Goal: Task Accomplishment & Management: Manage account settings

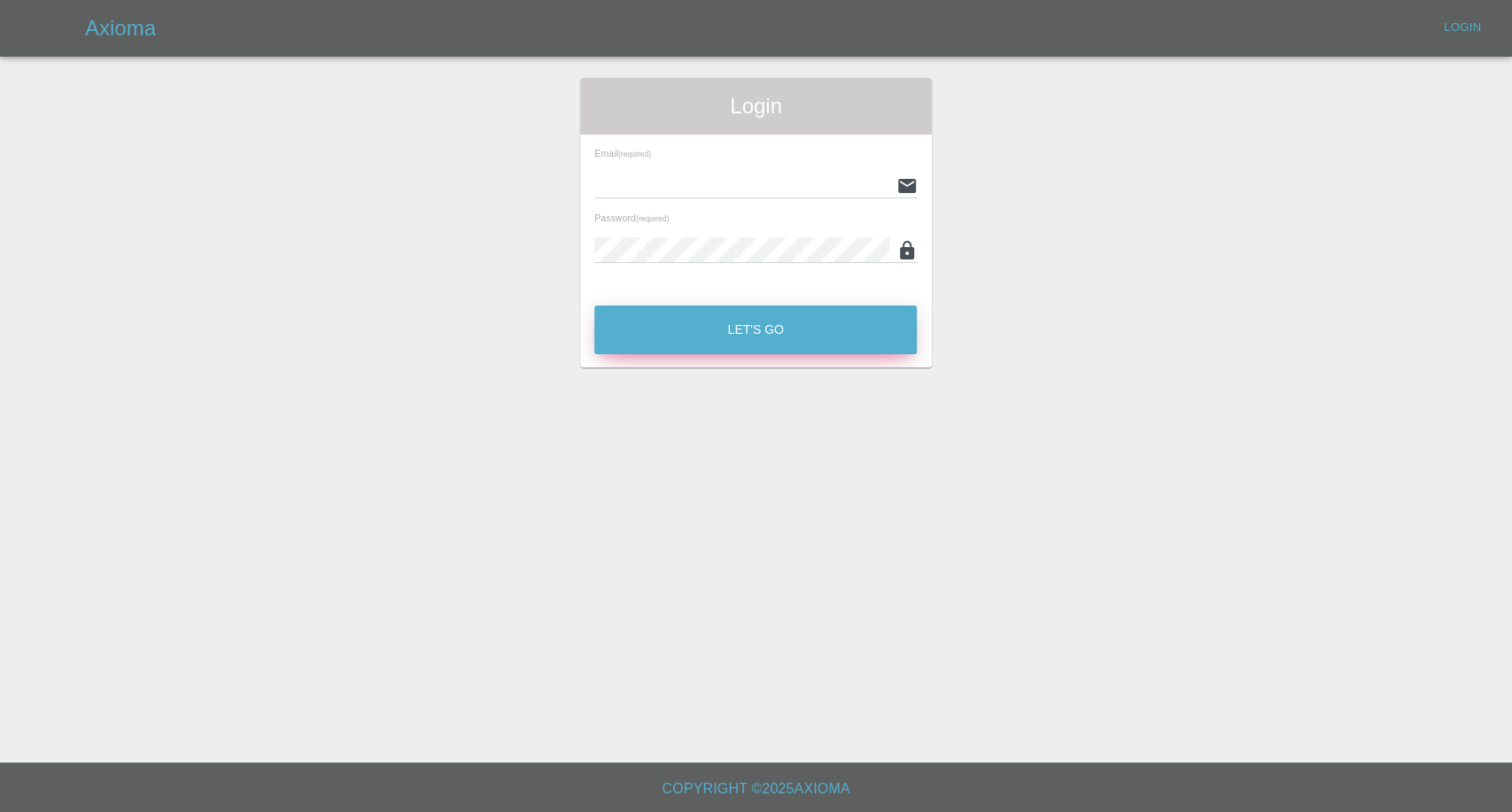
type input "afreen@axioma.co.uk"
click at [755, 320] on button "Let's Go" at bounding box center [756, 330] width 322 height 49
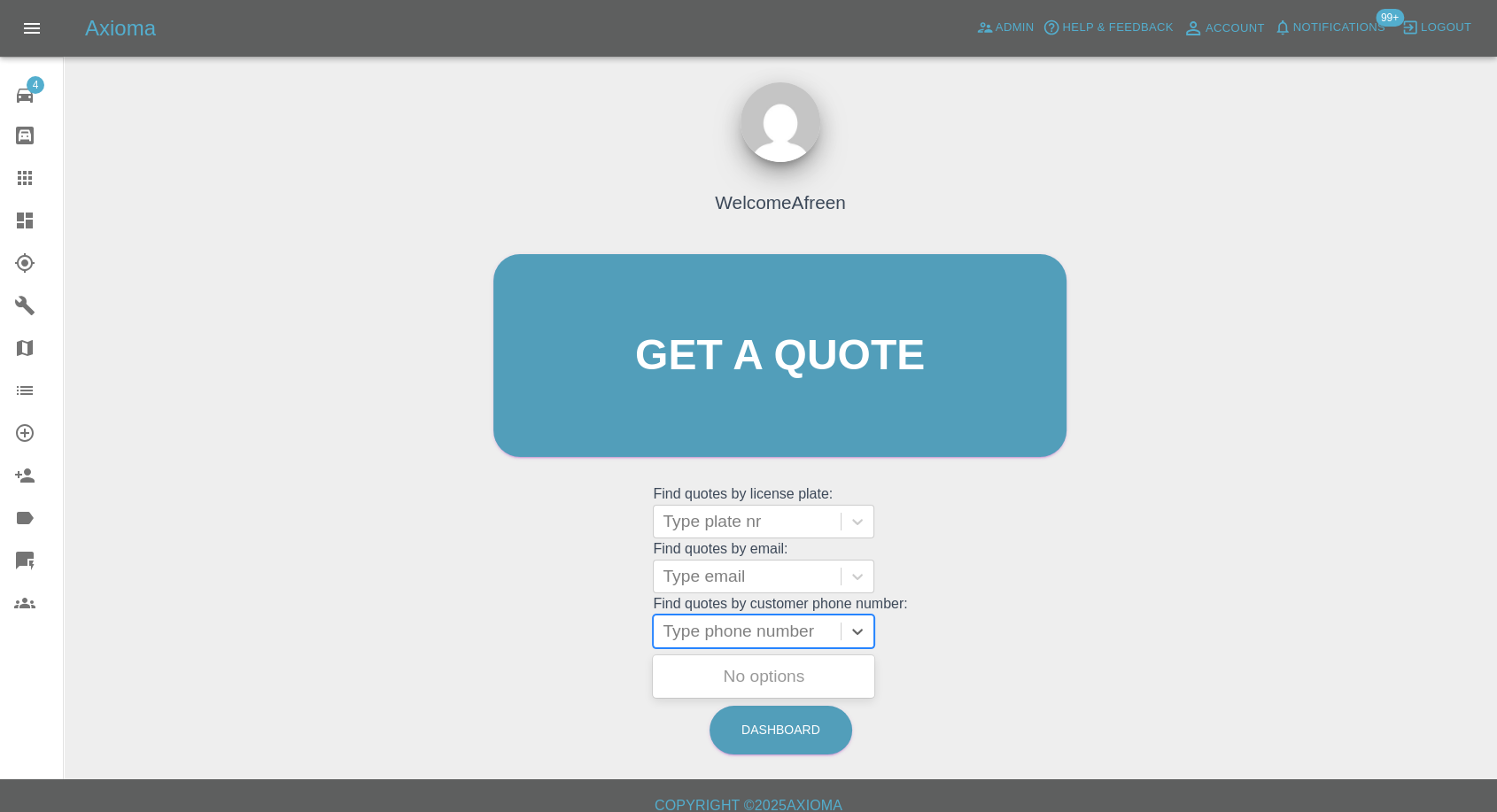
click at [708, 639] on div at bounding box center [747, 631] width 169 height 25
paste input "07718991573"
type input "07718991573"
click at [713, 667] on div "VF69JUA, Awaiting Repair" at bounding box center [764, 676] width 221 height 35
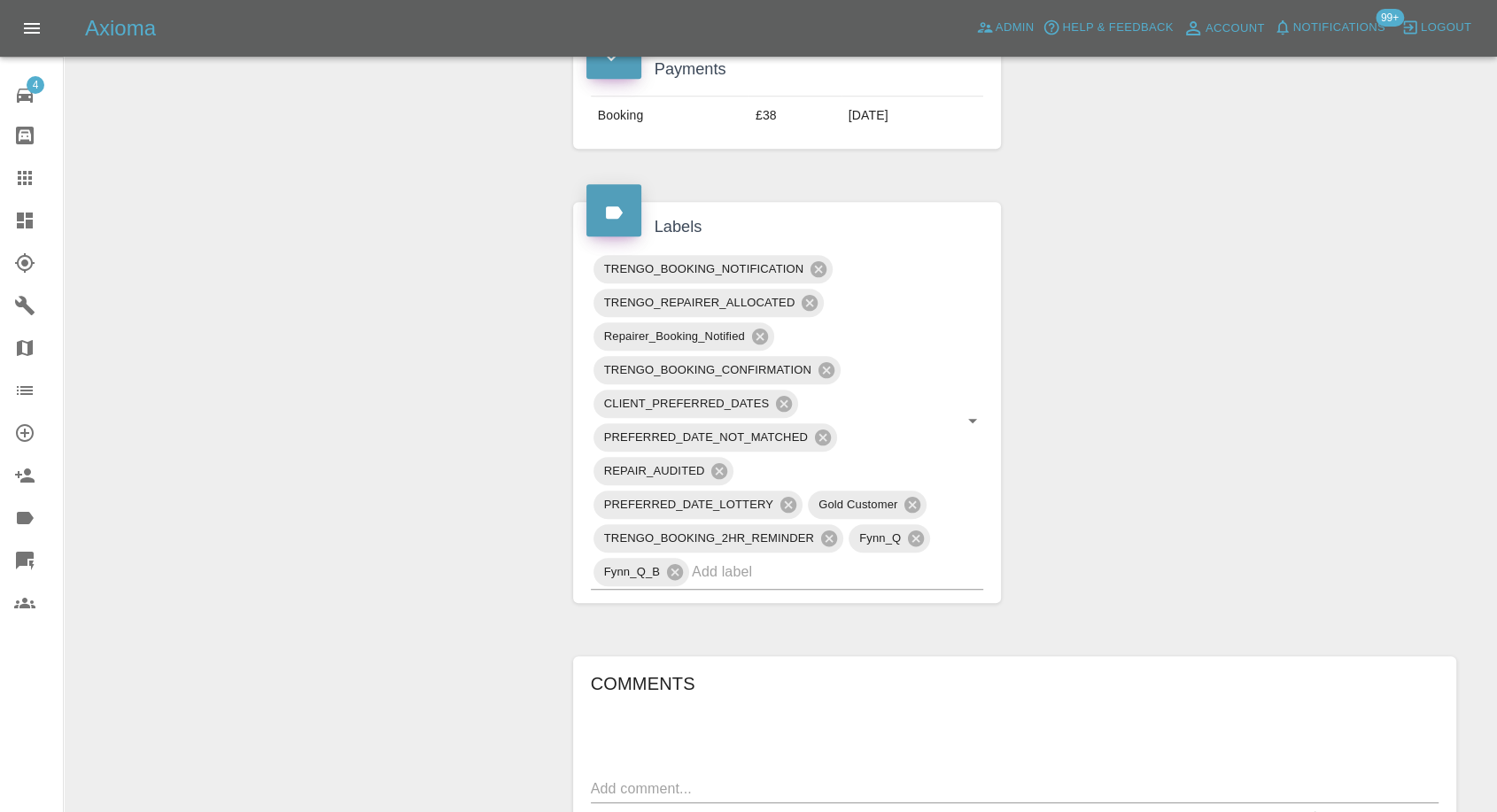
scroll to position [1279, 0]
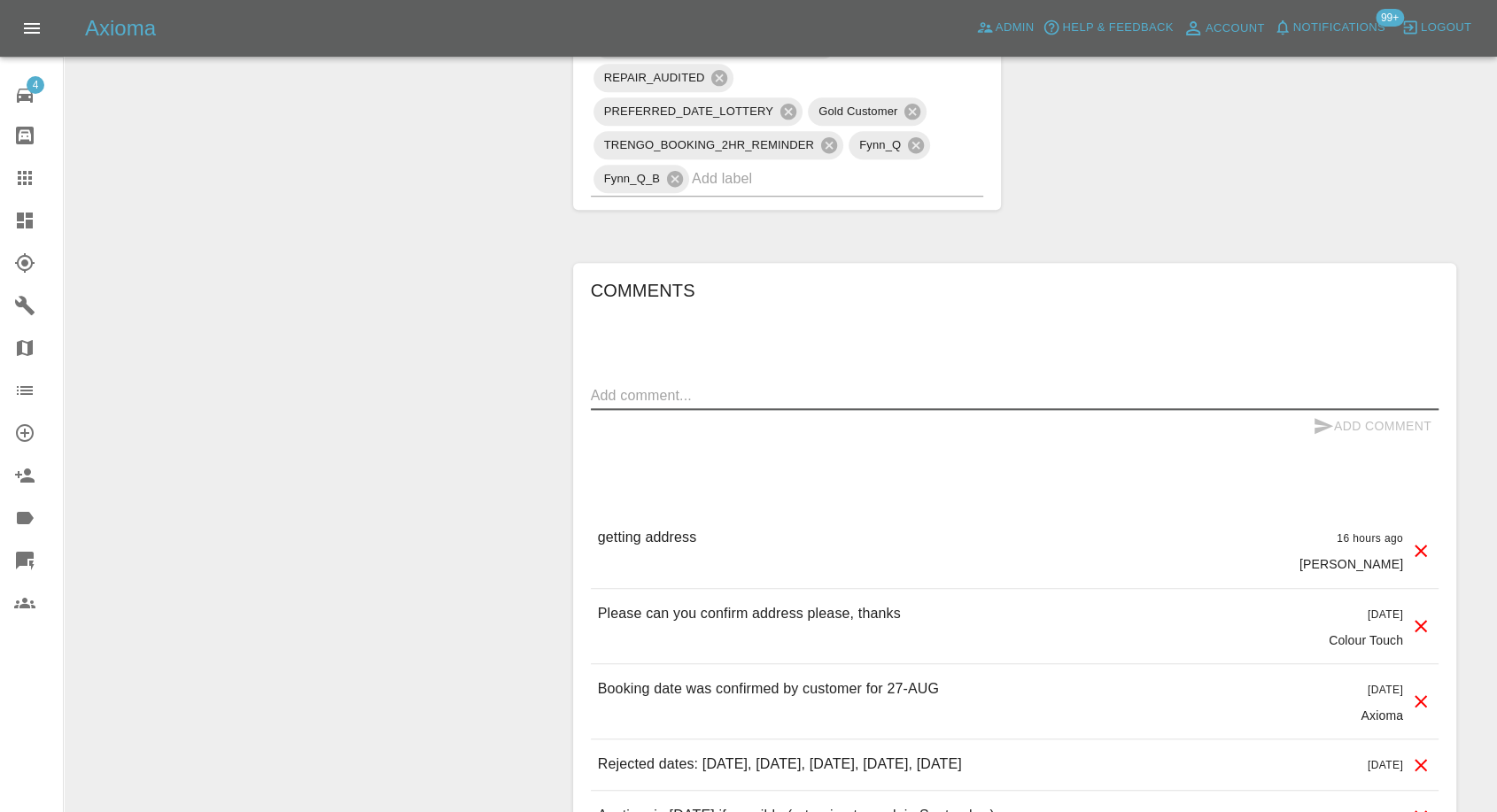
click at [712, 398] on textarea at bounding box center [1015, 396] width 848 height 21
paste textarea "Westerfield House seavington St Mary, TA19 0QR"
click at [811, 395] on textarea "Full address - Westerfield House seavington St Mary, TA19 0QR" at bounding box center [1015, 396] width 848 height 21
drag, startPoint x: 681, startPoint y: 391, endPoint x: 1044, endPoint y: 391, distance: 363.0
click at [1044, 391] on textarea "Full address - Westerfield House, seavington St Mary, TA19 0QR" at bounding box center [1015, 396] width 848 height 21
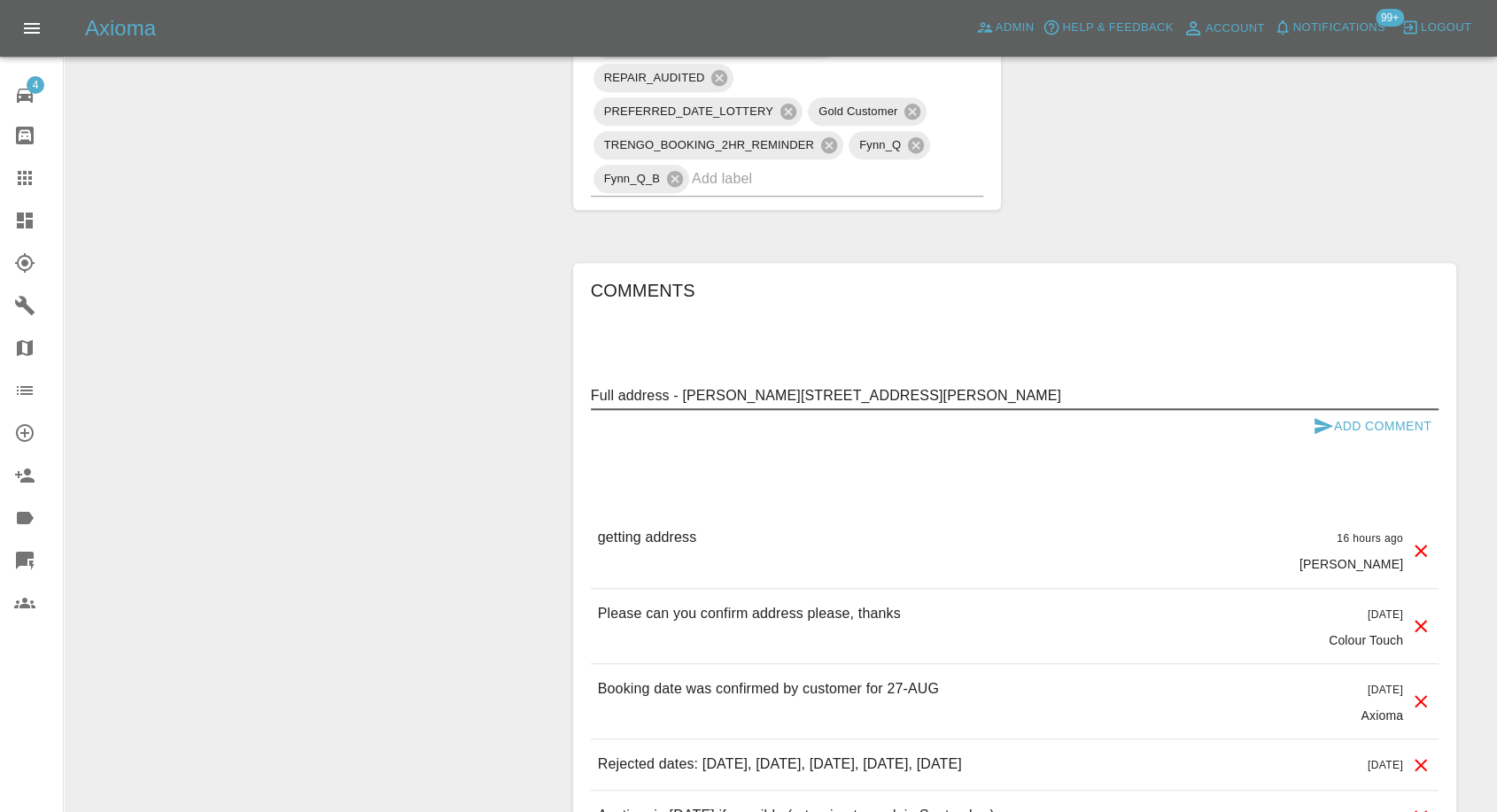
type textarea "Full address - Westerfield House, seavington St Mary, TA19 0QR"
click at [971, 444] on div "Comments Full address - Westerfield House, seavington St Mary, TA19 0QR x Add C…" at bounding box center [1015, 687] width 848 height 823
click at [1321, 422] on icon "submit" at bounding box center [1324, 425] width 19 height 16
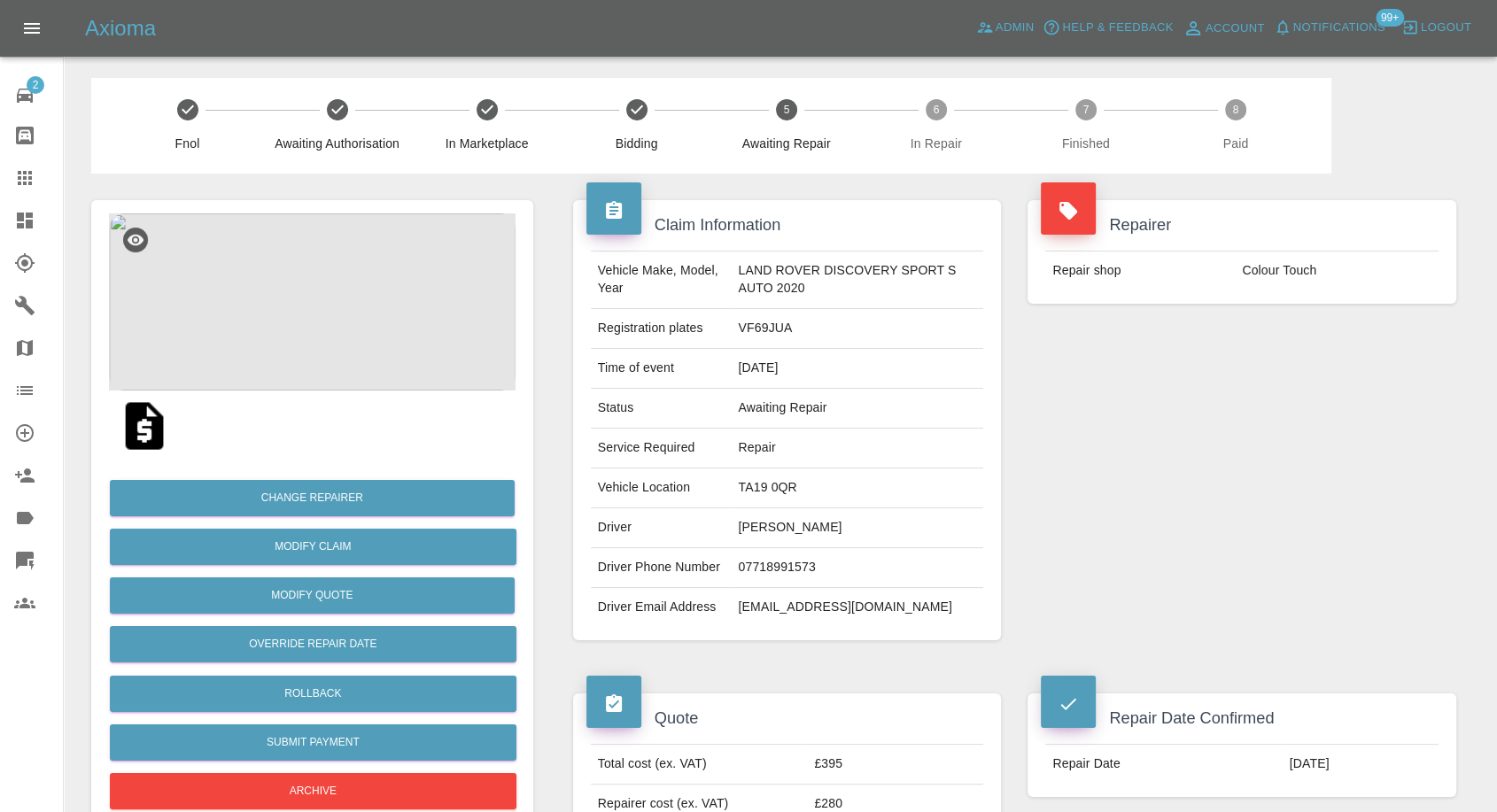
click at [775, 531] on td "Adam Broad" at bounding box center [857, 528] width 252 height 40
copy td "Adam Broad"
click at [792, 554] on td "07718991573" at bounding box center [857, 568] width 252 height 40
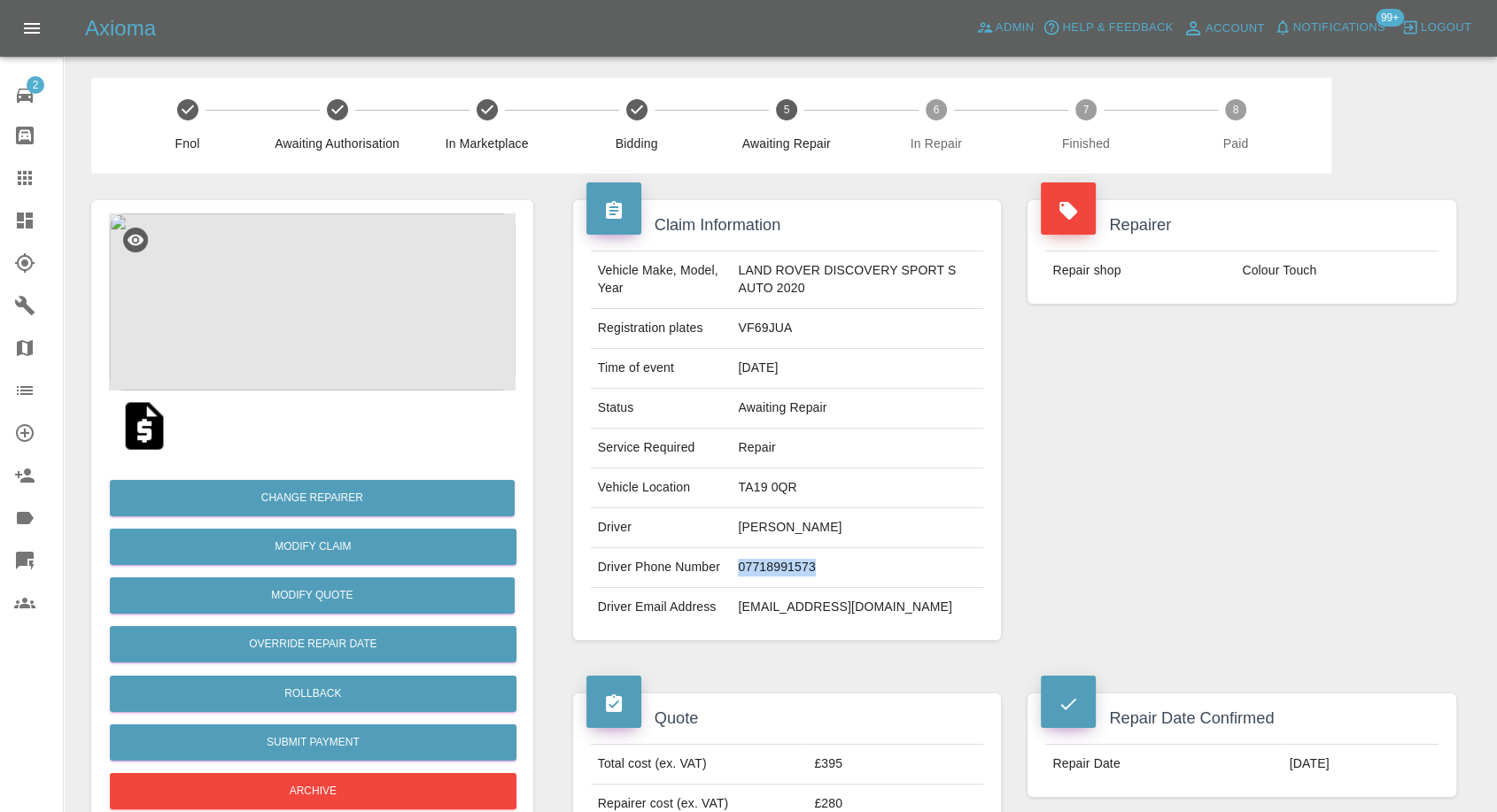
click at [792, 554] on td "07718991573" at bounding box center [857, 568] width 252 height 40
copy td "07718991573"
click at [709, 653] on div "Claim Information Vehicle Make, Model, Year LAND ROVER DISCOVERY SPORT S AUTO 2…" at bounding box center [788, 421] width 456 height 493
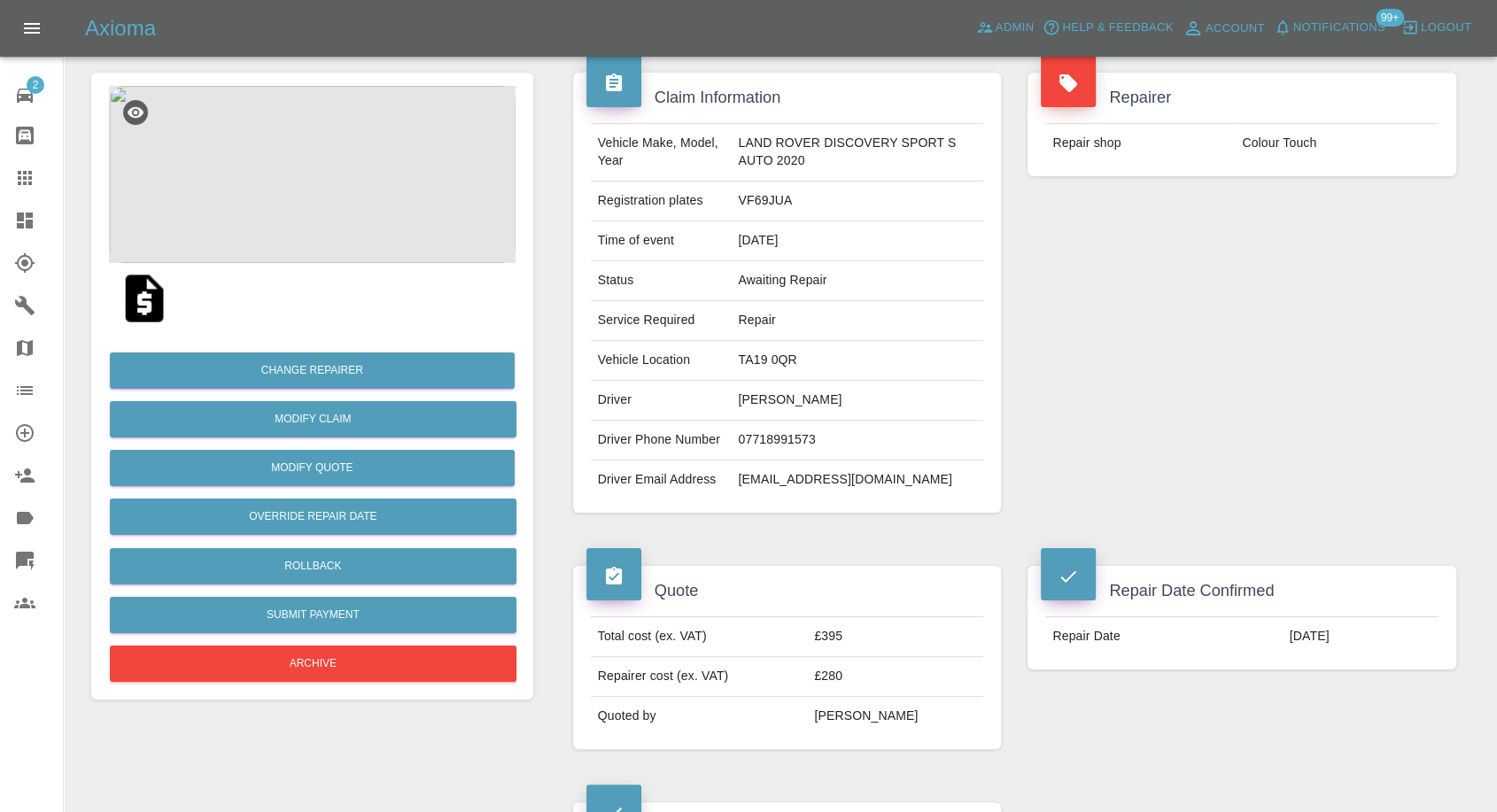
scroll to position [197, 0]
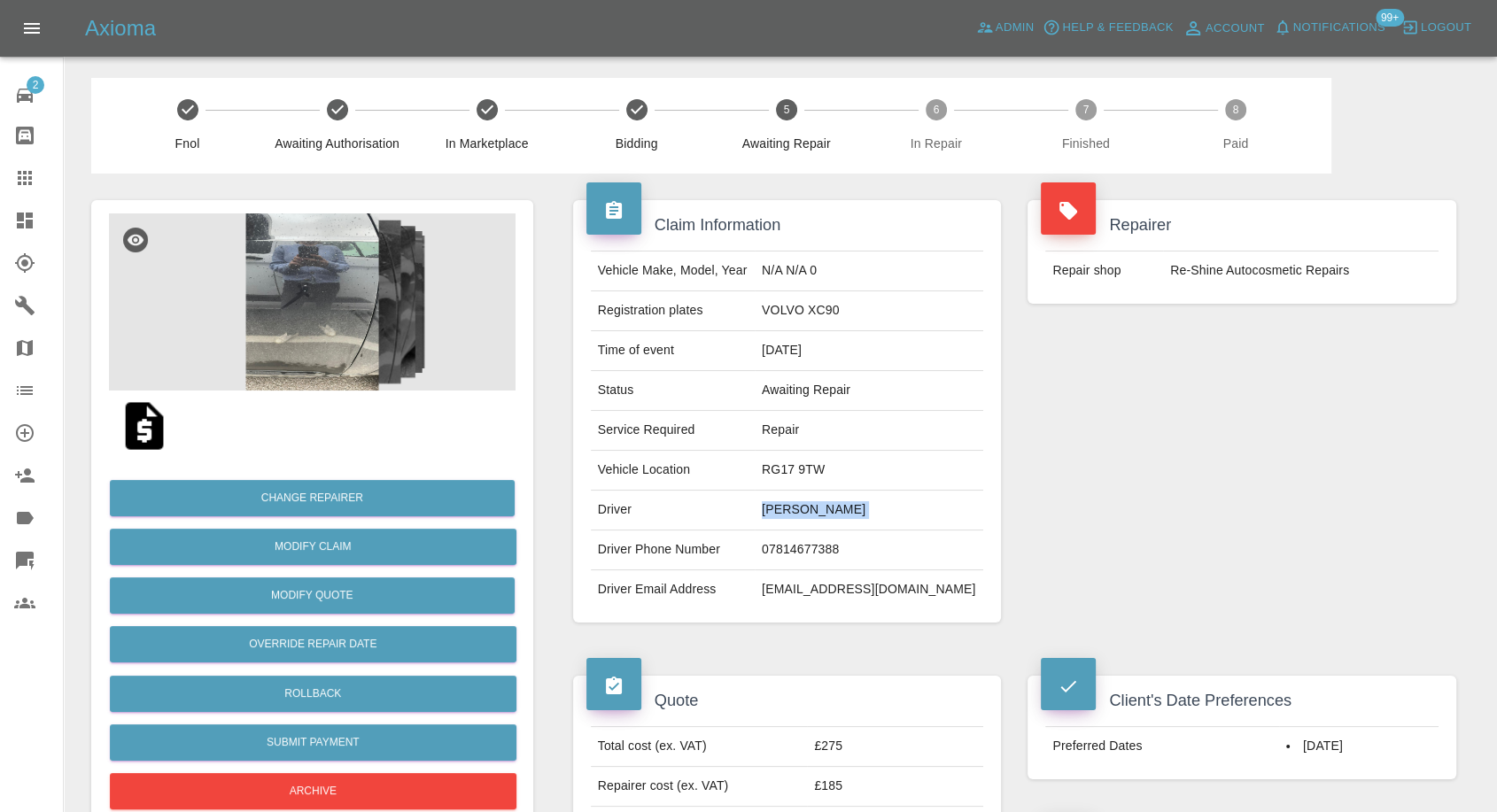
click at [844, 544] on td "07814677388" at bounding box center [869, 550] width 229 height 40
copy td "07814677388"
drag, startPoint x: 779, startPoint y: 620, endPoint x: 822, endPoint y: 557, distance: 76.3
click at [779, 618] on div "Vehicle Make, Model, Year N/A N/A 0 Registration plates VOLVO XC90 Time of even…" at bounding box center [787, 430] width 428 height 386
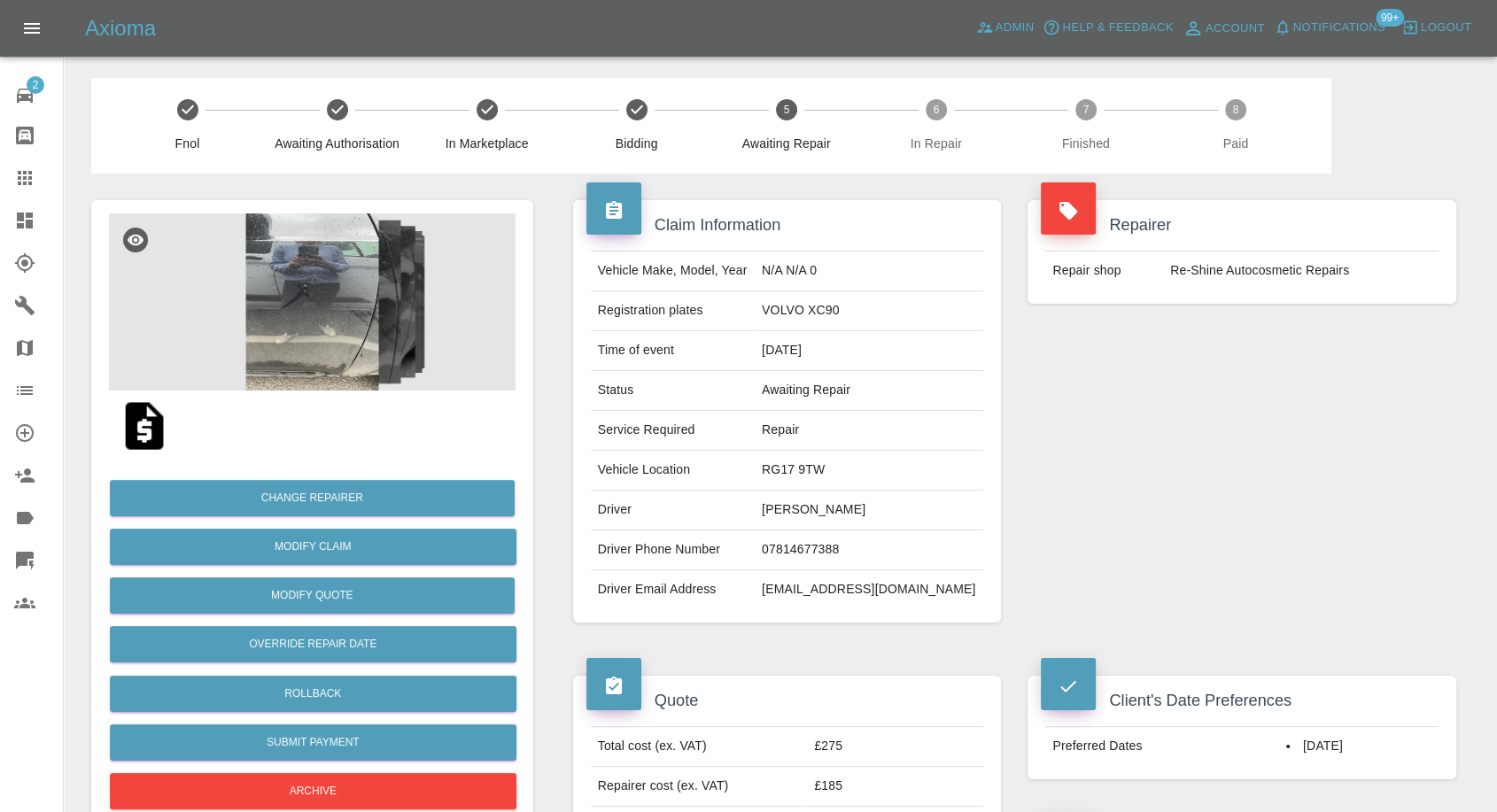
click at [827, 499] on td "[PERSON_NAME]" at bounding box center [869, 510] width 229 height 40
copy td "[PERSON_NAME]"
click at [839, 467] on td "RG17 9TW" at bounding box center [869, 471] width 229 height 40
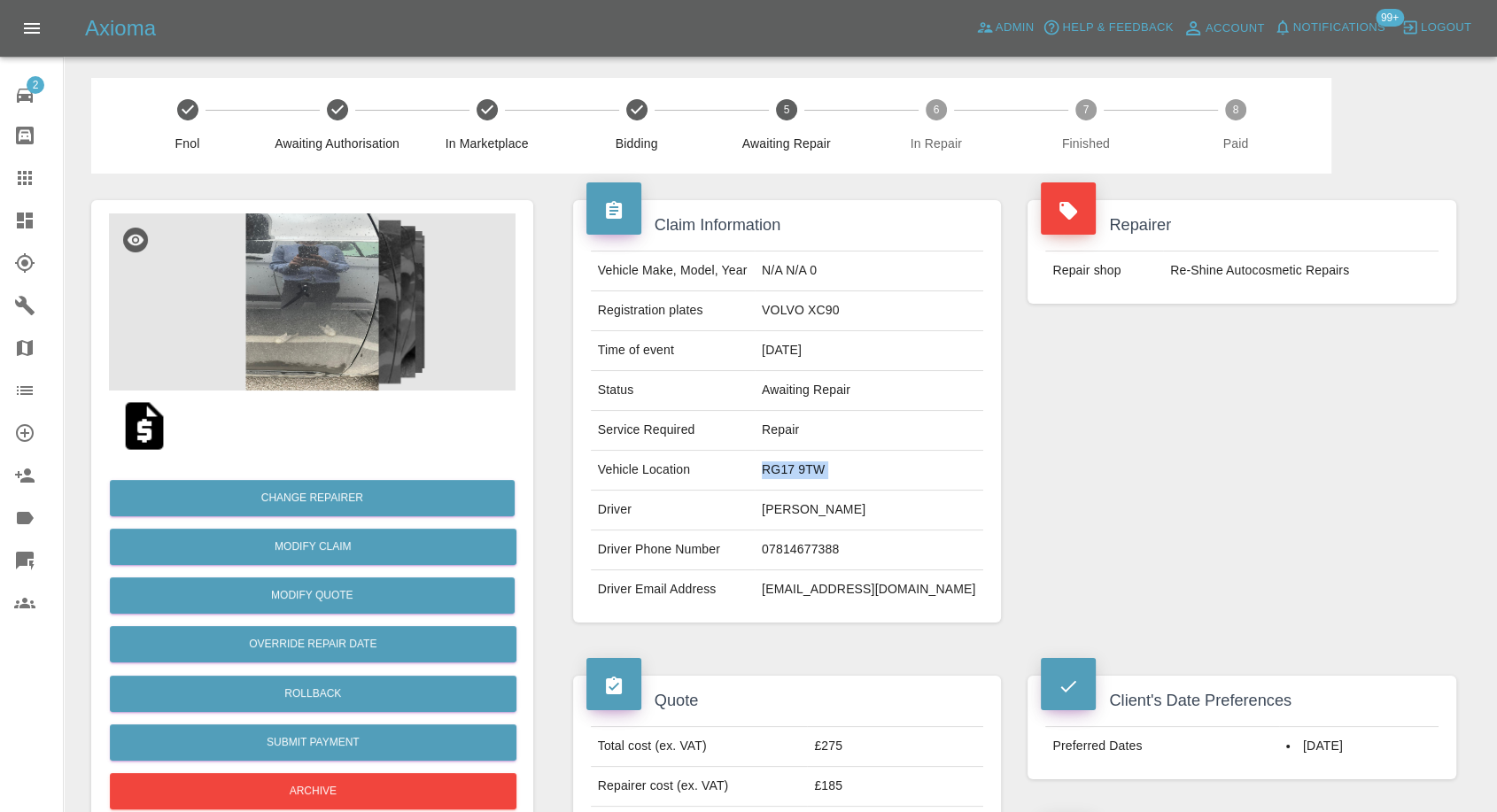
click at [839, 467] on td "RG17 9TW" at bounding box center [869, 471] width 229 height 40
copy td "RG17 9TW"
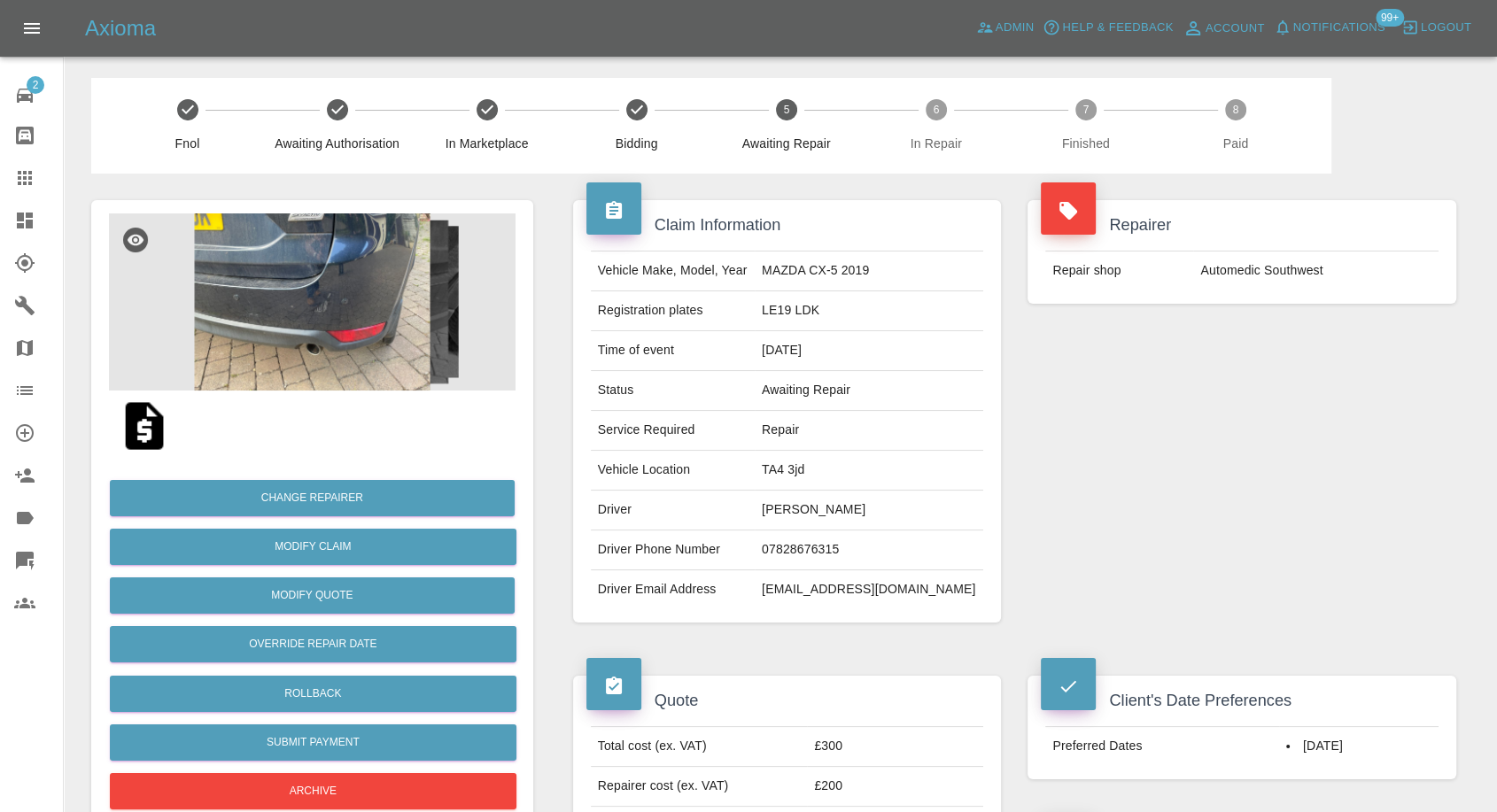
click at [856, 512] on td "[PERSON_NAME]" at bounding box center [869, 510] width 229 height 40
copy td "[PERSON_NAME]"
click at [829, 544] on td "07828676315" at bounding box center [869, 550] width 229 height 40
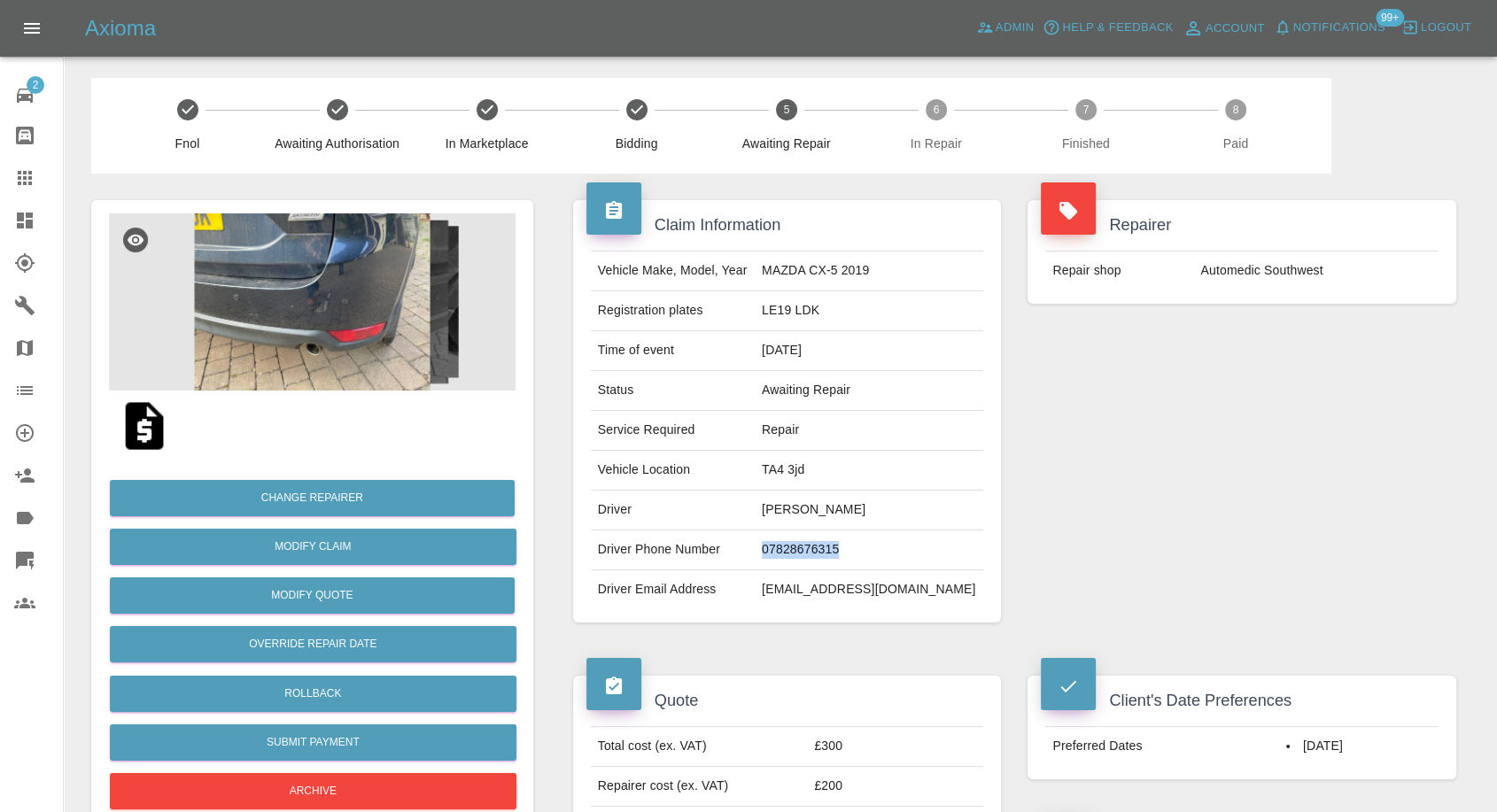
click at [829, 544] on td "07828676315" at bounding box center [869, 550] width 229 height 40
copy td "07828676315"
click at [826, 619] on div "Vehicle Make, Model, Year MAZDA CX-5 2019 Registration plates LE19 LDK Time of …" at bounding box center [787, 430] width 428 height 386
click at [856, 552] on td "07828676315" at bounding box center [869, 550] width 229 height 40
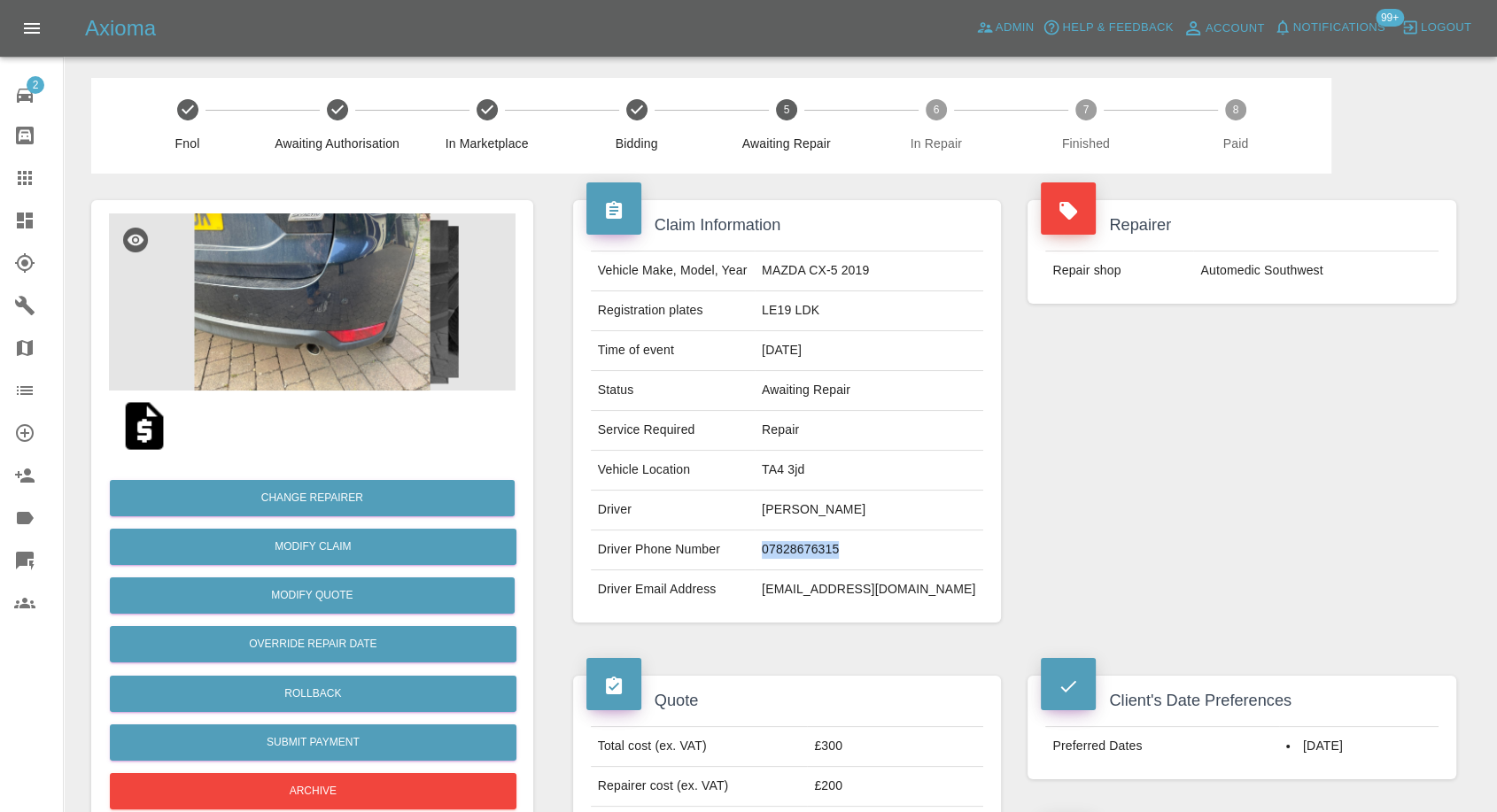
copy td "07828676315"
click at [808, 641] on div "Claim Information Vehicle Make, Model, Year MAZDA CX-5 2019 Registration plates…" at bounding box center [788, 411] width 456 height 475
click at [830, 511] on td "Ian Davies" at bounding box center [869, 510] width 229 height 40
copy td "Ian"
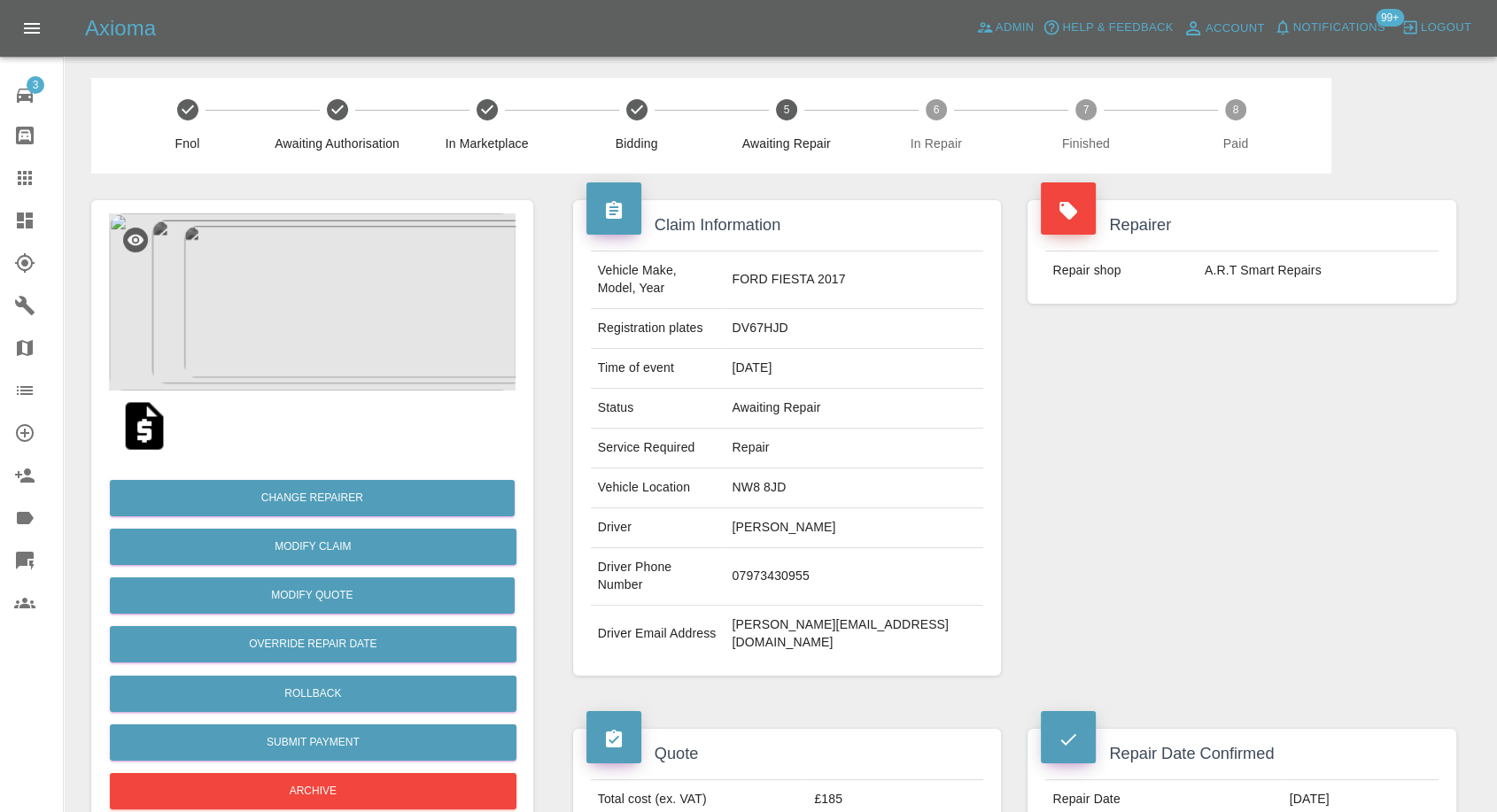
click at [794, 511] on td "Martin Harris" at bounding box center [854, 528] width 259 height 40
copy td "Martin Harris"
click at [798, 548] on td "07973430955" at bounding box center [854, 577] width 259 height 58
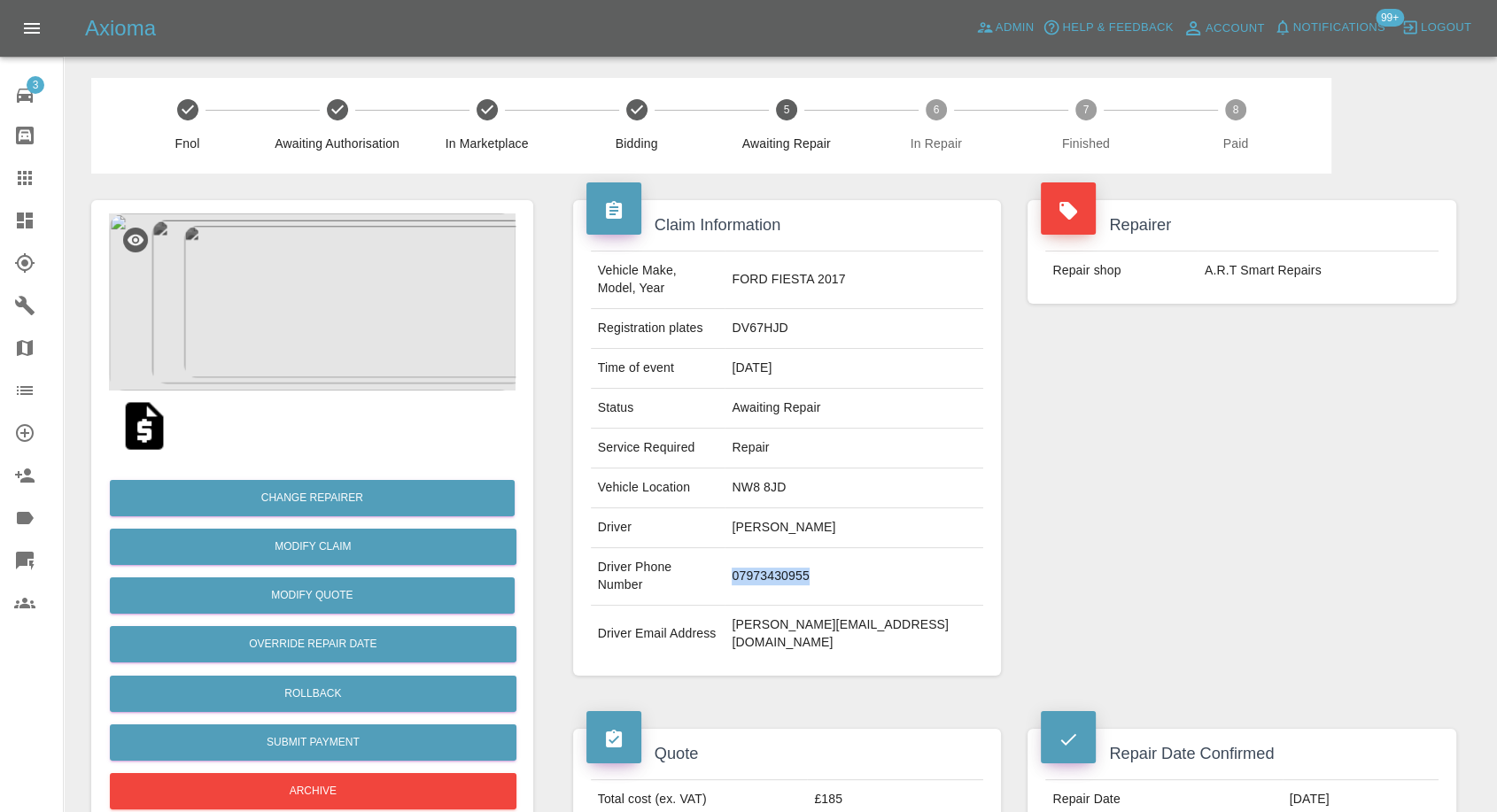
click at [798, 548] on td "07973430955" at bounding box center [854, 577] width 259 height 58
copy td "07973430955"
click at [844, 615] on div "Vehicle Make, Model, Year FORD FIESTA 2017 Registration plates DV67HJD Time of …" at bounding box center [787, 457] width 428 height 439
click at [799, 469] on td "NW8 8JD" at bounding box center [854, 489] width 259 height 40
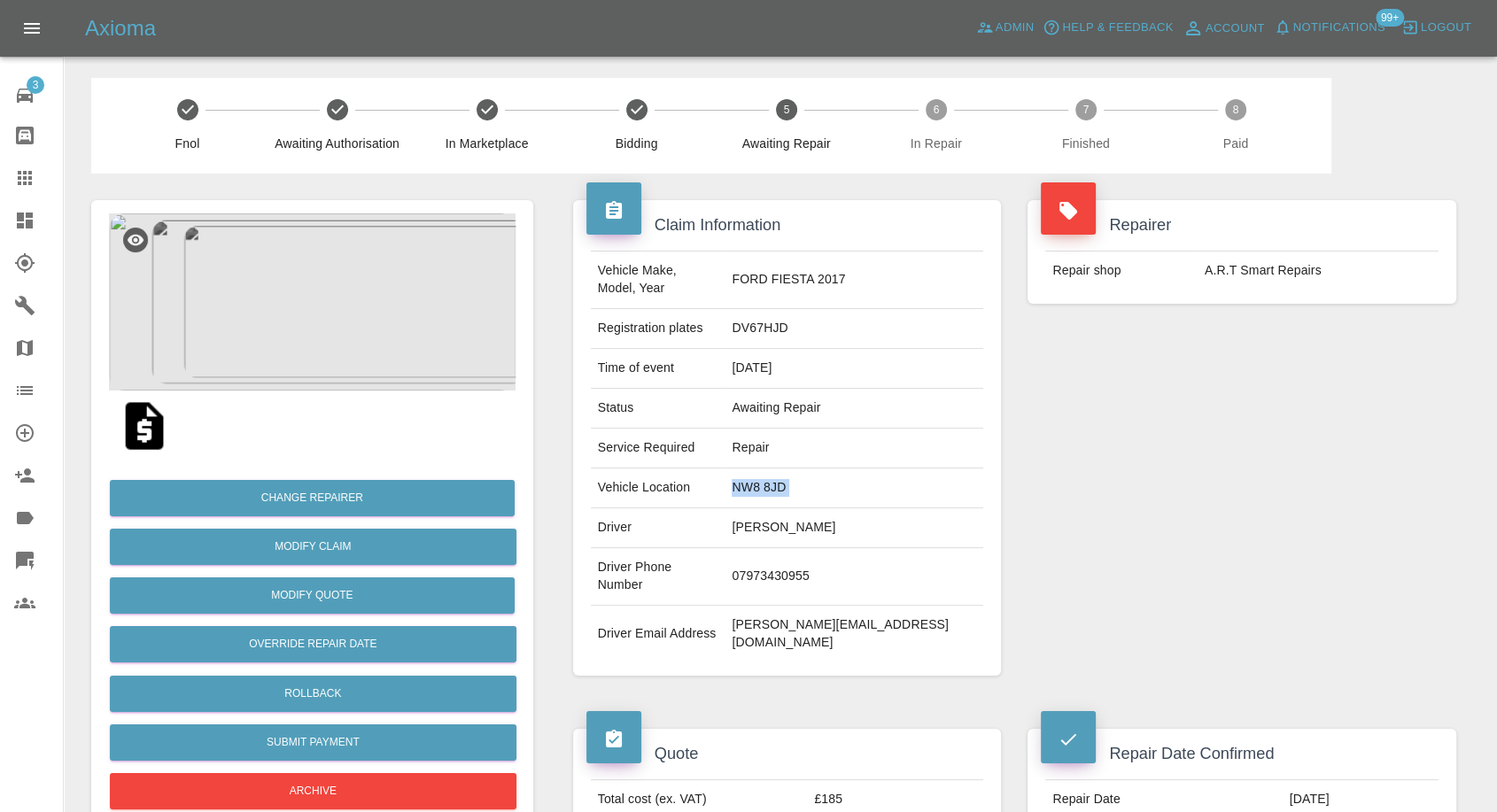
click at [799, 469] on td "NW8 8JD" at bounding box center [854, 489] width 259 height 40
copy td "NW8 8JD"
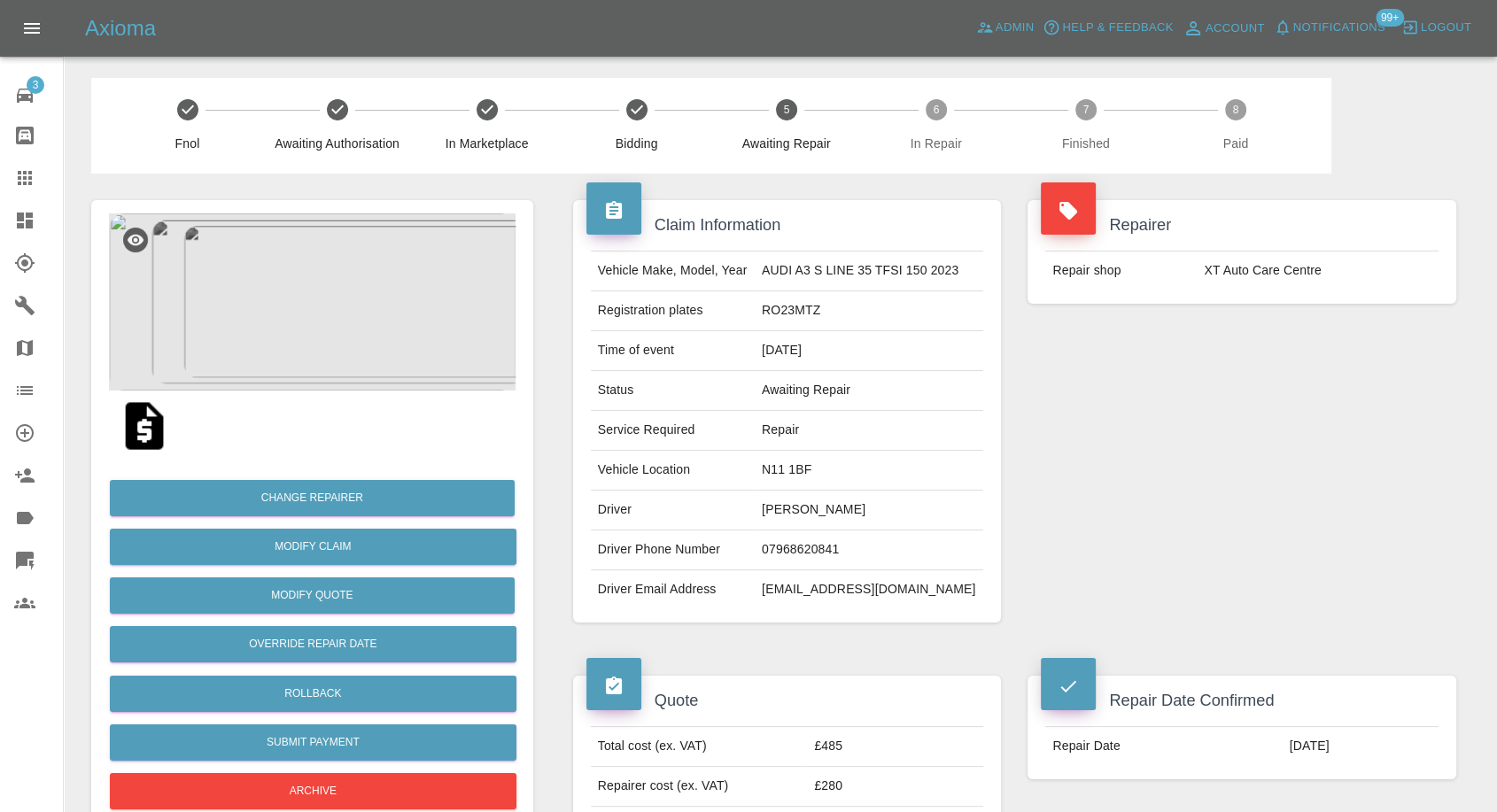
click at [781, 498] on td "Chris Martin" at bounding box center [869, 510] width 229 height 40
copy td "Chris Martin"
click at [791, 547] on td "07968620841" at bounding box center [869, 550] width 229 height 40
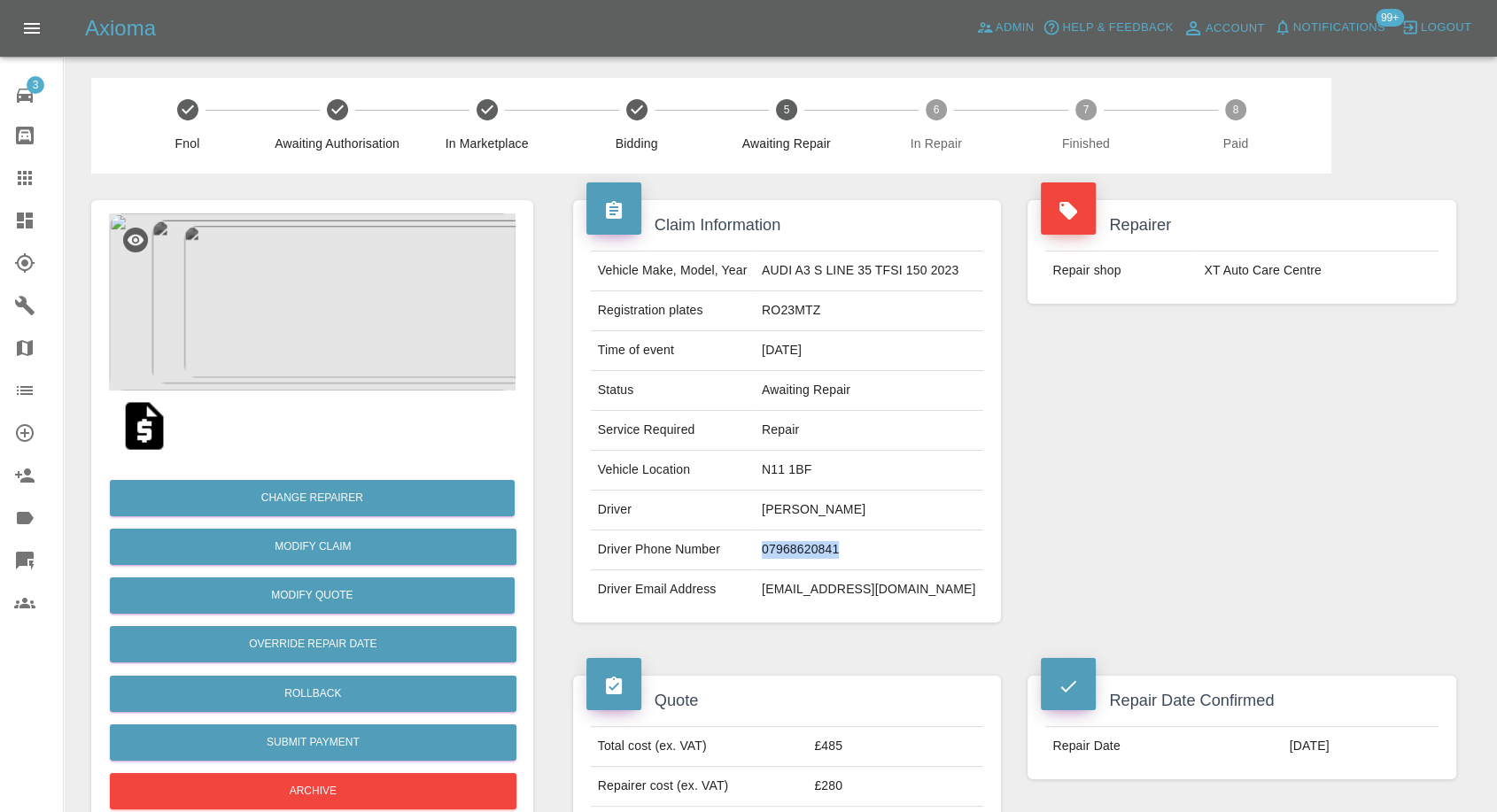
click at [791, 547] on td "07968620841" at bounding box center [869, 550] width 229 height 40
copy td "07968620841"
click at [773, 583] on td "coxtin@me.com" at bounding box center [869, 589] width 229 height 39
click at [782, 510] on td "Chris Martin" at bounding box center [869, 510] width 229 height 40
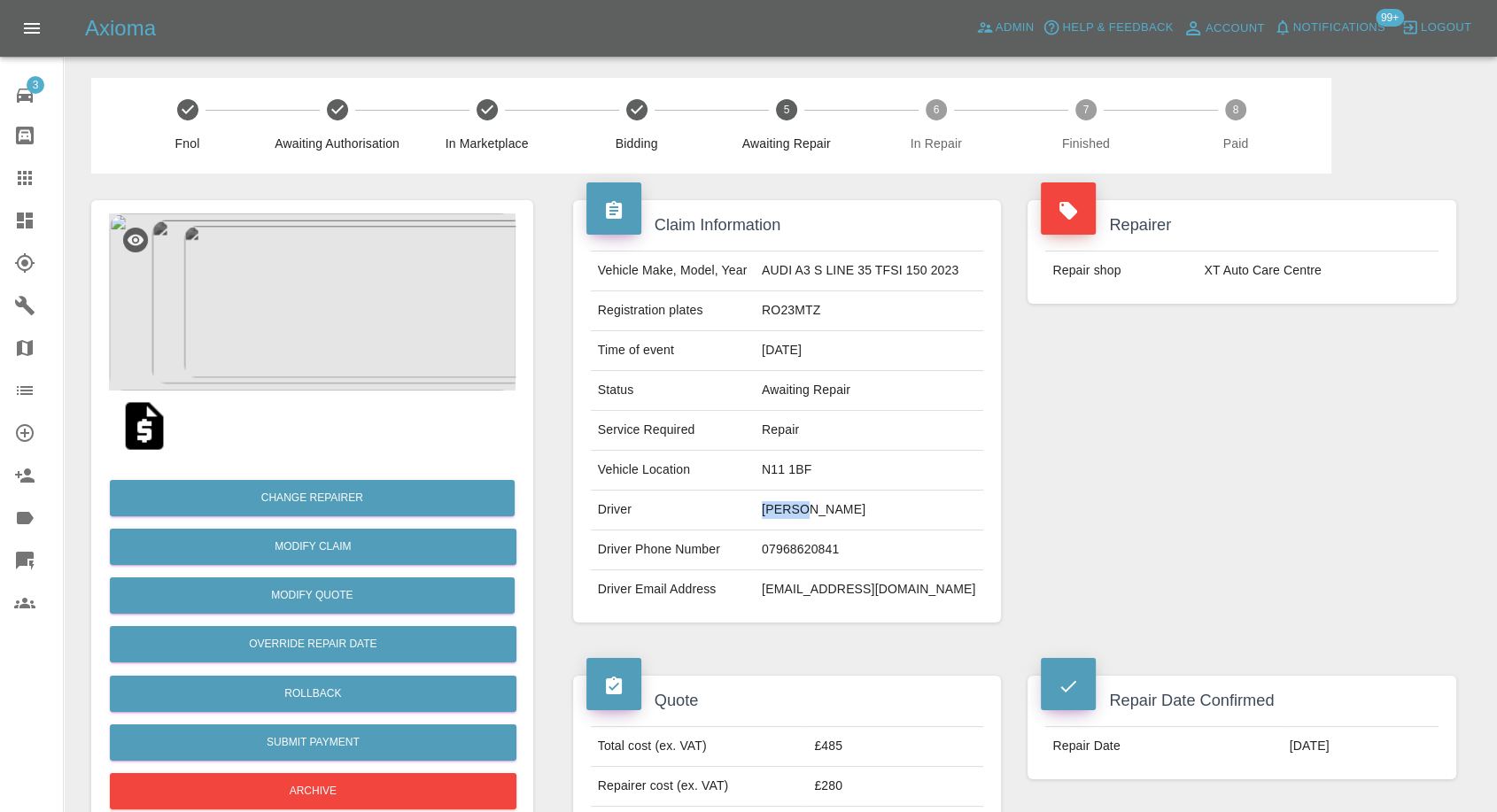
copy td "Chris"
click at [810, 511] on td "[PERSON_NAME]" at bounding box center [869, 510] width 229 height 40
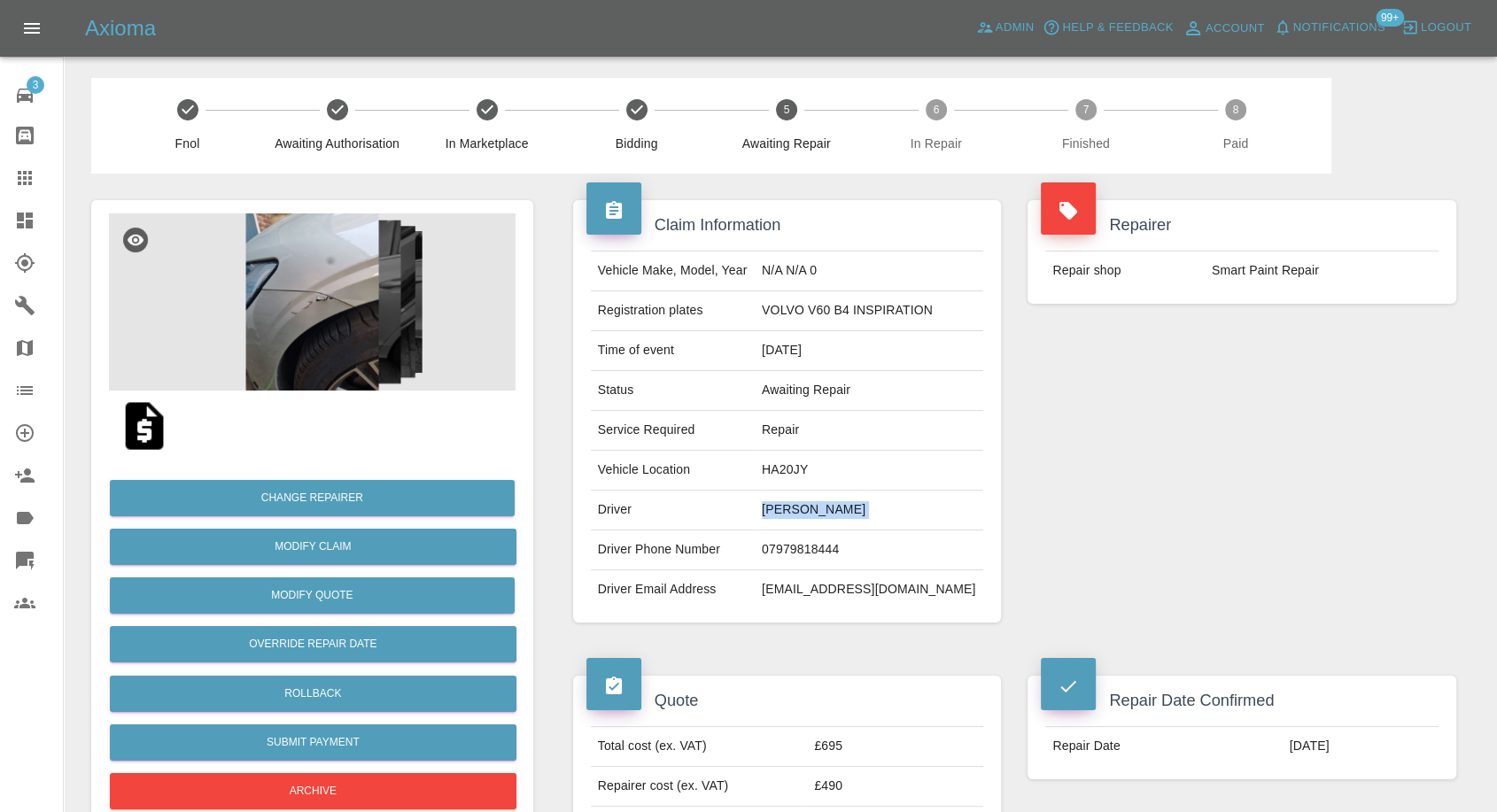
click at [810, 511] on td "[PERSON_NAME]" at bounding box center [869, 510] width 229 height 40
copy td "[PERSON_NAME]"
click at [827, 544] on td "07979818444" at bounding box center [869, 550] width 229 height 40
copy td "07979818444"
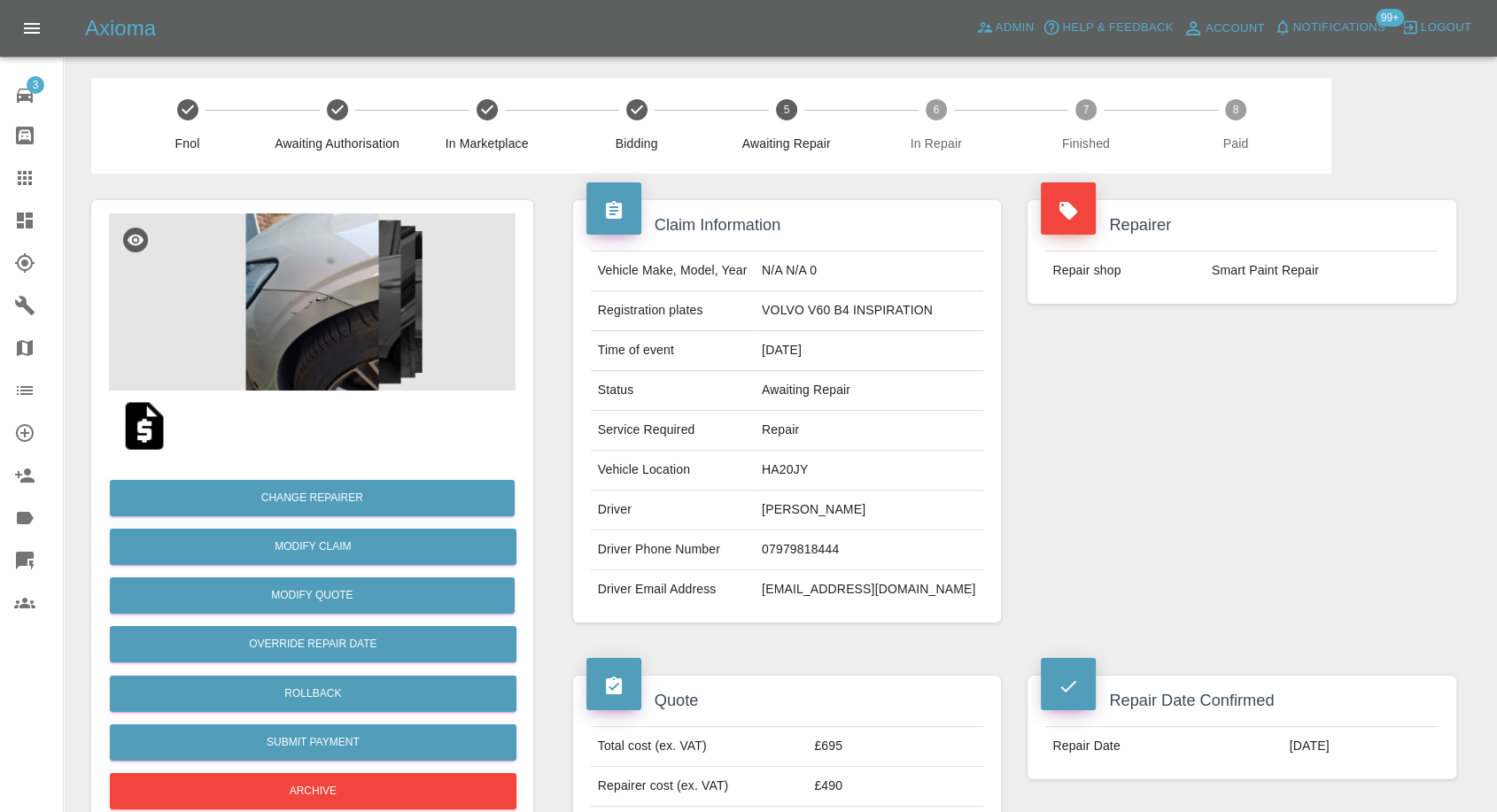
drag, startPoint x: 782, startPoint y: 631, endPoint x: 800, endPoint y: 541, distance: 91.8
click at [782, 625] on div "Claim Information Vehicle Make, Model, Year N/A N/A 0 Registration plates VOLVO…" at bounding box center [788, 411] width 456 height 475
click at [792, 508] on td "Roger Clifford-Varley" at bounding box center [869, 510] width 229 height 40
copy td "Roger"
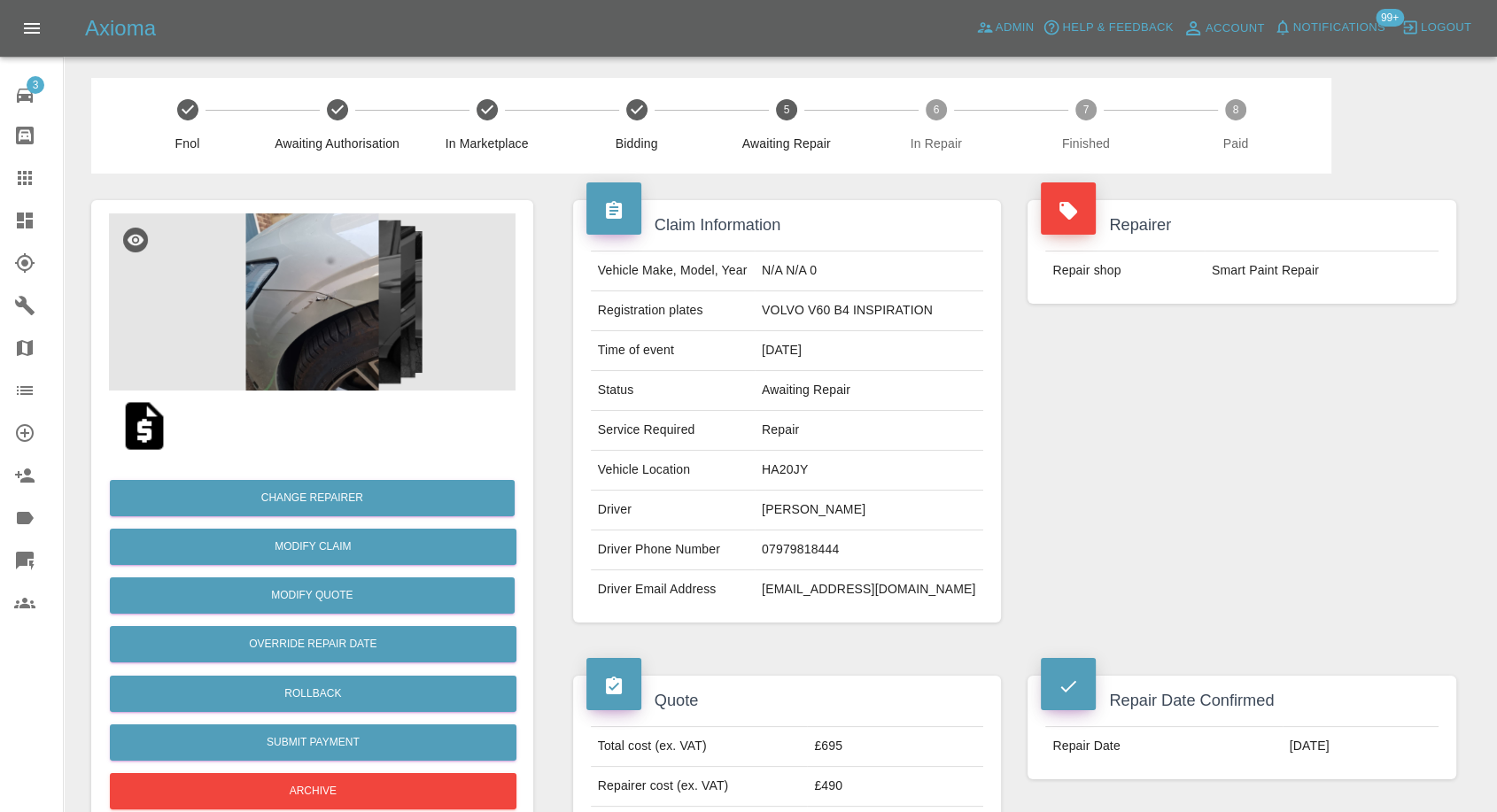
click at [799, 471] on td "HA20JY" at bounding box center [869, 471] width 229 height 40
copy td "HA20JY"
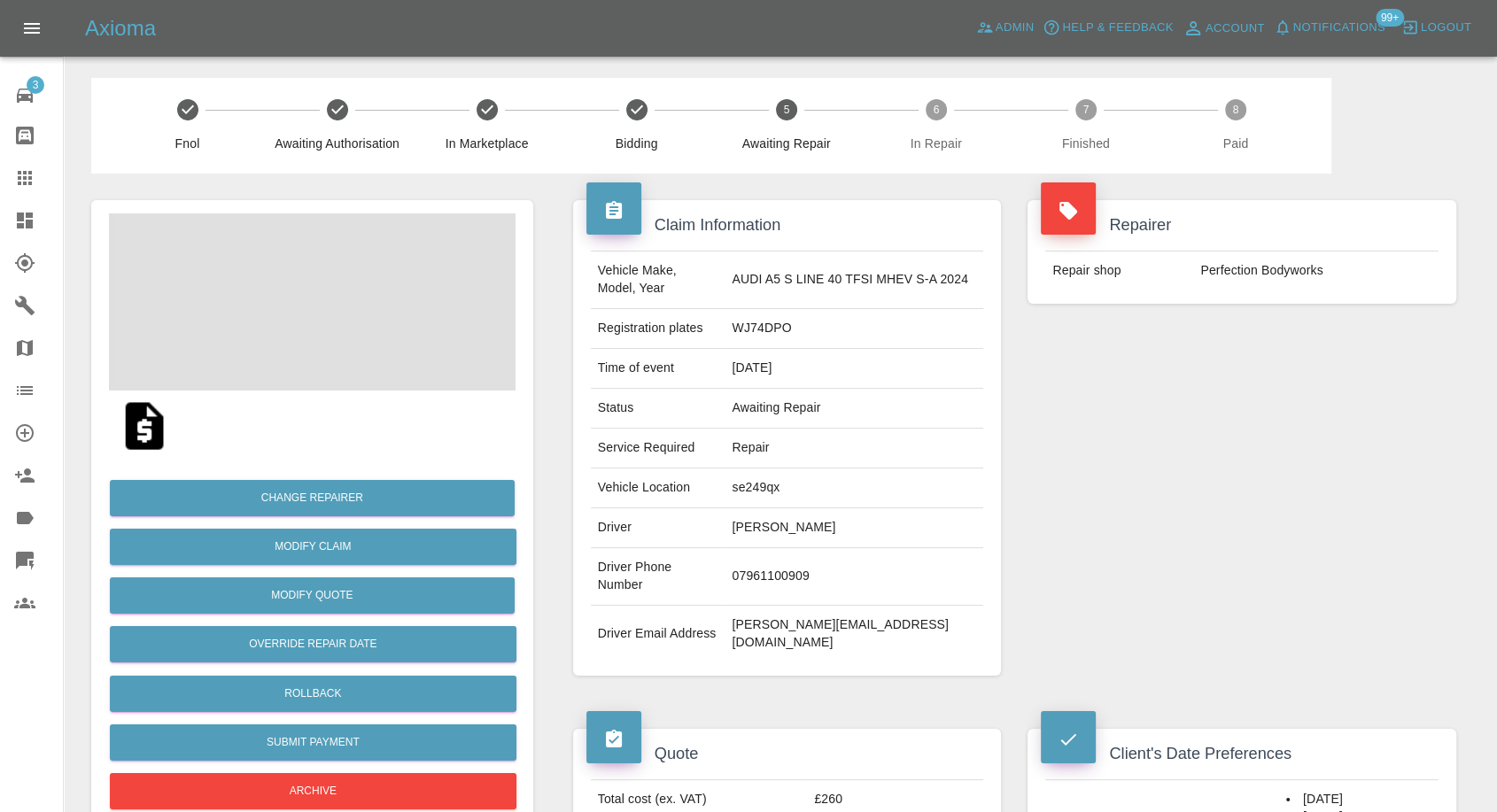
click at [779, 531] on td "matthew miles" at bounding box center [854, 528] width 259 height 40
copy td "matthew miles"
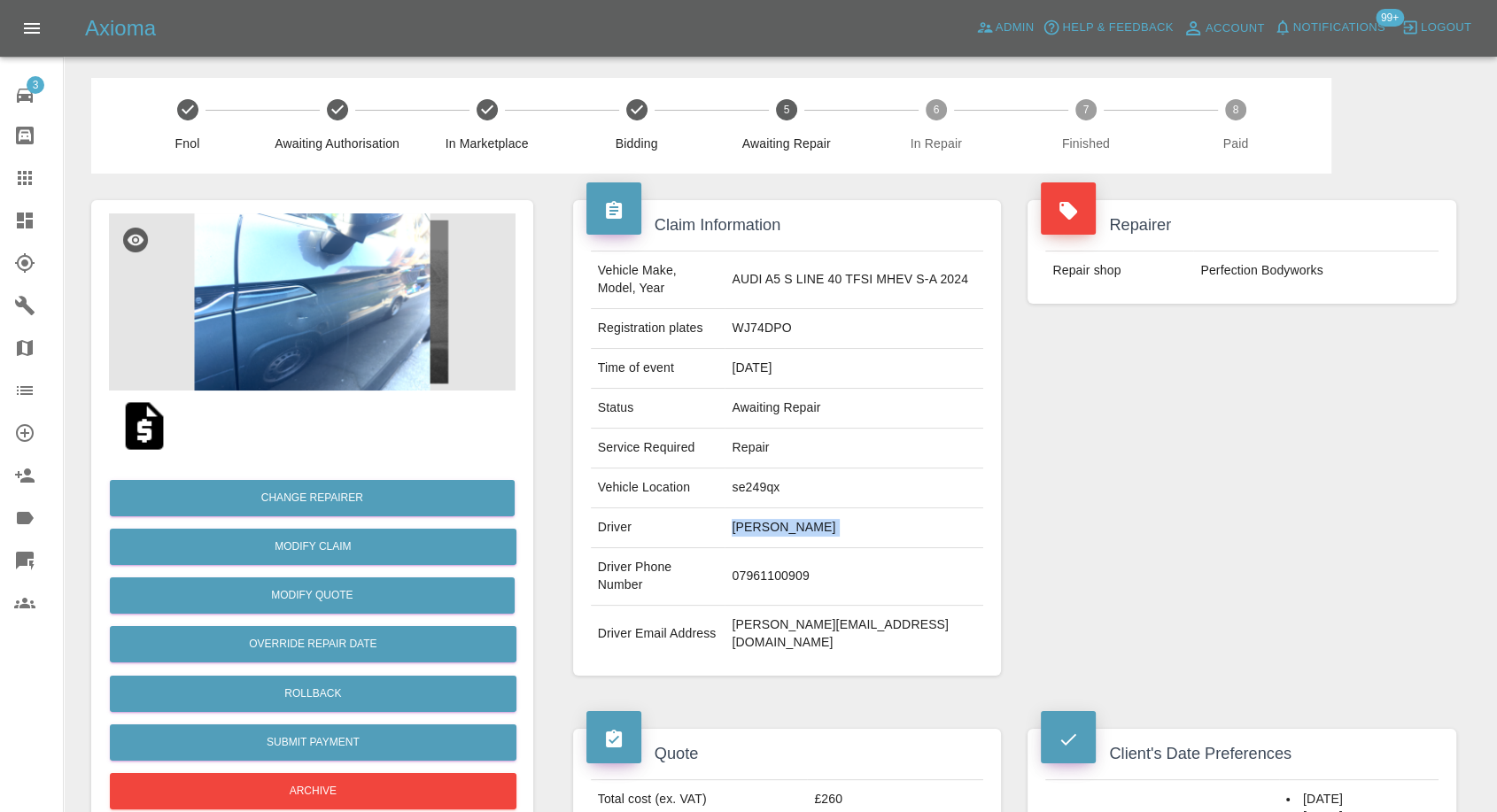
click at [779, 564] on td "07961100909" at bounding box center [854, 577] width 259 height 58
copy td "07961100909"
click at [826, 630] on div "Vehicle Make, Model, Year AUDI A5 S LINE 40 TFSI MHEV S-A 2024 Registration pla…" at bounding box center [787, 457] width 428 height 439
click at [758, 524] on td "matthew miles" at bounding box center [854, 528] width 259 height 40
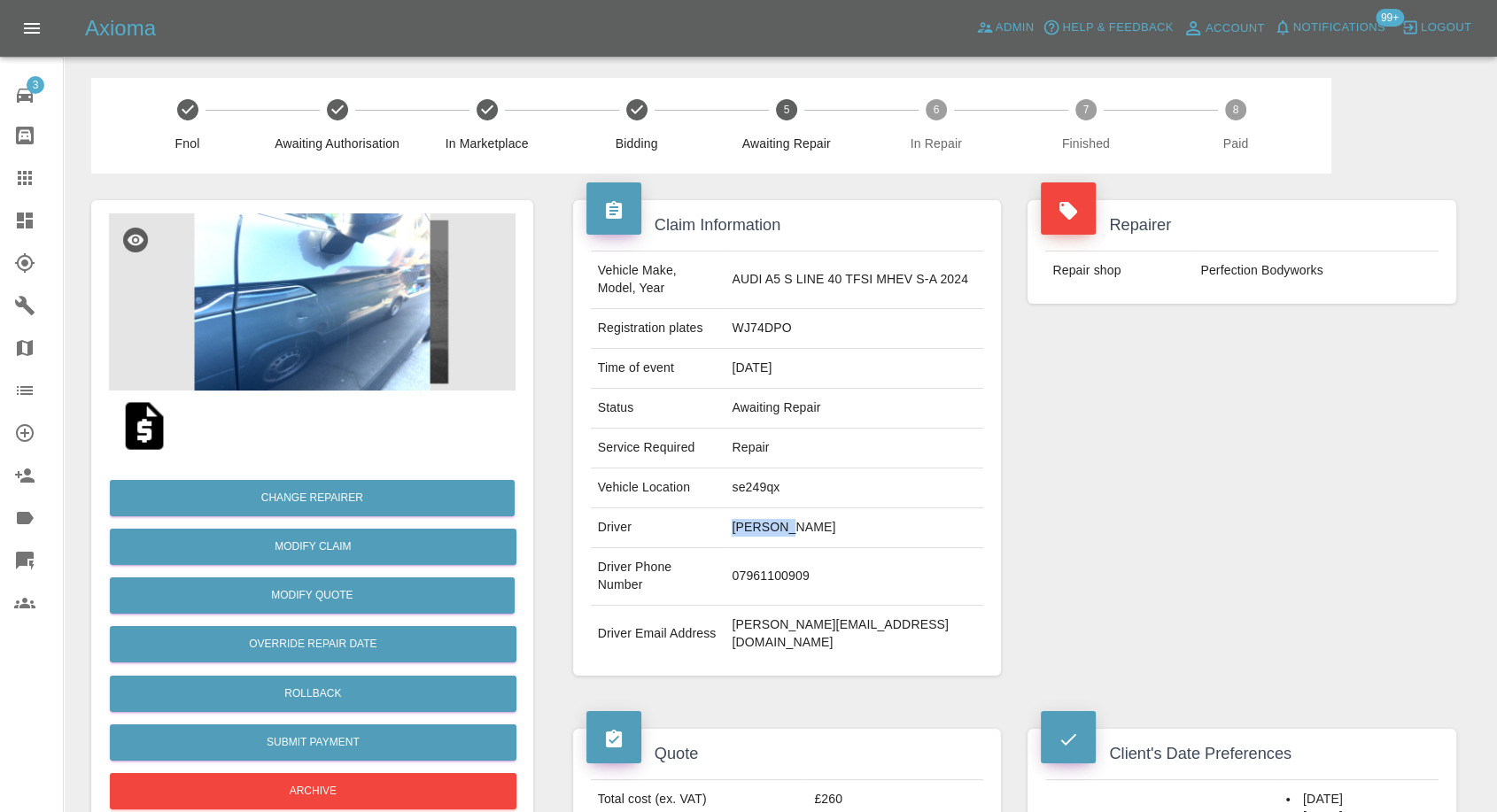
click at [758, 524] on td "matthew miles" at bounding box center [854, 528] width 259 height 40
copy td "matthew"
click at [773, 484] on td "se249qx" at bounding box center [854, 489] width 259 height 40
copy td "se249qx"
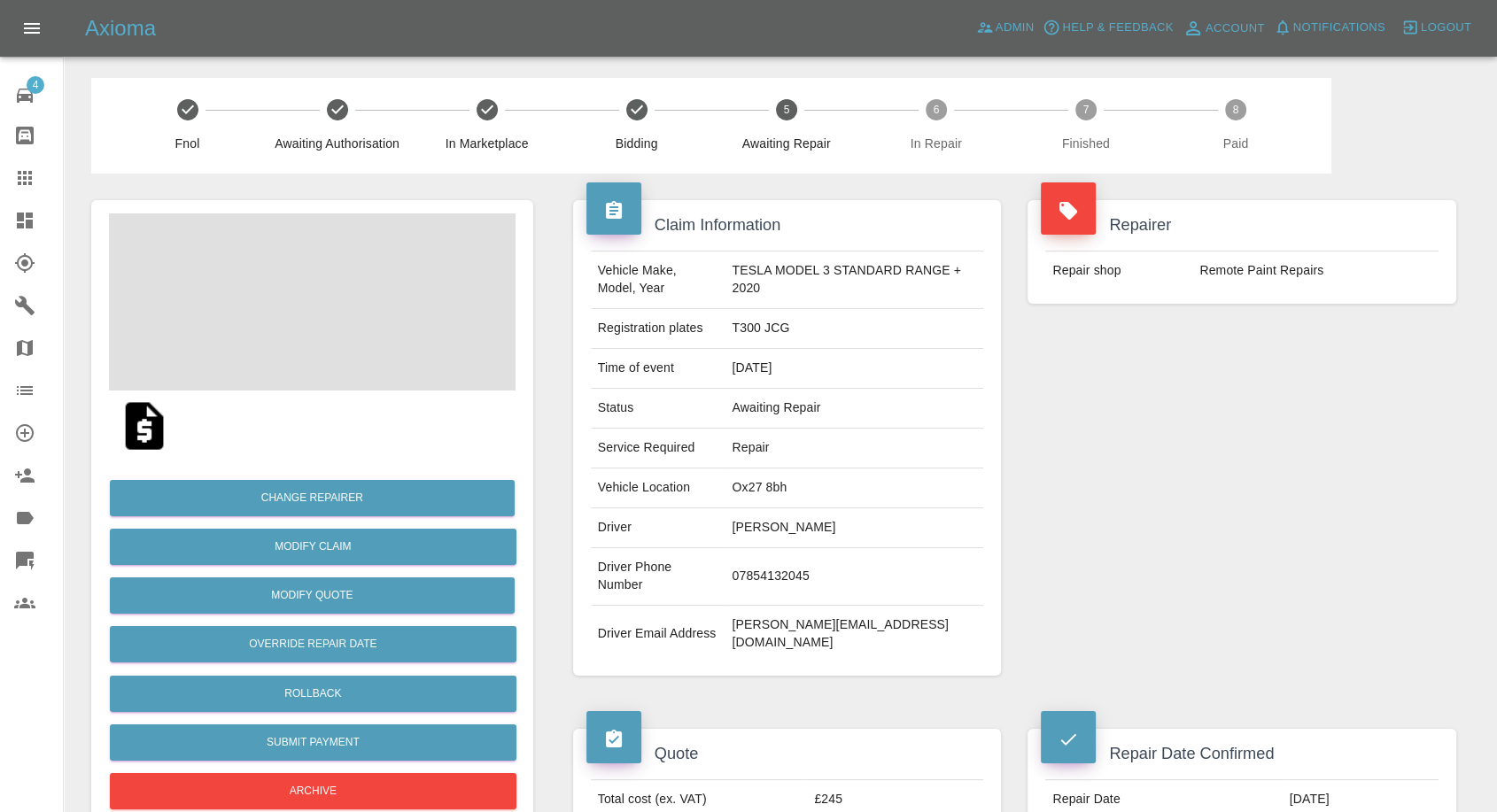
click at [773, 527] on td "[PERSON_NAME]" at bounding box center [854, 528] width 259 height 40
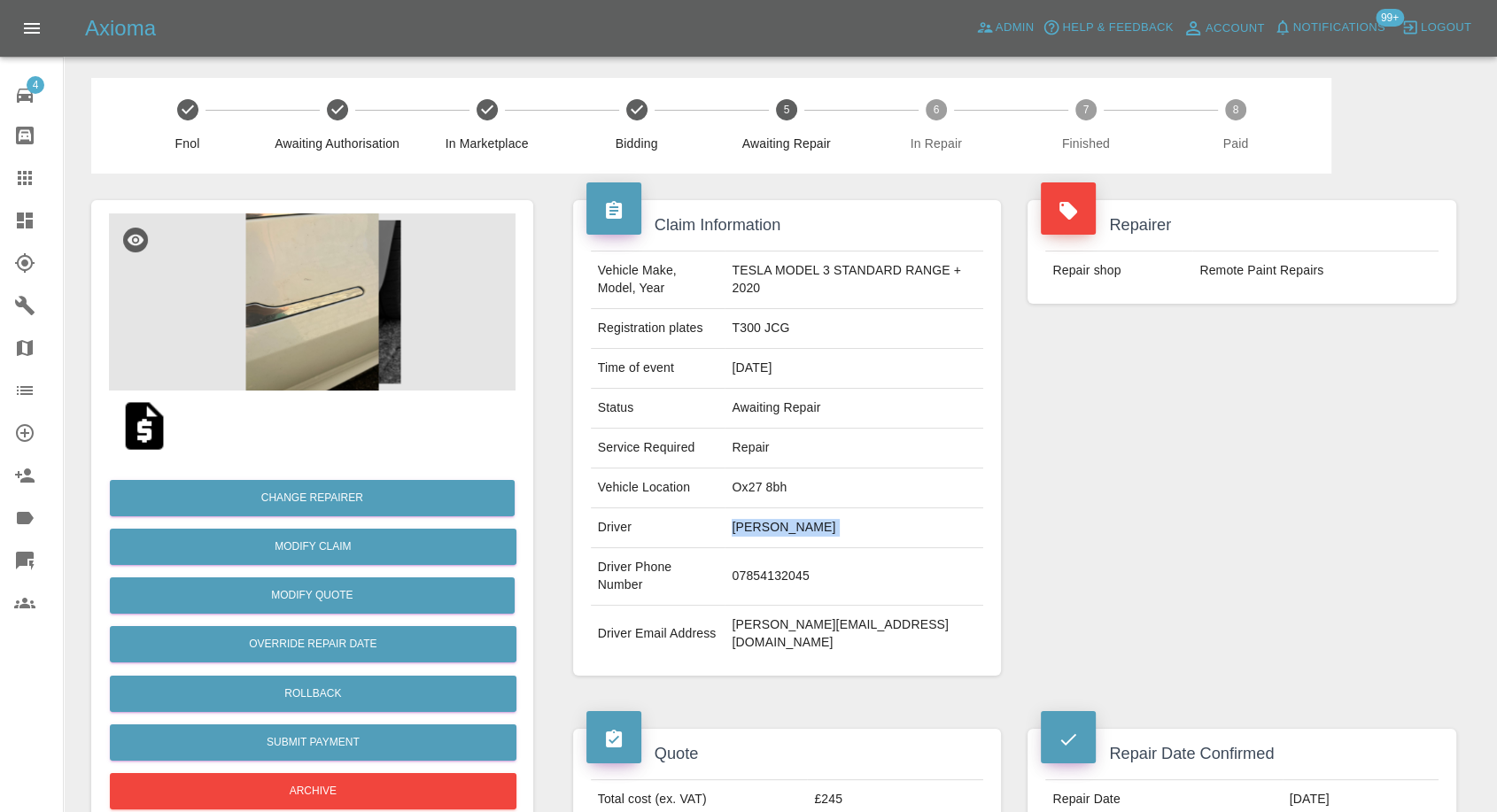
click at [773, 527] on td "[PERSON_NAME]" at bounding box center [854, 528] width 259 height 40
copy td "[PERSON_NAME]"
click at [779, 570] on td "07854132045" at bounding box center [854, 577] width 259 height 58
copy td "07854132045"
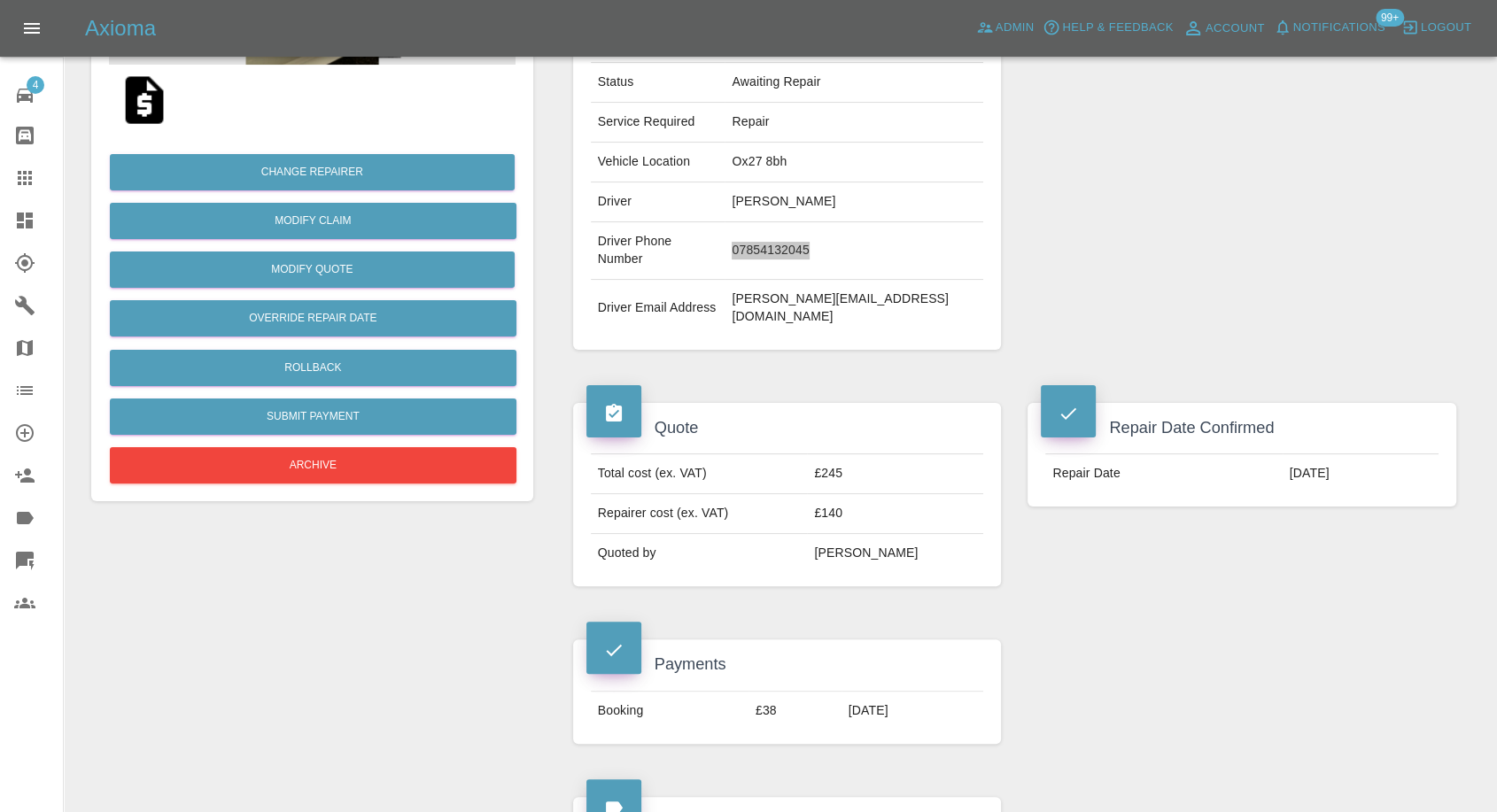
scroll to position [295, 0]
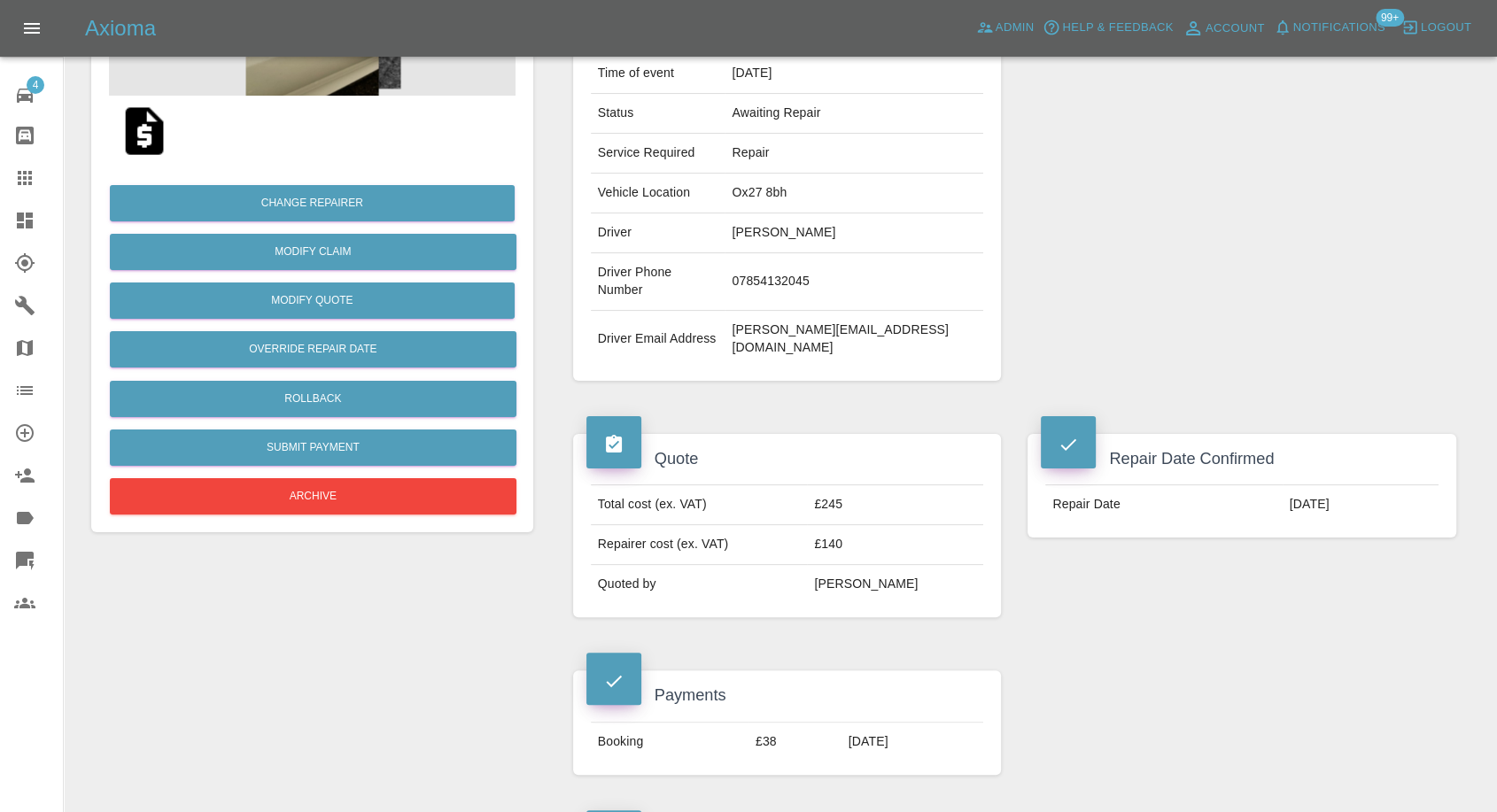
click at [1122, 331] on div "Repairer Repair shop Remote Paint Repairs" at bounding box center [1243, 143] width 456 height 528
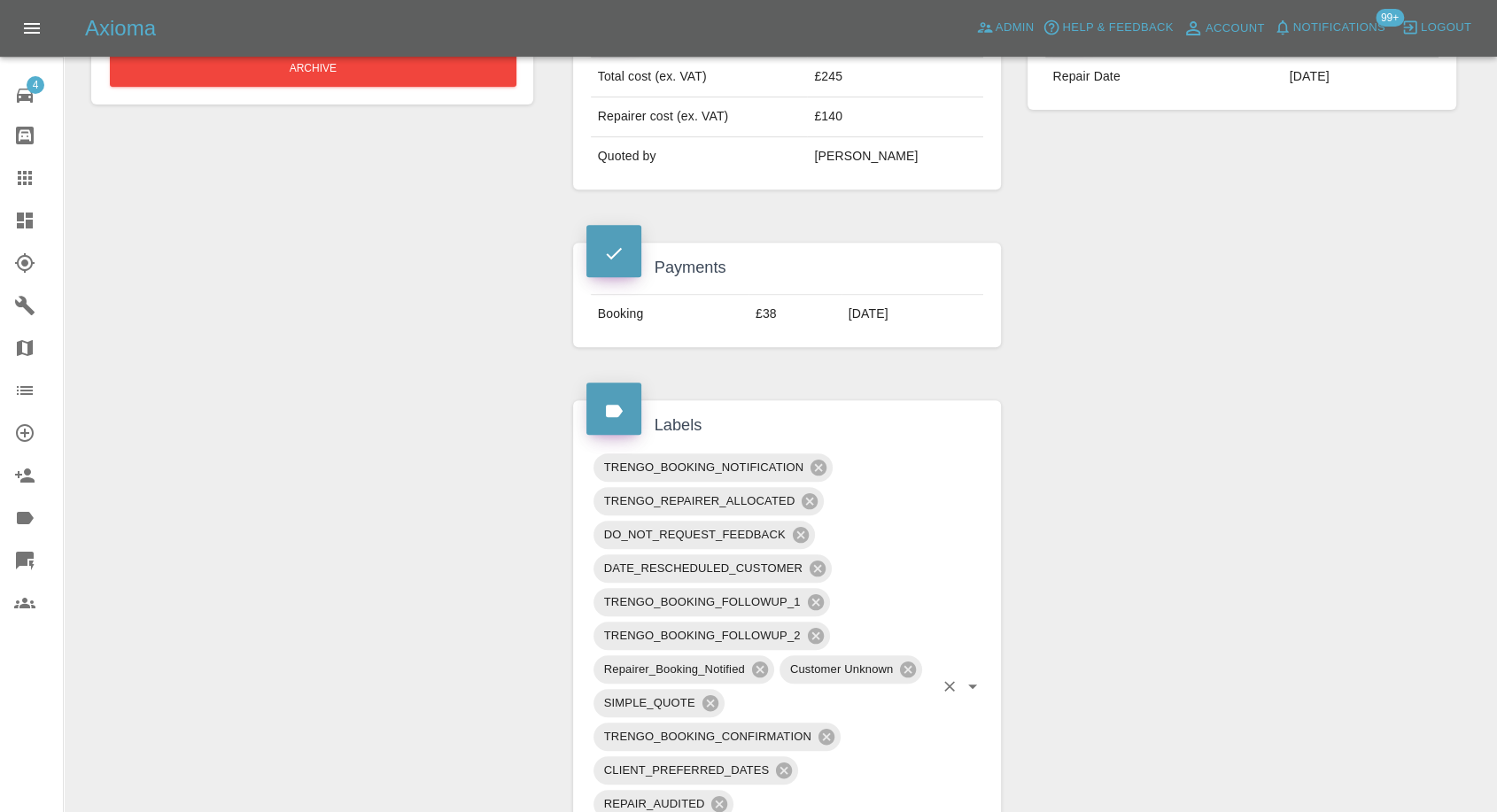
scroll to position [688, 0]
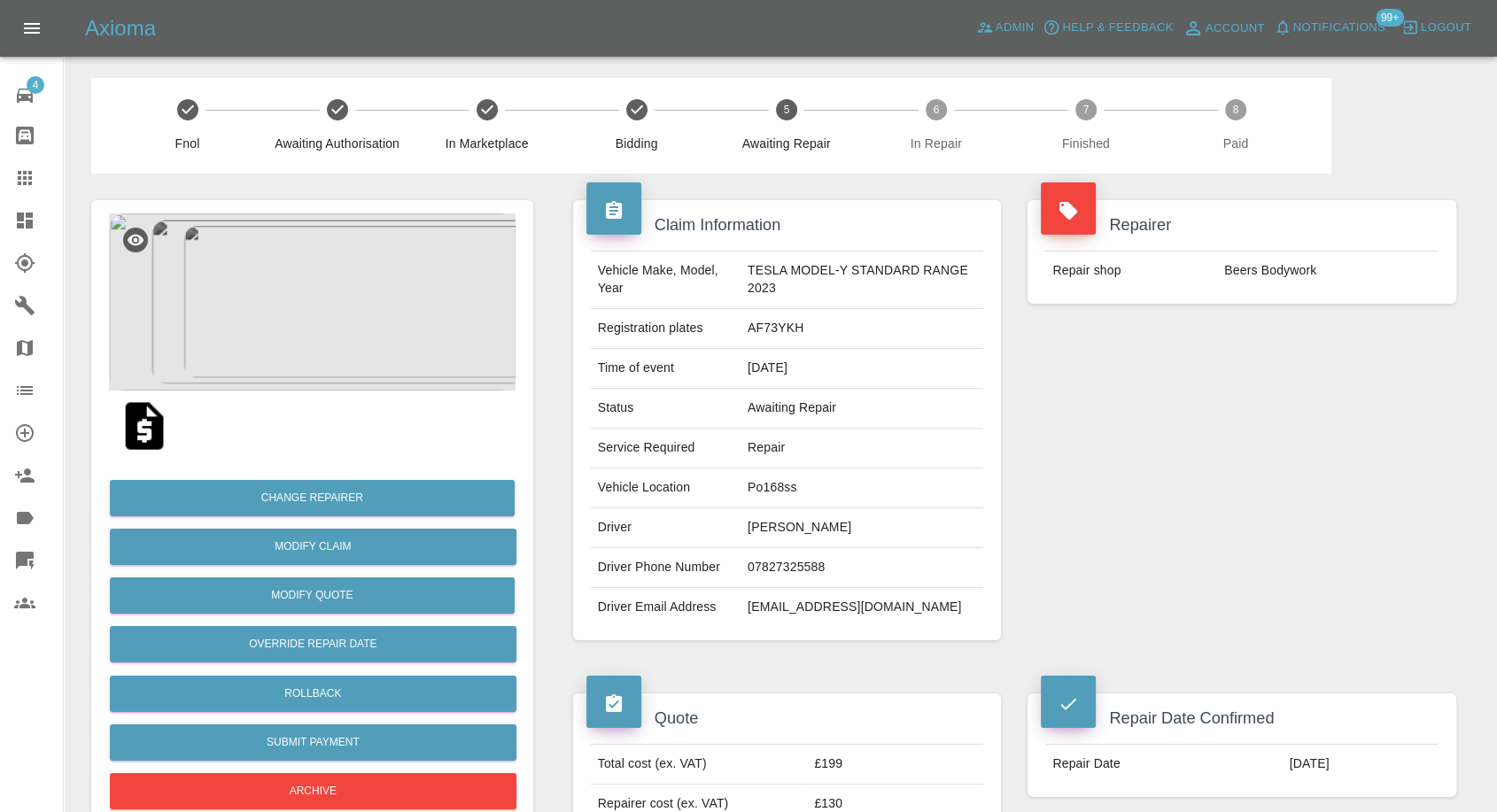
click at [764, 531] on td "[PERSON_NAME]" at bounding box center [862, 528] width 243 height 40
click at [764, 531] on td "Graeme Patfield" at bounding box center [862, 528] width 243 height 40
copy td "Graeme Patfield"
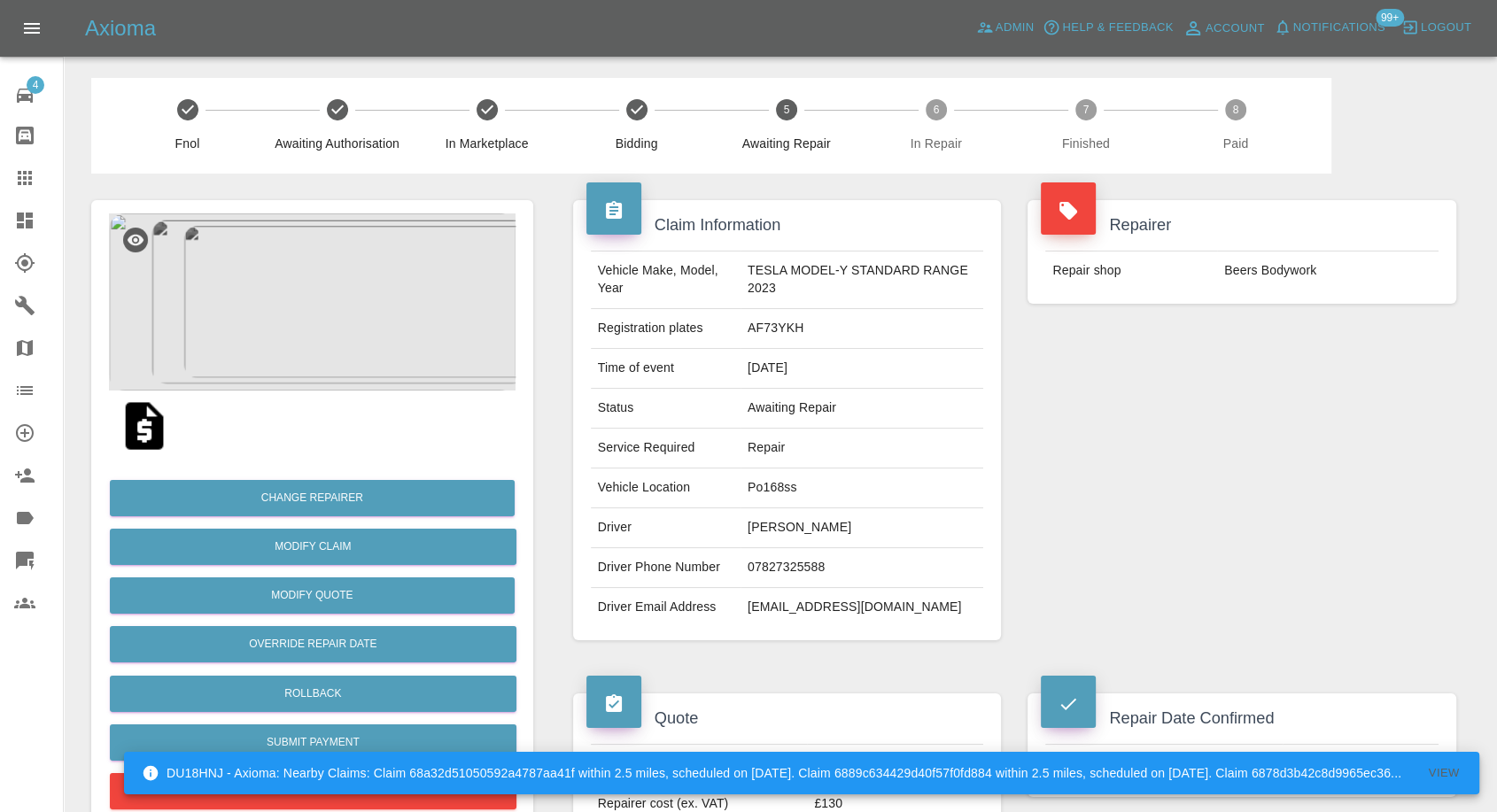
click at [775, 561] on td "07827325588" at bounding box center [862, 568] width 243 height 40
copy td "07827325588"
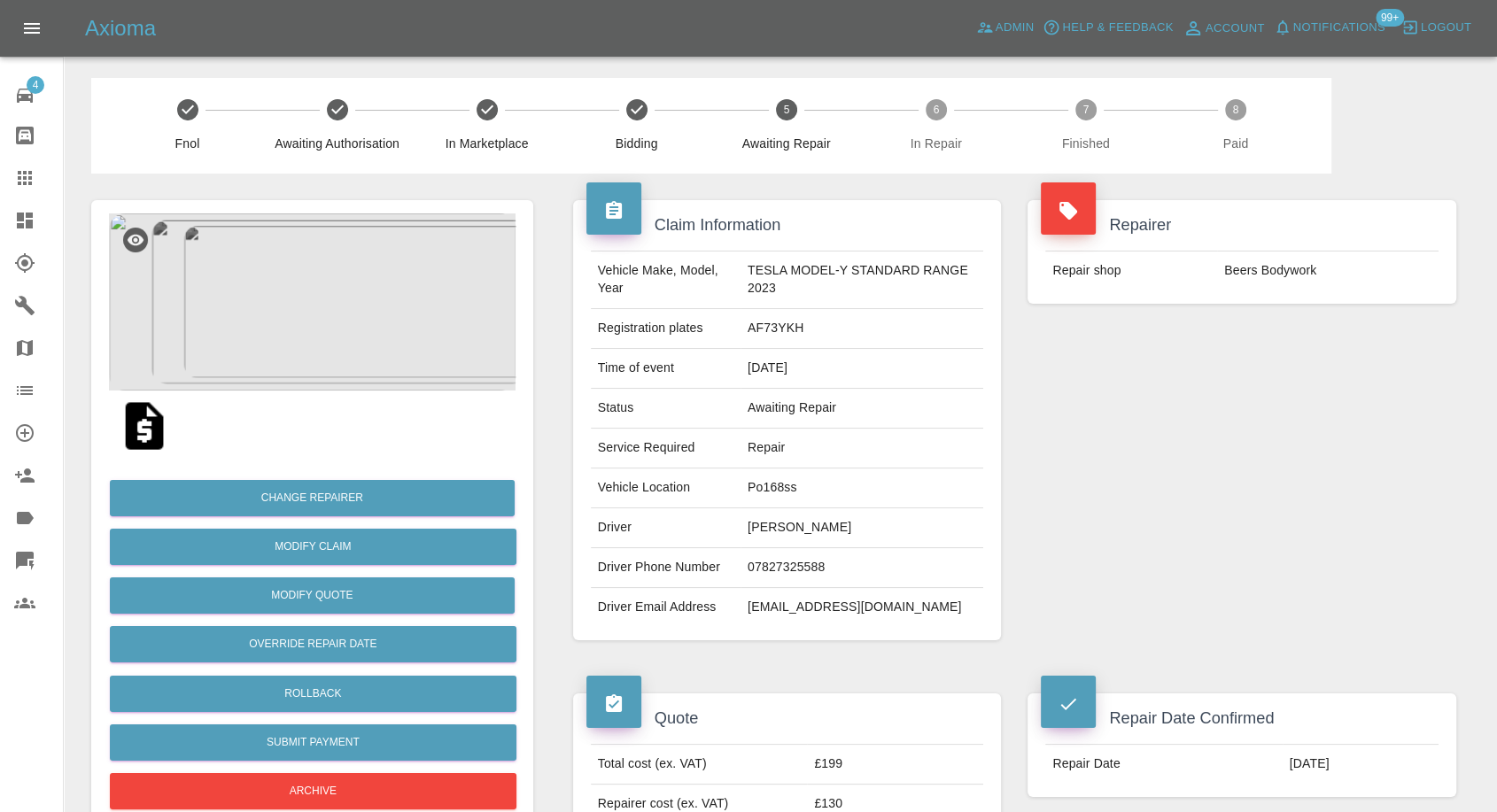
click at [787, 606] on td "gpatfield@gmail.com" at bounding box center [862, 607] width 243 height 39
click at [762, 522] on td "Graeme Patfield" at bounding box center [862, 528] width 243 height 40
copy td "Graeme"
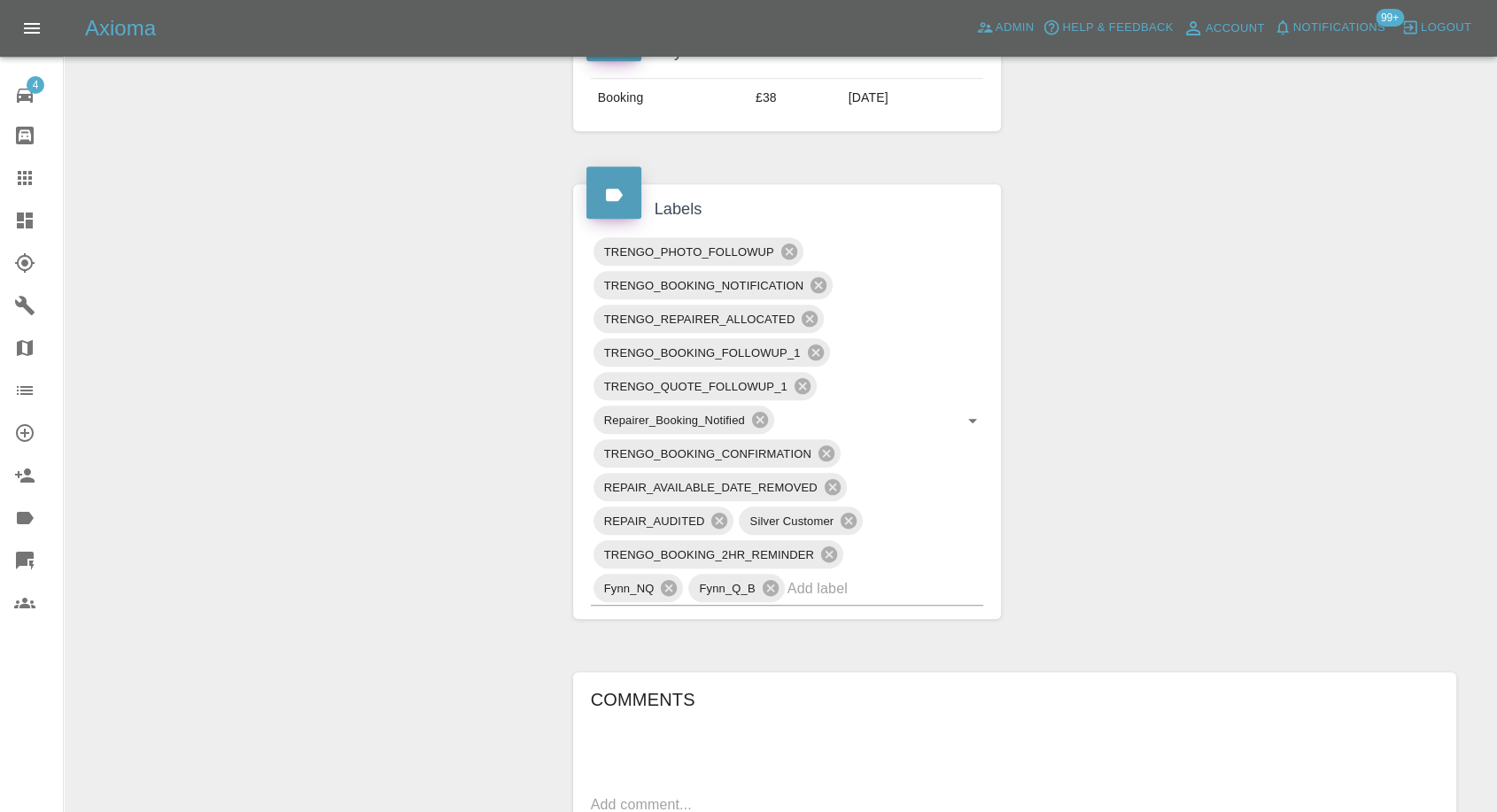
scroll to position [1279, 0]
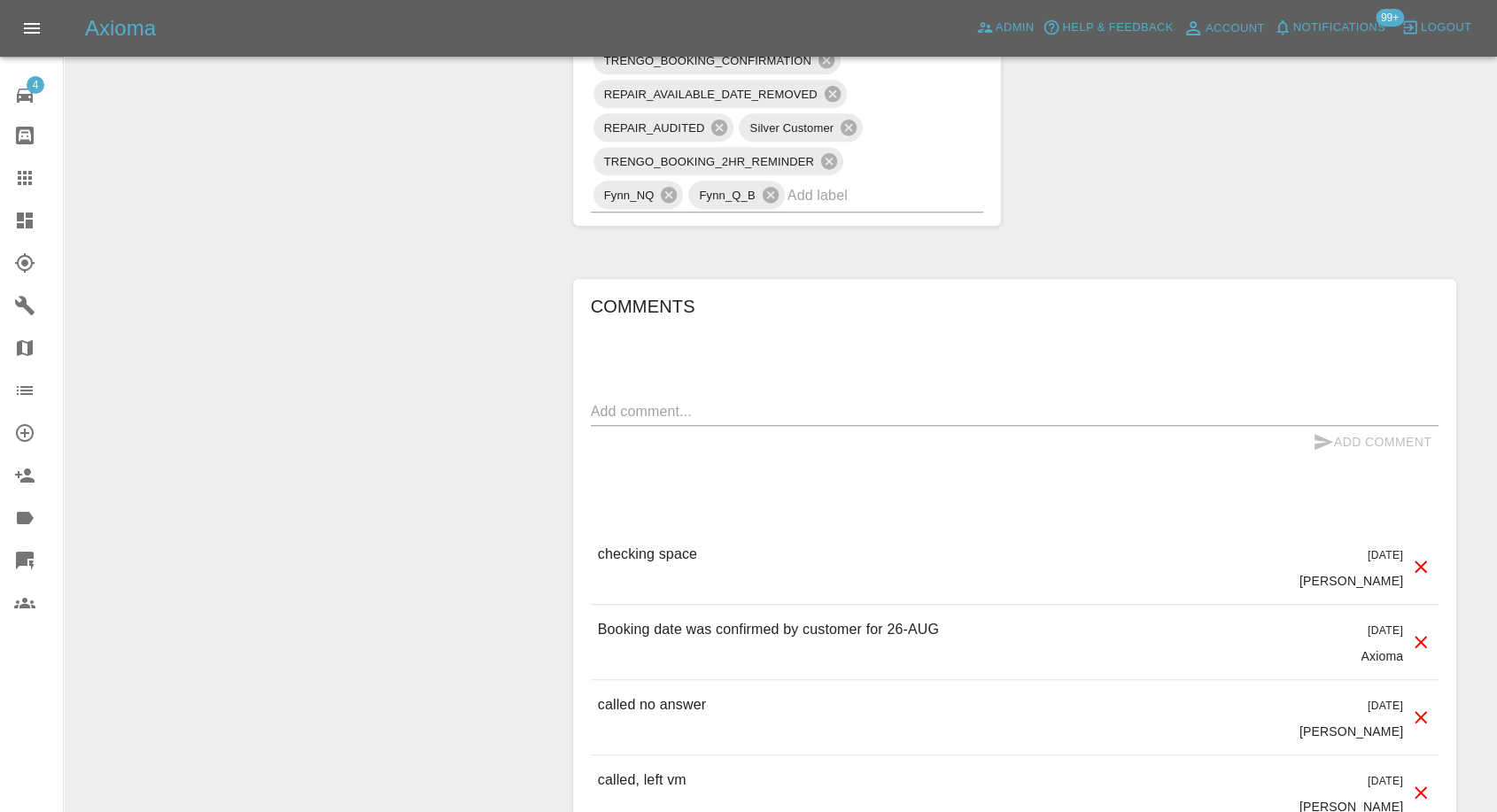
click at [715, 420] on textarea at bounding box center [1015, 411] width 848 height 21
paste textarea "I have a driveway with off street parking there is plenty of space to plug in a…"
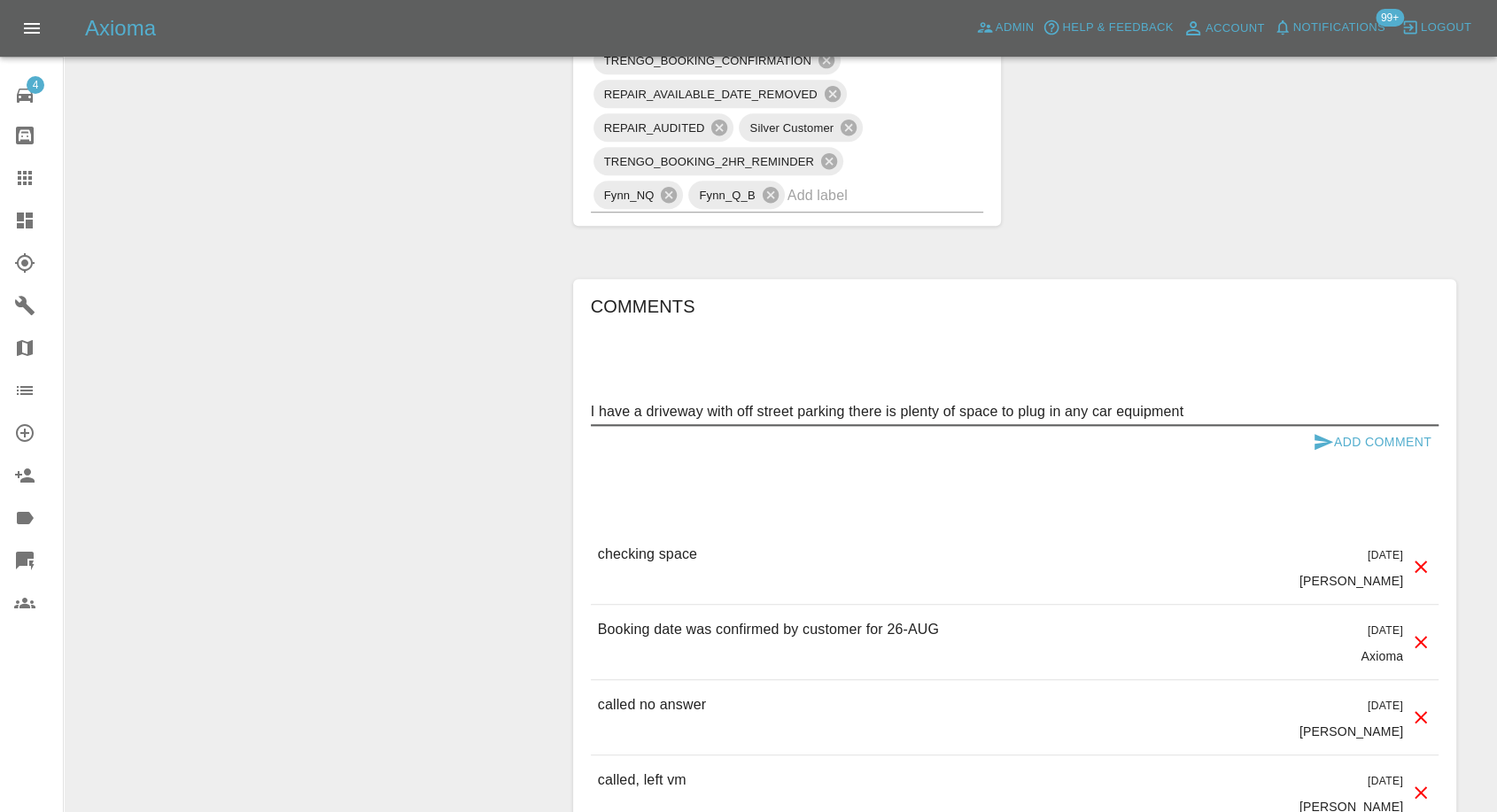
type textarea "I have a driveway with off street parking there is plenty of space to plug in a…"
click at [1311, 430] on button "Add Comment" at bounding box center [1372, 442] width 133 height 33
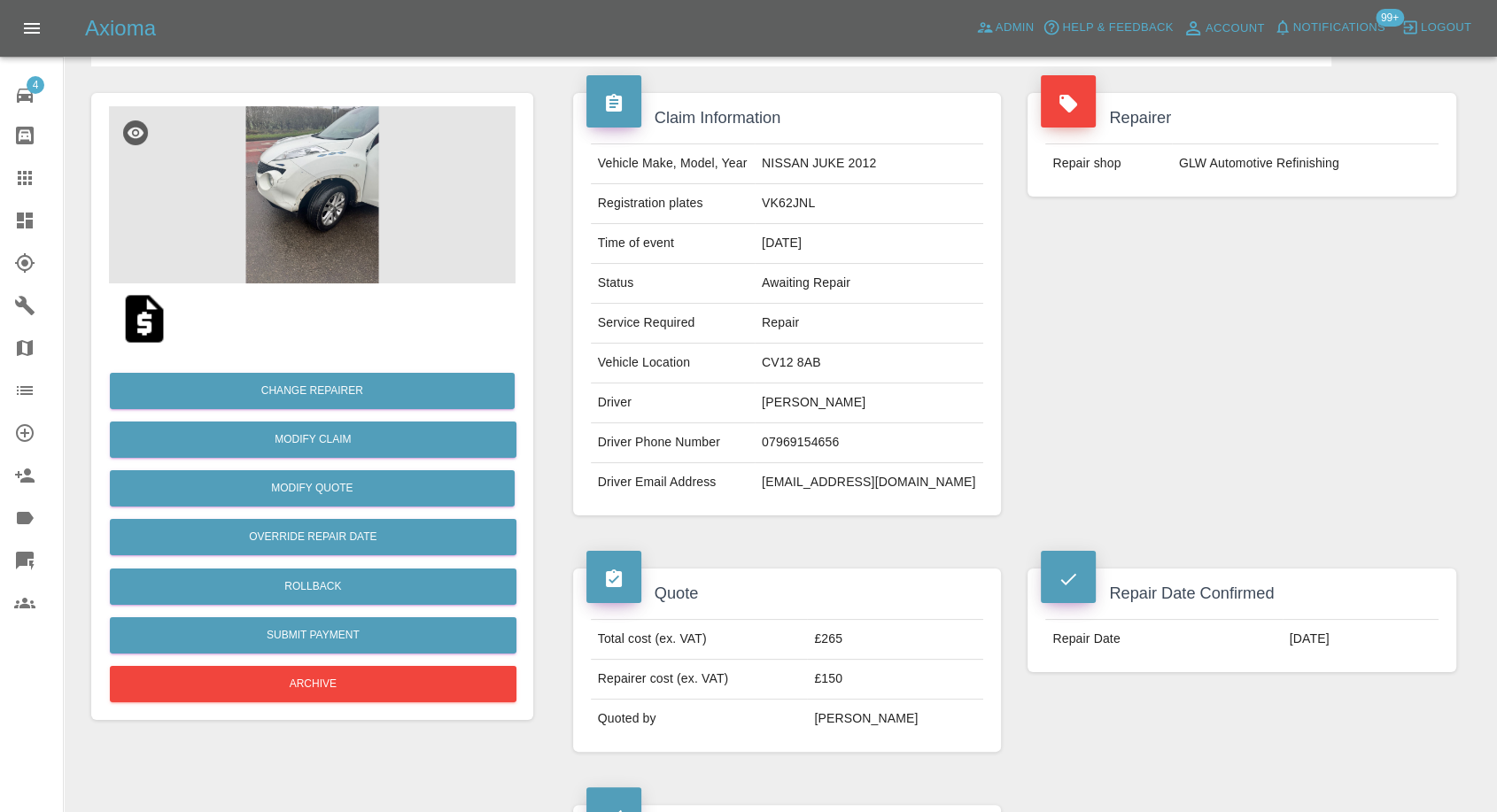
scroll to position [98, 0]
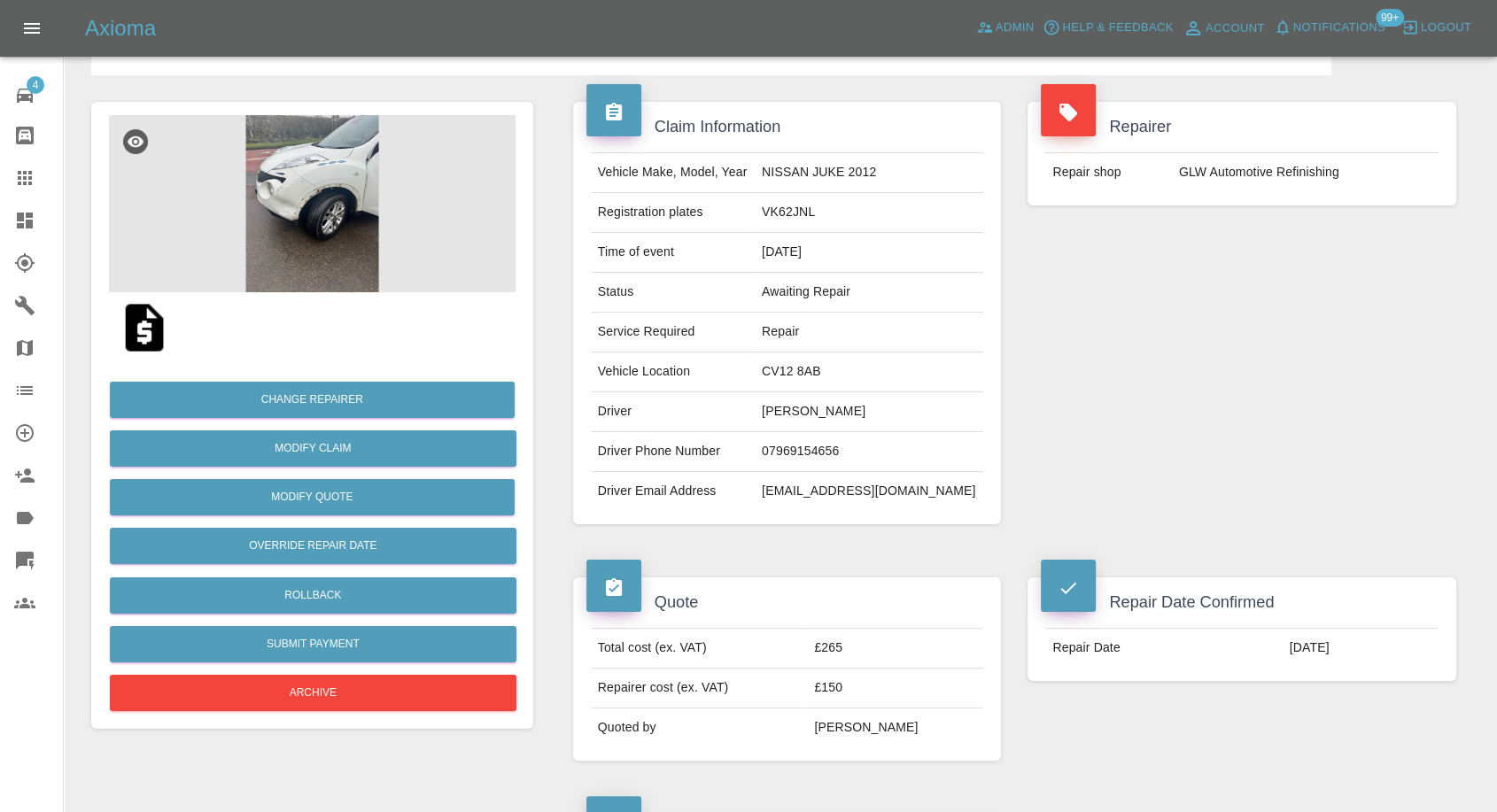
click at [821, 213] on td "VK62JNL" at bounding box center [869, 213] width 229 height 40
copy td "VK62JNL"
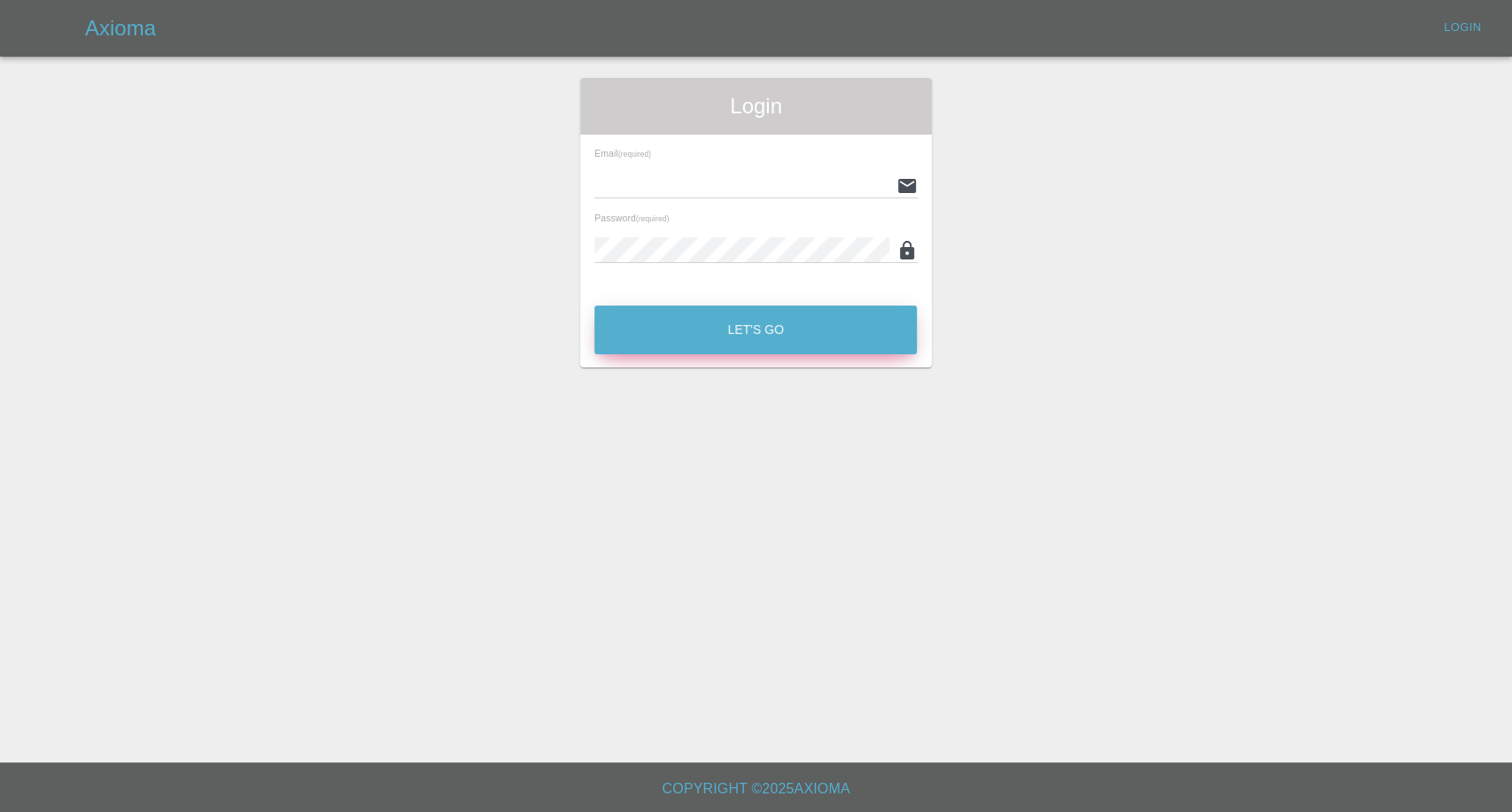
type input "afreen@axioma.co.uk"
click at [652, 331] on button "Let's Go" at bounding box center [756, 330] width 322 height 49
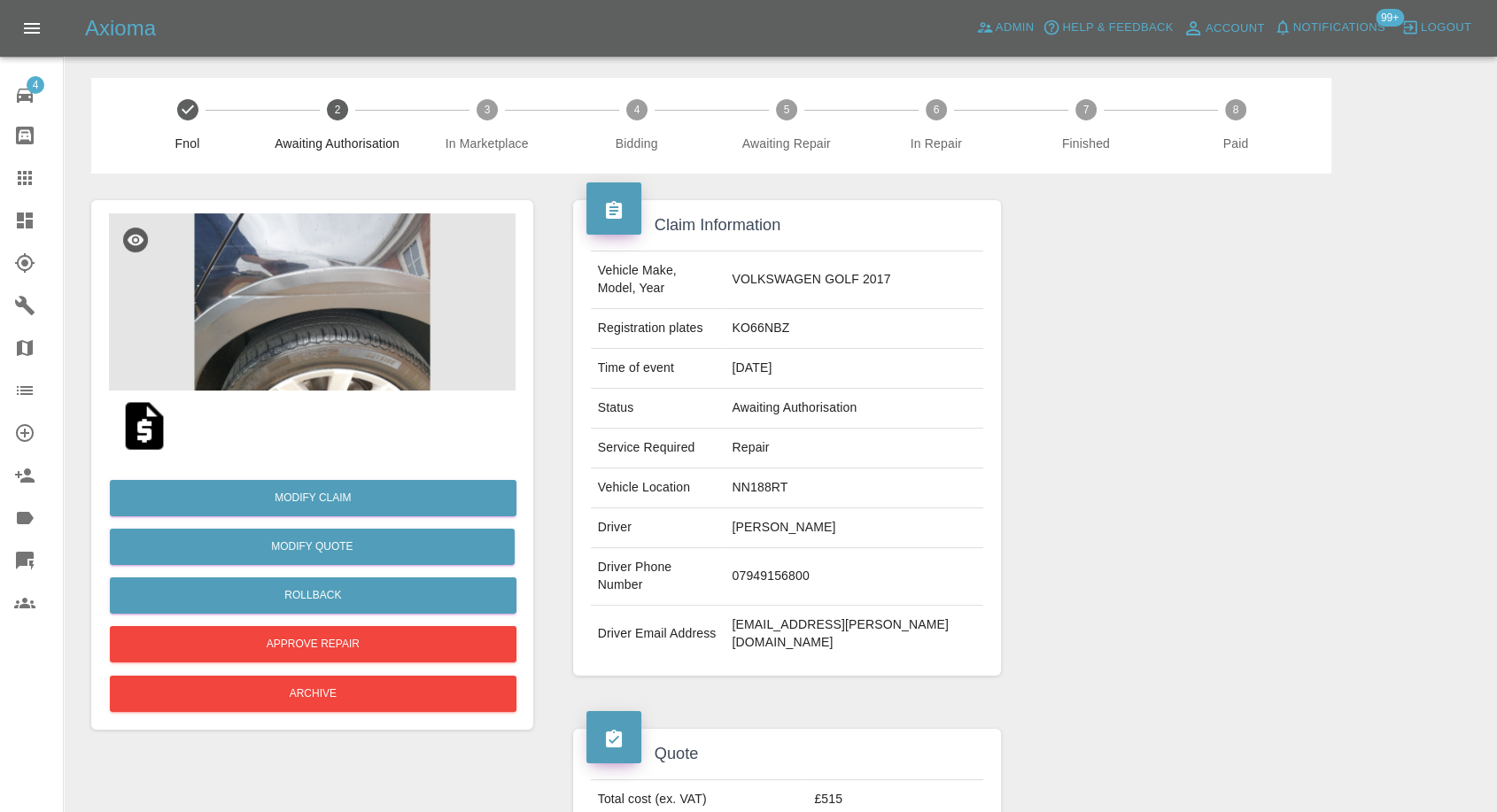
click at [803, 606] on td "[EMAIL_ADDRESS][PERSON_NAME][DOMAIN_NAME]" at bounding box center [854, 634] width 259 height 57
copy td "[EMAIL_ADDRESS][PERSON_NAME][DOMAIN_NAME]"
click at [817, 309] on td "KO66NBZ" at bounding box center [854, 329] width 259 height 40
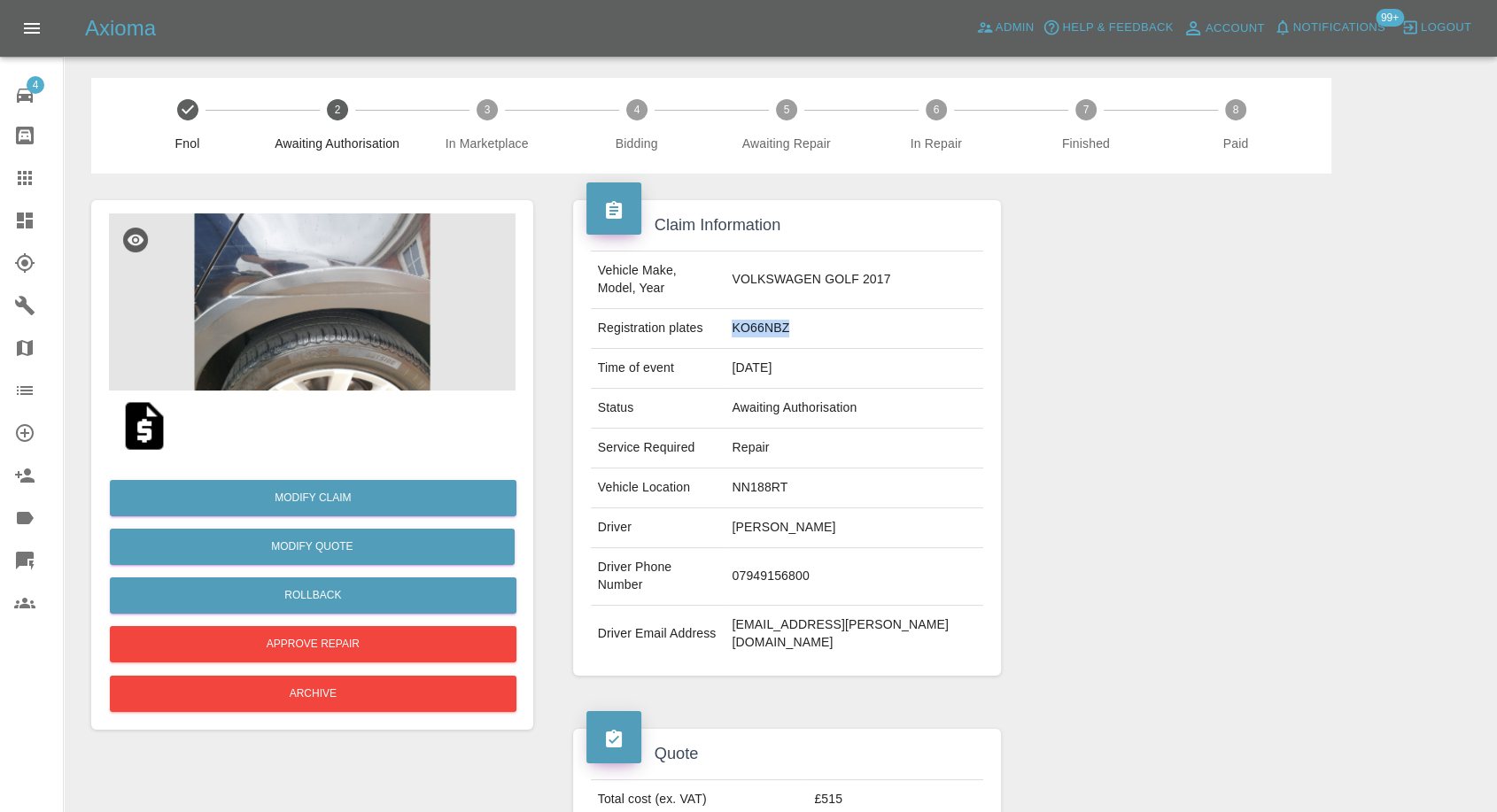
click at [817, 309] on td "KO66NBZ" at bounding box center [854, 329] width 259 height 40
copy td "KO66NBZ"
click at [818, 548] on td "07949156800" at bounding box center [854, 577] width 259 height 58
copy td "07949156800"
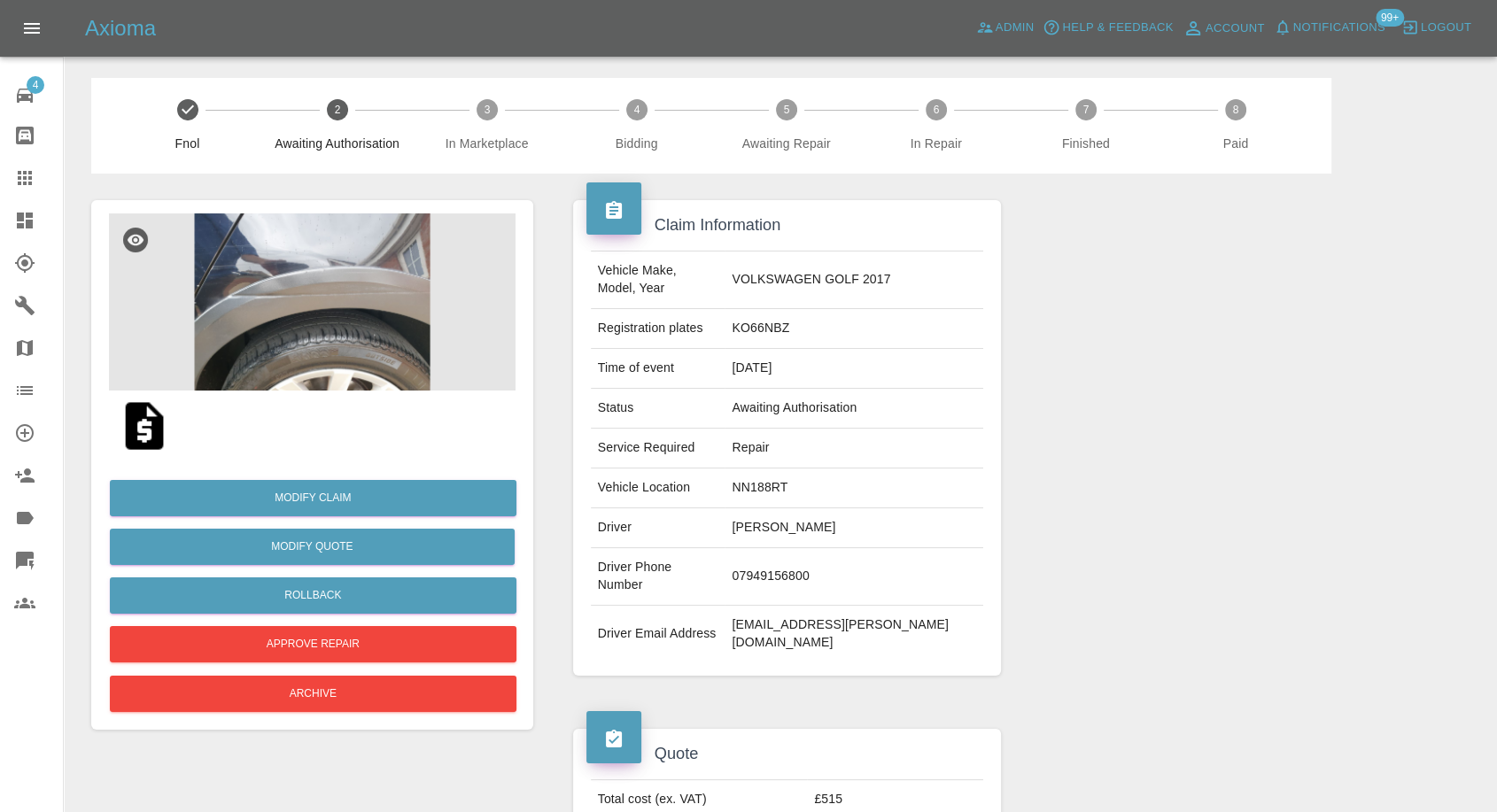
click at [829, 269] on td "VOLKSWAGEN GOLF 2017" at bounding box center [854, 280] width 259 height 58
copy td "VOLKSWAGEN GOLF 2017"
click at [808, 606] on td "[EMAIL_ADDRESS][PERSON_NAME][DOMAIN_NAME]" at bounding box center [854, 634] width 259 height 57
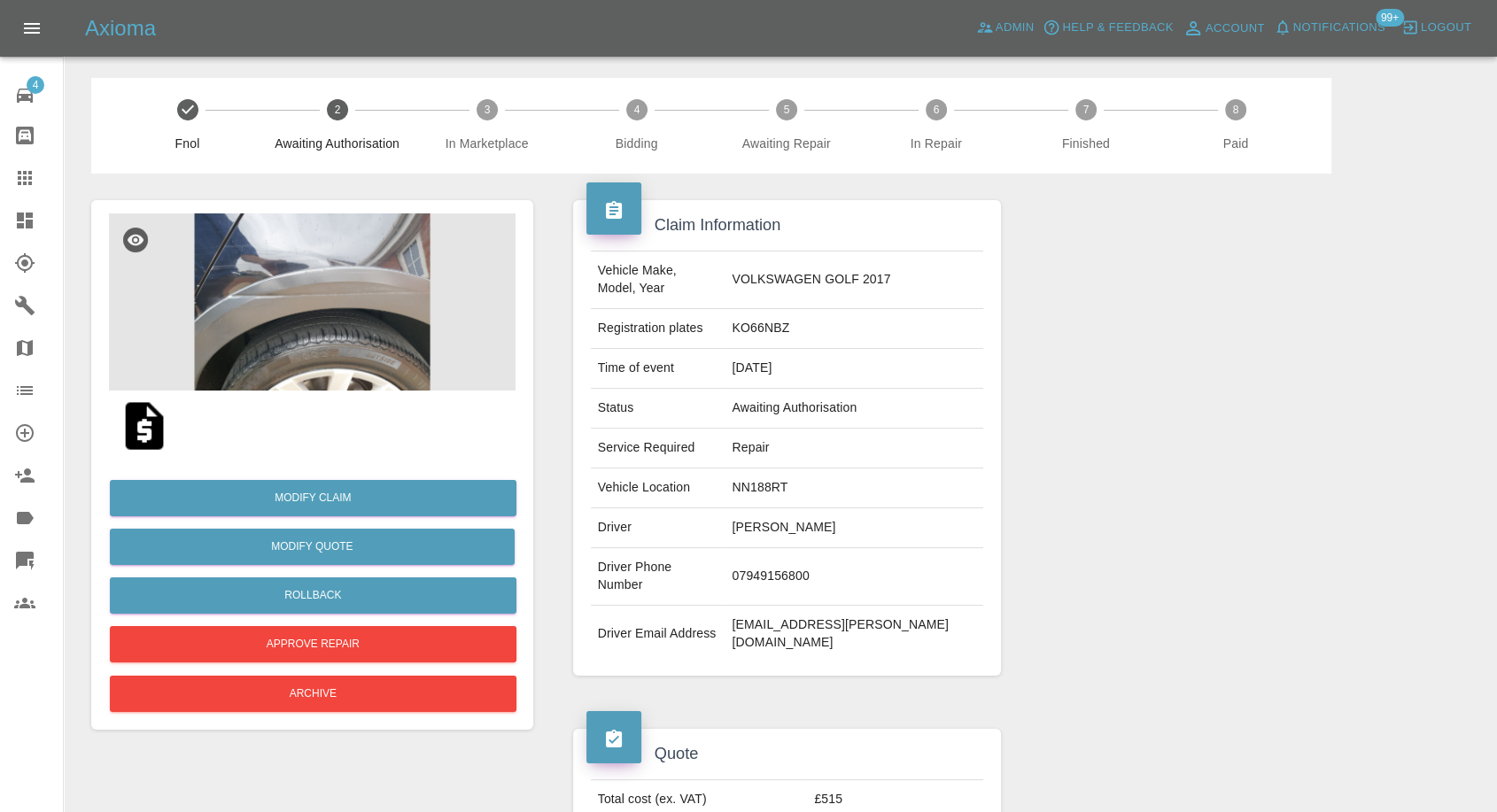
click at [808, 606] on td "[EMAIL_ADDRESS][PERSON_NAME][DOMAIN_NAME]" at bounding box center [854, 634] width 259 height 57
click at [808, 606] on td "jt.carter@hotmail.co.uk" at bounding box center [854, 634] width 259 height 57
copy td "jt.carter@hotmail.co.uk"
click at [148, 425] on img at bounding box center [145, 426] width 57 height 57
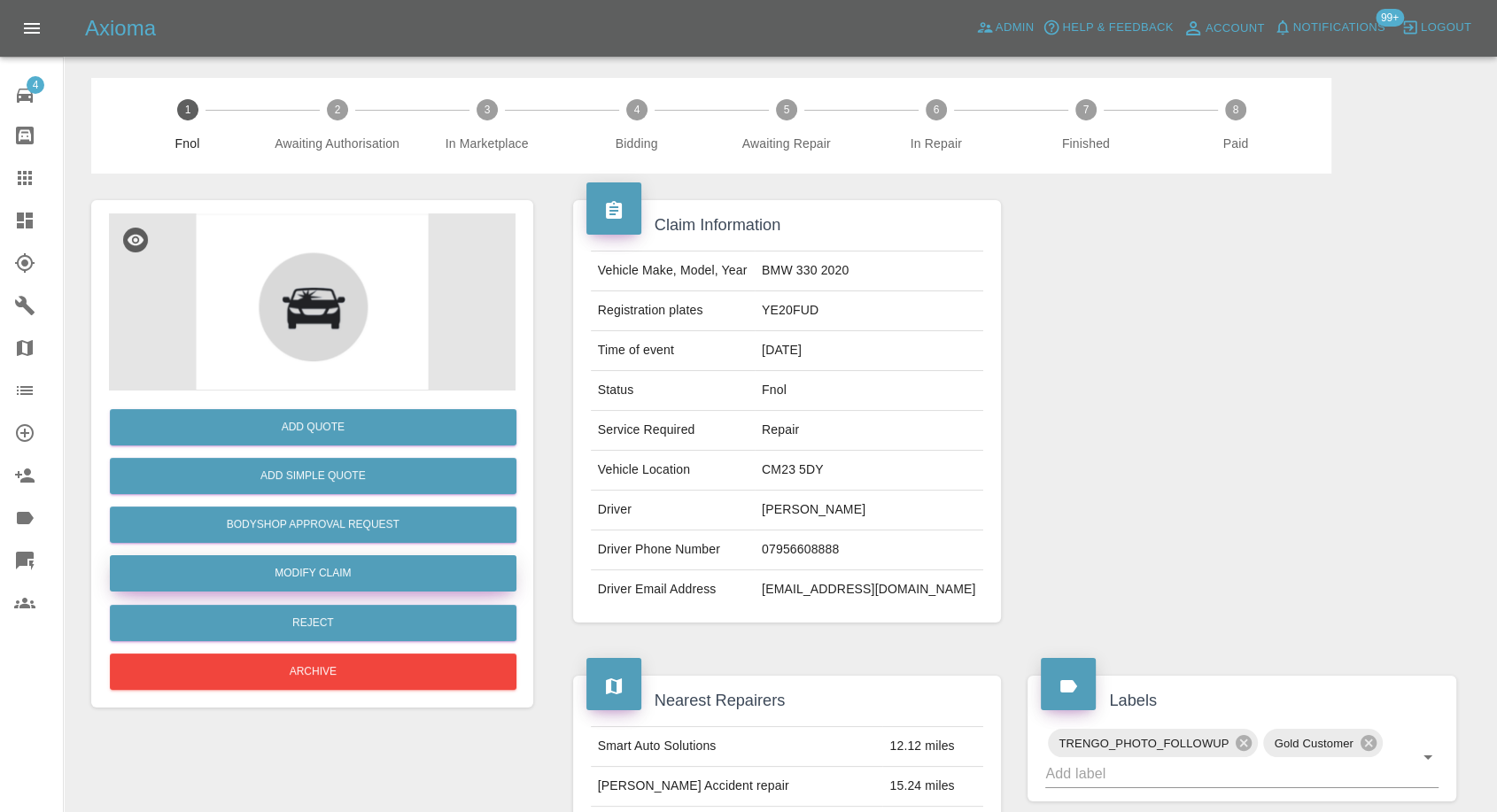
click at [326, 576] on link "Modify Claim" at bounding box center [313, 573] width 407 height 36
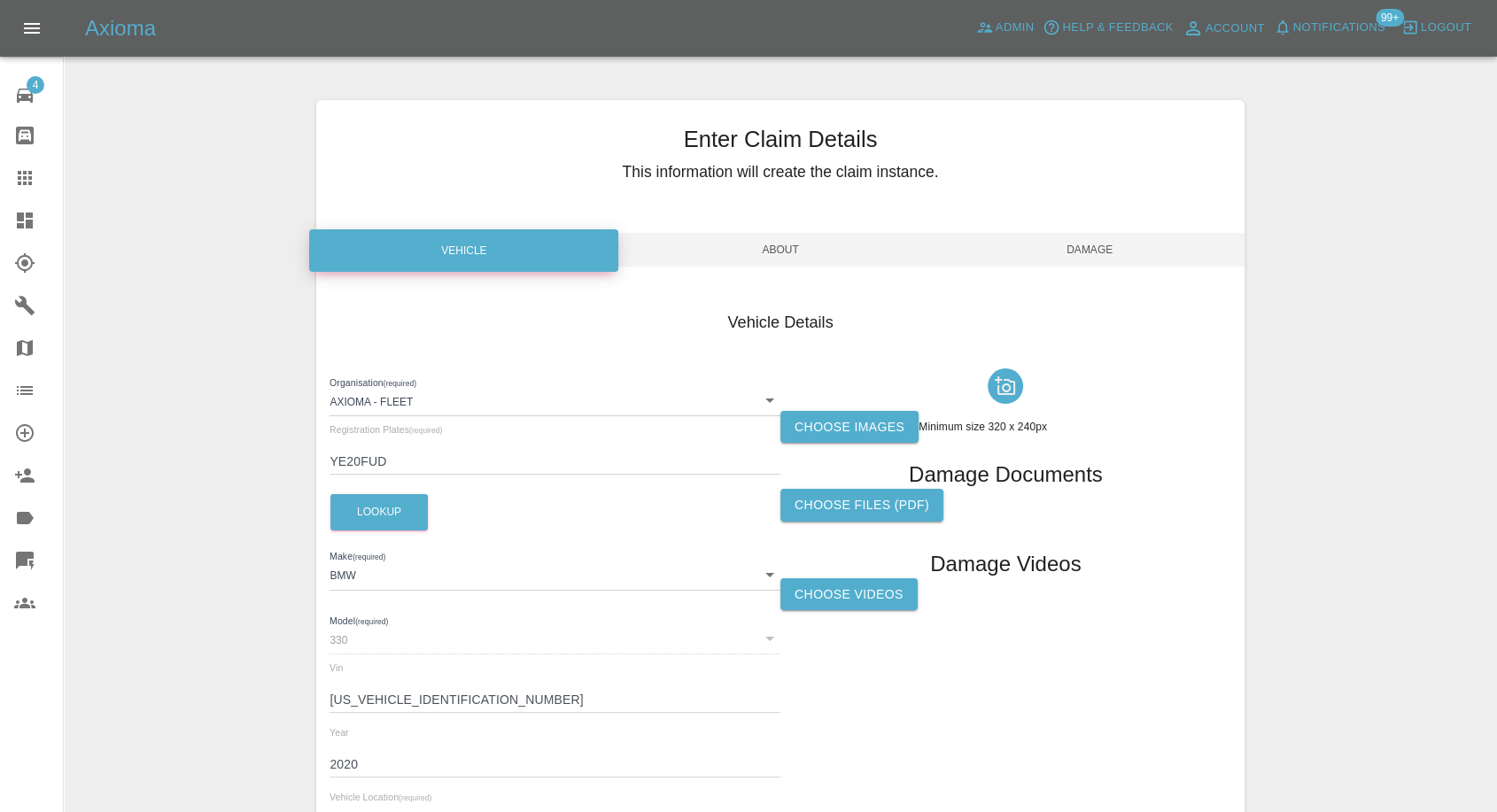
click at [855, 596] on label "Choose Videos" at bounding box center [848, 595] width 137 height 33
click at [0, 0] on input "Choose Videos" at bounding box center [0, 0] width 0 height 0
click at [1101, 247] on span "Damage" at bounding box center [1089, 250] width 309 height 34
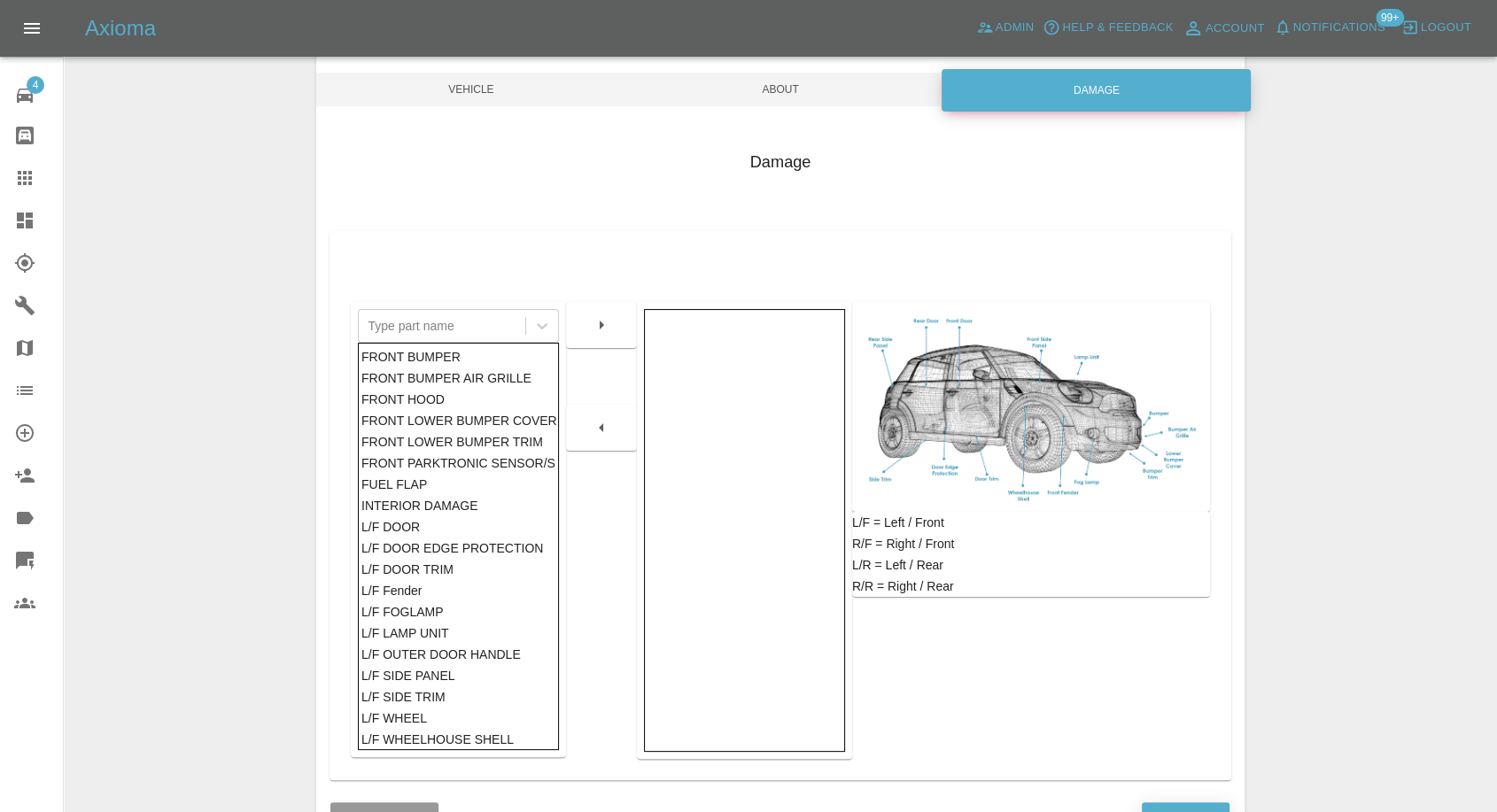
scroll to position [284, 0]
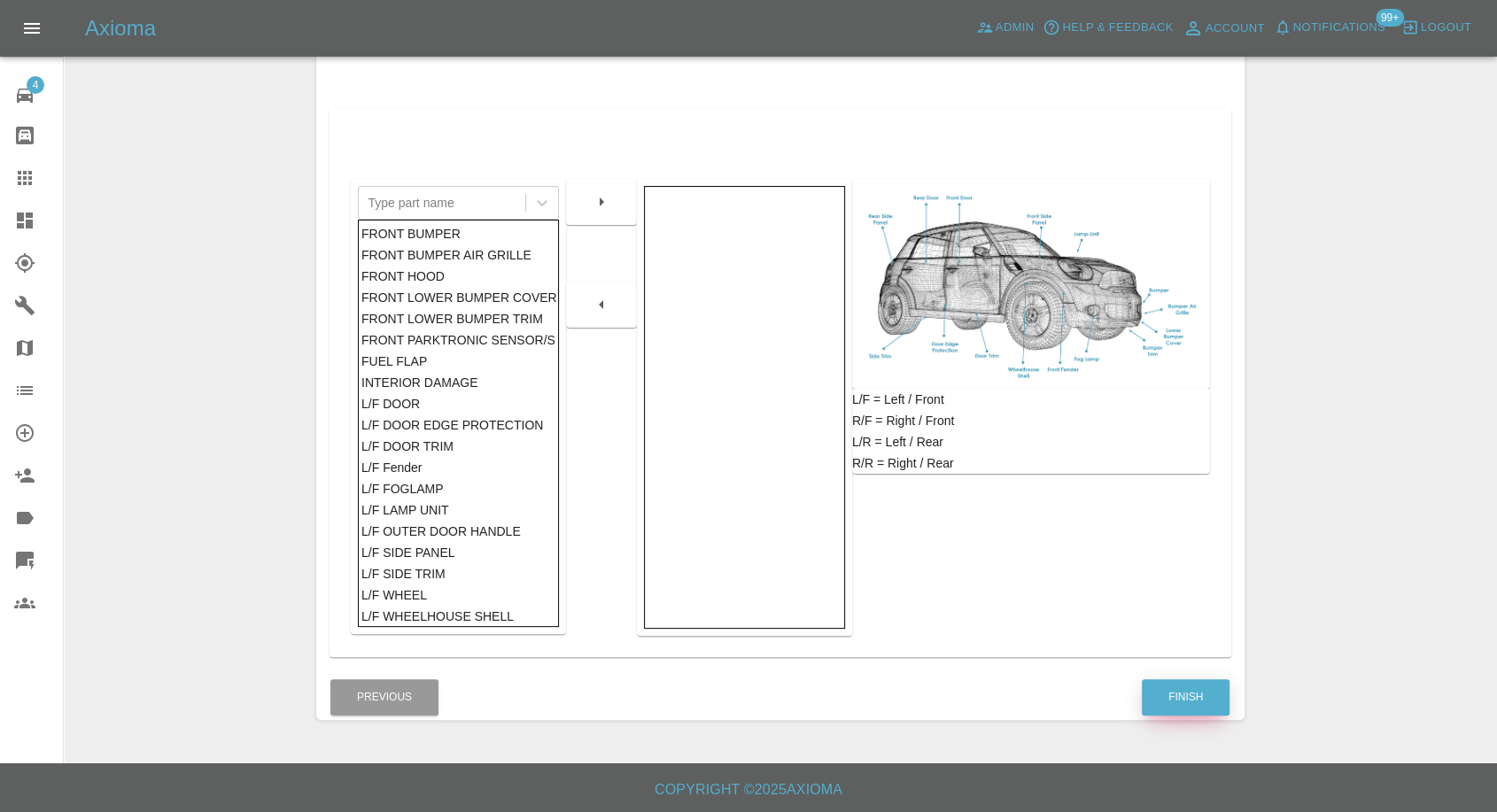
click at [1192, 680] on button "Finish" at bounding box center [1186, 698] width 88 height 36
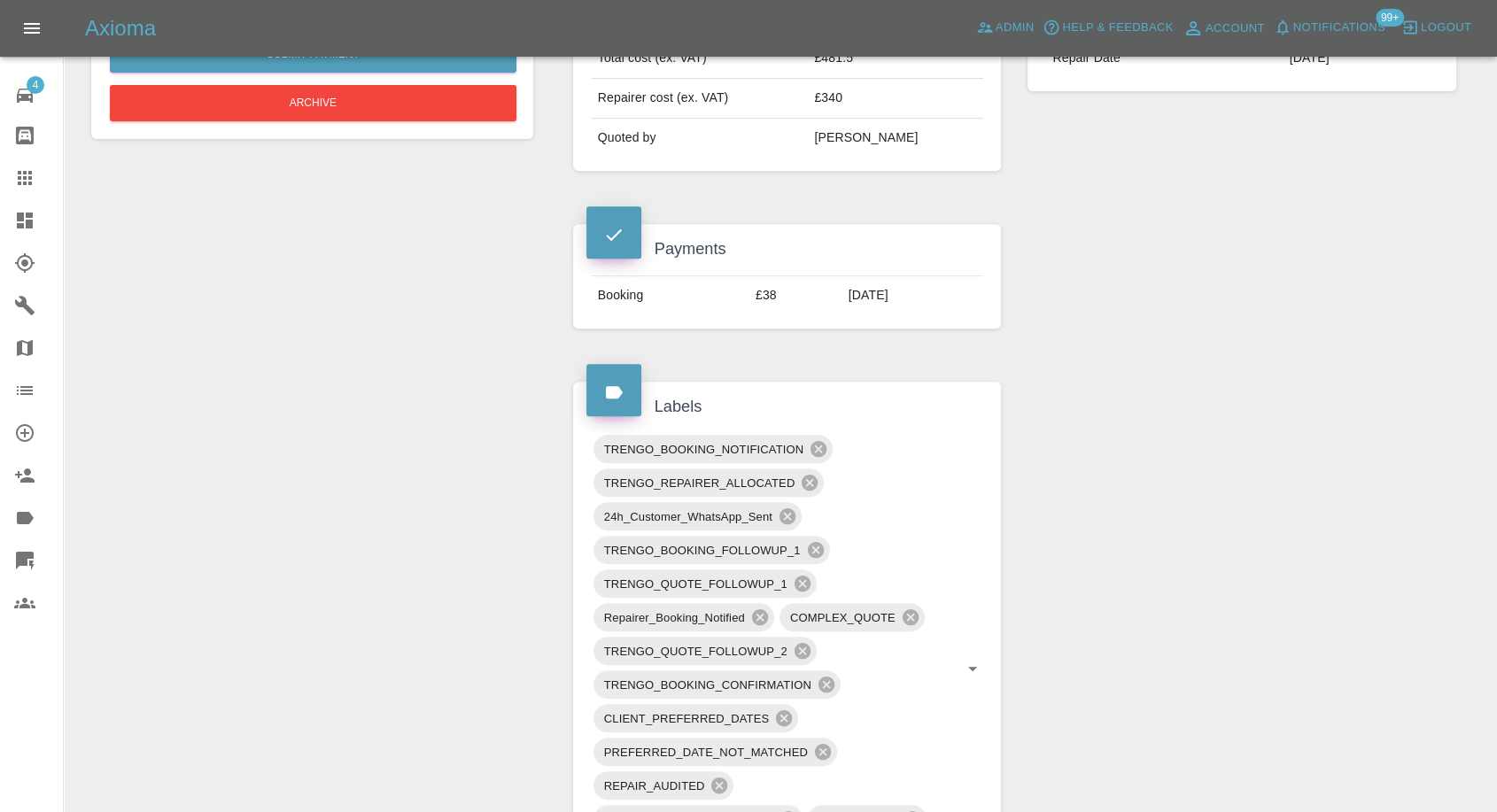
scroll to position [492, 0]
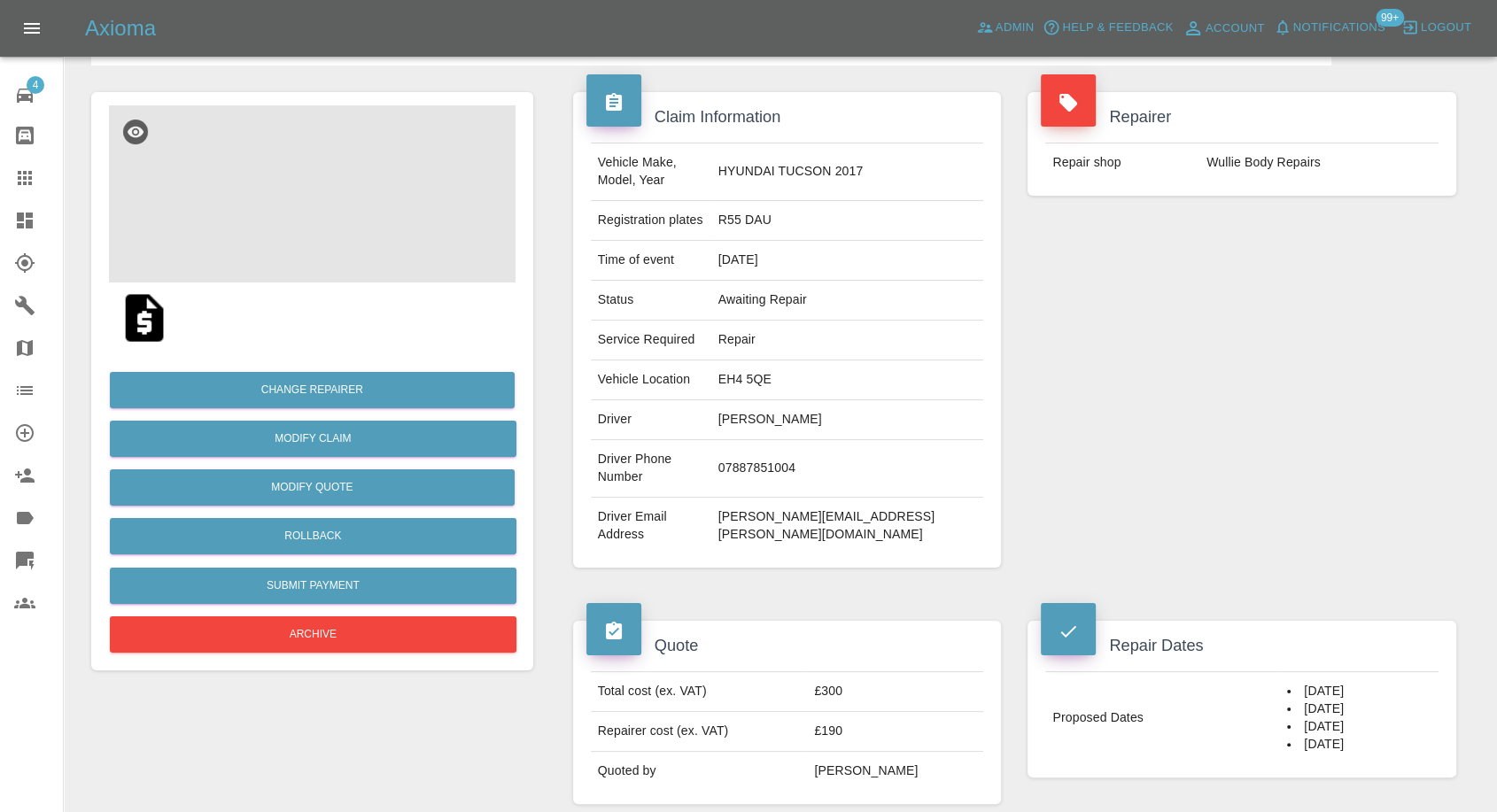
scroll to position [98, 0]
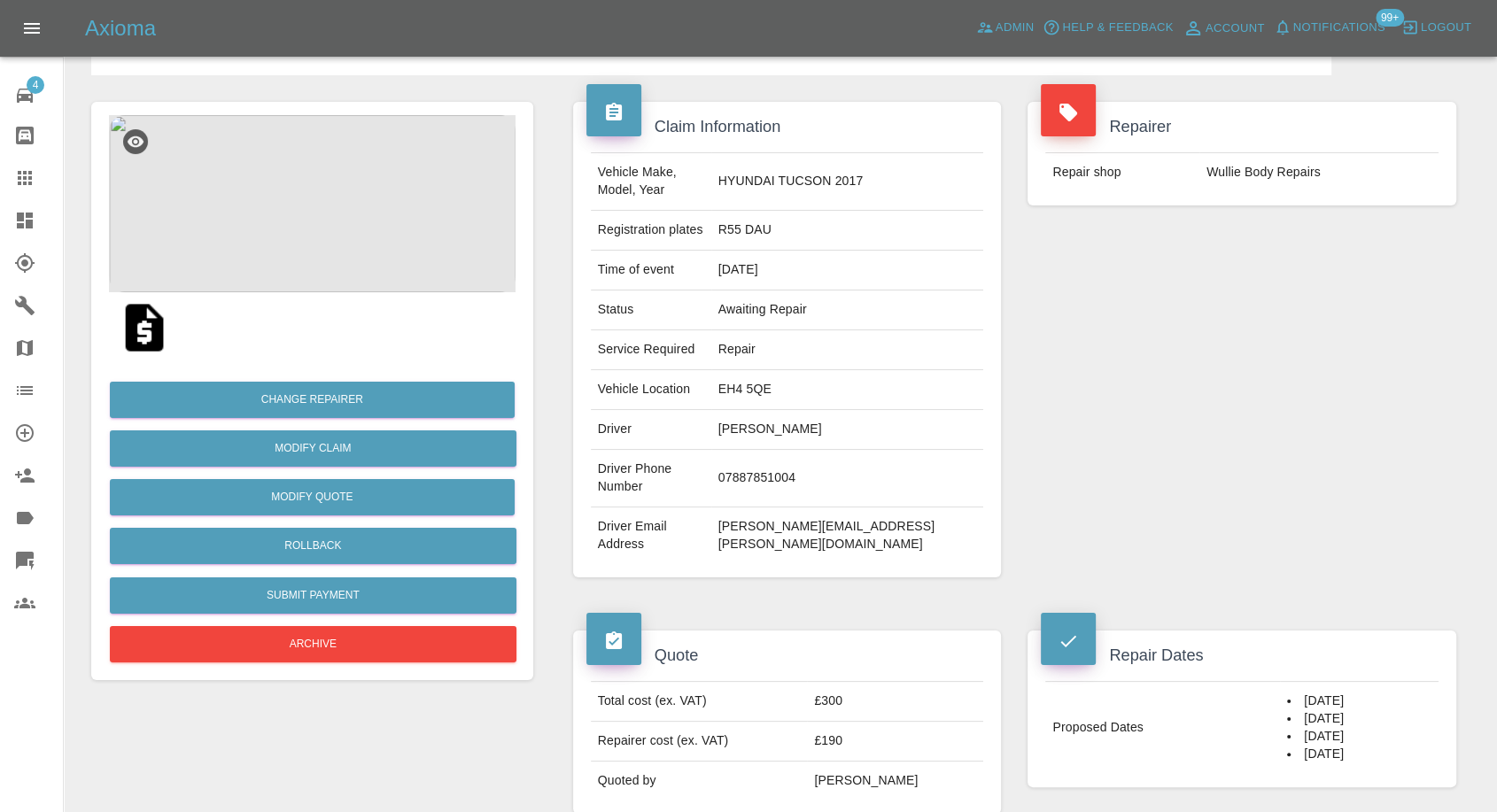
click at [373, 218] on img at bounding box center [312, 203] width 407 height 177
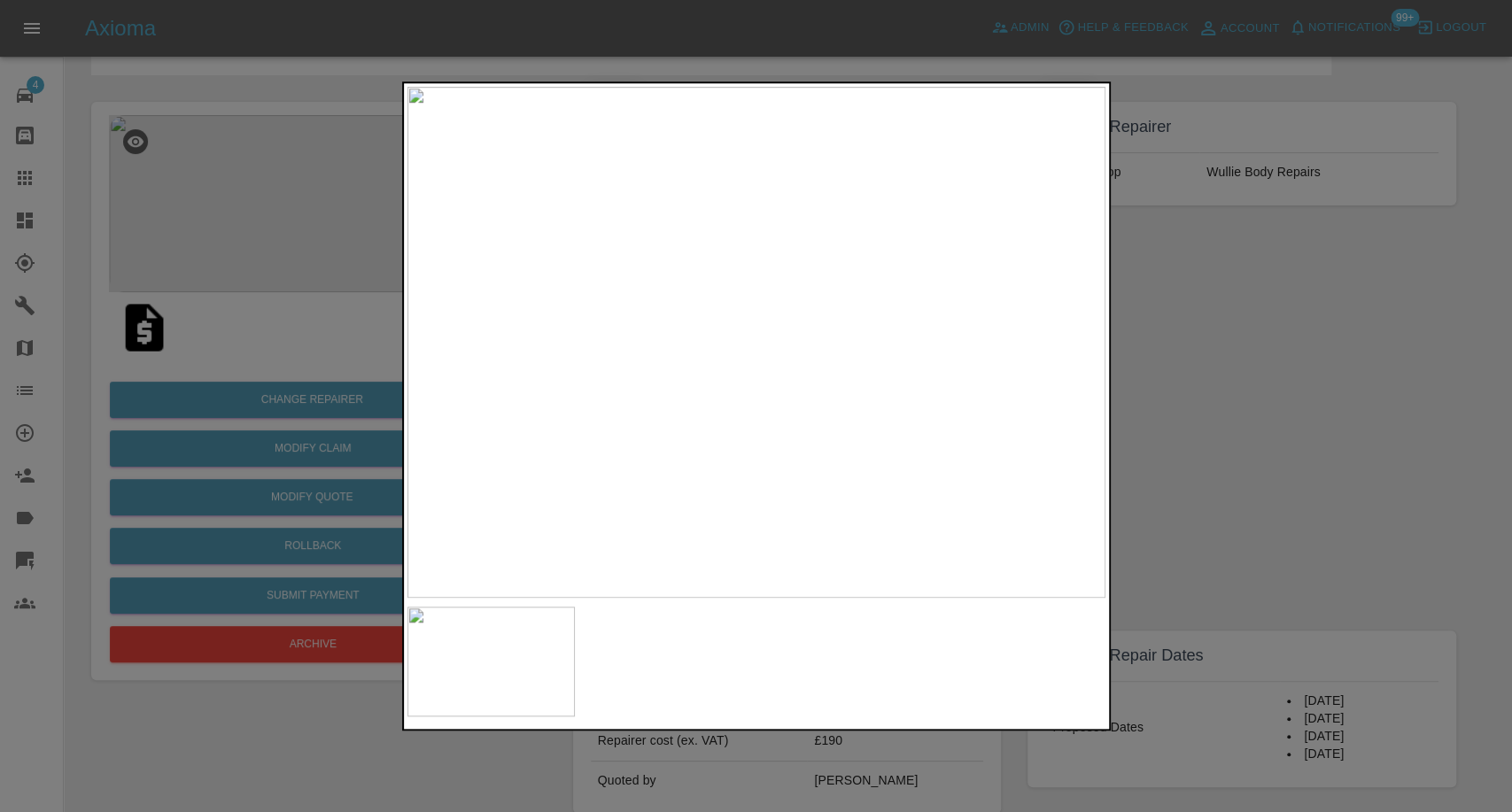
click at [1460, 527] on div at bounding box center [756, 406] width 1512 height 812
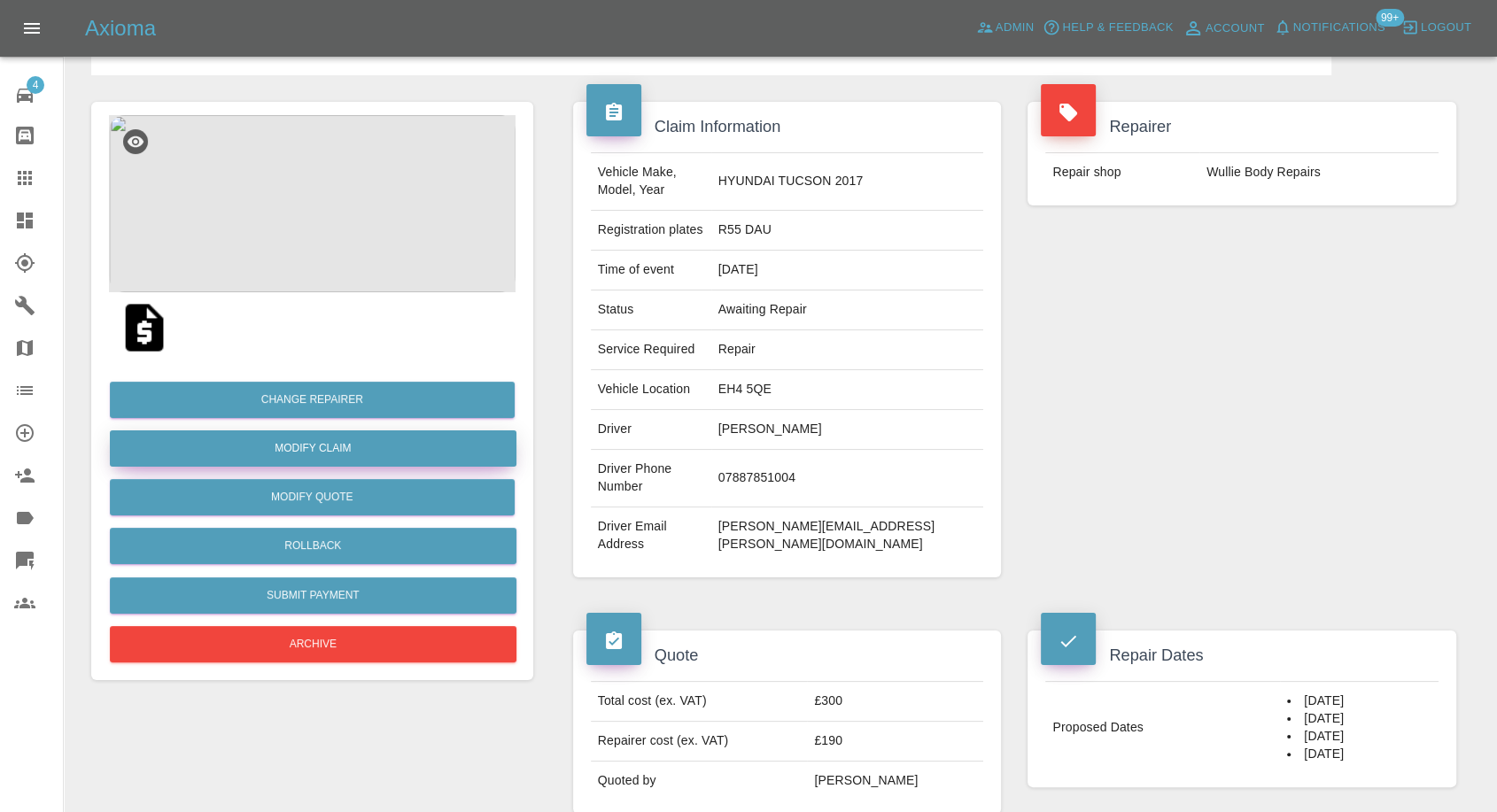
click at [340, 448] on link "Modify Claim" at bounding box center [313, 448] width 407 height 36
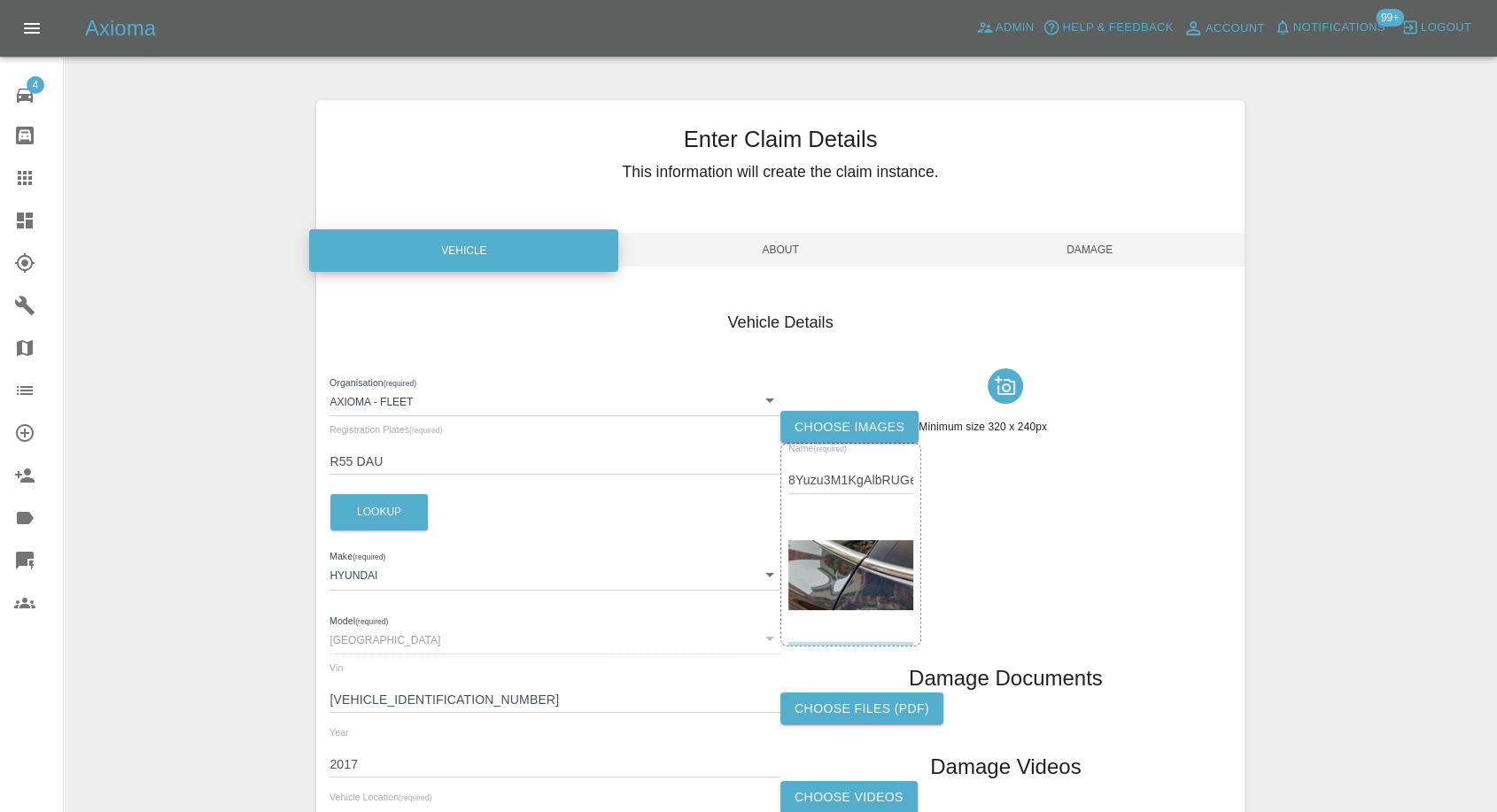
click at [848, 426] on label "Choose images" at bounding box center [849, 427] width 138 height 33
click at [0, 0] on input "Choose images" at bounding box center [0, 0] width 0 height 0
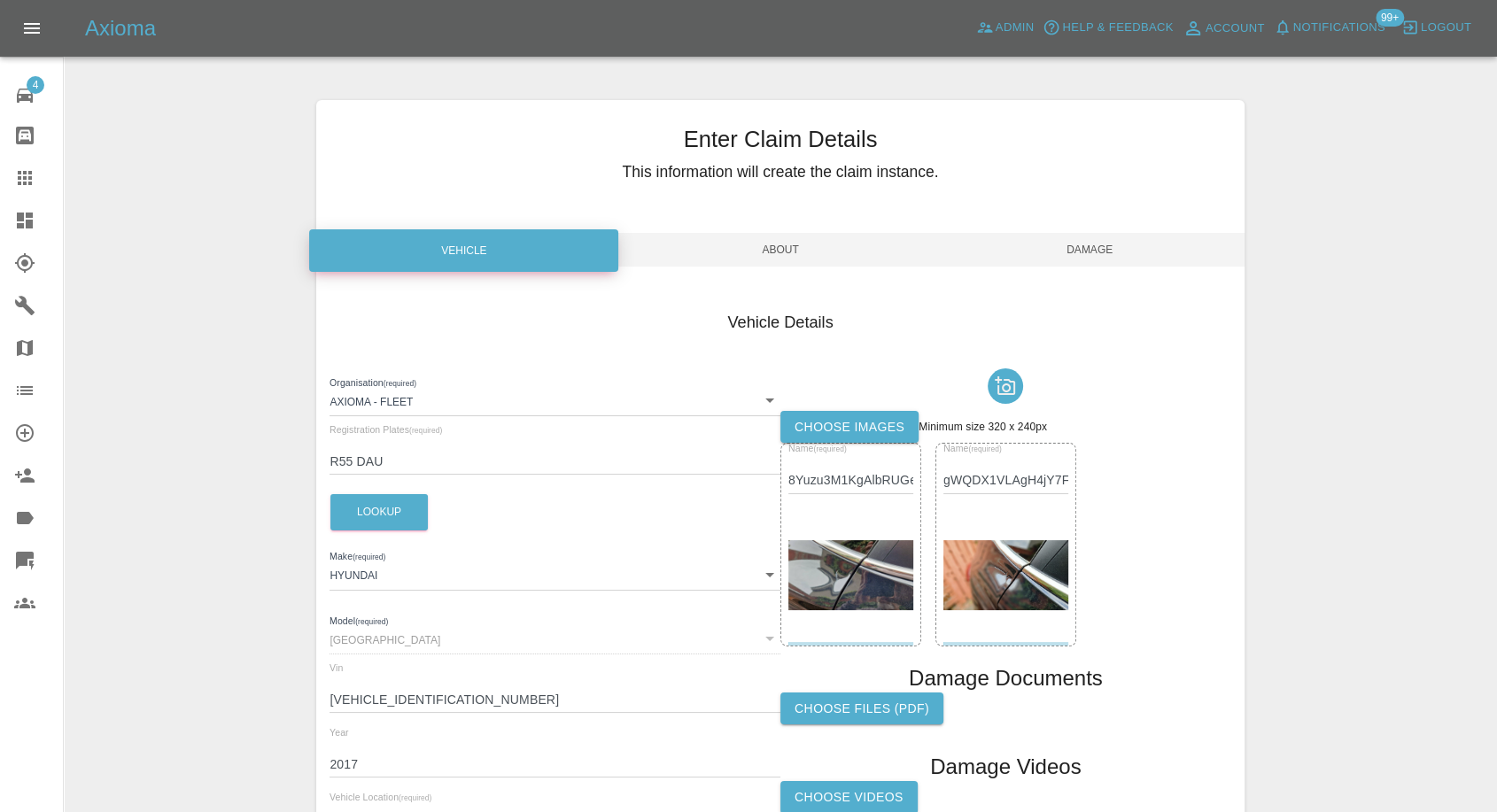
click at [1120, 246] on span "Damage" at bounding box center [1089, 250] width 309 height 34
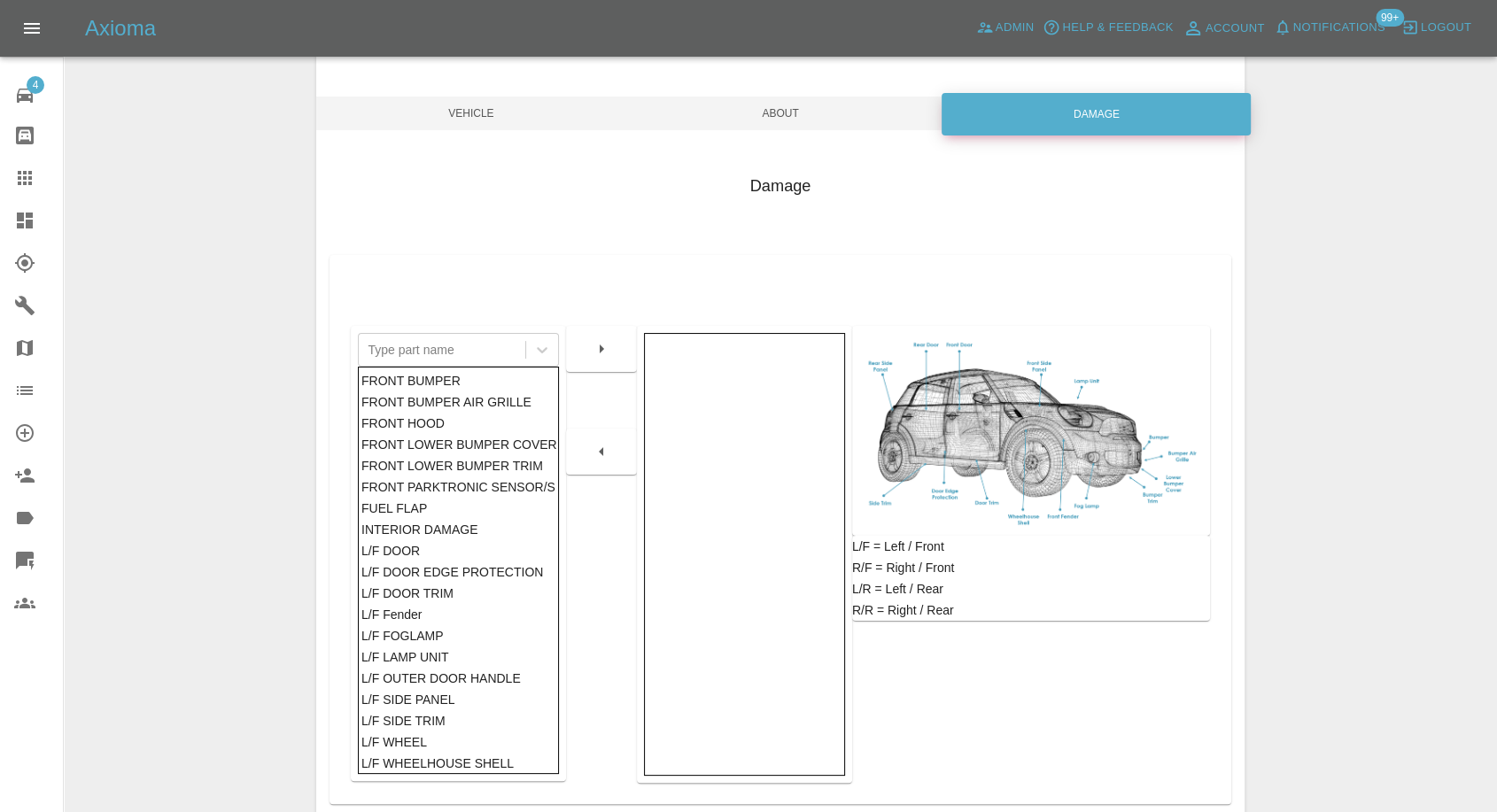
scroll to position [284, 0]
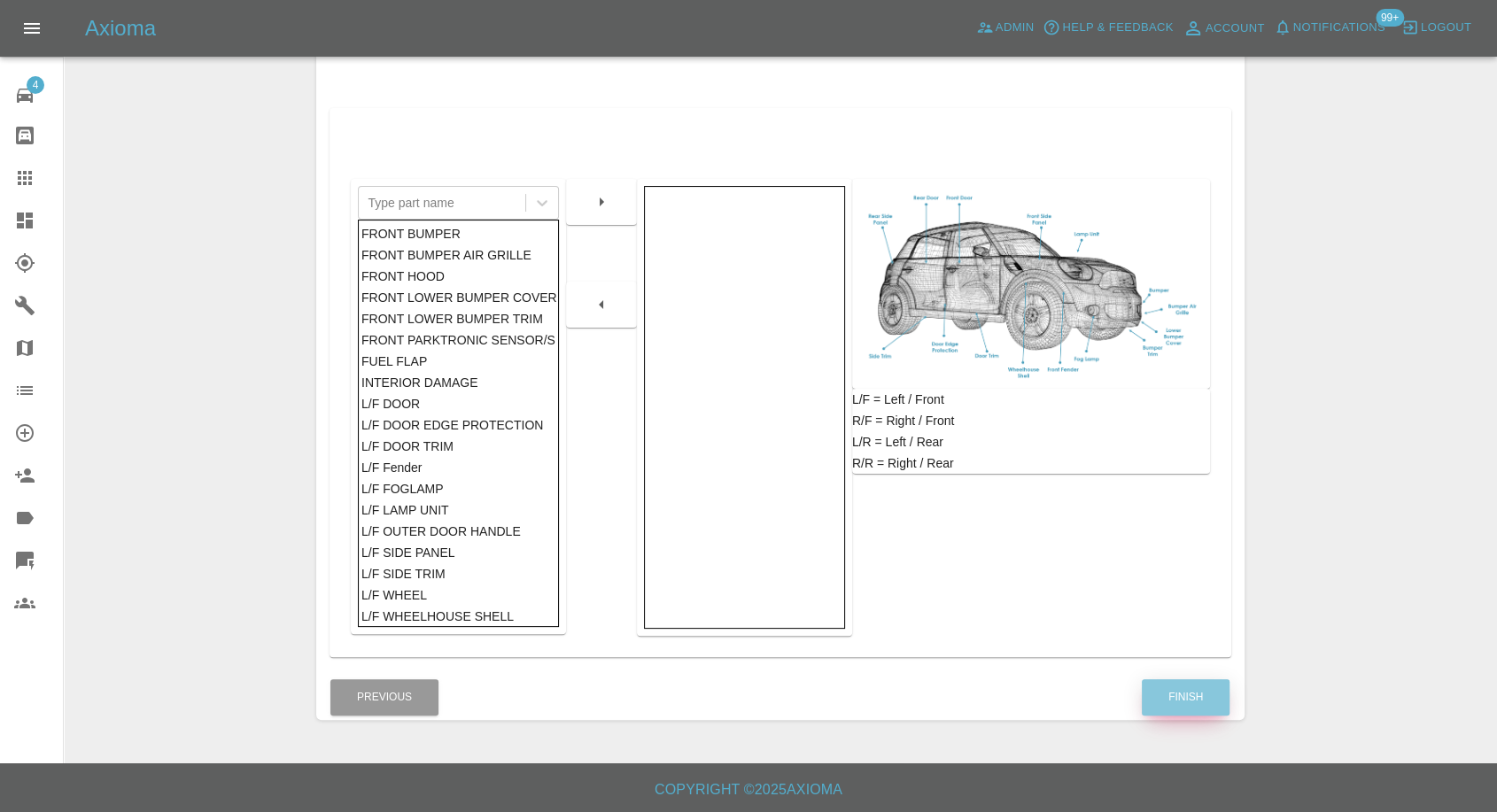
click at [1175, 686] on button "Finish" at bounding box center [1186, 698] width 88 height 36
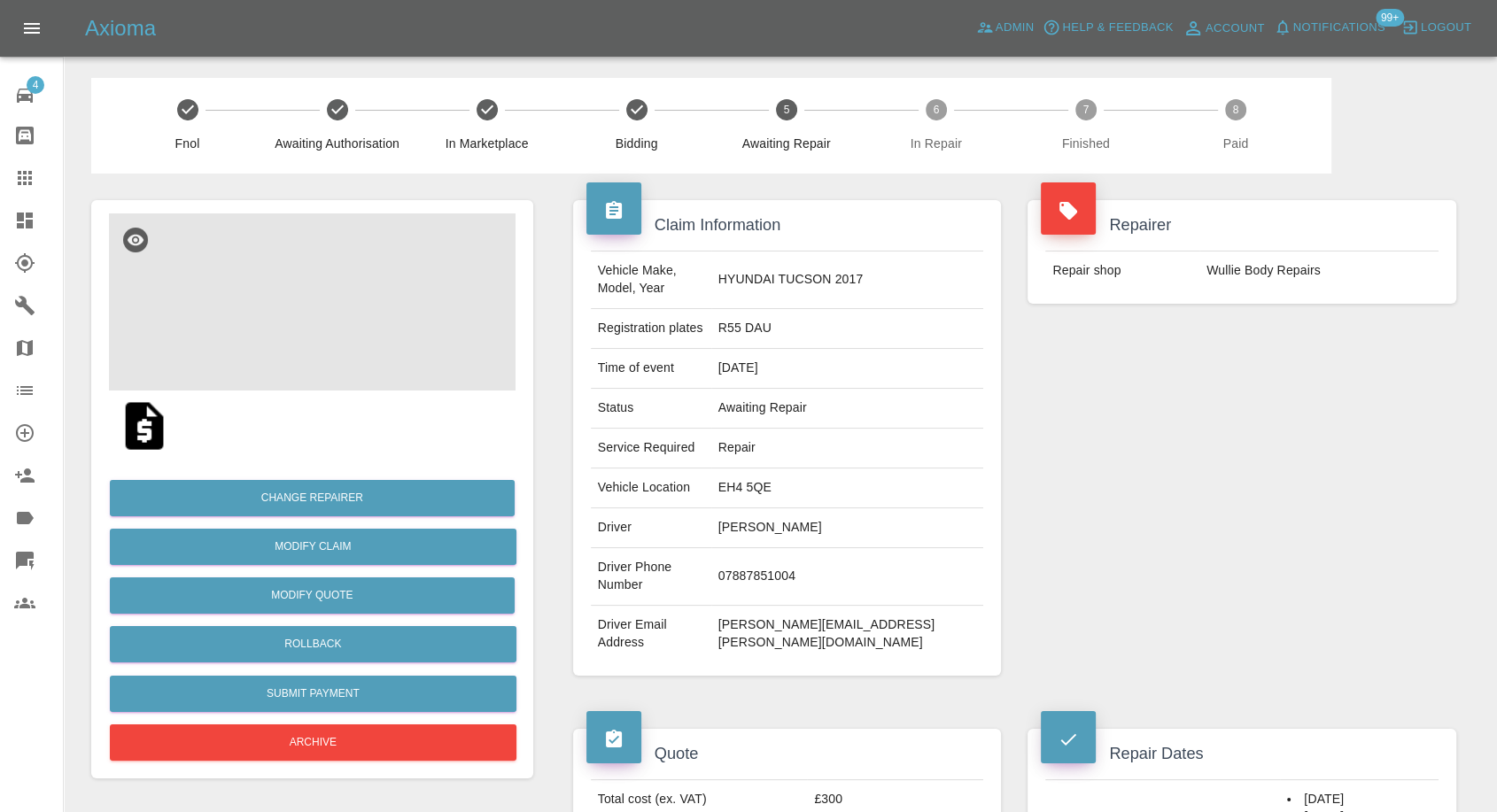
click at [297, 300] on img at bounding box center [312, 302] width 407 height 177
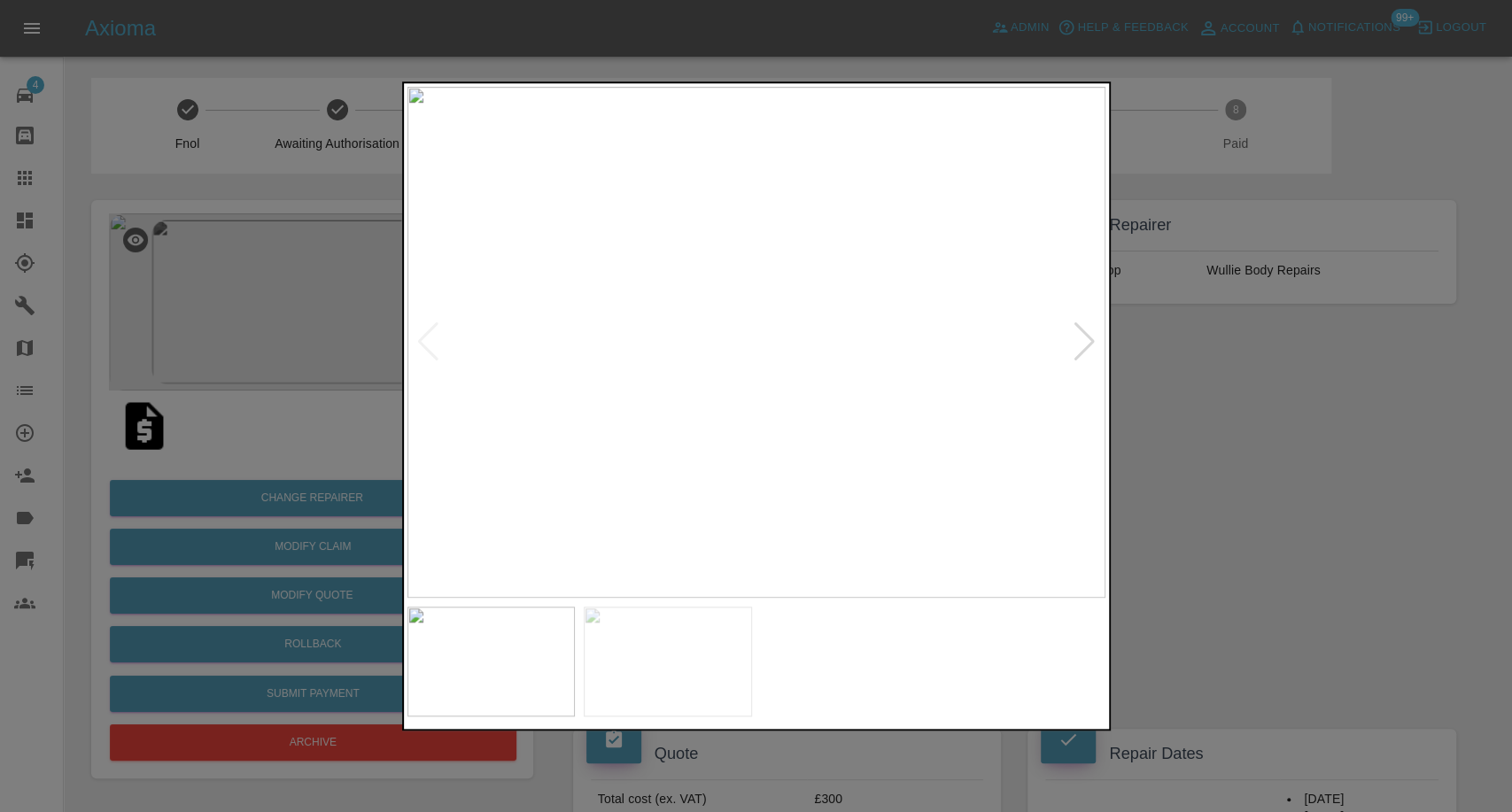
click at [636, 603] on div at bounding box center [756, 661] width 698 height 128
click at [689, 635] on img at bounding box center [668, 662] width 168 height 110
click at [460, 667] on img at bounding box center [492, 662] width 168 height 110
click at [616, 666] on img at bounding box center [668, 662] width 168 height 110
click at [1261, 543] on div at bounding box center [756, 406] width 1512 height 812
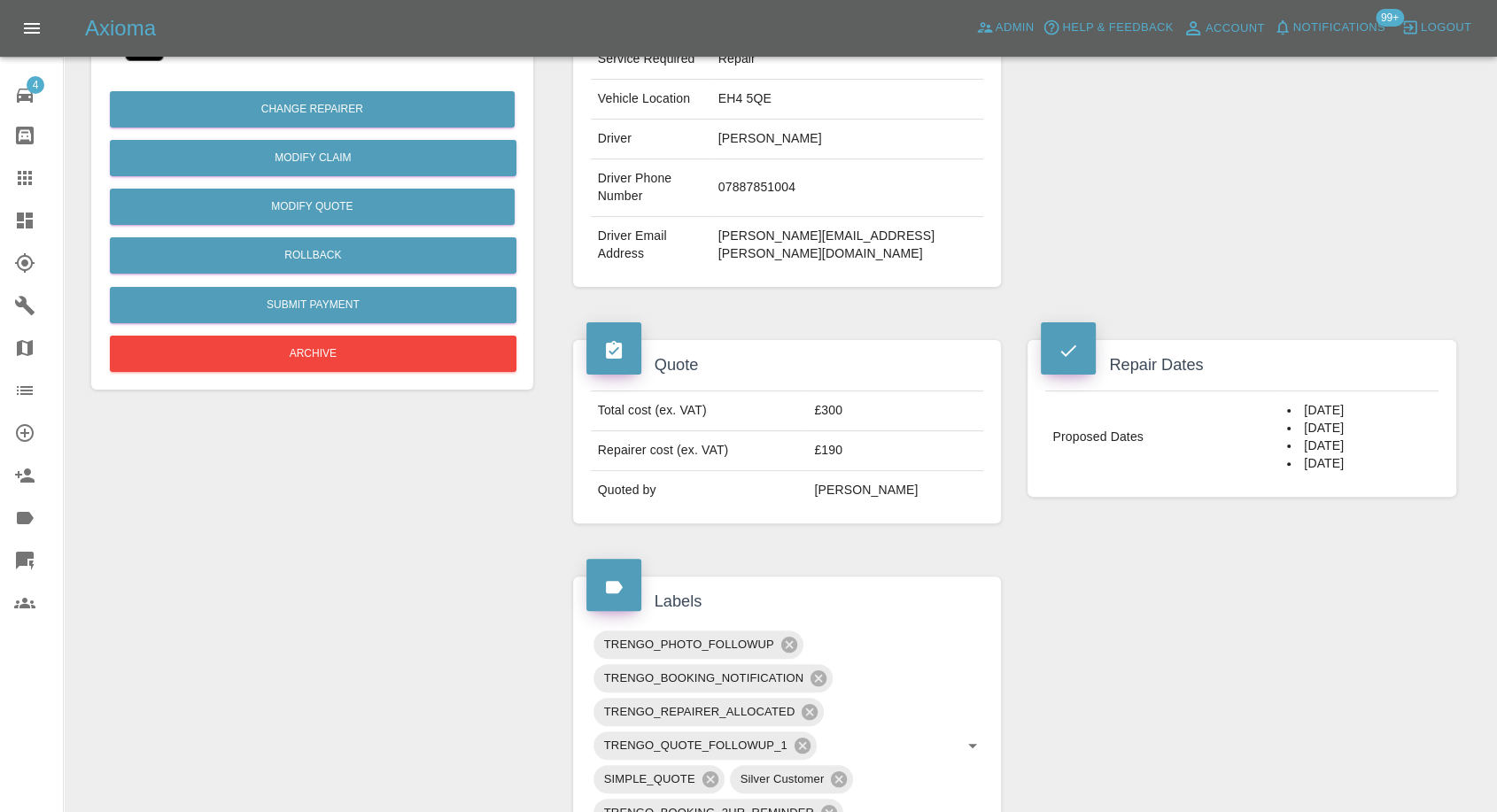
scroll to position [393, 0]
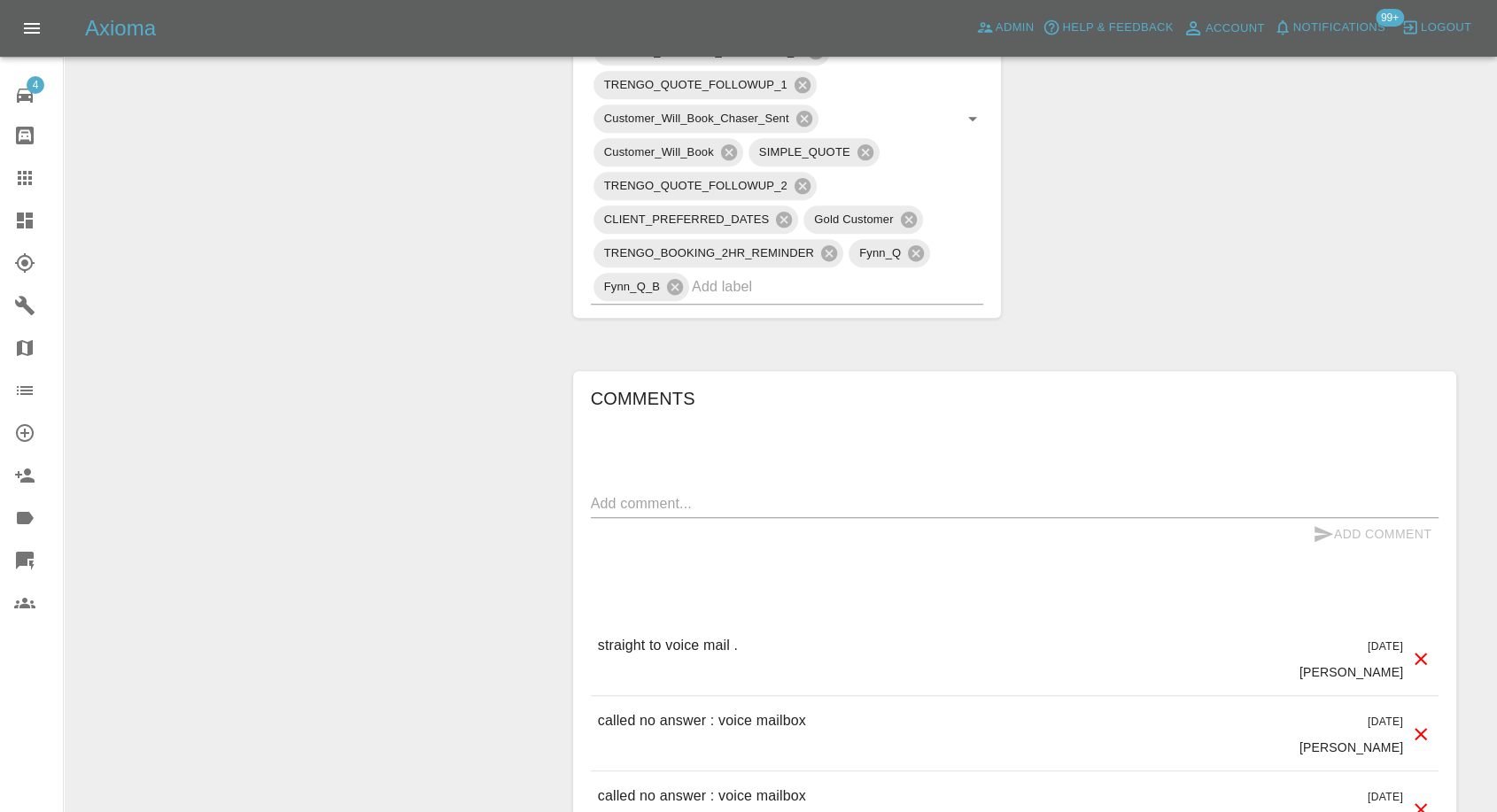
scroll to position [1279, 0]
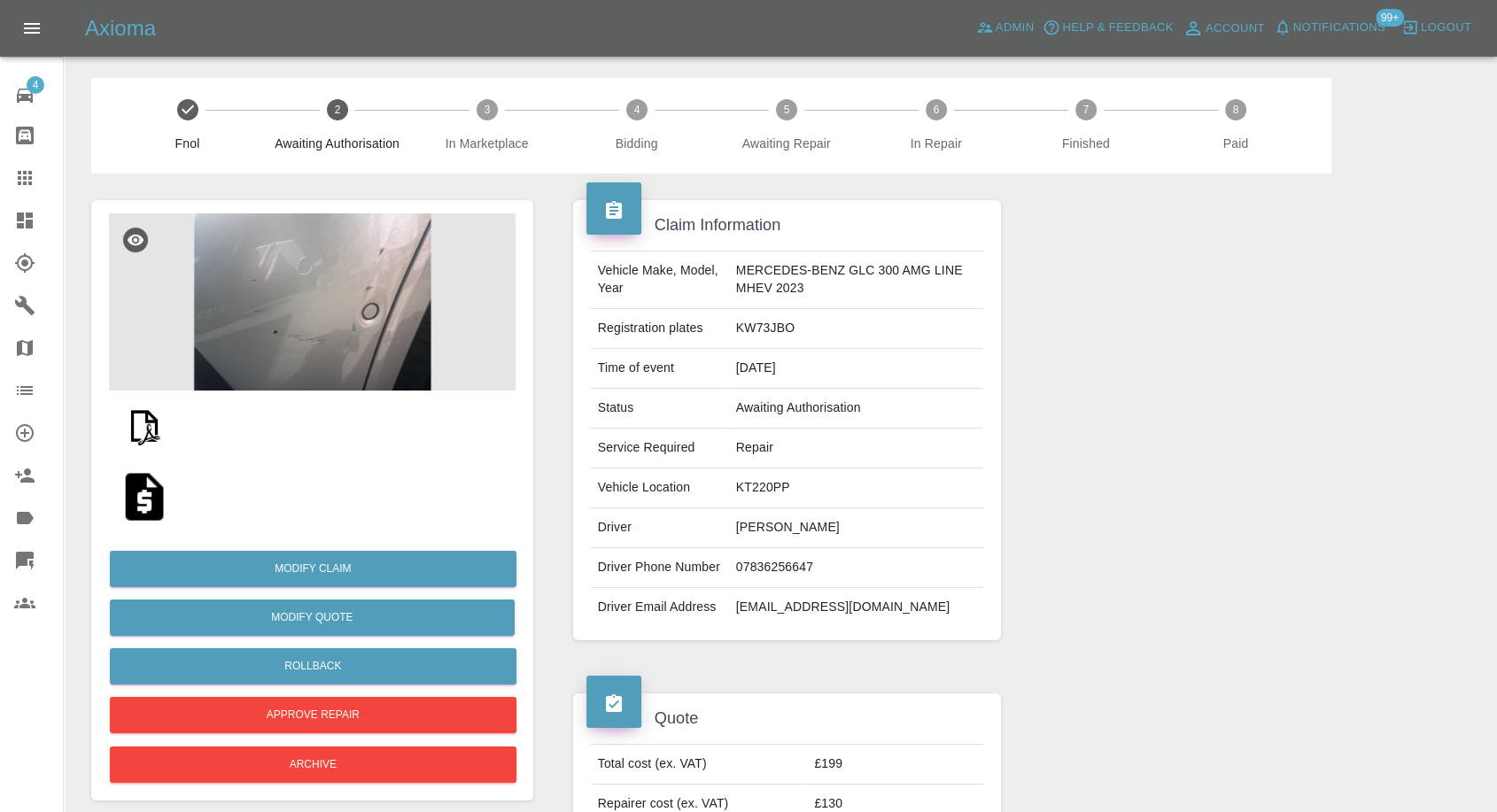
click at [142, 504] on img at bounding box center [145, 497] width 57 height 57
click at [131, 490] on img at bounding box center [145, 497] width 57 height 57
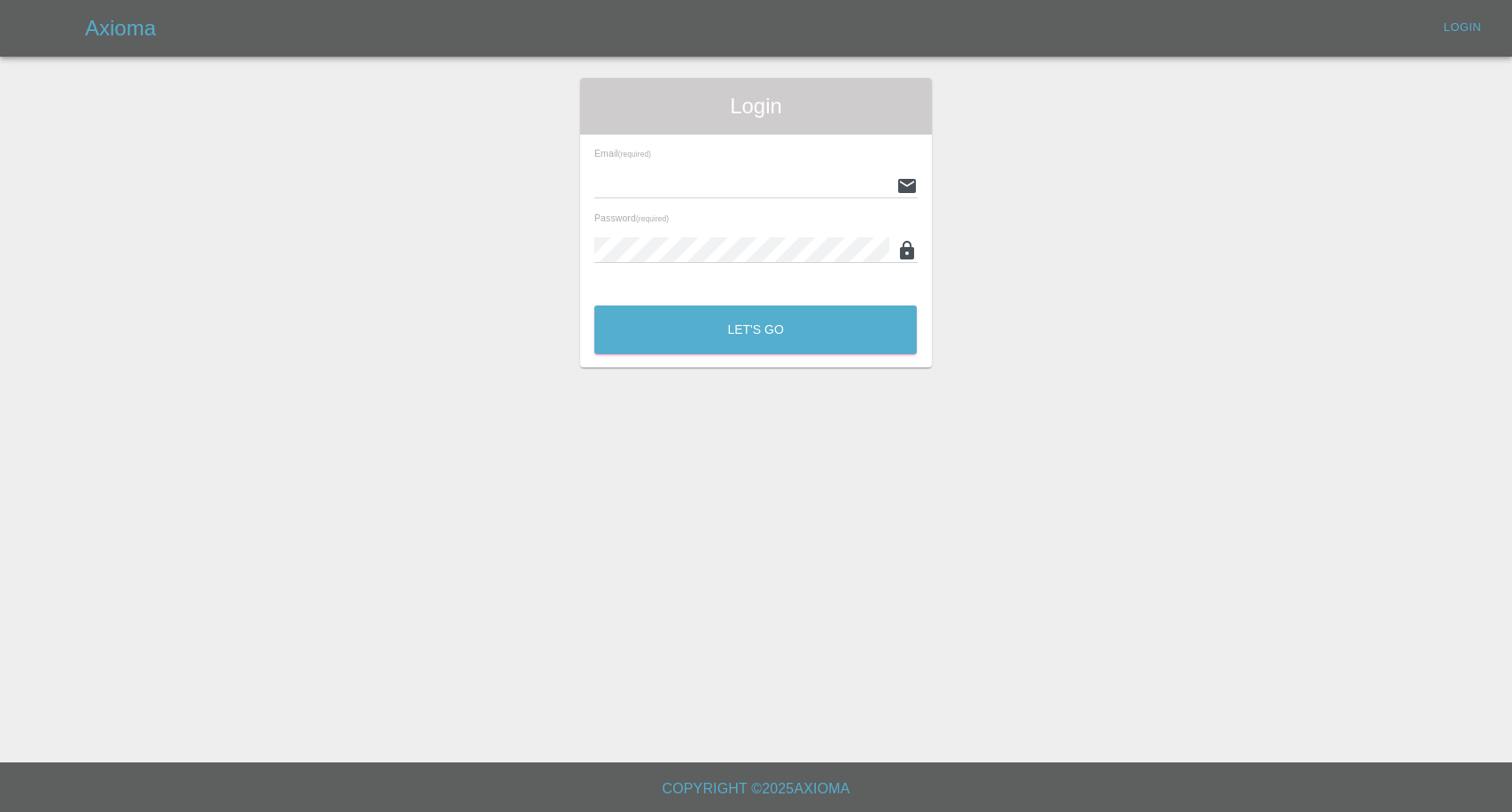
type input "[EMAIL_ADDRESS][DOMAIN_NAME]"
drag, startPoint x: 0, startPoint y: 0, endPoint x: 738, endPoint y: 328, distance: 807.6
click at [732, 341] on button "Let's Go" at bounding box center [756, 330] width 322 height 49
click at [738, 328] on button "Let's Go" at bounding box center [756, 330] width 322 height 49
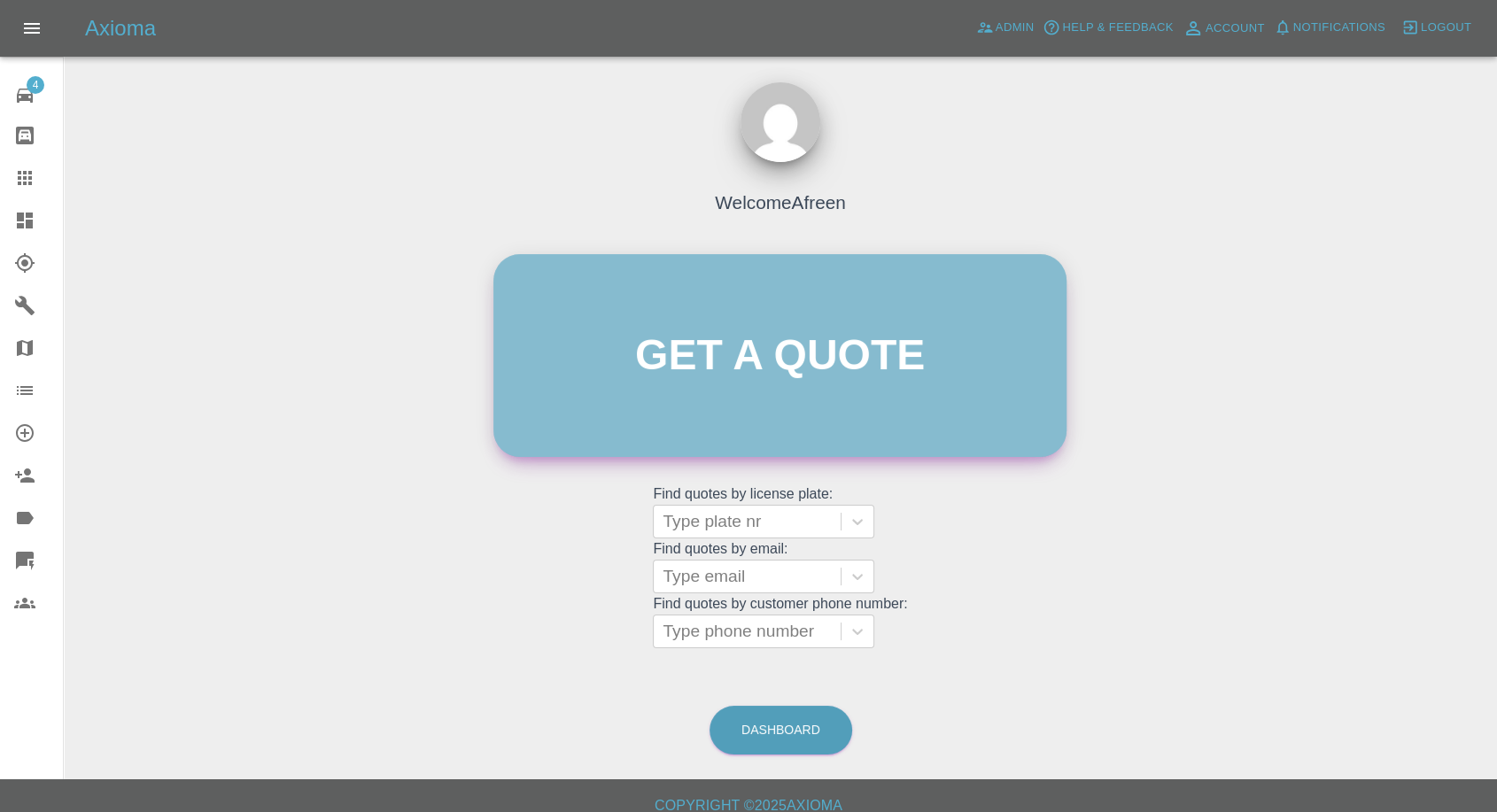
click at [738, 323] on link "Get a quote" at bounding box center [780, 355] width 573 height 203
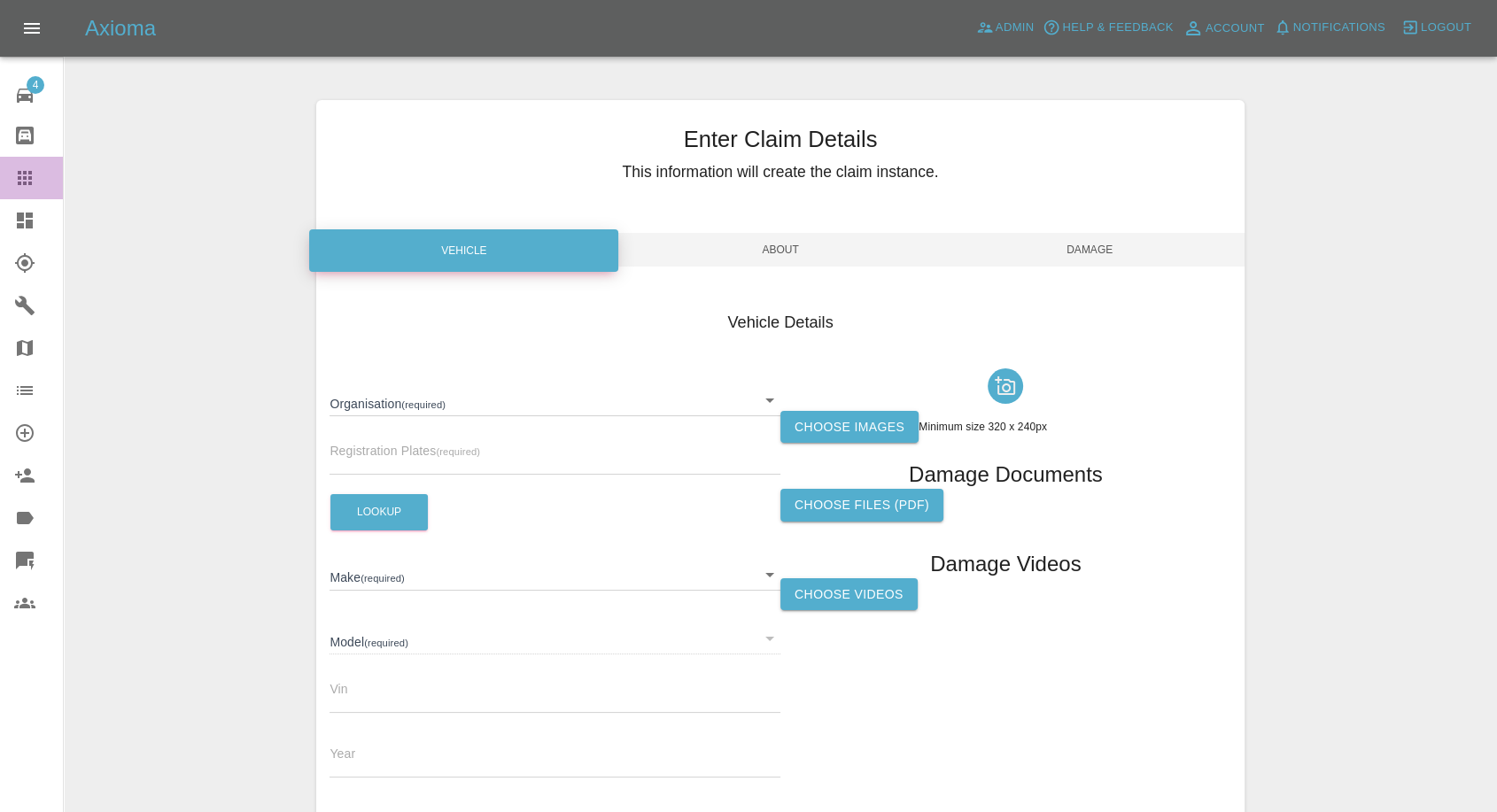
click at [12, 180] on link "Claims" at bounding box center [31, 178] width 63 height 43
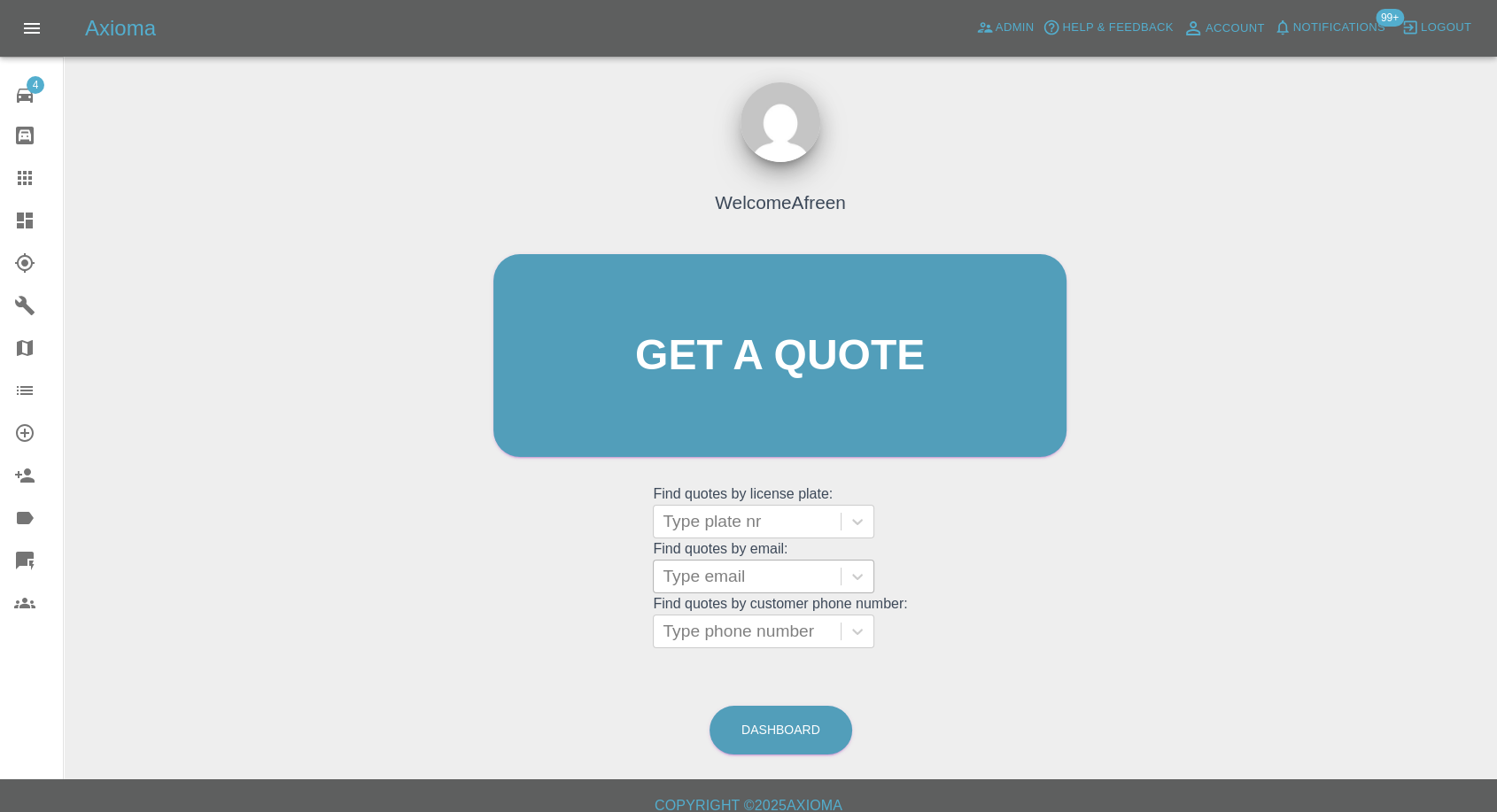
click at [801, 585] on div at bounding box center [747, 577] width 169 height 25
paste input "[PERSON_NAME][EMAIL_ADDRESS][DOMAIN_NAME]"
type input "[PERSON_NAME][EMAIL_ADDRESS][DOMAIN_NAME]"
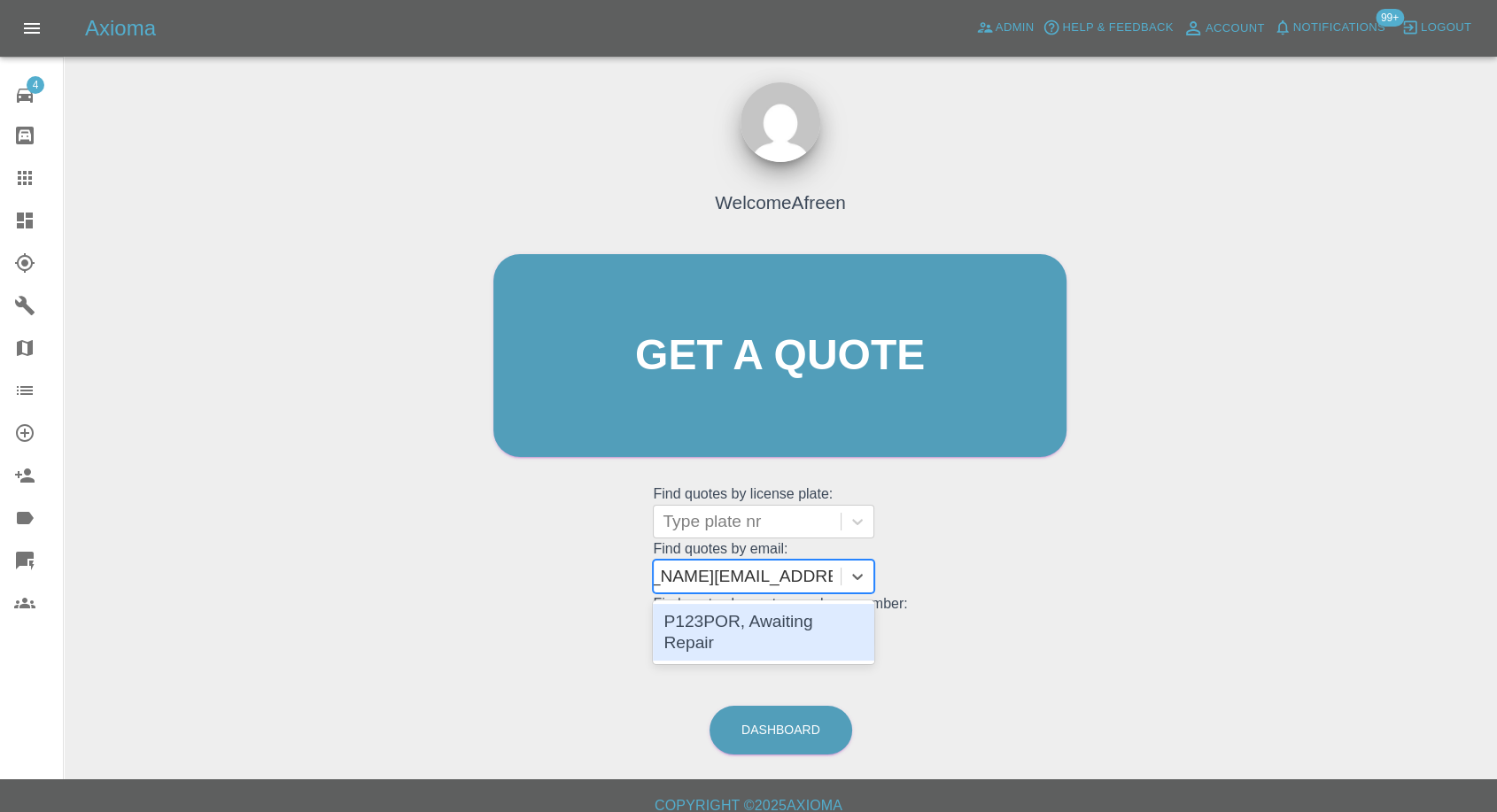
scroll to position [0, 71]
click at [786, 613] on div "P123POR, Awaiting Repair" at bounding box center [764, 632] width 221 height 57
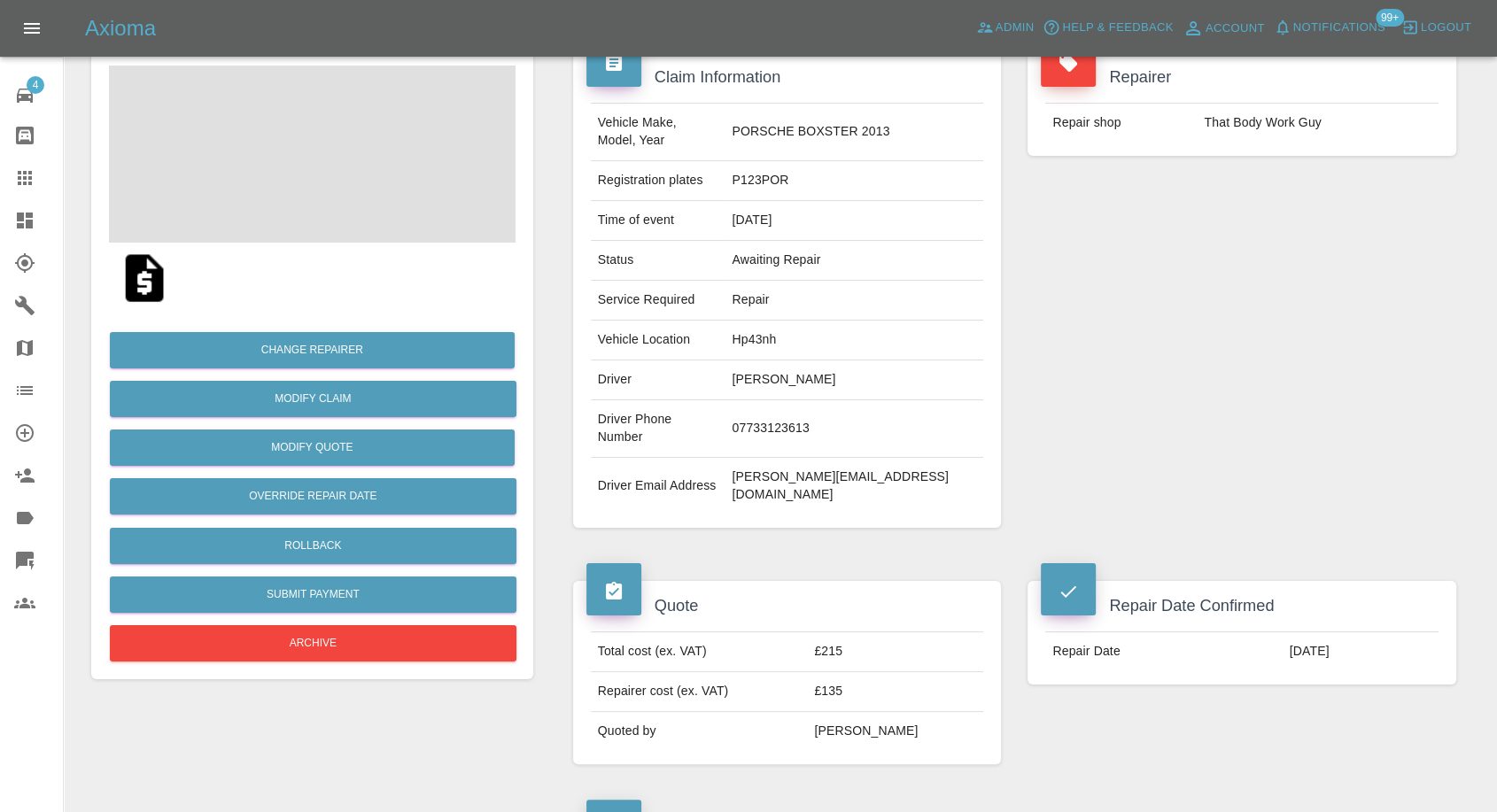
scroll to position [197, 0]
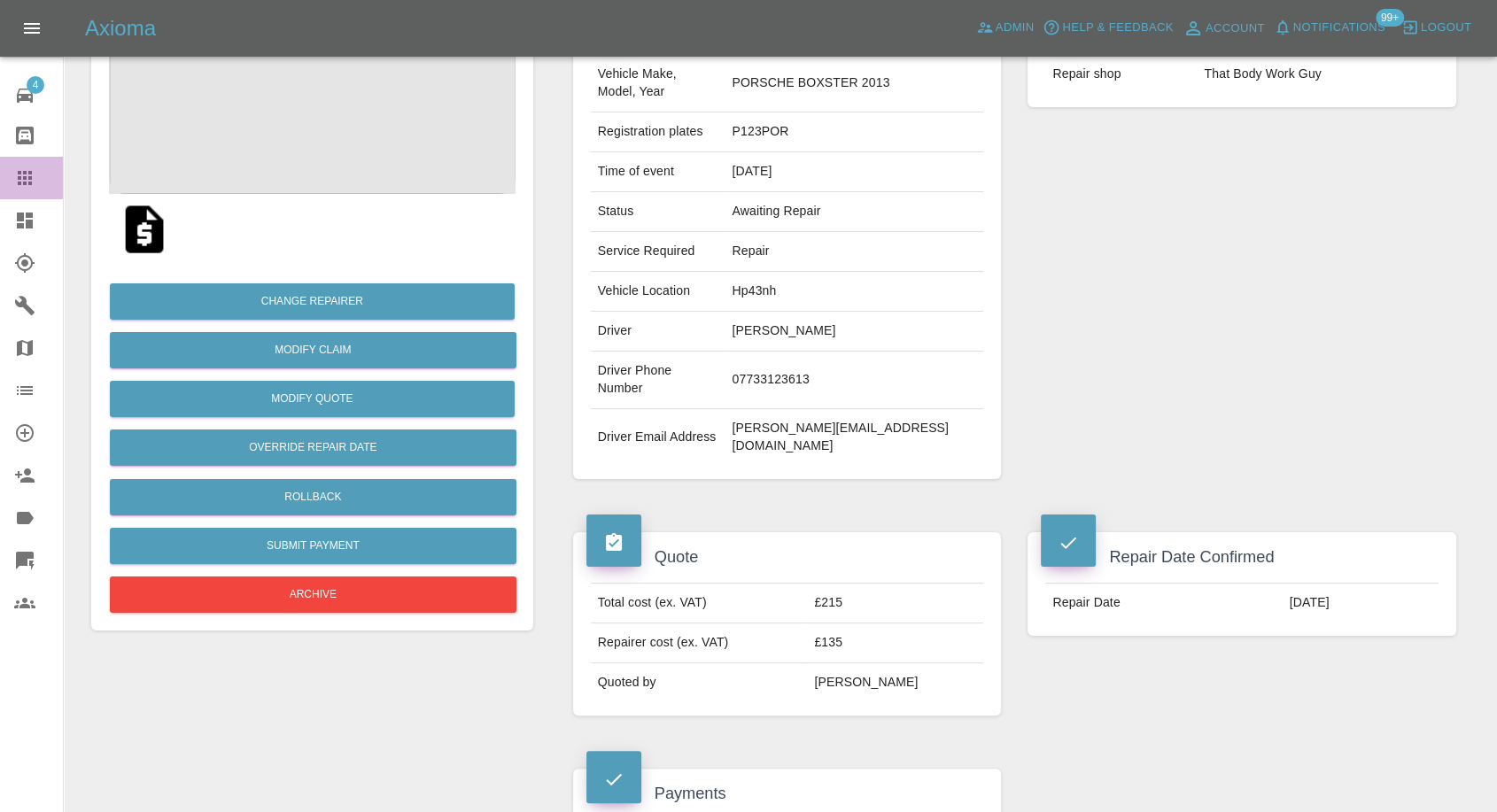
click at [34, 182] on icon at bounding box center [25, 178] width 21 height 21
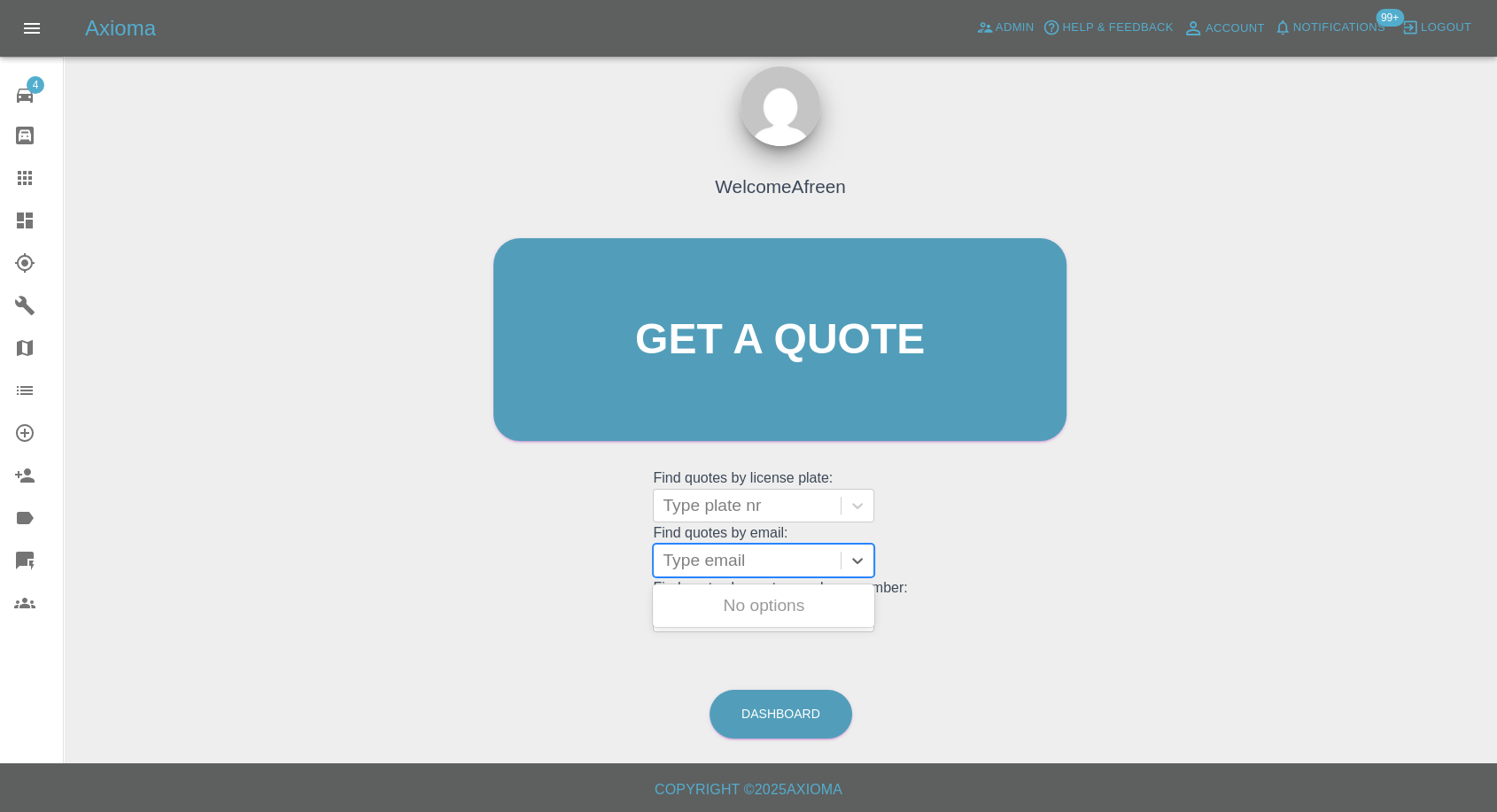
click at [719, 562] on div at bounding box center [747, 561] width 169 height 25
paste input "chandesmond1988@gmail.com"
type input "chandesmond1988@gmail.com"
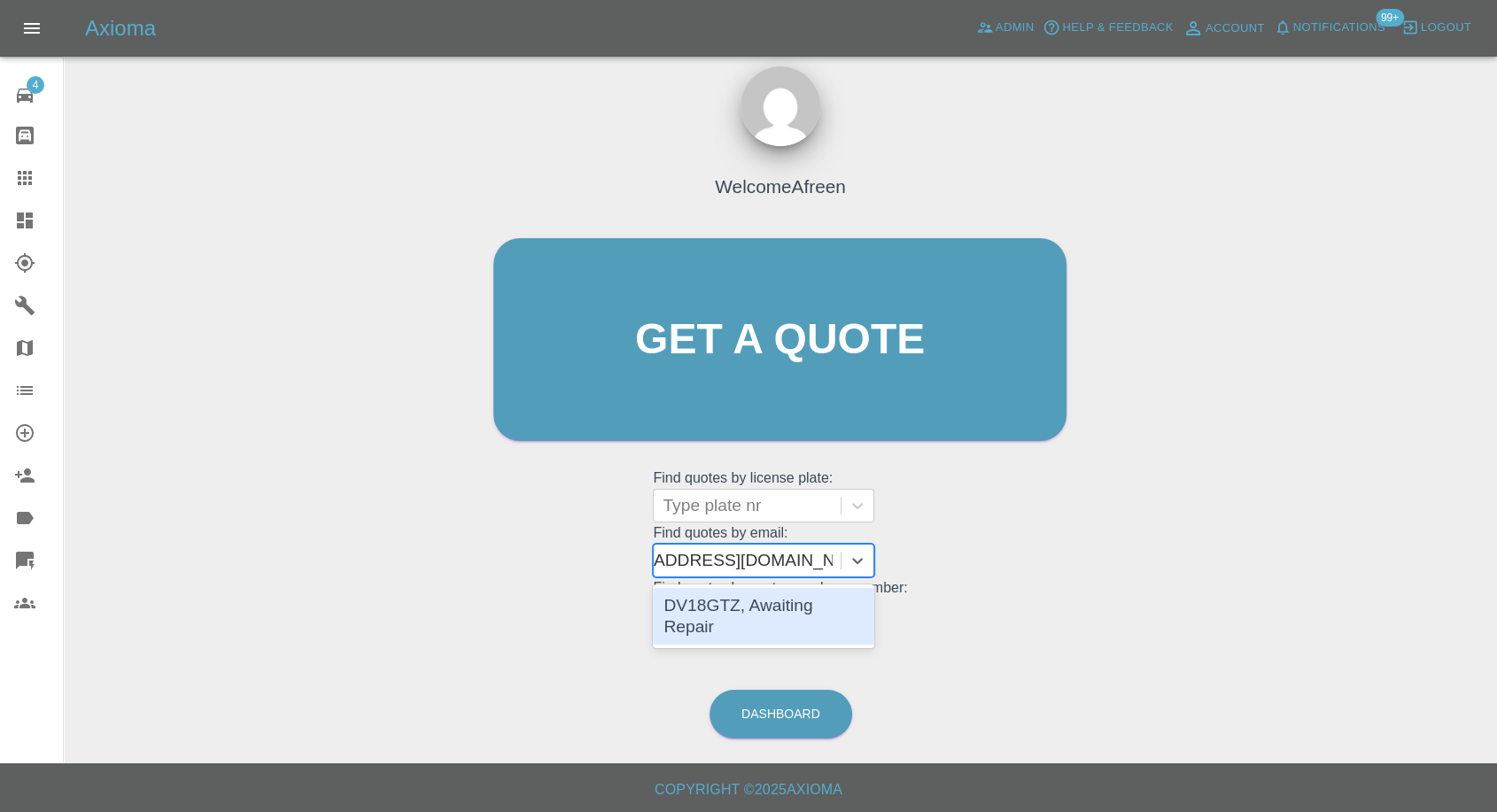
scroll to position [0, 58]
click at [775, 598] on div "DV18GTZ, Awaiting Repair" at bounding box center [764, 616] width 221 height 57
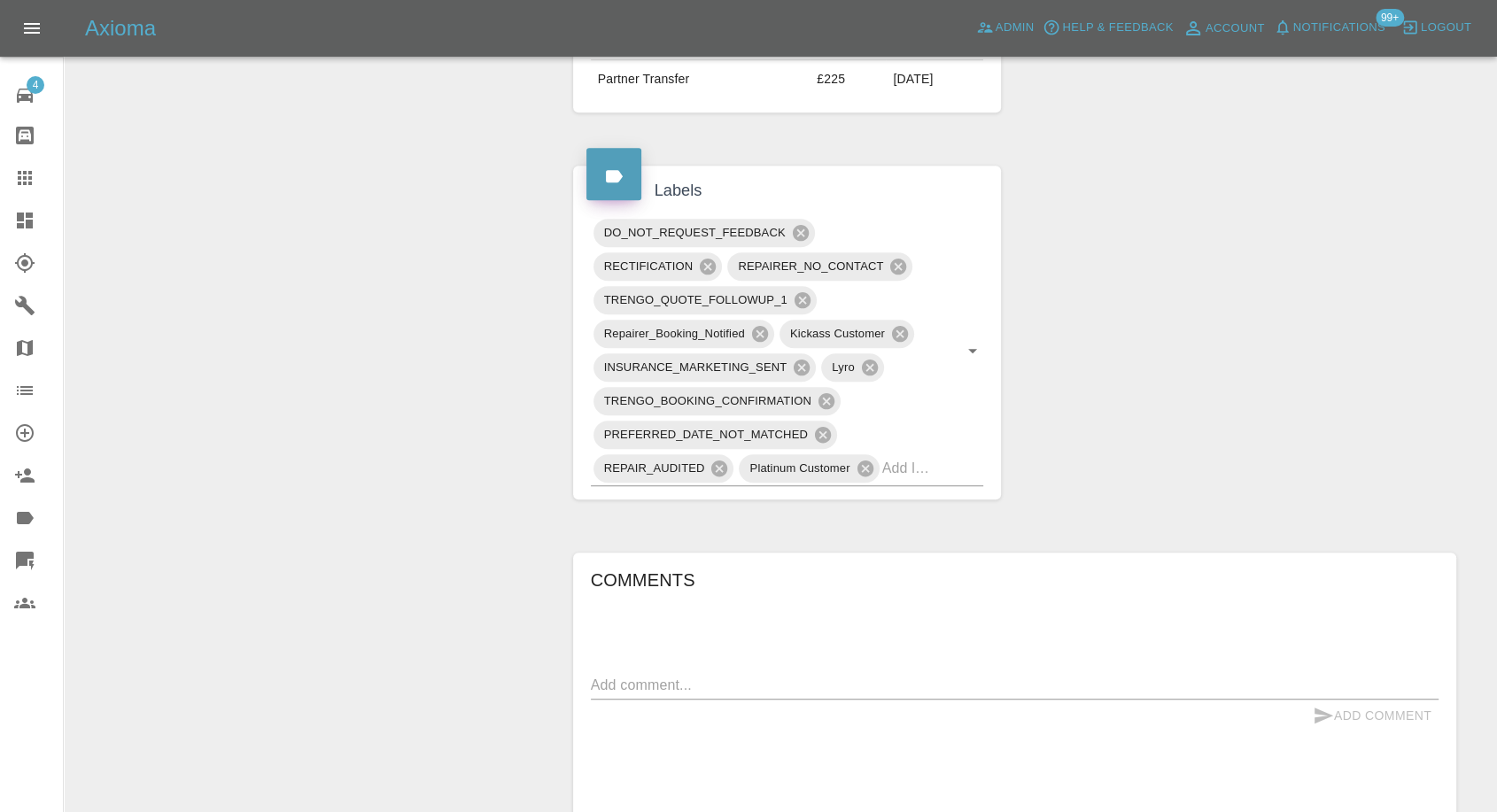
scroll to position [1377, 0]
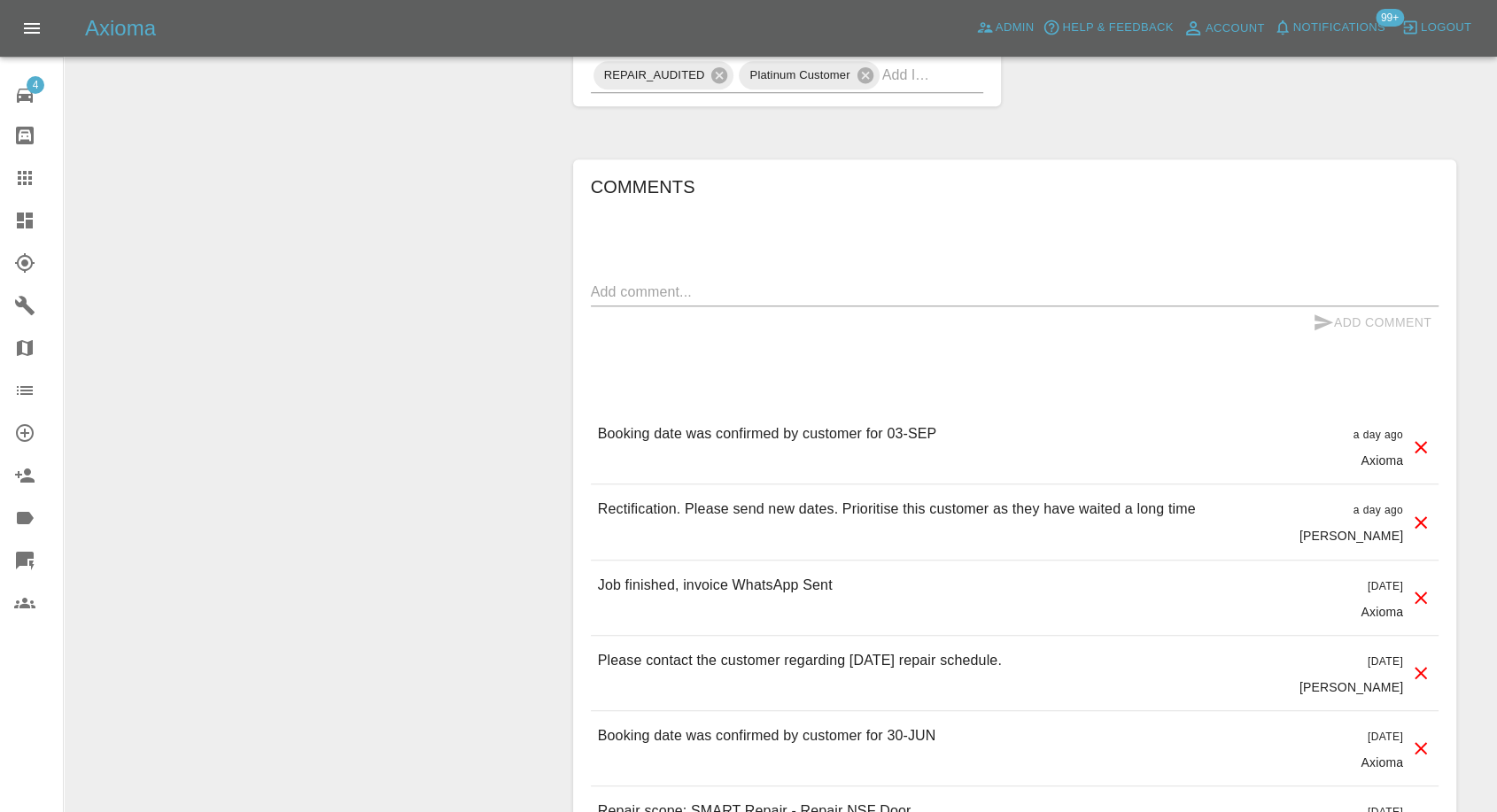
click at [18, 186] on icon at bounding box center [25, 178] width 21 height 21
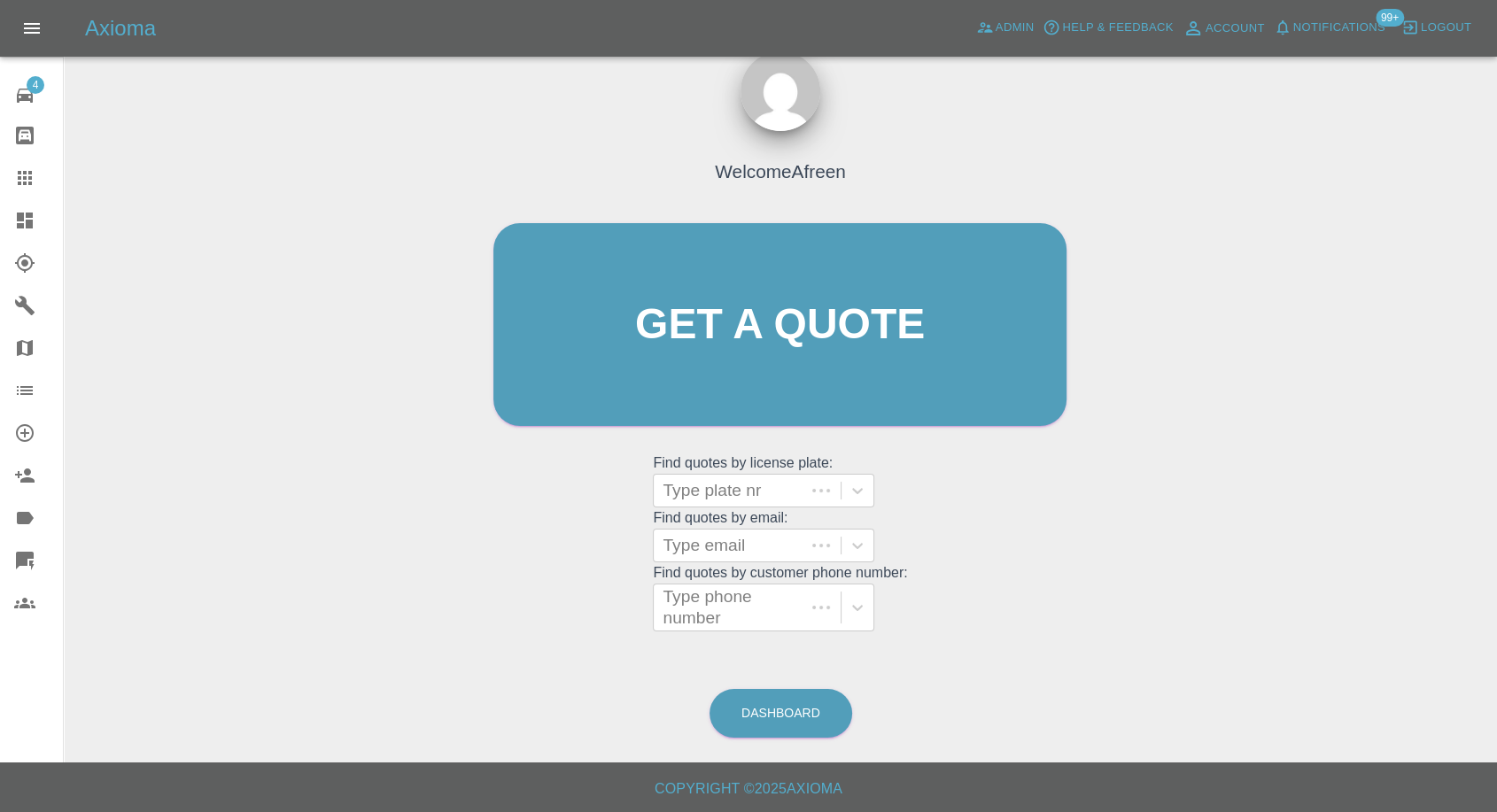
scroll to position [16, 0]
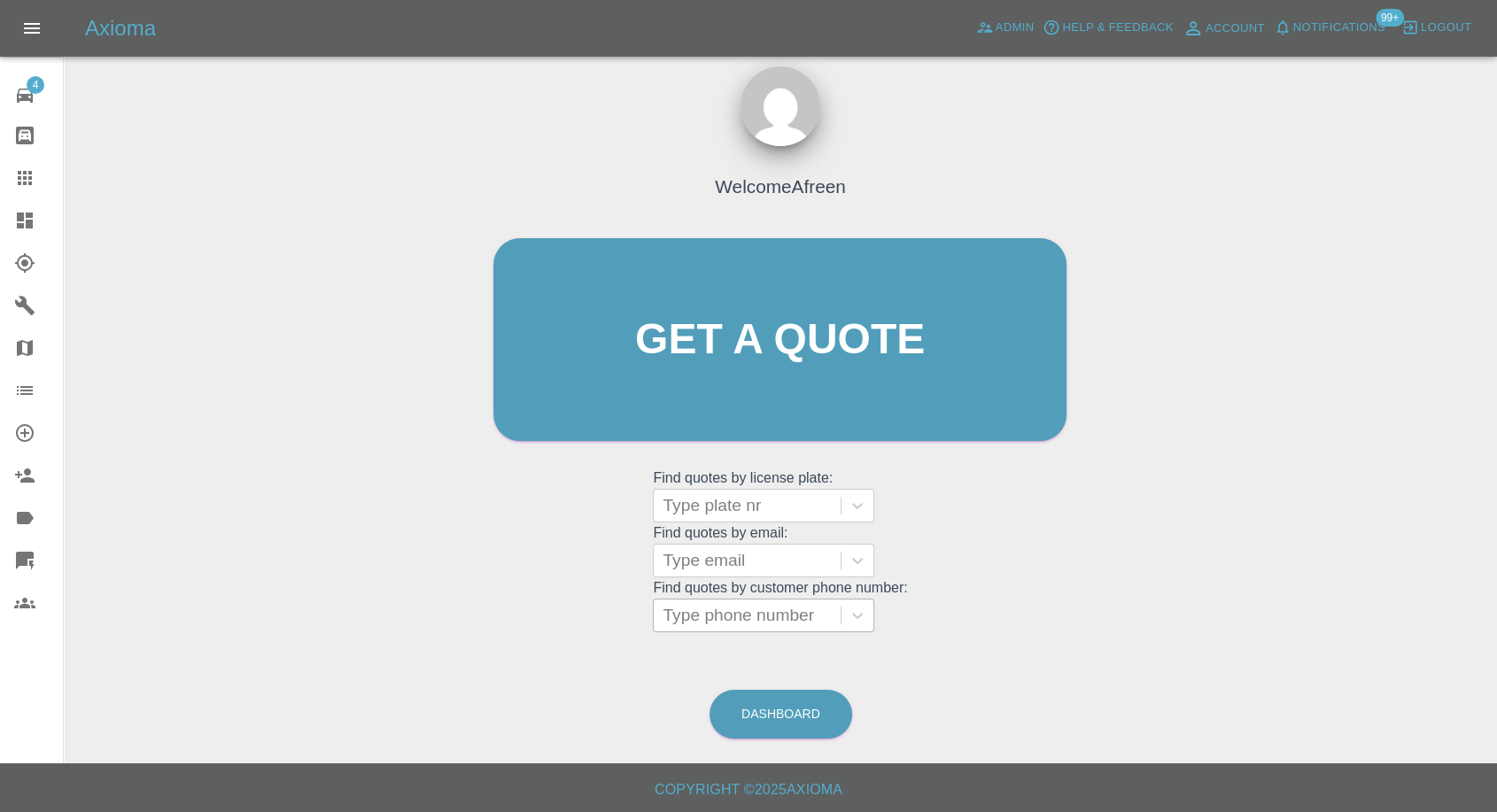
click at [731, 605] on div at bounding box center [747, 615] width 169 height 25
paste input "07578 812181"
click at [714, 613] on input "07578 812181" at bounding box center [720, 615] width 113 height 21
type input "07578812181"
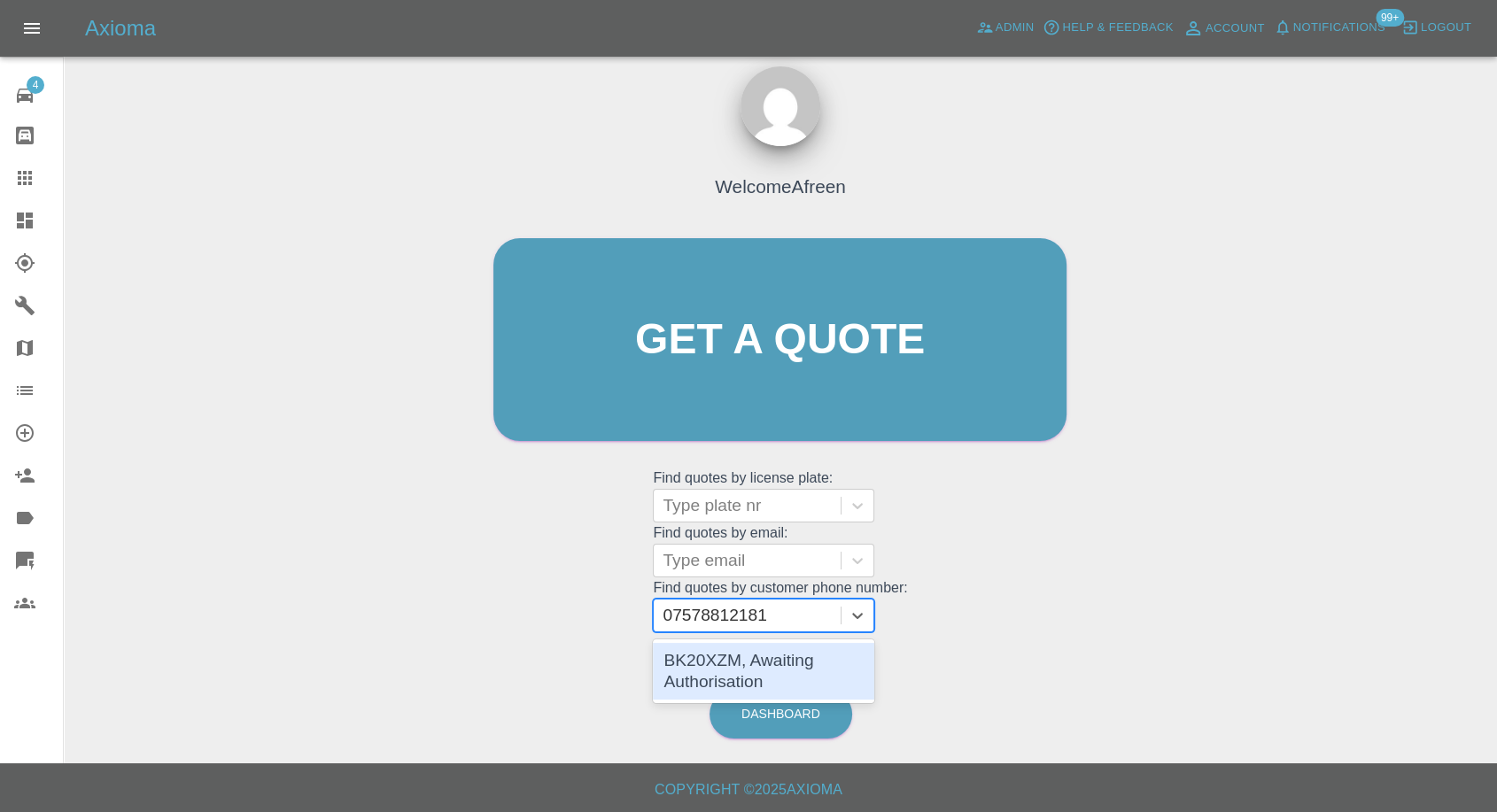
click at [759, 666] on div "BK20XZM, Awaiting Authorisation" at bounding box center [764, 671] width 221 height 57
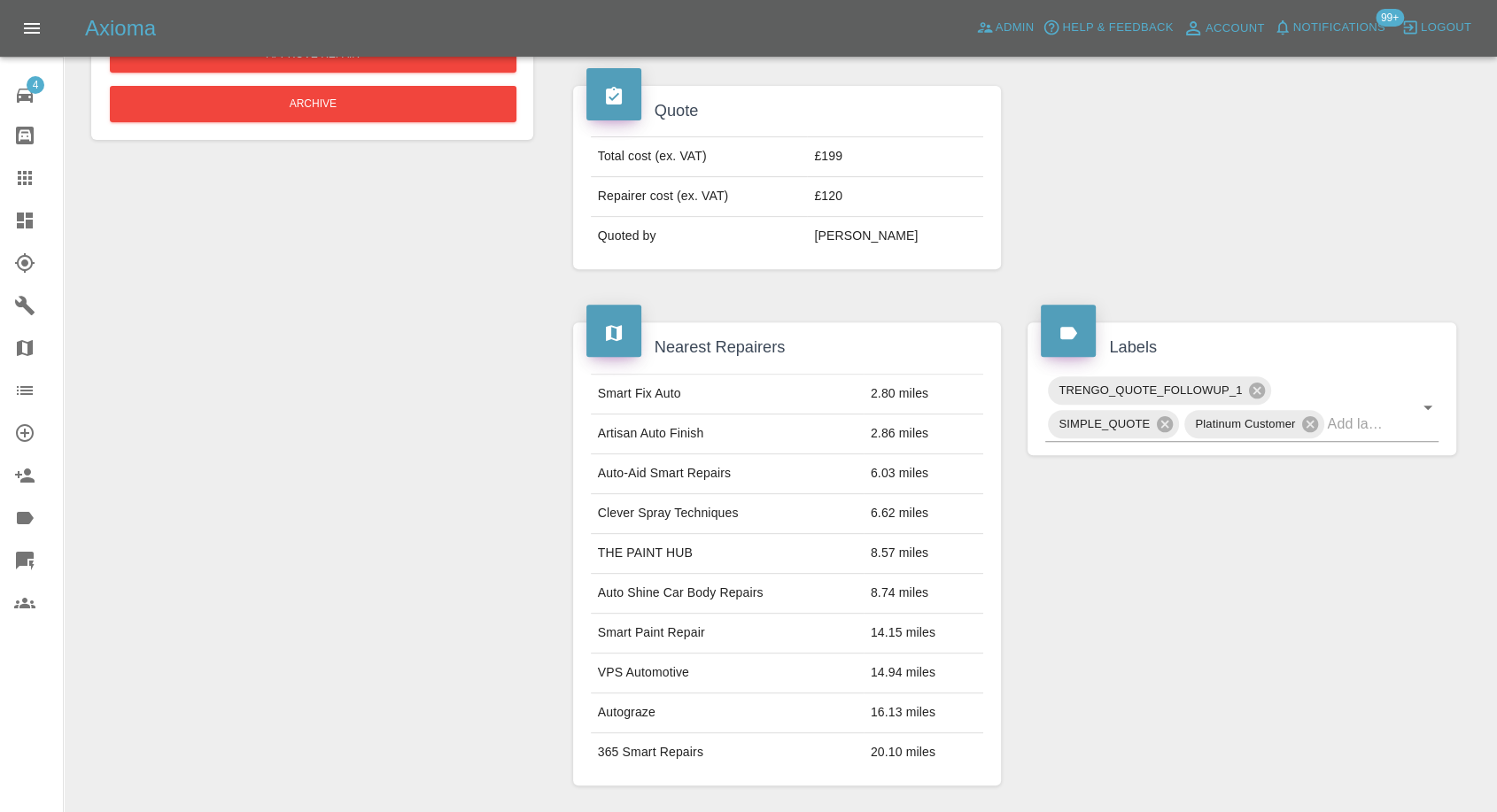
scroll to position [1082, 0]
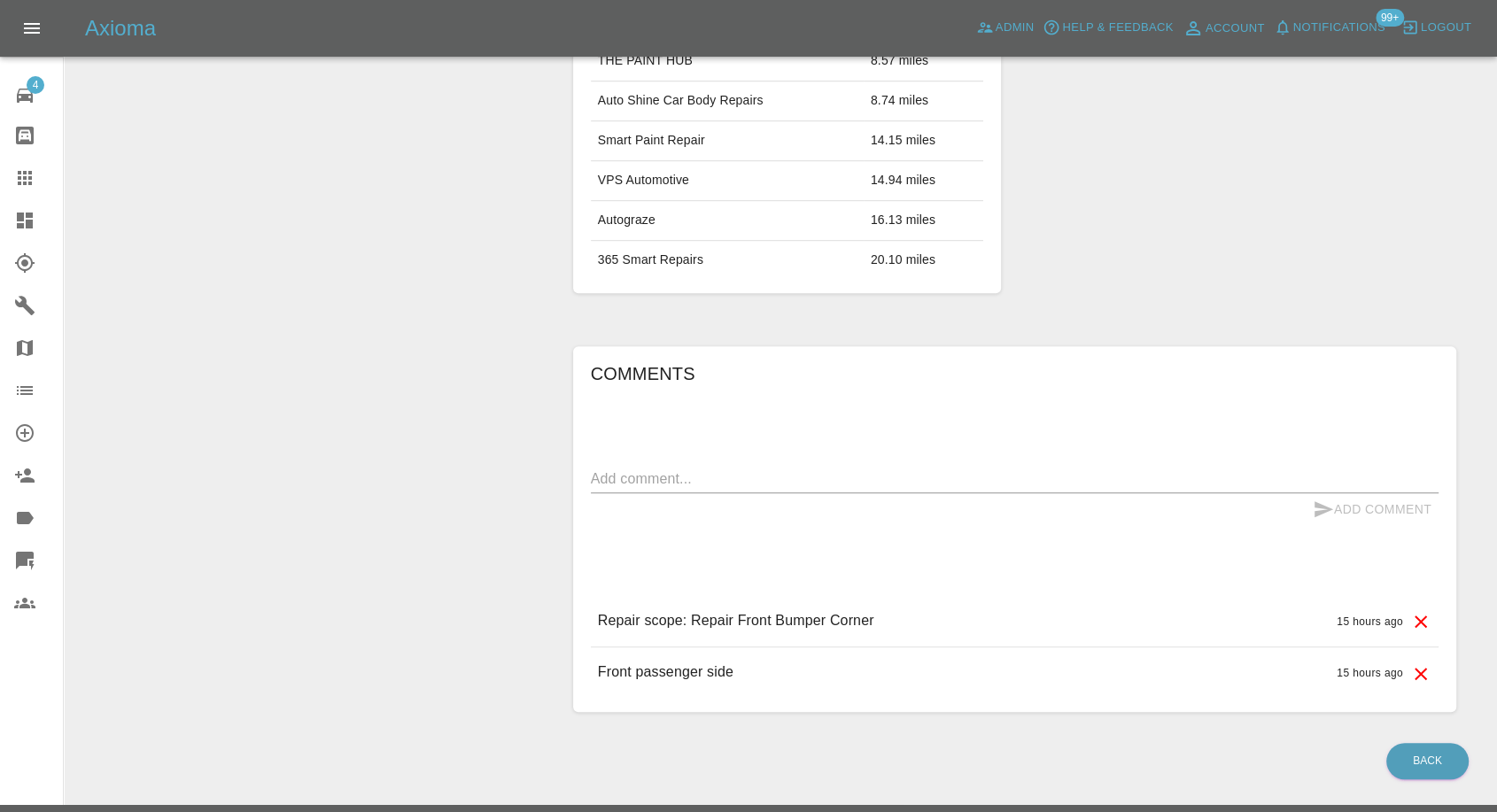
drag, startPoint x: 21, startPoint y: 179, endPoint x: 84, endPoint y: 232, distance: 82.3
click at [21, 181] on icon at bounding box center [25, 178] width 21 height 21
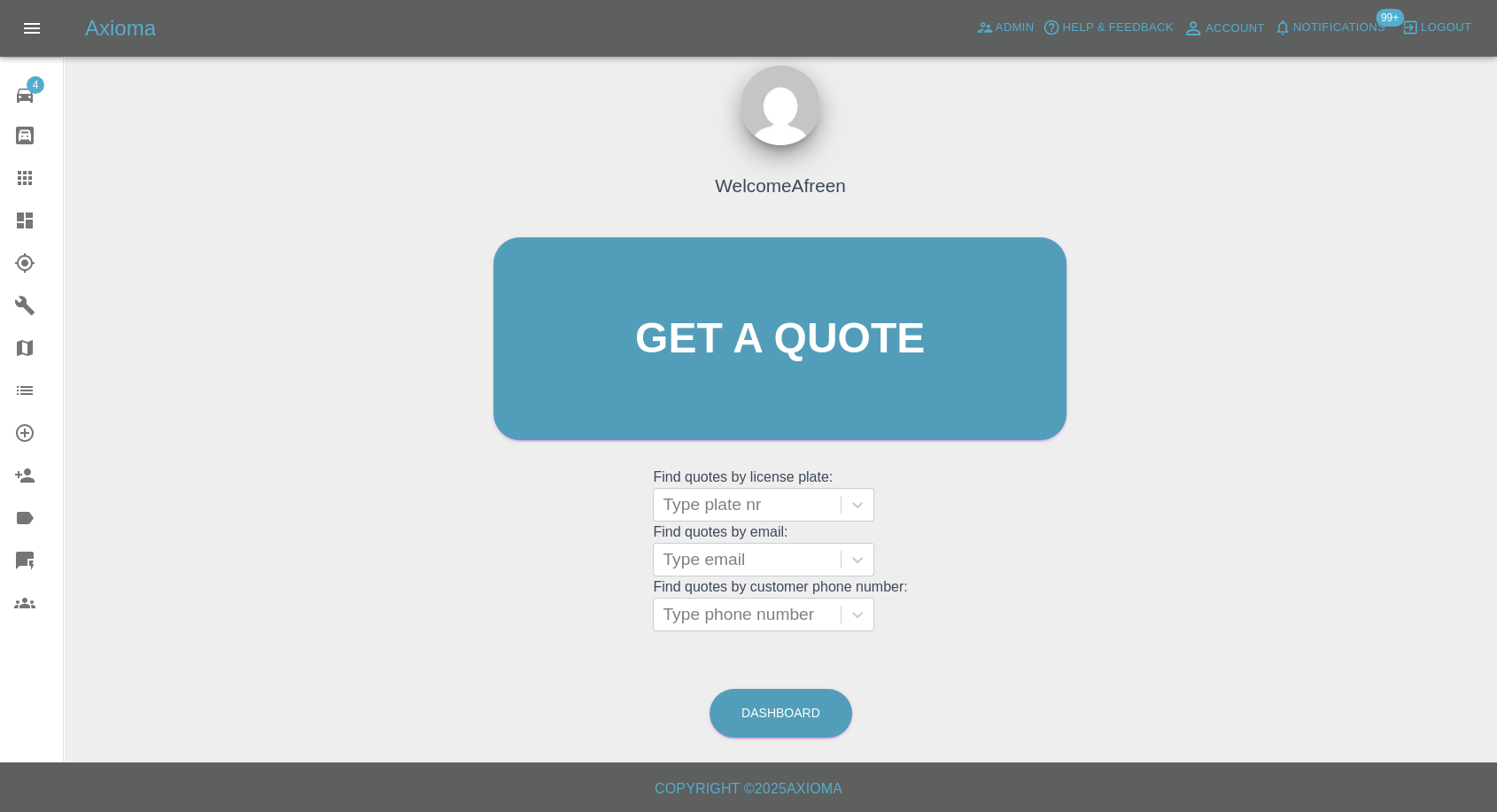
scroll to position [16, 0]
click at [757, 604] on div at bounding box center [747, 615] width 169 height 25
paste input "07443539506"
type input "07443539506"
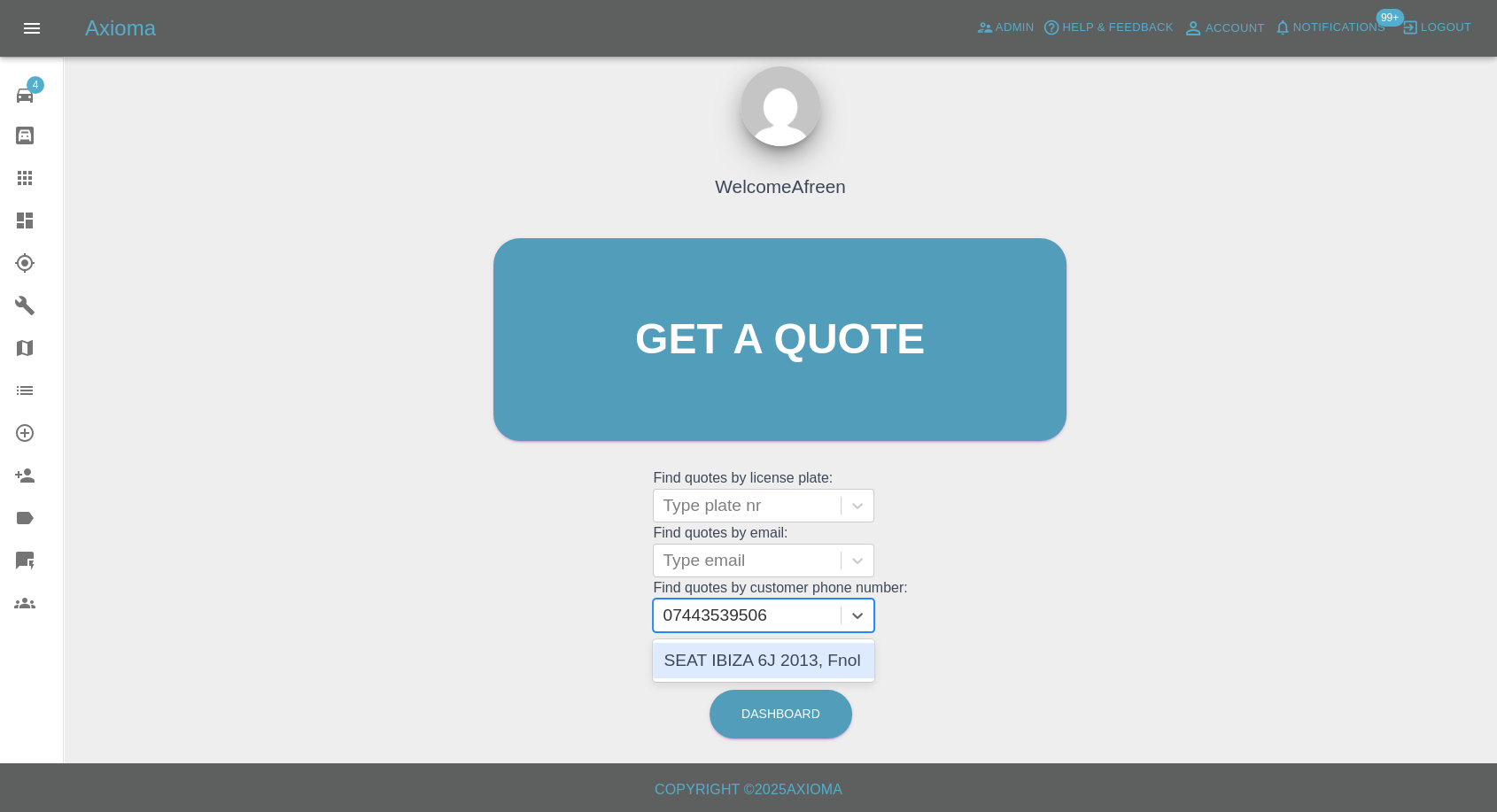
click at [764, 659] on div "SEAT IBIZA 6J 2013, Fnol" at bounding box center [764, 660] width 221 height 35
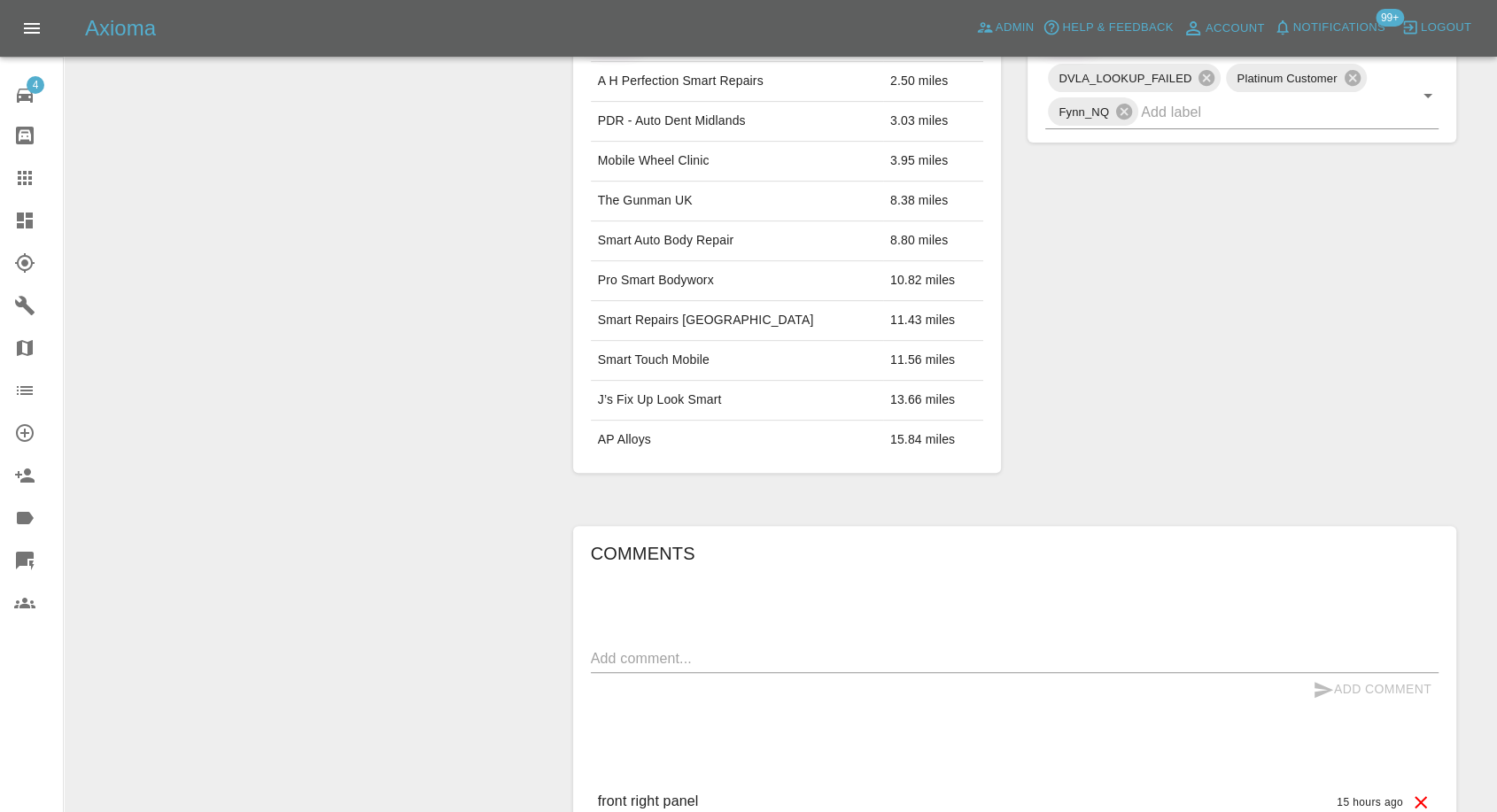
scroll to position [836, 0]
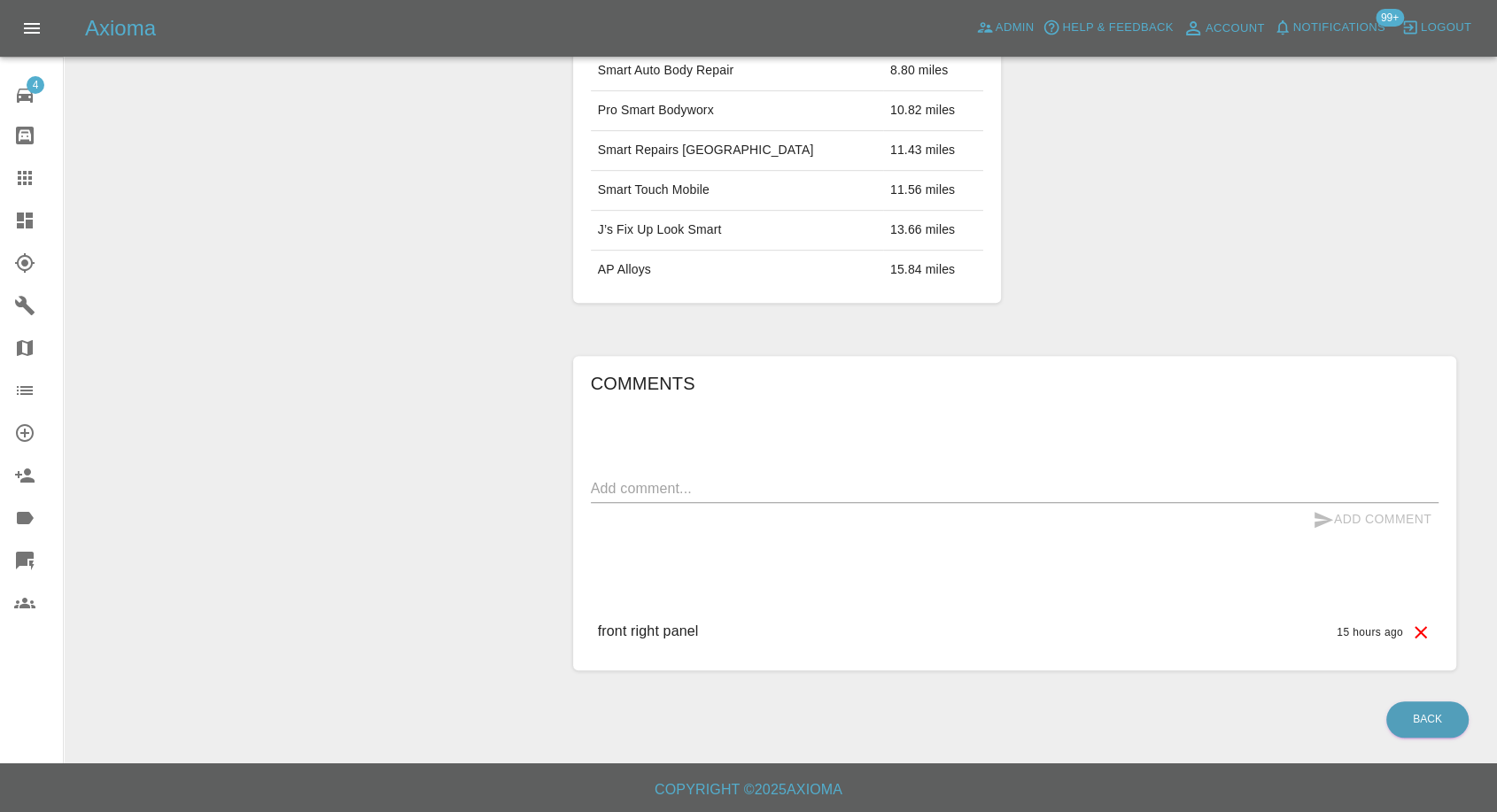
click at [32, 190] on link "Claims" at bounding box center [31, 178] width 63 height 43
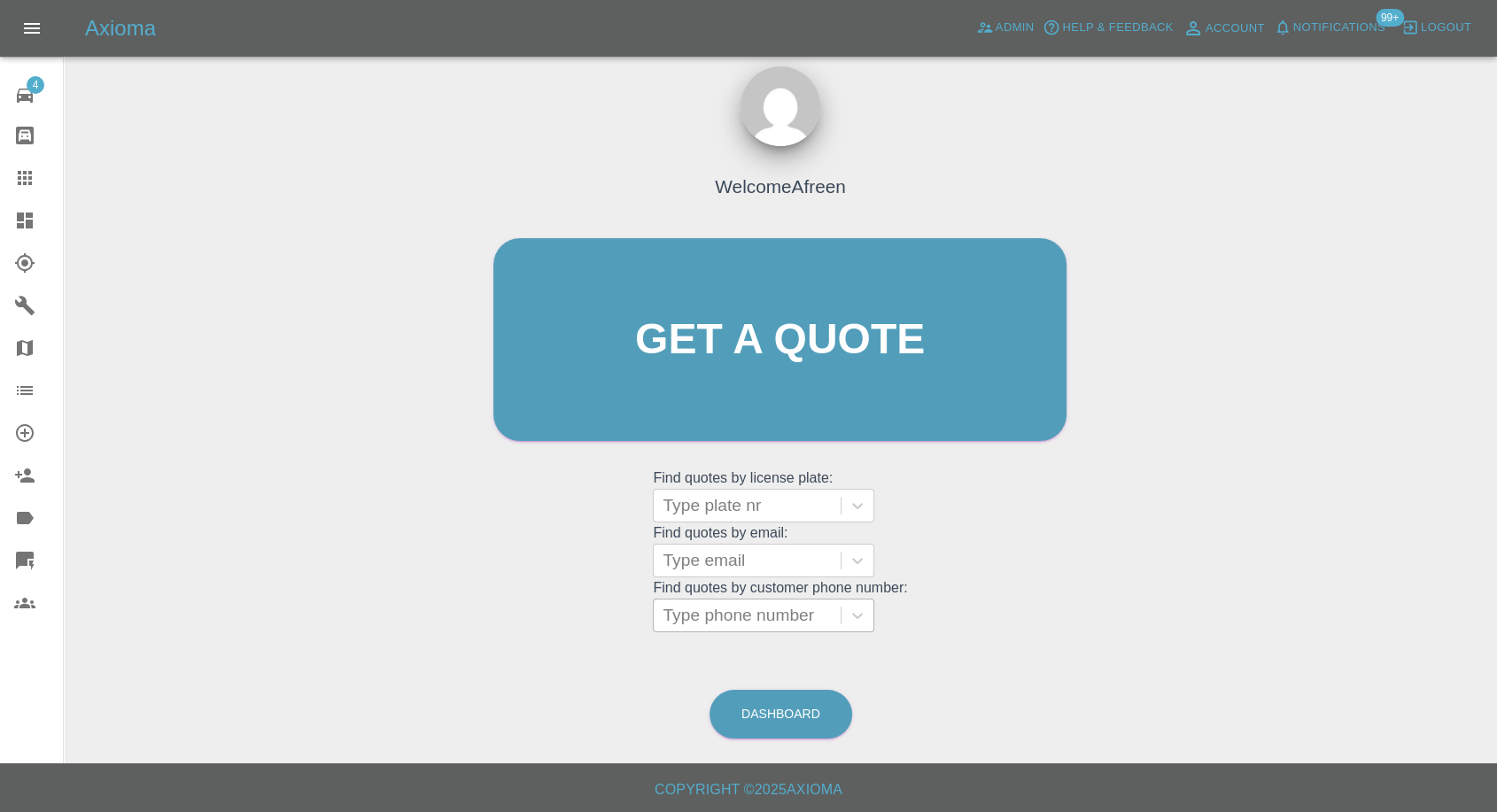
click at [695, 617] on div at bounding box center [747, 615] width 169 height 25
paste input "07907942921"
type input "07907942921"
click at [782, 548] on div at bounding box center [747, 561] width 169 height 25
paste input "sam.romeo2004@gmail.com"
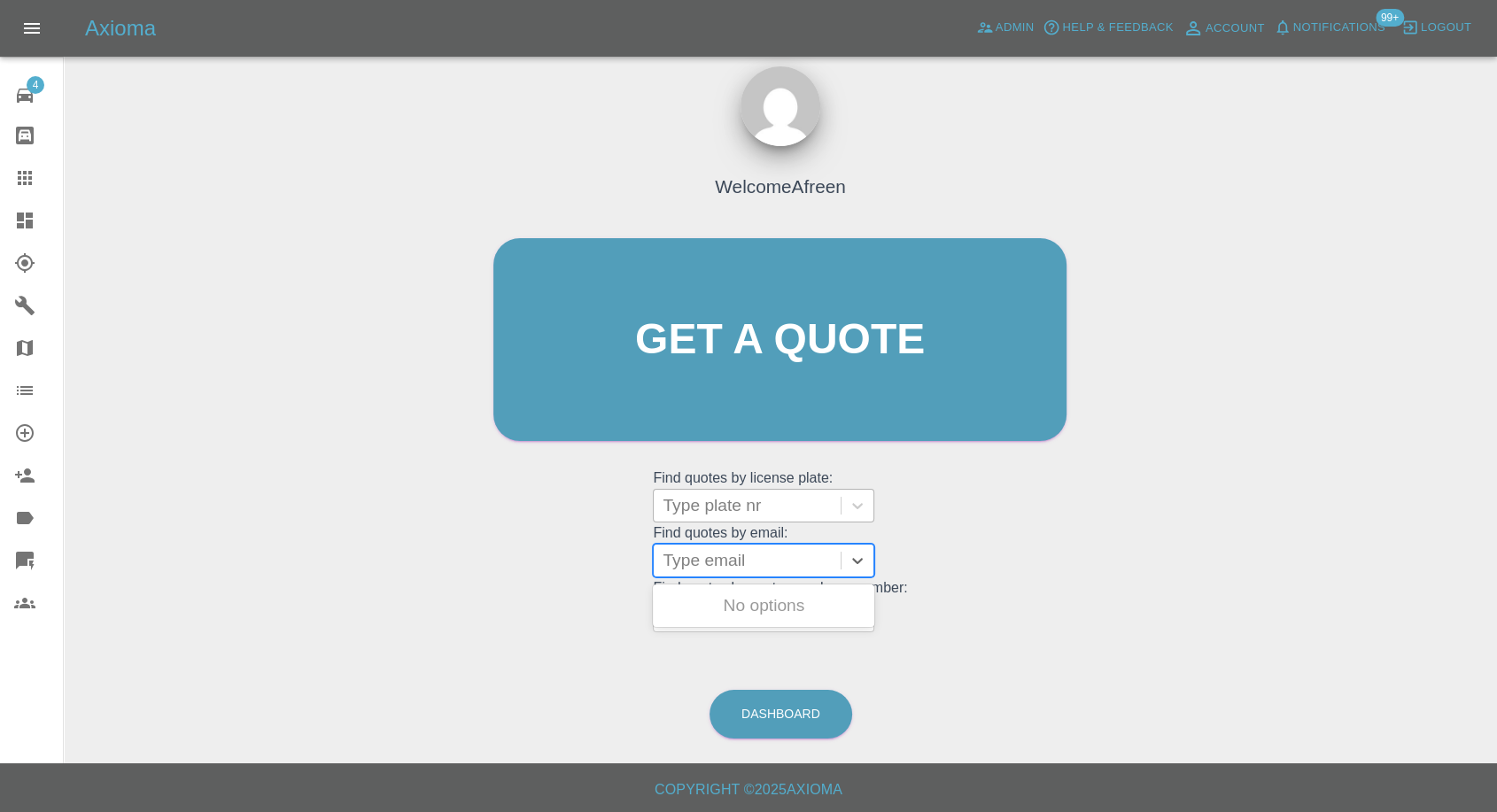
type input "sam.romeo2004@gmail.com"
click at [765, 612] on div "S24XMY, Fnol" at bounding box center [764, 605] width 221 height 35
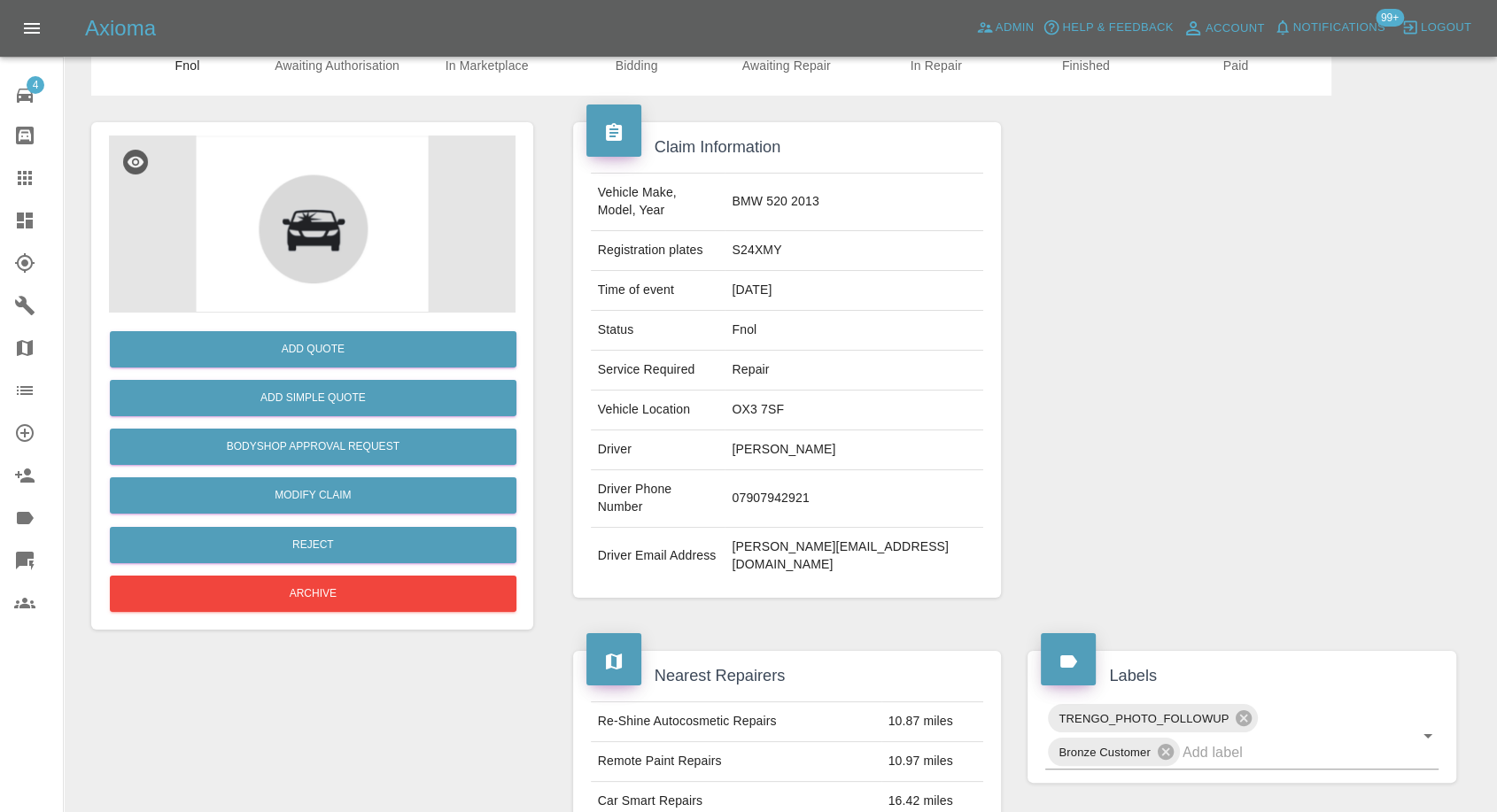
scroll to position [197, 0]
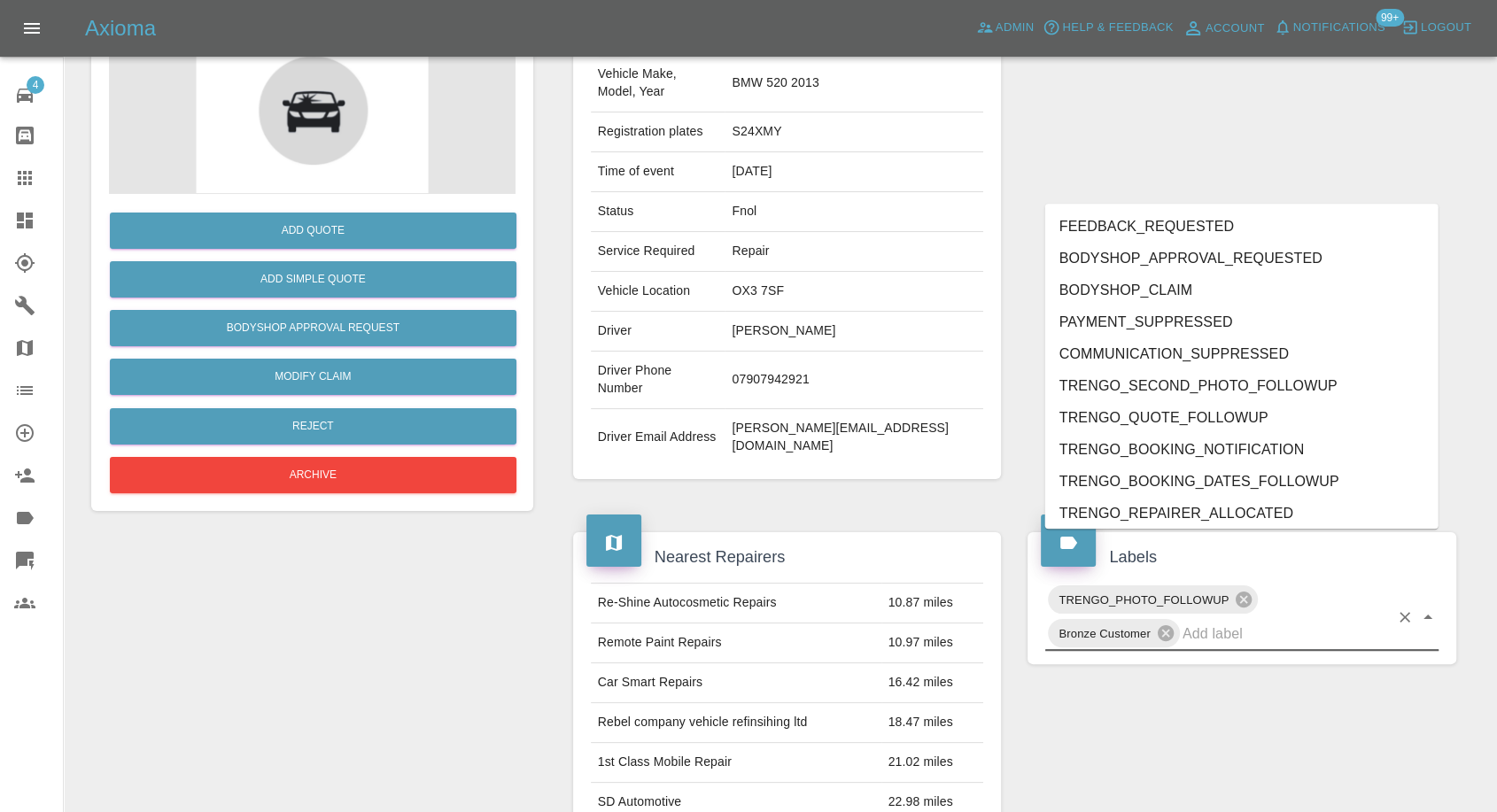
click at [1224, 620] on input "text" at bounding box center [1286, 633] width 206 height 27
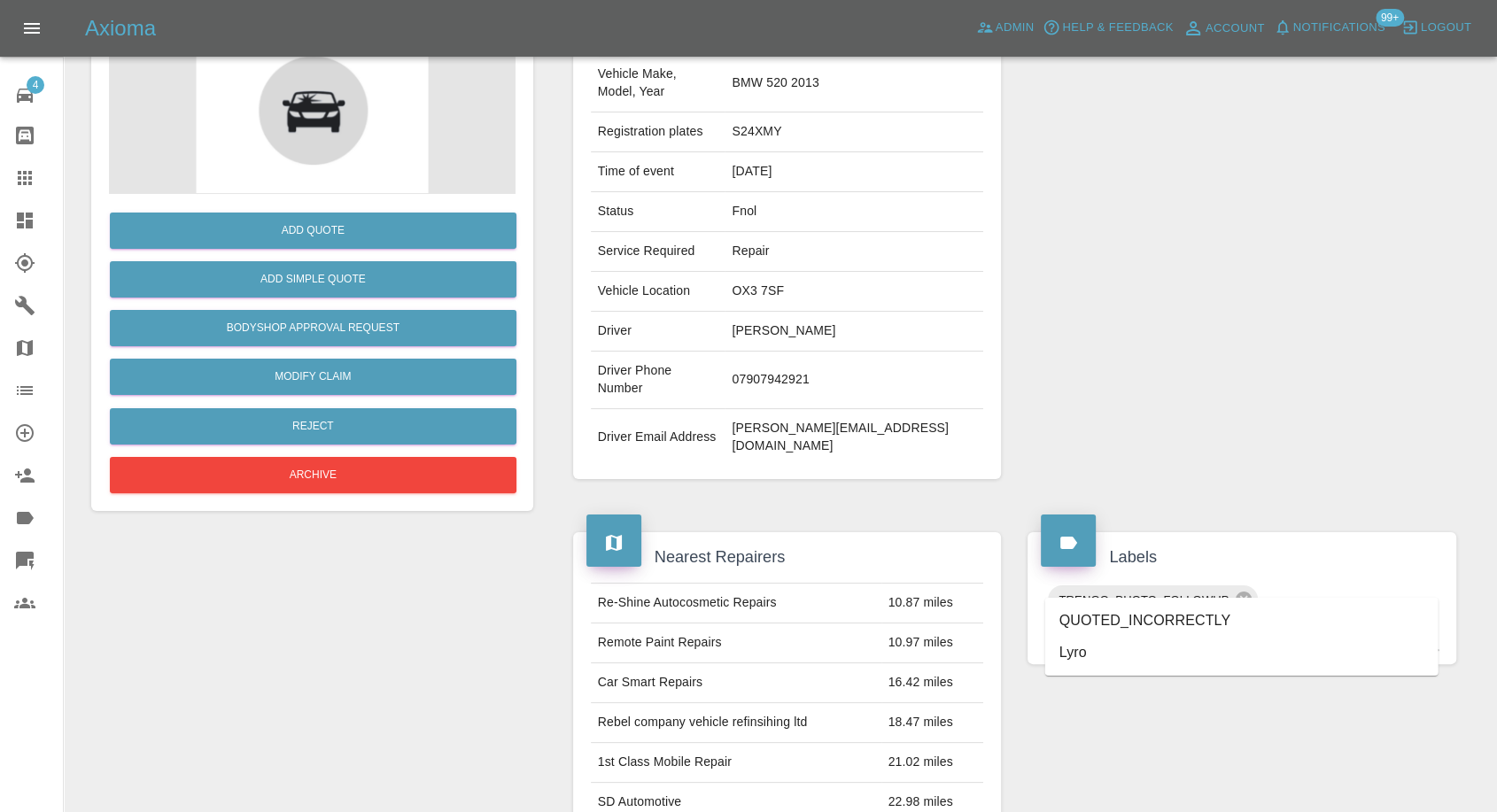
type input "lyr"
click at [1097, 620] on li "Lyro" at bounding box center [1243, 621] width 393 height 32
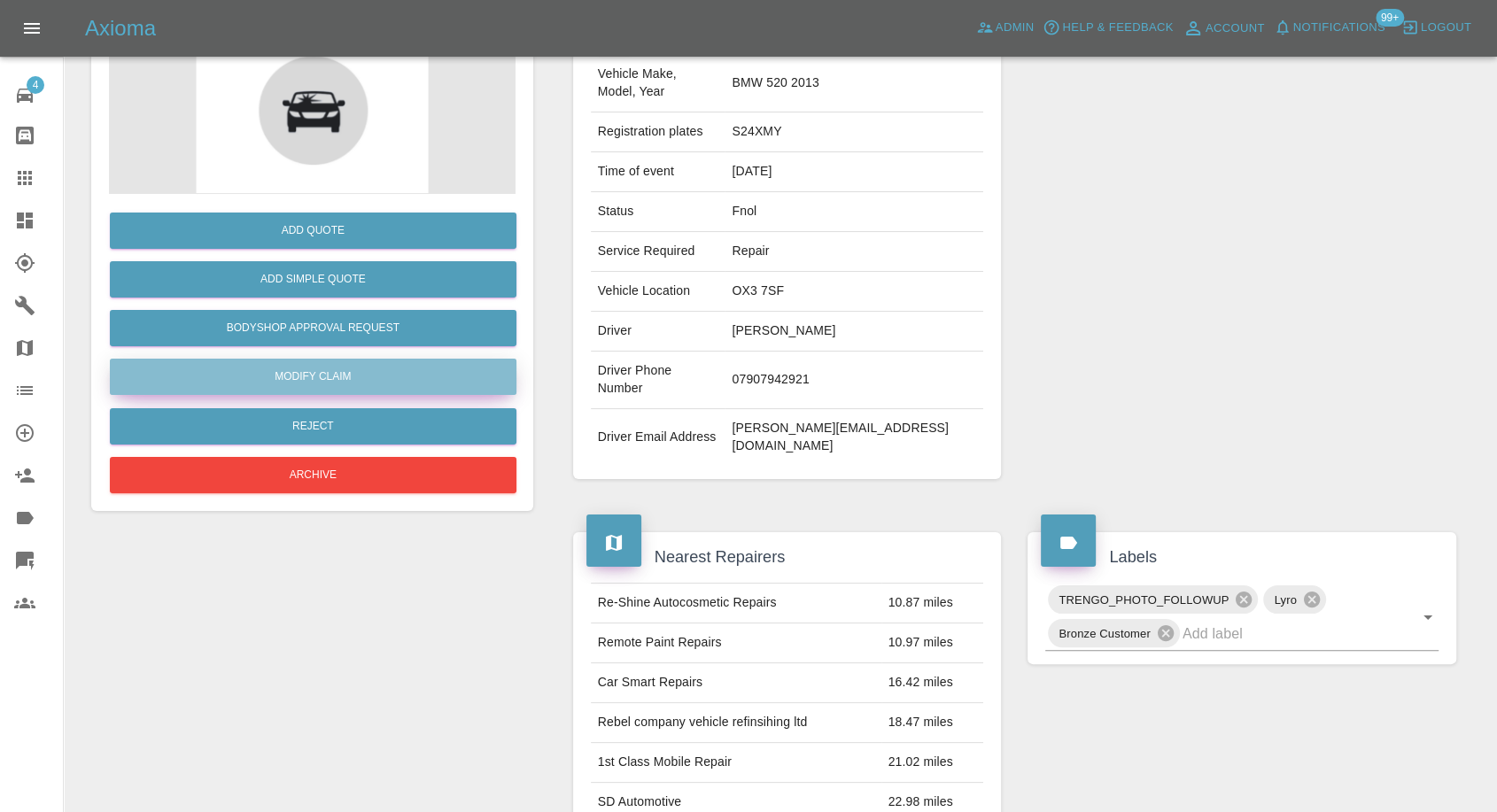
click at [341, 382] on link "Modify Claim" at bounding box center [313, 376] width 407 height 36
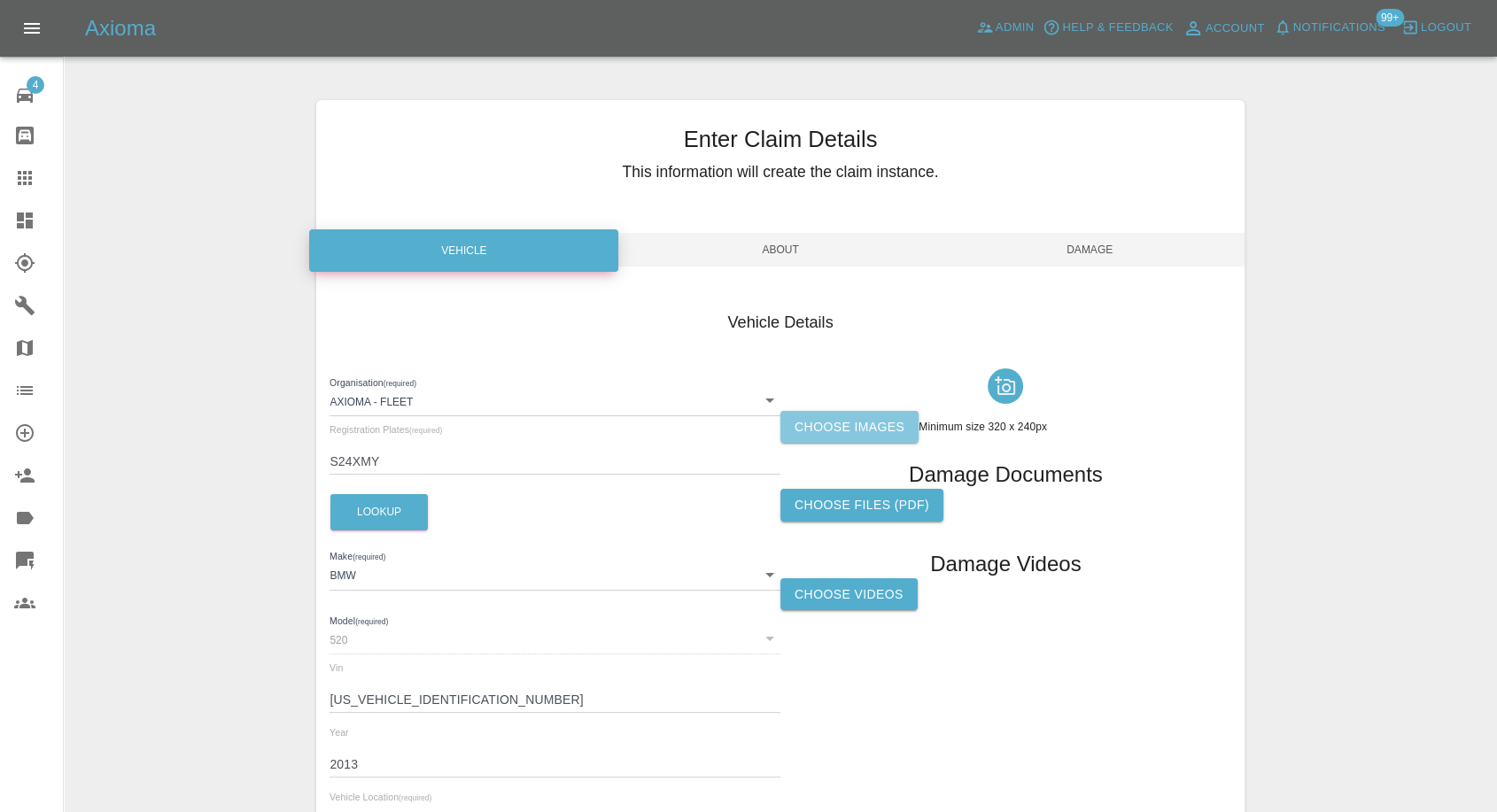
click at [811, 418] on label "Choose images" at bounding box center [849, 427] width 138 height 33
click at [0, 0] on input "Choose images" at bounding box center [0, 0] width 0 height 0
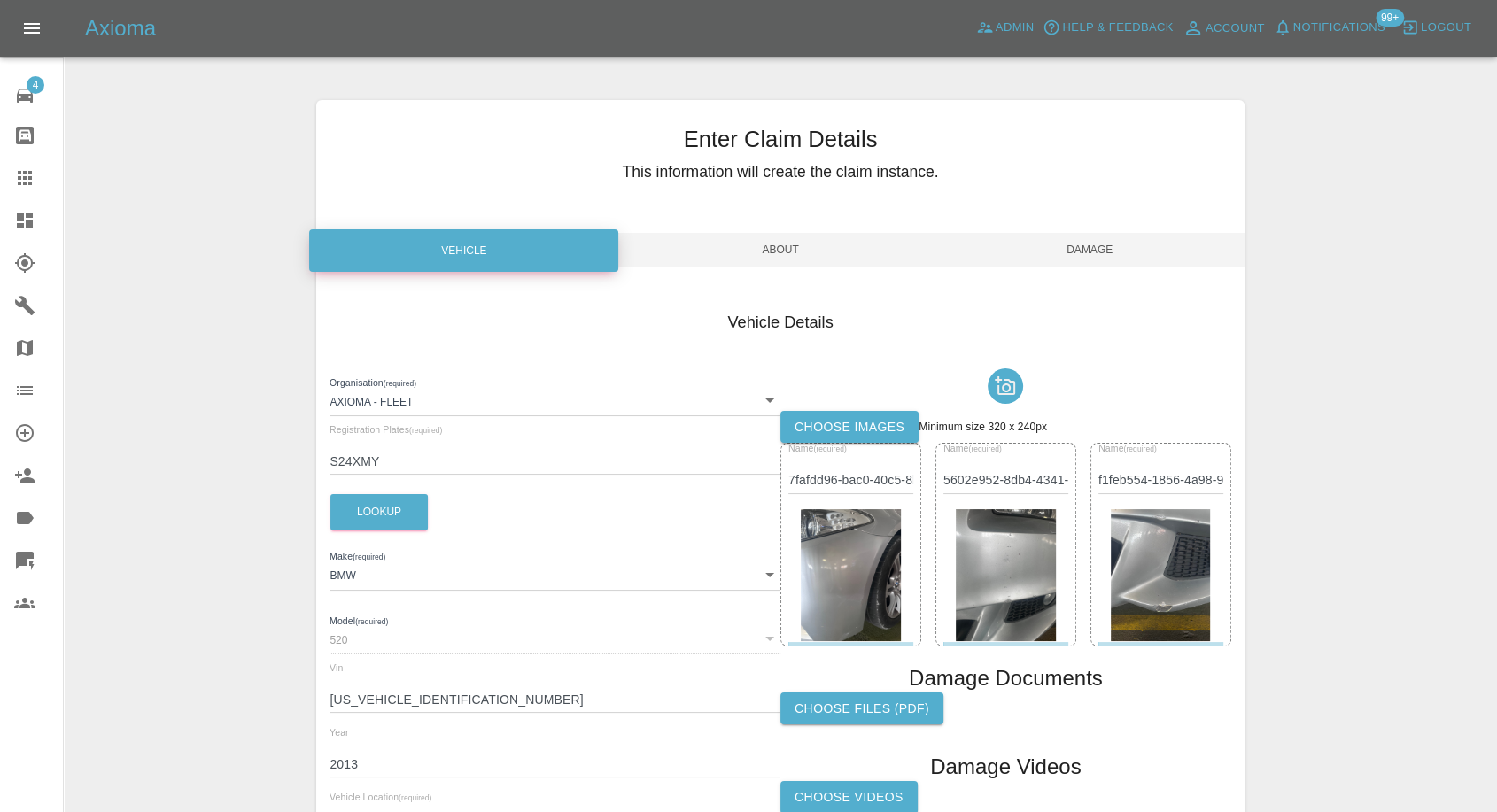
click at [1104, 239] on span "Damage" at bounding box center [1089, 250] width 309 height 34
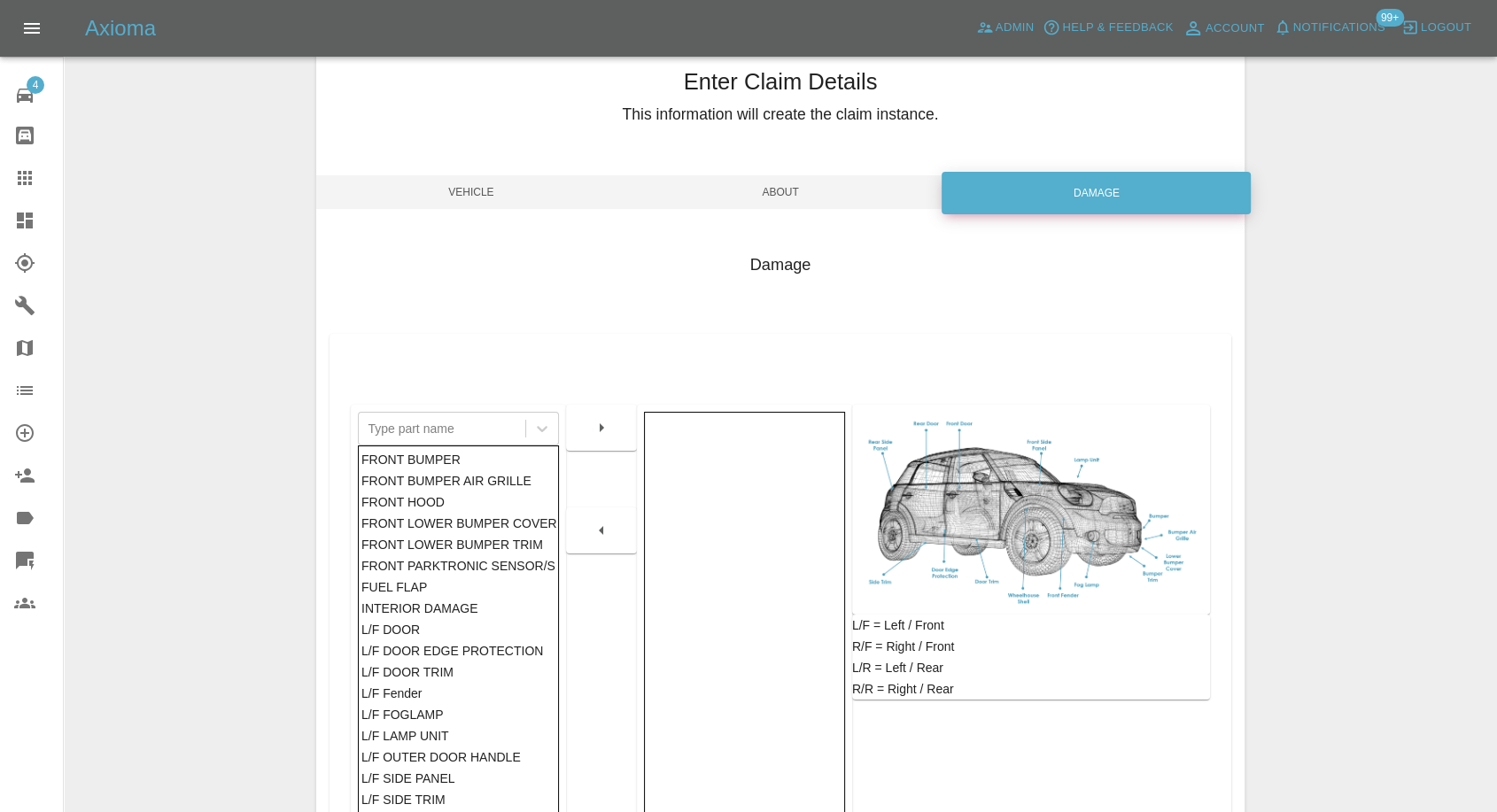
scroll to position [284, 0]
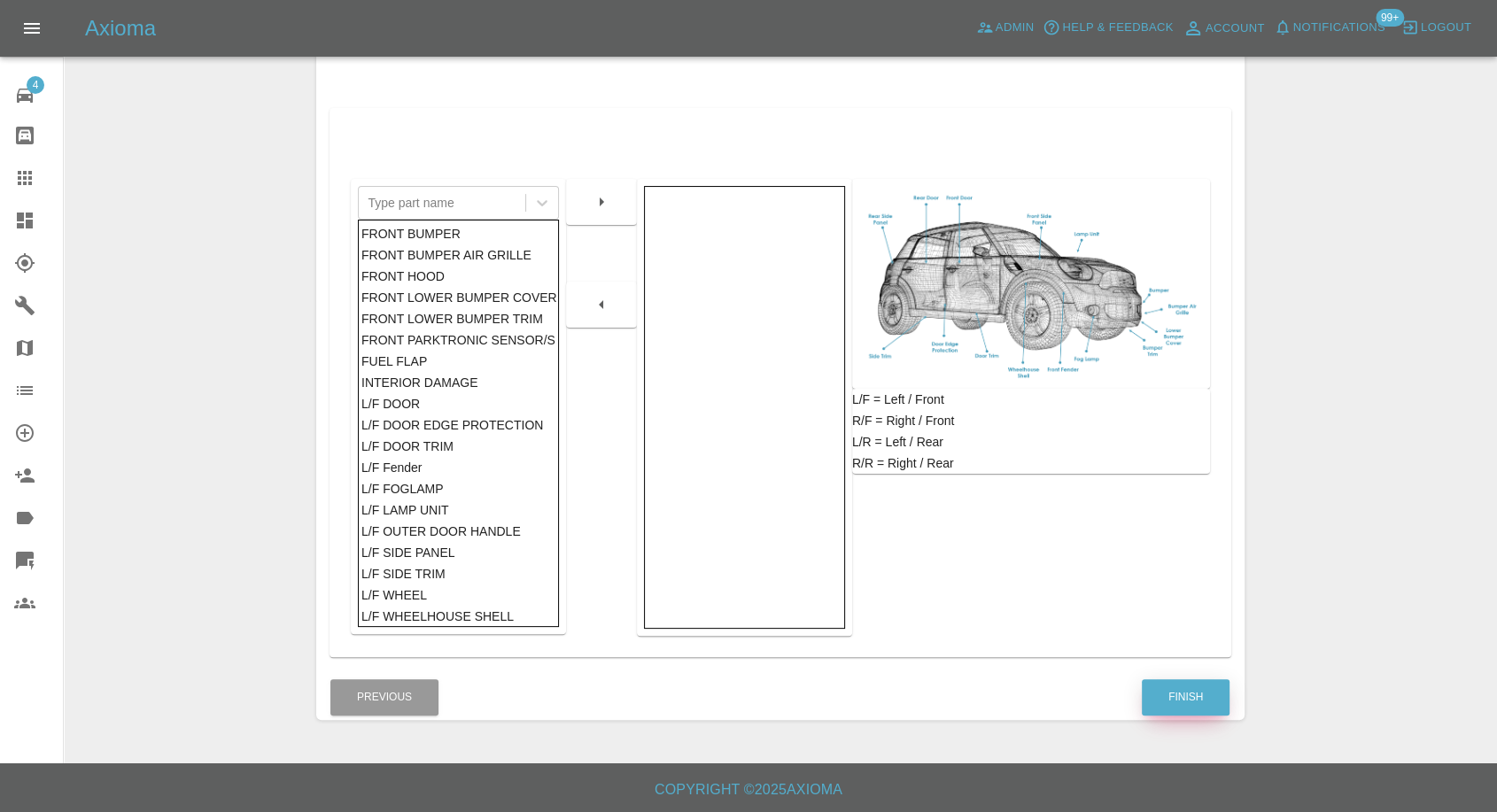
click at [1163, 683] on button "Finish" at bounding box center [1186, 698] width 88 height 36
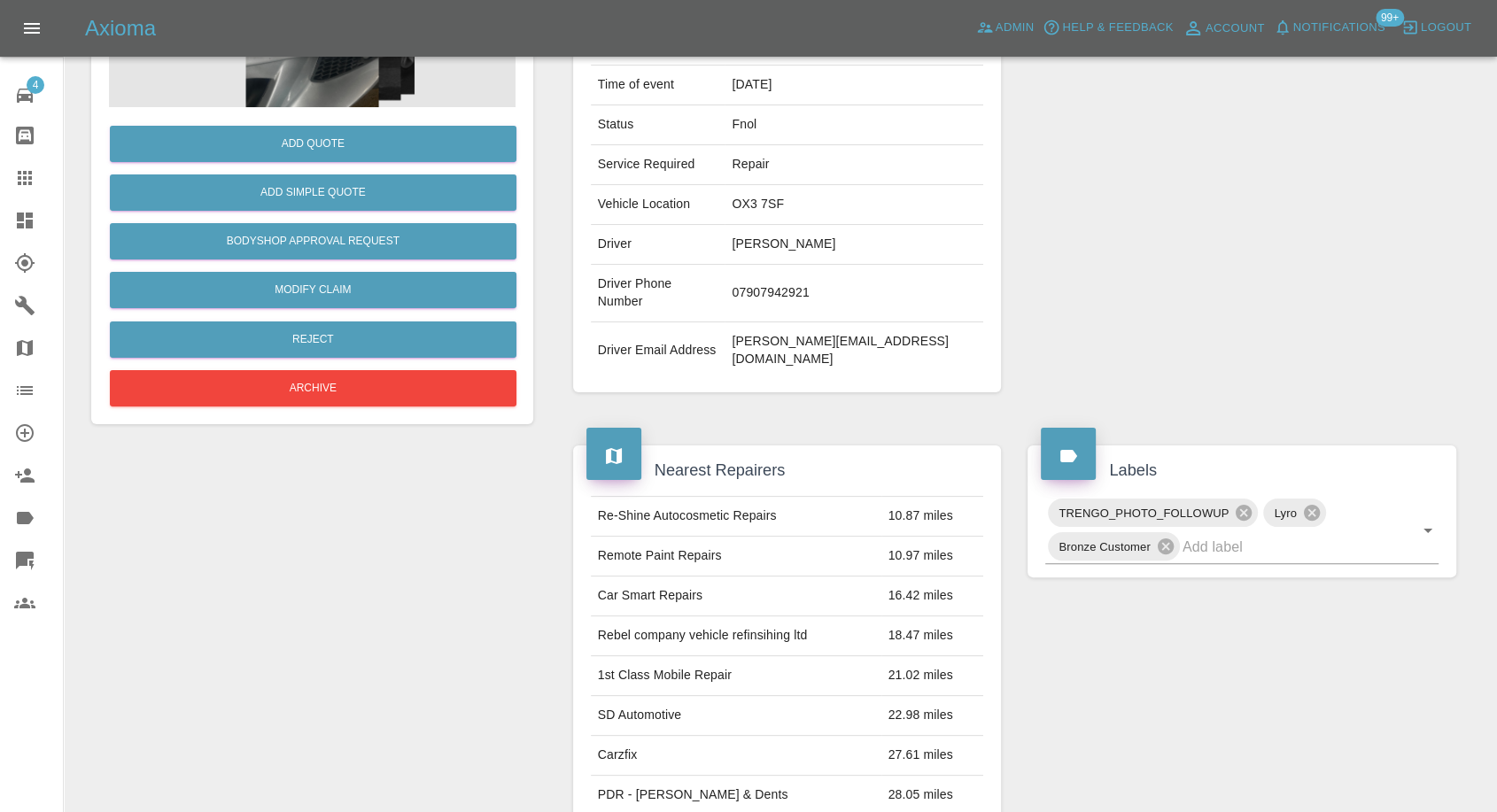
click at [16, 190] on link "Claims" at bounding box center [31, 178] width 63 height 43
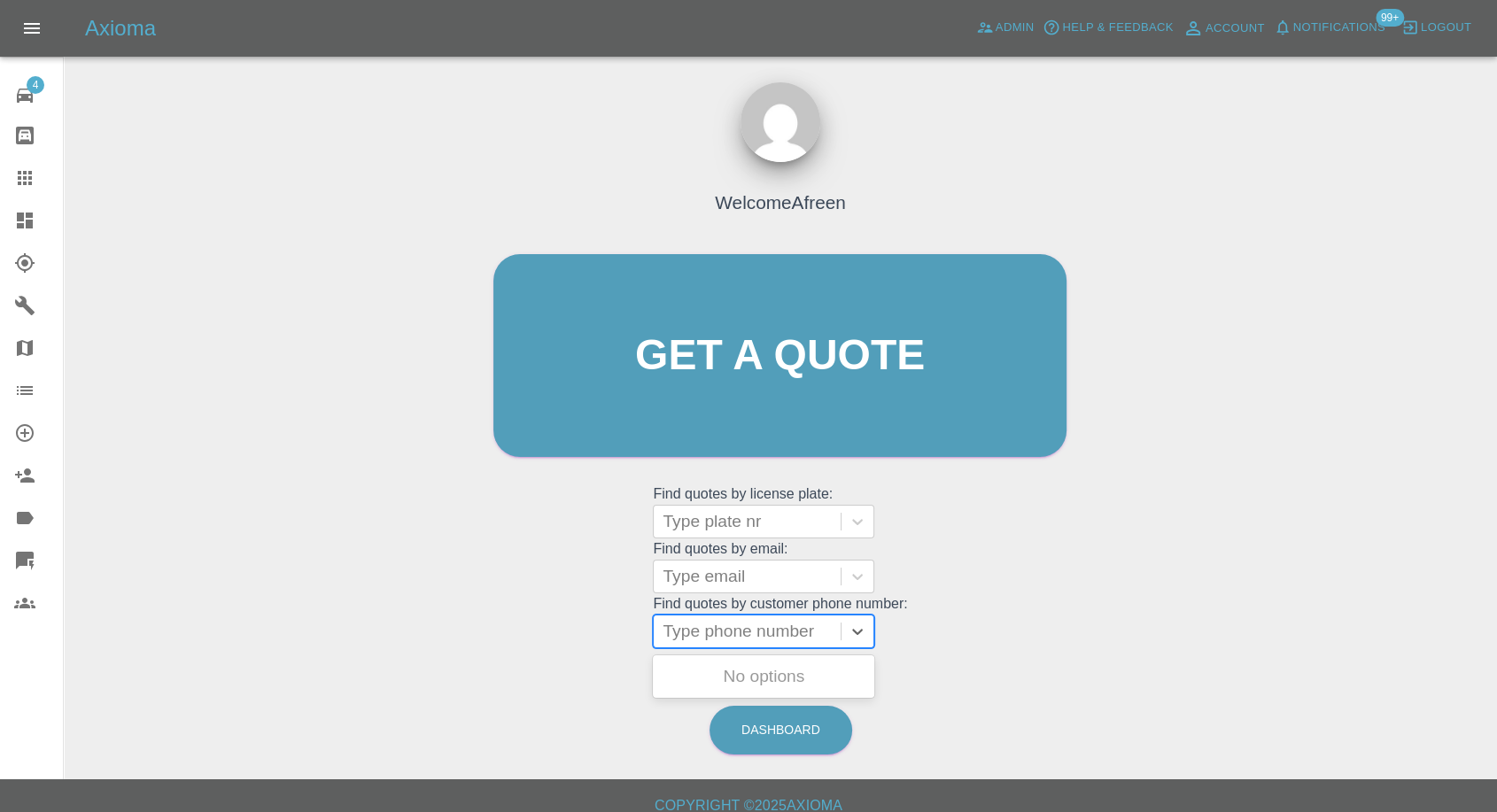
click at [761, 625] on div at bounding box center [747, 631] width 169 height 25
paste input "07368475996"
type input "07368475996"
click at [742, 675] on div "T8OBC, Archived" at bounding box center [764, 676] width 221 height 35
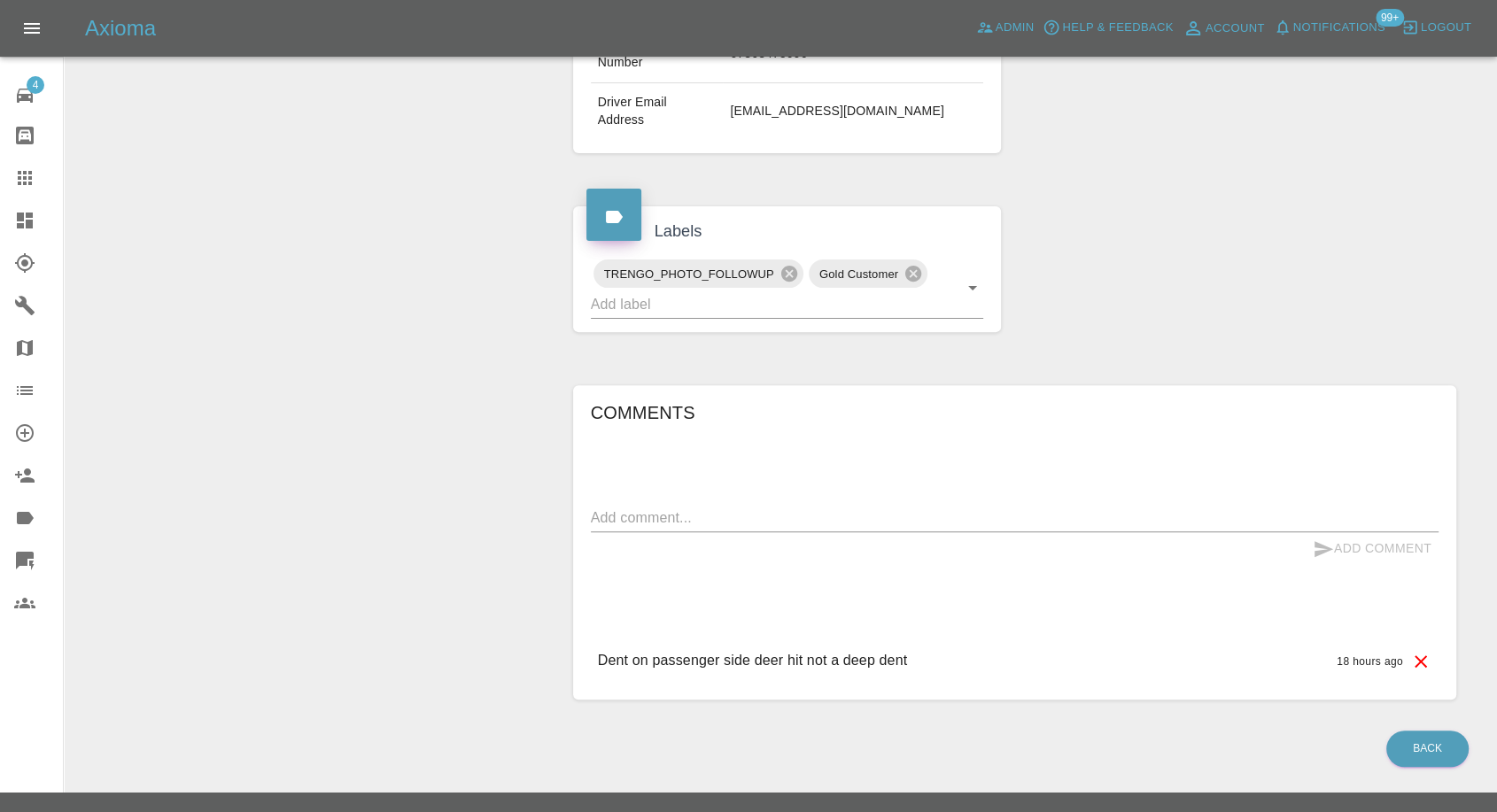
scroll to position [553, 0]
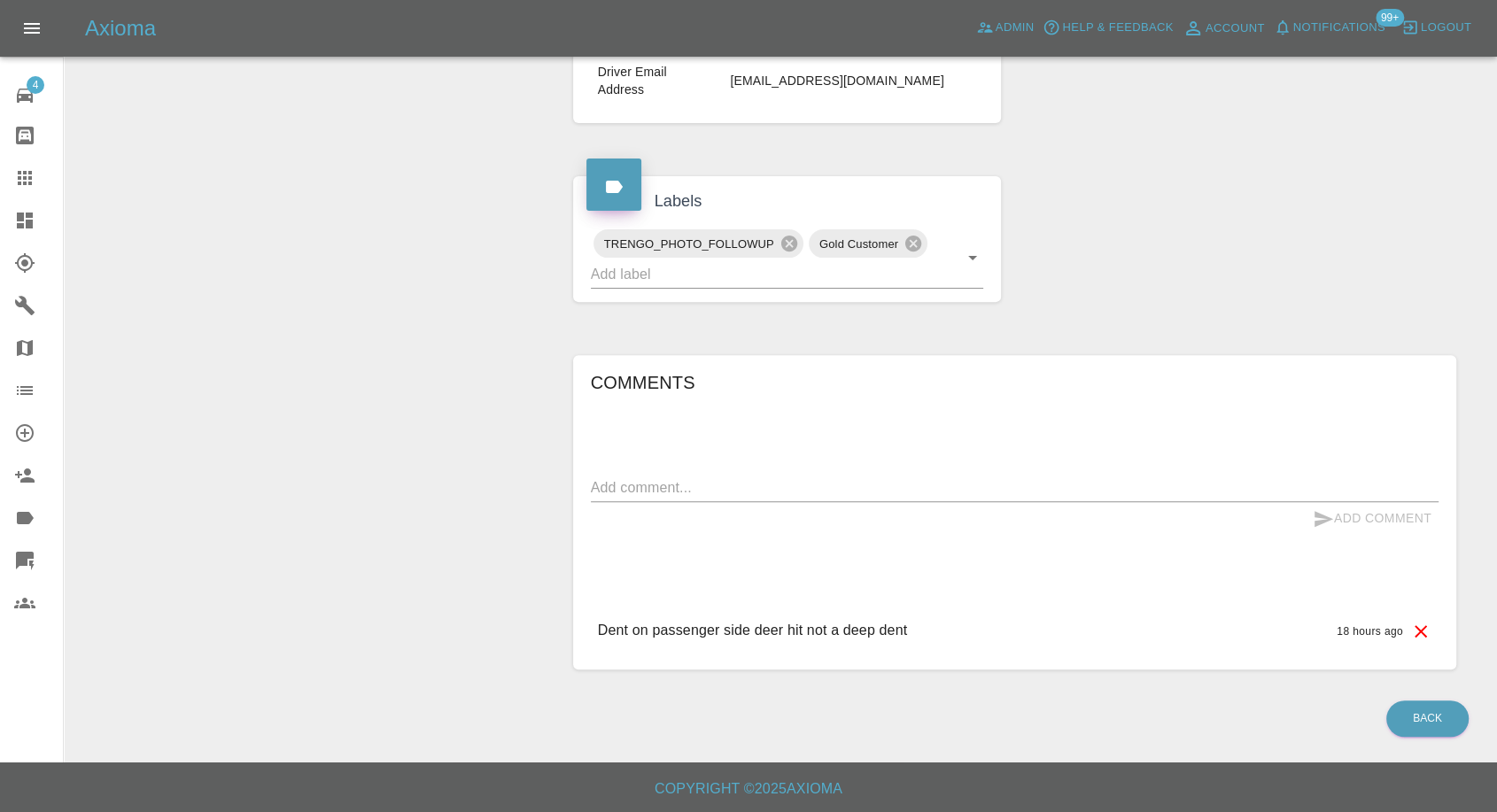
click at [9, 168] on link "Claims" at bounding box center [31, 178] width 63 height 43
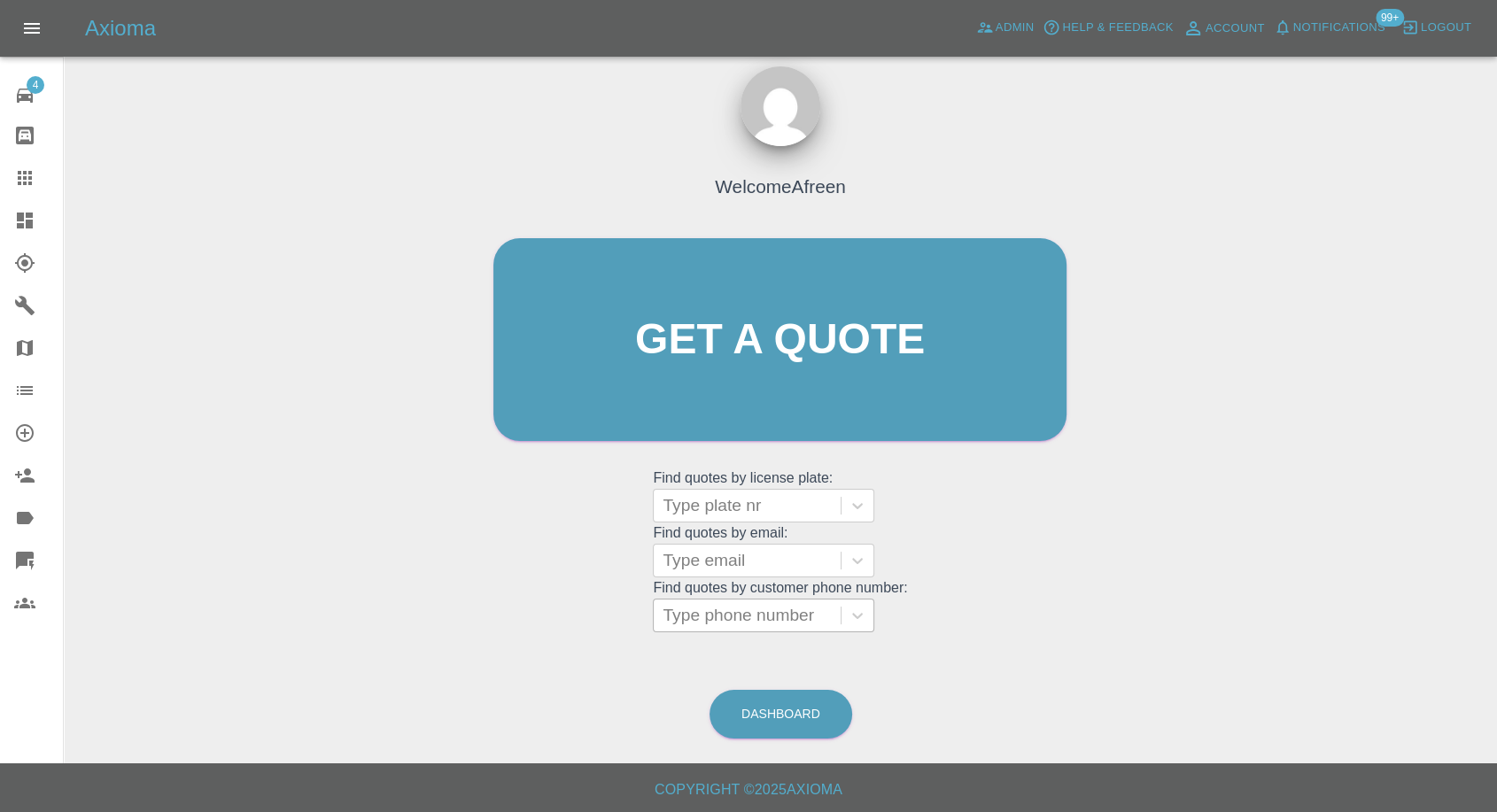
click at [685, 603] on div at bounding box center [747, 615] width 169 height 25
paste input "07496850281"
type input "07496850281"
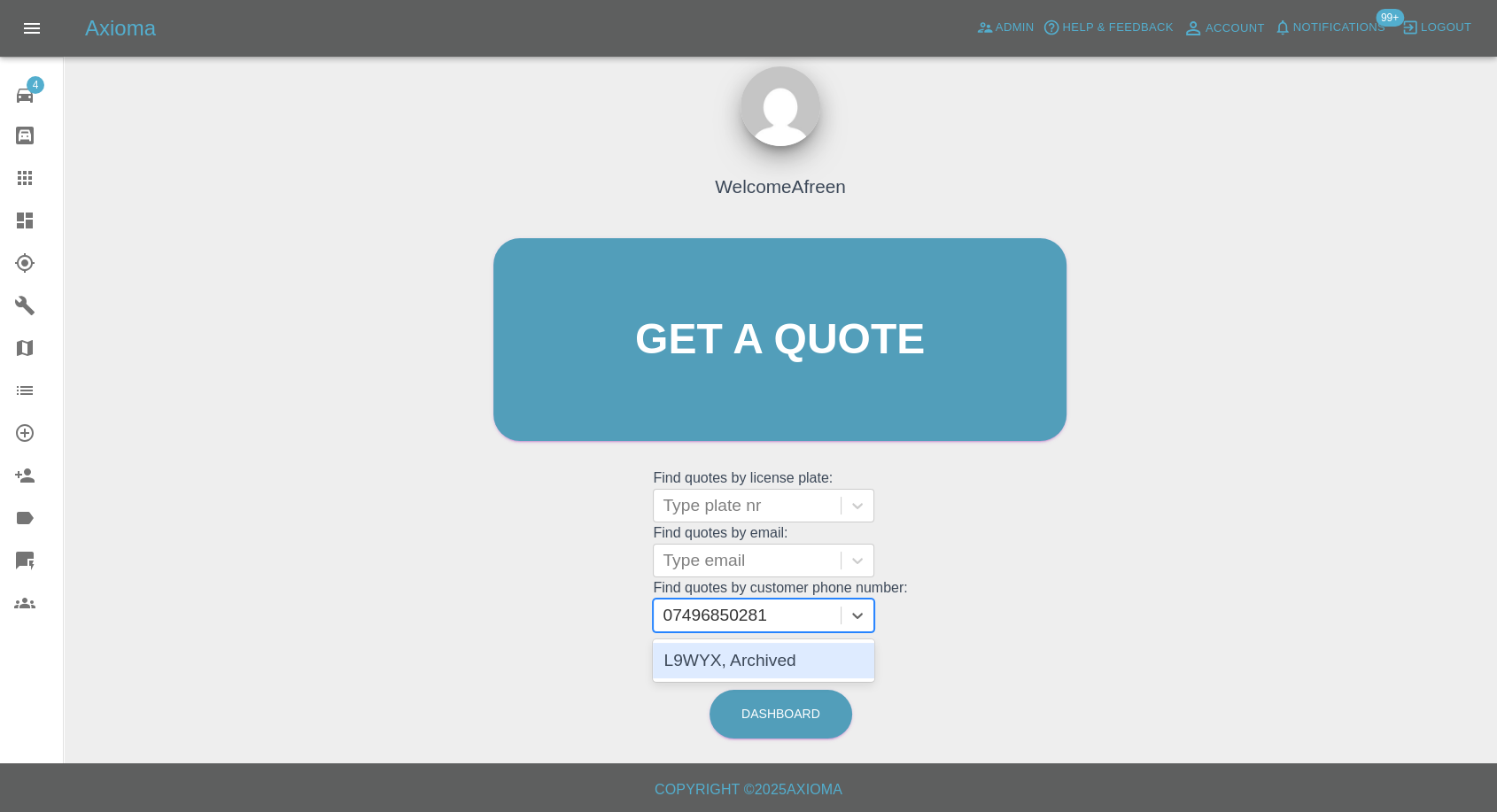
click at [774, 657] on div "L9WYX, Archived" at bounding box center [764, 660] width 221 height 35
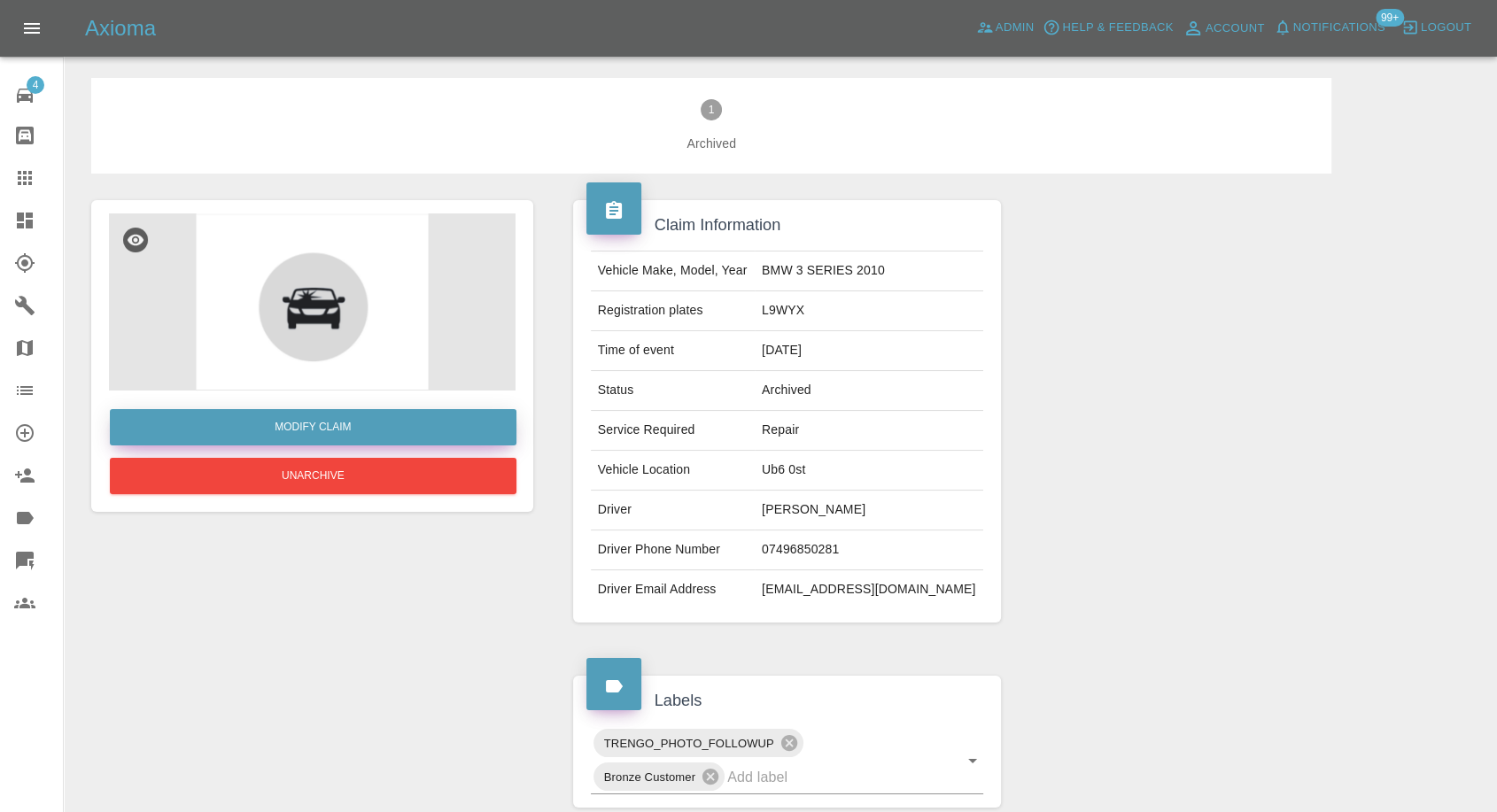
drag, startPoint x: 28, startPoint y: 181, endPoint x: 380, endPoint y: 428, distance: 430.0
click at [28, 182] on icon at bounding box center [25, 178] width 14 height 14
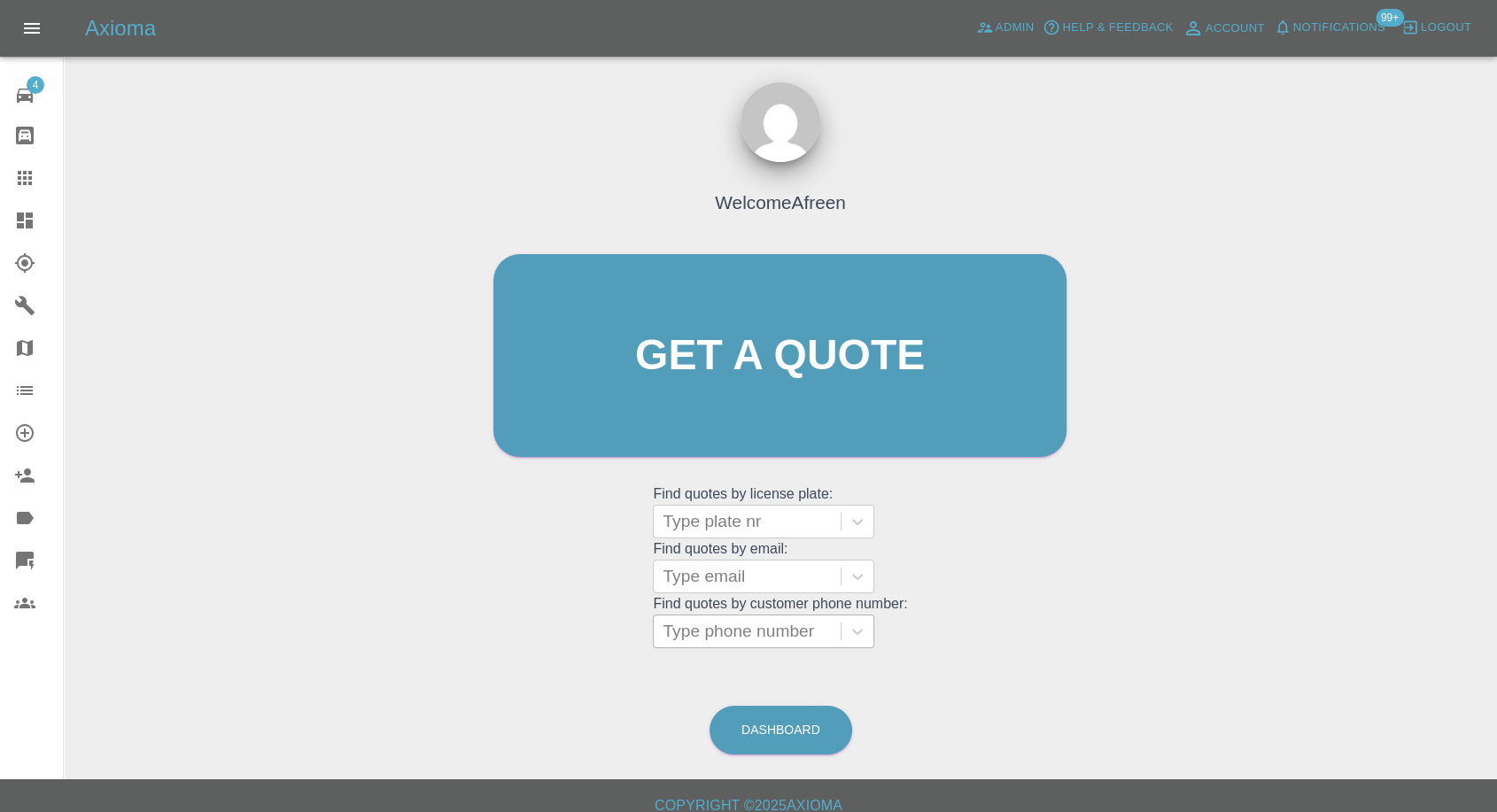
click at [791, 628] on div at bounding box center [747, 631] width 169 height 25
paste input "07802903847"
type input "07802903847"
click at [711, 562] on div "Type email" at bounding box center [747, 577] width 187 height 32
paste input "martinjsmith33@gmail.com"
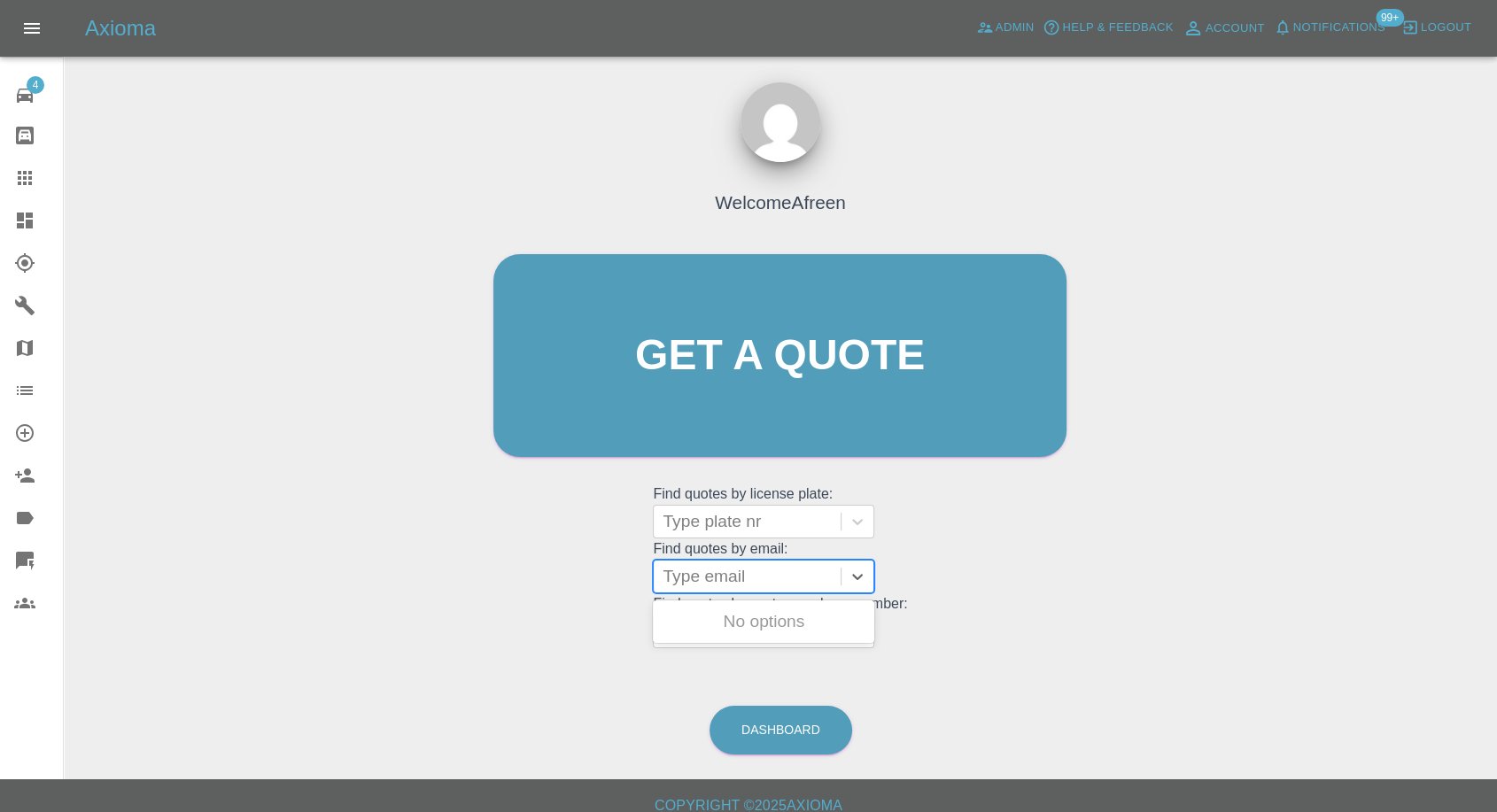
type input "martinjsmith33@gmail.com"
click at [759, 631] on div "MA20AXS, Fnol" at bounding box center [764, 621] width 221 height 35
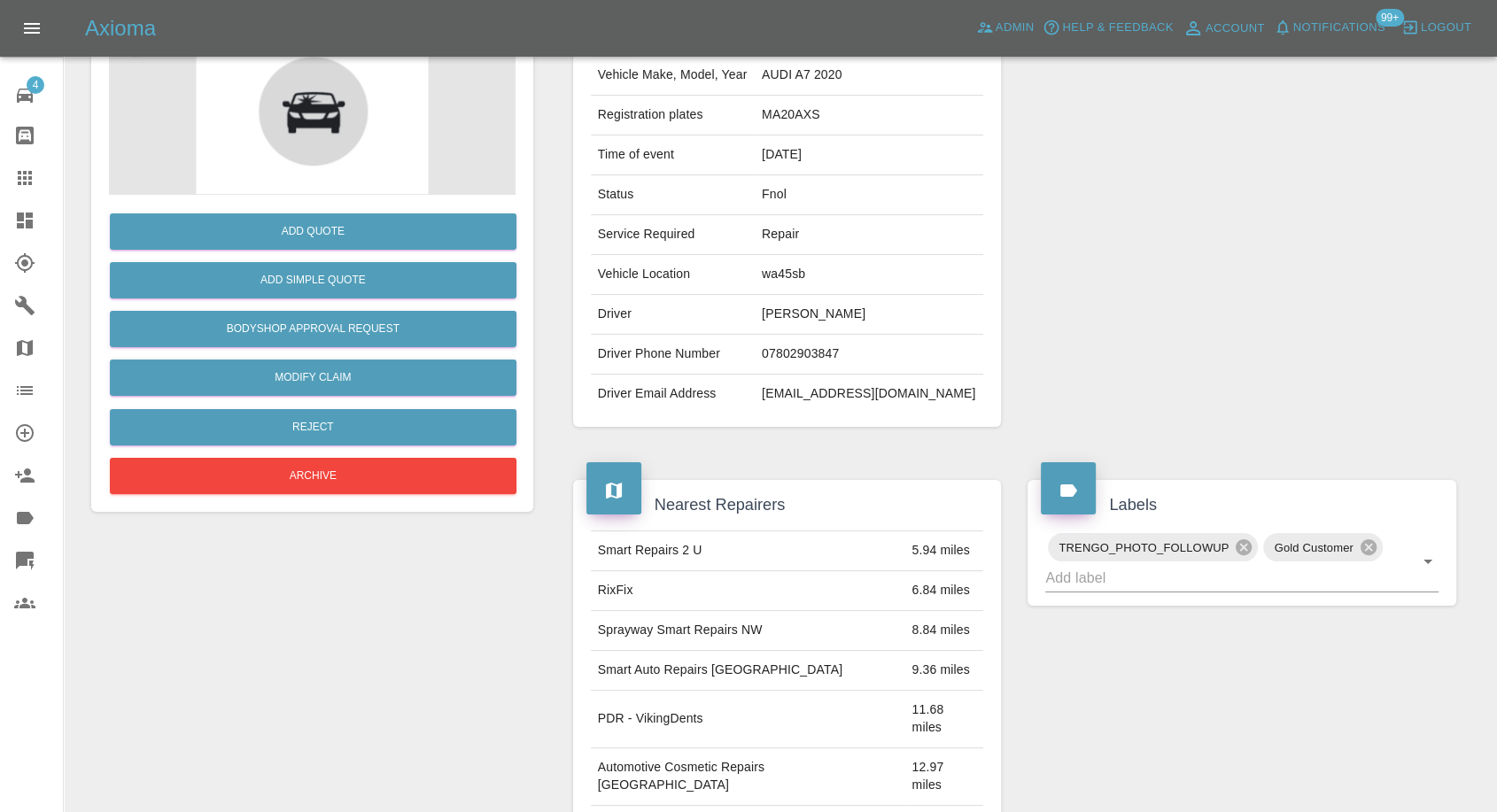
scroll to position [197, 0]
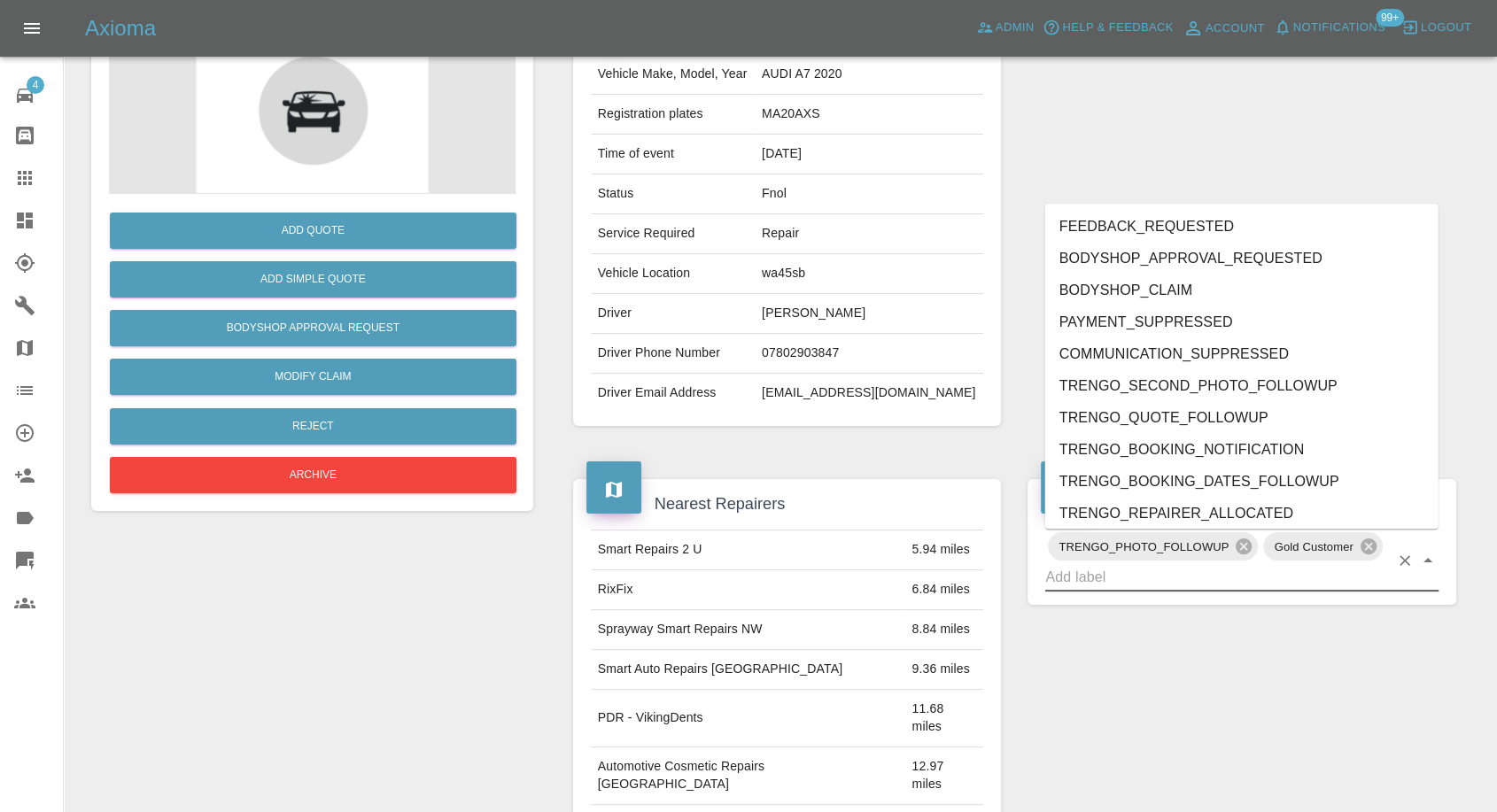
click at [1173, 582] on input "text" at bounding box center [1218, 577] width 344 height 27
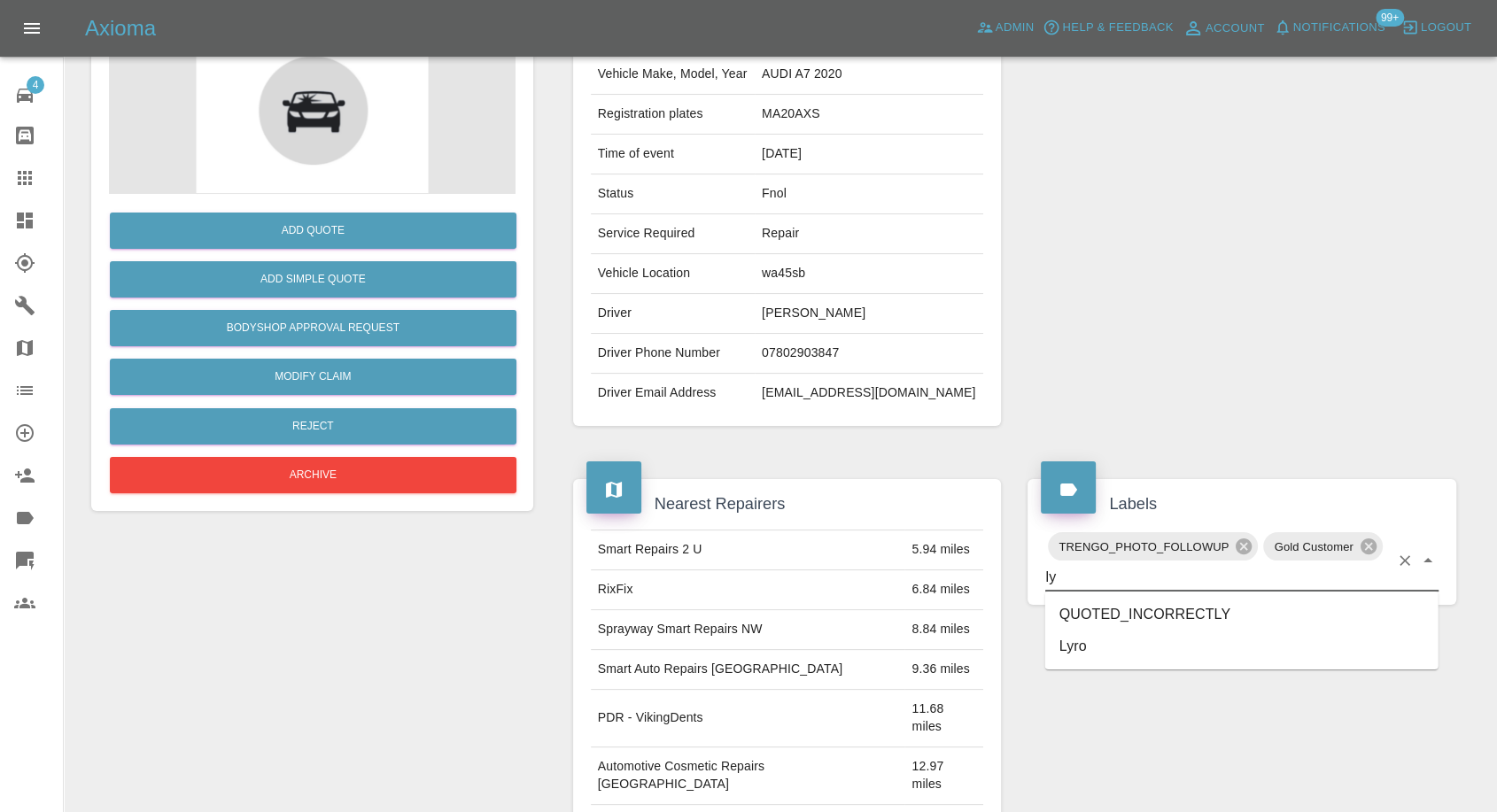
type input "lyr"
click at [1088, 613] on li "Lyro" at bounding box center [1243, 614] width 393 height 32
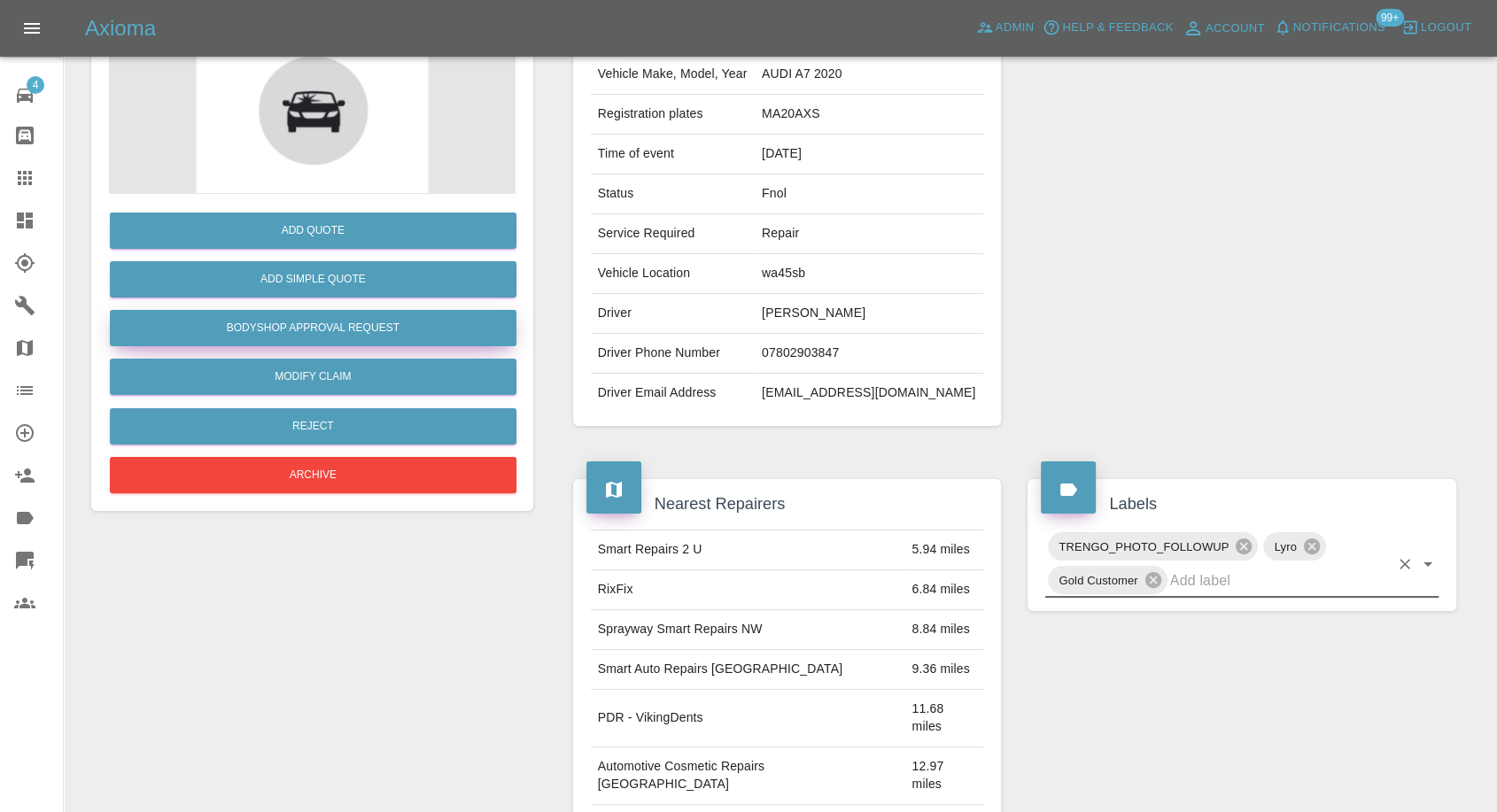
drag, startPoint x: 33, startPoint y: 181, endPoint x: 257, endPoint y: 315, distance: 261.0
click at [33, 181] on icon at bounding box center [25, 178] width 21 height 21
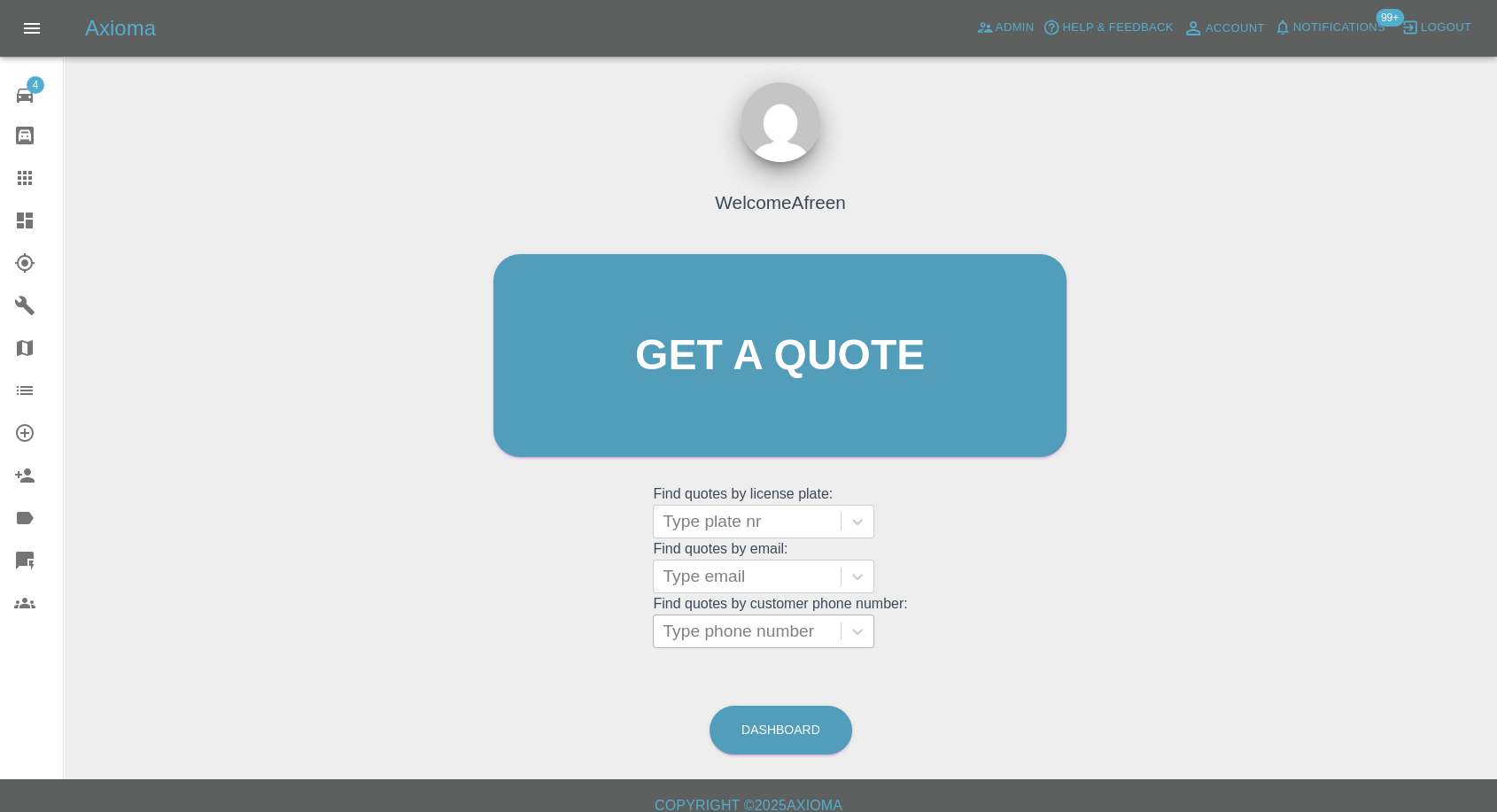
click at [742, 624] on div at bounding box center [747, 631] width 169 height 25
paste input "07301140442"
type input "07301140442"
click at [738, 583] on div at bounding box center [747, 577] width 169 height 25
paste input "Kaansalih2004@outlook.com"
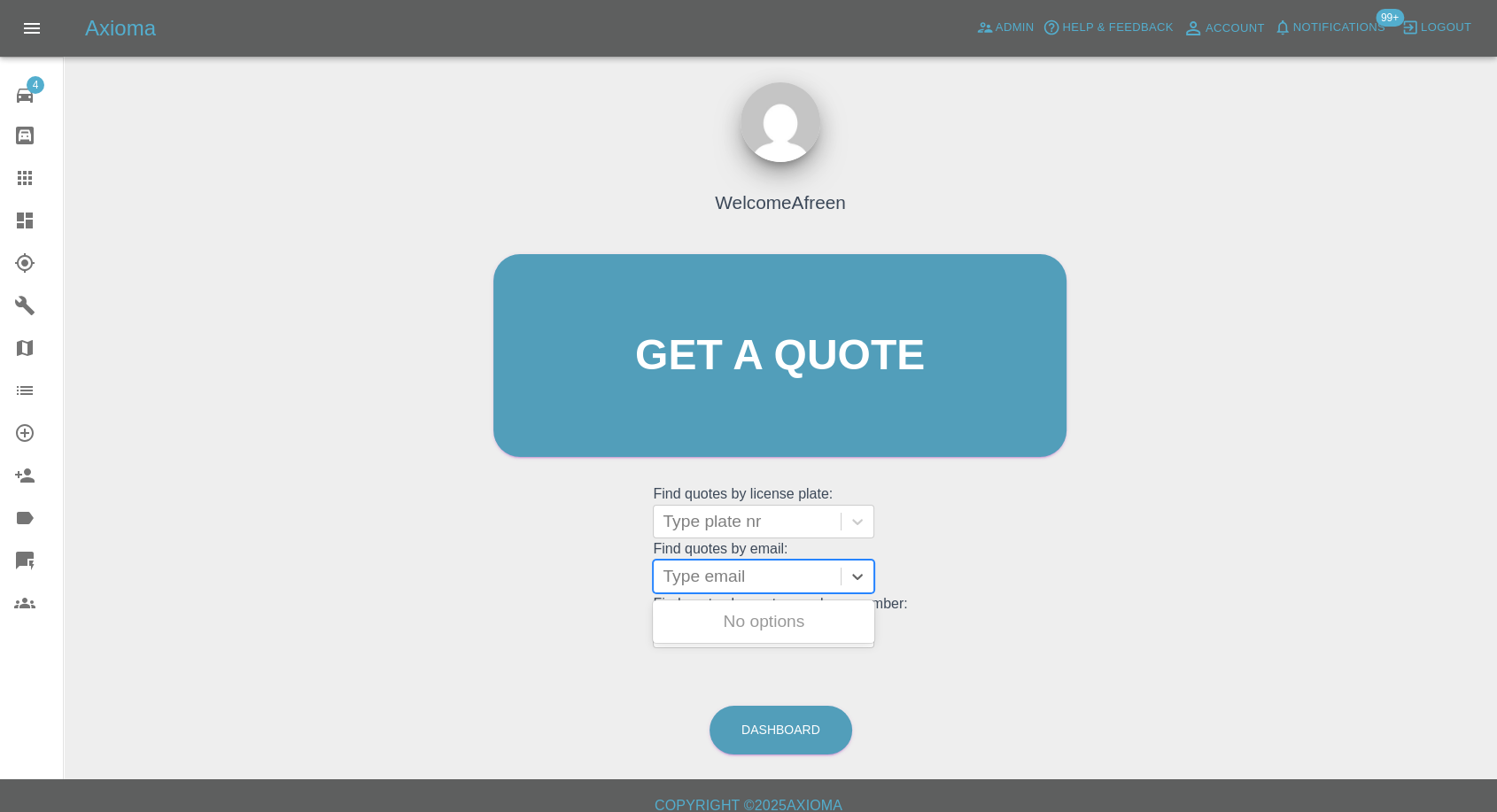
type input "Kaansalih2004@outlook.com"
click at [744, 619] on div "KF05FVX, Fnol" at bounding box center [764, 621] width 221 height 35
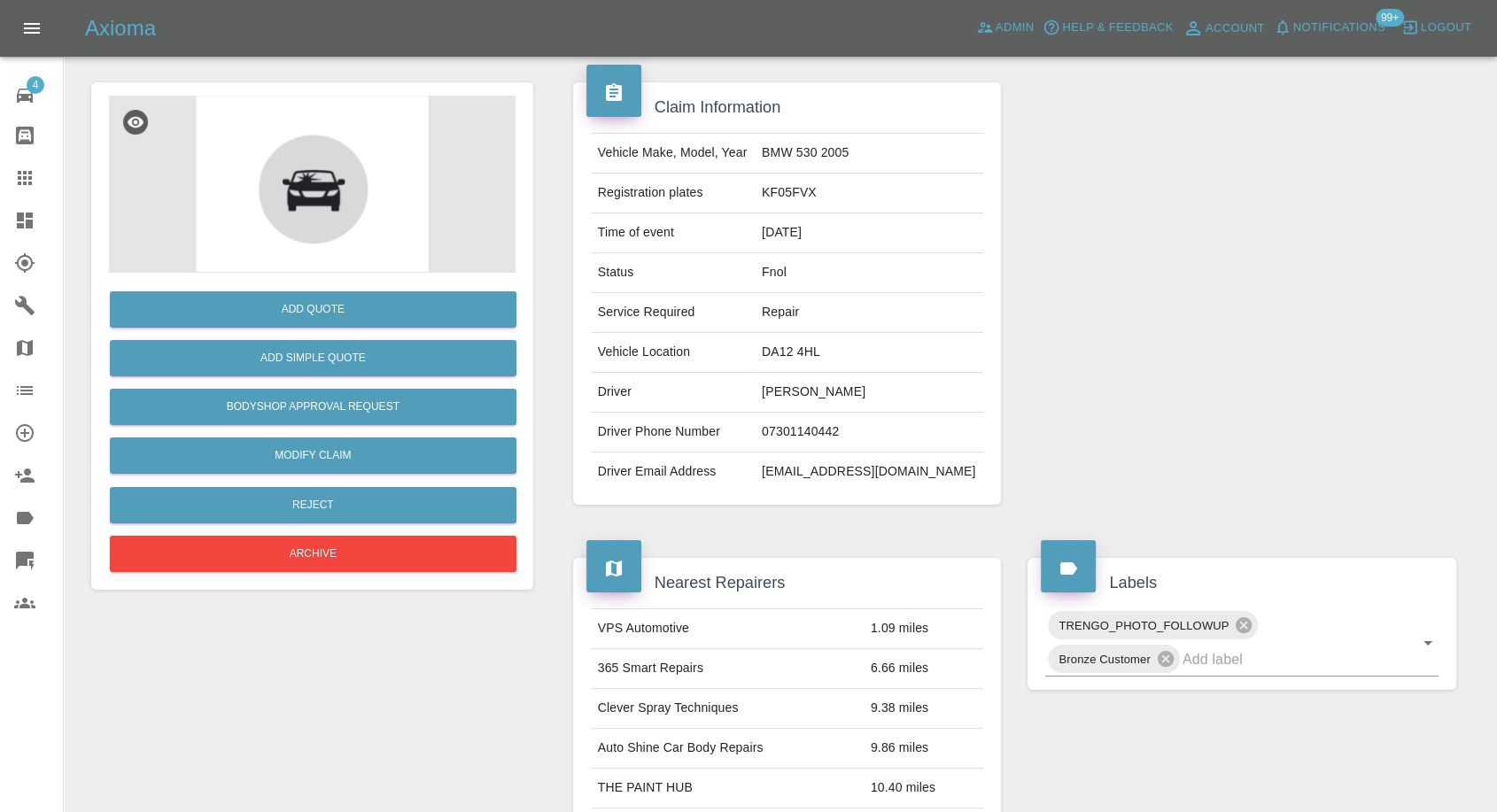
scroll to position [393, 0]
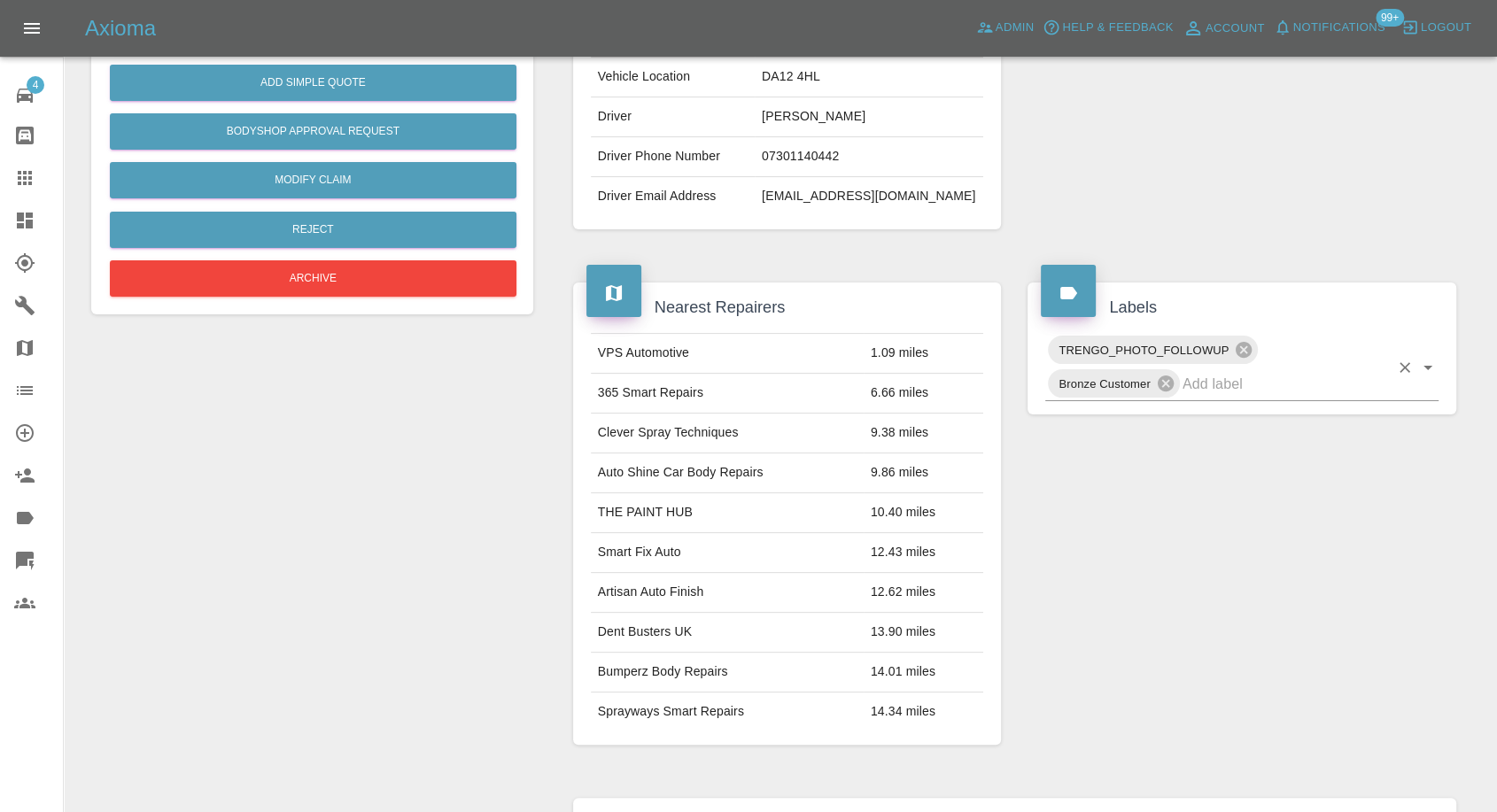
click at [1213, 389] on input "text" at bounding box center [1286, 384] width 206 height 27
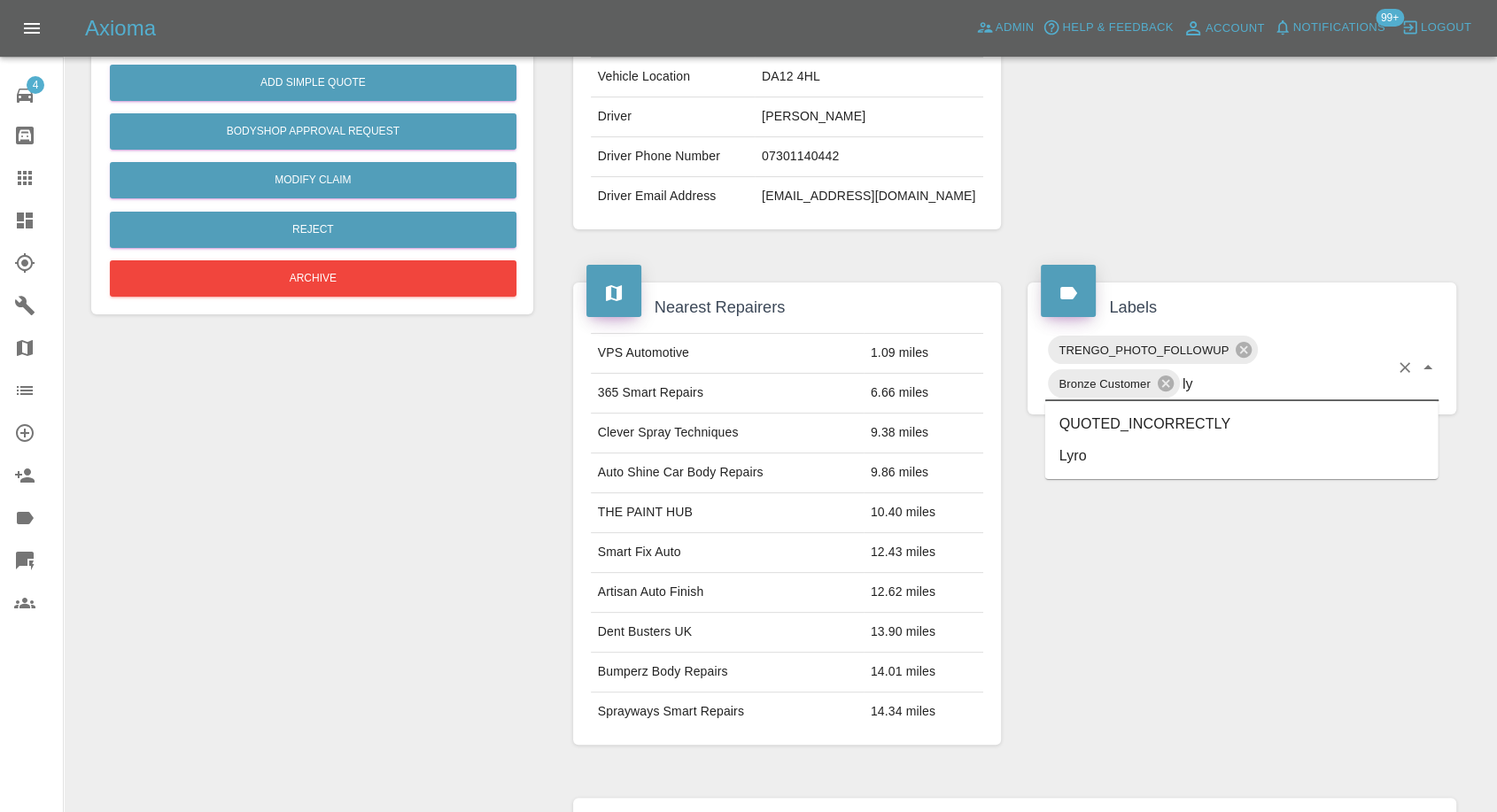
type input "lyr"
click at [1061, 427] on li "Lyro" at bounding box center [1243, 424] width 393 height 32
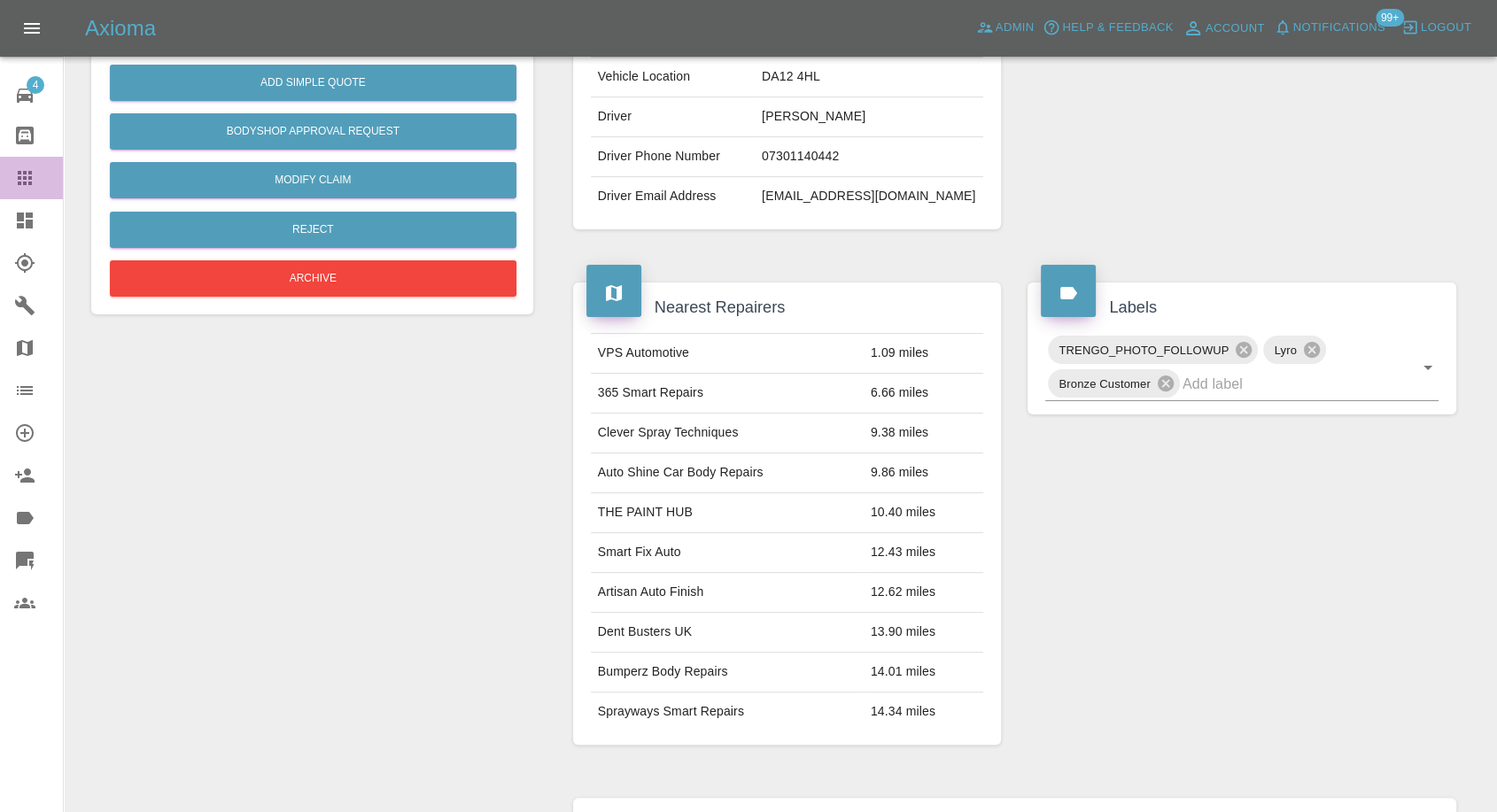
drag, startPoint x: 21, startPoint y: 172, endPoint x: 258, endPoint y: 313, distance: 275.8
click at [21, 175] on icon at bounding box center [25, 178] width 21 height 21
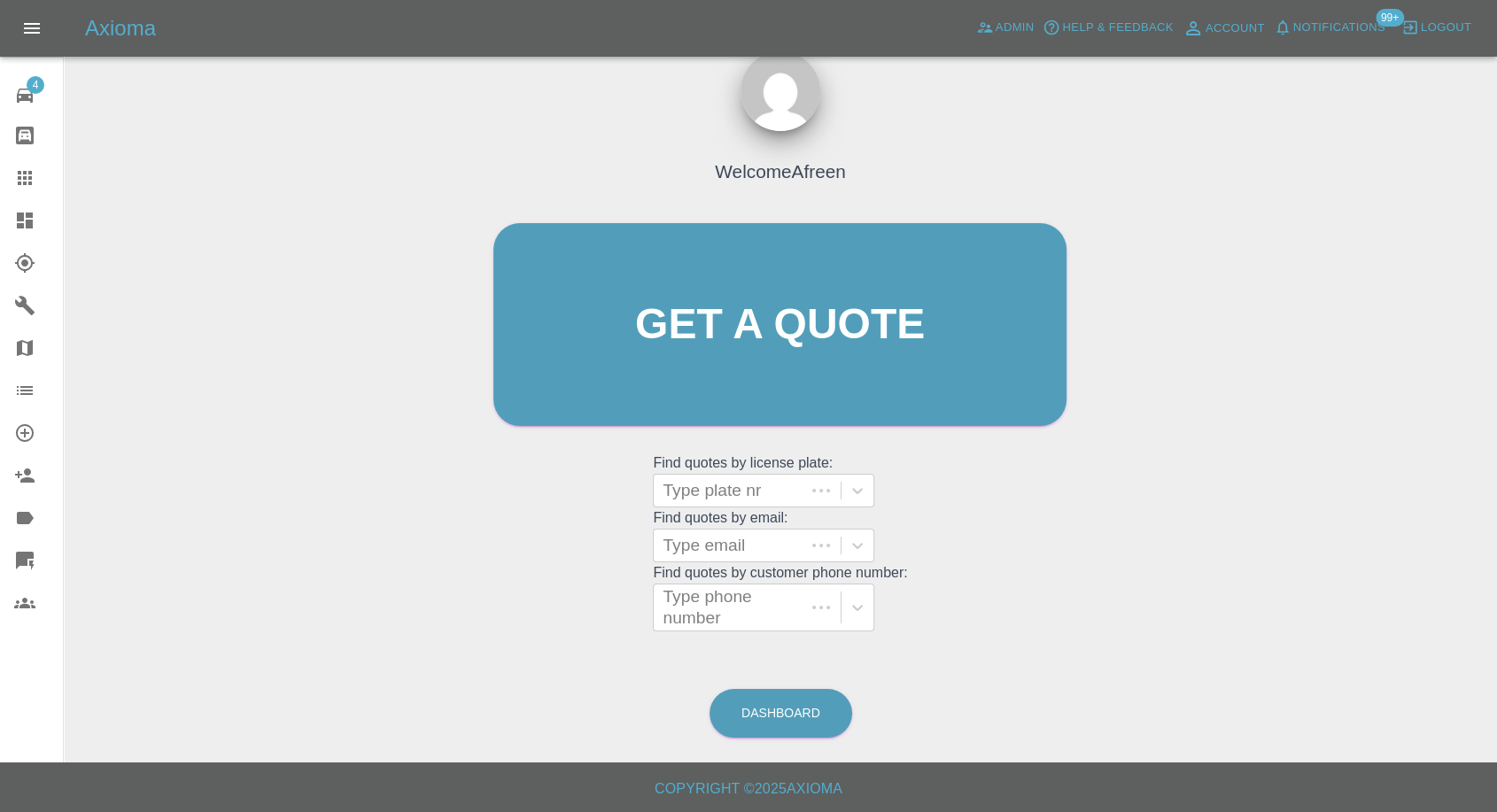
scroll to position [16, 0]
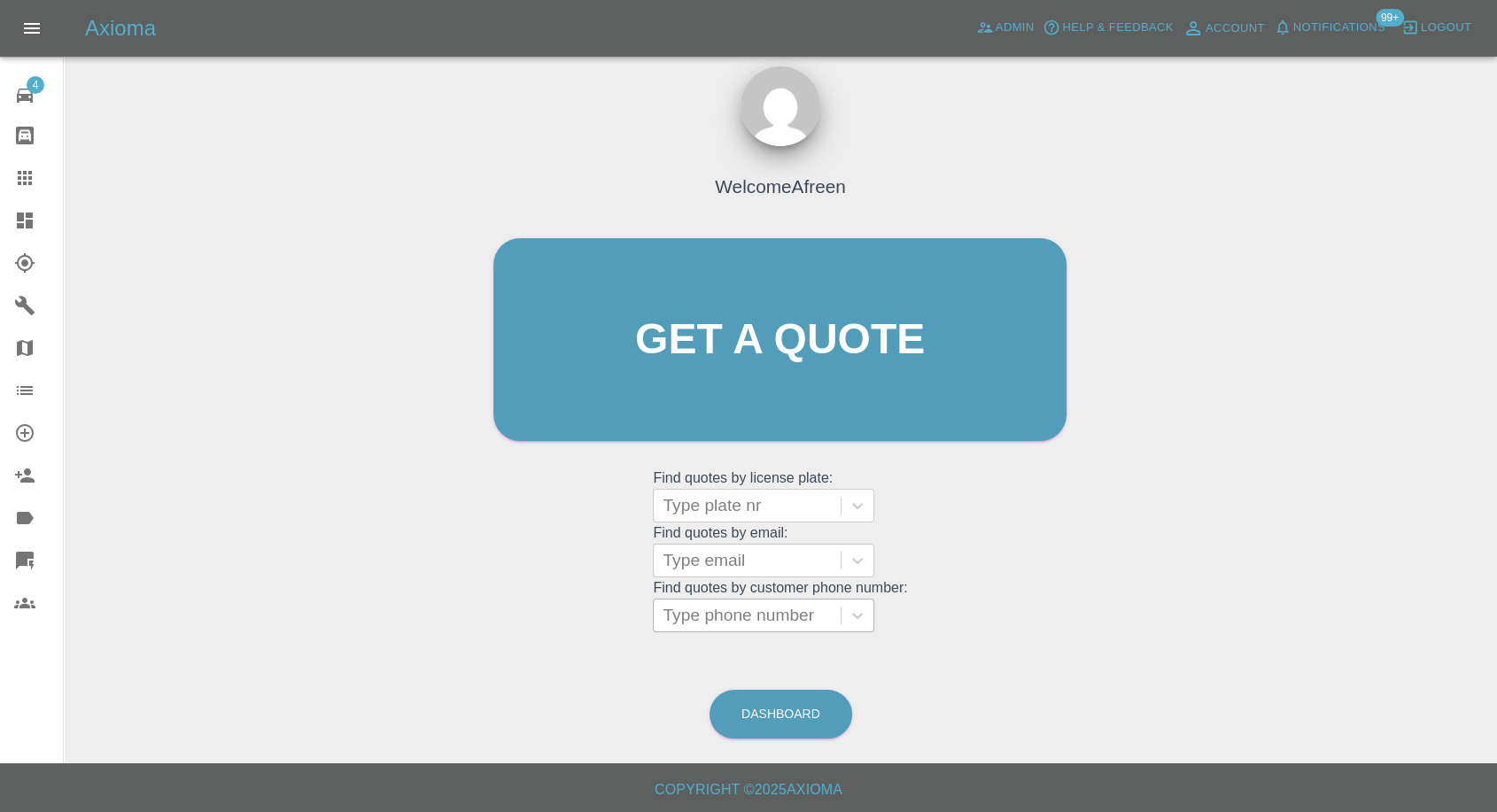
click at [701, 611] on div at bounding box center [747, 615] width 169 height 25
paste input "07988129984"
type input "07988129984"
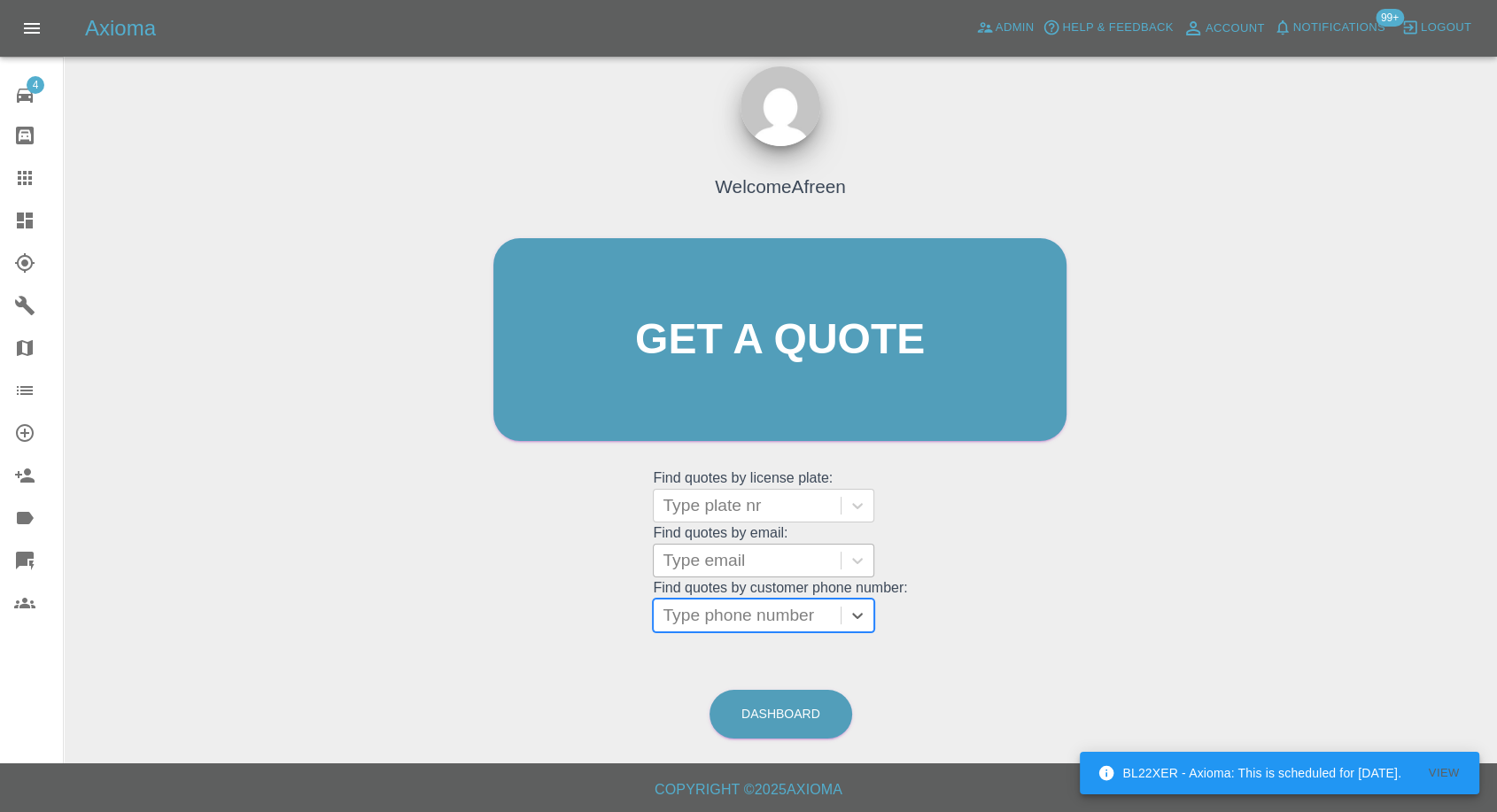
click at [717, 548] on div at bounding box center [747, 561] width 169 height 25
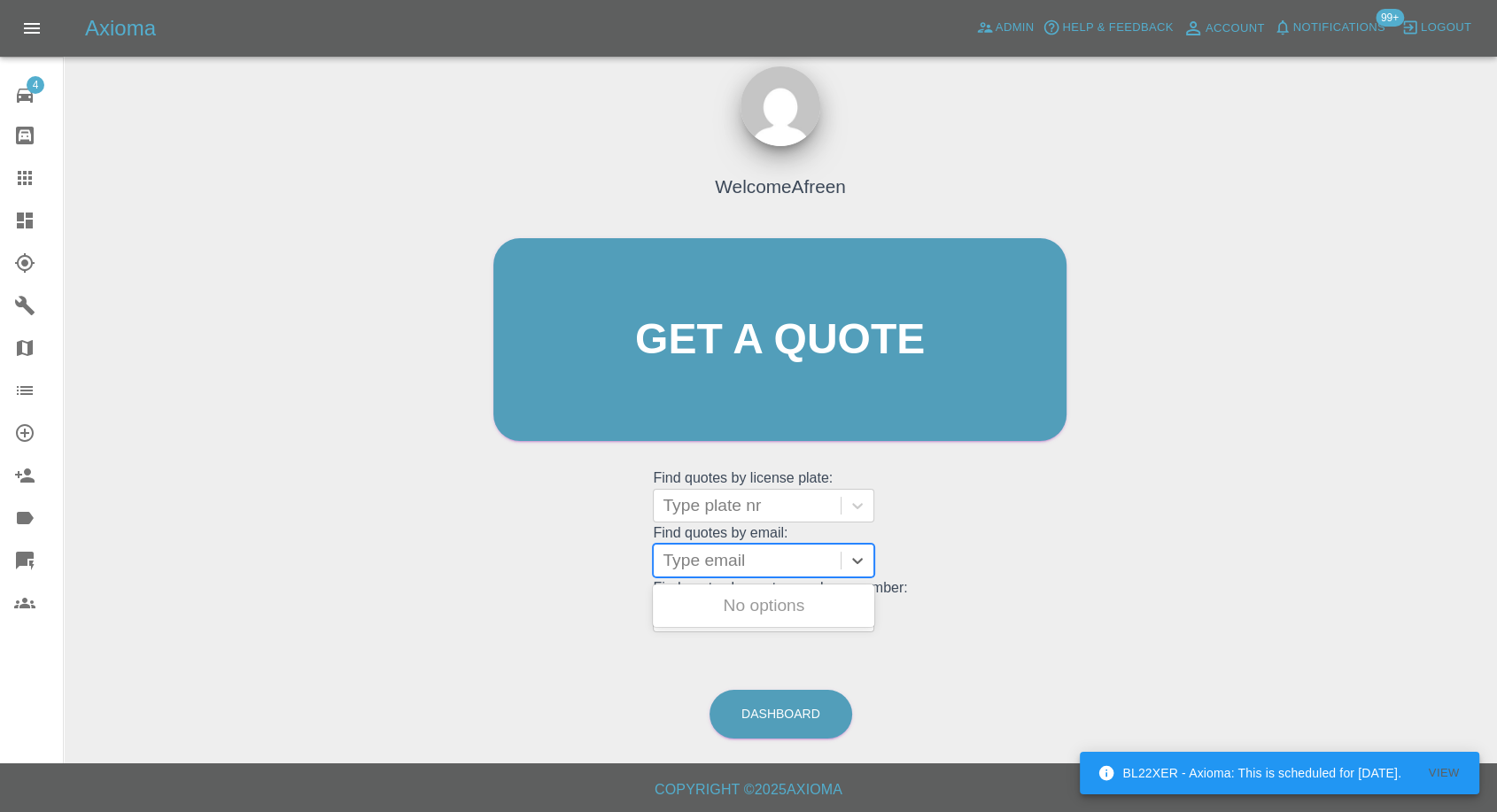
paste input "Dumaqgyamfi@icloud.com"
type input "Dumaqgyamfi@icloud.com"
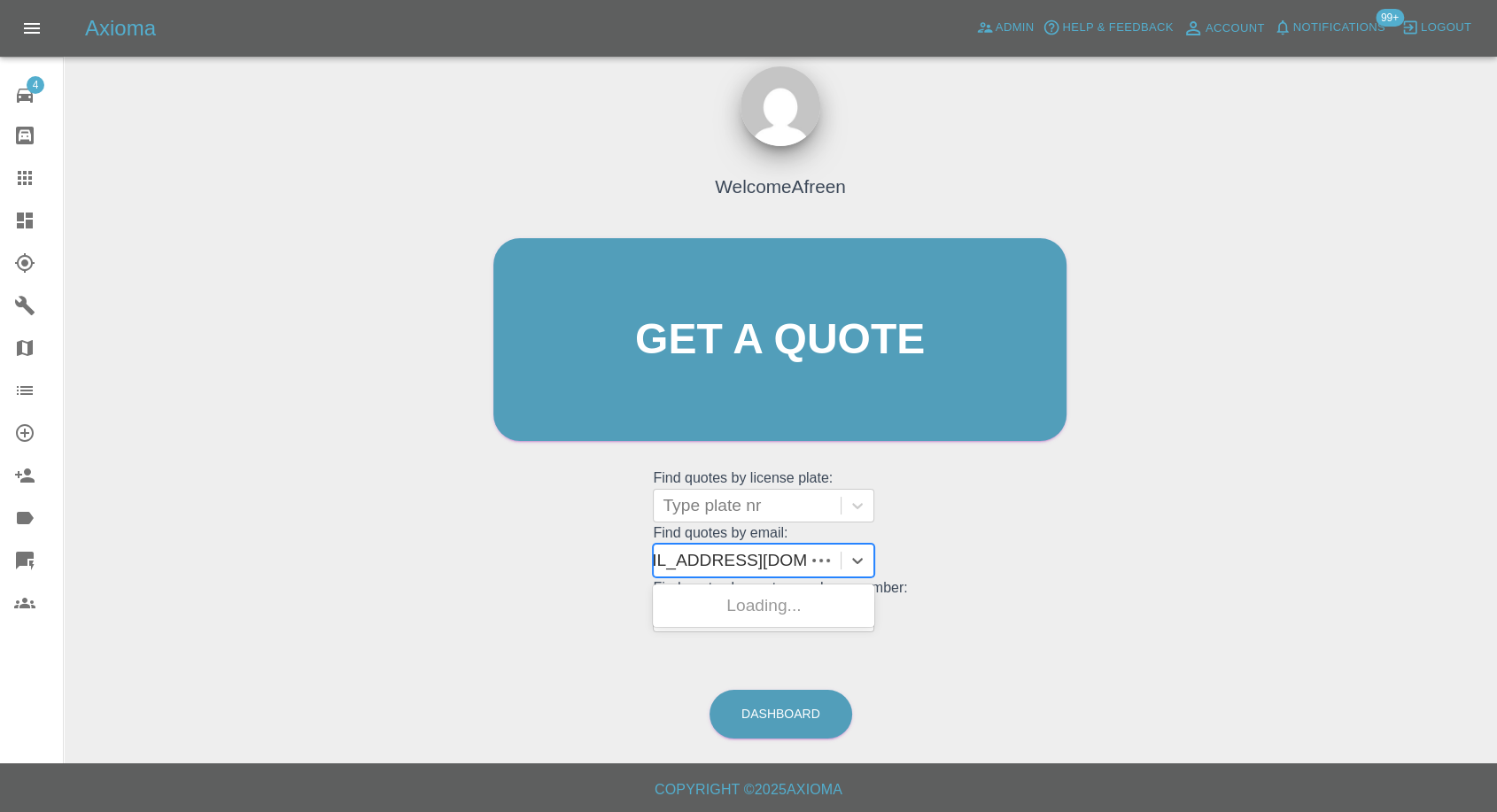
scroll to position [0, 28]
click at [738, 611] on div "EY24SJX, Fnol" at bounding box center [764, 605] width 221 height 35
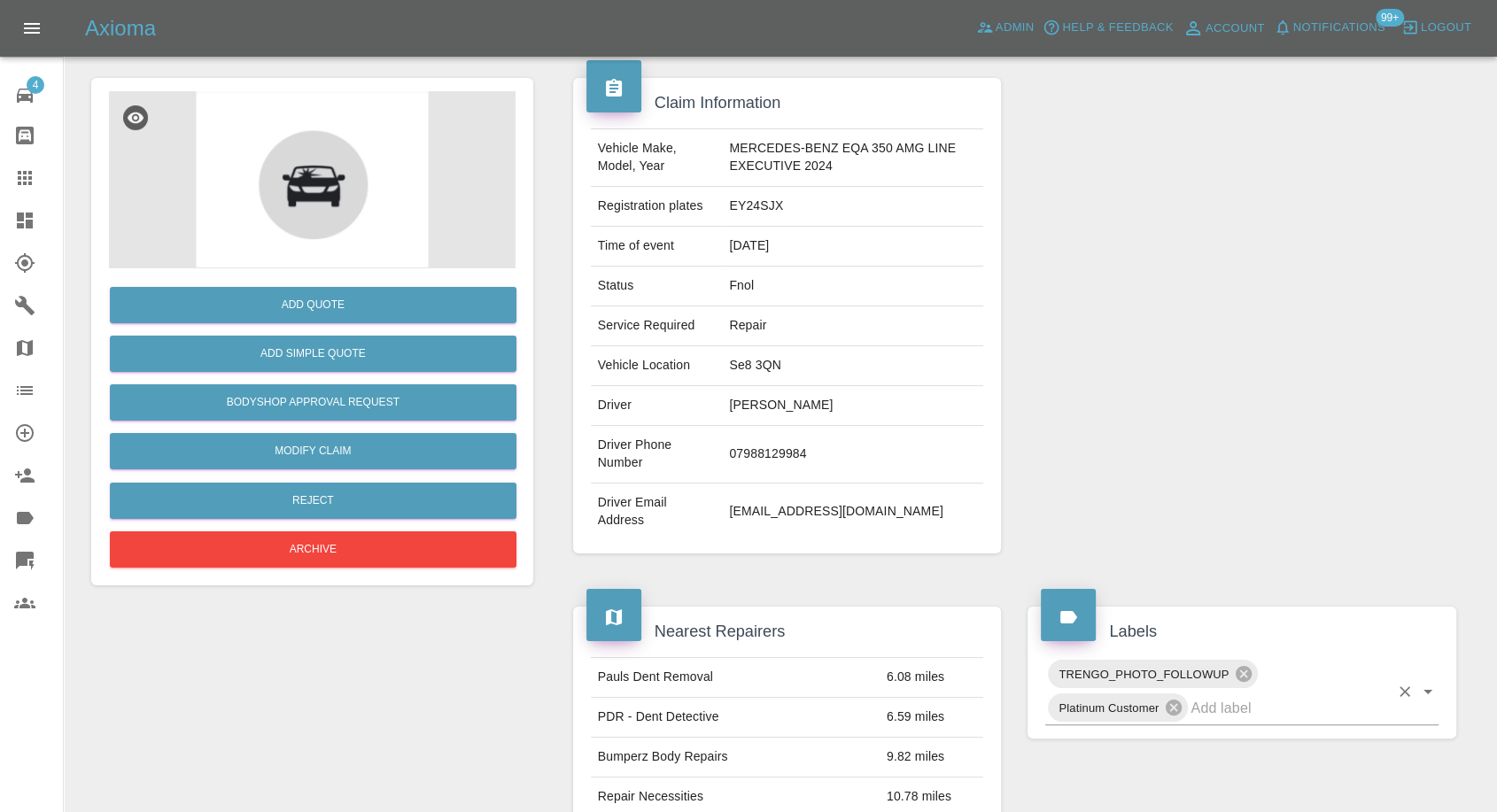
scroll to position [197, 0]
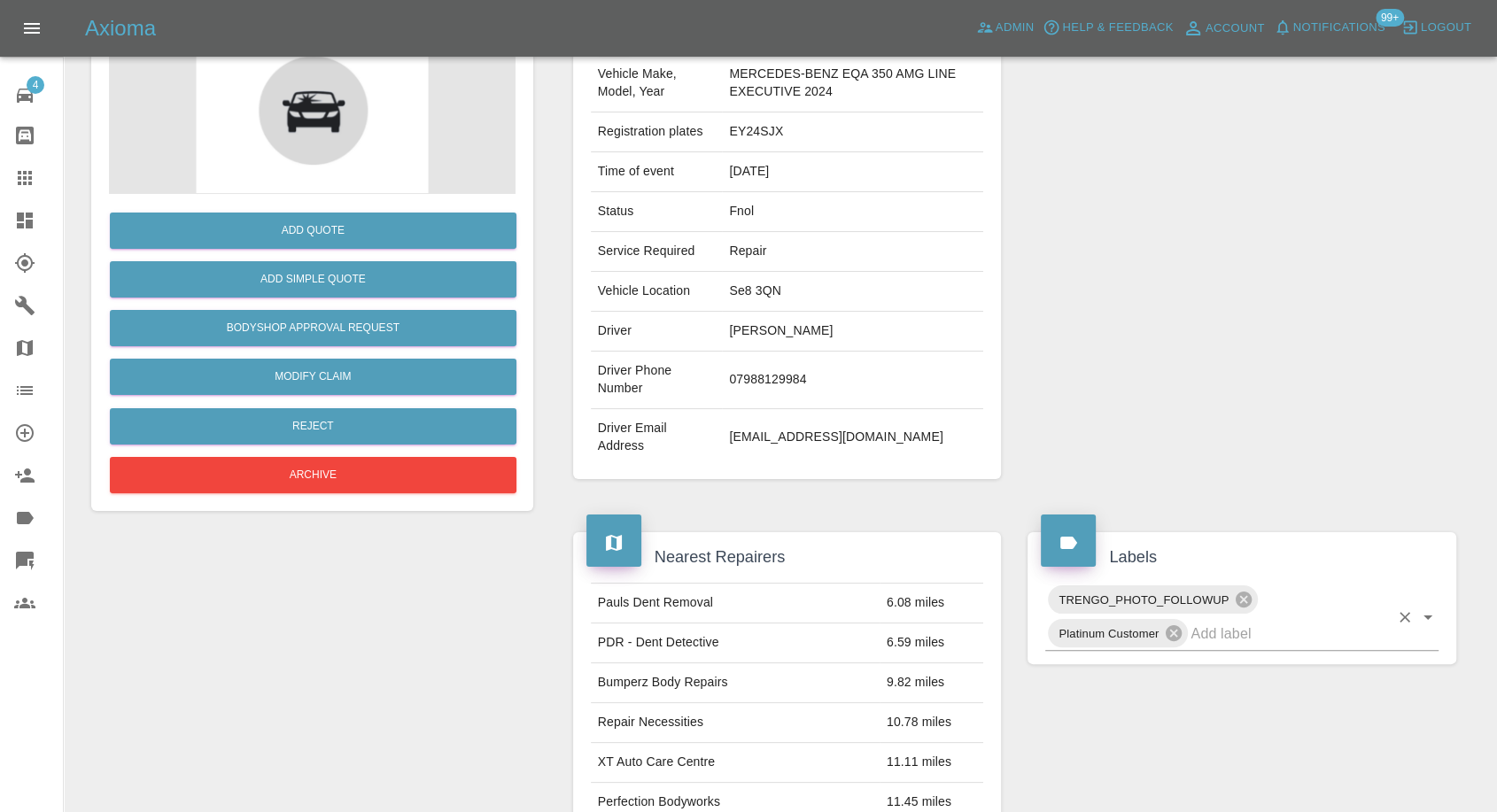
click at [1220, 634] on input "text" at bounding box center [1290, 633] width 199 height 27
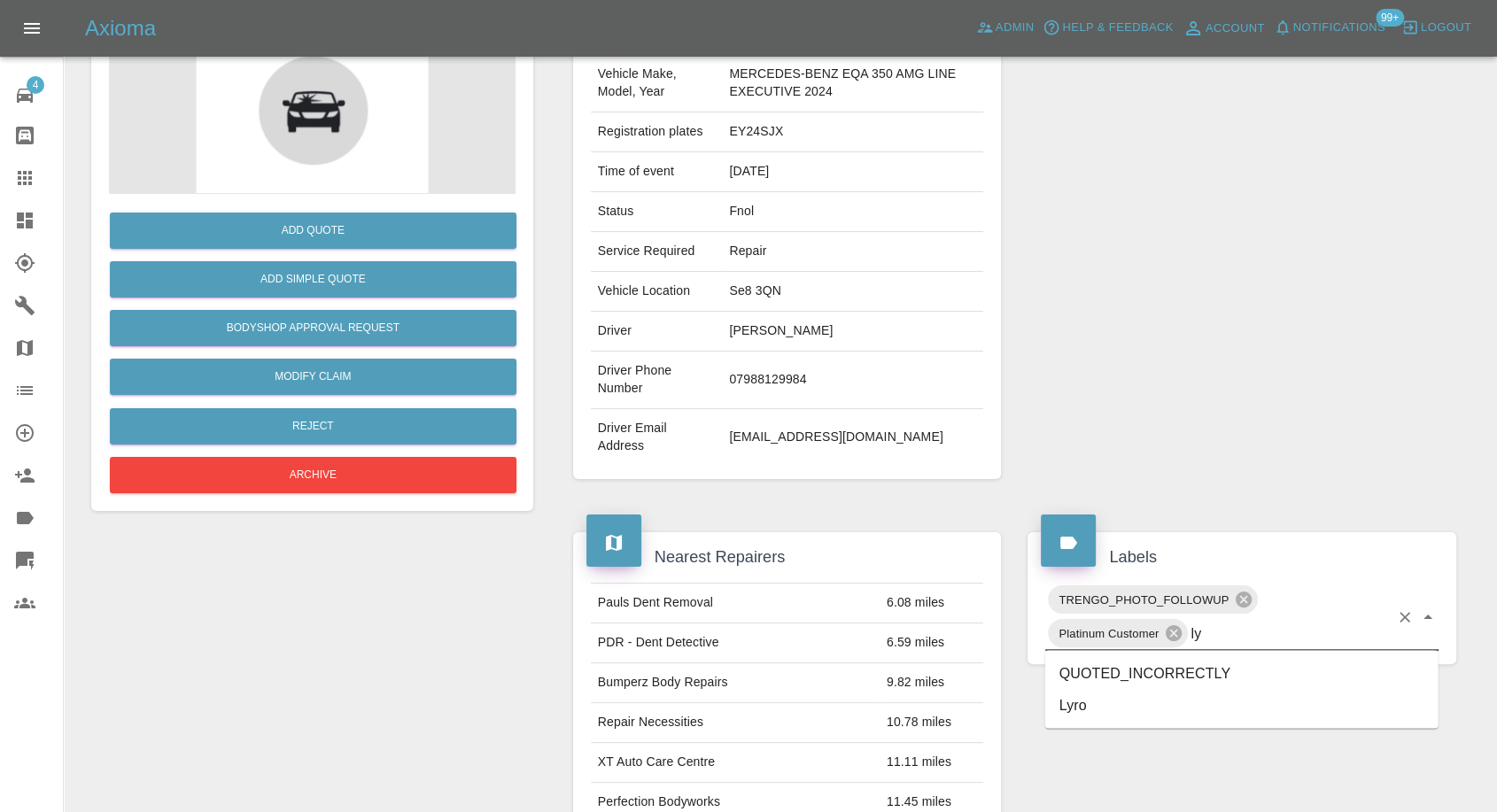
type input "lyr"
click at [1113, 676] on li "Lyro" at bounding box center [1243, 673] width 393 height 32
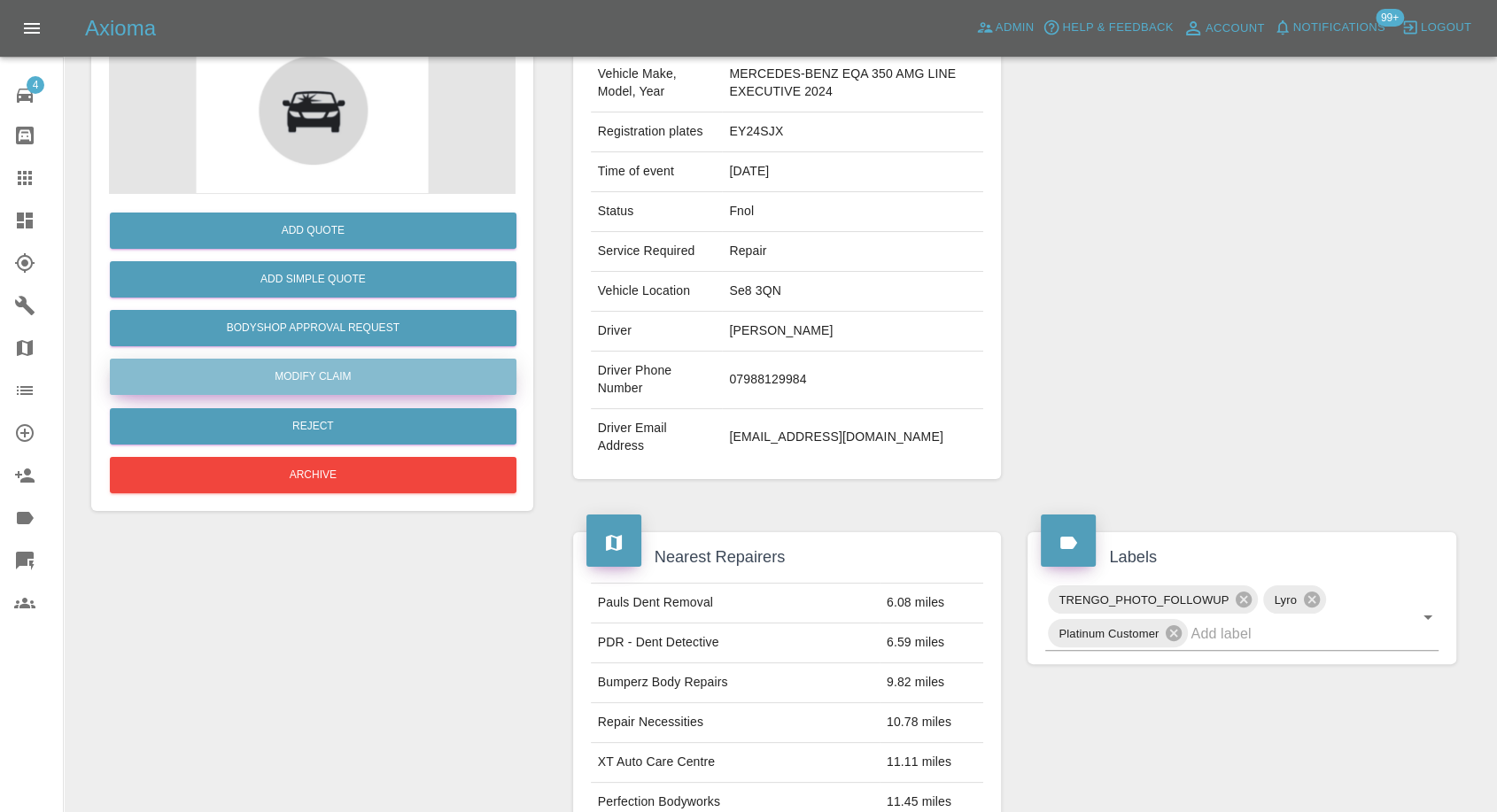
click at [260, 371] on link "Modify Claim" at bounding box center [313, 376] width 407 height 36
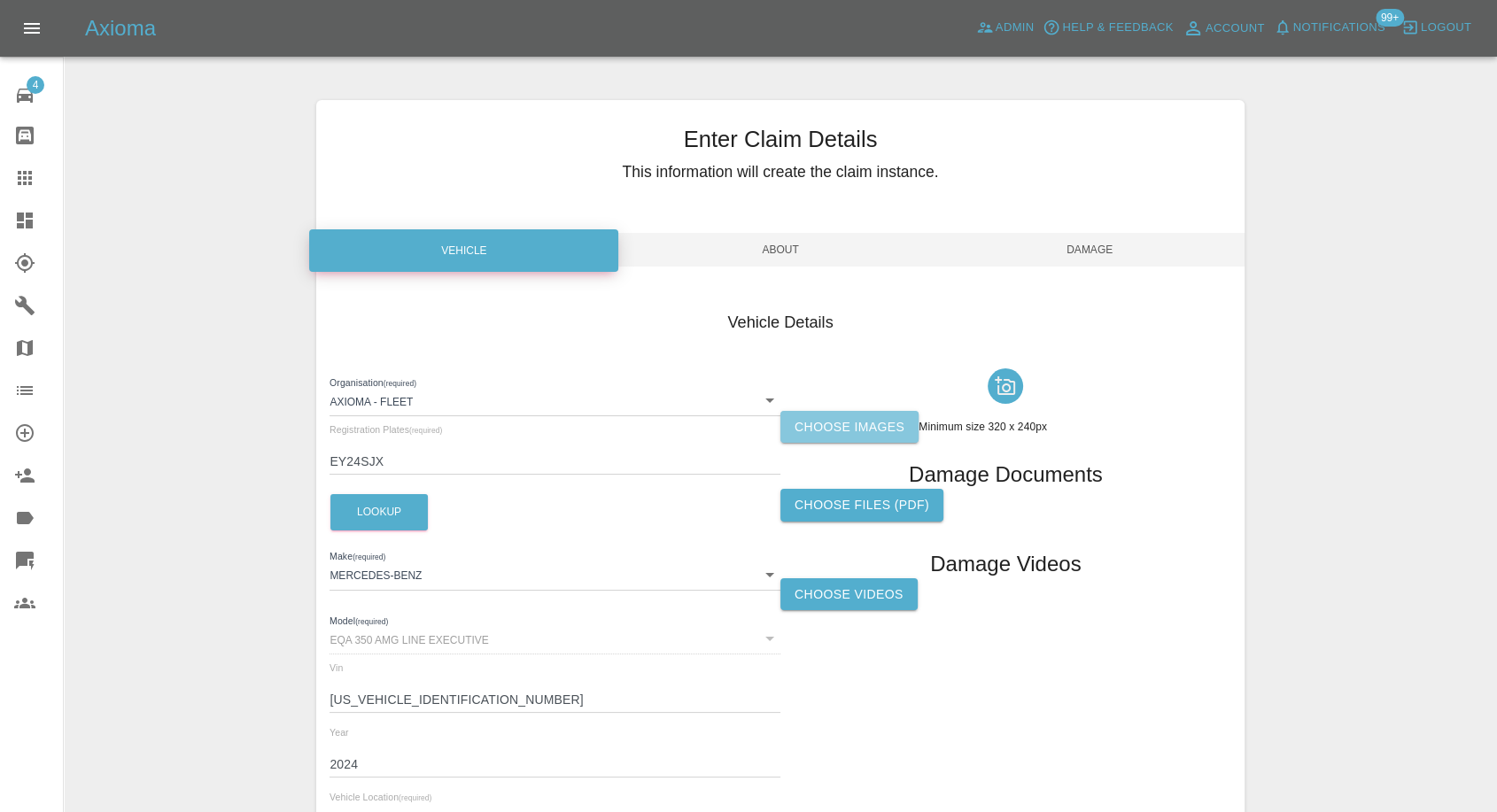
click at [858, 426] on label "Choose images" at bounding box center [849, 427] width 138 height 33
click at [0, 0] on input "Choose images" at bounding box center [0, 0] width 0 height 0
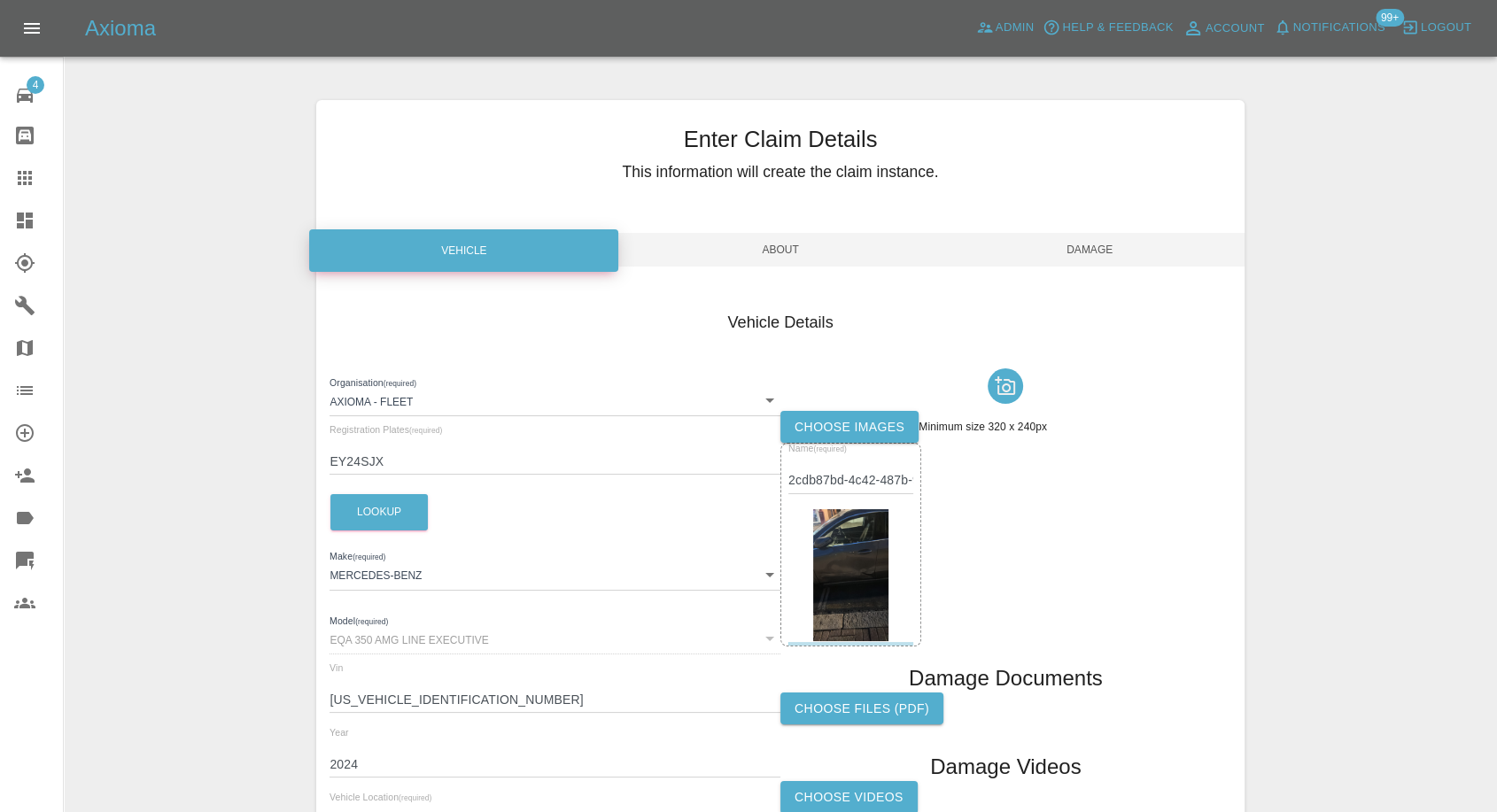
click at [1111, 248] on span "Damage" at bounding box center [1089, 250] width 309 height 34
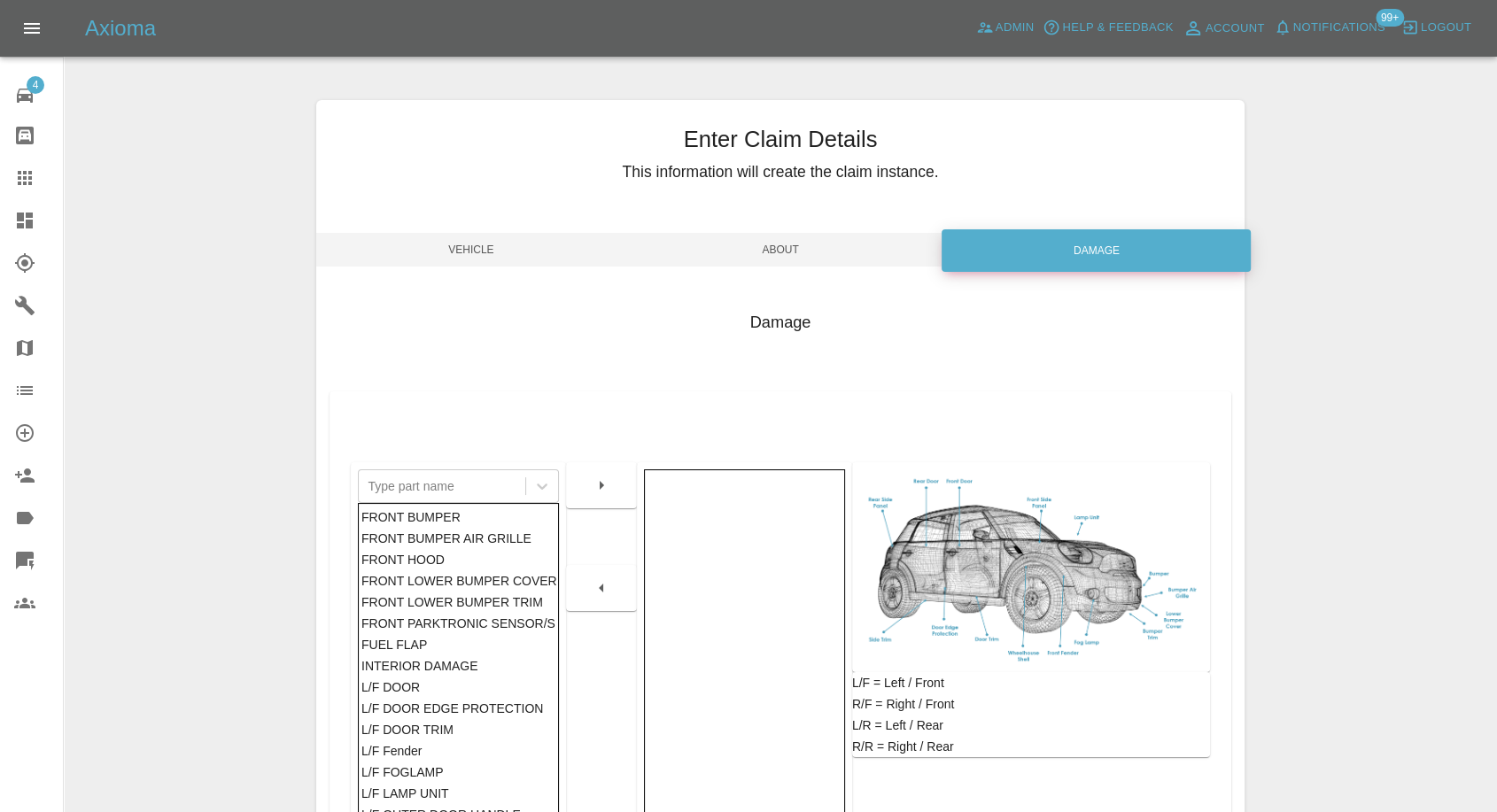
scroll to position [284, 0]
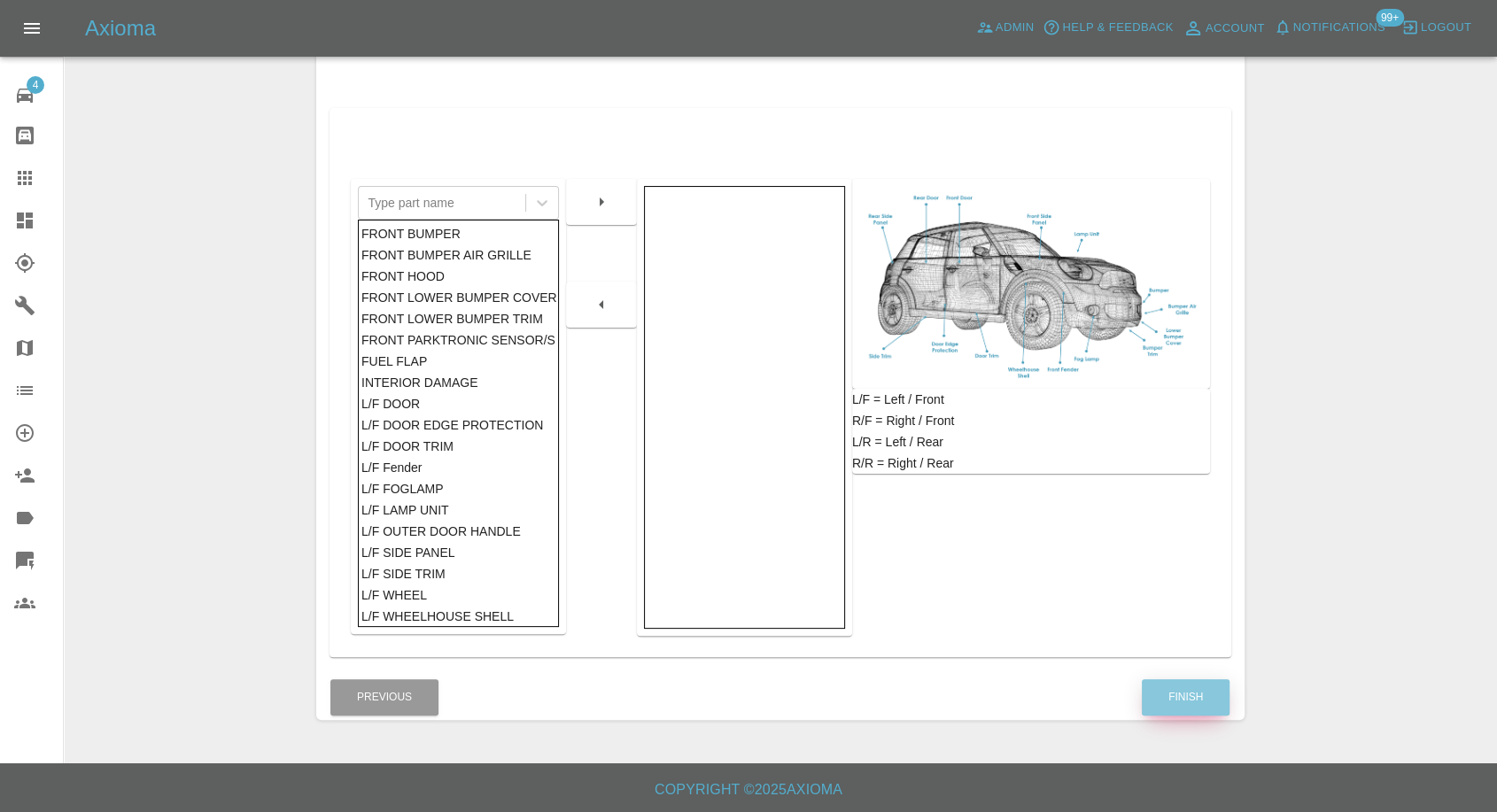
click at [1201, 701] on button "Finish" at bounding box center [1186, 698] width 88 height 36
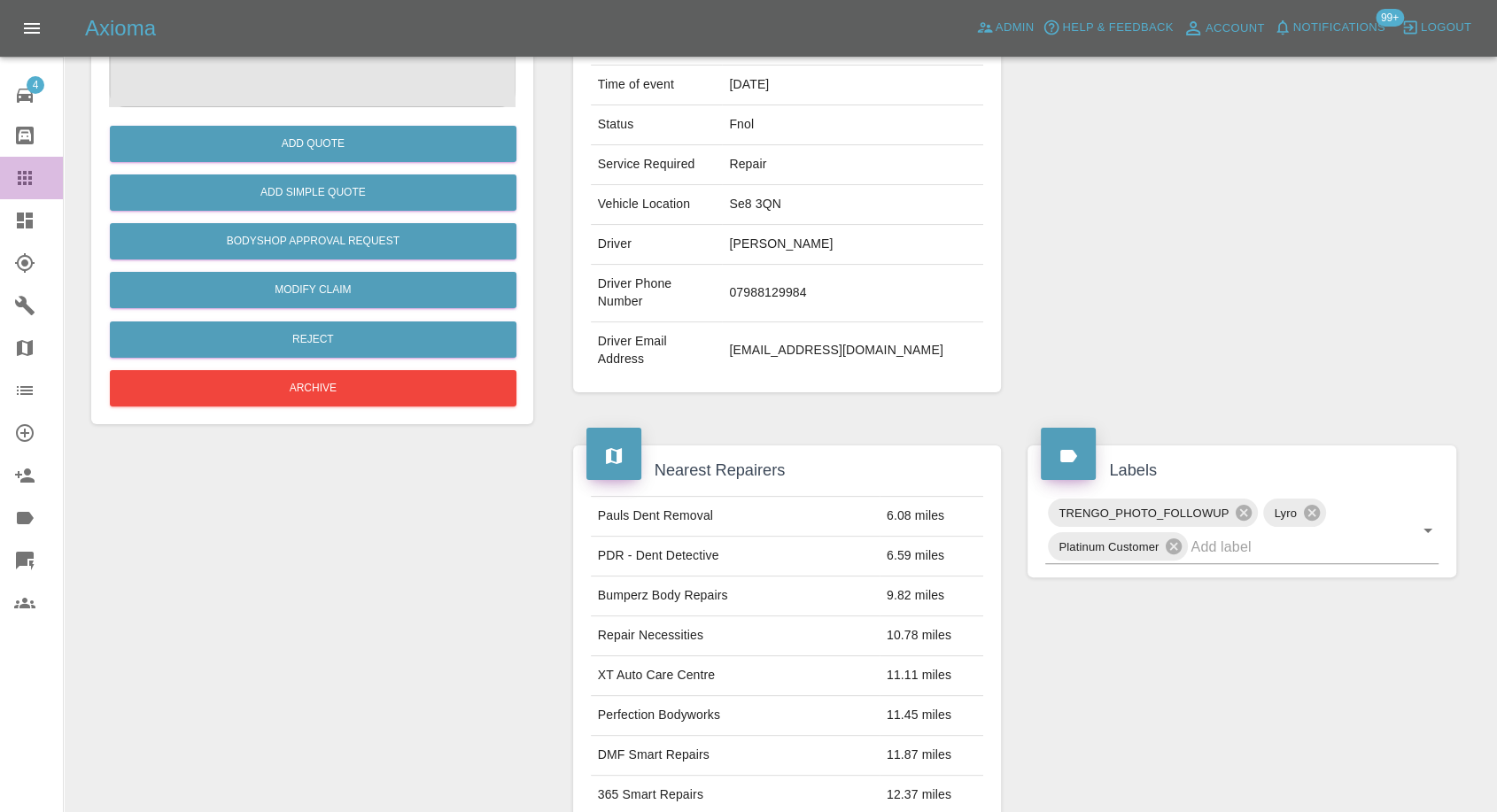
click at [6, 168] on link "Claims" at bounding box center [31, 178] width 63 height 43
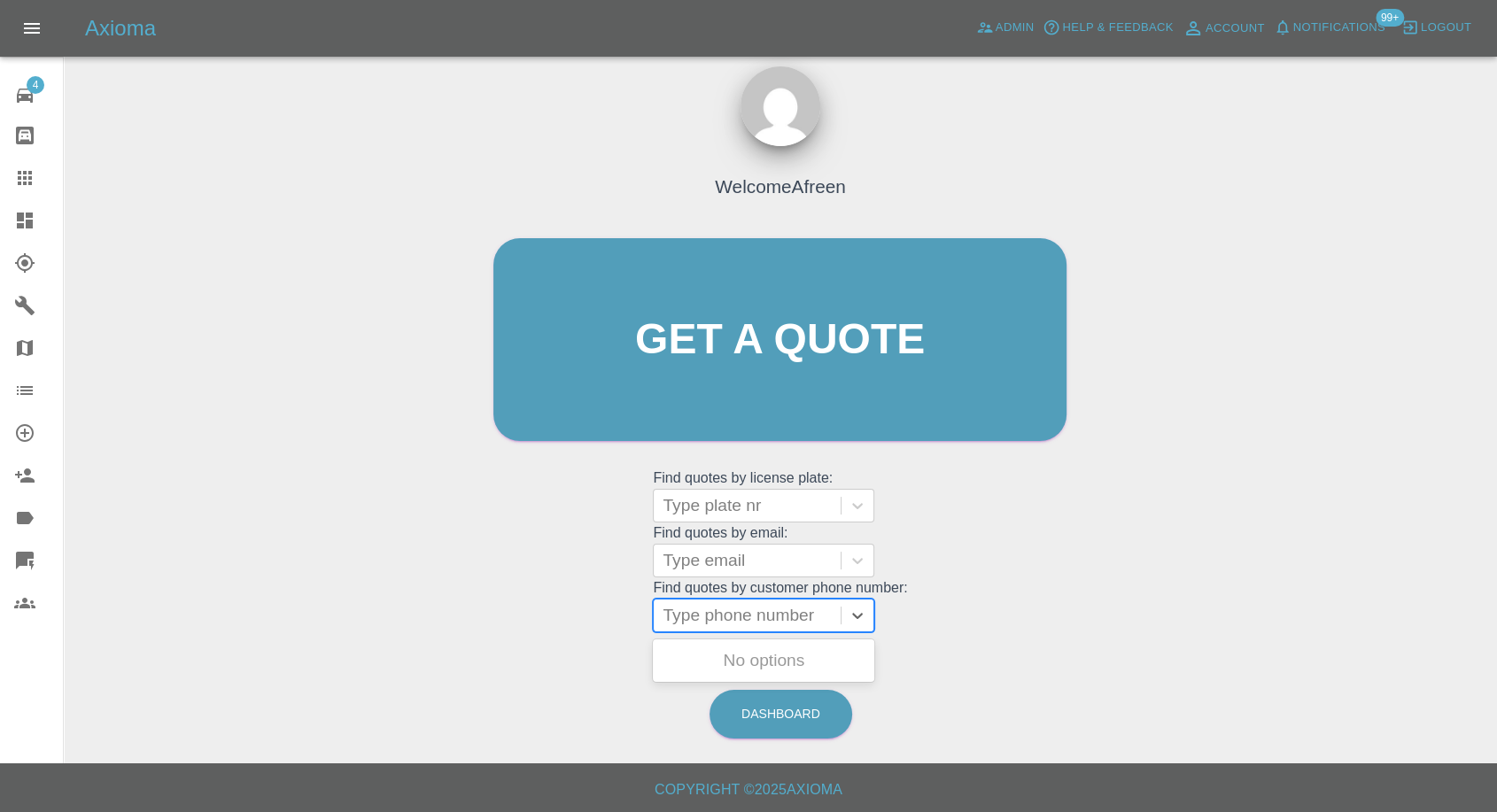
click at [718, 605] on div at bounding box center [747, 615] width 169 height 25
paste input "07867998823"
type input "07867998823"
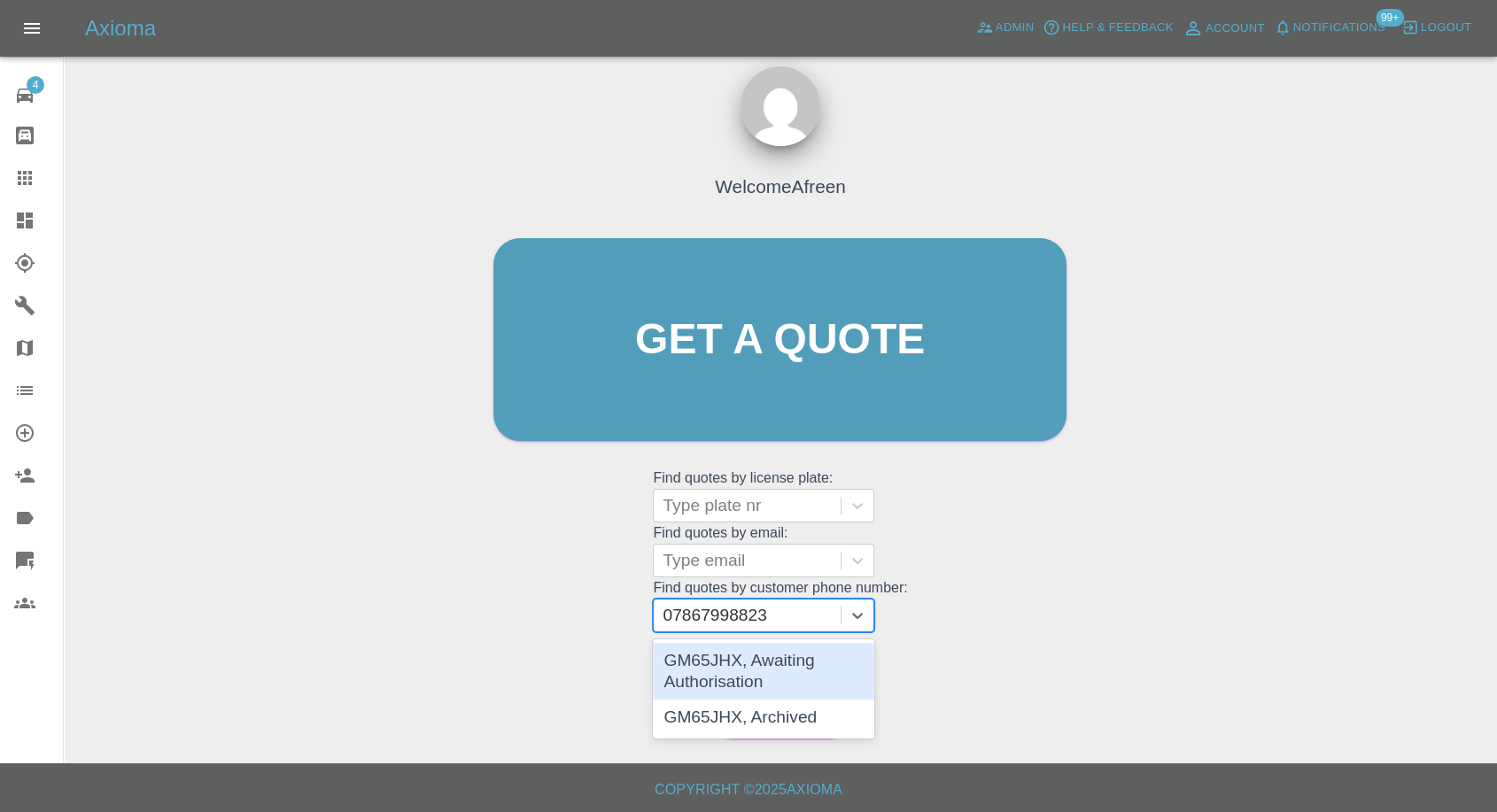
click at [779, 682] on div "GM65JHX, Awaiting Authorisation" at bounding box center [764, 671] width 221 height 57
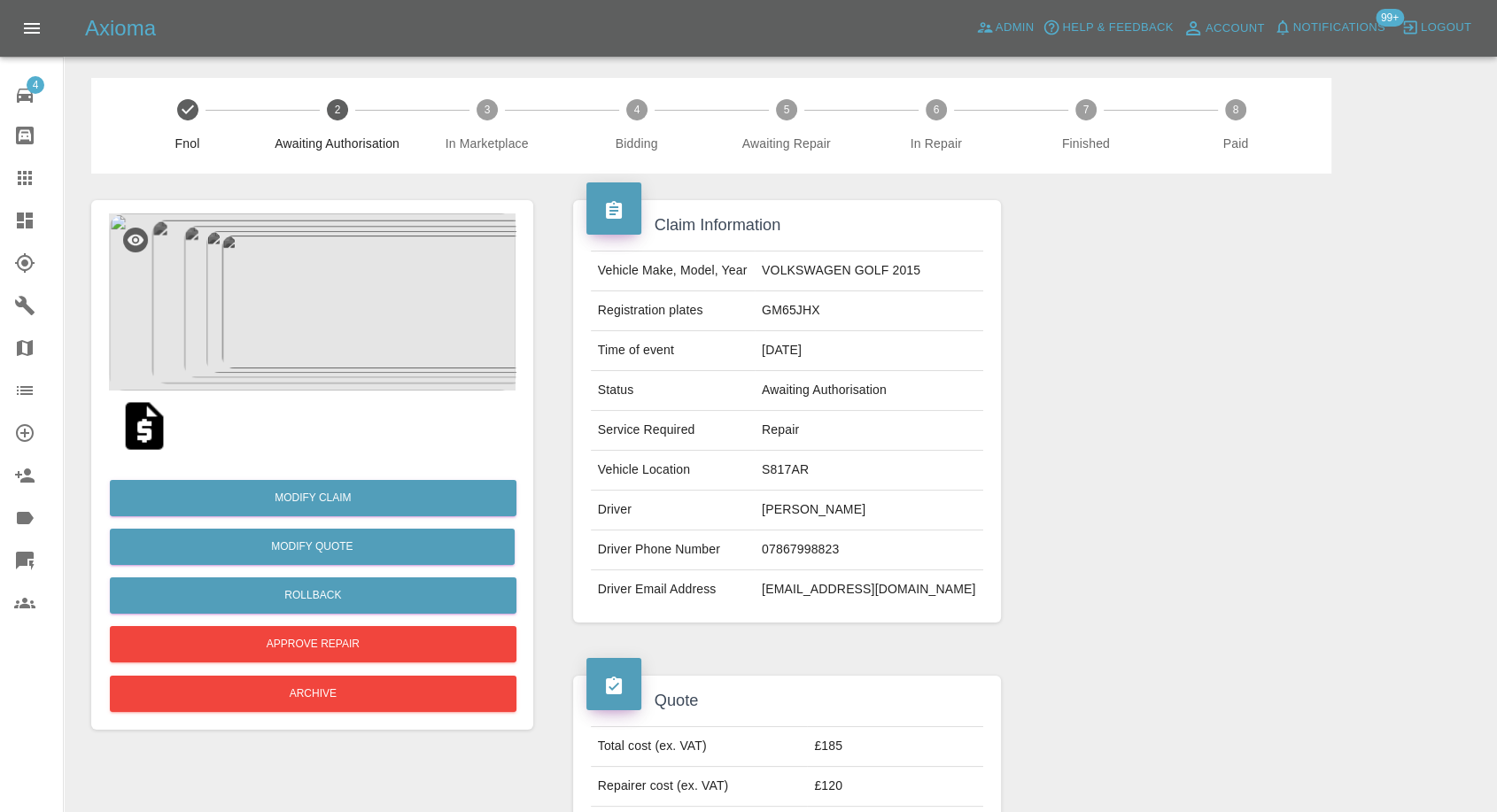
click at [271, 355] on img at bounding box center [312, 302] width 407 height 177
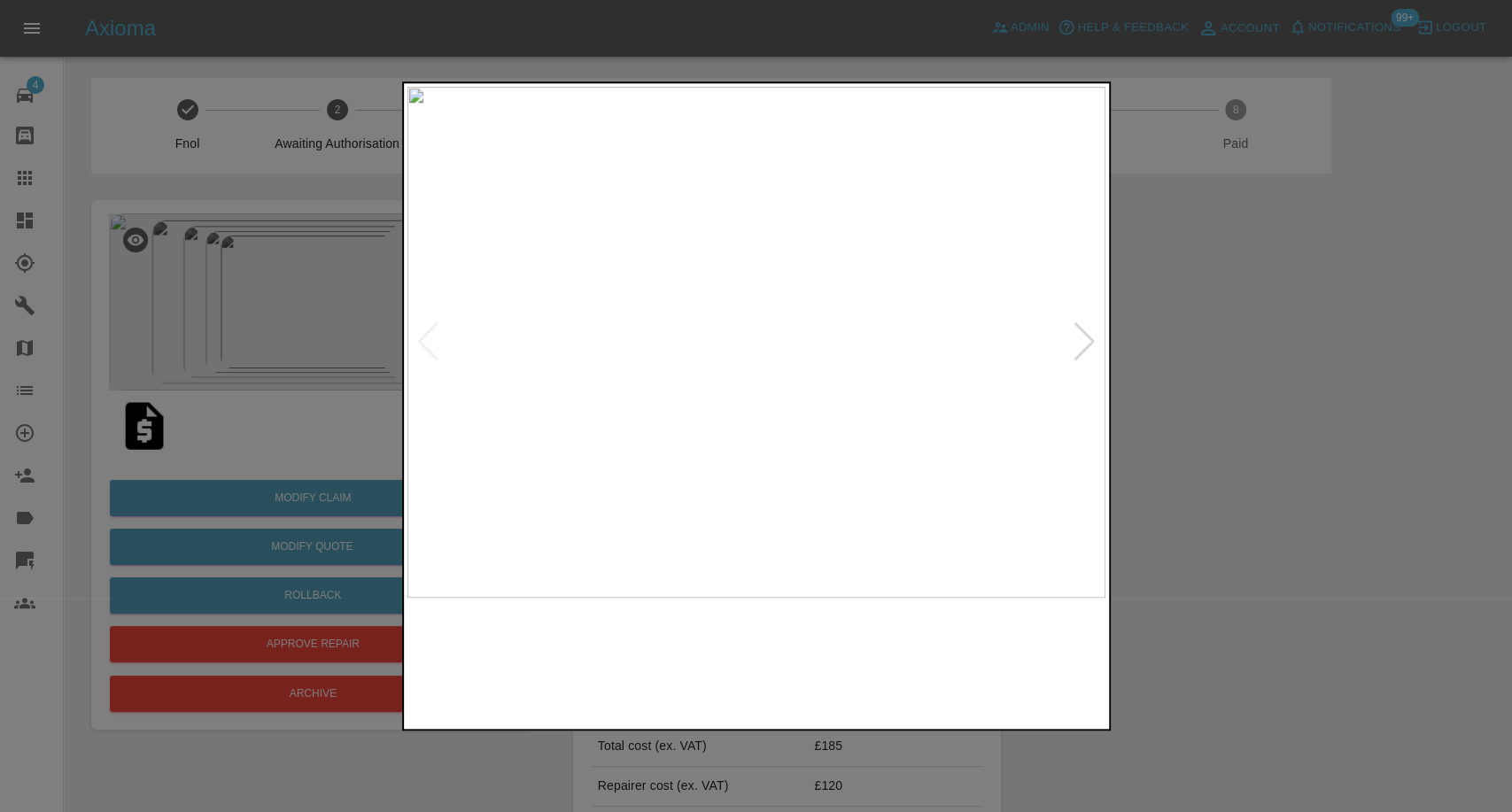
click at [684, 687] on img at bounding box center [668, 662] width 168 height 110
click at [836, 684] on img at bounding box center [845, 662] width 168 height 110
click at [1001, 674] on img at bounding box center [1021, 662] width 168 height 110
click at [1084, 338] on div at bounding box center [1085, 341] width 24 height 39
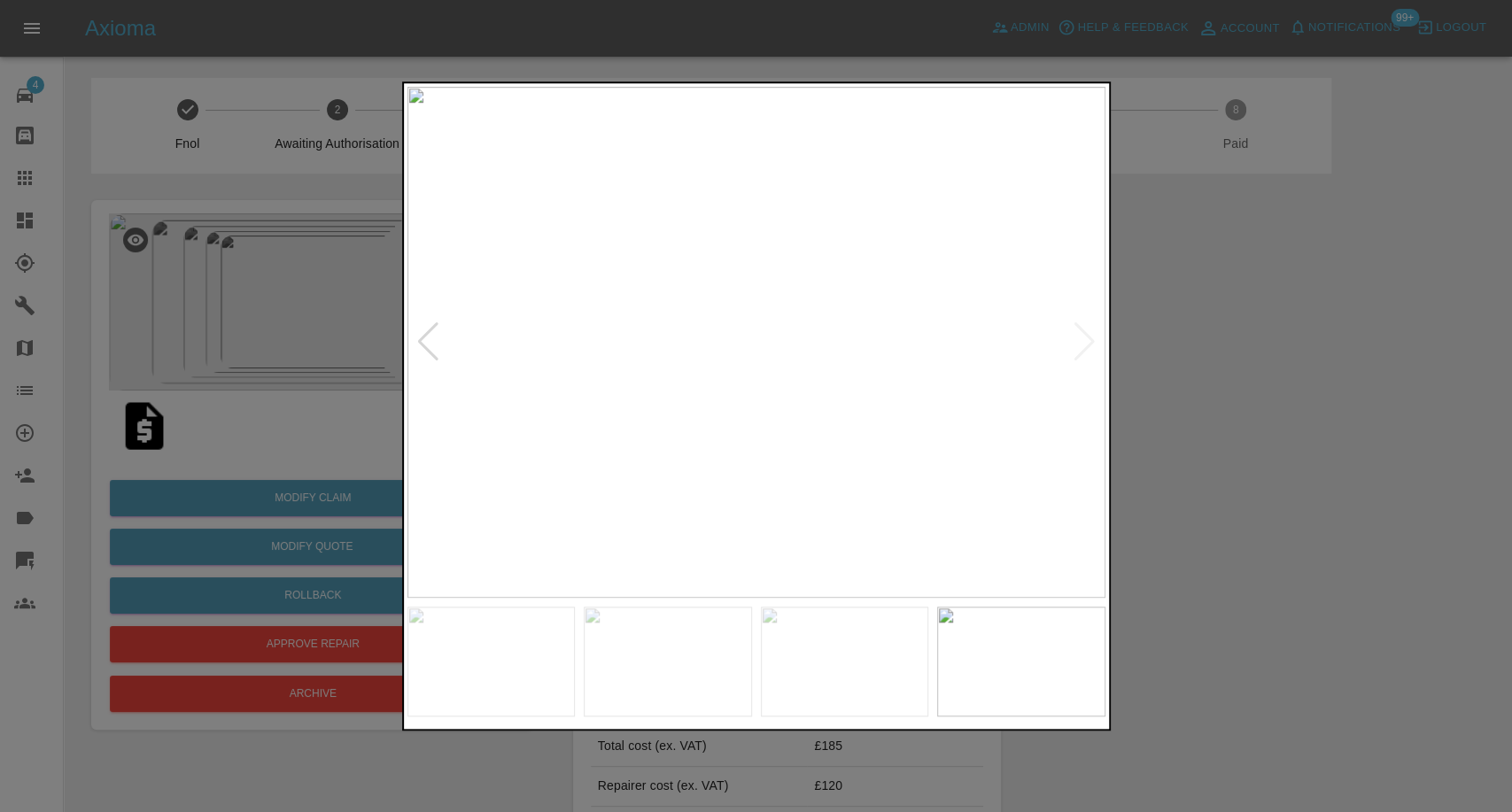
click at [1233, 372] on div at bounding box center [756, 406] width 1512 height 812
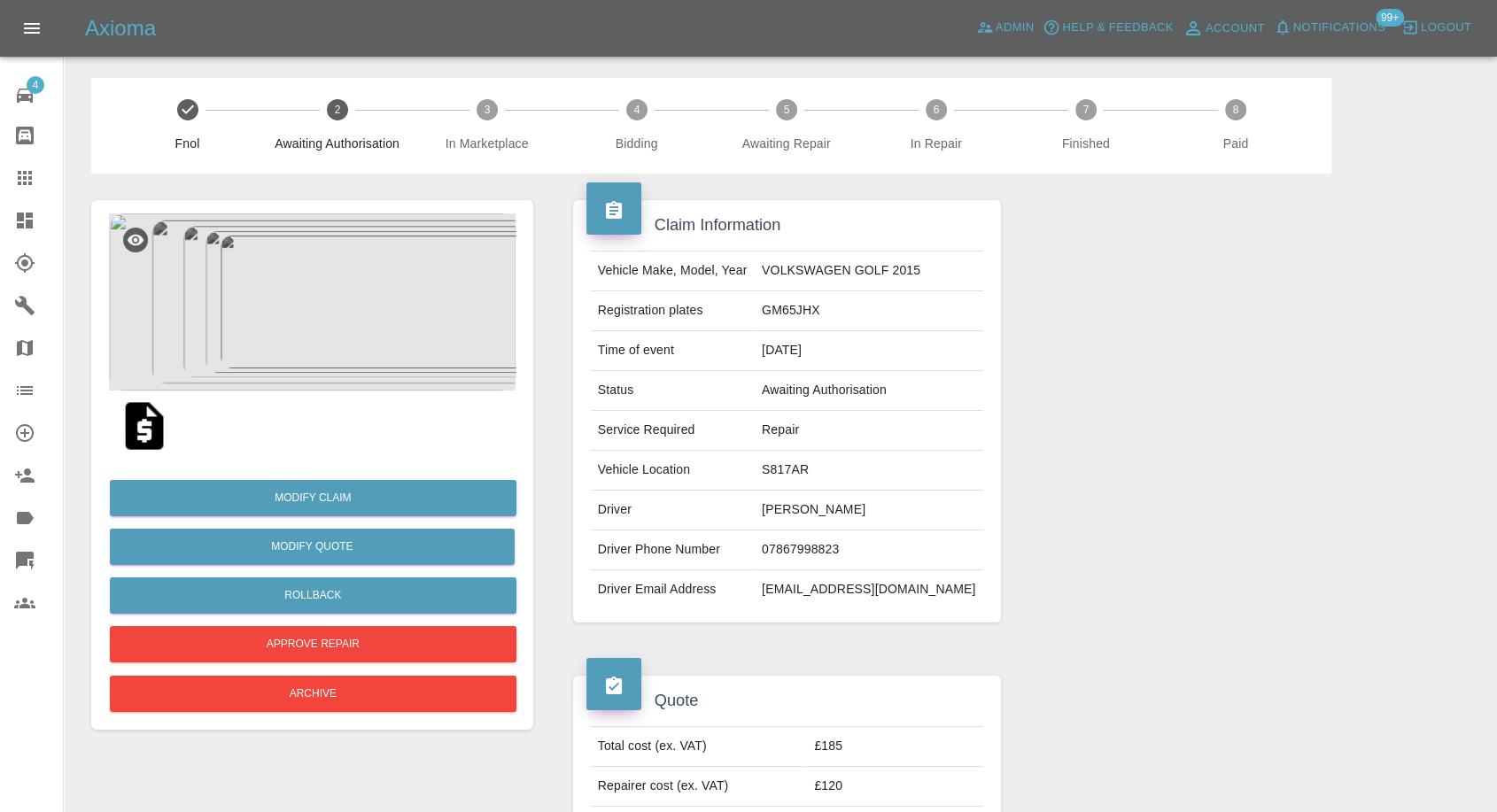
drag, startPoint x: 33, startPoint y: 180, endPoint x: 249, endPoint y: 263, distance: 231.4
click at [33, 181] on icon at bounding box center [25, 178] width 21 height 21
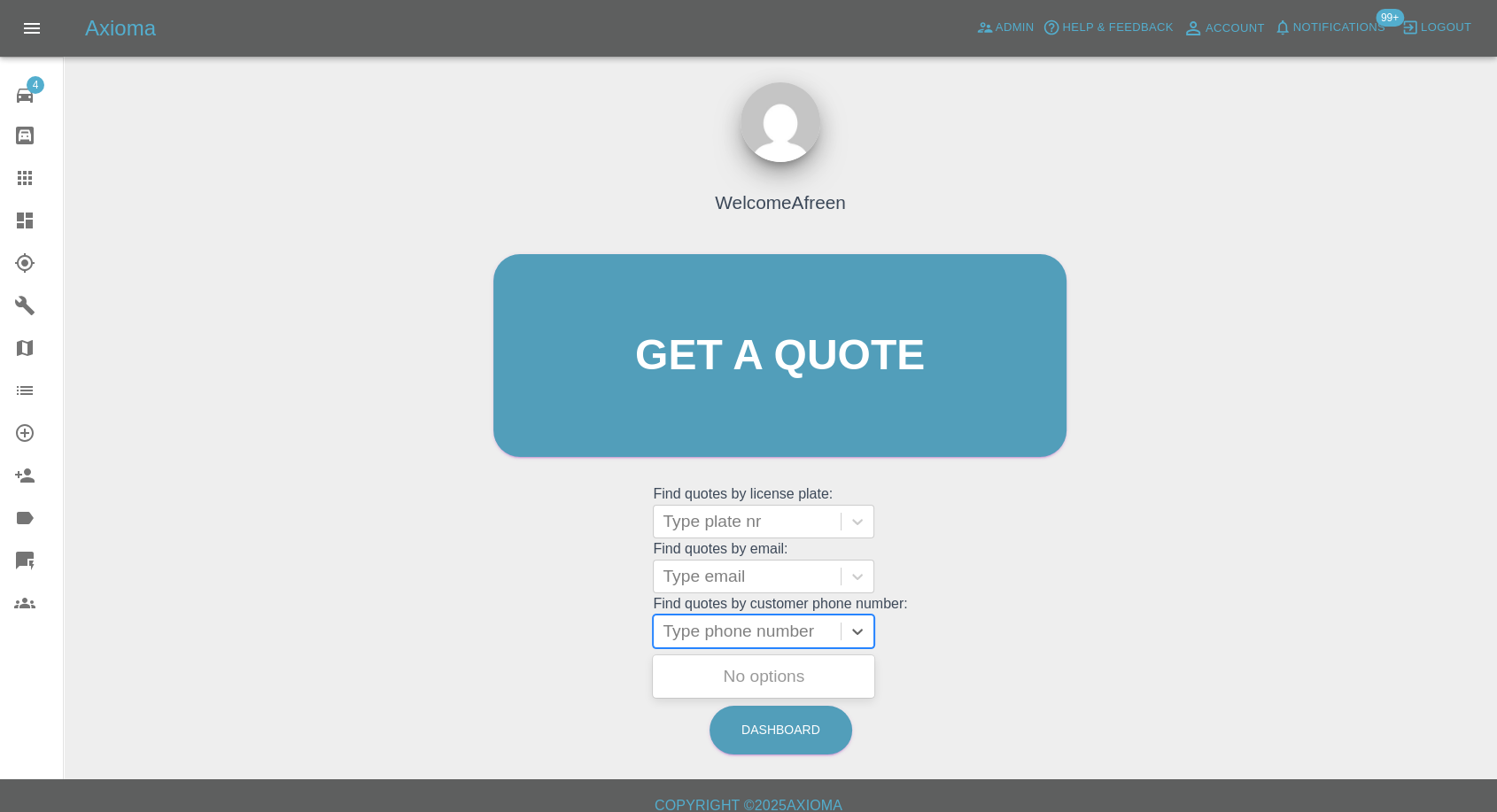
click at [695, 621] on div at bounding box center [747, 631] width 169 height 25
paste input "07340962269"
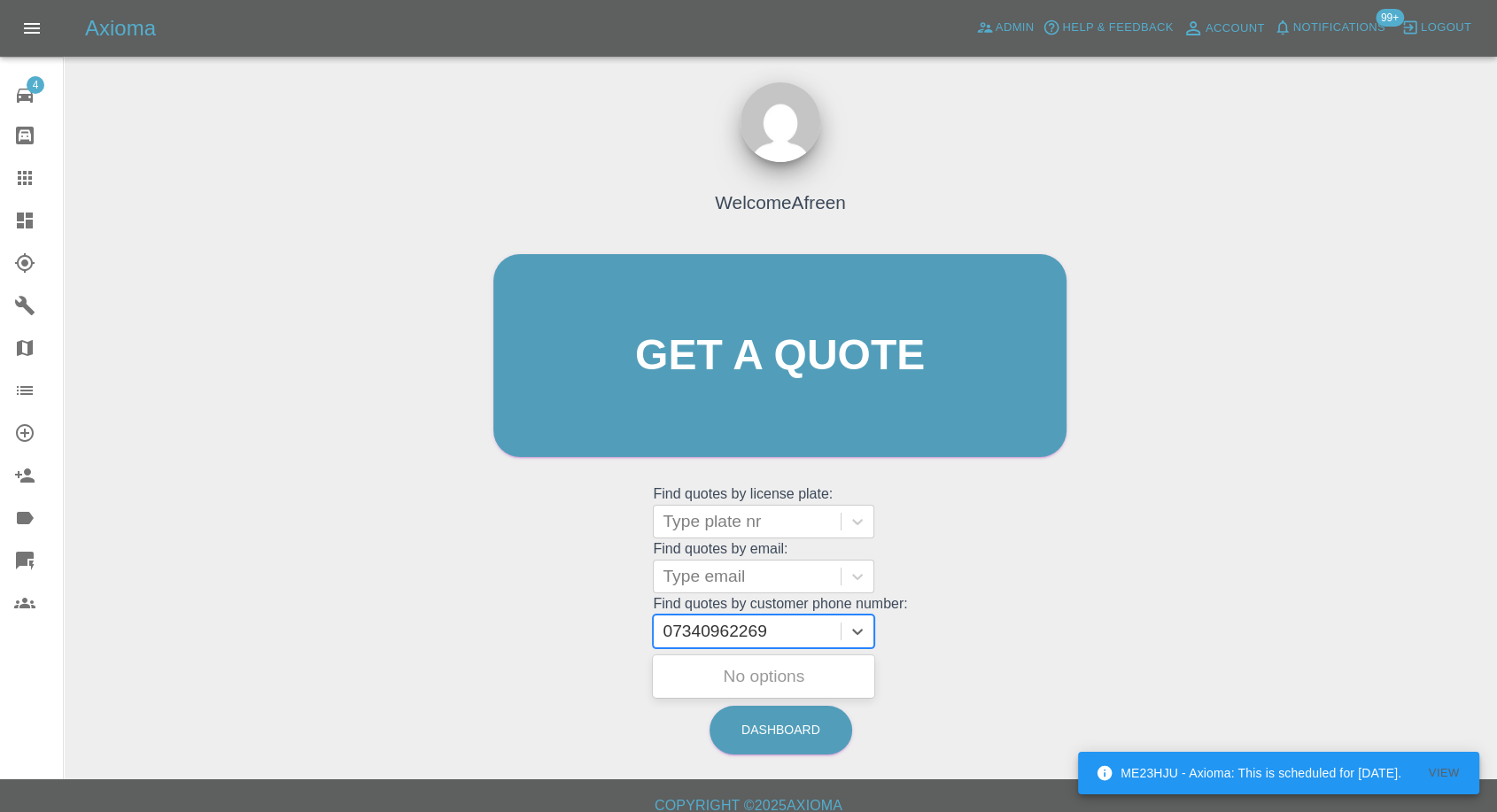
type input "07340962269"
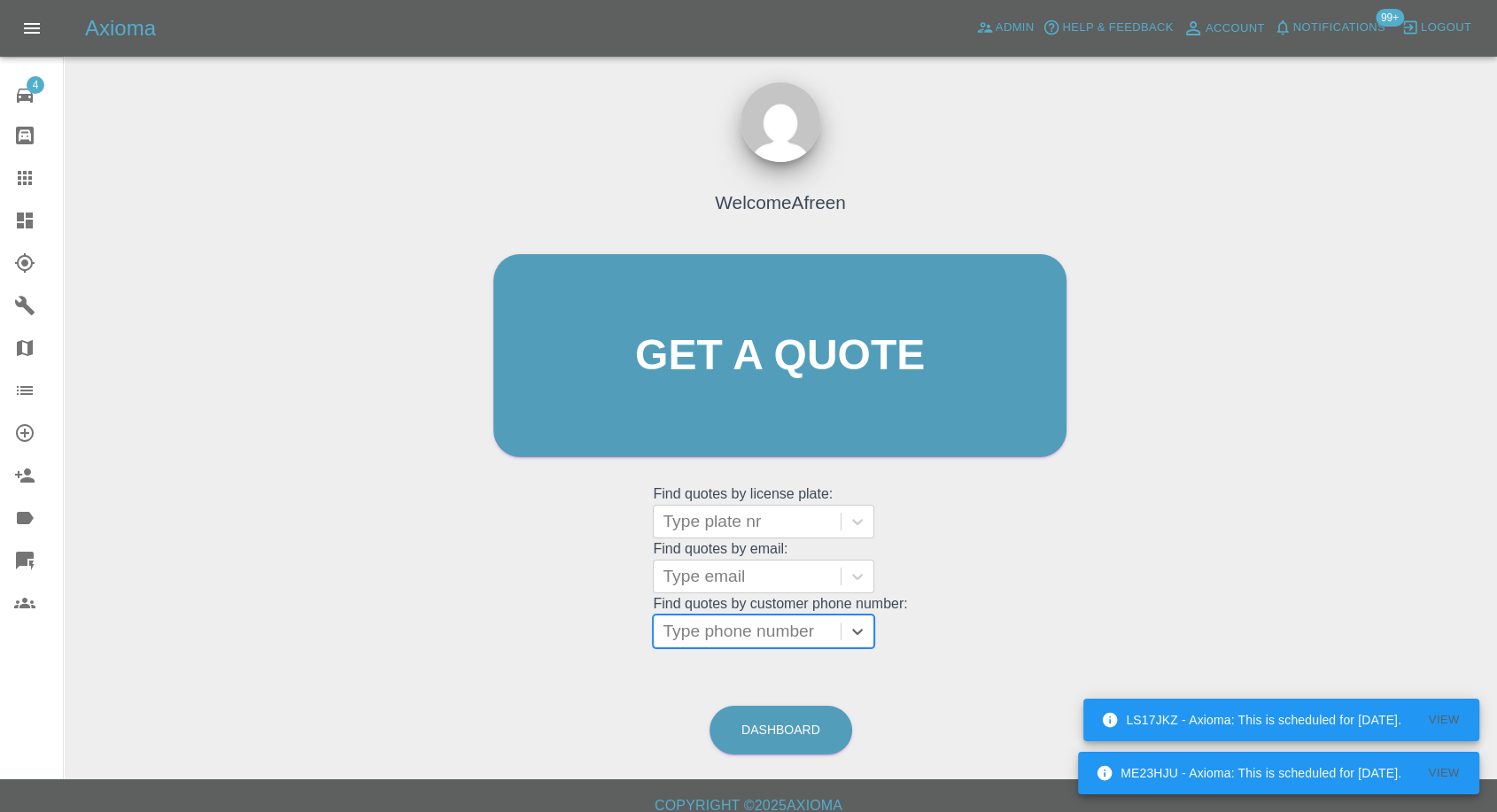
click at [715, 555] on grid "Find quotes by email: Type email" at bounding box center [780, 566] width 254 height 52
click at [704, 582] on div at bounding box center [747, 577] width 169 height 25
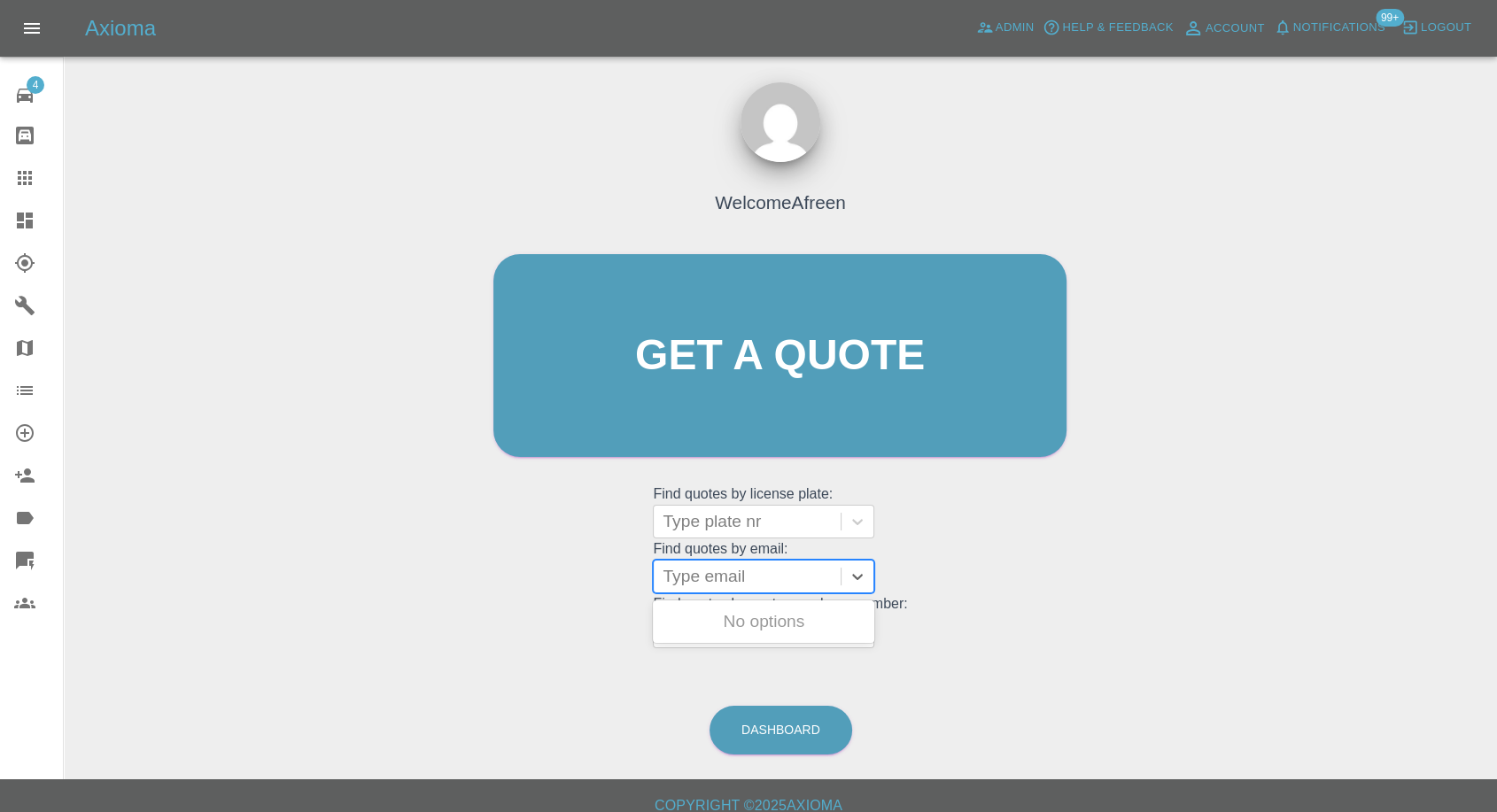
paste input "Leonavara610@gmail.com"
type input "Leonavara610@gmail.com"
click at [772, 635] on div "MX59ZYT, Fnol" at bounding box center [764, 621] width 221 height 35
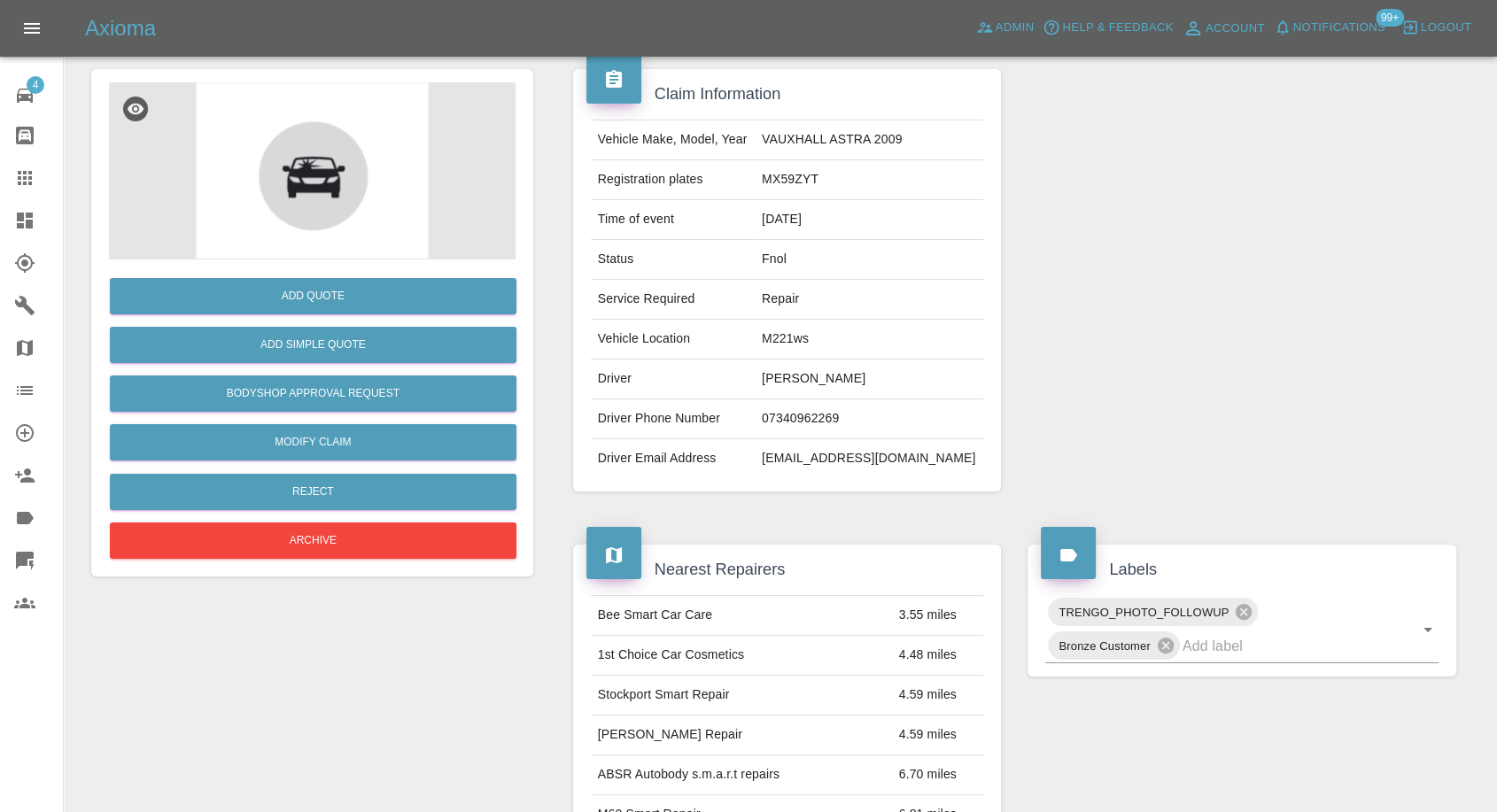
scroll to position [295, 0]
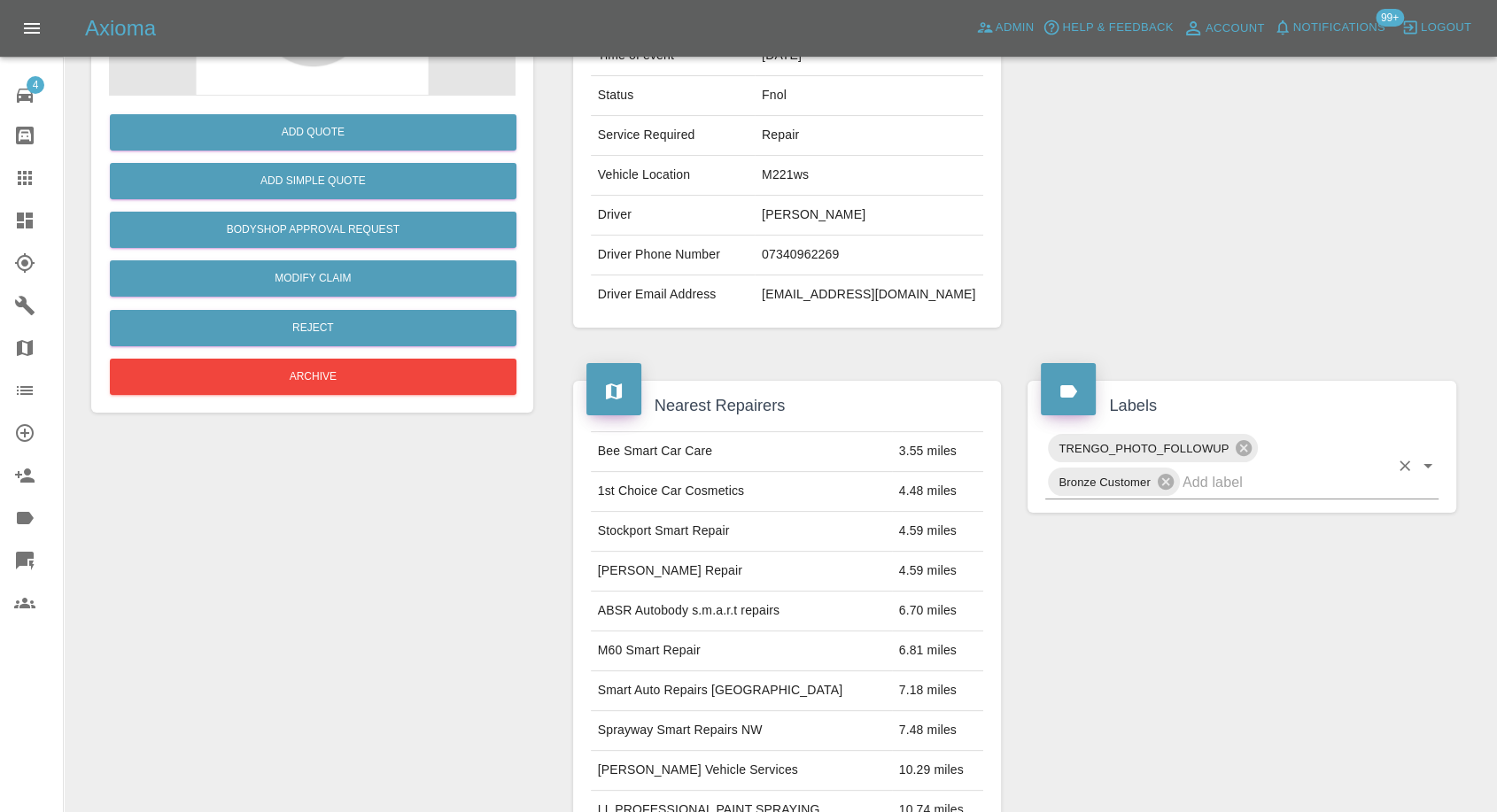
click at [1229, 486] on input "text" at bounding box center [1286, 482] width 206 height 27
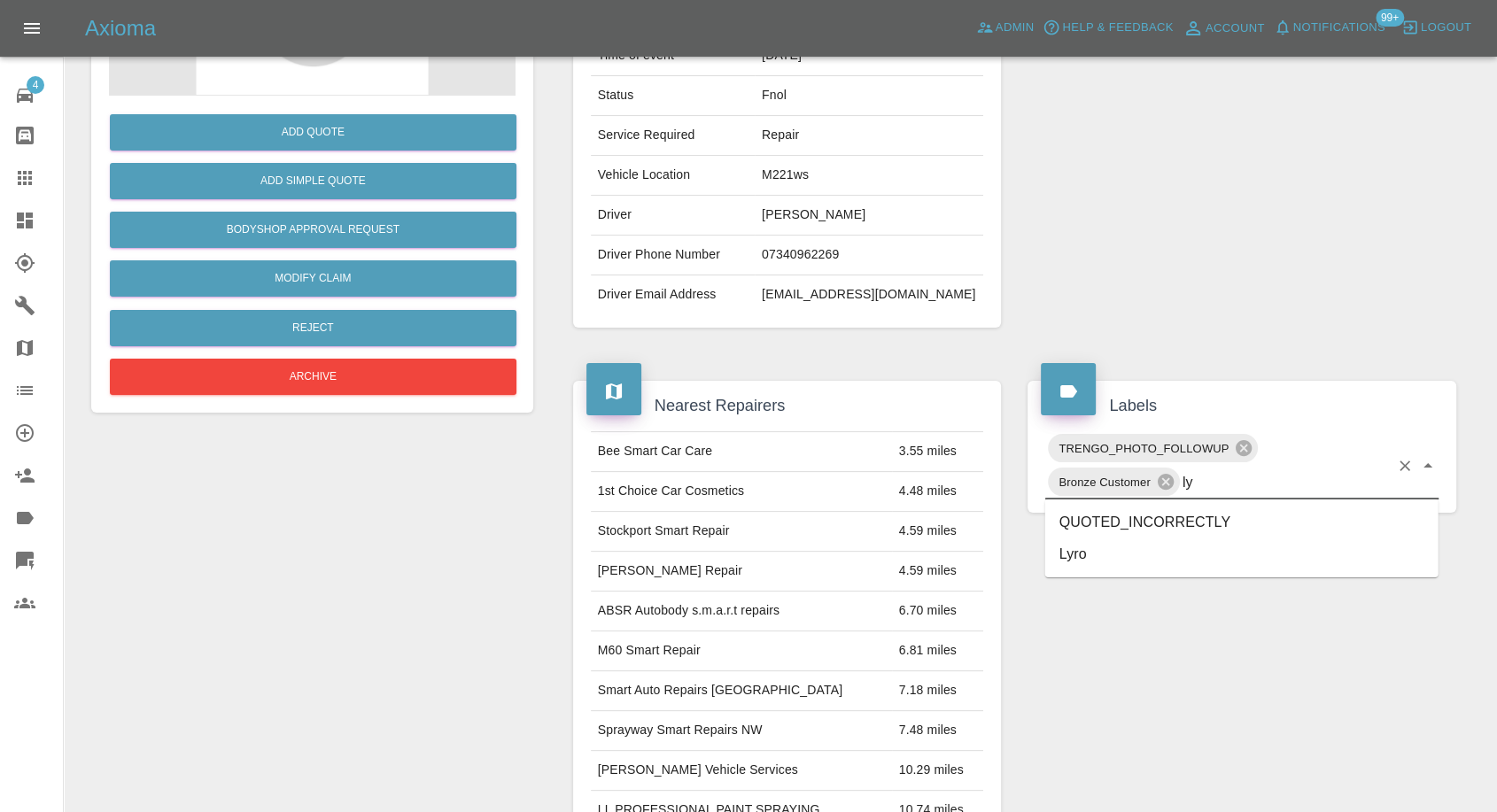
type input "lyr"
drag, startPoint x: 1115, startPoint y: 527, endPoint x: 1101, endPoint y: 510, distance: 22.0
click at [1113, 527] on li "Lyro" at bounding box center [1243, 523] width 393 height 32
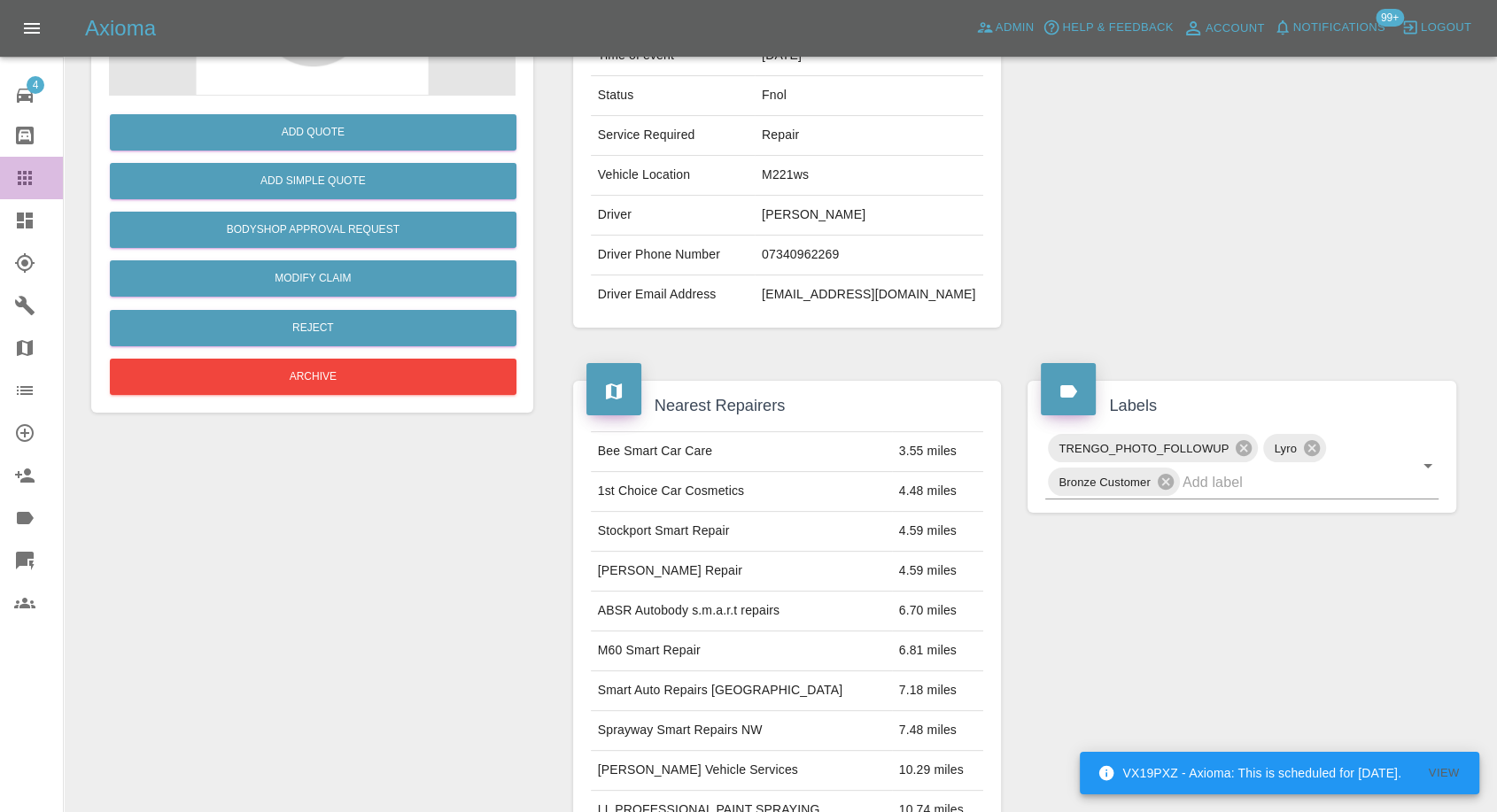
click at [36, 175] on div at bounding box center [39, 178] width 49 height 21
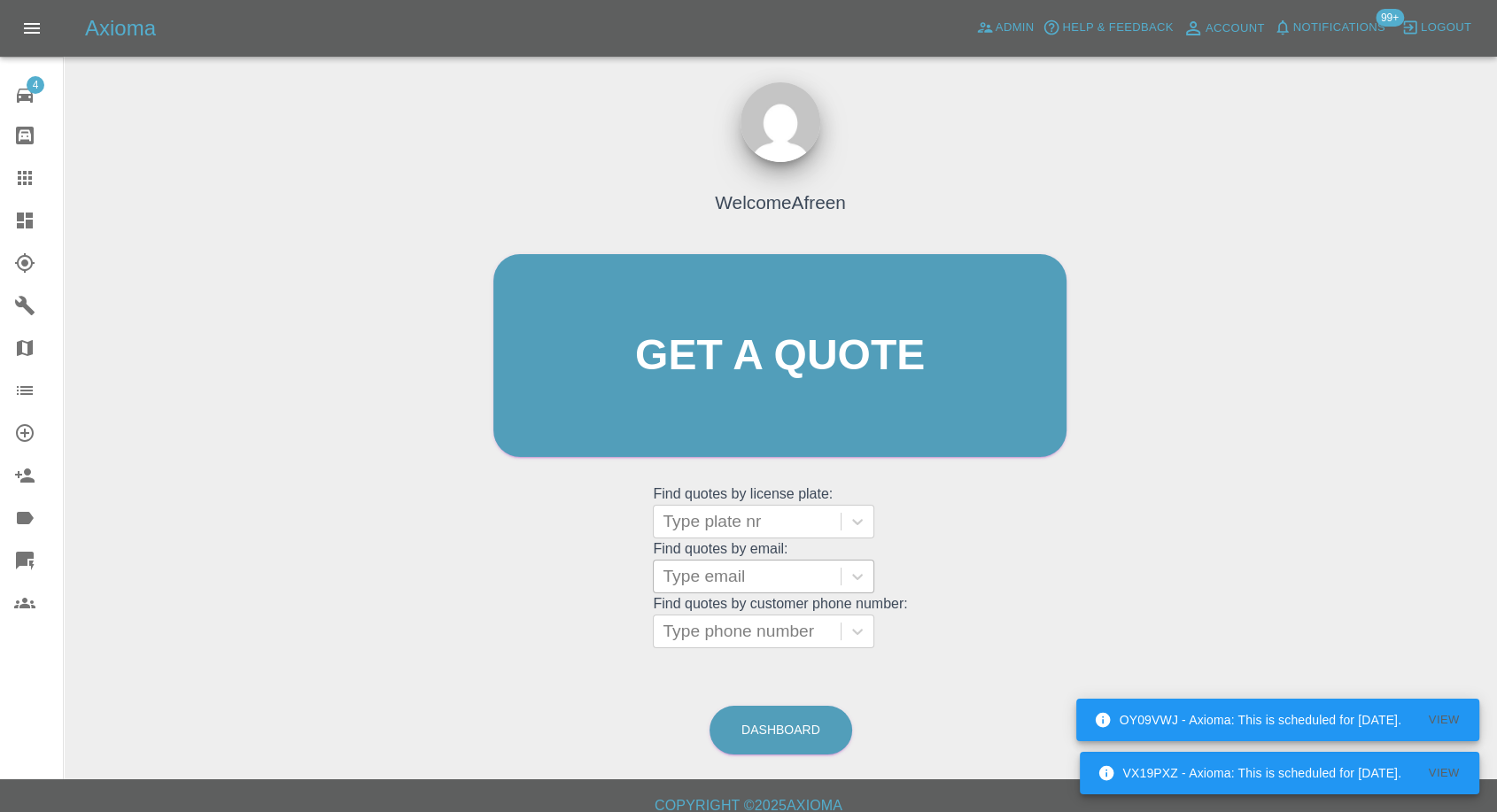
click at [735, 571] on div at bounding box center [747, 577] width 169 height 25
paste input "Hariprakash.d@gmail.com"
type input "Hariprakash.d@gmail.com"
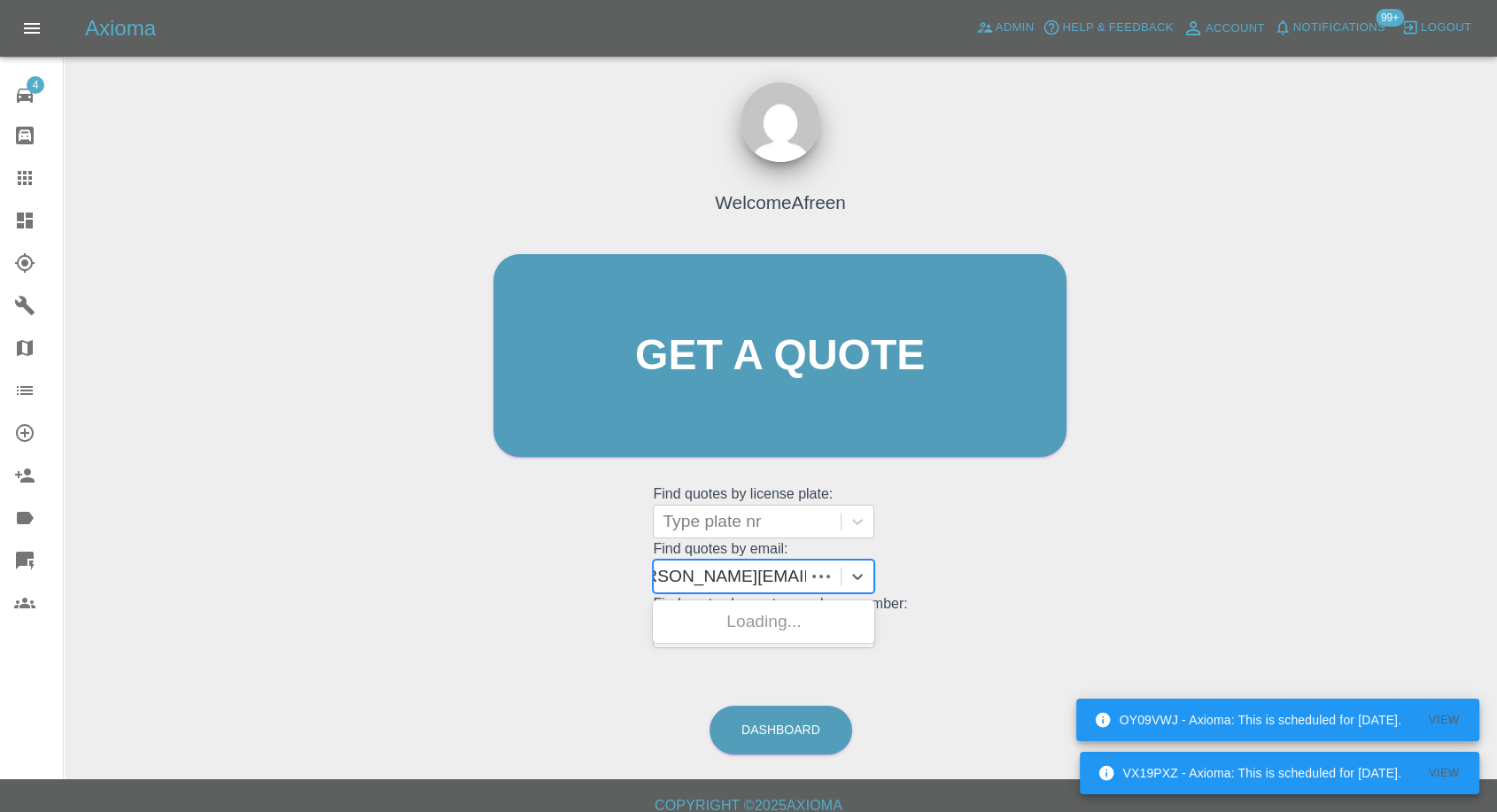
scroll to position [0, 21]
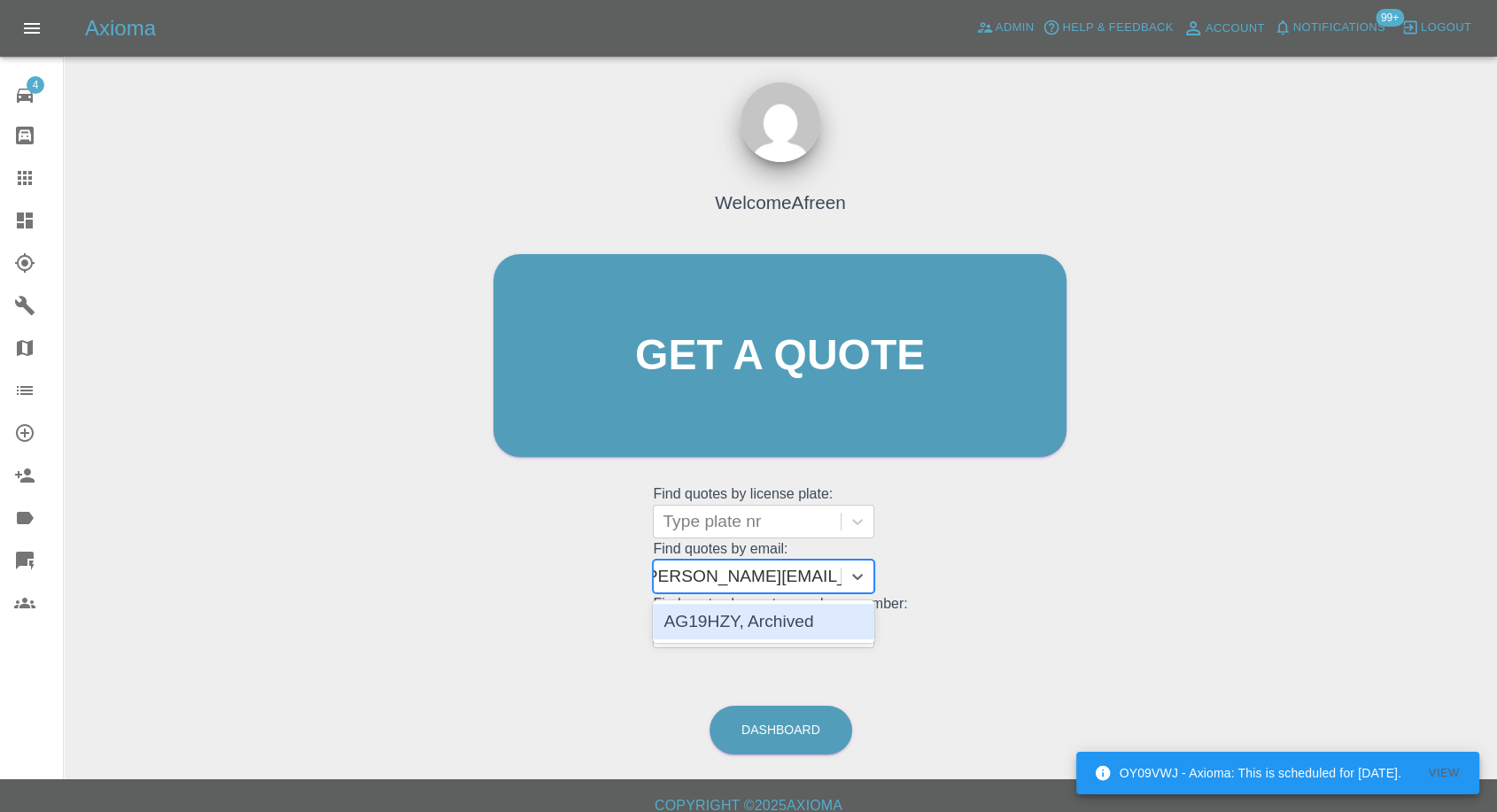
click at [792, 625] on div "AG19HZY, Archived" at bounding box center [764, 621] width 221 height 35
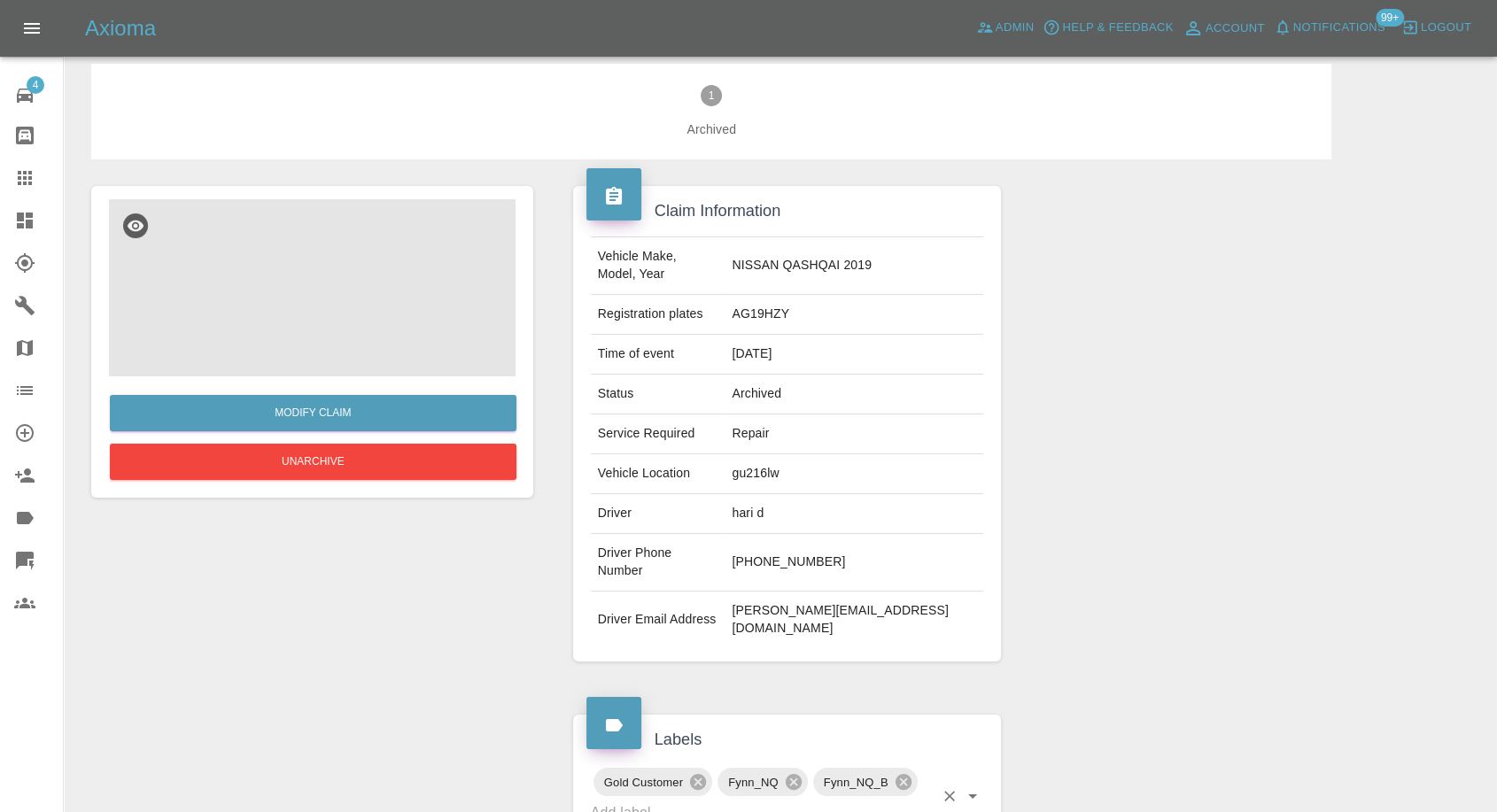
scroll to position [7, 0]
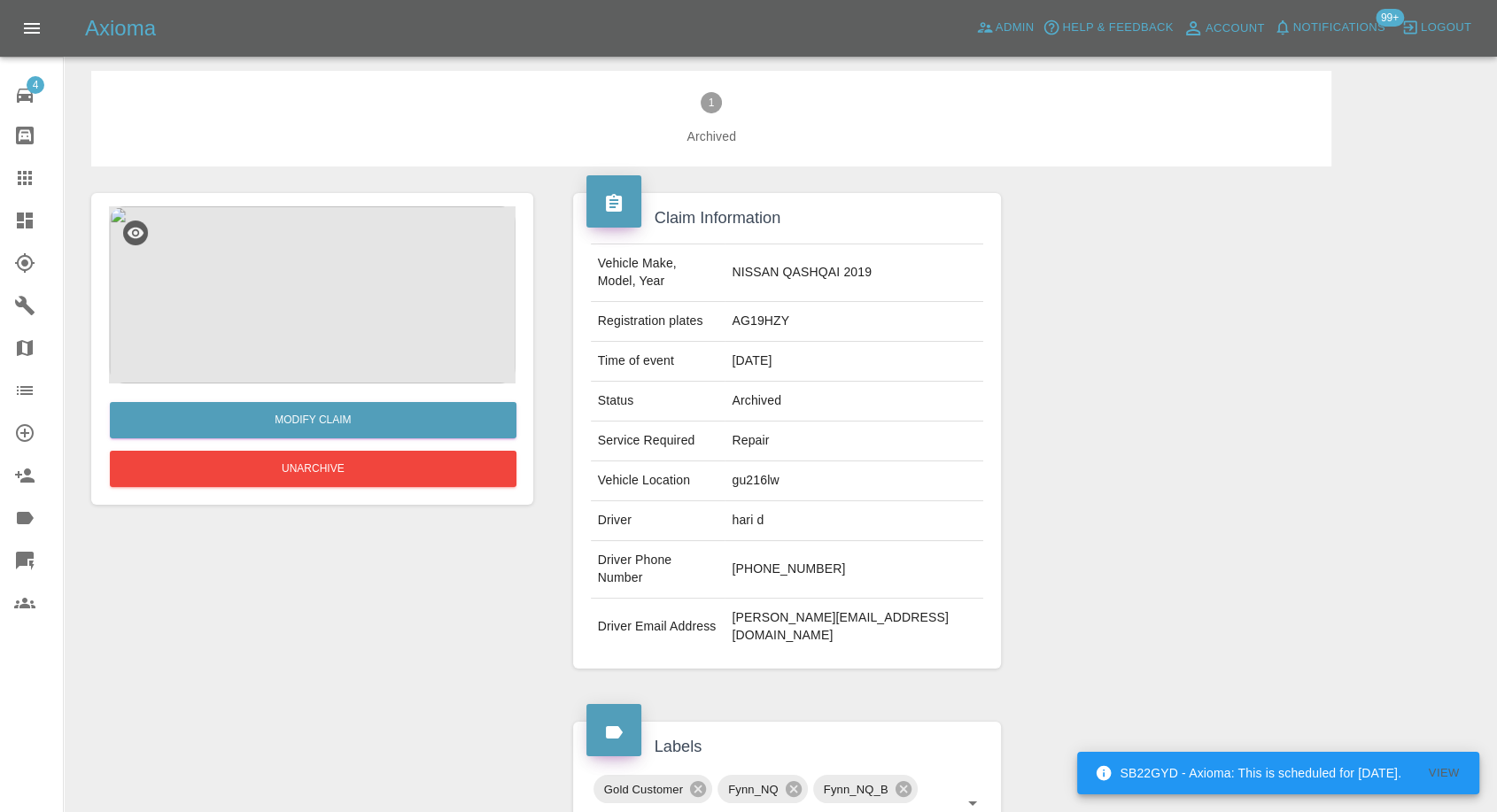
drag, startPoint x: 15, startPoint y: 176, endPoint x: 177, endPoint y: 248, distance: 177.3
click at [15, 176] on icon at bounding box center [25, 178] width 21 height 21
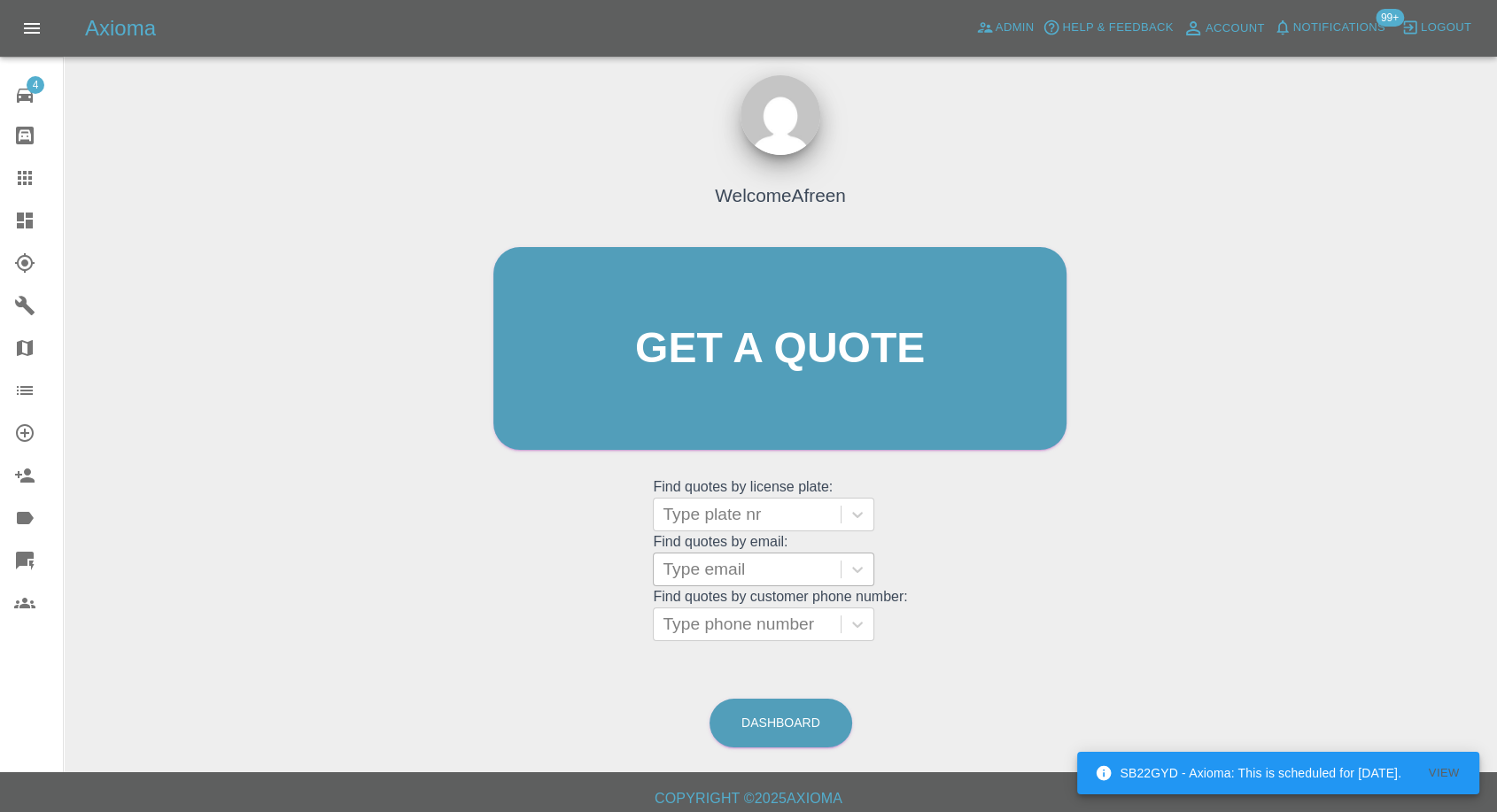
click at [697, 569] on div at bounding box center [747, 569] width 169 height 25
paste input "Edwina.cullen@yahoo.com"
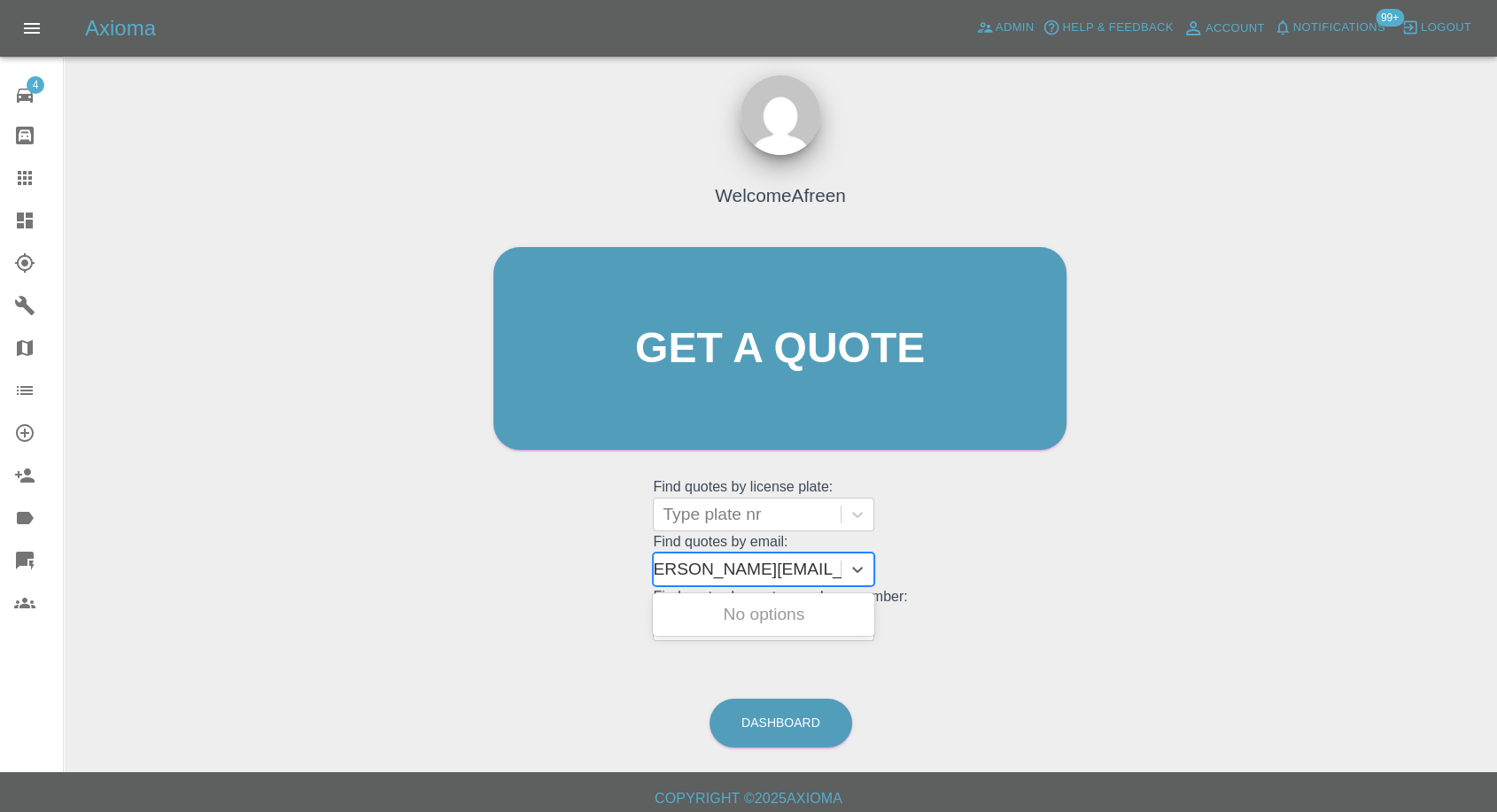
type input "Edwina.cullen@yahoo.com"
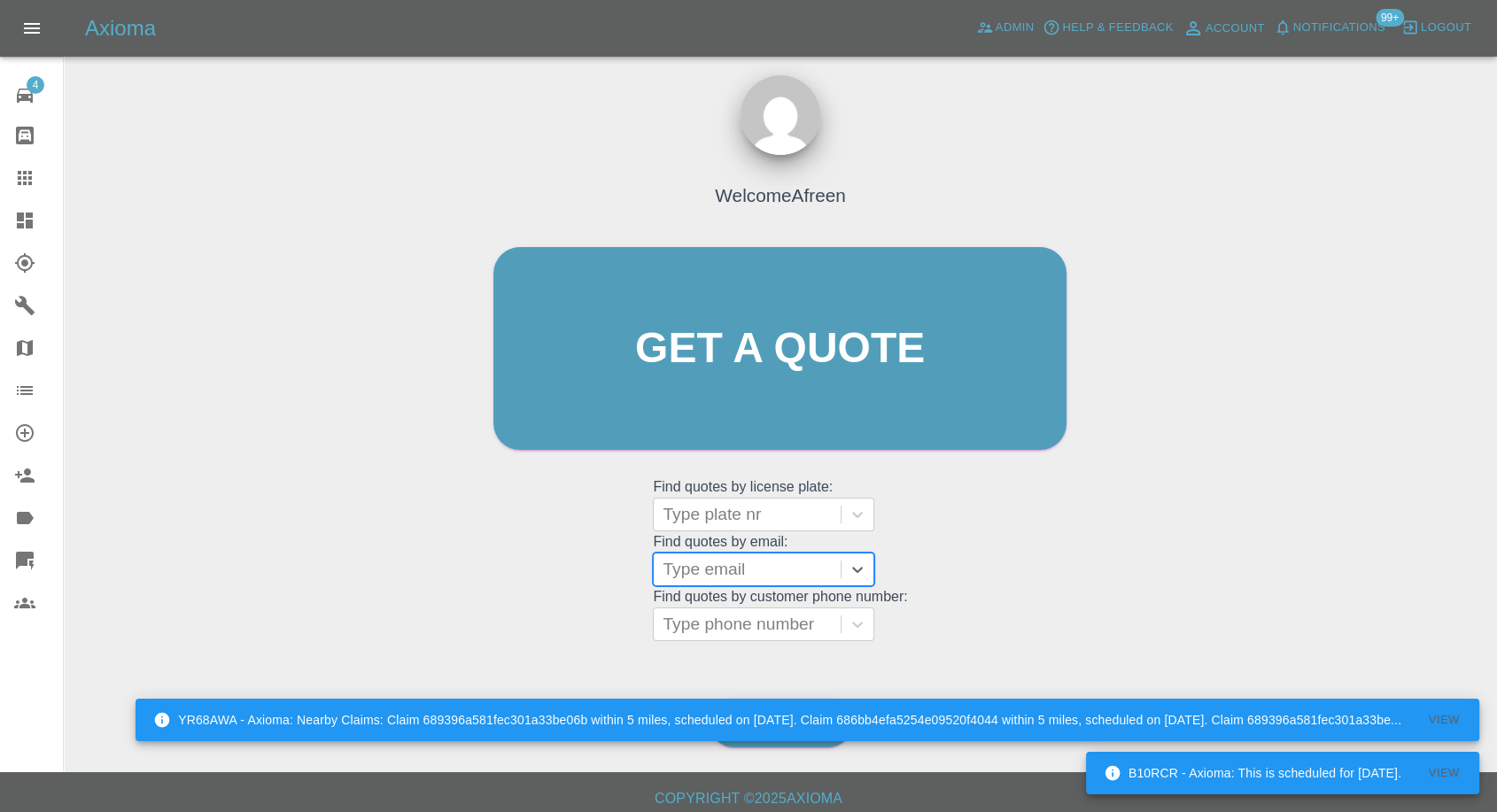
scroll to position [0, 0]
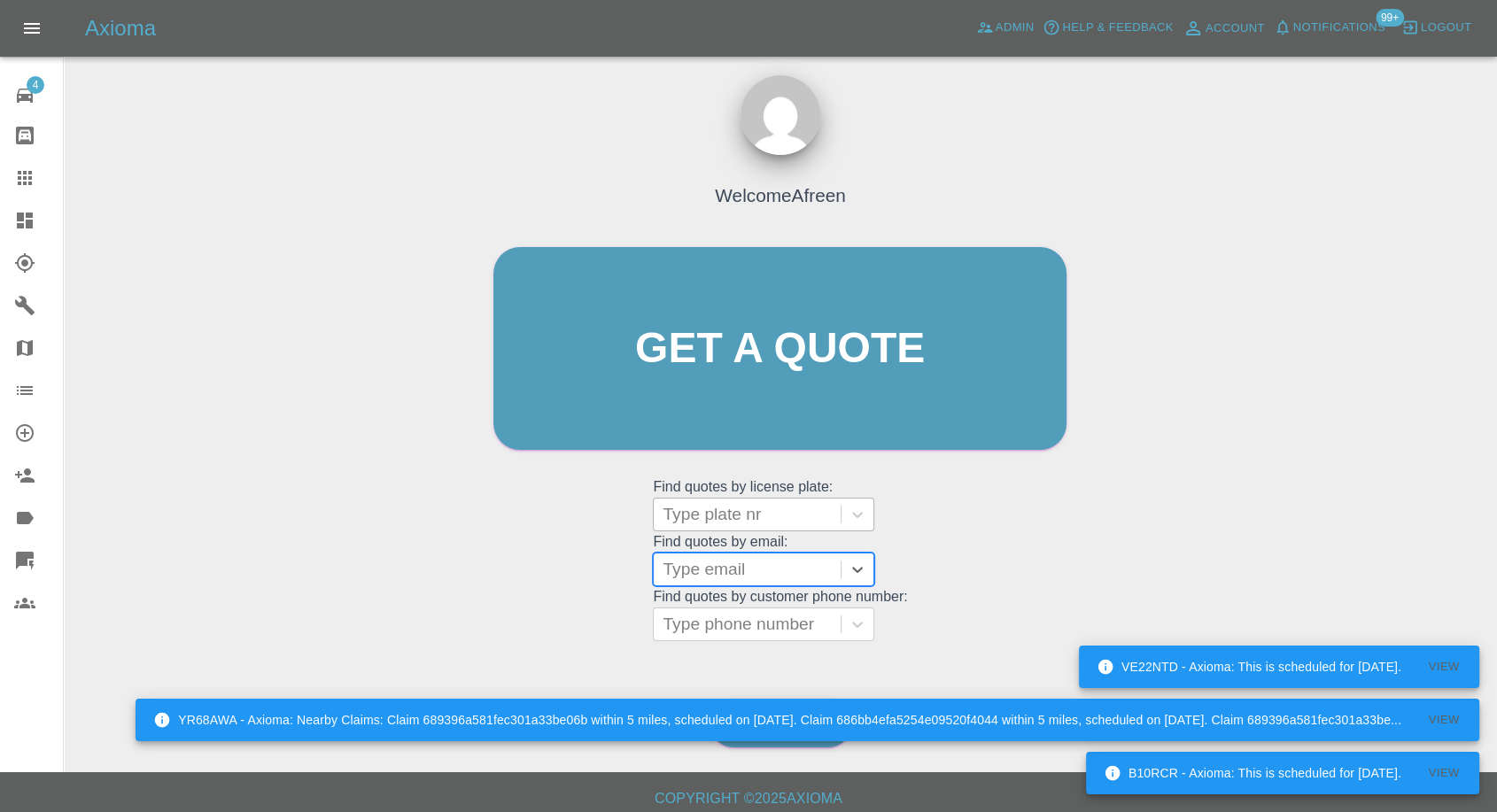
click at [695, 494] on grid "Find quotes by license plate: Type plate nr" at bounding box center [780, 505] width 254 height 52
click at [695, 507] on div at bounding box center [747, 514] width 169 height 25
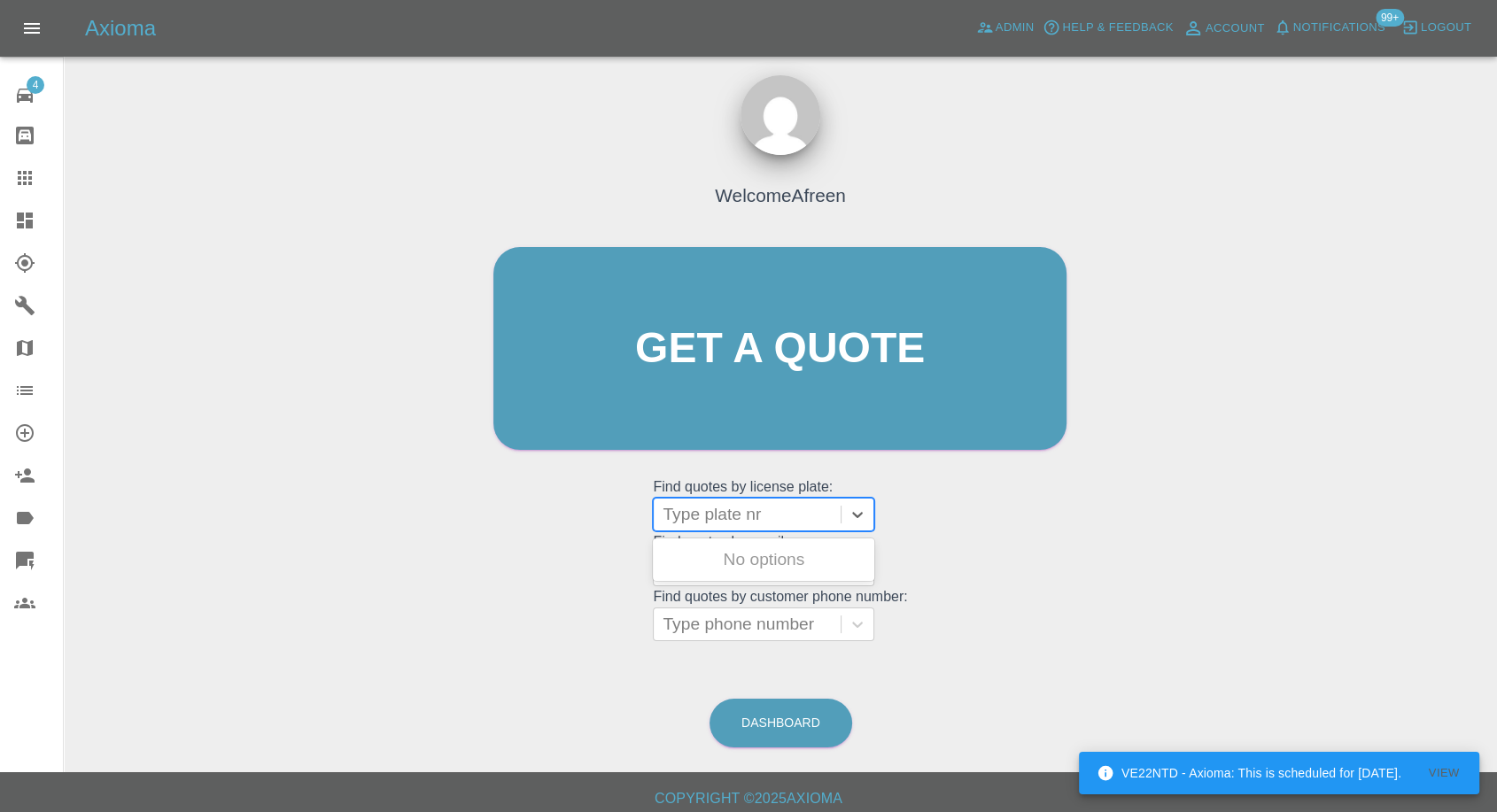
paste input "Ls14 5NJ"
click at [705, 510] on input "Ls14 5NJ" at bounding box center [701, 514] width 77 height 21
paste input "FP21 Tuj"
click at [705, 508] on input "FP21 Tuj" at bounding box center [699, 514] width 73 height 21
type input "FP21Tuj"
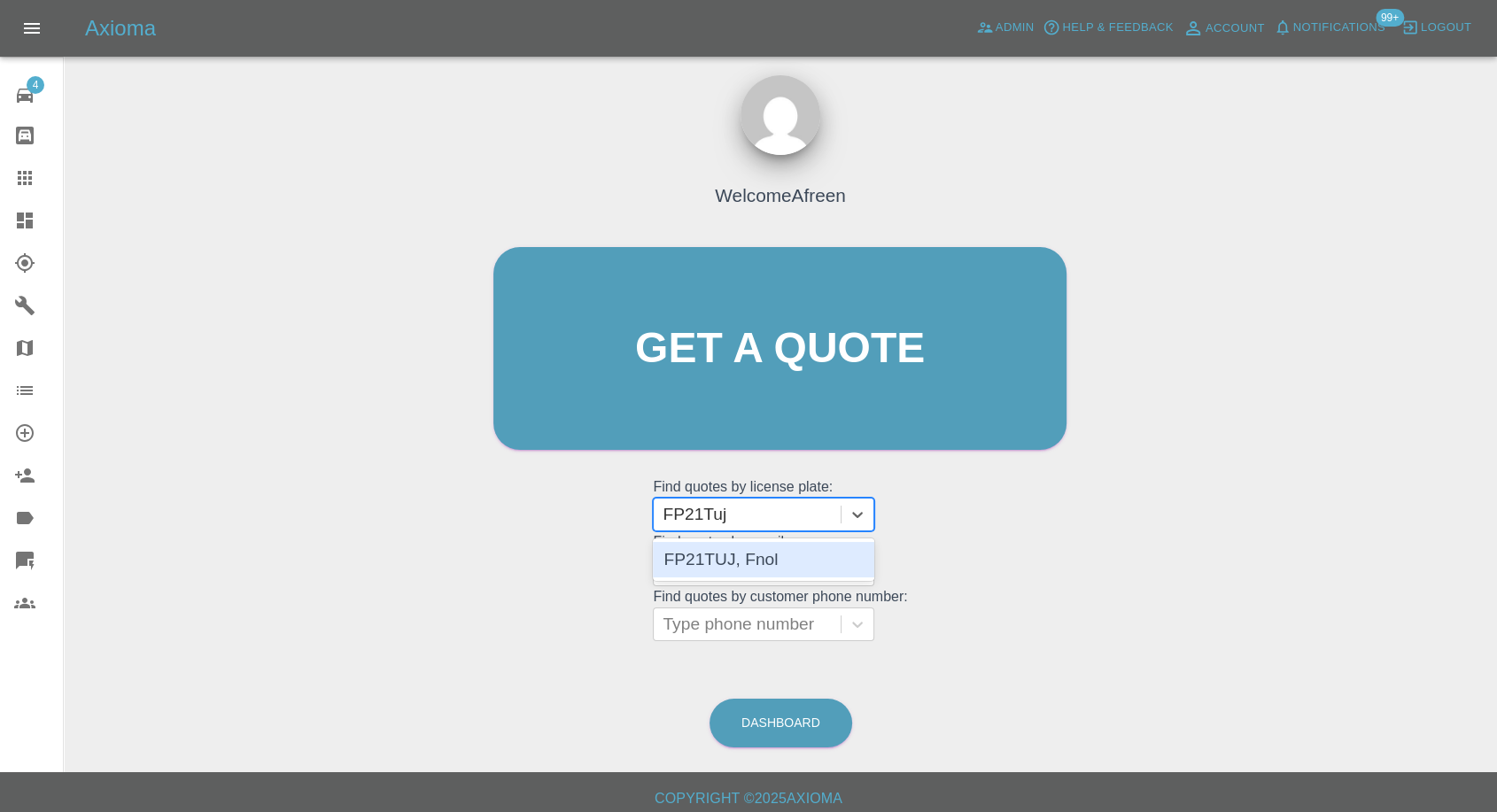
click at [776, 565] on div "FP21TUJ, Fnol" at bounding box center [764, 559] width 221 height 35
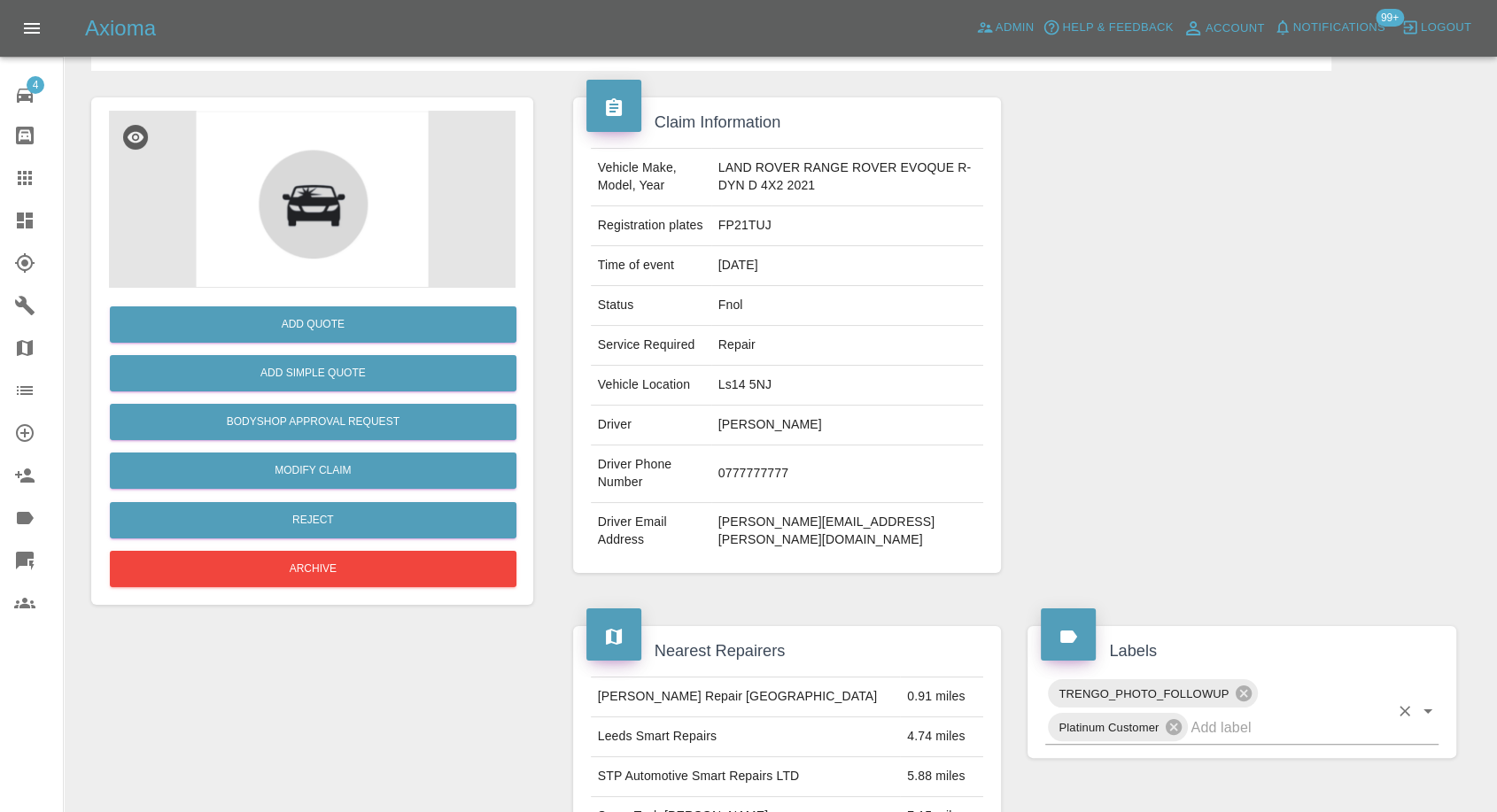
scroll to position [197, 0]
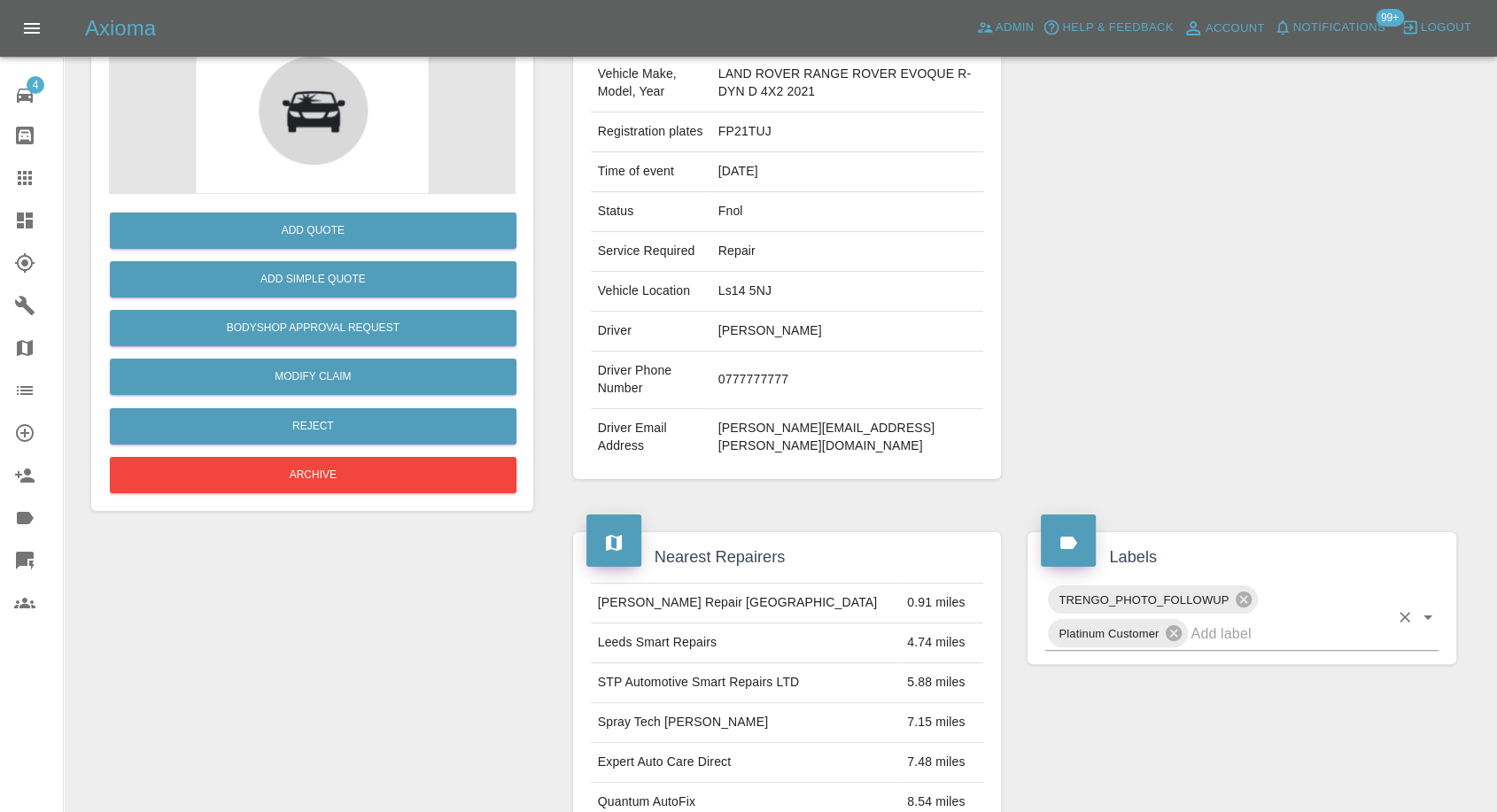
click at [1229, 633] on input "text" at bounding box center [1290, 633] width 199 height 27
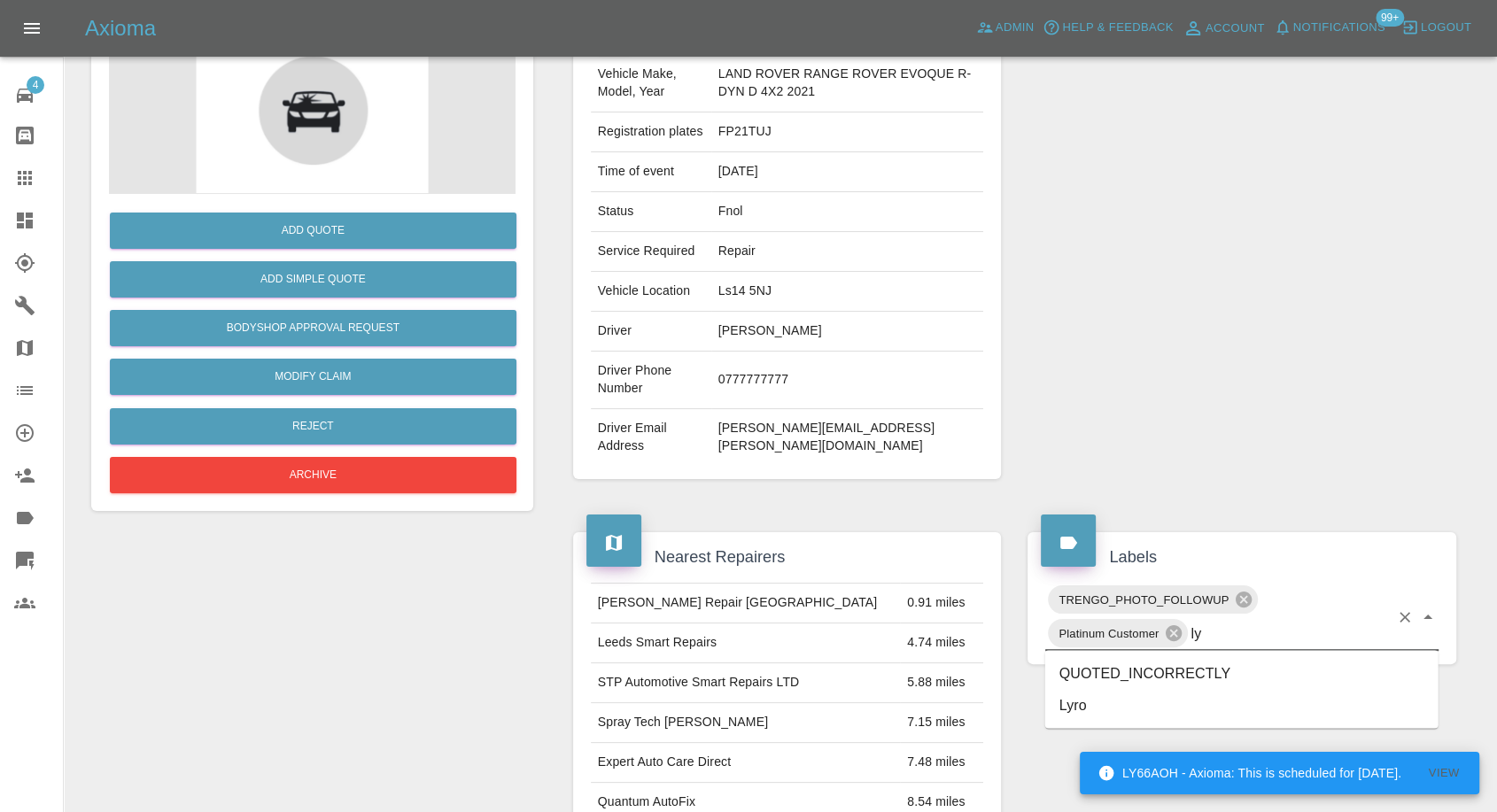
type input "lyr"
click at [1127, 667] on li "Lyro" at bounding box center [1243, 673] width 393 height 32
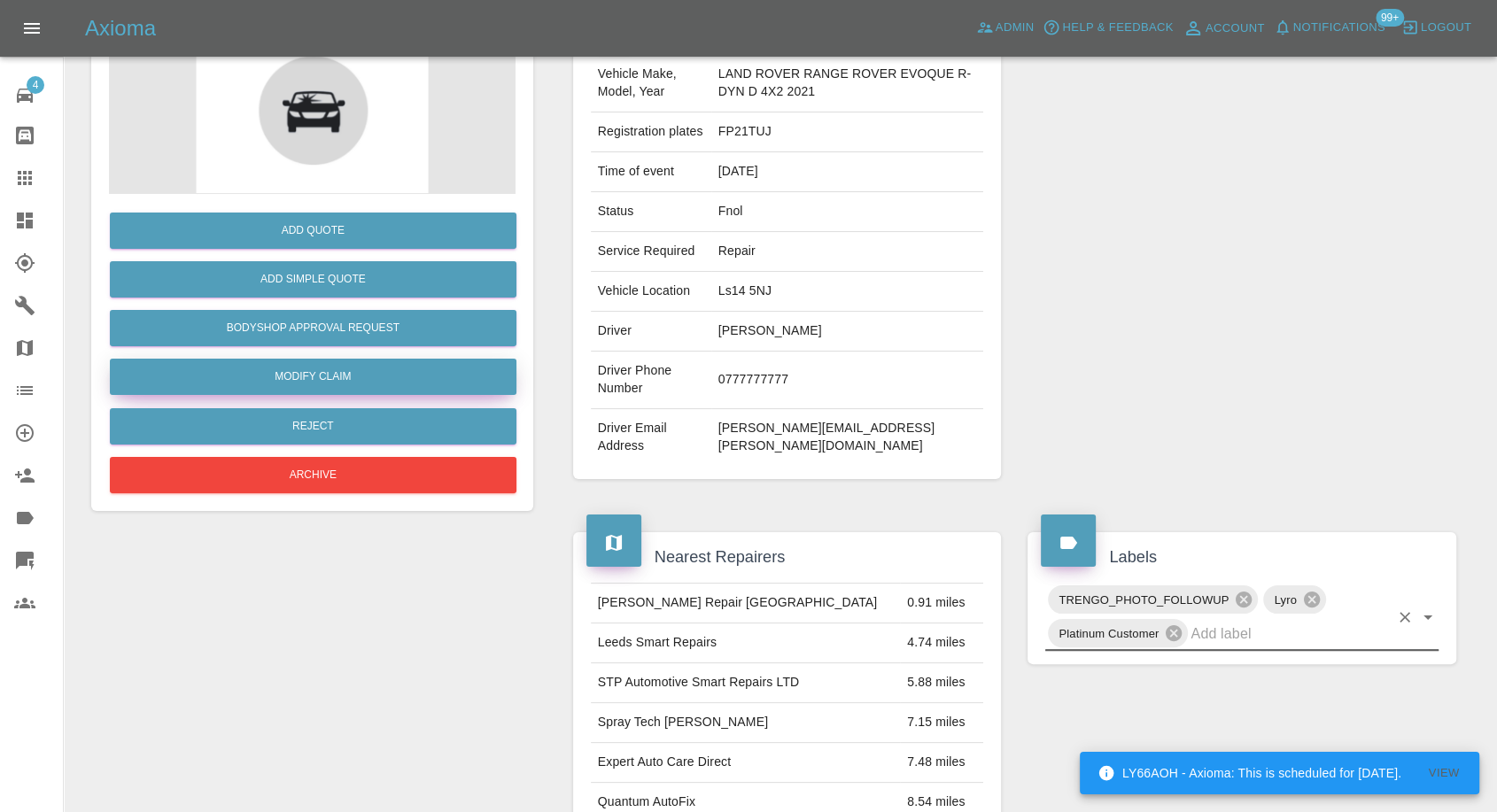
click at [335, 373] on link "Modify Claim" at bounding box center [313, 376] width 407 height 36
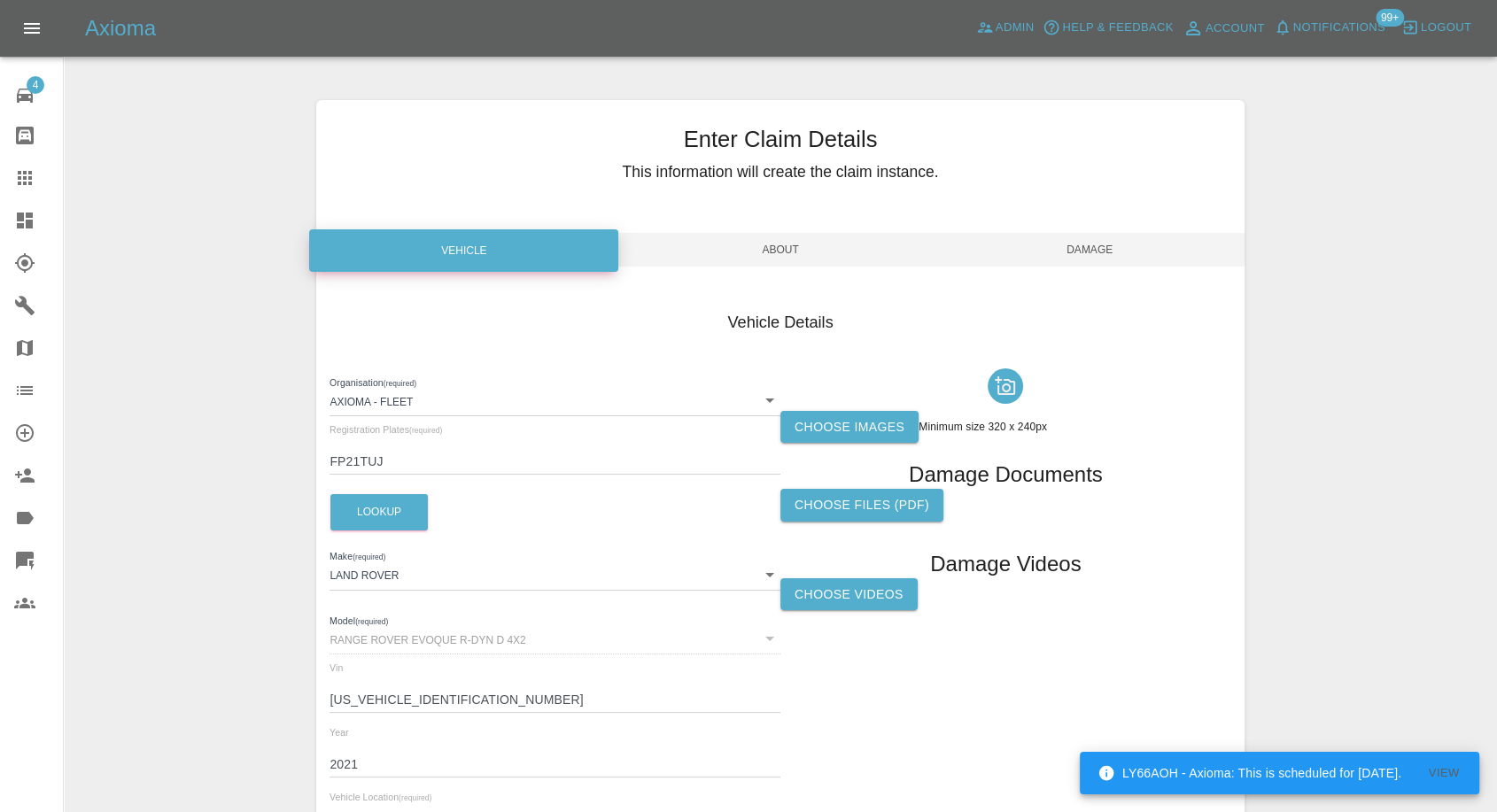
click at [840, 425] on label "Choose images" at bounding box center [849, 427] width 138 height 33
click at [0, 0] on input "Choose images" at bounding box center [0, 0] width 0 height 0
click at [864, 433] on label "Choose images" at bounding box center [849, 427] width 138 height 33
click at [0, 0] on input "Choose images" at bounding box center [0, 0] width 0 height 0
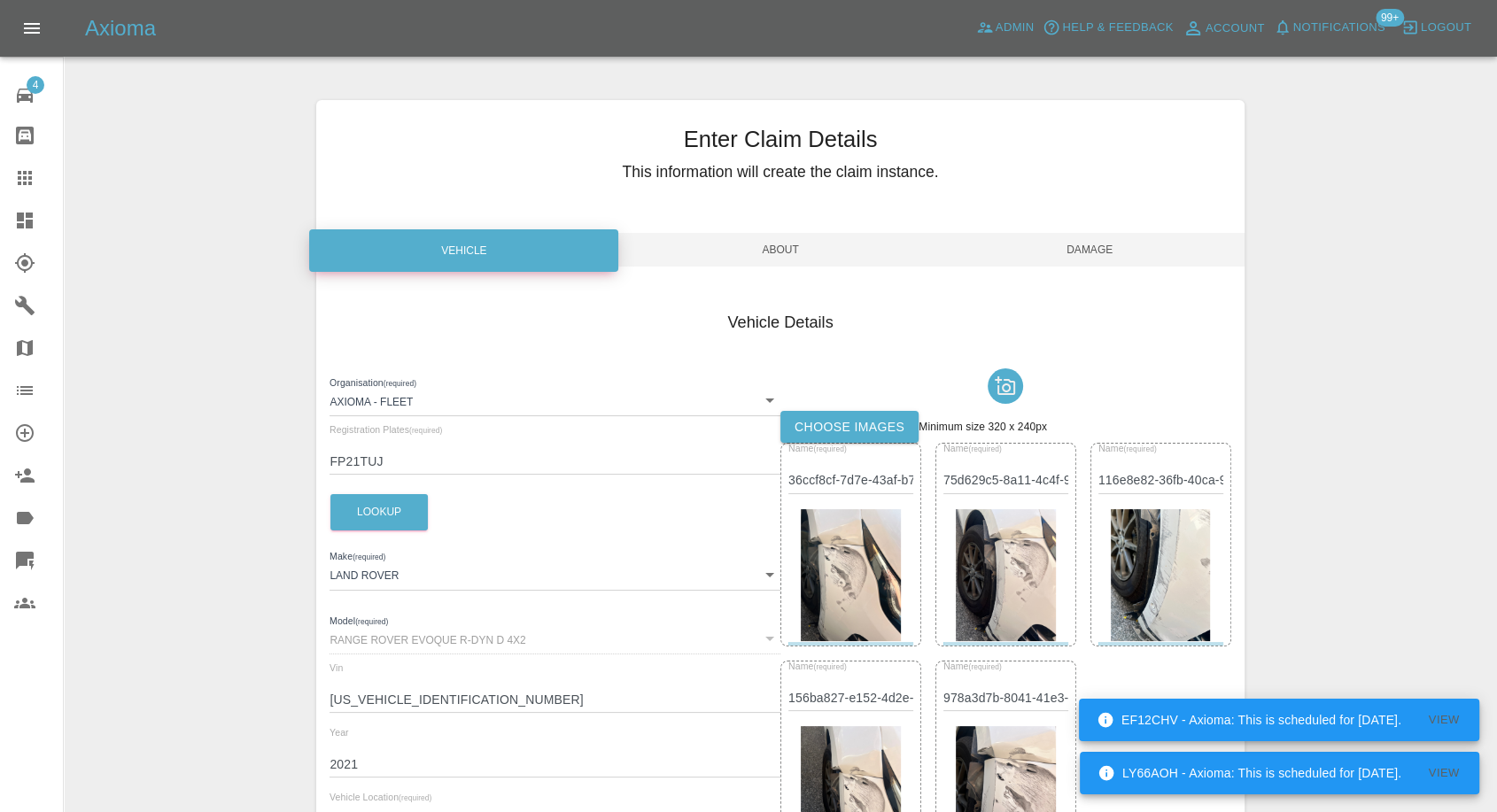
click at [1103, 252] on span "Damage" at bounding box center [1089, 250] width 309 height 34
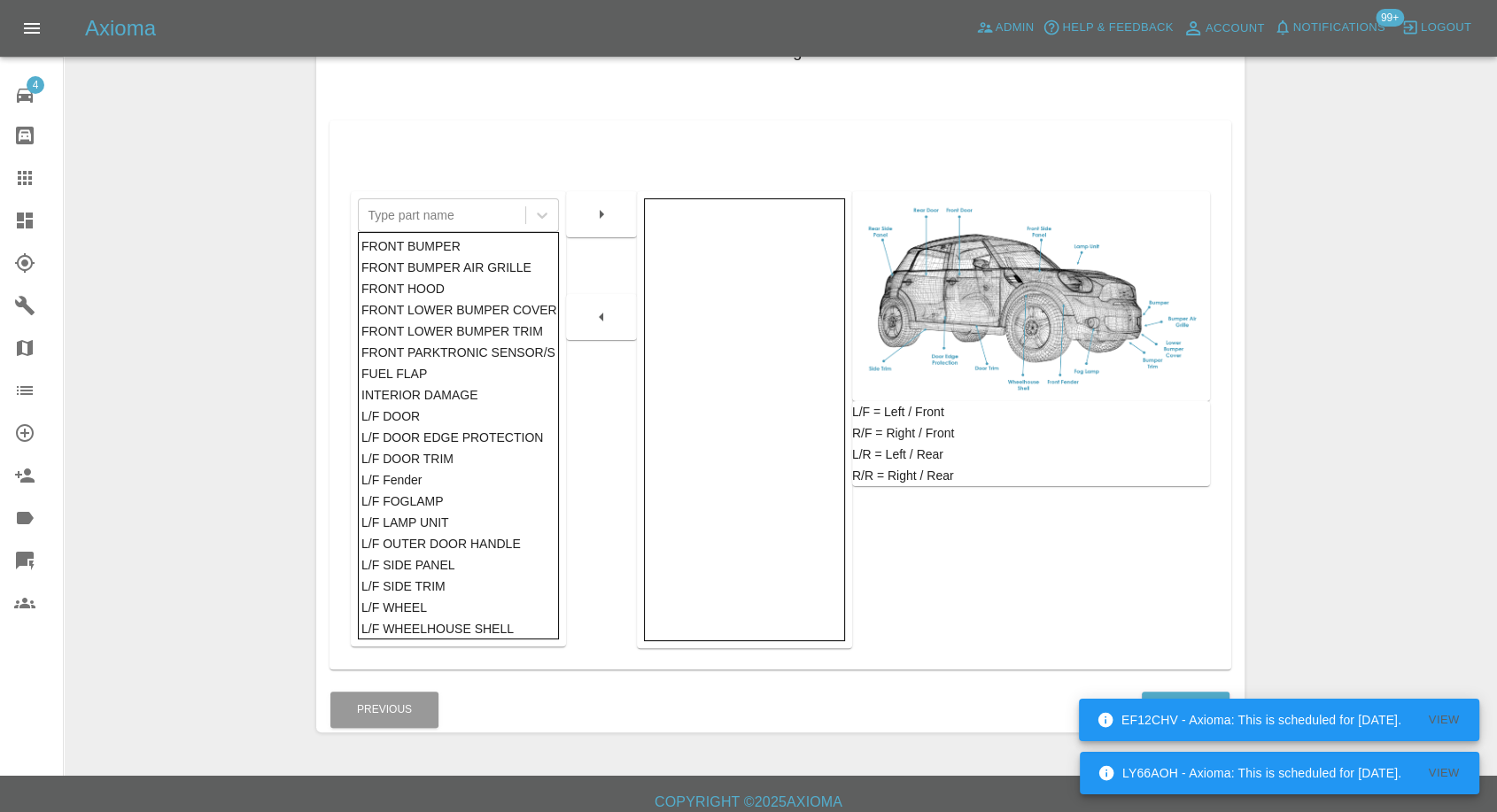
scroll to position [284, 0]
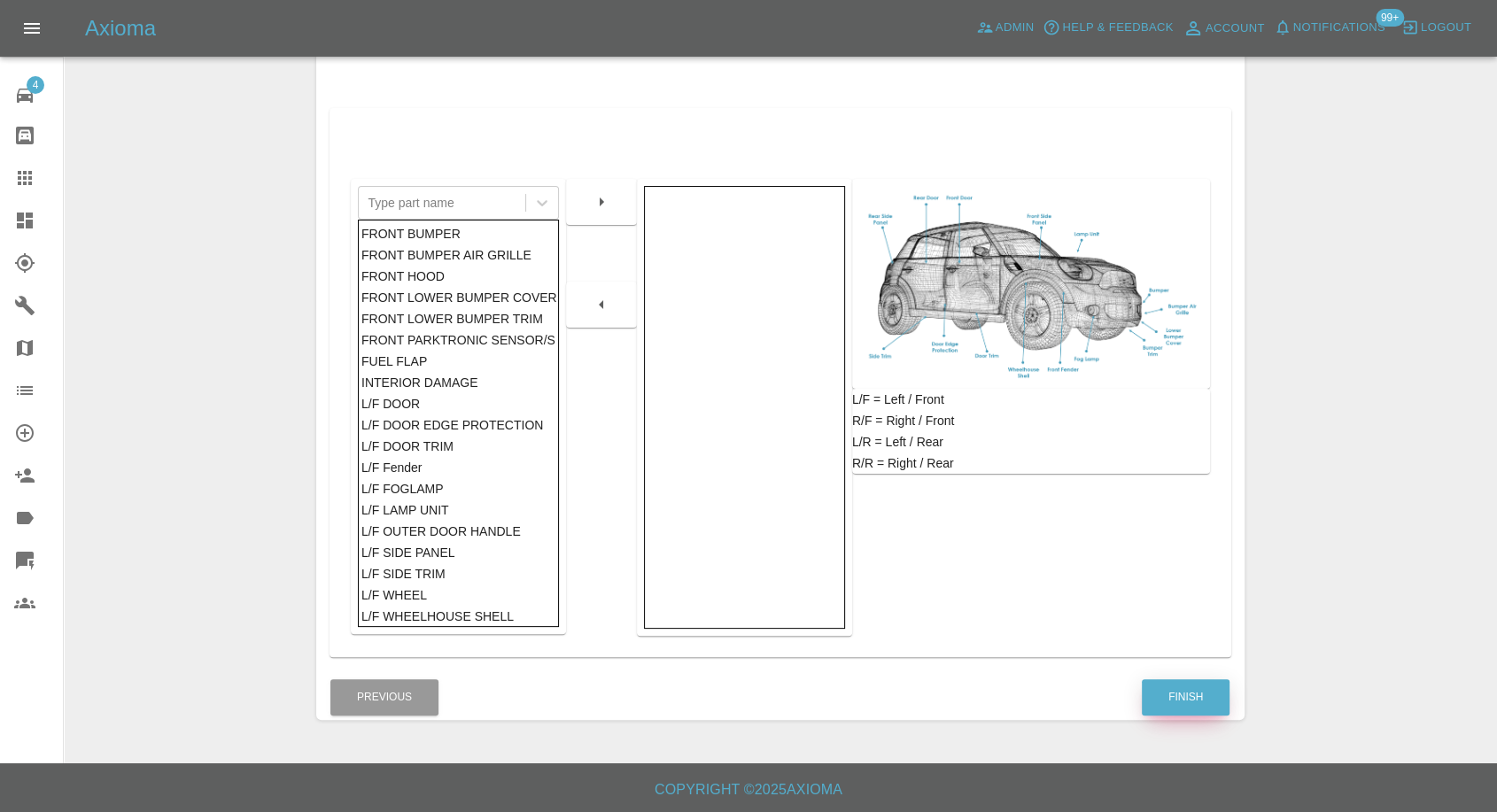
click at [1165, 688] on button "Finish" at bounding box center [1186, 698] width 88 height 36
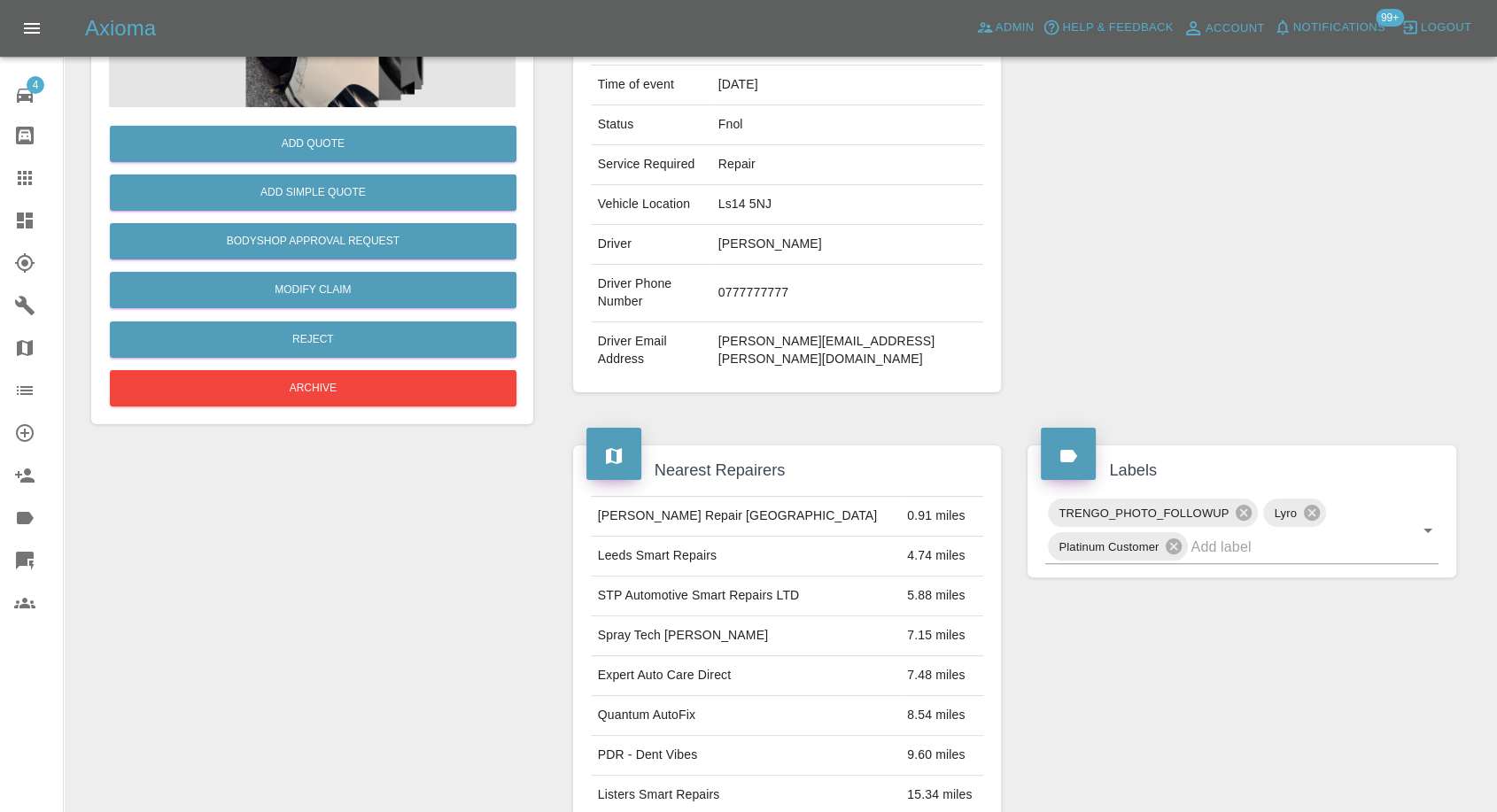
drag, startPoint x: 36, startPoint y: 180, endPoint x: 105, endPoint y: 223, distance: 81.3
click at [37, 181] on div at bounding box center [39, 178] width 49 height 21
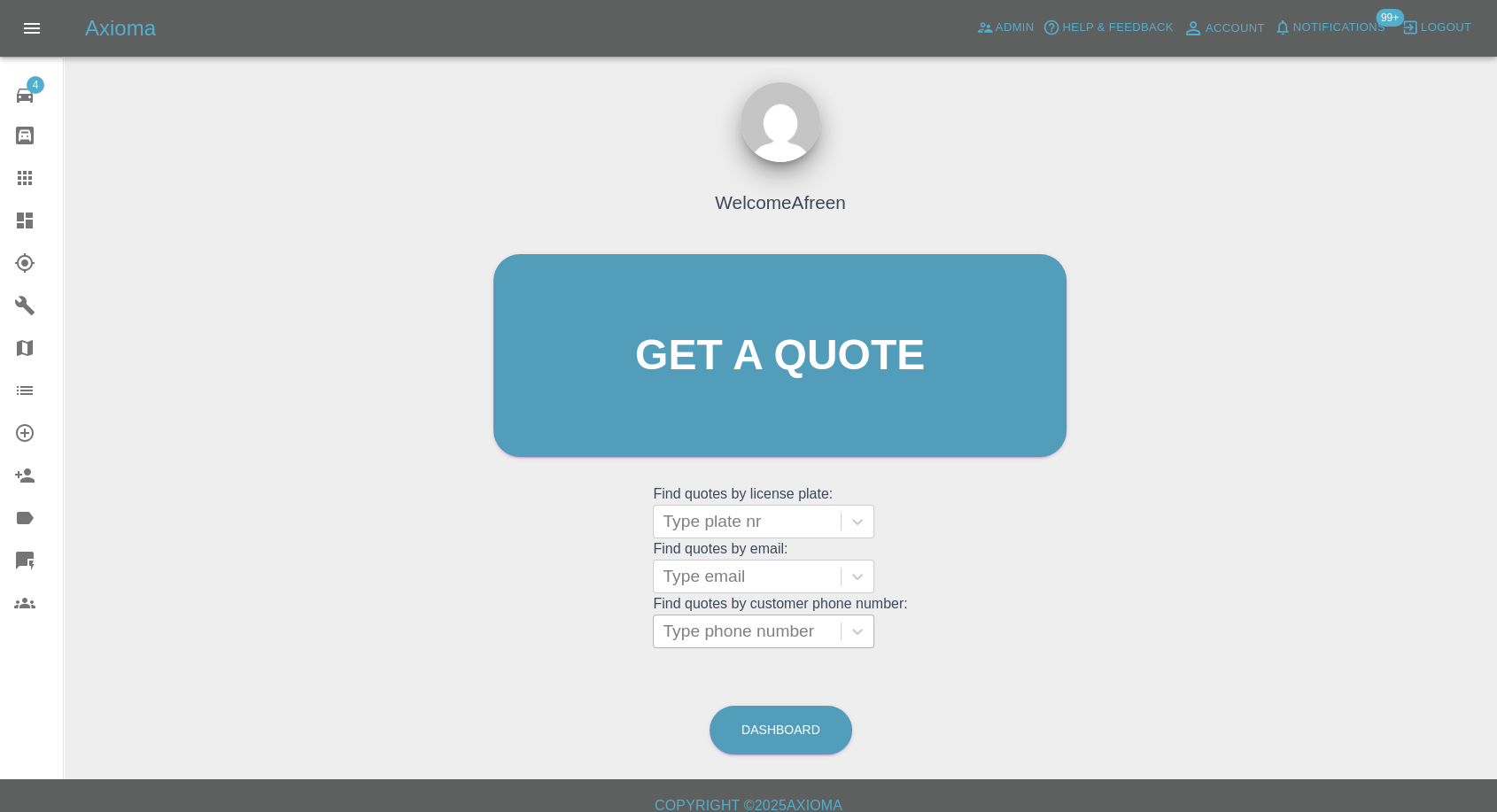
click at [720, 634] on div at bounding box center [747, 631] width 169 height 25
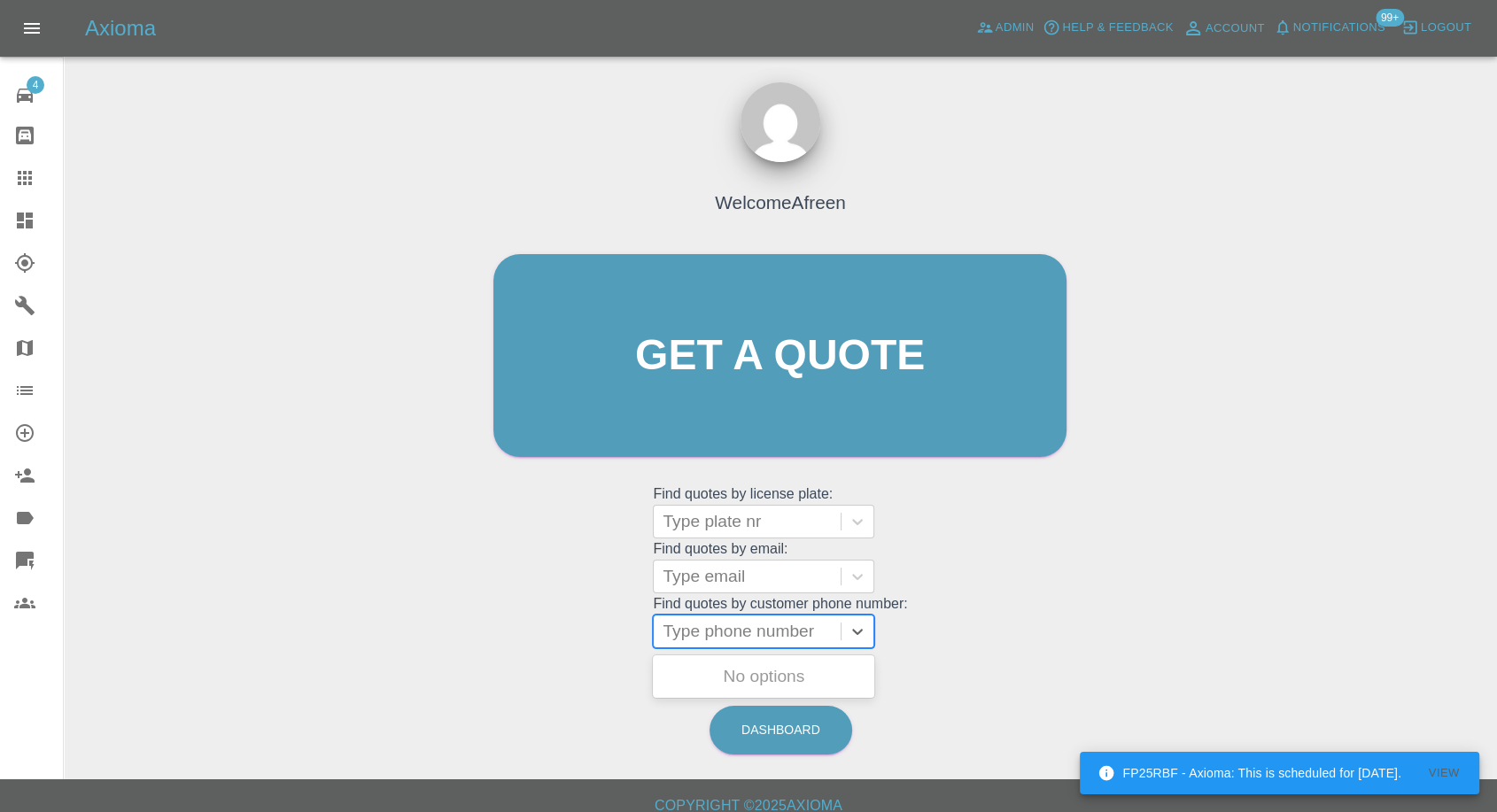
paste input "07720745160"
type input "07720745160"
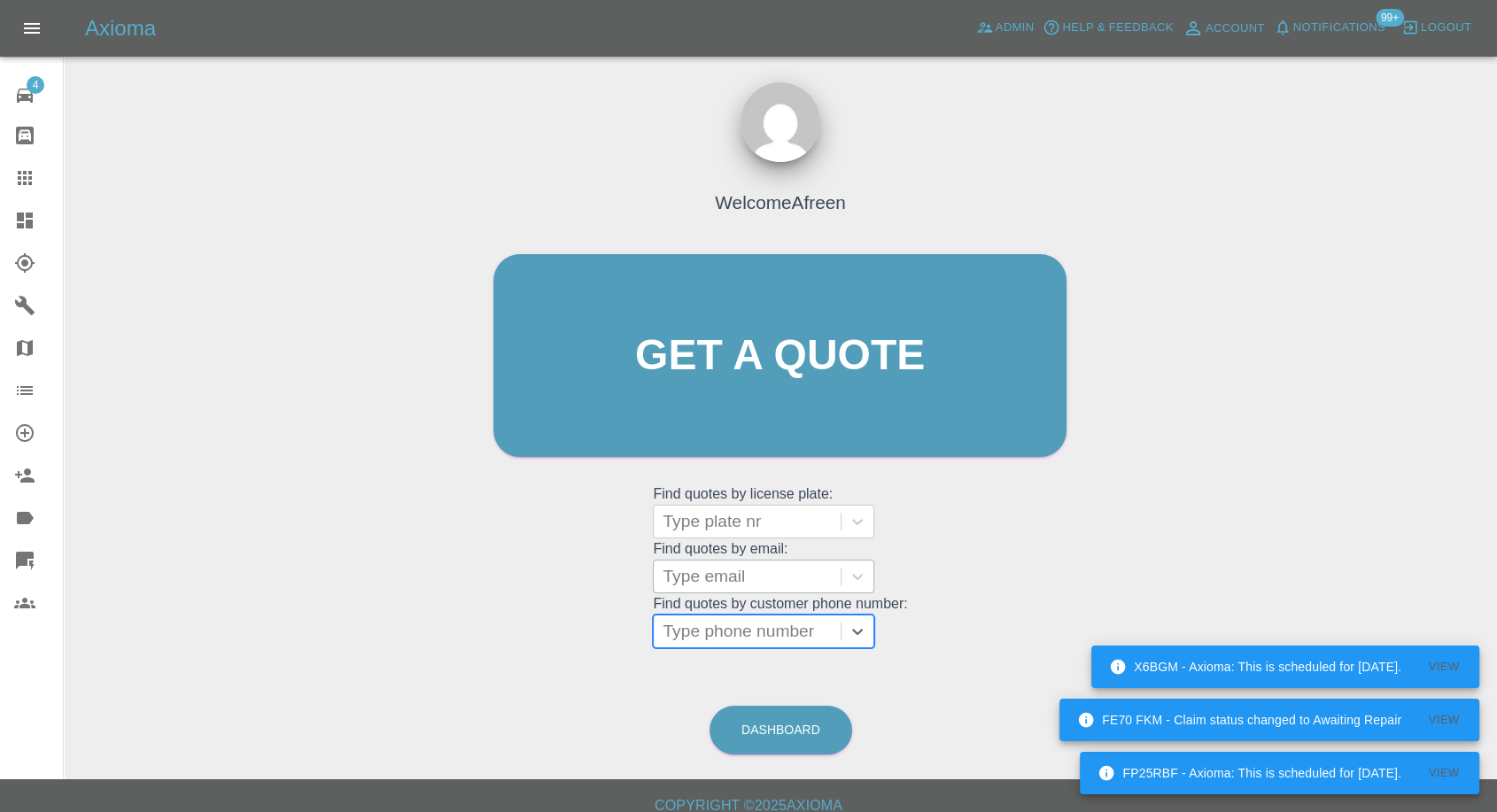
drag, startPoint x: 696, startPoint y: 563, endPoint x: 711, endPoint y: 571, distance: 17.0
click at [698, 564] on div at bounding box center [747, 577] width 169 height 25
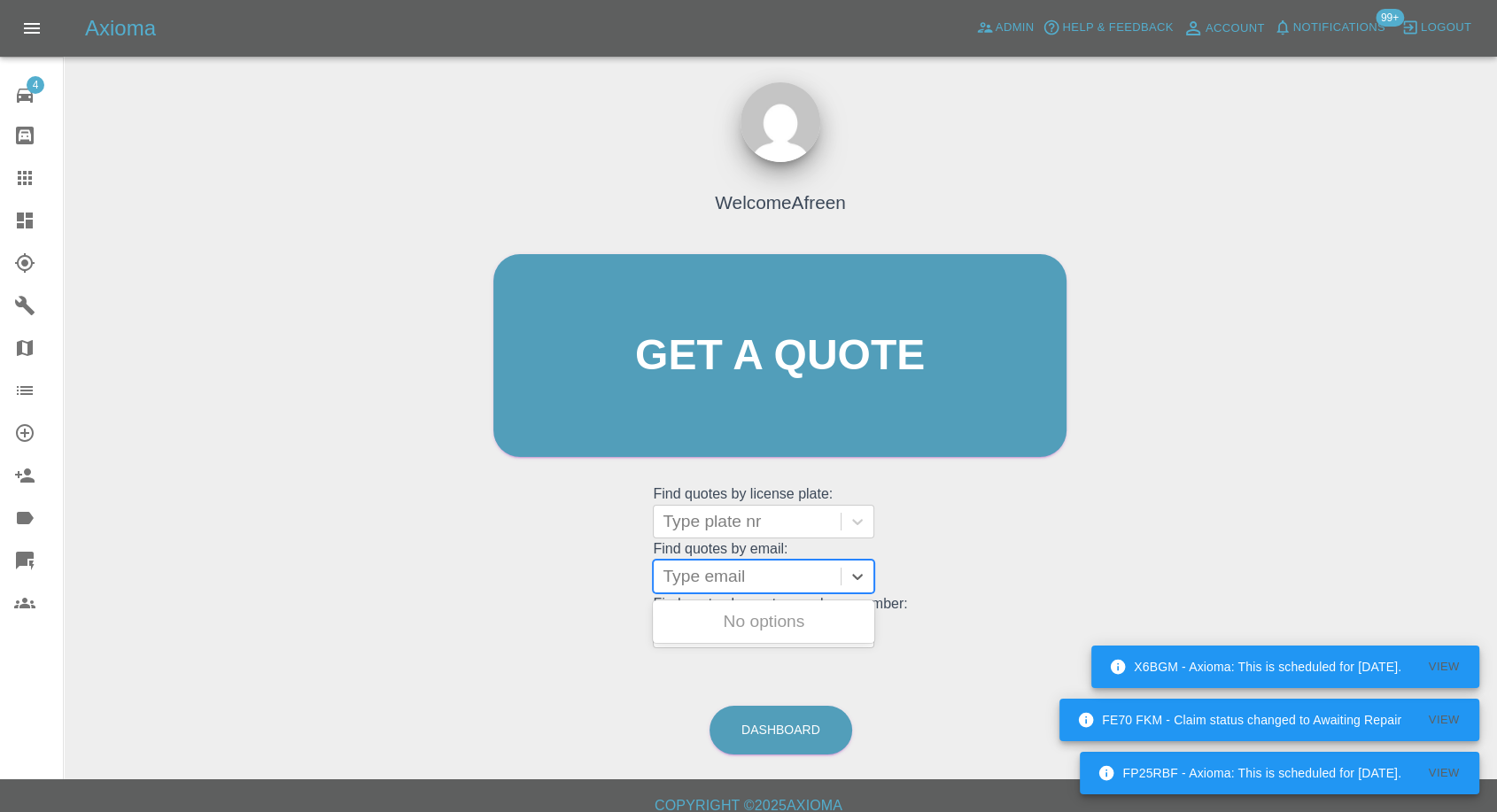
paste input "Stucam703@gmail.com"
type input "Stucam703@gmail.com"
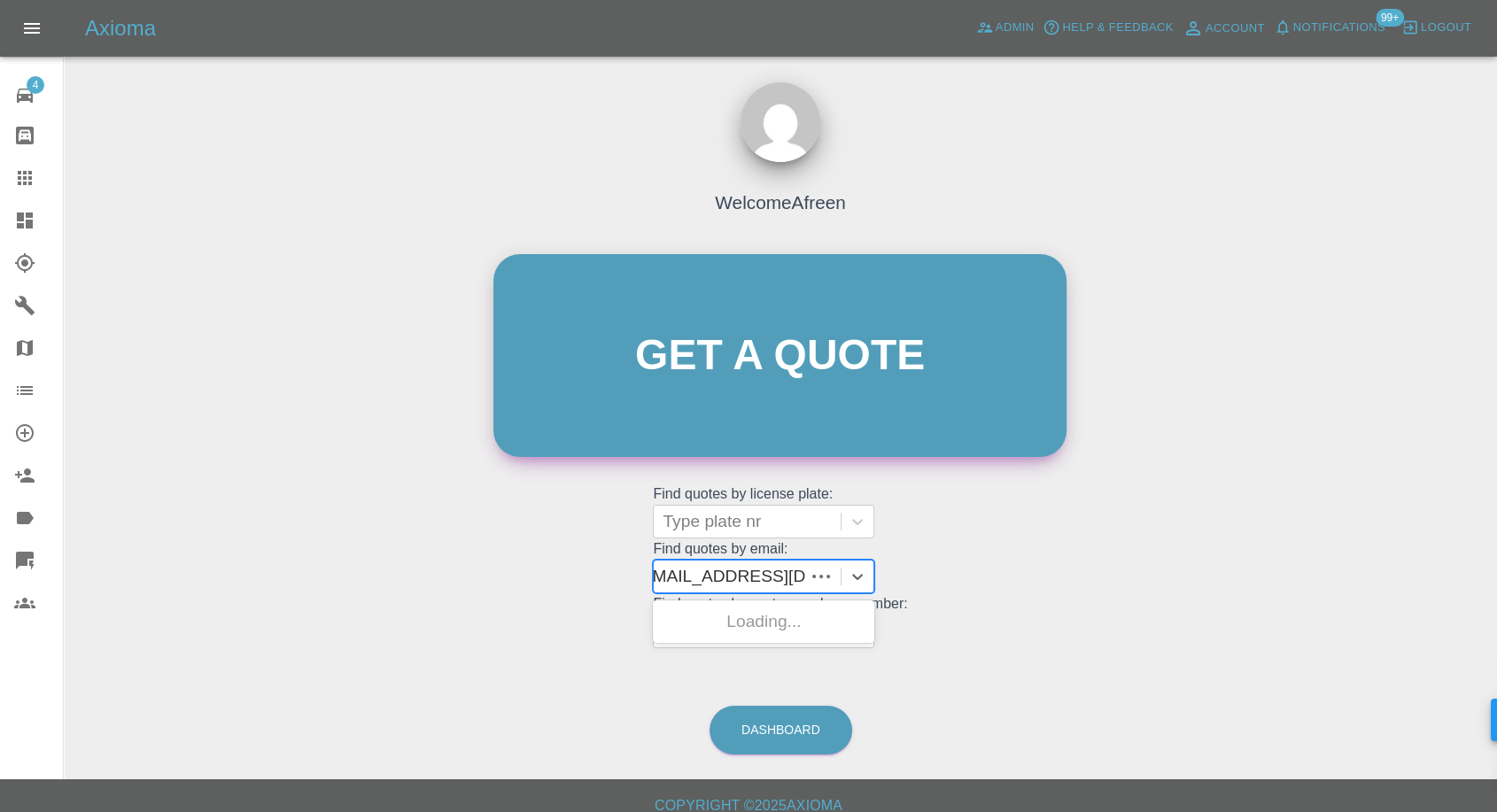
scroll to position [0, 3]
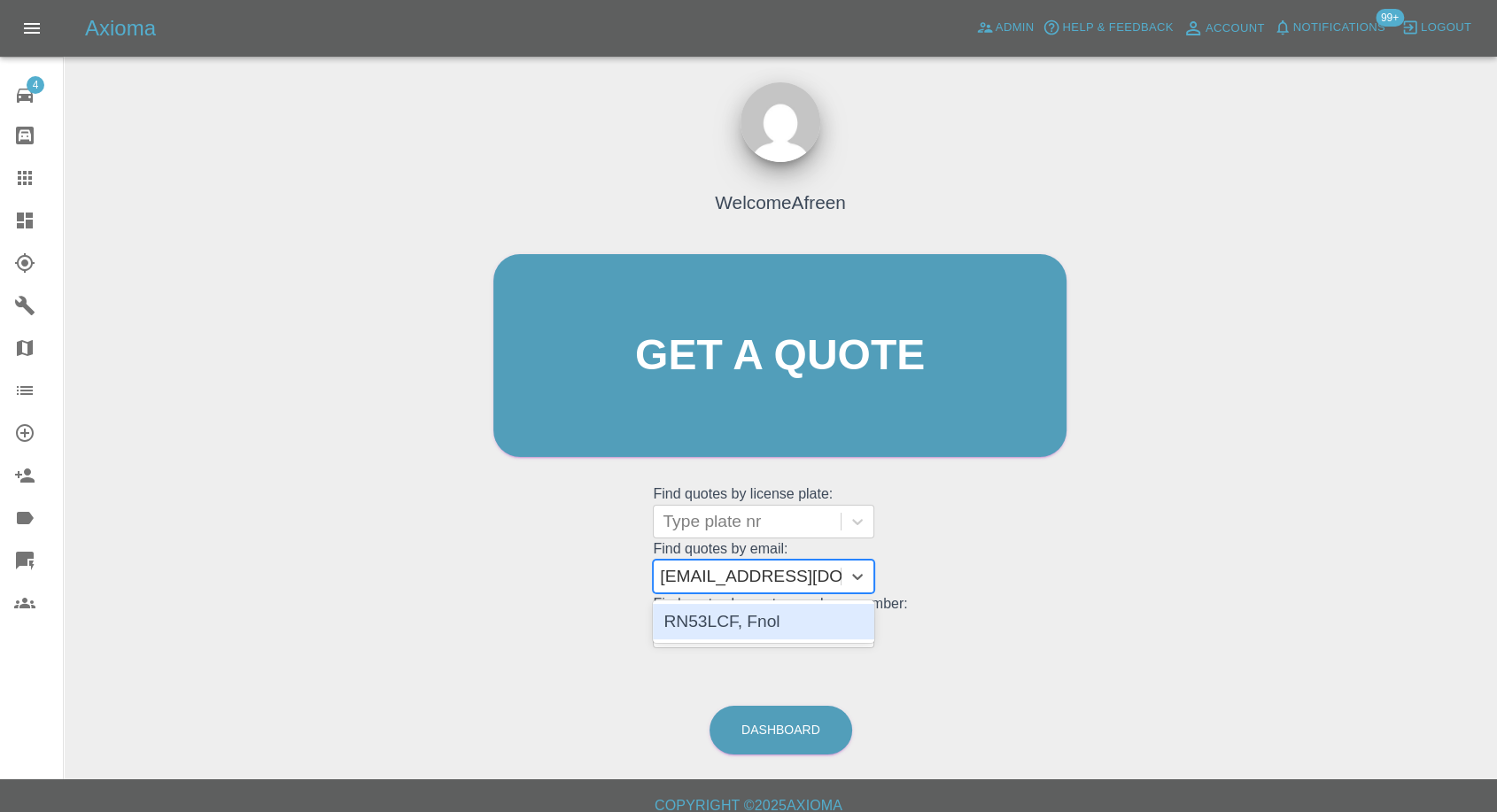
click at [771, 618] on div "RN53LCF, Fnol" at bounding box center [764, 621] width 221 height 35
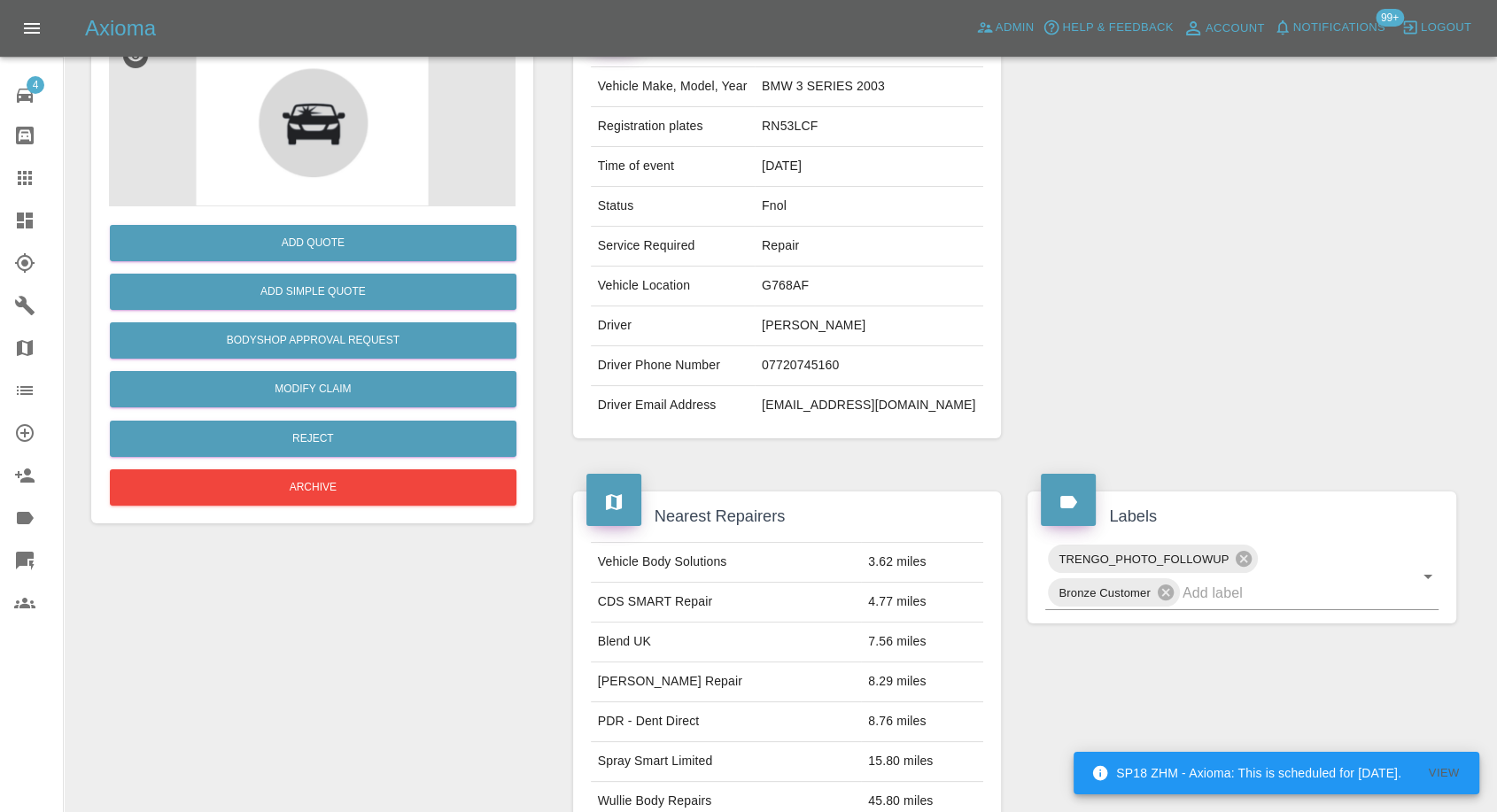
scroll to position [197, 0]
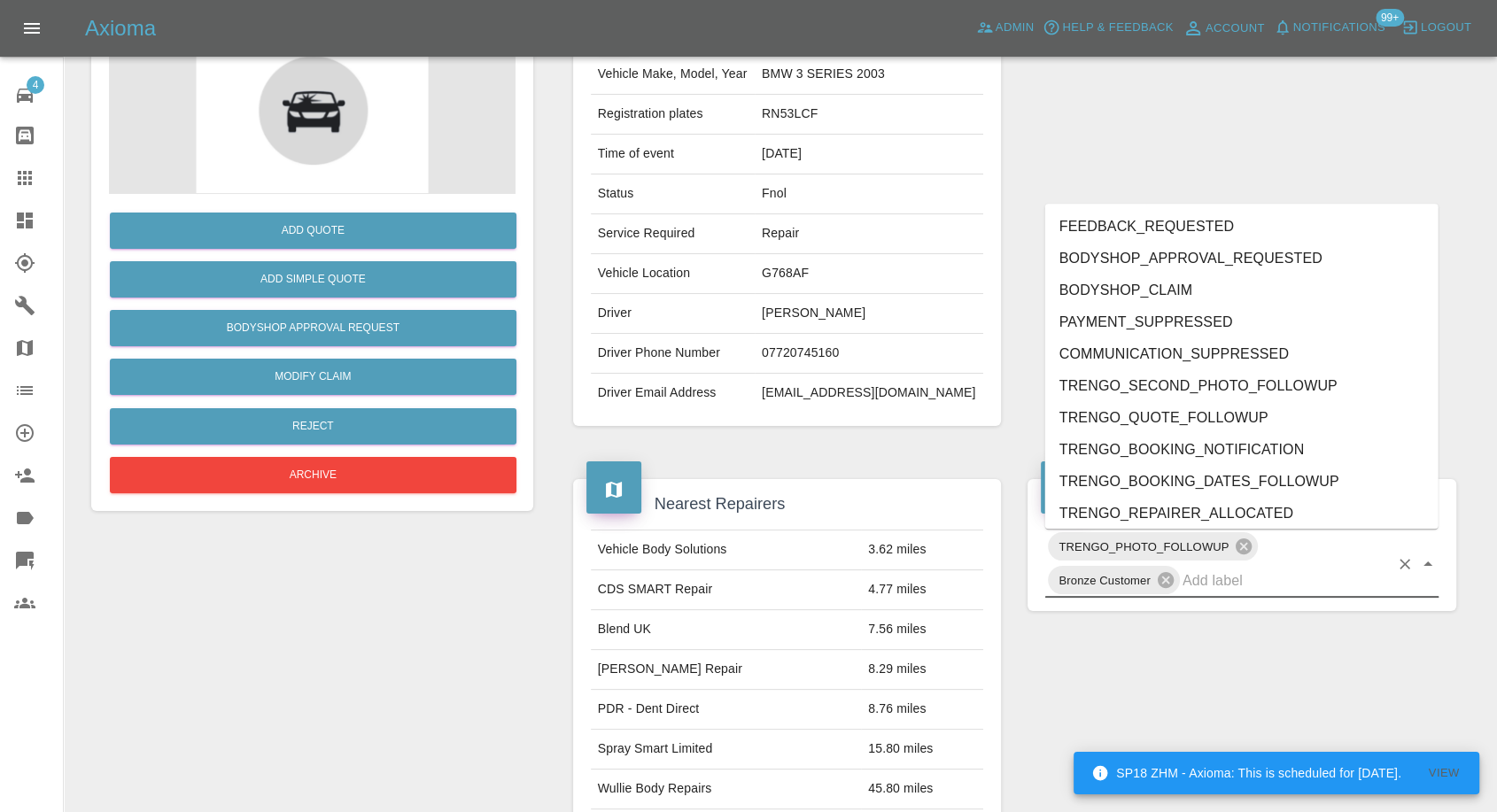
click at [1221, 584] on input "text" at bounding box center [1286, 580] width 206 height 27
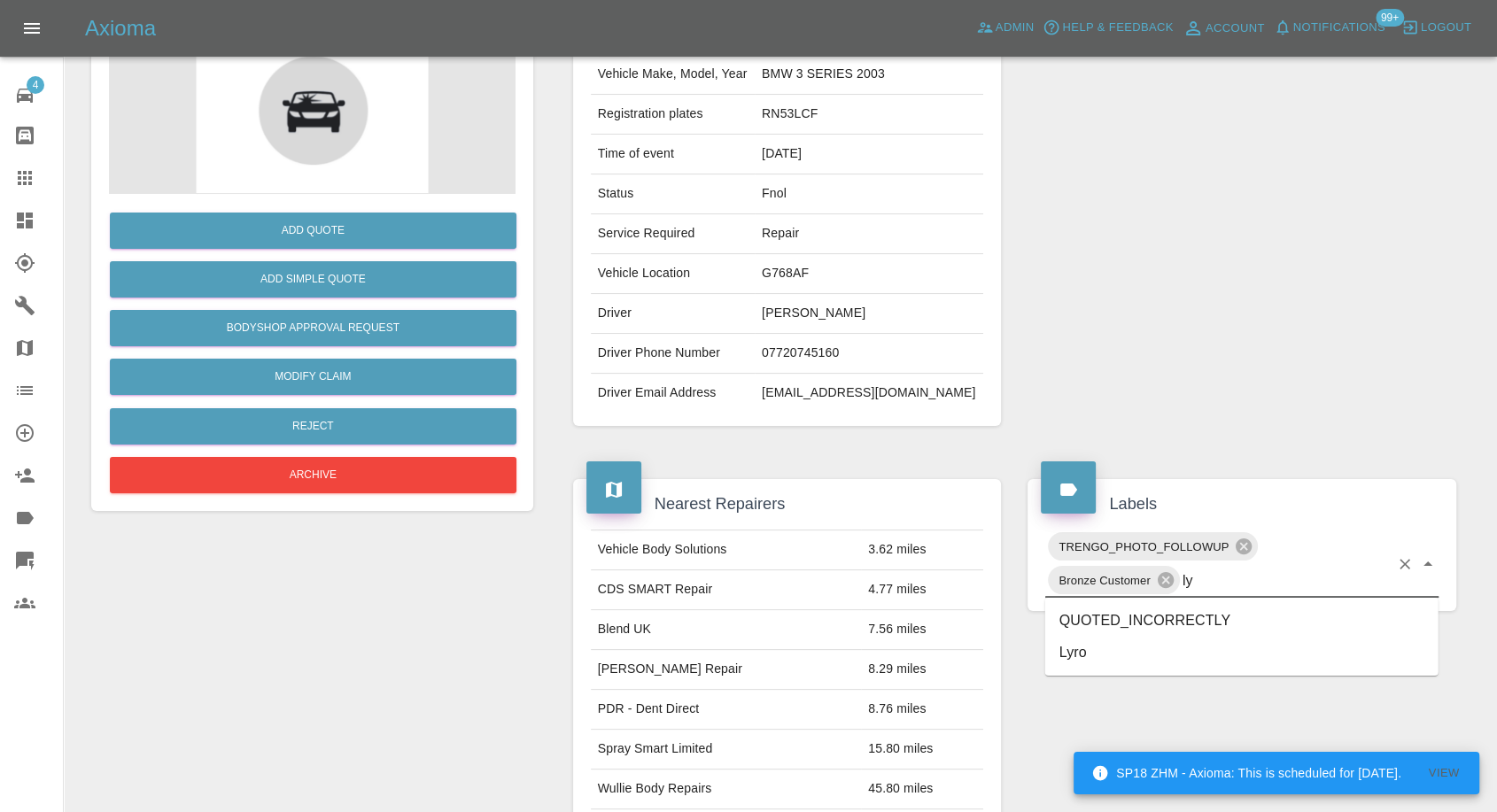
type input "lyr"
click at [1067, 625] on li "Lyro" at bounding box center [1243, 621] width 393 height 32
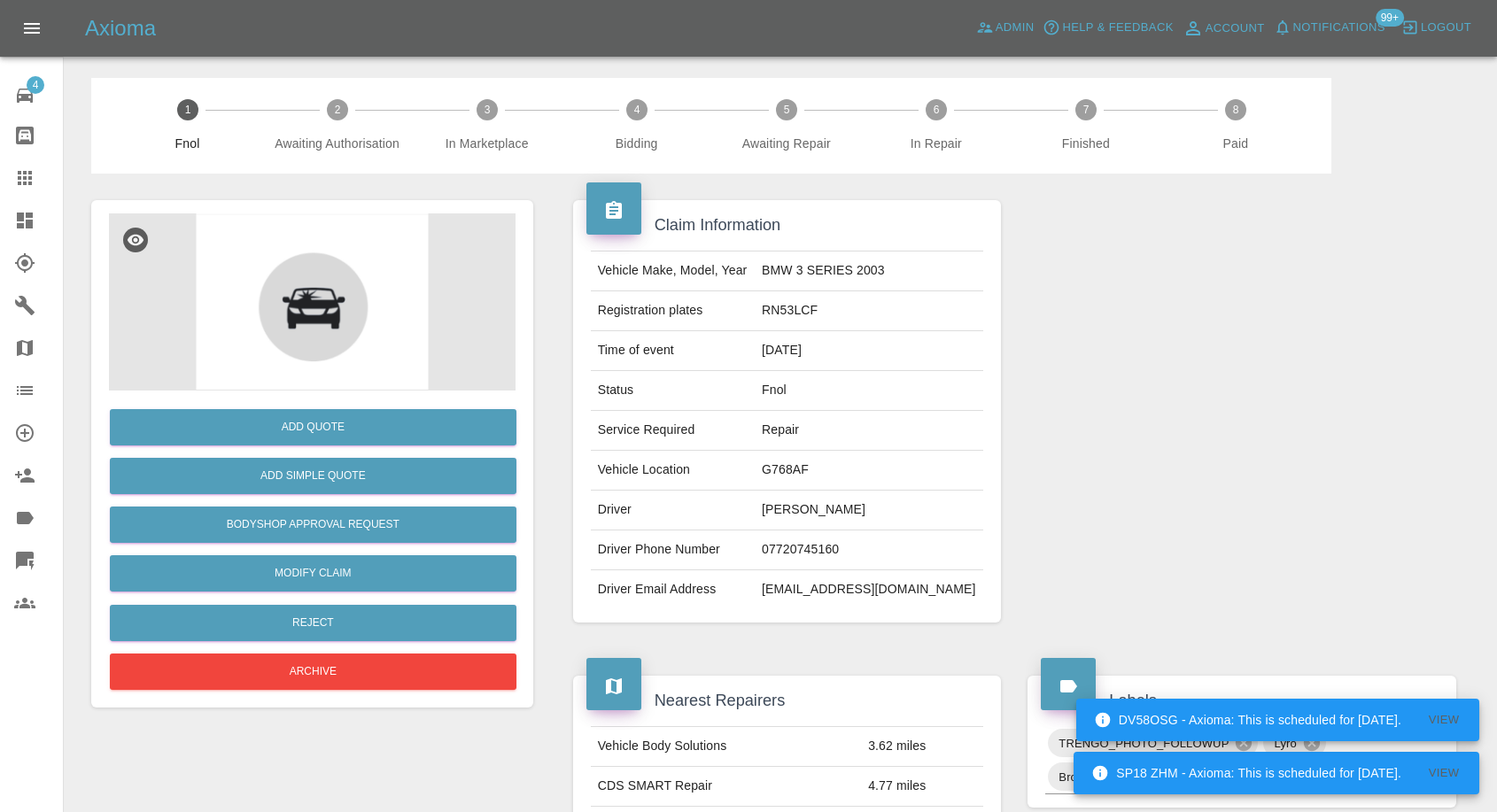
scroll to position [197, 0]
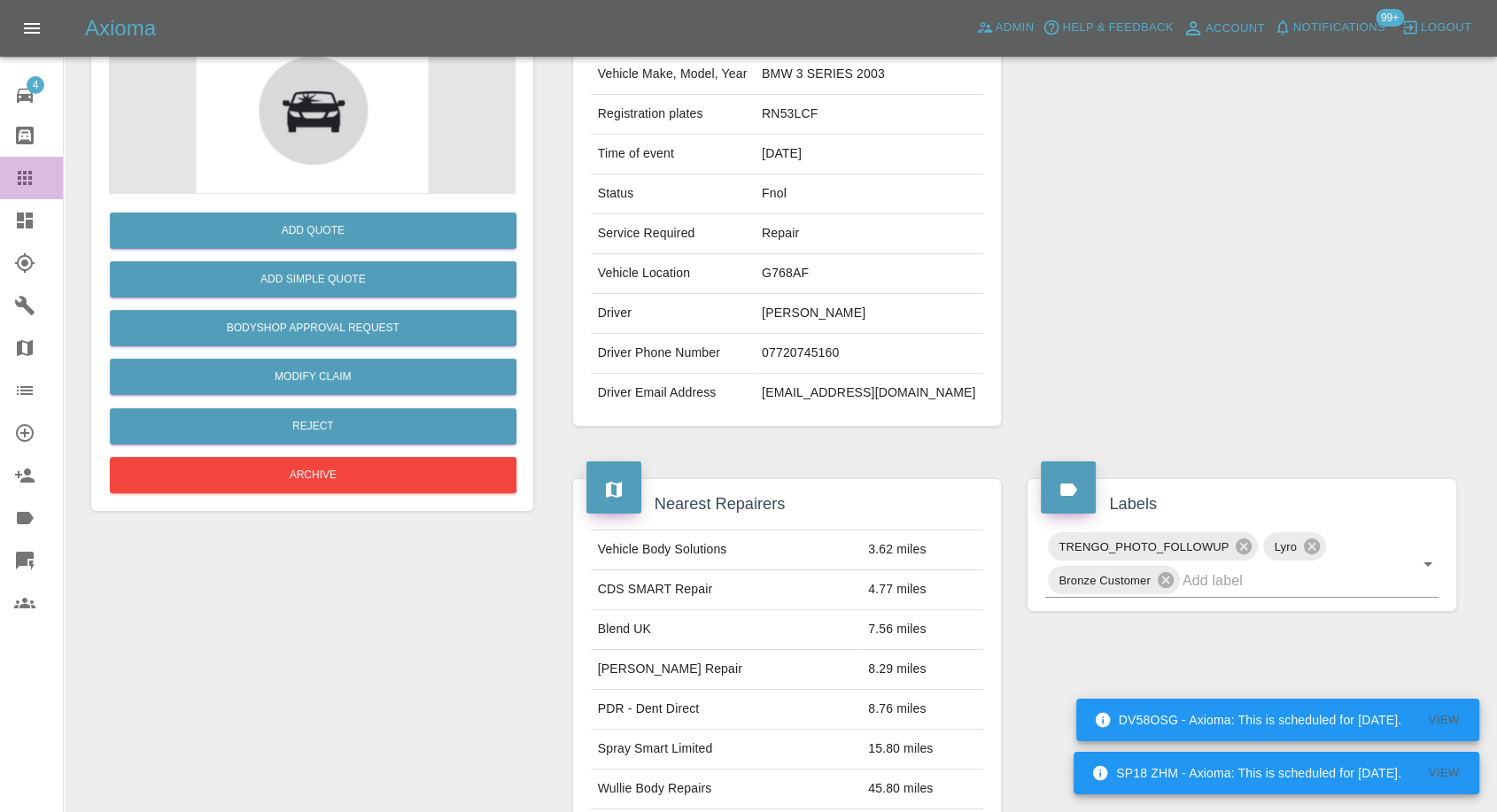
click at [14, 173] on icon at bounding box center [25, 178] width 21 height 21
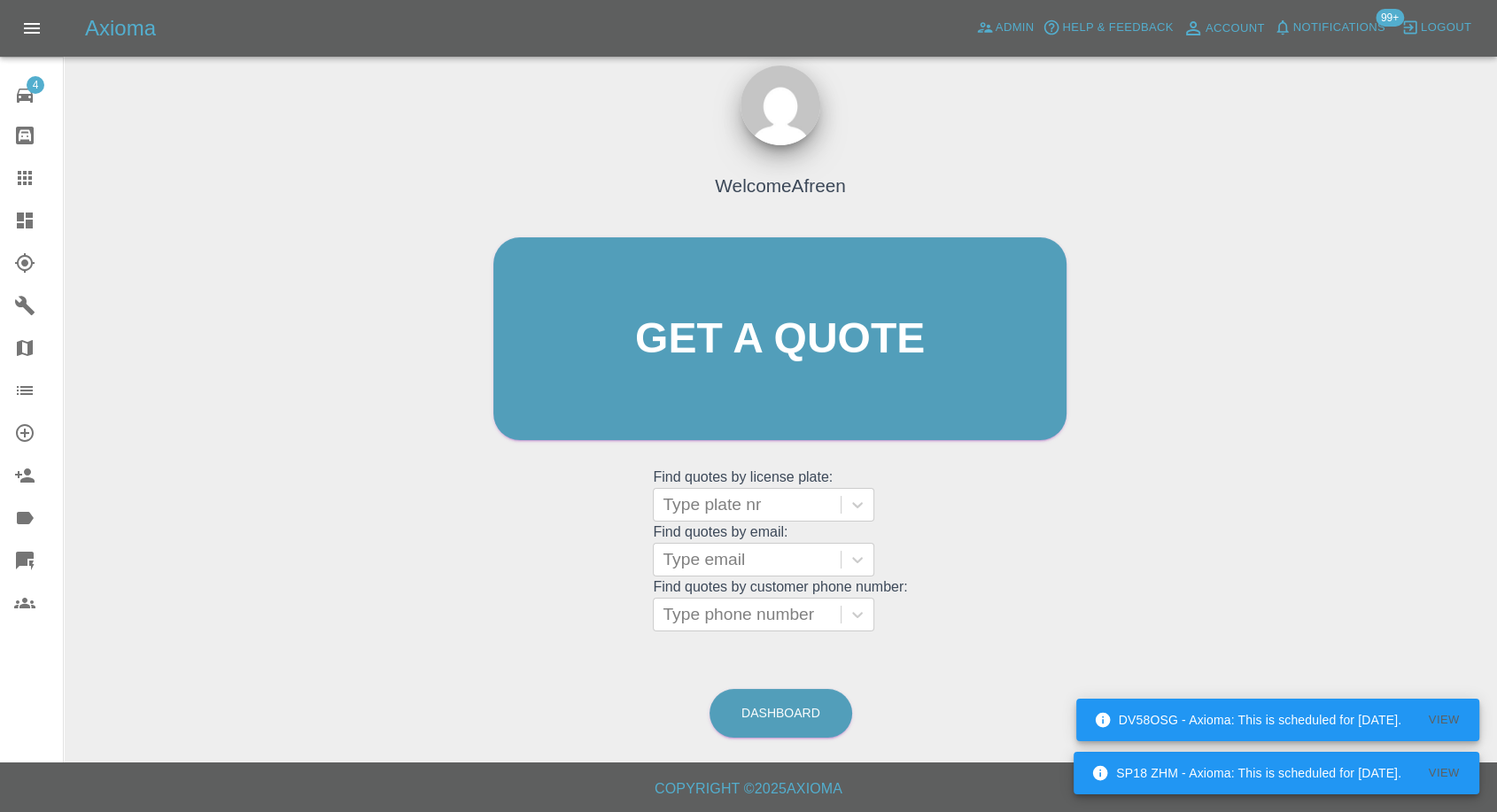
scroll to position [16, 0]
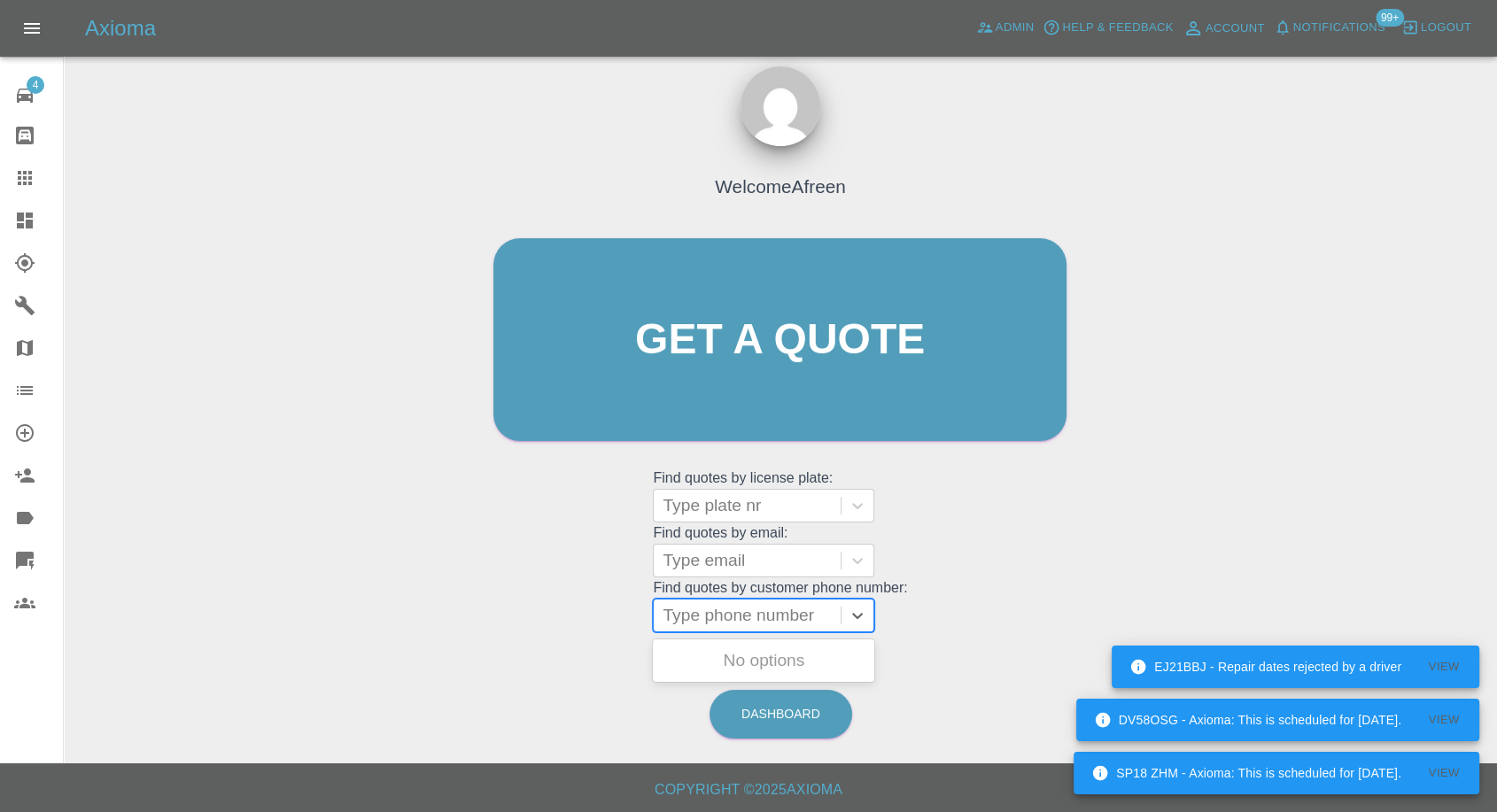
click at [738, 614] on div at bounding box center [747, 615] width 169 height 25
paste input "077473276210"
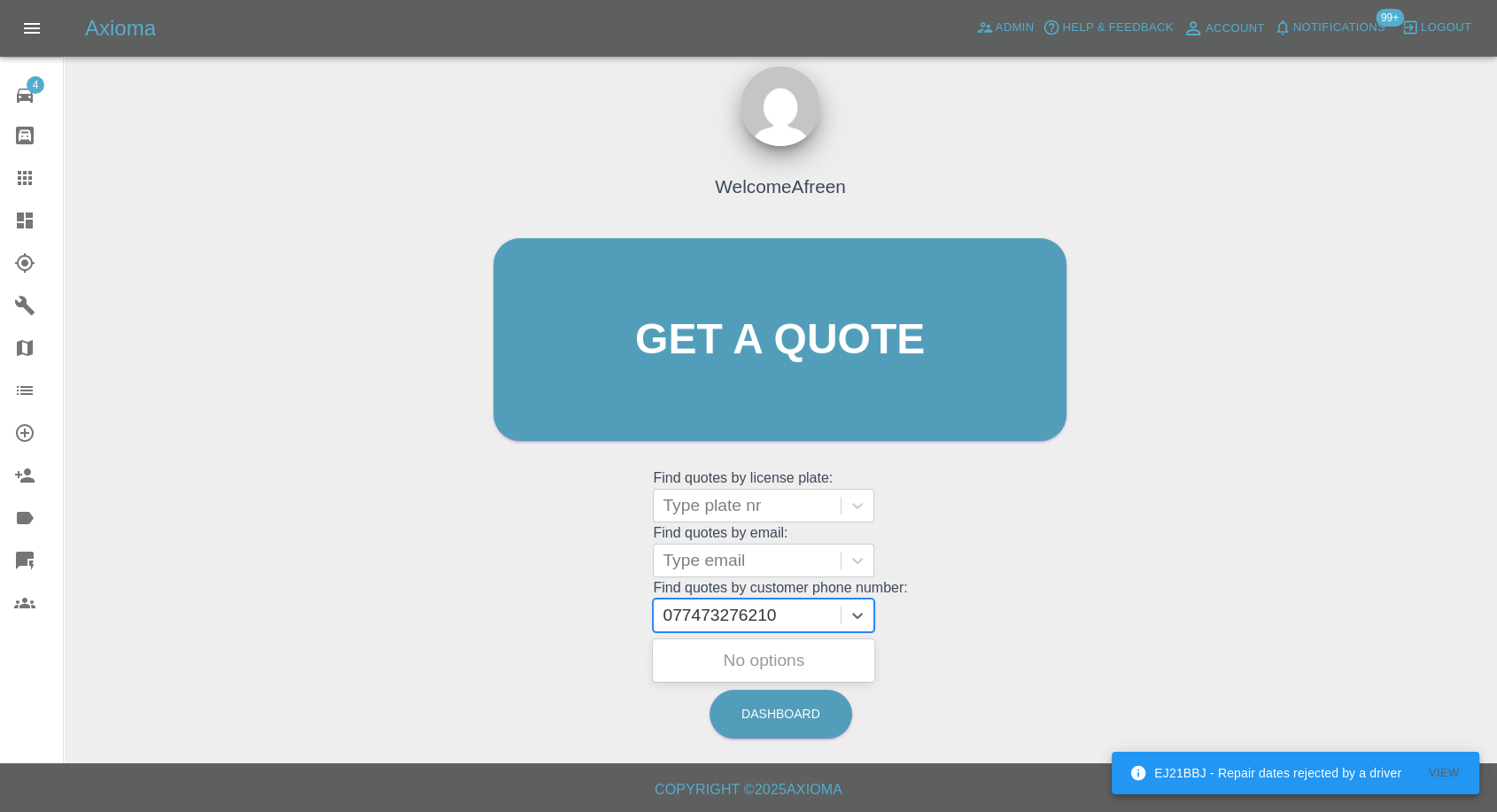
type input "077473276210"
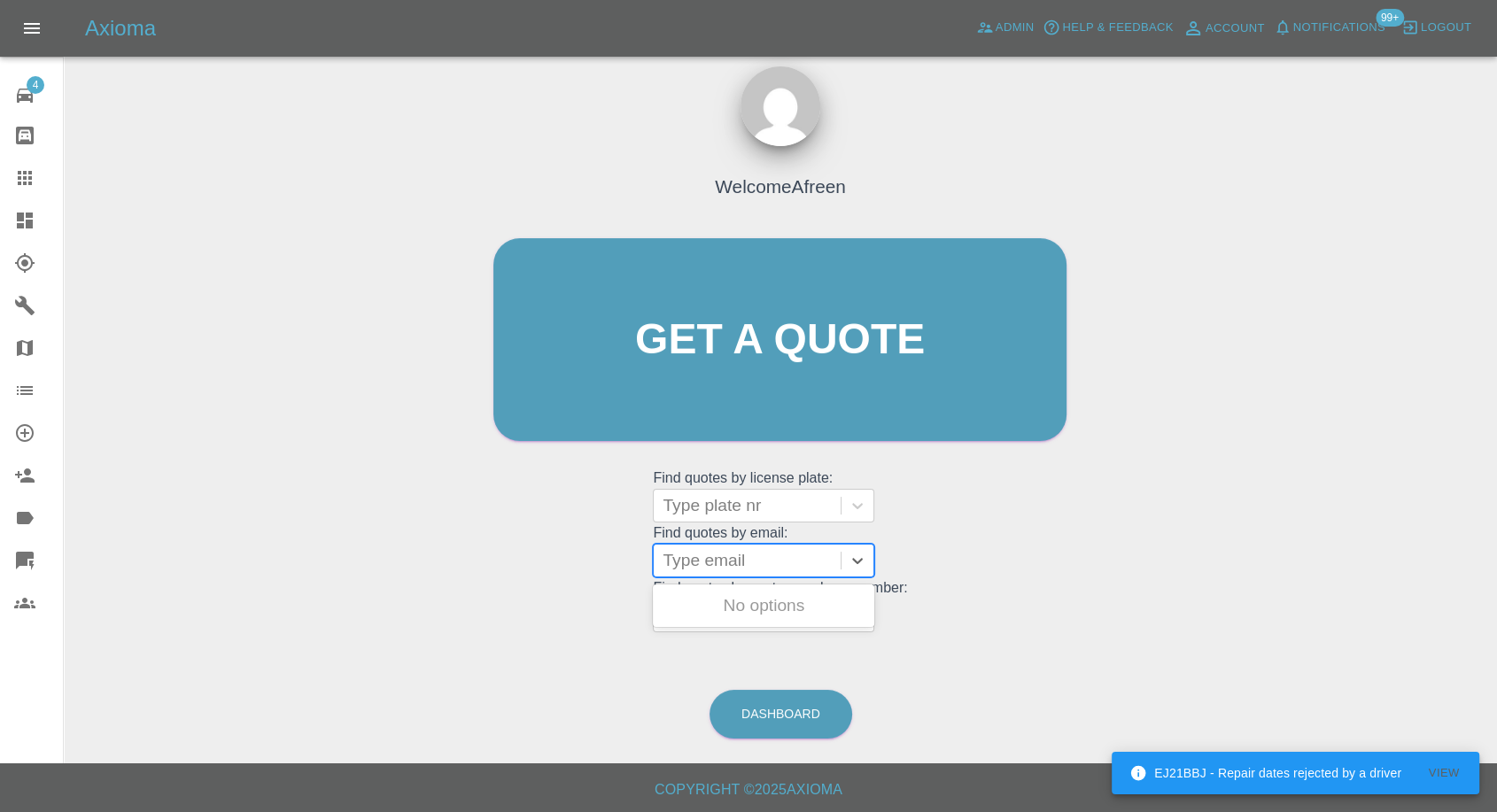
click at [785, 551] on div at bounding box center [747, 561] width 169 height 25
paste input "[EMAIL_ADDRESS][DOMAIN_NAME]"
type input "[EMAIL_ADDRESS][DOMAIN_NAME]"
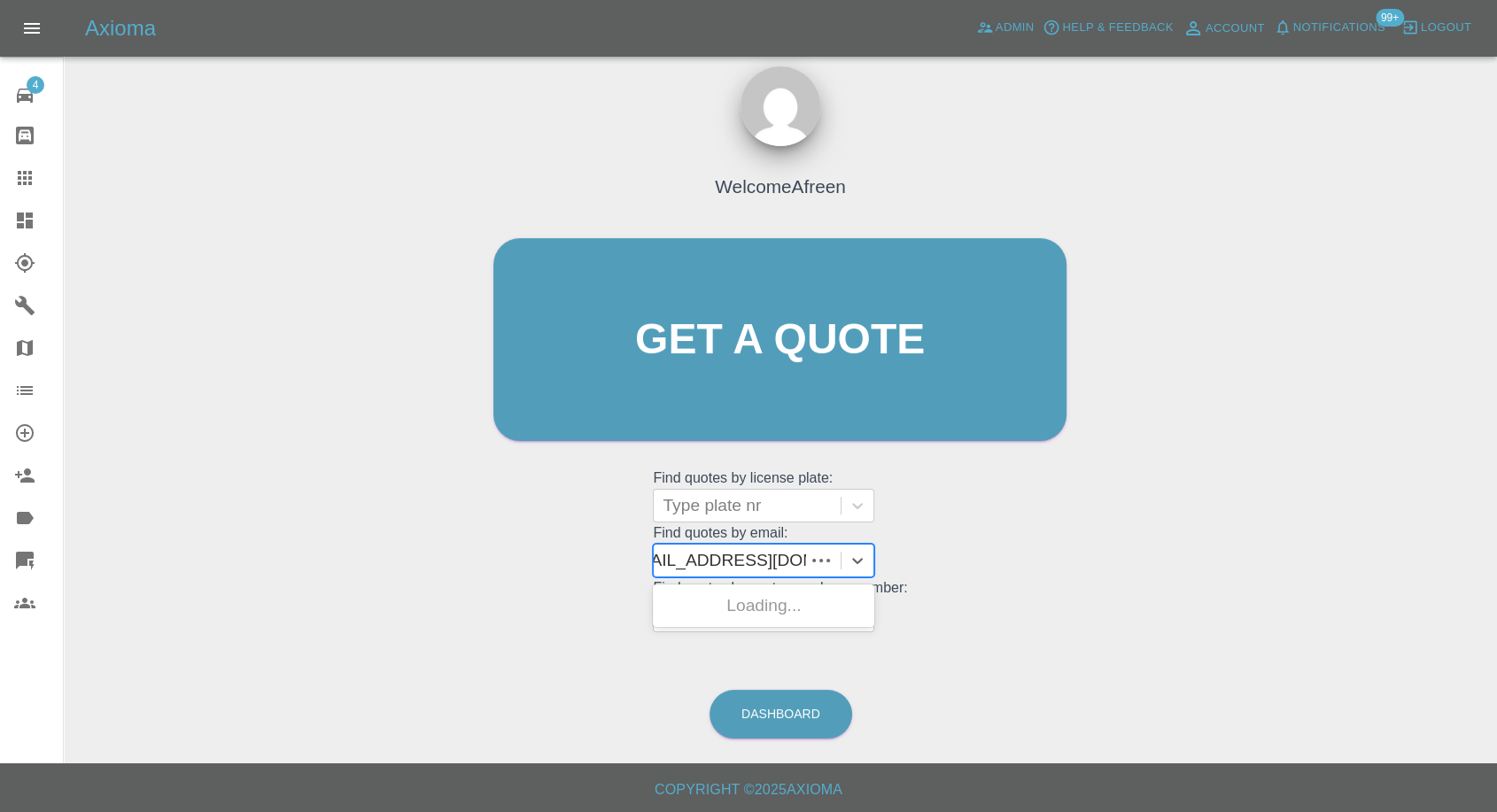
scroll to position [0, 19]
click at [764, 596] on div "FE61GVW, Fnol" at bounding box center [764, 605] width 221 height 35
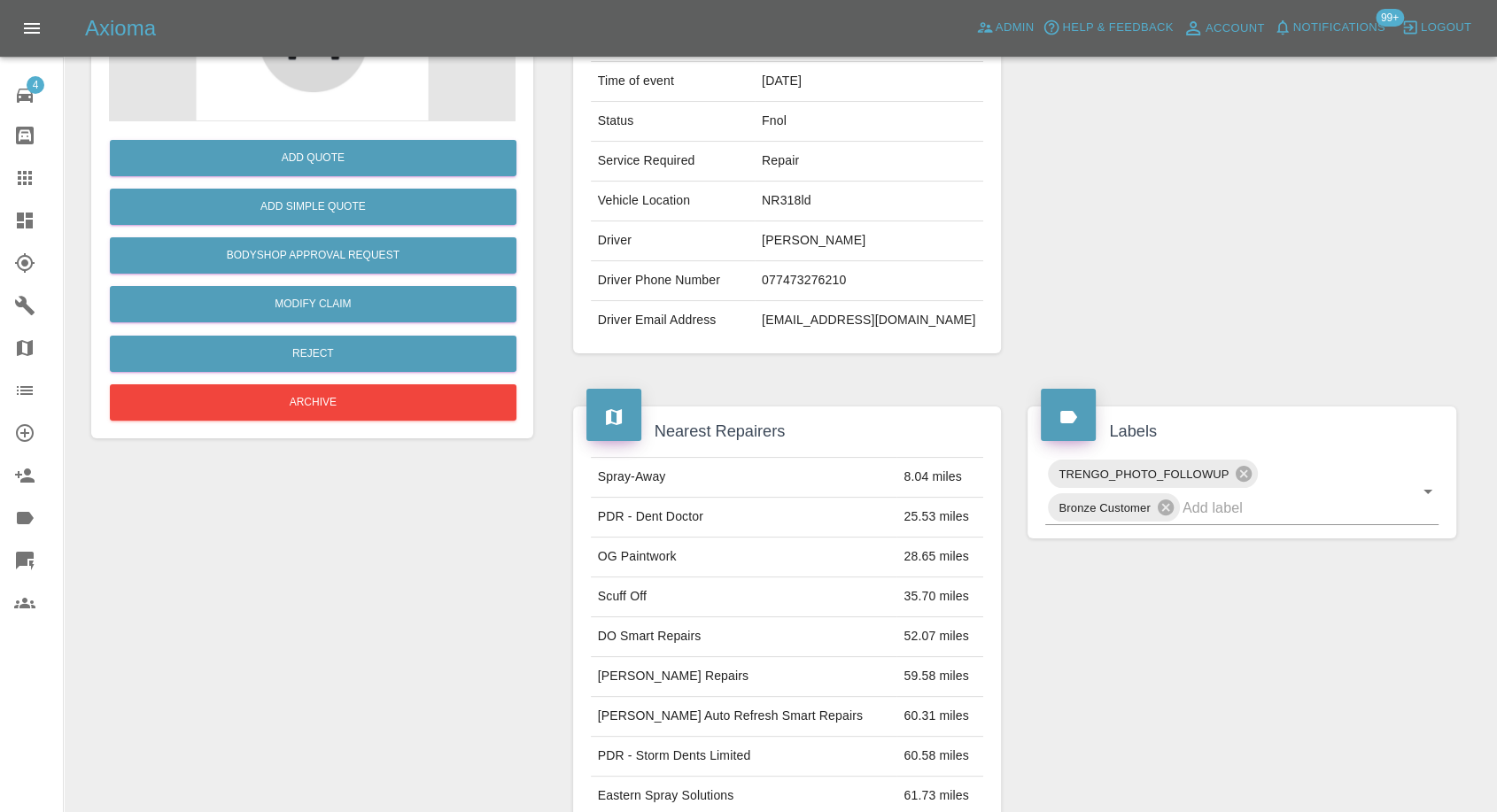
scroll to position [393, 0]
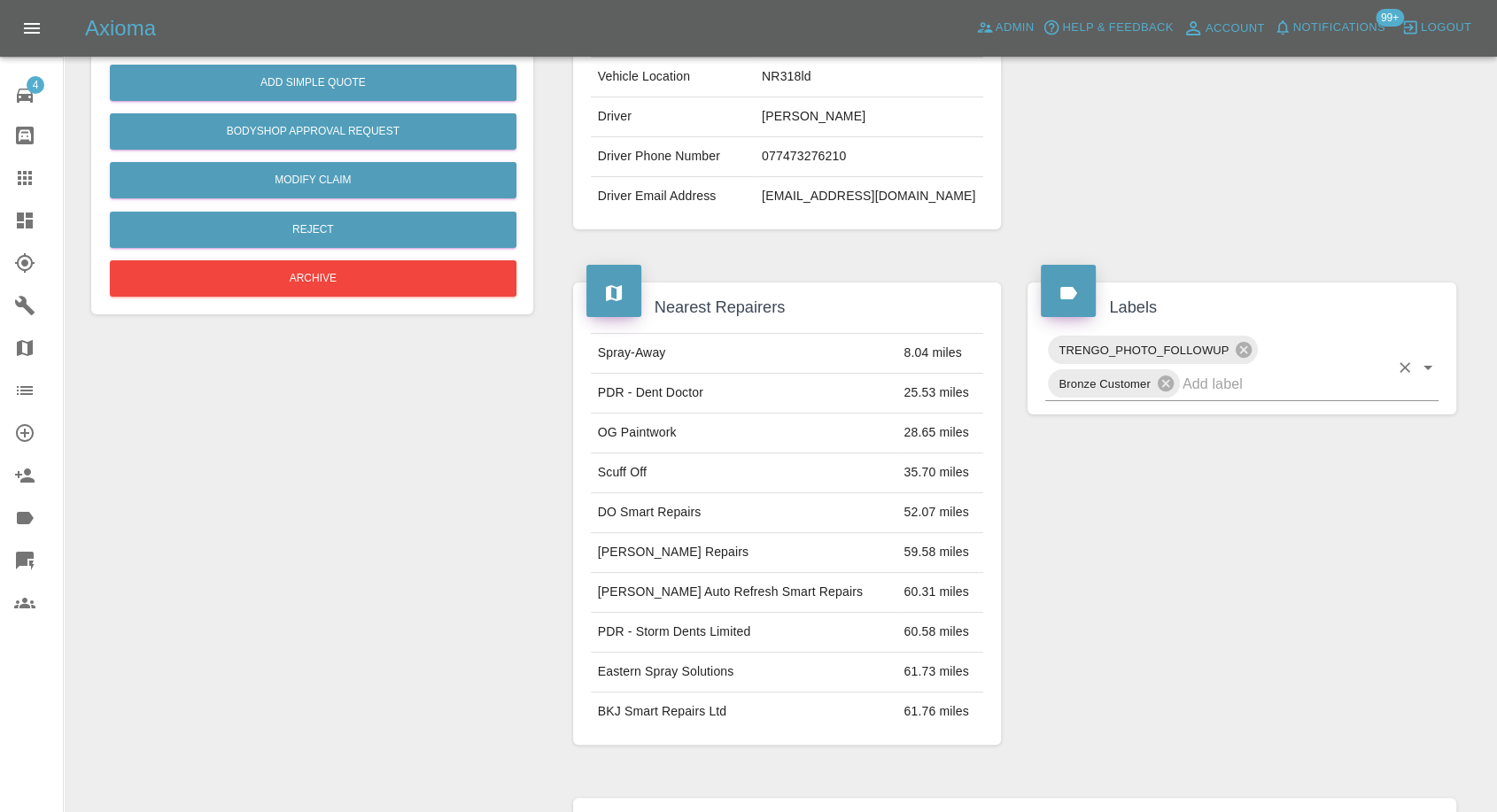
click at [1231, 389] on input "text" at bounding box center [1286, 384] width 206 height 27
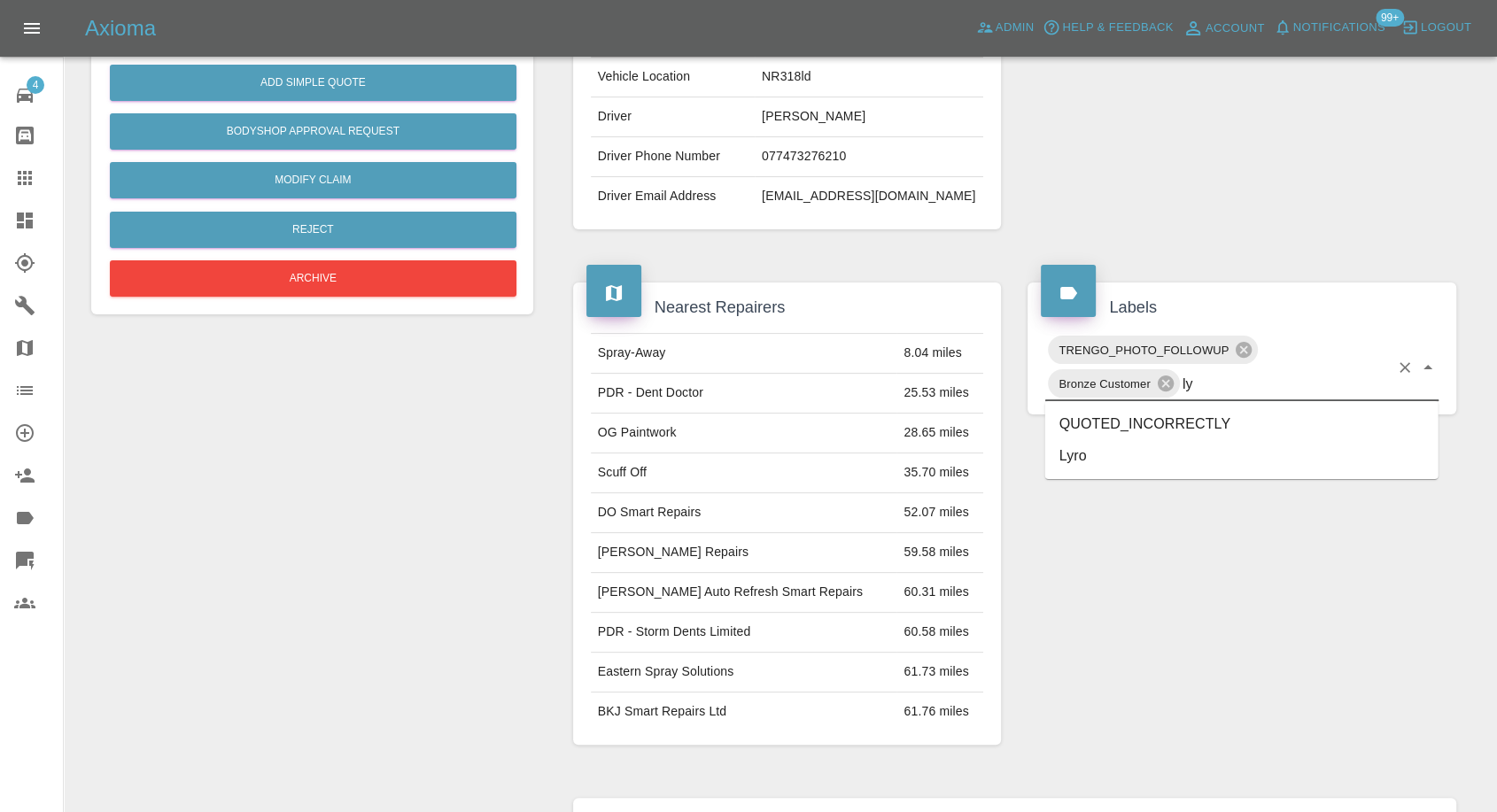
type input "lyr"
click at [1120, 420] on li "Lyro" at bounding box center [1243, 424] width 393 height 32
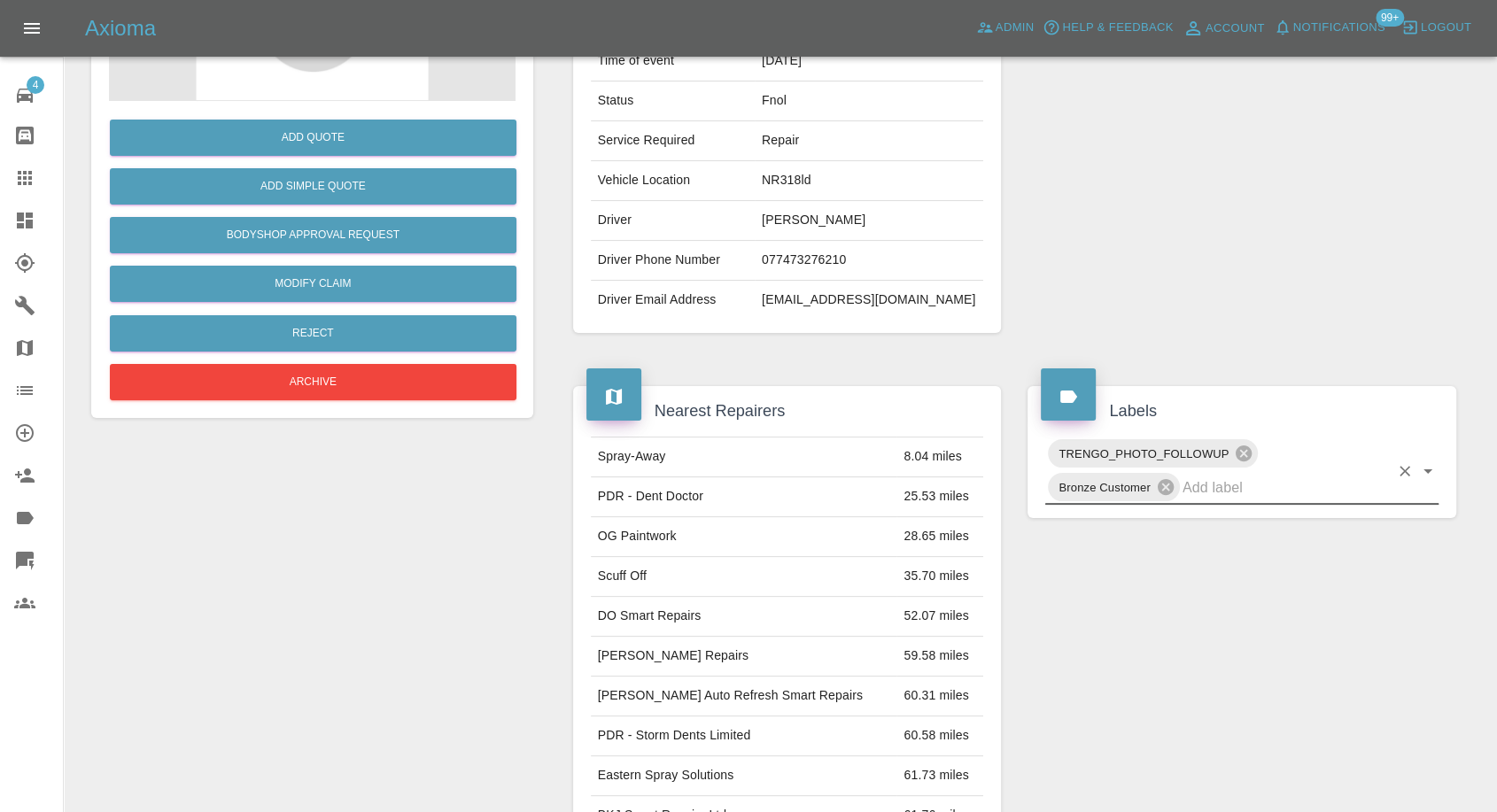
scroll to position [197, 0]
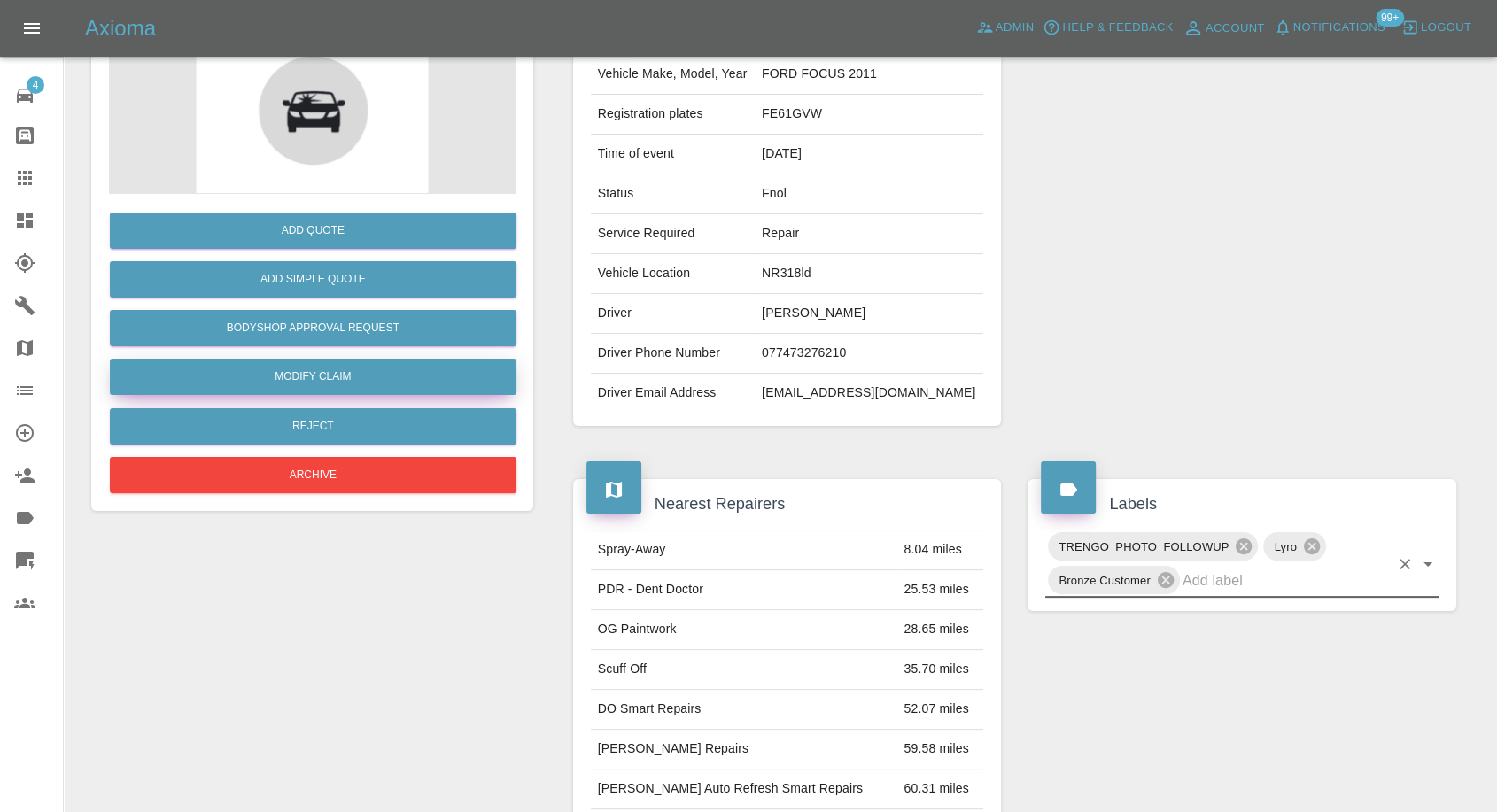
click at [351, 382] on link "Modify Claim" at bounding box center [313, 376] width 407 height 36
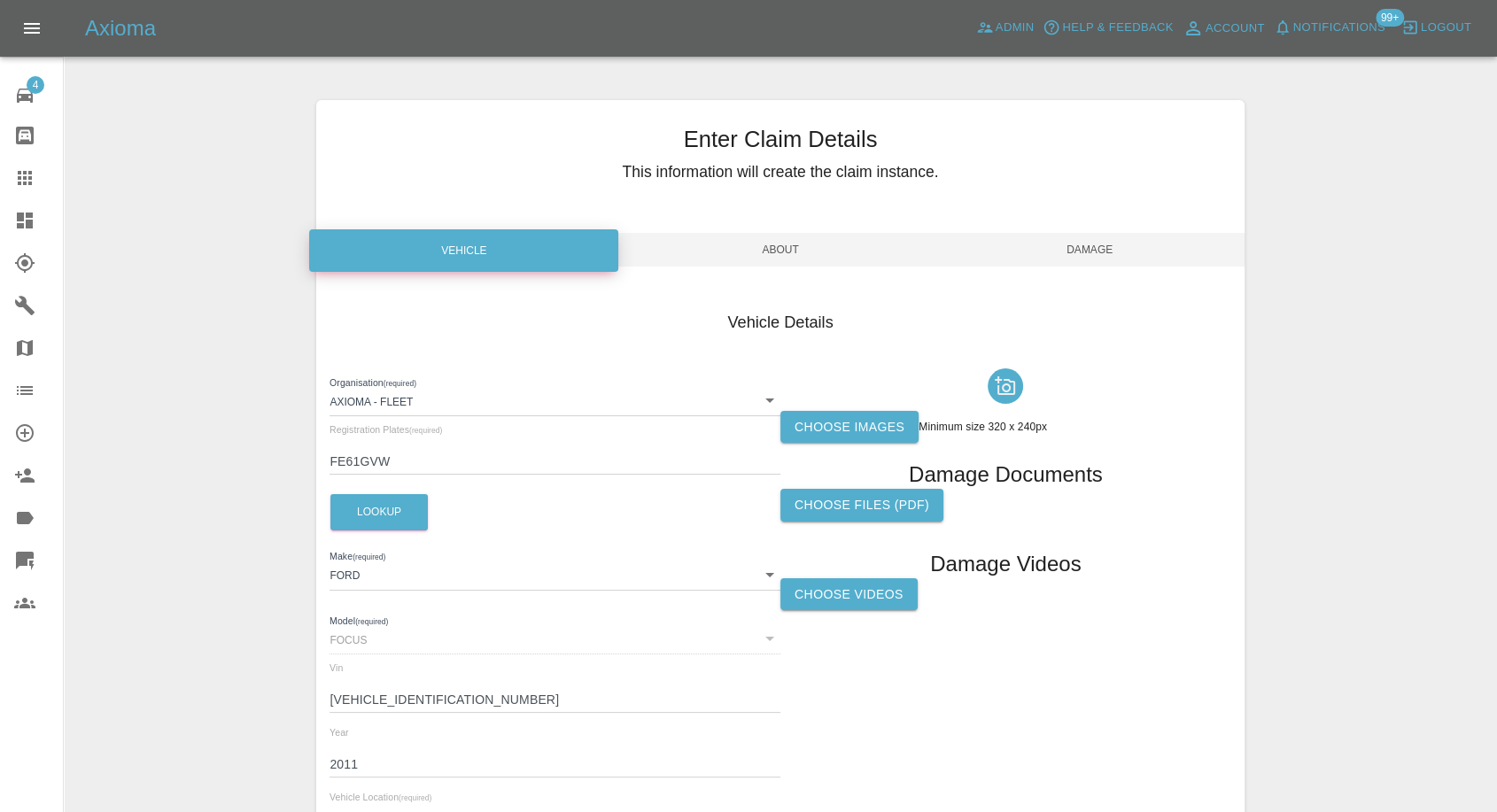
click at [828, 436] on label "Choose images" at bounding box center [849, 427] width 138 height 33
click at [0, 0] on input "Choose images" at bounding box center [0, 0] width 0 height 0
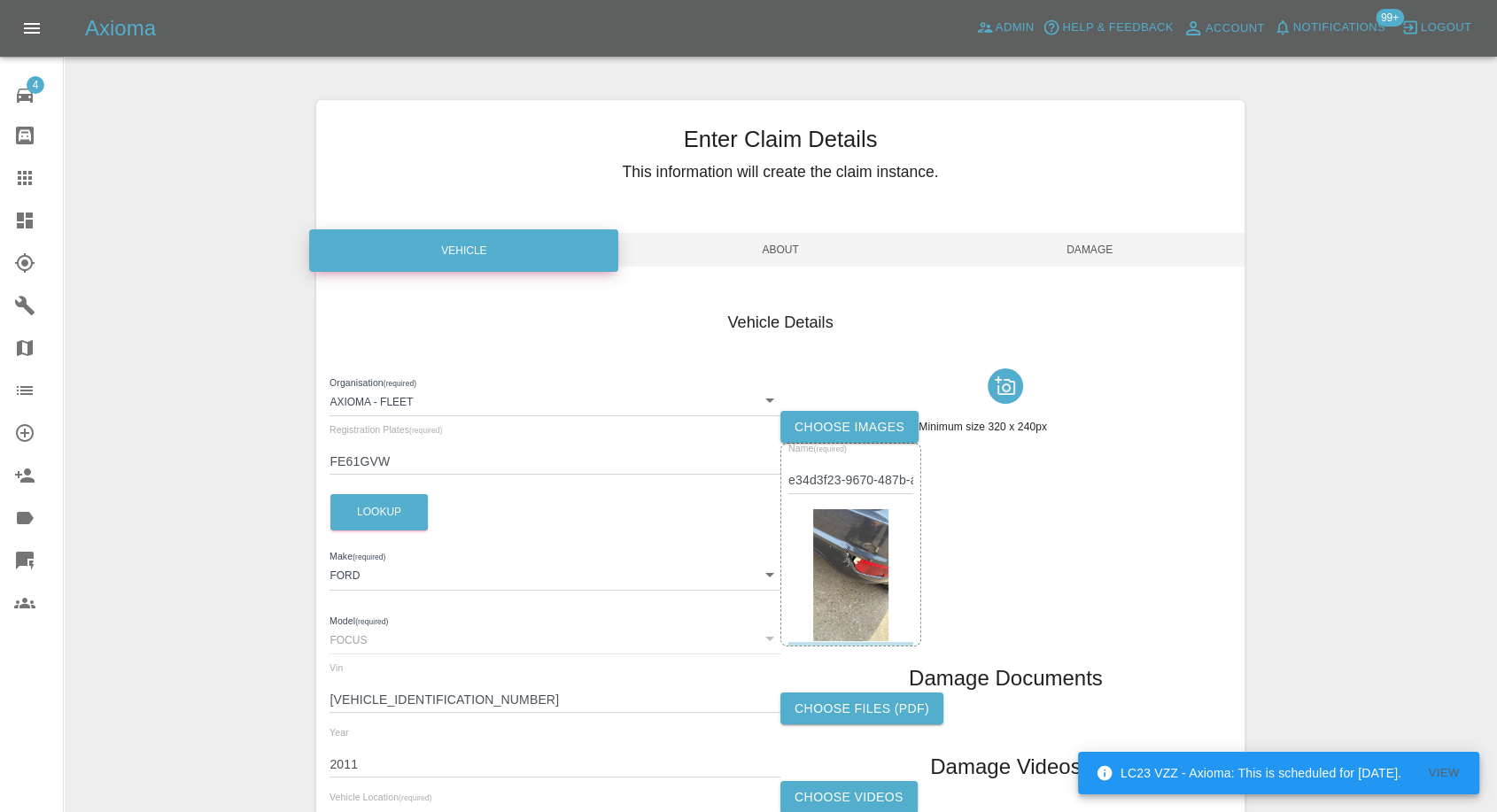
click at [1091, 243] on span "Damage" at bounding box center [1089, 250] width 309 height 34
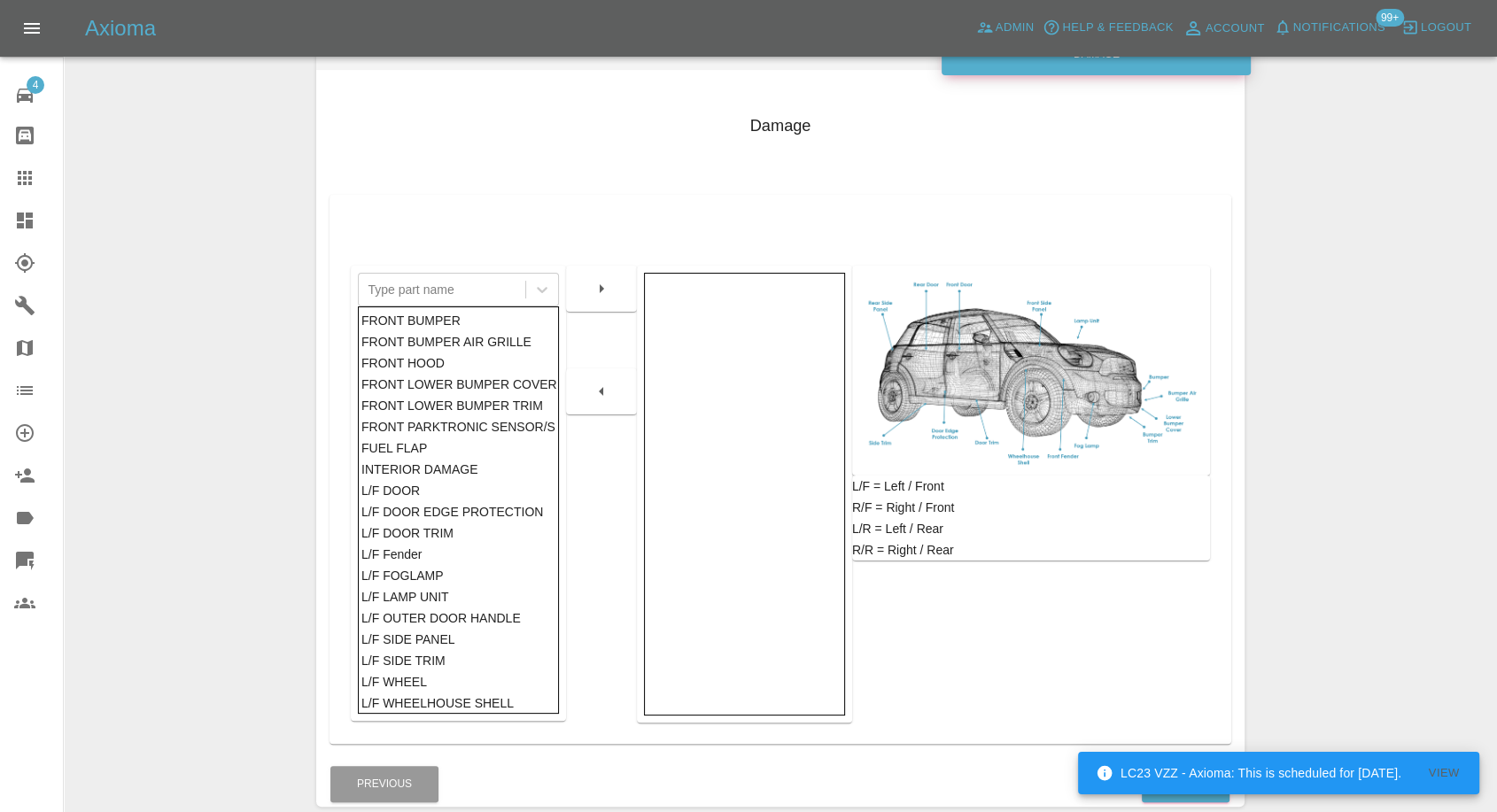
scroll to position [284, 0]
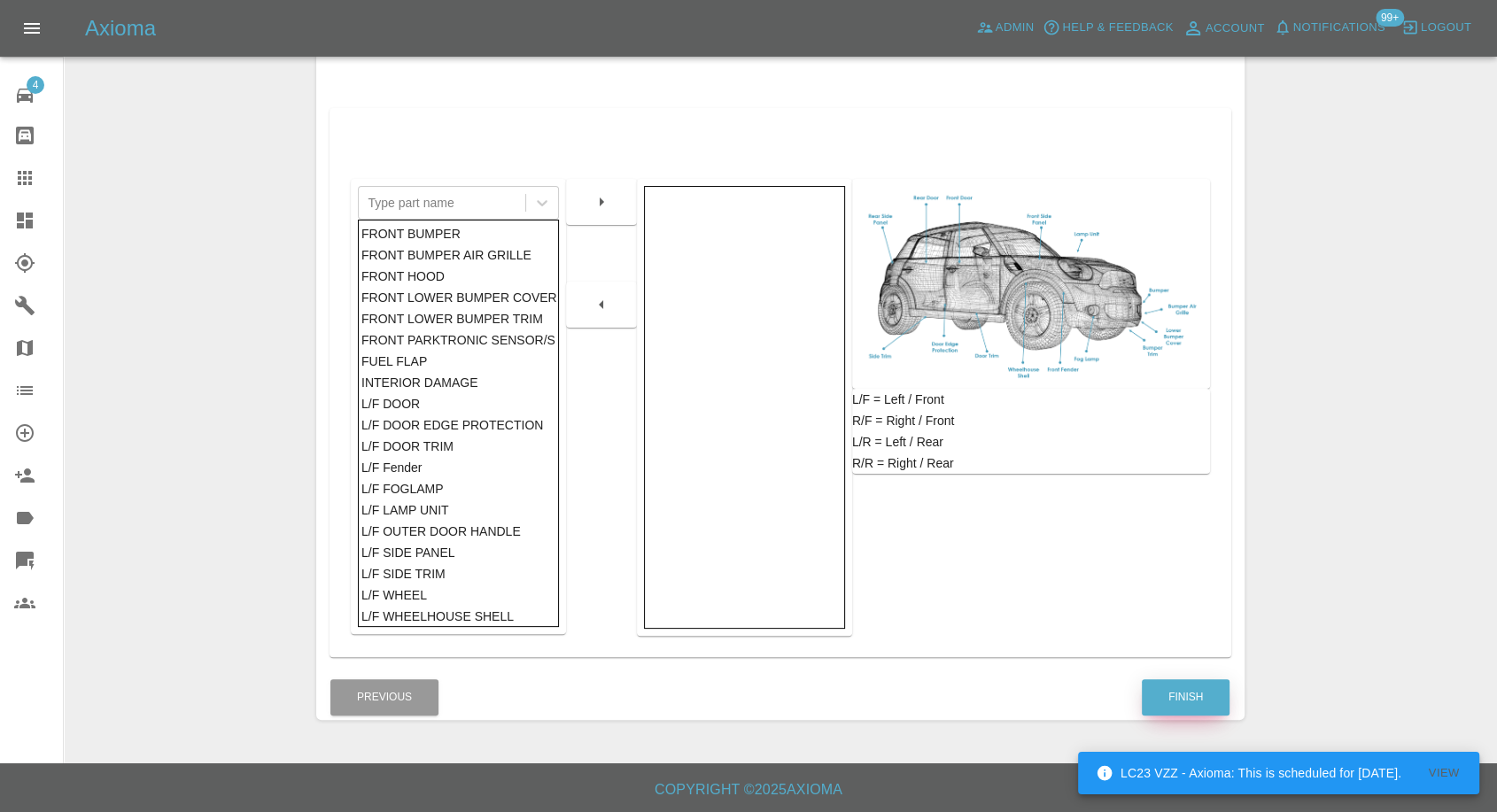
click at [1173, 694] on button "Finish" at bounding box center [1186, 698] width 88 height 36
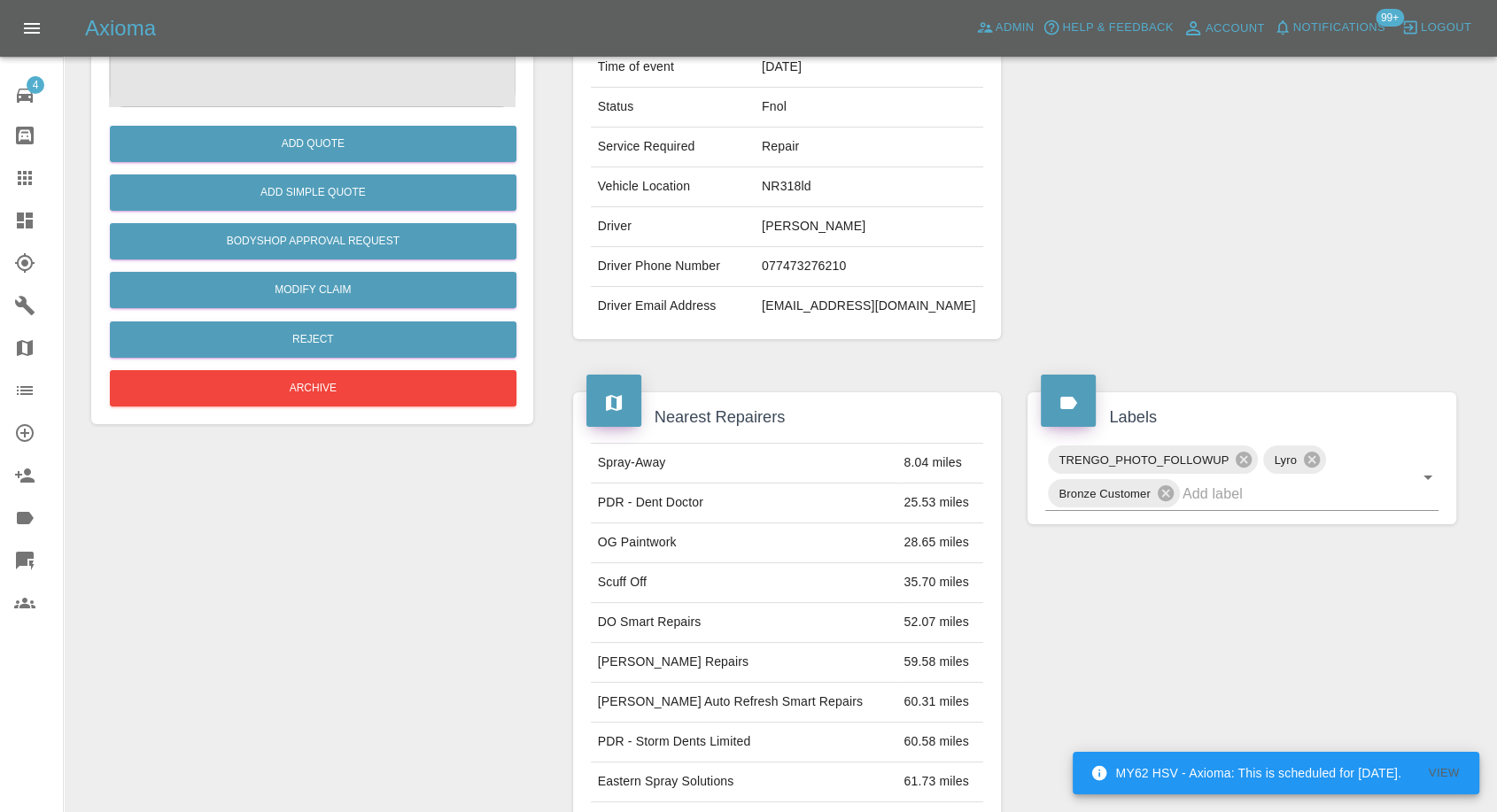
drag, startPoint x: 20, startPoint y: 172, endPoint x: 223, endPoint y: 359, distance: 276.0
click at [20, 172] on icon at bounding box center [25, 178] width 14 height 14
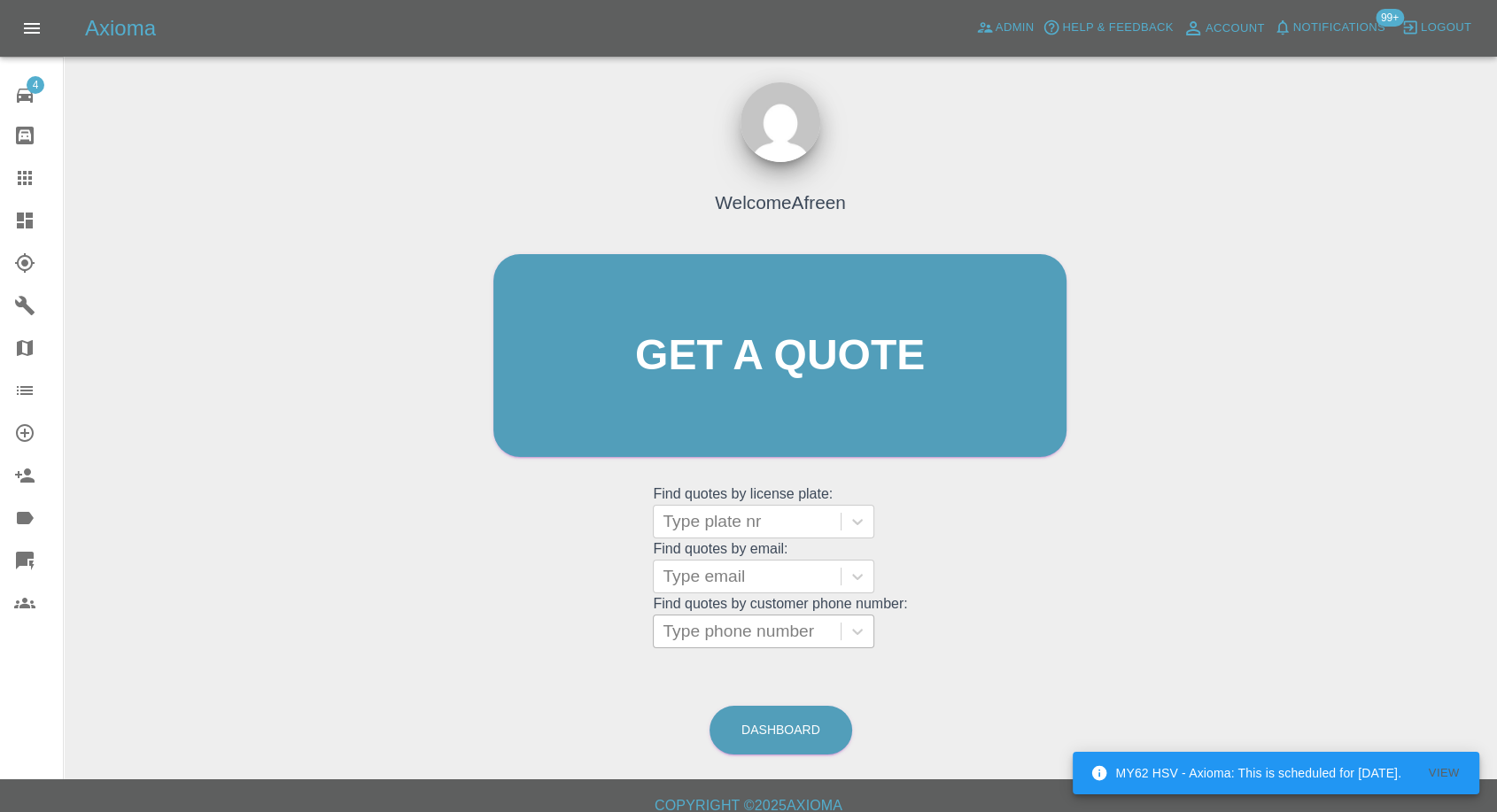
click at [713, 630] on div at bounding box center [747, 631] width 169 height 25
paste input "07836-256647"
click at [716, 630] on input "07836-256647" at bounding box center [720, 631] width 114 height 21
type input "07836256647"
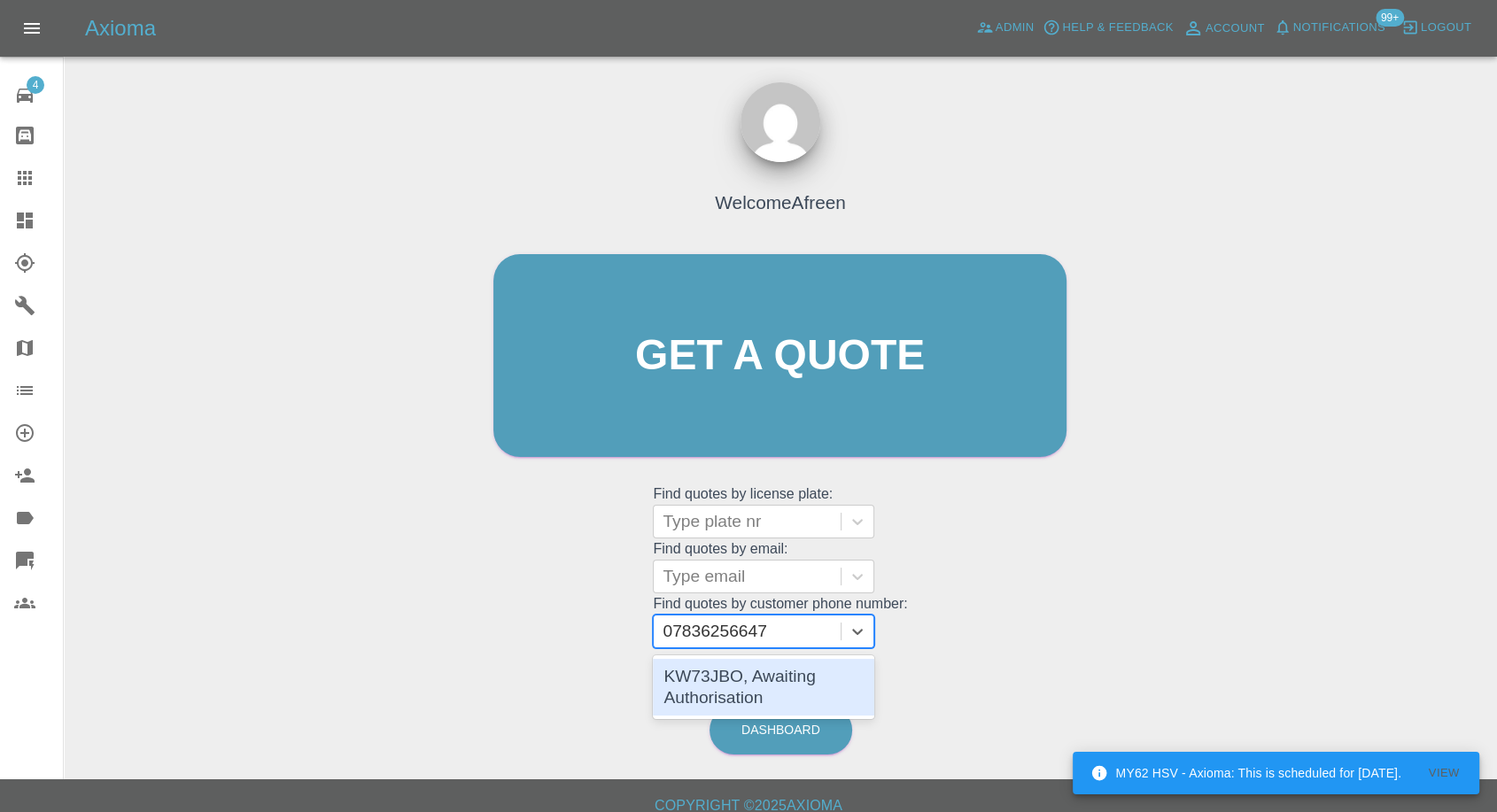
click at [758, 668] on div "KW73JBO, Awaiting Authorisation" at bounding box center [764, 687] width 221 height 57
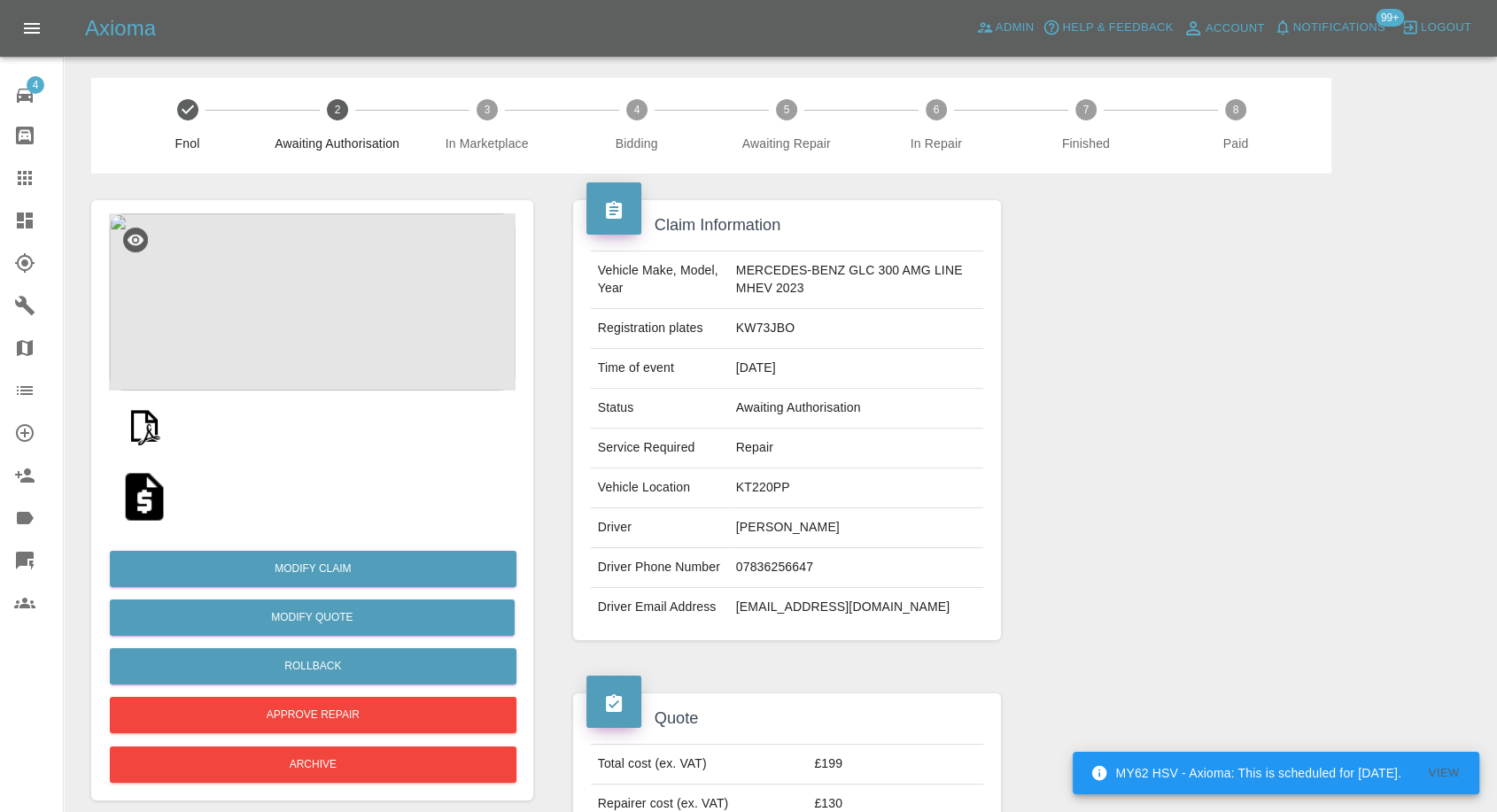
click at [14, 176] on icon at bounding box center [25, 178] width 21 height 21
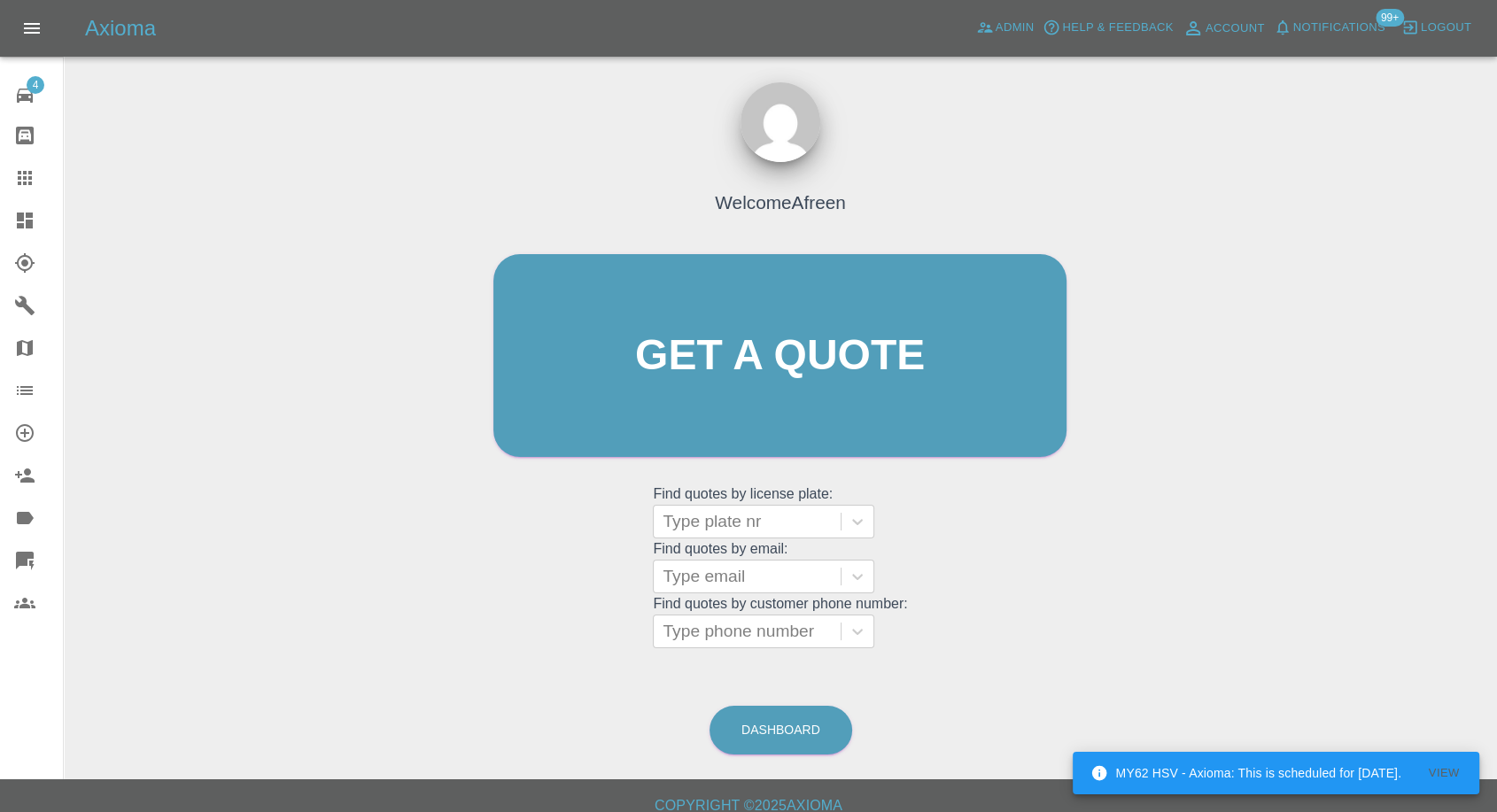
click at [753, 604] on grid "Find quotes by customer phone number: Type phone number" at bounding box center [780, 622] width 254 height 52
click at [729, 631] on div at bounding box center [747, 631] width 169 height 25
paste input "07818573407"
type input "07818573407"
click at [757, 588] on div at bounding box center [747, 577] width 169 height 25
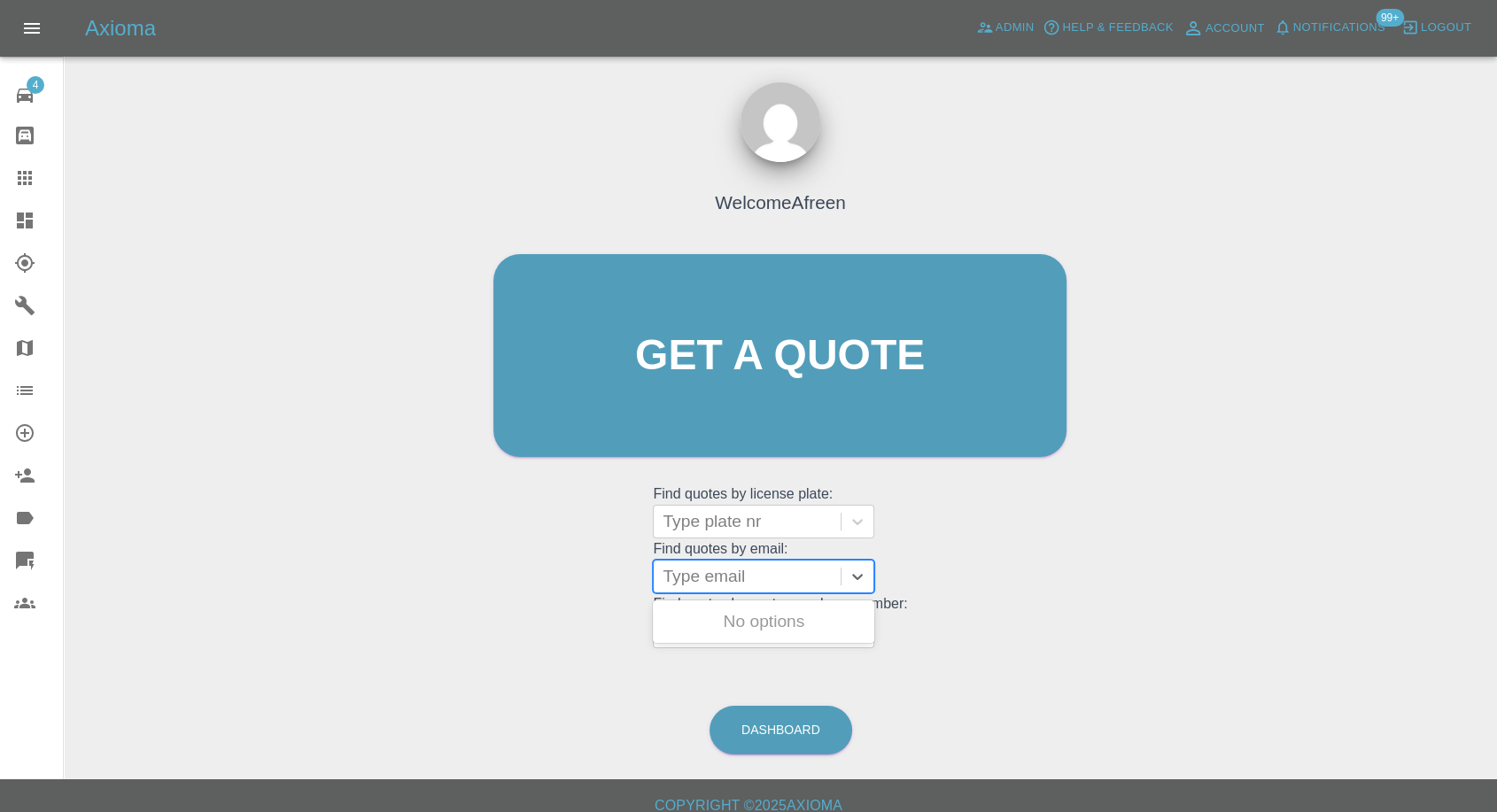
paste input "Bishwas223@gmail.com"
type input "Bishwas223@gmail.com"
click at [766, 618] on div "HX23EFG, Fnol" at bounding box center [764, 621] width 221 height 35
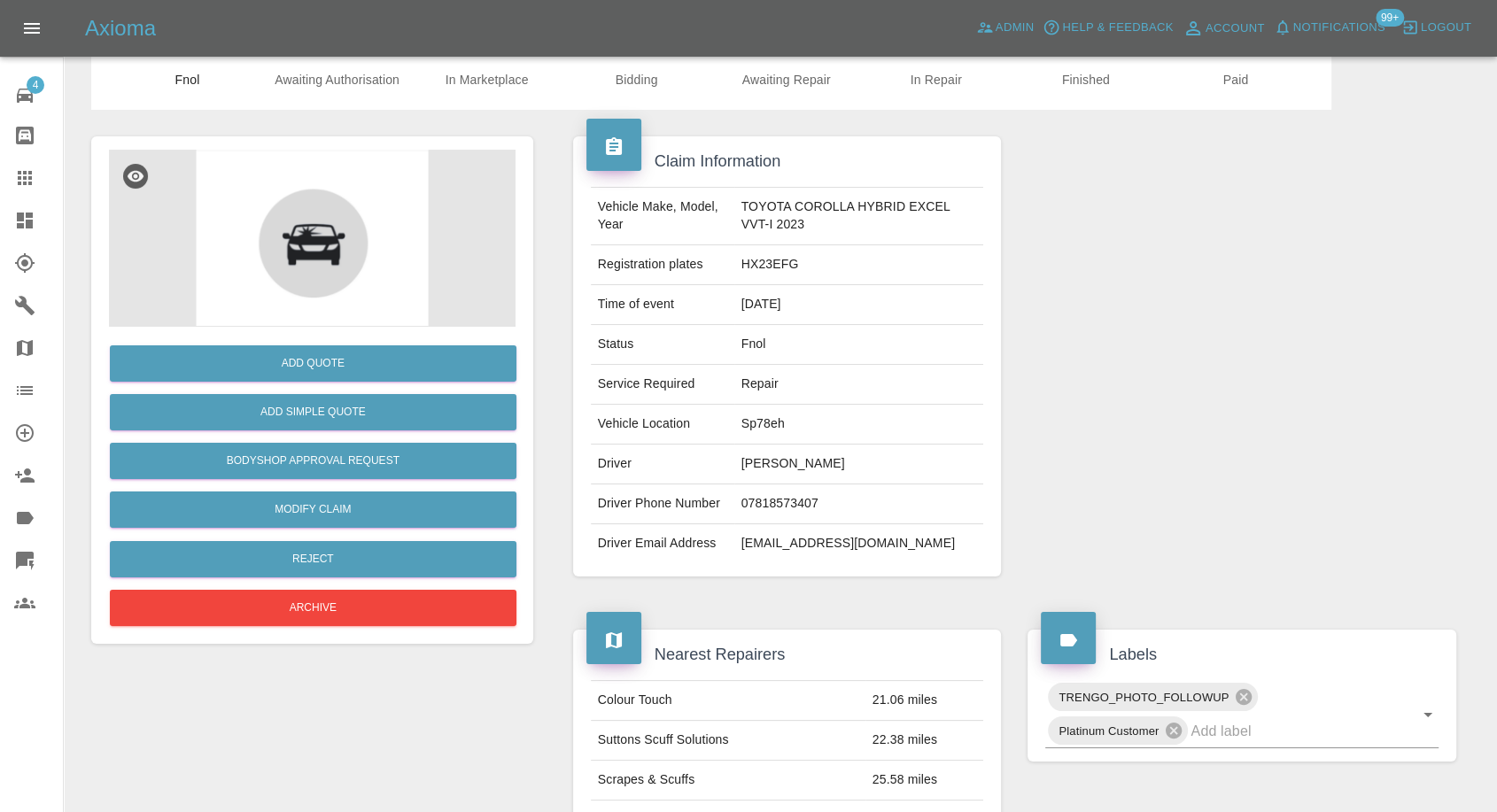
scroll to position [98, 0]
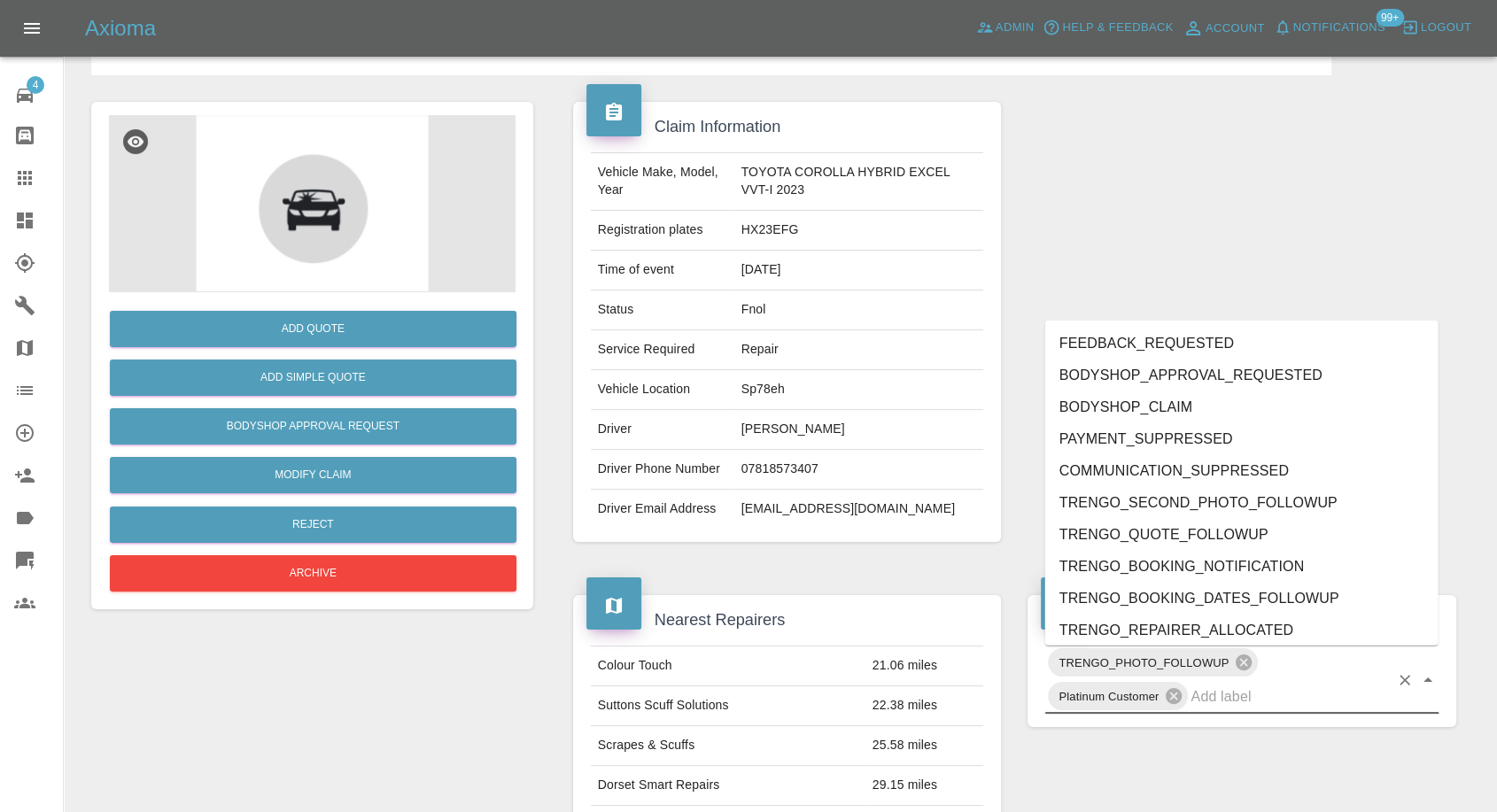
click at [1231, 695] on input "text" at bounding box center [1290, 696] width 199 height 27
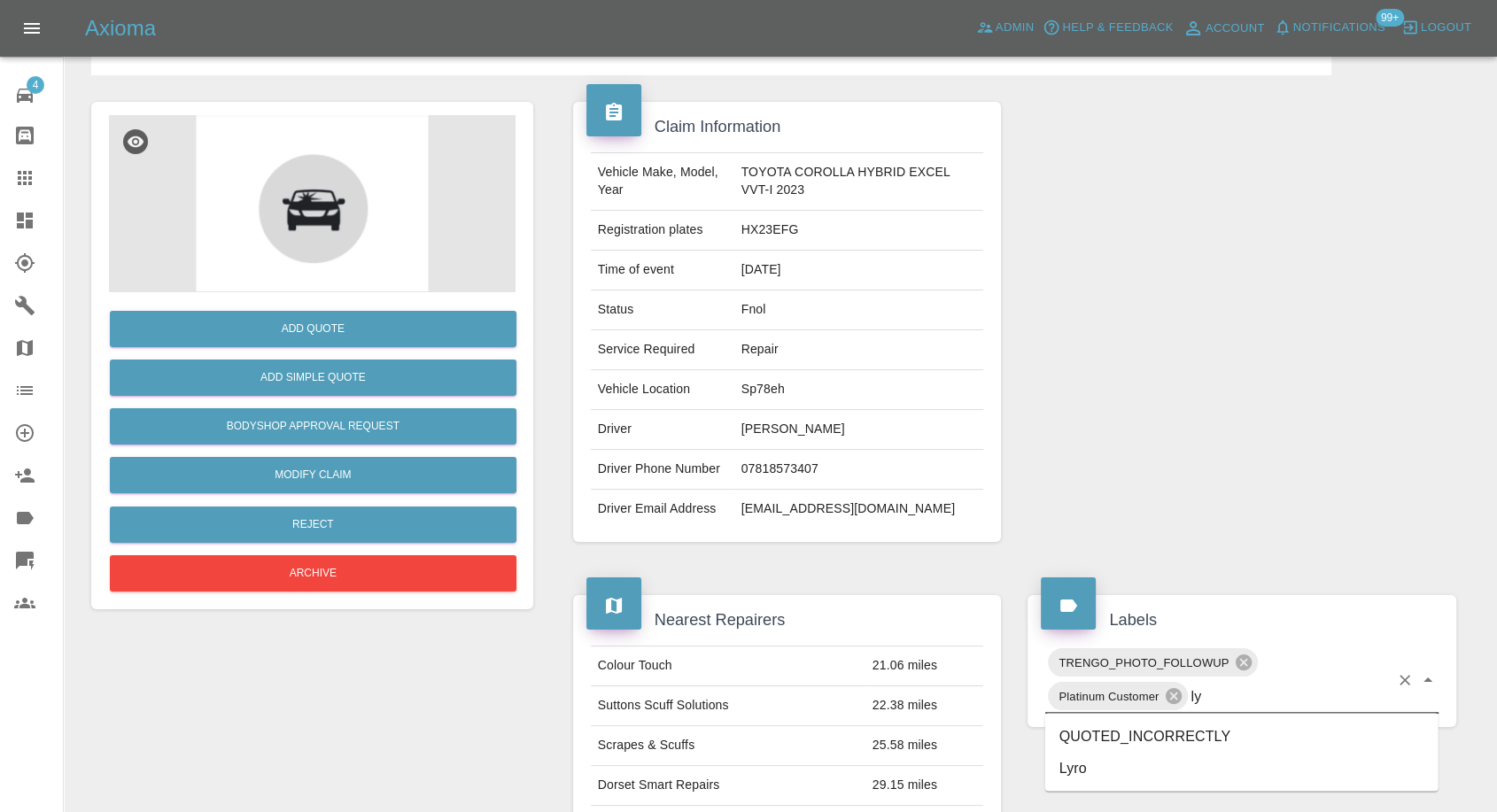
type input "lyr"
click at [1095, 732] on li "Lyro" at bounding box center [1243, 736] width 393 height 32
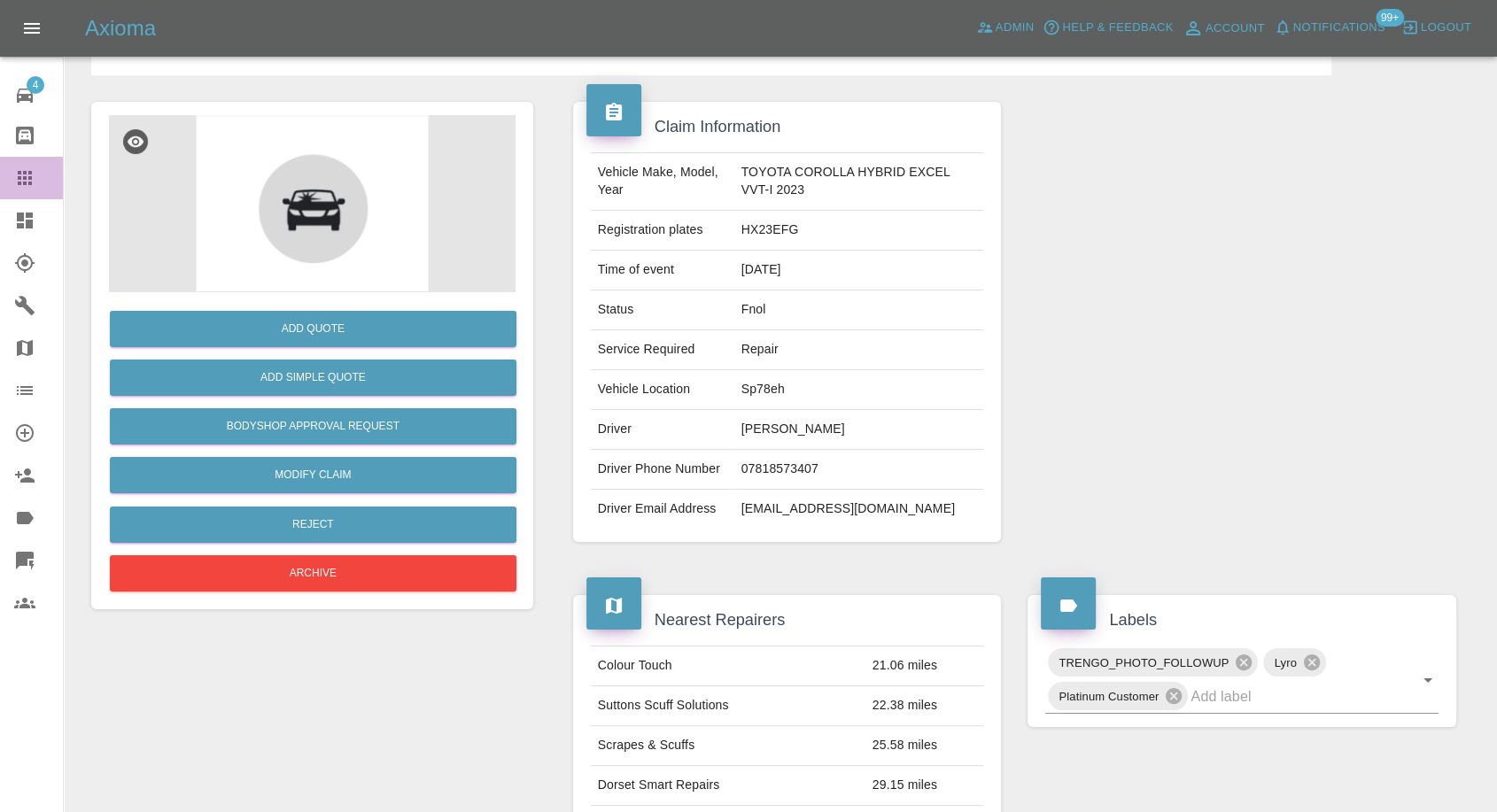
click at [20, 179] on icon at bounding box center [25, 178] width 14 height 14
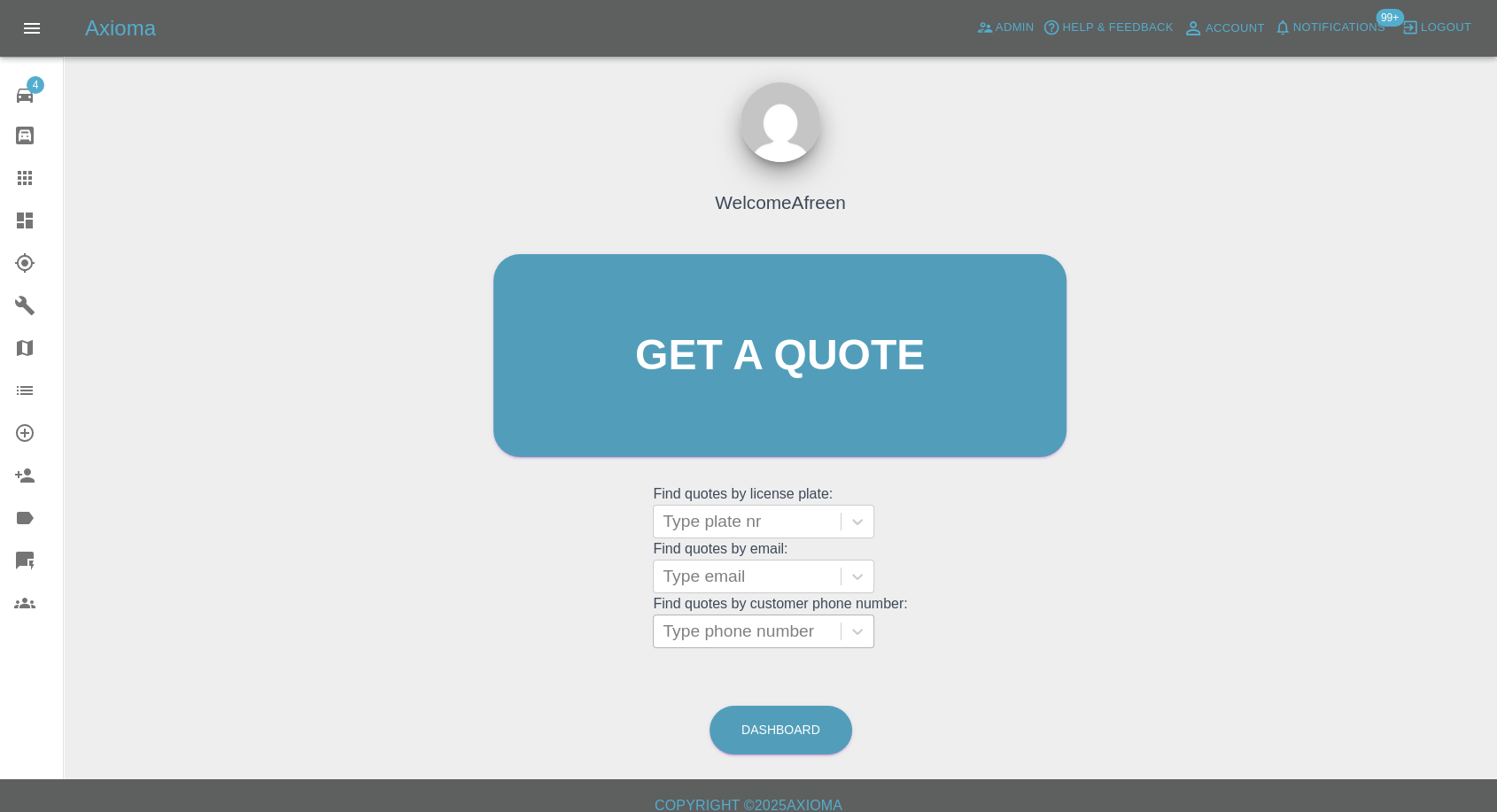
click at [704, 631] on div at bounding box center [747, 631] width 169 height 25
paste input "07899843844"
type input "07899843844"
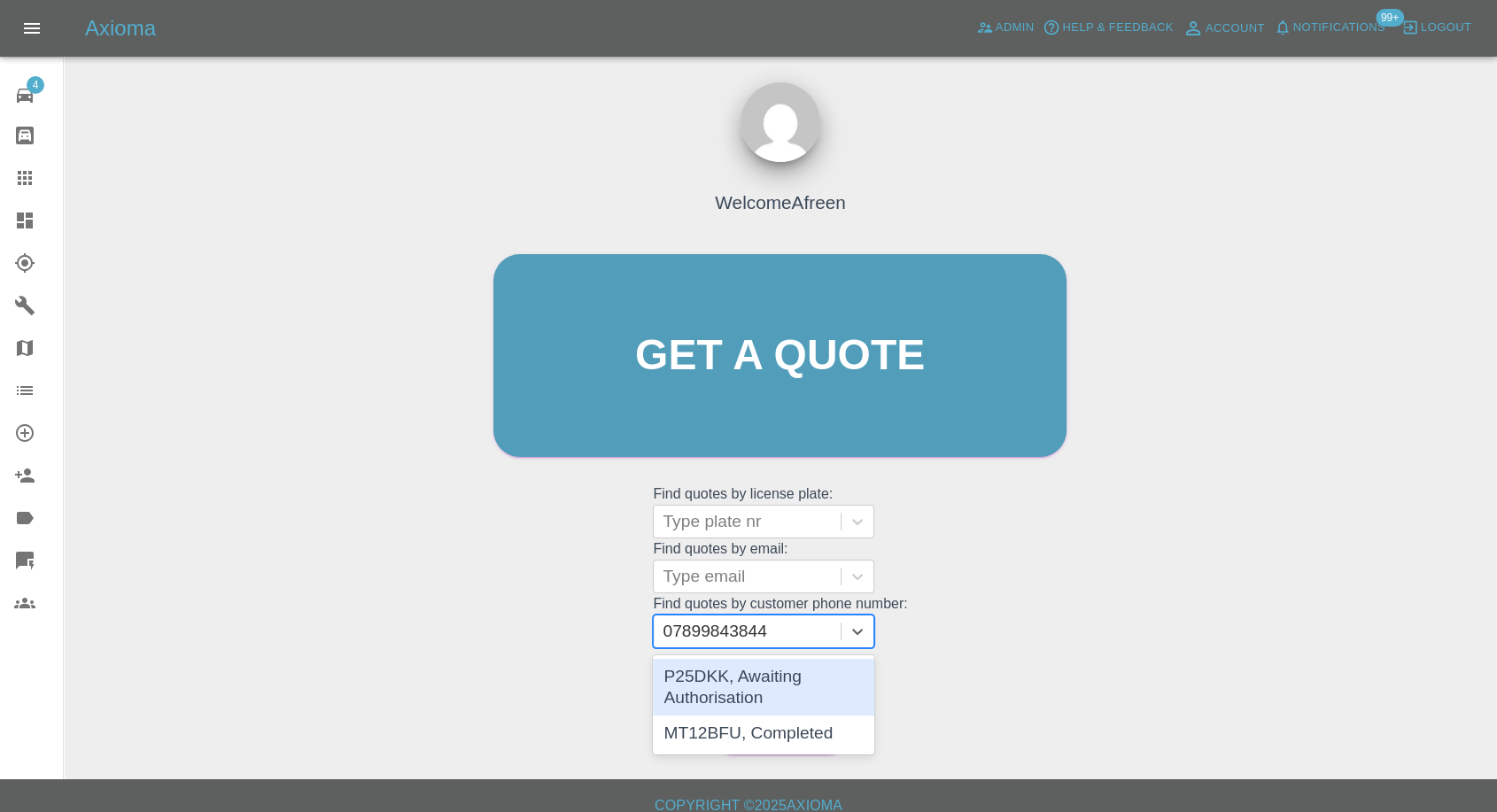
click at [763, 677] on div "P25DKK, Awaiting Authorisation" at bounding box center [764, 687] width 221 height 57
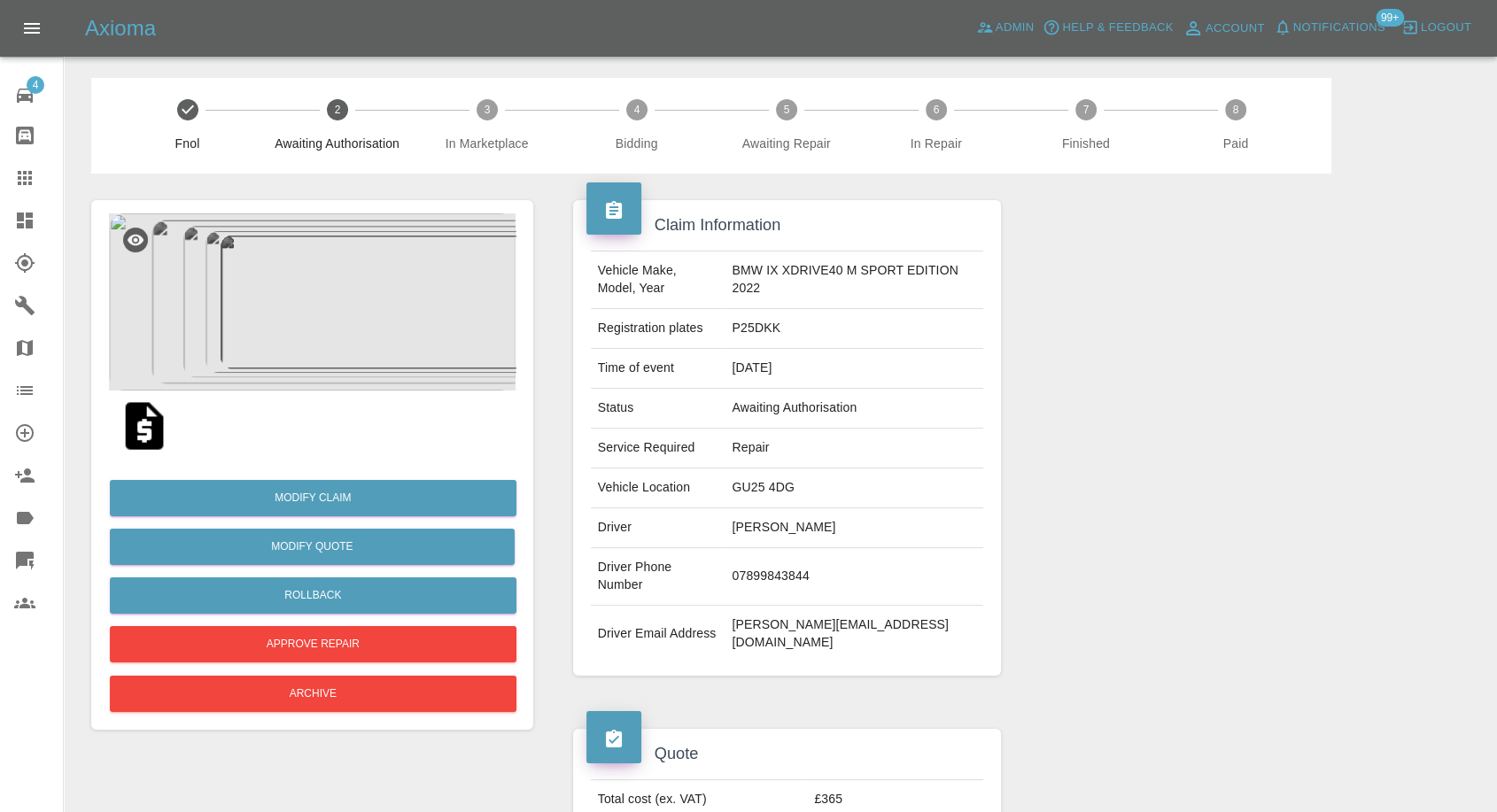
drag, startPoint x: 0, startPoint y: 190, endPoint x: 15, endPoint y: 183, distance: 16.6
click at [0, 190] on link "Claims" at bounding box center [31, 178] width 63 height 43
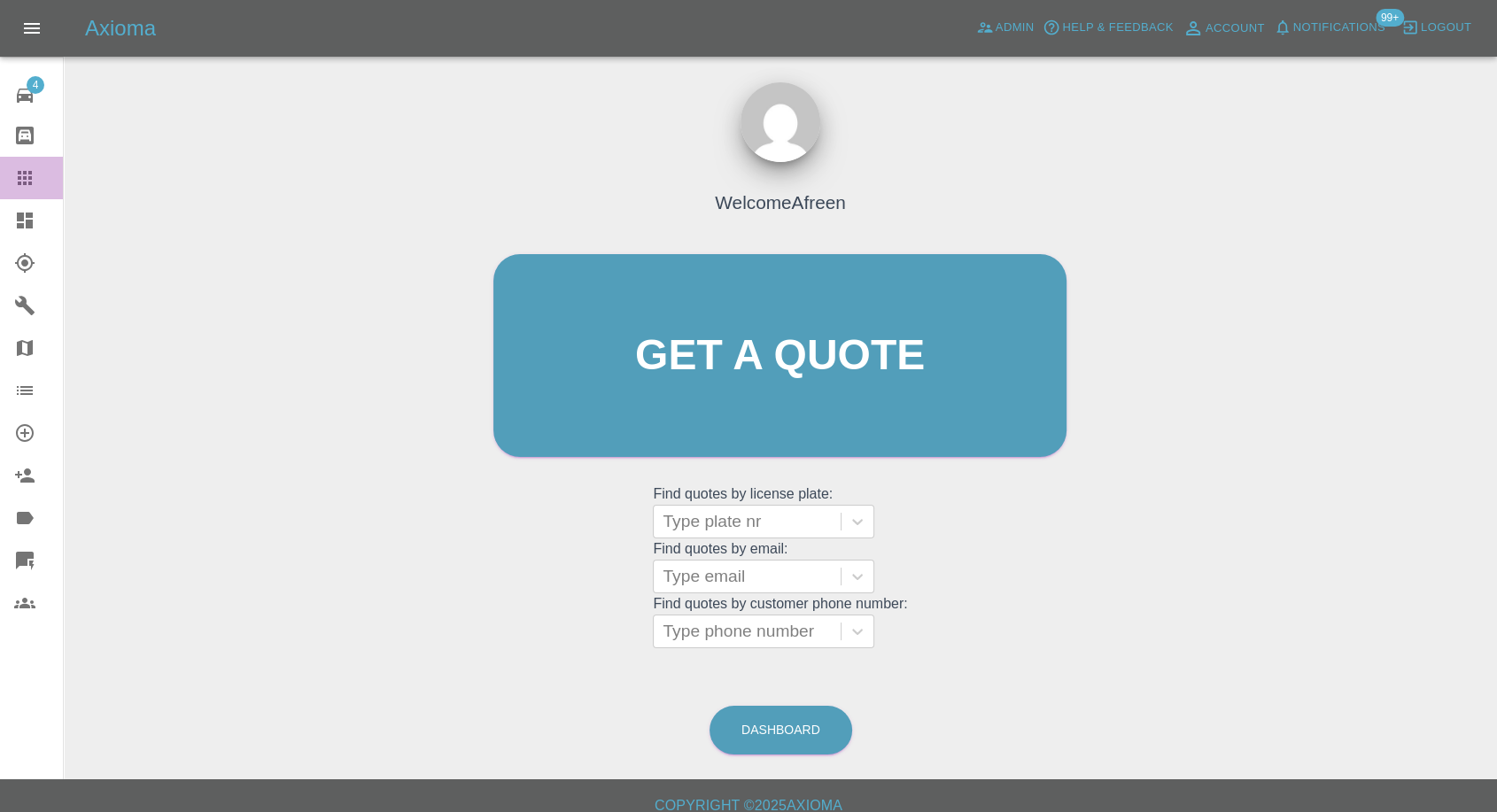
drag, startPoint x: 21, startPoint y: 177, endPoint x: 395, endPoint y: 560, distance: 535.3
click at [23, 177] on icon at bounding box center [25, 178] width 21 height 21
click at [732, 641] on div at bounding box center [747, 631] width 169 height 25
paste input "07583 50114"
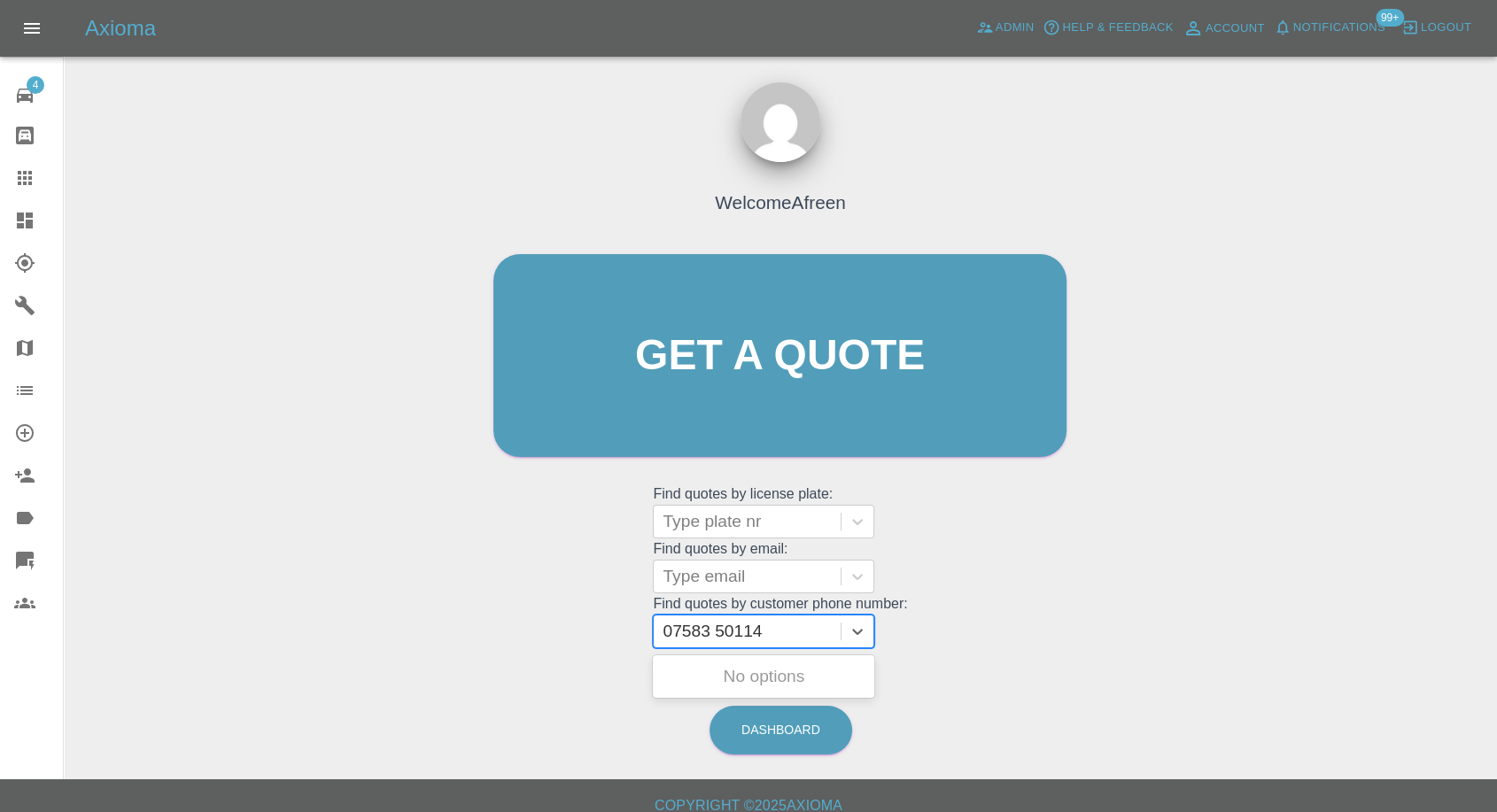
click at [718, 631] on input "07583 50114" at bounding box center [715, 631] width 104 height 21
type input "0758350114"
click at [699, 624] on input "0758350114" at bounding box center [712, 631] width 99 height 21
paste input "075683 50114"
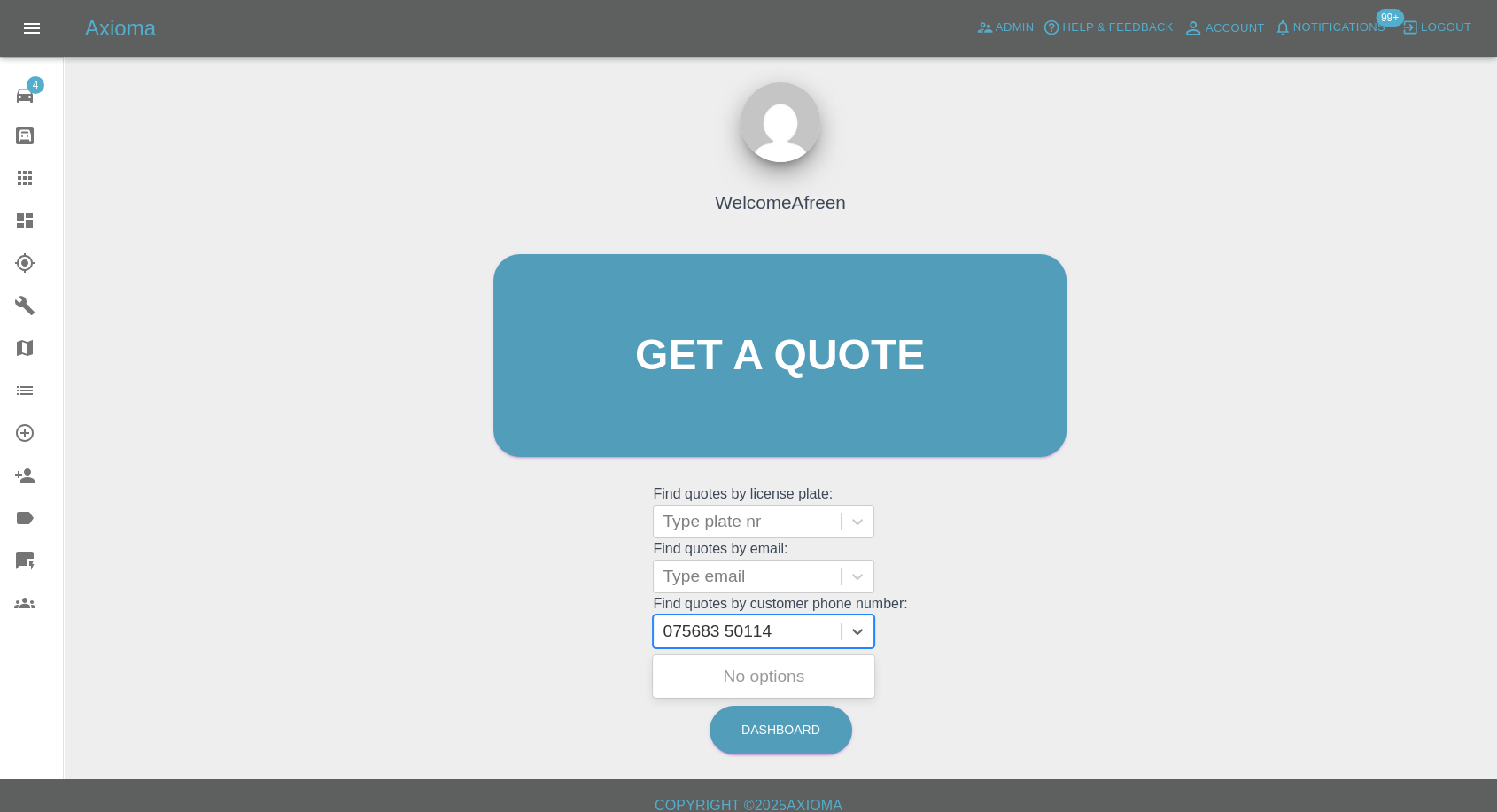
drag, startPoint x: 724, startPoint y: 631, endPoint x: 809, endPoint y: 644, distance: 86.0
click at [724, 631] on input "075683 50114" at bounding box center [720, 631] width 113 height 21
type input "07568350114"
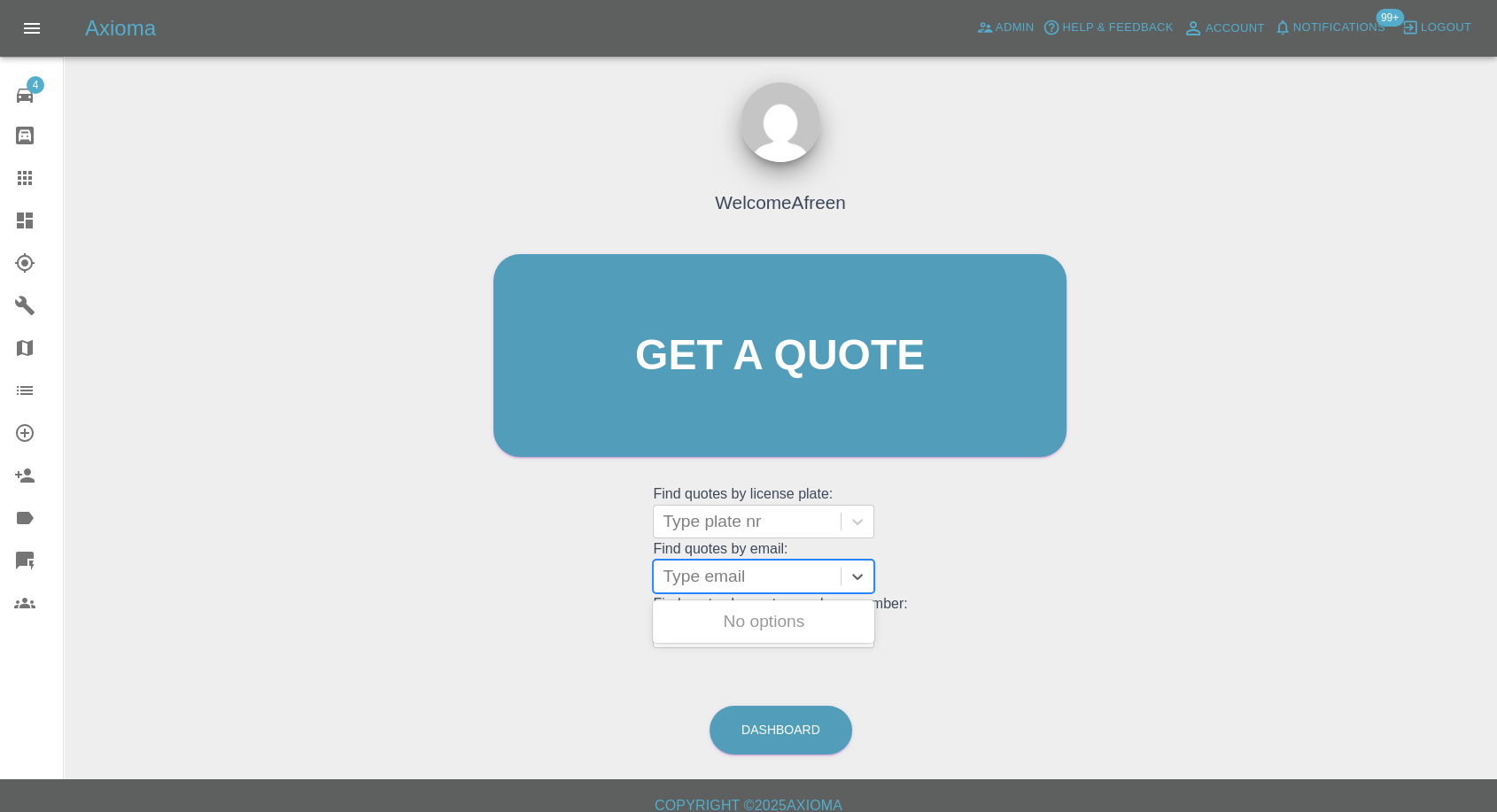
click at [695, 571] on div at bounding box center [747, 577] width 169 height 25
paste input "Leighwabbott@gmail.com"
type input "Leighwabbott@gmail.com"
click at [773, 623] on div "HX04WPT, Fnol" at bounding box center [764, 621] width 221 height 35
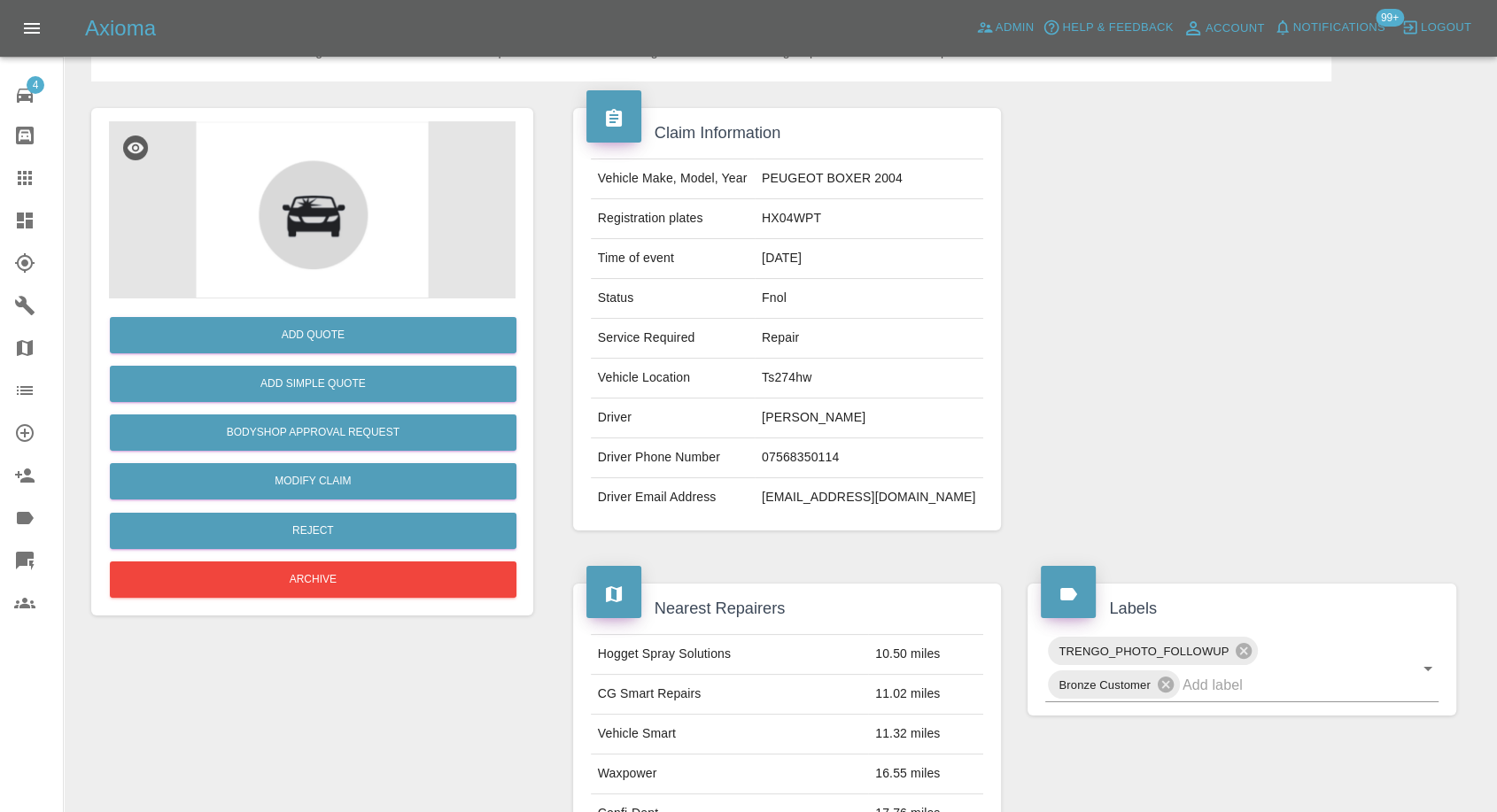
scroll to position [295, 0]
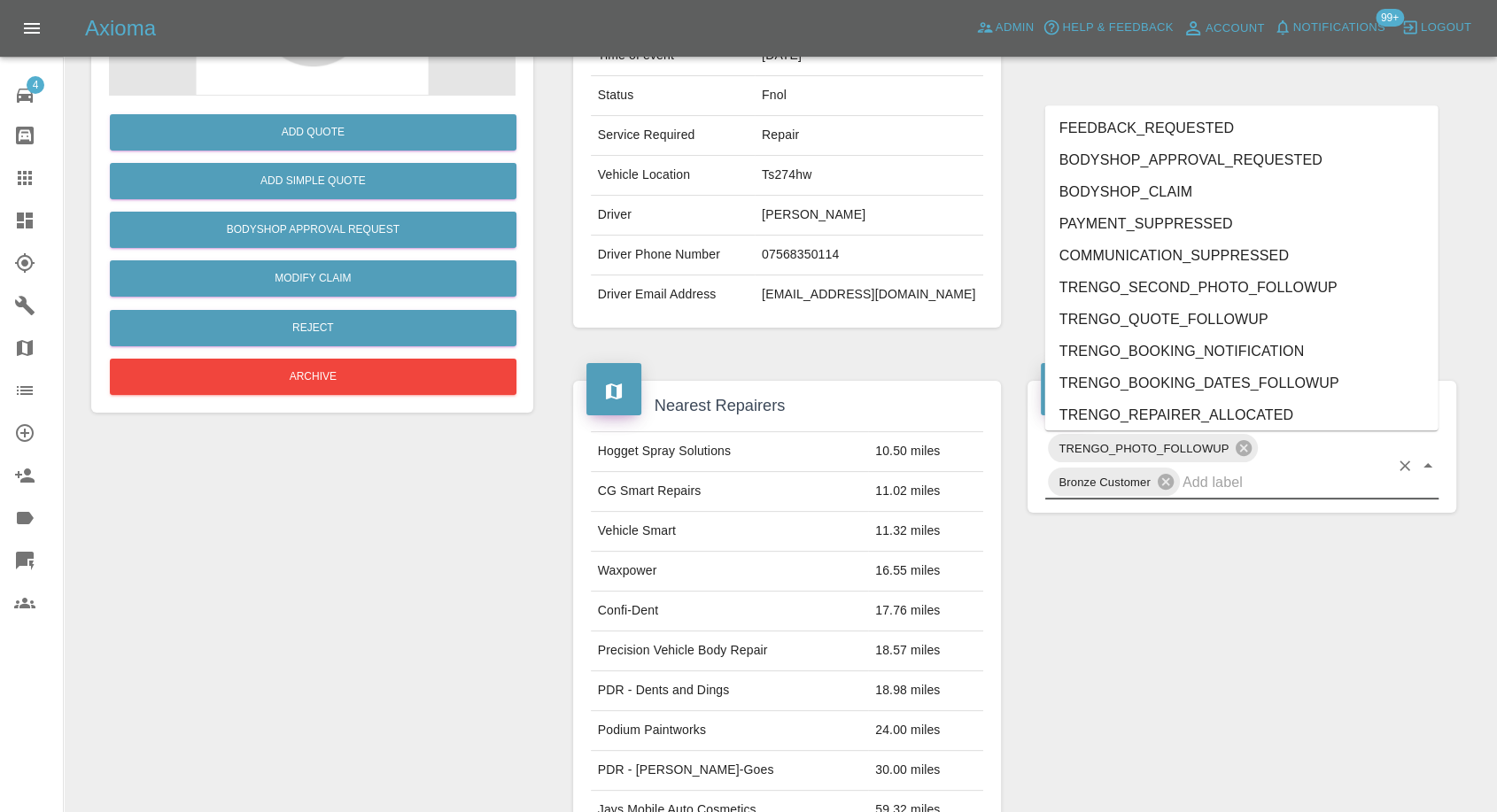
click at [1219, 477] on input "text" at bounding box center [1286, 482] width 206 height 27
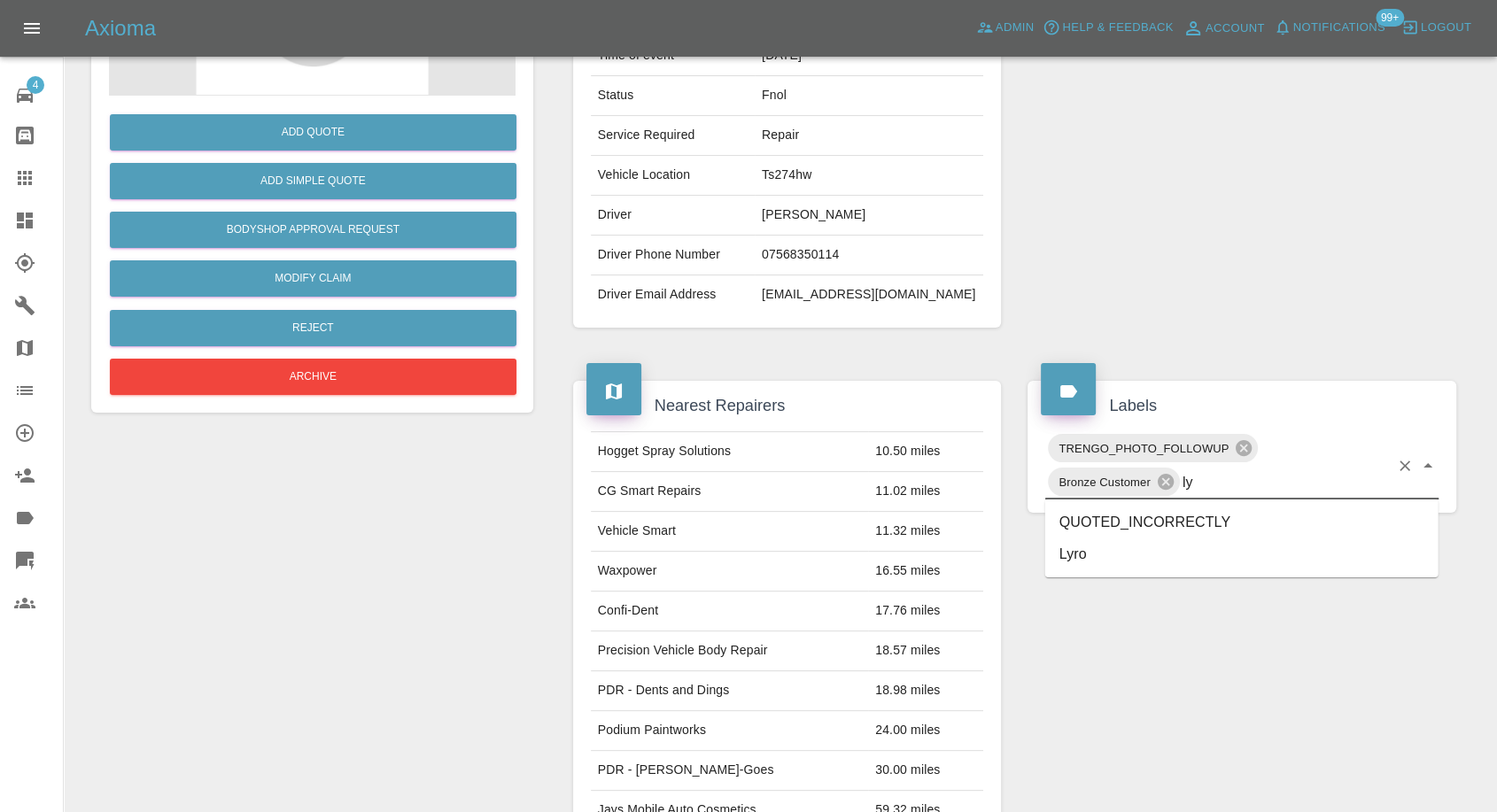
type input "lyr"
click at [1091, 526] on li "Lyro" at bounding box center [1243, 523] width 393 height 32
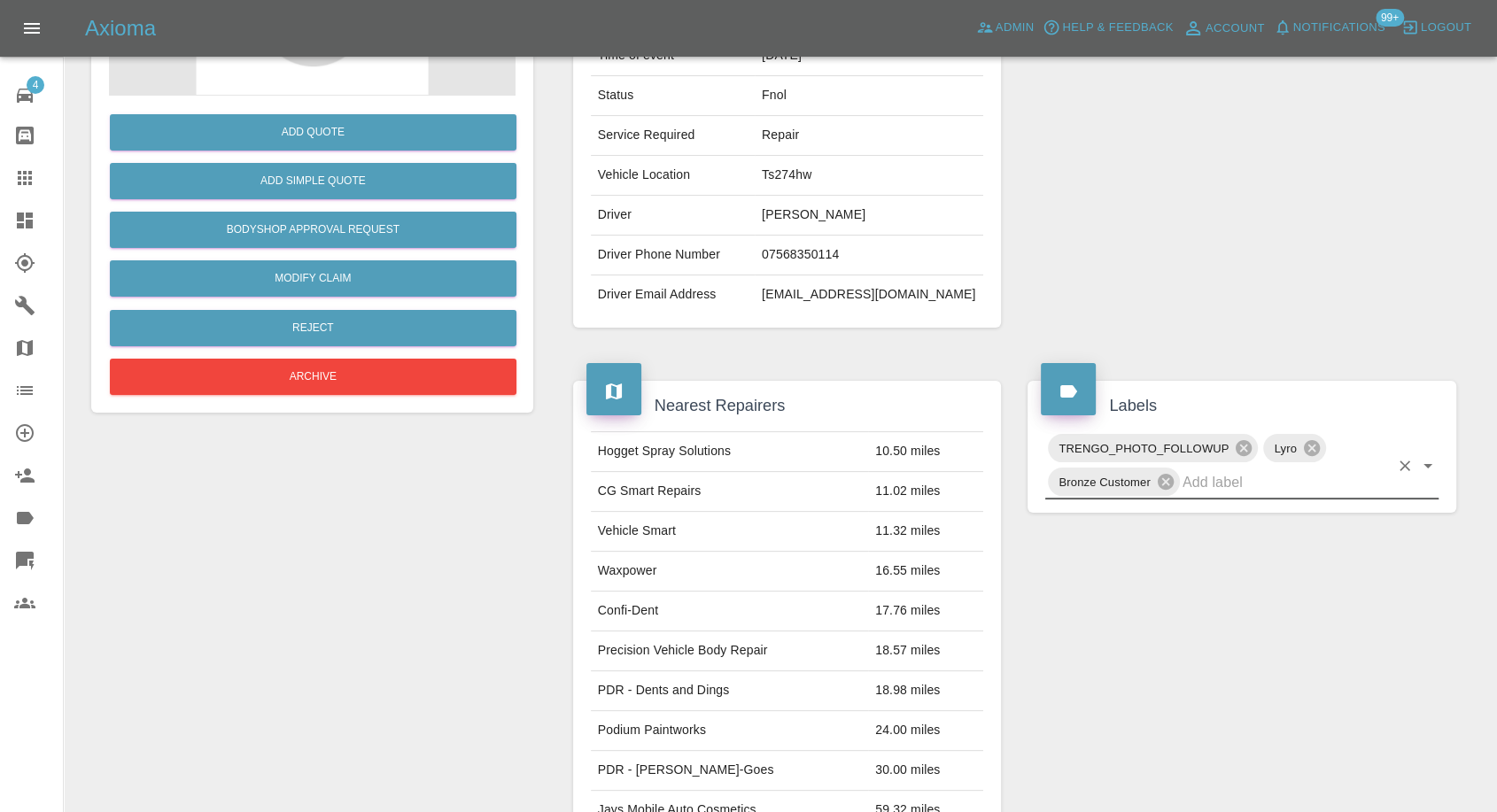
click at [35, 187] on div at bounding box center [39, 178] width 49 height 21
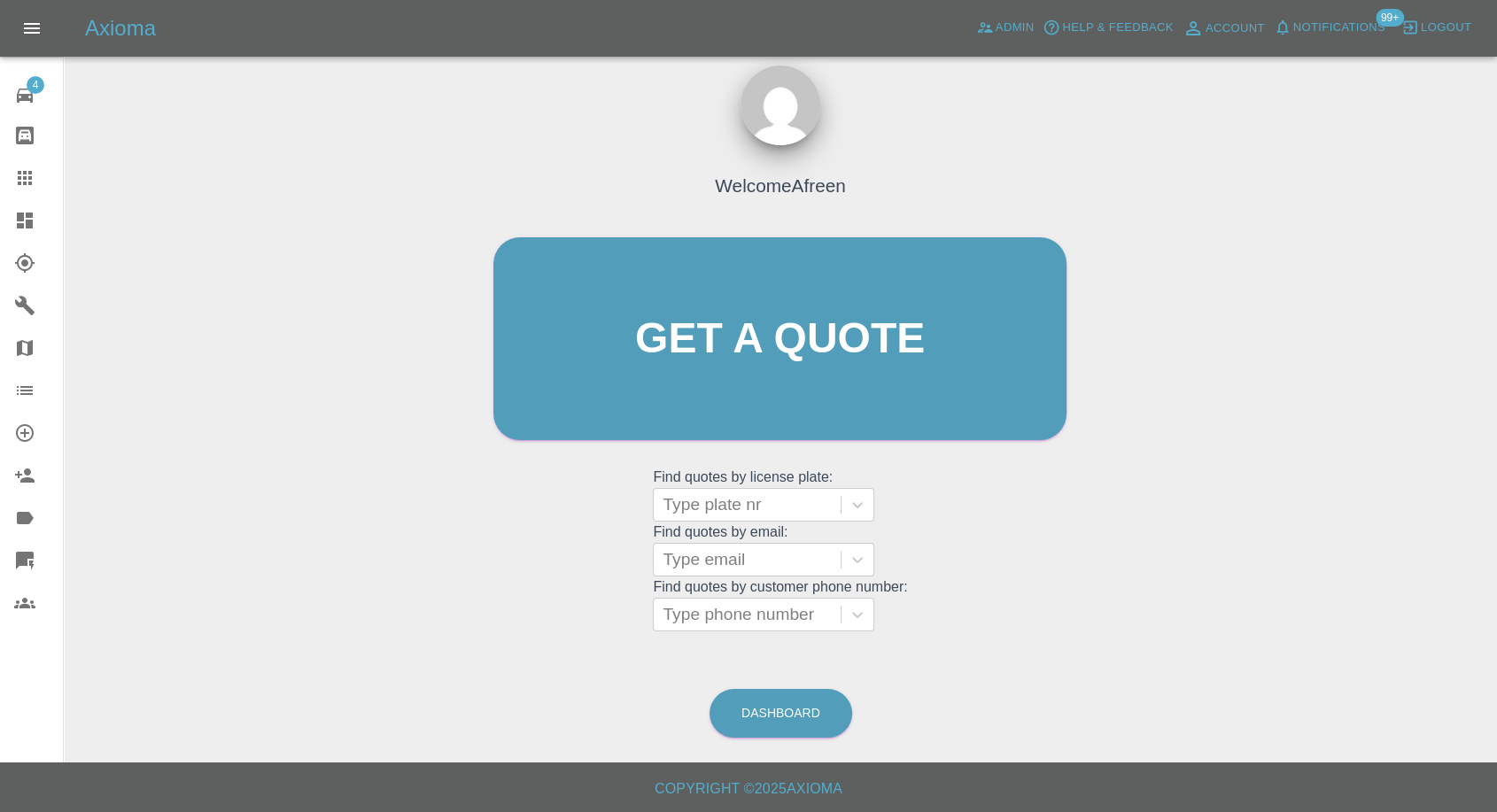
scroll to position [16, 0]
click at [698, 632] on div "Welcome Afreen Get a quote Get a quote Find quotes by license plate: Type plate…" at bounding box center [780, 373] width 611 height 535
click at [710, 615] on div at bounding box center [747, 615] width 169 height 25
paste input "07846390425"
type input "07846390425"
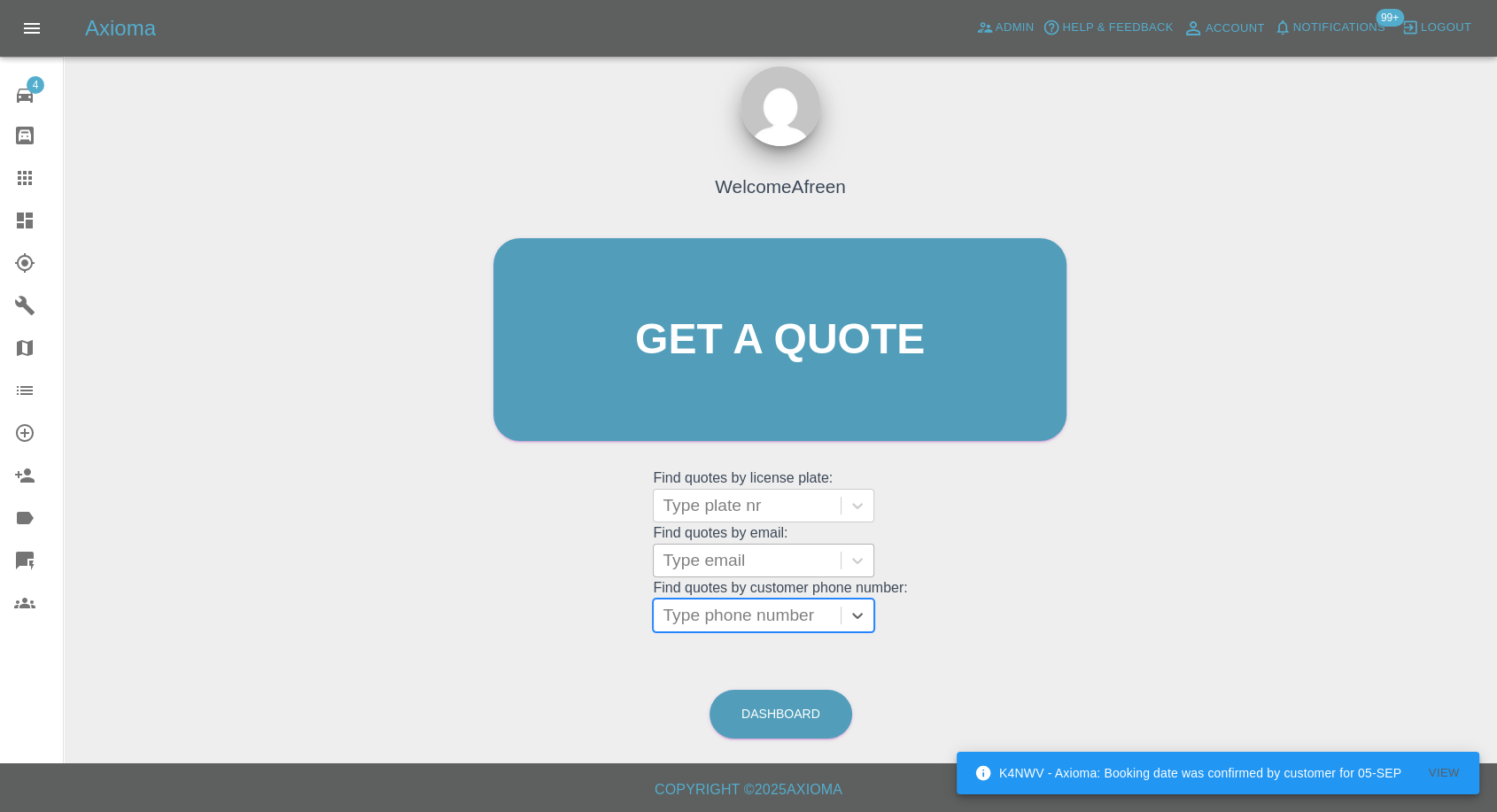
click at [723, 551] on div at bounding box center [747, 561] width 169 height 25
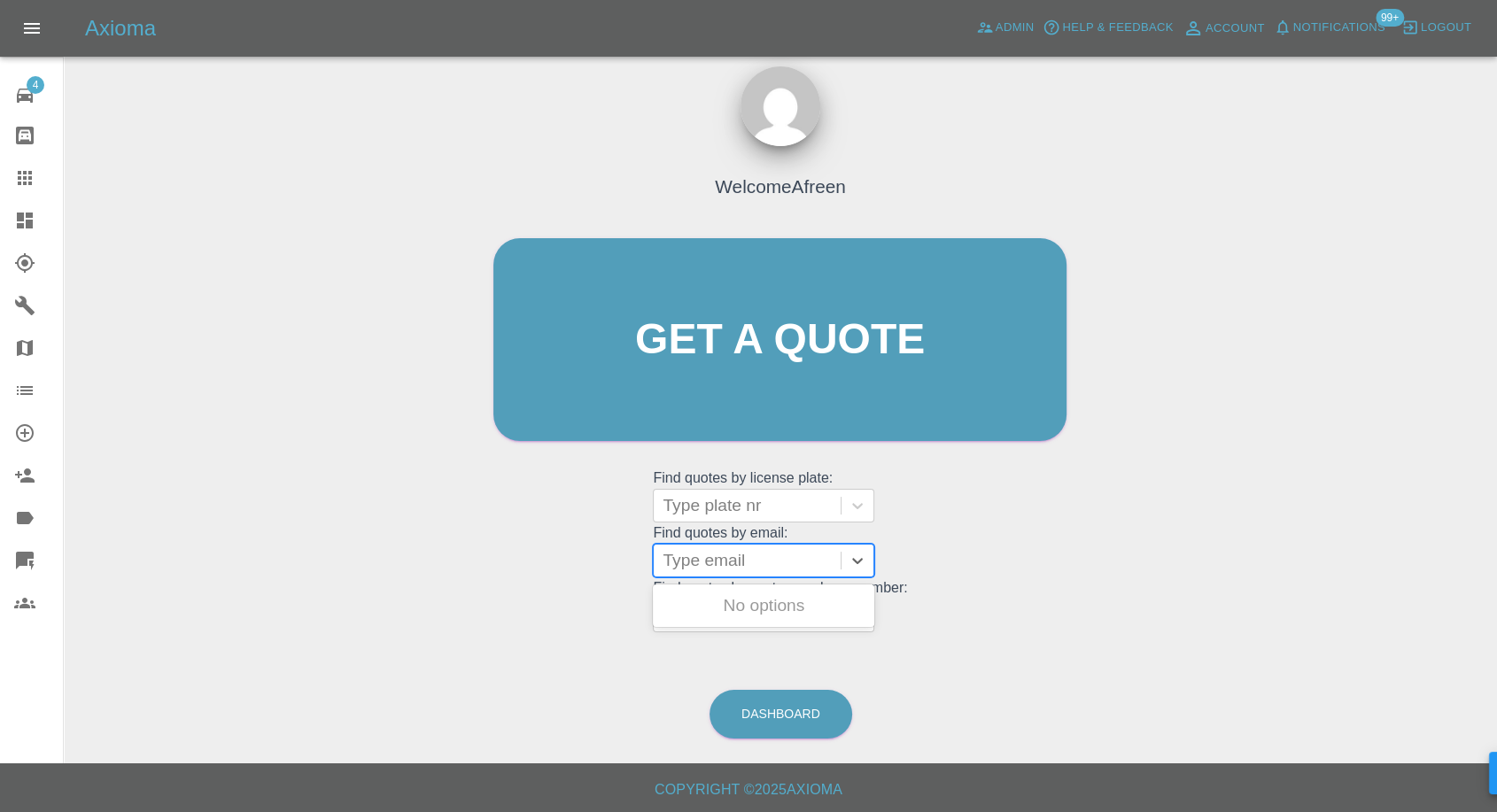
paste input "nair.jyothish@gmail.com"
type input "nair.jyothish@gmail.com"
click at [764, 597] on div "AUDI Q5, Fnol" at bounding box center [764, 605] width 221 height 35
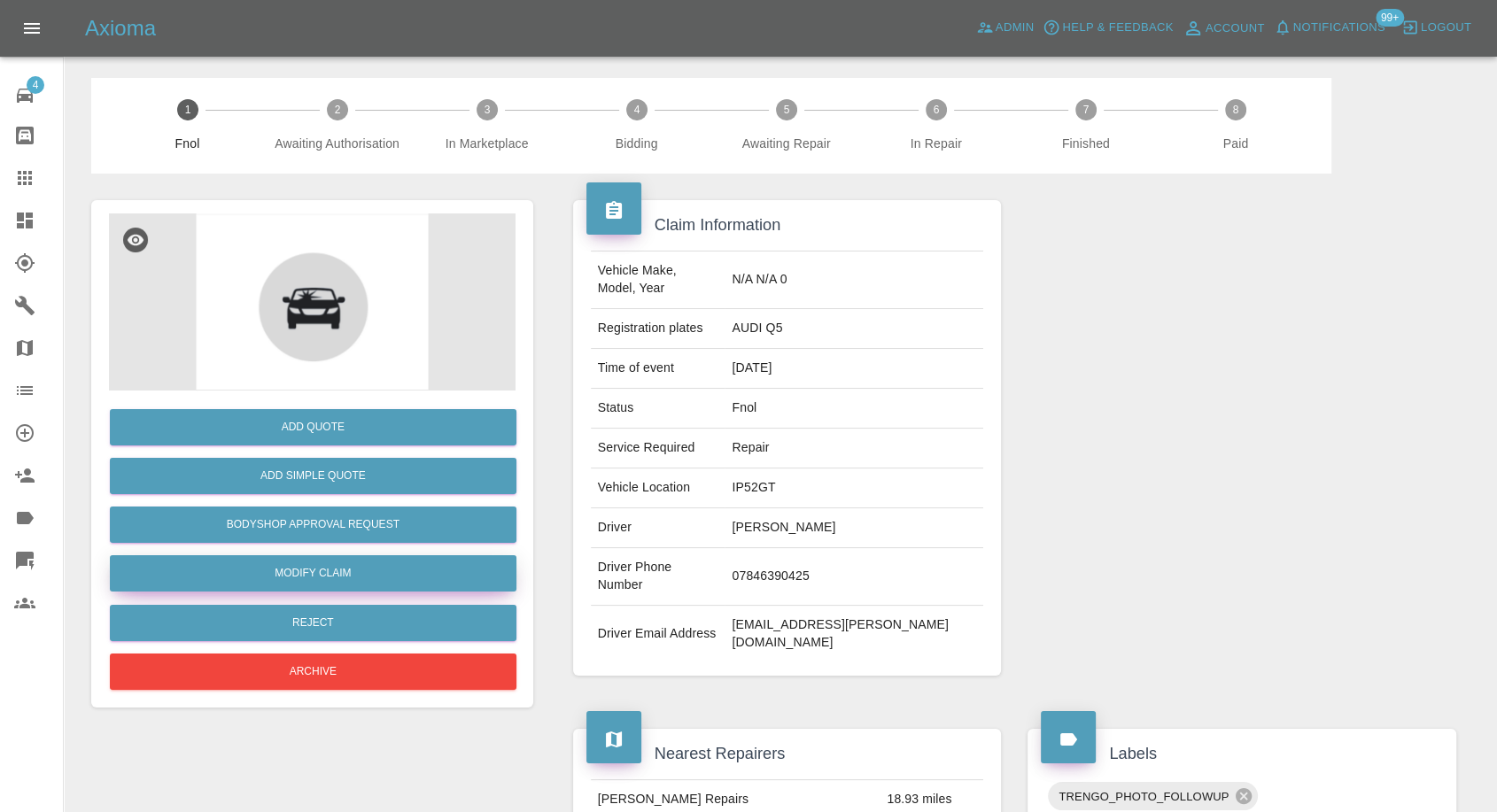
click at [357, 581] on link "Modify Claim" at bounding box center [313, 573] width 407 height 36
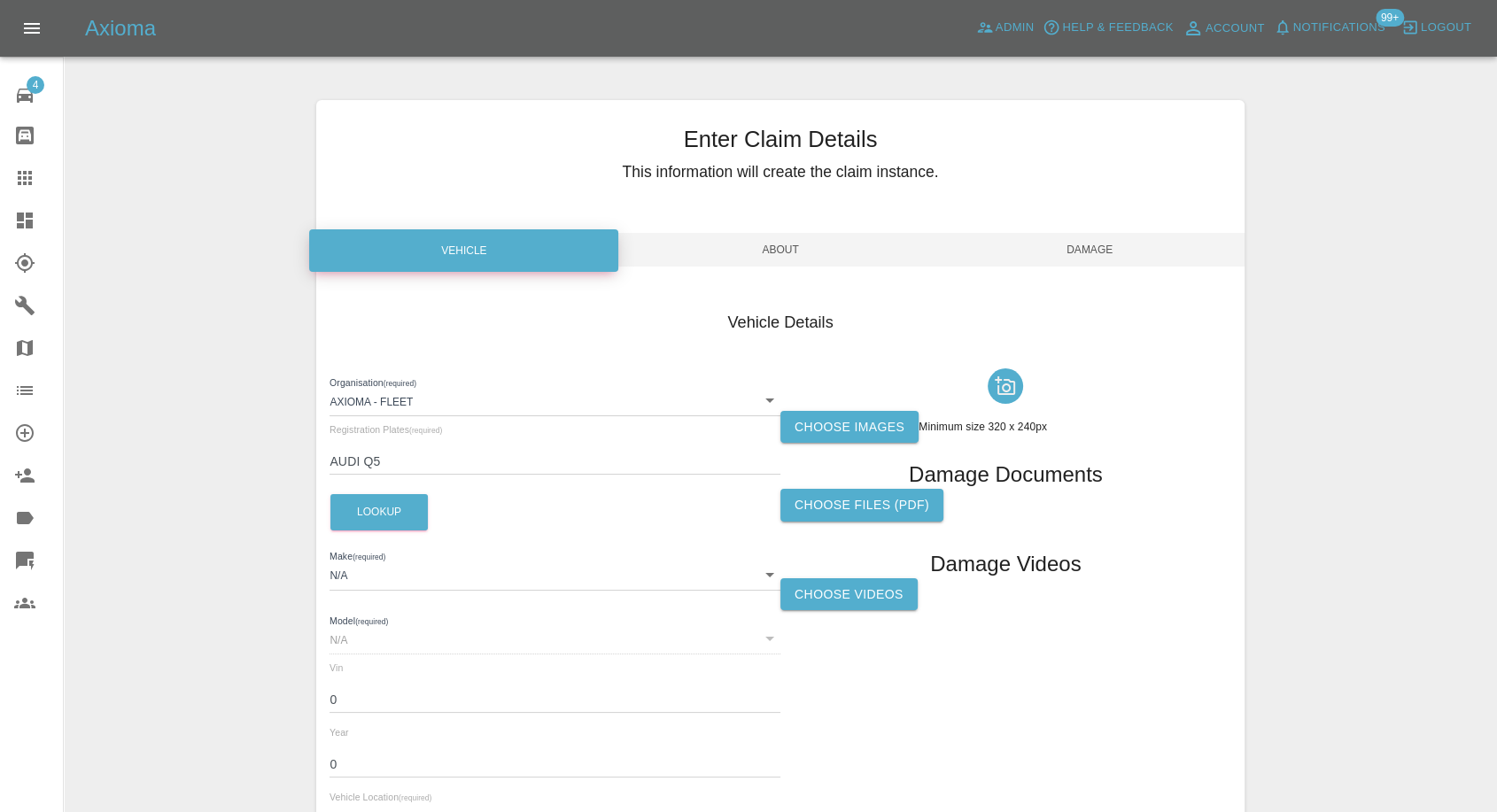
click at [836, 431] on label "Choose images" at bounding box center [849, 427] width 138 height 33
click at [0, 0] on input "Choose images" at bounding box center [0, 0] width 0 height 0
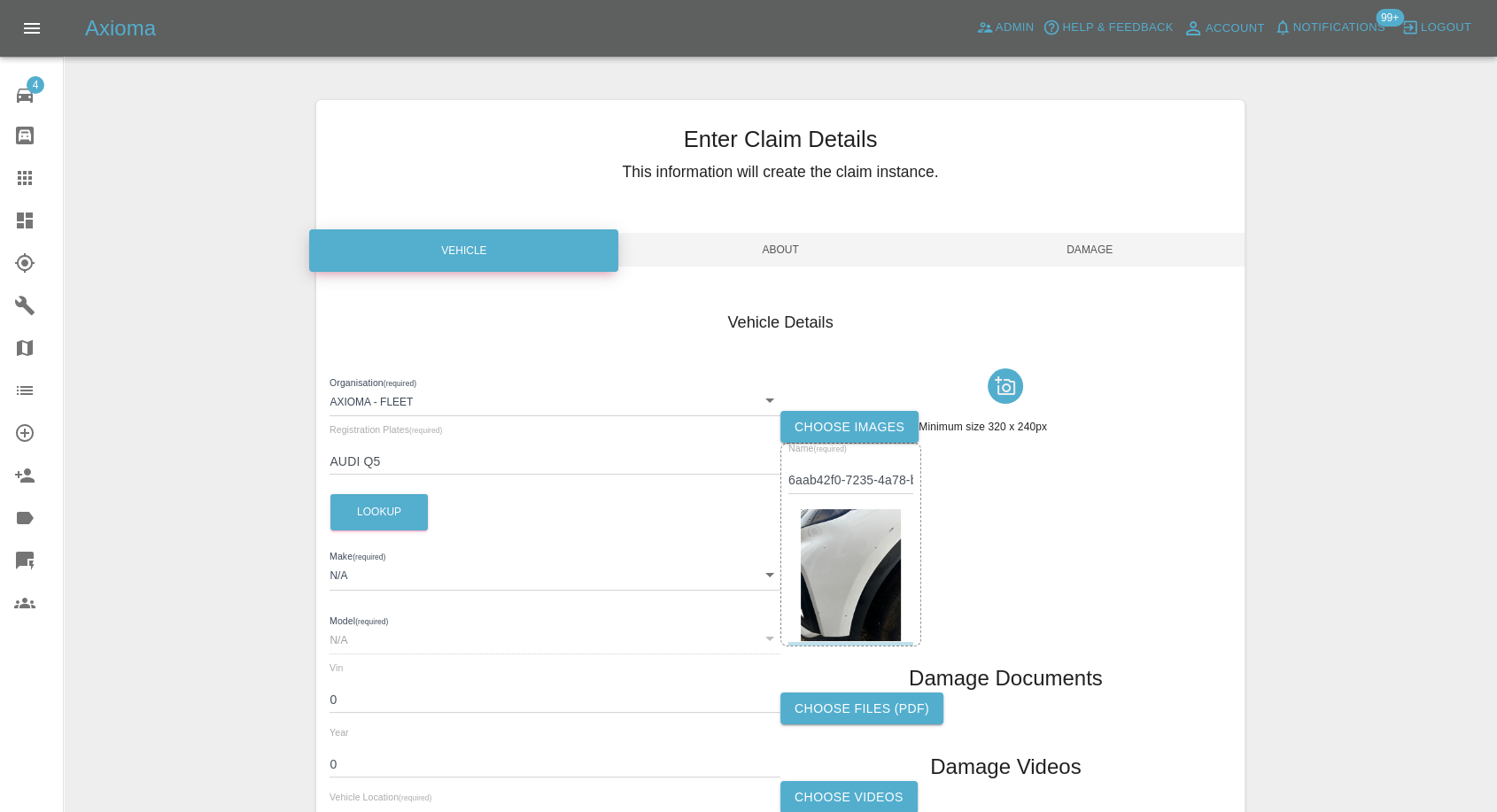
click at [1096, 258] on span "Damage" at bounding box center [1089, 250] width 309 height 34
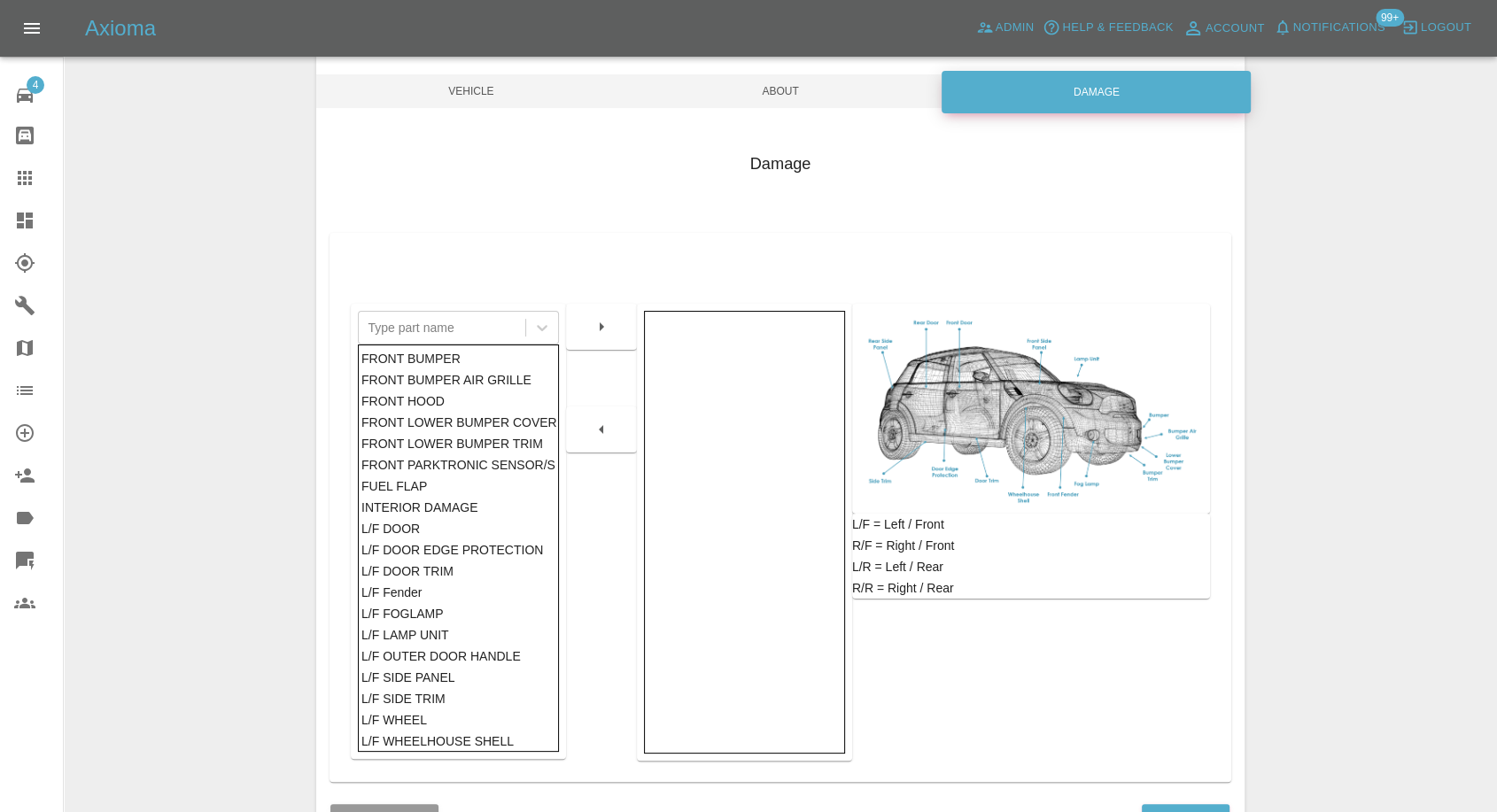
scroll to position [284, 0]
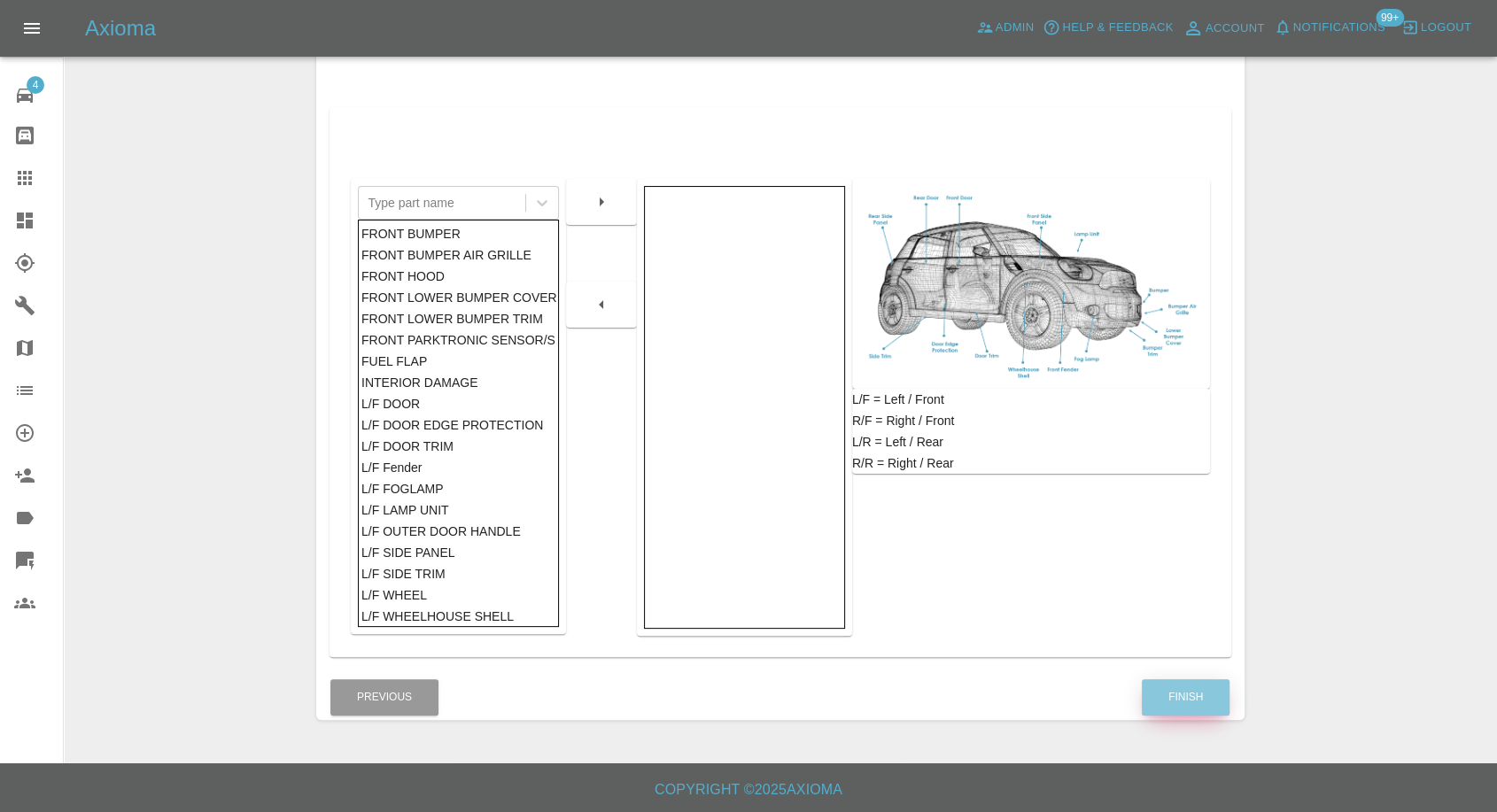
click at [1201, 705] on button "Finish" at bounding box center [1186, 698] width 88 height 36
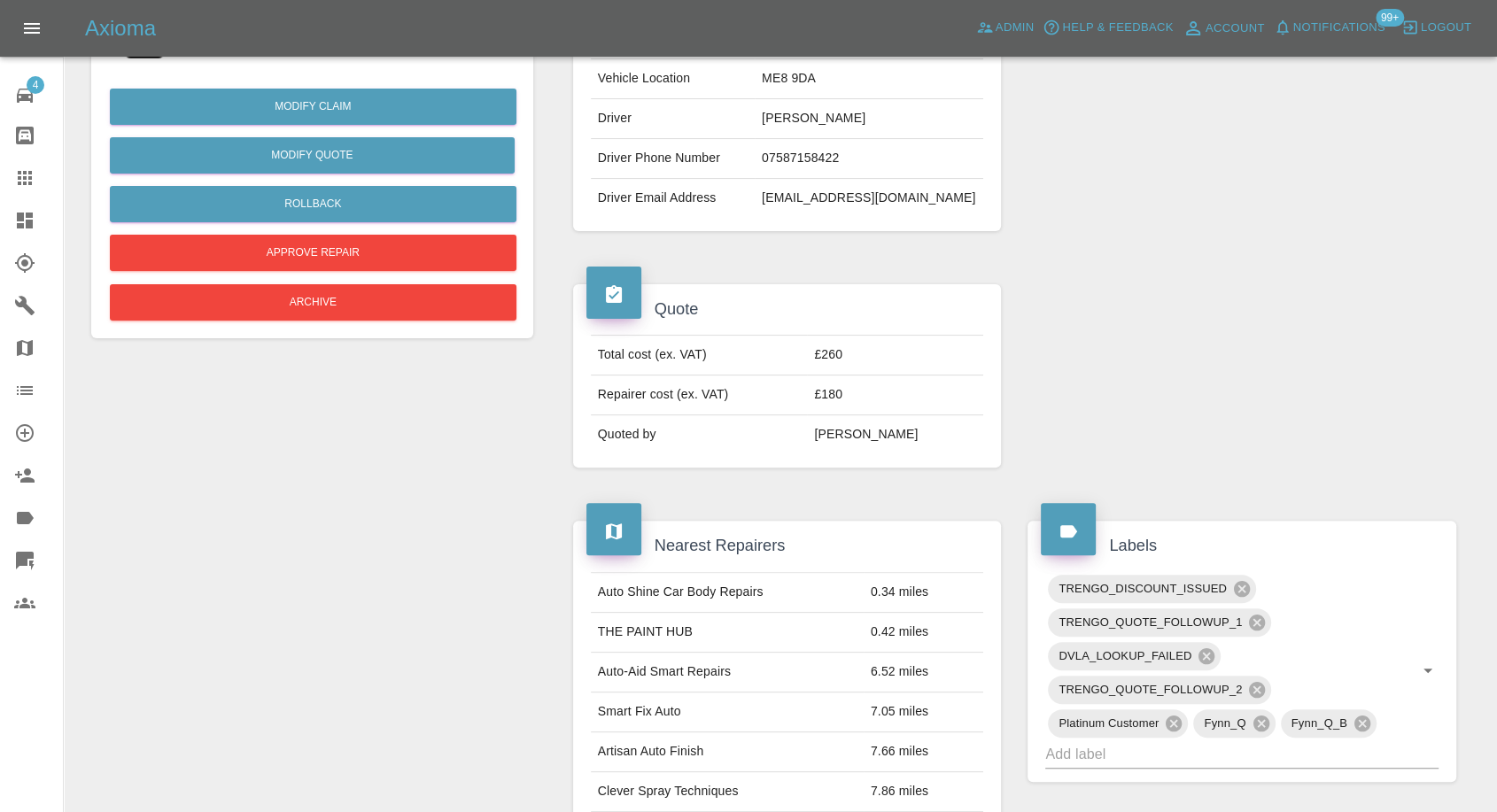
scroll to position [393, 0]
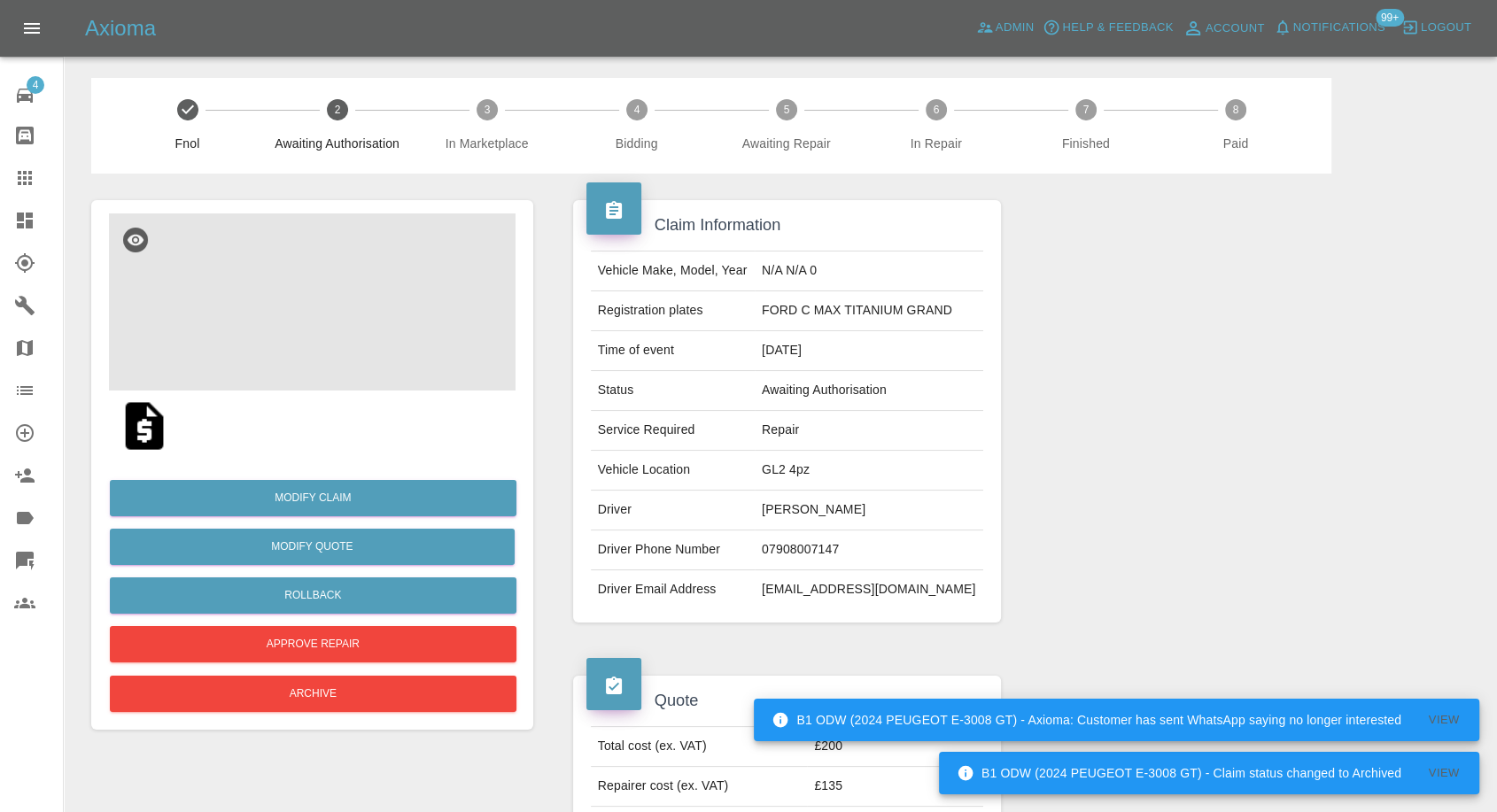
click at [339, 335] on img at bounding box center [312, 302] width 407 height 177
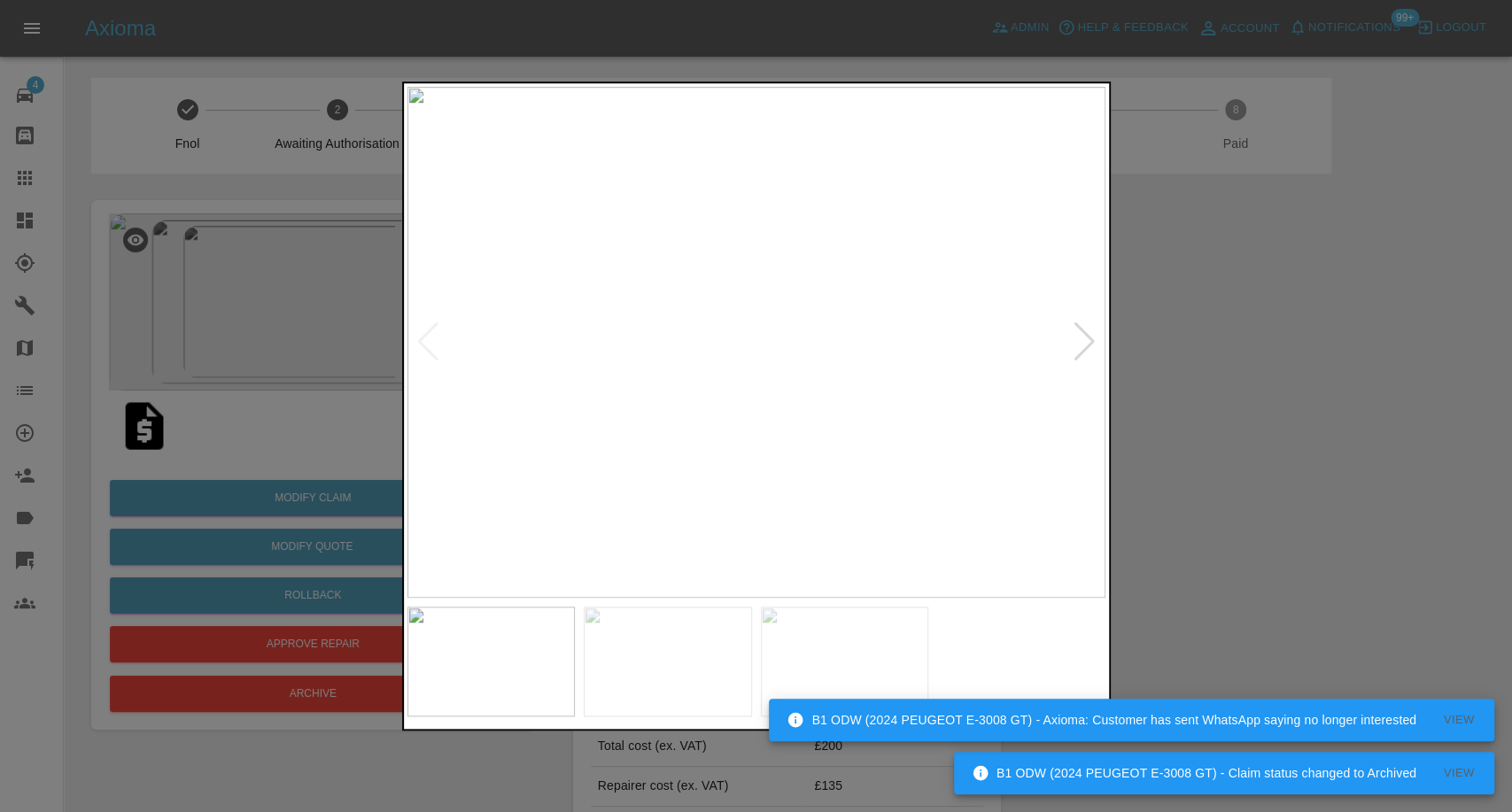
click at [708, 669] on img at bounding box center [668, 662] width 168 height 110
click at [808, 664] on img at bounding box center [845, 662] width 168 height 110
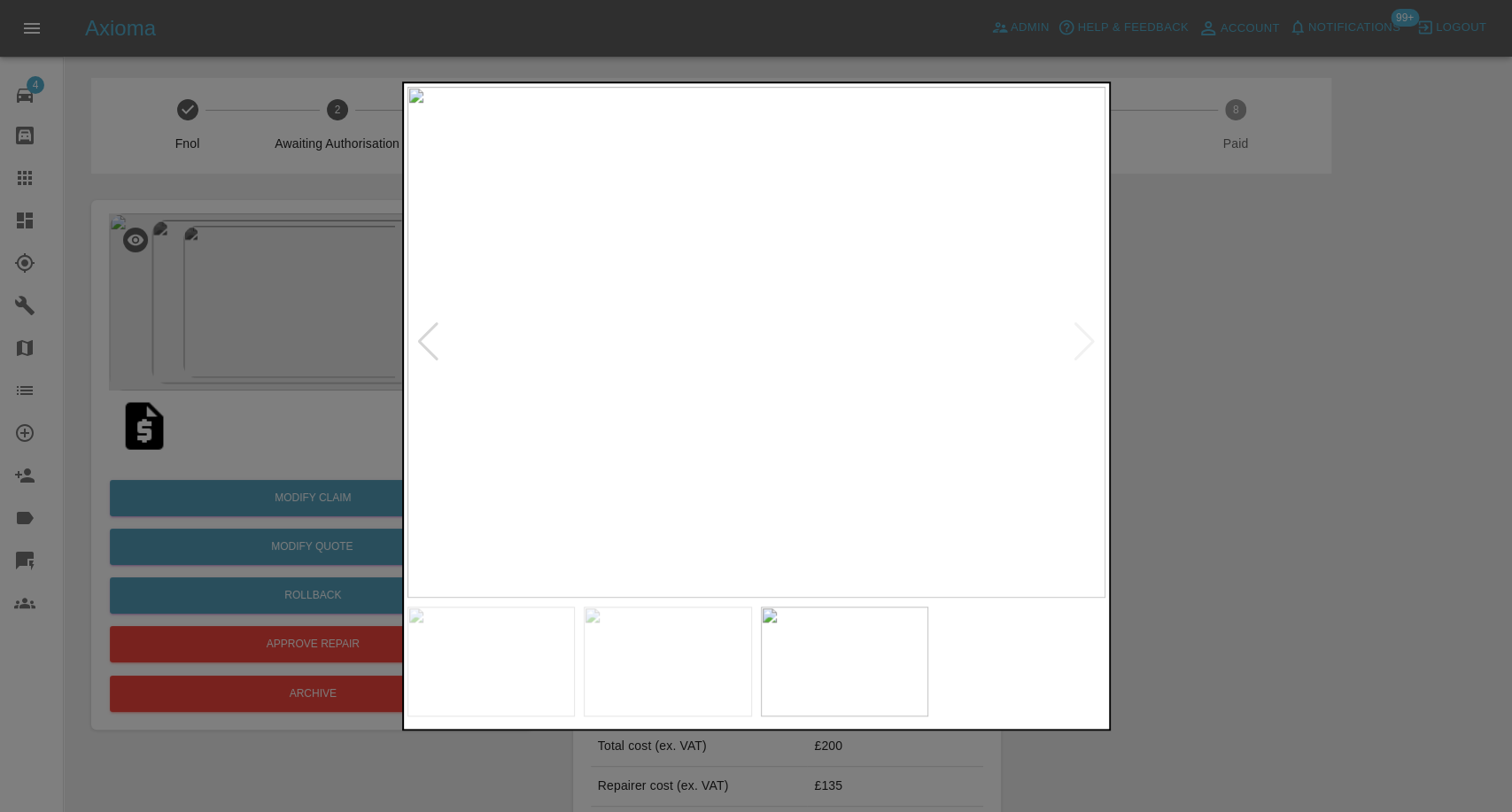
click at [1314, 484] on div at bounding box center [756, 406] width 1512 height 812
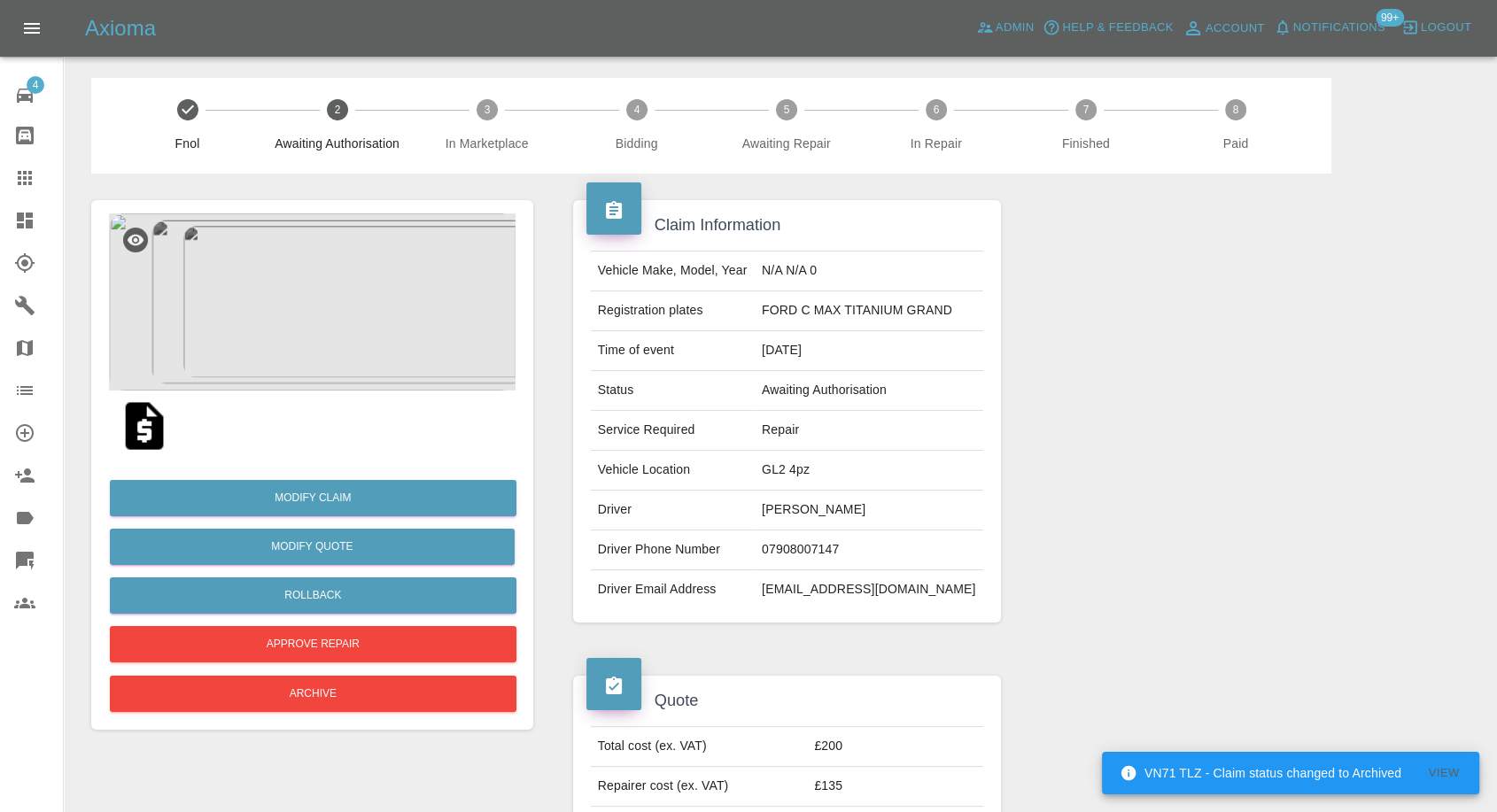
click at [152, 414] on img at bounding box center [145, 426] width 57 height 57
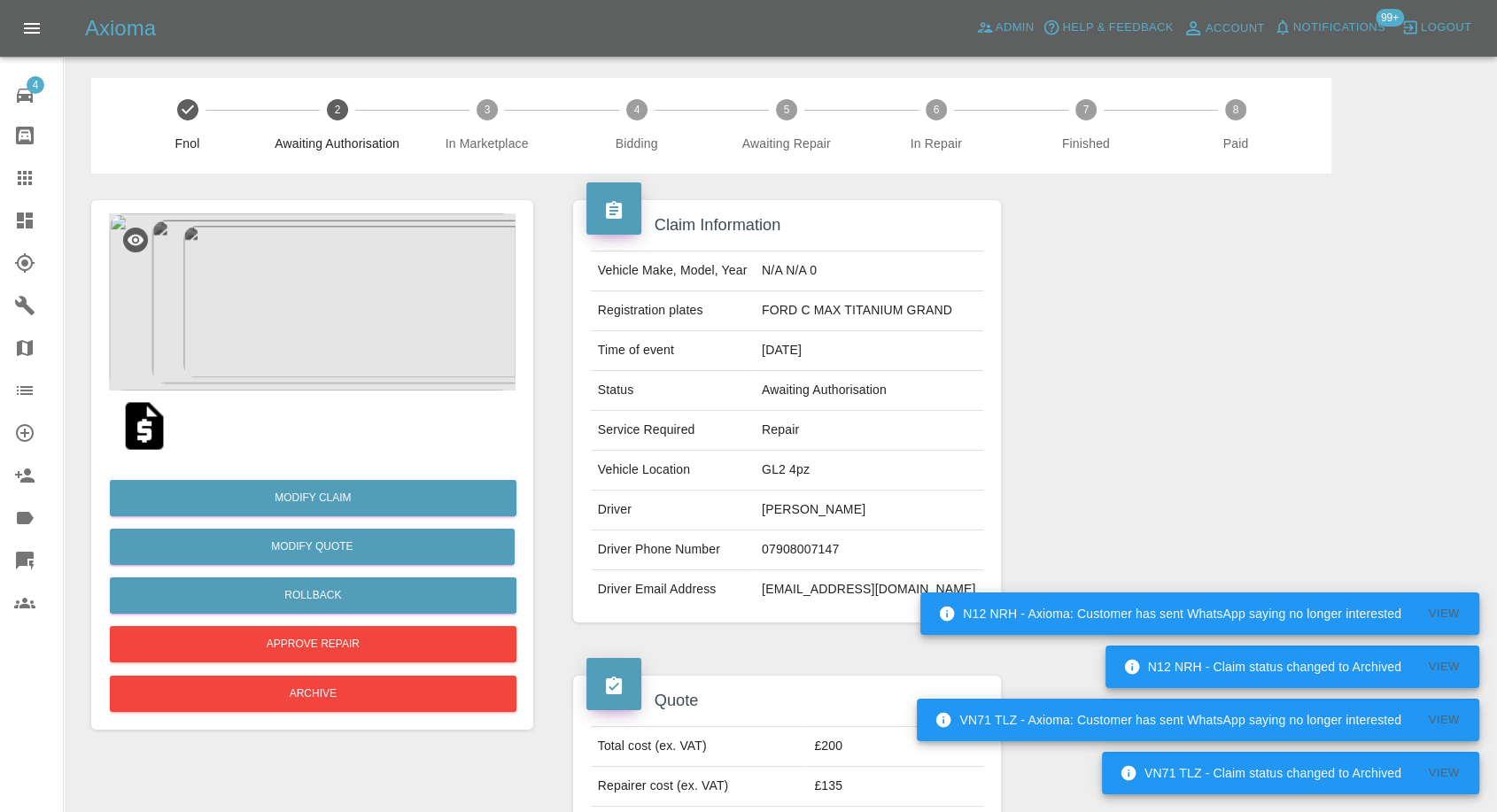
click at [319, 358] on img at bounding box center [312, 302] width 407 height 177
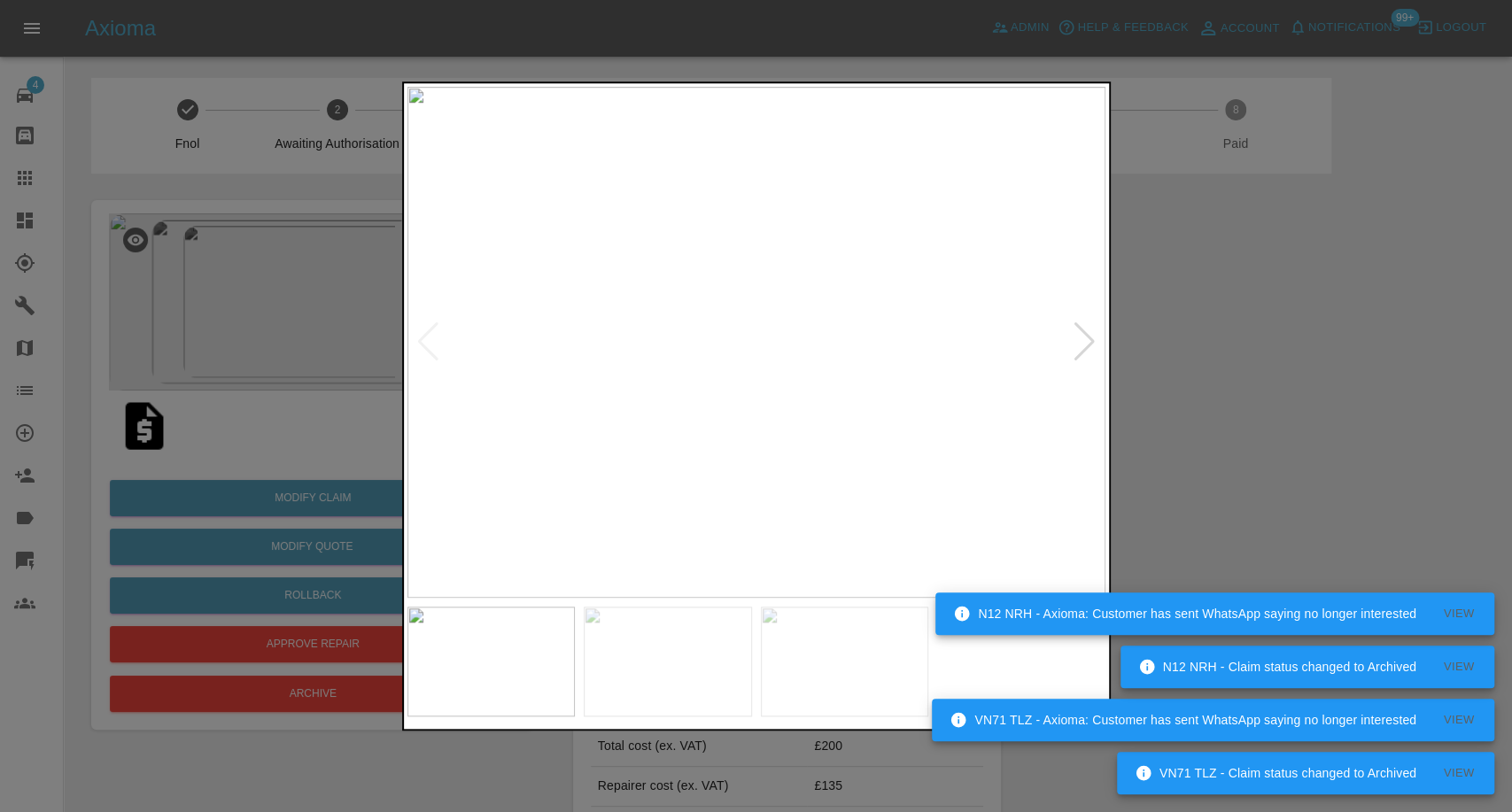
click at [690, 660] on img at bounding box center [668, 662] width 168 height 110
click at [843, 630] on img at bounding box center [845, 662] width 168 height 110
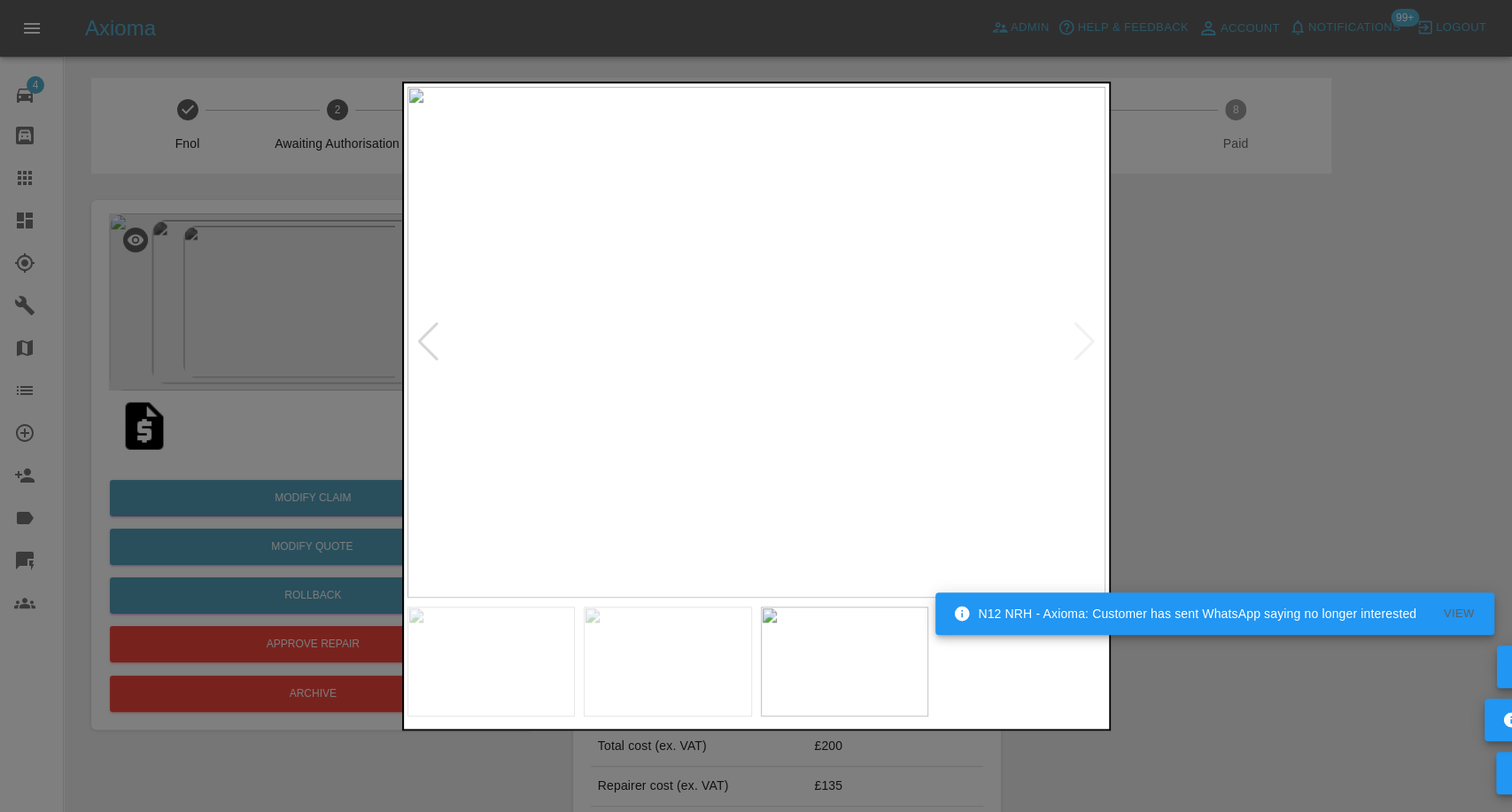
click at [1280, 384] on div at bounding box center [756, 406] width 1512 height 812
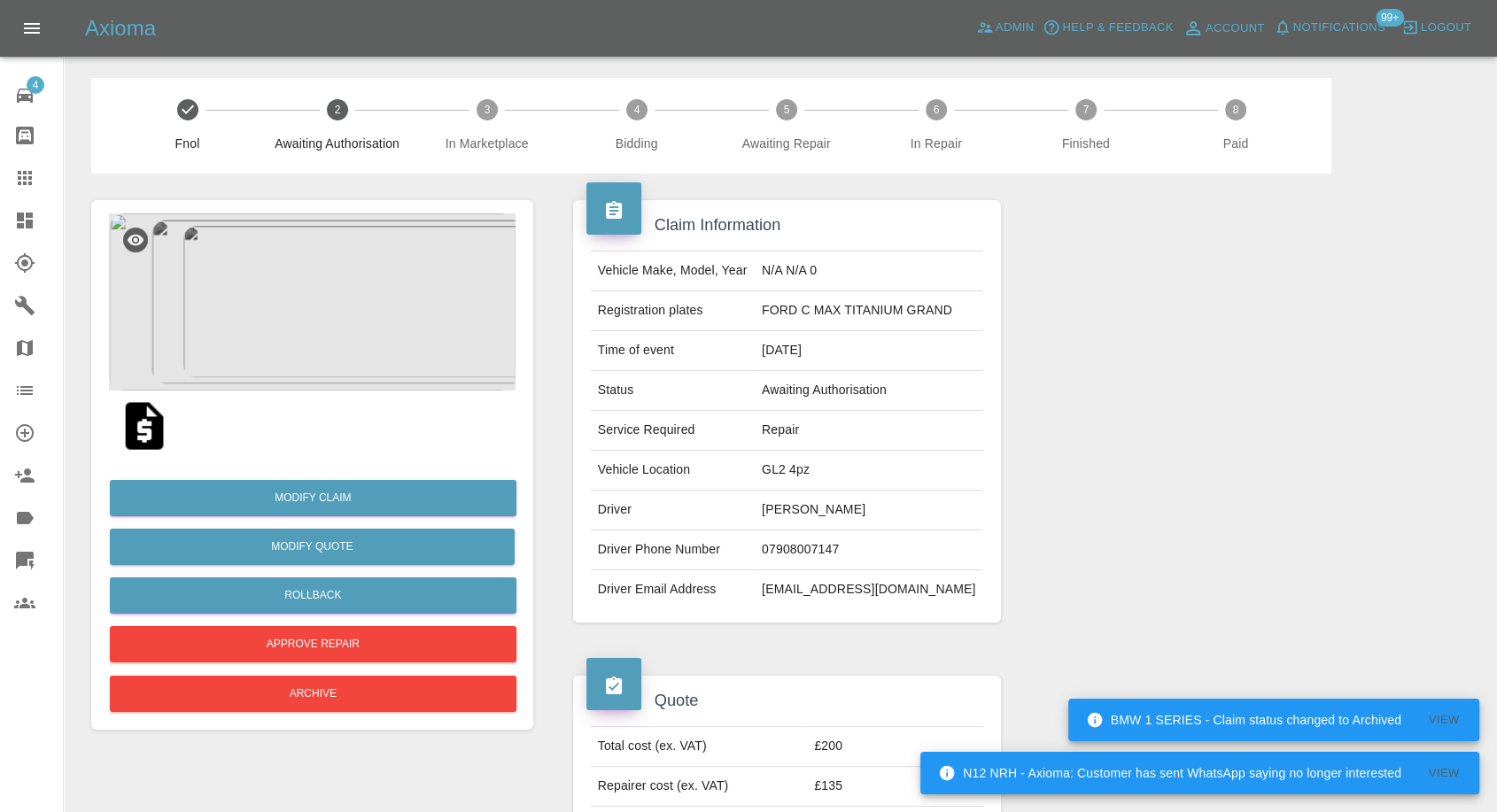
click at [309, 234] on img at bounding box center [312, 302] width 407 height 177
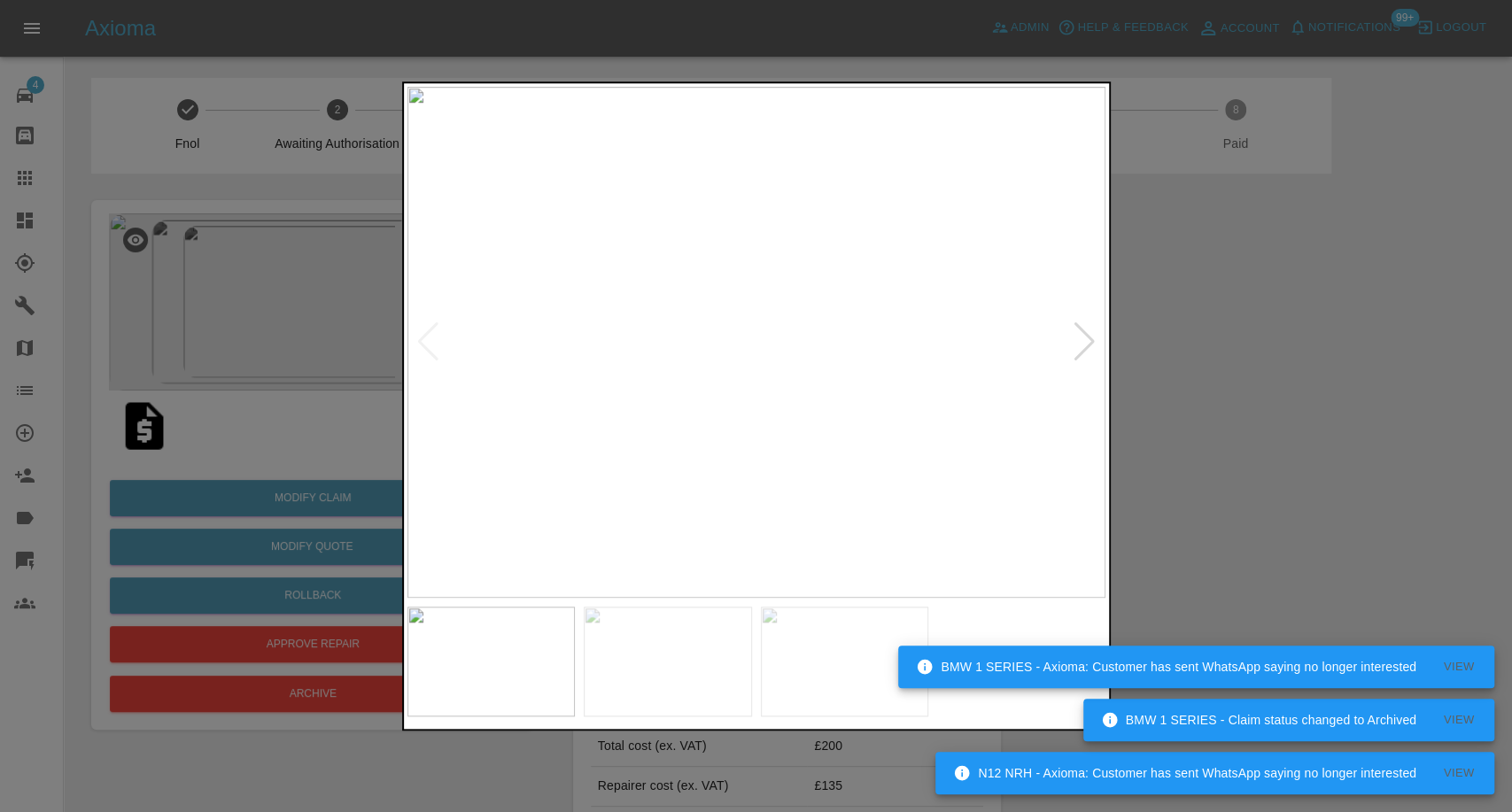
click at [719, 642] on img at bounding box center [668, 662] width 168 height 110
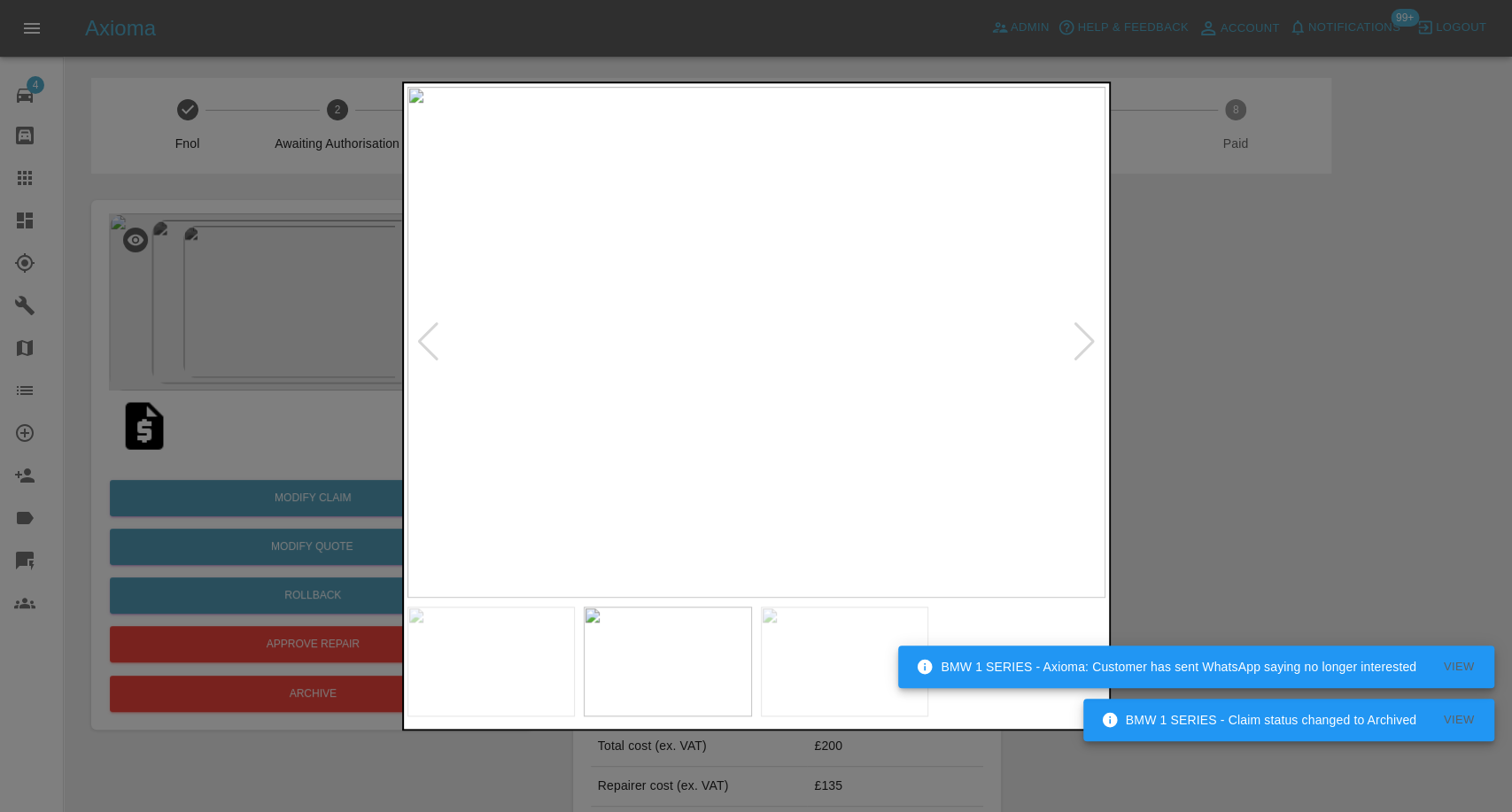
click at [822, 665] on img at bounding box center [845, 662] width 168 height 110
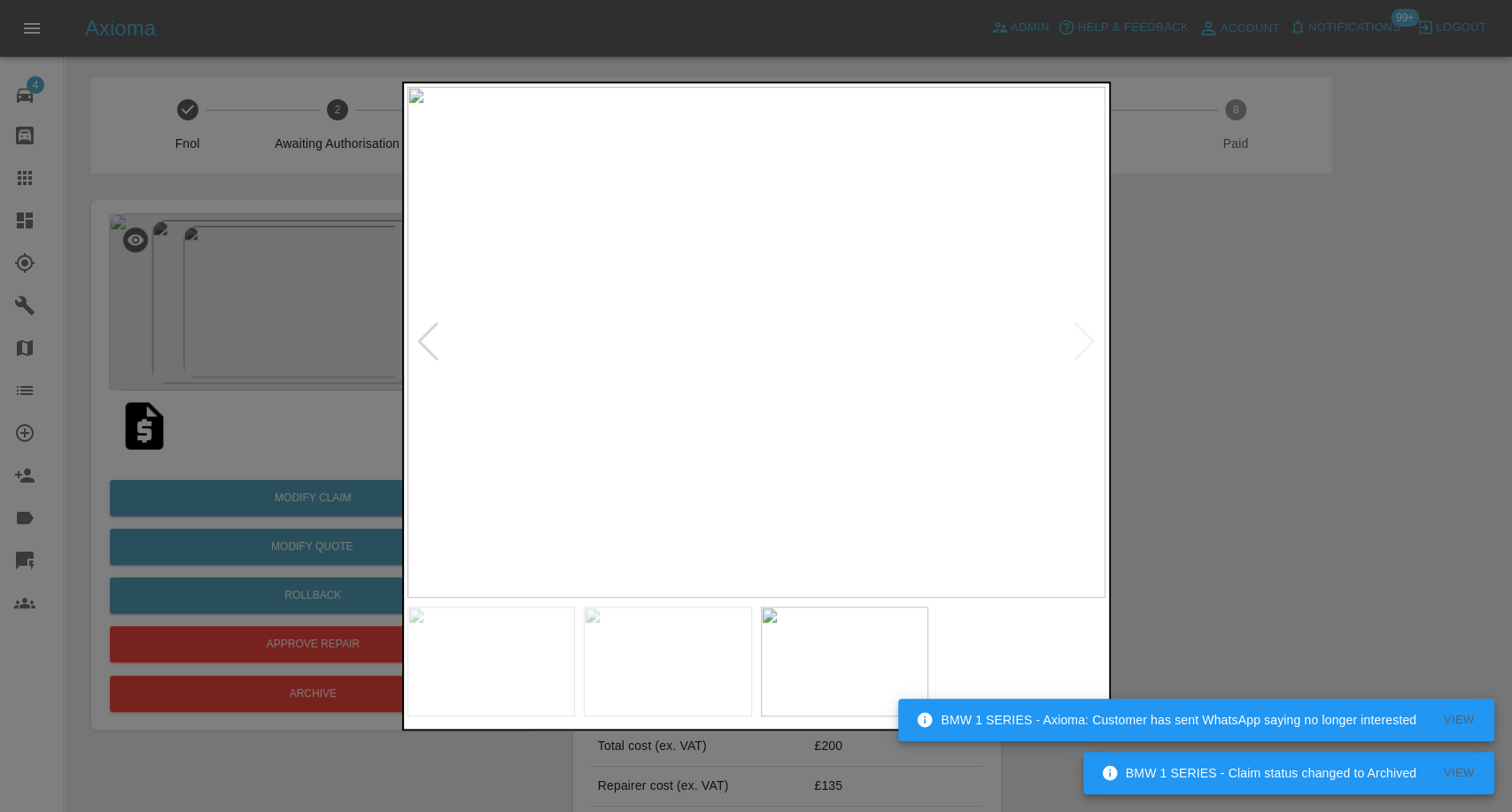
click at [491, 667] on img at bounding box center [492, 662] width 168 height 110
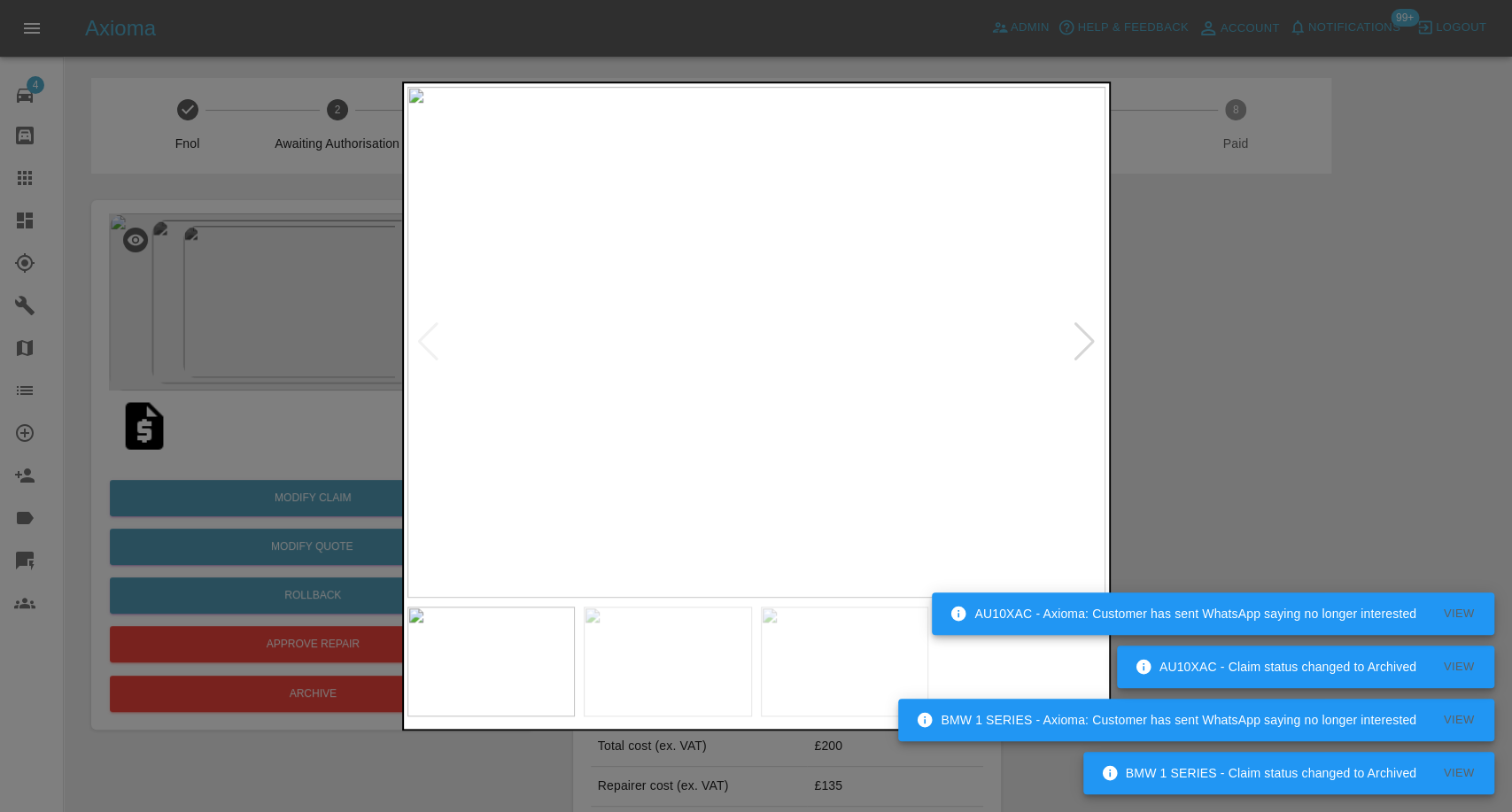
click at [1136, 443] on div at bounding box center [756, 406] width 1512 height 812
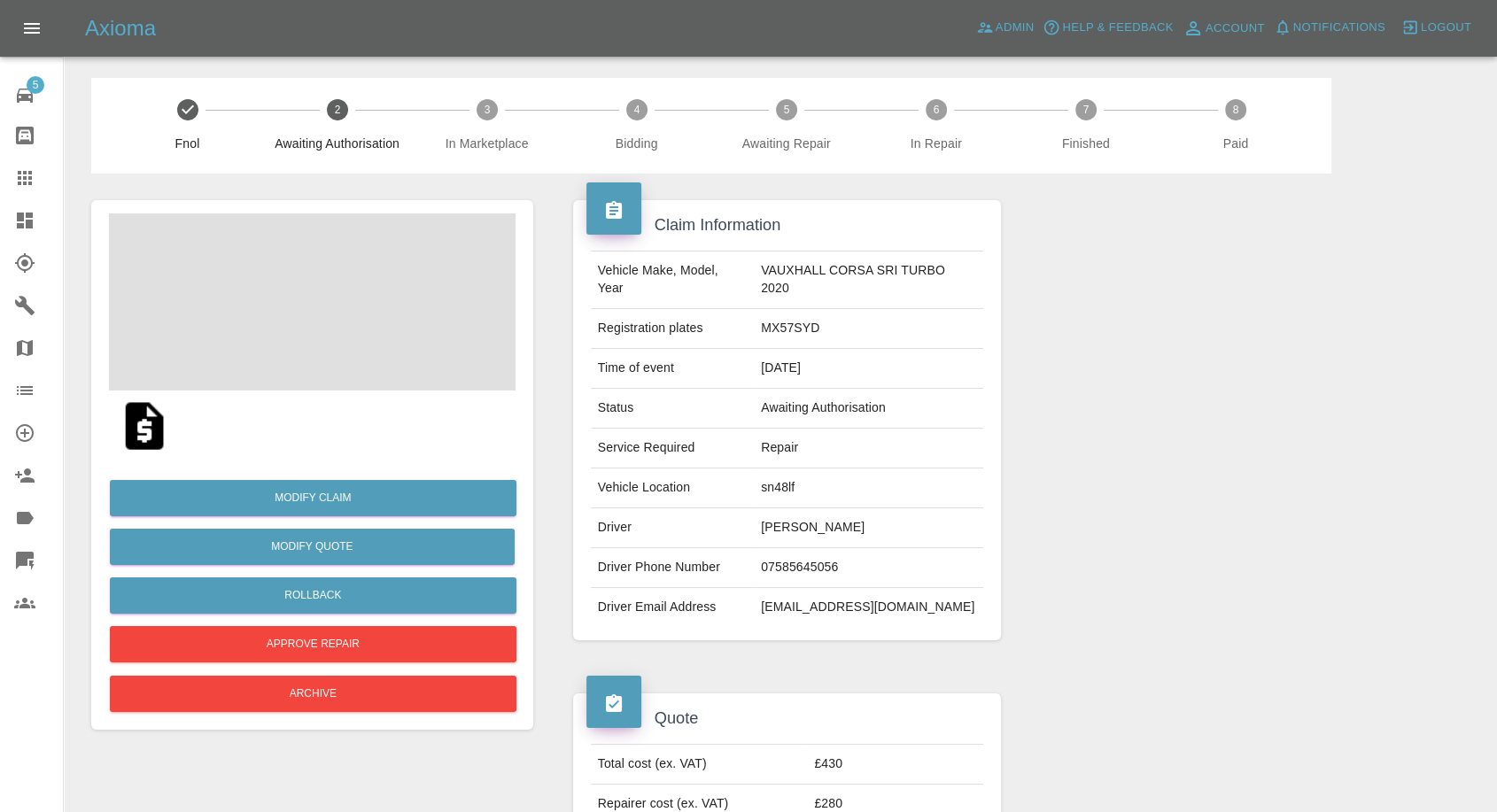
click at [144, 419] on img at bounding box center [145, 426] width 57 height 57
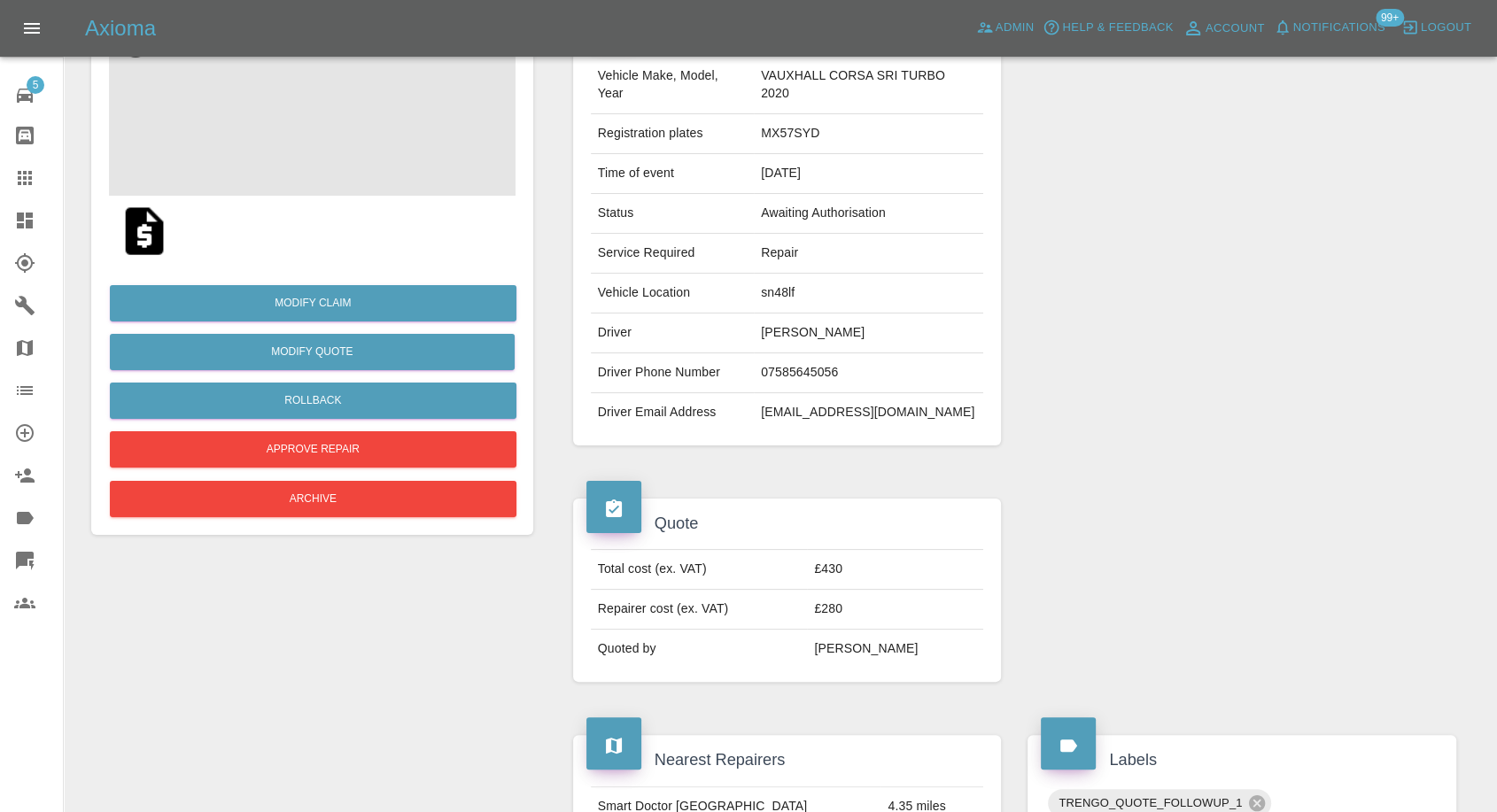
scroll to position [197, 0]
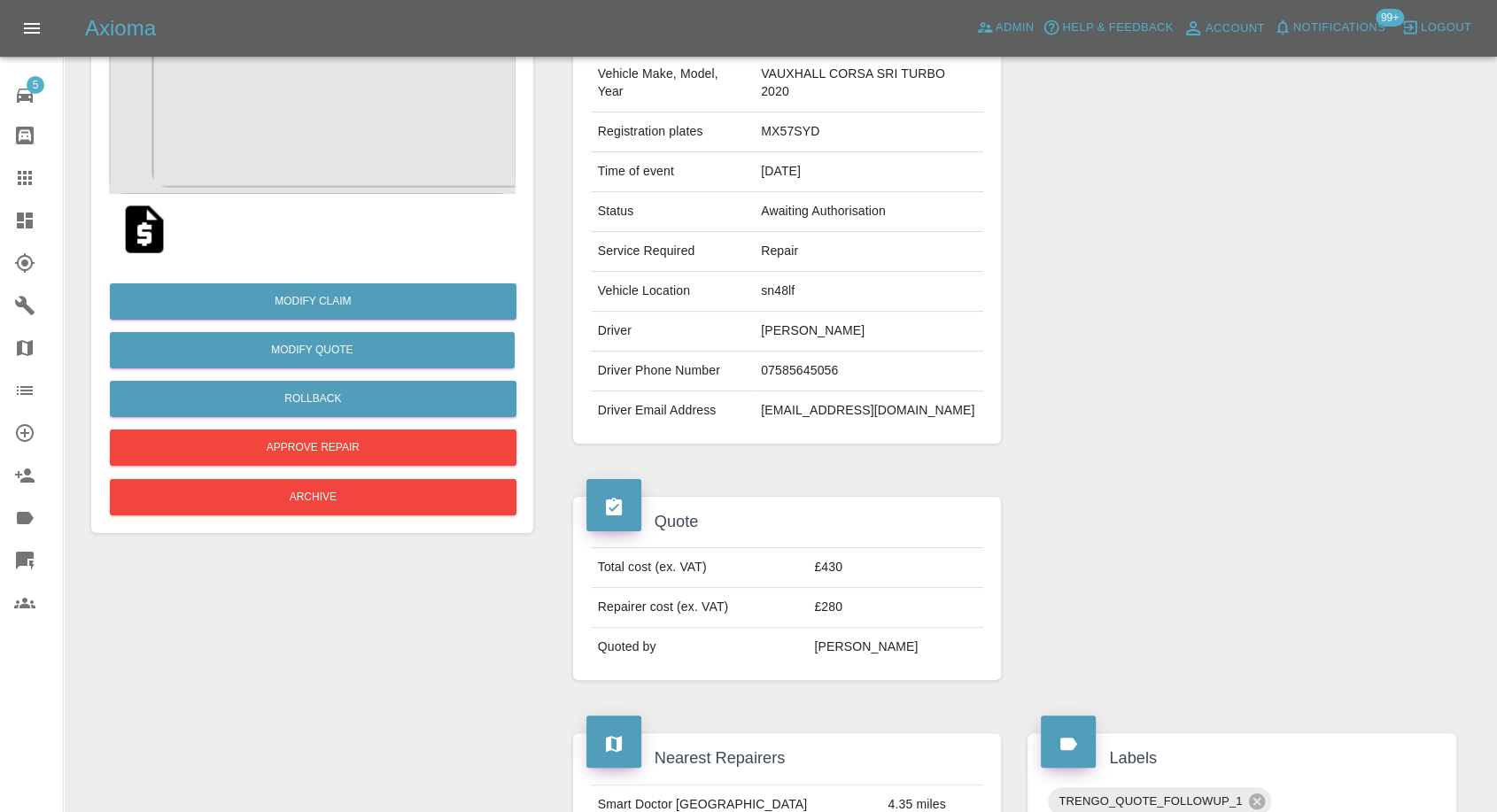
click at [330, 152] on img at bounding box center [312, 105] width 407 height 177
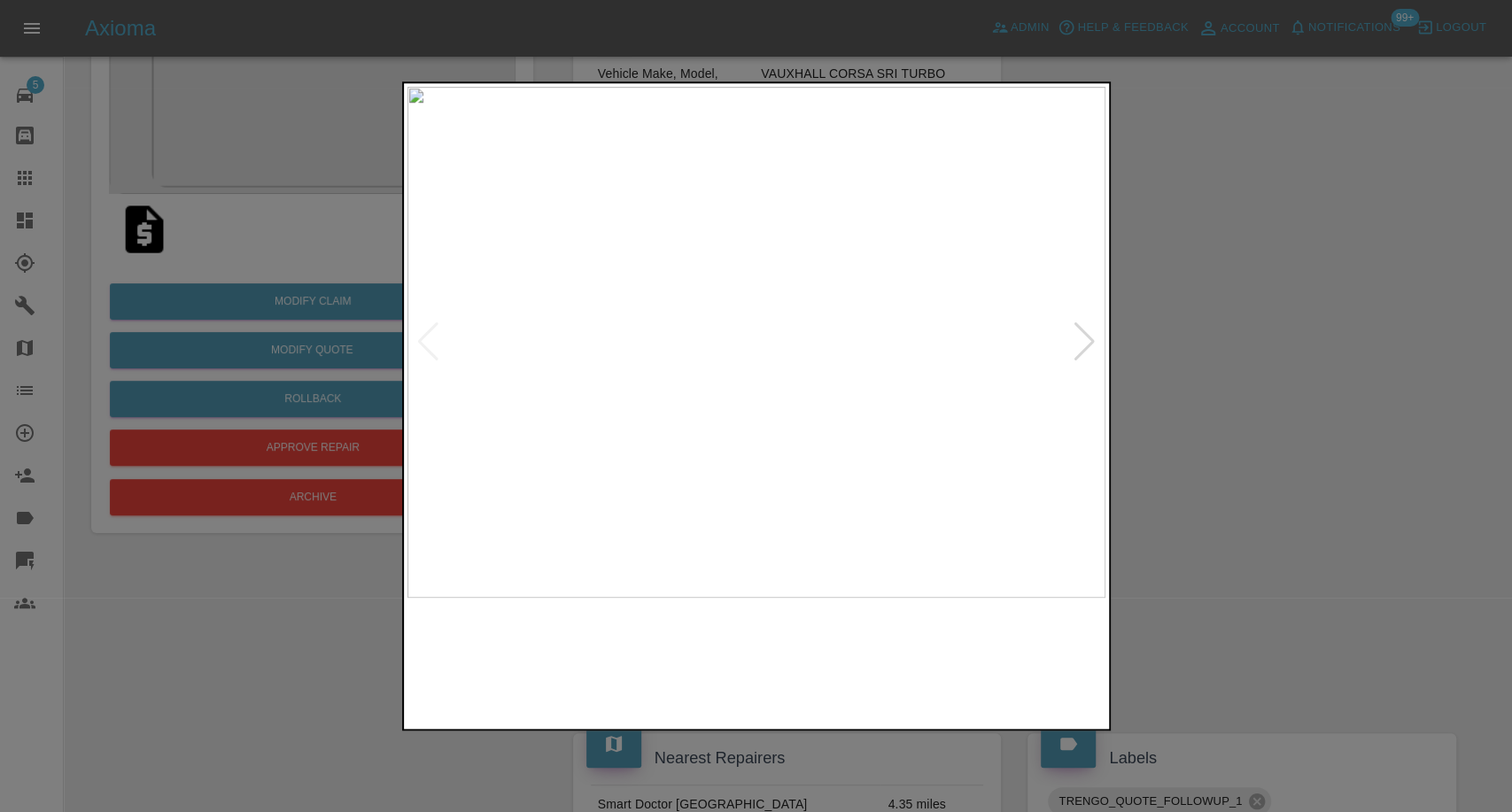
click at [652, 666] on img at bounding box center [668, 662] width 168 height 110
click at [518, 653] on img at bounding box center [492, 662] width 168 height 110
click at [695, 643] on img at bounding box center [668, 662] width 168 height 110
click at [1385, 452] on div at bounding box center [756, 406] width 1512 height 812
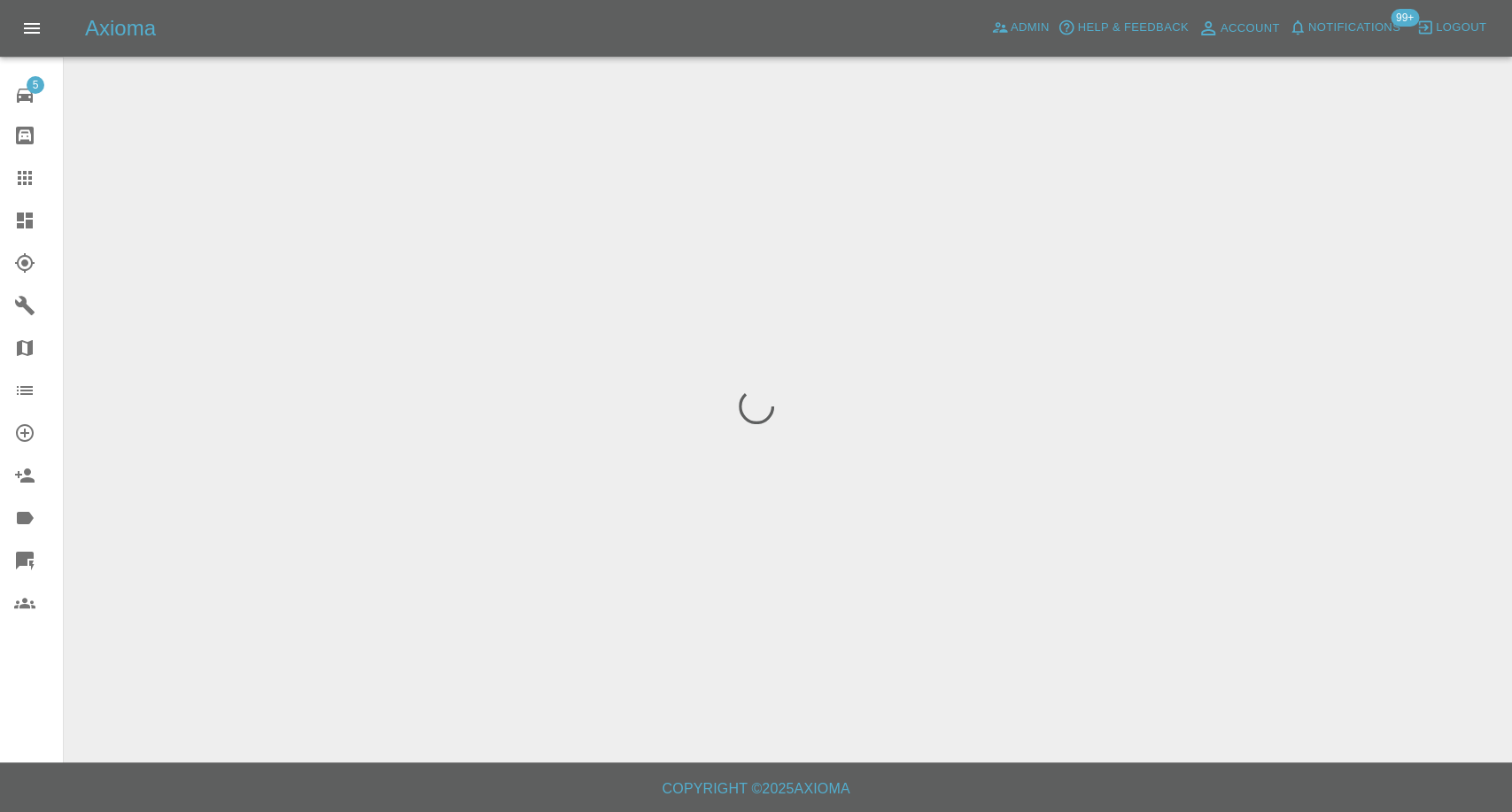
click at [14, 162] on link "Claims" at bounding box center [31, 178] width 63 height 43
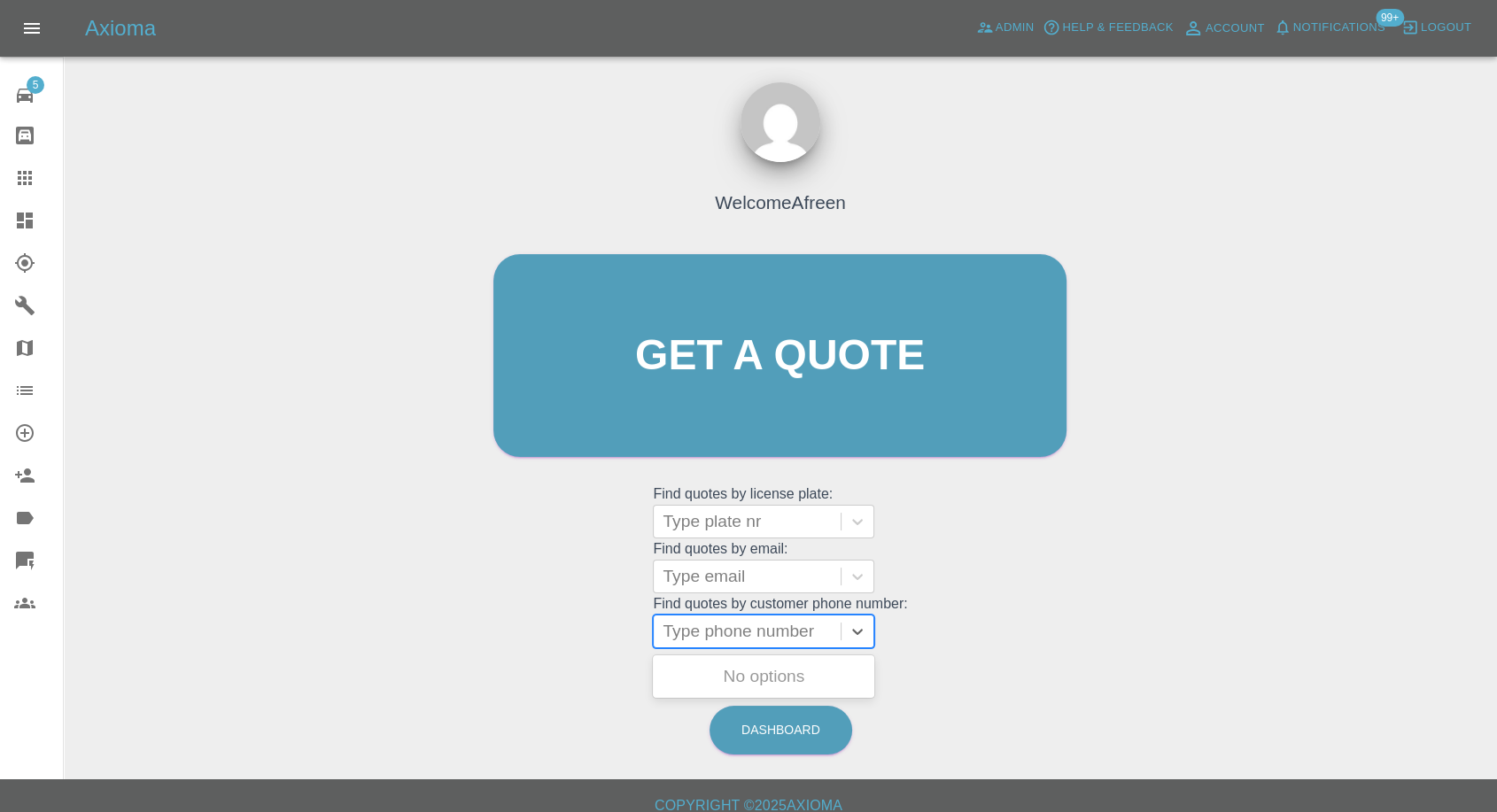
click at [779, 644] on div "Type phone number" at bounding box center [747, 631] width 187 height 32
paste input "+447896300924"
drag, startPoint x: 695, startPoint y: 632, endPoint x: 311, endPoint y: 638, distance: 384.0
click at [311, 638] on div "Welcome Afreen Get a quote Get a quote Find quotes by license plate: Type plate…" at bounding box center [780, 440] width 1405 height 636
click at [722, 632] on input "07896300924" at bounding box center [717, 631] width 109 height 21
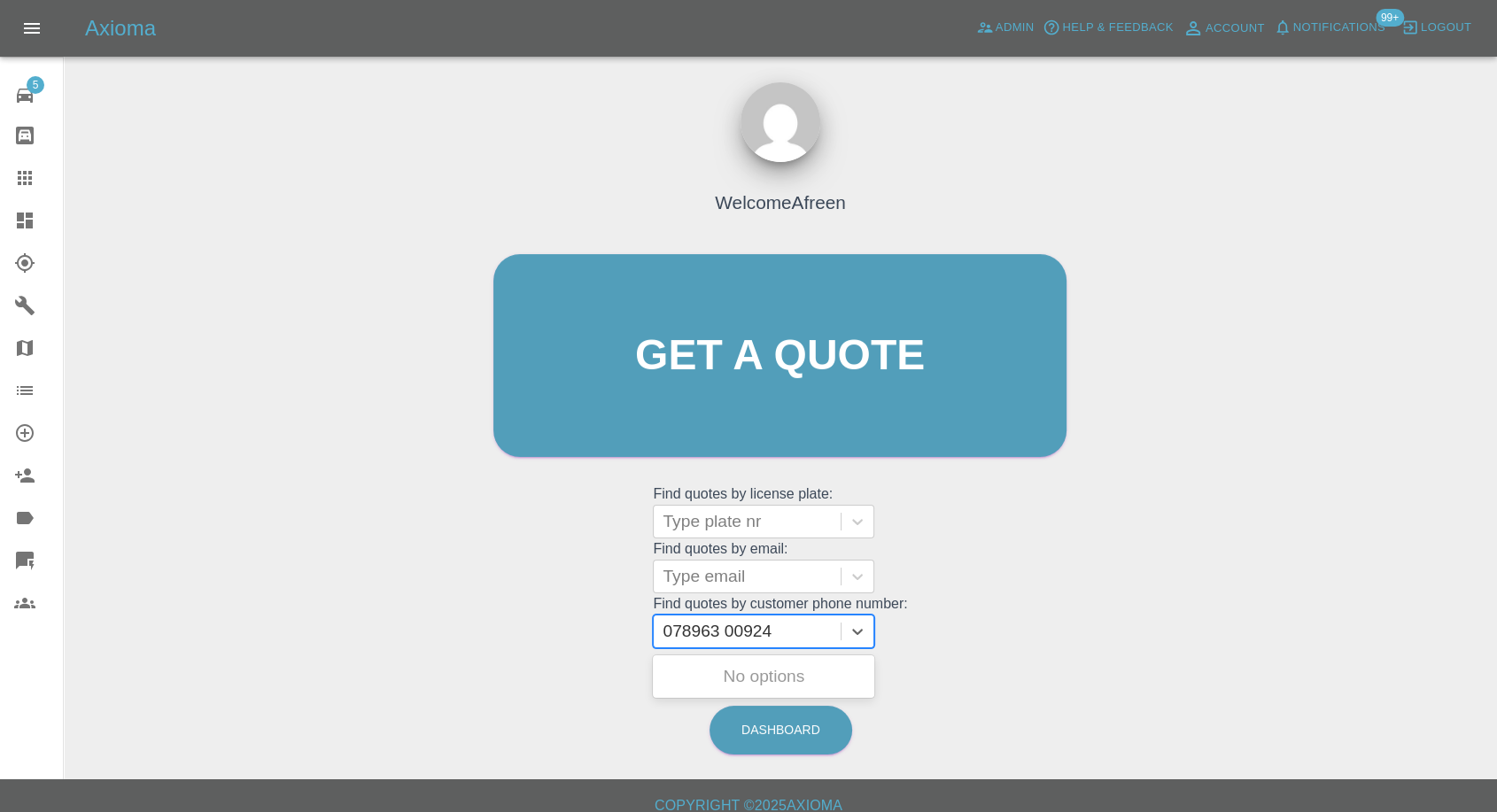
type input "078963 00924"
paste input "+447311394039"
drag, startPoint x: 701, startPoint y: 634, endPoint x: 496, endPoint y: 637, distance: 205.0
click at [496, 637] on div "Welcome Afreen Get a quote Get a quote Find quotes by license plate: Type plate…" at bounding box center [780, 389] width 611 height 535
type input "07311394039"
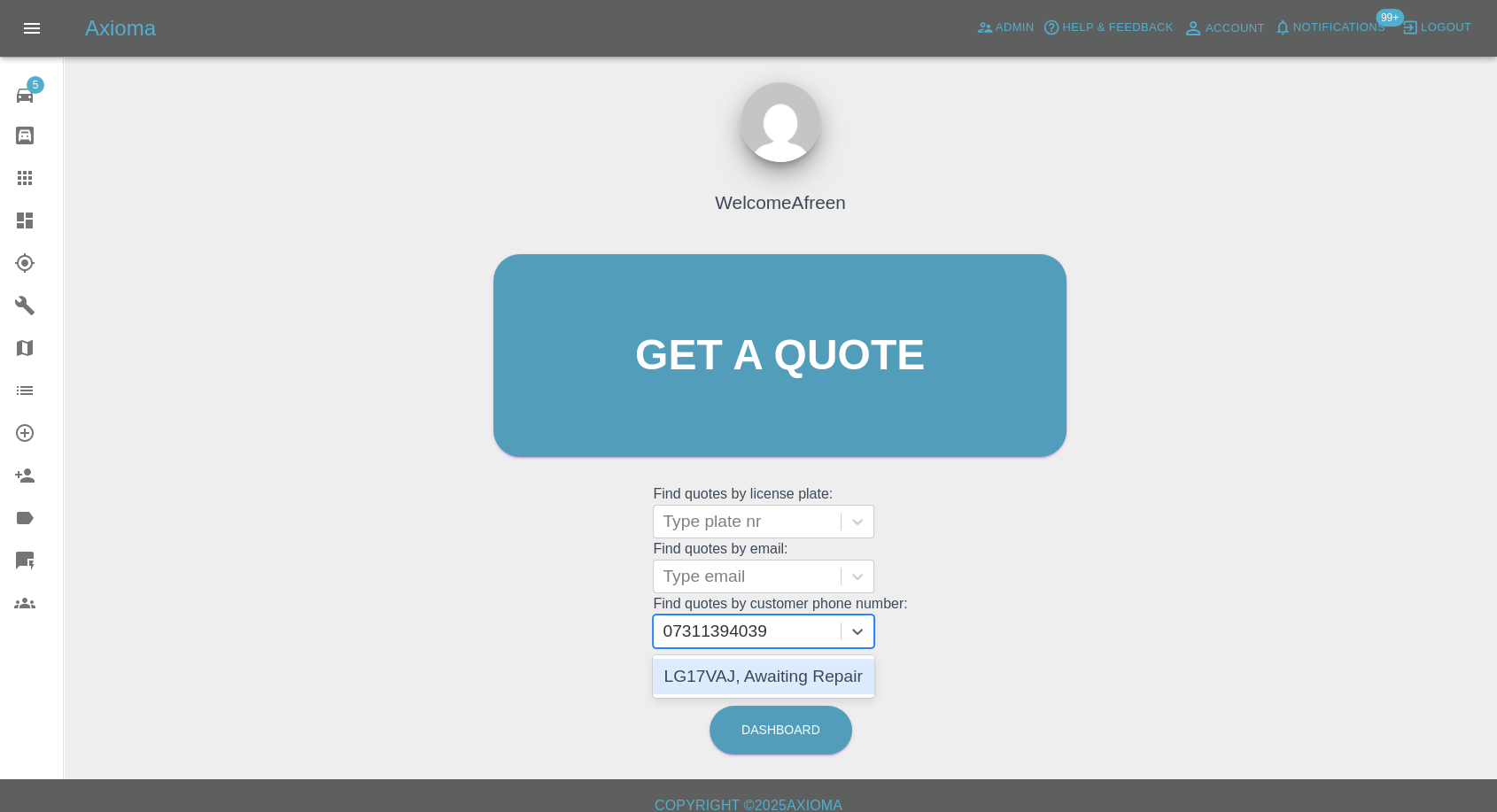
click at [713, 668] on div "LG17VAJ, Awaiting Repair" at bounding box center [764, 676] width 221 height 35
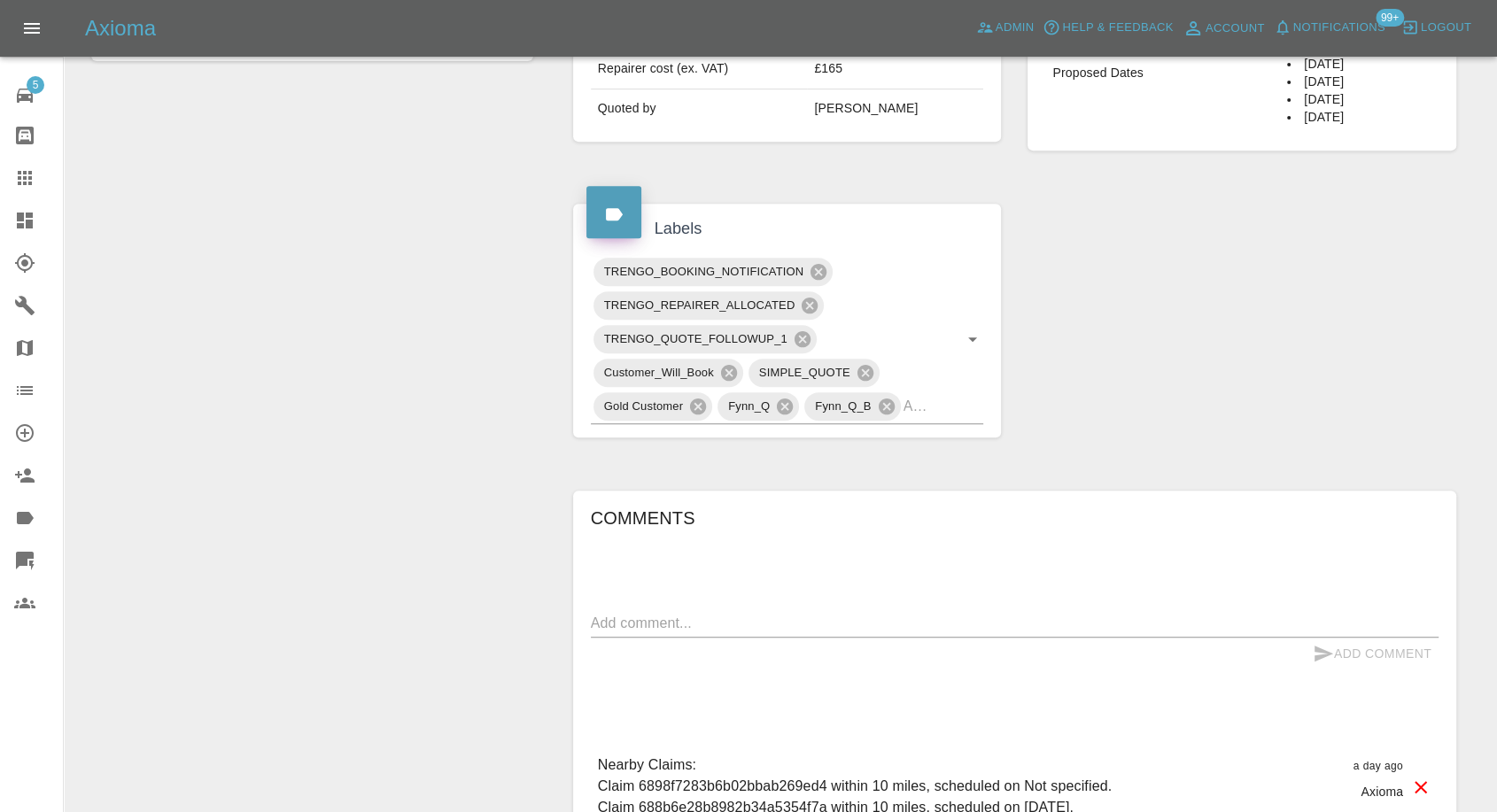
scroll to position [886, 0]
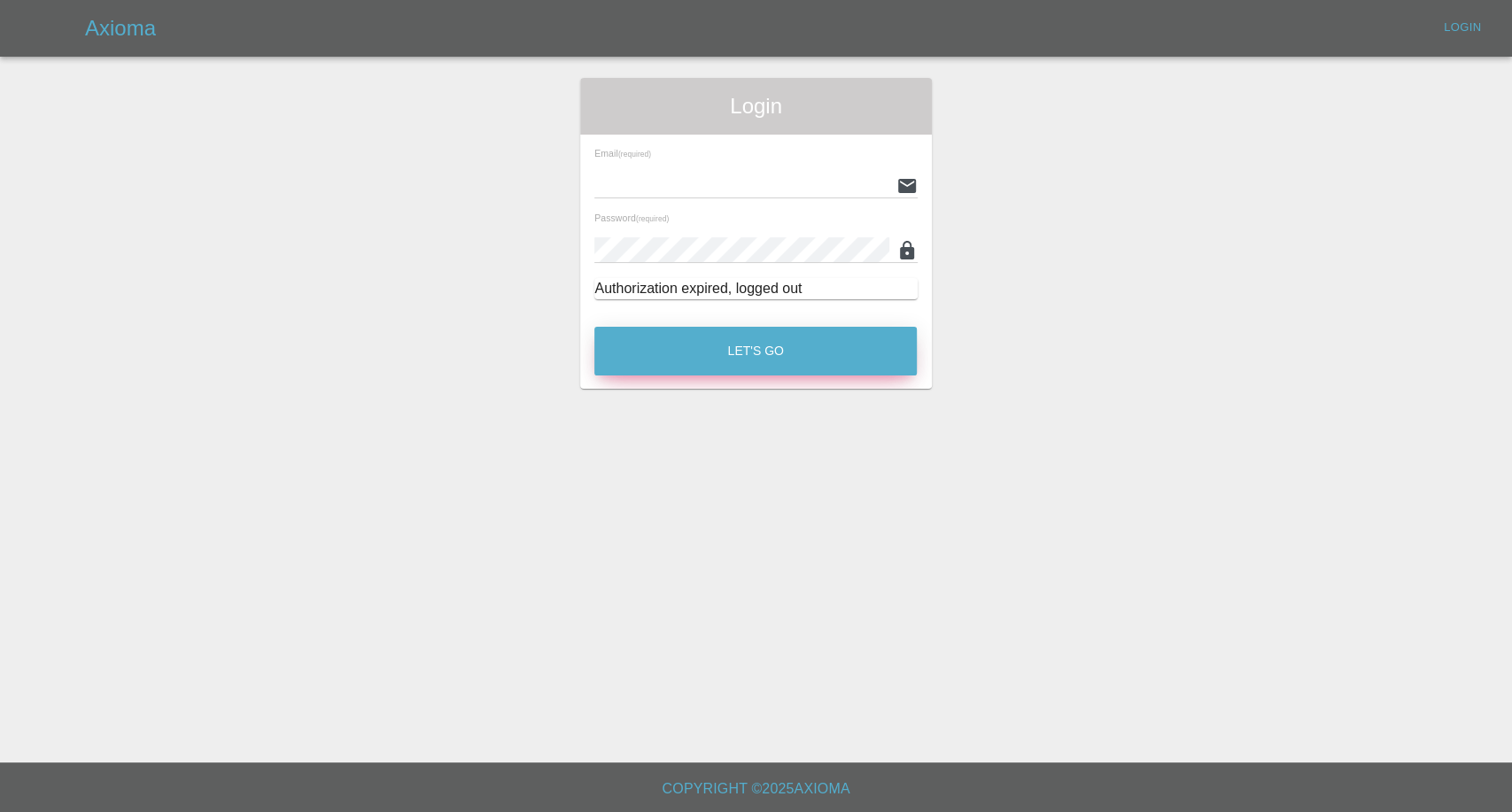
type input "[EMAIL_ADDRESS][DOMAIN_NAME]"
click at [683, 354] on button "Let's Go" at bounding box center [756, 352] width 322 height 49
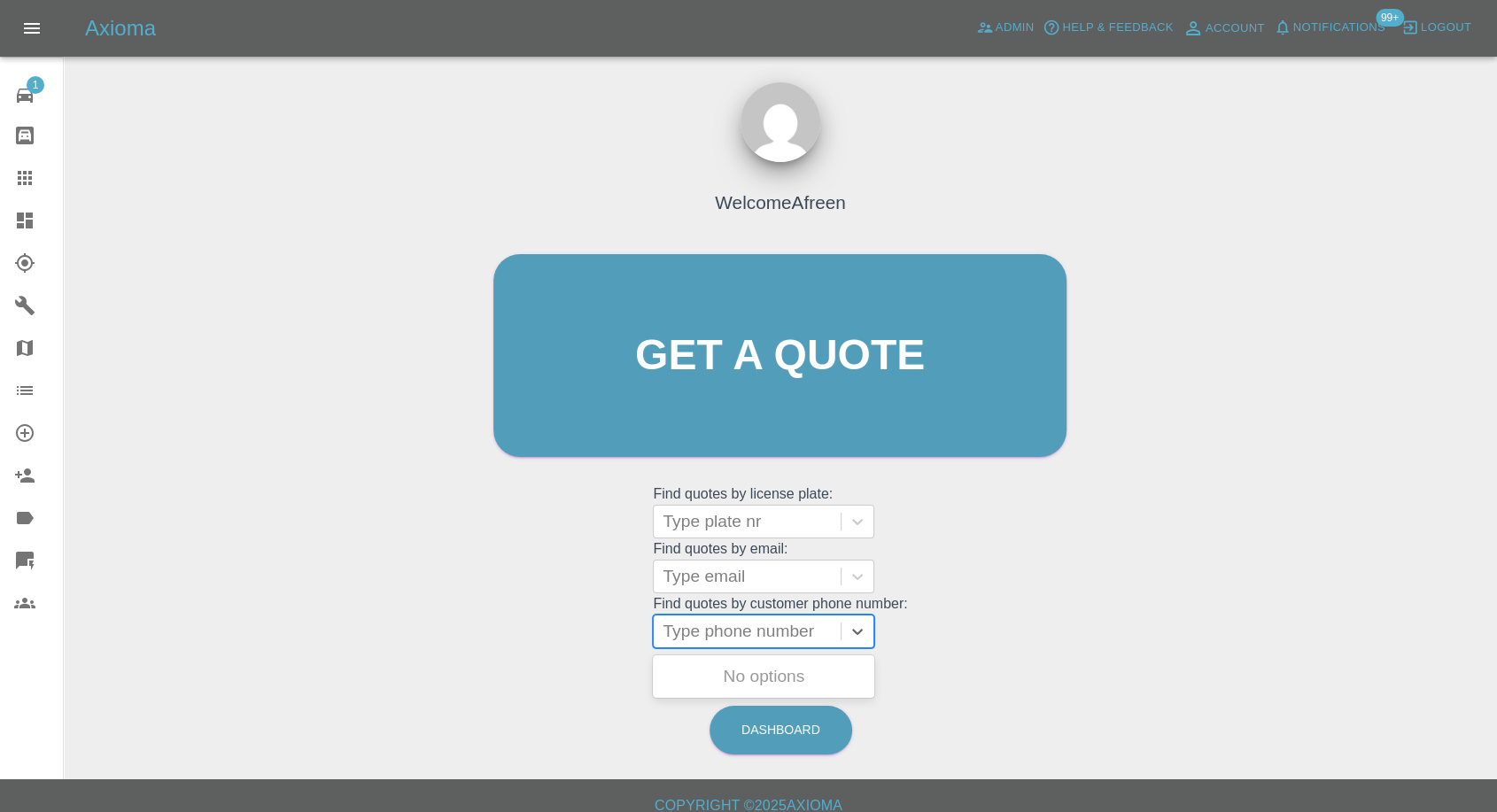
click at [697, 641] on div at bounding box center [747, 631] width 169 height 25
paste input "[PHONE_NUMBER]"
drag, startPoint x: 695, startPoint y: 633, endPoint x: 552, endPoint y: 644, distance: 143.4
click at [552, 644] on div "Welcome Afreen Get a quote Get a quote Find quotes by license plate: Type plate…" at bounding box center [780, 389] width 611 height 535
type input "07385139581"
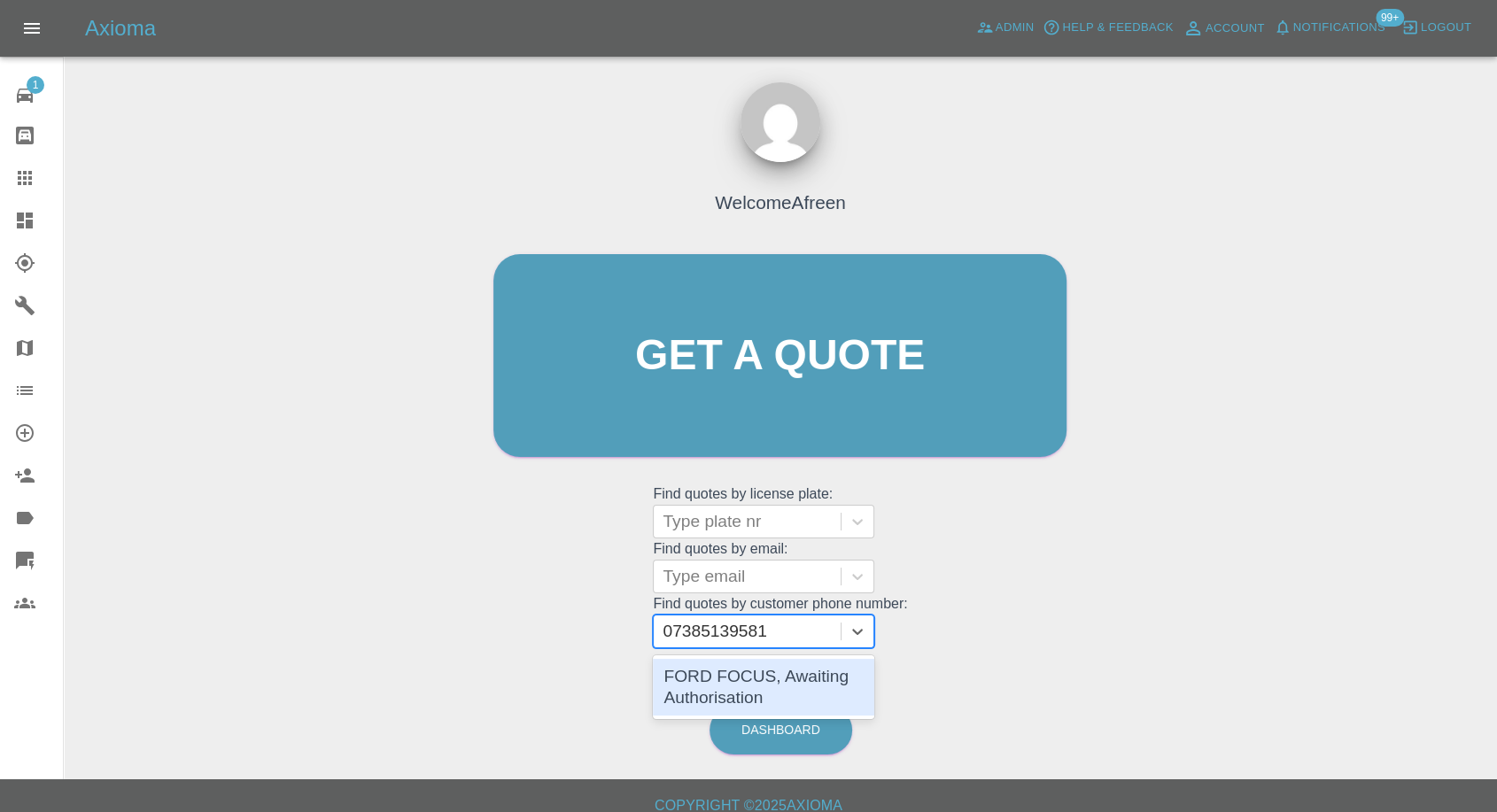
click at [759, 678] on div "FORD FOCUS, Awaiting Authorisation" at bounding box center [764, 687] width 221 height 57
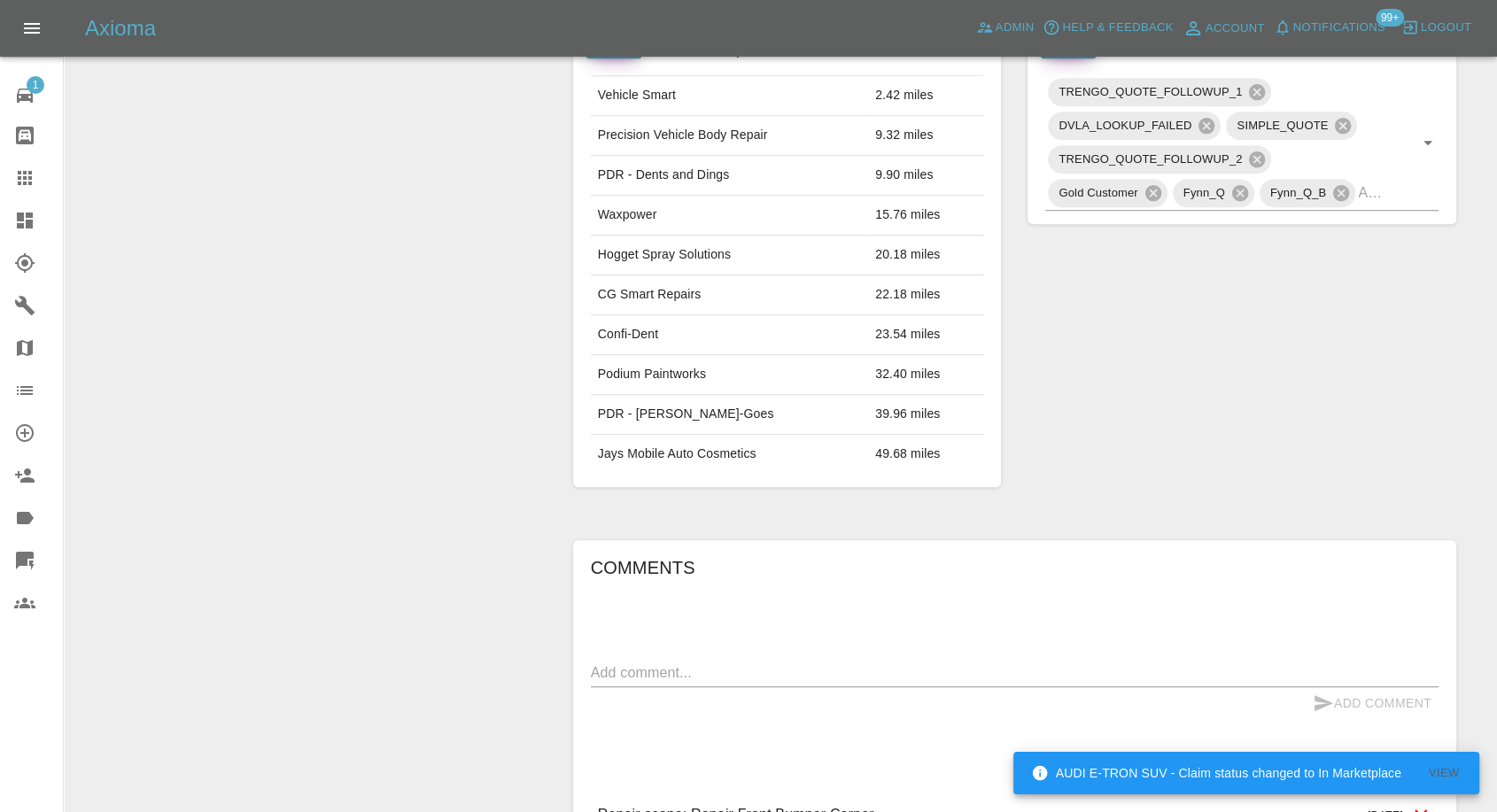
scroll to position [1082, 0]
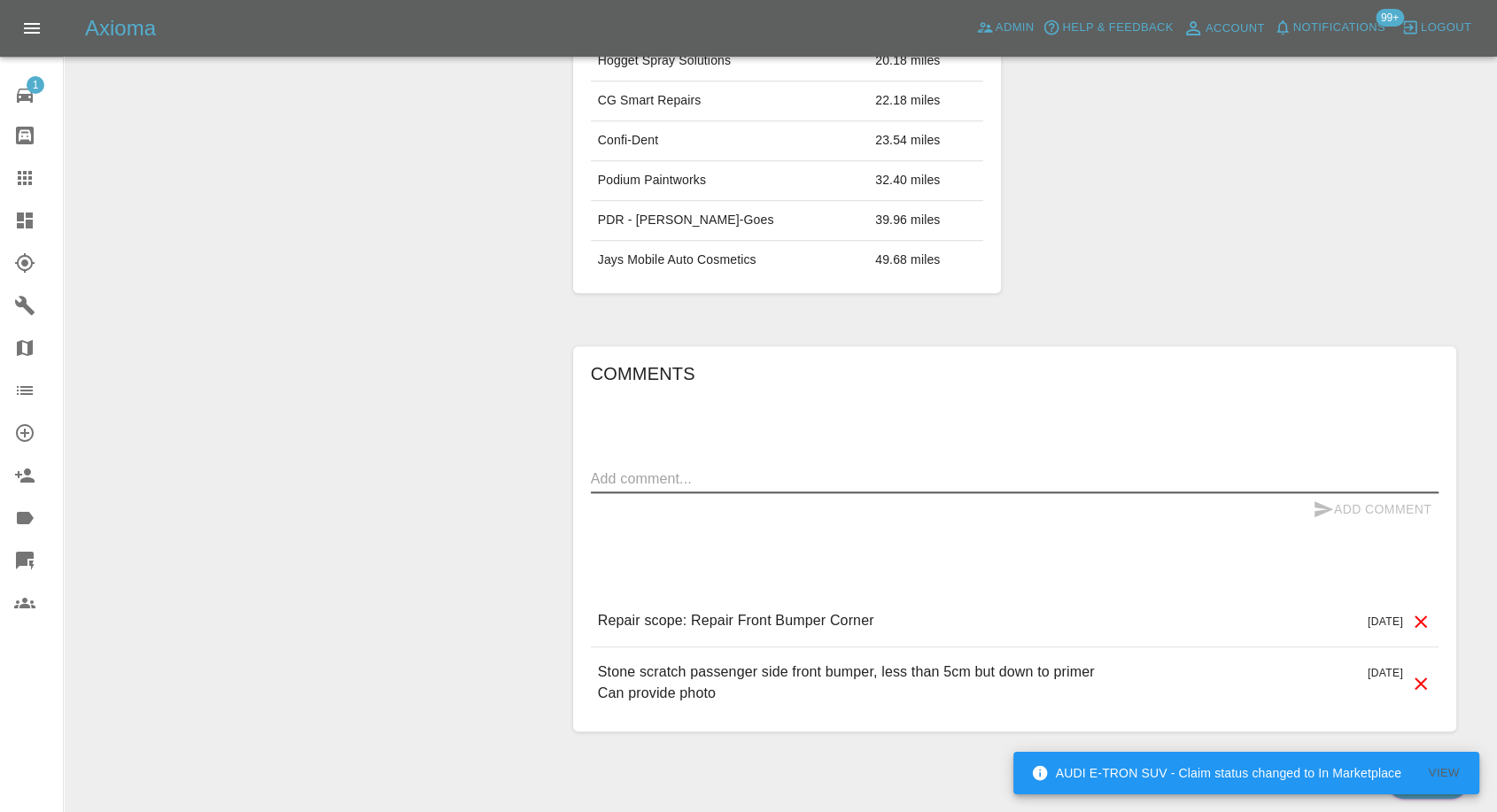
click at [757, 484] on textarea at bounding box center [1015, 479] width 848 height 21
paste textarea "Hey, place I bought the car from is going to do it for free as it’s their fault"
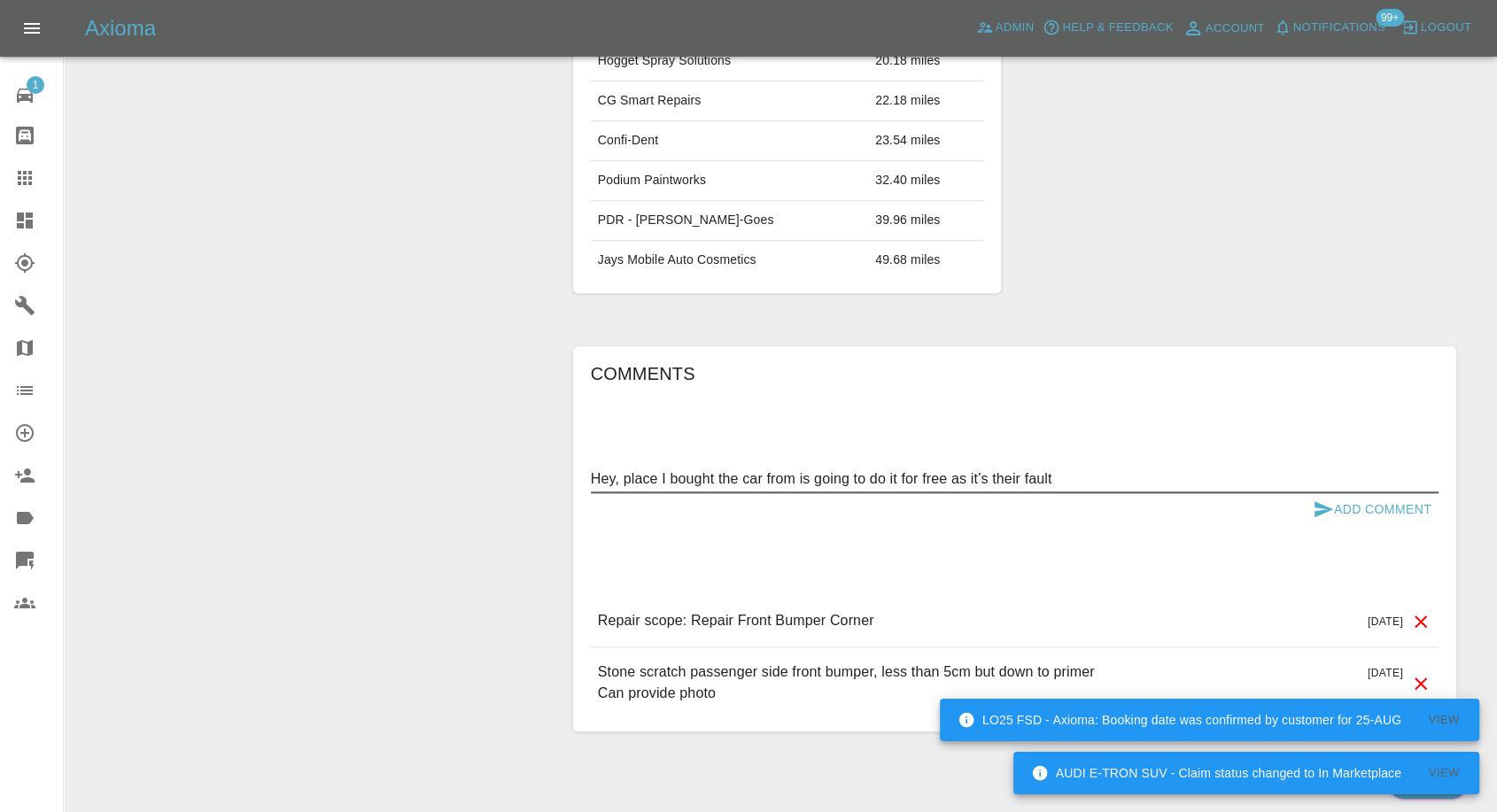
type textarea "Hey, place I bought the car from is going to do it for free as it’s their fault"
click at [1316, 503] on icon "submit" at bounding box center [1324, 509] width 19 height 16
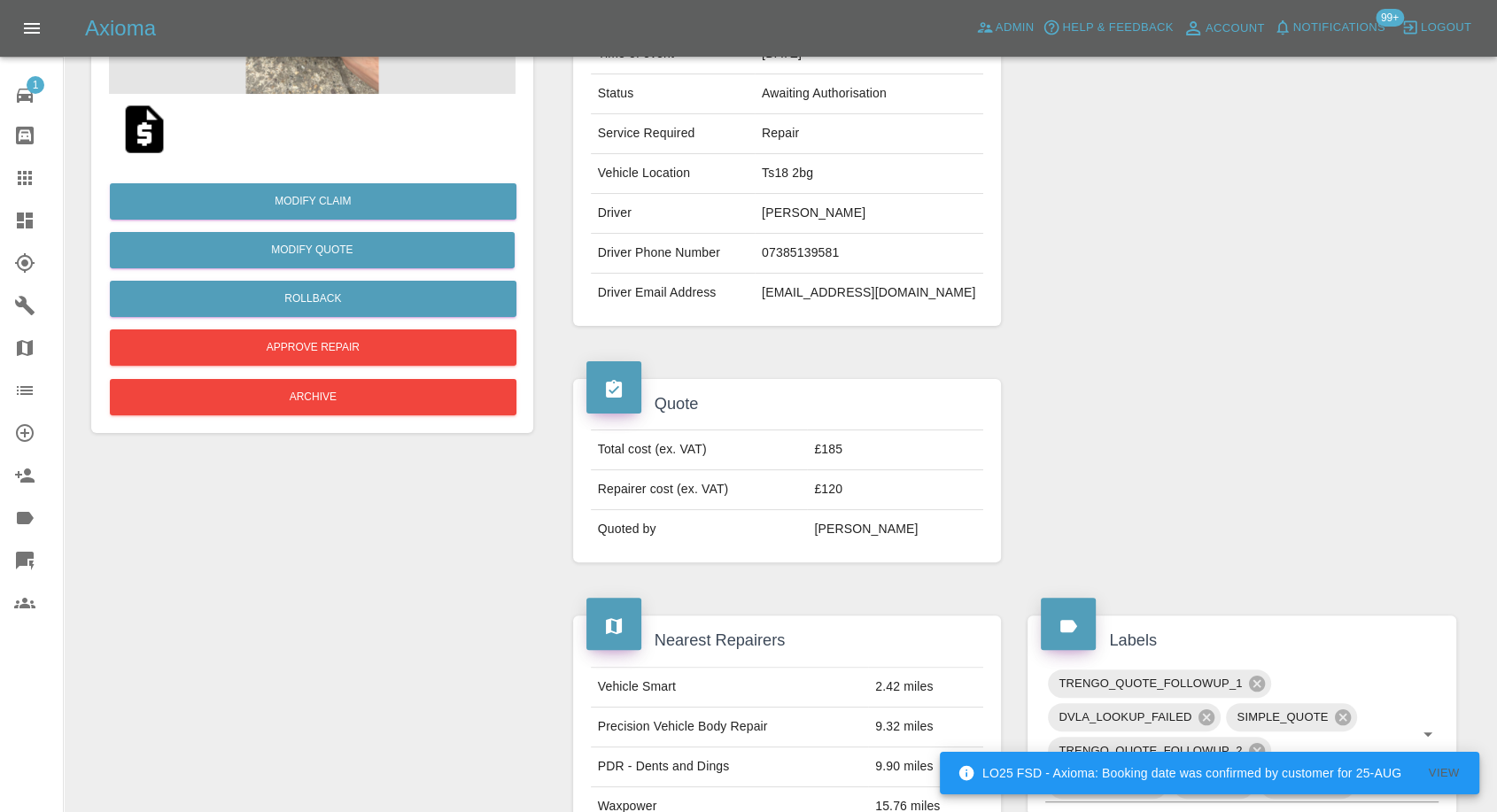
scroll to position [98, 0]
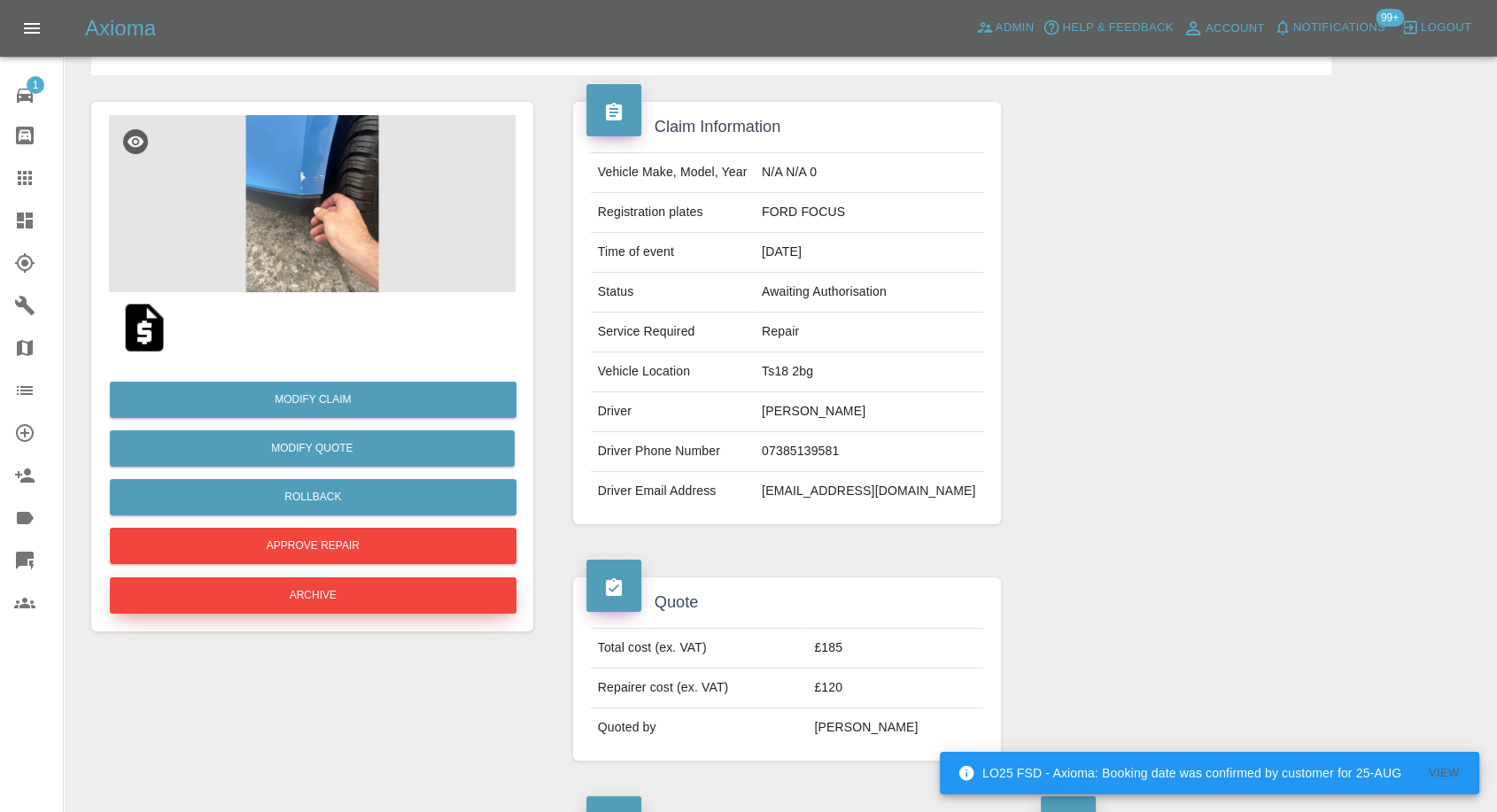
click at [356, 593] on button "Archive" at bounding box center [313, 596] width 407 height 36
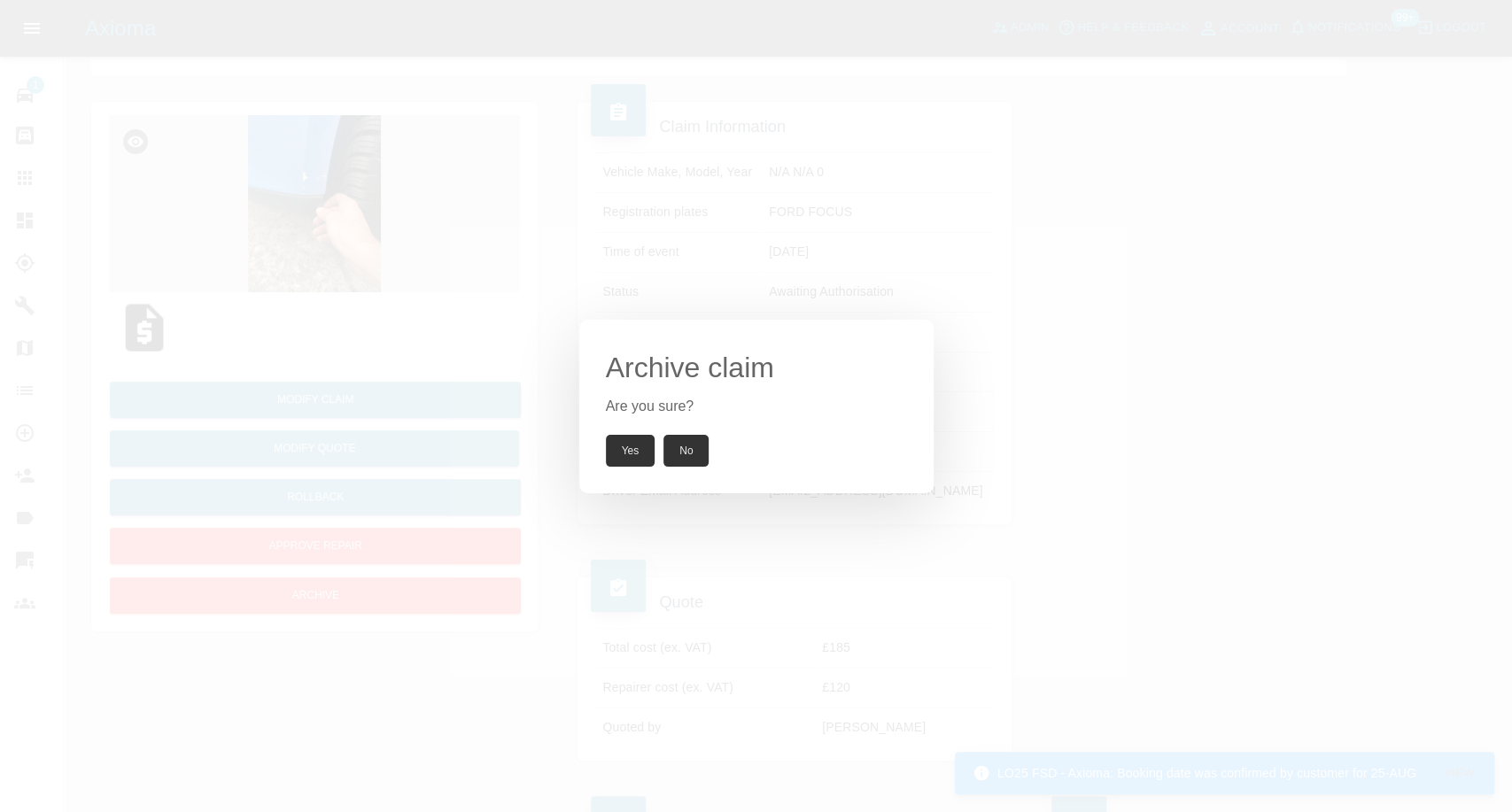
click at [625, 443] on button "Yes" at bounding box center [631, 451] width 49 height 32
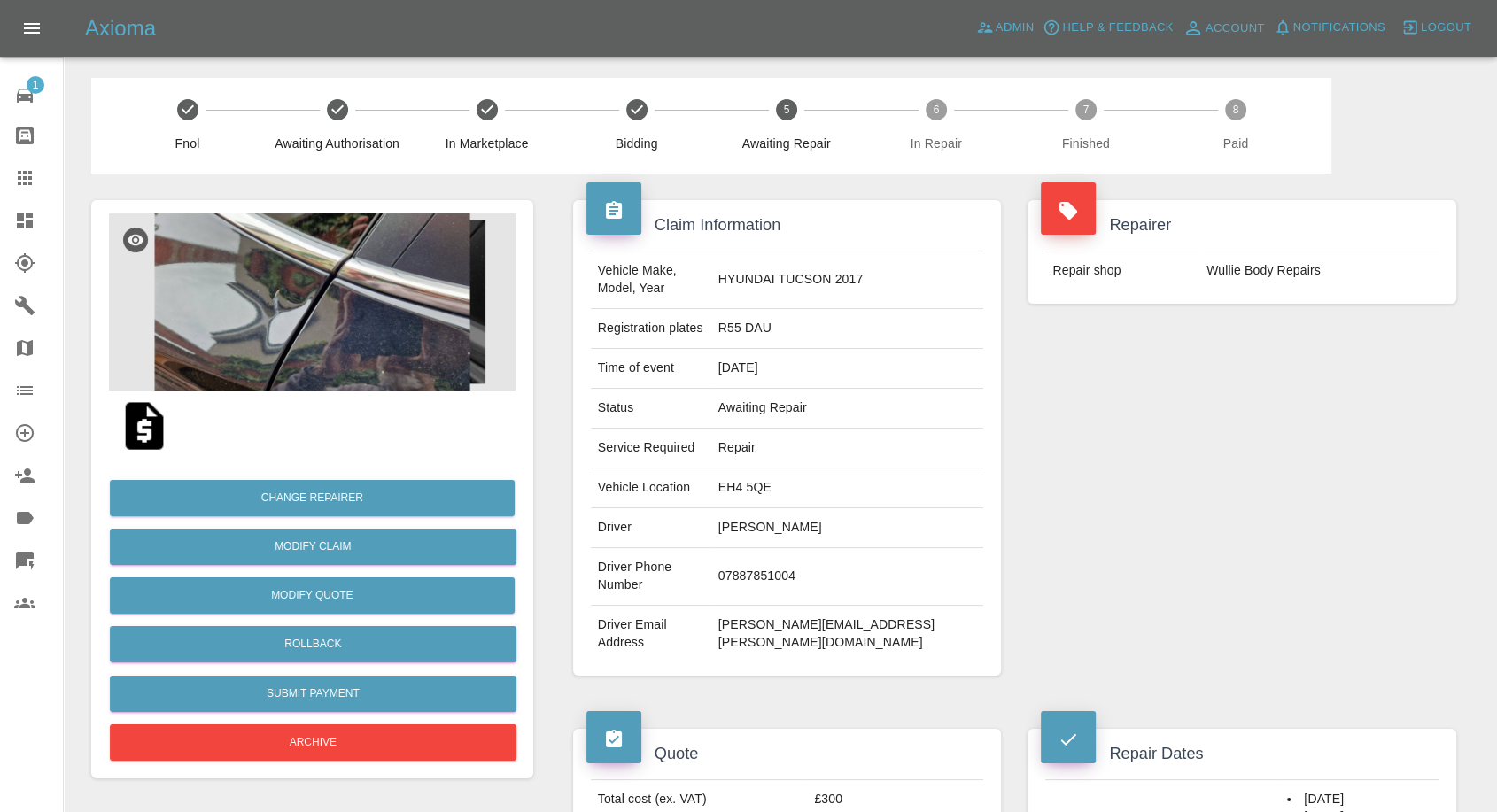
click at [766, 567] on td "07887851004" at bounding box center [847, 577] width 273 height 58
click at [602, 532] on td "Driver" at bounding box center [651, 528] width 120 height 40
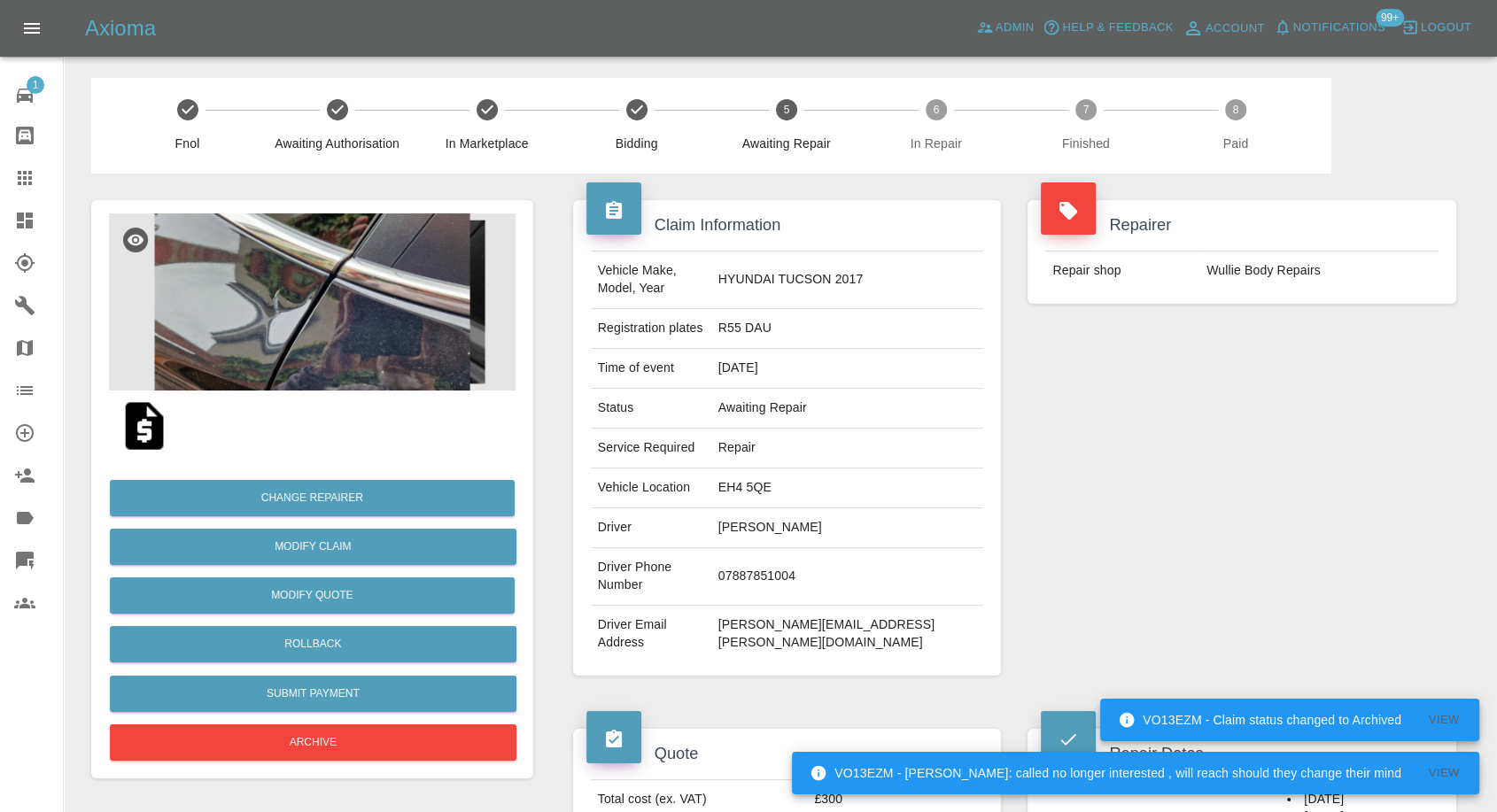
click at [779, 560] on td "07887851004" at bounding box center [847, 577] width 273 height 58
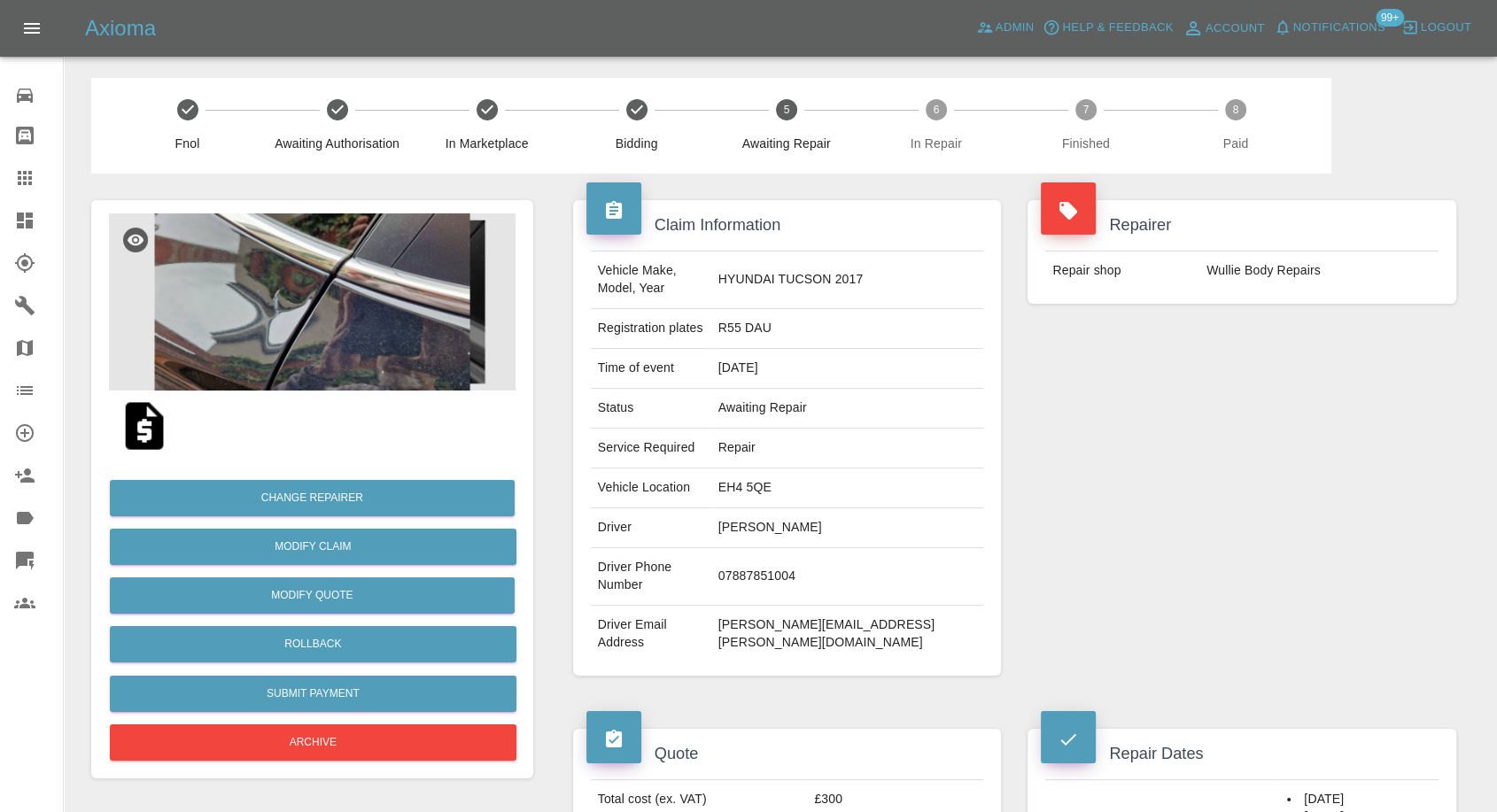
click at [324, 260] on img at bounding box center [312, 302] width 407 height 177
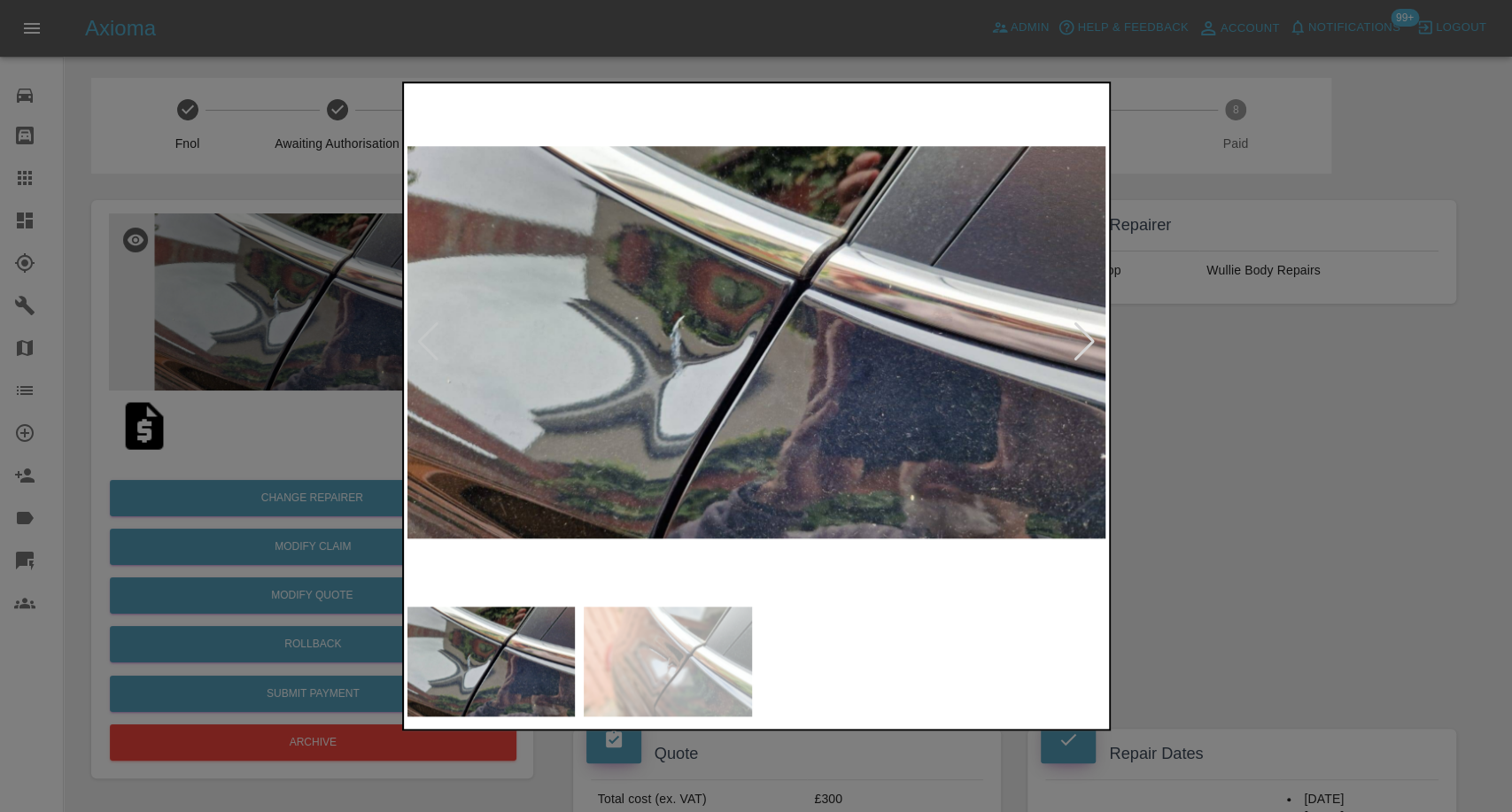
click at [685, 661] on img at bounding box center [668, 662] width 168 height 110
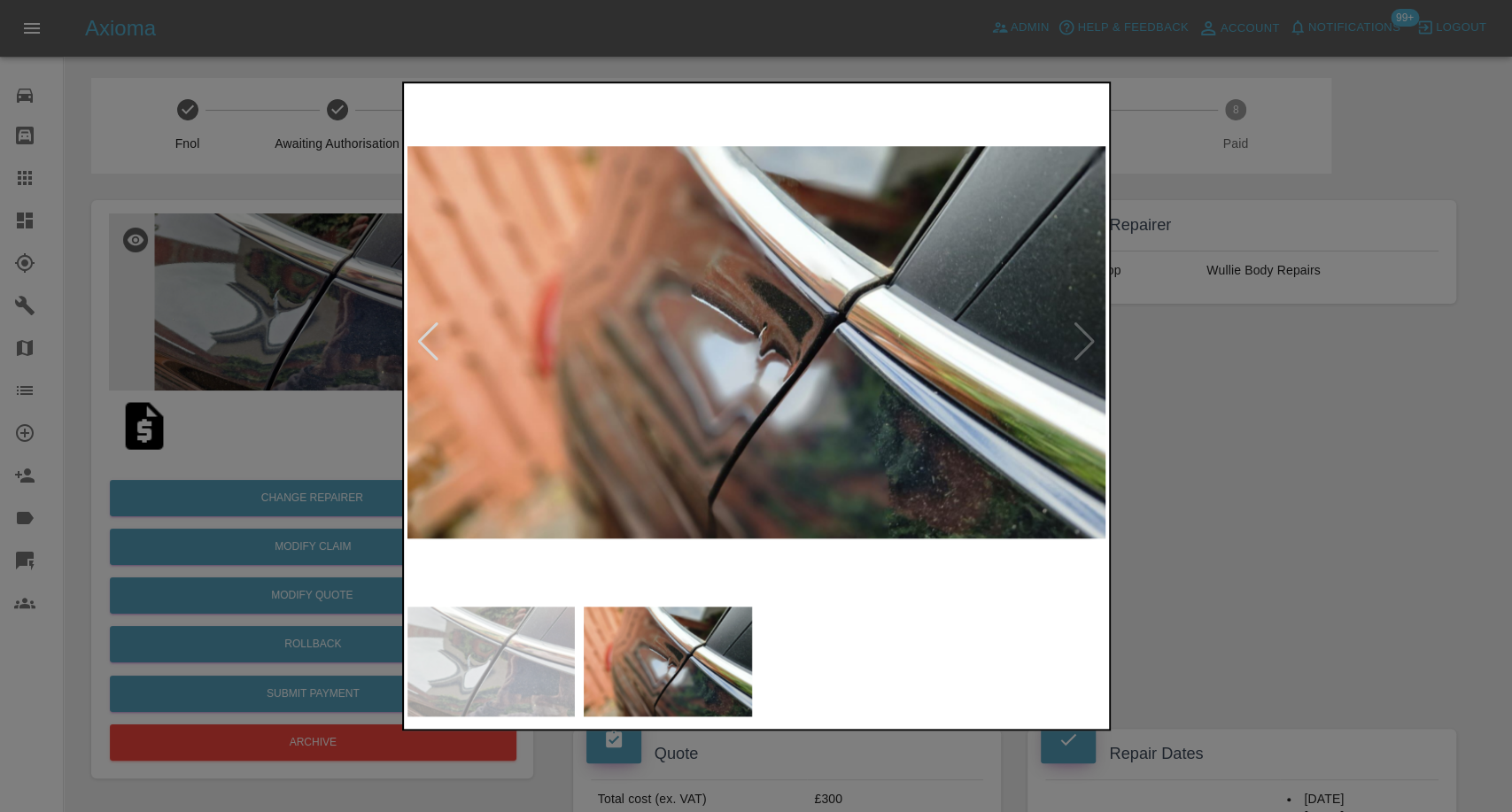
click at [1234, 574] on div at bounding box center [756, 406] width 1512 height 812
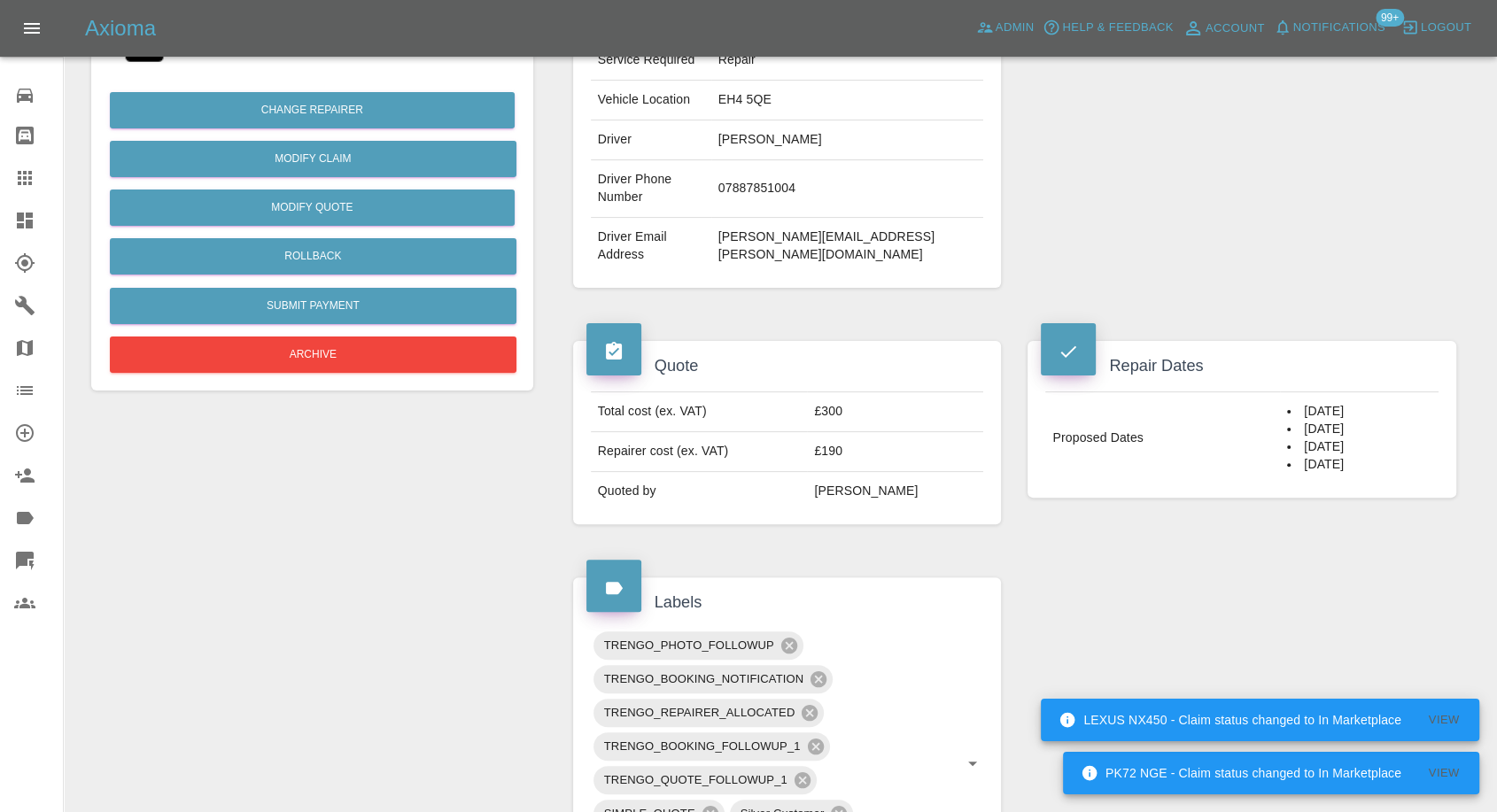
scroll to position [393, 0]
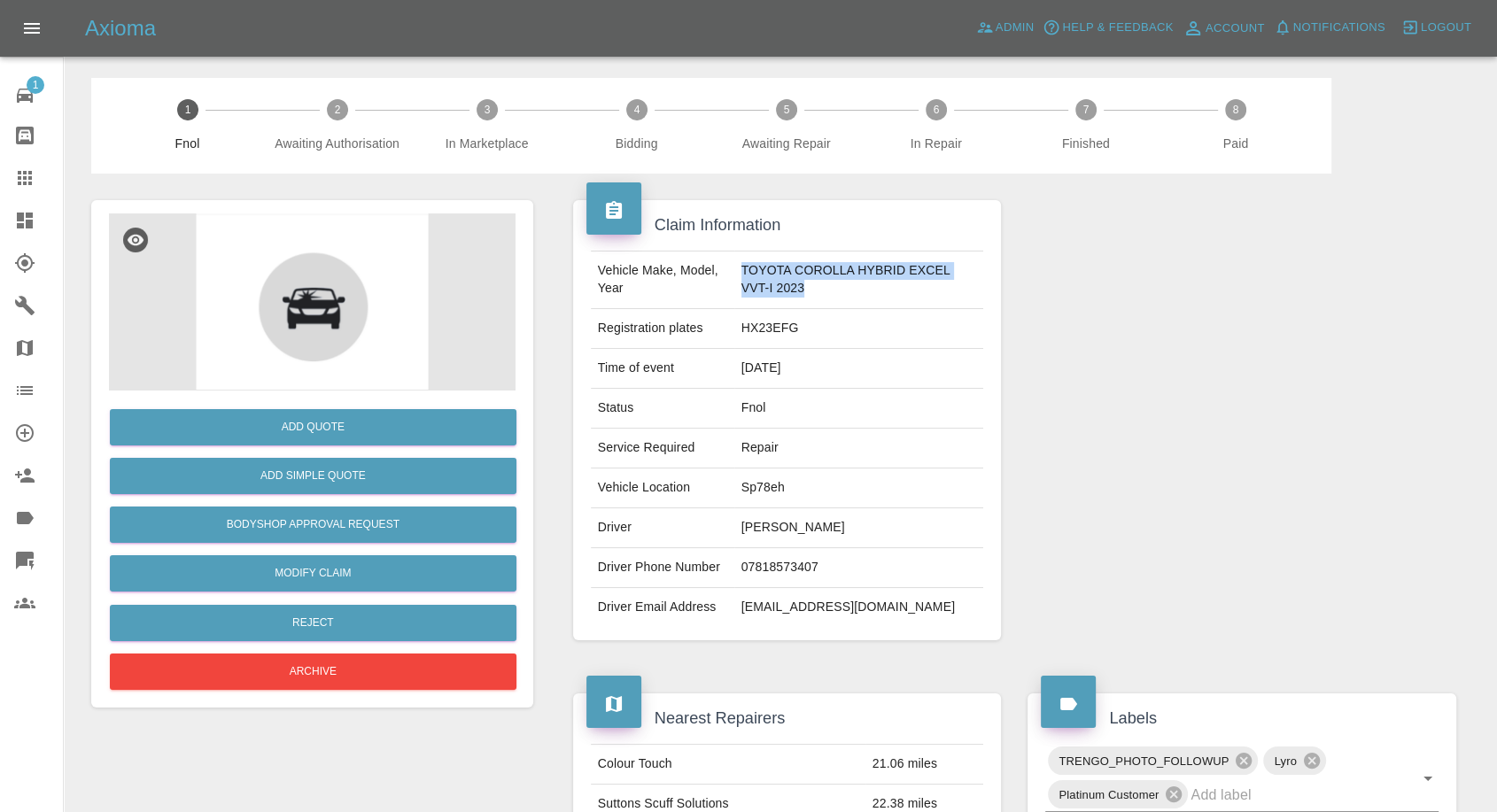
drag, startPoint x: 734, startPoint y: 267, endPoint x: 826, endPoint y: 292, distance: 95.3
click at [826, 292] on td "TOYOTA COROLLA HYBRID EXCEL VVT-I 2023" at bounding box center [860, 280] width 250 height 58
copy td "TOYOTA COROLLA HYBRID EXCEL VVT-I 2023"
click at [746, 318] on td "HX23EFG" at bounding box center [860, 329] width 250 height 40
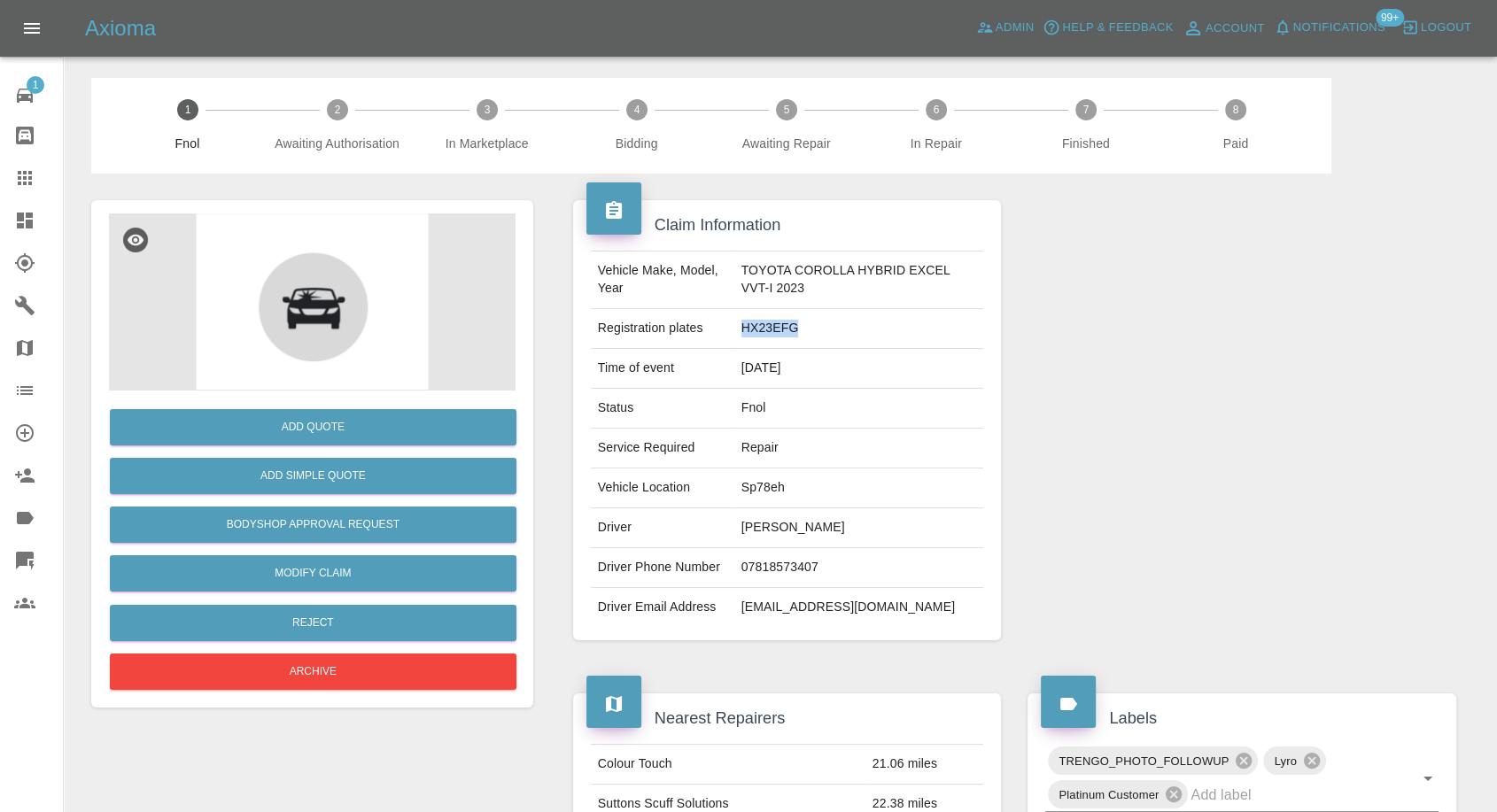
copy td "HX23EFG"
click at [25, 174] on icon at bounding box center [25, 178] width 14 height 14
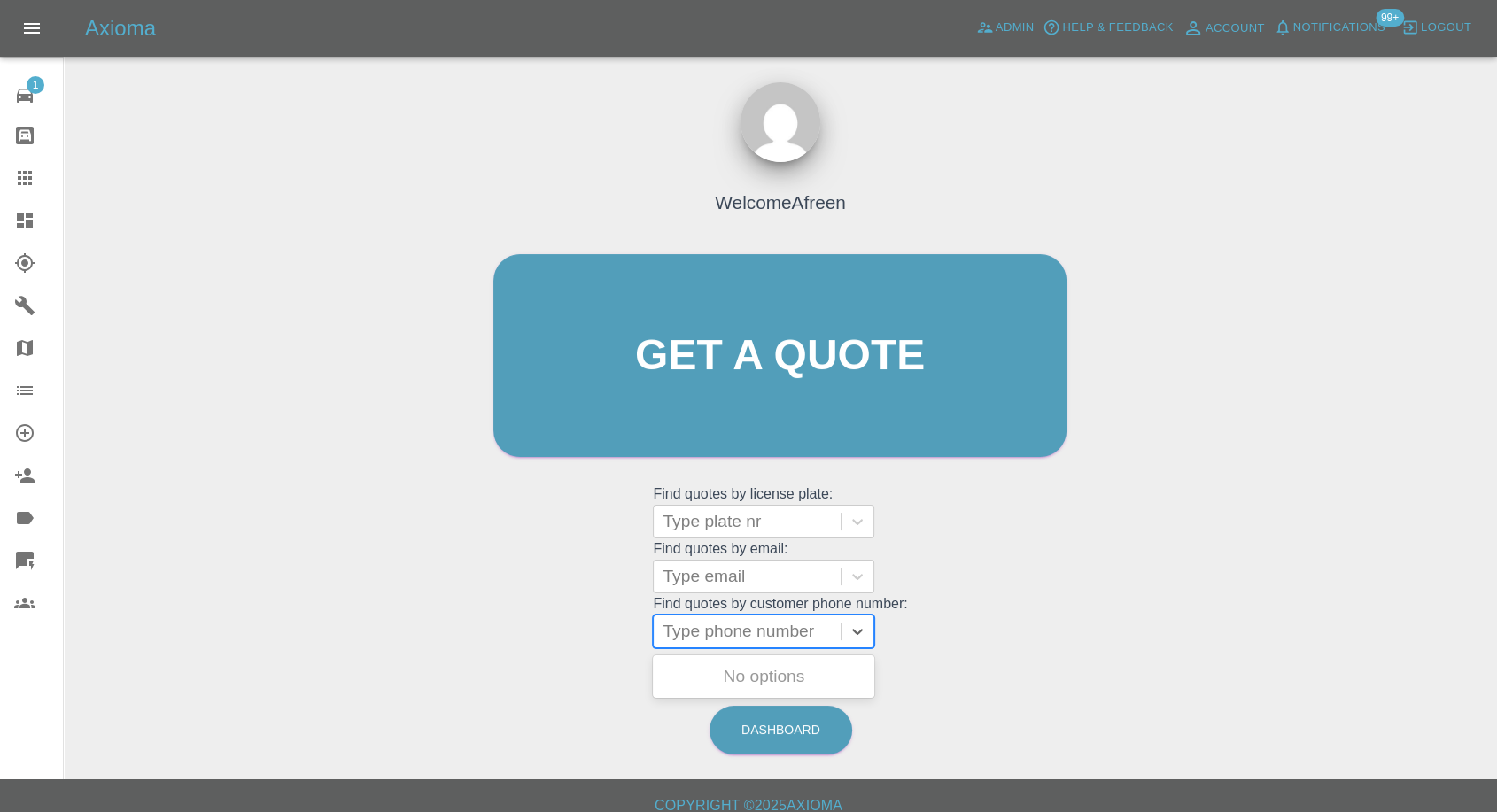
click at [752, 639] on div at bounding box center [747, 631] width 169 height 25
paste input "+447810407137"
drag, startPoint x: 693, startPoint y: 628, endPoint x: 533, endPoint y: 627, distance: 160.0
click at [534, 627] on div "Welcome Afreen Get a quote Get a quote Find quotes by license plate: Type plate…" at bounding box center [780, 389] width 611 height 535
type input "7810407137"
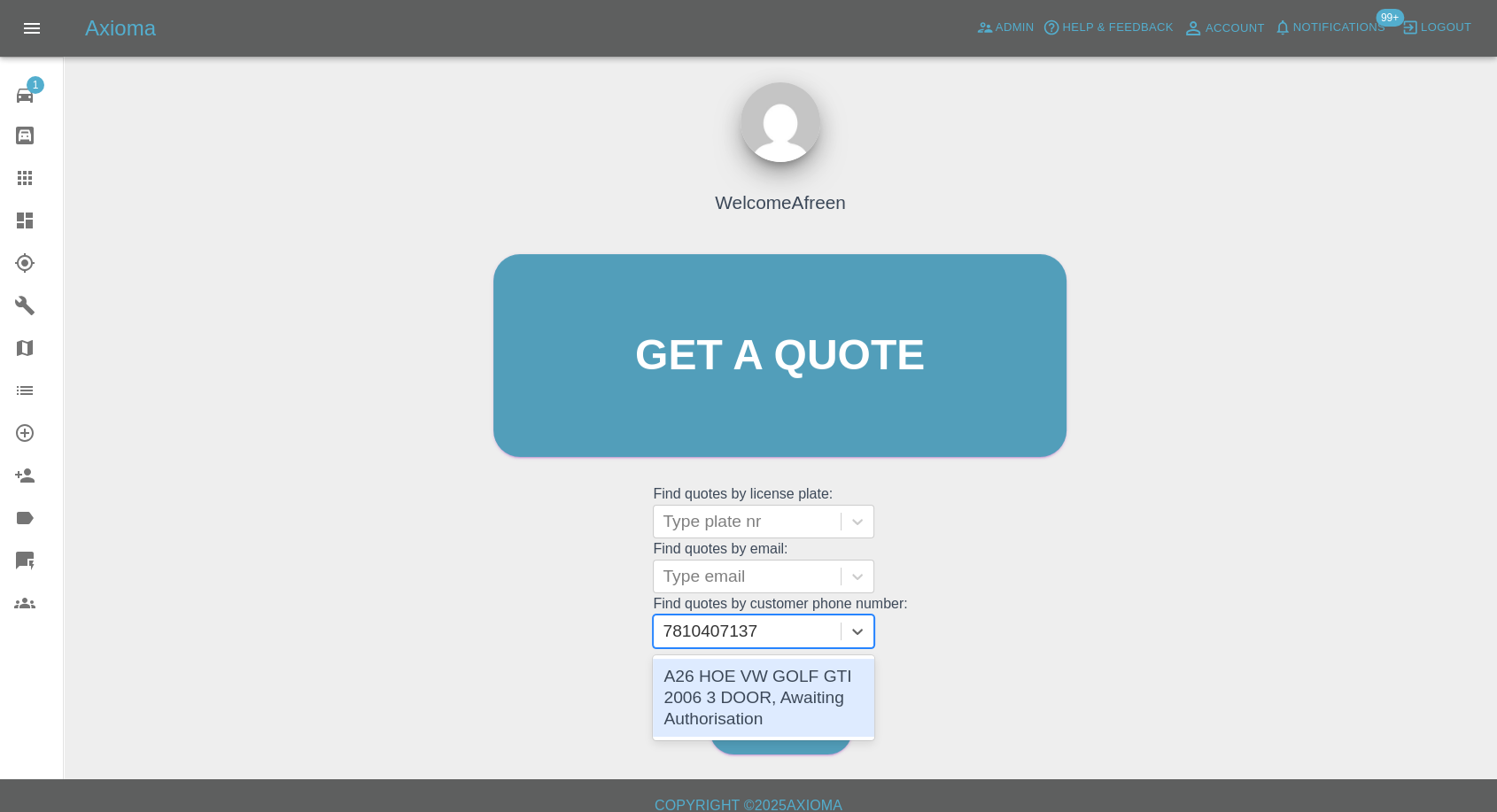
click at [754, 681] on div "A26 HOE VW GOLF GTI 2006 3 DOOR, Awaiting Authorisation" at bounding box center [764, 698] width 221 height 78
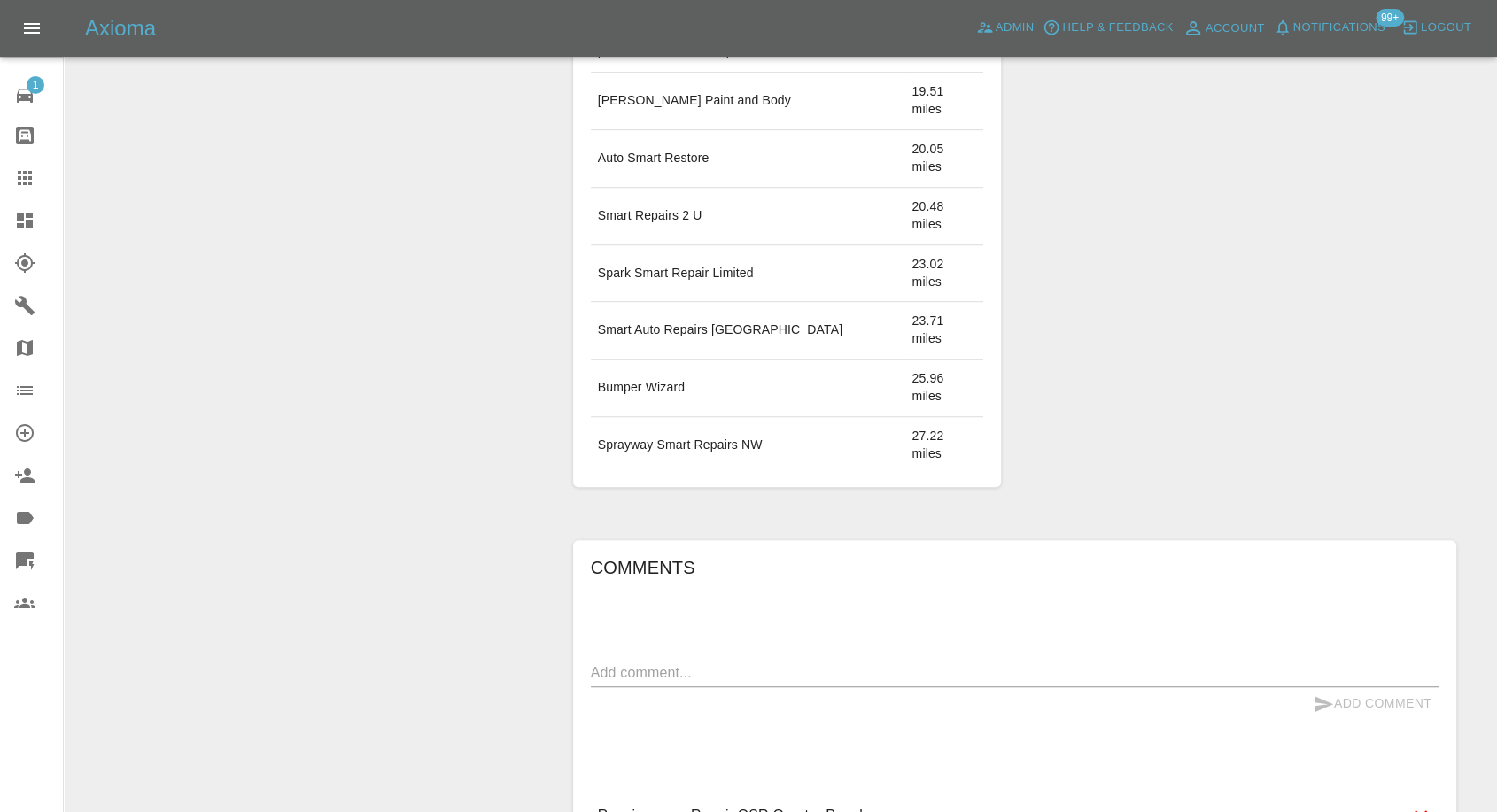
scroll to position [1159, 0]
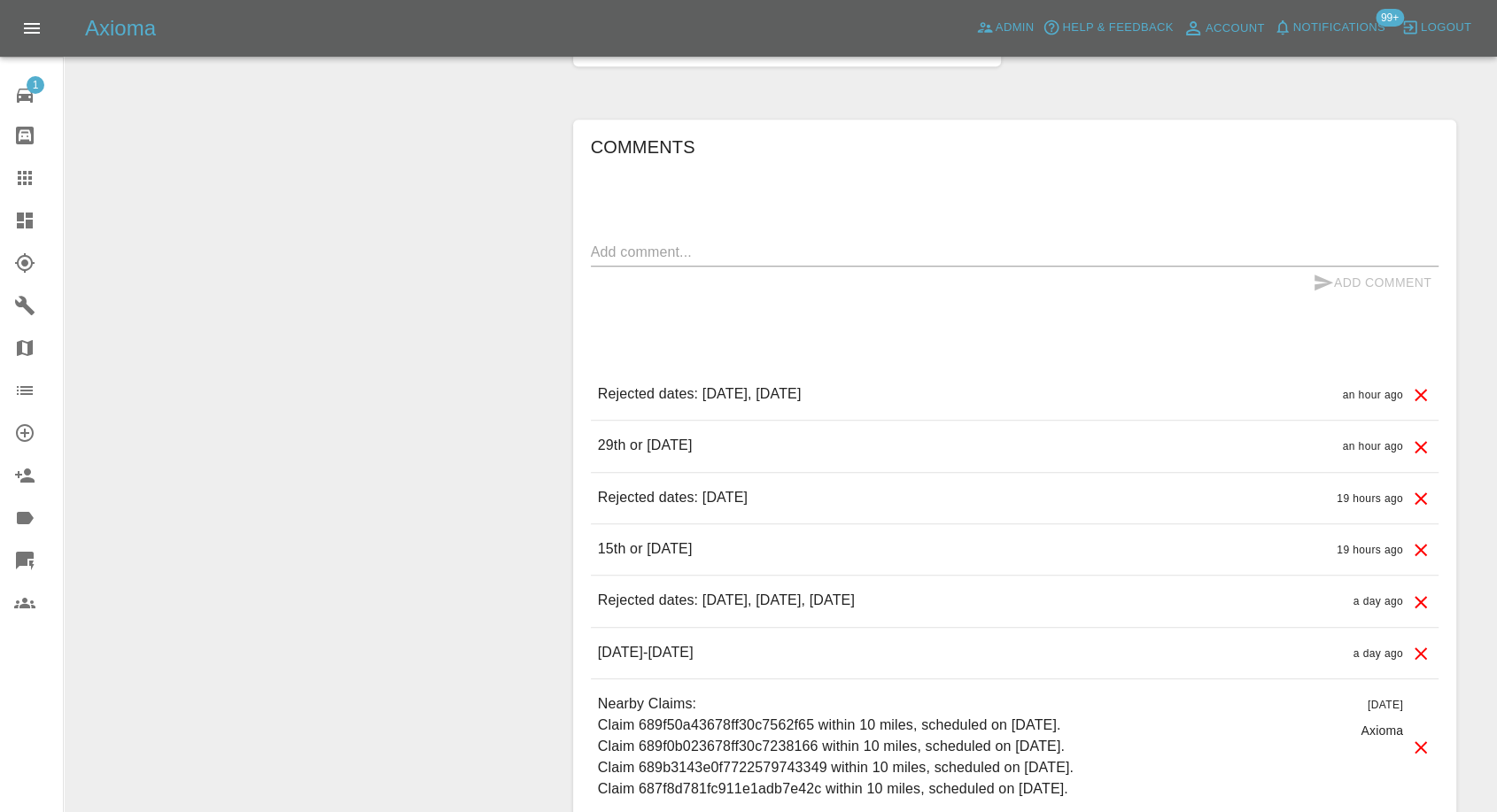
scroll to position [1279, 0]
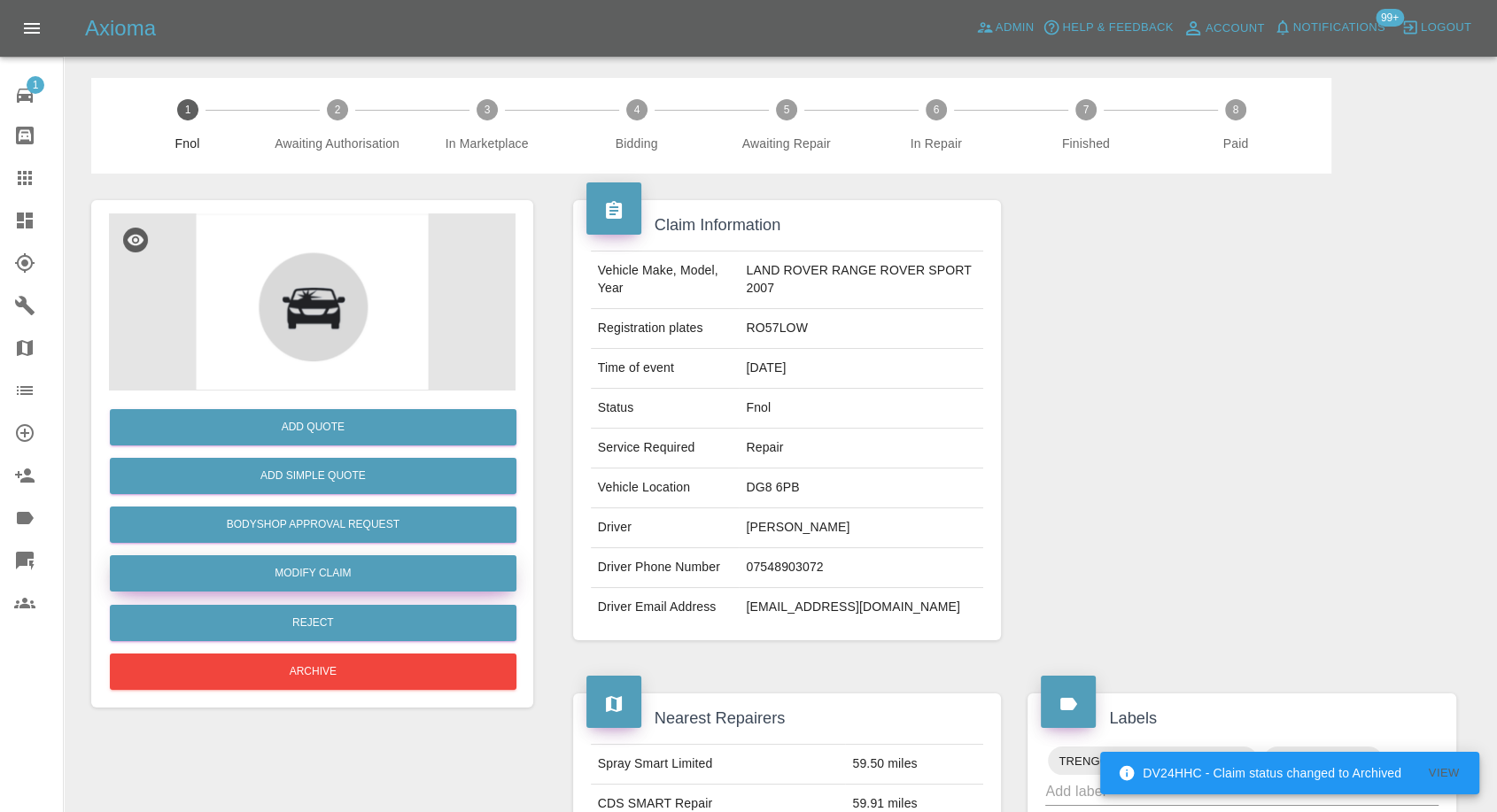
click at [320, 572] on link "Modify Claim" at bounding box center [313, 573] width 407 height 36
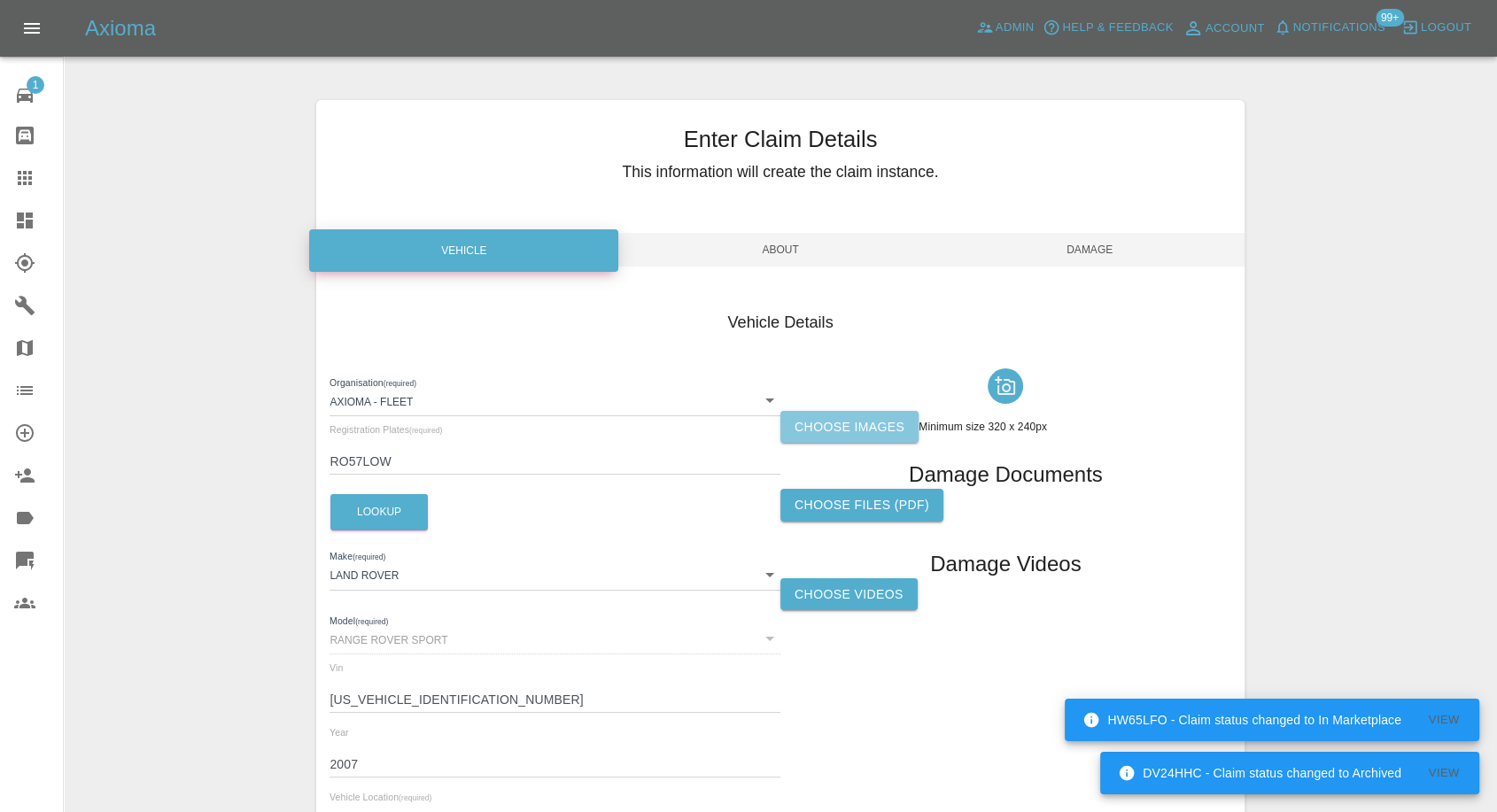
click at [844, 415] on label "Choose images" at bounding box center [849, 427] width 138 height 33
click at [0, 0] on input "Choose images" at bounding box center [0, 0] width 0 height 0
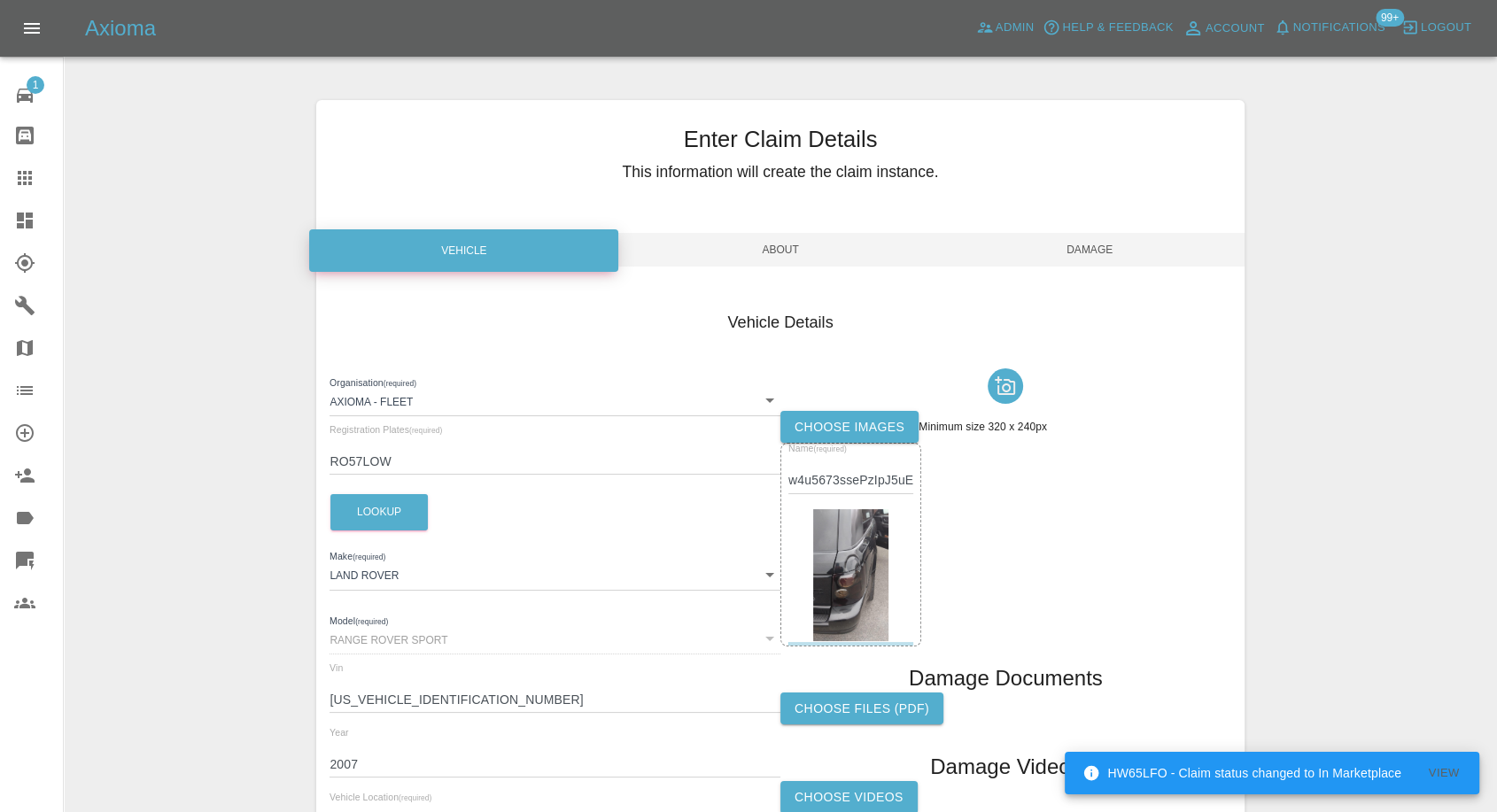
click at [840, 429] on label "Choose images" at bounding box center [849, 427] width 138 height 33
click at [0, 0] on input "Choose images" at bounding box center [0, 0] width 0 height 0
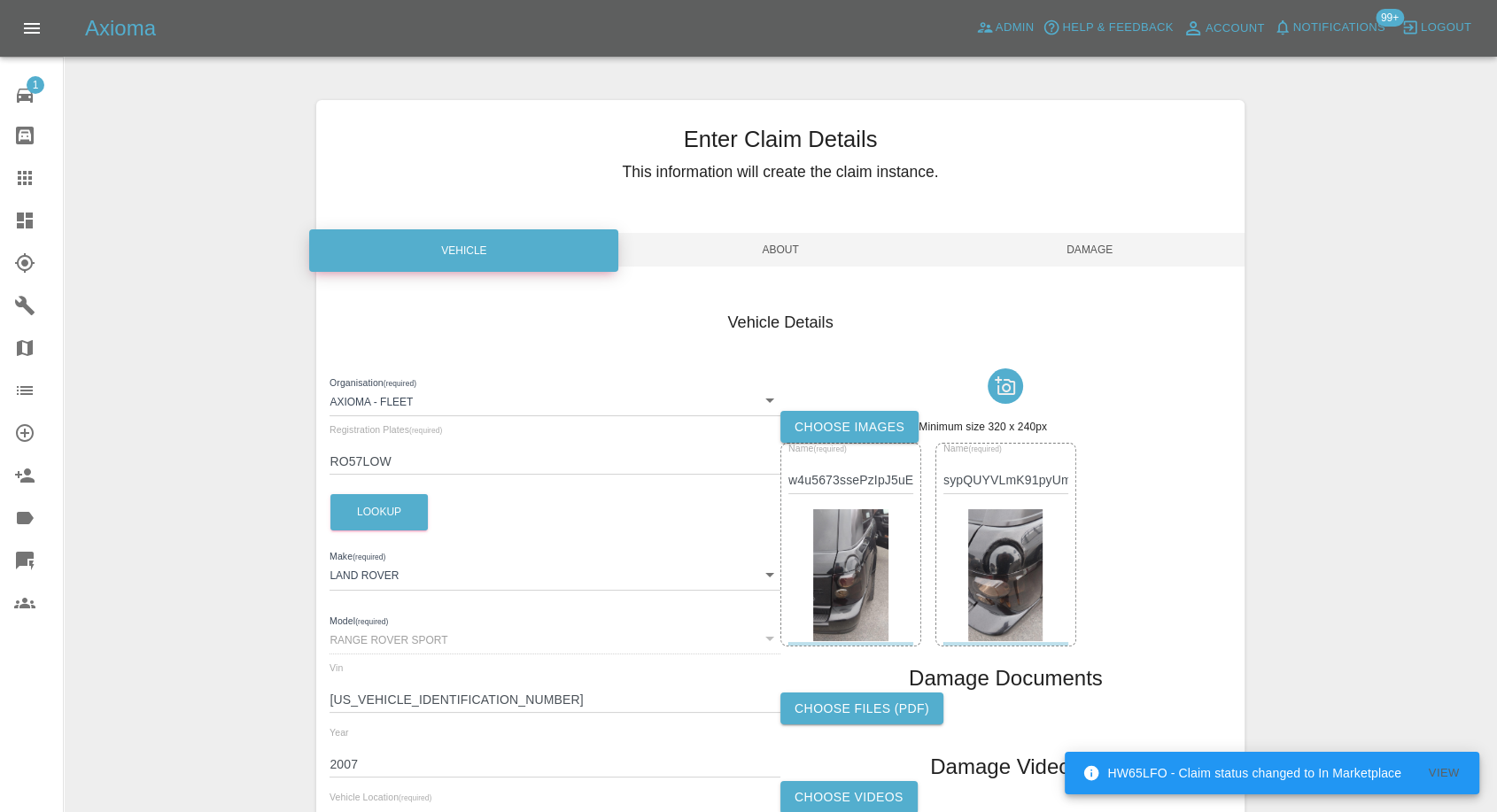
click at [1094, 260] on span "Damage" at bounding box center [1089, 250] width 309 height 34
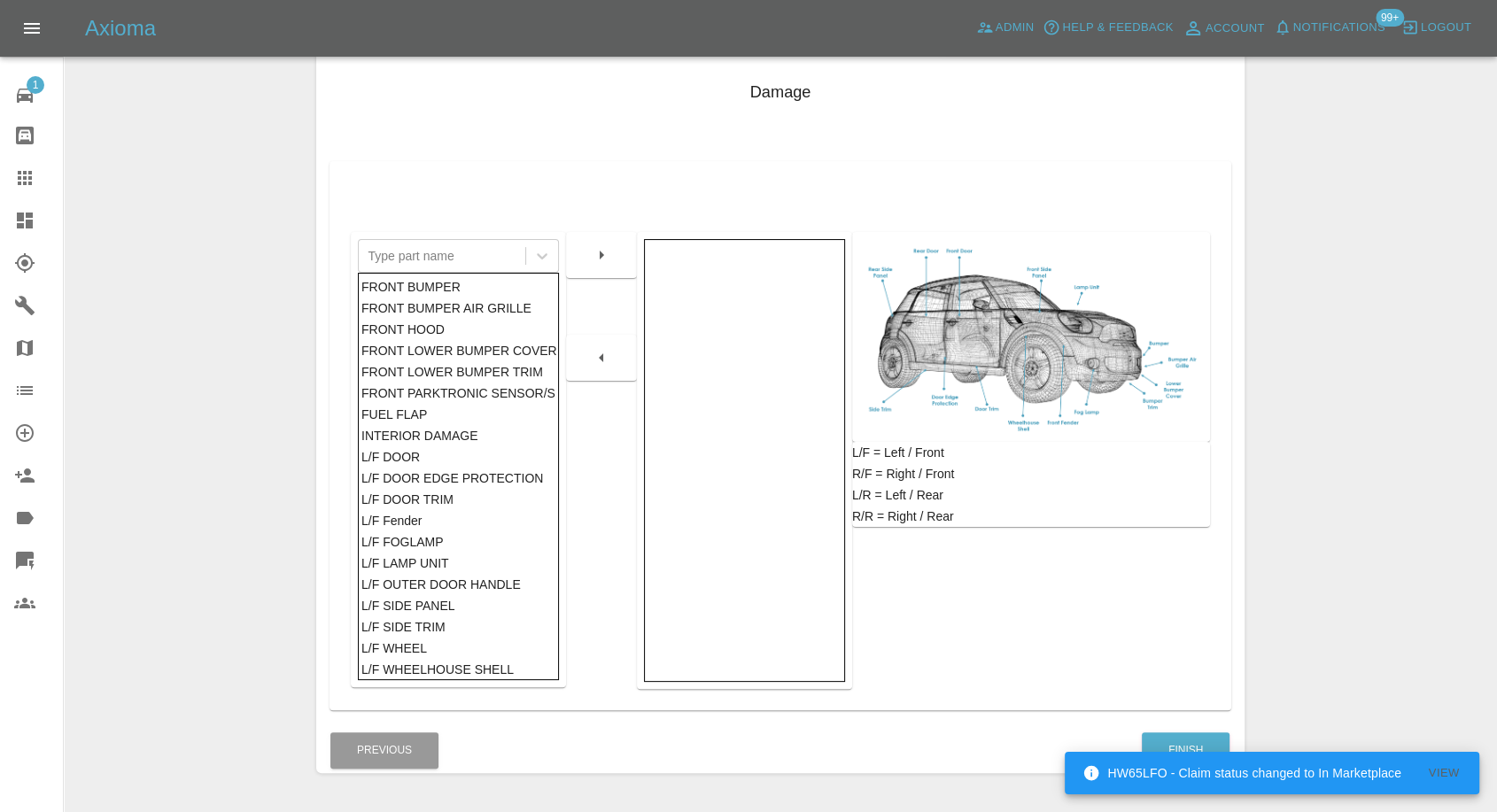
scroll to position [284, 0]
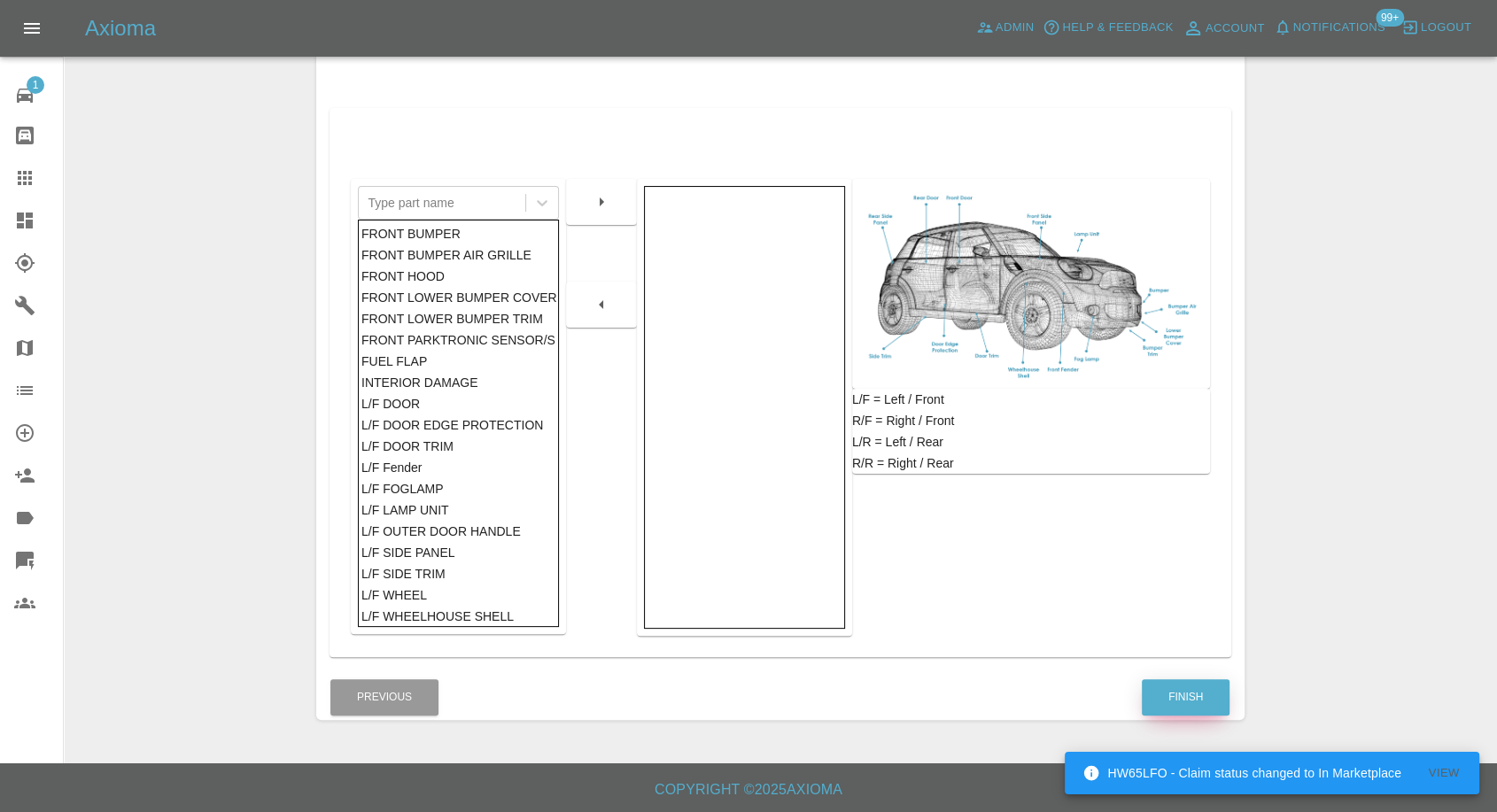
click at [1175, 701] on button "Finish" at bounding box center [1186, 698] width 88 height 36
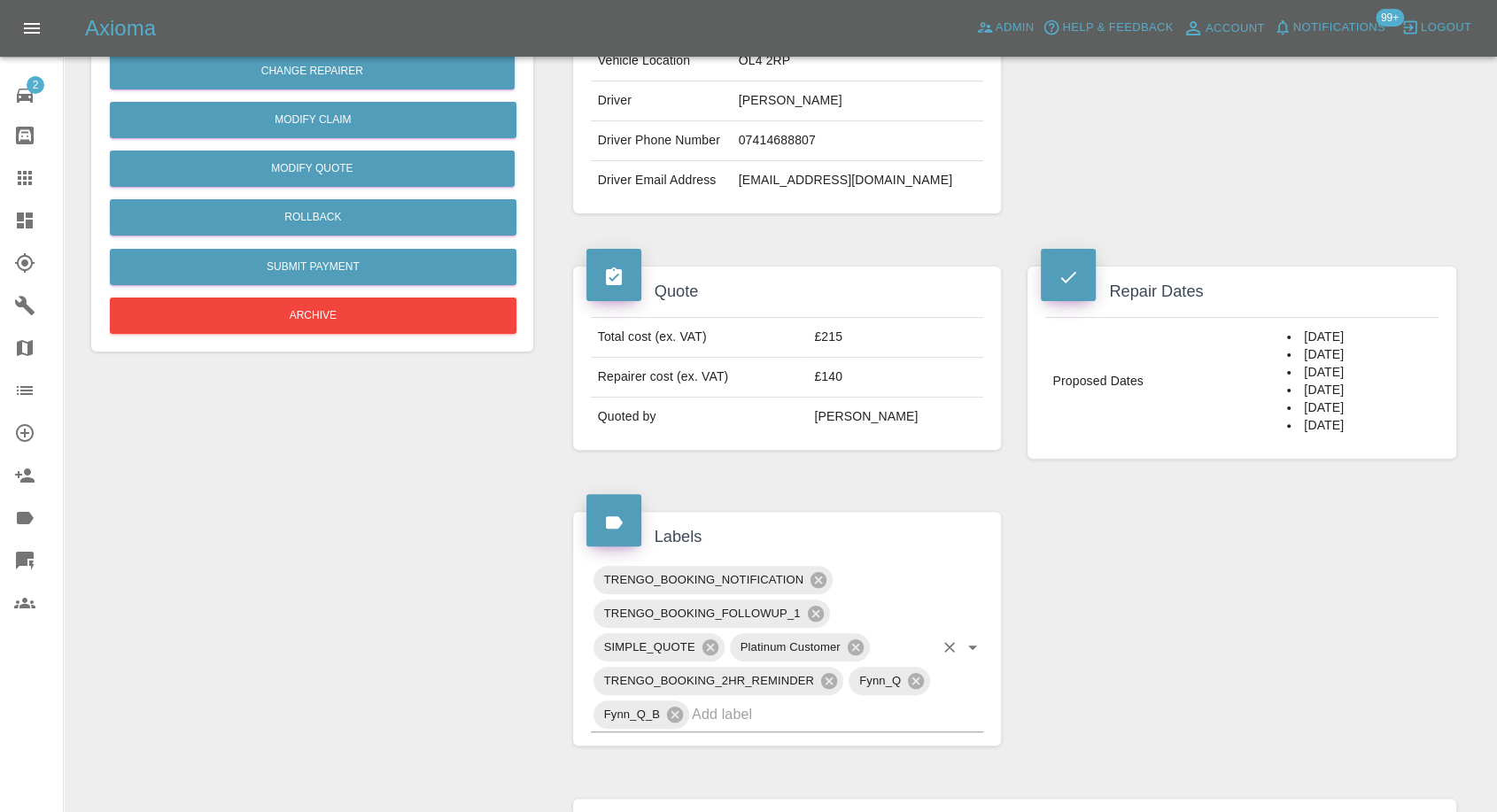
scroll to position [393, 0]
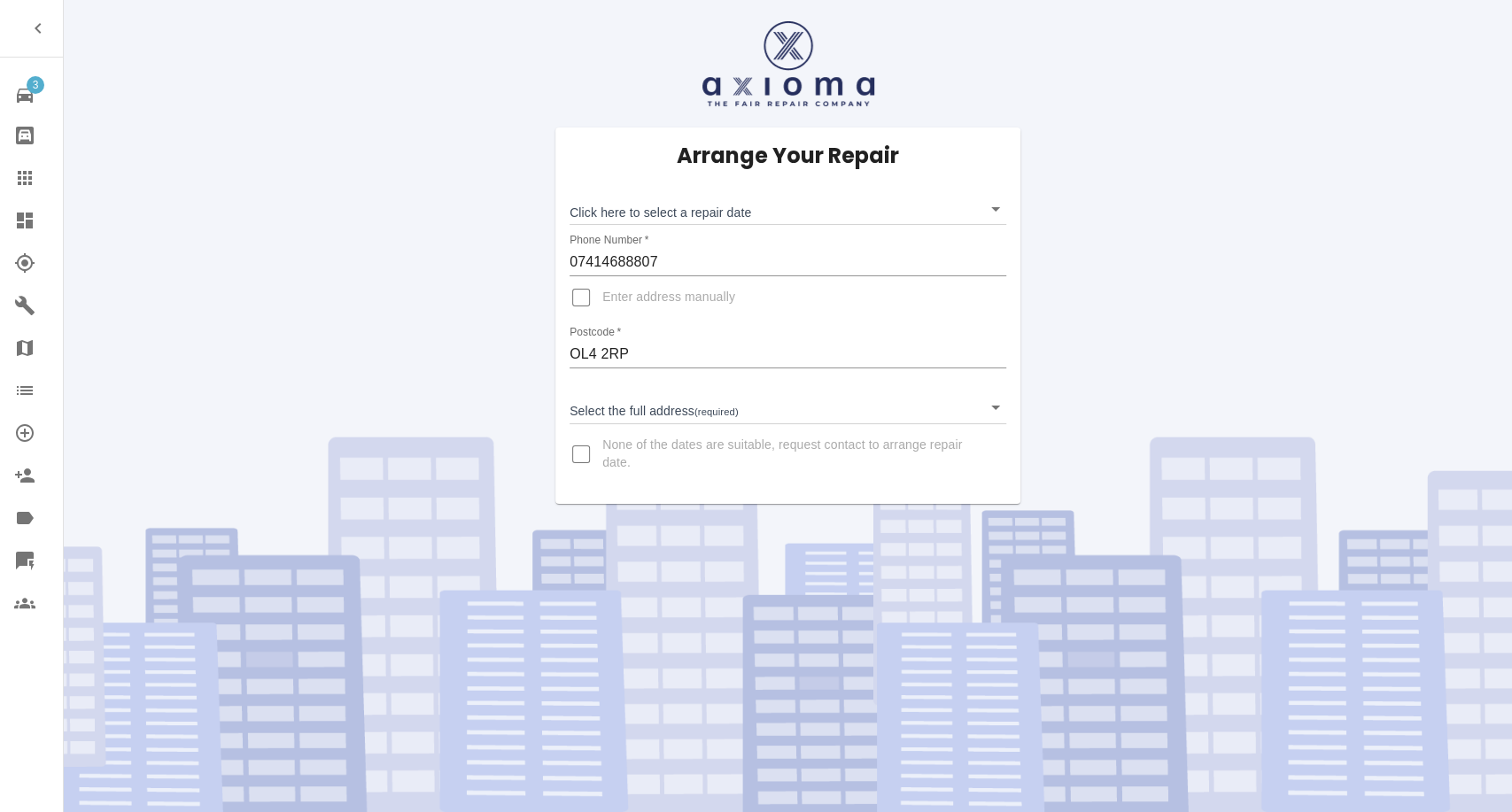
click at [720, 228] on div "Arrange Your Repair Click here to select a repair date ​ Phone Number   * 07414…" at bounding box center [788, 316] width 465 height 376
click at [734, 216] on body "3 Repair home Bodyshop home Claims Dashboard Explorer Garages Map Organization …" at bounding box center [756, 406] width 1512 height 812
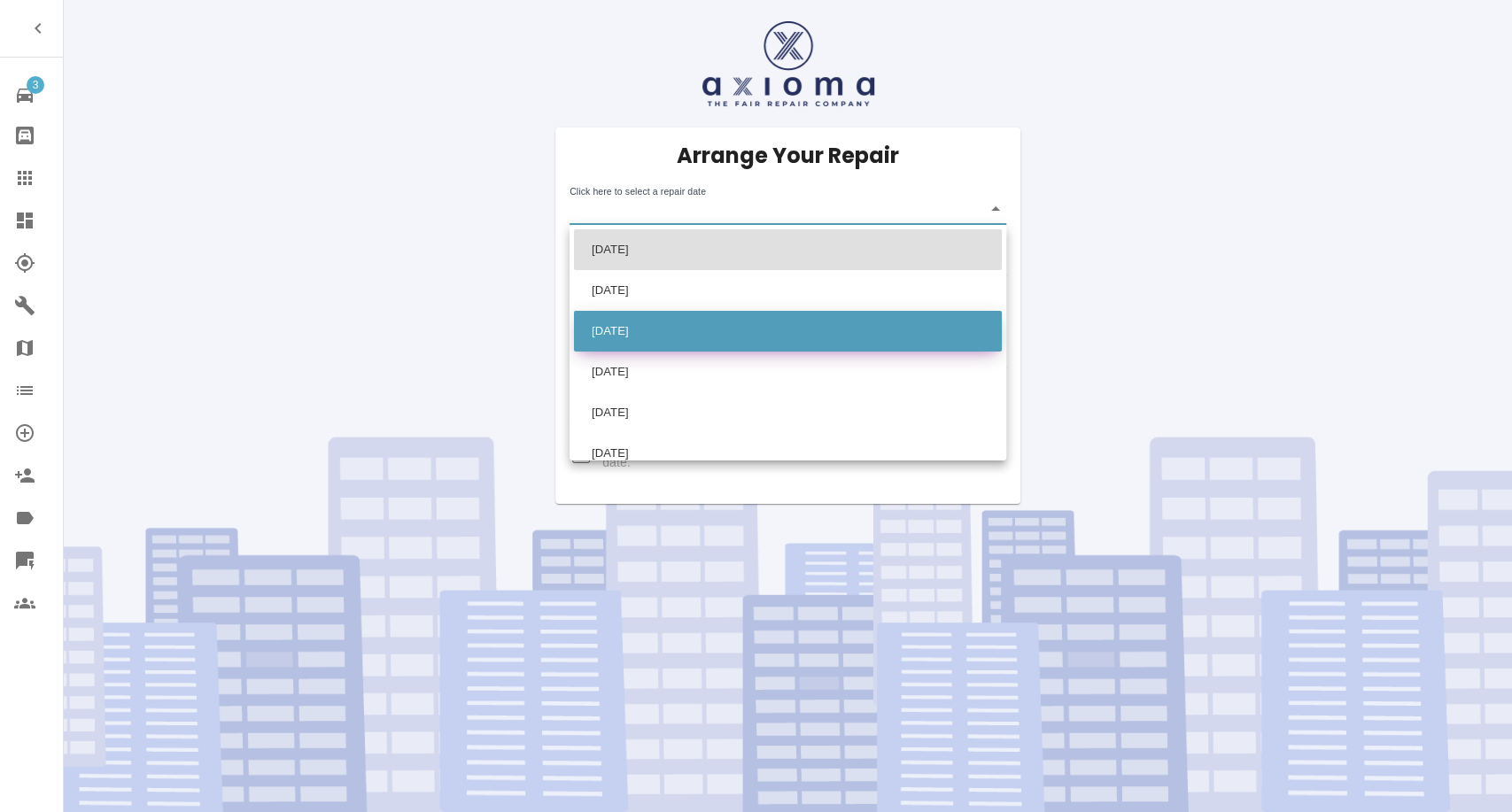
scroll to position [18, 0]
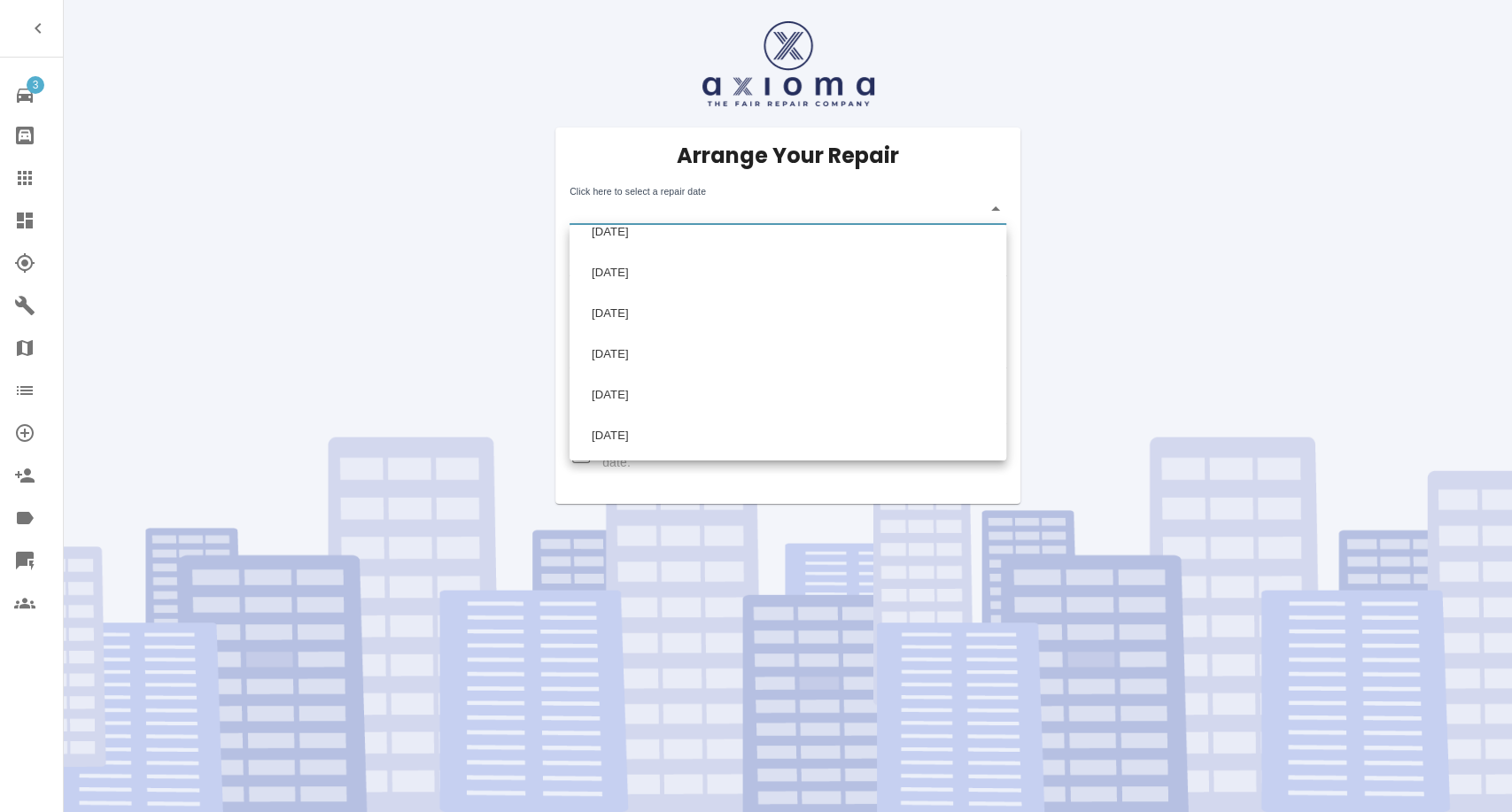
click at [418, 336] on div at bounding box center [756, 406] width 1512 height 812
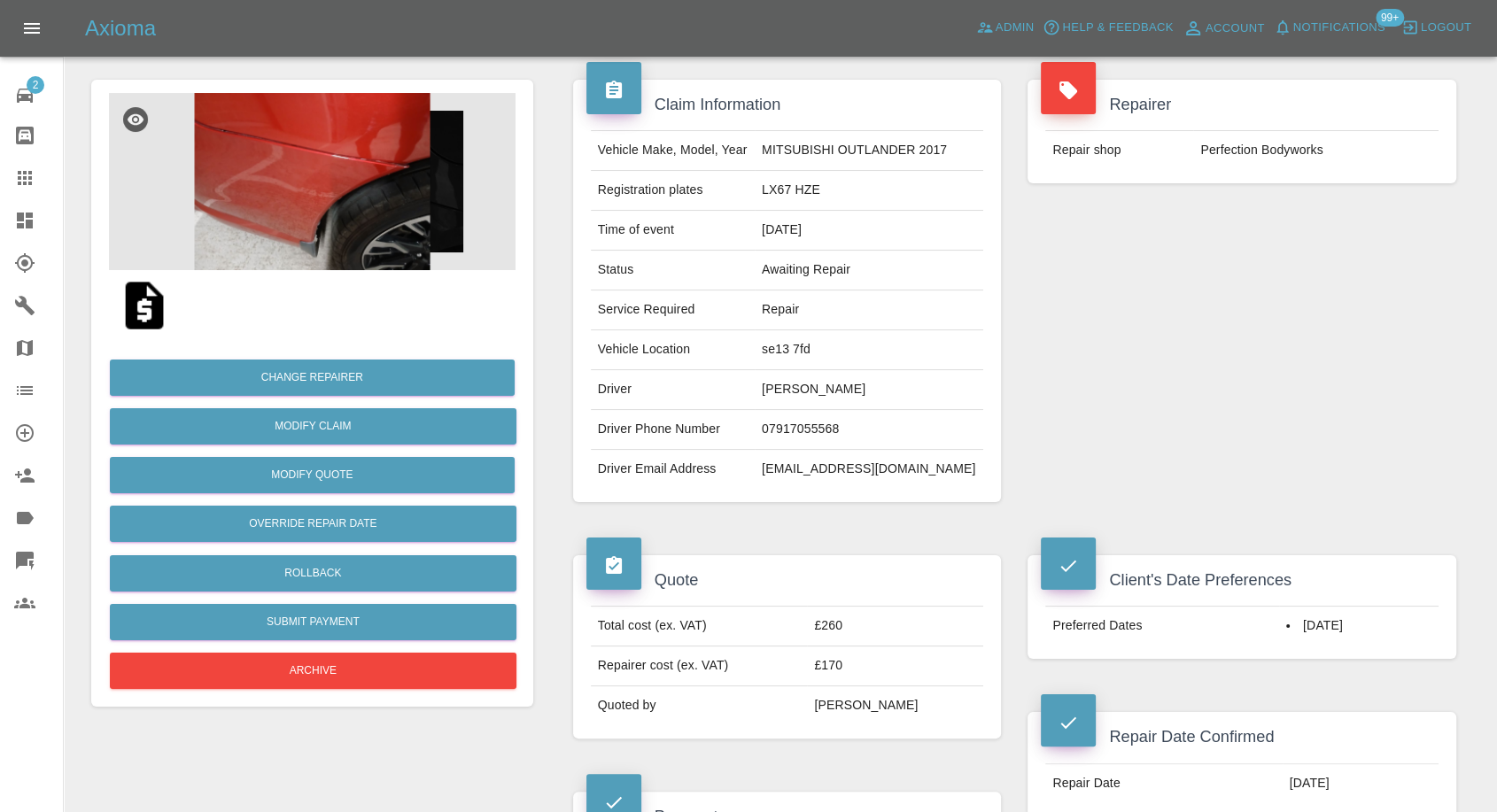
scroll to position [98, 0]
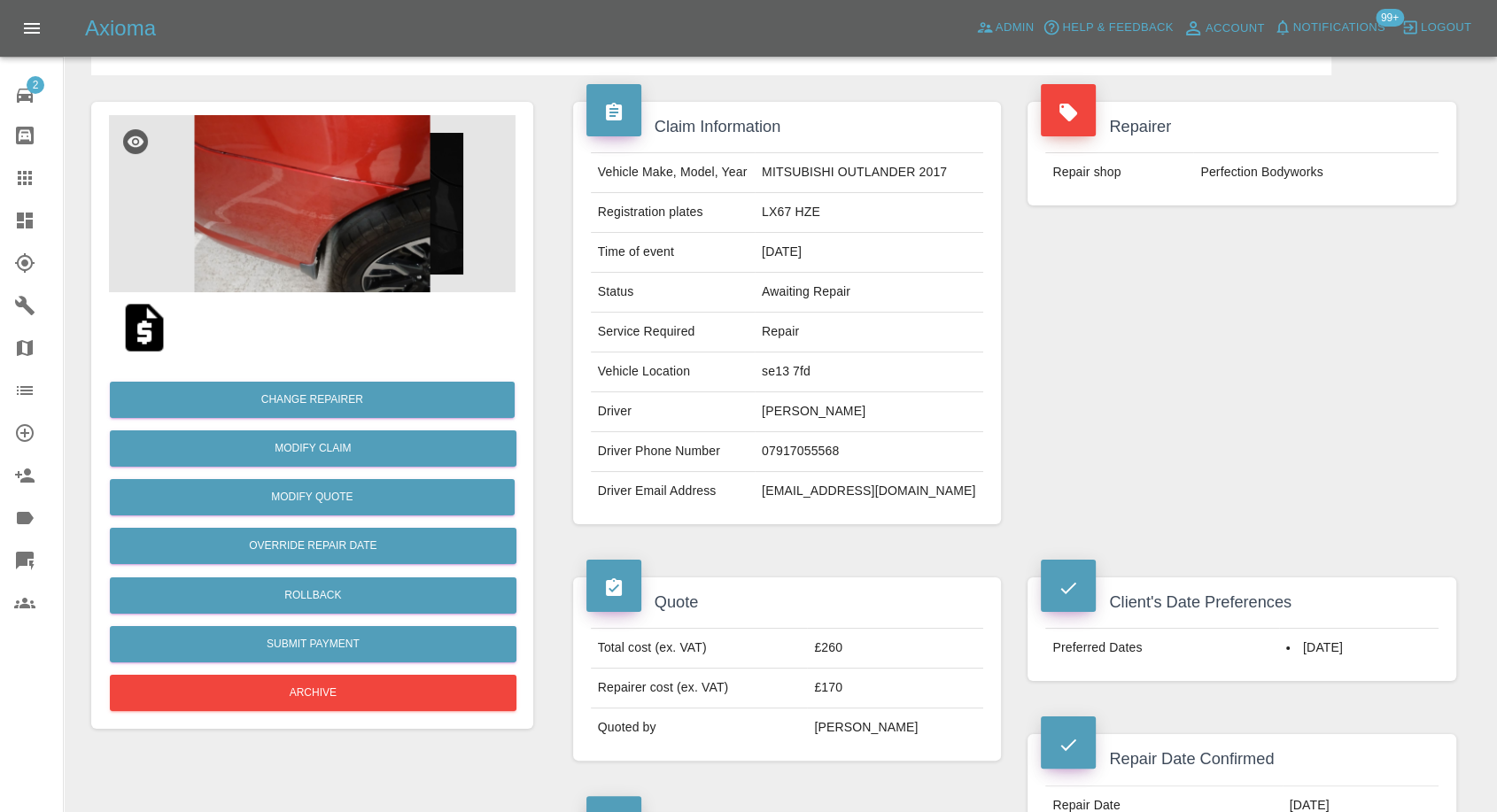
click at [1218, 176] on td "Perfection Bodyworks" at bounding box center [1316, 172] width 246 height 39
copy div "Perfection Bodyworks"
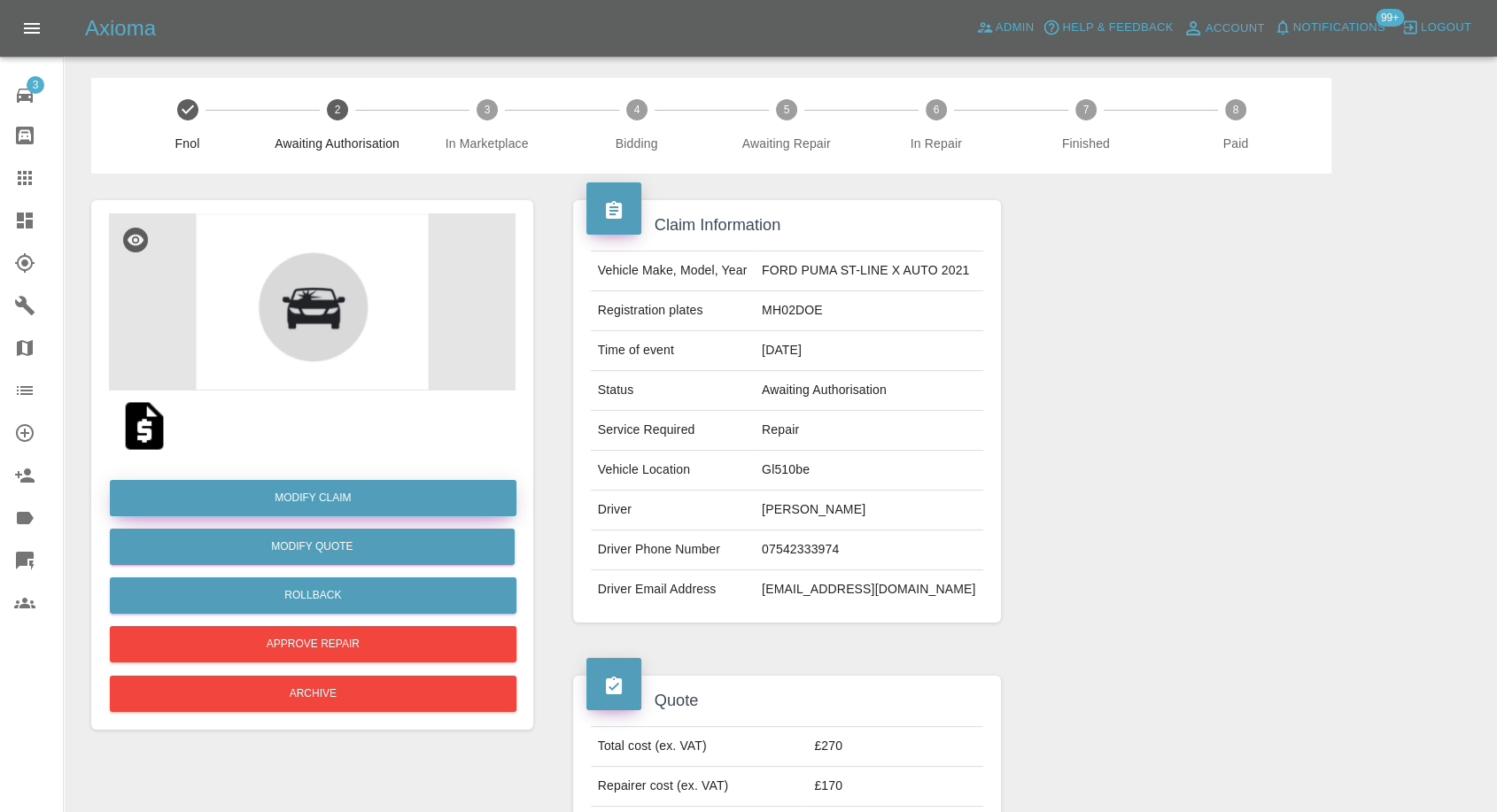
click at [325, 491] on link "Modify Claim" at bounding box center [313, 498] width 407 height 36
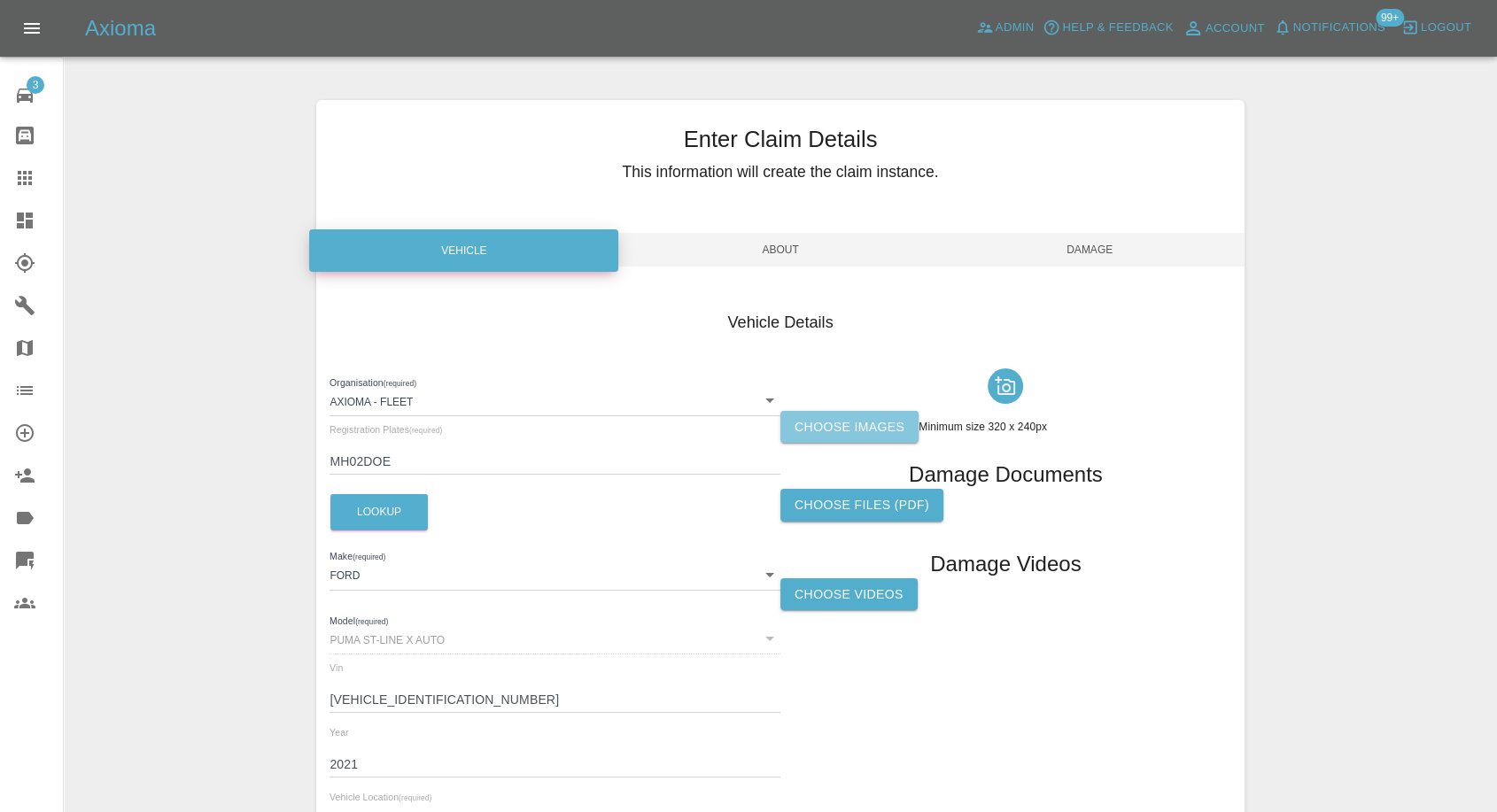
click at [879, 419] on label "Choose images" at bounding box center [849, 427] width 138 height 33
click at [0, 0] on input "Choose images" at bounding box center [0, 0] width 0 height 0
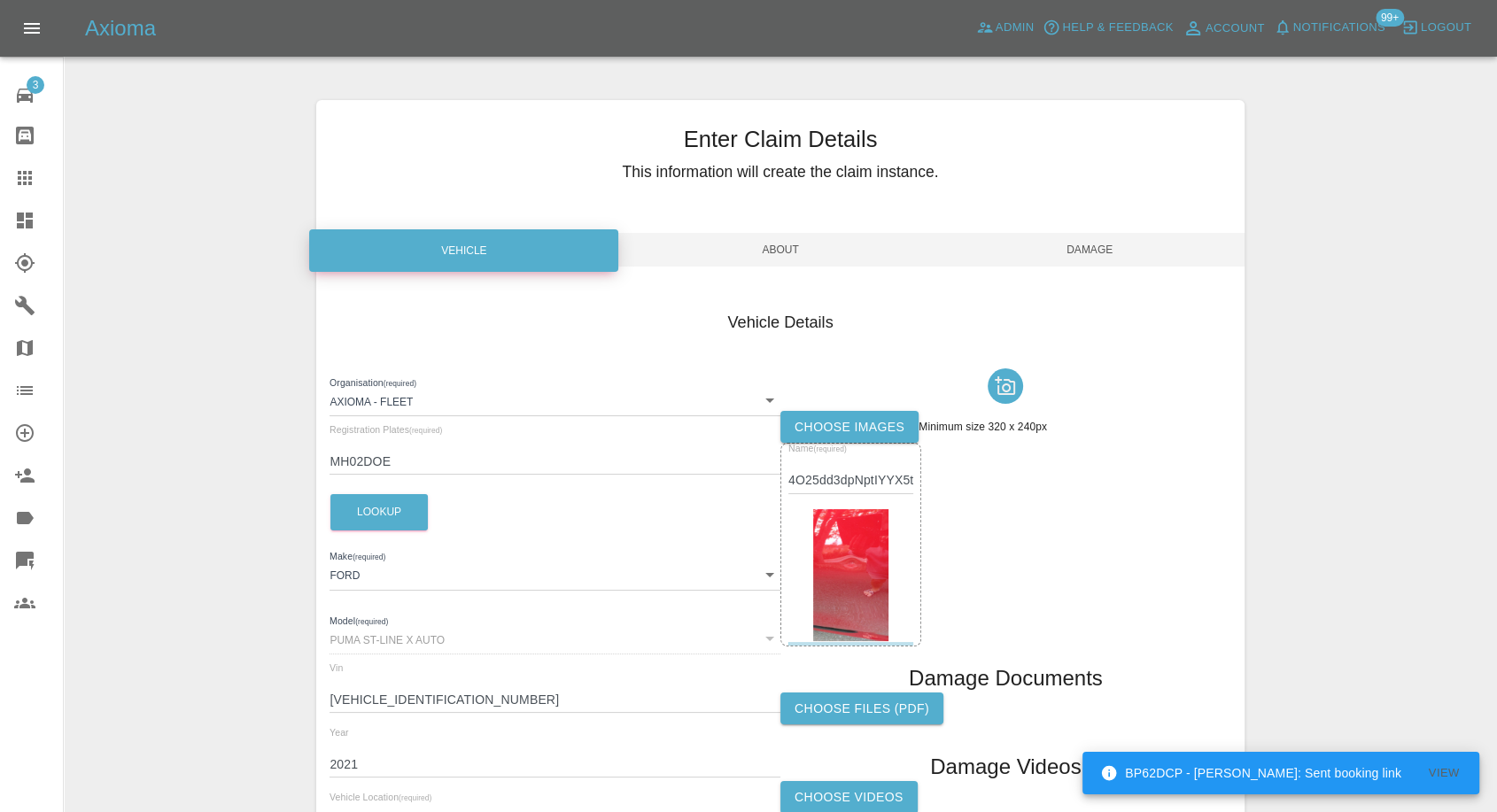
click at [1087, 257] on span "Damage" at bounding box center [1089, 250] width 309 height 34
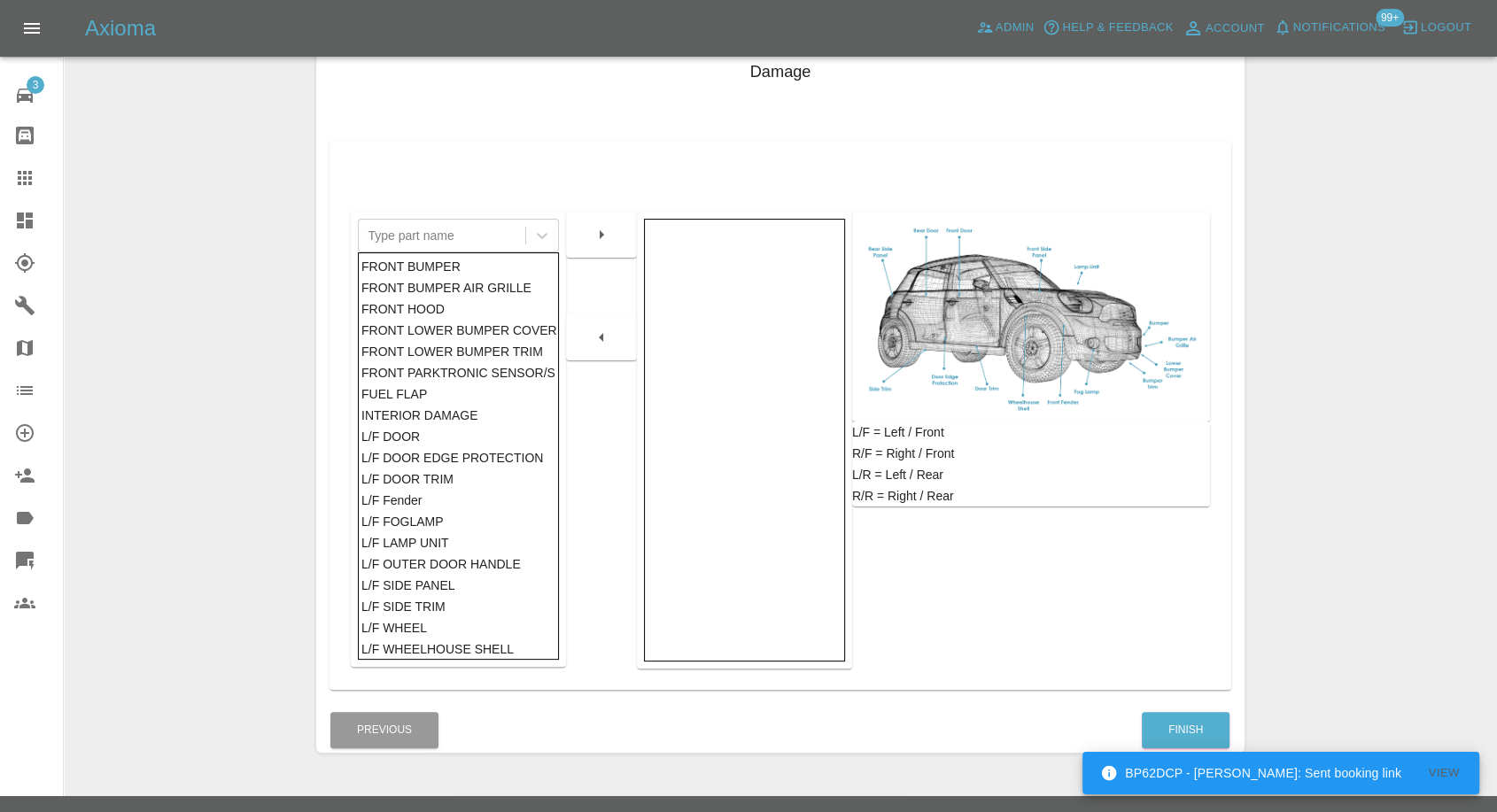
scroll to position [284, 0]
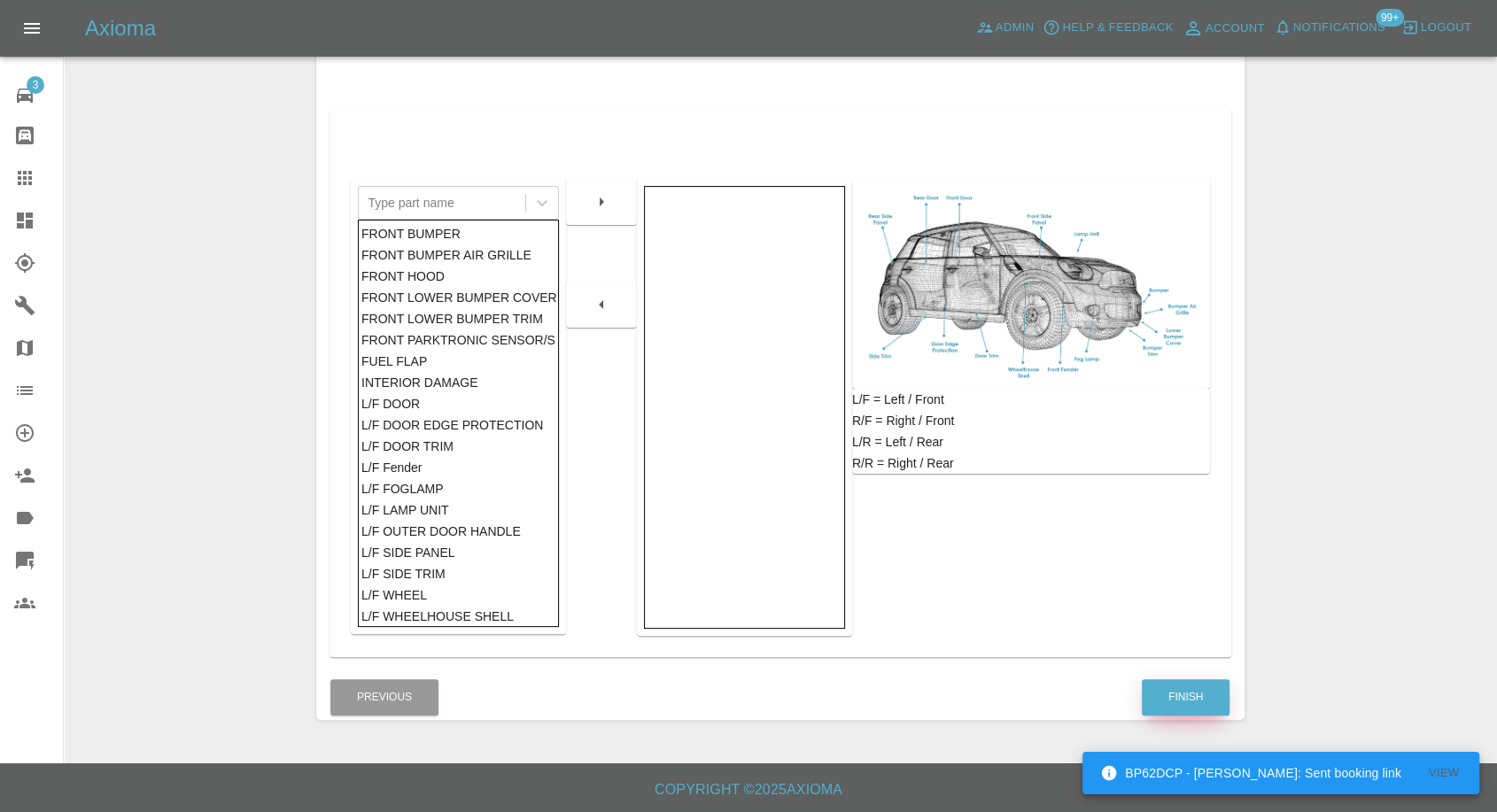
click at [1173, 699] on button "Finish" at bounding box center [1186, 698] width 88 height 36
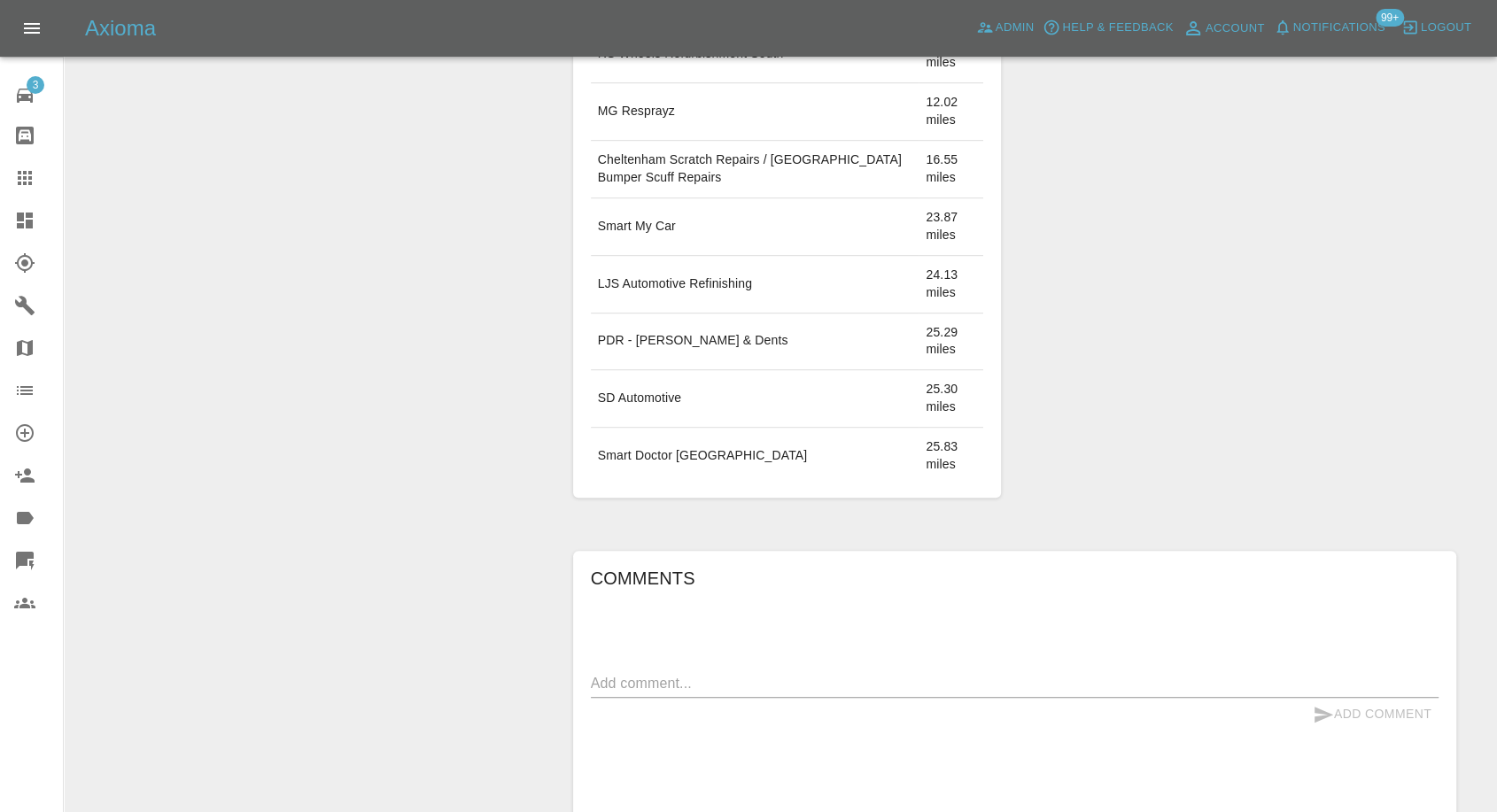
scroll to position [1279, 0]
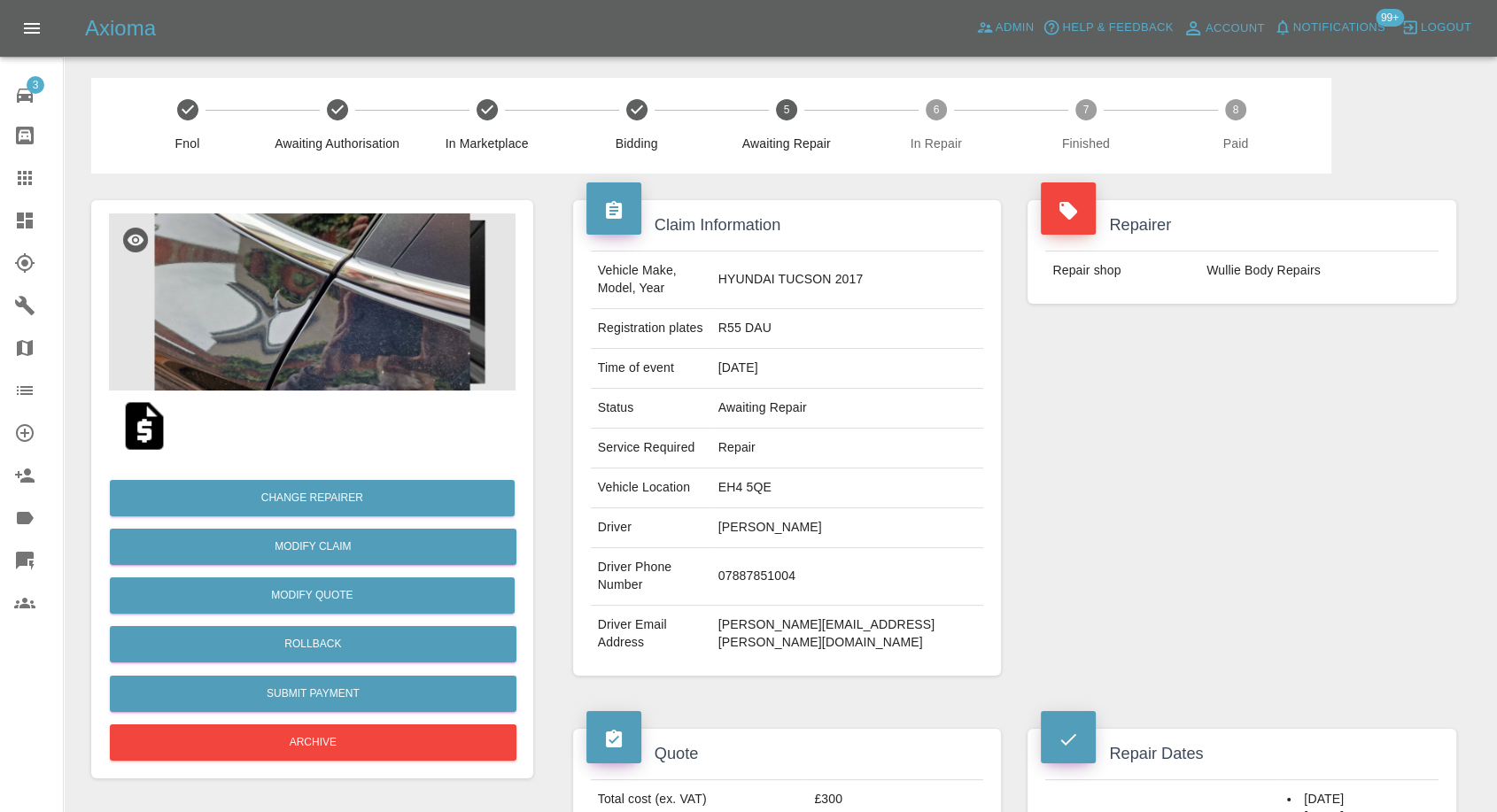
click at [170, 274] on img at bounding box center [312, 302] width 407 height 177
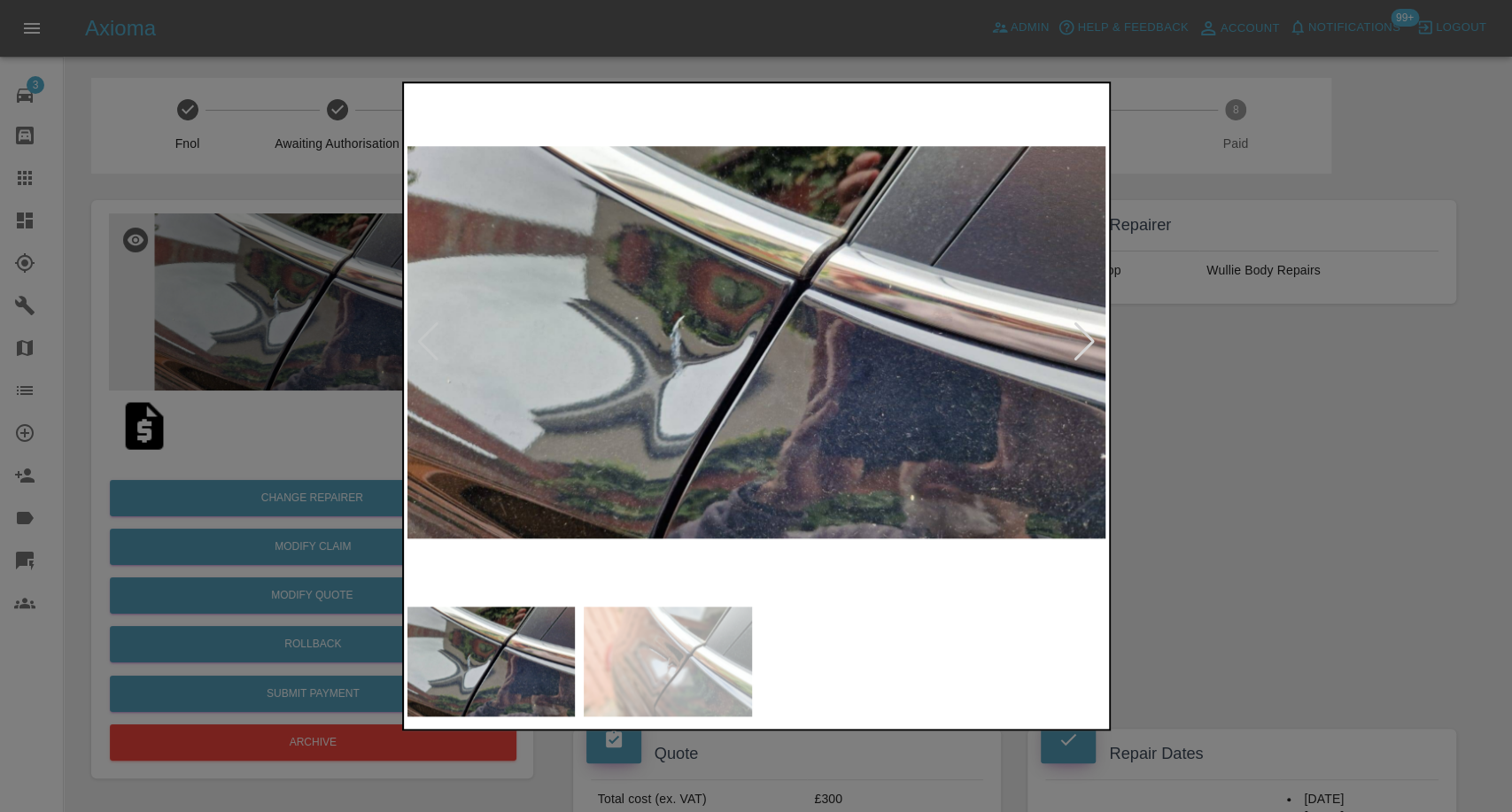
click at [668, 703] on img at bounding box center [668, 662] width 168 height 110
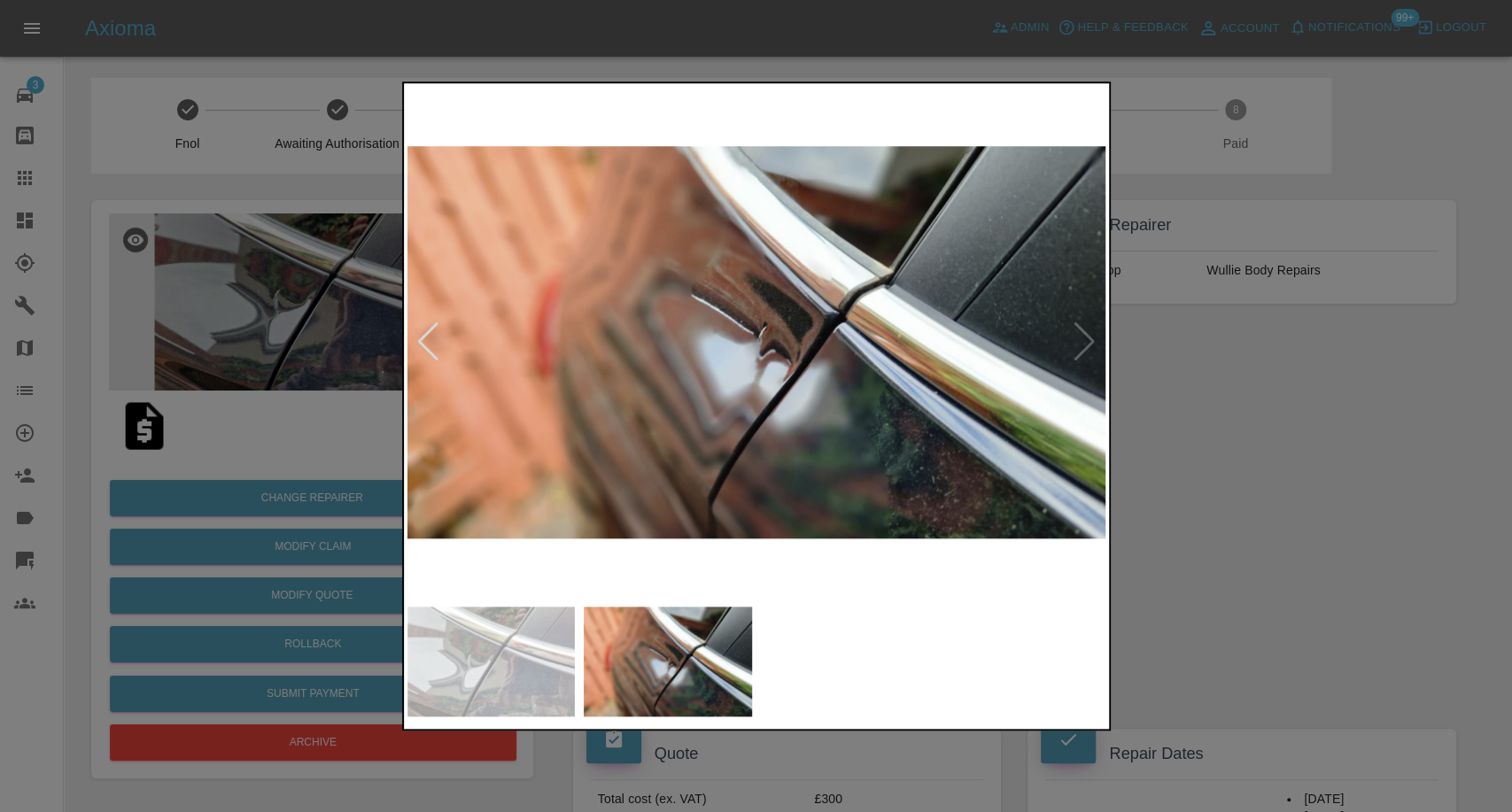
click at [1274, 543] on div at bounding box center [756, 406] width 1512 height 812
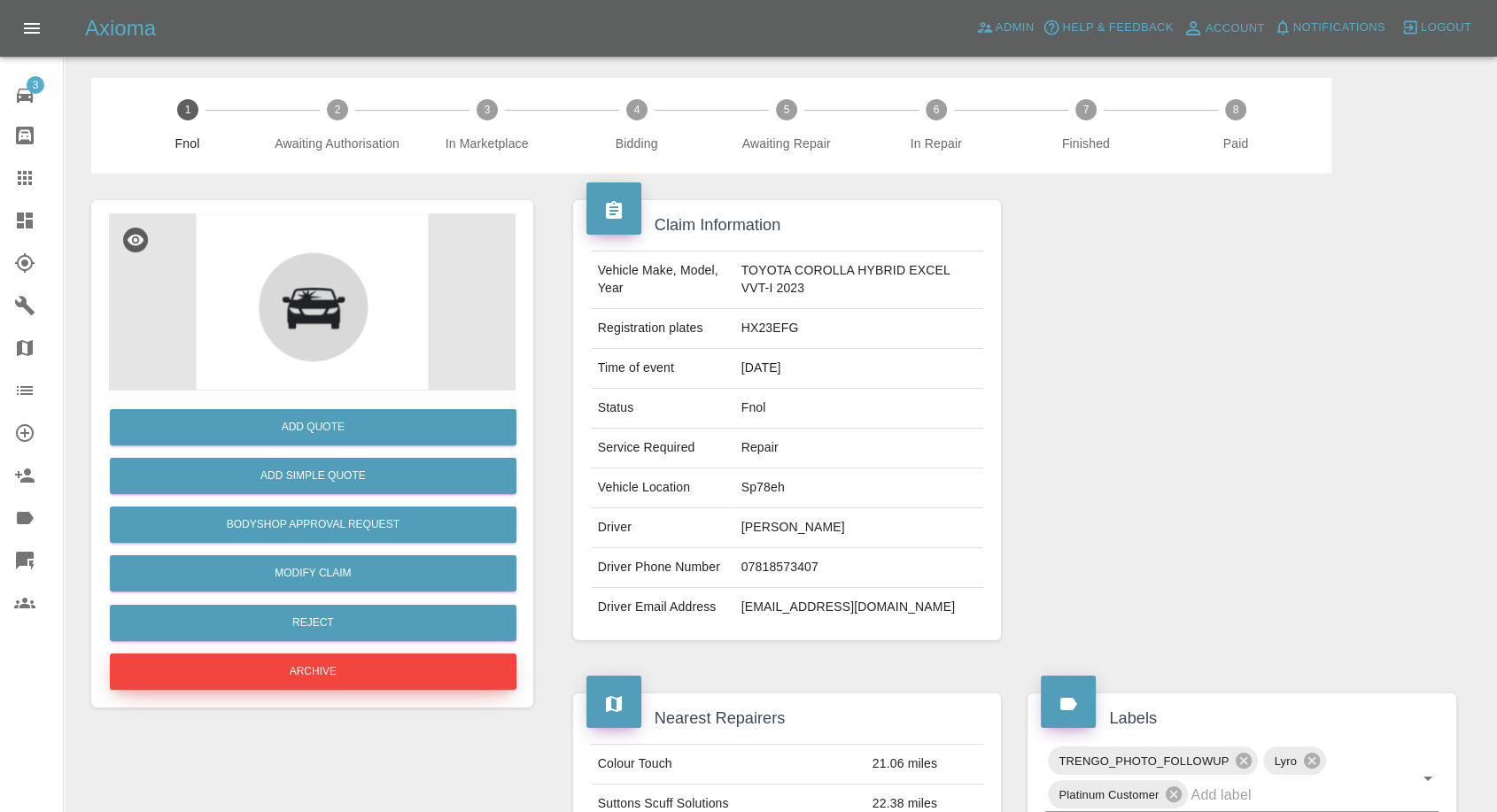
click at [281, 658] on button "Archive" at bounding box center [313, 671] width 407 height 36
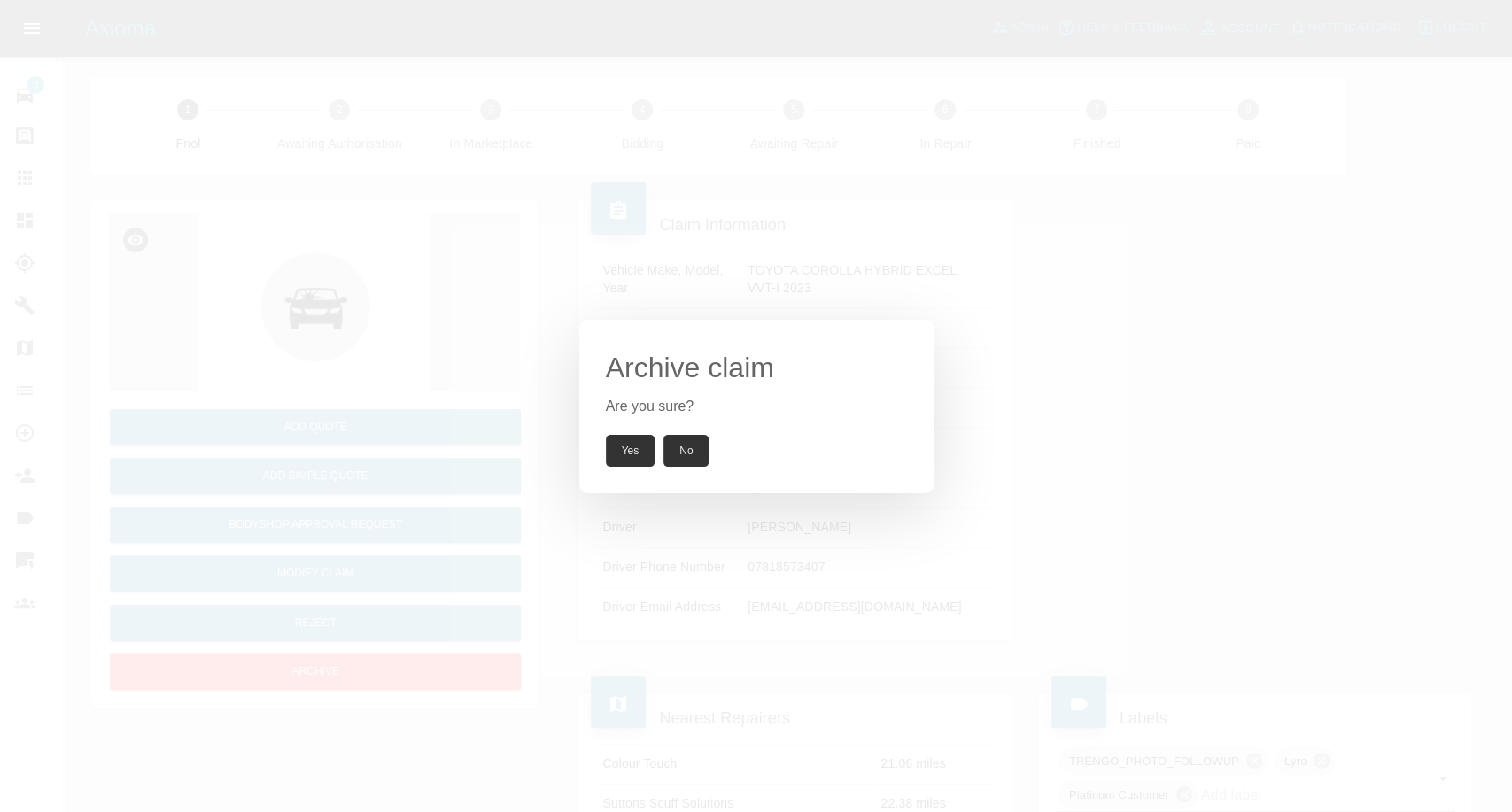
click at [632, 455] on button "Yes" at bounding box center [631, 451] width 49 height 32
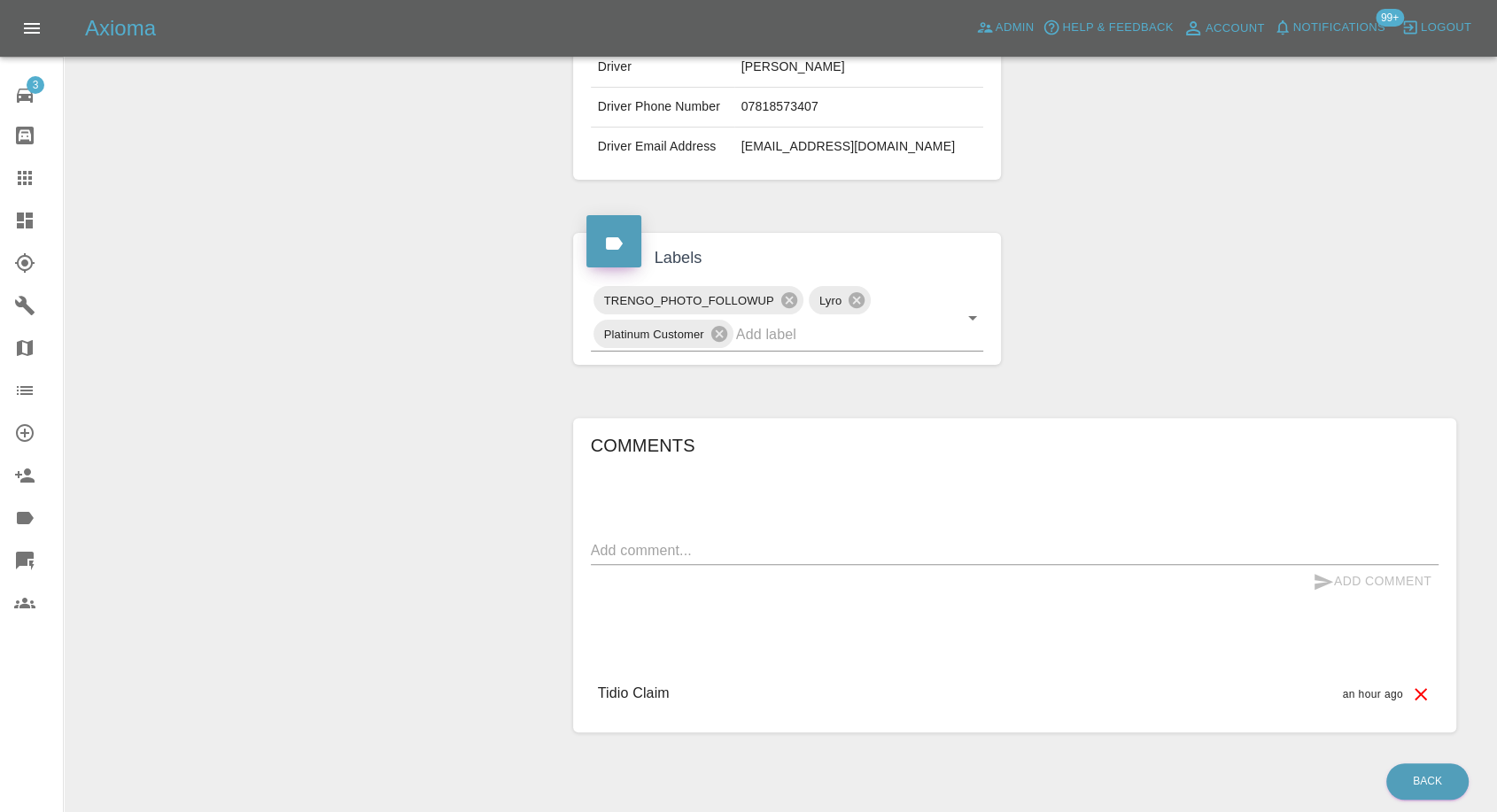
scroll to position [524, 0]
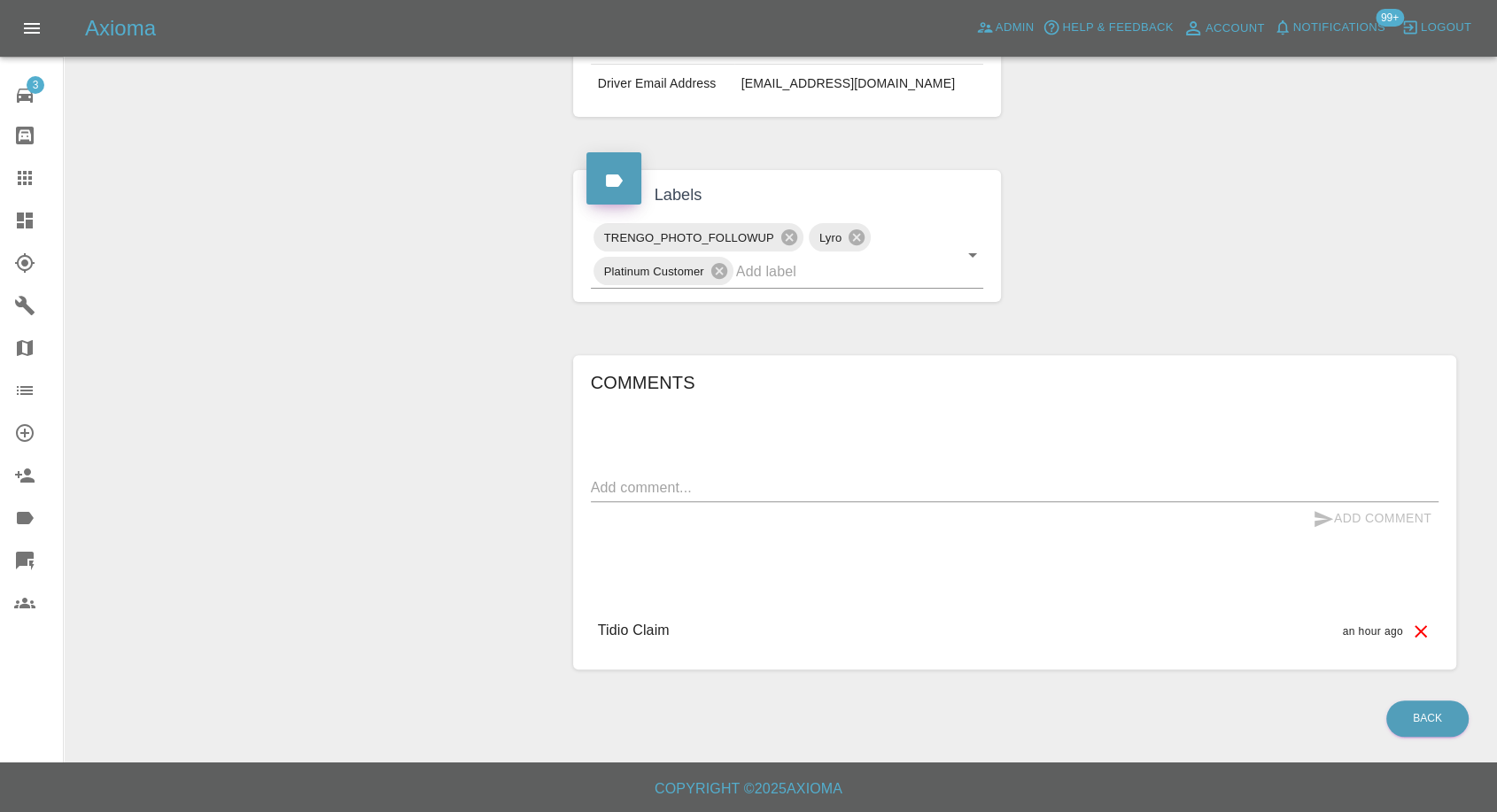
drag, startPoint x: 708, startPoint y: 469, endPoint x: 694, endPoint y: 492, distance: 26.9
click at [704, 474] on div "Comments x Add Comment Tidio Claim an hour ago Tidio Claim an hour ago" at bounding box center [1015, 512] width 848 height 288
click at [694, 492] on textarea at bounding box center [1015, 488] width 848 height 21
paste textarea "looking for paint protection"
click at [670, 489] on textarea "No damage, looking for paint protection" at bounding box center [1015, 488] width 848 height 21
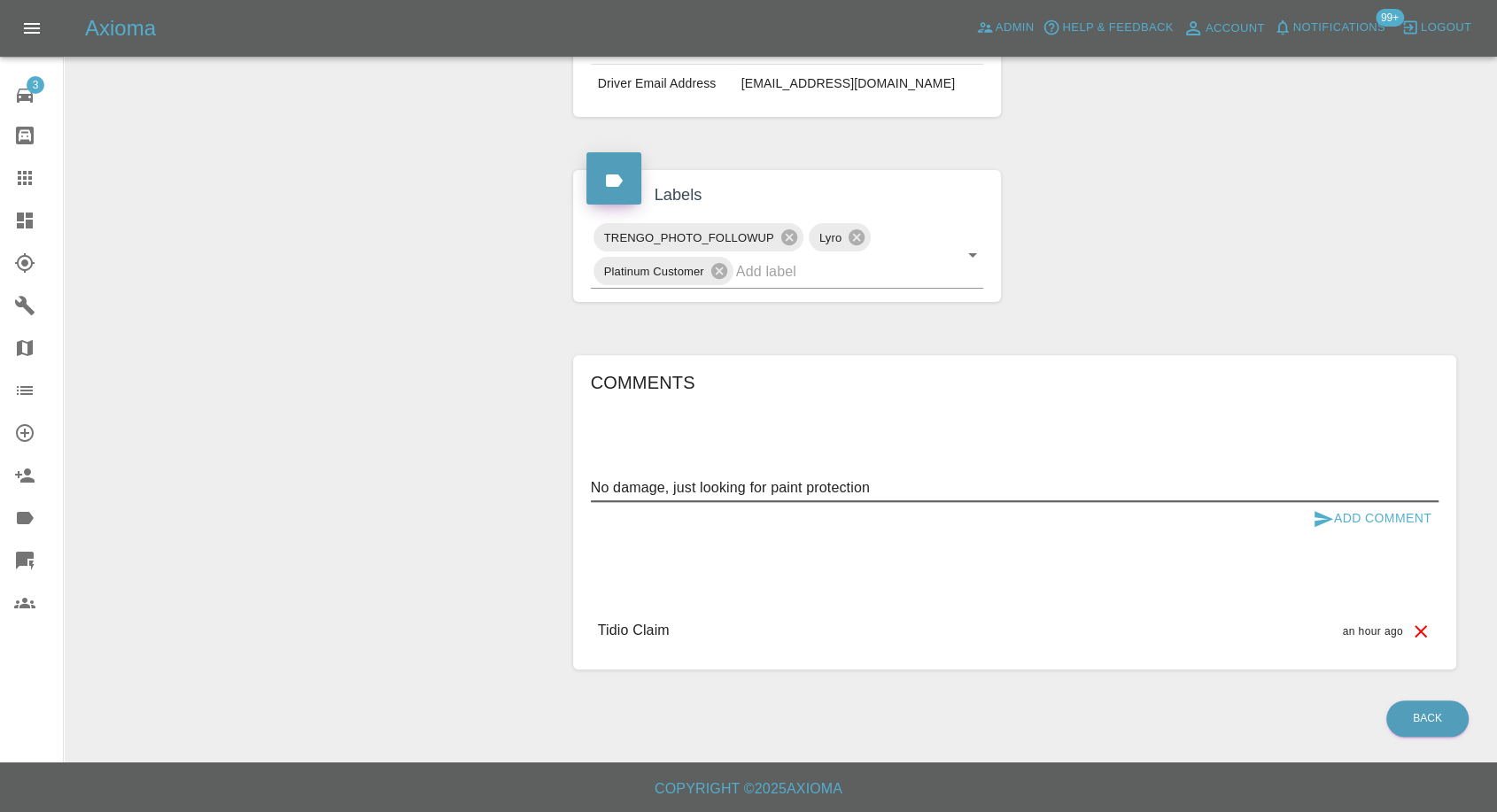
type textarea "No damage, just looking for paint protection"
click at [1318, 513] on icon "submit" at bounding box center [1324, 519] width 19 height 16
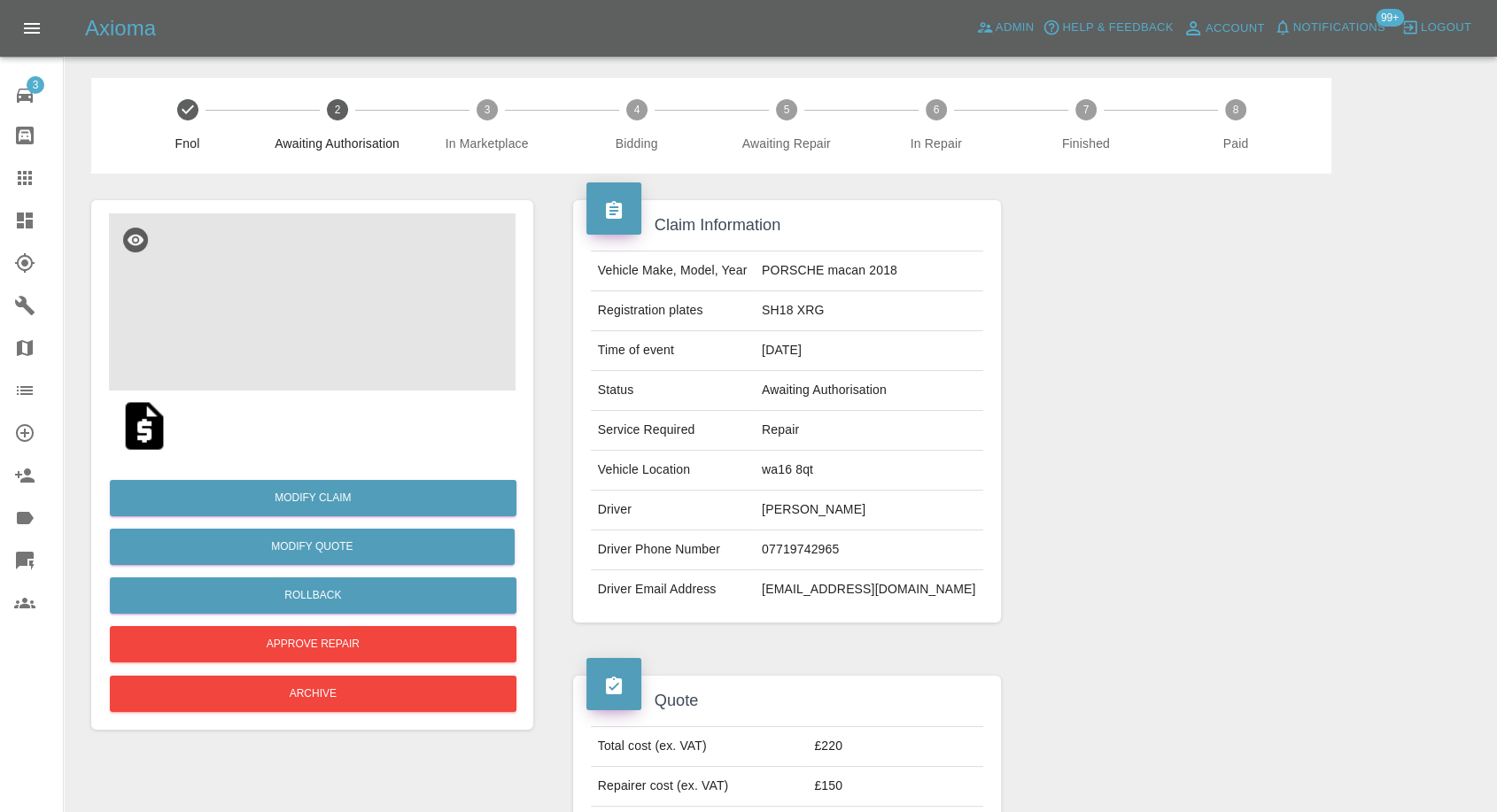
scroll to position [393, 0]
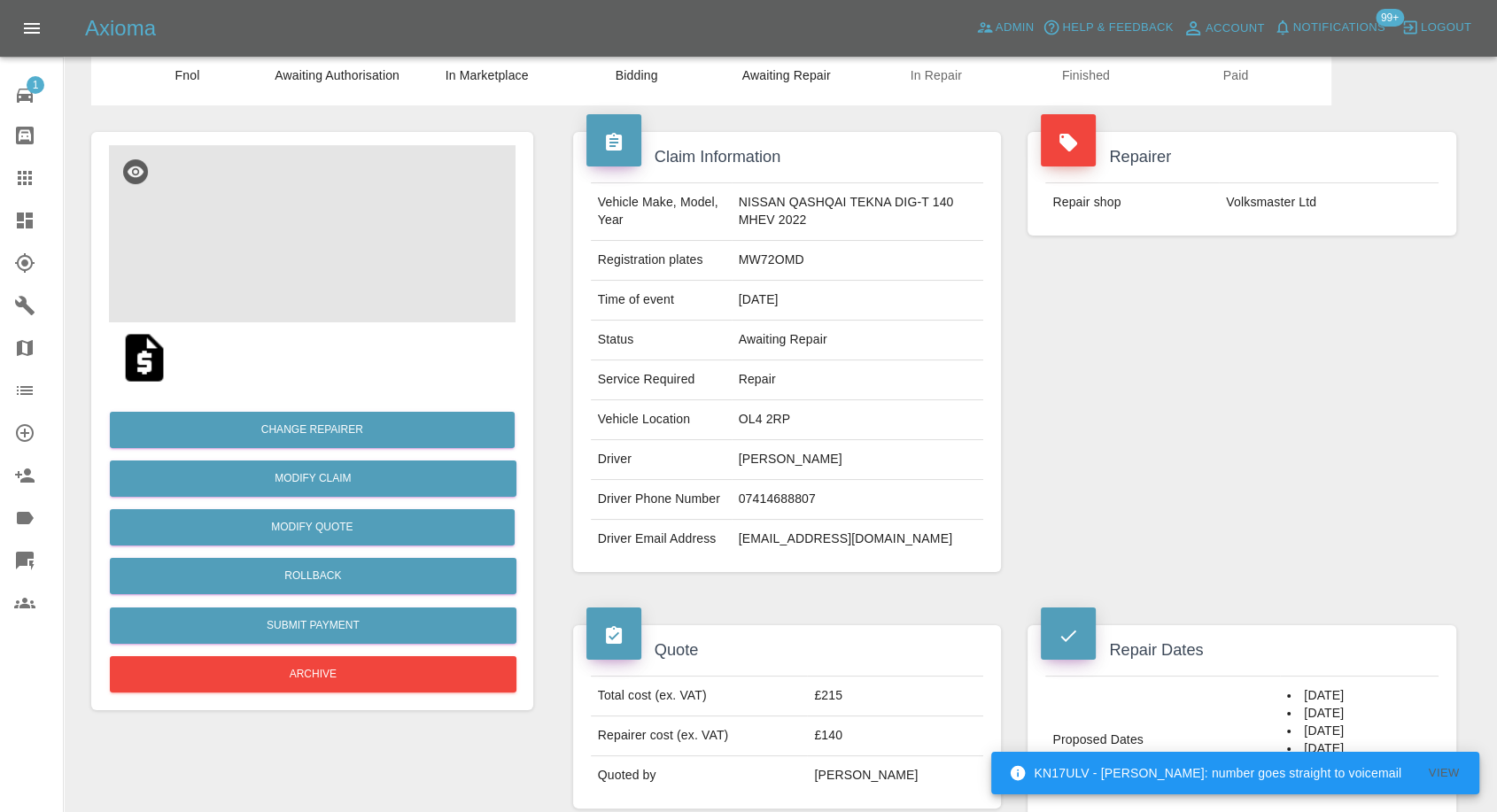
scroll to position [197, 0]
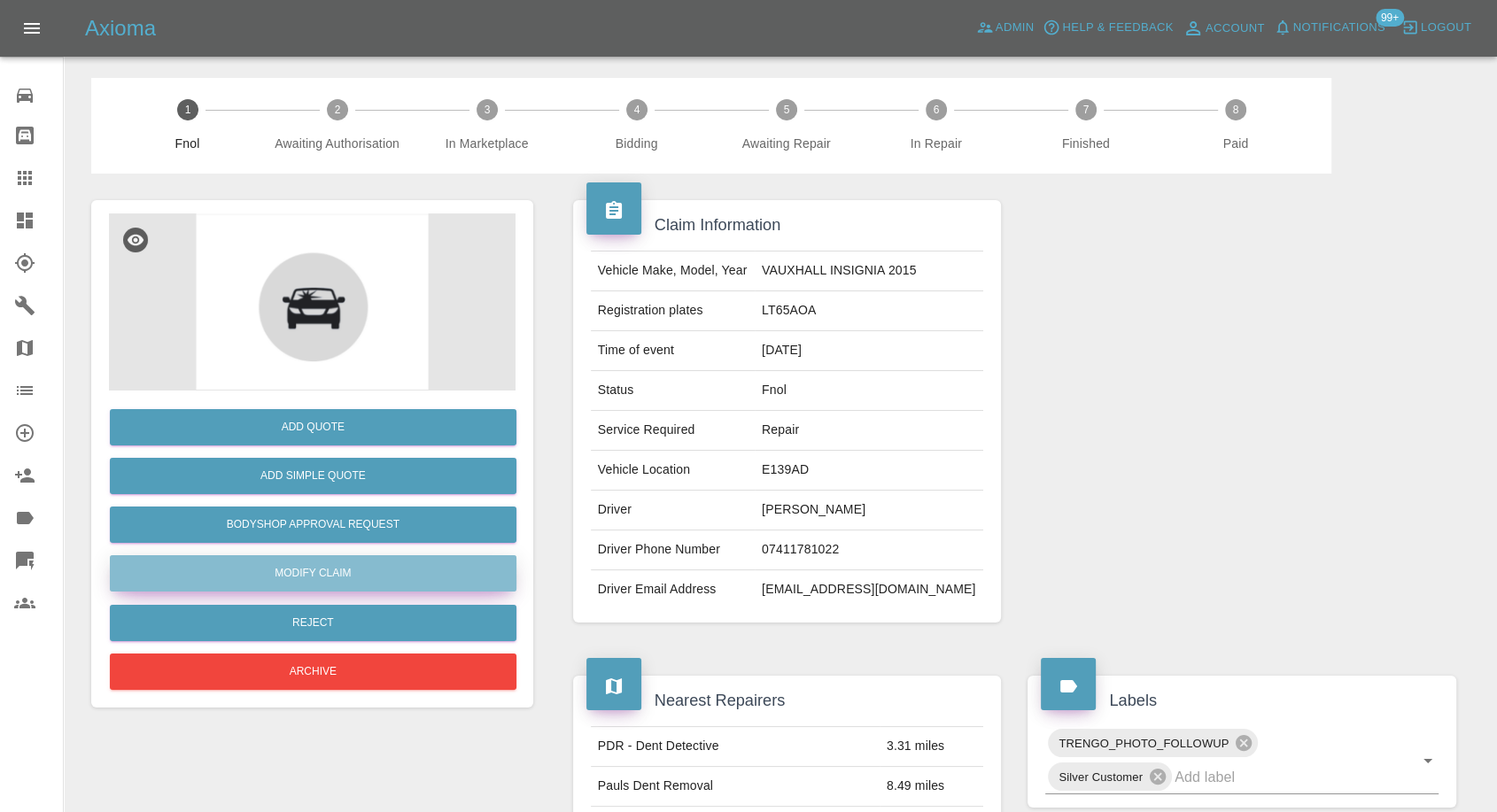
drag, startPoint x: 315, startPoint y: 573, endPoint x: 432, endPoint y: 579, distance: 117.2
click at [316, 573] on link "Modify Claim" at bounding box center [313, 573] width 407 height 36
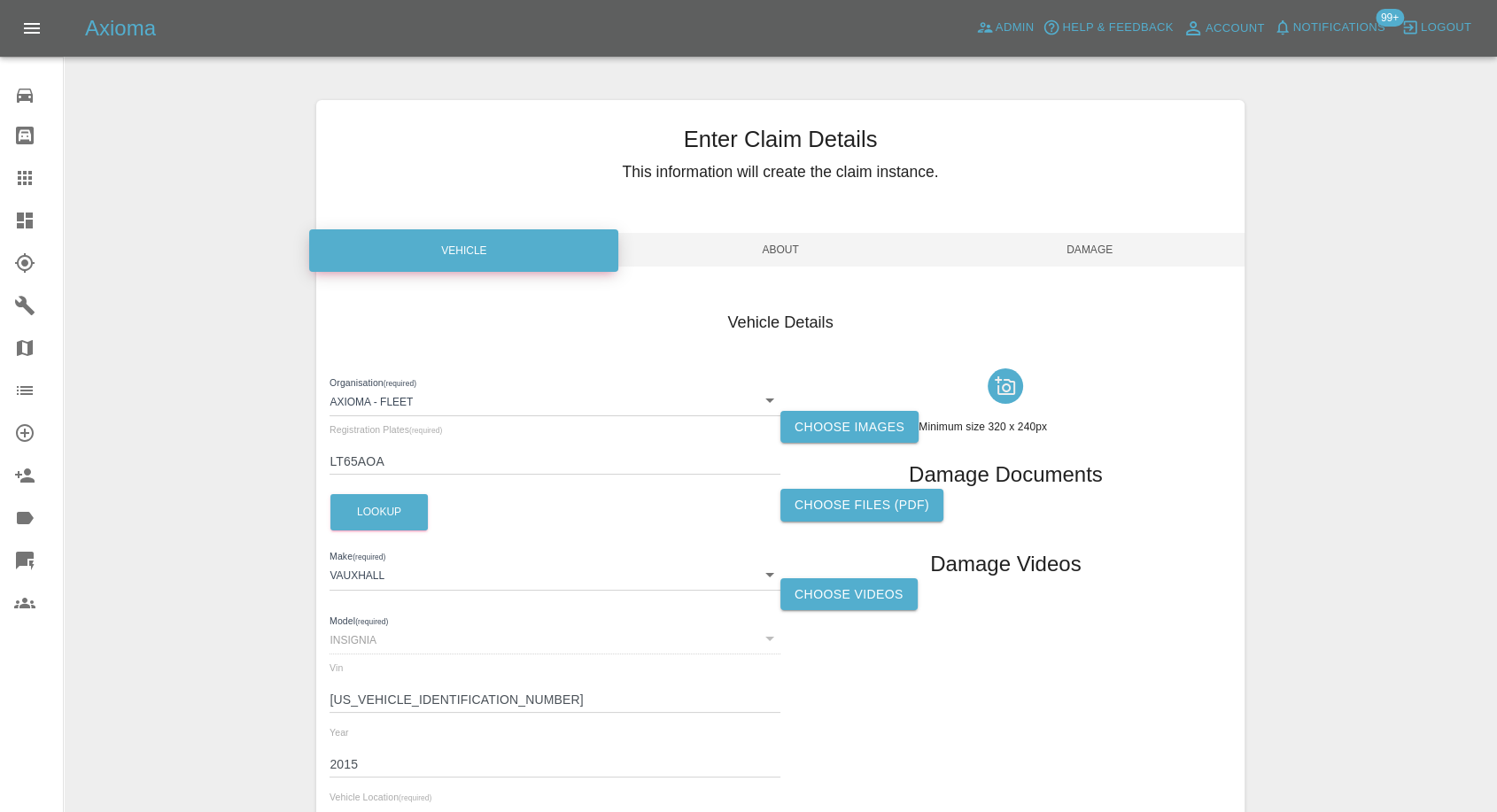
click at [840, 426] on label "Choose images" at bounding box center [849, 427] width 138 height 33
click at [0, 0] on input "Choose images" at bounding box center [0, 0] width 0 height 0
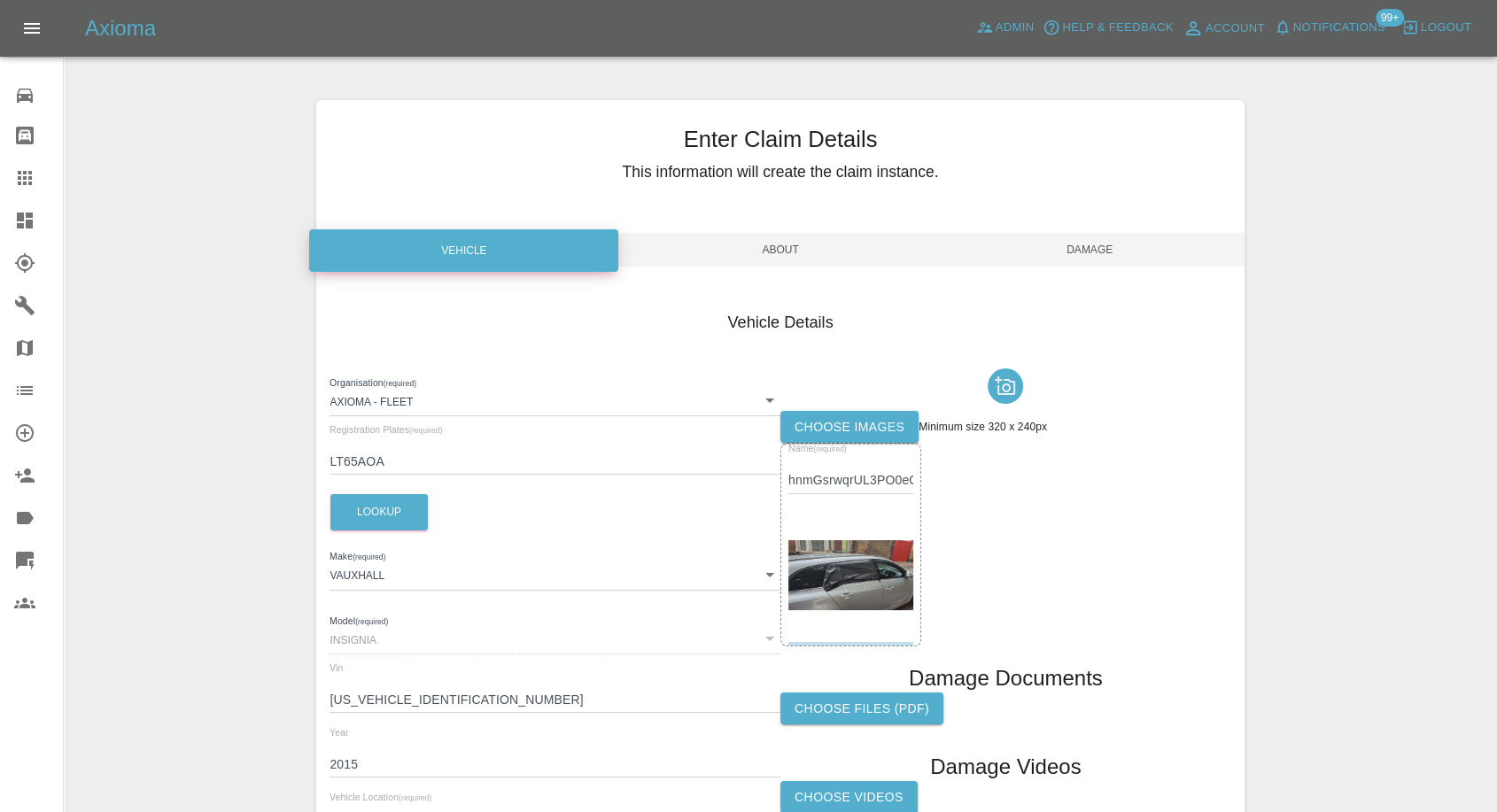
click at [1106, 242] on span "Damage" at bounding box center [1089, 250] width 309 height 34
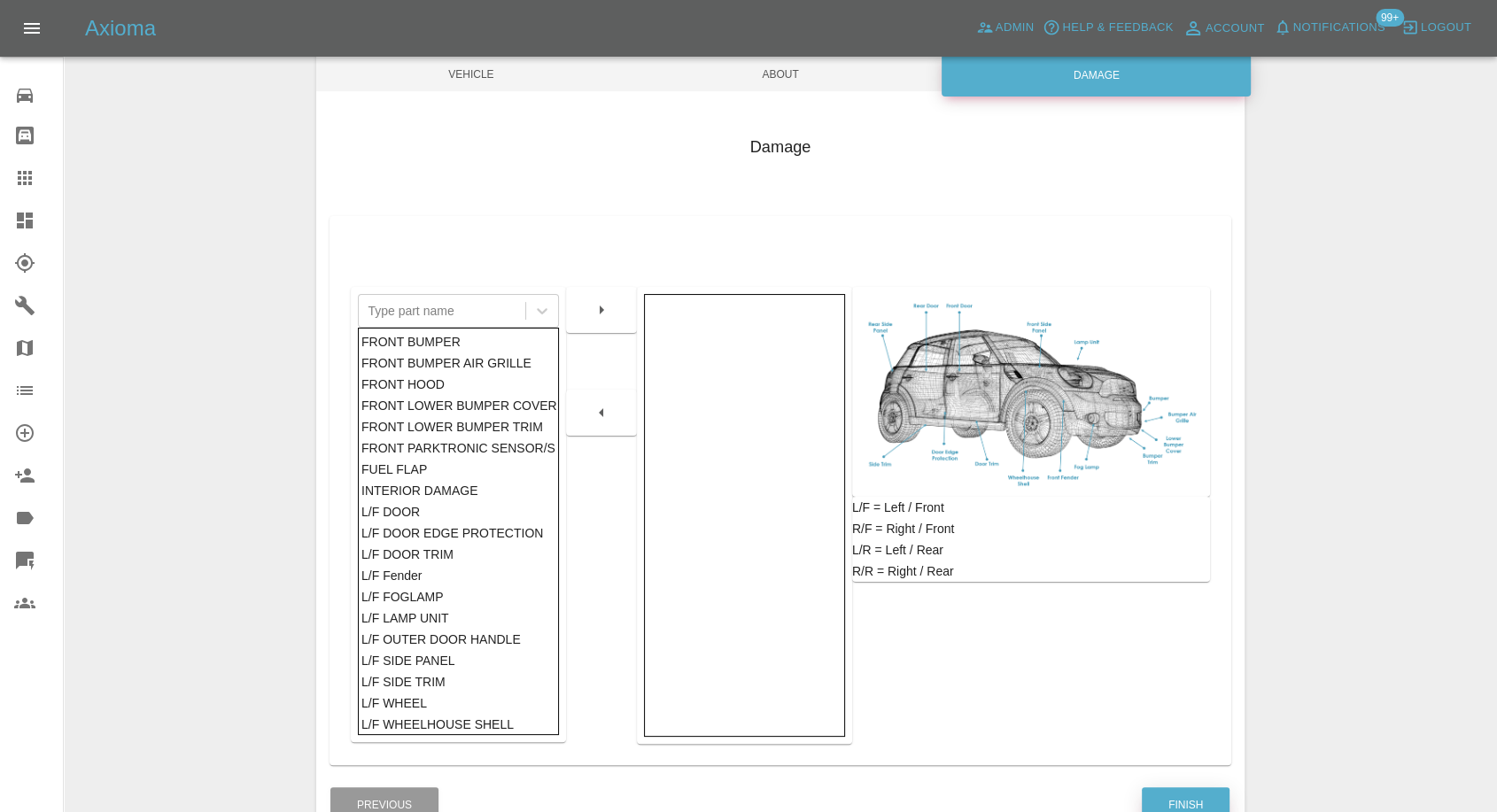
scroll to position [284, 0]
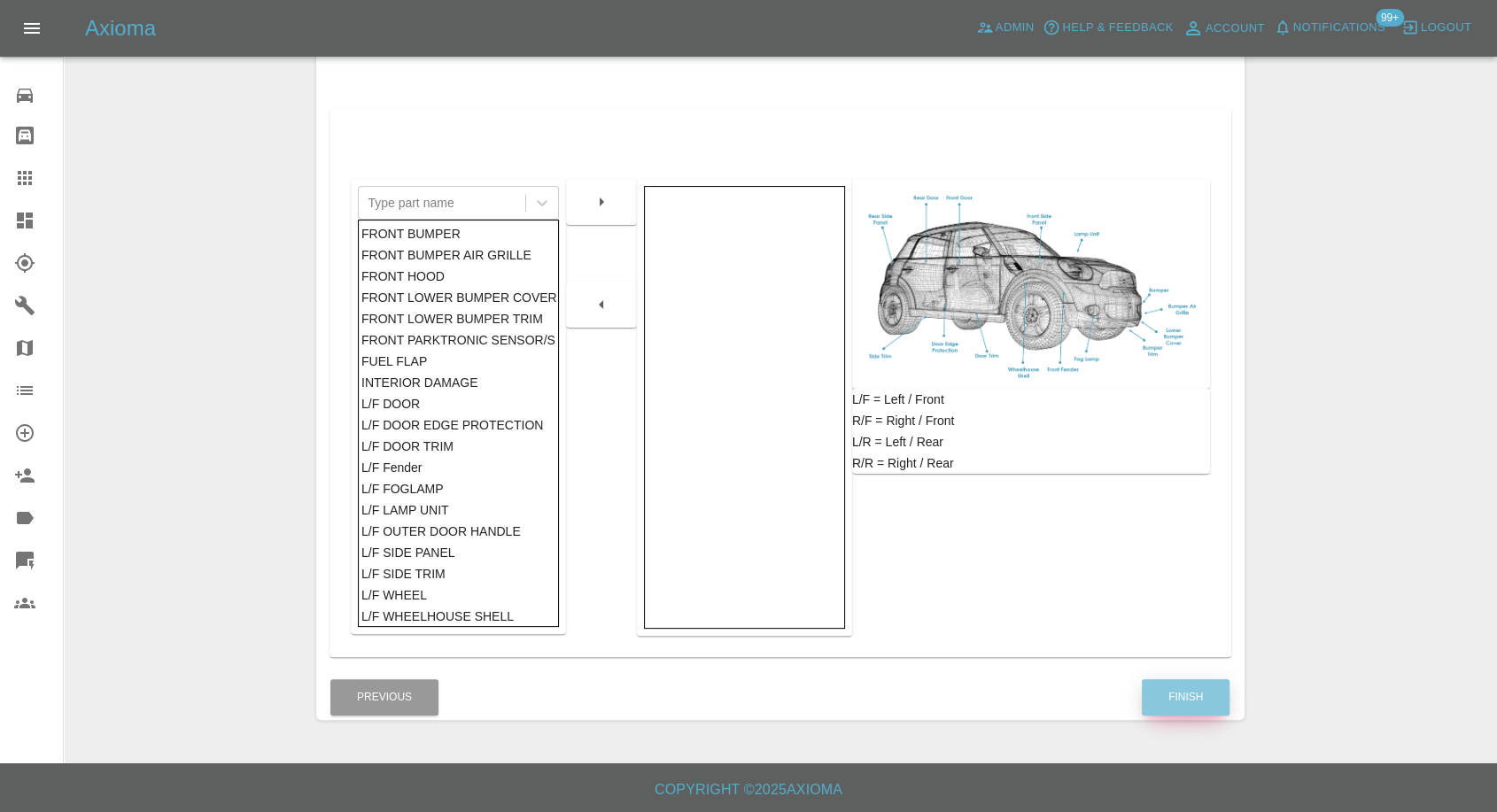
click at [1162, 698] on button "Finish" at bounding box center [1186, 698] width 88 height 36
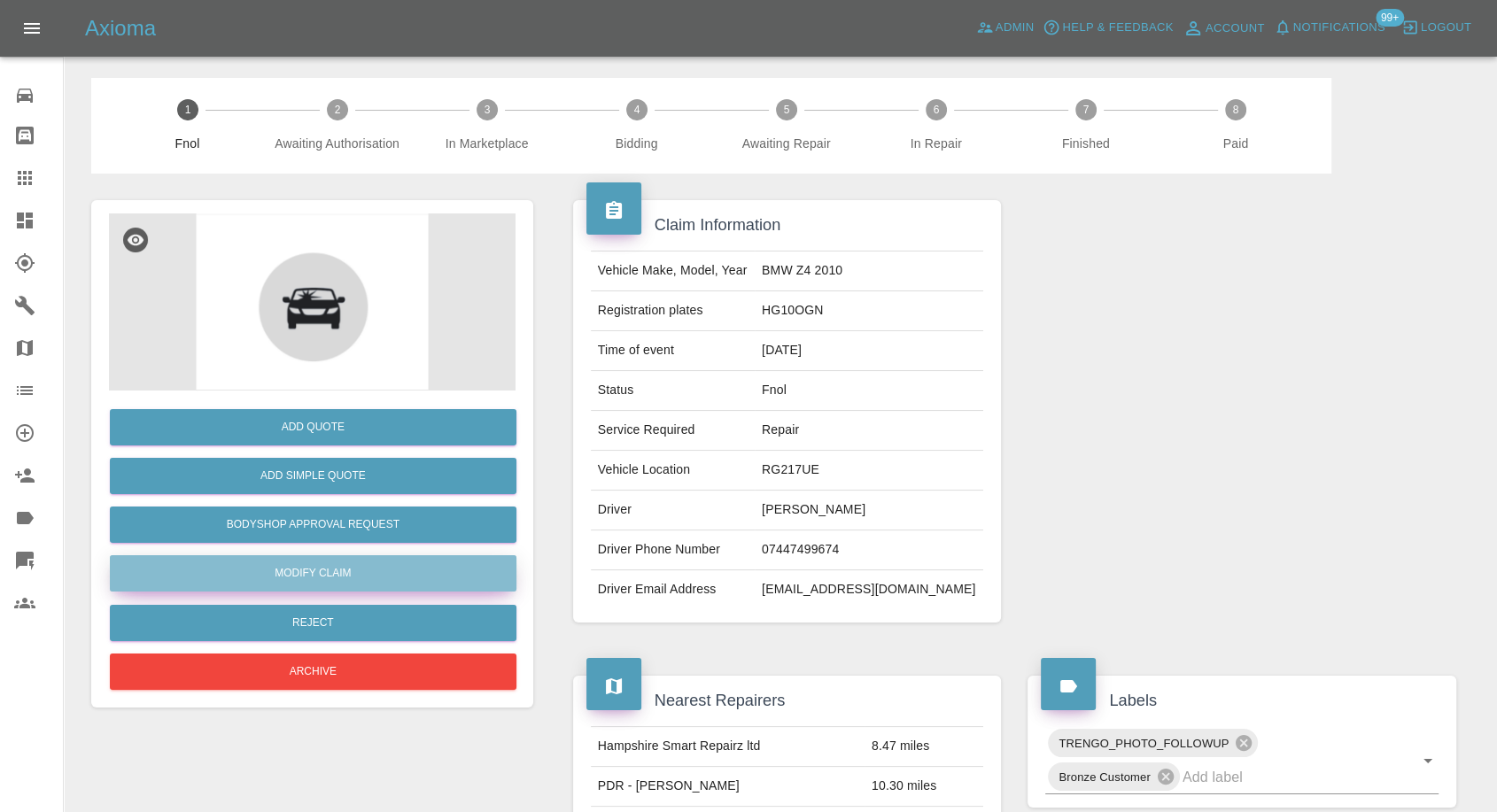
click at [297, 566] on link "Modify Claim" at bounding box center [313, 573] width 407 height 36
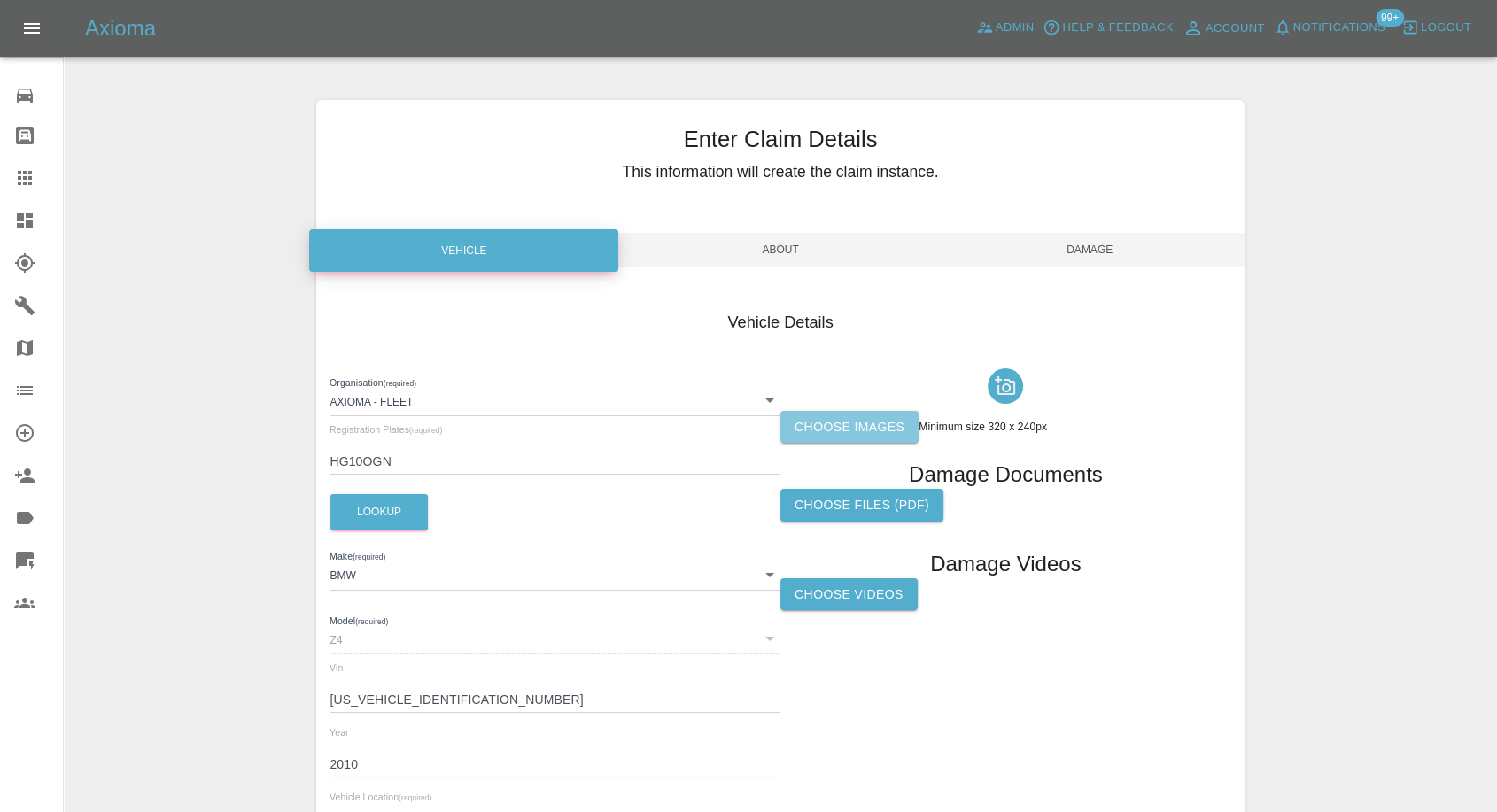
click at [856, 438] on label "Choose images" at bounding box center [849, 427] width 138 height 33
click at [0, 0] on input "Choose images" at bounding box center [0, 0] width 0 height 0
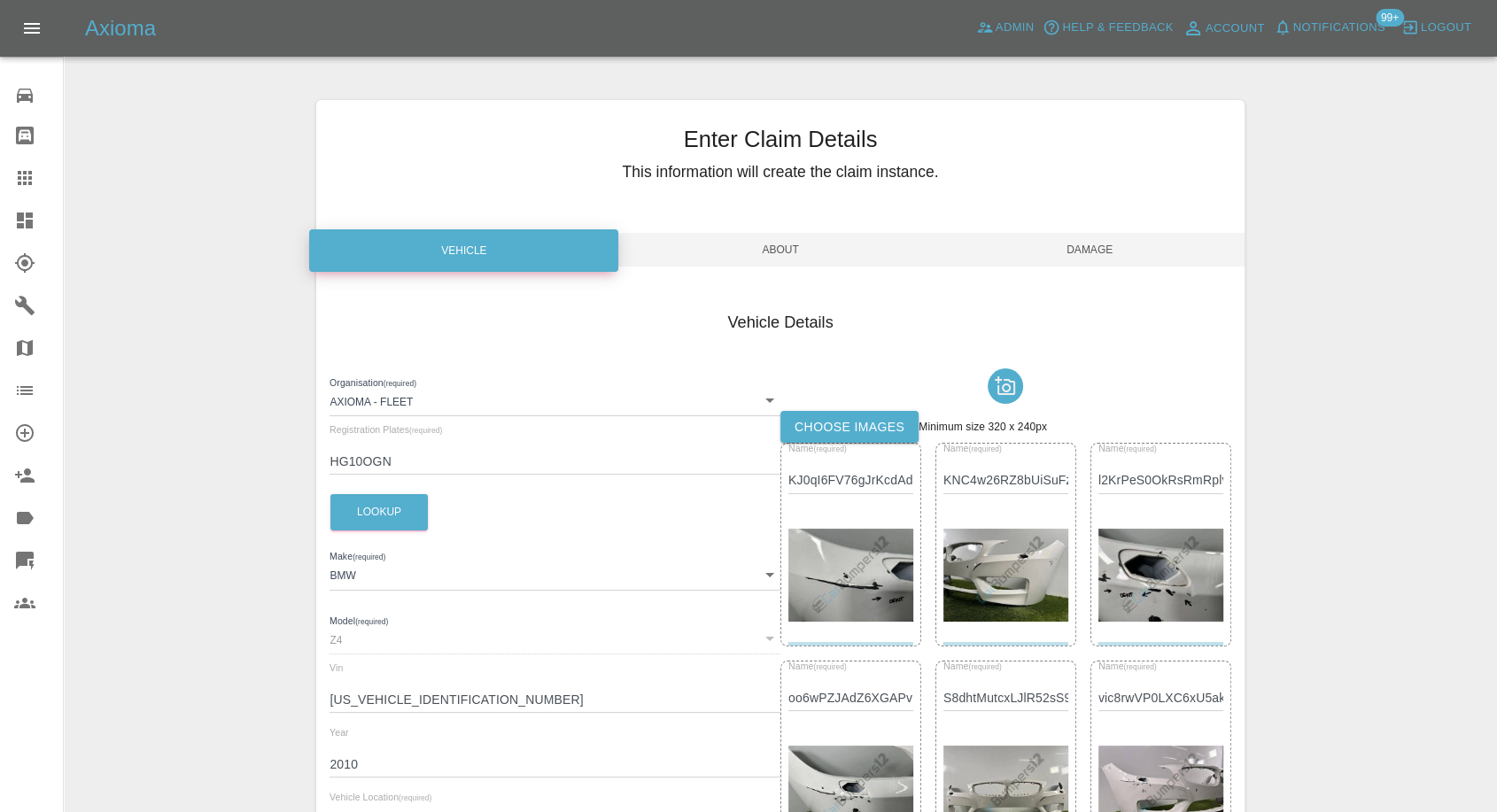
click at [1091, 249] on span "Damage" at bounding box center [1089, 250] width 309 height 34
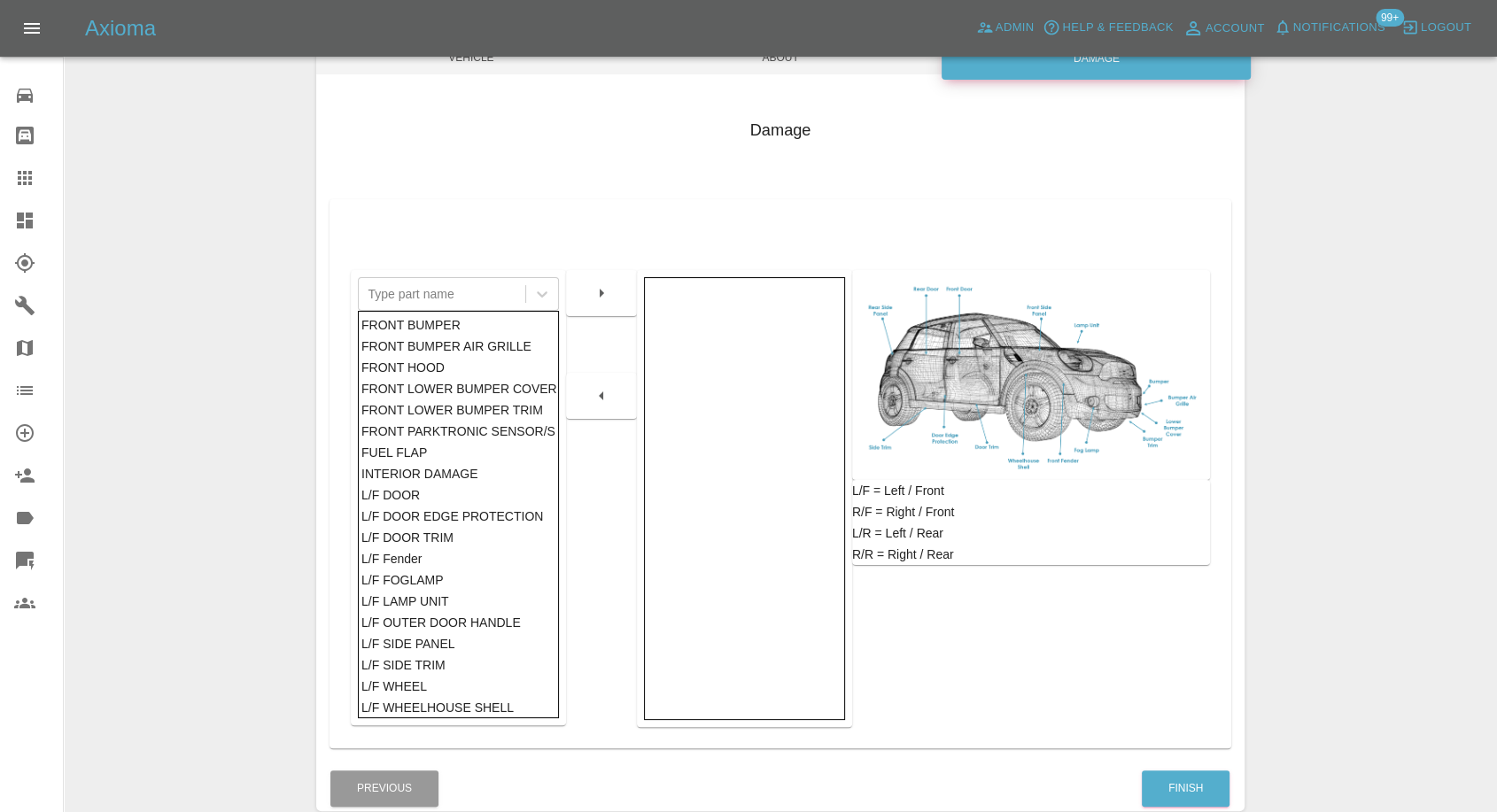
scroll to position [197, 0]
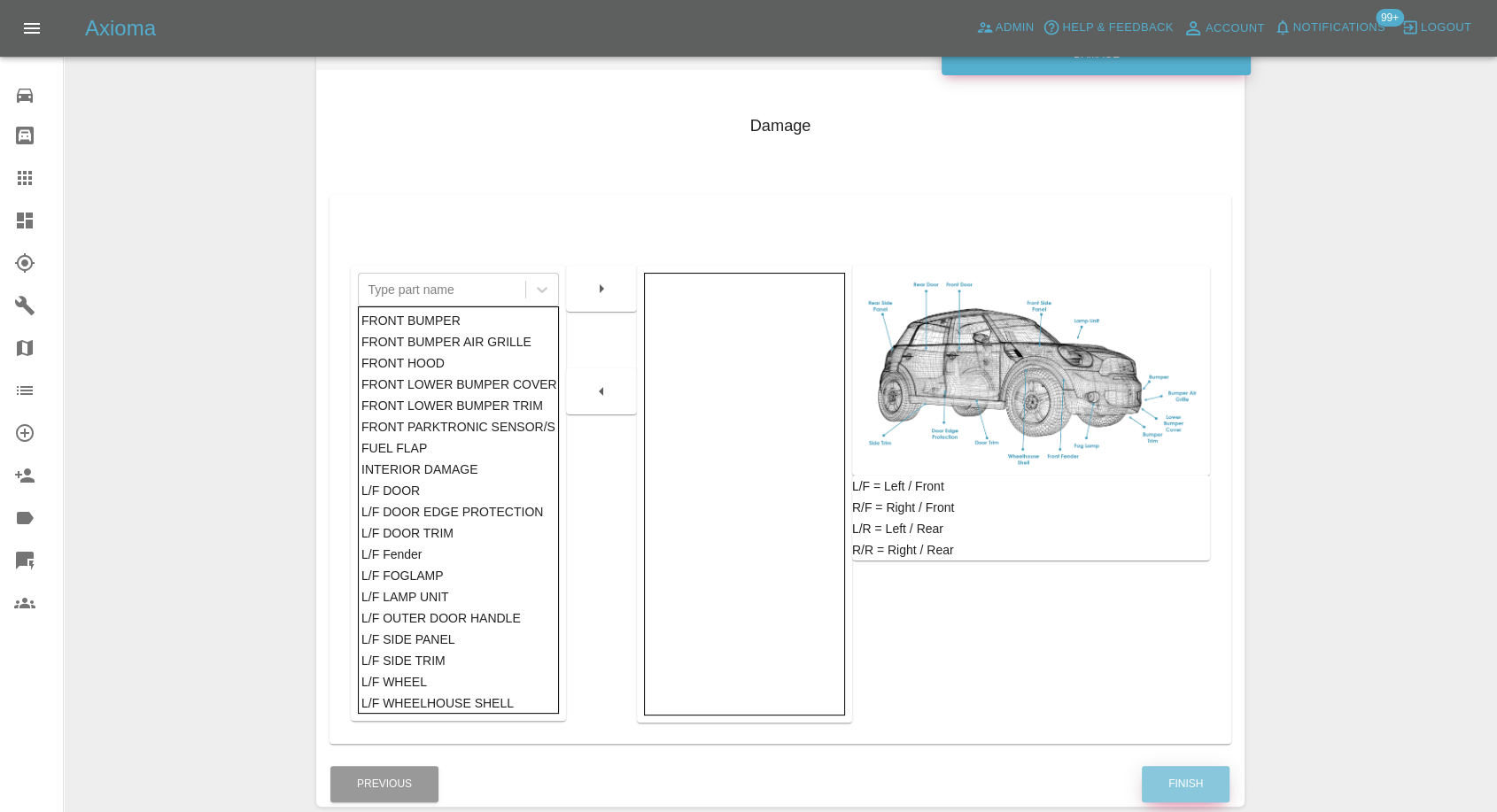
click at [1174, 788] on button "Finish" at bounding box center [1186, 784] width 88 height 36
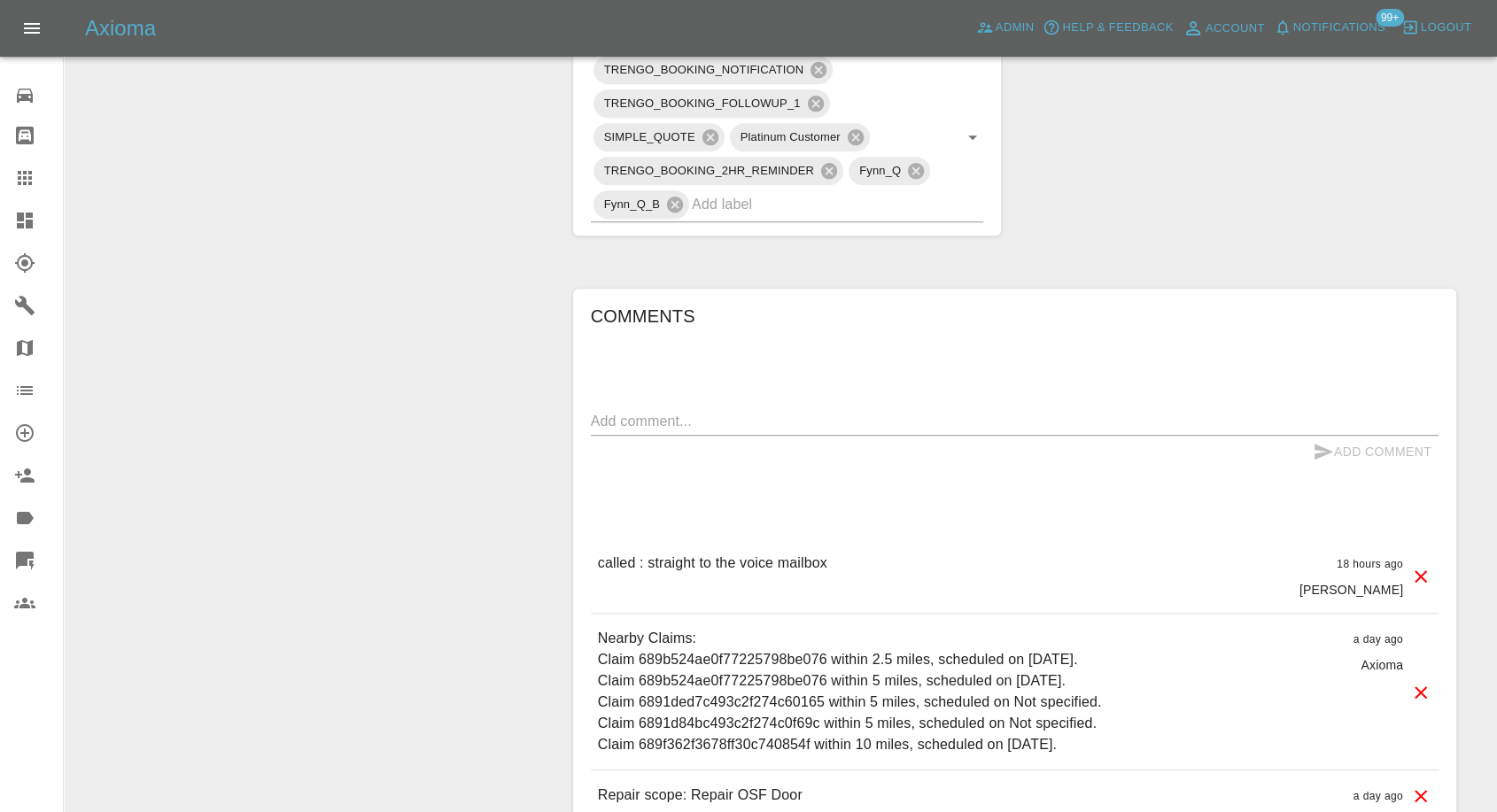
scroll to position [1082, 0]
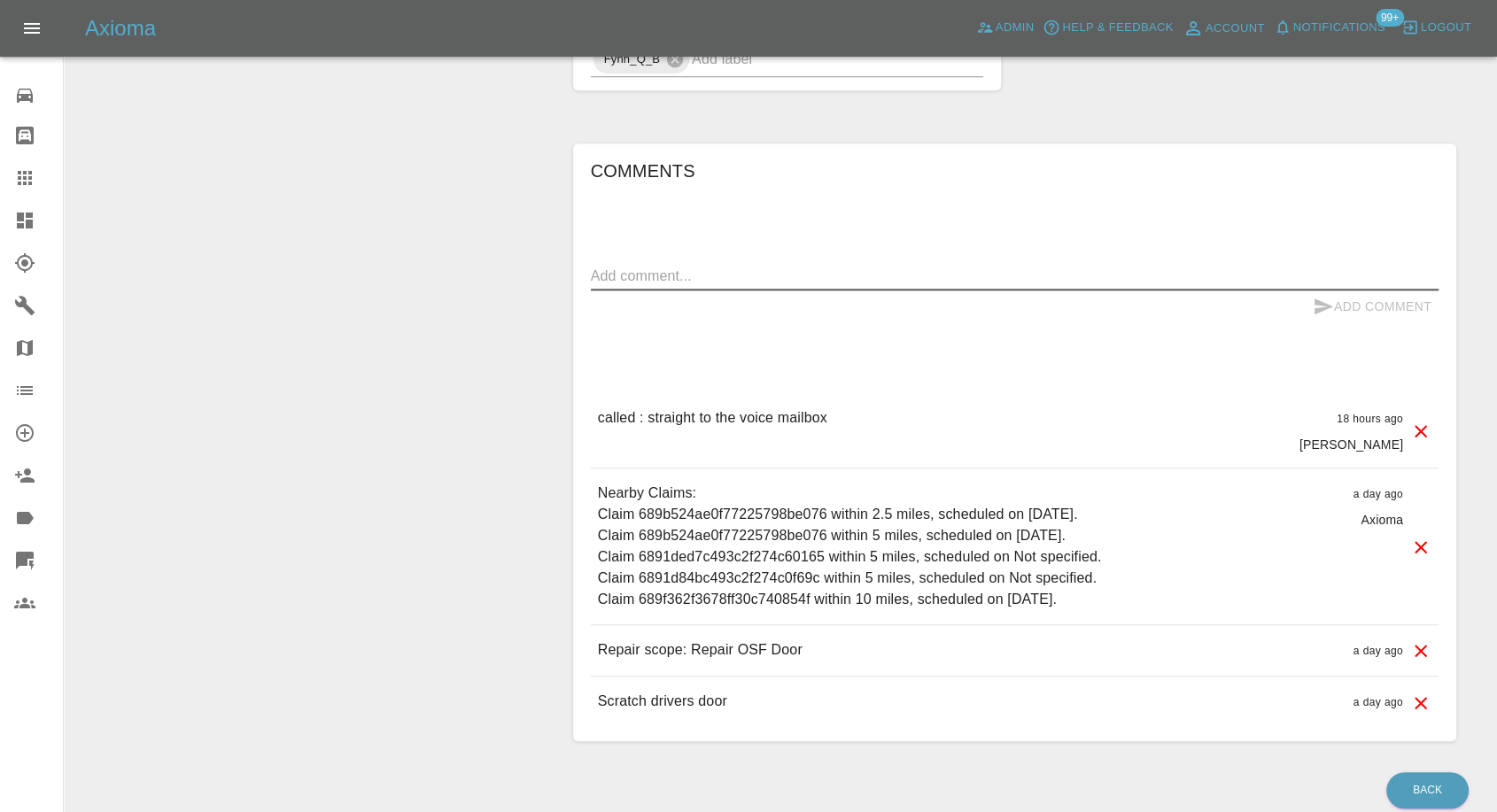
click at [754, 281] on textarea at bounding box center [1015, 276] width 848 height 21
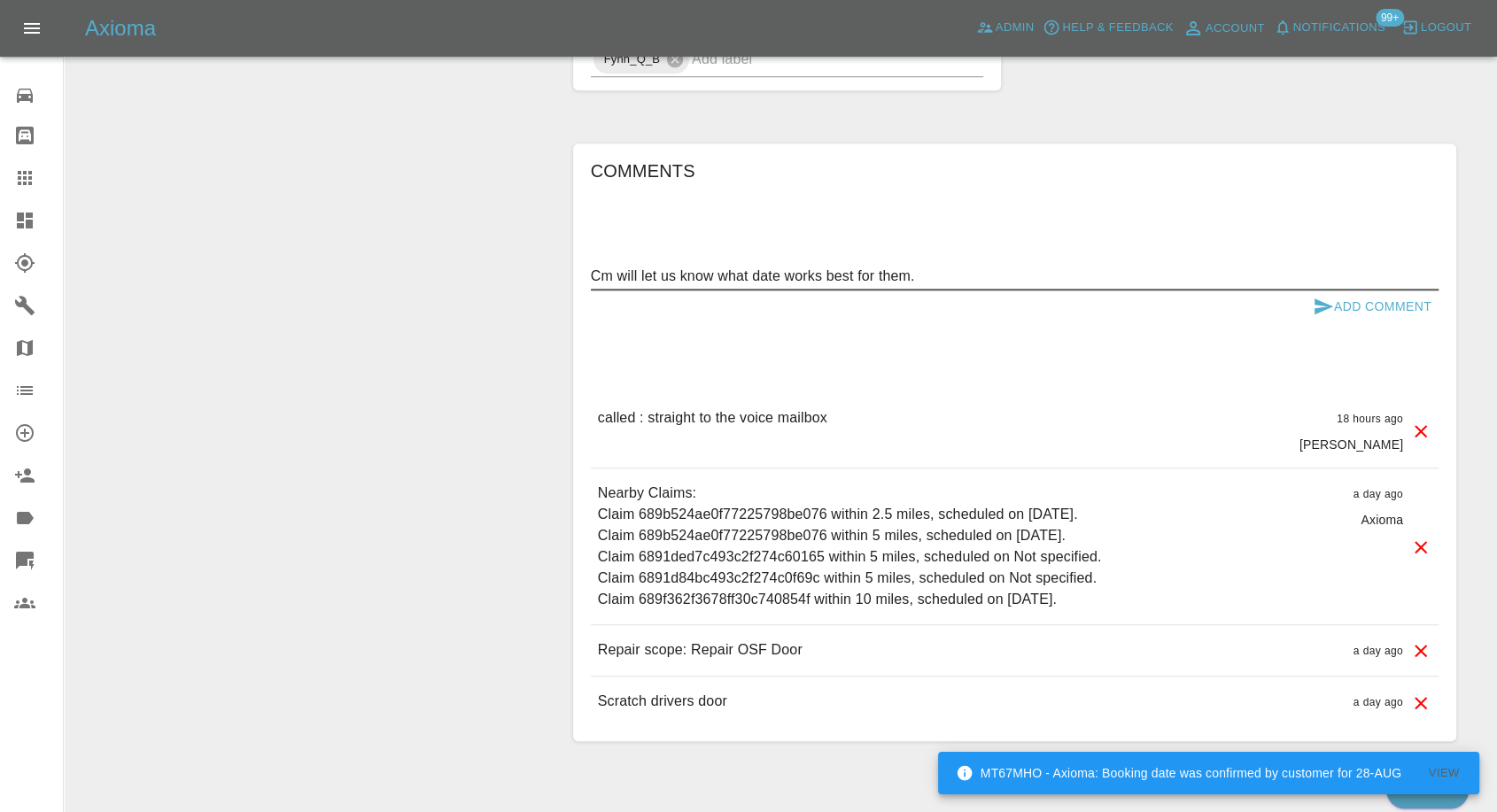
type textarea "Cm will let us know what date works best for them."
click at [1325, 310] on icon "submit" at bounding box center [1324, 306] width 21 height 21
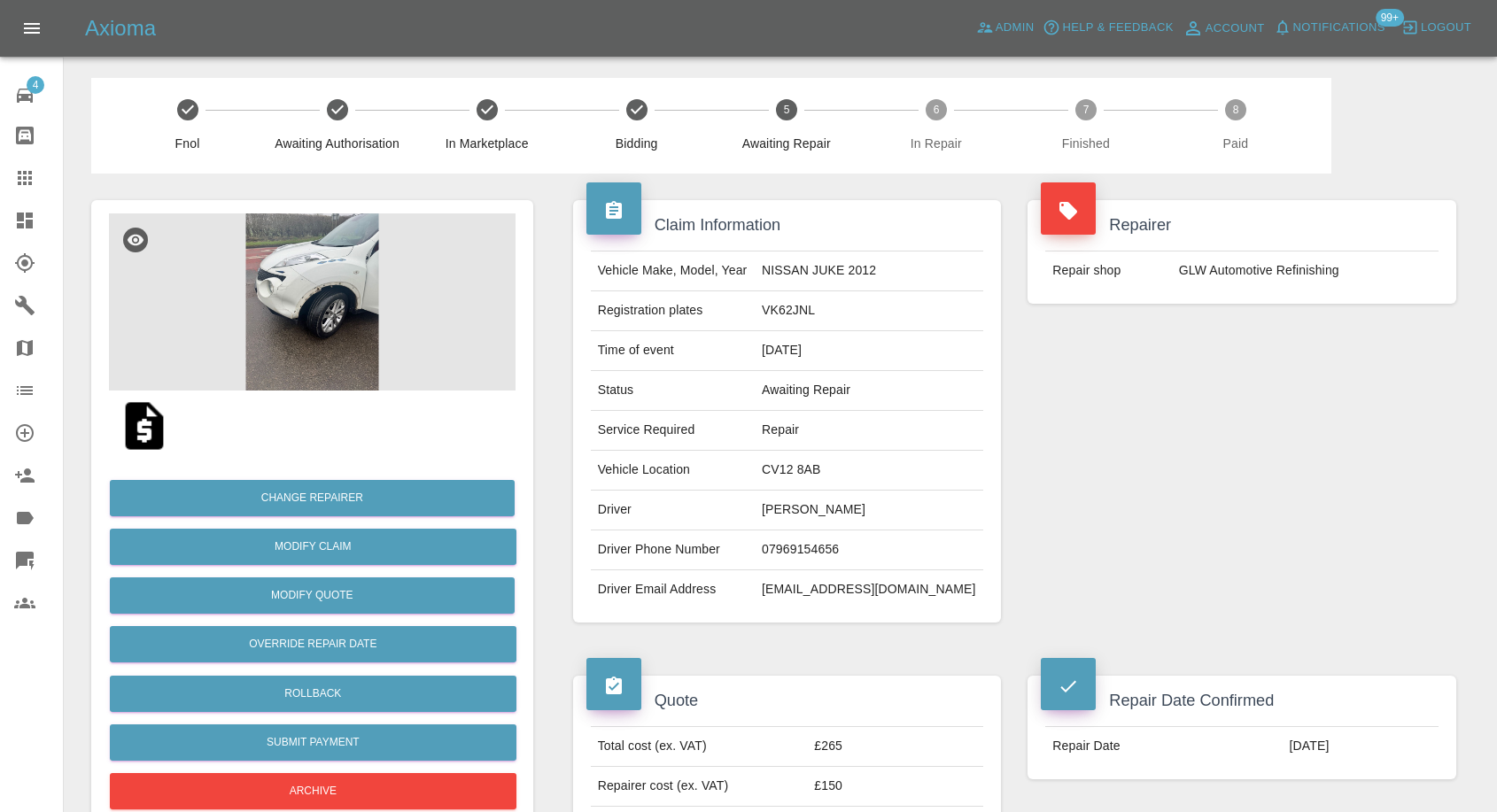
scroll to position [98, 0]
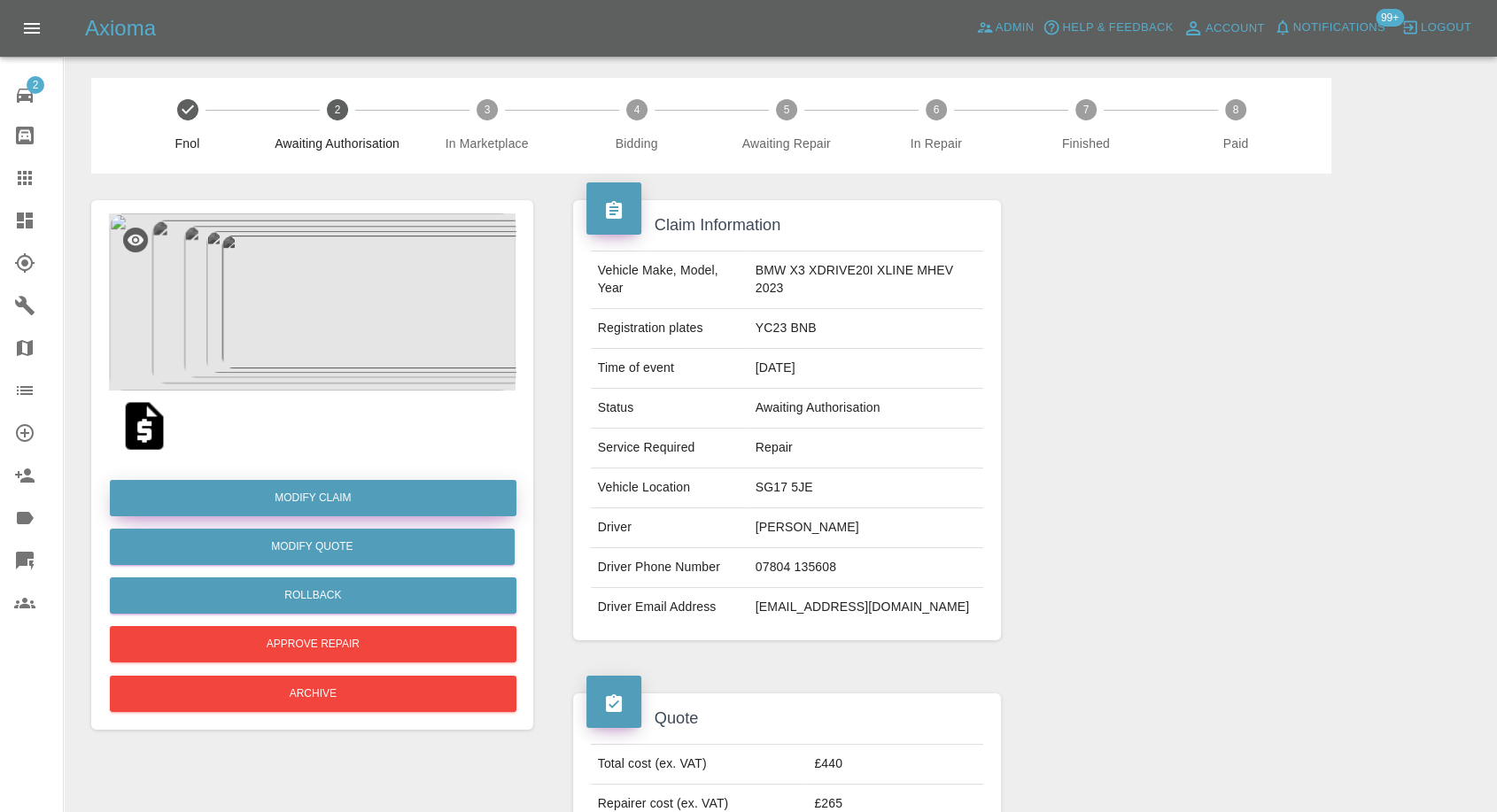
click at [312, 495] on link "Modify Claim" at bounding box center [313, 498] width 407 height 36
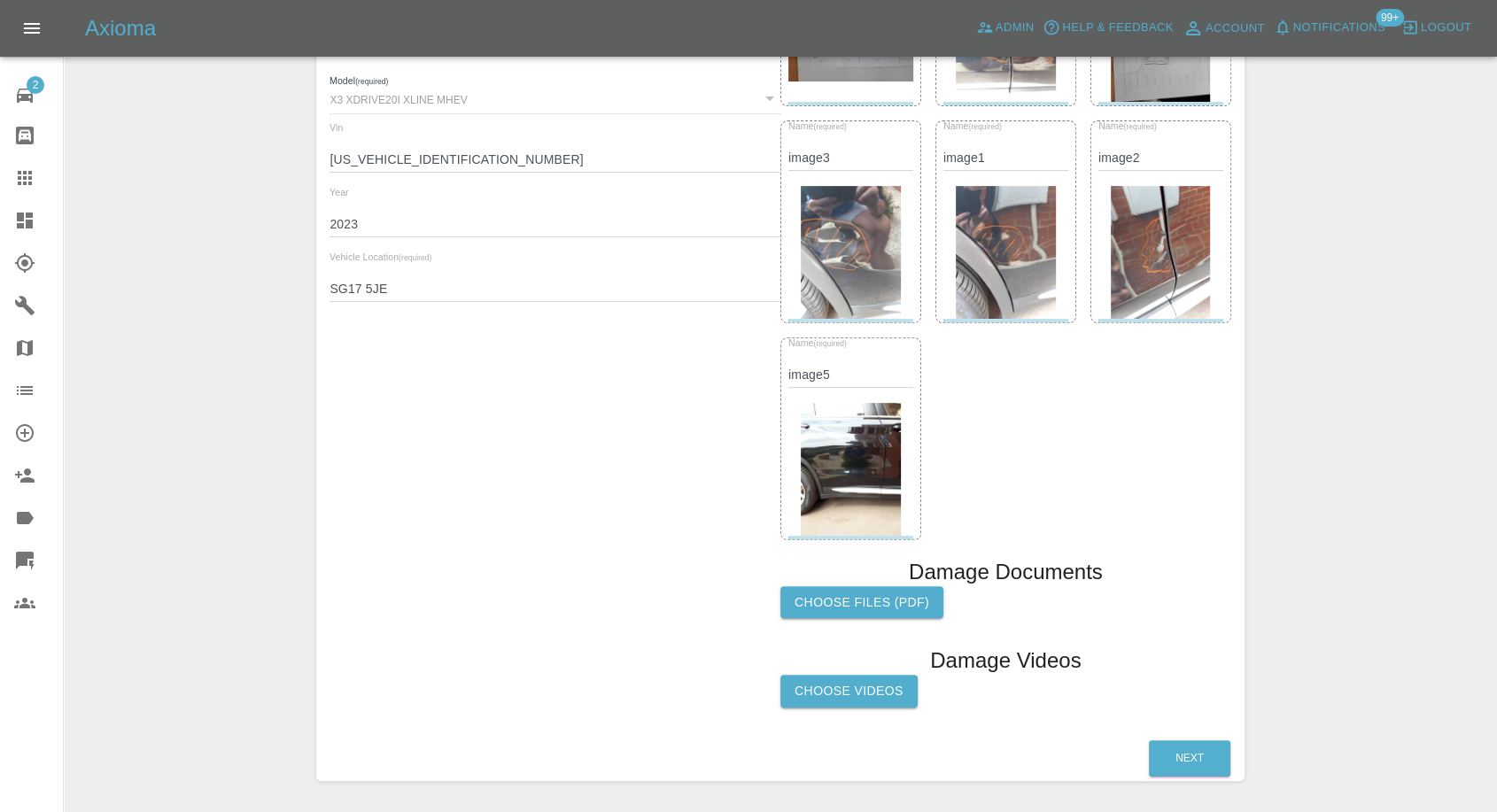
scroll to position [601, 0]
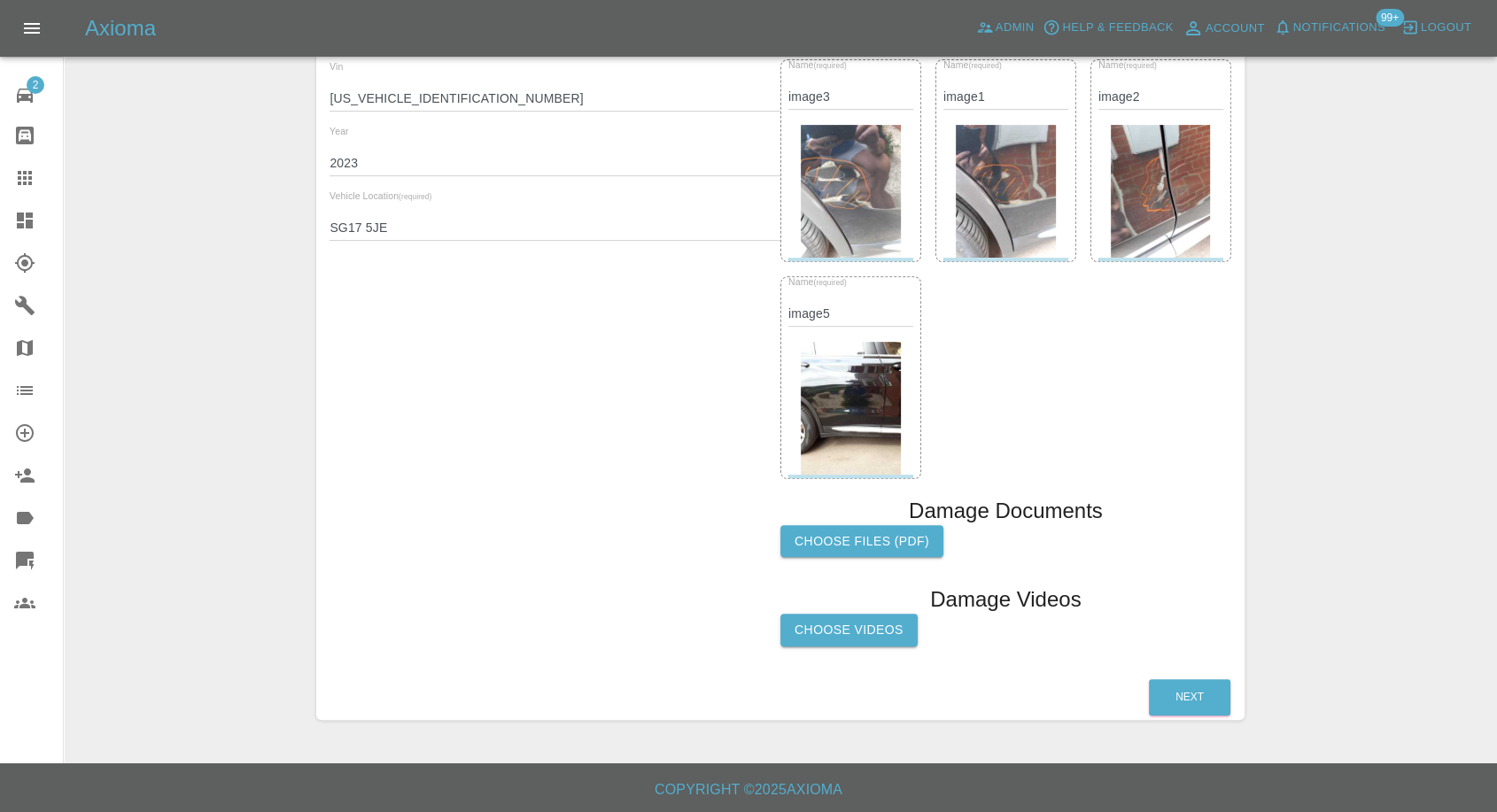
click at [848, 639] on label "Choose Videos" at bounding box center [848, 630] width 137 height 33
click at [0, 0] on input "Choose Videos" at bounding box center [0, 0] width 0 height 0
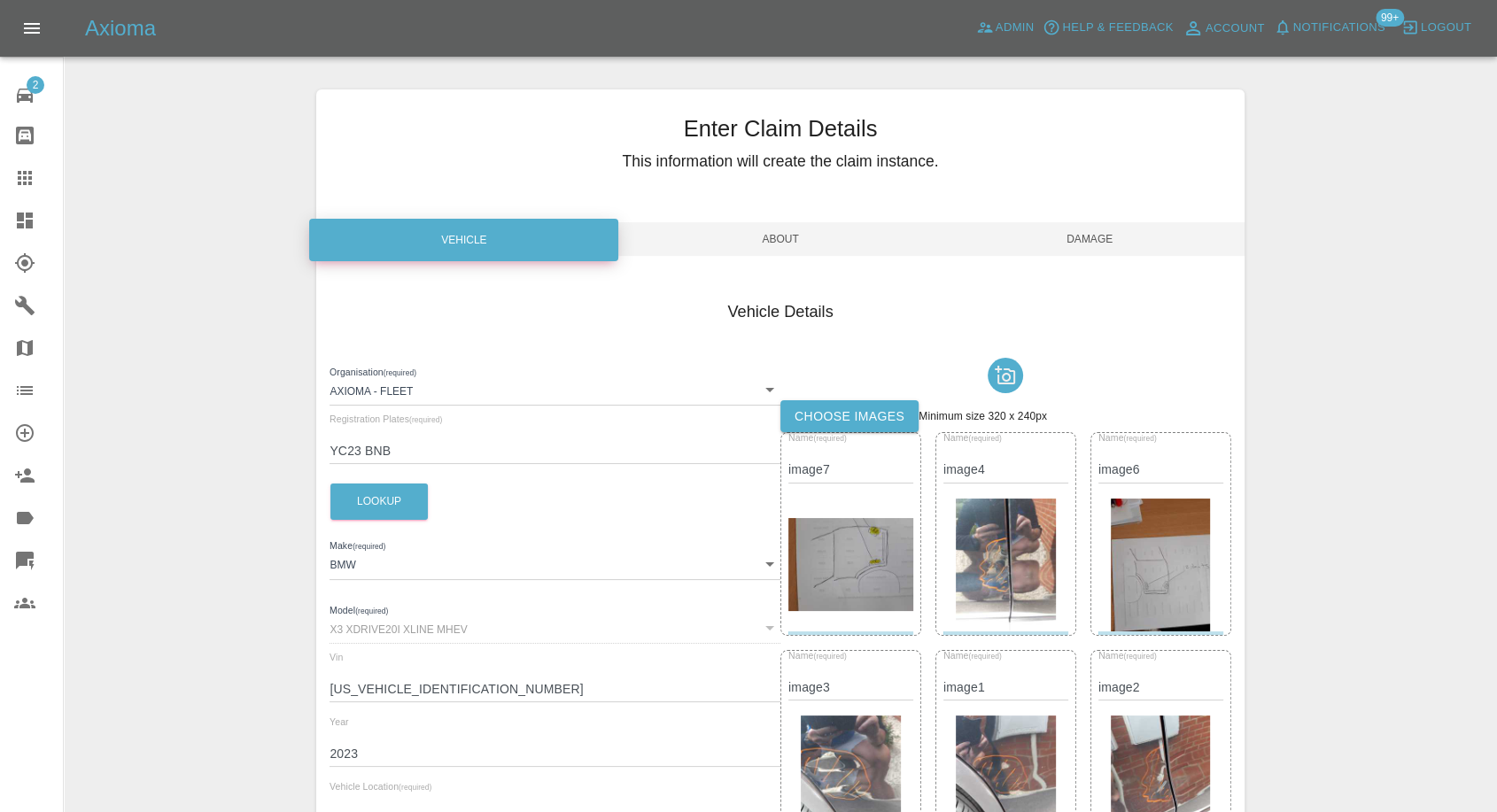
click at [1117, 222] on span "Damage" at bounding box center [1089, 239] width 309 height 34
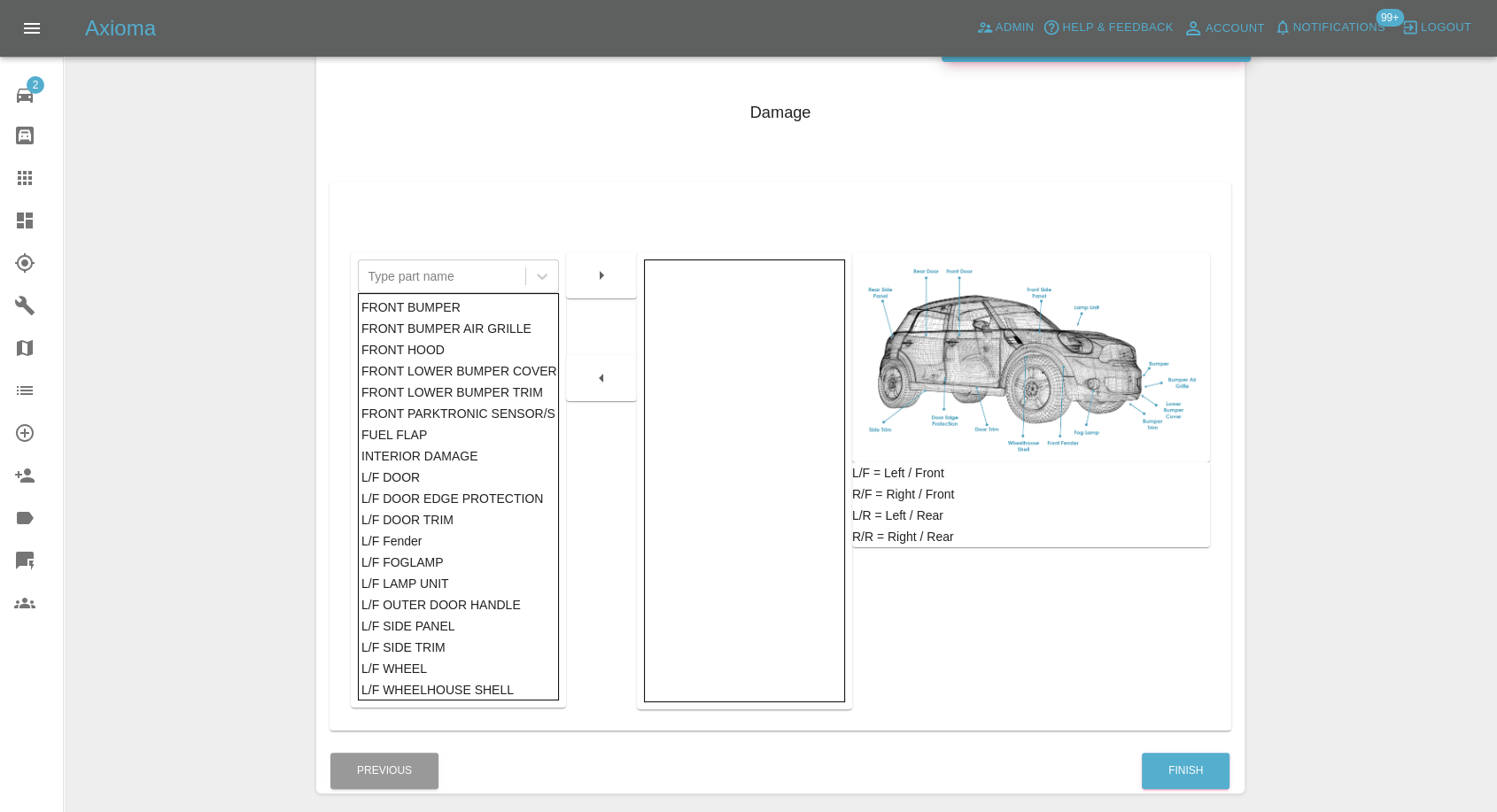
scroll to position [284, 0]
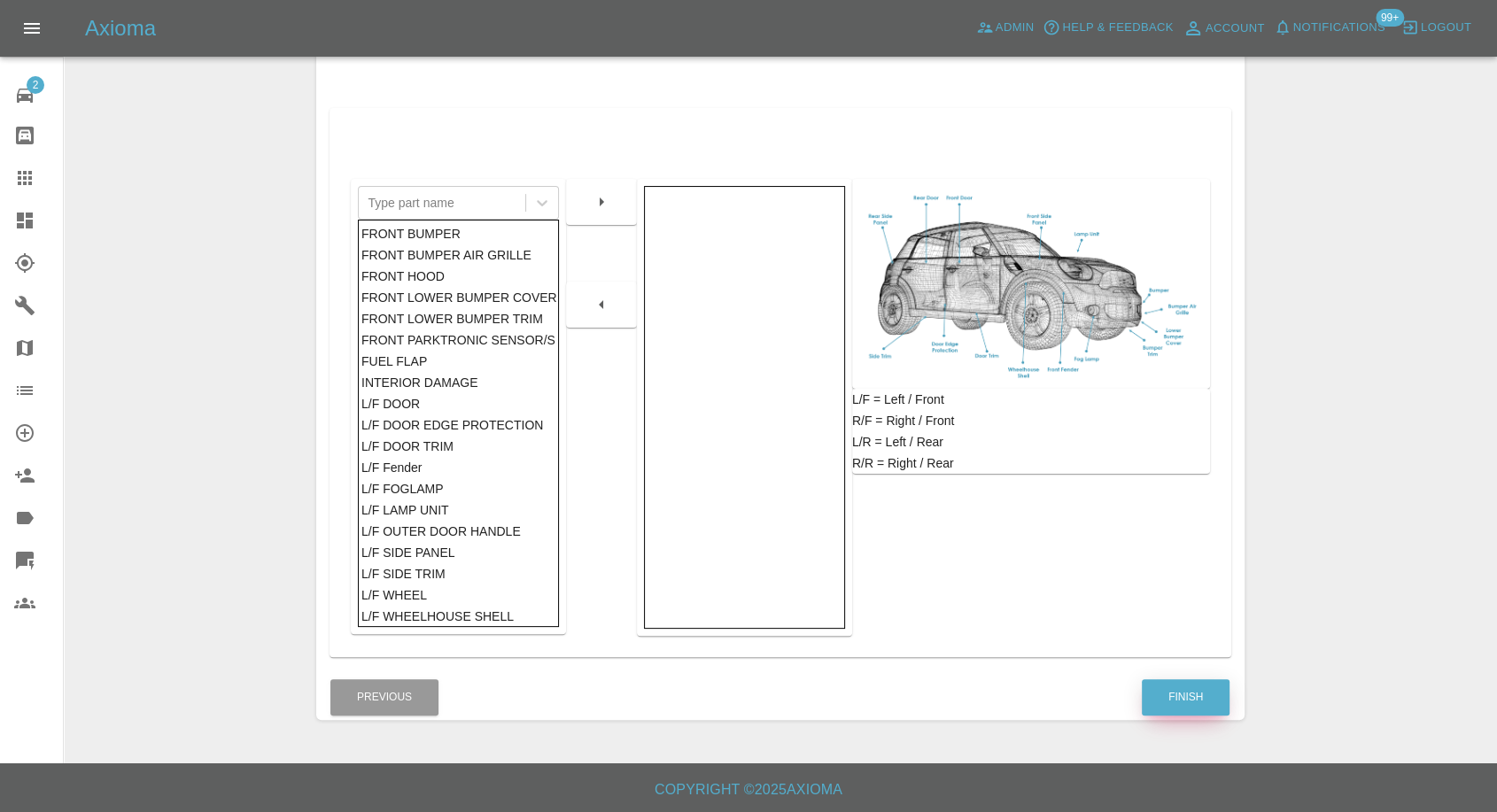
click at [1196, 700] on button "Finish" at bounding box center [1186, 698] width 88 height 36
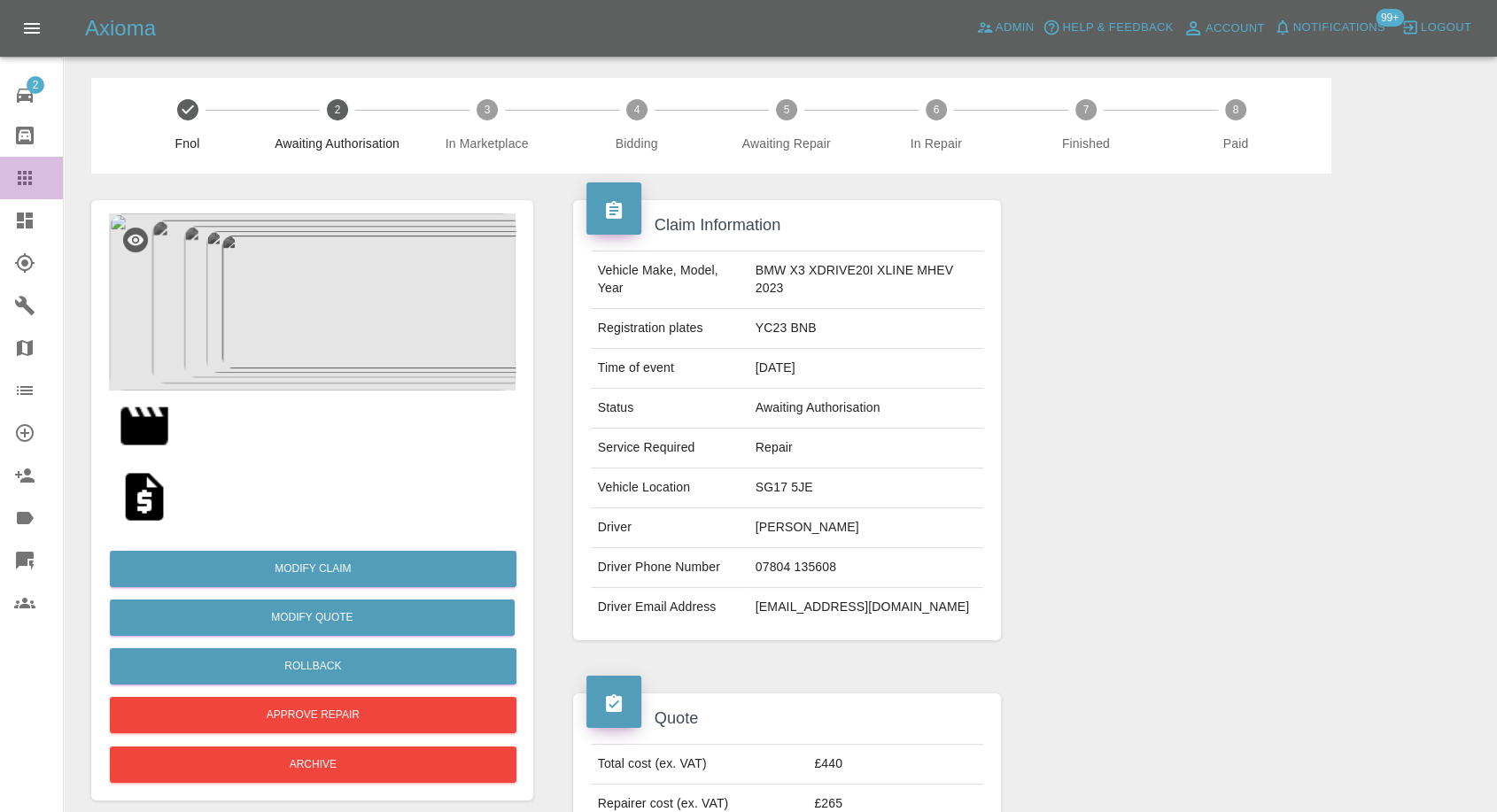
click at [6, 179] on link "Claims" at bounding box center [31, 178] width 63 height 43
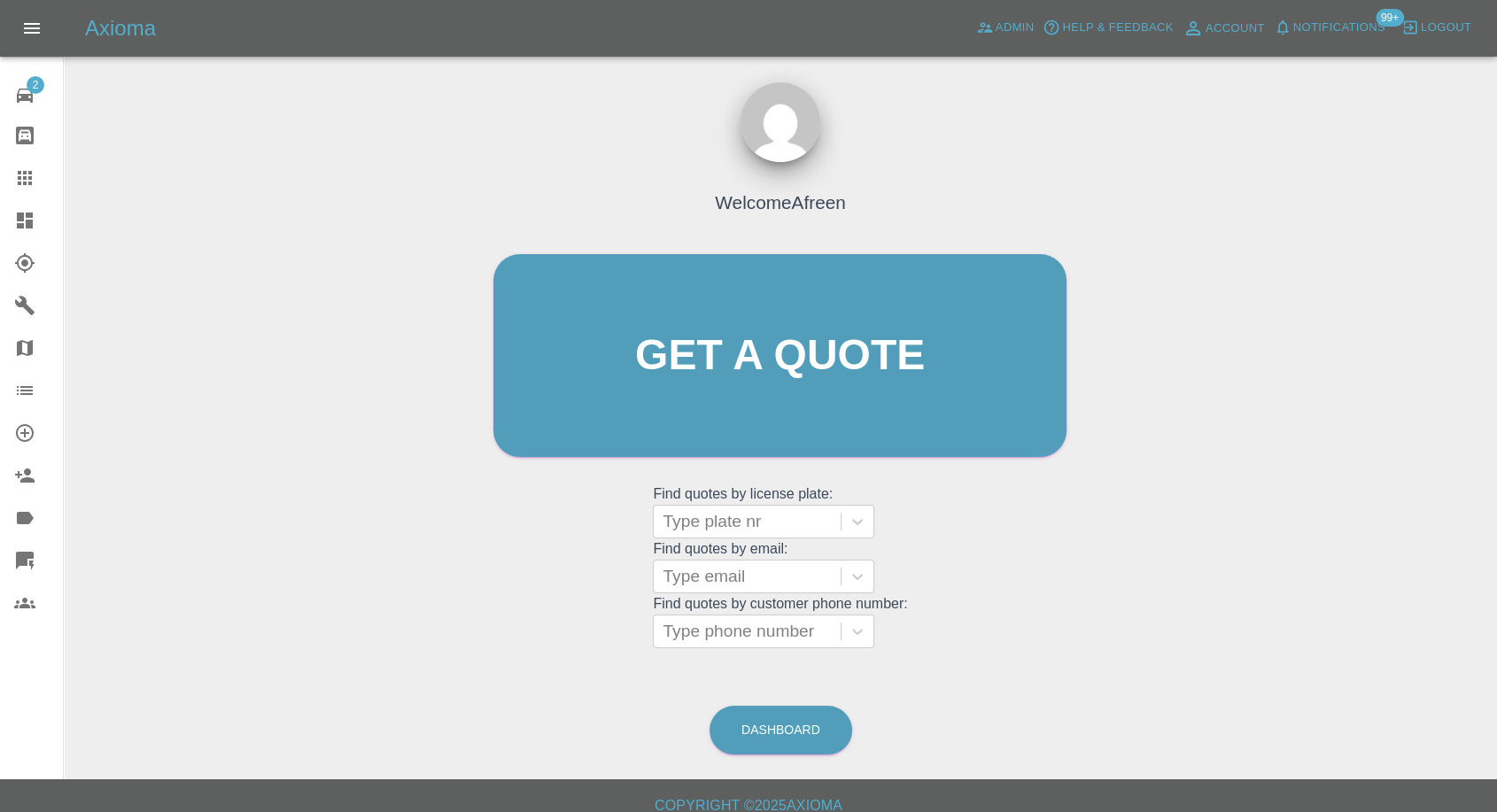
click at [744, 648] on div "Welcome Afreen Get a quote Get a quote Find quotes by license plate: Type plate…" at bounding box center [780, 389] width 611 height 535
click at [745, 637] on div at bounding box center [747, 631] width 169 height 25
paste input "+447795950538"
drag, startPoint x: 694, startPoint y: 632, endPoint x: 576, endPoint y: 641, distance: 118.3
click at [607, 641] on div "Welcome Afreen Get a quote Get a quote Find quotes by license plate: Type plate…" at bounding box center [780, 389] width 611 height 535
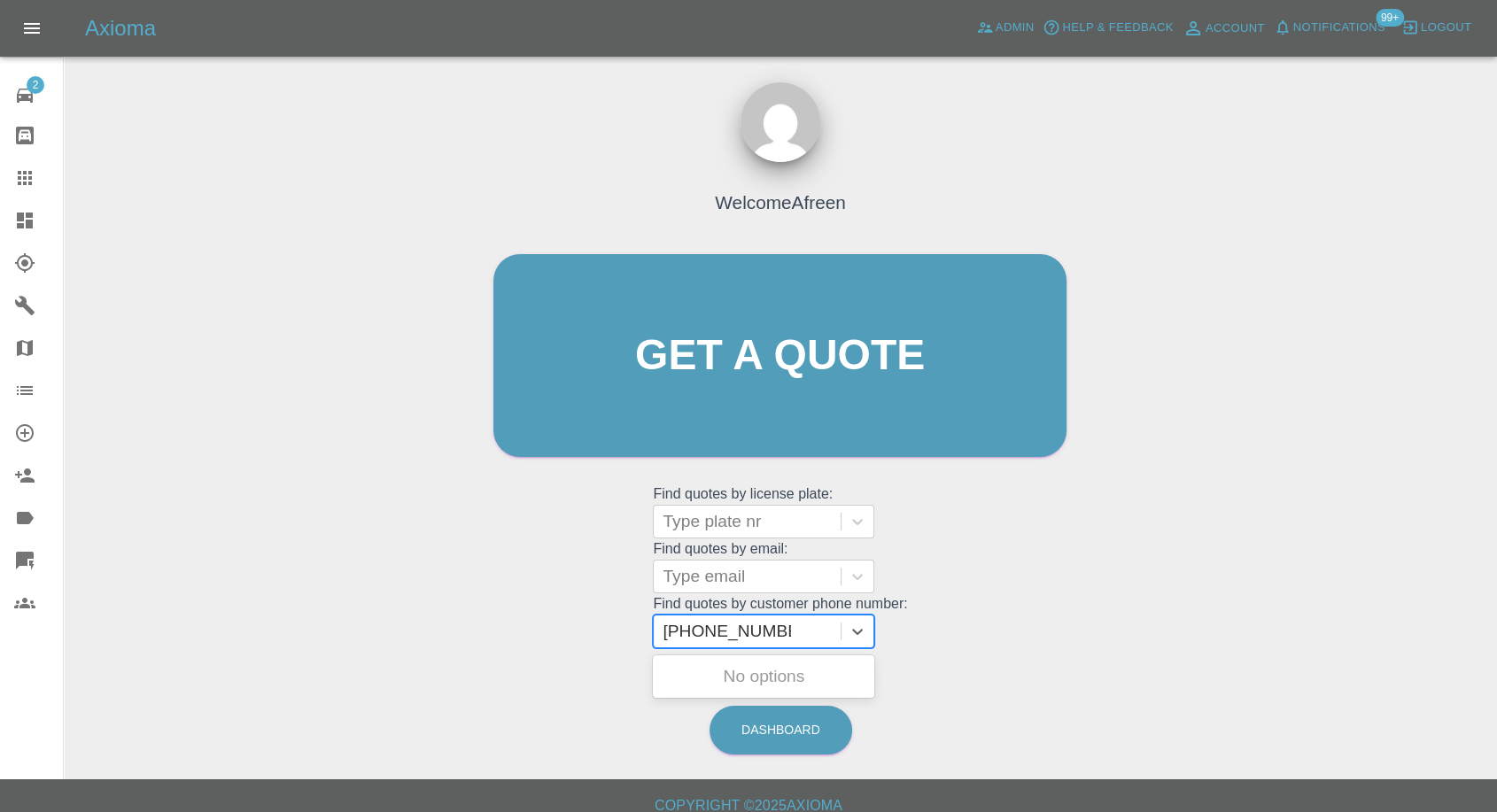
type input "07795950538"
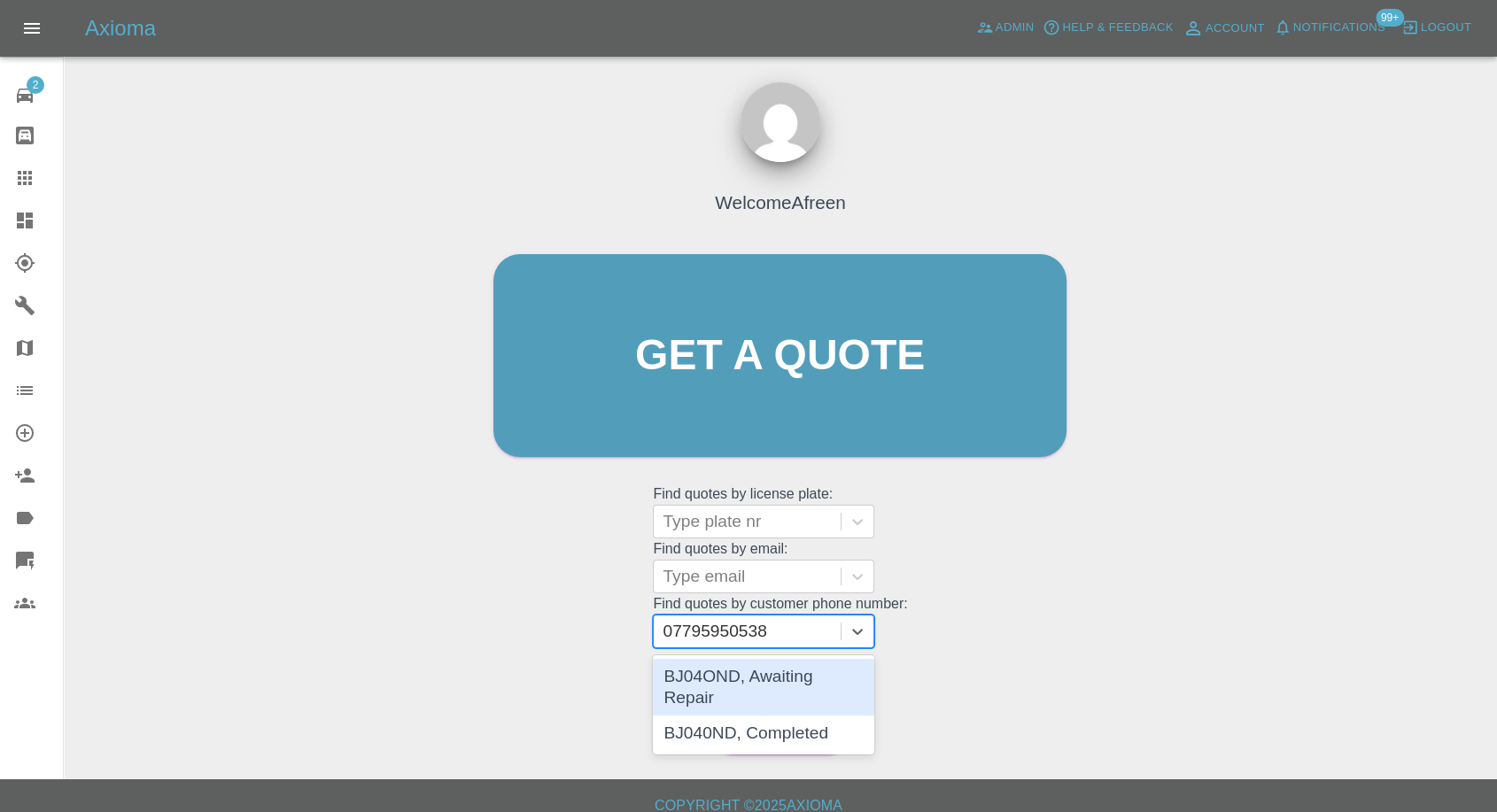
click at [790, 668] on div "BJ04OND, Awaiting Repair" at bounding box center [764, 687] width 221 height 57
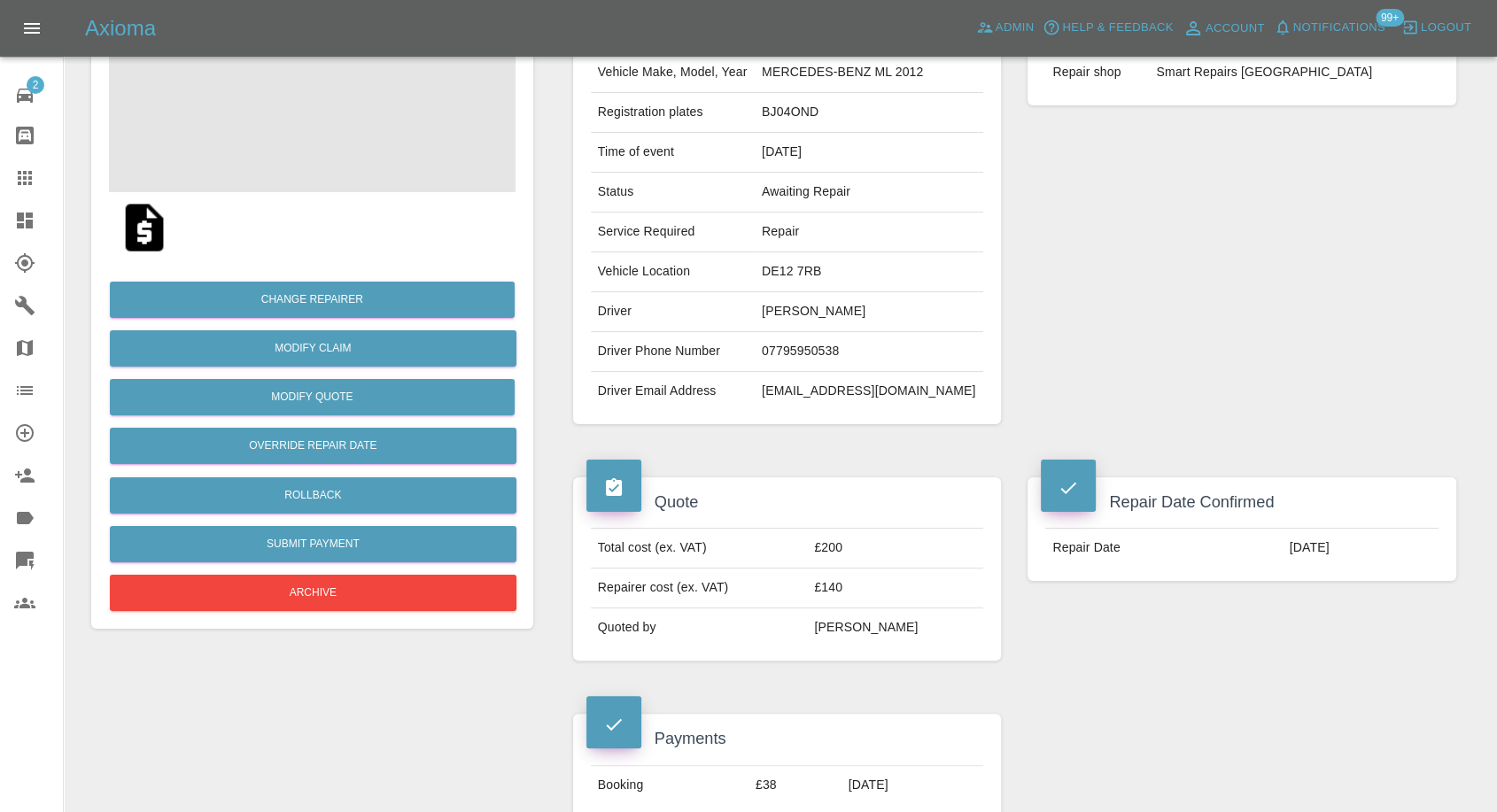
scroll to position [197, 0]
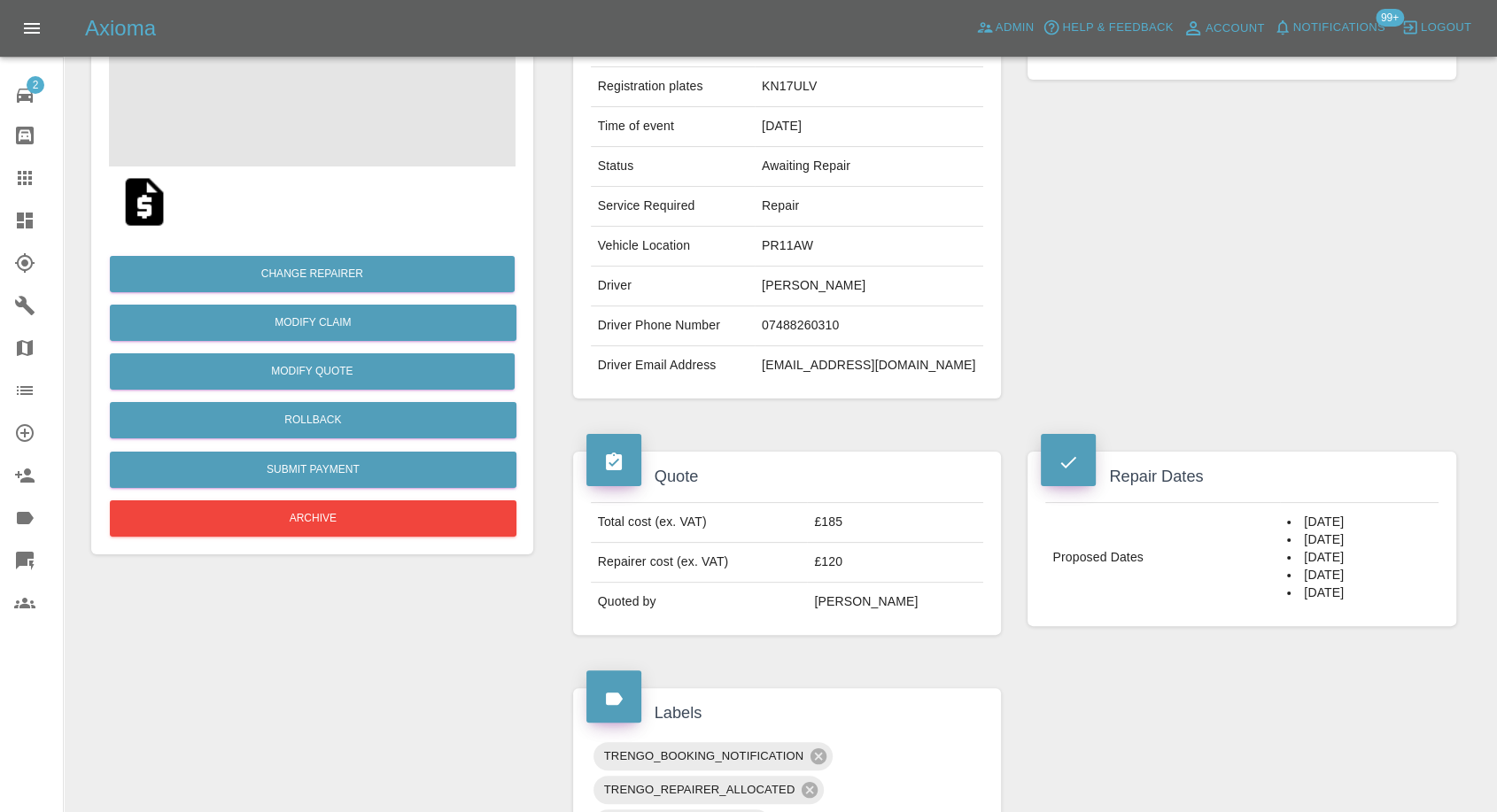
scroll to position [197, 0]
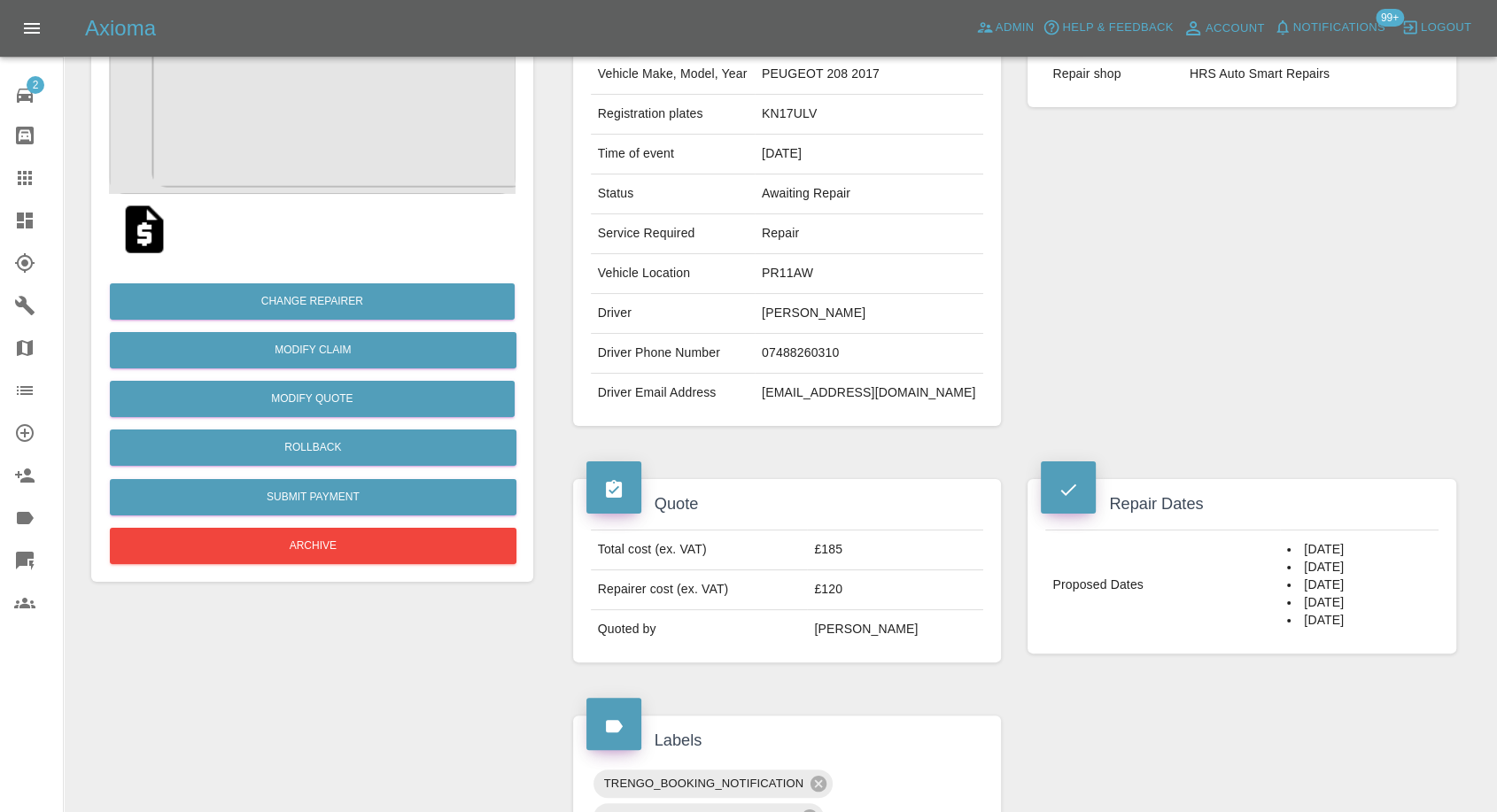
click at [822, 348] on td "07488260310" at bounding box center [869, 354] width 229 height 40
copy td "07488260310"
click at [757, 441] on div "Claim Information Vehicle Make, Model, Year PEUGEOT 208 2017 Registration plate…" at bounding box center [788, 215] width 456 height 475
click at [811, 316] on td "Jack Heffernan" at bounding box center [869, 314] width 229 height 40
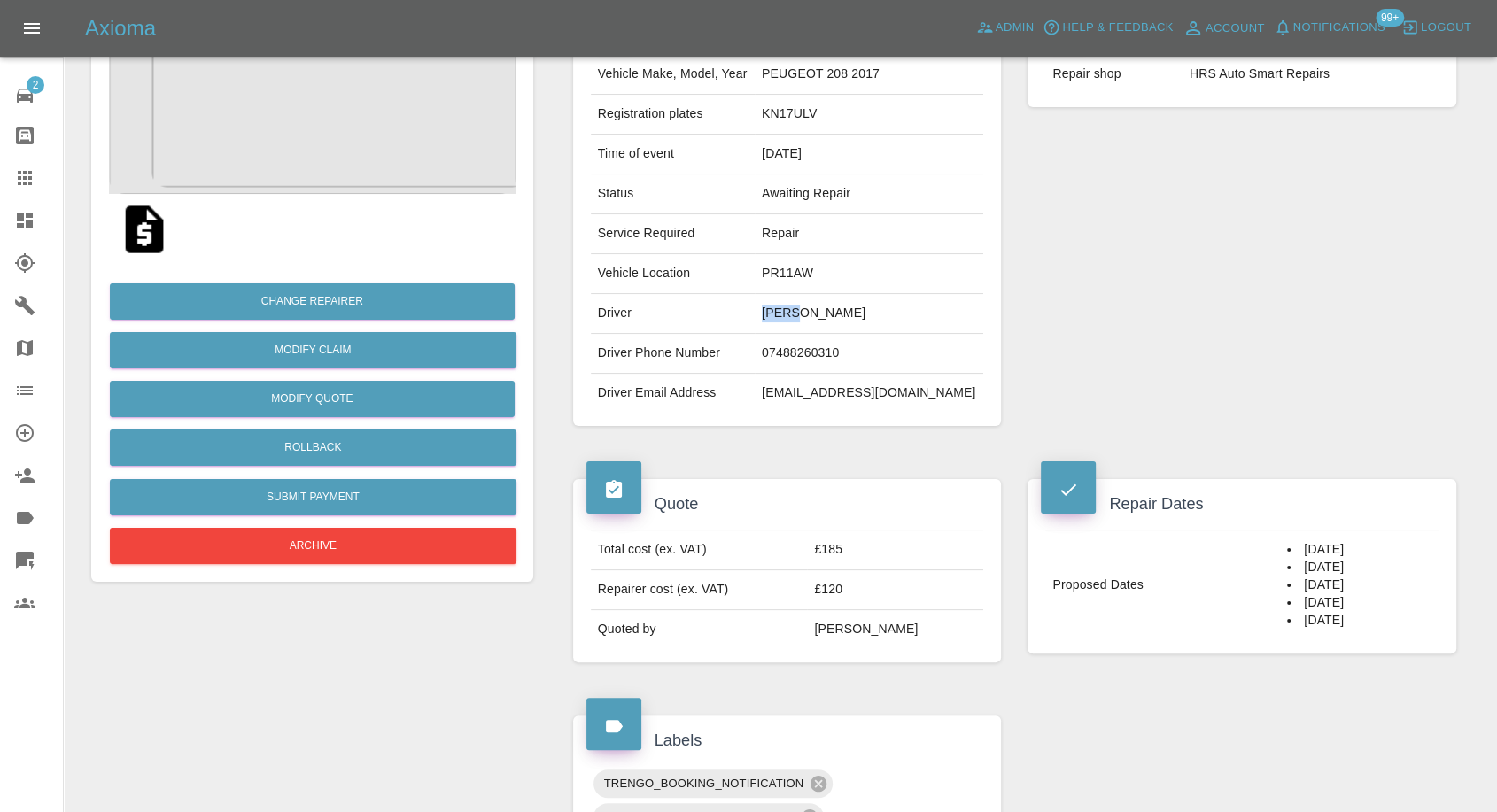
click at [811, 316] on td "Jack Heffernan" at bounding box center [869, 314] width 229 height 40
copy td "Jack"
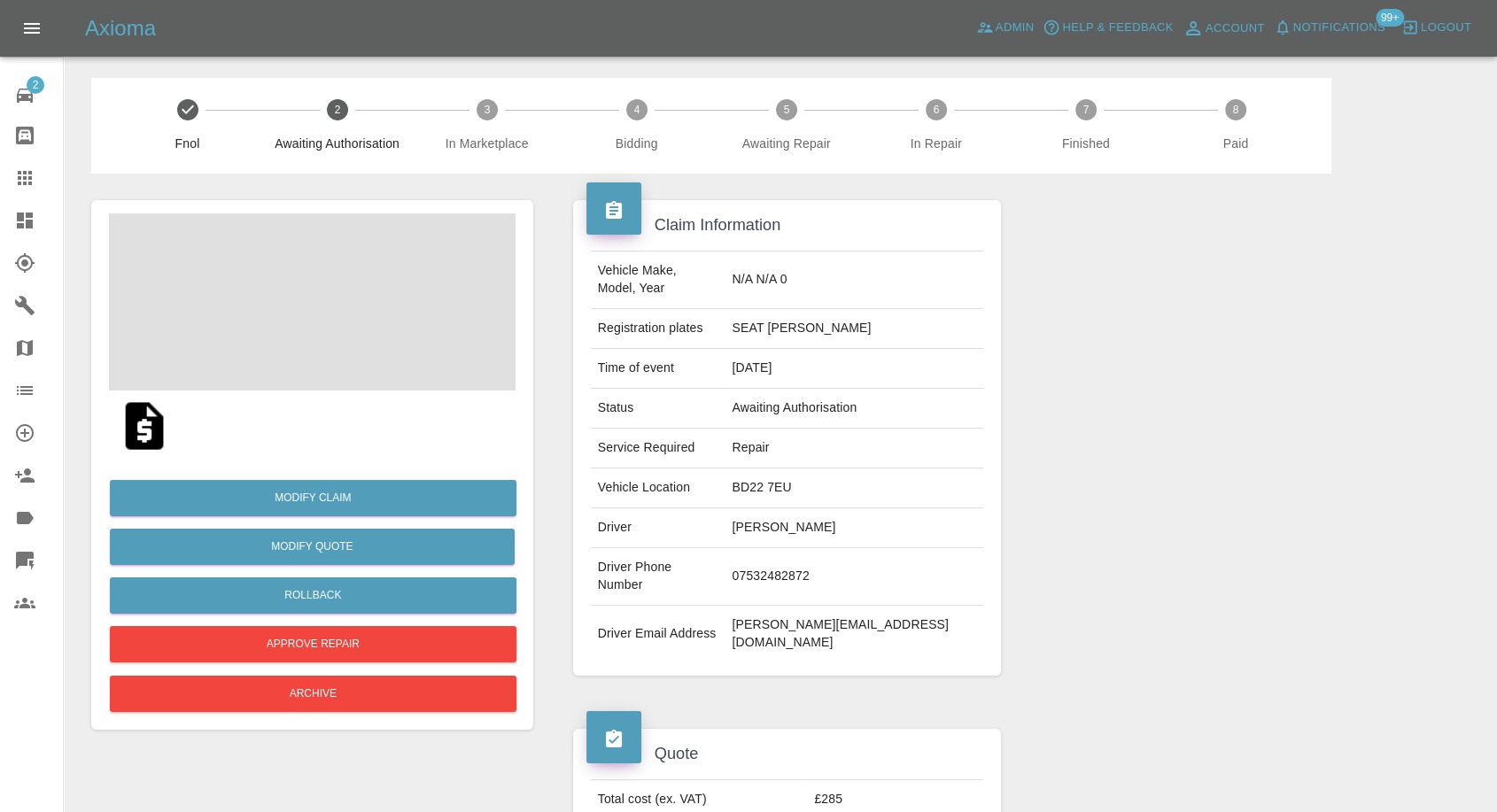
click at [359, 335] on span at bounding box center [312, 302] width 407 height 177
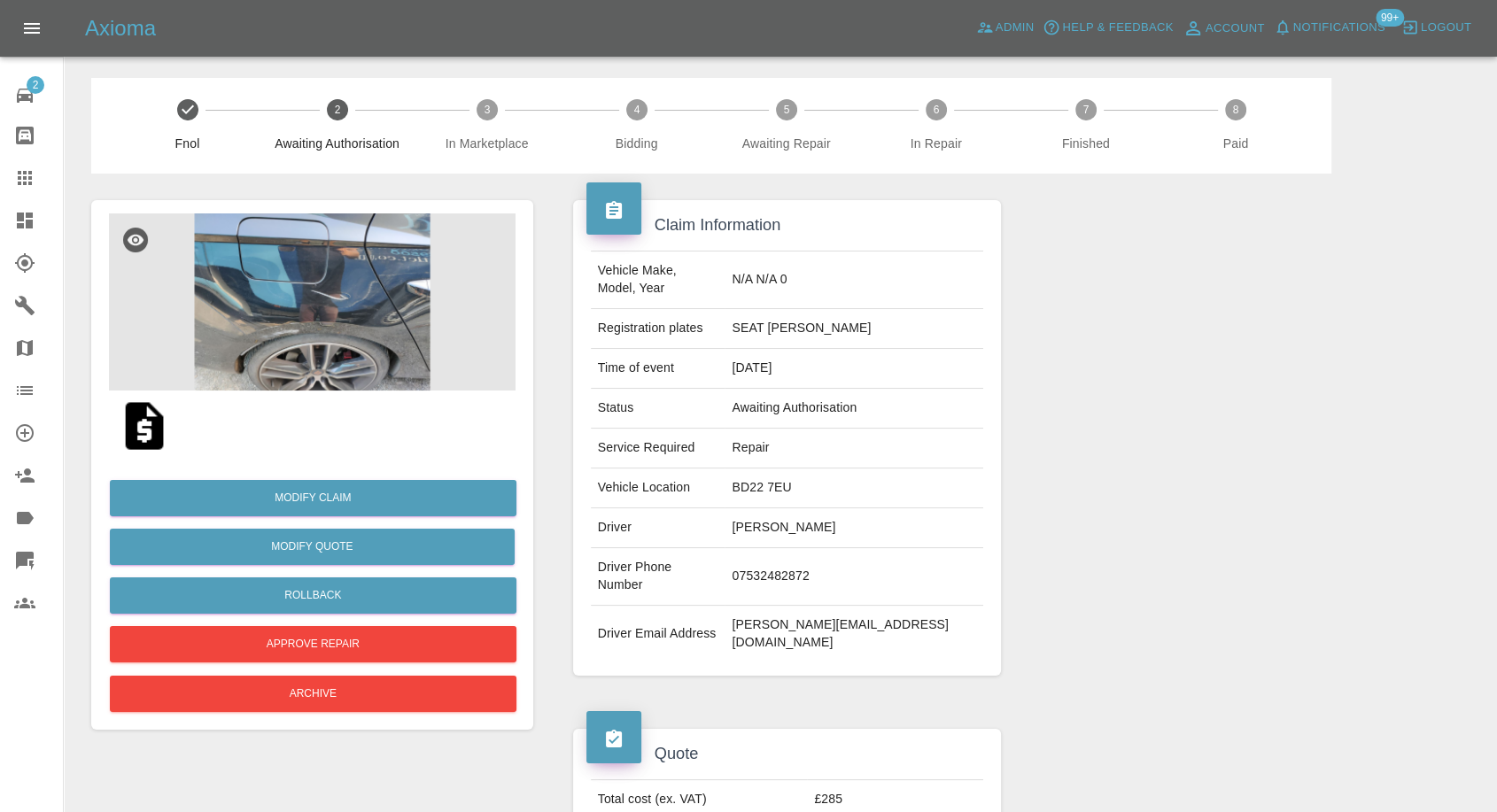
click at [307, 320] on img at bounding box center [312, 302] width 407 height 177
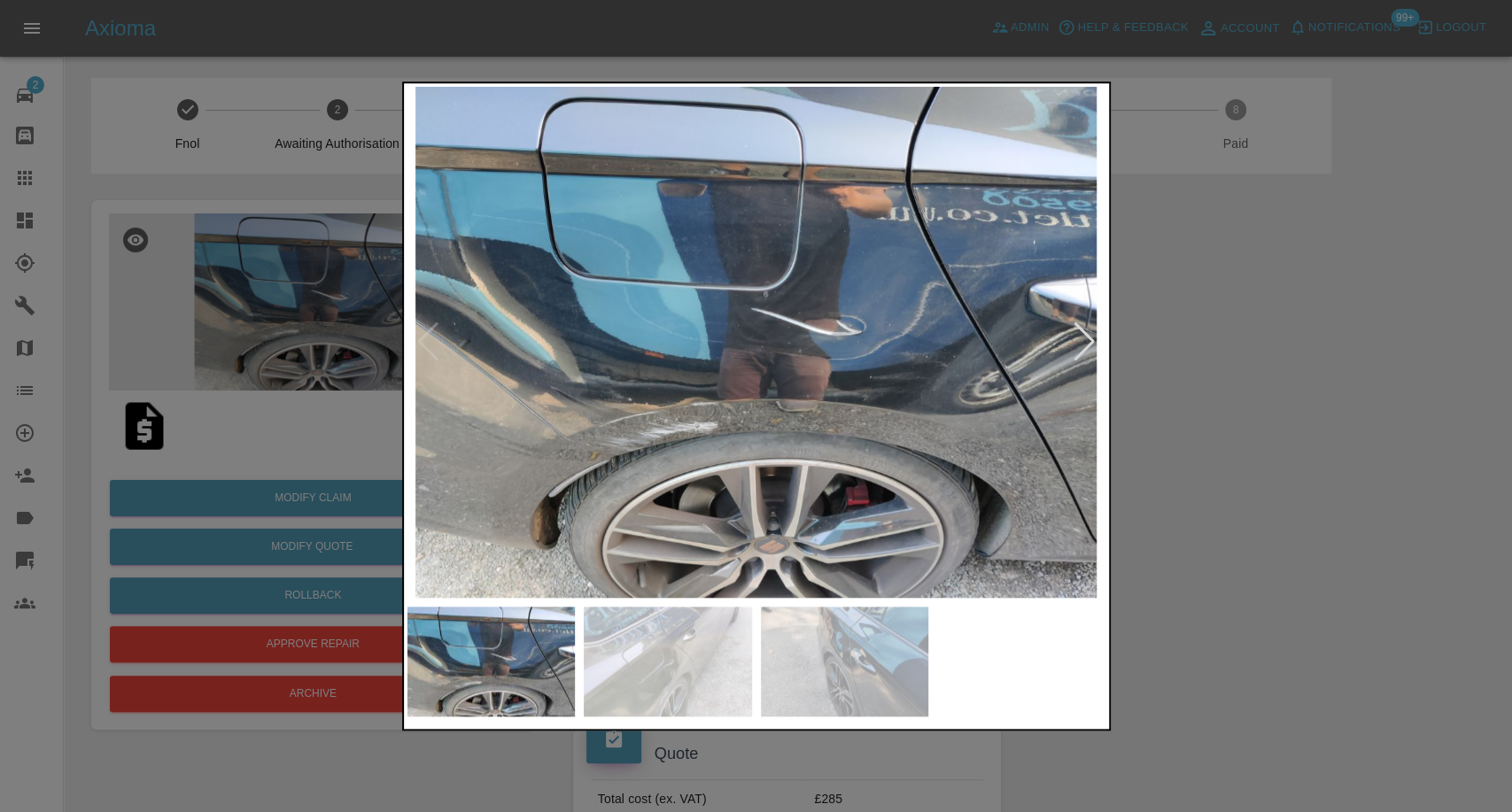
click at [657, 645] on img at bounding box center [668, 662] width 168 height 110
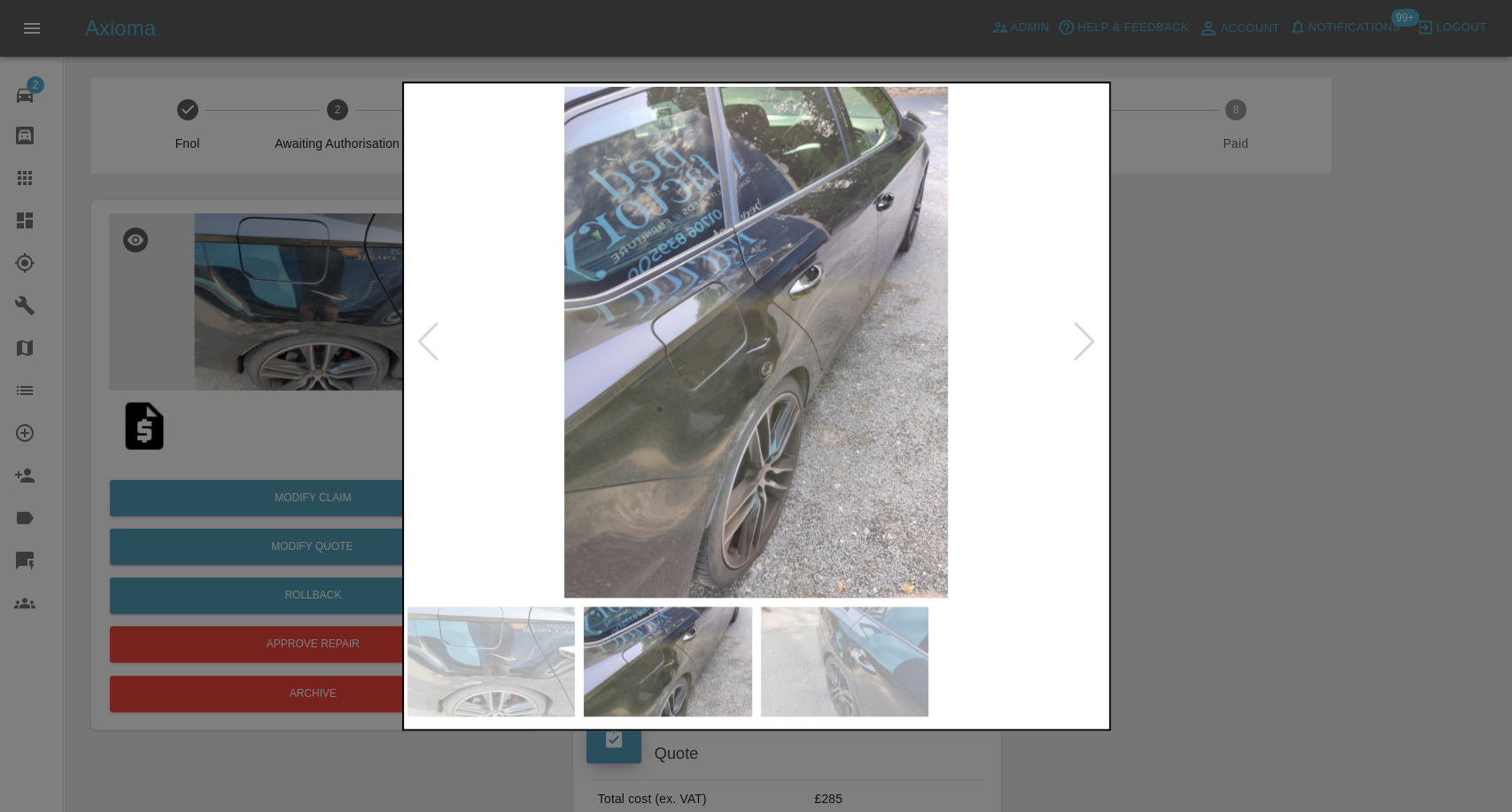
click at [888, 676] on img at bounding box center [845, 662] width 168 height 110
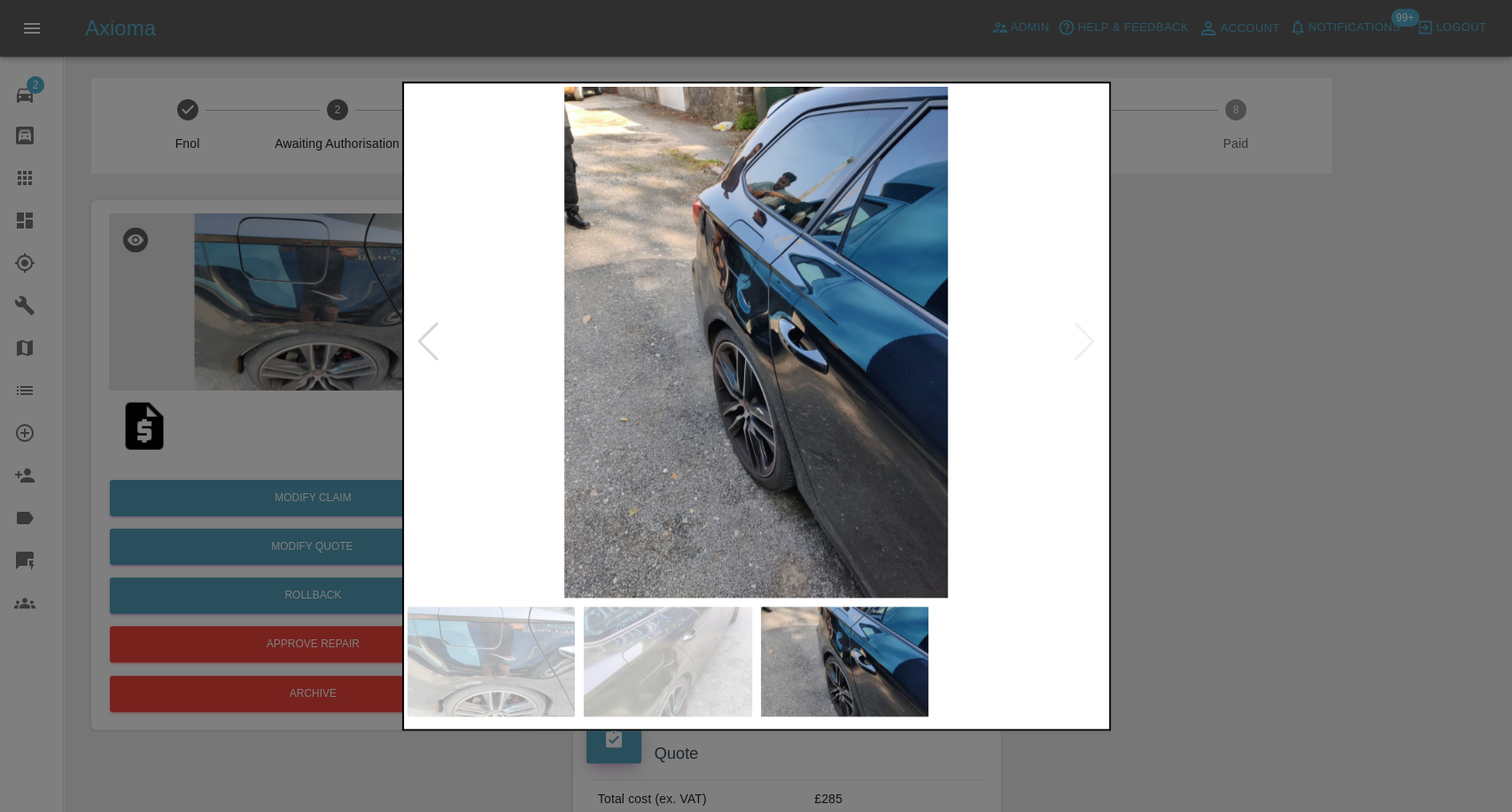
click at [1293, 494] on div at bounding box center [756, 406] width 1512 height 812
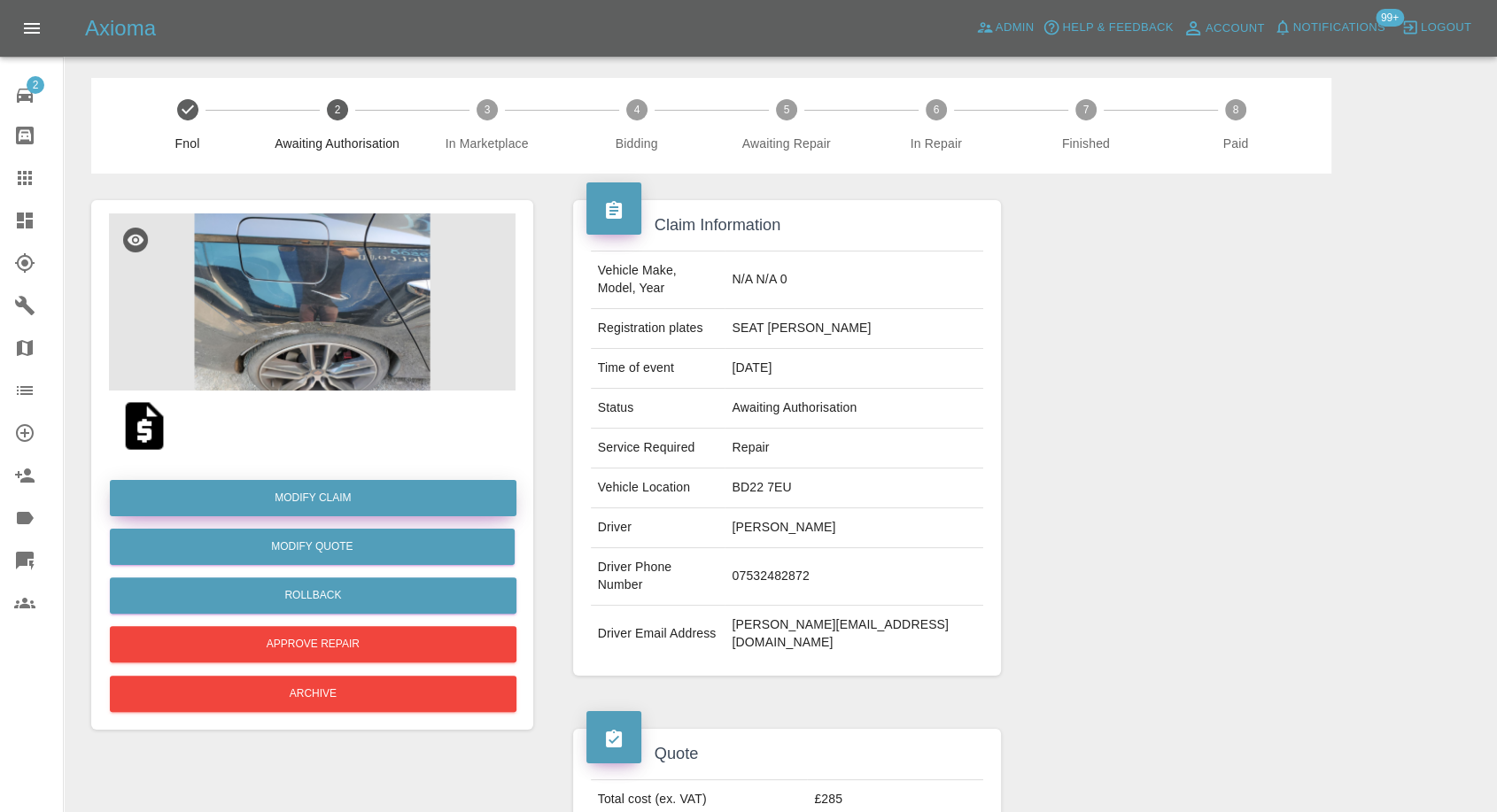
drag, startPoint x: 336, startPoint y: 492, endPoint x: 554, endPoint y: 527, distance: 220.8
click at [335, 492] on link "Modify Claim" at bounding box center [313, 498] width 407 height 36
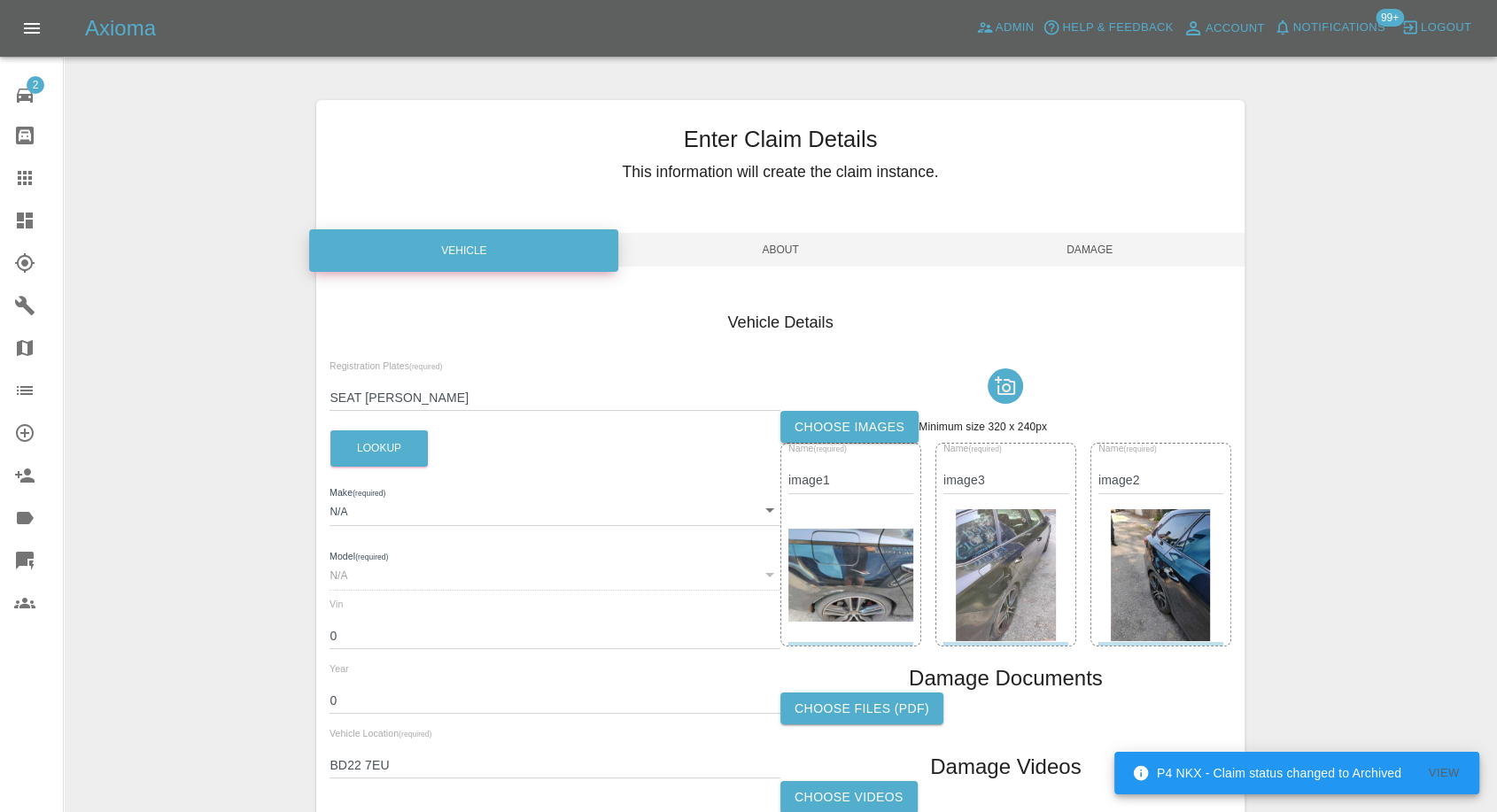
click at [836, 427] on label "Choose images" at bounding box center [849, 427] width 138 height 33
click at [0, 0] on input "Choose images" at bounding box center [0, 0] width 0 height 0
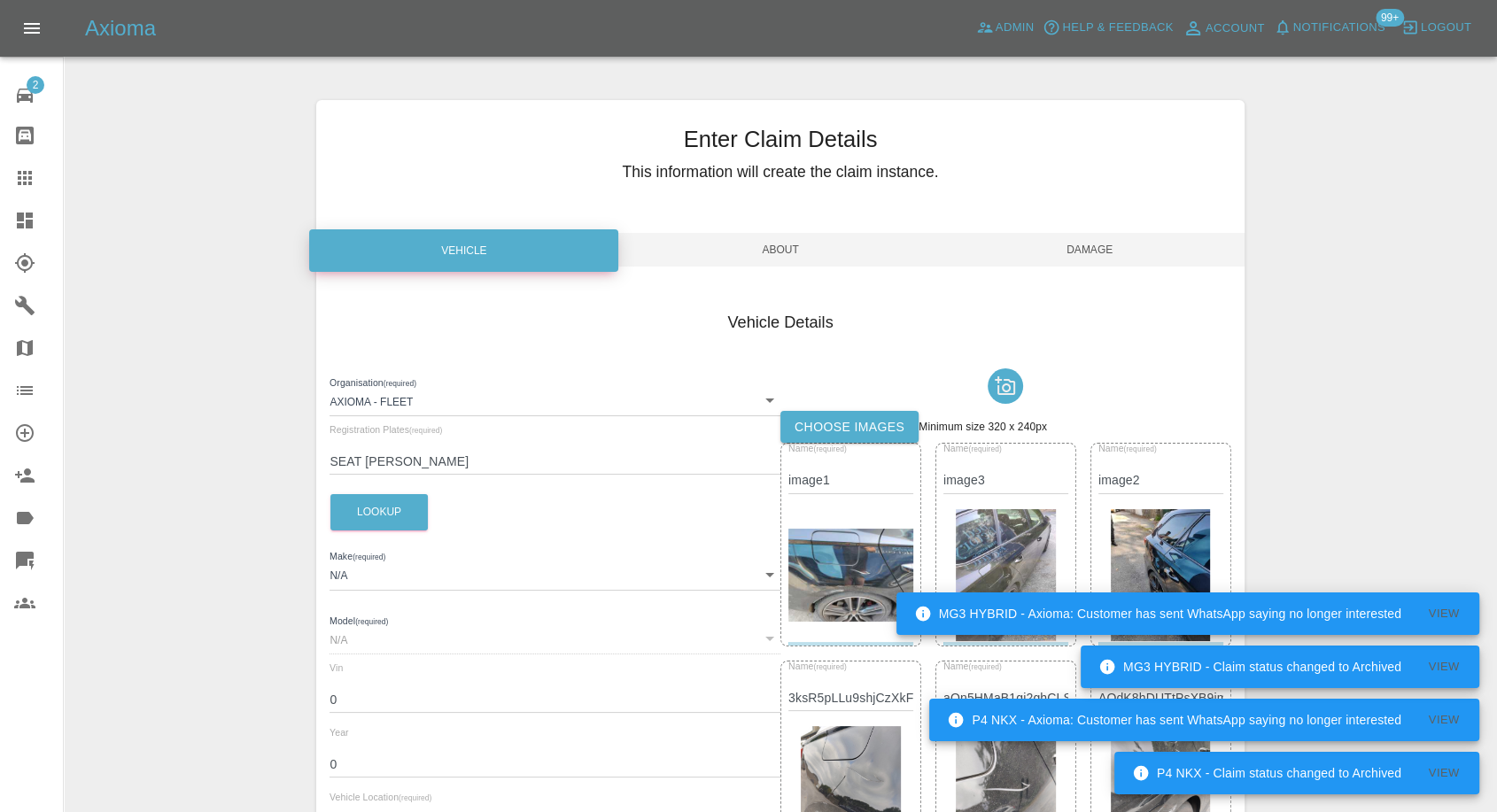
click at [1107, 250] on span "Damage" at bounding box center [1089, 250] width 309 height 34
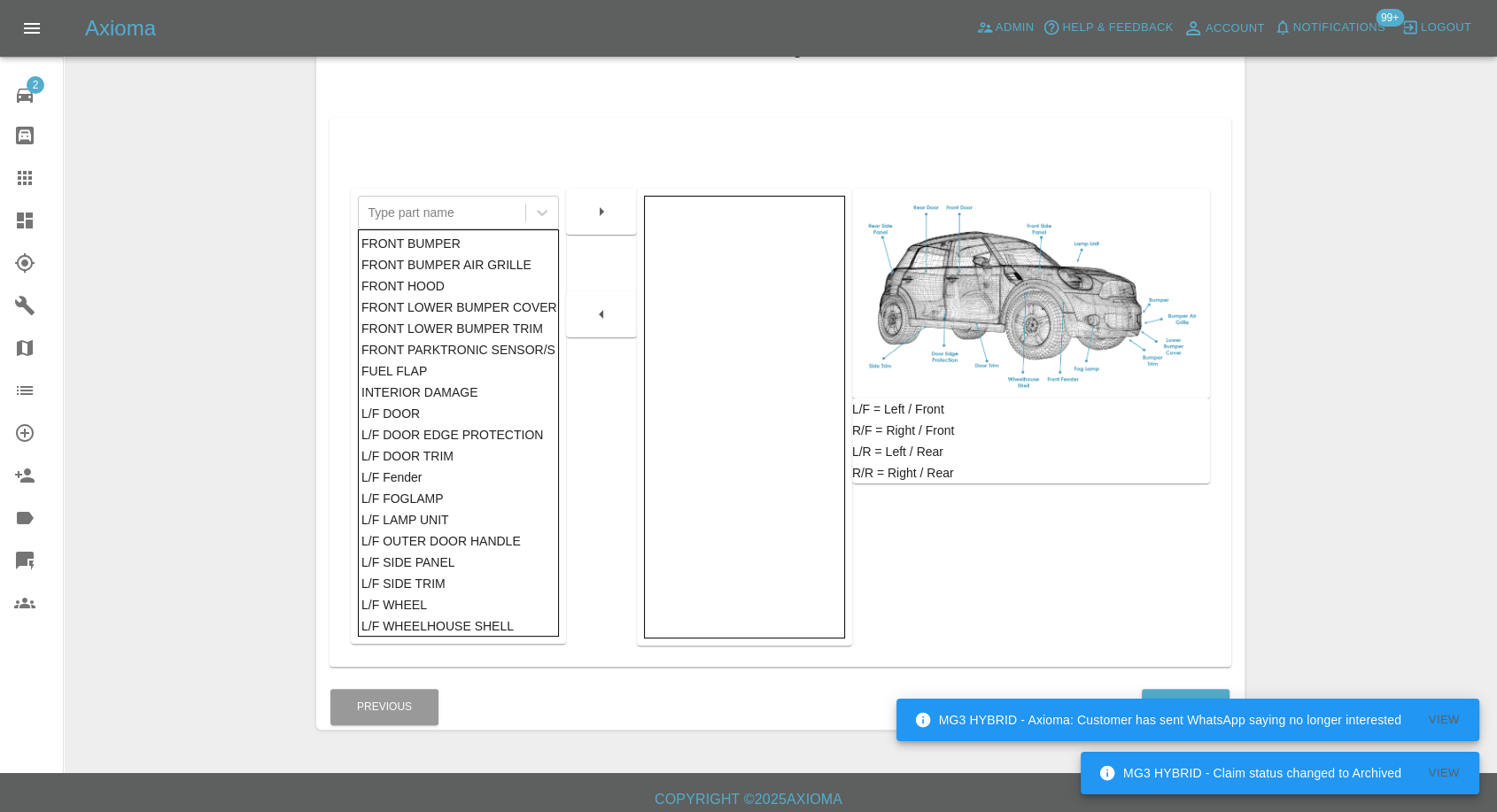
scroll to position [284, 0]
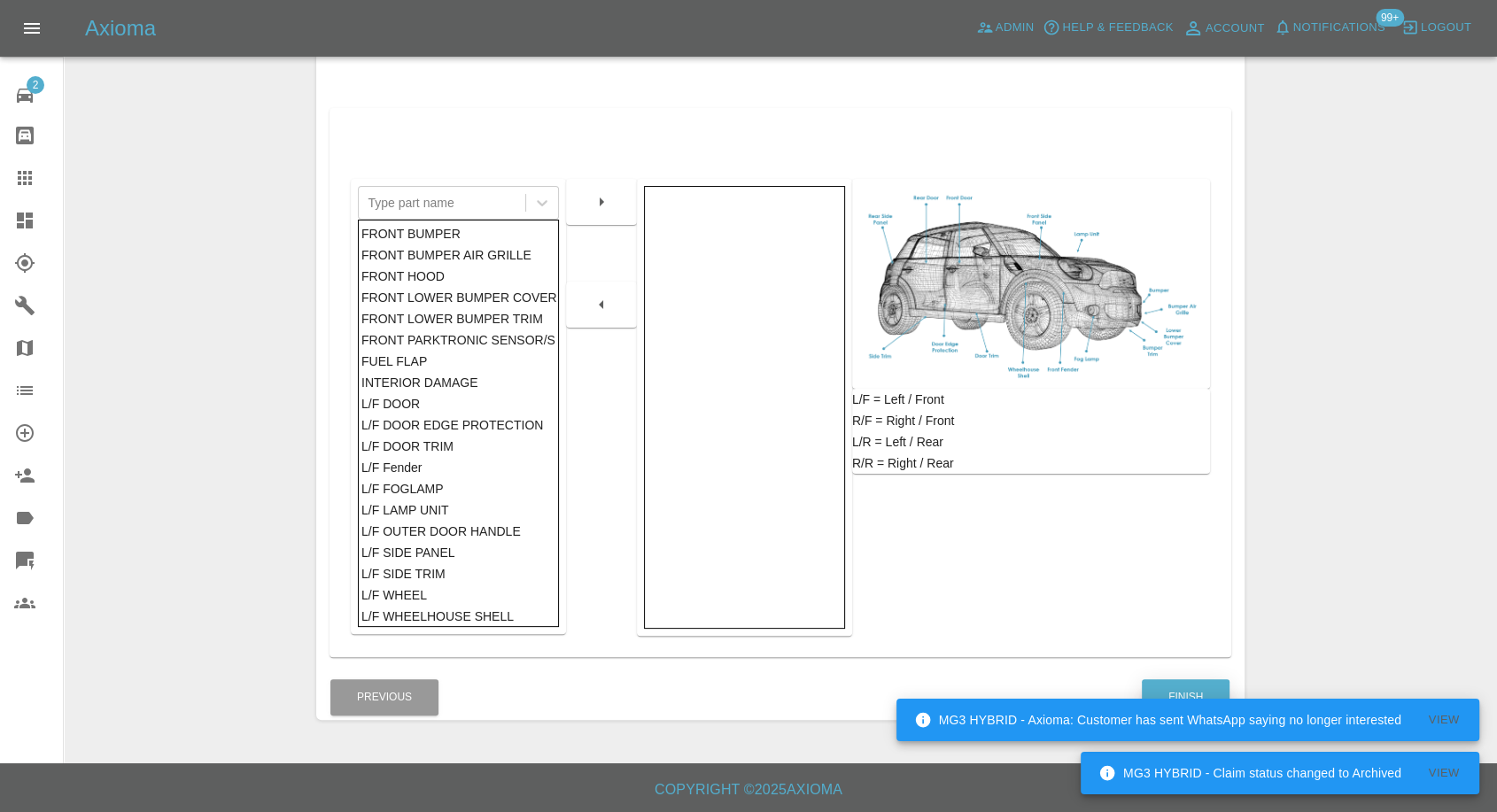
click at [1193, 685] on button "Finish" at bounding box center [1186, 698] width 88 height 36
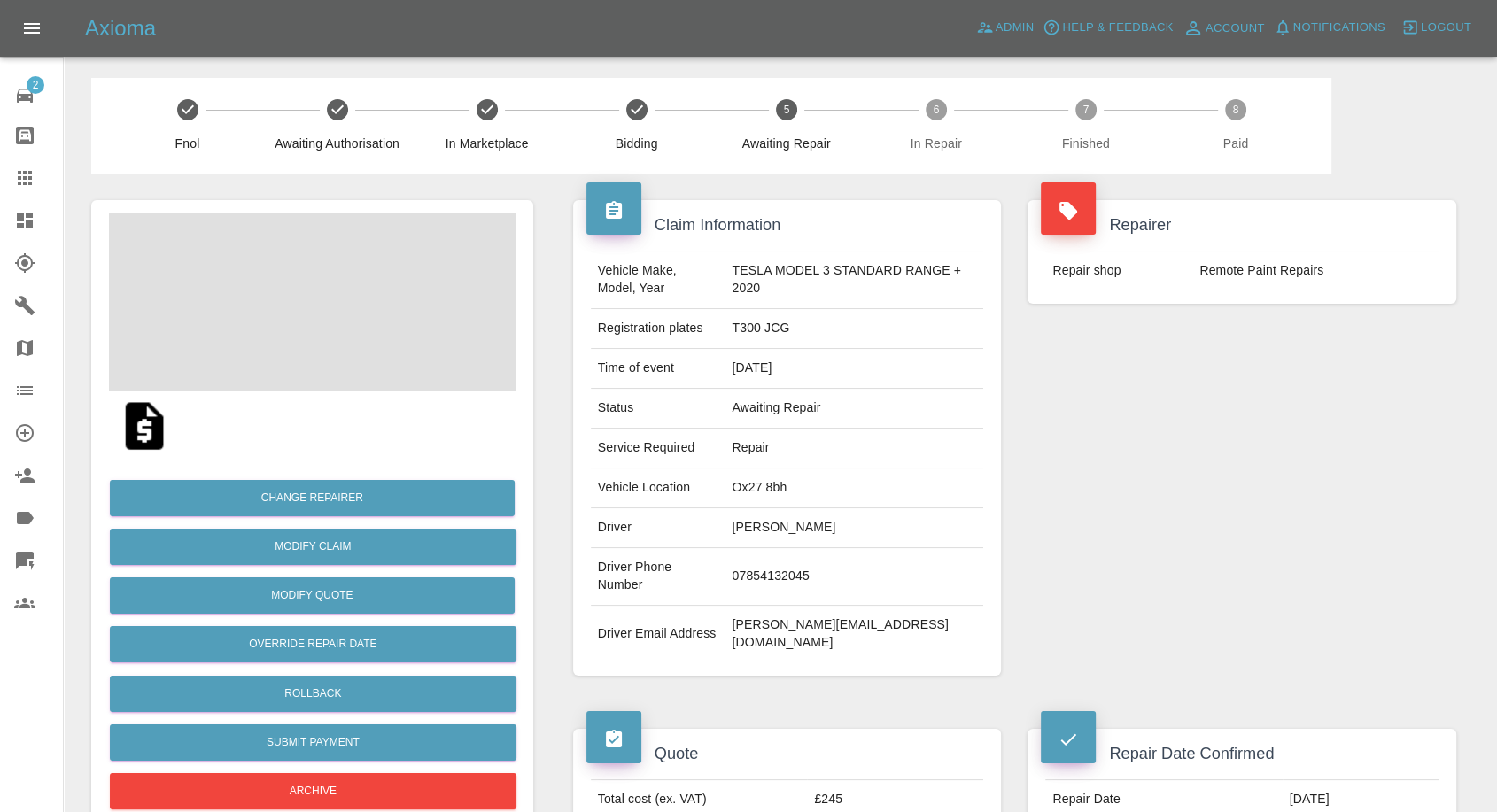
click at [744, 530] on td "[PERSON_NAME]" at bounding box center [854, 528] width 259 height 40
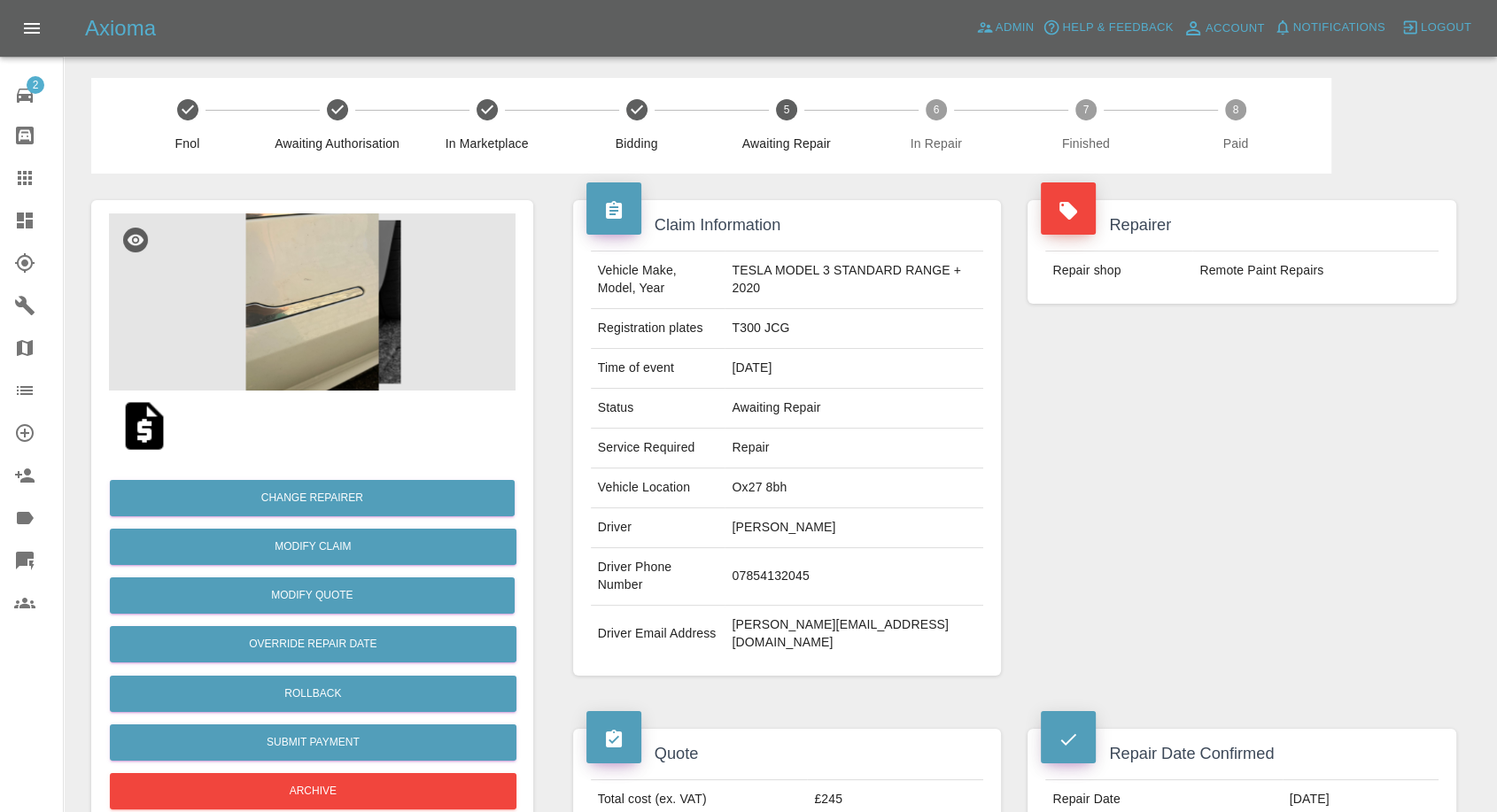
click at [775, 558] on td "07854132045" at bounding box center [854, 577] width 259 height 58
copy td "07854132045"
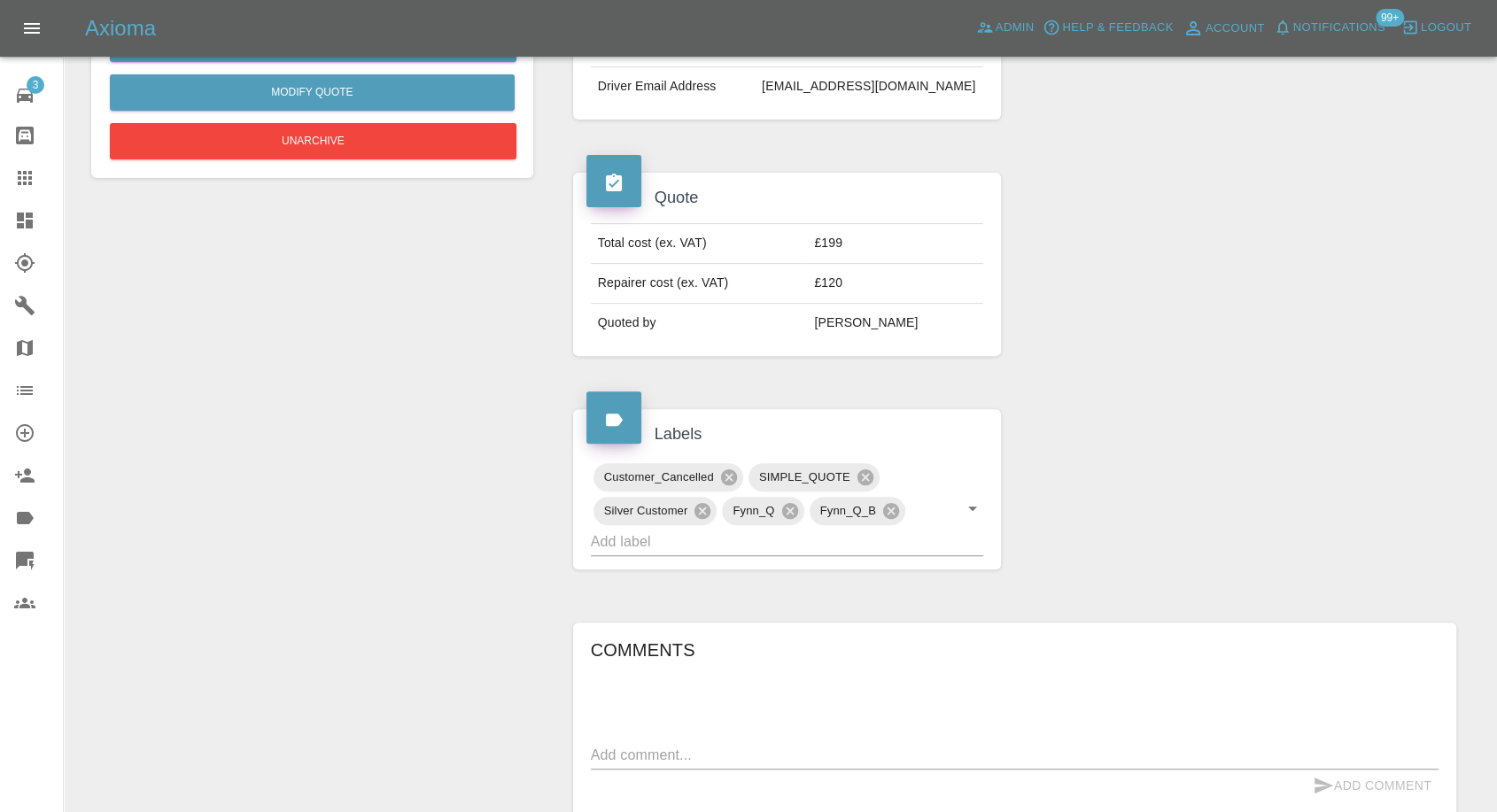
scroll to position [208, 0]
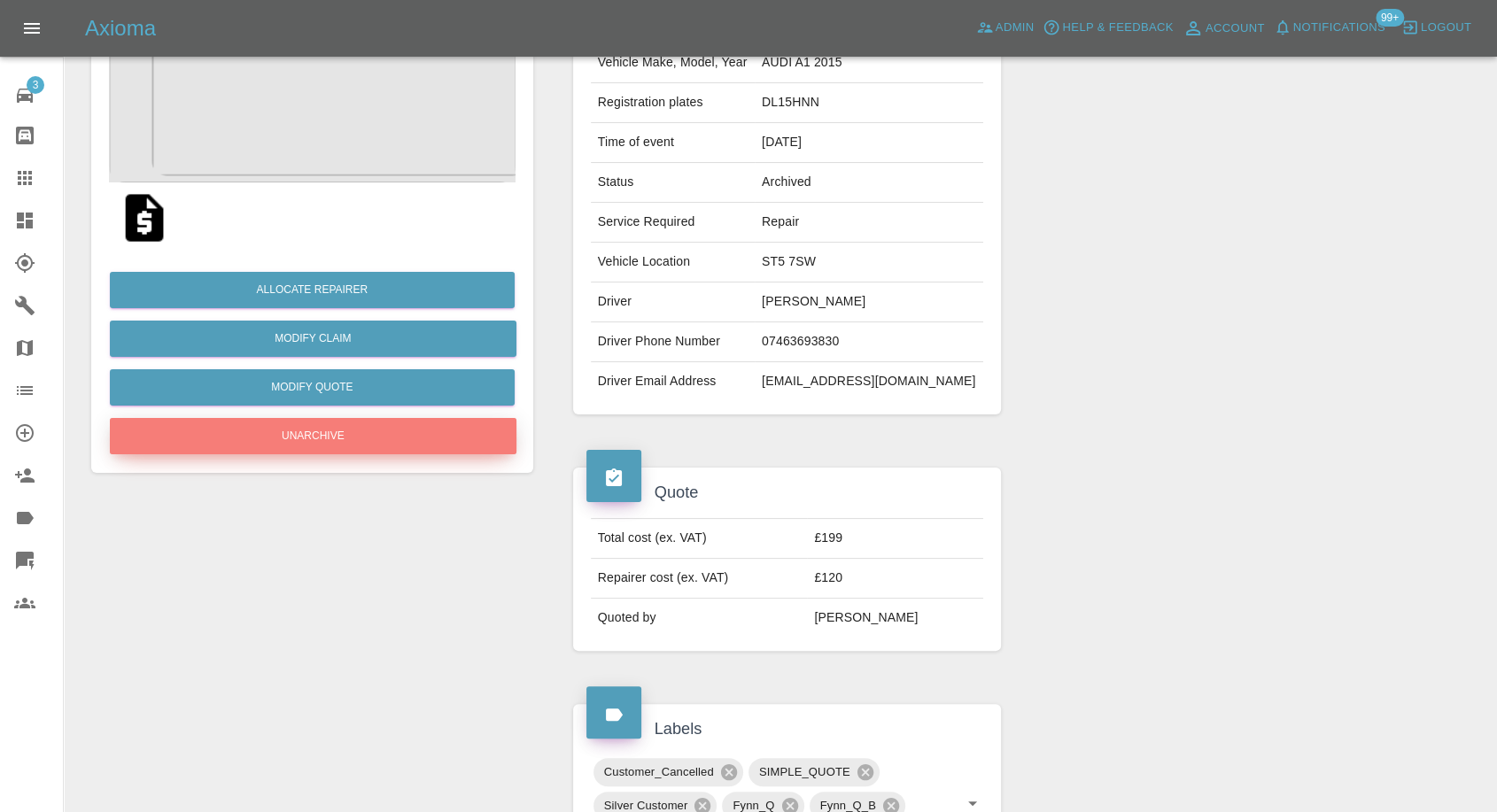
click at [369, 431] on button "Unarchive" at bounding box center [313, 436] width 407 height 36
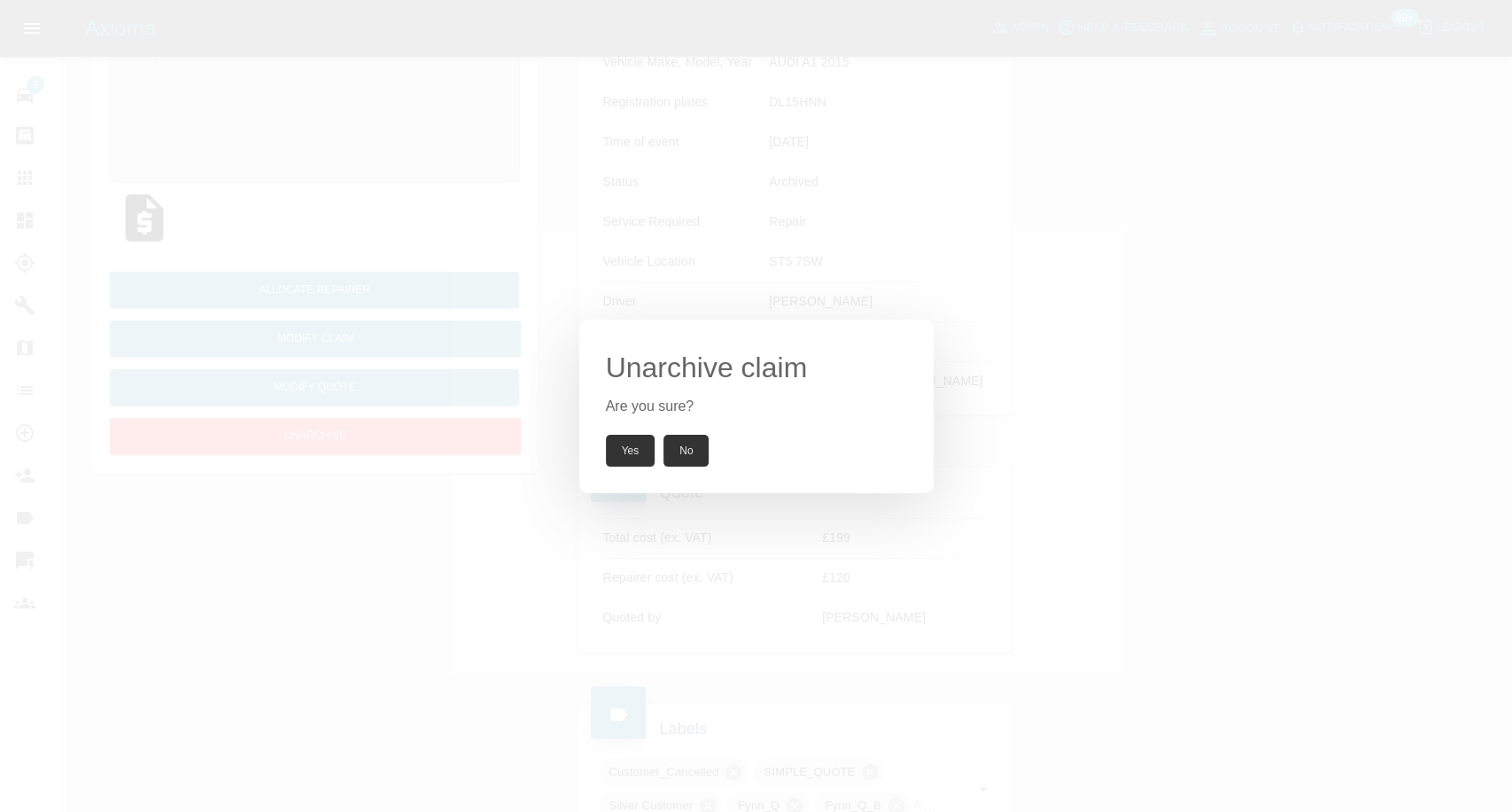
click at [631, 450] on button "Yes" at bounding box center [631, 451] width 49 height 32
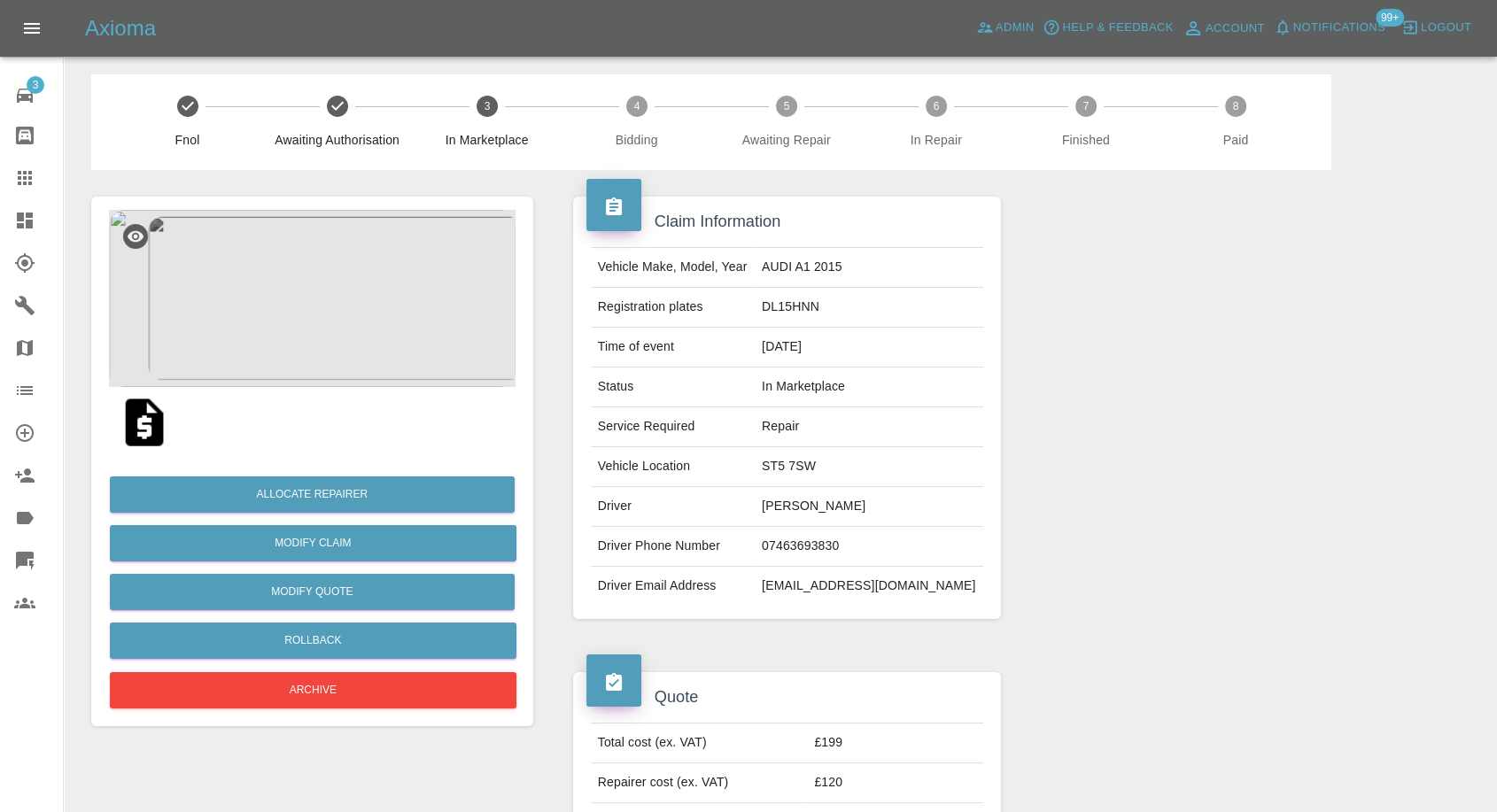
scroll to position [0, 0]
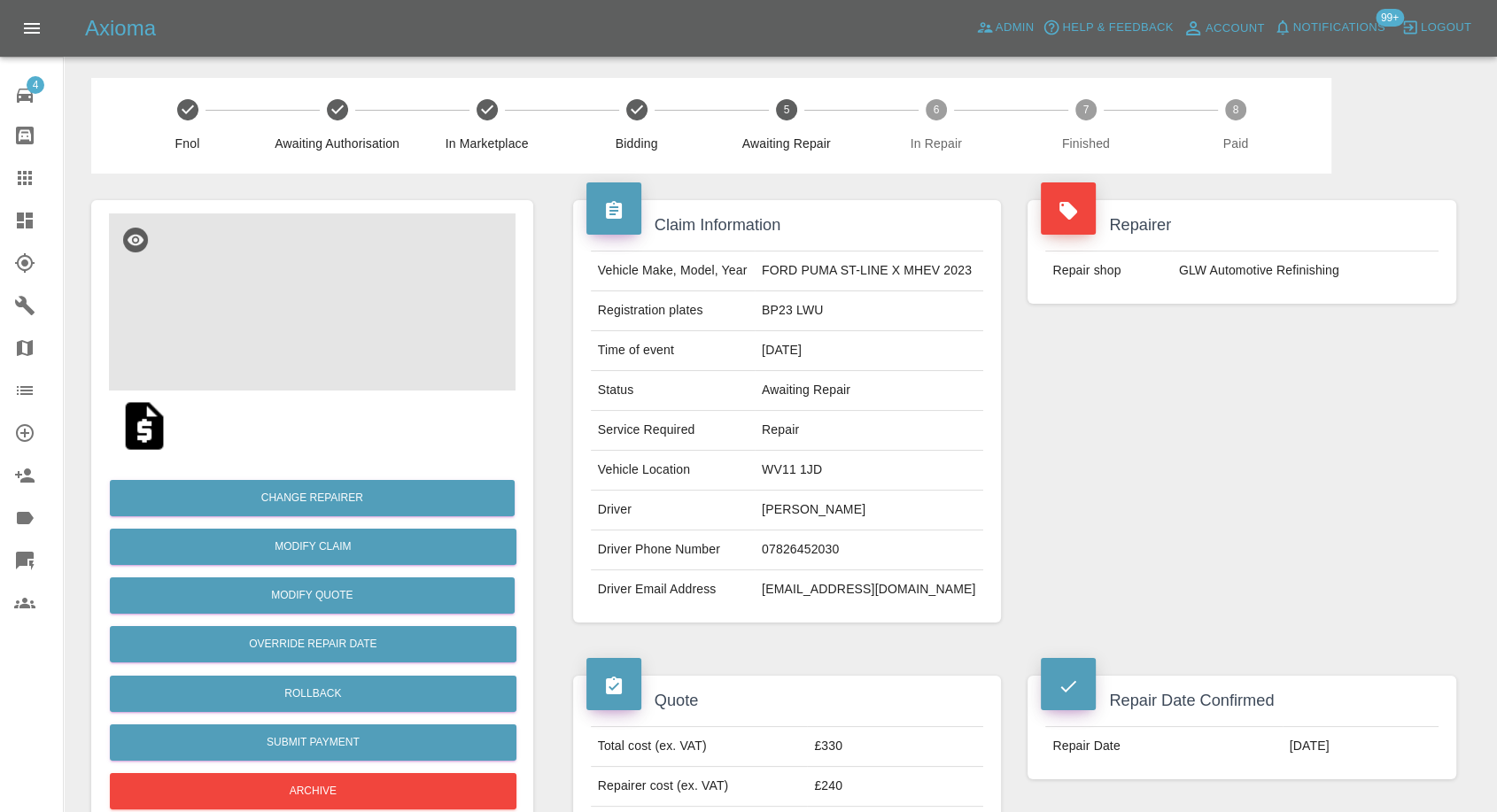
scroll to position [393, 0]
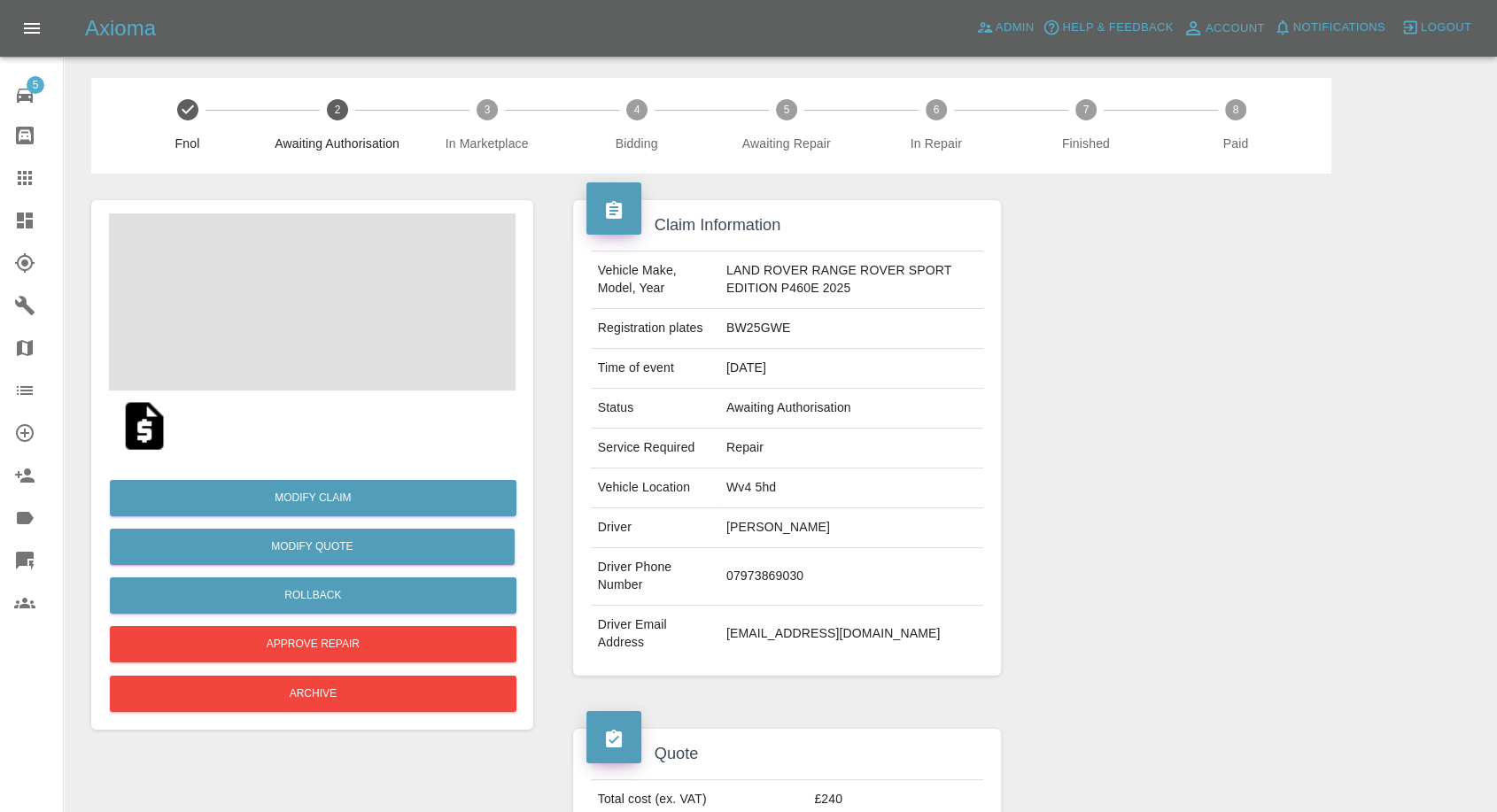
scroll to position [393, 0]
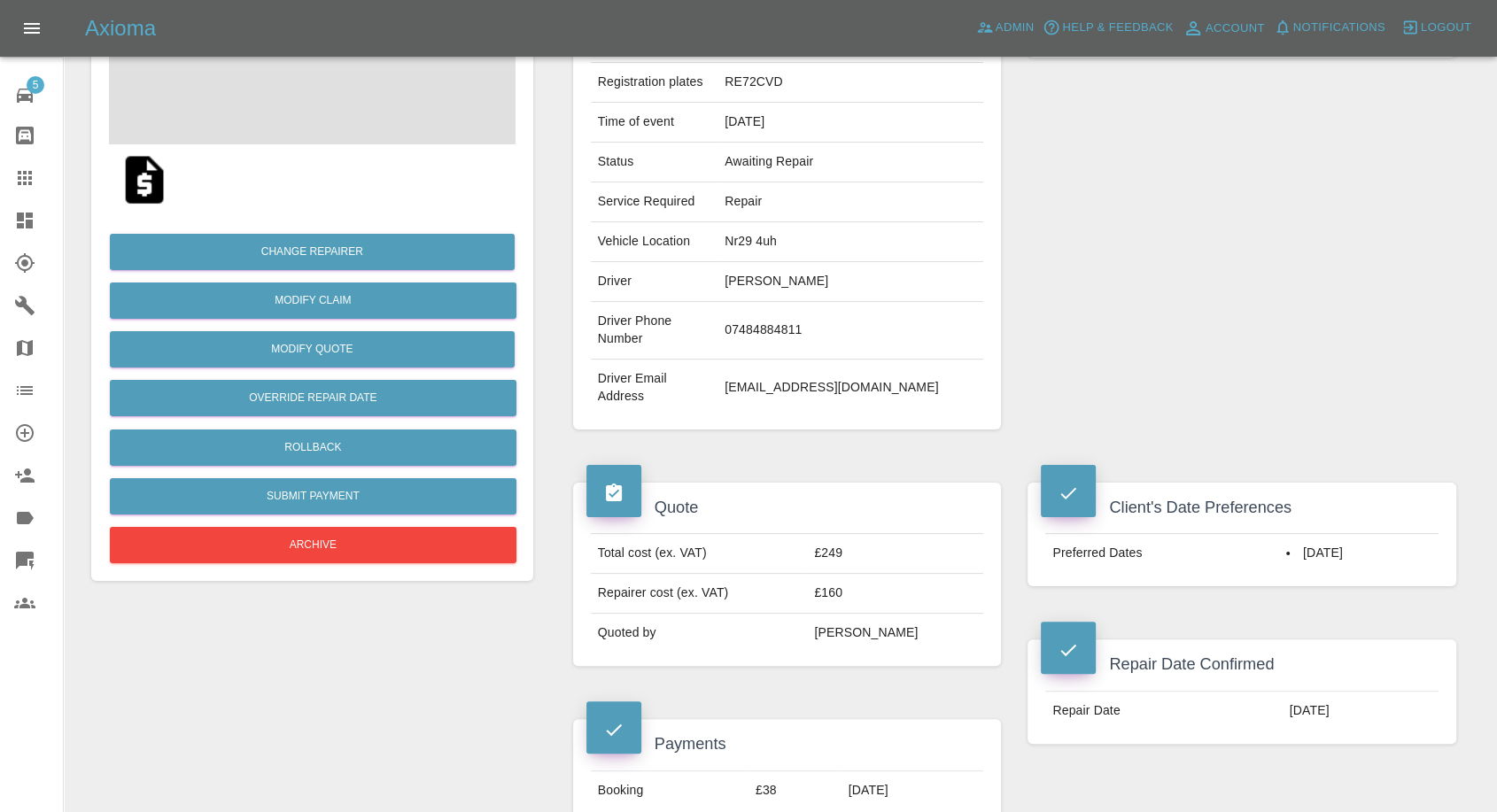
scroll to position [492, 0]
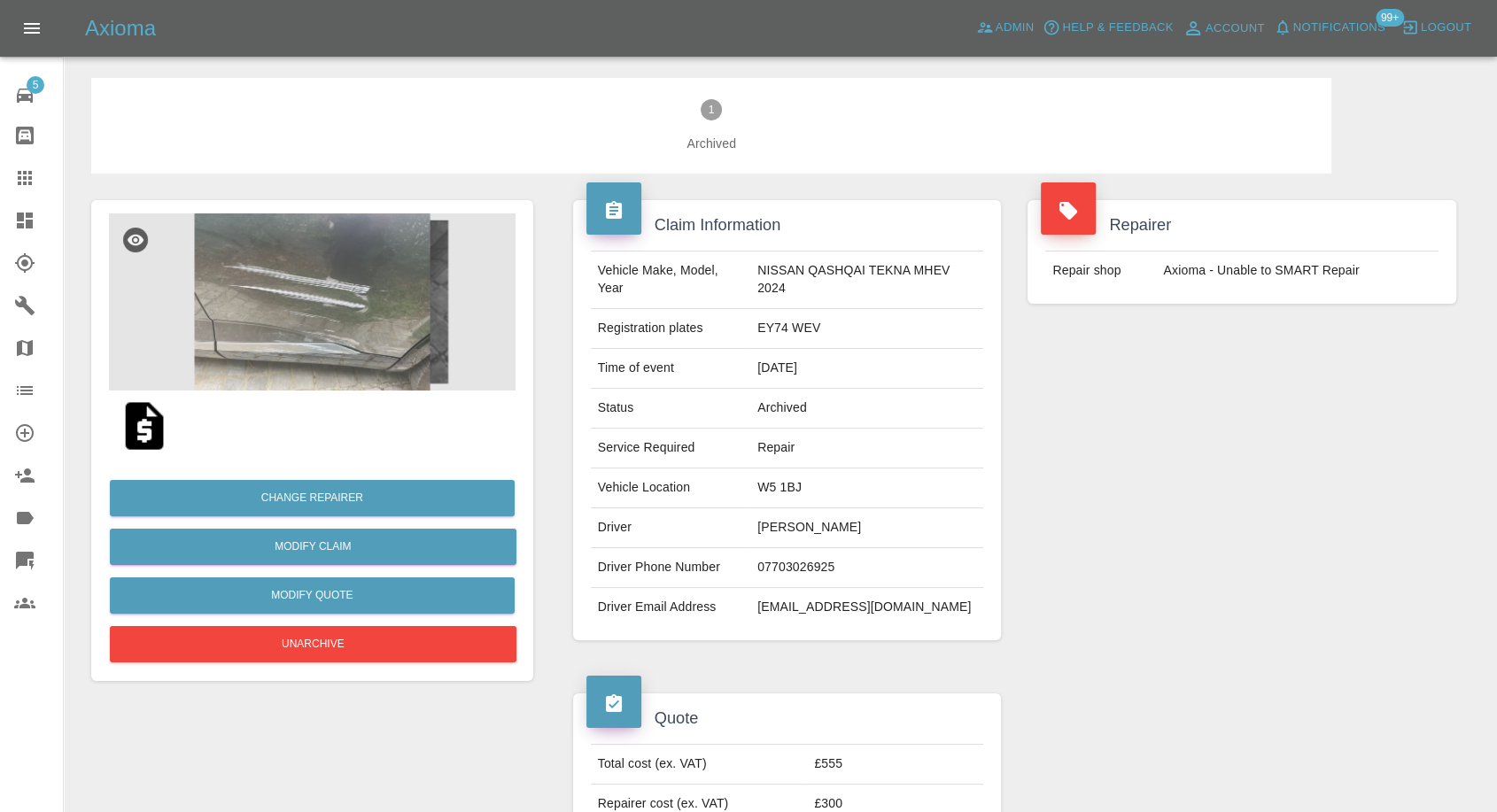
click at [795, 569] on td "07703026925" at bounding box center [867, 568] width 233 height 40
copy td "07703026925"
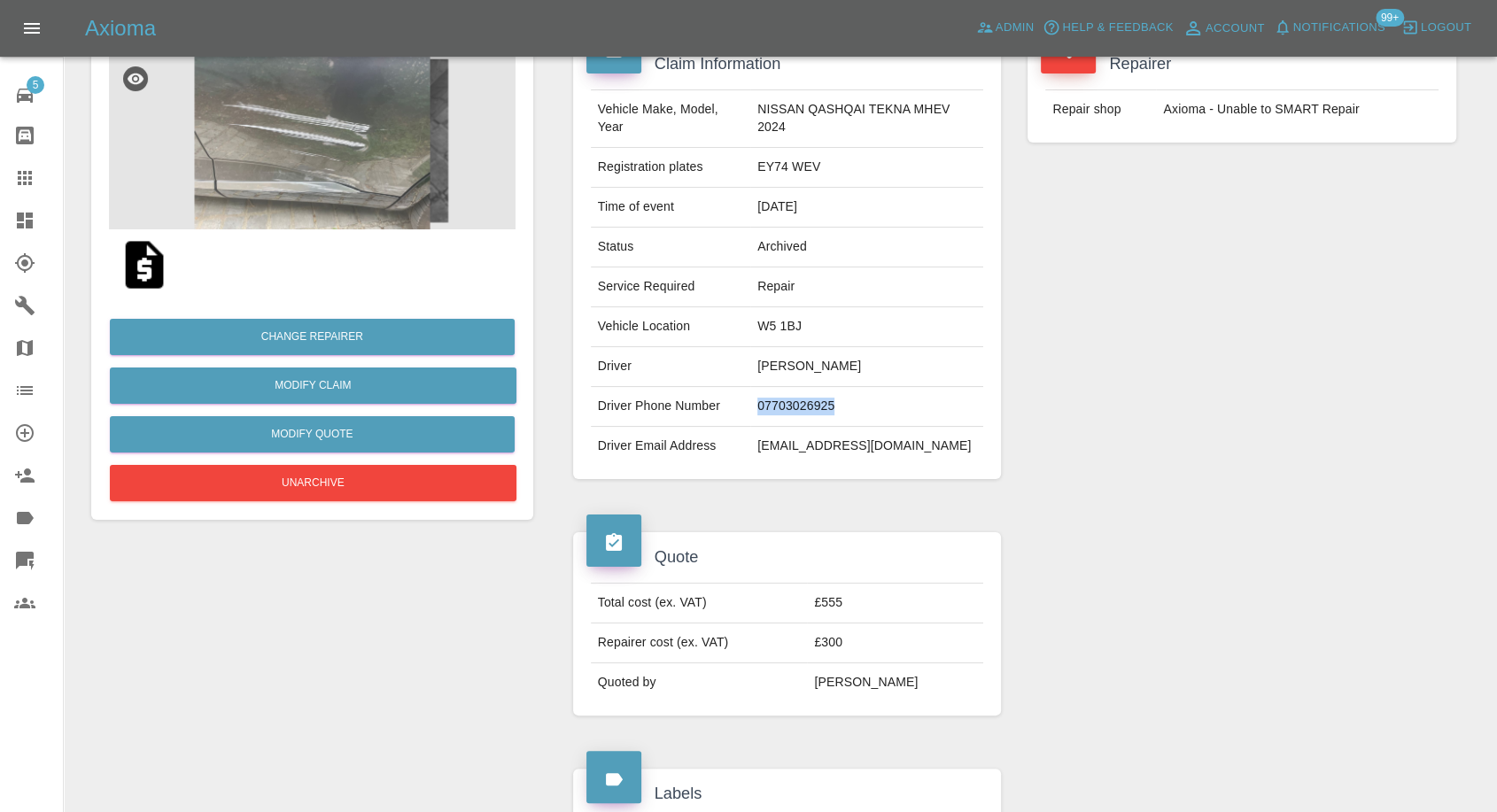
scroll to position [98, 0]
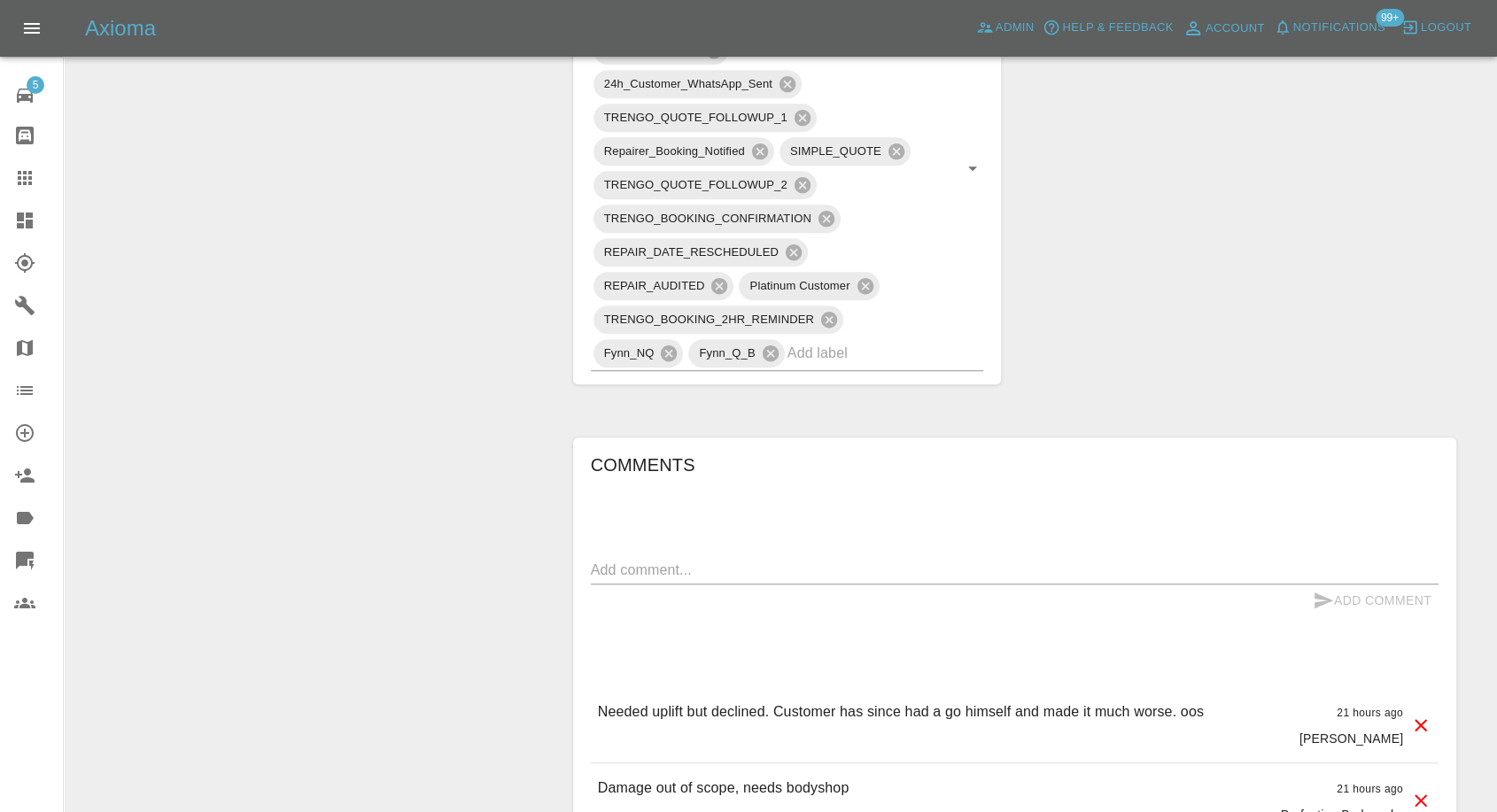
scroll to position [1279, 0]
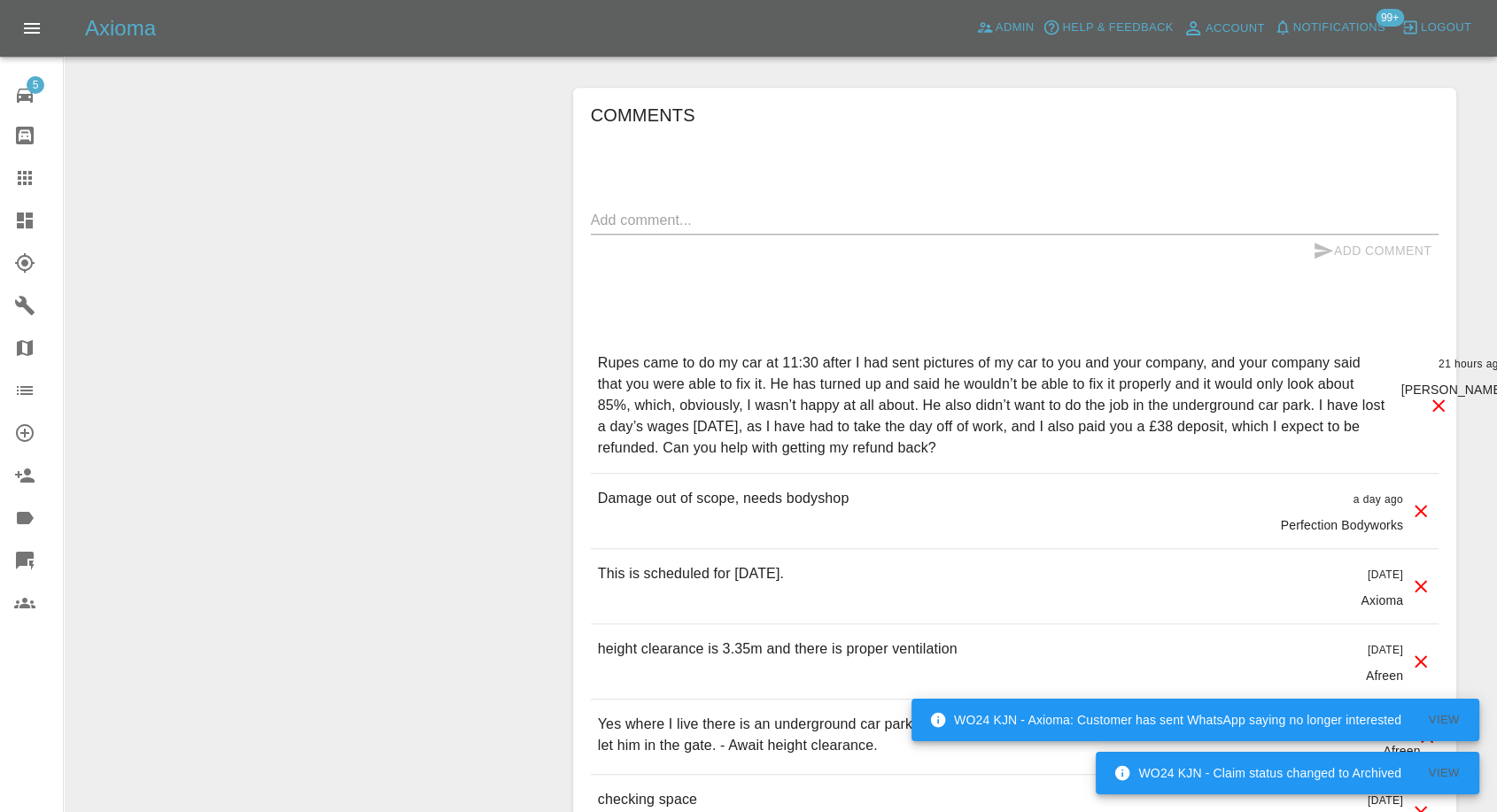
scroll to position [1574, 0]
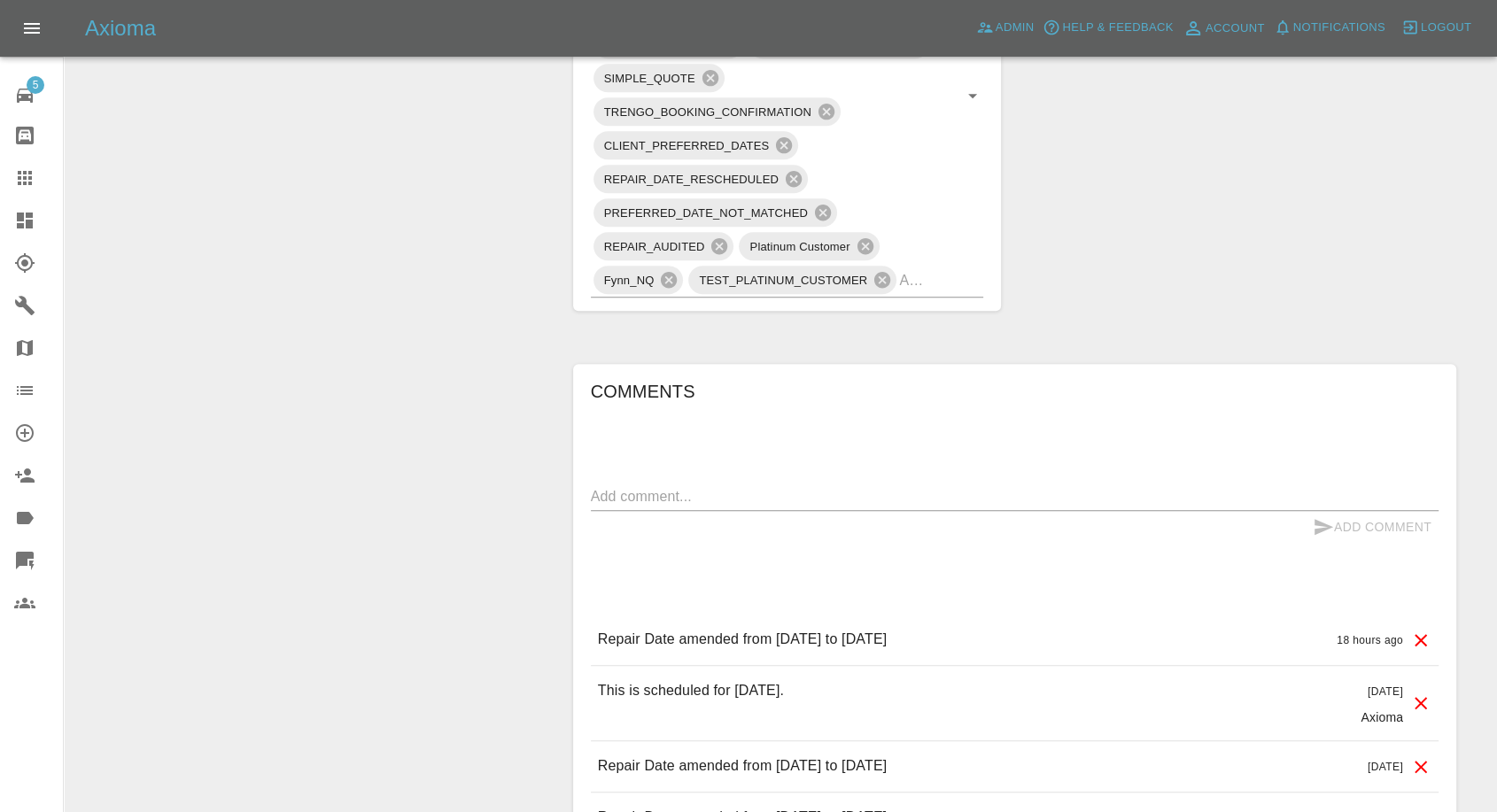
scroll to position [1377, 0]
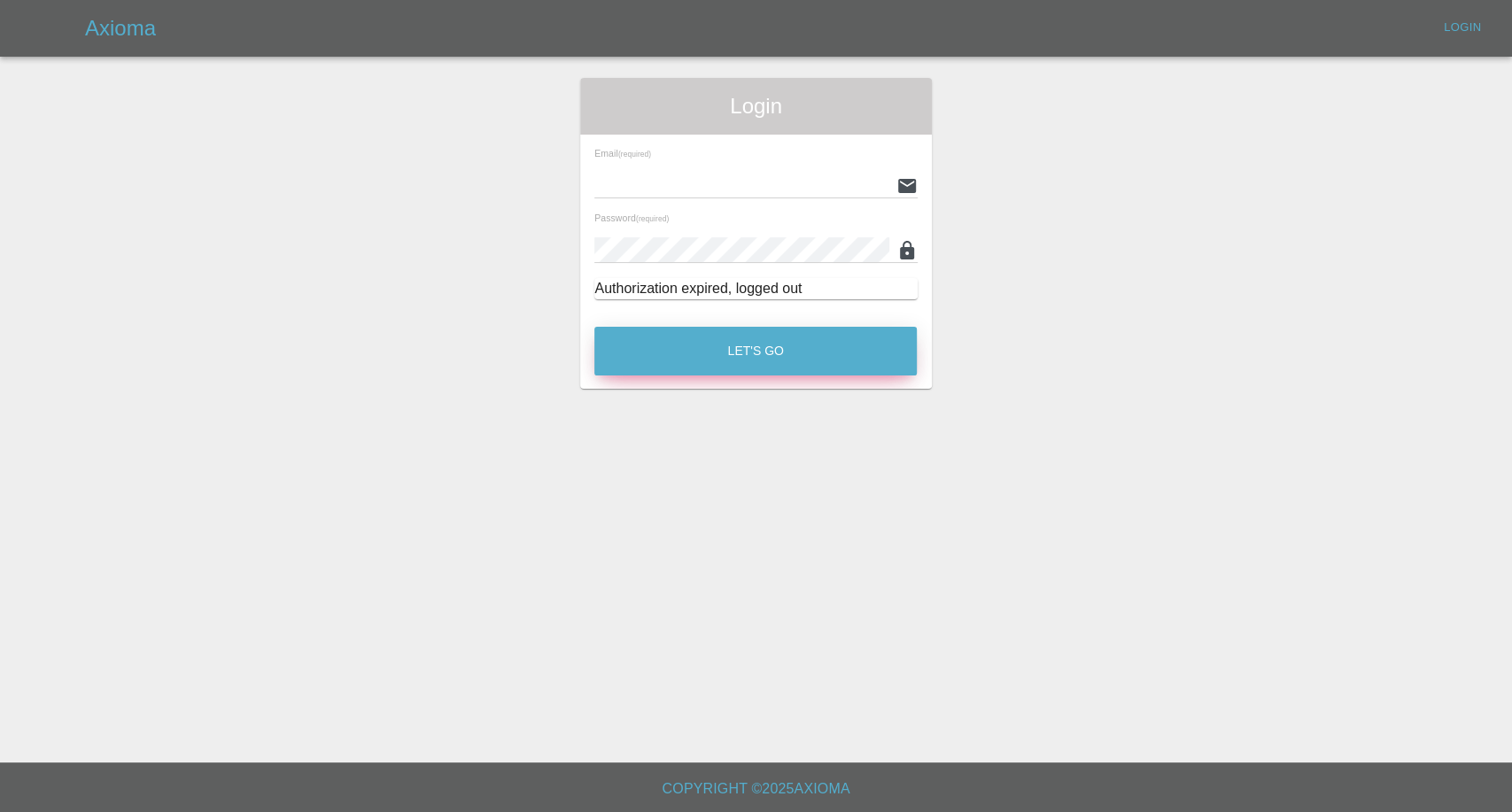
type input "[EMAIL_ADDRESS][DOMAIN_NAME]"
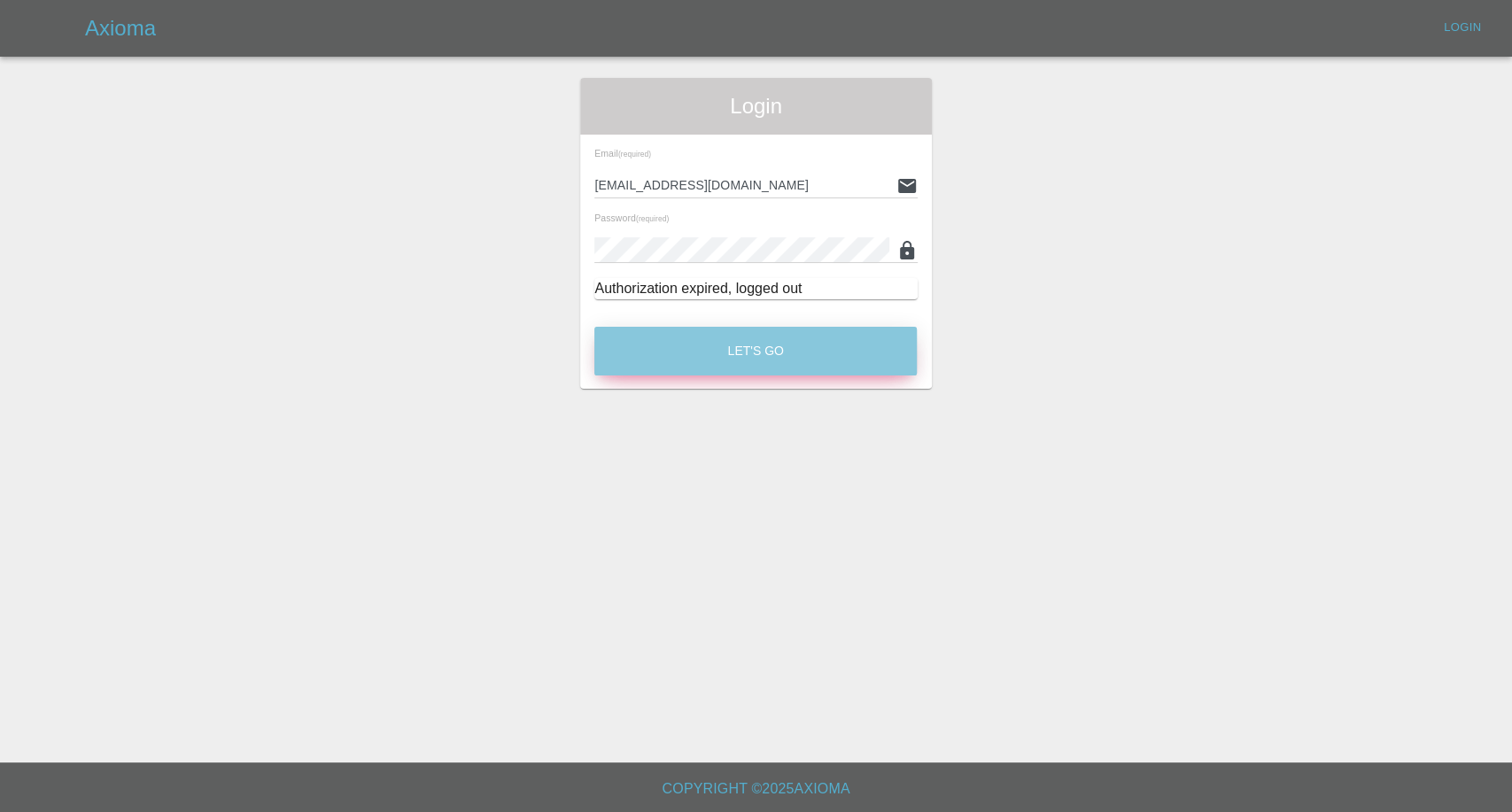
click at [690, 354] on button "Let's Go" at bounding box center [756, 352] width 322 height 49
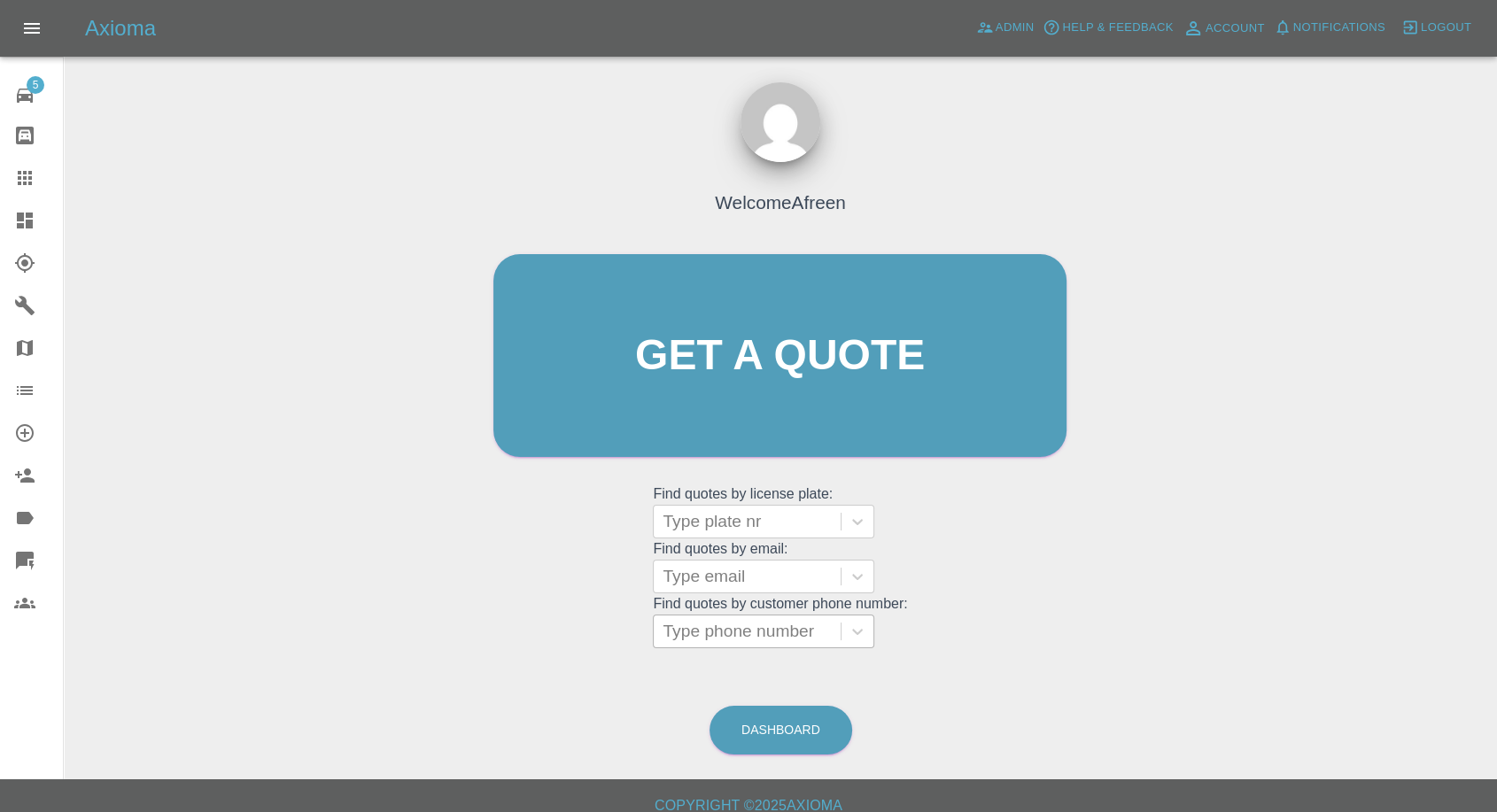
click at [735, 622] on div at bounding box center [747, 631] width 169 height 25
paste input "+447854784894"
drag, startPoint x: 697, startPoint y: 631, endPoint x: 369, endPoint y: 628, distance: 328.0
click at [358, 631] on div "Welcome Afreen Get a quote Get a quote Find quotes by license plate: Type plate…" at bounding box center [780, 440] width 1405 height 636
type input "07854784894"
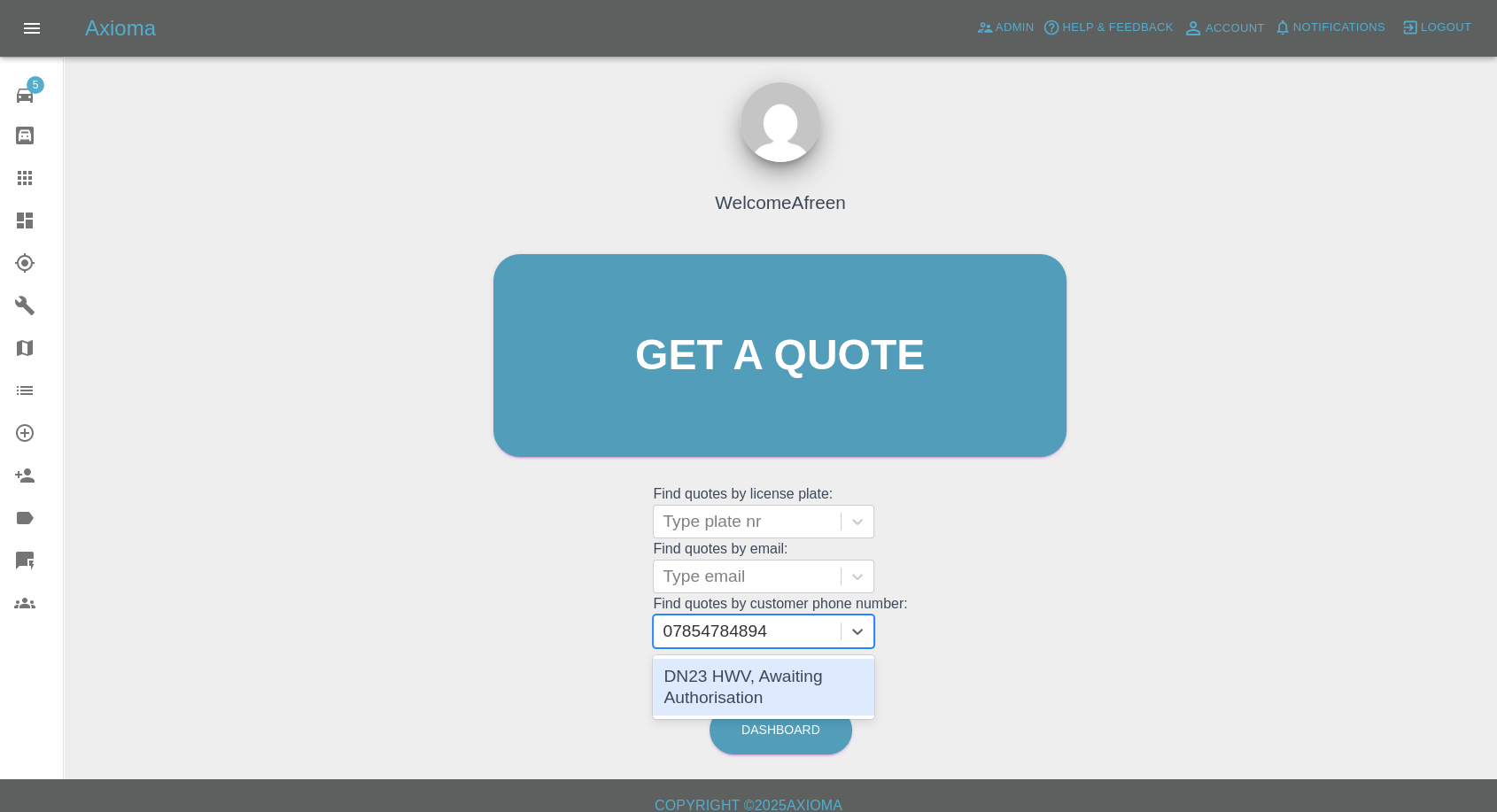
click at [718, 685] on div "DN23 HWV, Awaiting Authorisation" at bounding box center [764, 687] width 221 height 57
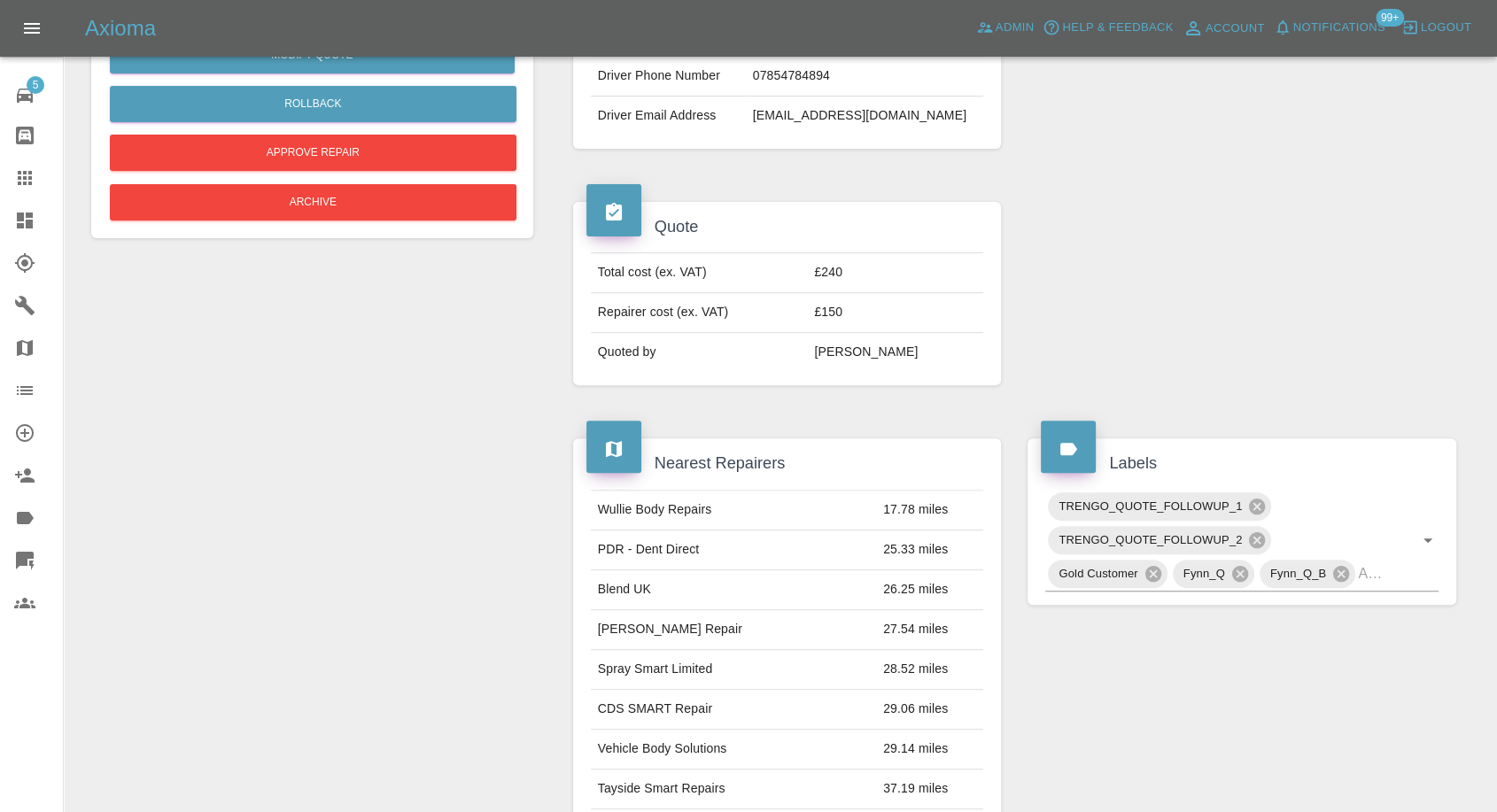
scroll to position [98, 0]
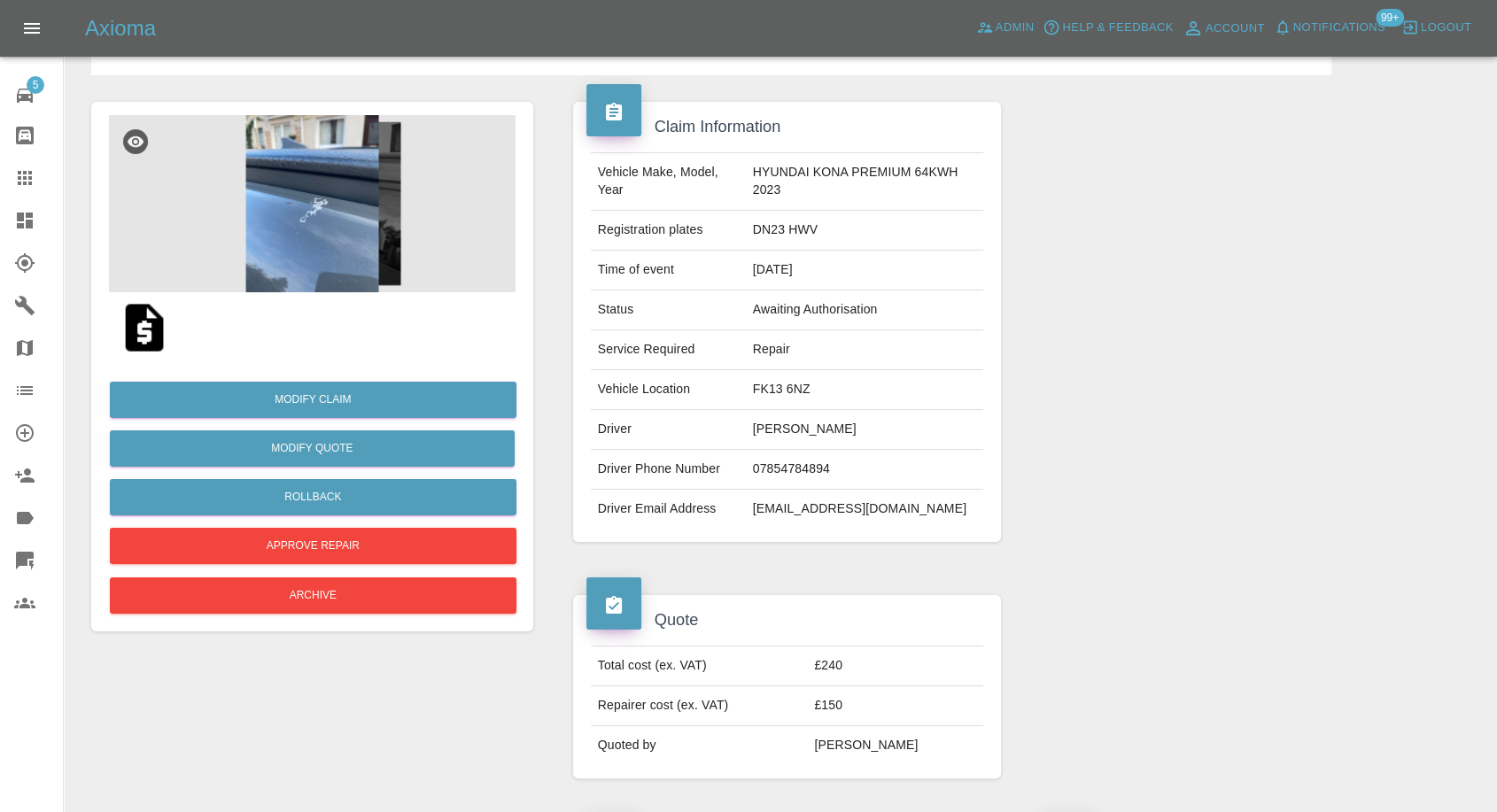
click at [322, 237] on img at bounding box center [312, 203] width 407 height 177
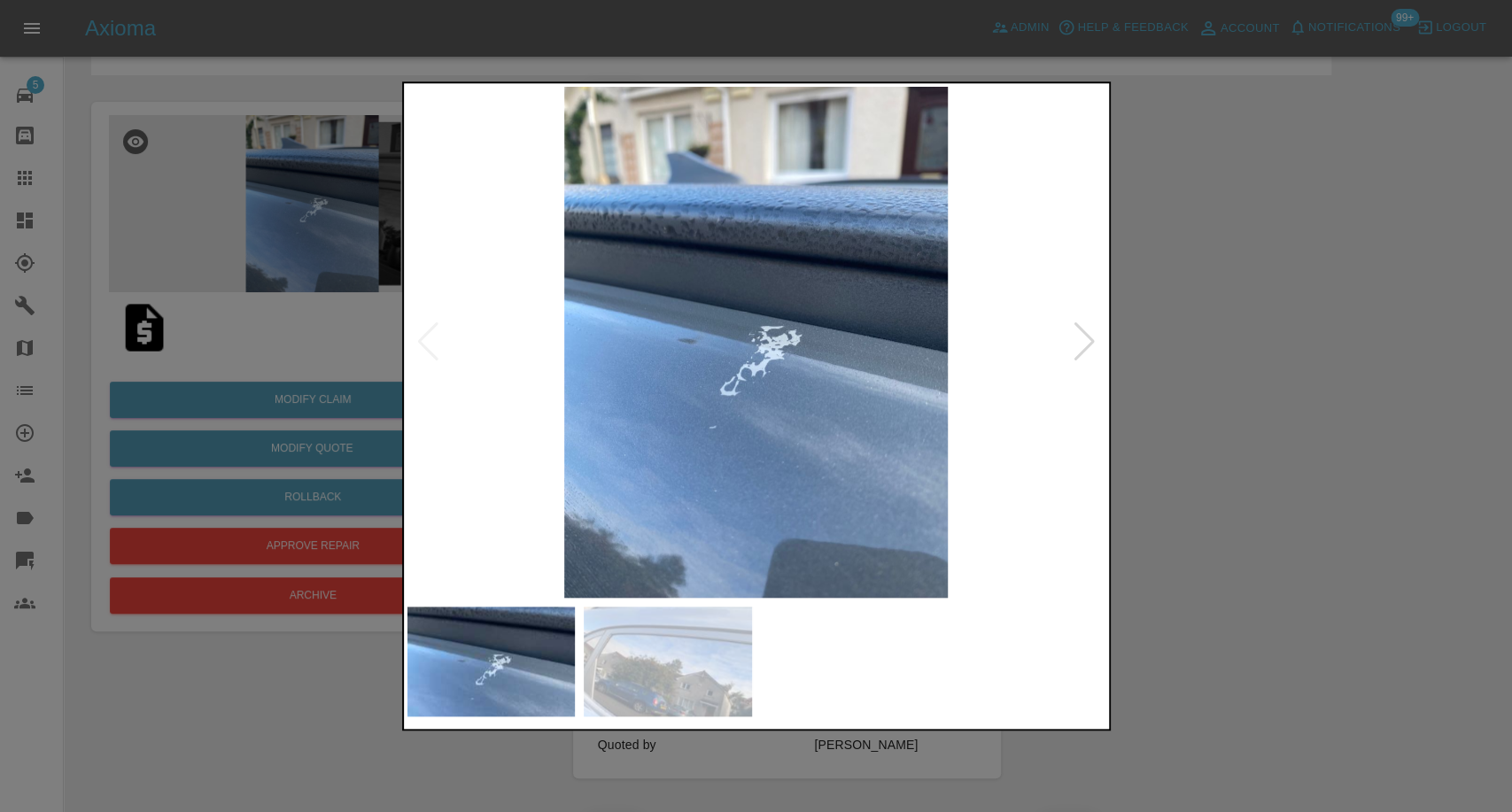
click at [686, 636] on img at bounding box center [668, 662] width 168 height 110
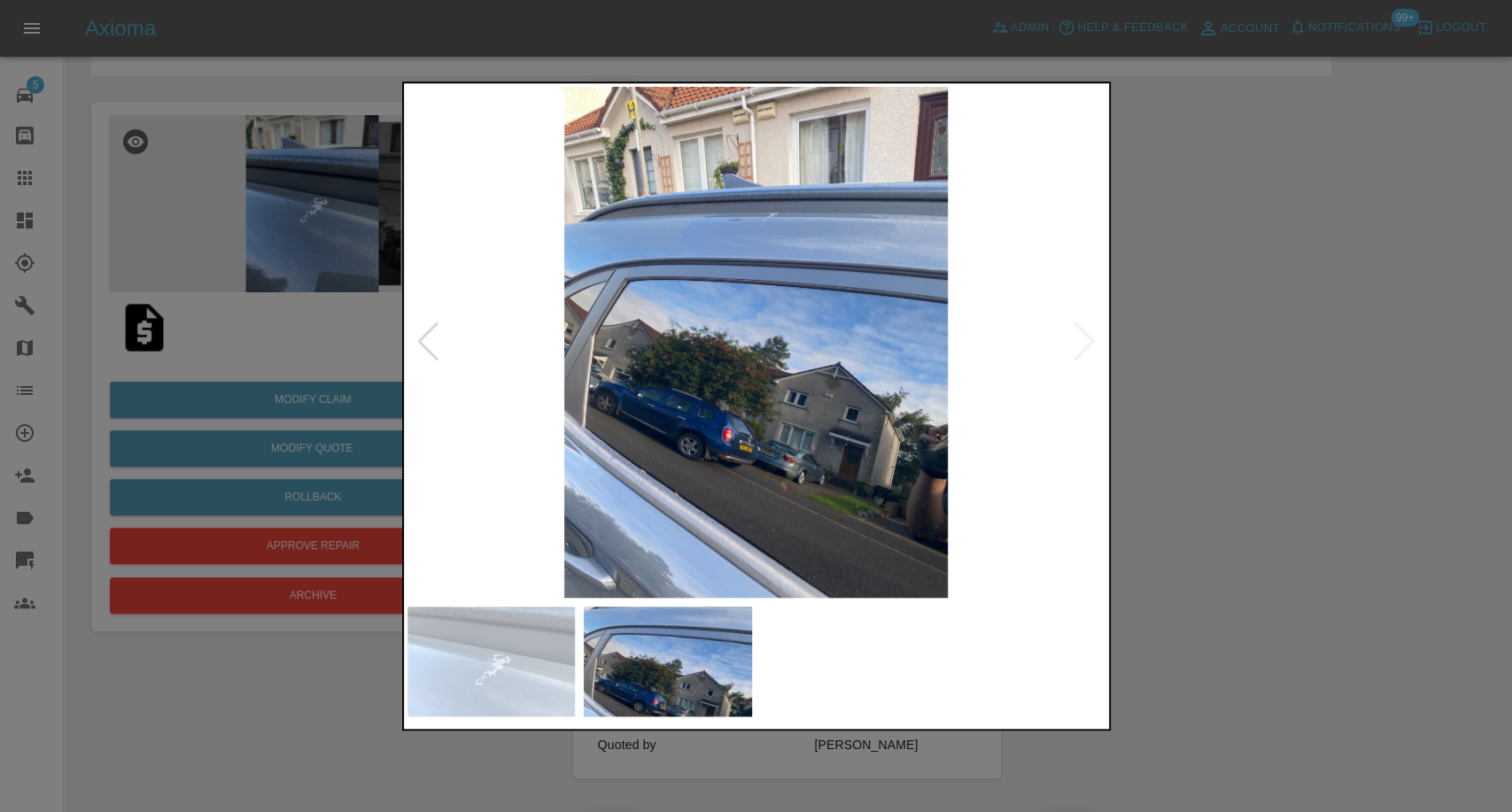
click at [480, 691] on img at bounding box center [492, 662] width 168 height 110
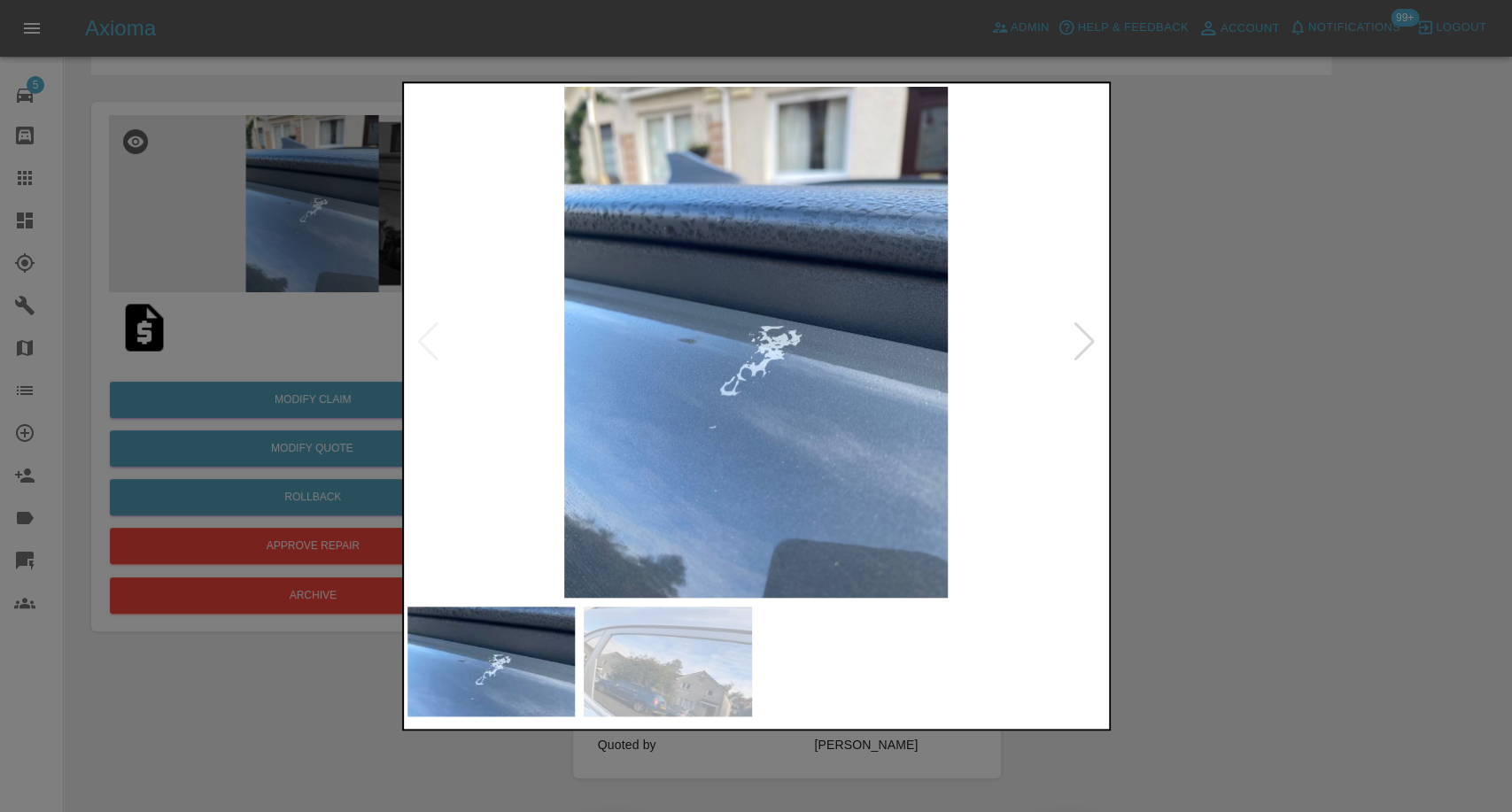
drag, startPoint x: 1207, startPoint y: 561, endPoint x: 479, endPoint y: 12, distance: 911.8
click at [1207, 559] on div at bounding box center [756, 406] width 1512 height 812
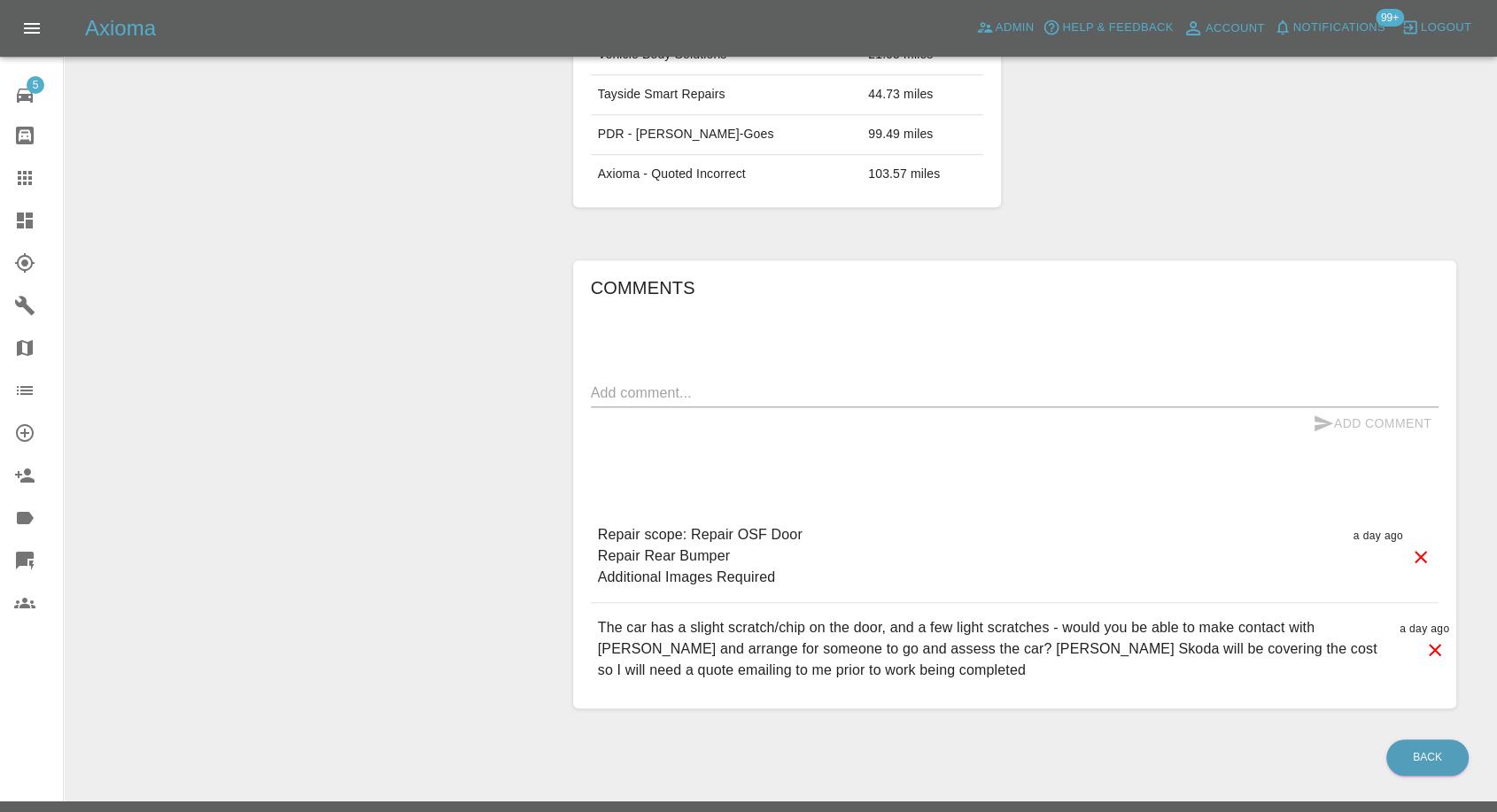
scroll to position [1240, 0]
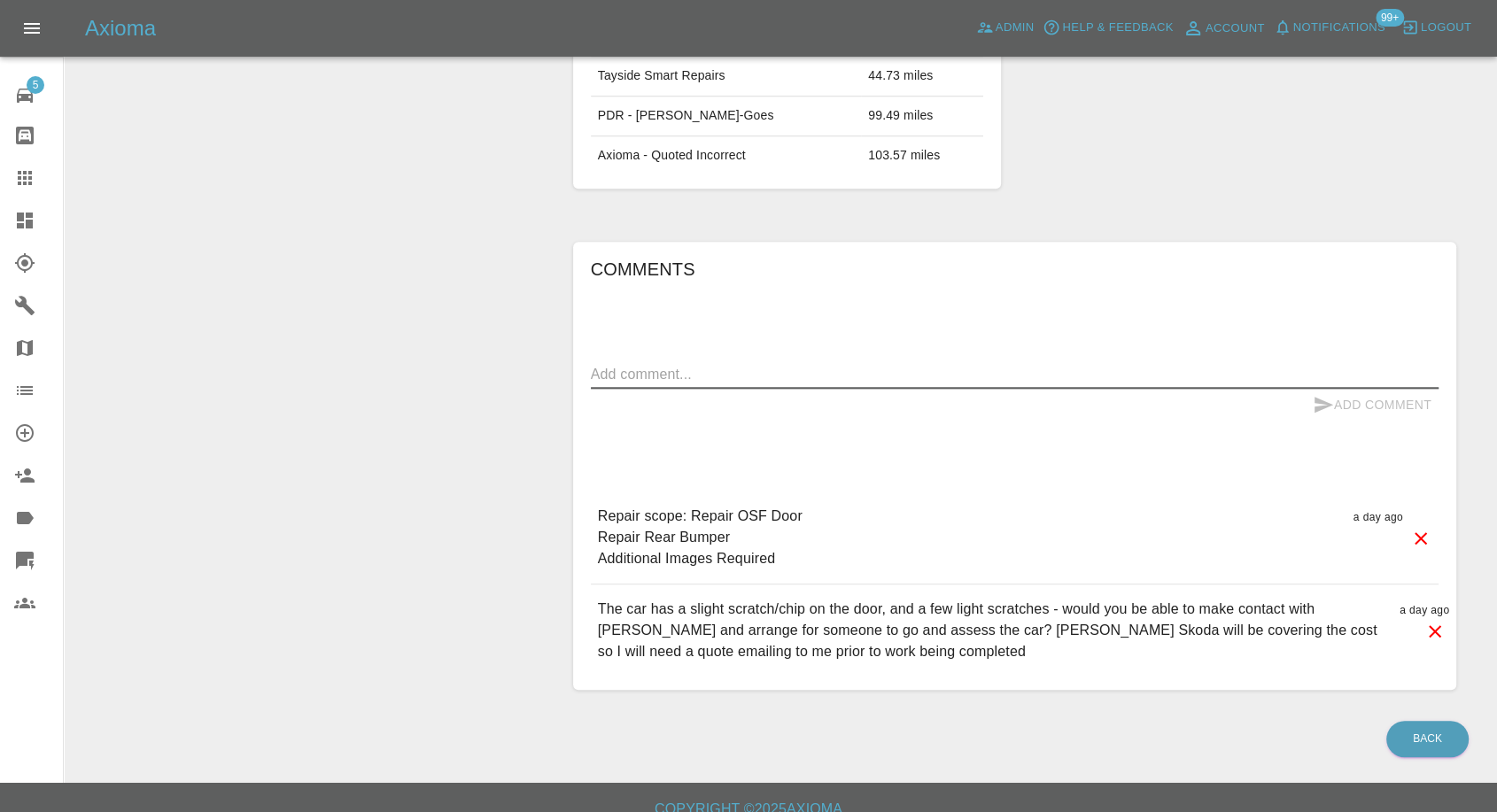
click at [681, 364] on textarea at bounding box center [1015, 374] width 848 height 21
paste textarea "Thank you for the quote. I am still interested but just wanted to confirm my un…"
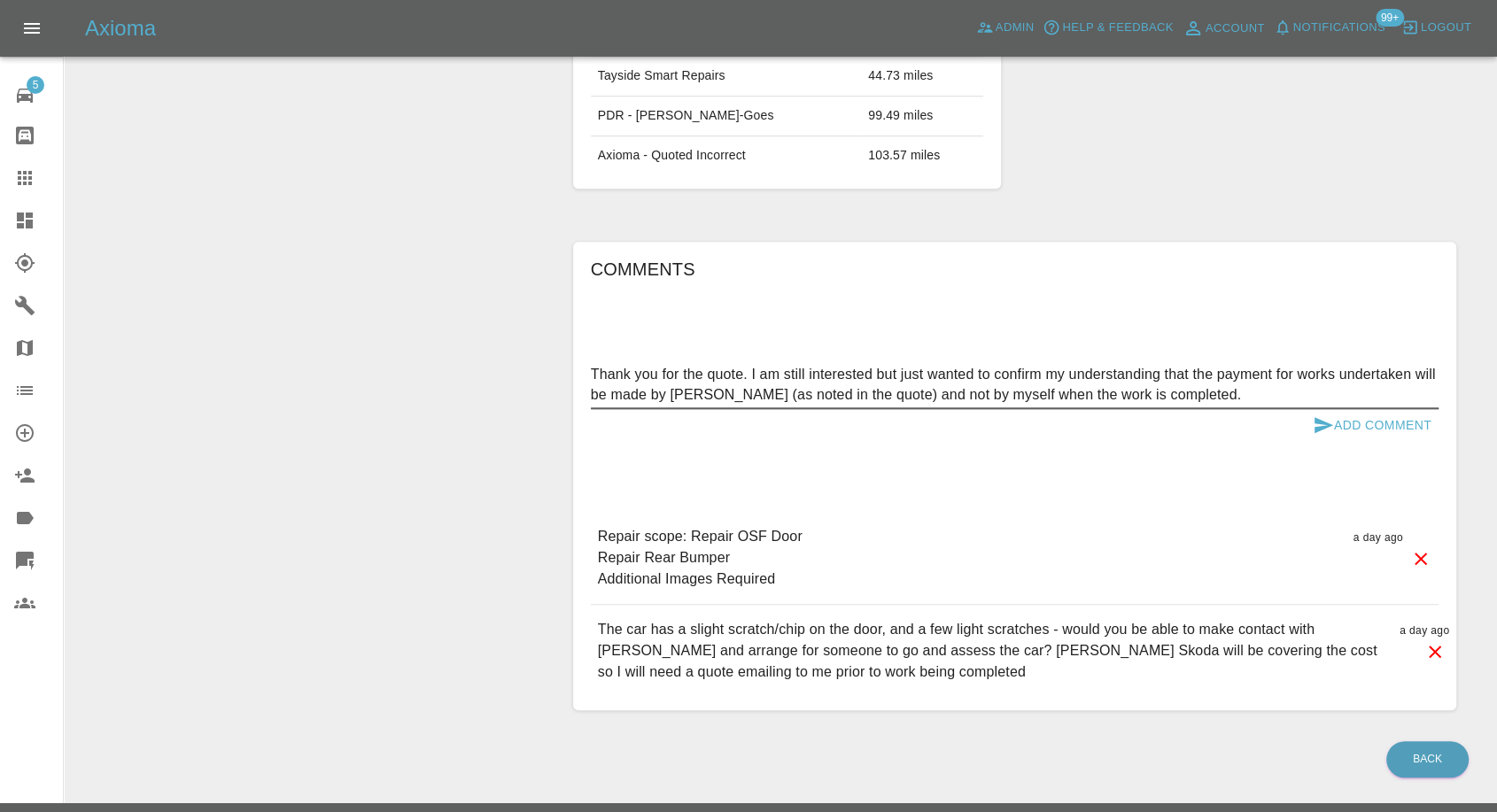
type textarea "Thank you for the quote. I am still interested but just wanted to confirm my un…"
click at [1311, 409] on button "Add Comment" at bounding box center [1372, 425] width 133 height 33
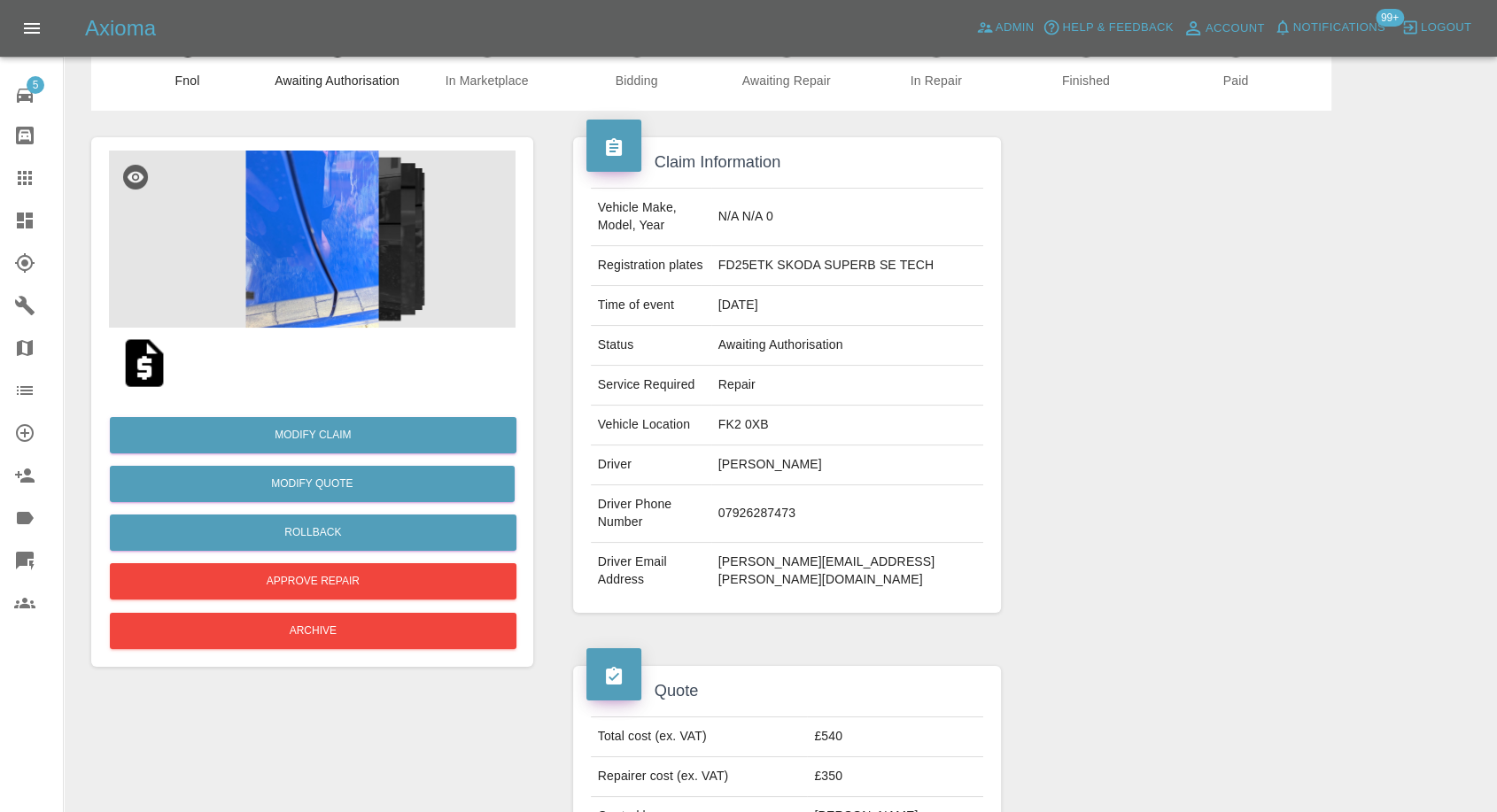
scroll to position [0, 0]
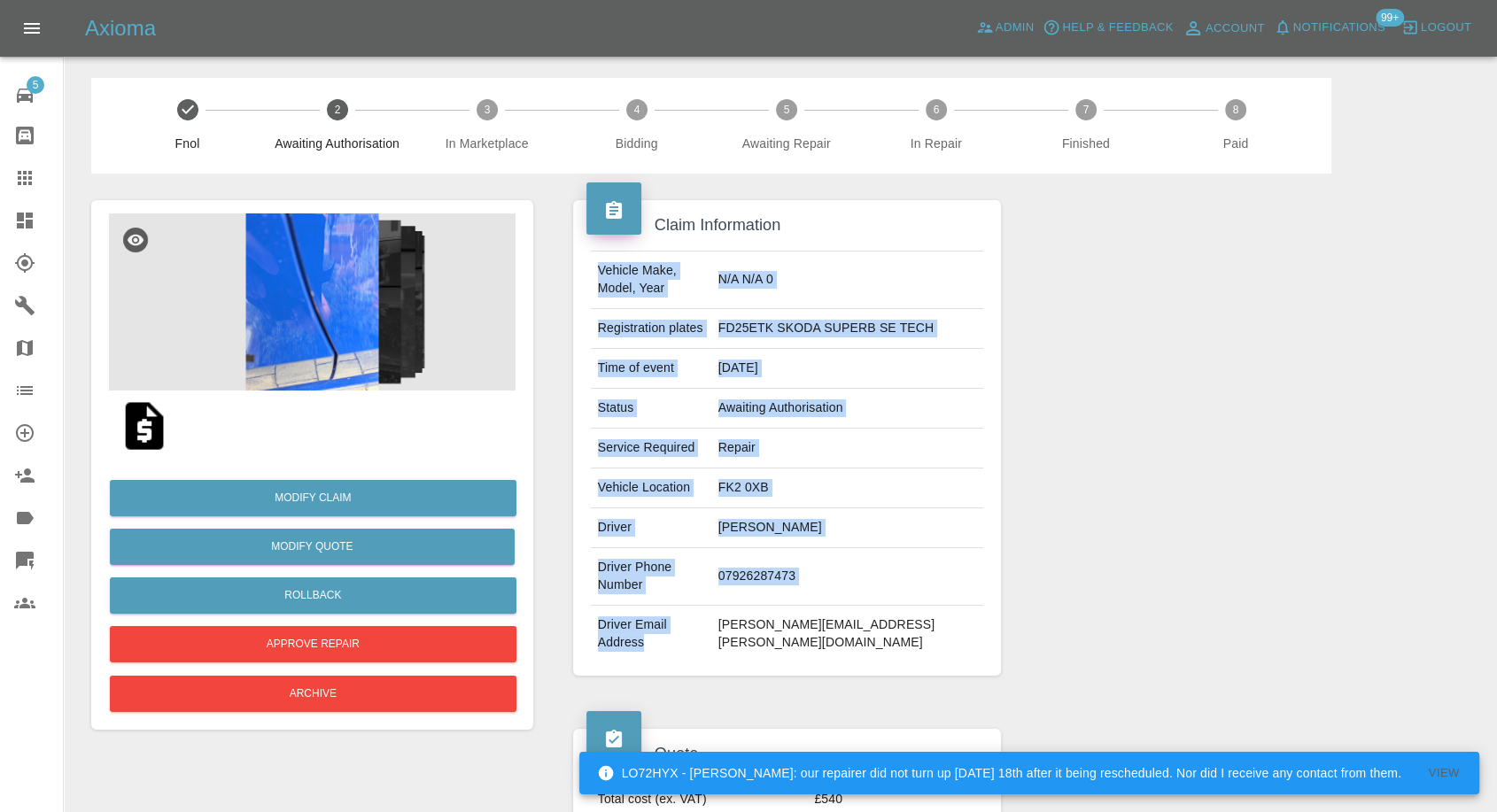
drag, startPoint x: 745, startPoint y: 620, endPoint x: 992, endPoint y: 610, distance: 247.2
click at [1000, 613] on div "Vehicle Make, Model, Year N/A N/A 0 Registration plates FD25ETK SKODA SUPERB SE…" at bounding box center [787, 457] width 428 height 439
copy tbody "Vehicle Make, Model, Year N/A N/A 0 Registration plates FD25ETK SKODA SUPERB SE…"
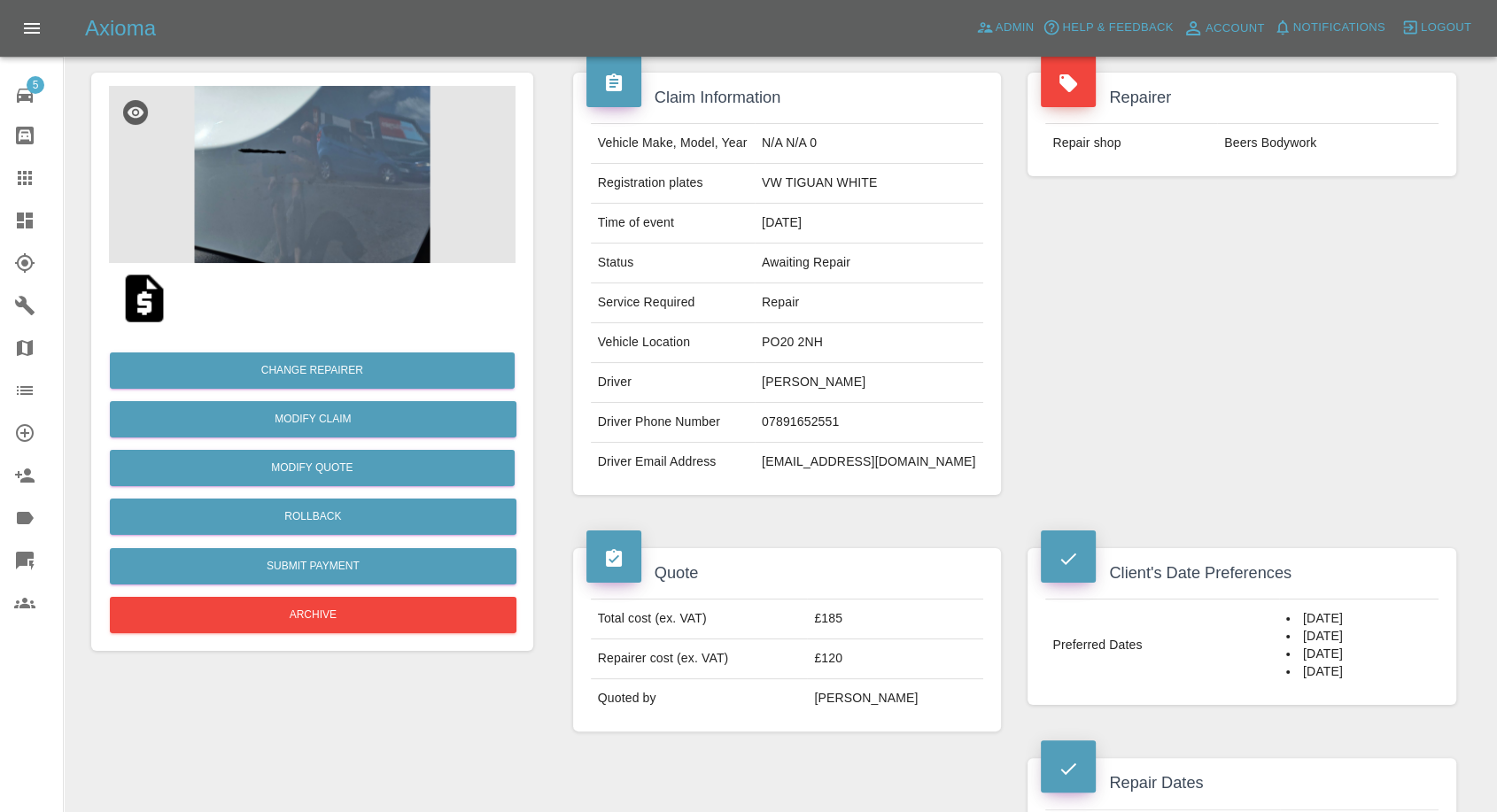
scroll to position [98, 0]
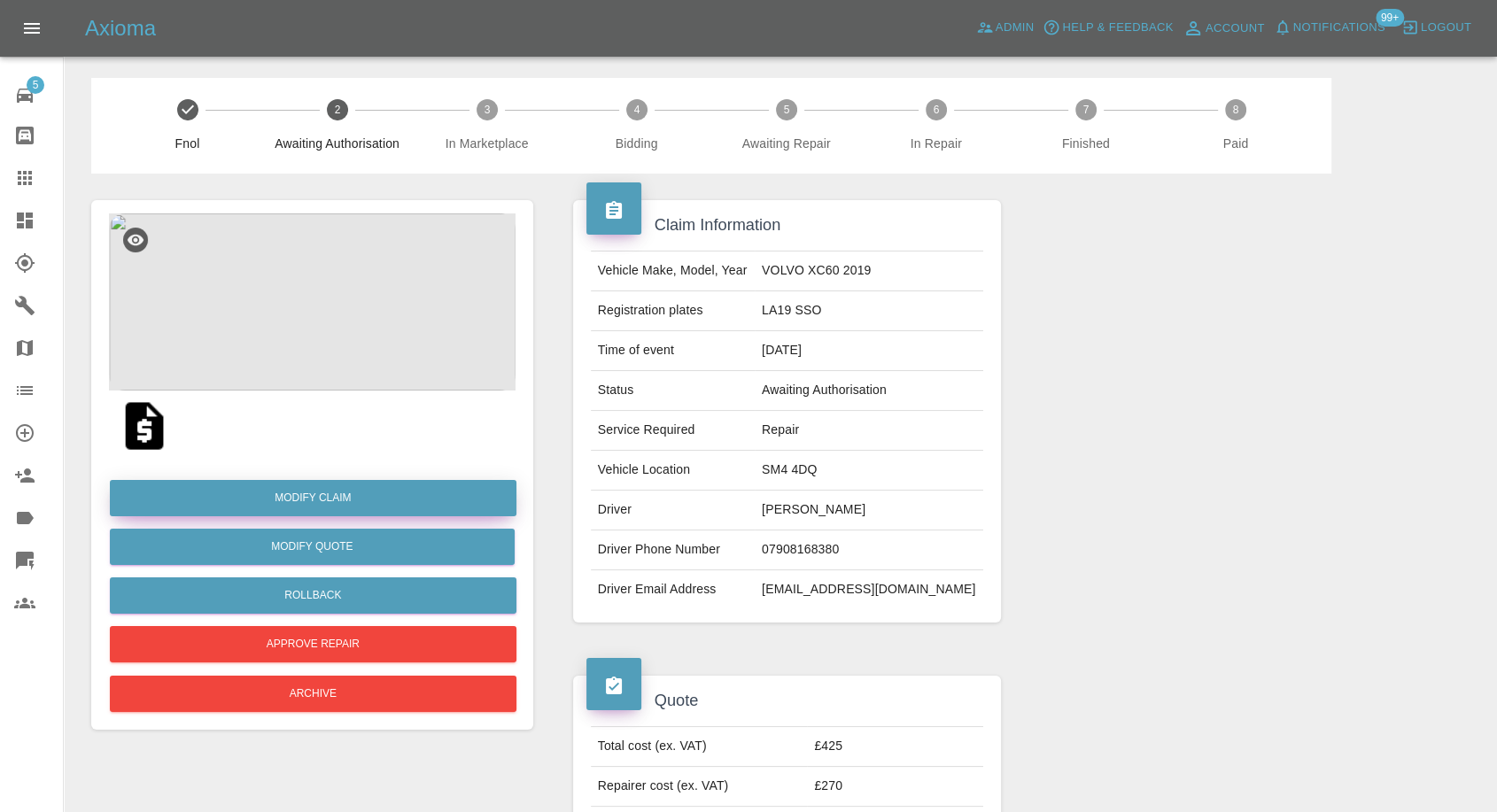
click at [335, 491] on link "Modify Claim" at bounding box center [313, 498] width 407 height 36
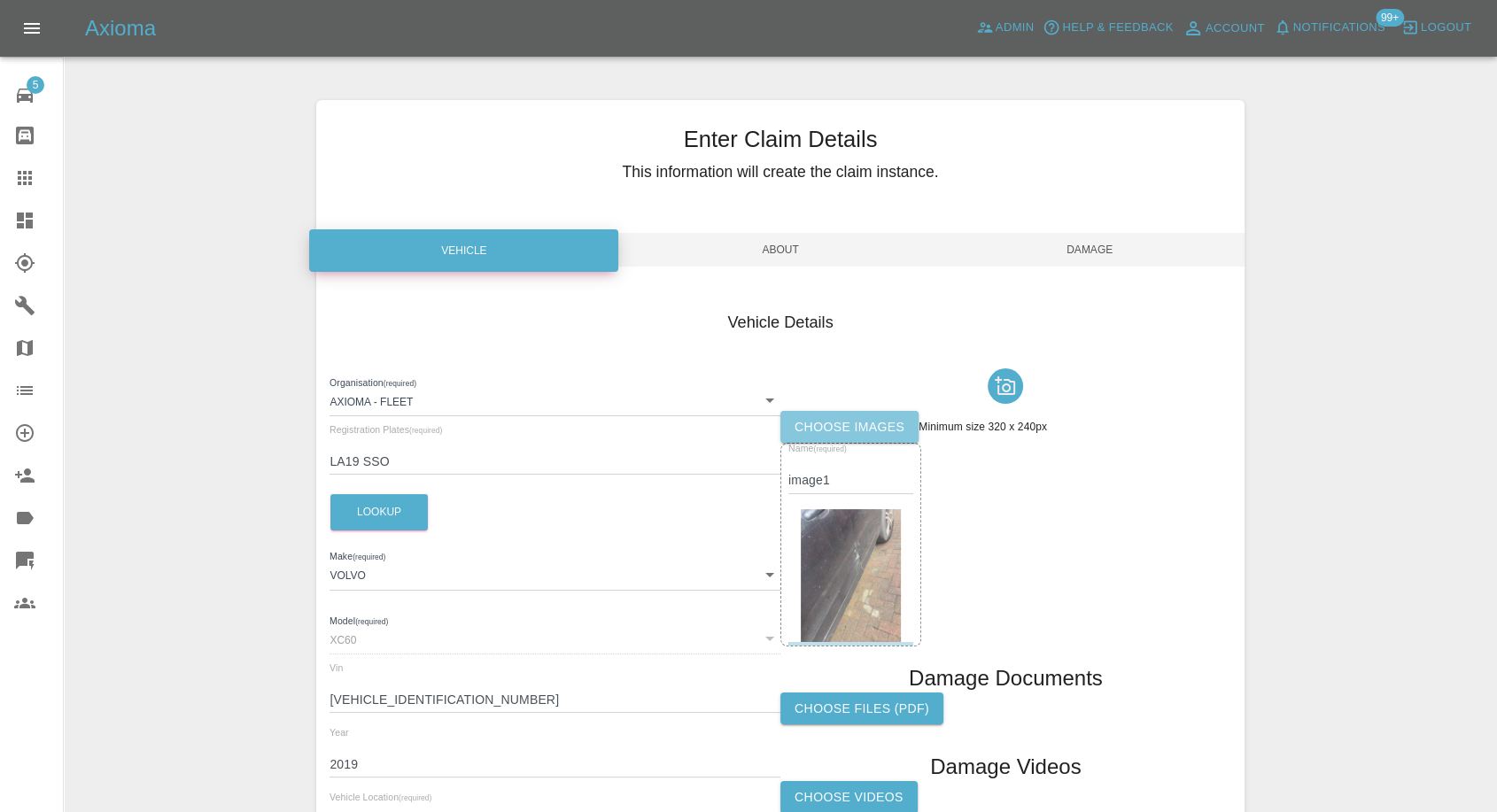
click at [822, 419] on label "Choose images" at bounding box center [849, 427] width 138 height 33
click at [0, 0] on input "Choose images" at bounding box center [0, 0] width 0 height 0
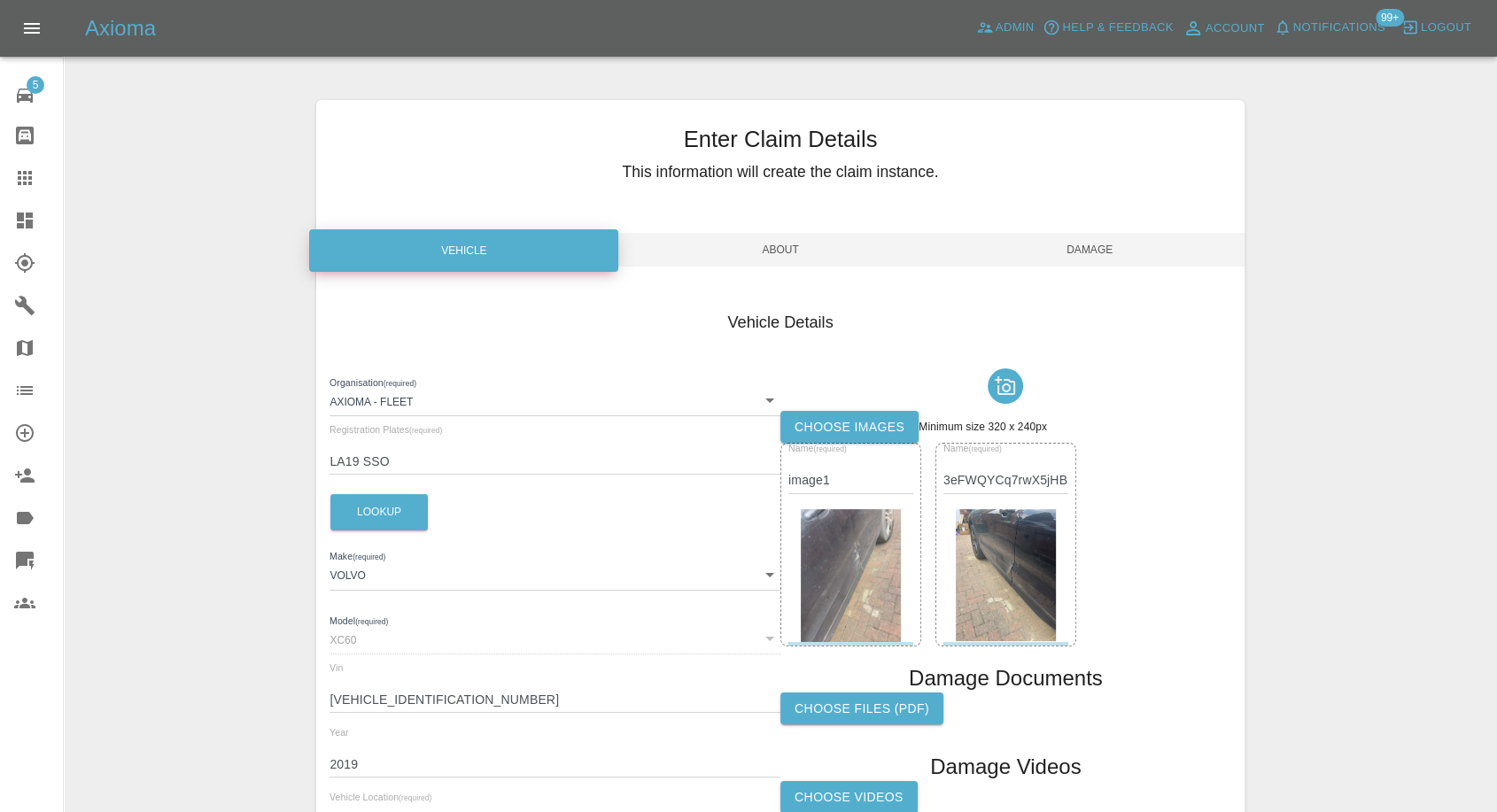
click at [869, 432] on label "Choose images" at bounding box center [849, 427] width 138 height 33
click at [0, 0] on input "Choose images" at bounding box center [0, 0] width 0 height 0
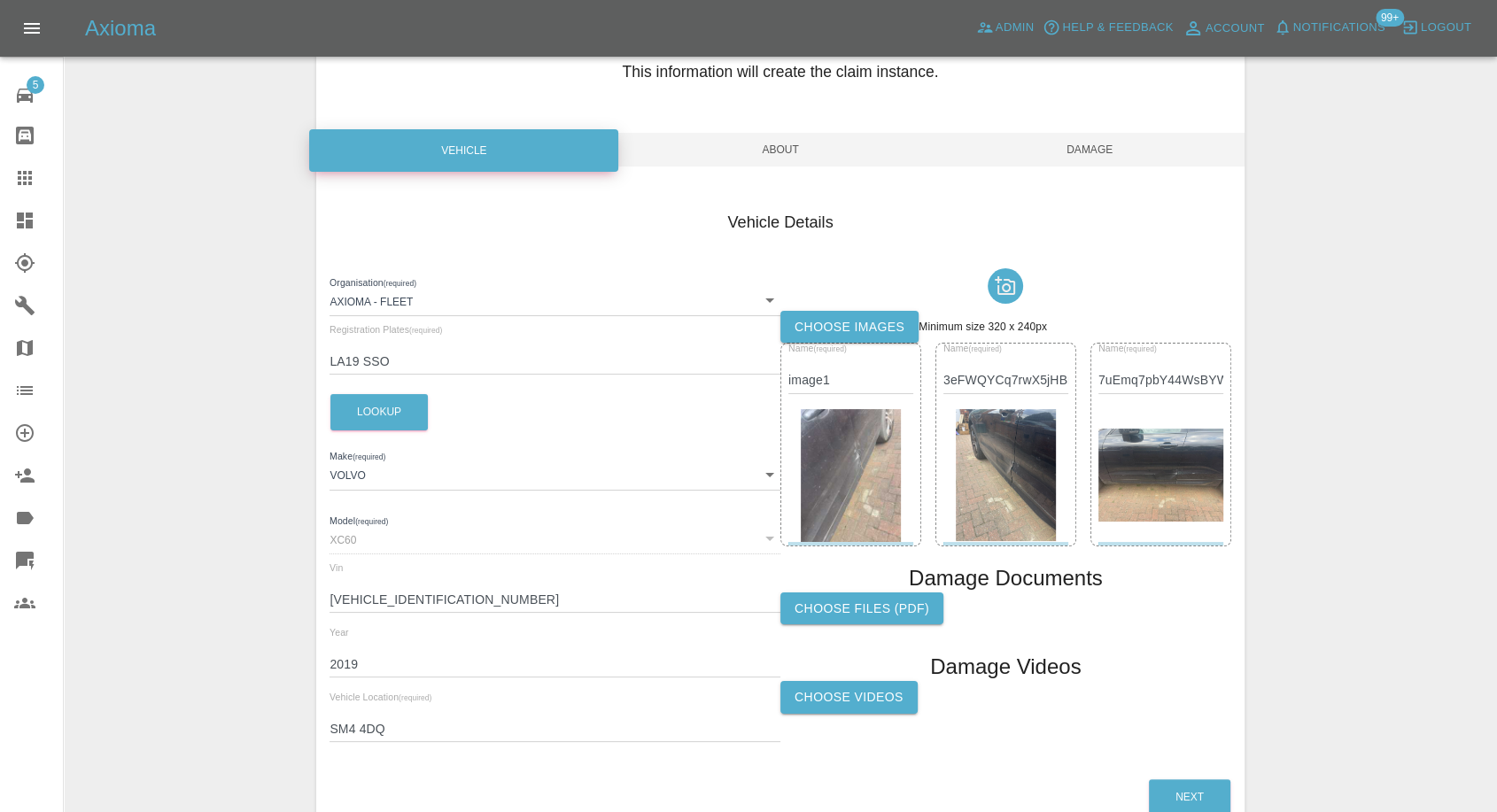
scroll to position [200, 0]
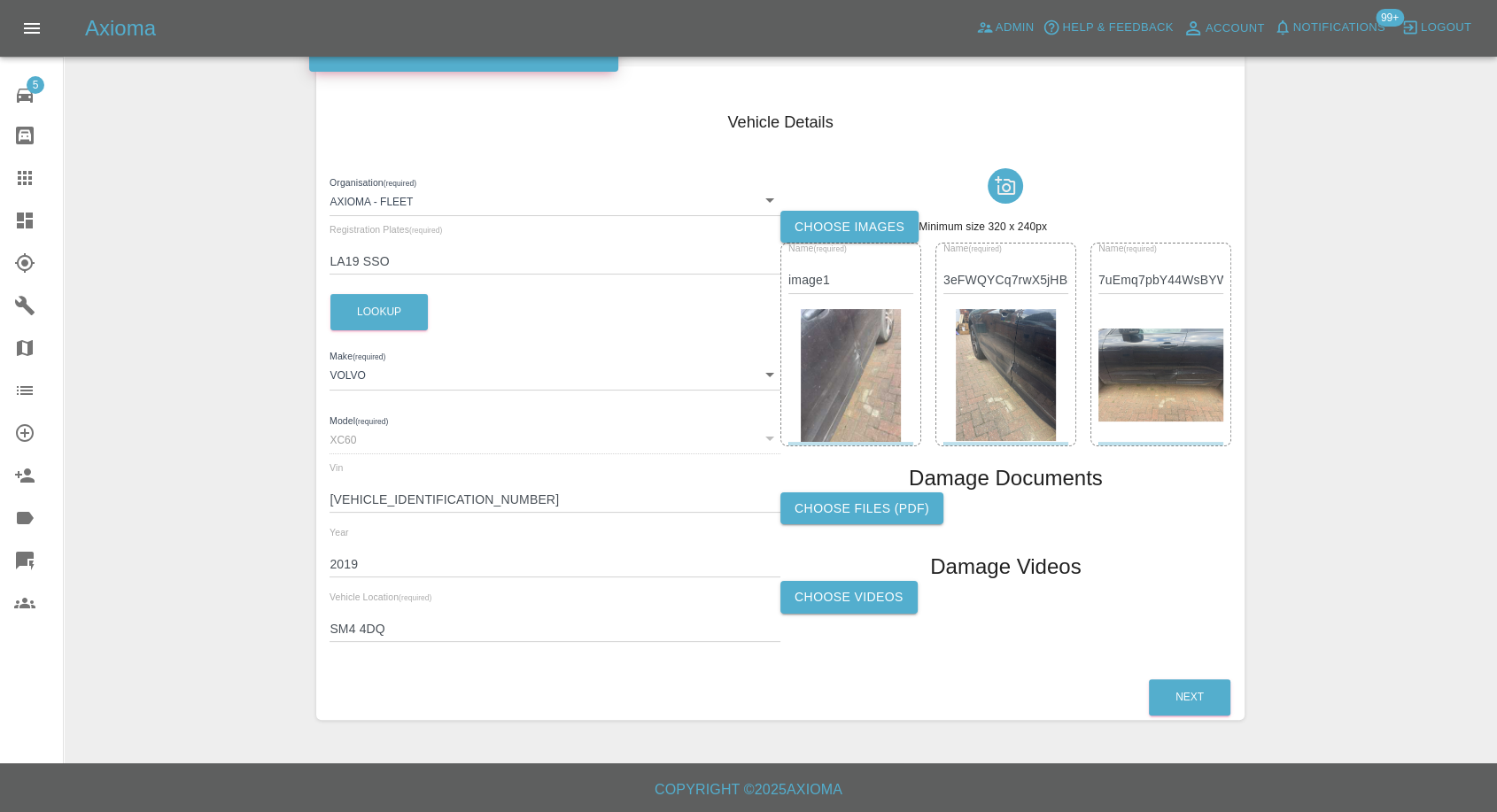
click at [845, 594] on label "Choose Videos" at bounding box center [848, 597] width 137 height 33
click at [0, 0] on input "Choose Videos" at bounding box center [0, 0] width 0 height 0
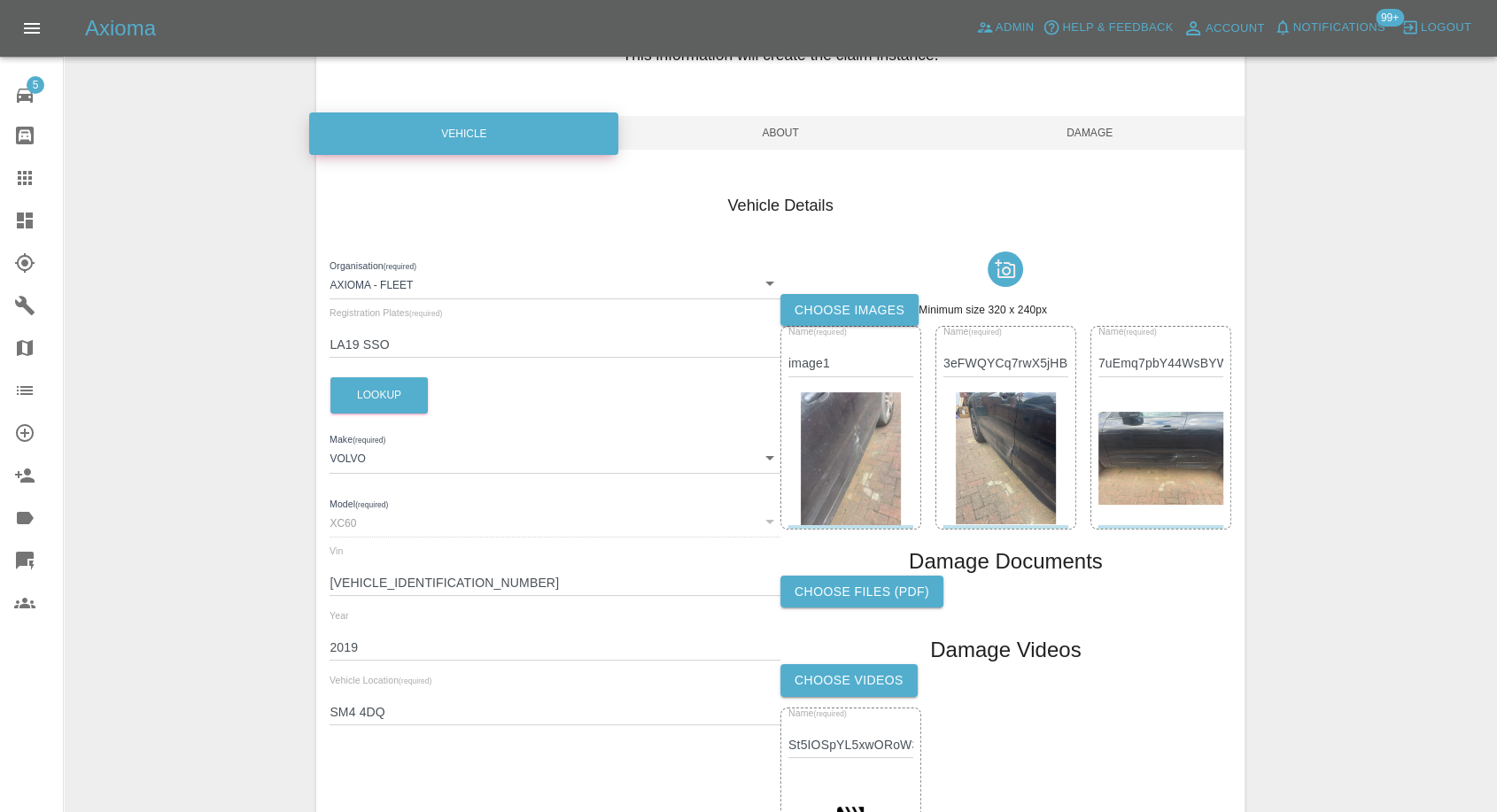
scroll to position [0, 0]
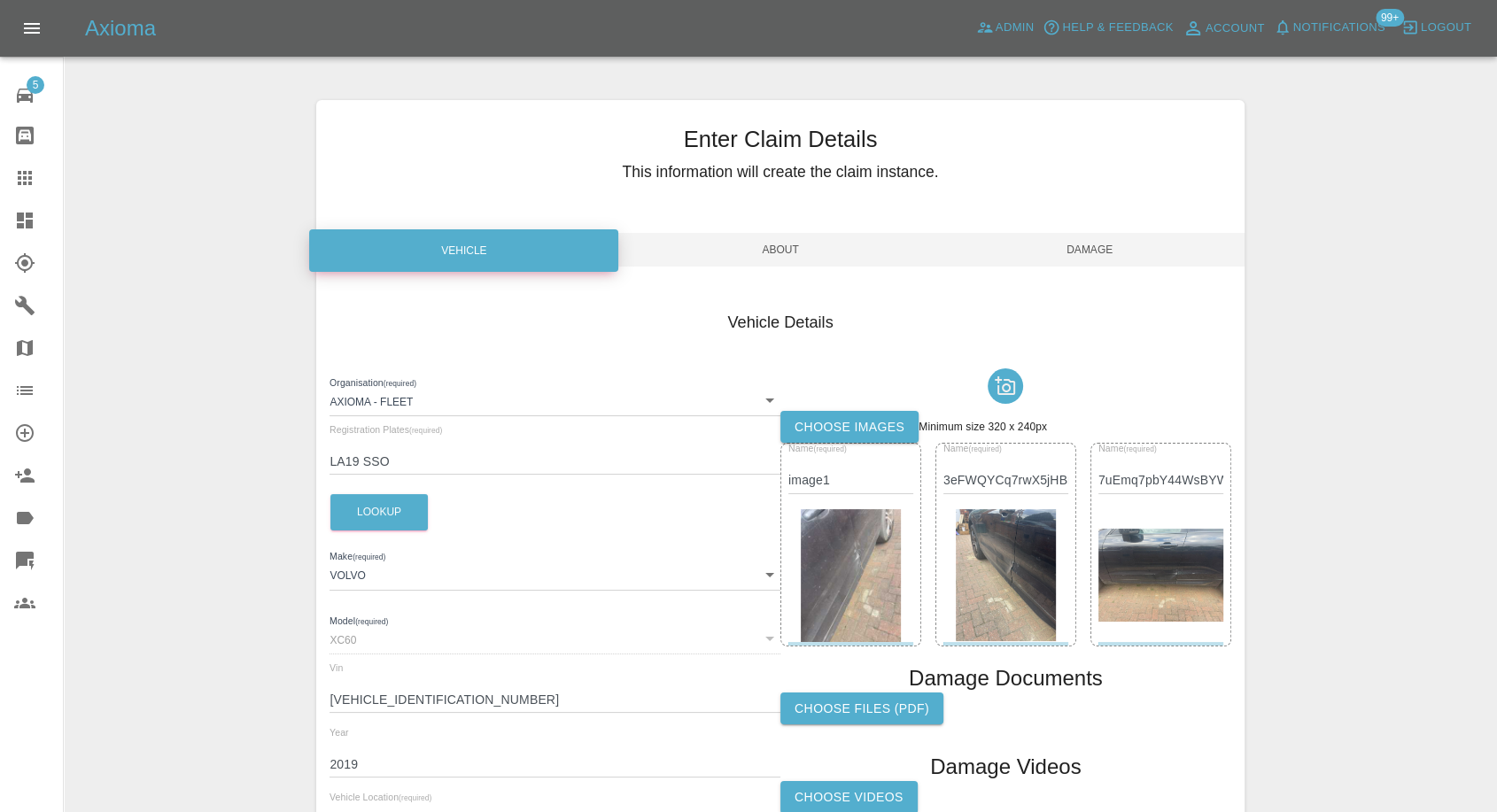
click at [1103, 246] on span "Damage" at bounding box center [1089, 250] width 309 height 34
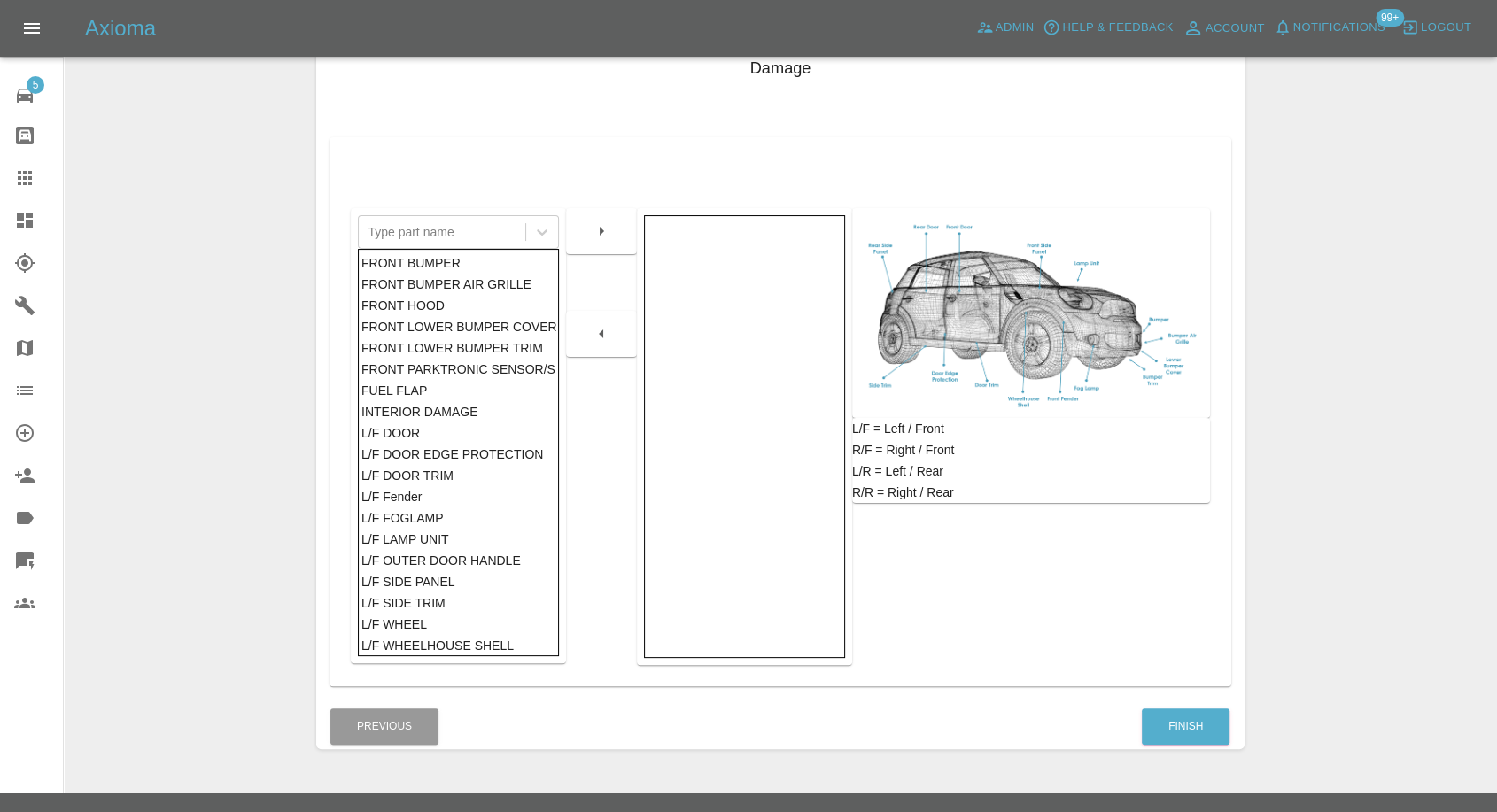
scroll to position [284, 0]
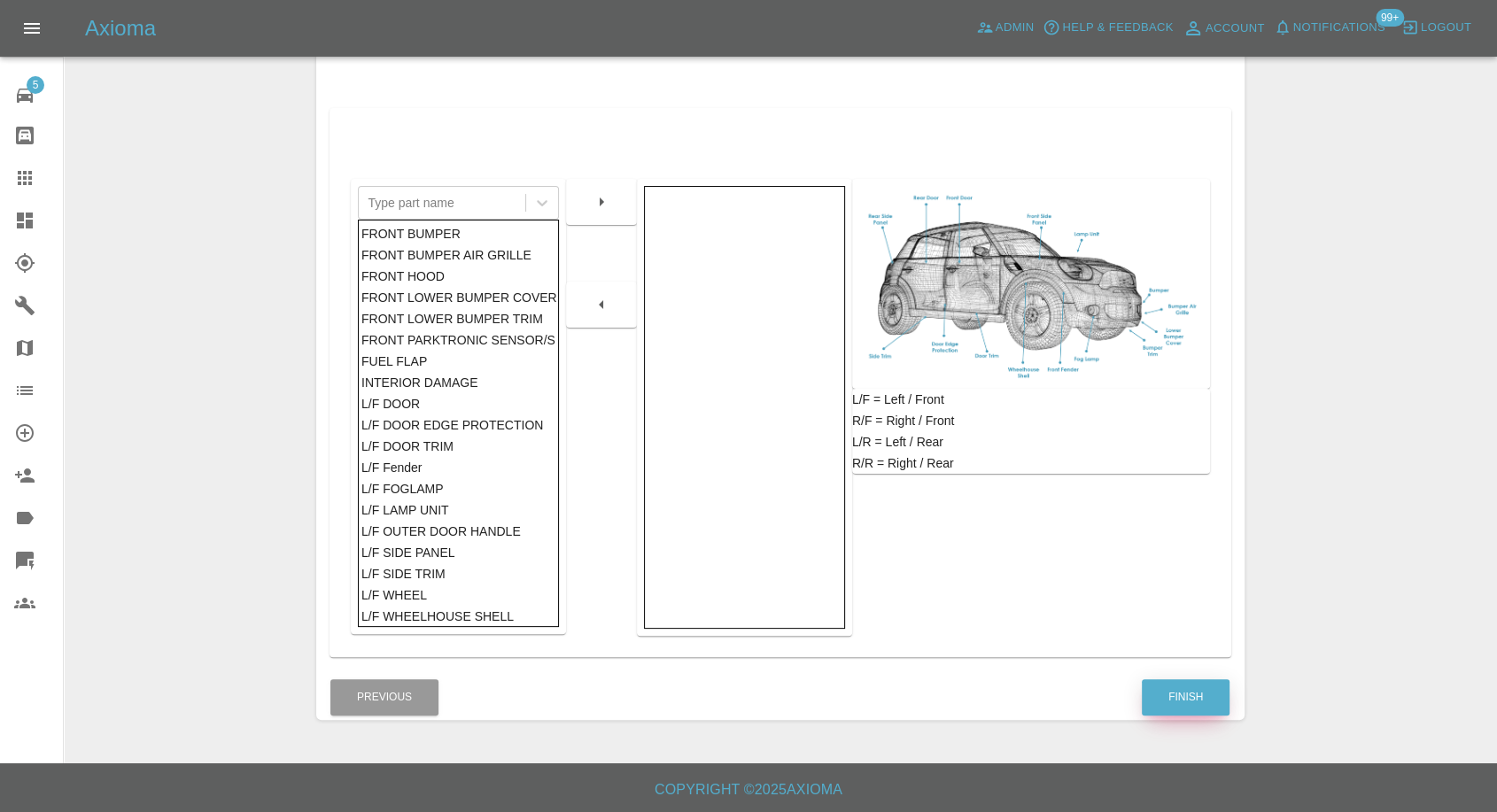
drag, startPoint x: 1206, startPoint y: 698, endPoint x: 1187, endPoint y: 698, distance: 19.0
click at [1205, 697] on button "Finish" at bounding box center [1186, 698] width 88 height 36
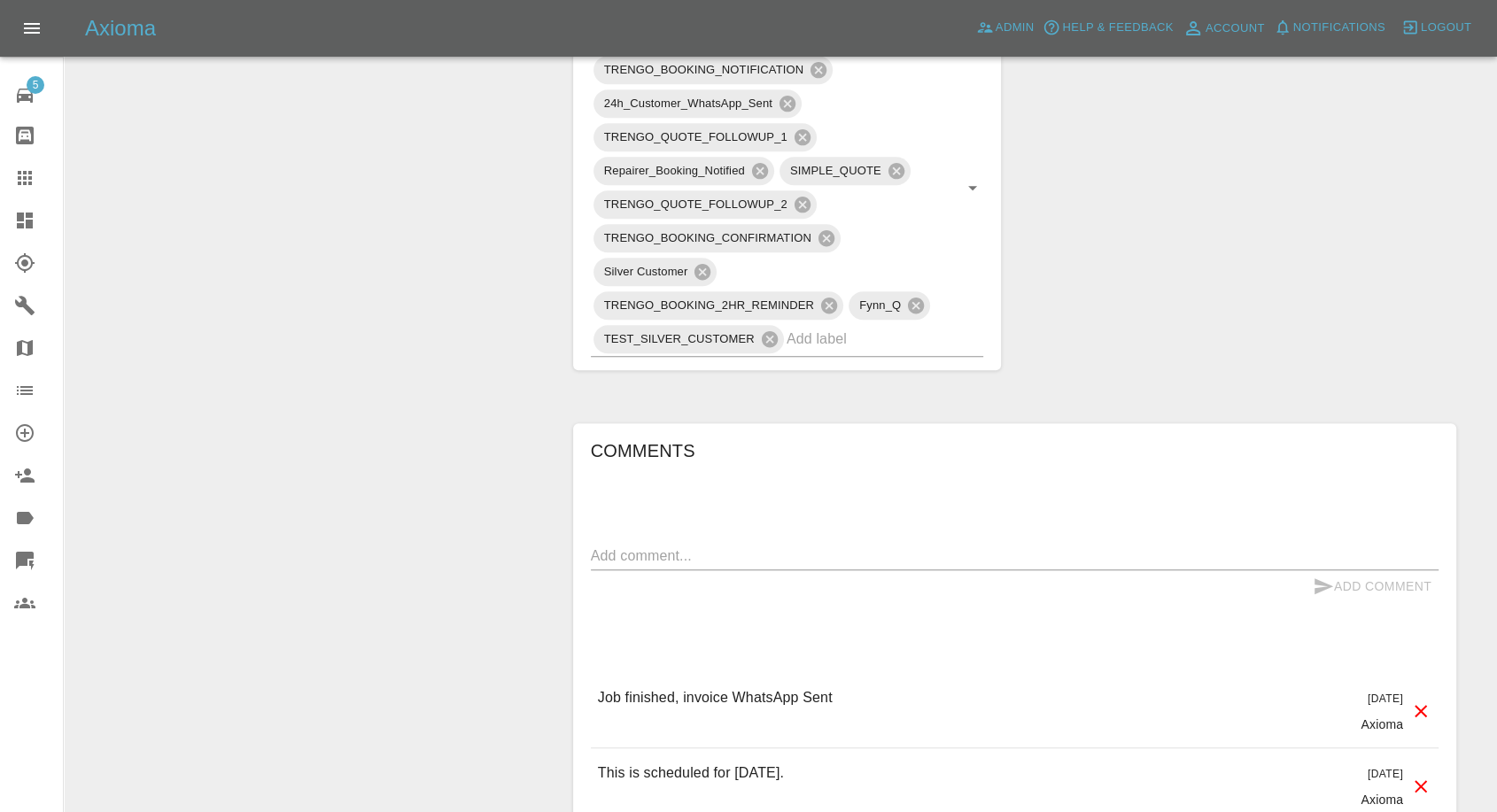
scroll to position [1279, 0]
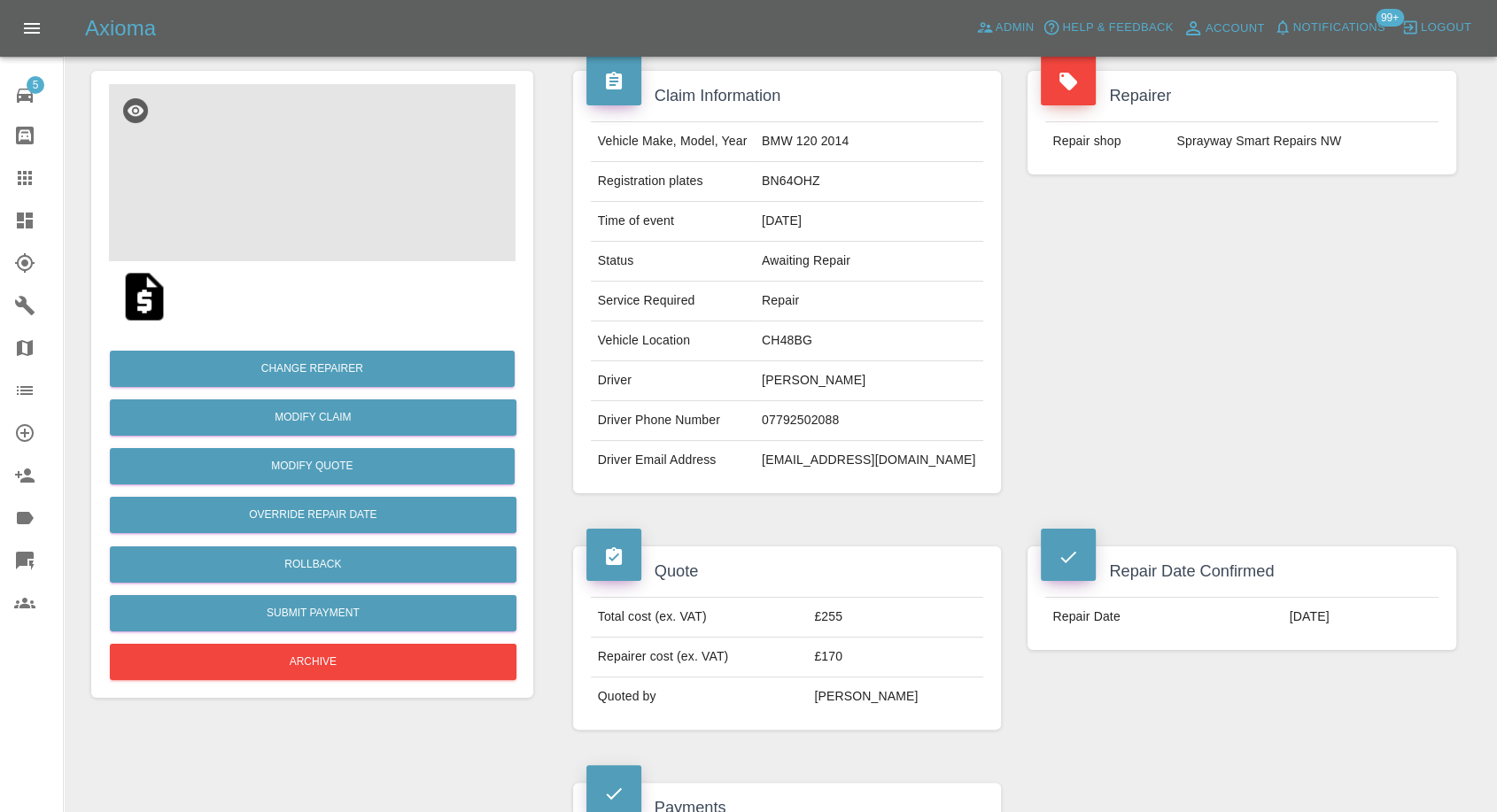
scroll to position [98, 0]
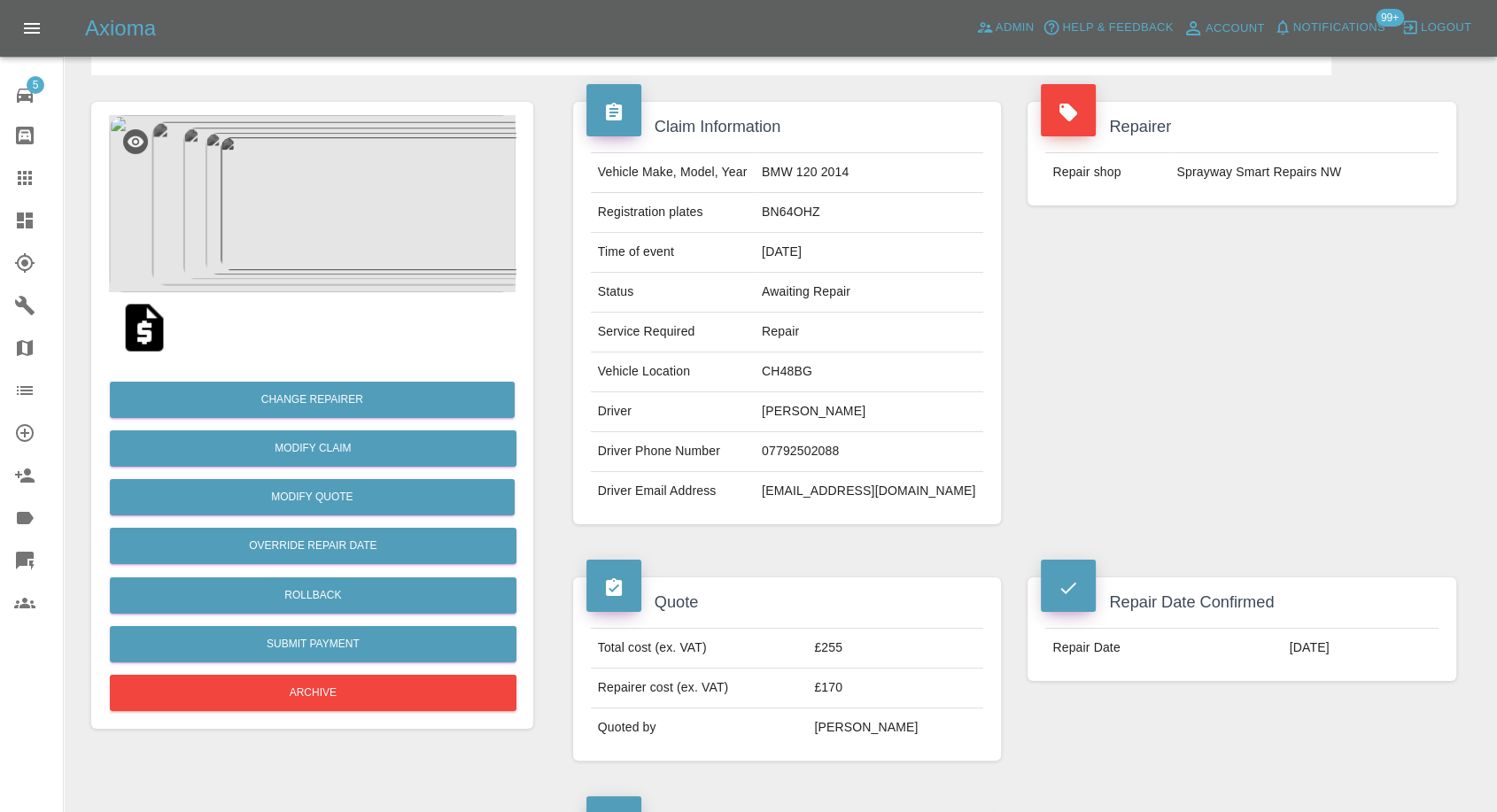
click at [269, 210] on img at bounding box center [312, 203] width 407 height 177
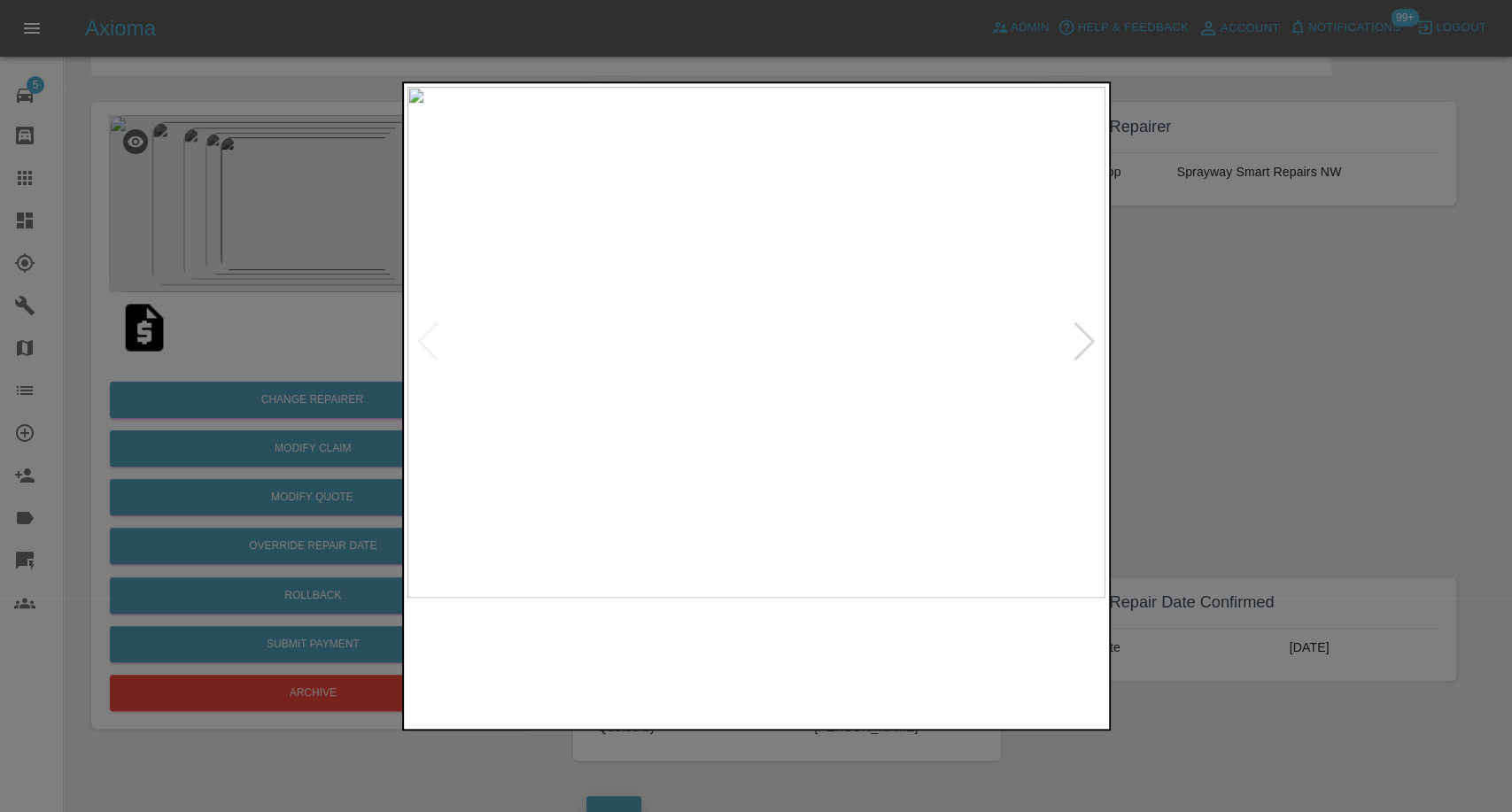
click at [808, 638] on img at bounding box center [845, 662] width 168 height 110
click at [1000, 671] on img at bounding box center [1021, 662] width 168 height 110
click at [1090, 320] on img at bounding box center [756, 342] width 698 height 511
click at [1087, 337] on div at bounding box center [1085, 341] width 24 height 39
click at [1355, 404] on div at bounding box center [756, 406] width 1512 height 812
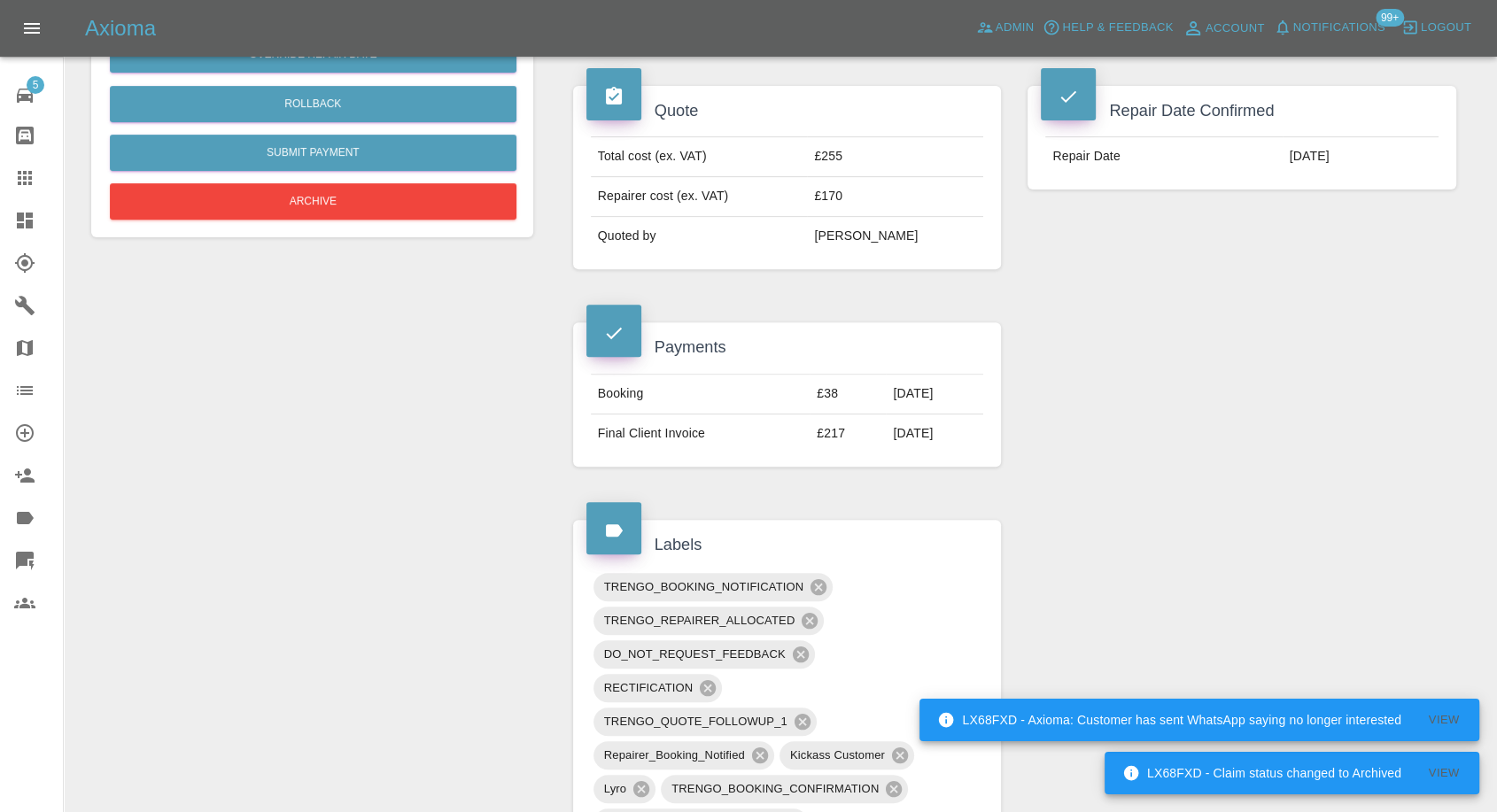
scroll to position [197, 0]
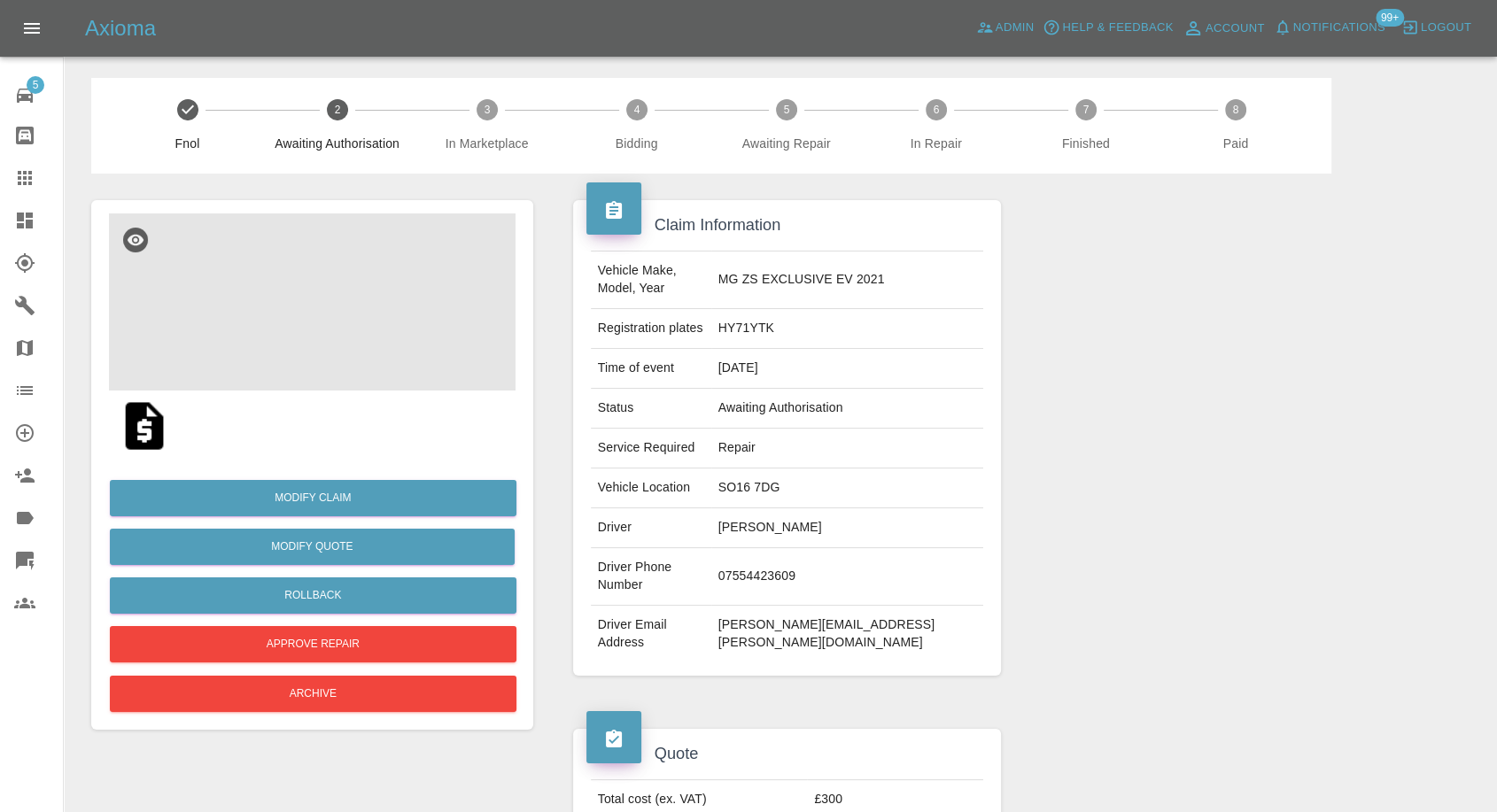
click at [310, 311] on img at bounding box center [312, 302] width 407 height 177
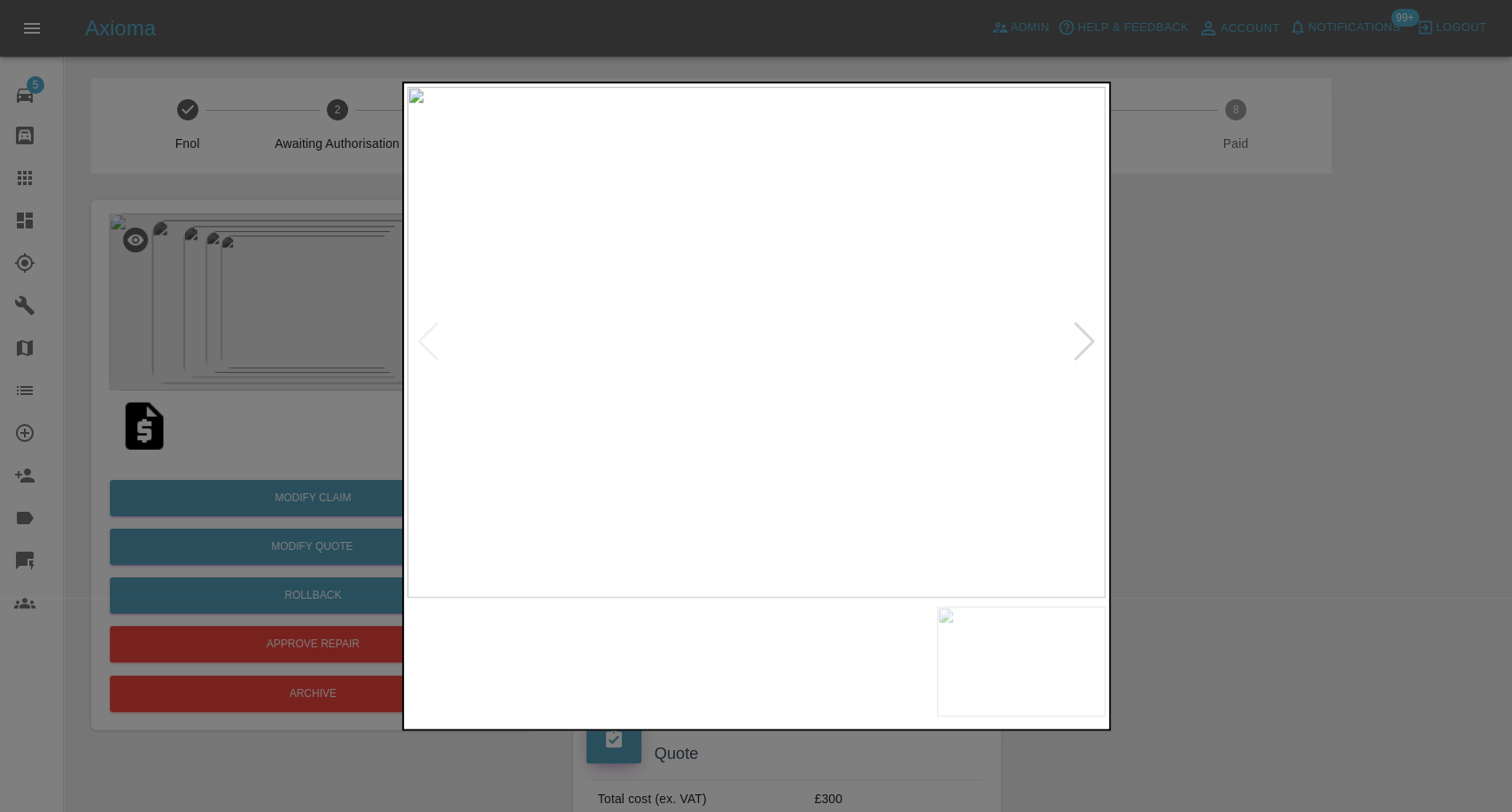
click at [730, 644] on img at bounding box center [668, 662] width 168 height 110
click at [881, 668] on img at bounding box center [845, 662] width 168 height 110
click at [1061, 660] on img at bounding box center [1021, 662] width 168 height 110
click at [1088, 343] on div at bounding box center [1085, 341] width 24 height 39
click at [1088, 343] on img at bounding box center [756, 342] width 698 height 511
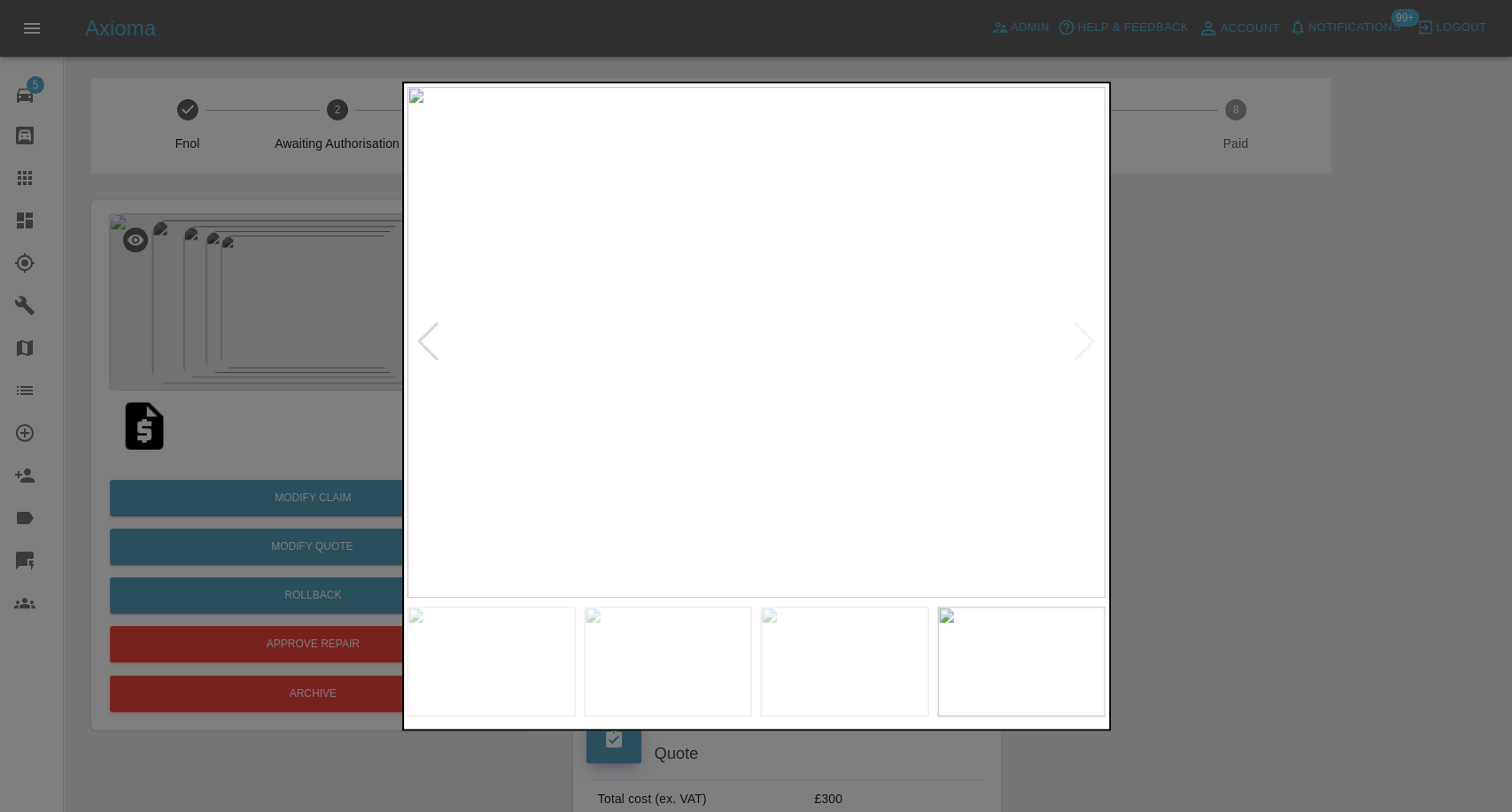
click at [1077, 352] on img at bounding box center [756, 342] width 698 height 511
click at [1218, 452] on div at bounding box center [756, 406] width 1512 height 812
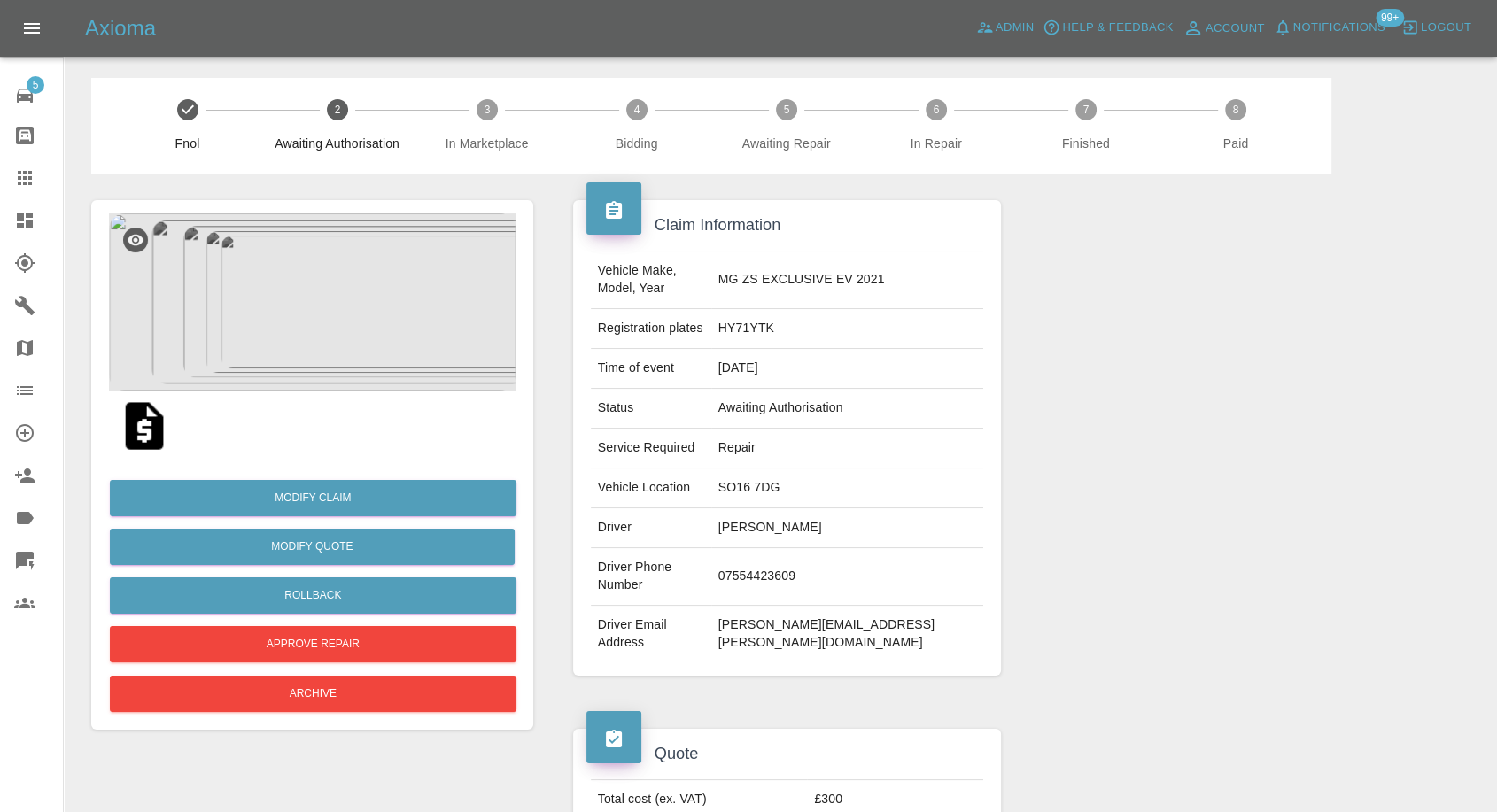
click at [302, 308] on img at bounding box center [312, 302] width 407 height 177
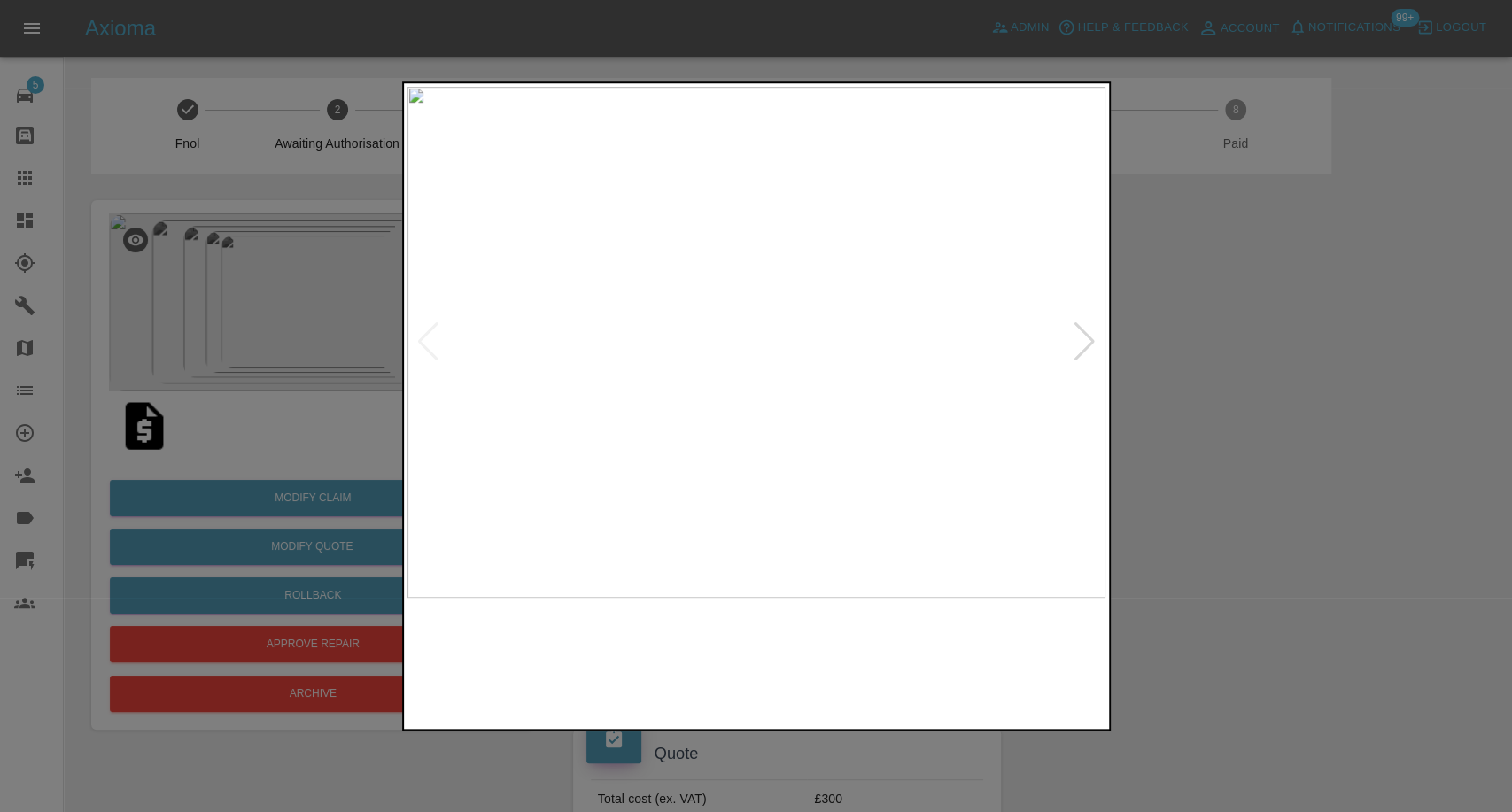
click at [701, 645] on img at bounding box center [668, 662] width 168 height 110
click at [861, 660] on img at bounding box center [845, 662] width 168 height 110
click at [1134, 660] on div at bounding box center [756, 406] width 1512 height 812
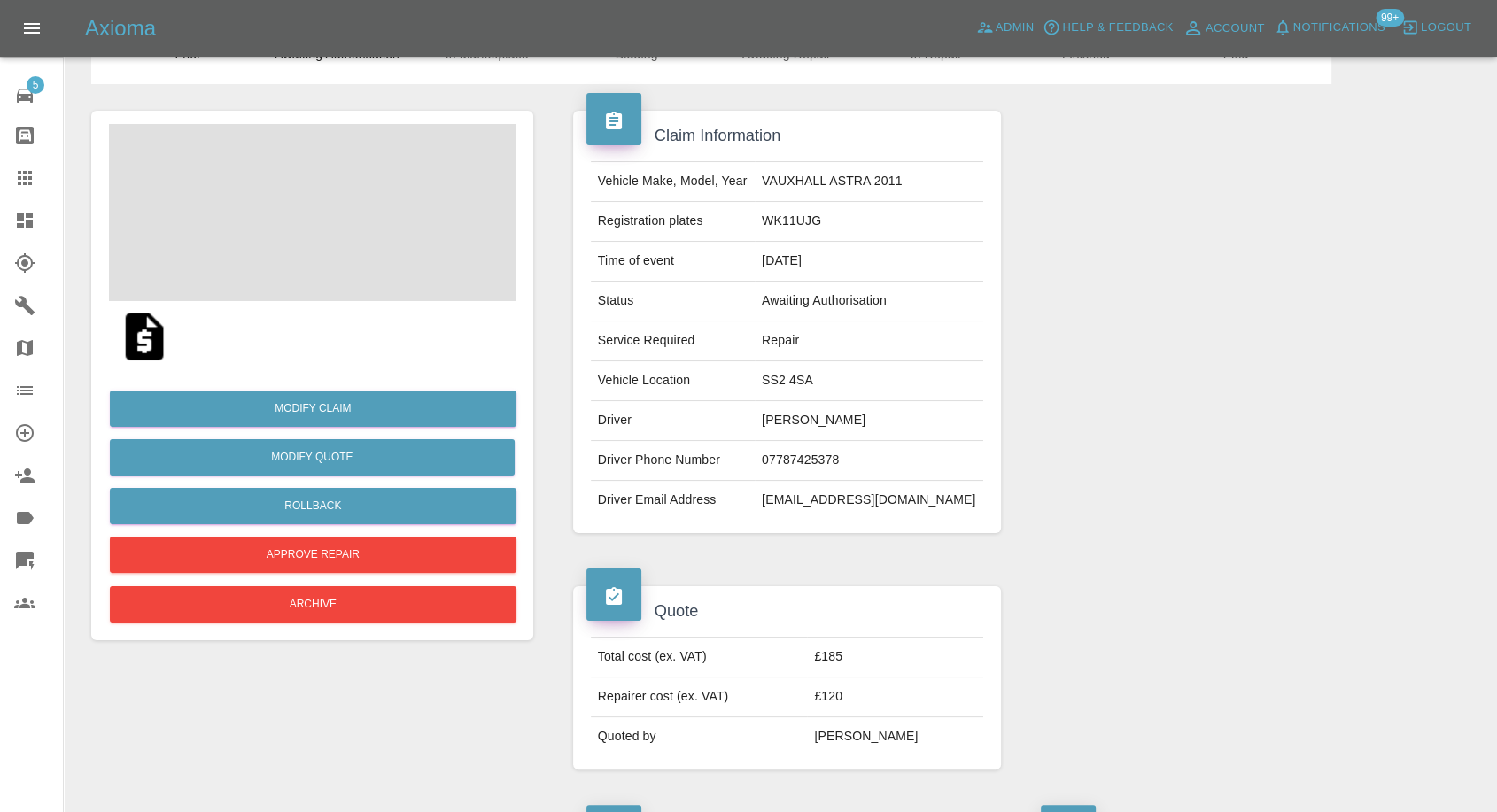
scroll to position [197, 0]
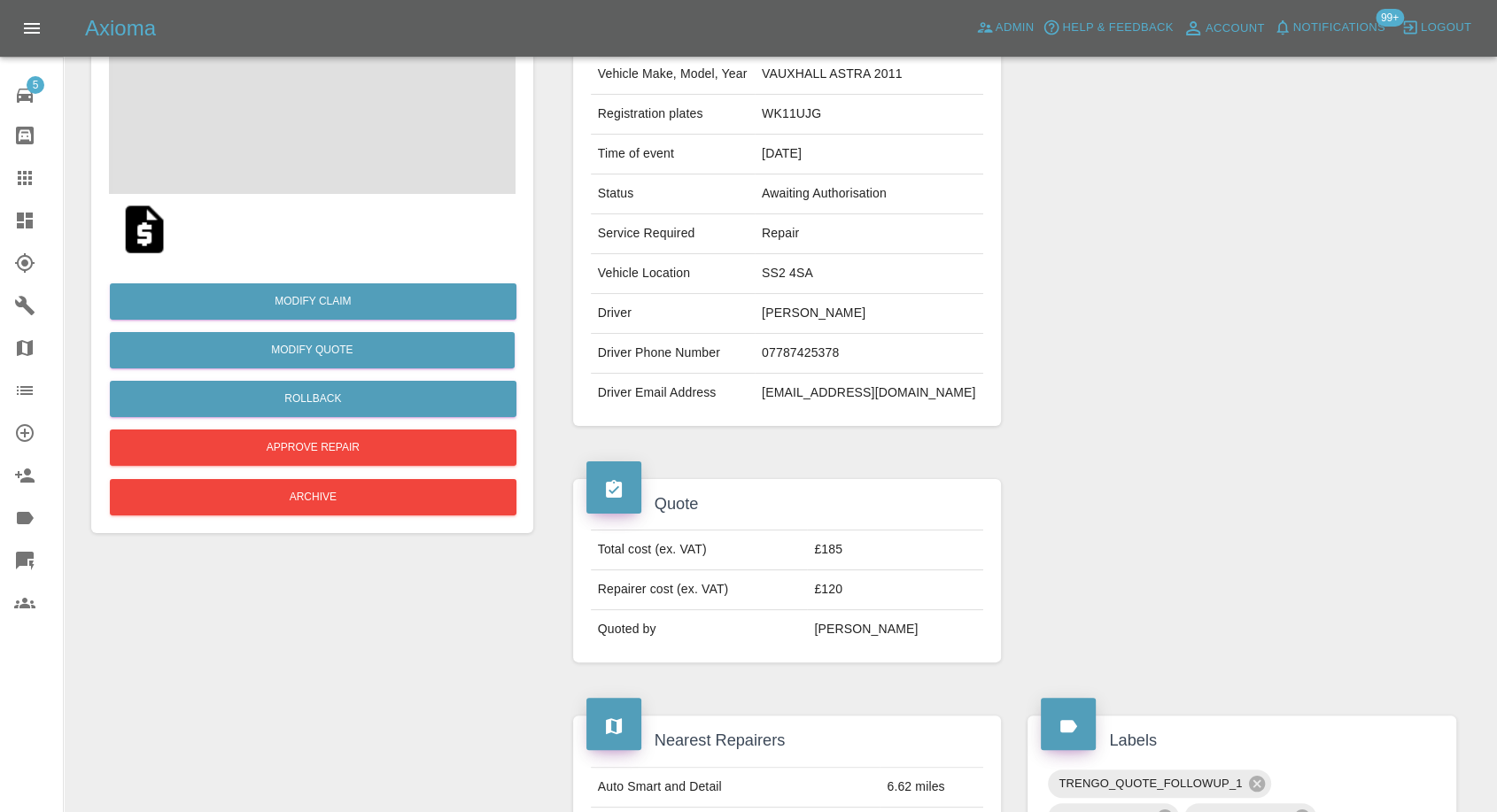
click at [148, 238] on img at bounding box center [145, 230] width 57 height 57
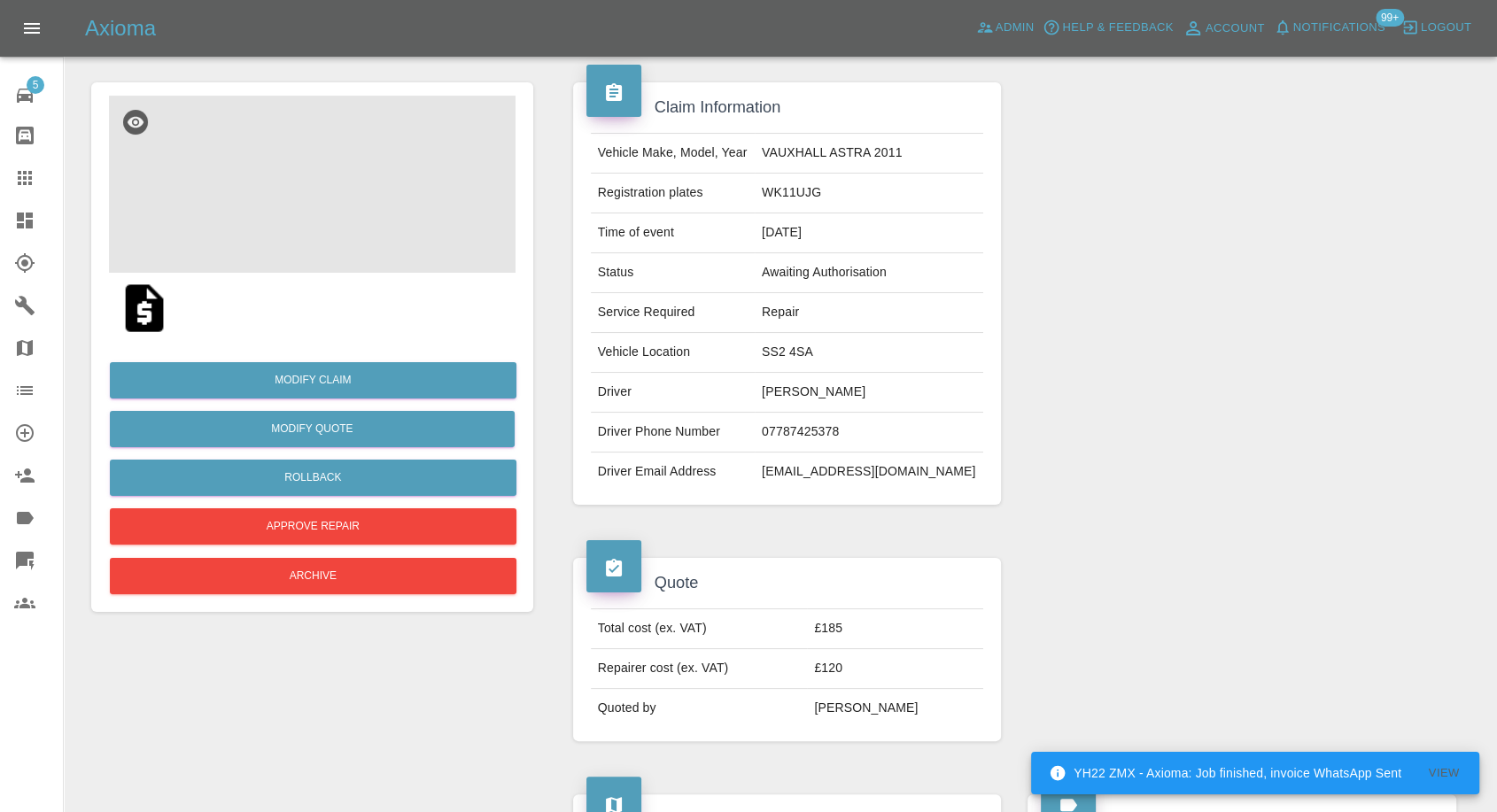
scroll to position [0, 0]
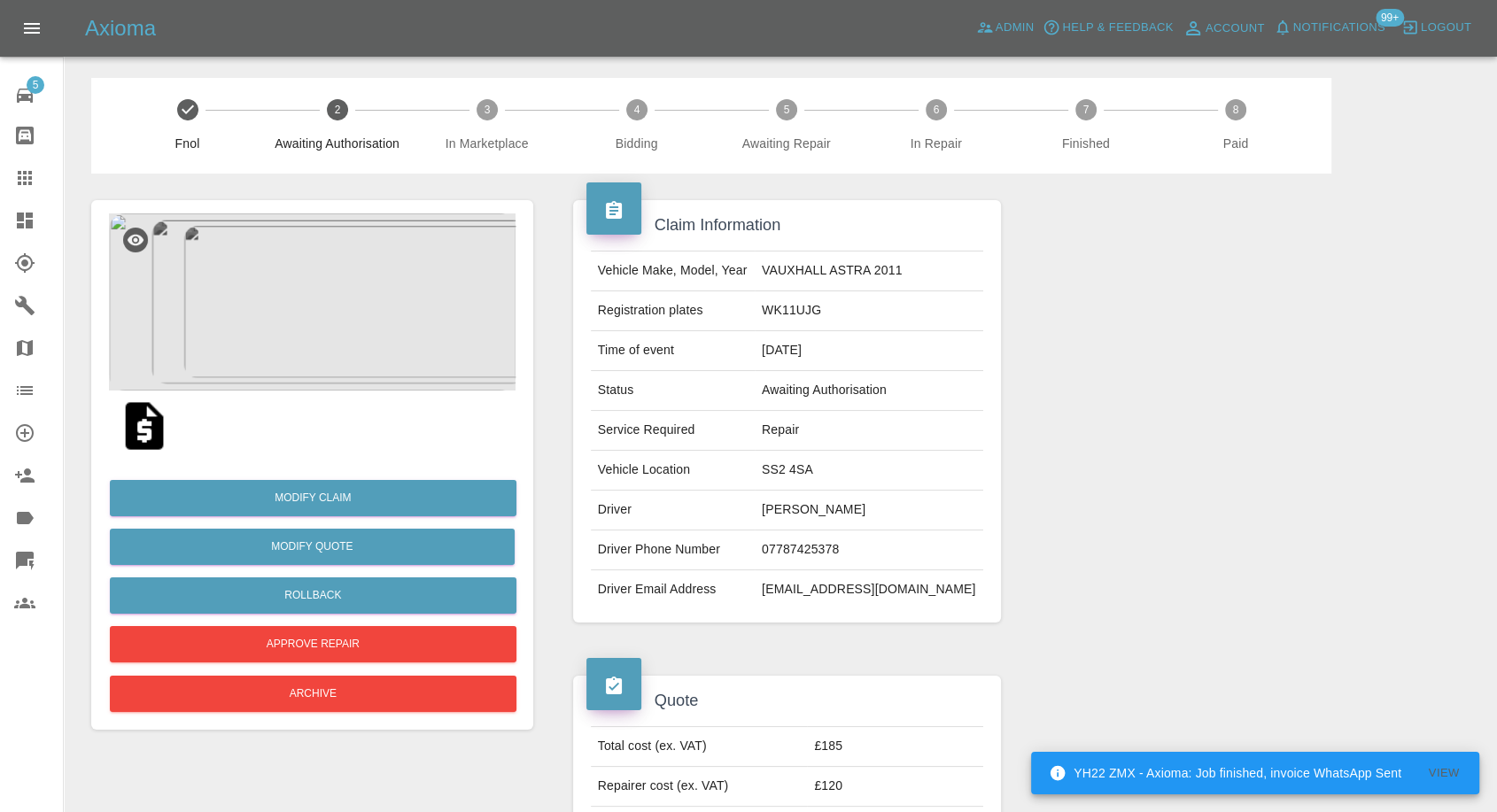
click at [283, 295] on img at bounding box center [312, 302] width 407 height 177
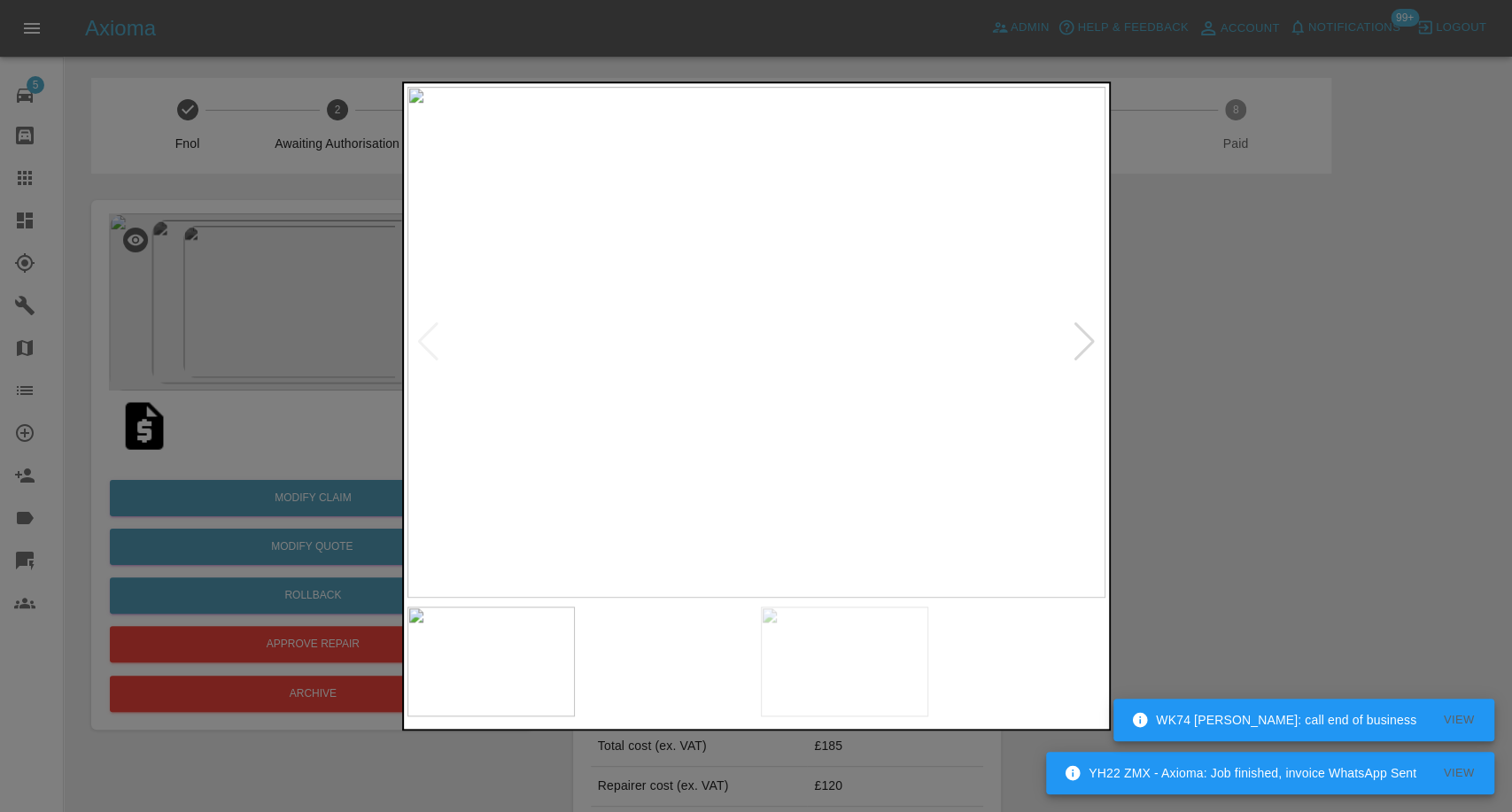
click at [652, 653] on img at bounding box center [668, 662] width 168 height 110
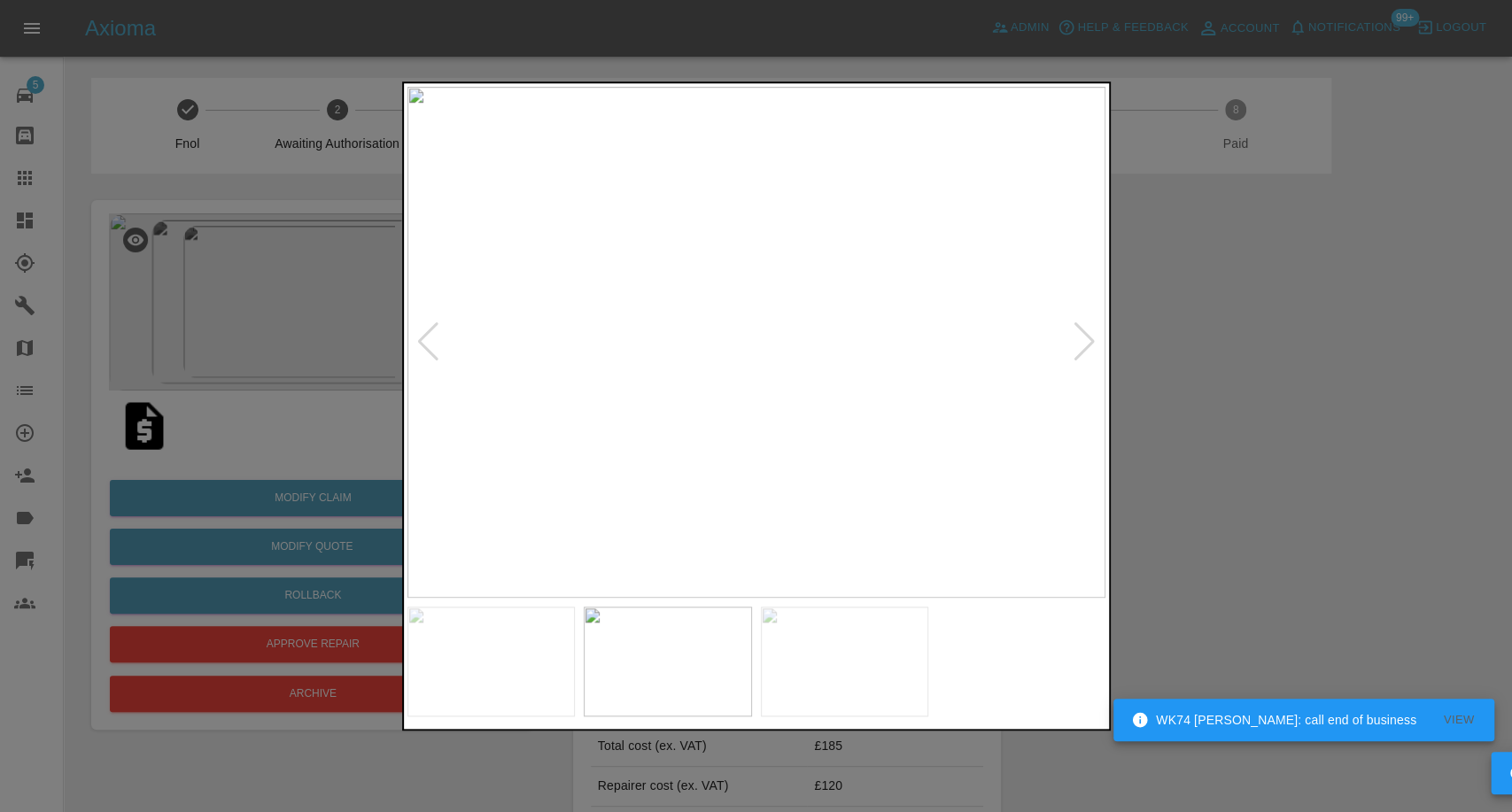
click at [867, 679] on img at bounding box center [845, 662] width 168 height 110
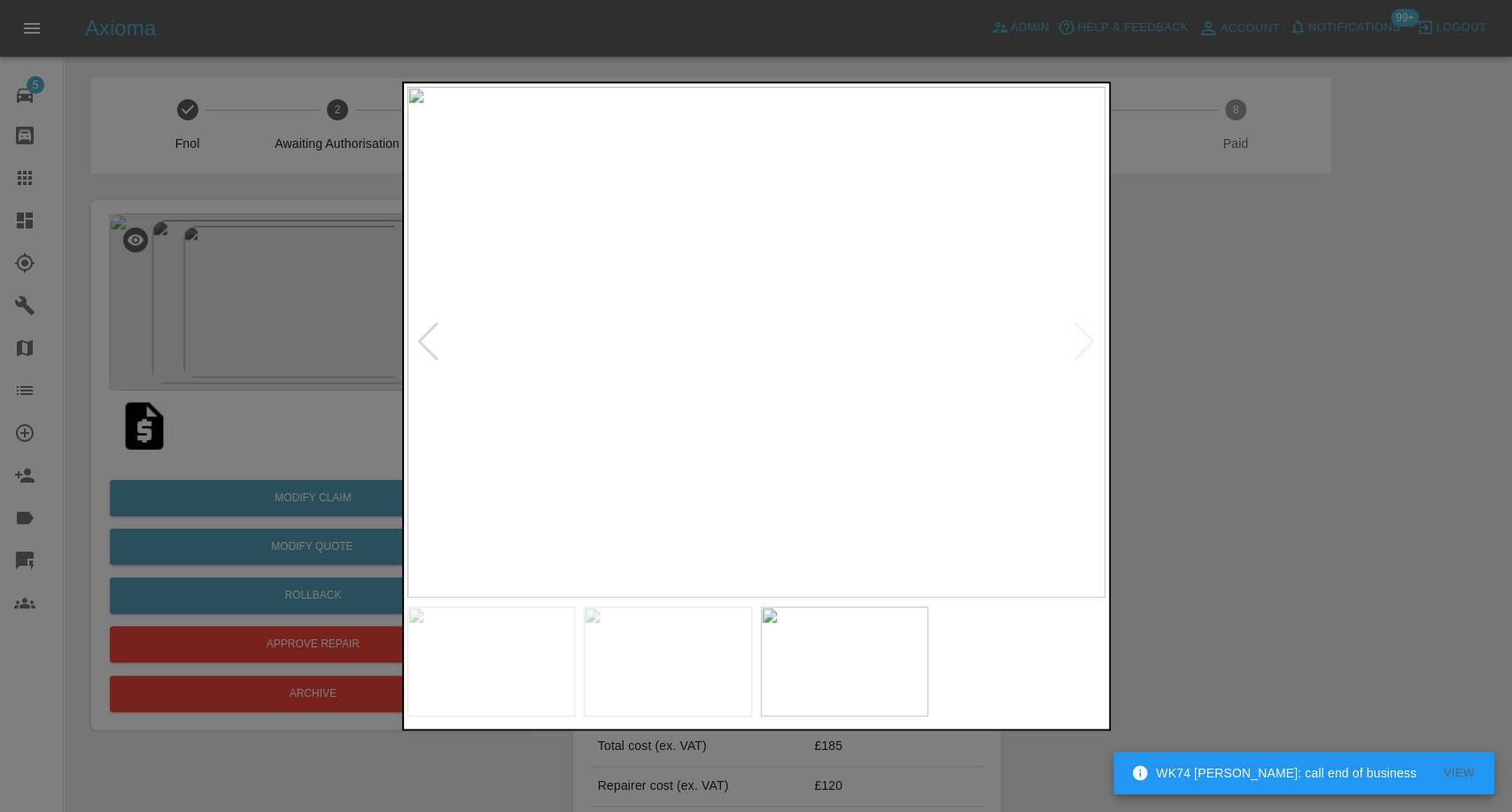
click at [1299, 417] on div at bounding box center [756, 406] width 1512 height 812
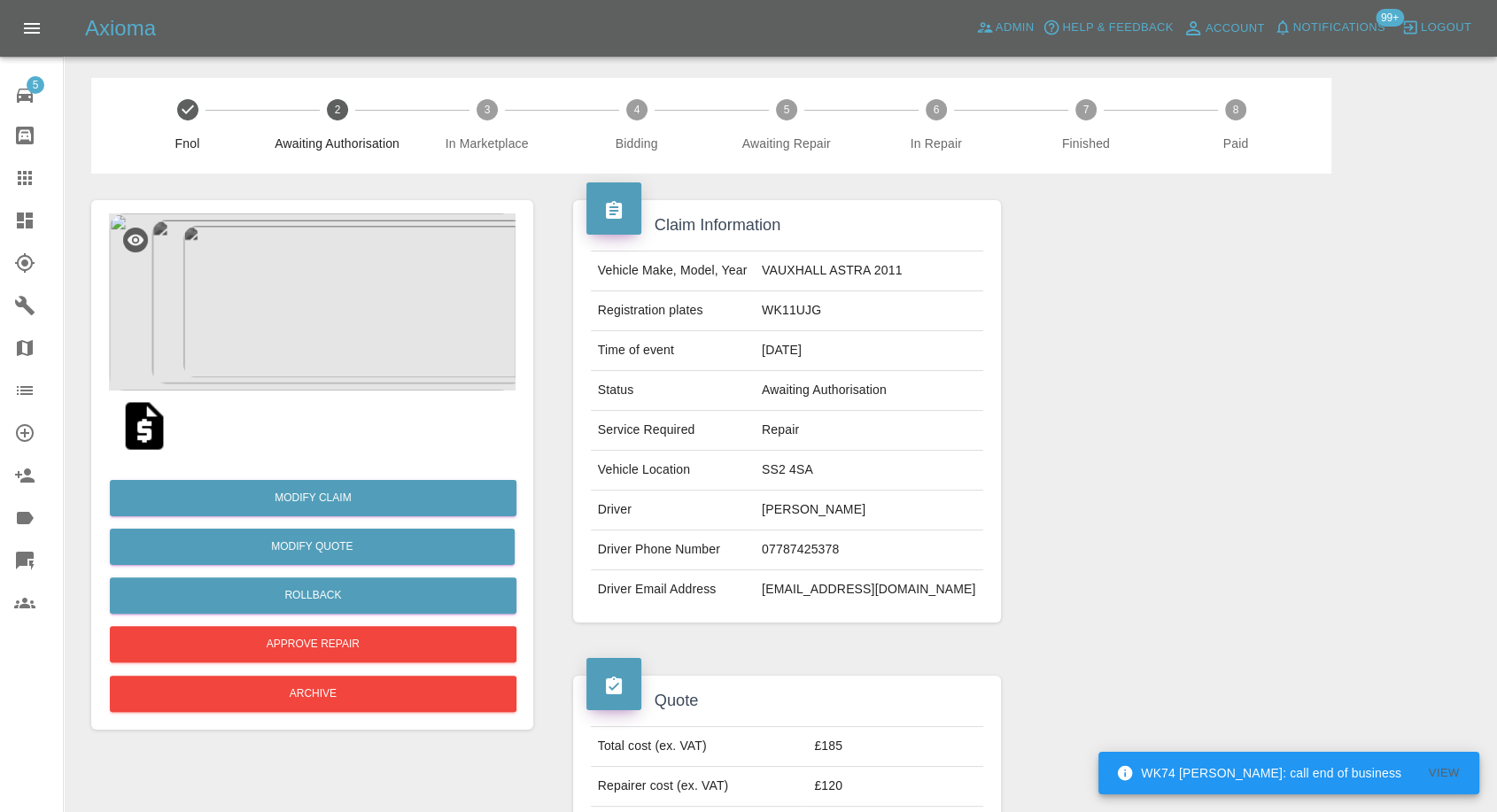
click at [141, 430] on img at bounding box center [145, 426] width 57 height 57
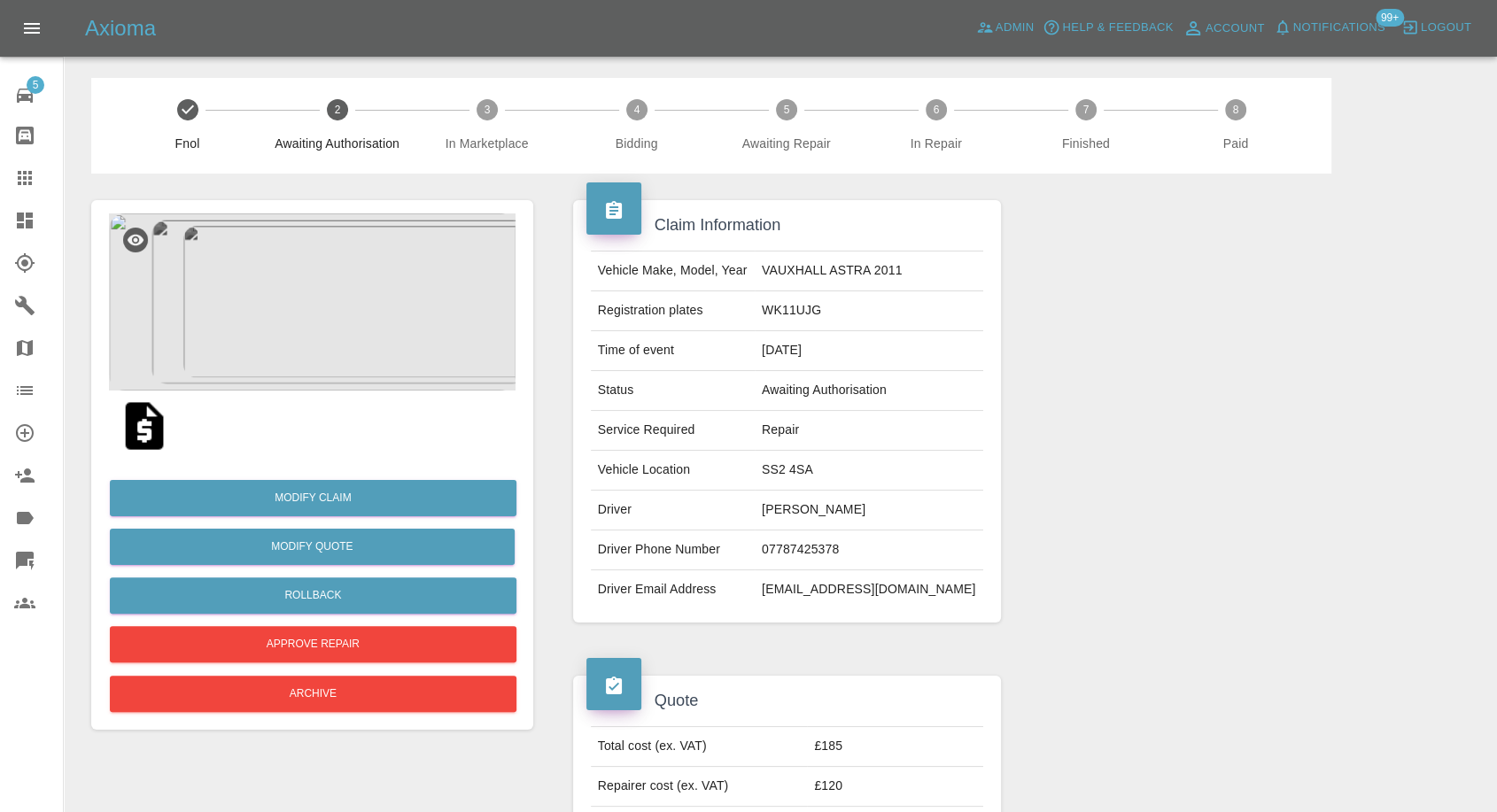
click at [16, 176] on icon at bounding box center [25, 178] width 21 height 21
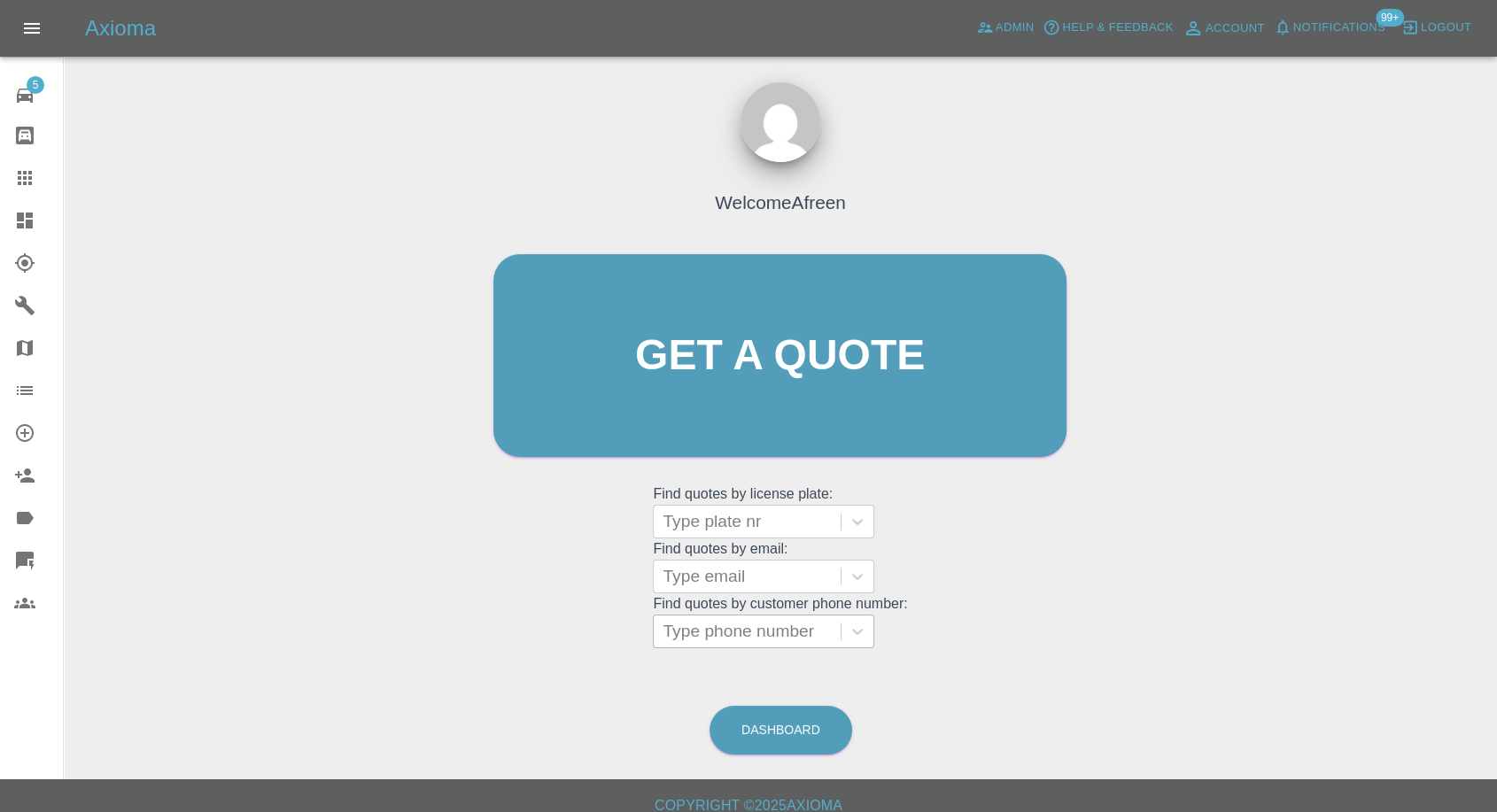
click at [741, 628] on div at bounding box center [747, 631] width 169 height 25
paste input "+447795950538"
click at [695, 632] on input "+447795950538" at bounding box center [727, 631] width 129 height 21
click at [734, 631] on input "+44 7795950538" at bounding box center [729, 631] width 133 height 21
drag, startPoint x: 702, startPoint y: 632, endPoint x: 496, endPoint y: 634, distance: 206.0
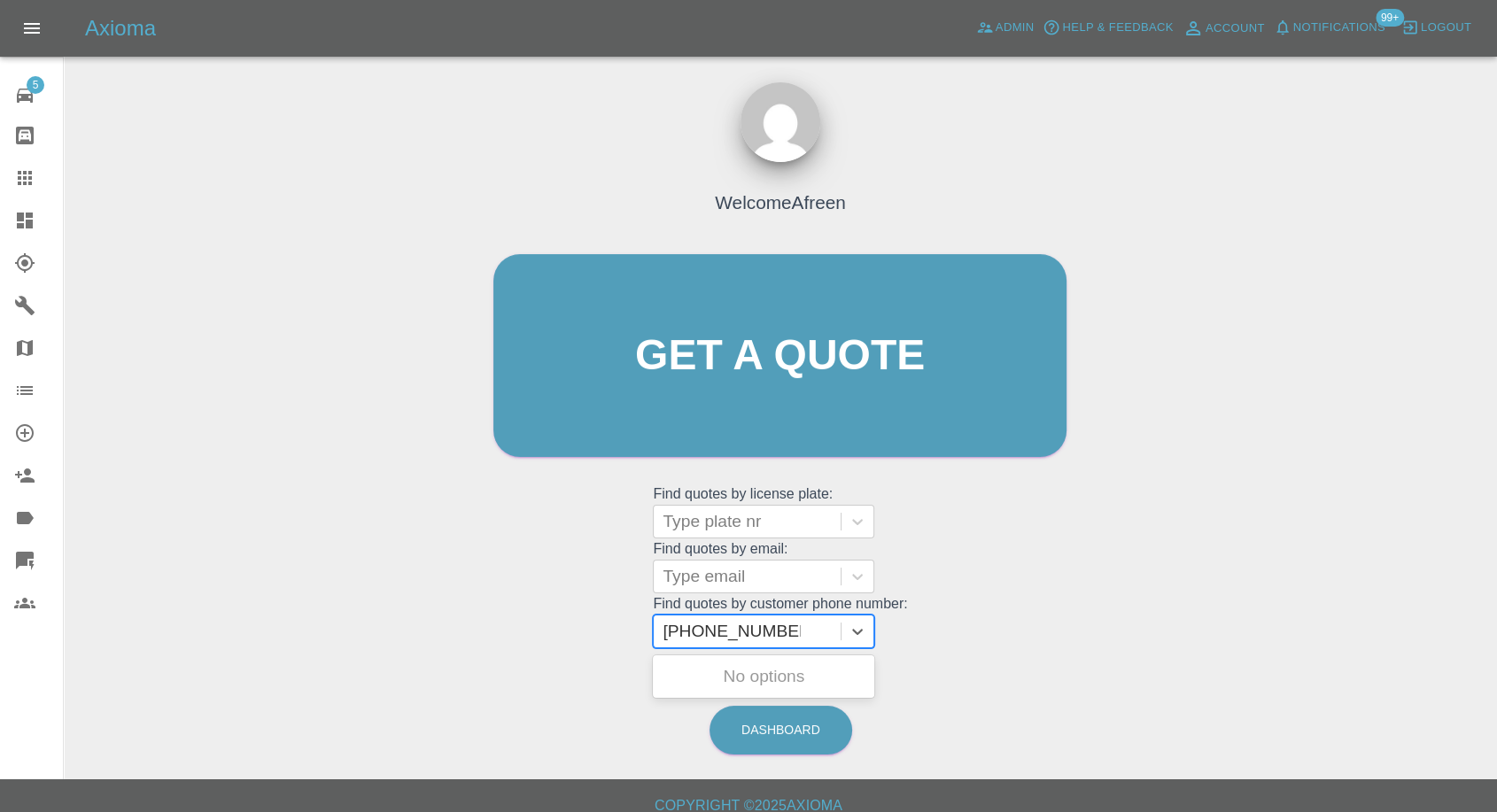
click at [511, 635] on div "Welcome Afreen Get a quote Get a quote Find quotes by license plate: Type plate…" at bounding box center [780, 389] width 611 height 535
click at [720, 634] on input "07795 950538" at bounding box center [720, 631] width 113 height 21
type input "07795950538"
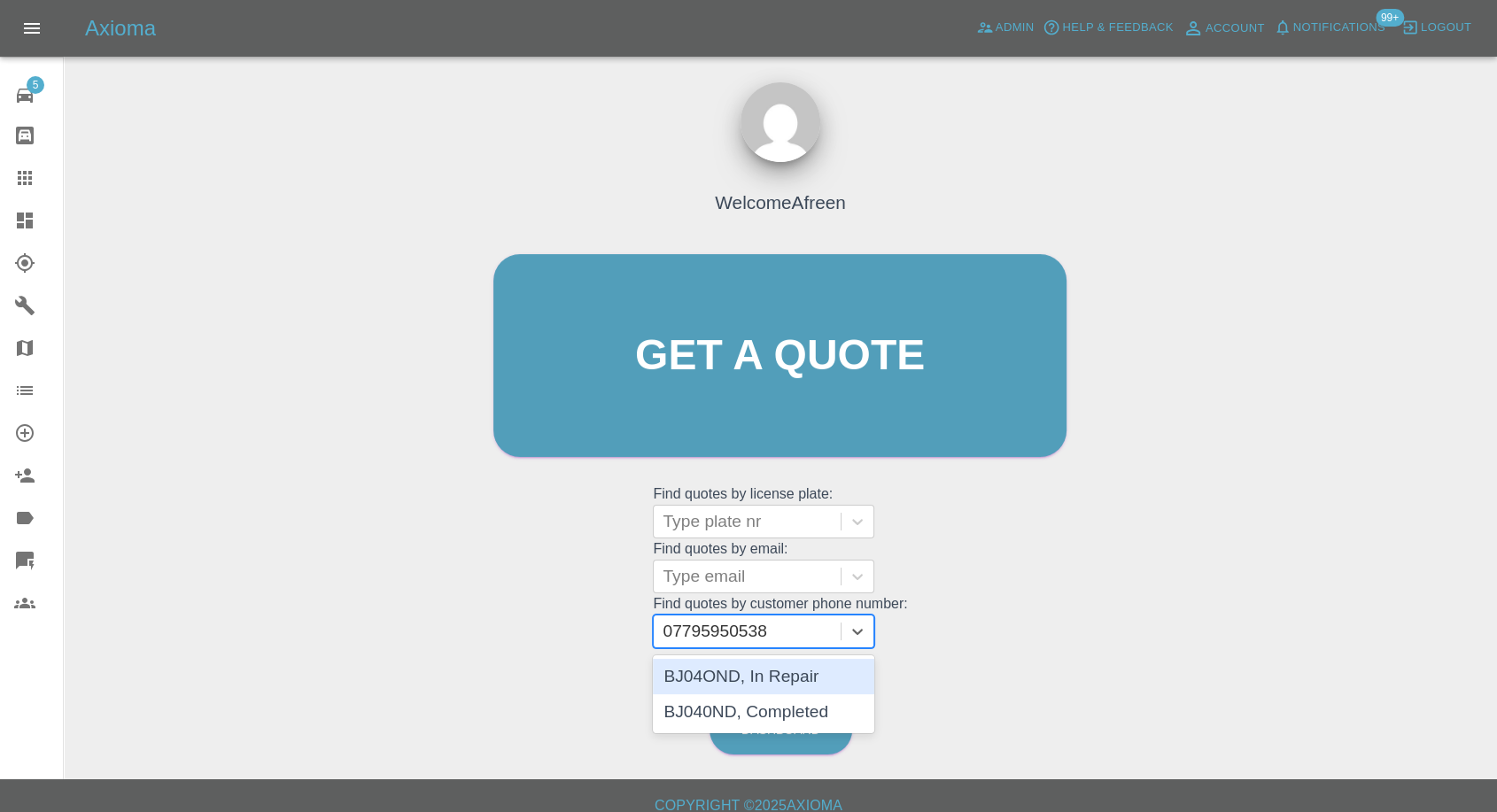
click at [757, 684] on div "BJ04OND, In Repair" at bounding box center [764, 676] width 221 height 35
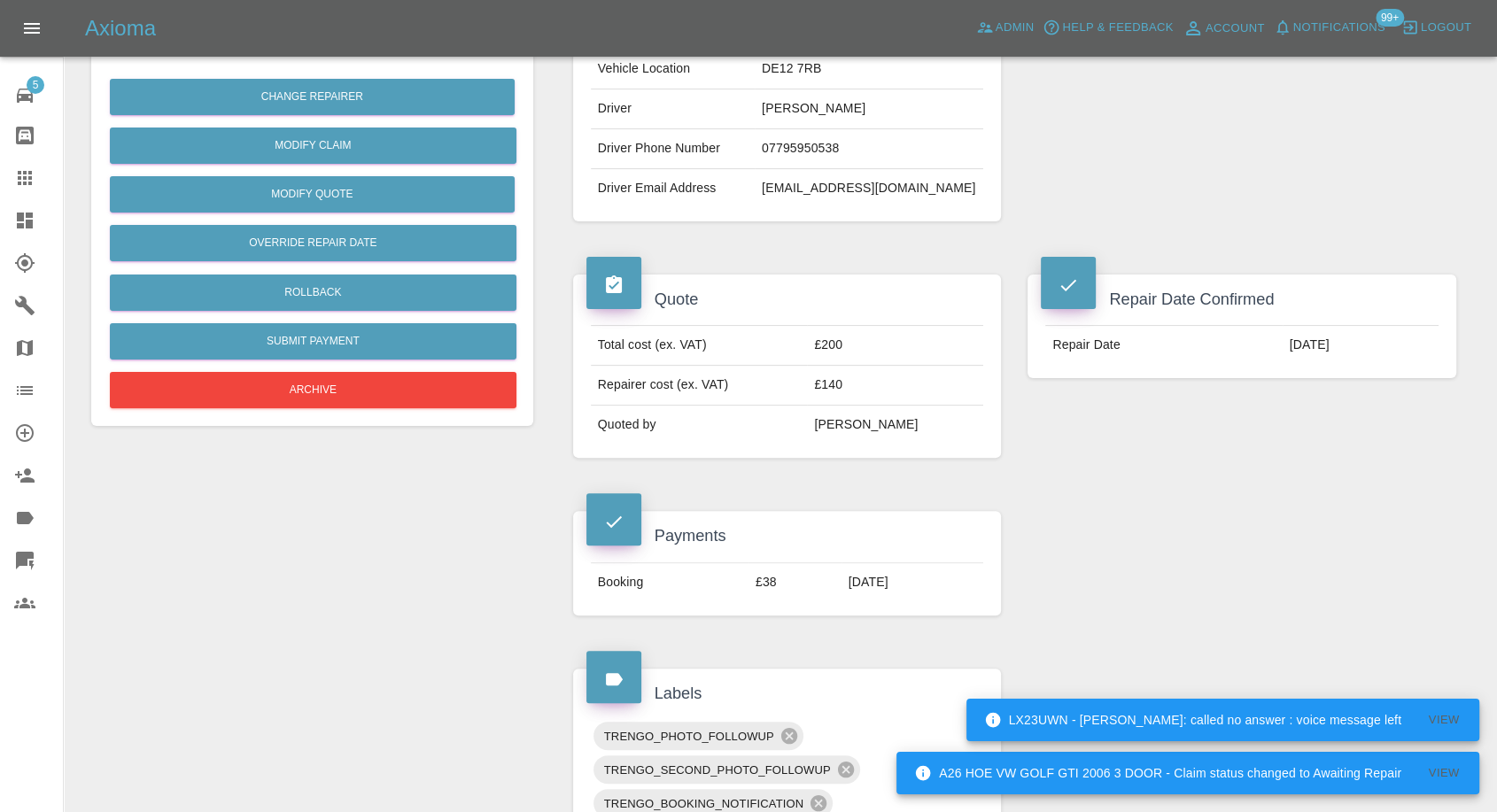
scroll to position [393, 0]
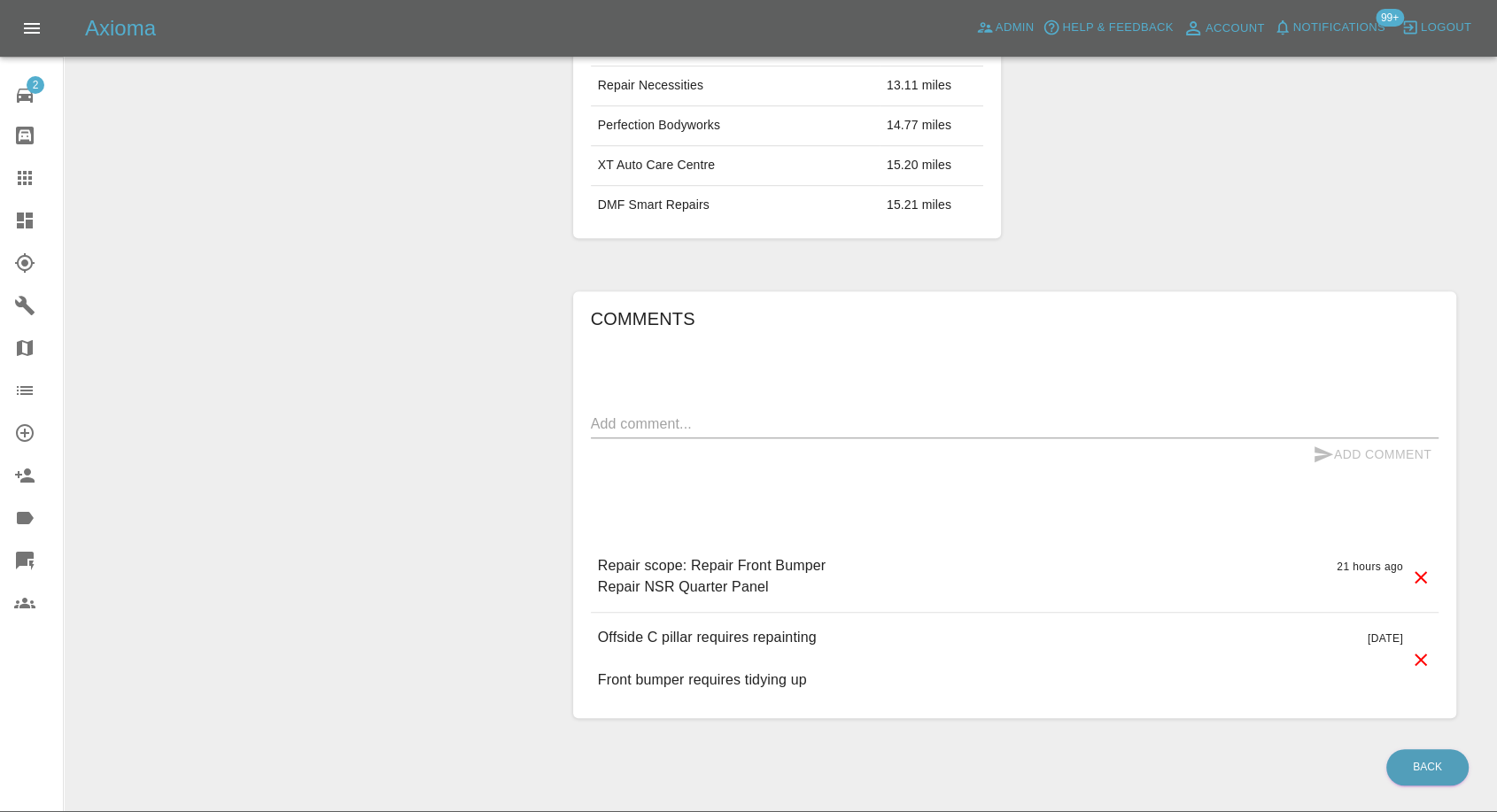
scroll to position [1181, 0]
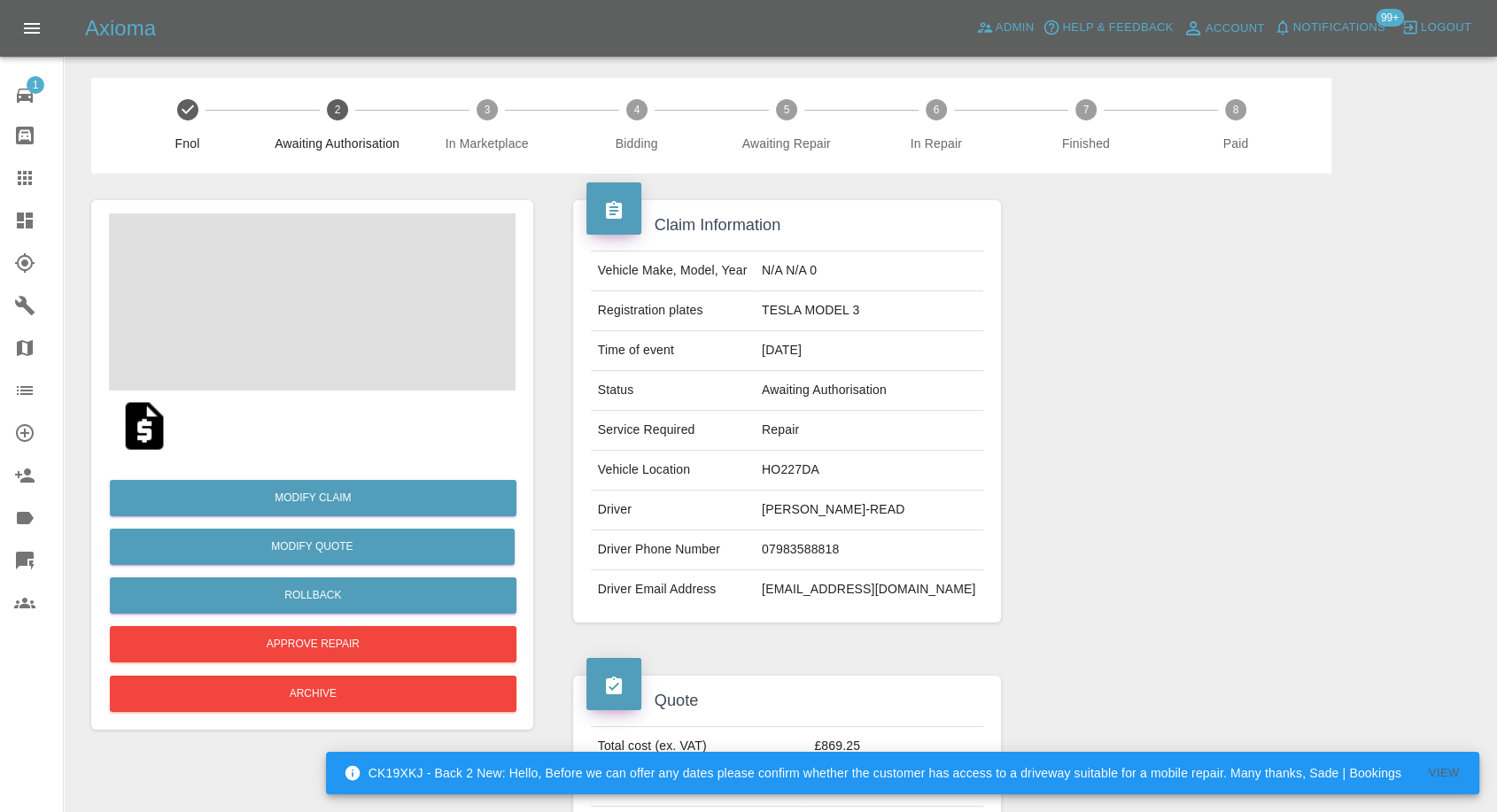
click at [154, 429] on img at bounding box center [145, 426] width 57 height 57
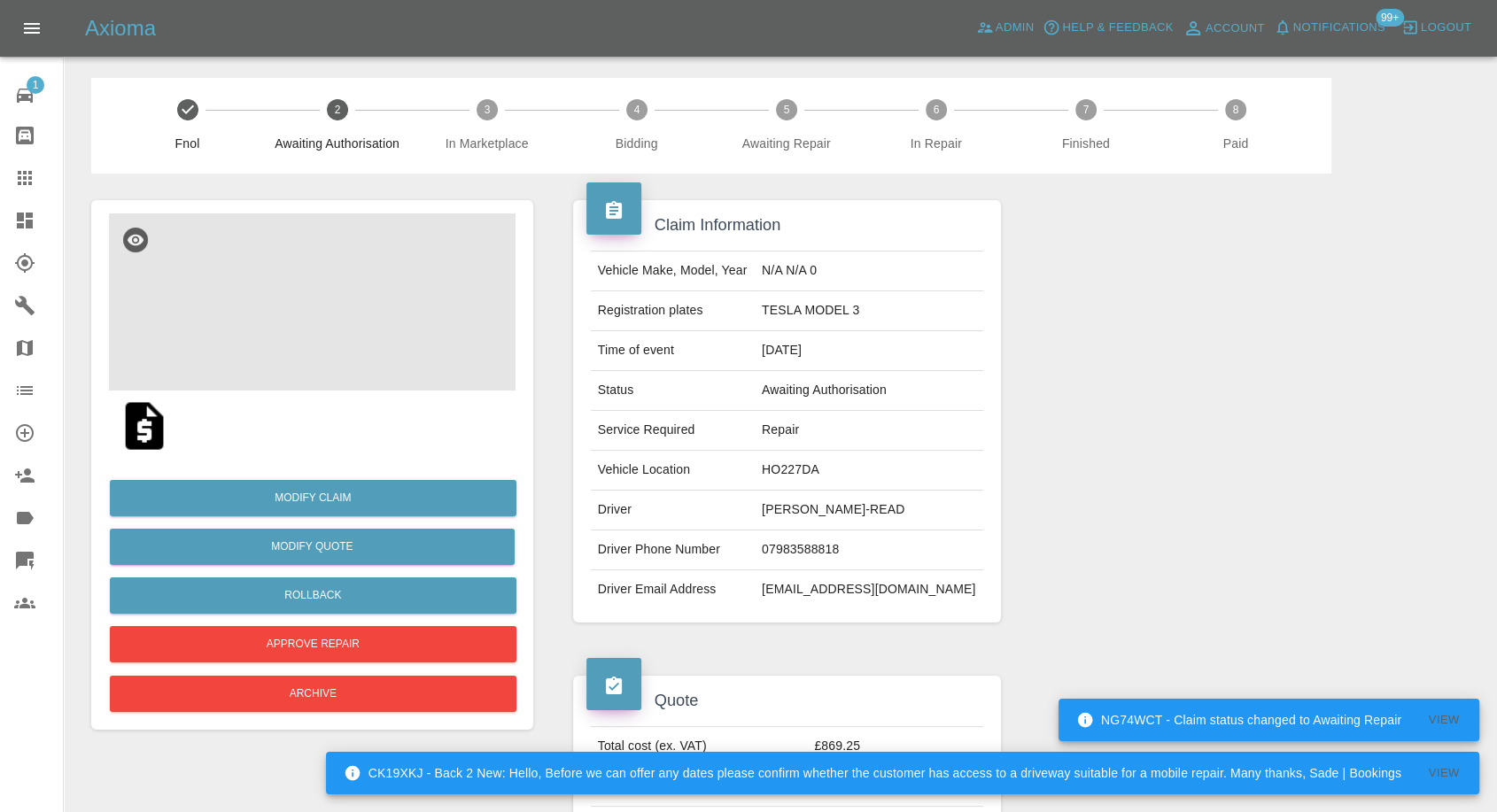
click at [296, 307] on img at bounding box center [312, 302] width 407 height 177
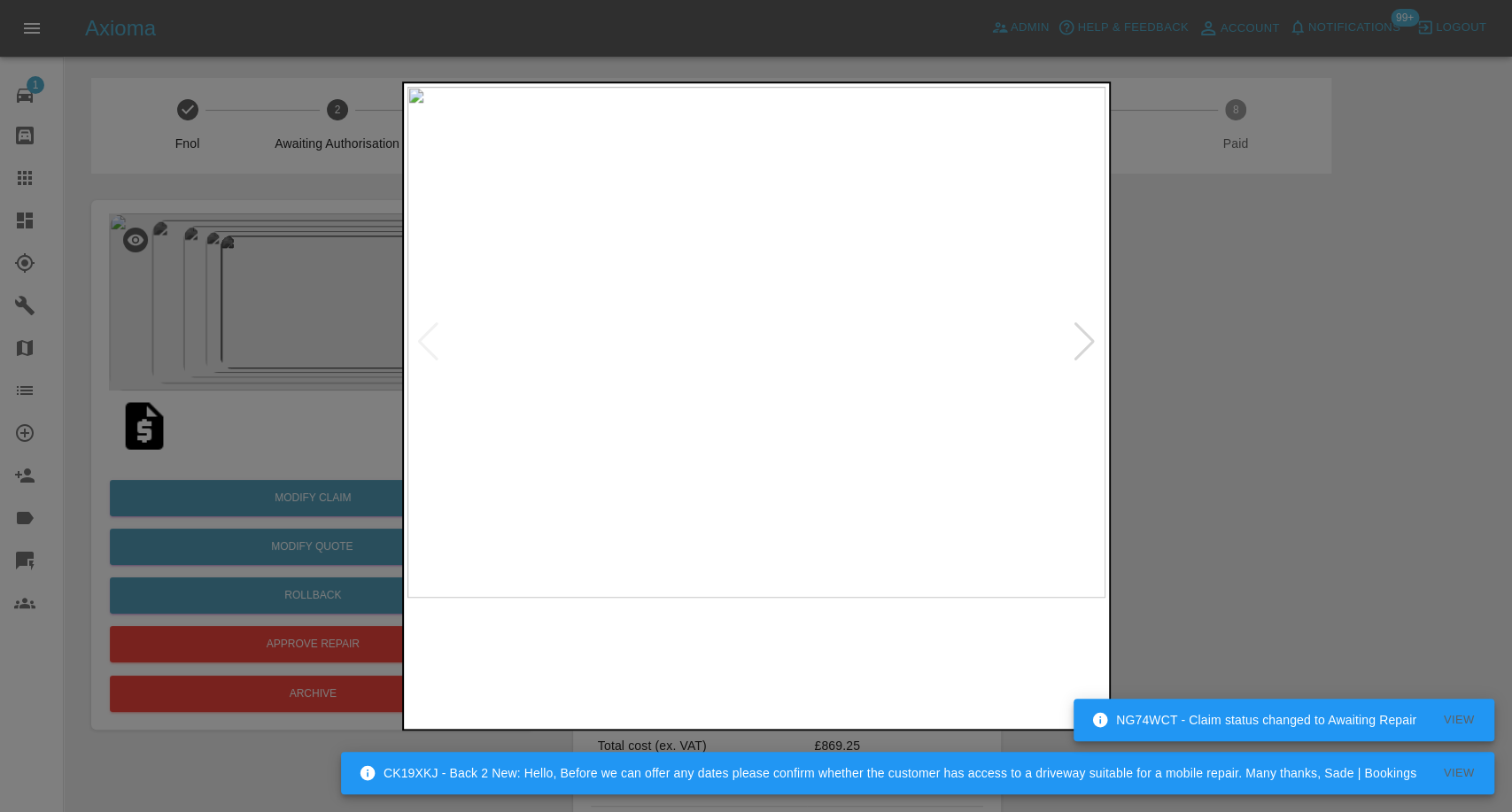
click at [650, 660] on img at bounding box center [668, 662] width 168 height 110
click at [832, 660] on img at bounding box center [845, 662] width 168 height 110
click at [997, 668] on img at bounding box center [1021, 662] width 168 height 110
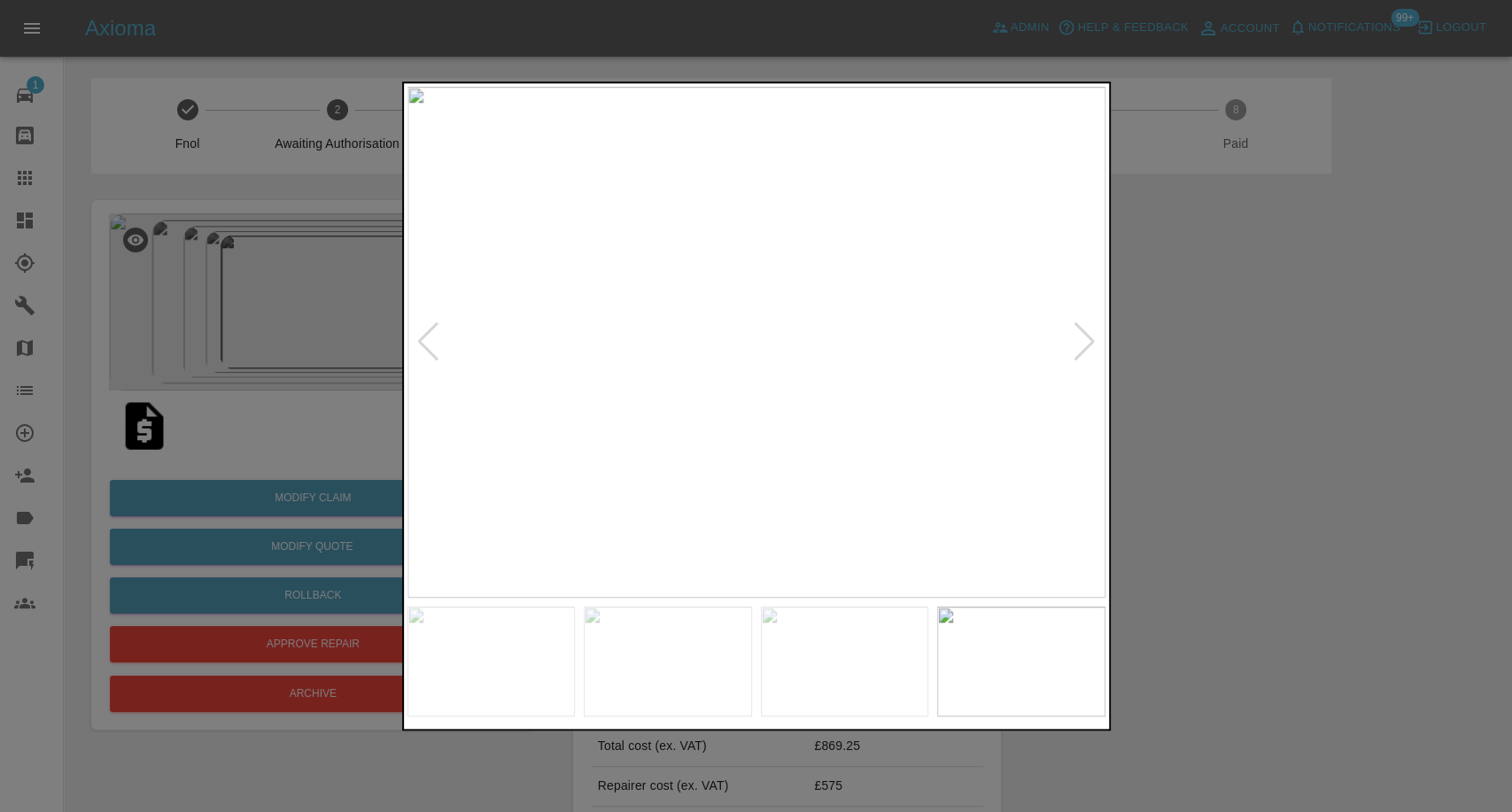
click at [1067, 328] on img at bounding box center [756, 342] width 698 height 511
click at [1073, 337] on div at bounding box center [1085, 341] width 24 height 39
click at [1074, 337] on div at bounding box center [1085, 341] width 24 height 39
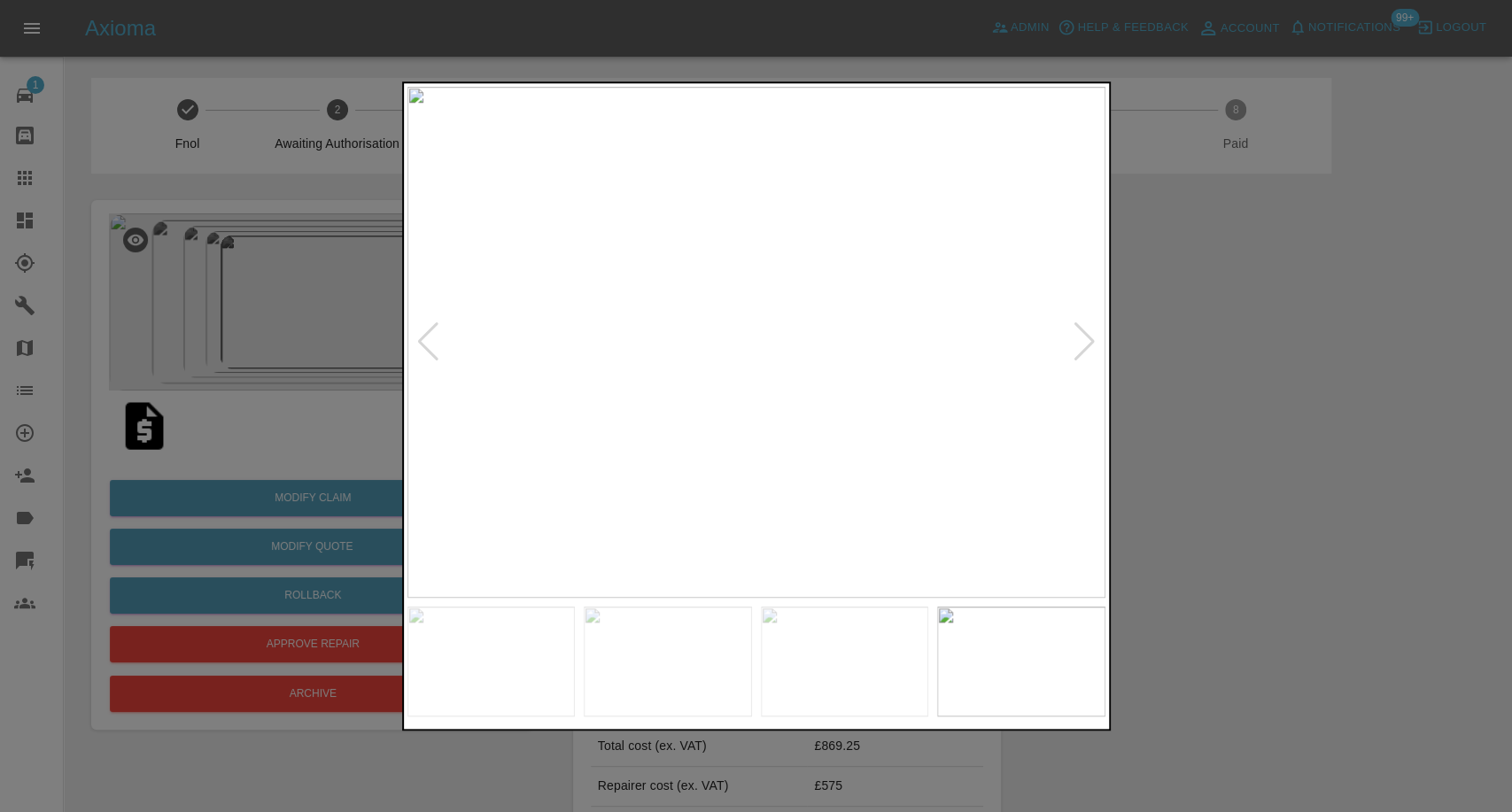
click at [1074, 337] on div at bounding box center [1085, 341] width 24 height 39
click at [1074, 338] on div at bounding box center [1085, 341] width 24 height 39
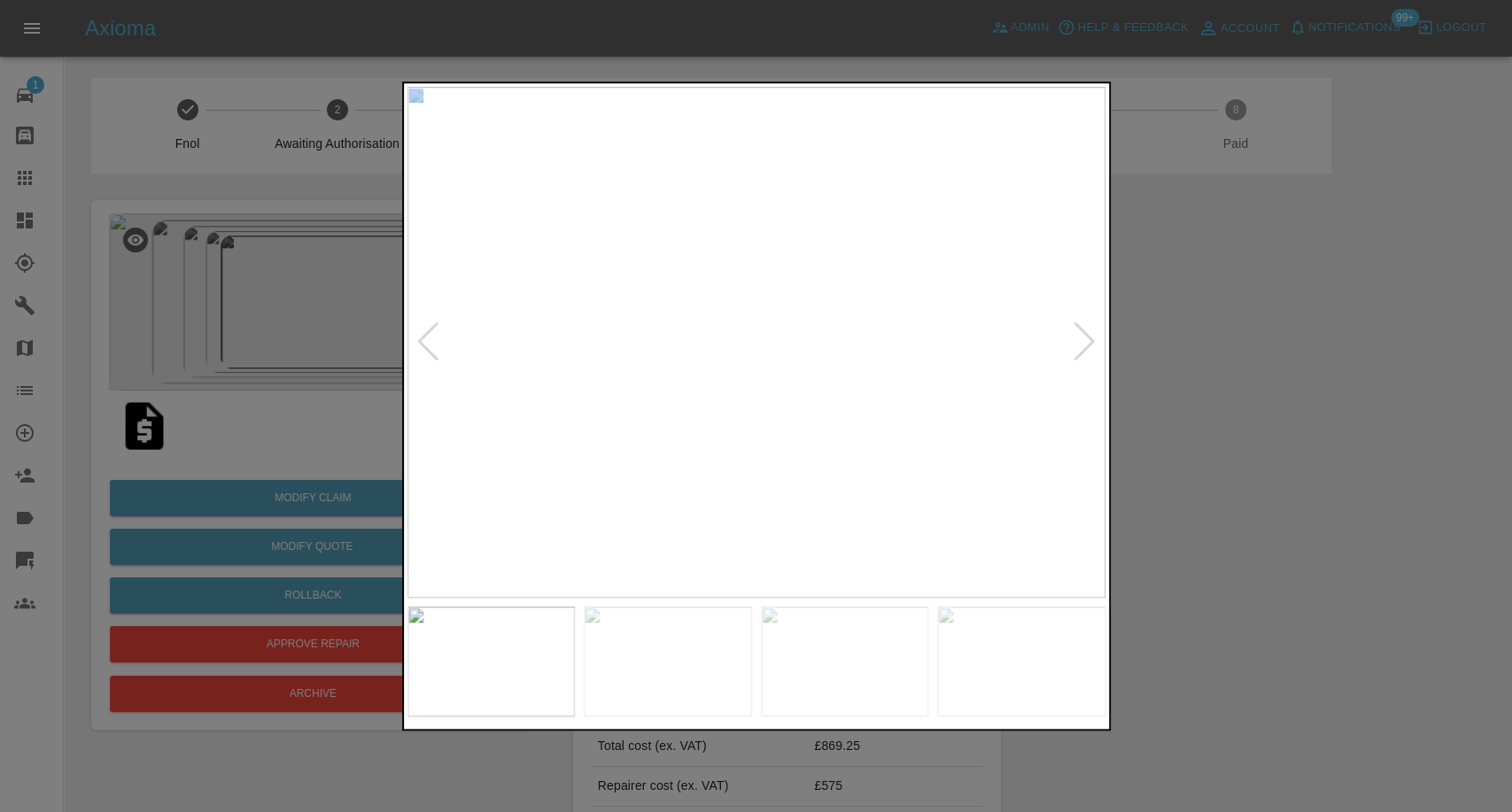
click at [1074, 338] on div at bounding box center [1085, 341] width 24 height 39
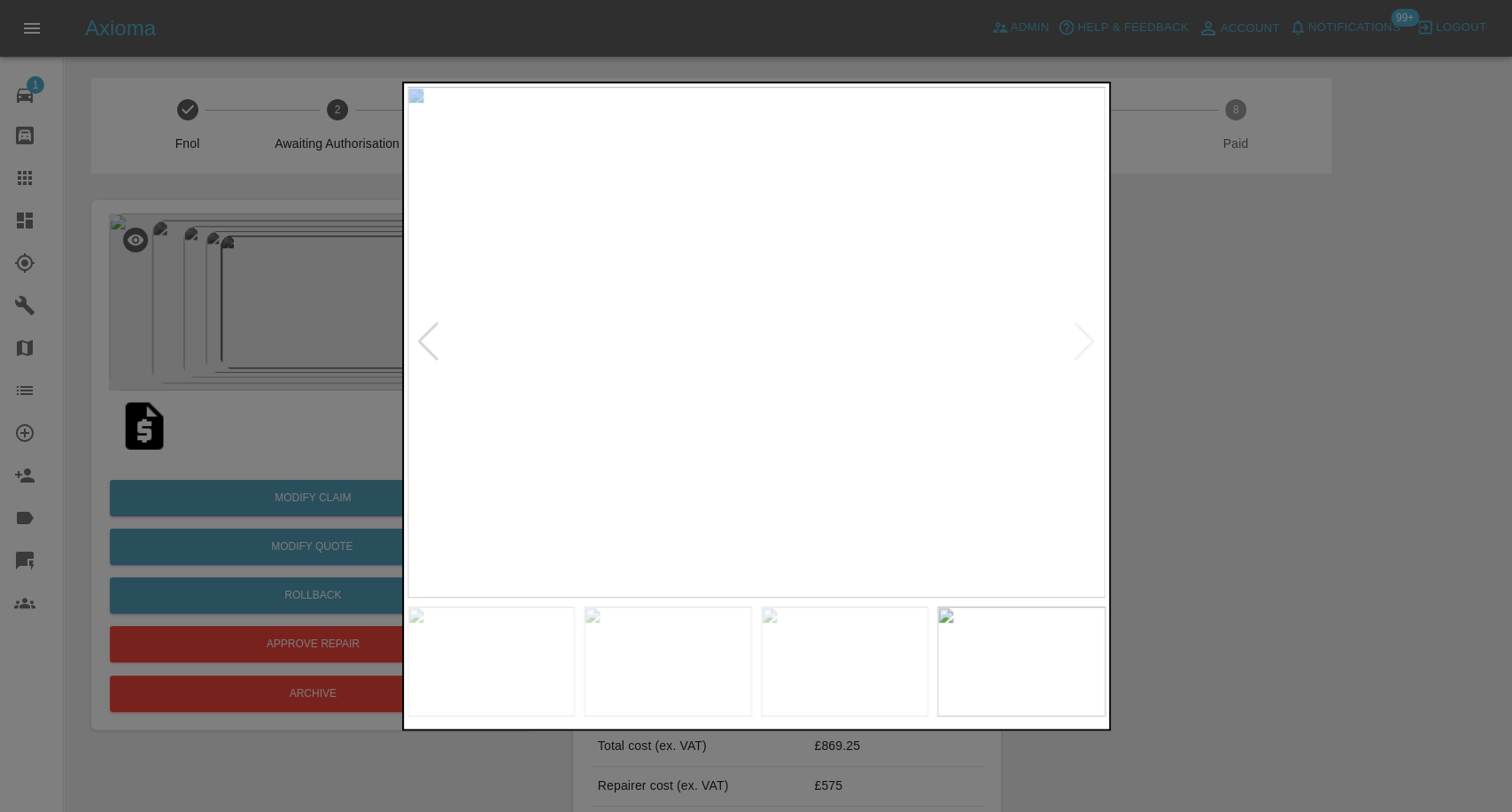
click at [1074, 338] on img at bounding box center [756, 342] width 698 height 511
click at [1219, 382] on div at bounding box center [756, 406] width 1512 height 812
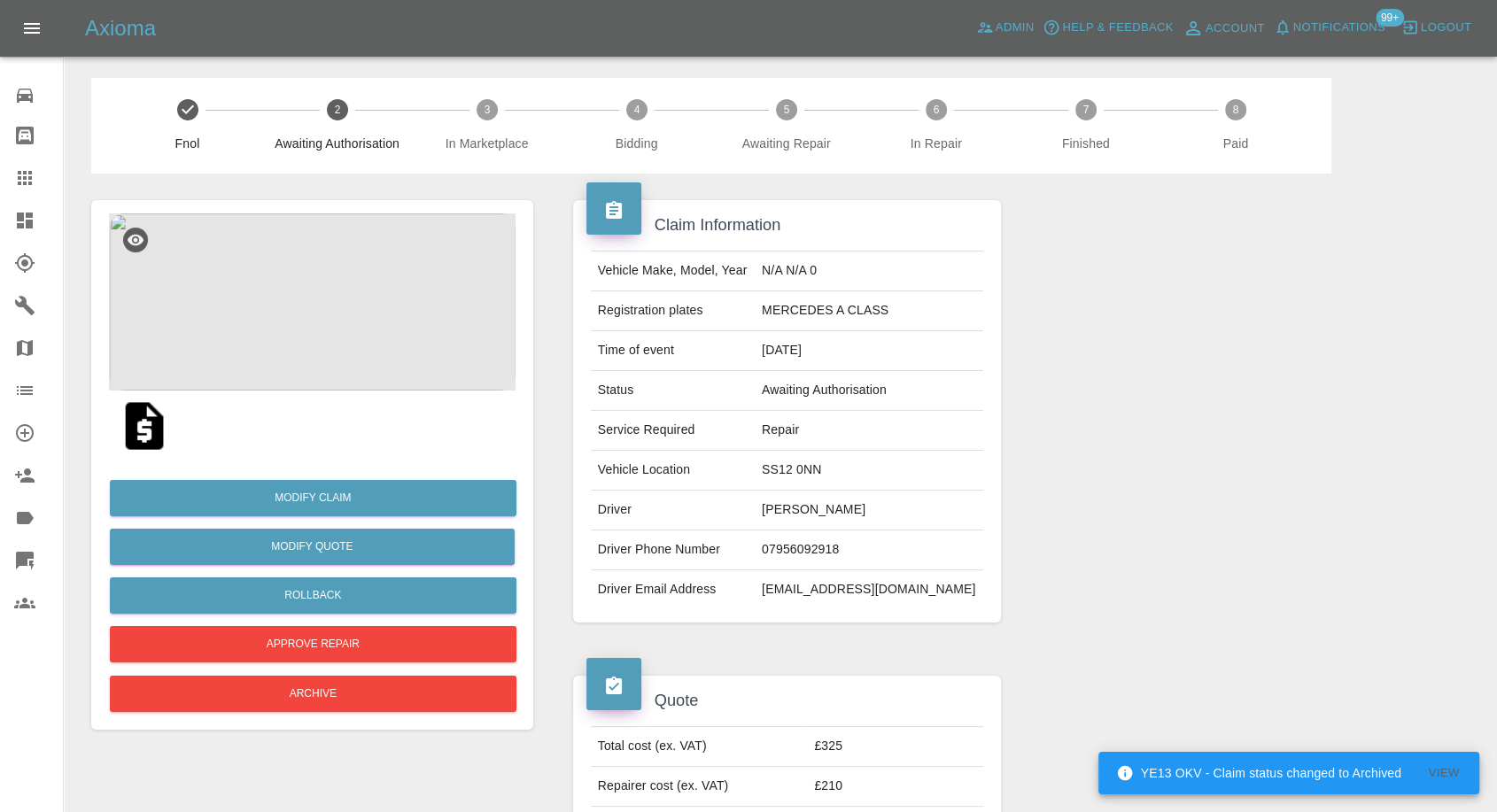
click at [142, 420] on img at bounding box center [145, 426] width 57 height 57
click at [288, 310] on img at bounding box center [312, 302] width 407 height 177
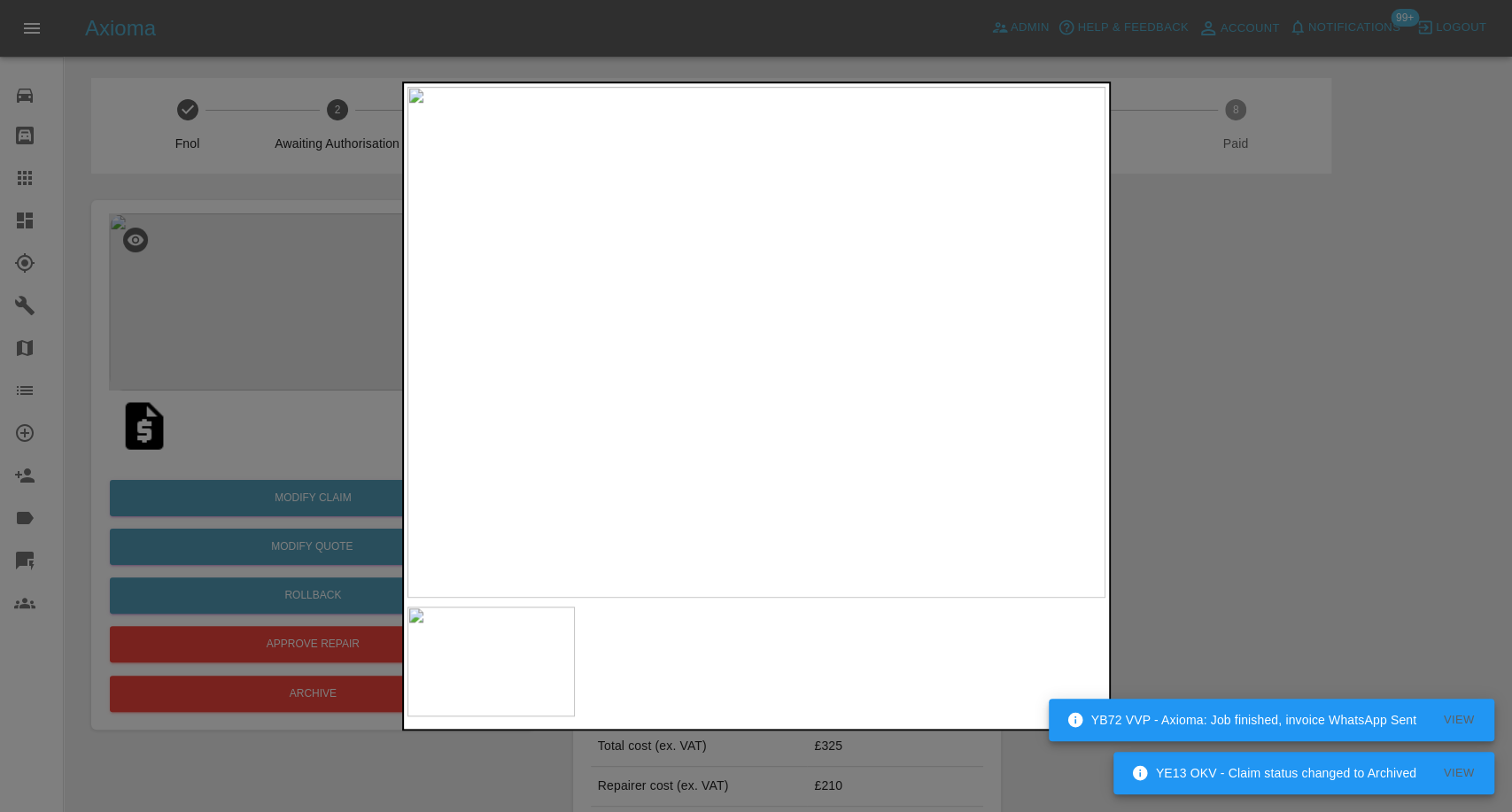
click at [1248, 492] on div at bounding box center [756, 406] width 1512 height 812
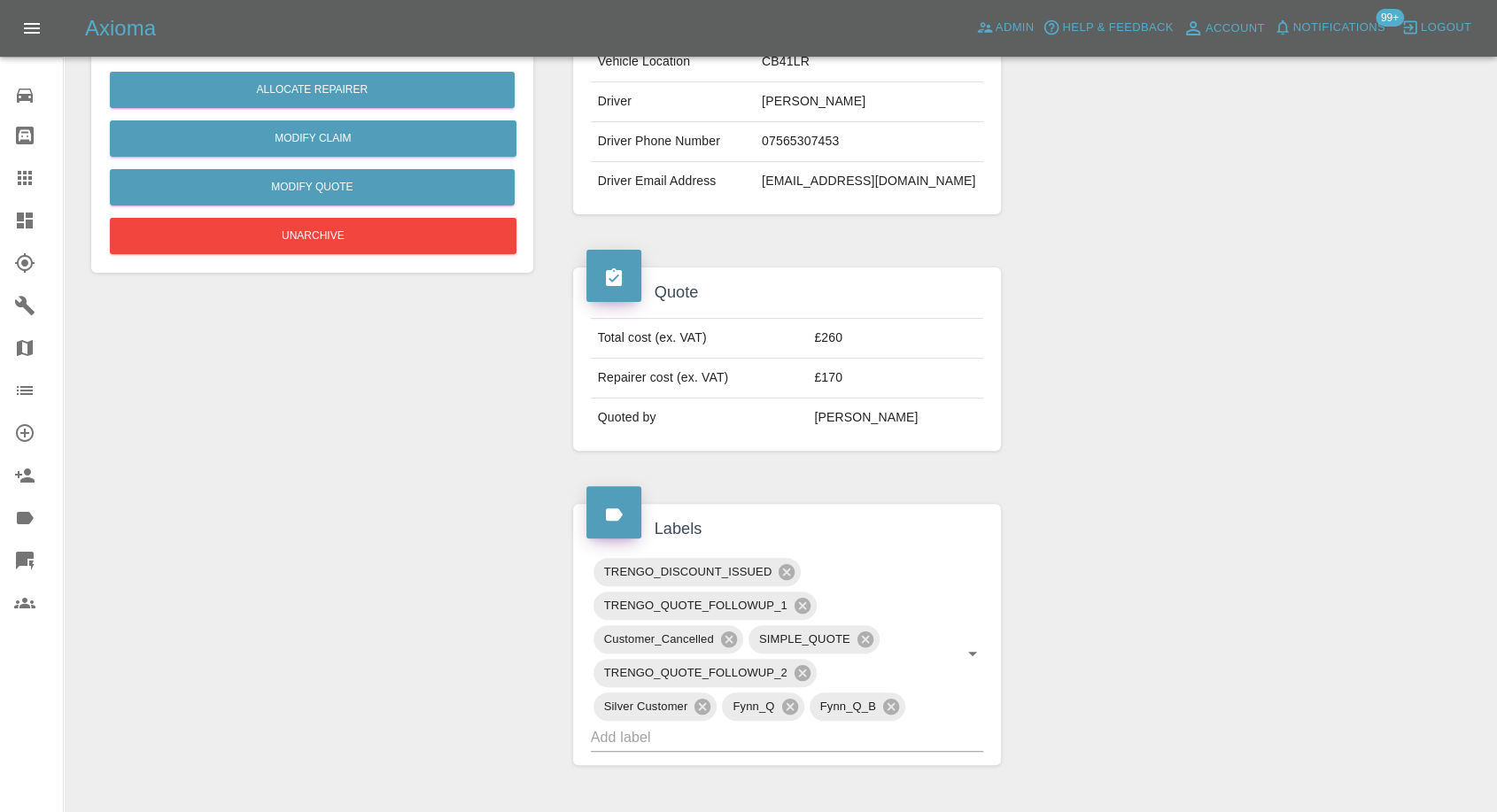
scroll to position [113, 0]
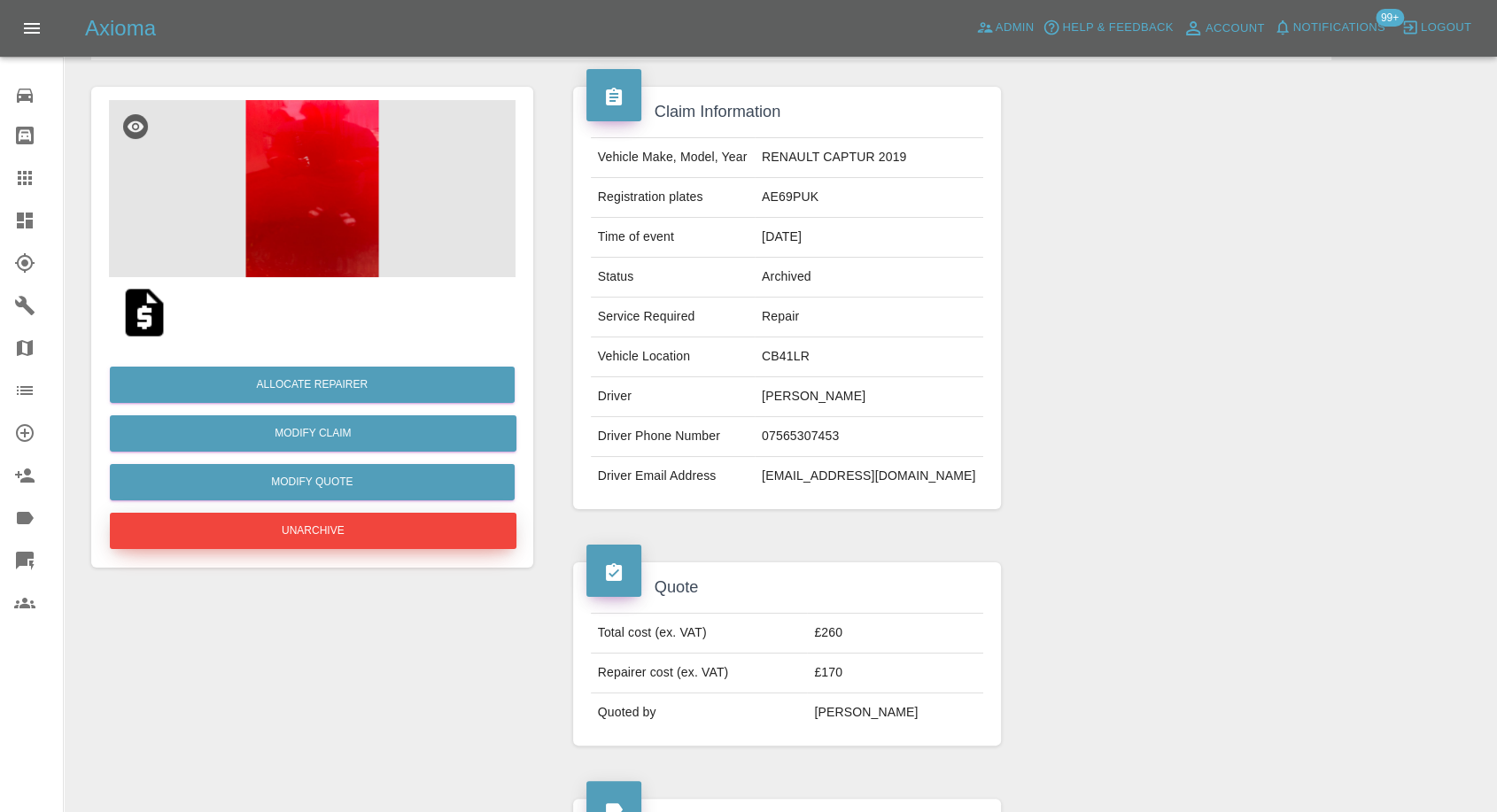
click at [317, 541] on button "Unarchive" at bounding box center [313, 530] width 407 height 36
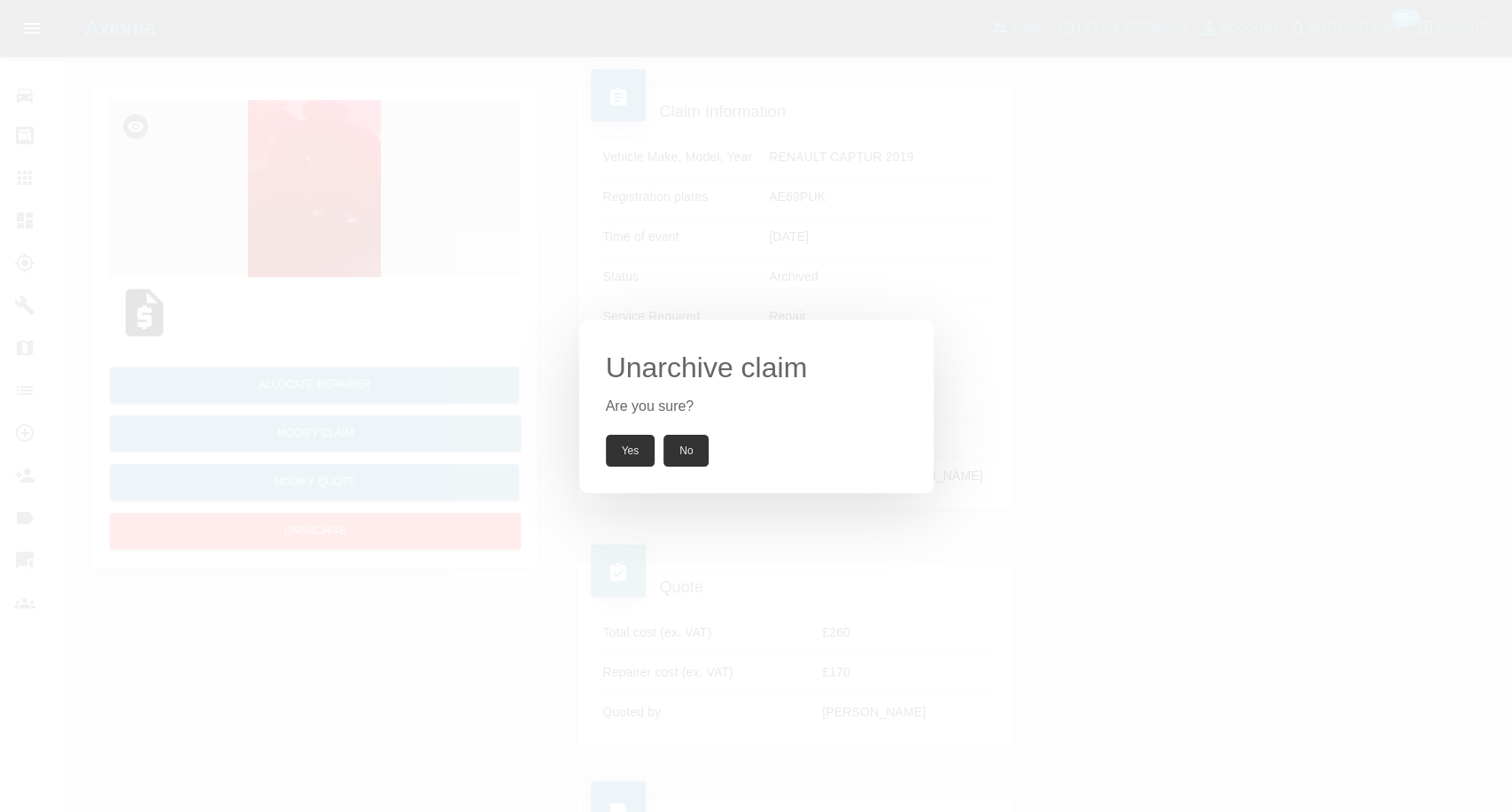
click at [624, 442] on button "Yes" at bounding box center [631, 451] width 49 height 32
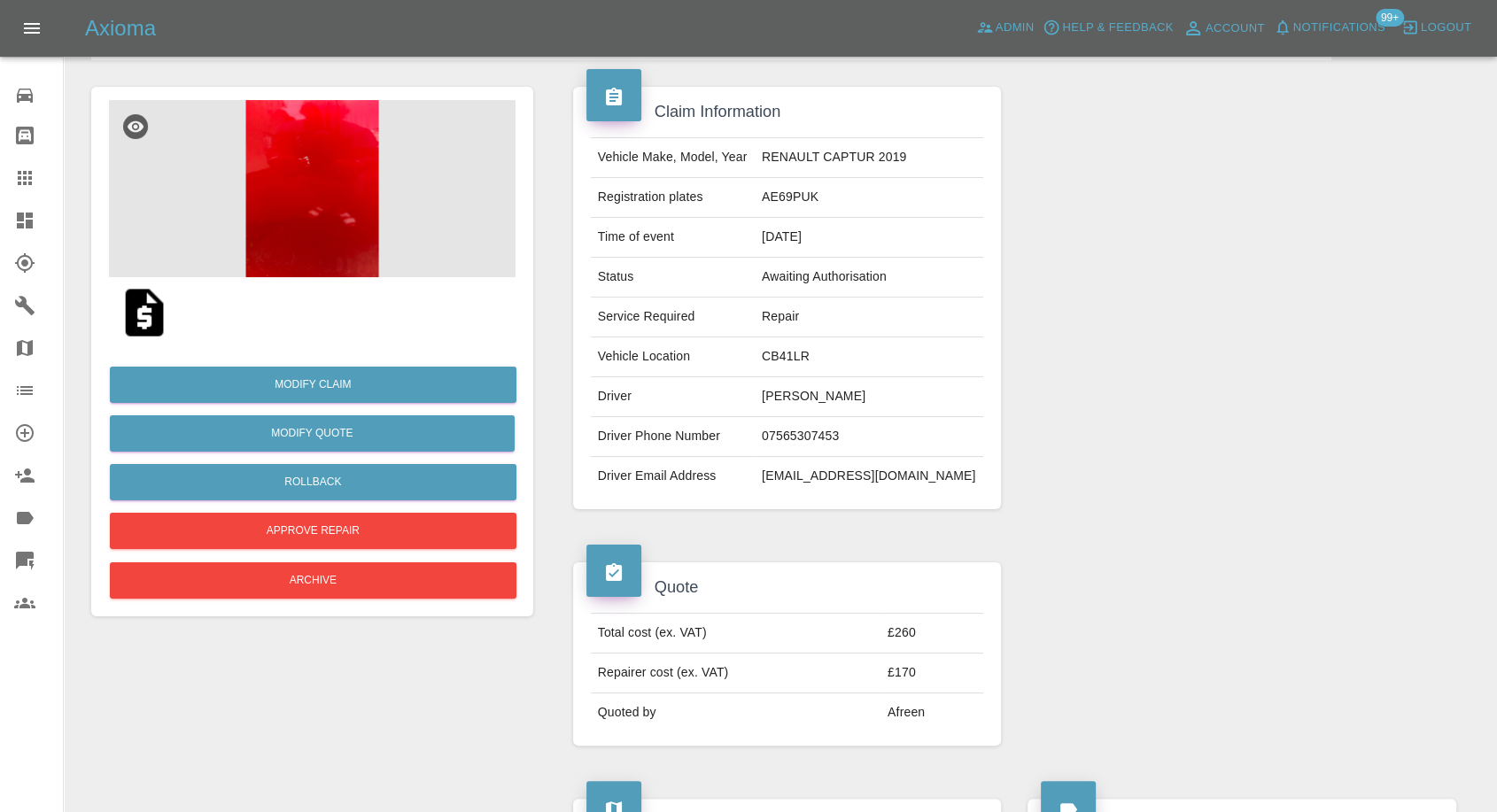
click at [147, 311] on img at bounding box center [145, 313] width 57 height 57
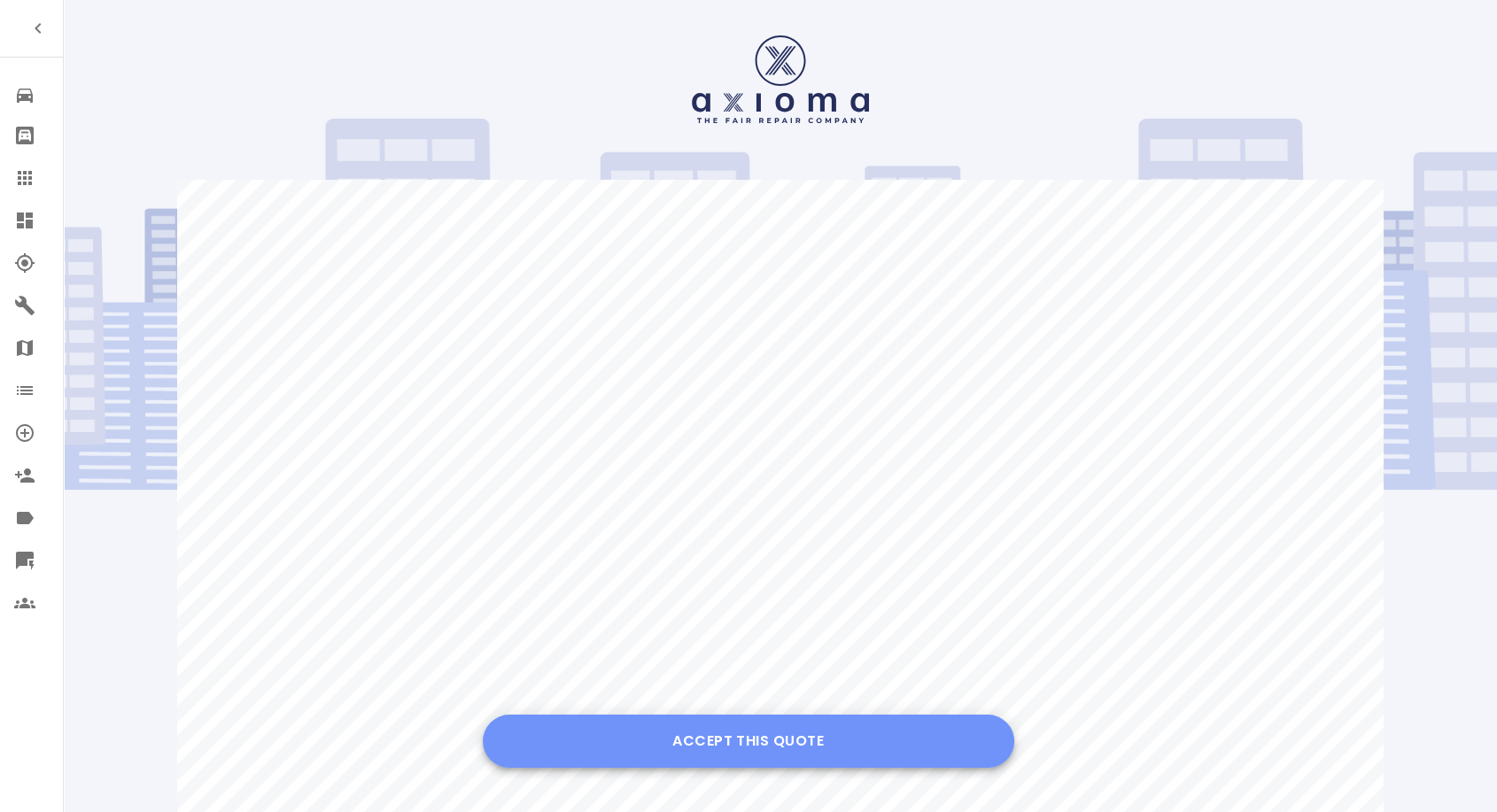
click at [761, 728] on button "Accept this Quote" at bounding box center [749, 741] width 531 height 53
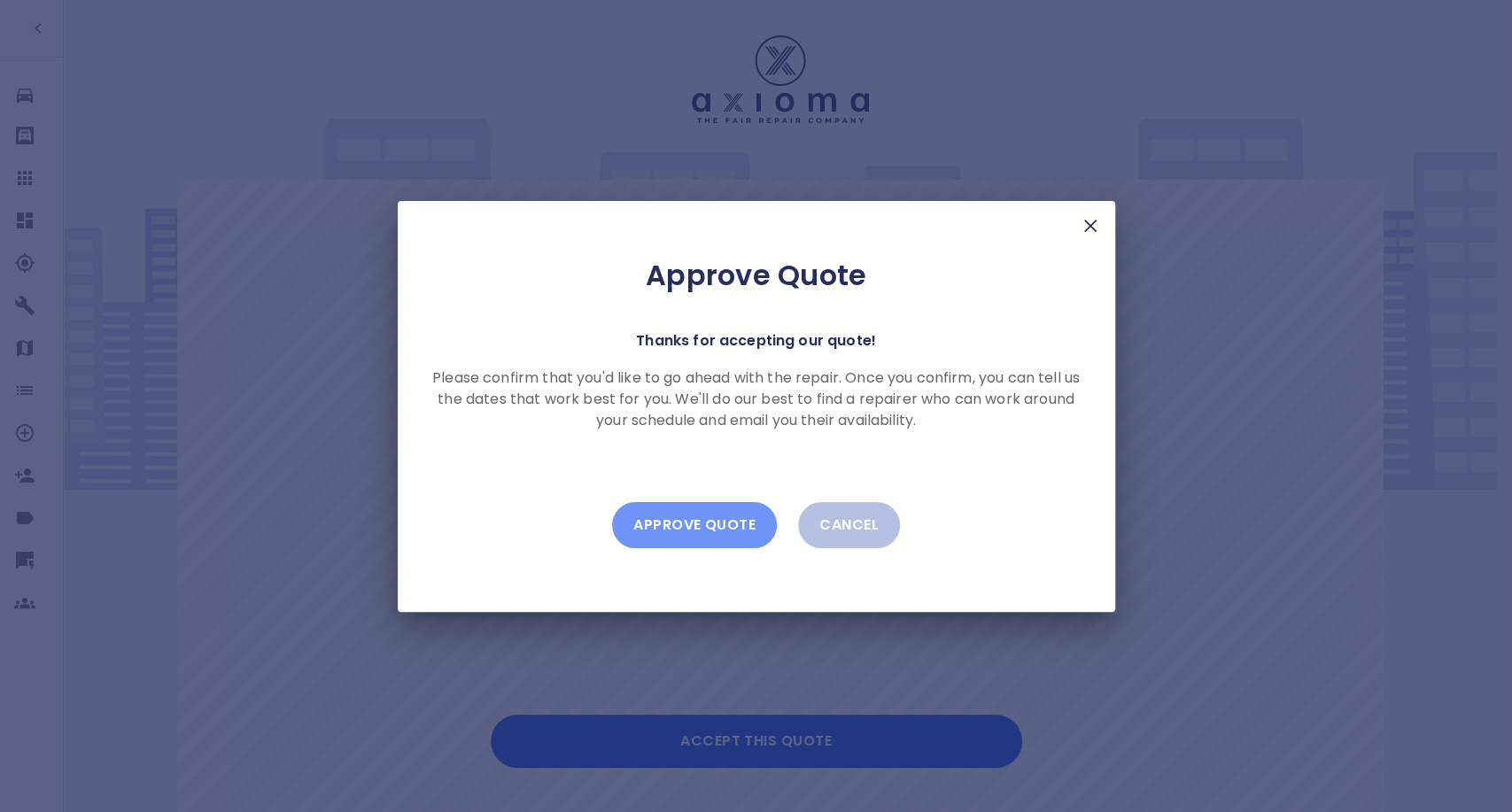
click at [706, 523] on button "Approve Quote" at bounding box center [694, 525] width 165 height 46
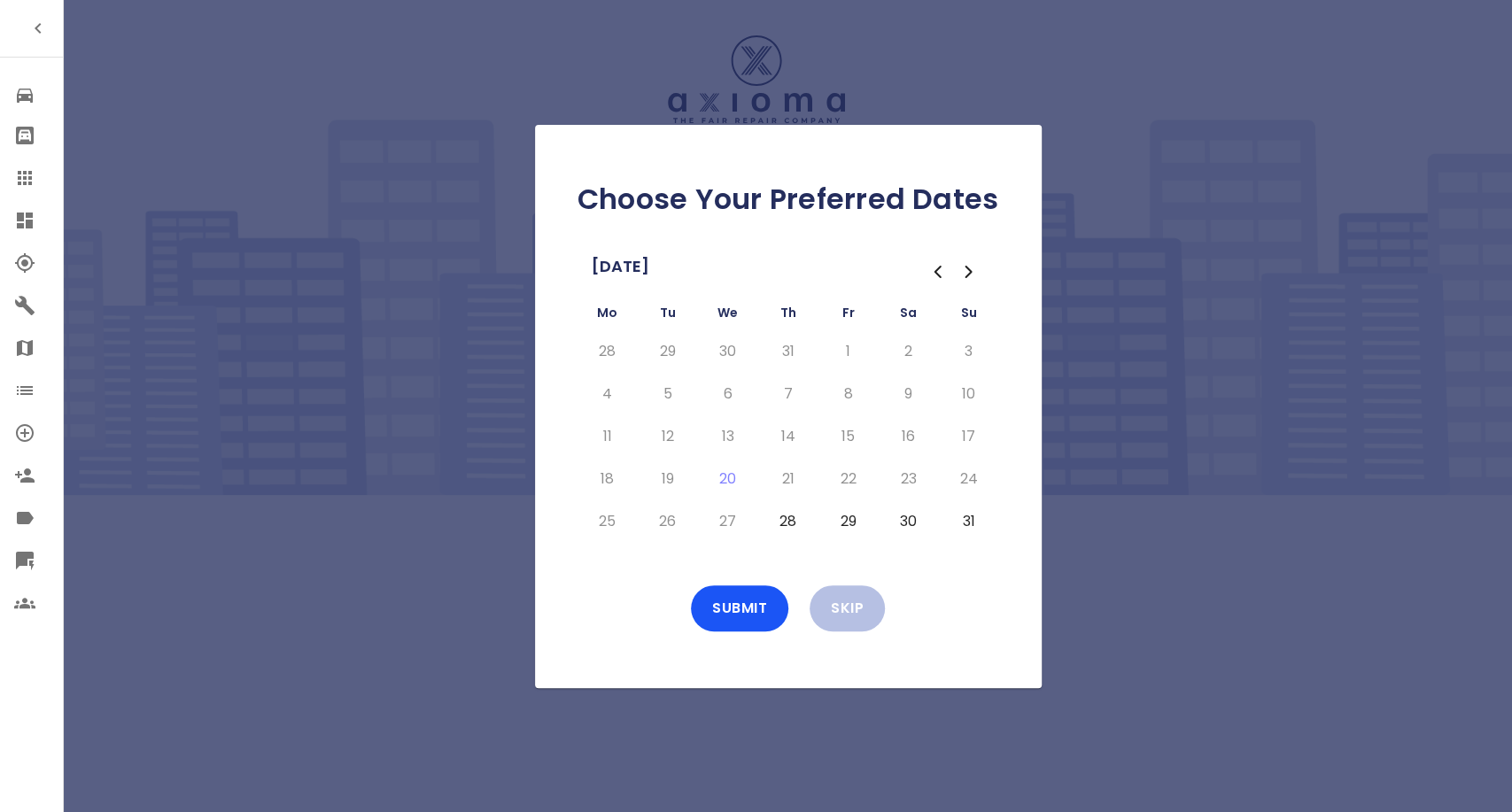
click at [787, 519] on button "28" at bounding box center [789, 522] width 32 height 28
click at [843, 524] on button "29" at bounding box center [849, 522] width 32 height 28
click at [900, 515] on button "30" at bounding box center [909, 522] width 32 height 28
click at [744, 604] on button "Submit" at bounding box center [739, 608] width 97 height 46
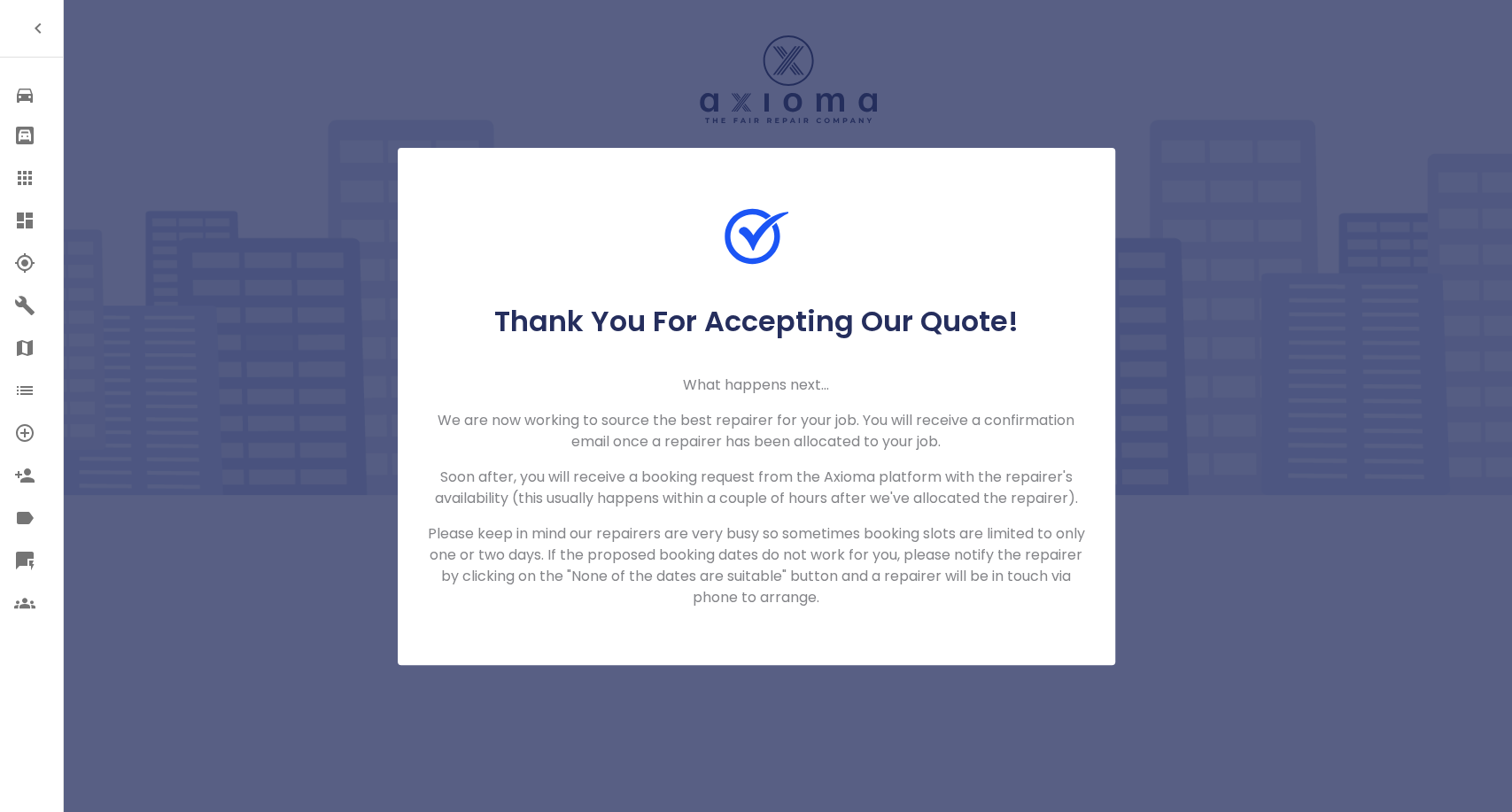
click at [29, 175] on icon at bounding box center [25, 178] width 21 height 21
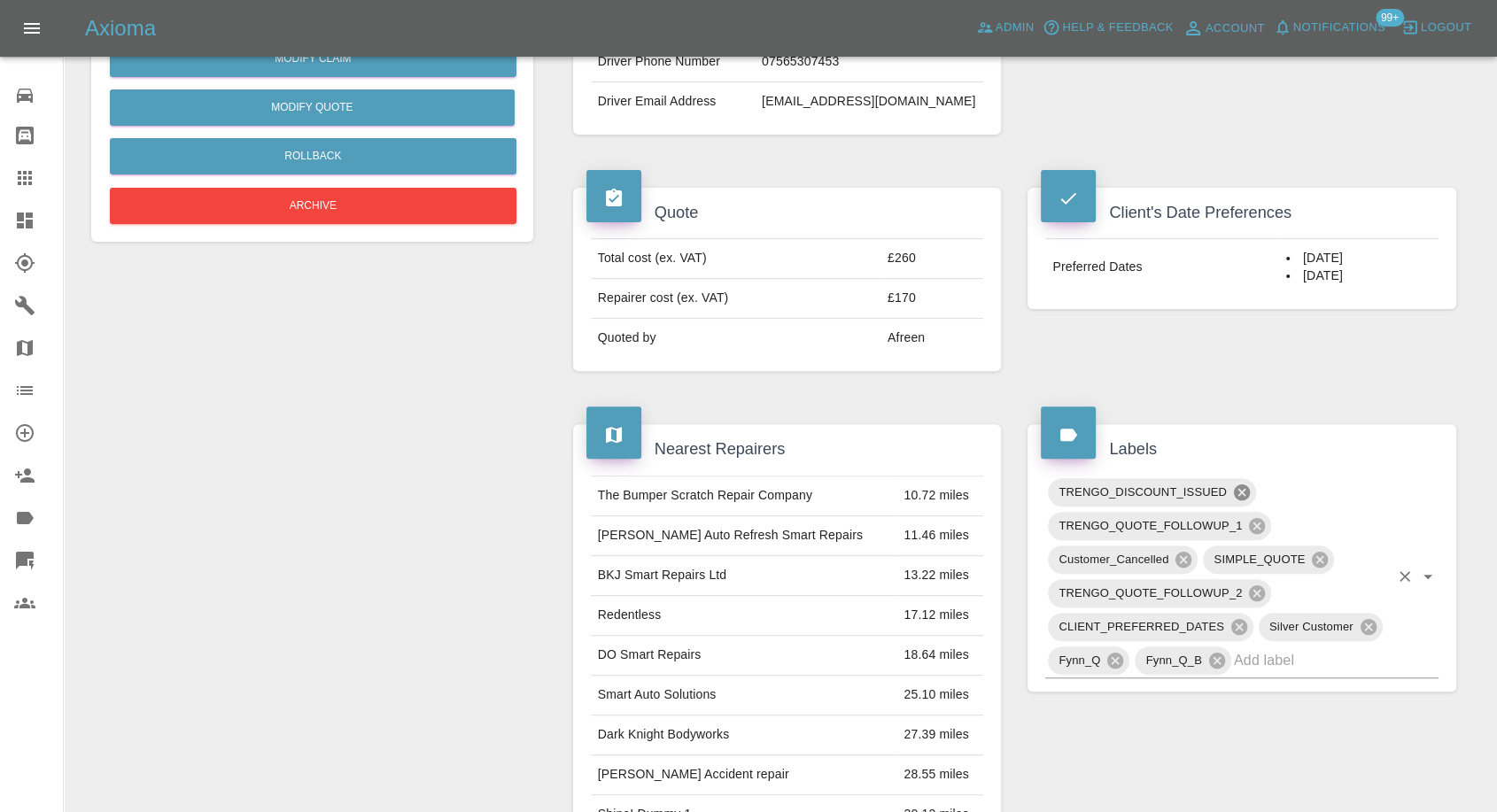
scroll to position [492, 0]
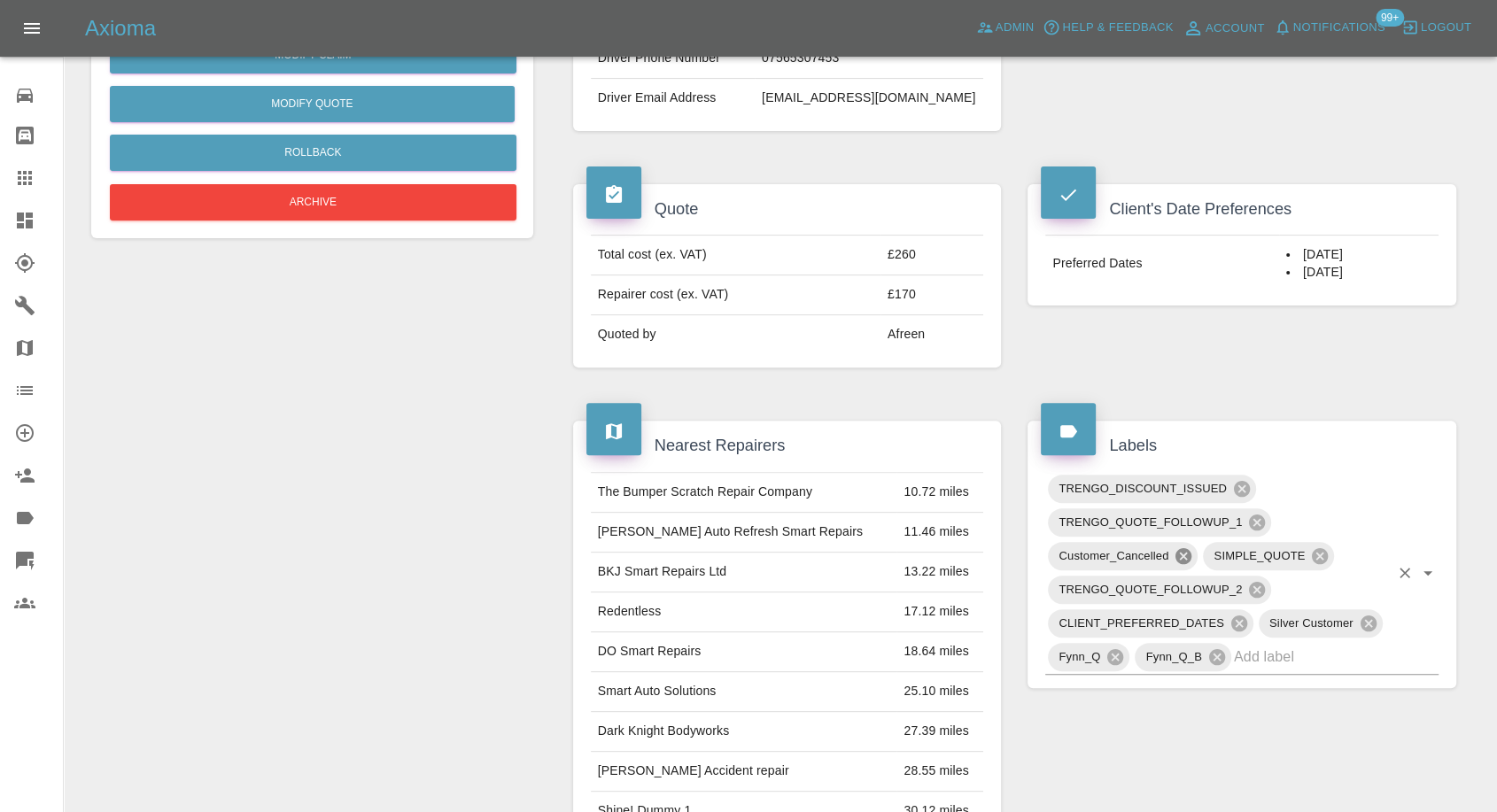
click at [1177, 551] on icon at bounding box center [1183, 556] width 16 height 16
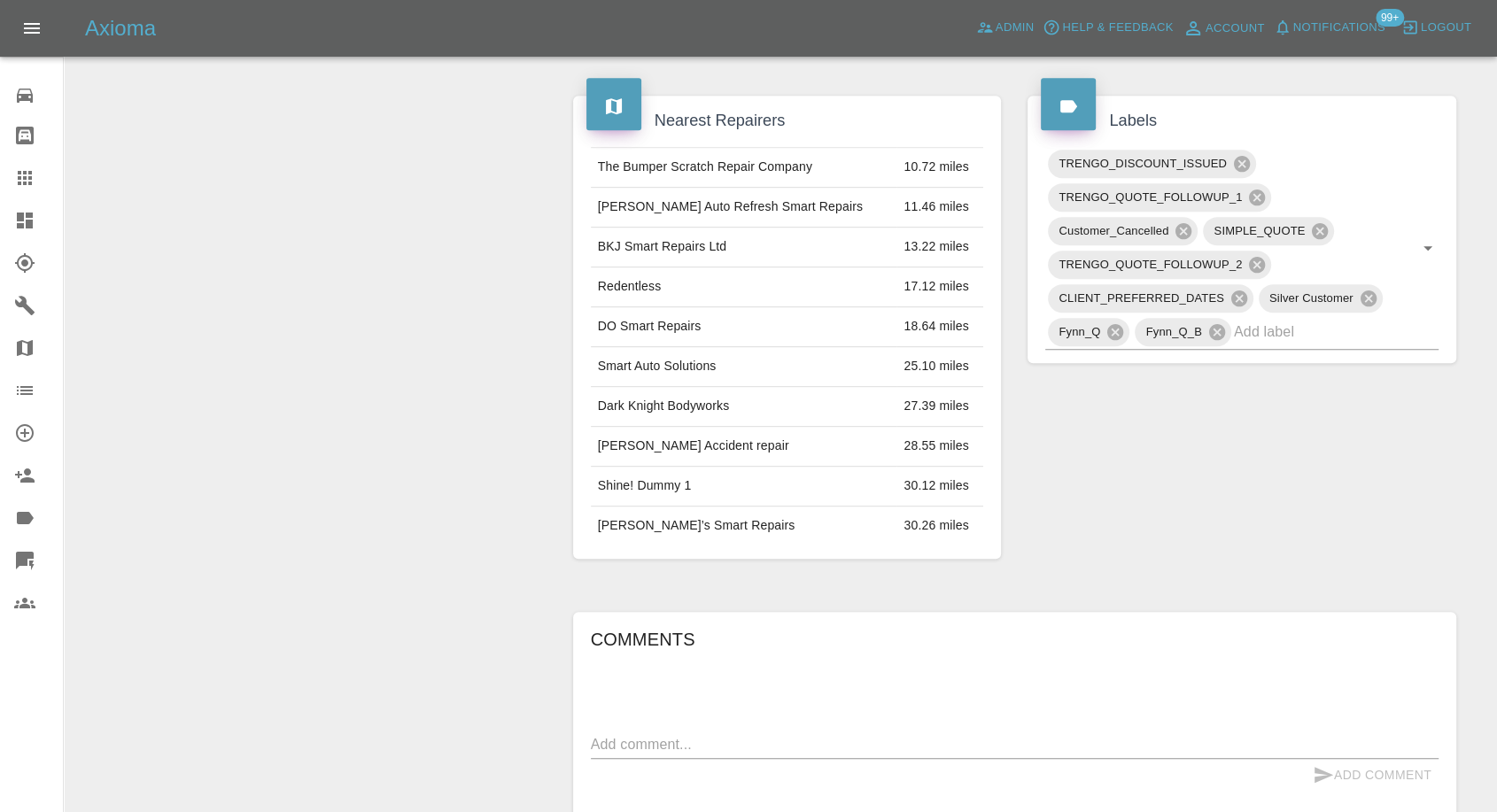
scroll to position [984, 0]
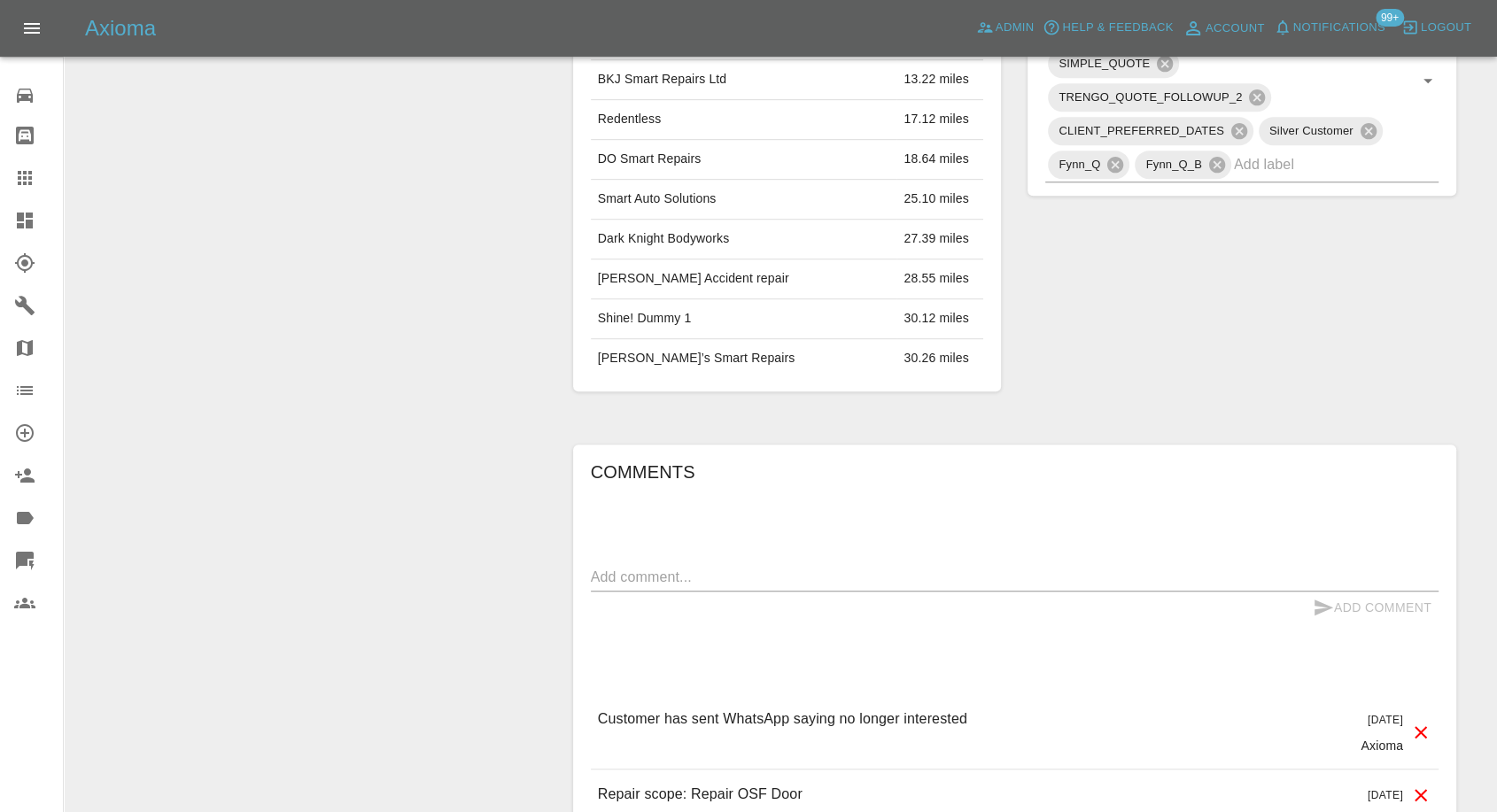
click at [749, 574] on textarea at bounding box center [1015, 578] width 848 height 21
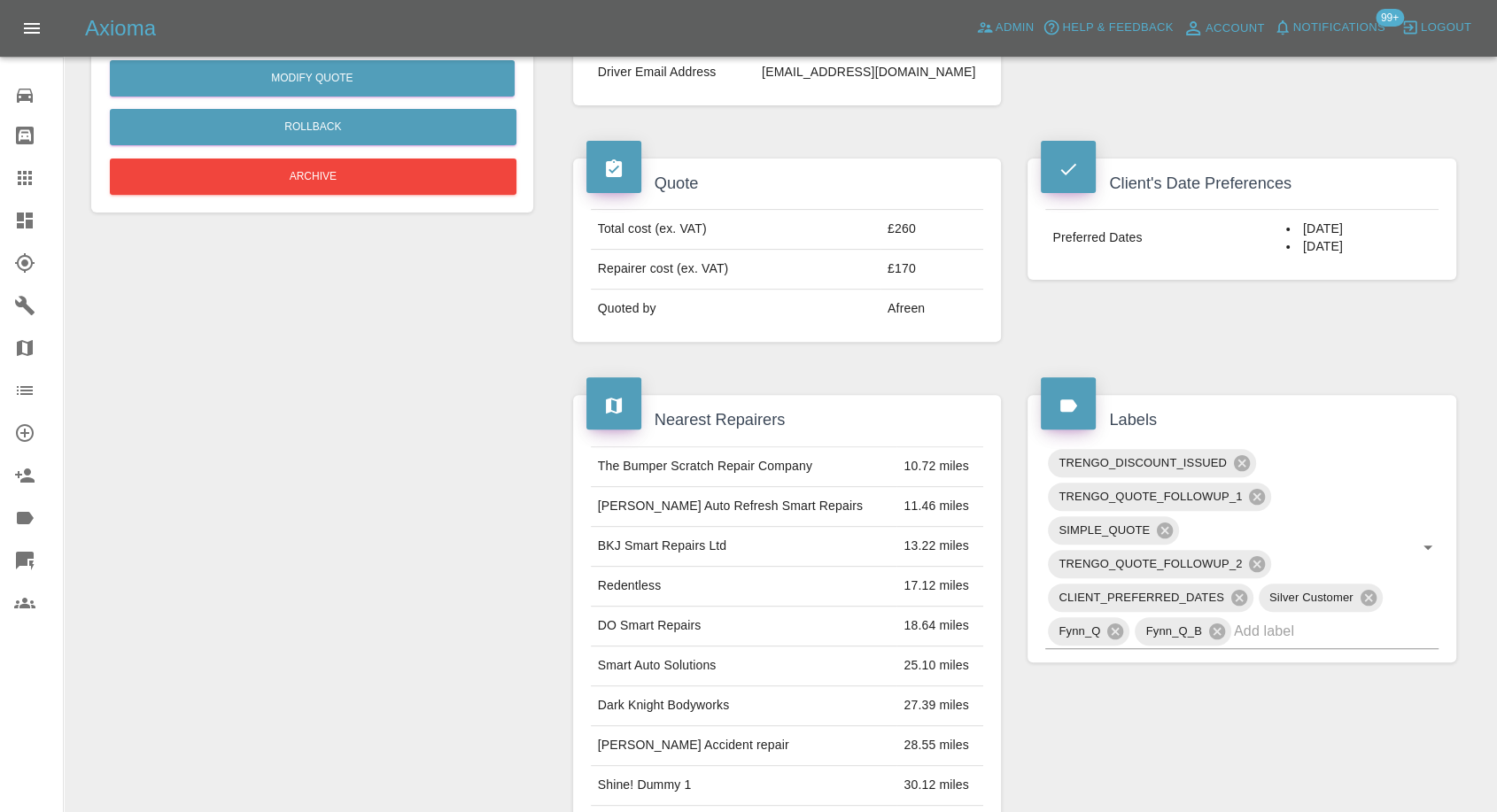
scroll to position [295, 0]
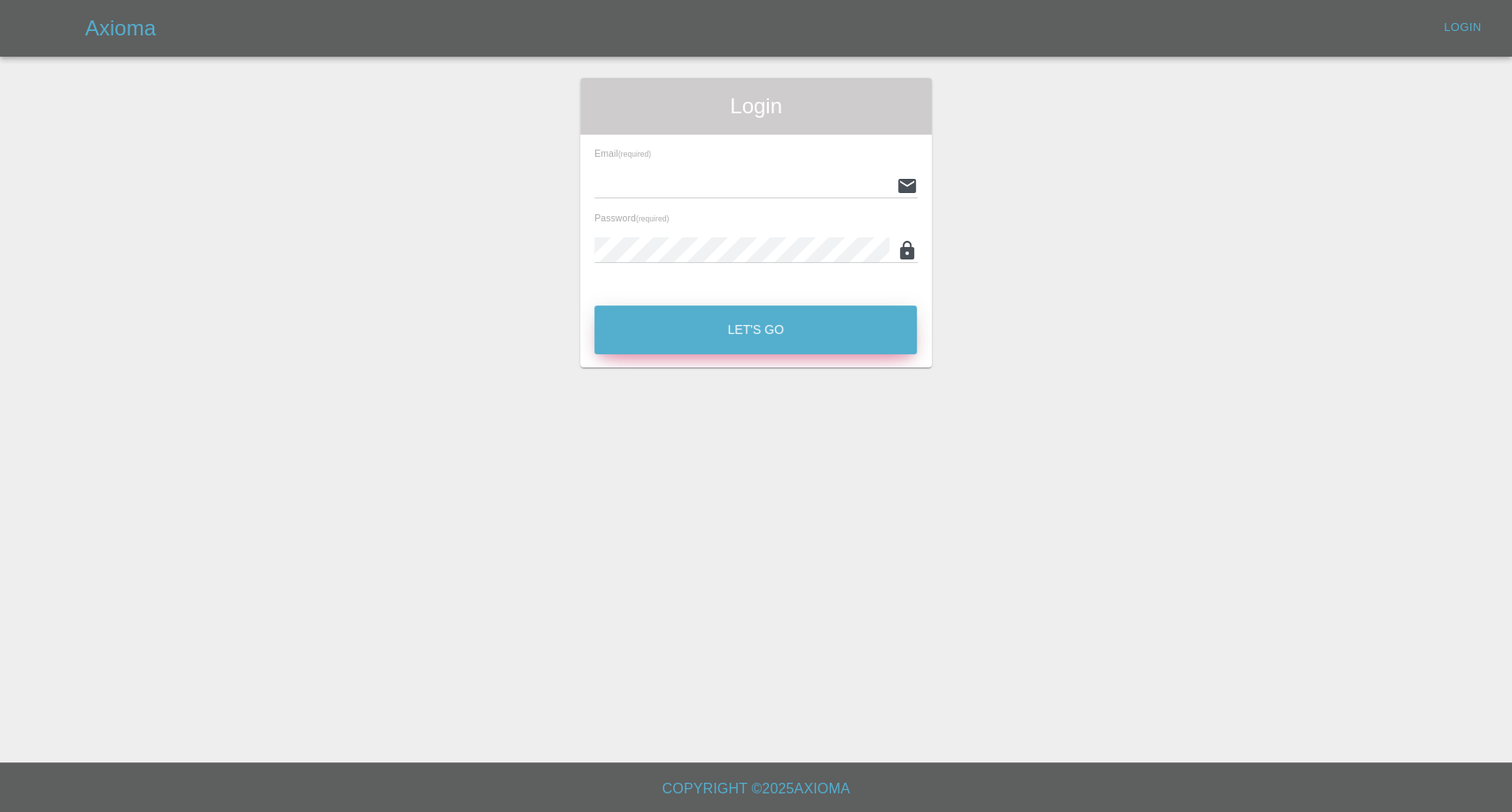
type input "[EMAIL_ADDRESS][DOMAIN_NAME]"
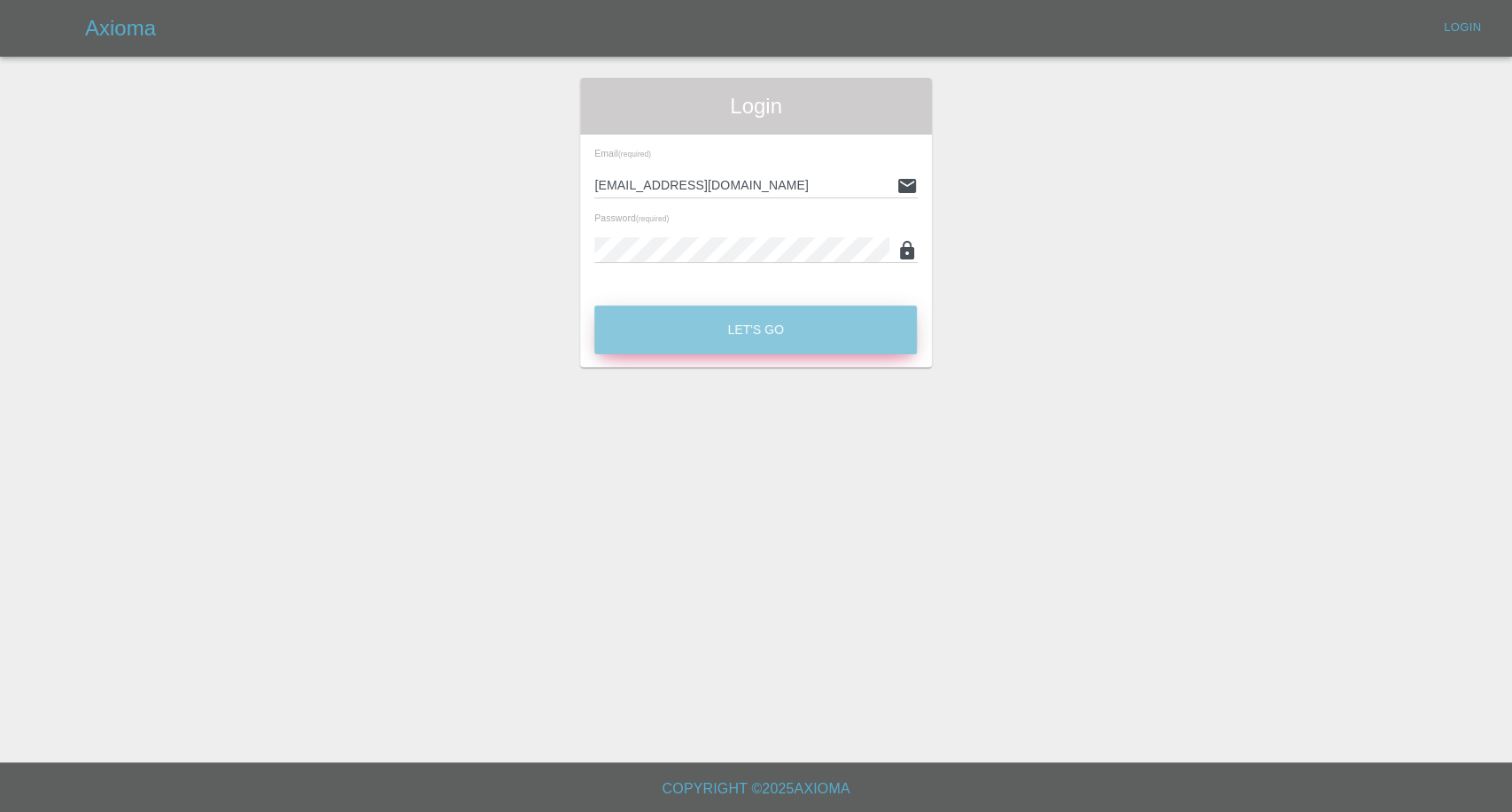
click at [723, 329] on button "Let's Go" at bounding box center [756, 330] width 322 height 49
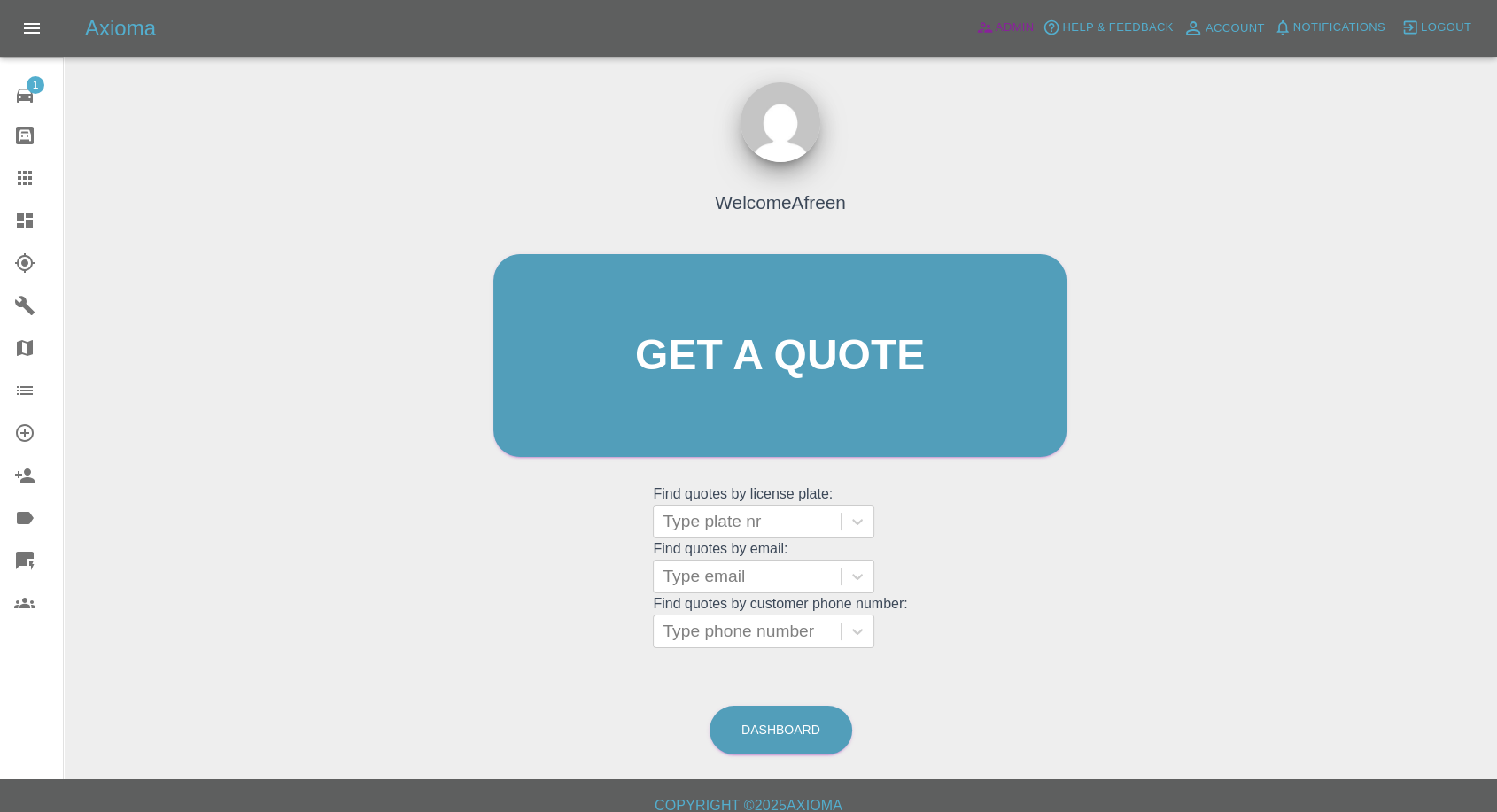
click at [1018, 18] on span "Admin" at bounding box center [1015, 28] width 39 height 21
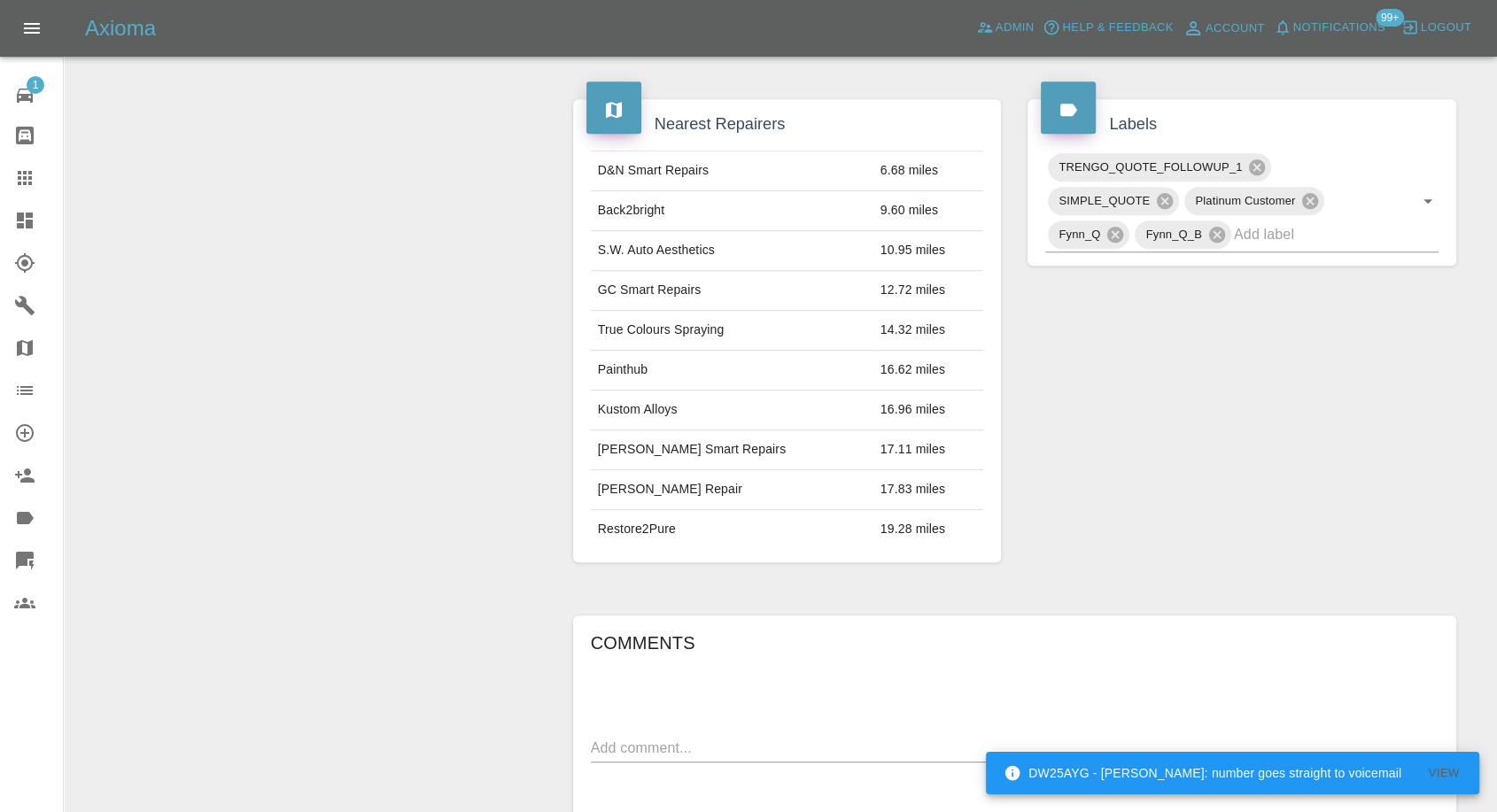
scroll to position [786, 0]
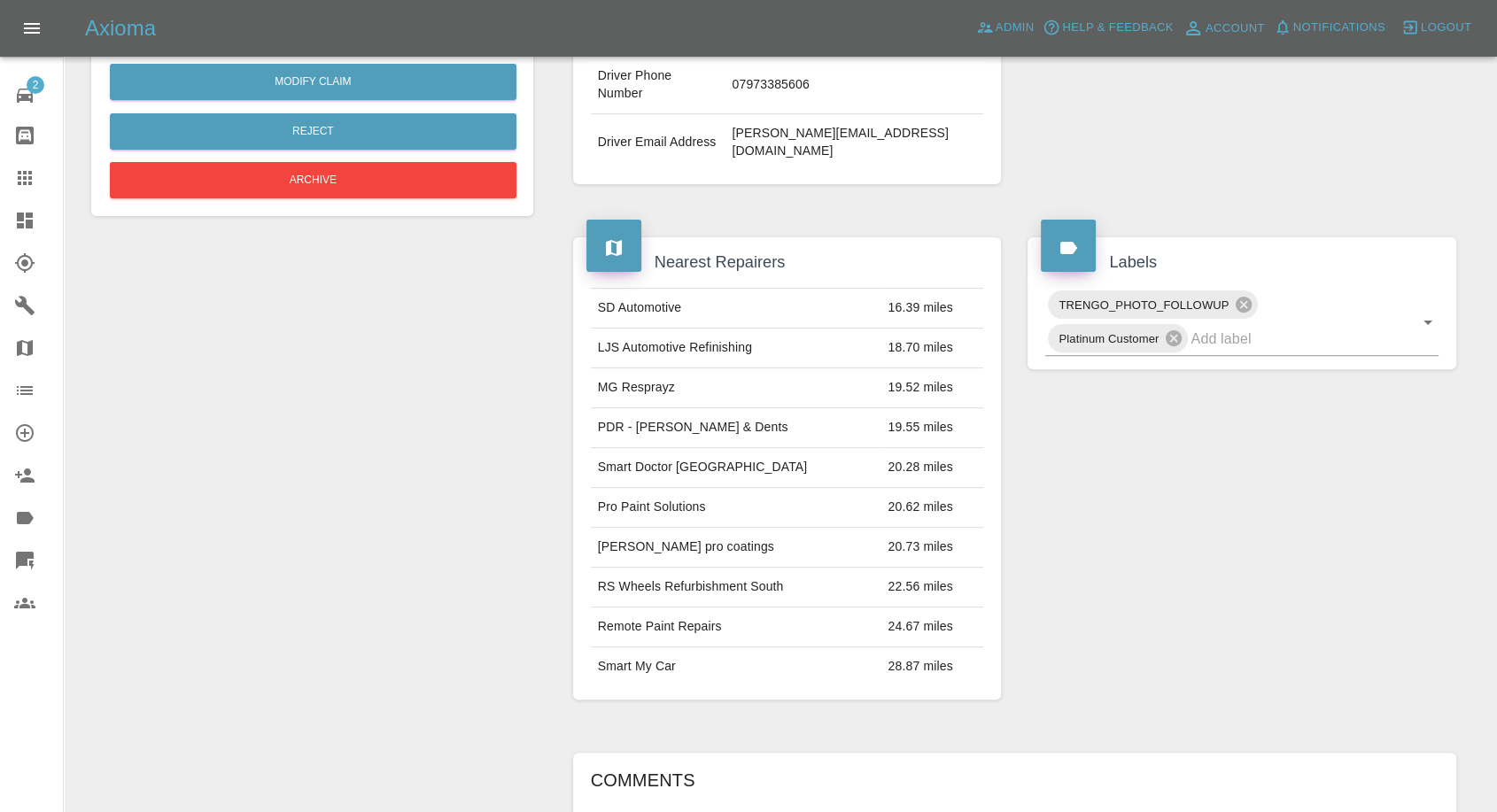
scroll to position [836, 0]
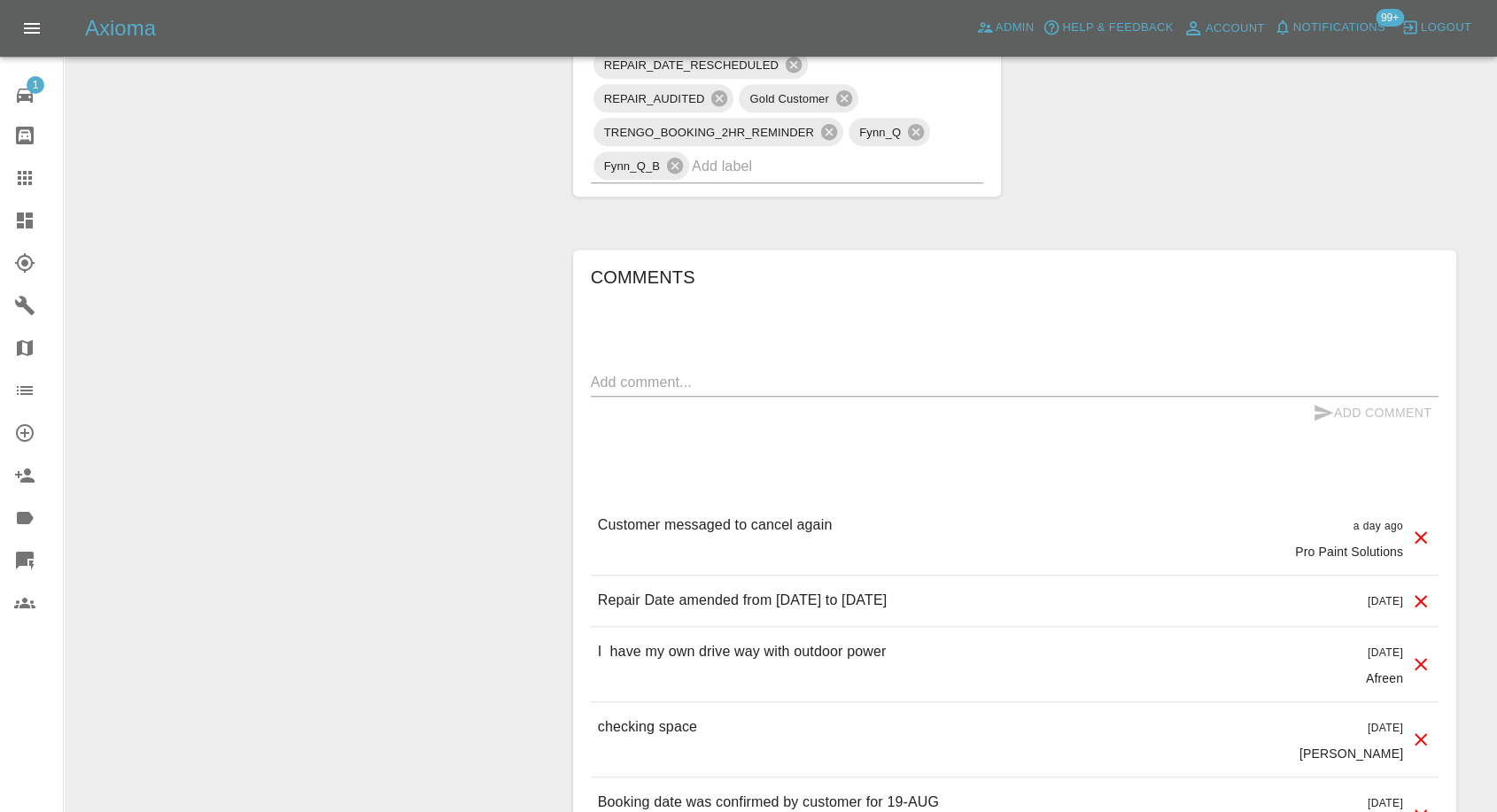
scroll to position [1279, 0]
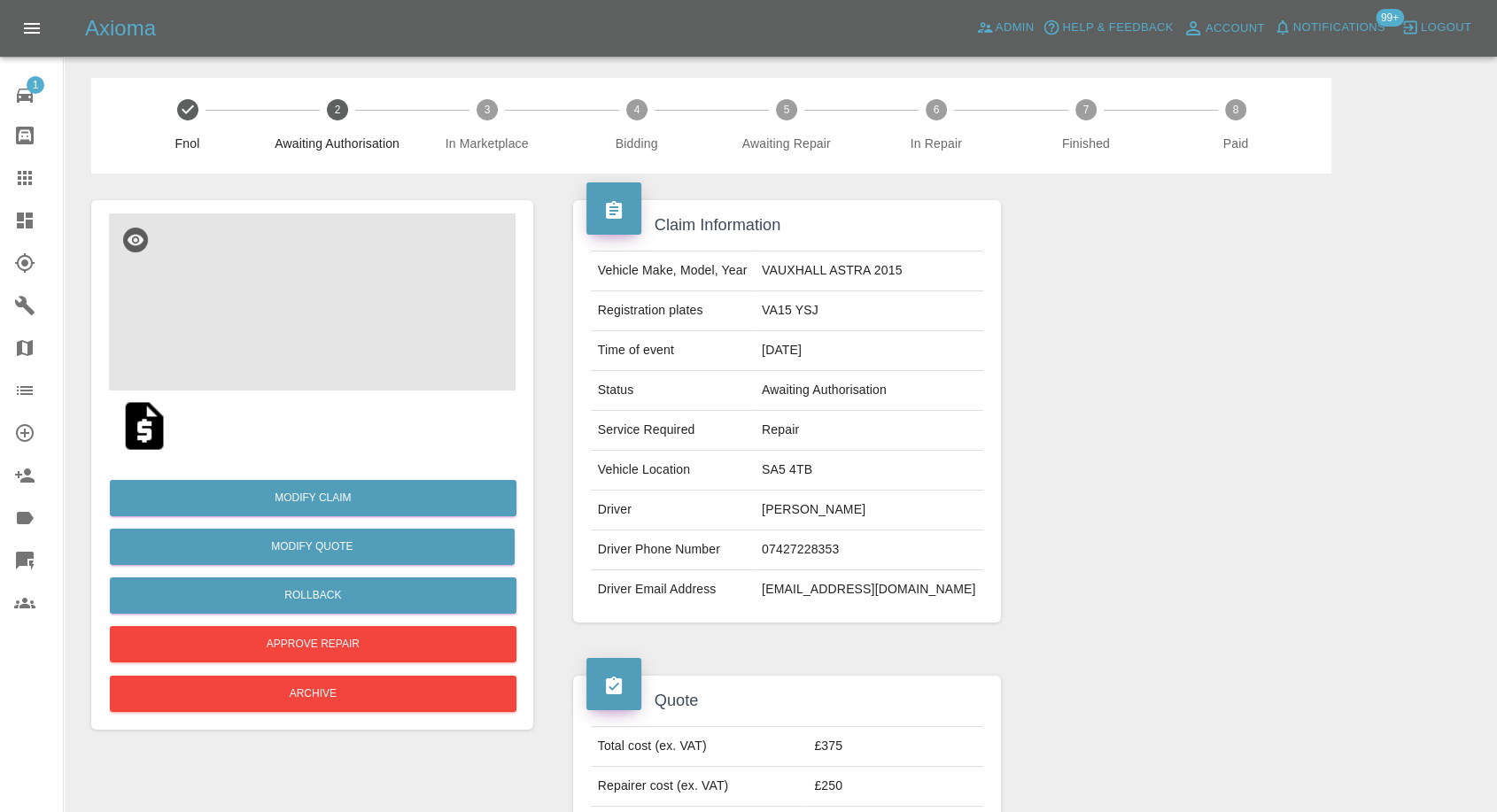
click at [312, 347] on img at bounding box center [312, 302] width 407 height 177
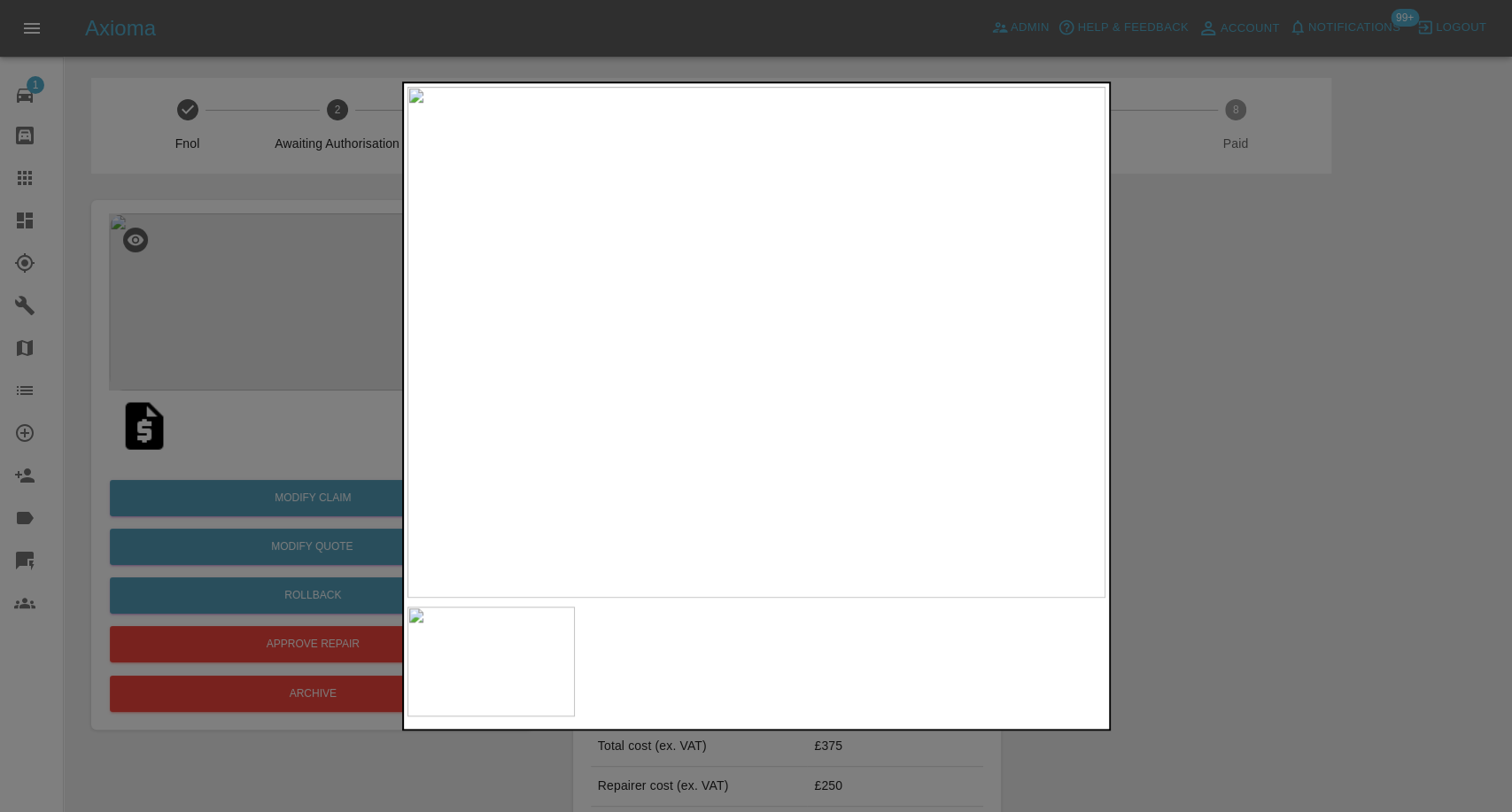
click at [1228, 545] on div at bounding box center [756, 406] width 1512 height 812
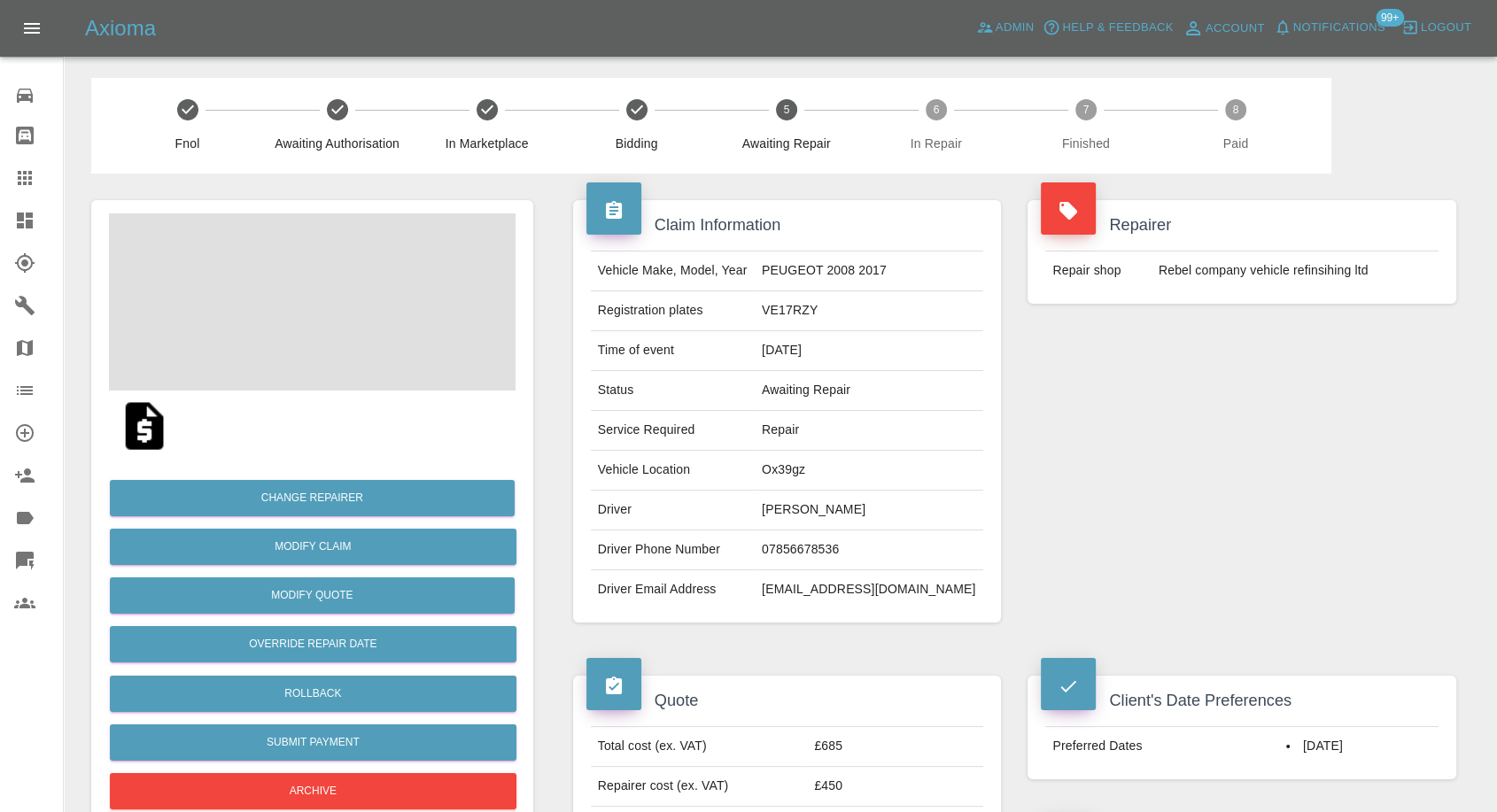
scroll to position [492, 0]
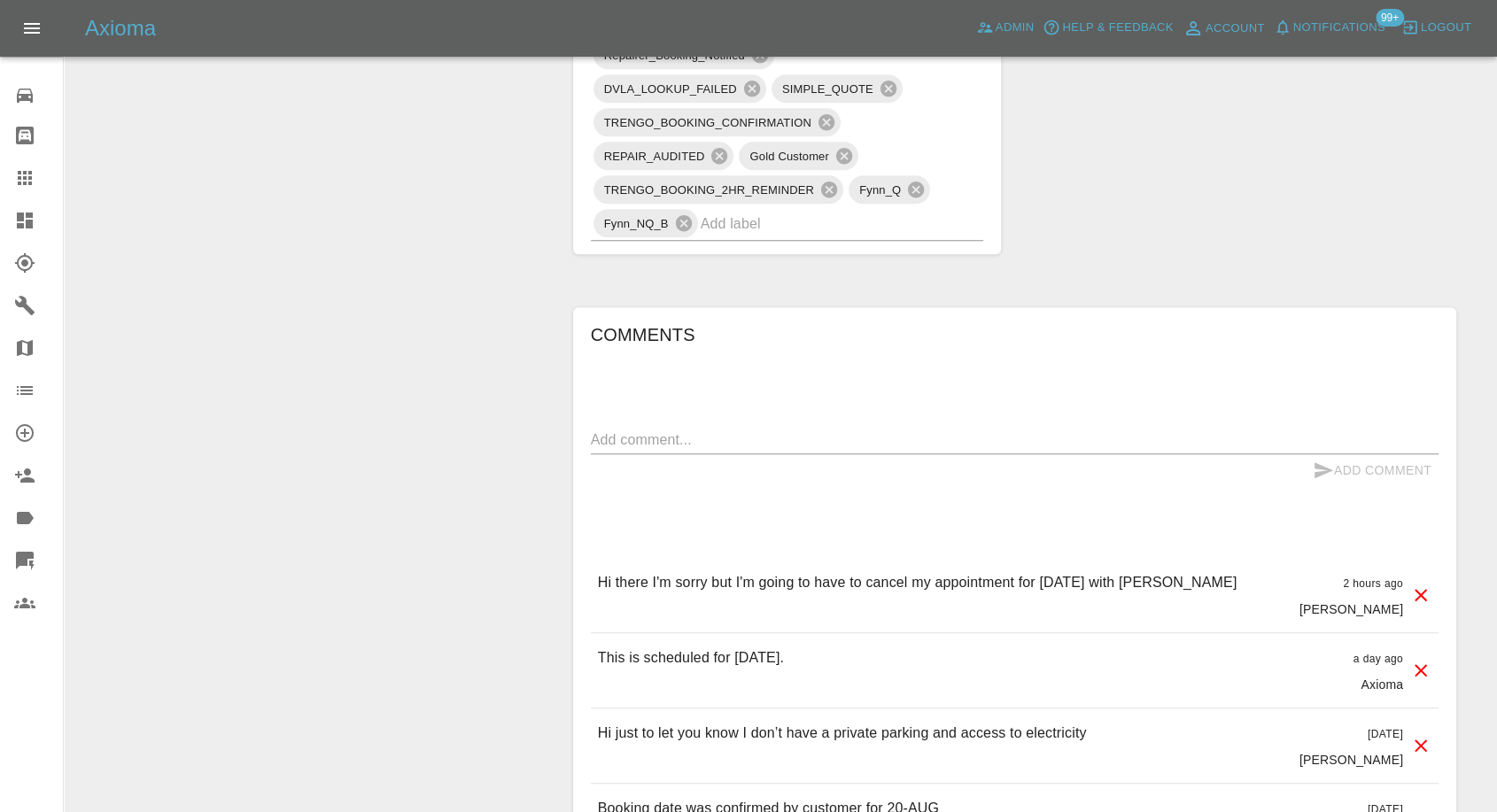
scroll to position [1476, 0]
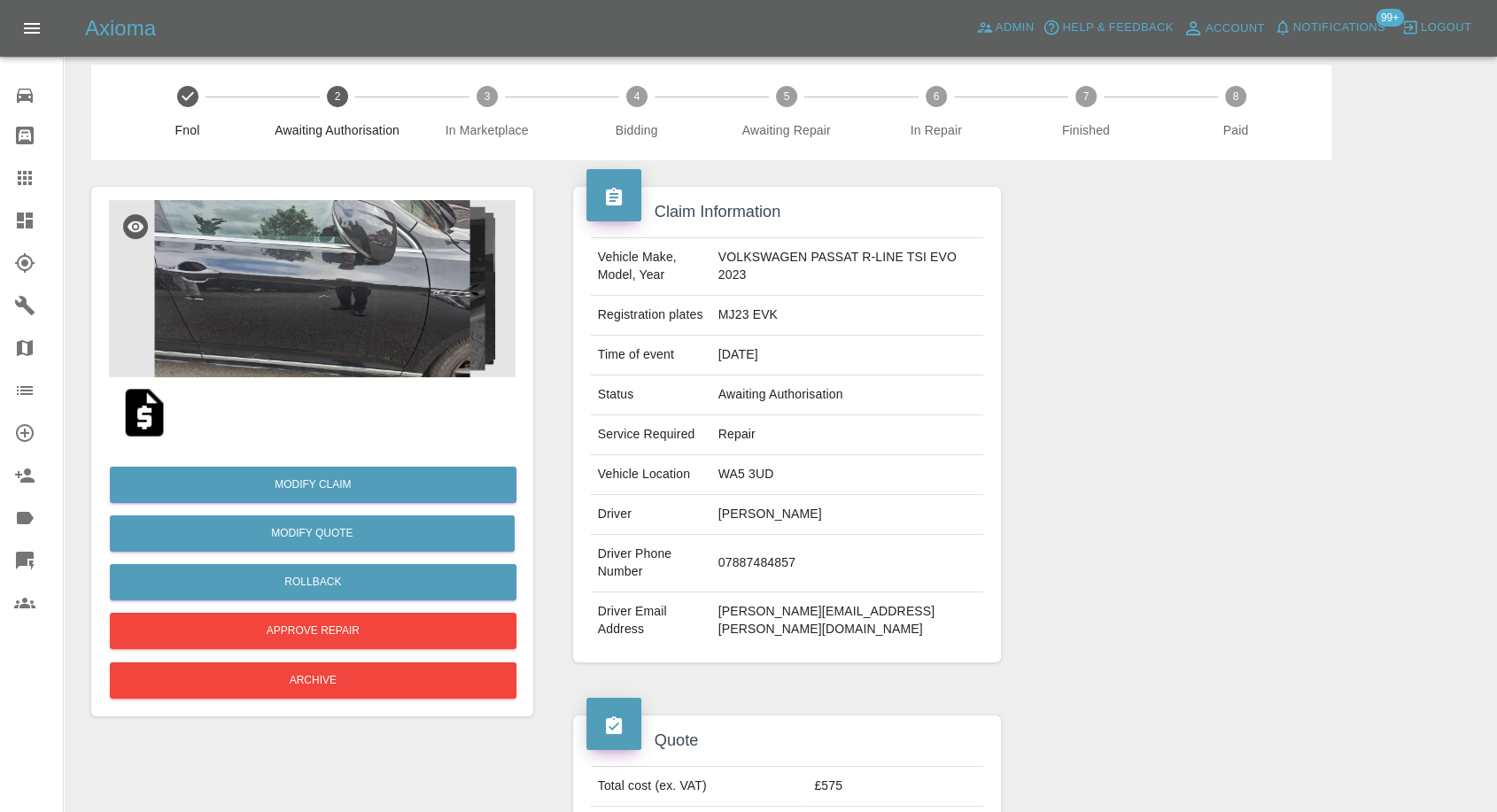
scroll to position [1, 0]
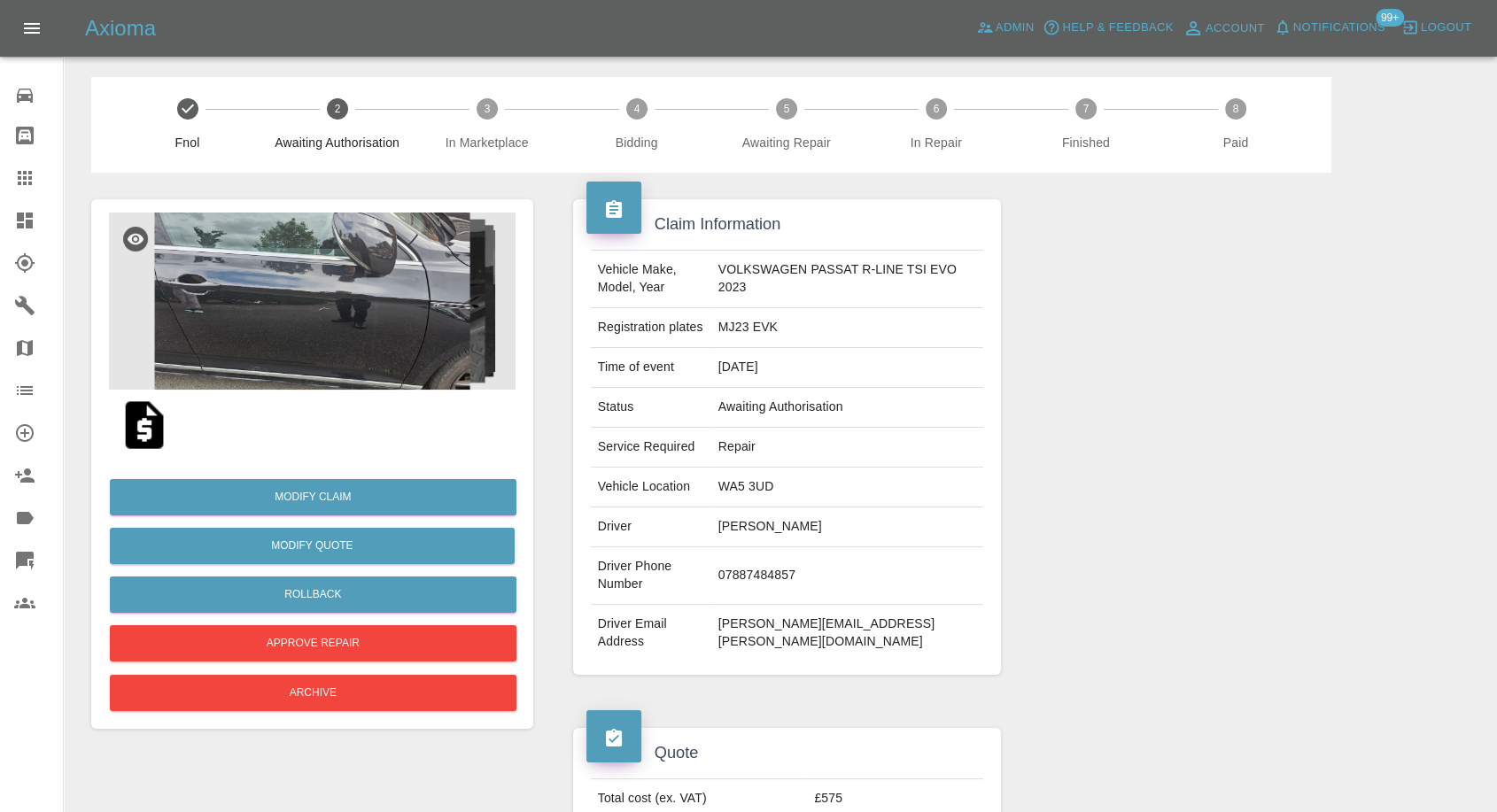
click at [127, 414] on img at bounding box center [145, 425] width 57 height 57
click at [136, 414] on img at bounding box center [145, 425] width 57 height 57
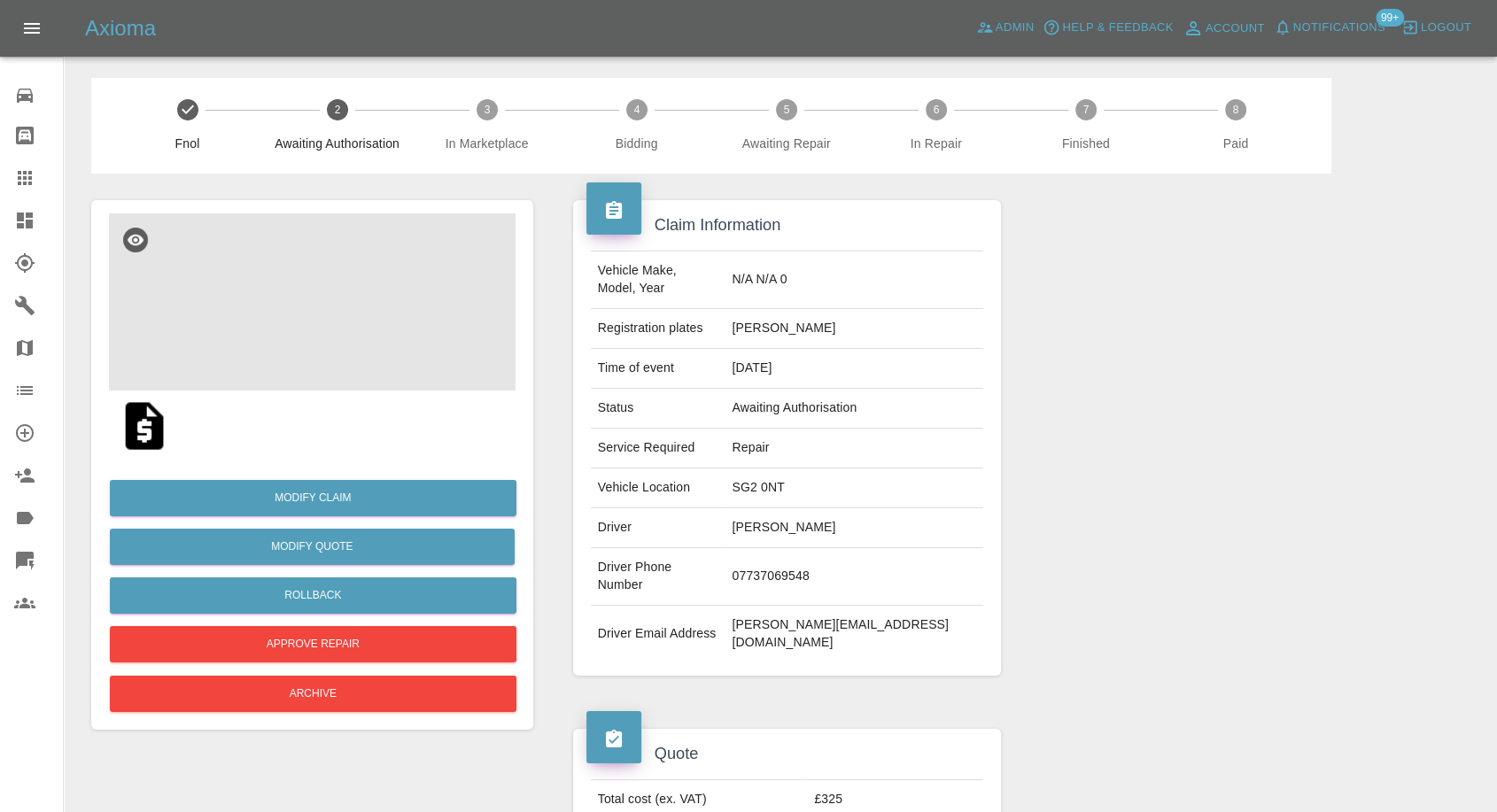
click at [351, 302] on img at bounding box center [312, 302] width 407 height 177
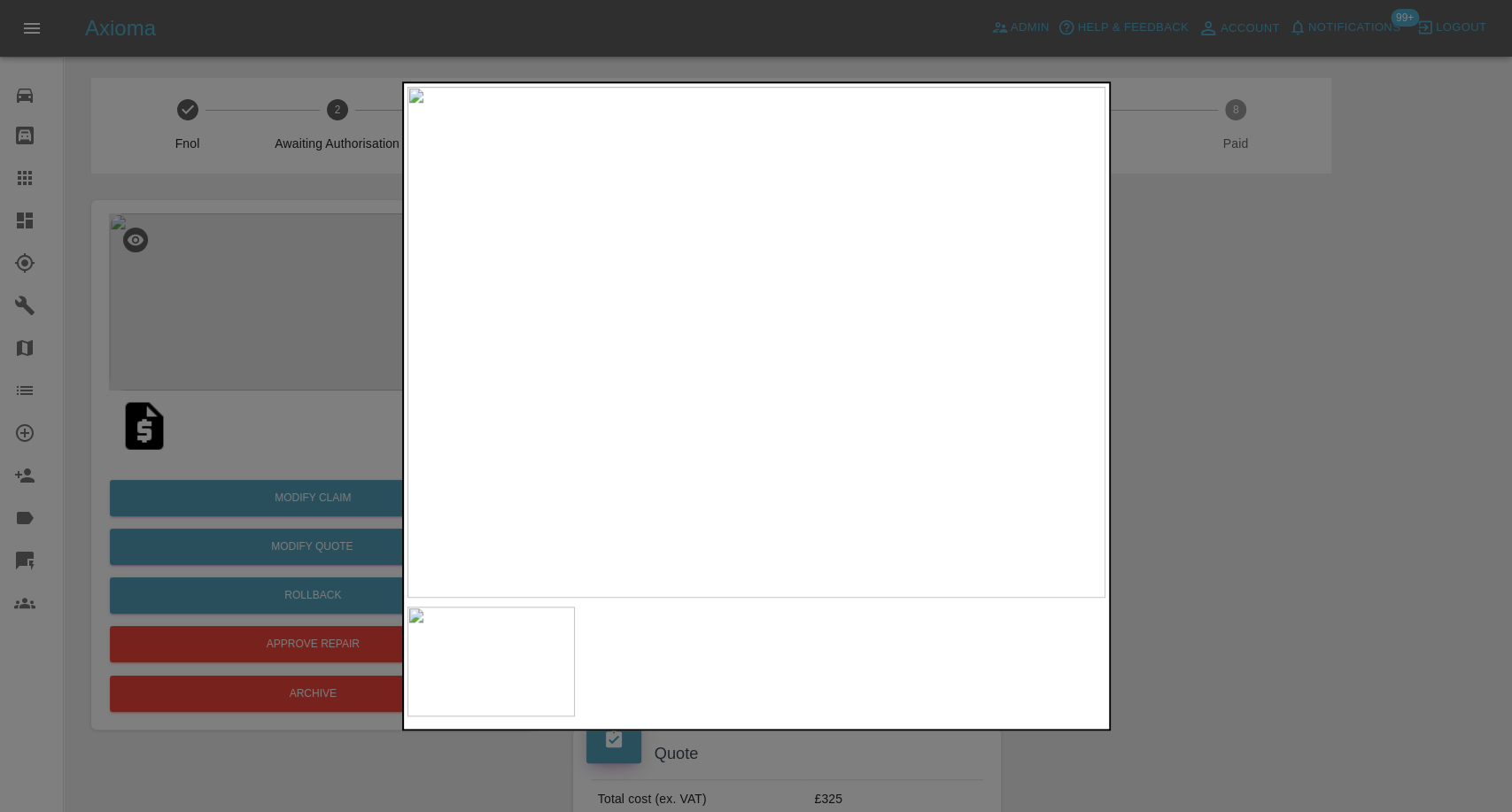
click at [700, 675] on div at bounding box center [756, 662] width 698 height 110
drag, startPoint x: 1364, startPoint y: 539, endPoint x: 1332, endPoint y: 512, distance: 41.9
click at [1365, 538] on div at bounding box center [756, 406] width 1512 height 812
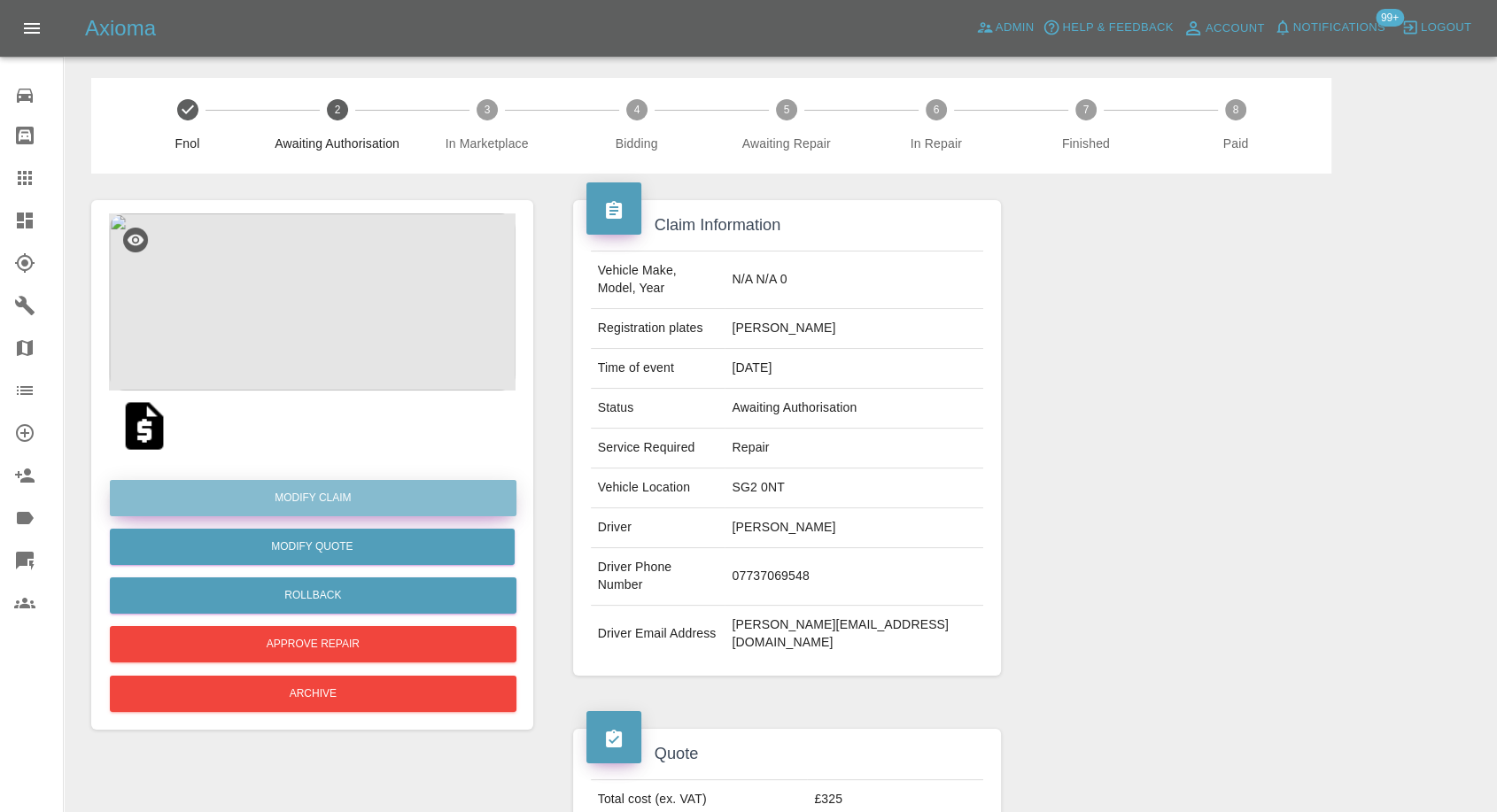
click at [304, 503] on link "Modify Claim" at bounding box center [313, 498] width 407 height 36
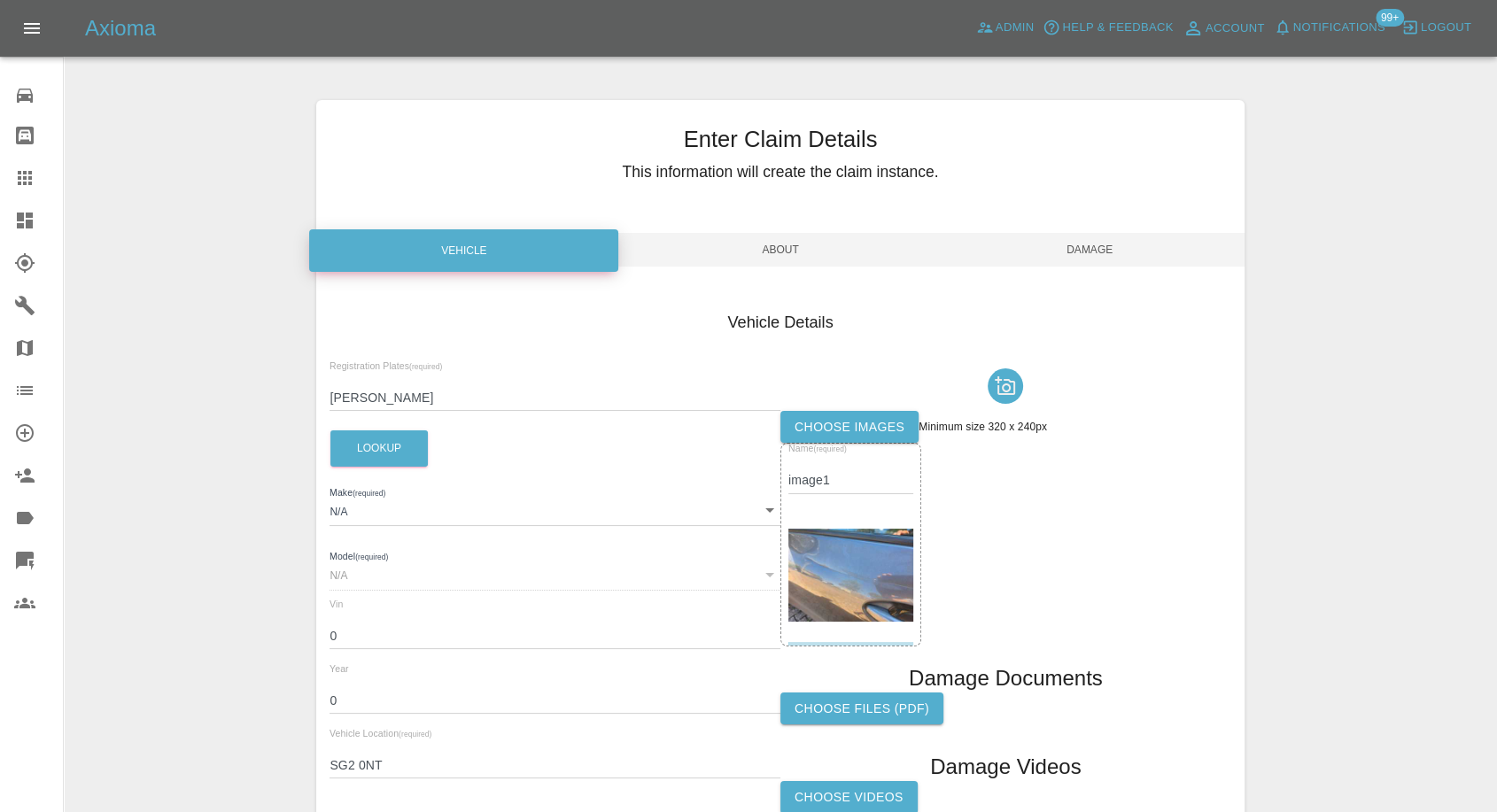
click at [829, 423] on label "Choose images" at bounding box center [849, 427] width 138 height 33
click at [0, 0] on input "Choose images" at bounding box center [0, 0] width 0 height 0
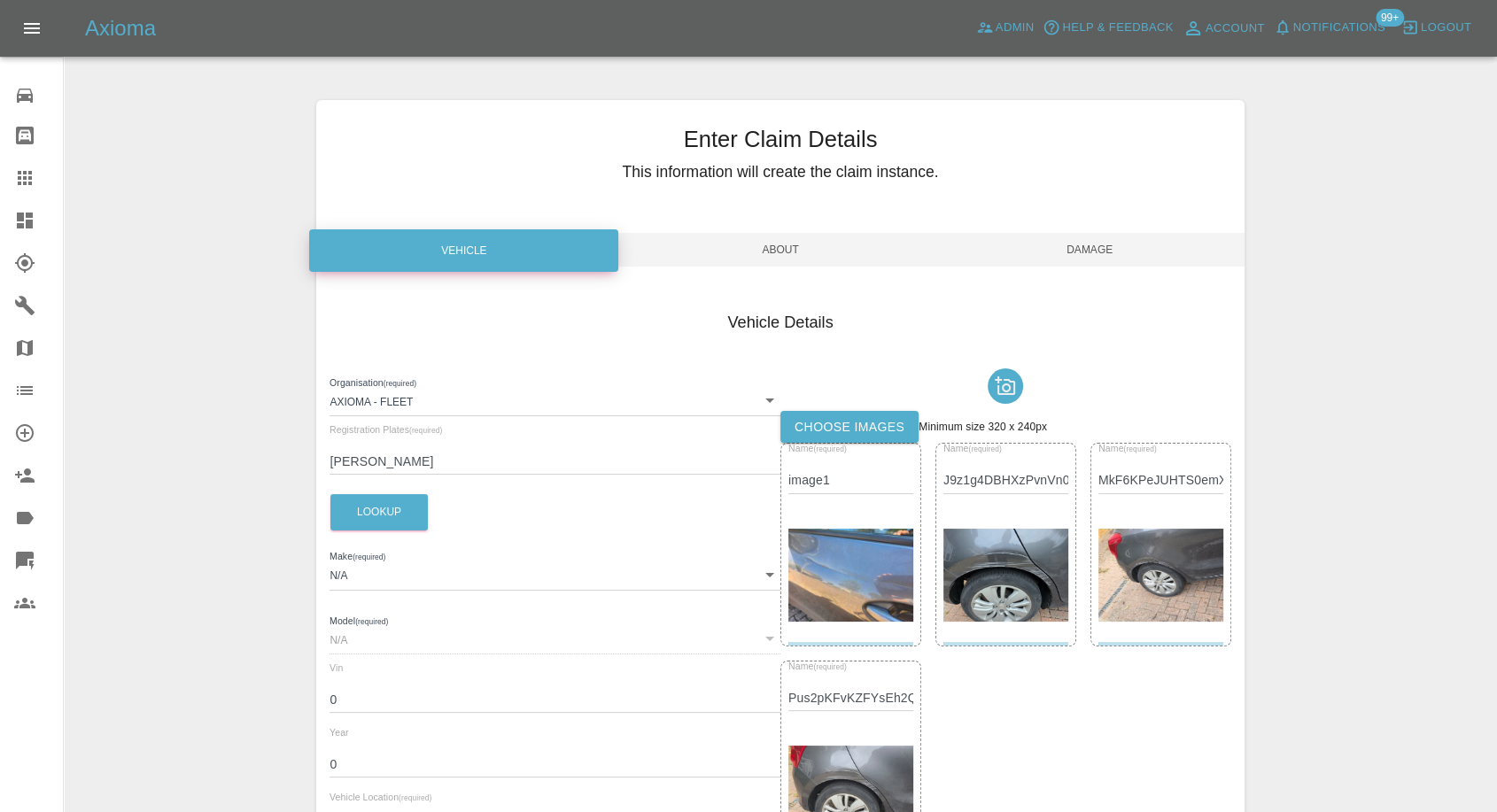
click at [1048, 240] on span "Damage" at bounding box center [1089, 250] width 309 height 34
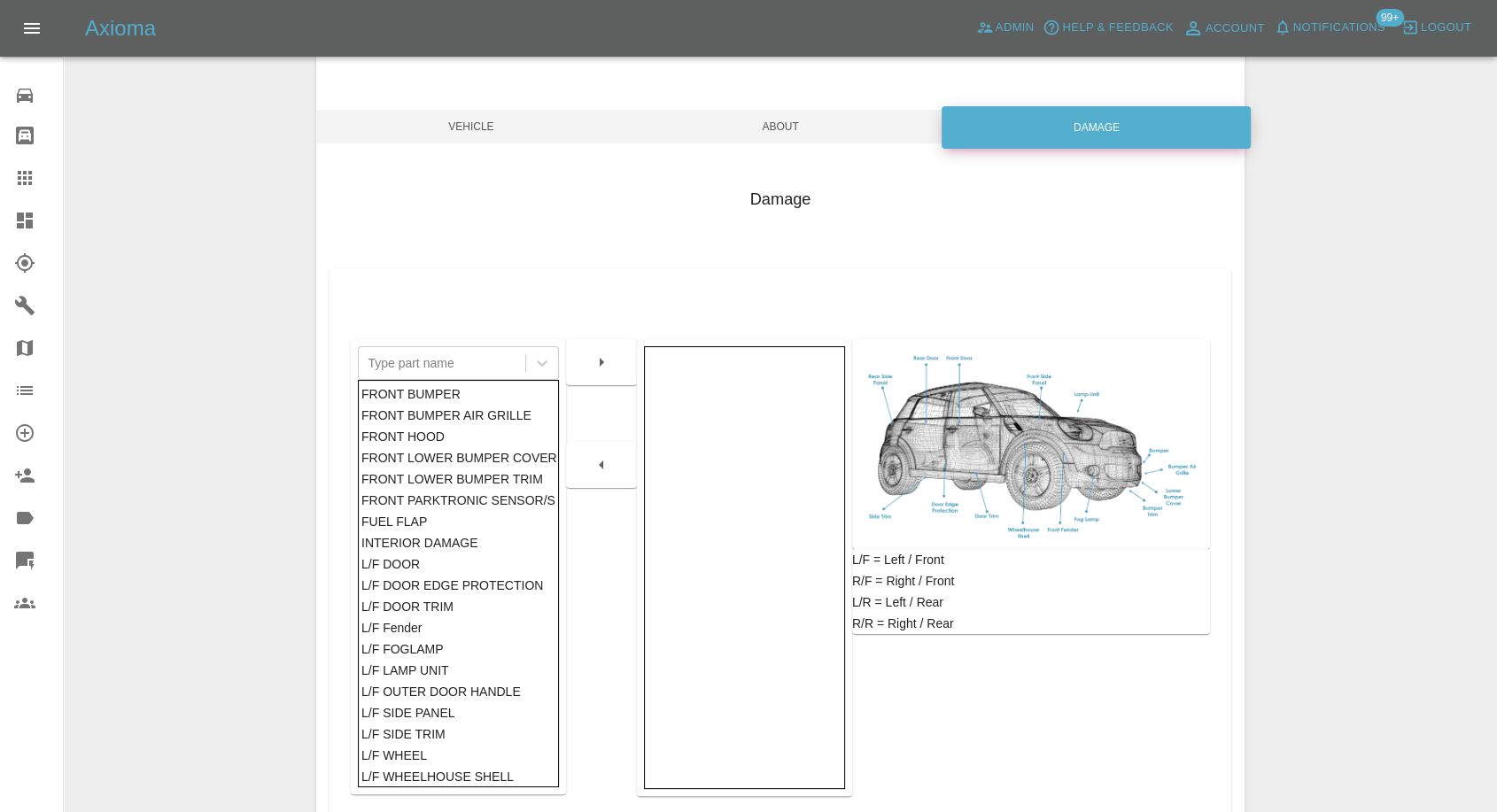
scroll to position [284, 0]
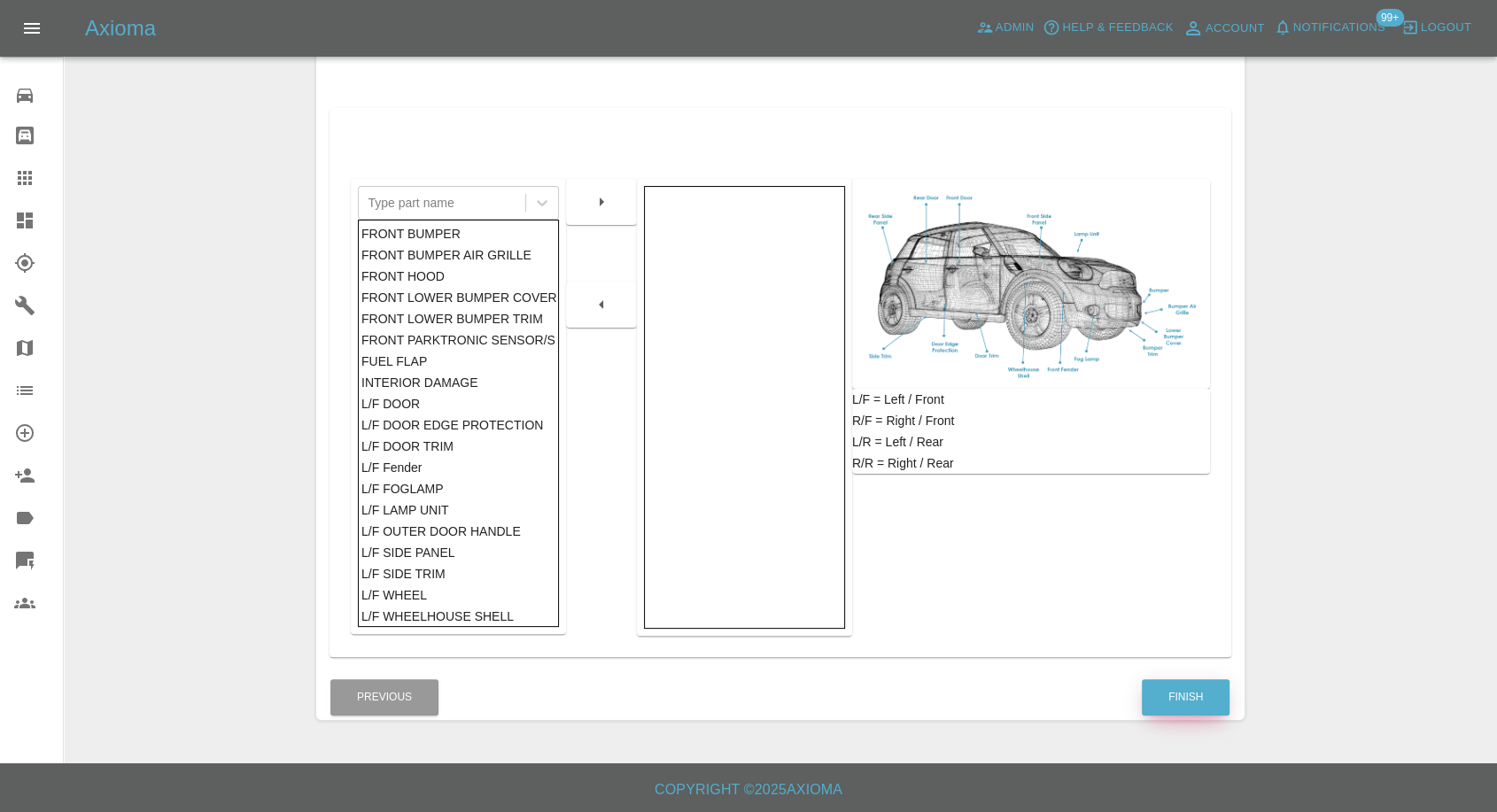
click at [1167, 694] on button "Finish" at bounding box center [1186, 698] width 88 height 36
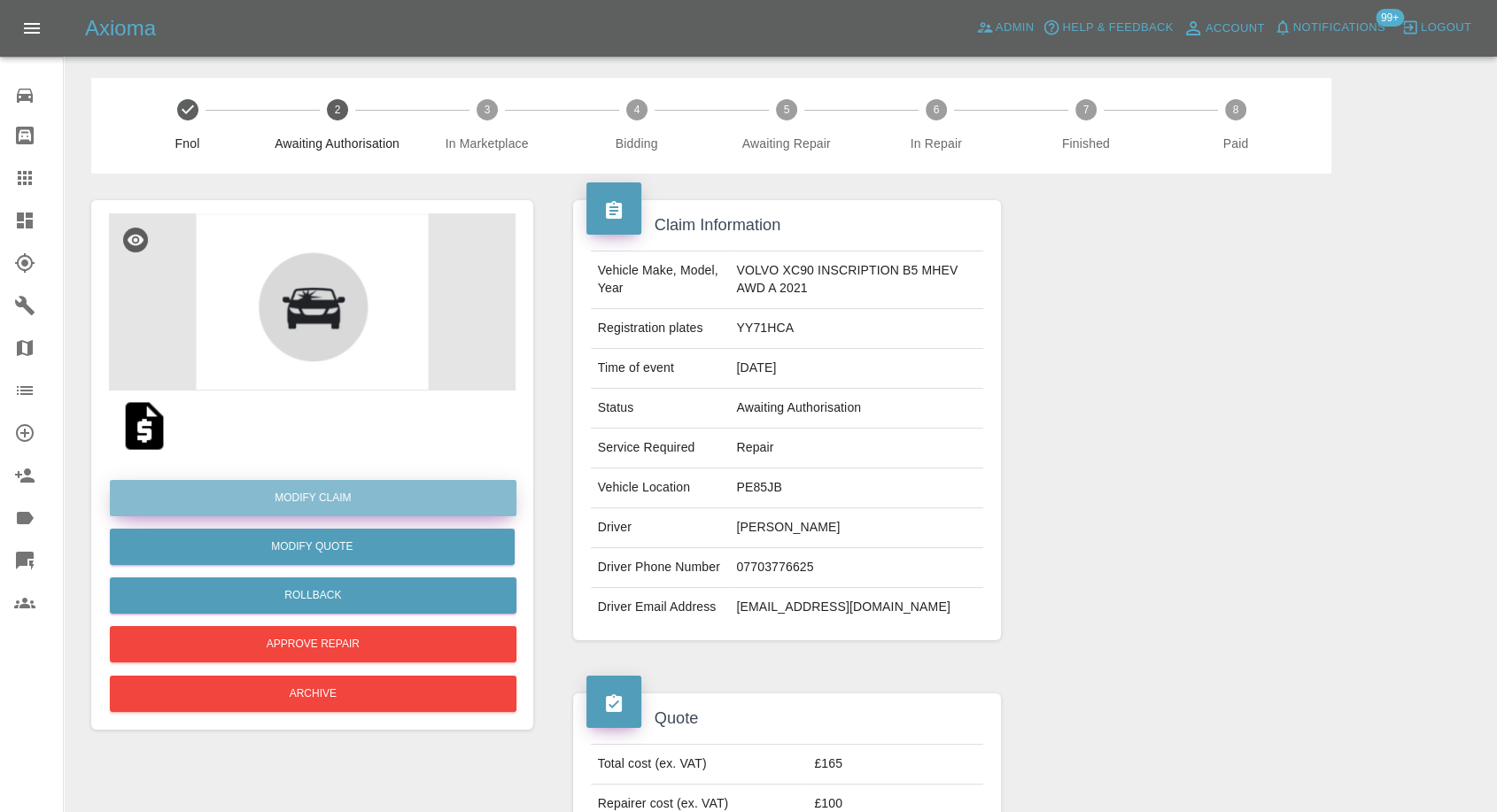
click at [306, 503] on link "Modify Claim" at bounding box center [313, 498] width 407 height 36
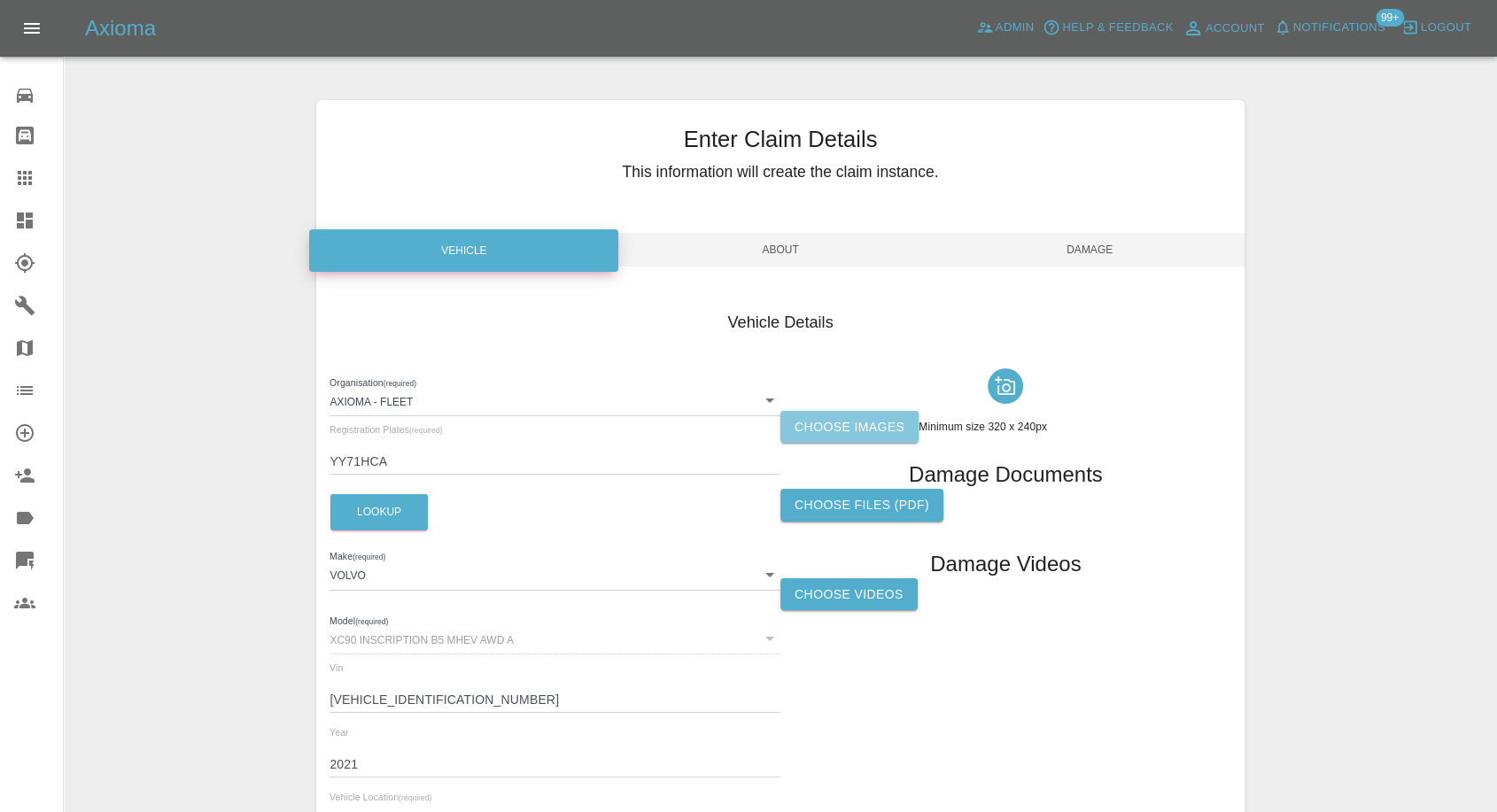
click at [829, 418] on label "Choose images" at bounding box center [849, 427] width 138 height 33
click at [0, 0] on input "Choose images" at bounding box center [0, 0] width 0 height 0
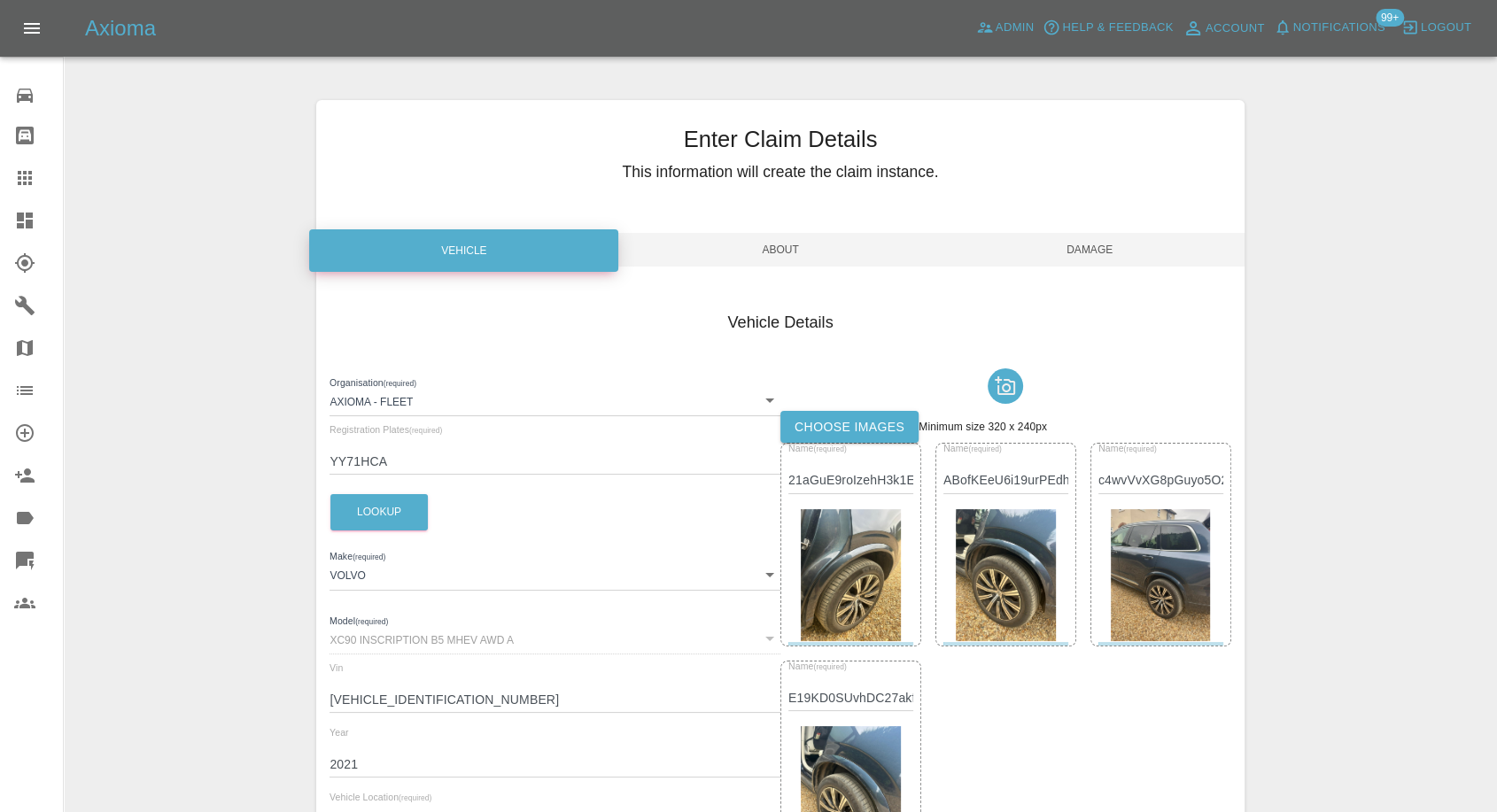
click at [1096, 250] on span "Damage" at bounding box center [1089, 250] width 309 height 34
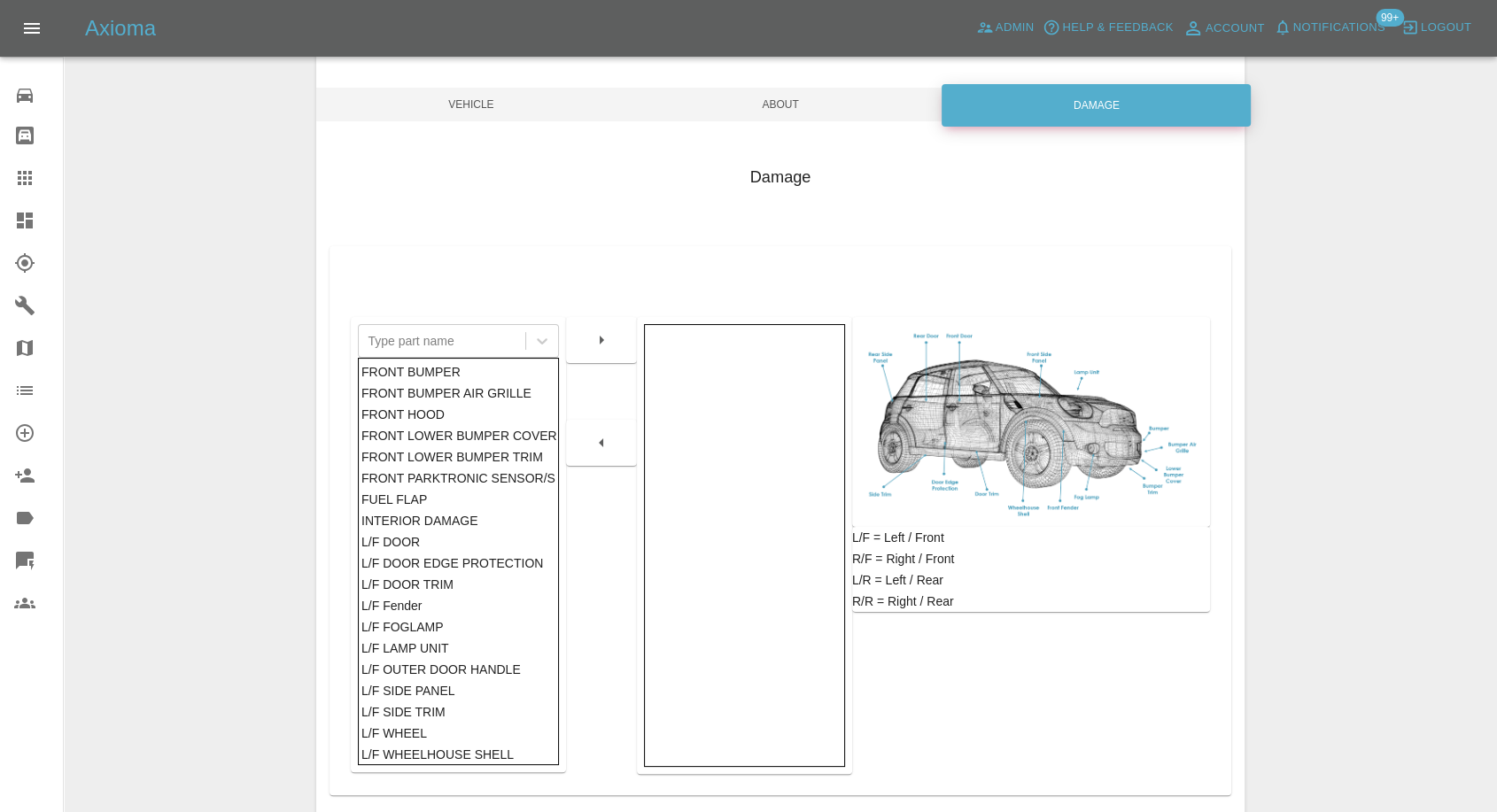
scroll to position [284, 0]
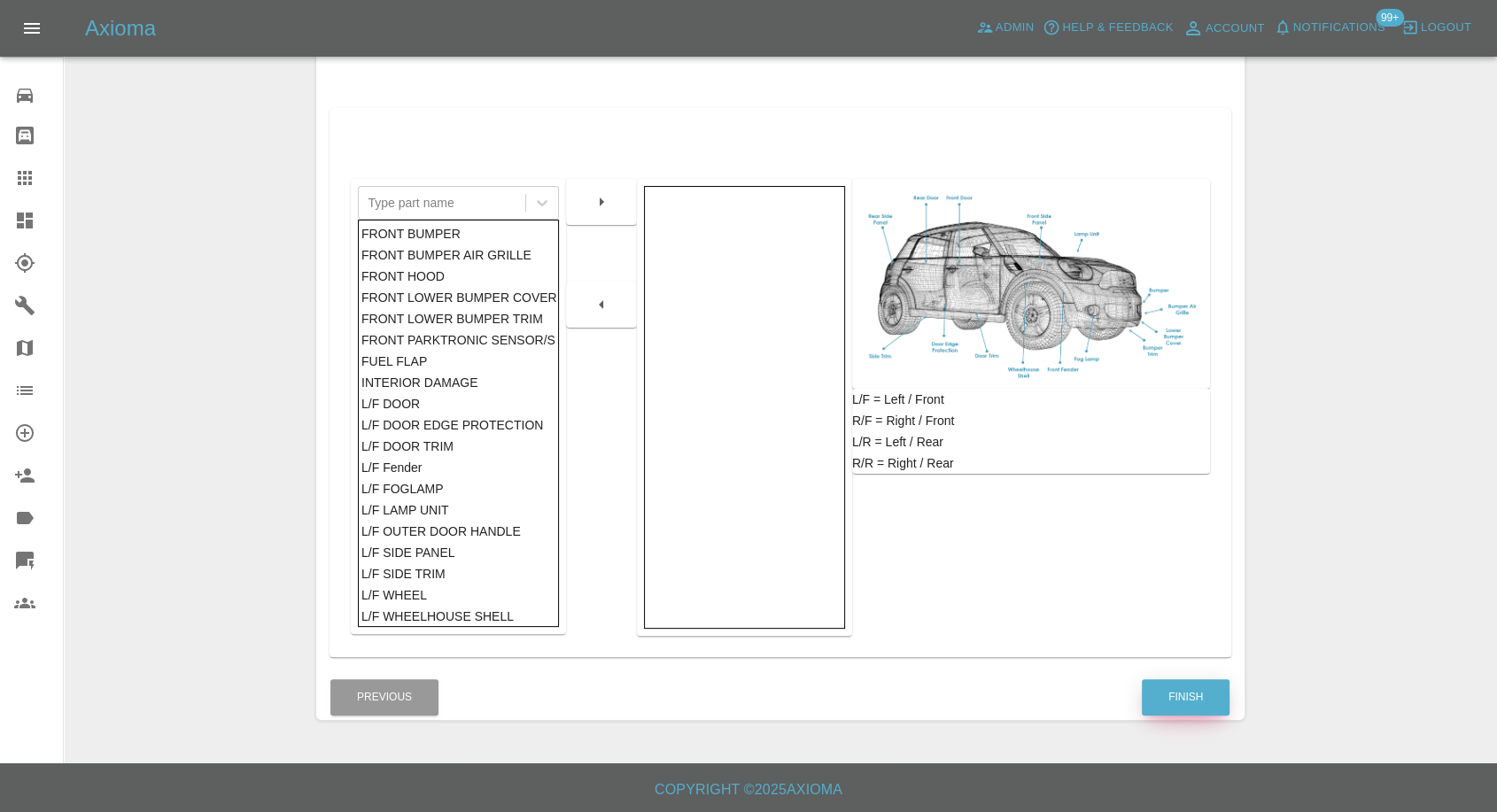
click at [1194, 707] on button "Finish" at bounding box center [1186, 698] width 88 height 36
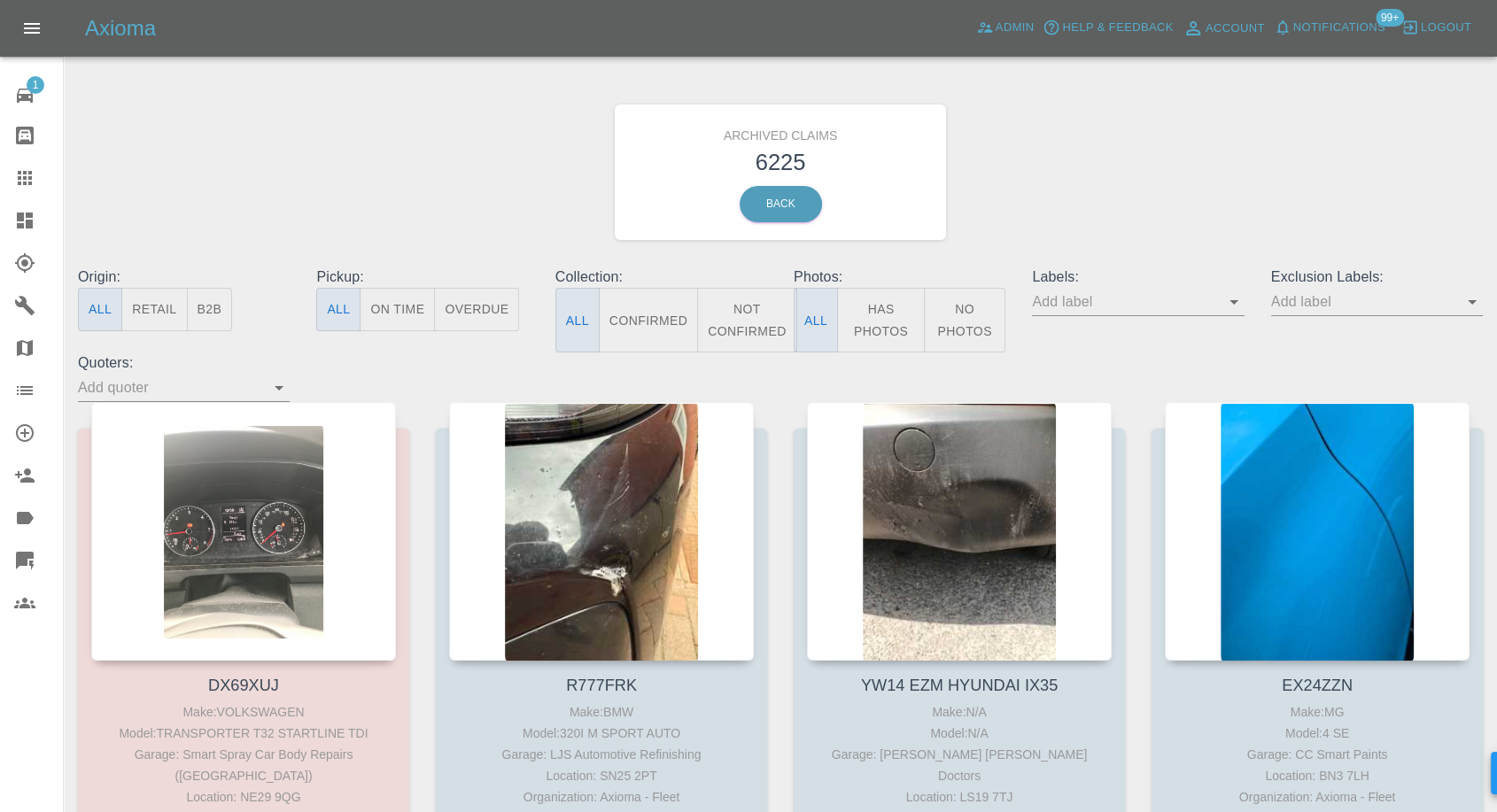
click at [1188, 302] on input "text" at bounding box center [1125, 302] width 185 height 27
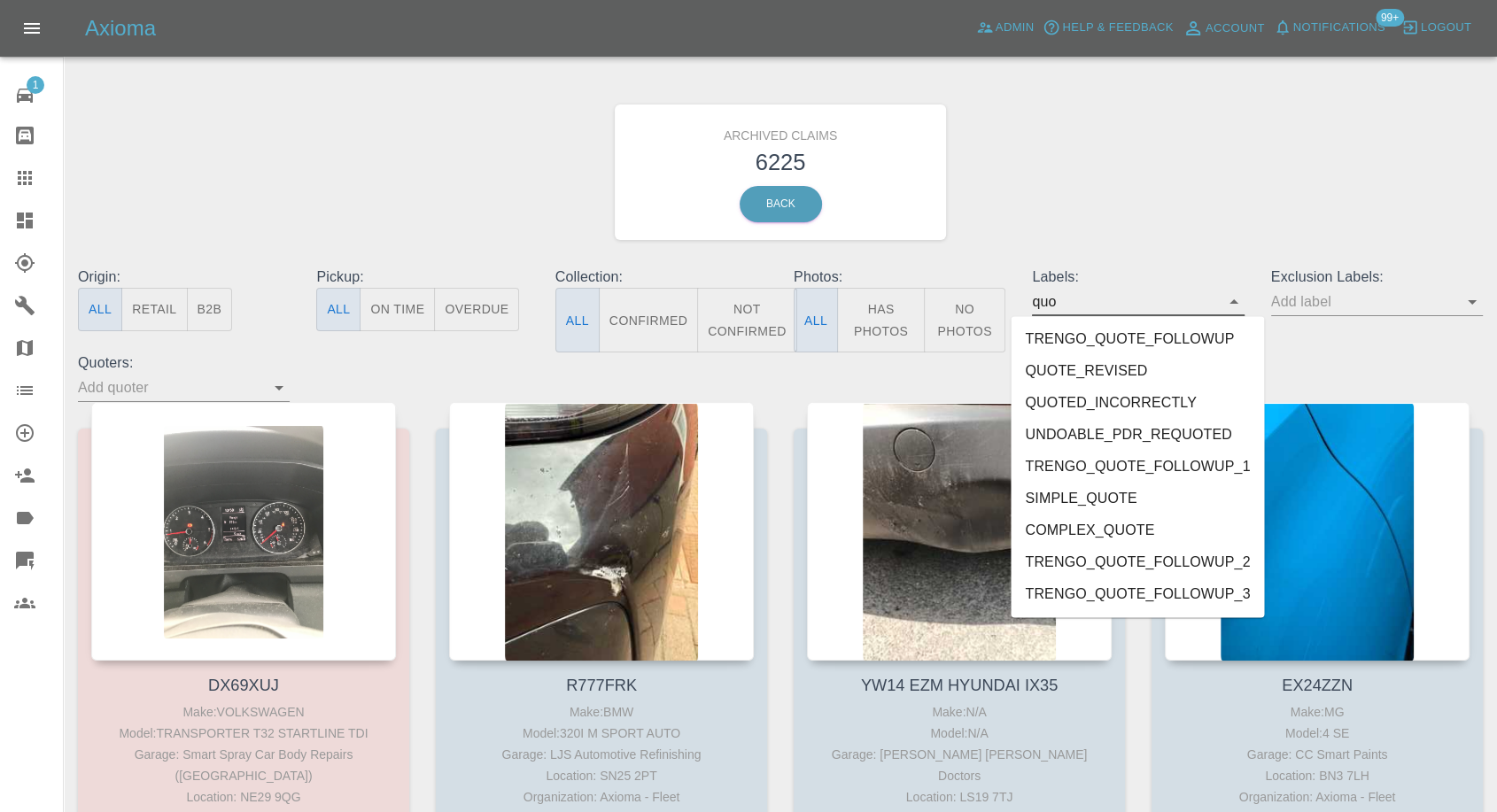
type input "quot"
click at [1123, 406] on li "QUOTED_INCORRECTLY" at bounding box center [1138, 403] width 253 height 32
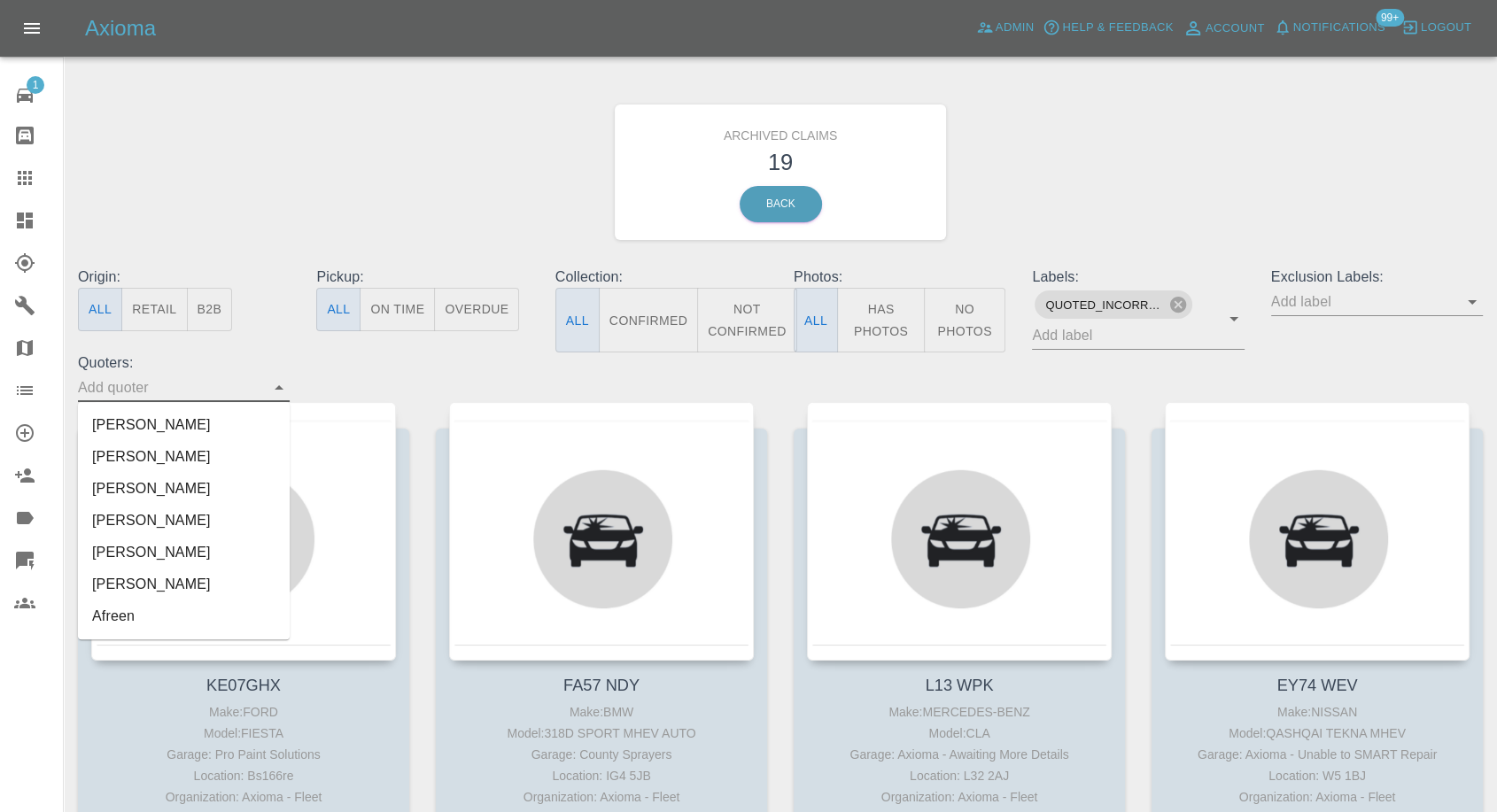
click at [148, 377] on input "text" at bounding box center [170, 387] width 185 height 27
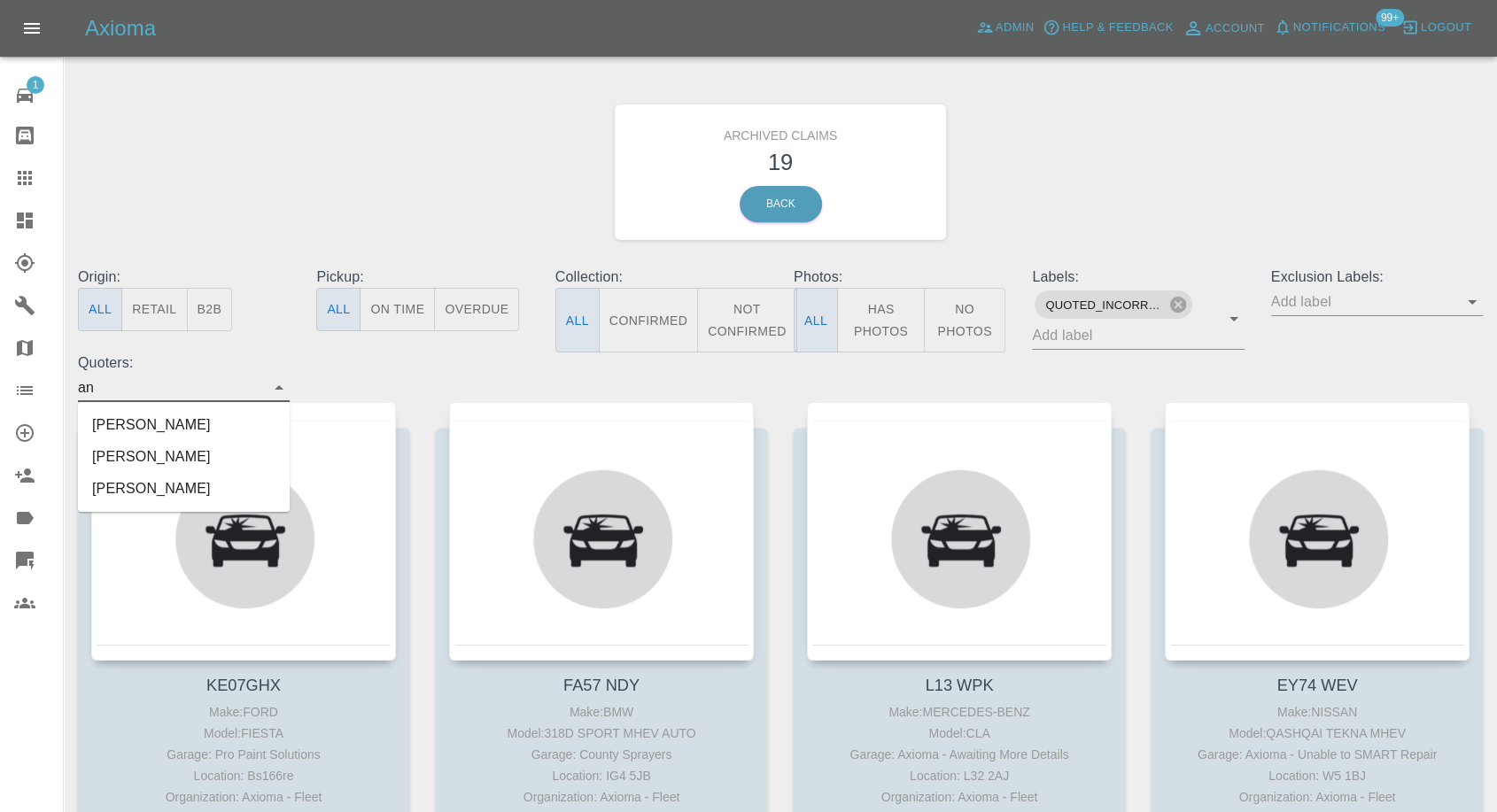
type input "ank"
click at [107, 427] on li "[PERSON_NAME]" at bounding box center [183, 425] width 212 height 32
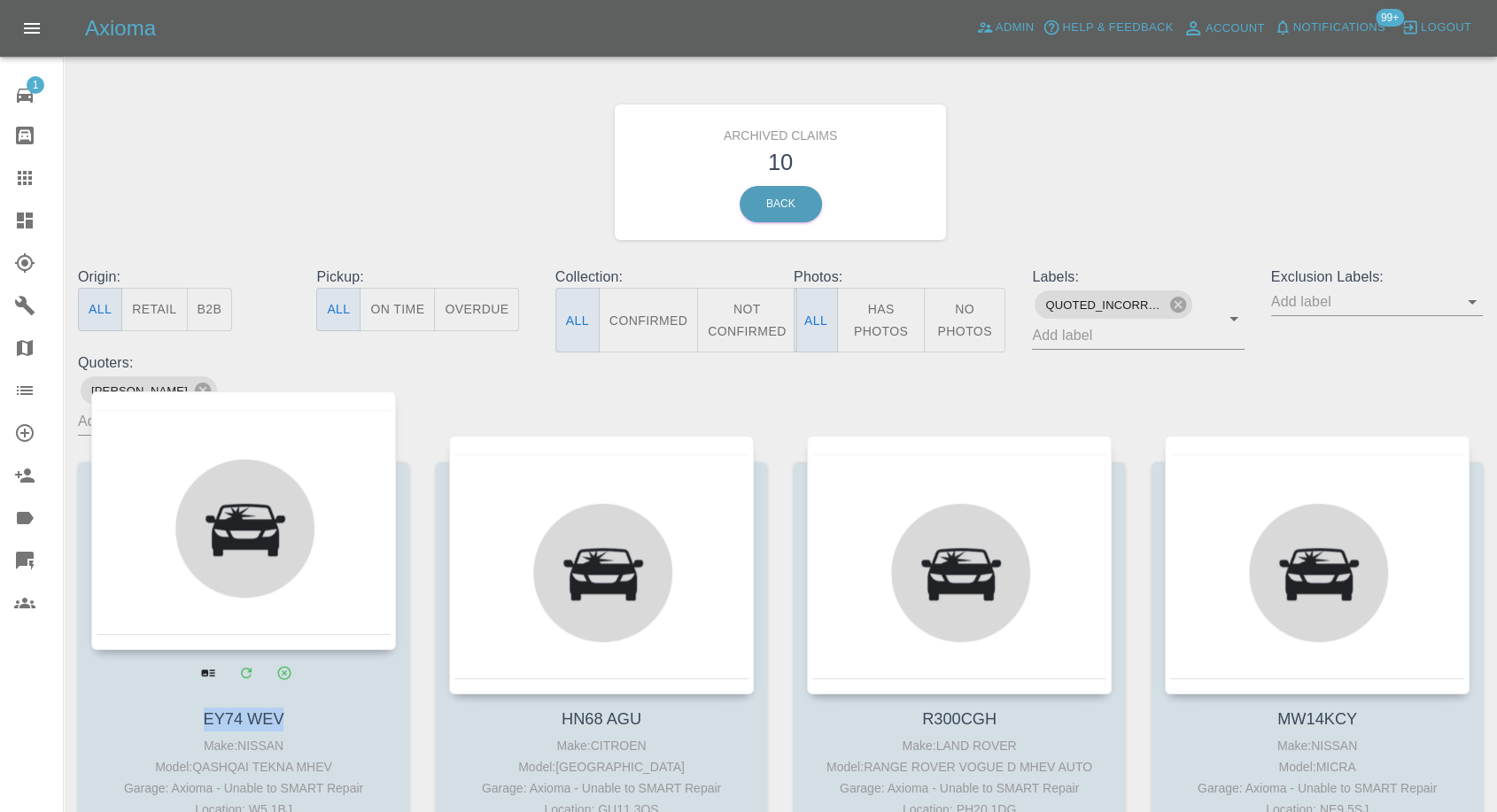
drag, startPoint x: 316, startPoint y: 696, endPoint x: 198, endPoint y: 682, distance: 118.8
click at [198, 708] on h4 "EY74 WEV" at bounding box center [243, 719] width 296 height 24
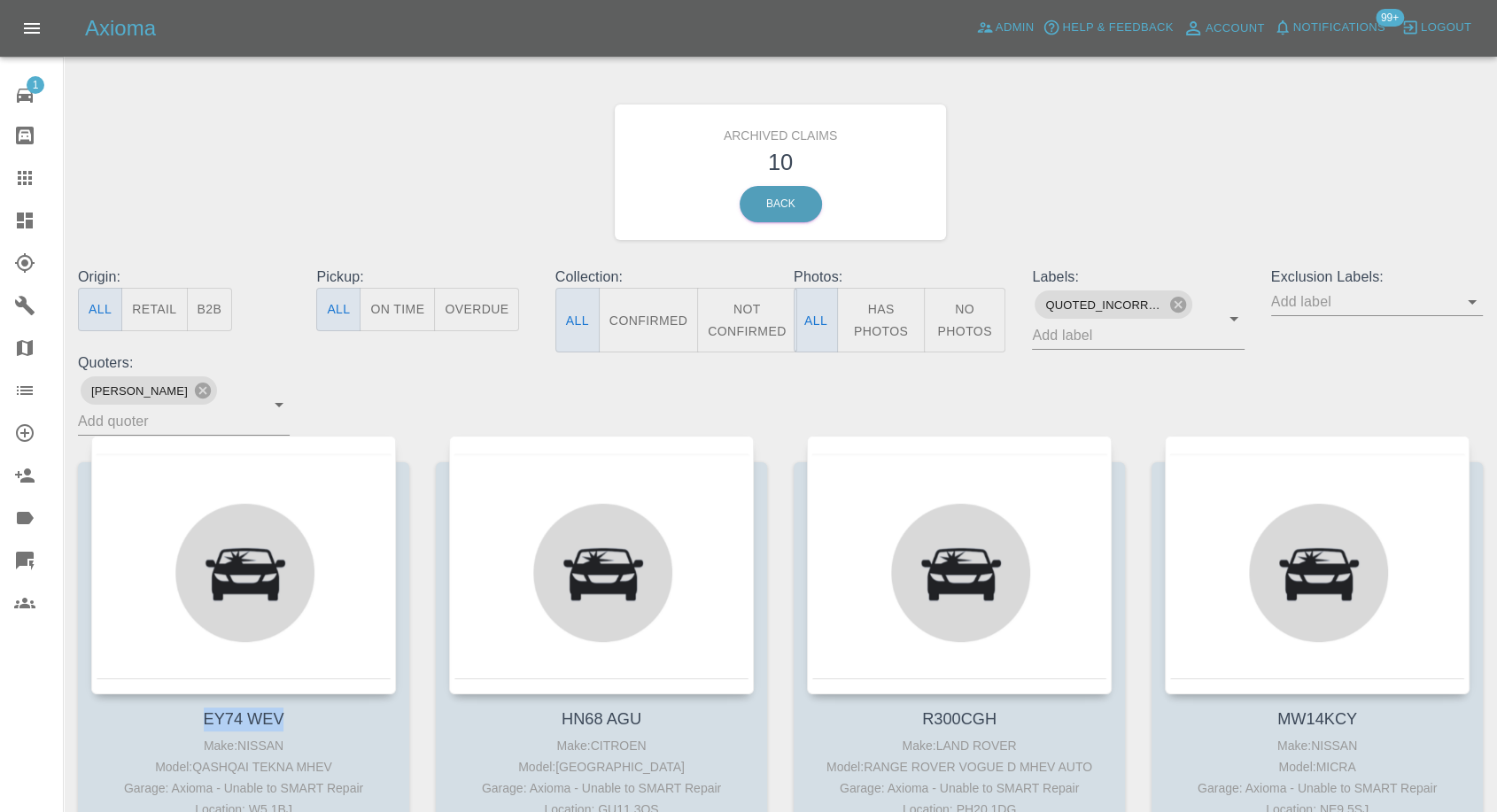
copy link "EY74 WEV"
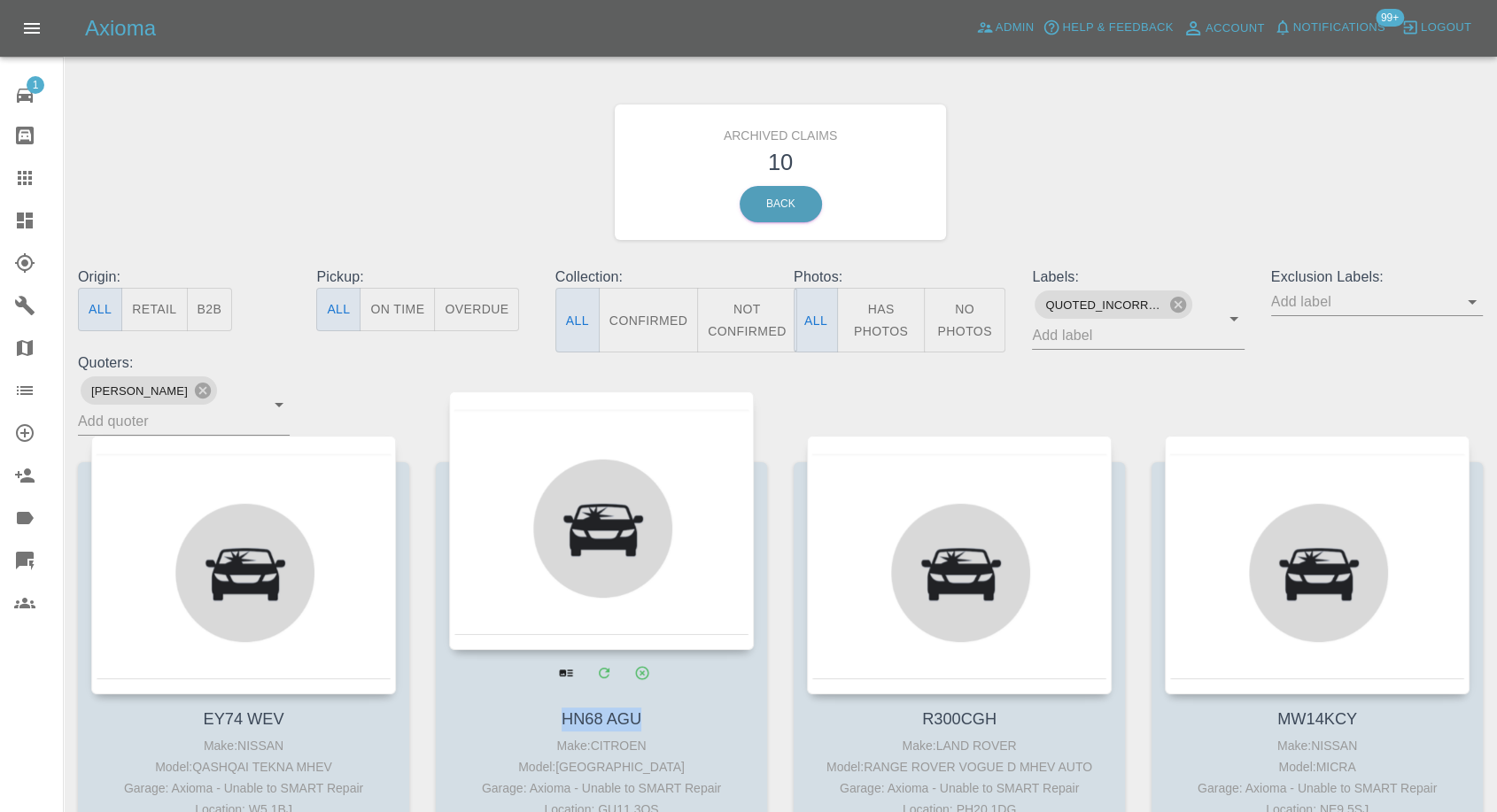
drag, startPoint x: 641, startPoint y: 689, endPoint x: 552, endPoint y: 678, distance: 89.7
click at [553, 708] on h4 "HN68 AGU" at bounding box center [601, 719] width 296 height 24
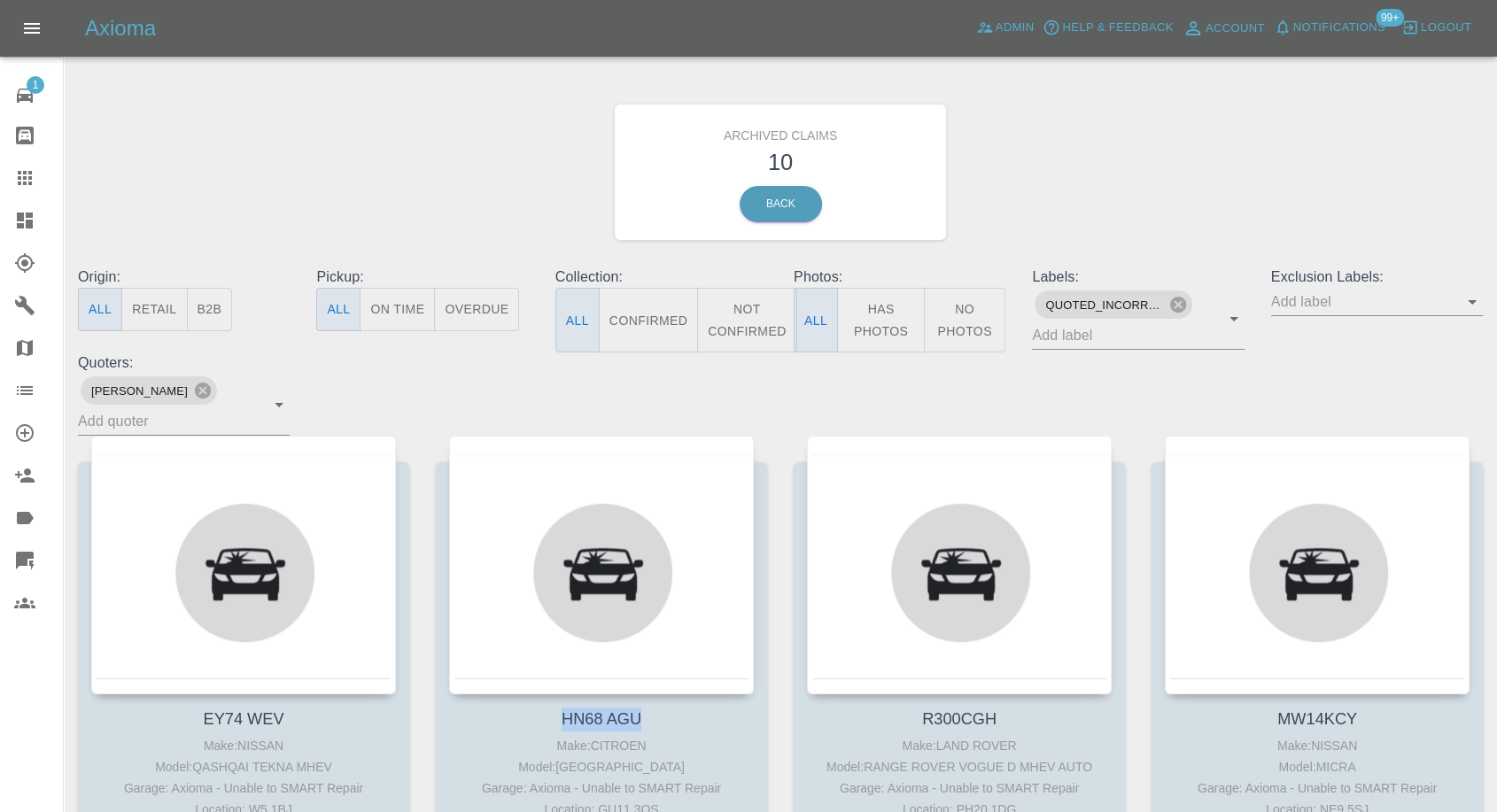
copy link "HN68 AGU"
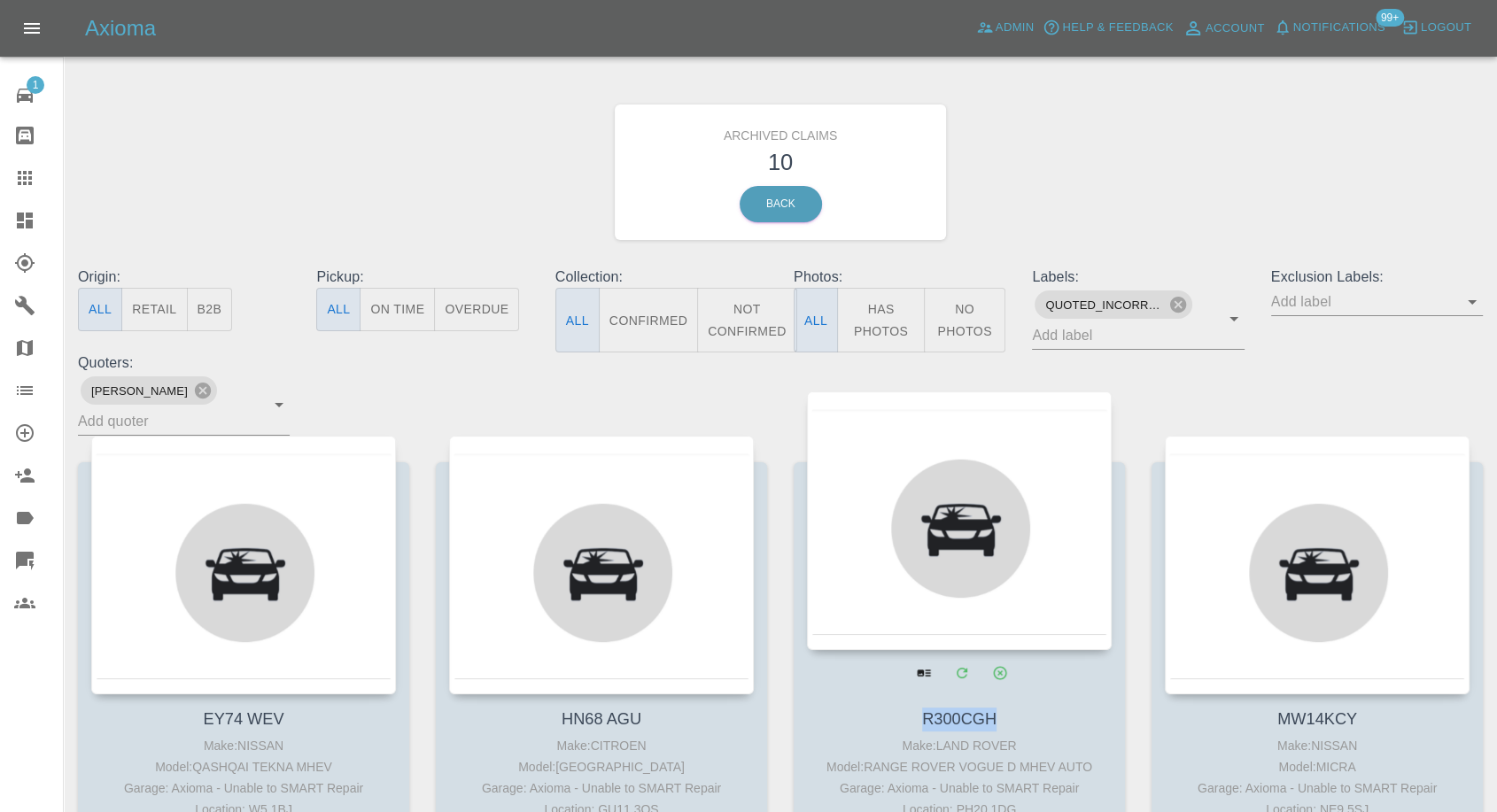
drag, startPoint x: 1018, startPoint y: 697, endPoint x: 907, endPoint y: 617, distance: 136.8
click at [899, 708] on h4 "R300CGH" at bounding box center [959, 719] width 296 height 24
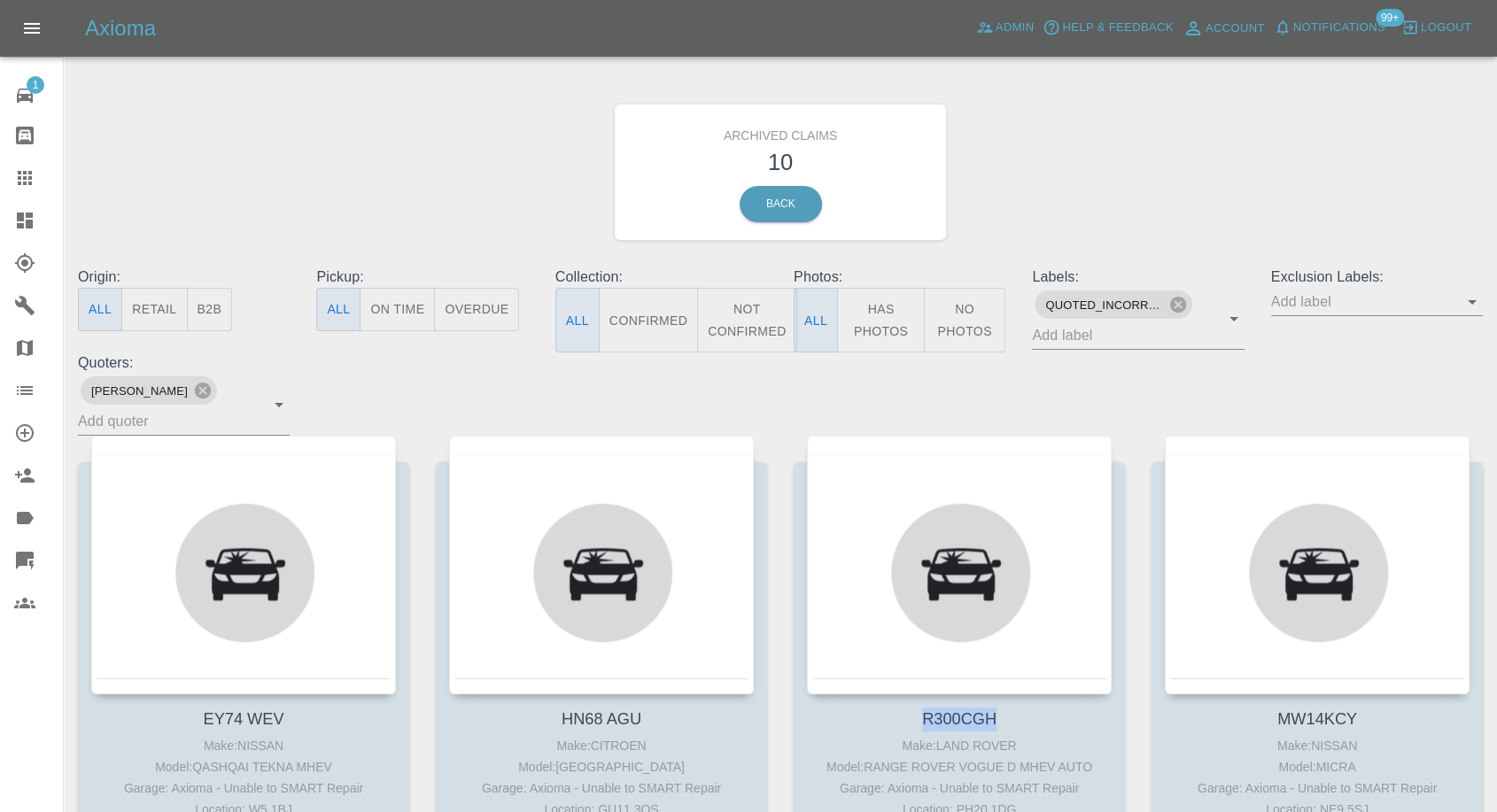
copy link "R300CGH"
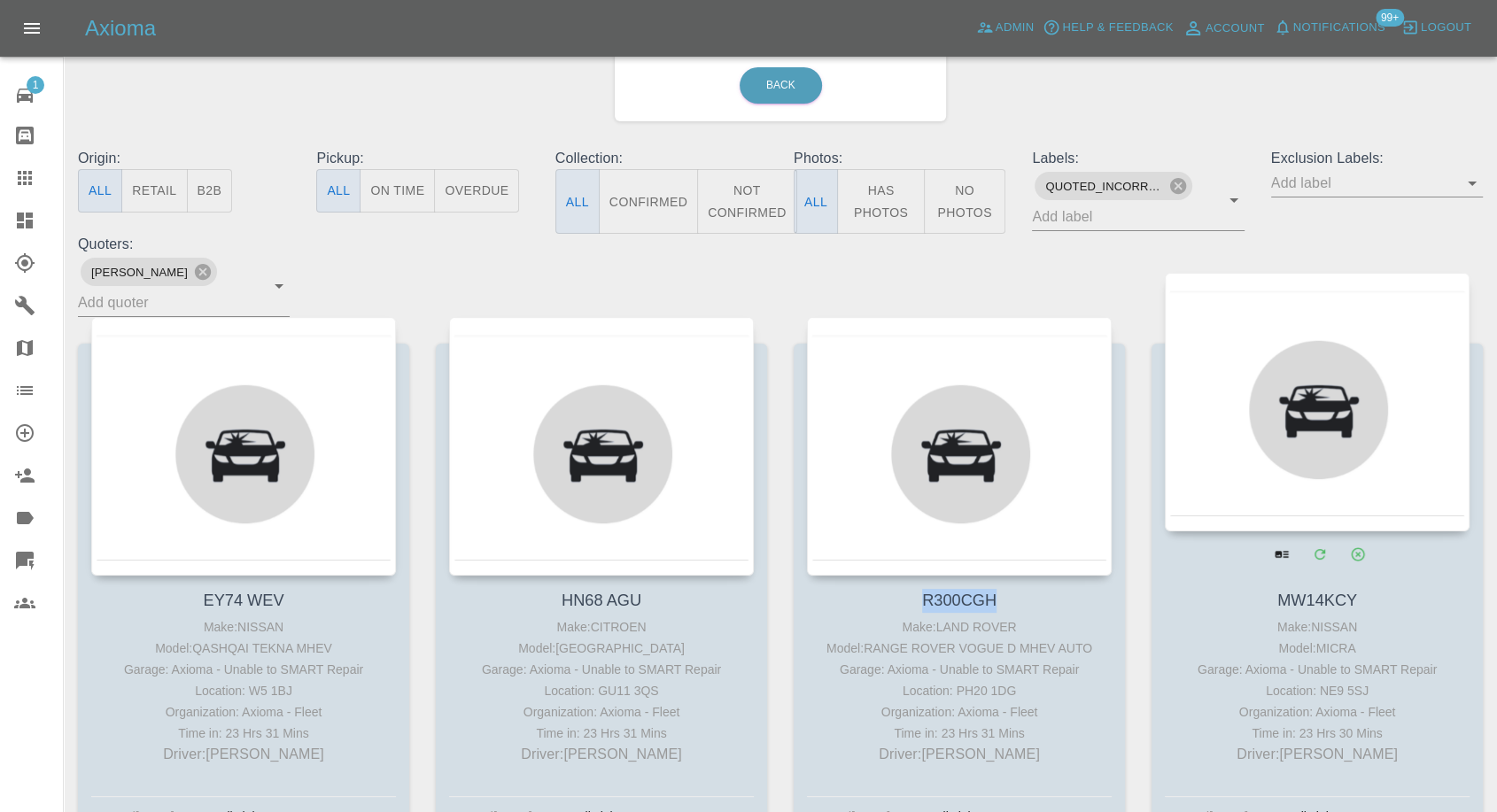
scroll to position [197, 0]
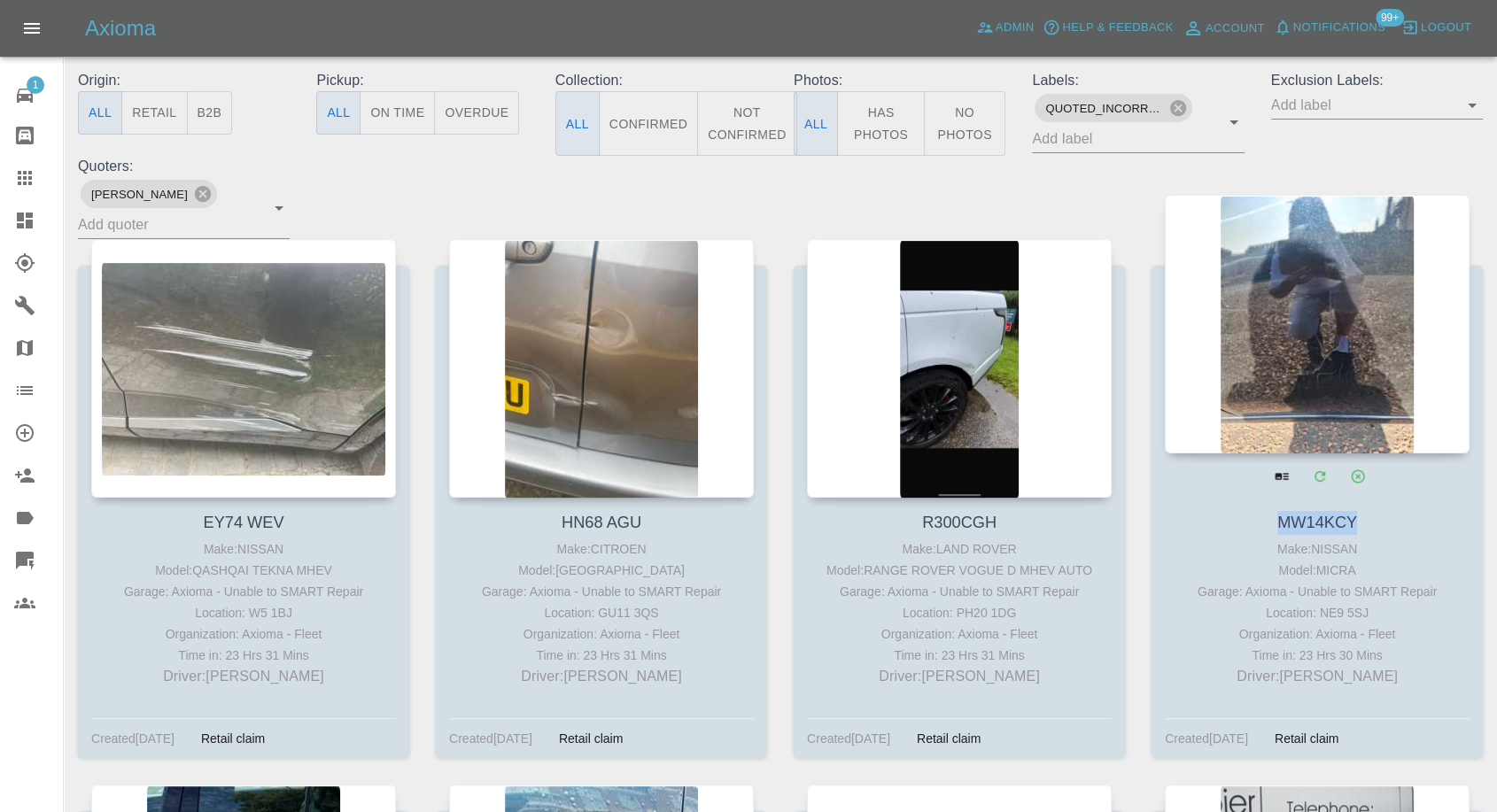
drag, startPoint x: 1372, startPoint y: 490, endPoint x: 1254, endPoint y: 490, distance: 118.0
click at [1272, 511] on h4 "MW14KCY" at bounding box center [1317, 523] width 296 height 24
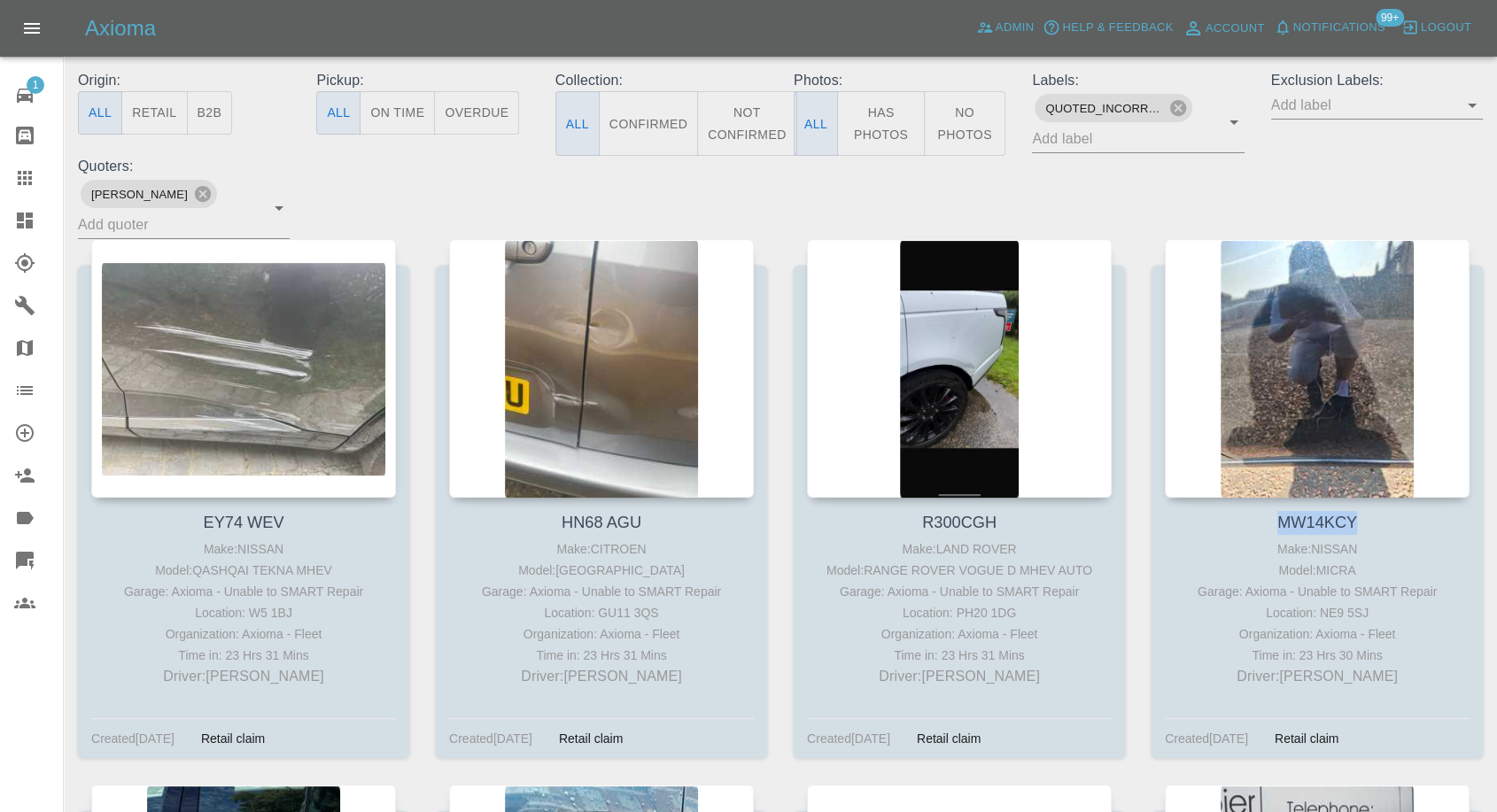
copy link "MW14KCY"
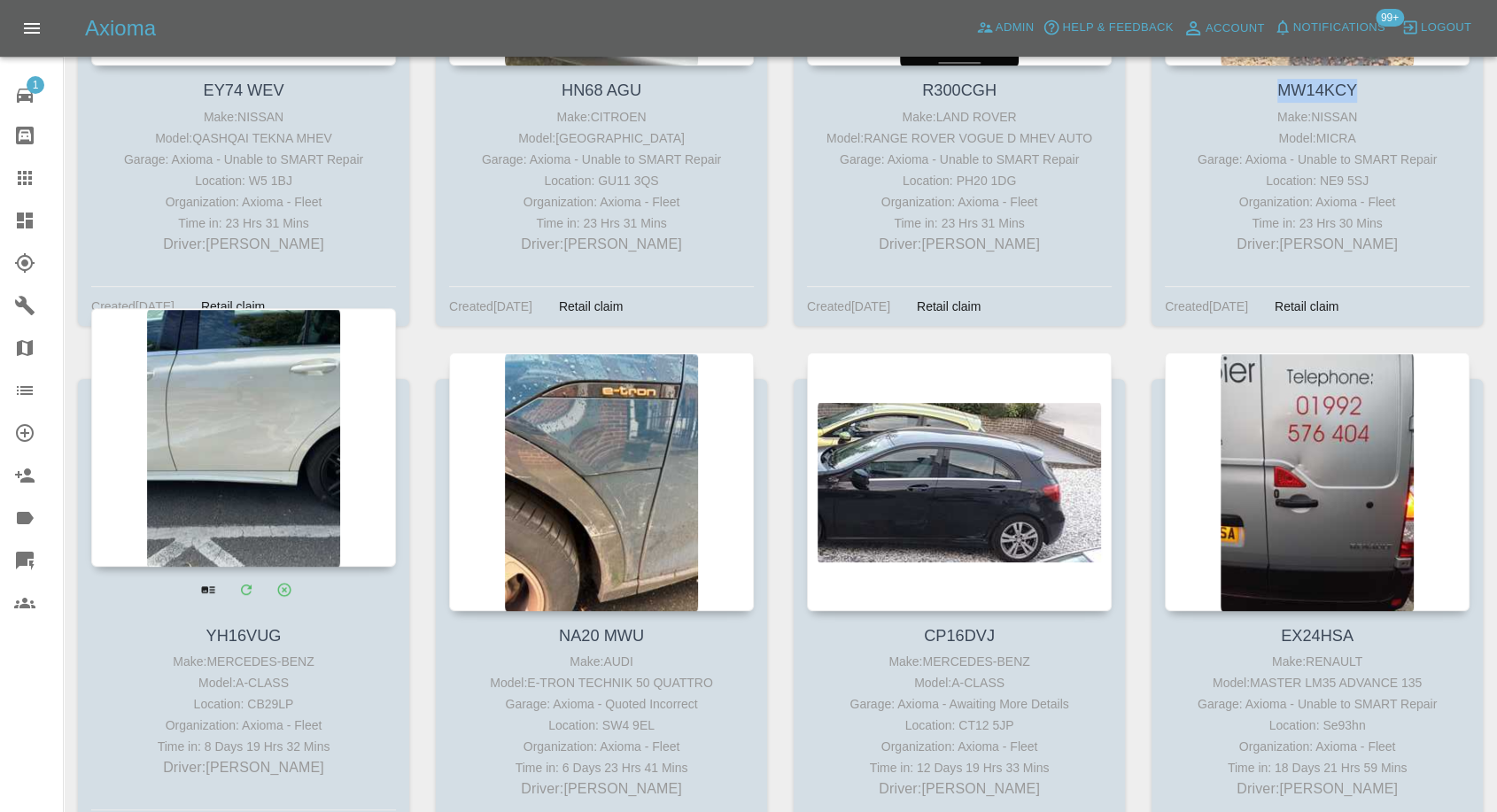
scroll to position [786, 0]
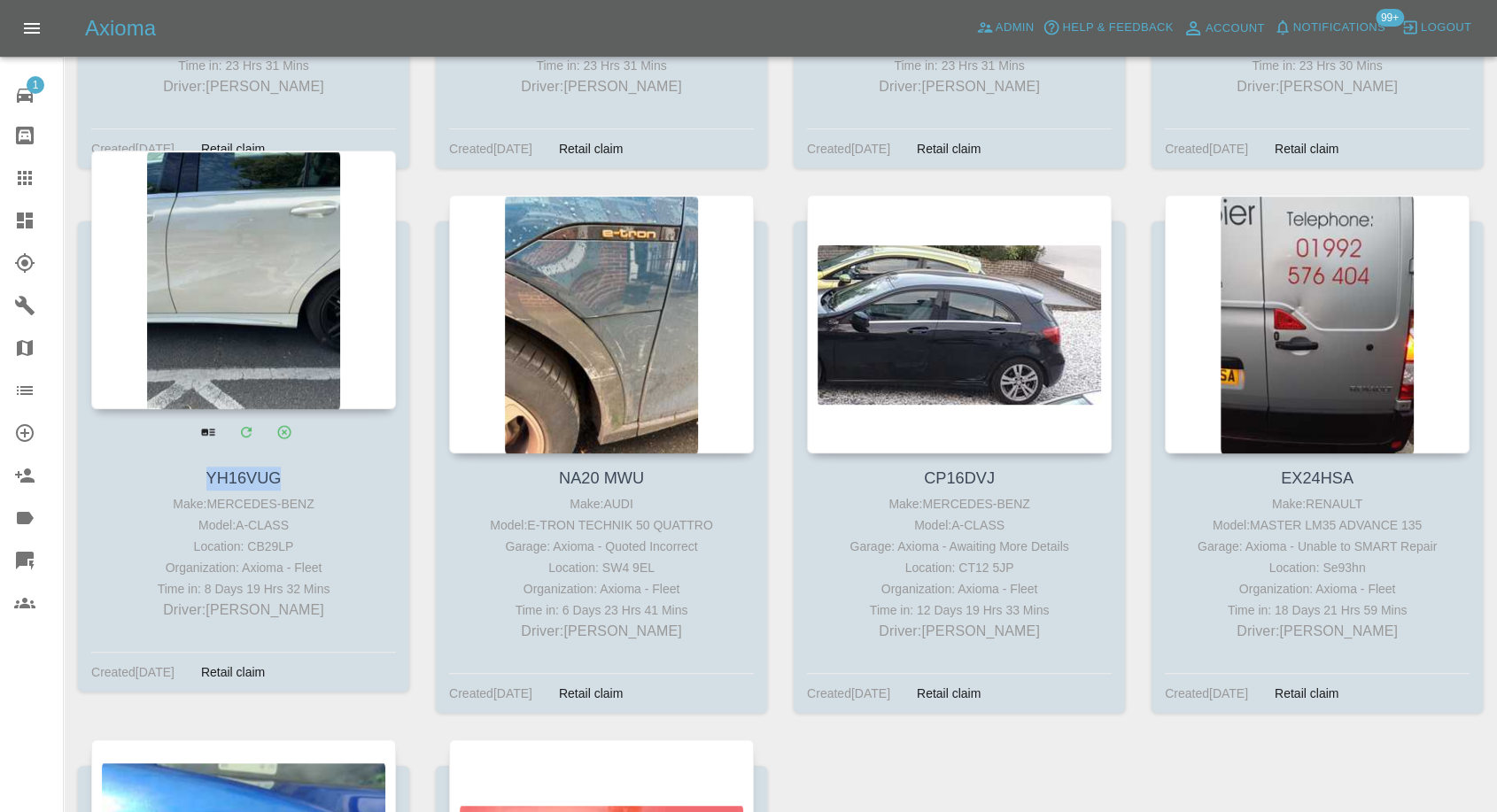
drag, startPoint x: 305, startPoint y: 436, endPoint x: 200, endPoint y: 444, distance: 105.3
click at [202, 454] on div "YH16VUG Make: MERCEDES-BENZ Model: A-CLASS Location: CB29LP Organization: Axiom…" at bounding box center [243, 544] width 331 height 181
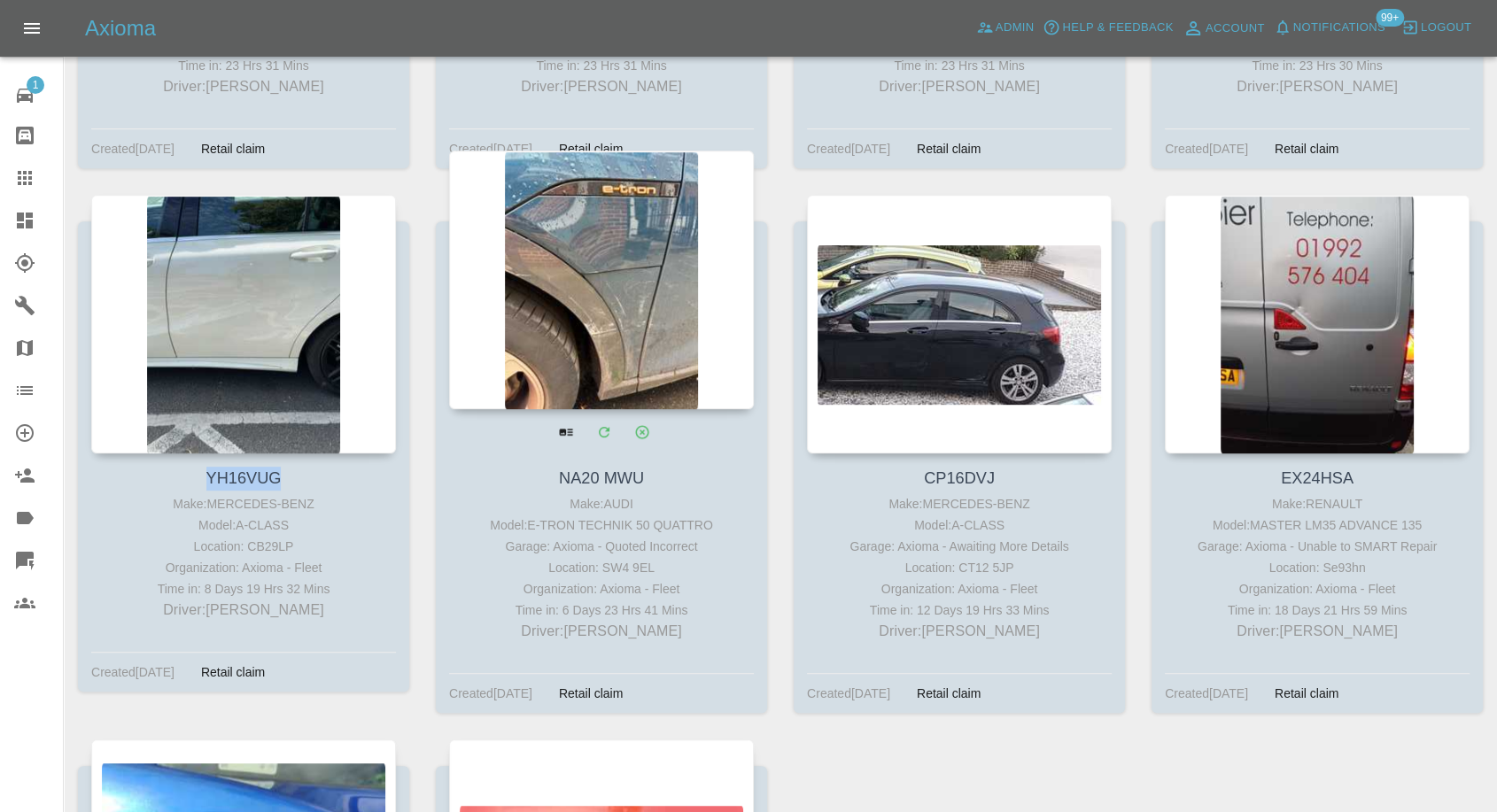
copy link "YH16VUG"
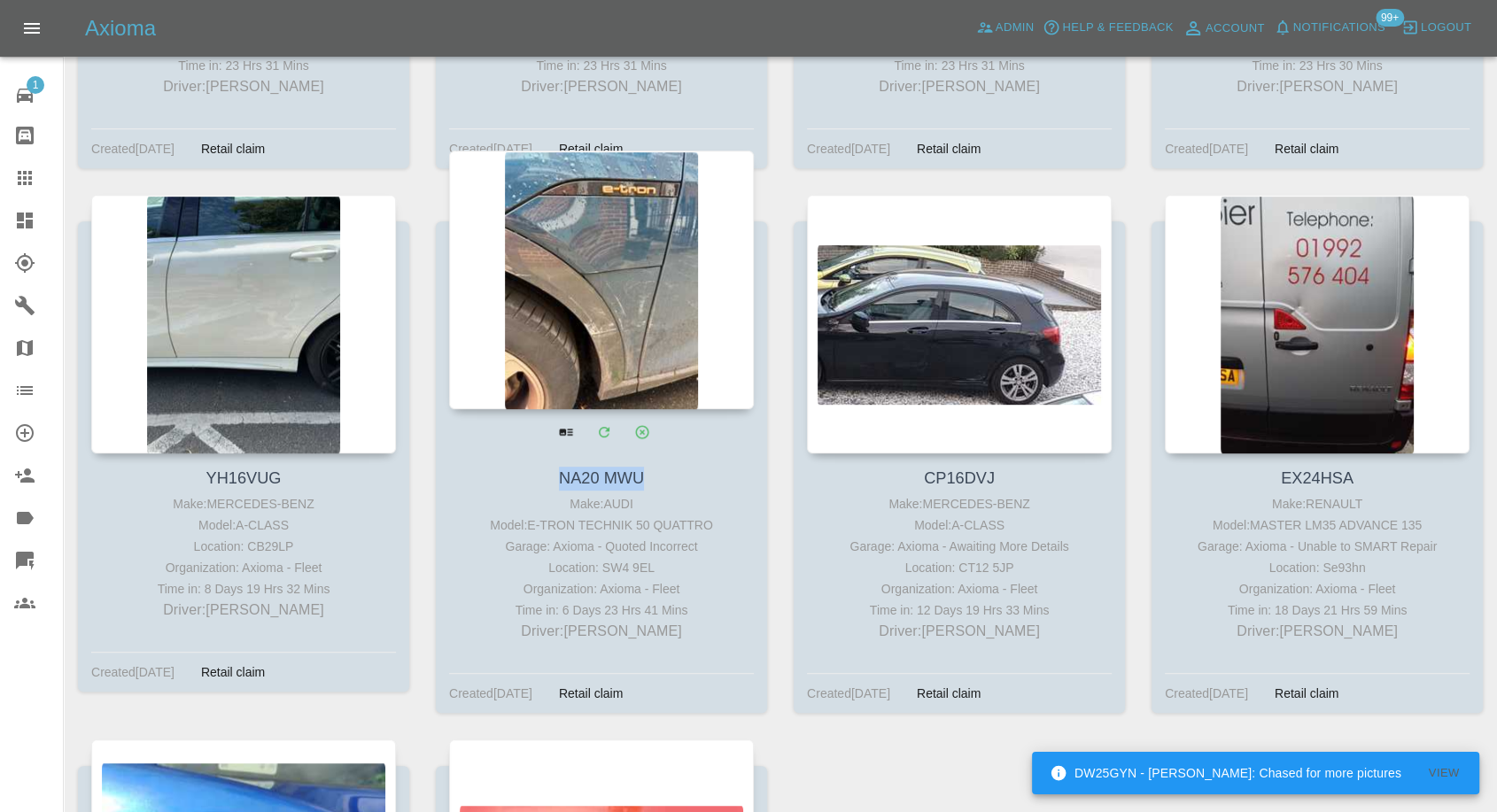
drag, startPoint x: 653, startPoint y: 446, endPoint x: 546, endPoint y: 451, distance: 107.1
click at [546, 467] on h4 "NA20 MWU" at bounding box center [601, 478] width 296 height 24
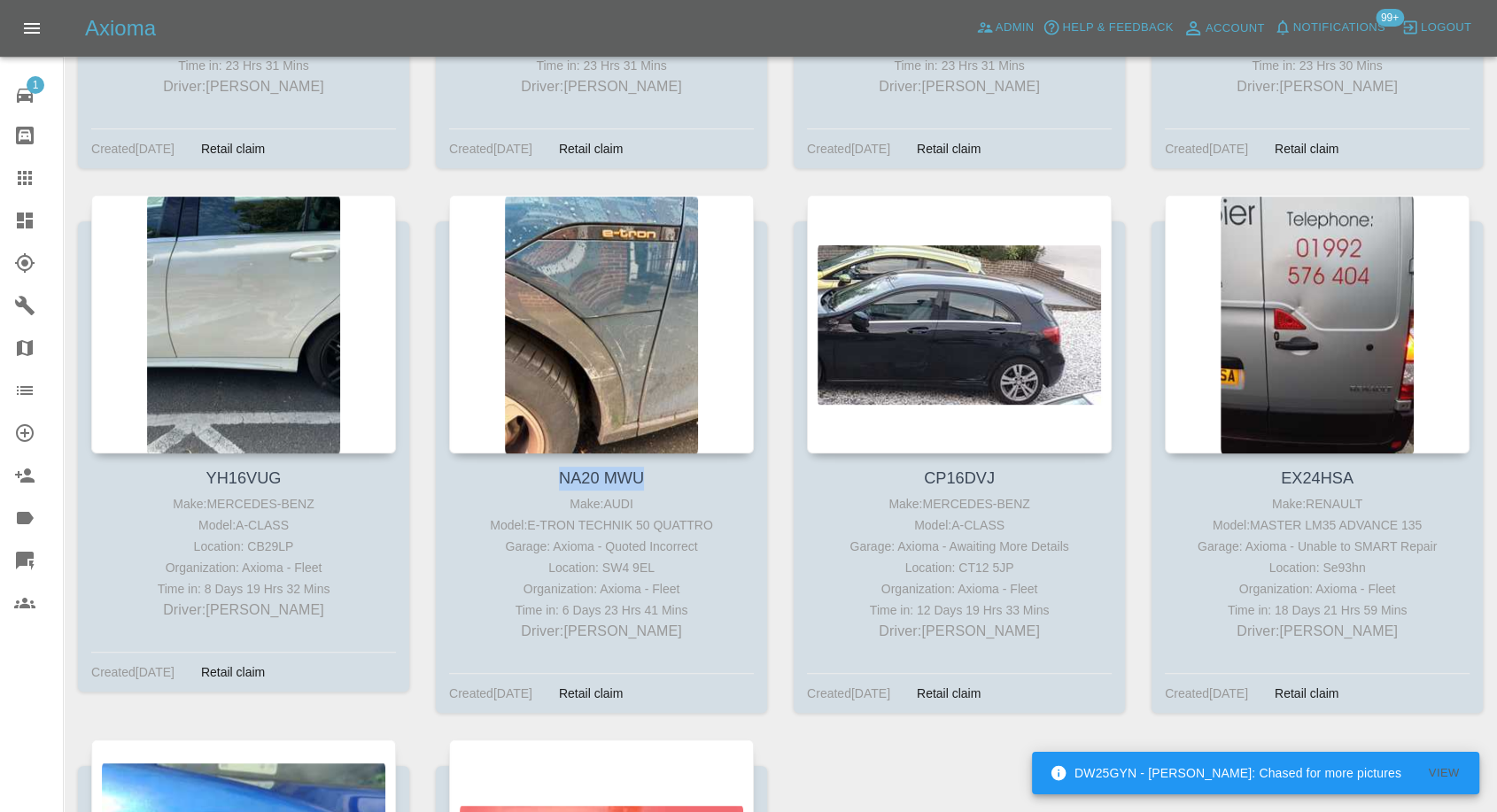
copy link "NA20 MWU"
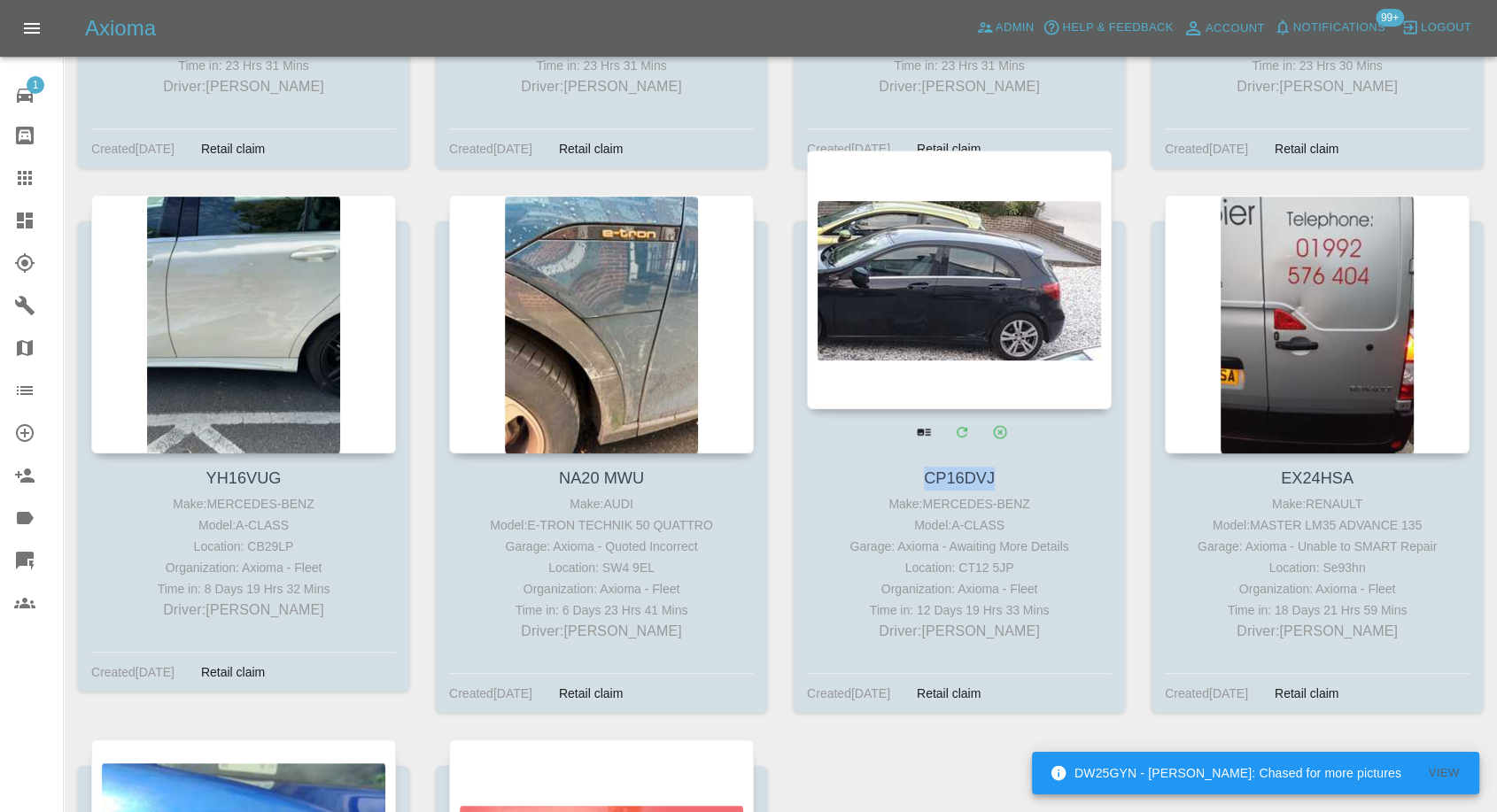
drag, startPoint x: 1016, startPoint y: 450, endPoint x: 887, endPoint y: 455, distance: 129.1
click at [887, 467] on h4 "CP16DVJ" at bounding box center [959, 478] width 296 height 24
copy link "CP16DVJ"
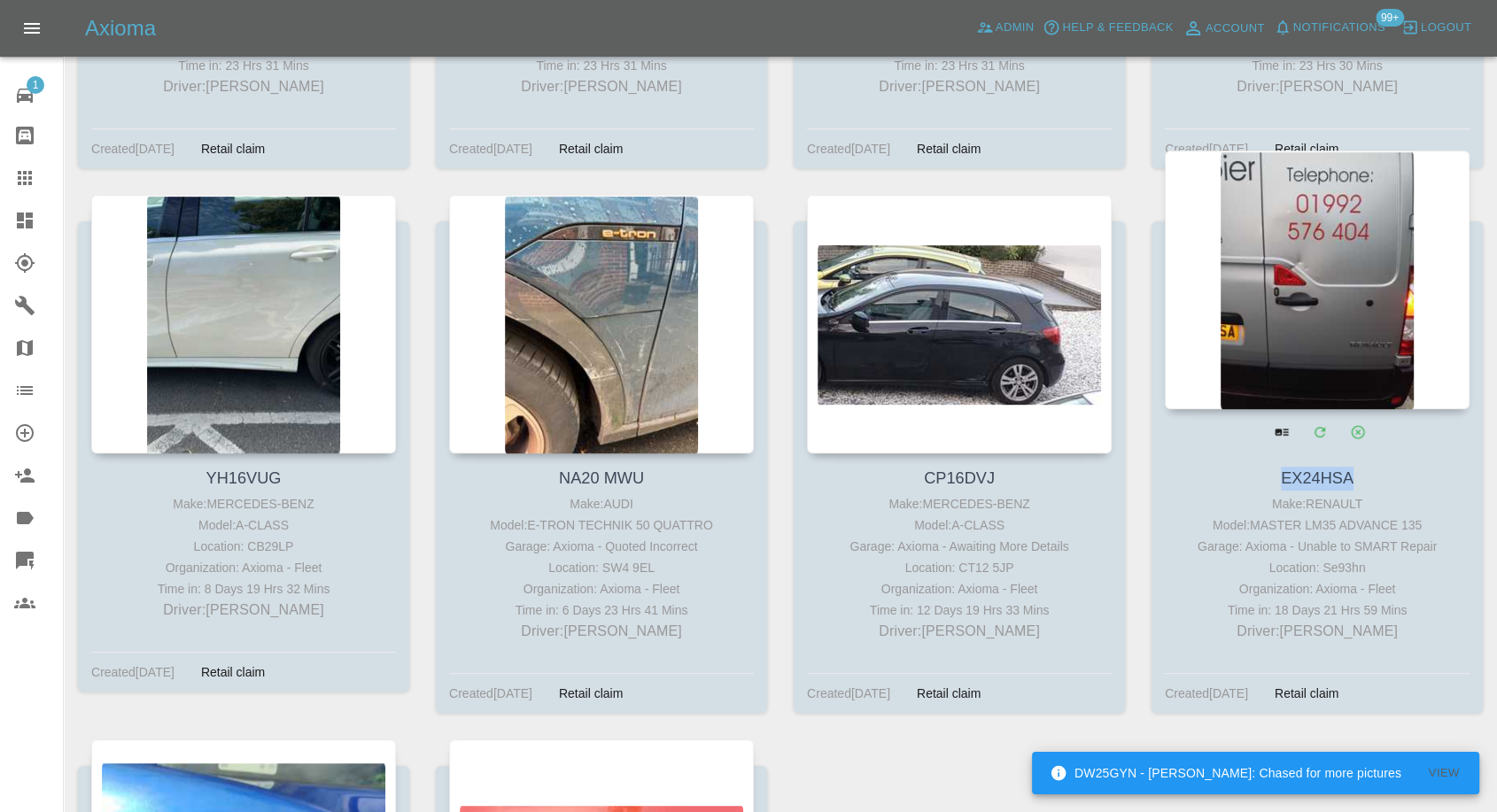
drag, startPoint x: 1370, startPoint y: 454, endPoint x: 1235, endPoint y: 440, distance: 135.7
click at [1248, 467] on h4 "EX24HSA" at bounding box center [1317, 478] width 296 height 24
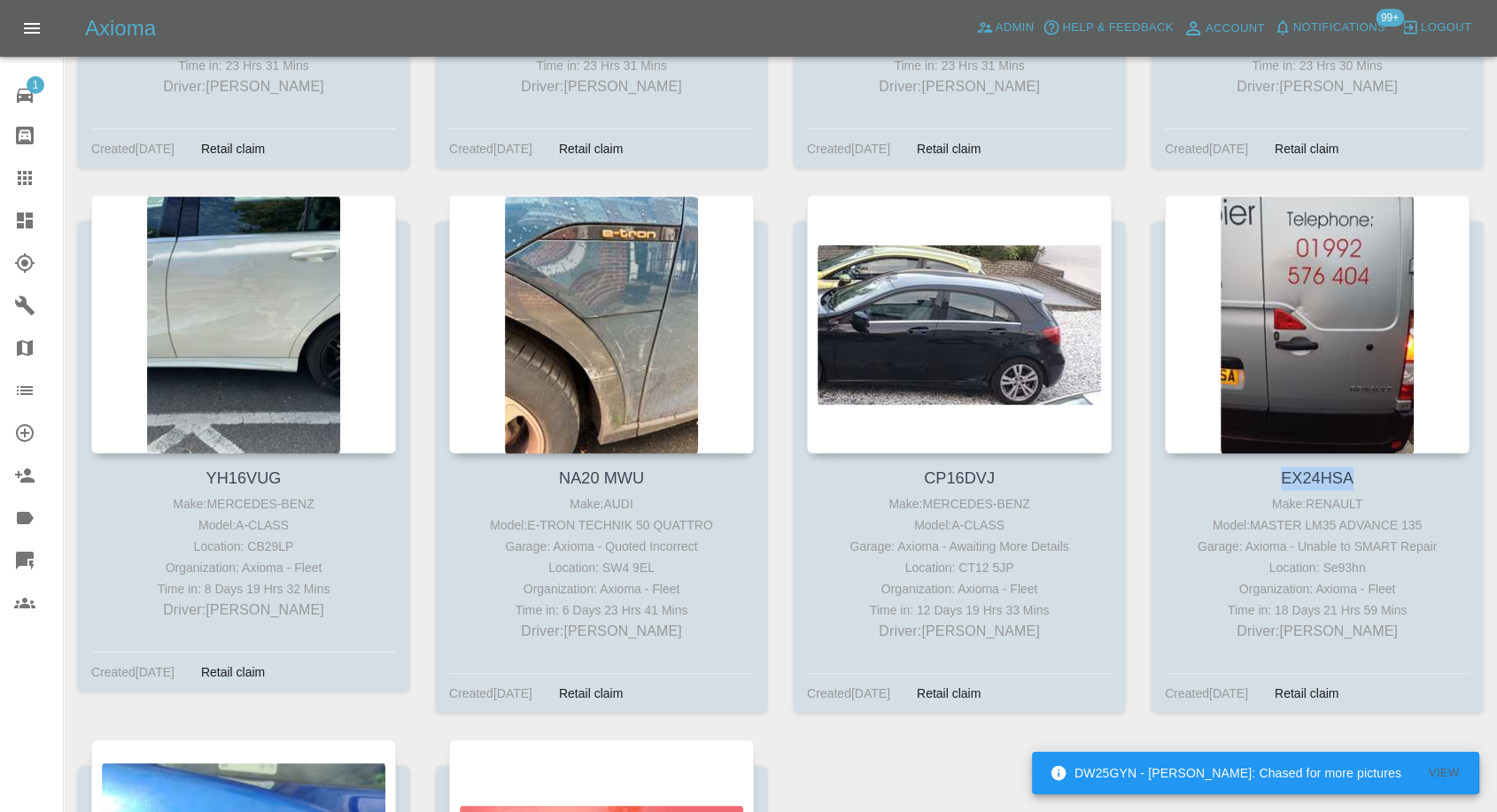
copy link "EX24HSA"
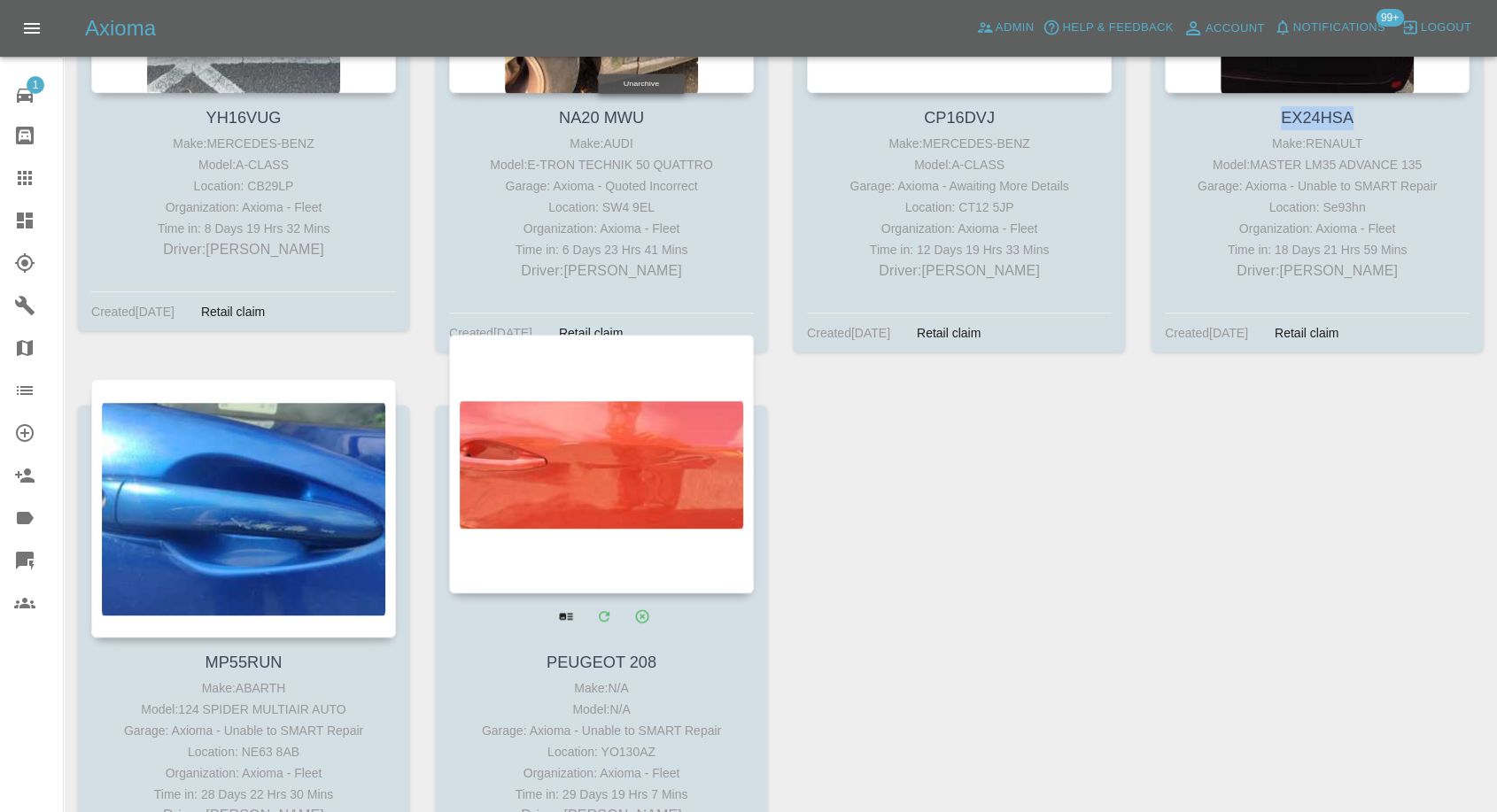
scroll to position [1181, 0]
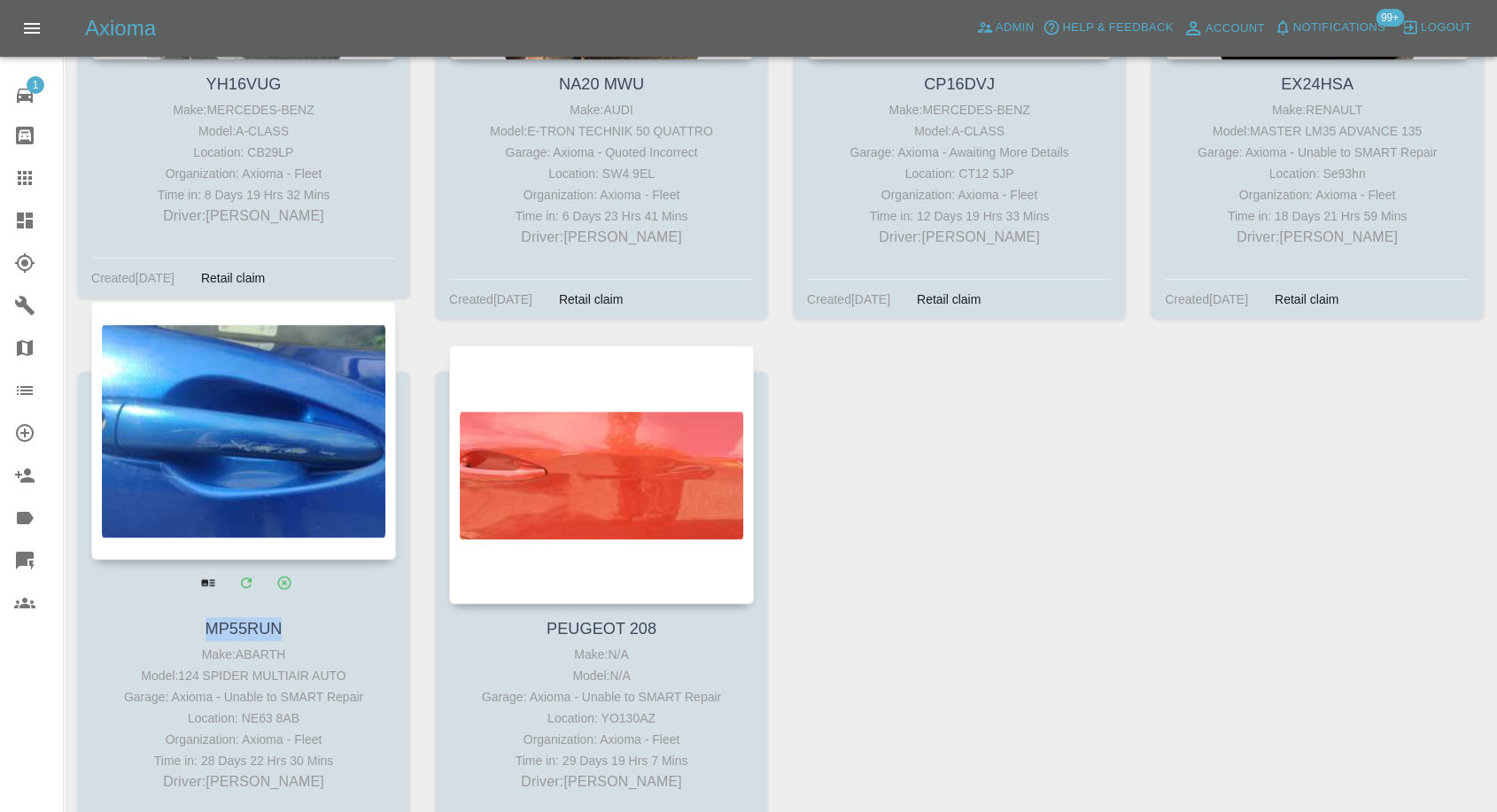
drag, startPoint x: 298, startPoint y: 611, endPoint x: 170, endPoint y: 609, distance: 128.0
click at [170, 617] on h4 "MP55RUN" at bounding box center [243, 629] width 296 height 24
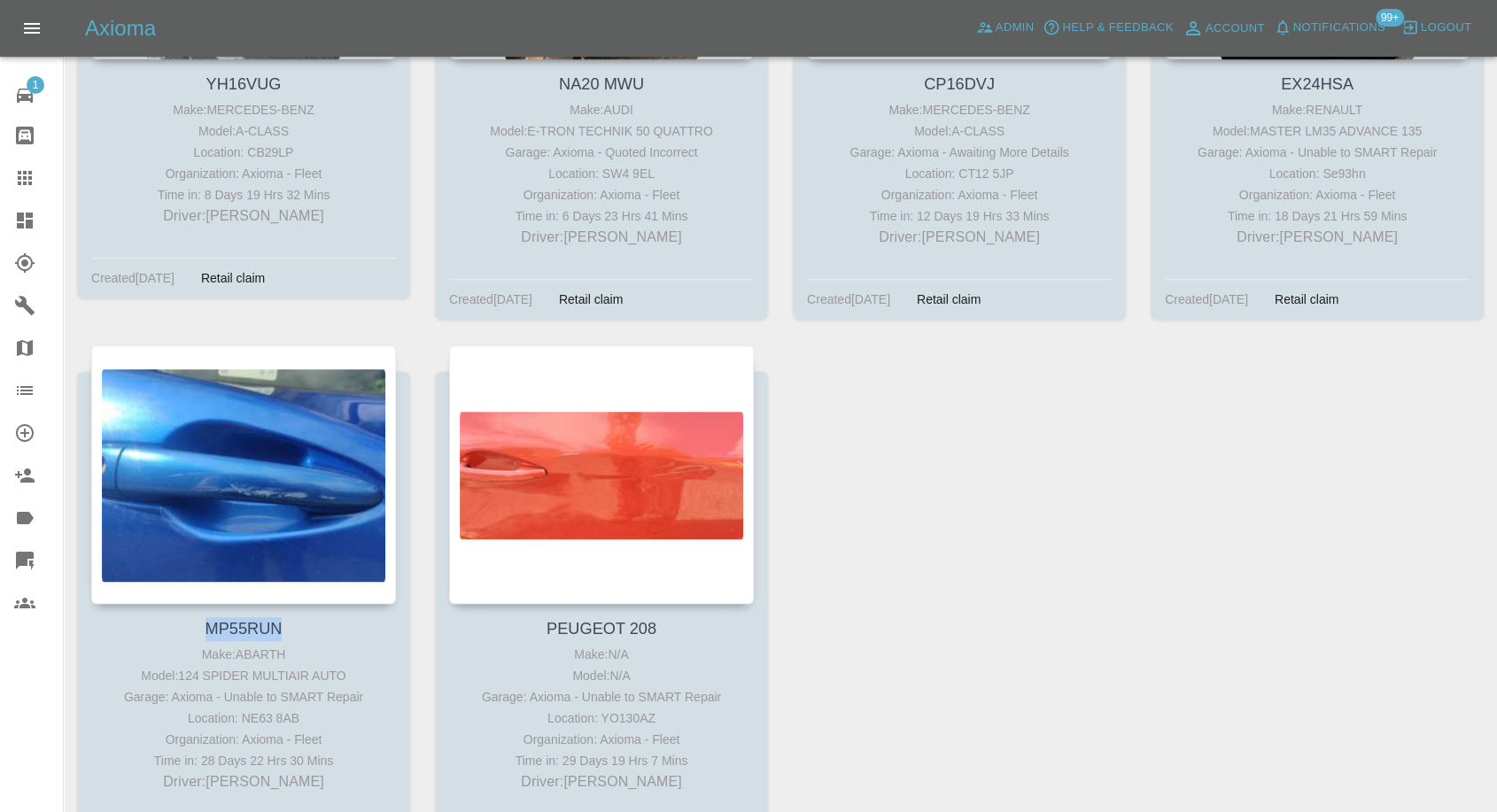
copy link "MP55RUN"
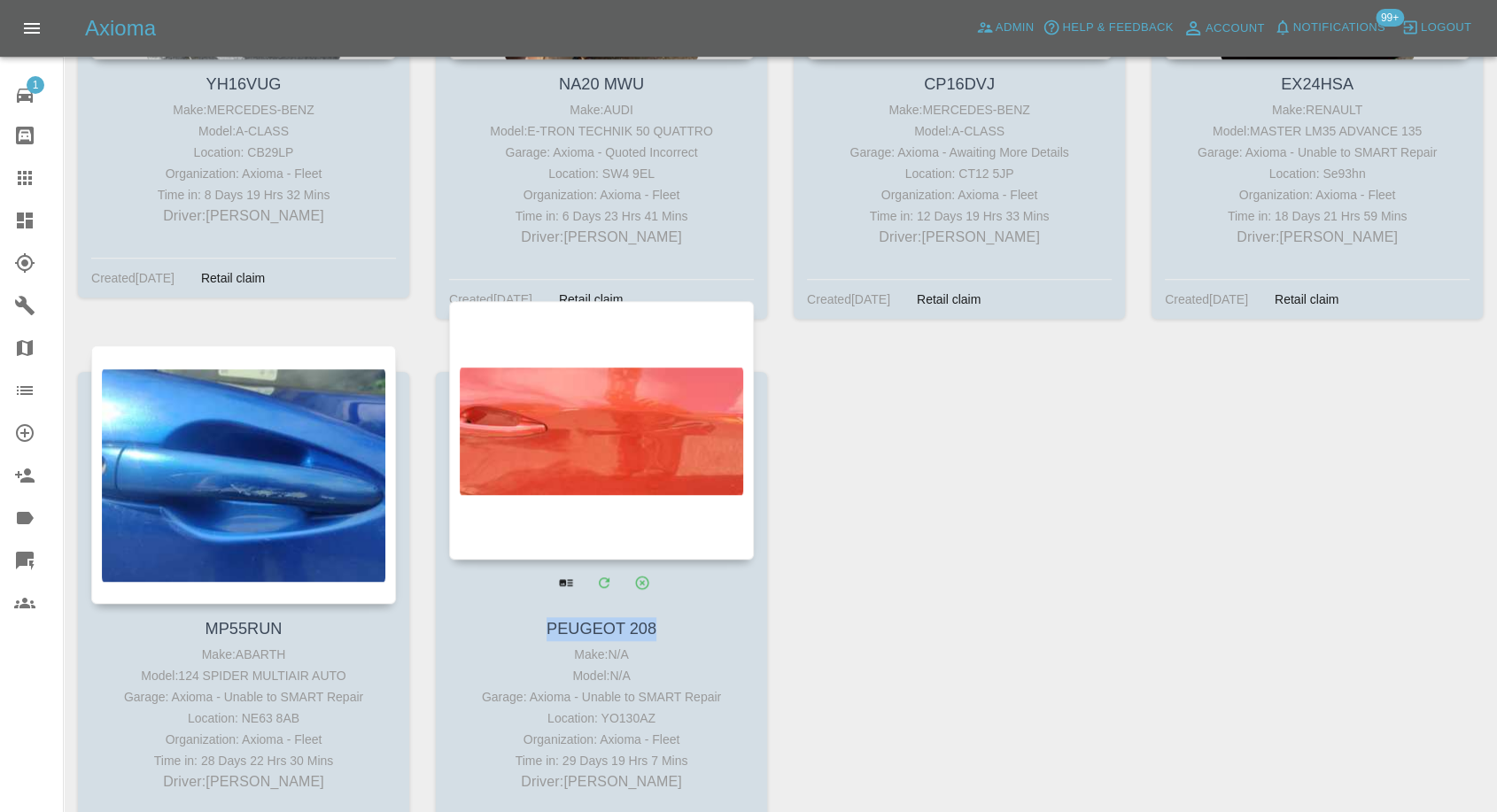
drag, startPoint x: 661, startPoint y: 591, endPoint x: 453, endPoint y: 586, distance: 208.1
click at [454, 617] on h4 "PEUGEOT 208" at bounding box center [601, 629] width 296 height 24
copy link "PEUGEOT 208"
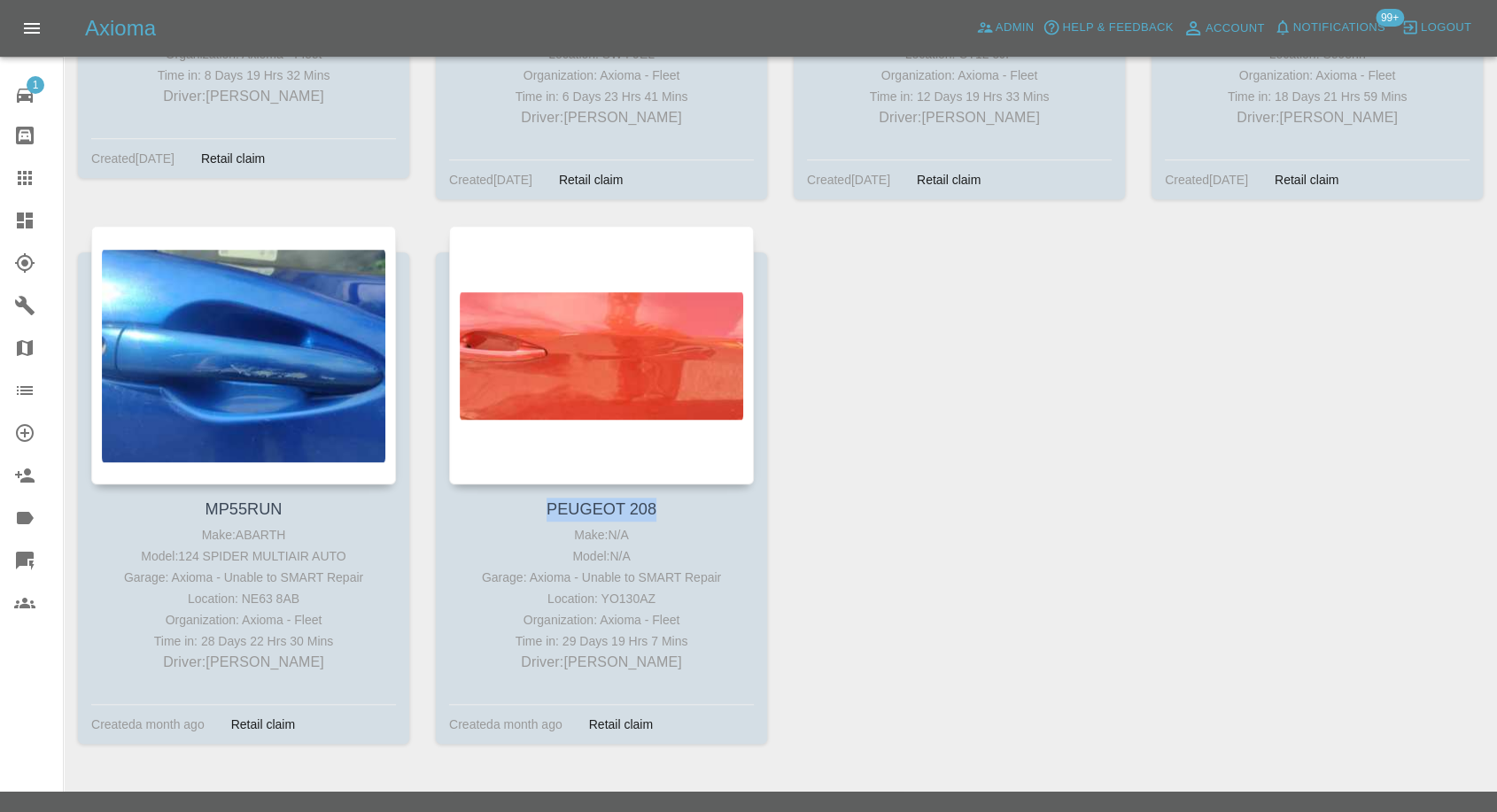
scroll to position [1301, 0]
click at [35, 179] on div at bounding box center [39, 178] width 49 height 21
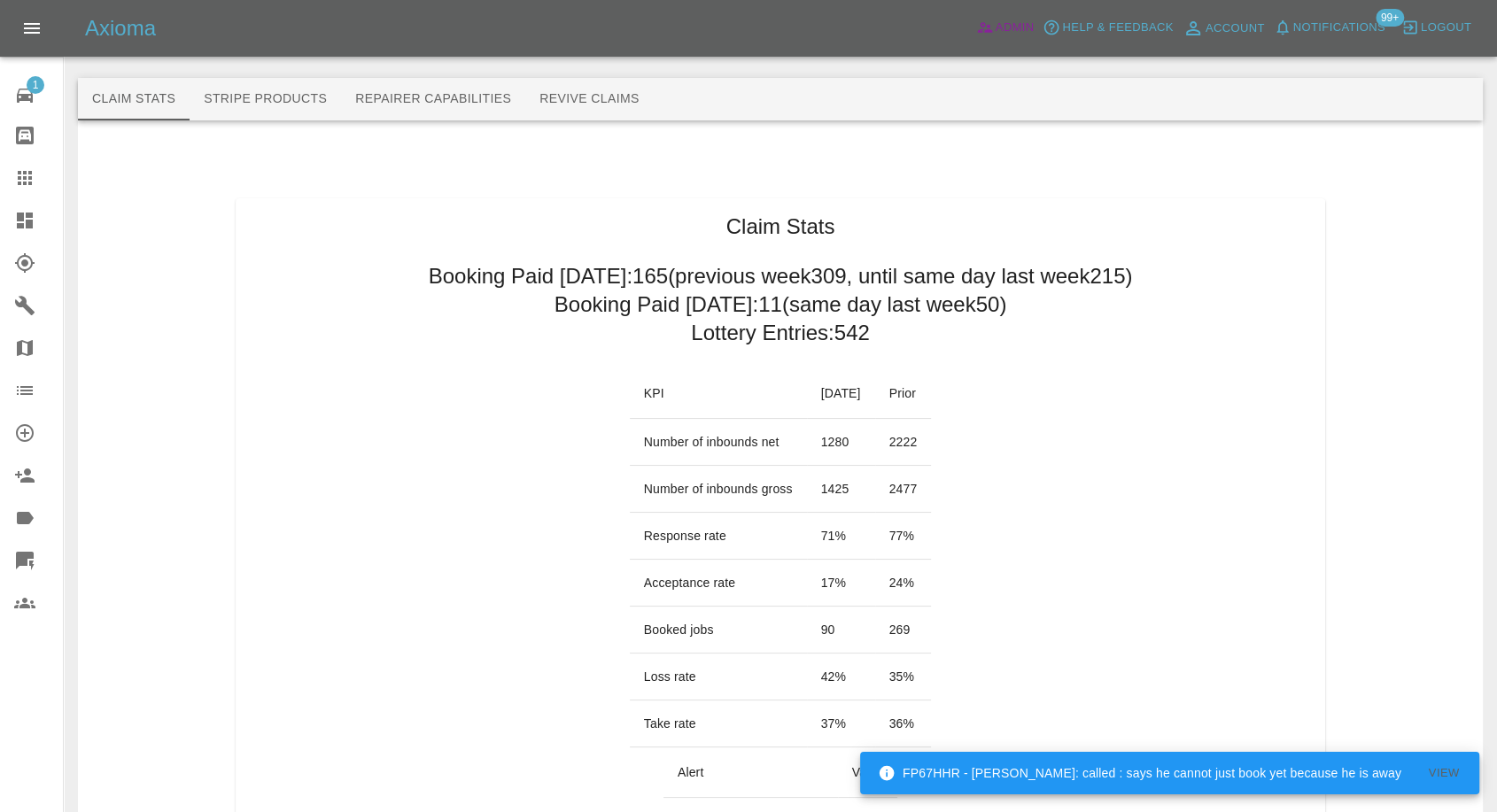
click at [1009, 19] on span "Admin" at bounding box center [1015, 28] width 39 height 21
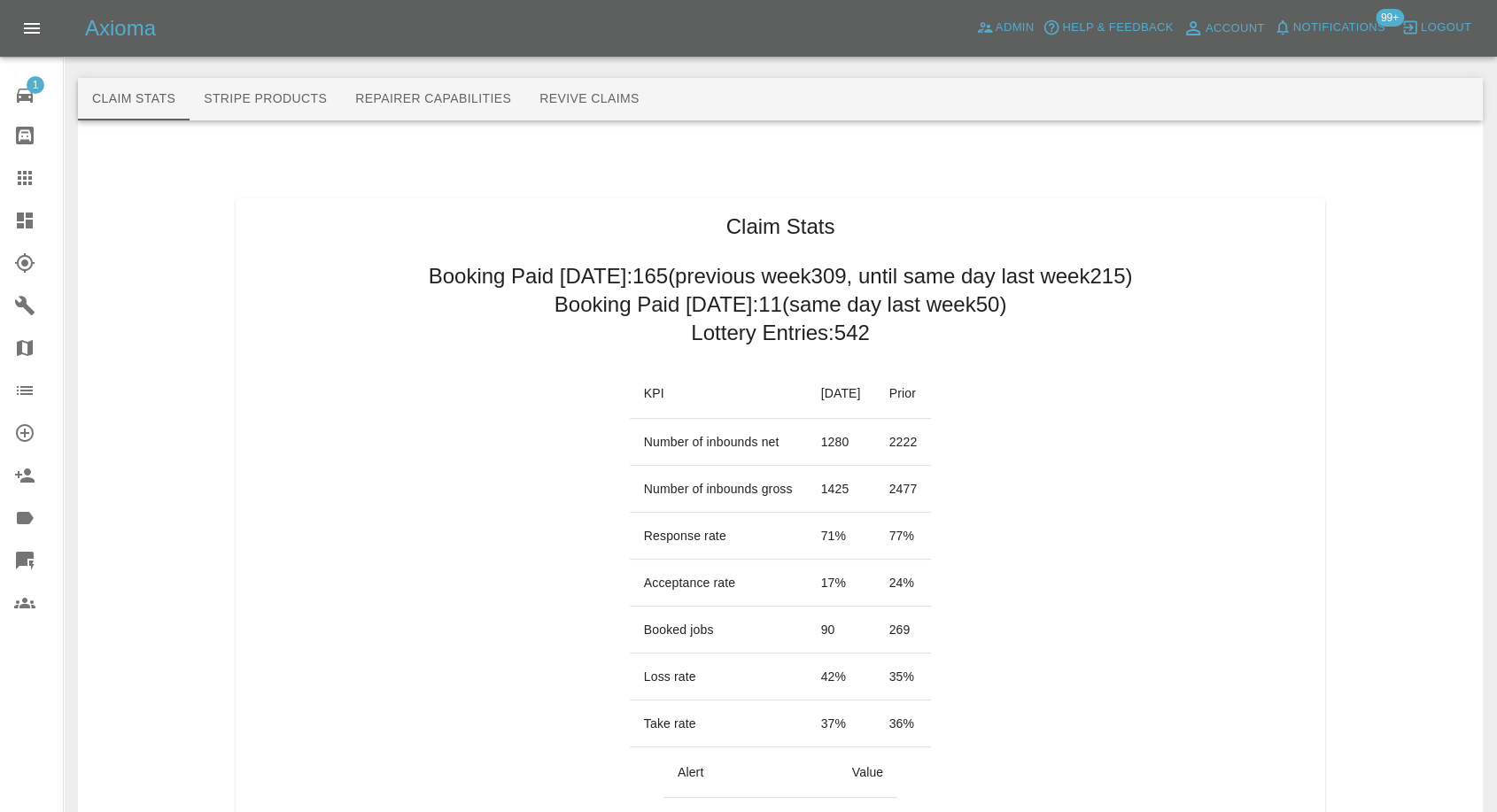
click at [20, 215] on icon at bounding box center [25, 220] width 16 height 16
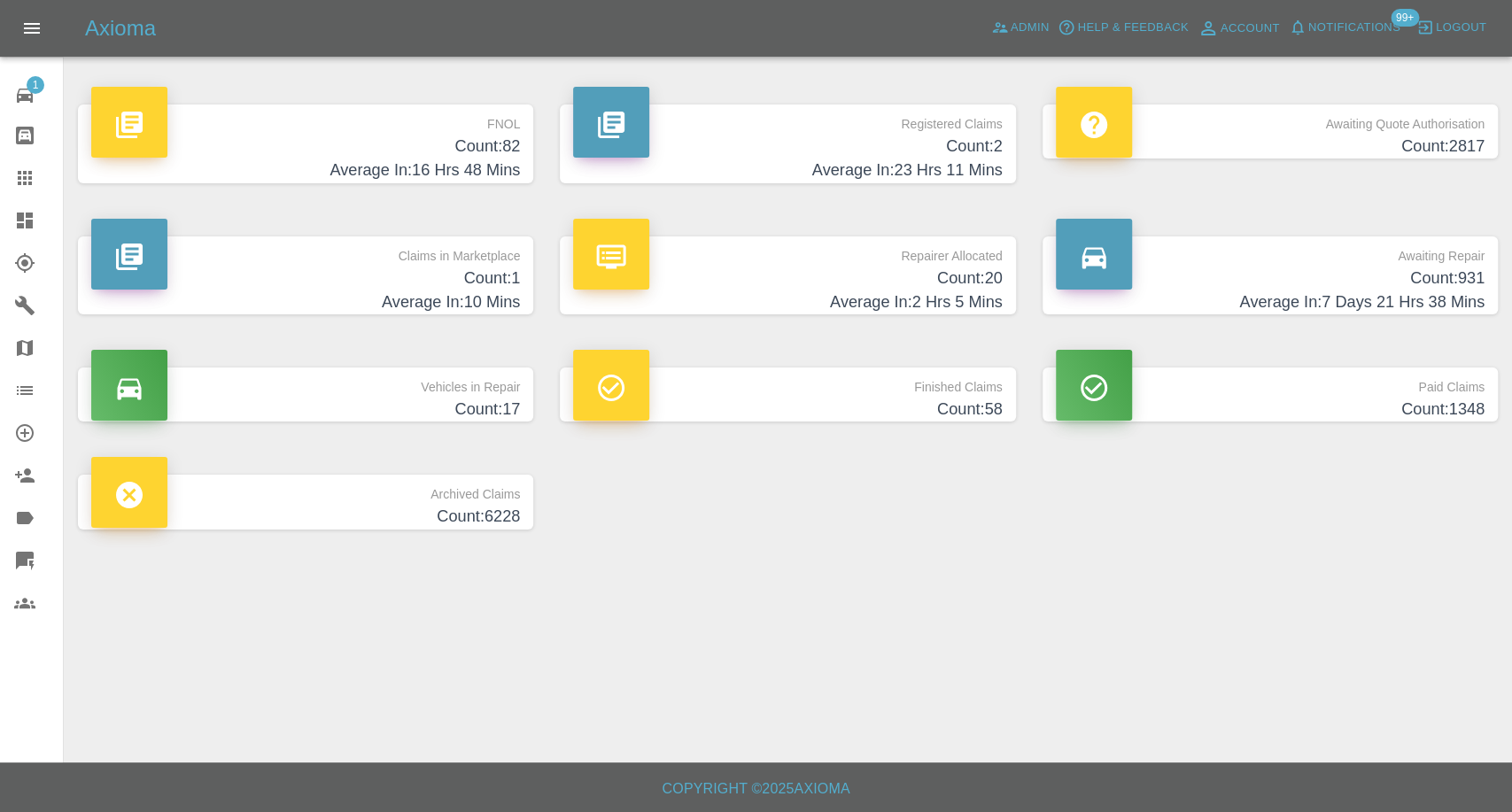
click at [485, 507] on h4 "Count: 6228" at bounding box center [305, 516] width 428 height 24
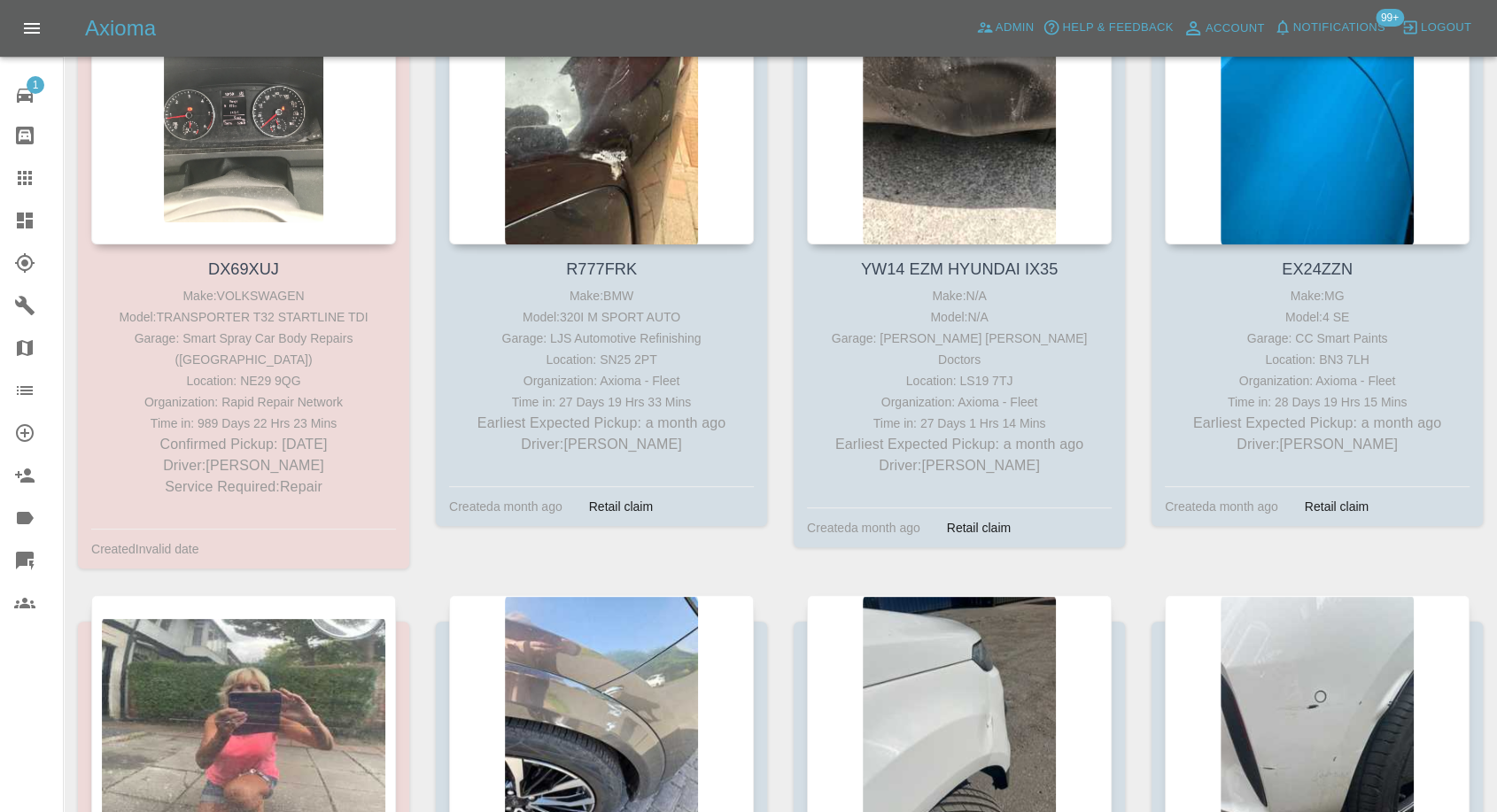
scroll to position [492, 0]
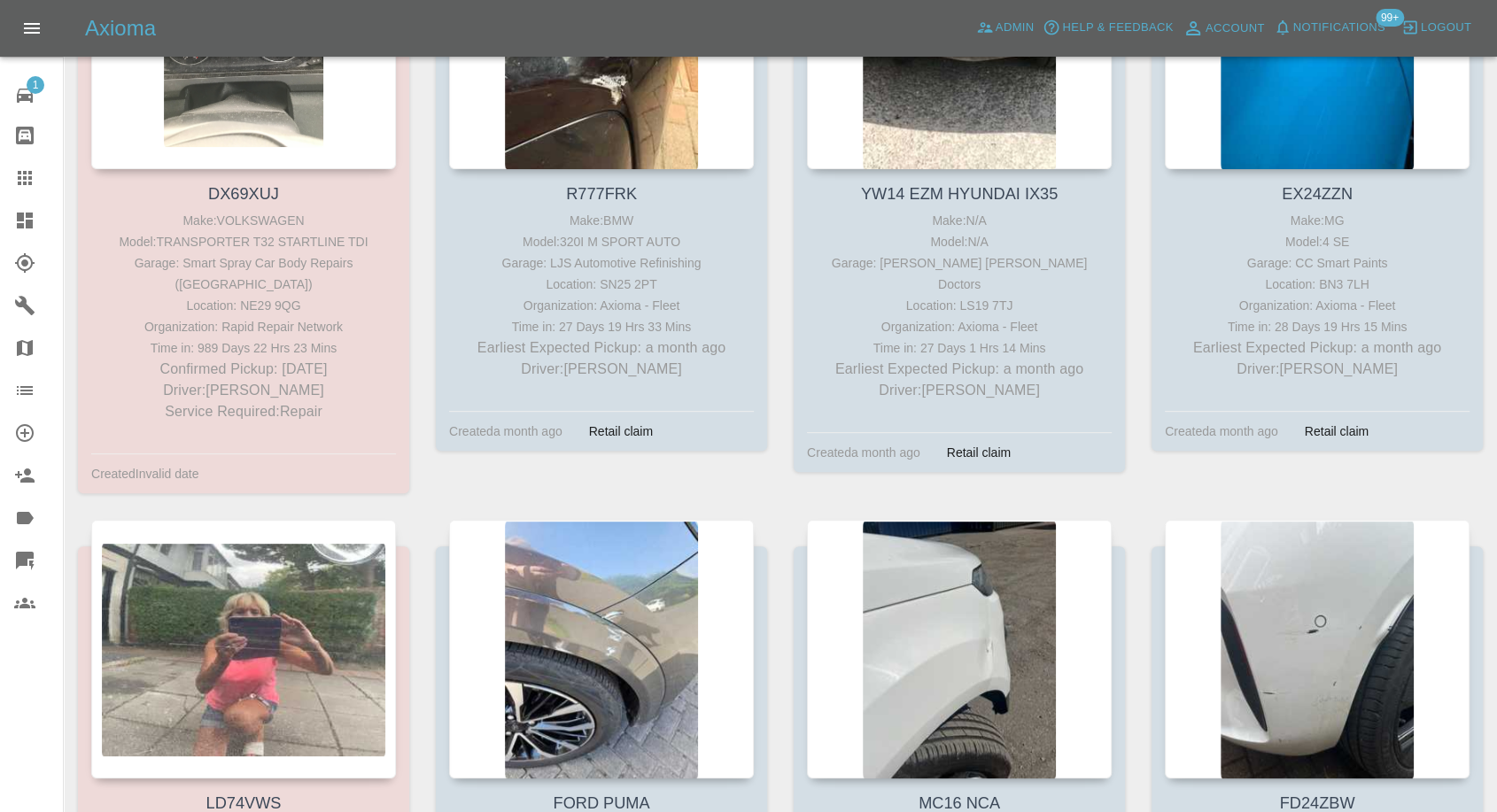
click at [1028, 471] on div "YW14 EZM HYUNDAI IX35 Make: N/A Model: N/A Garage: Davies Dent Doctors Location…" at bounding box center [959, 215] width 358 height 609
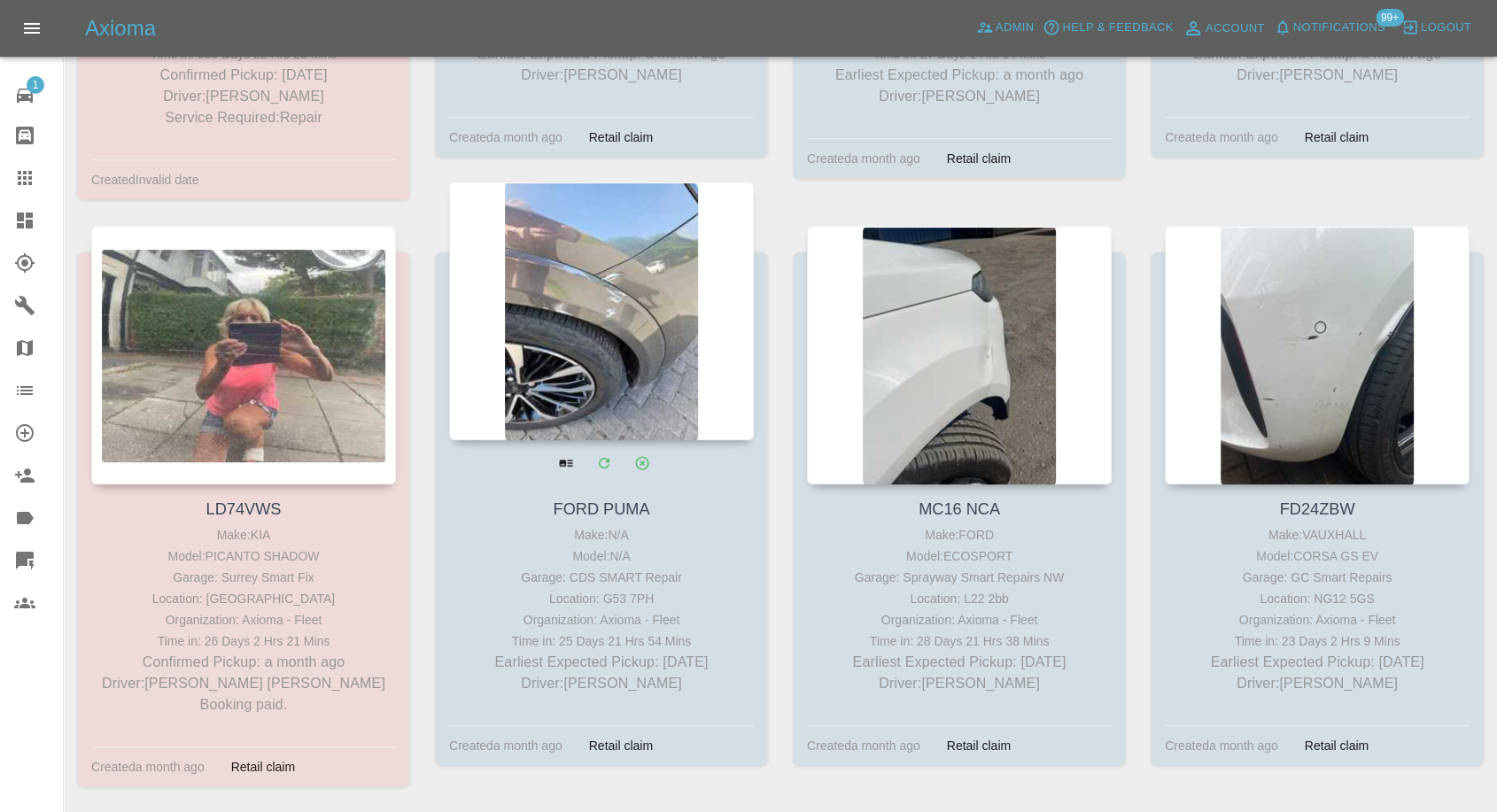
scroll to position [786, 0]
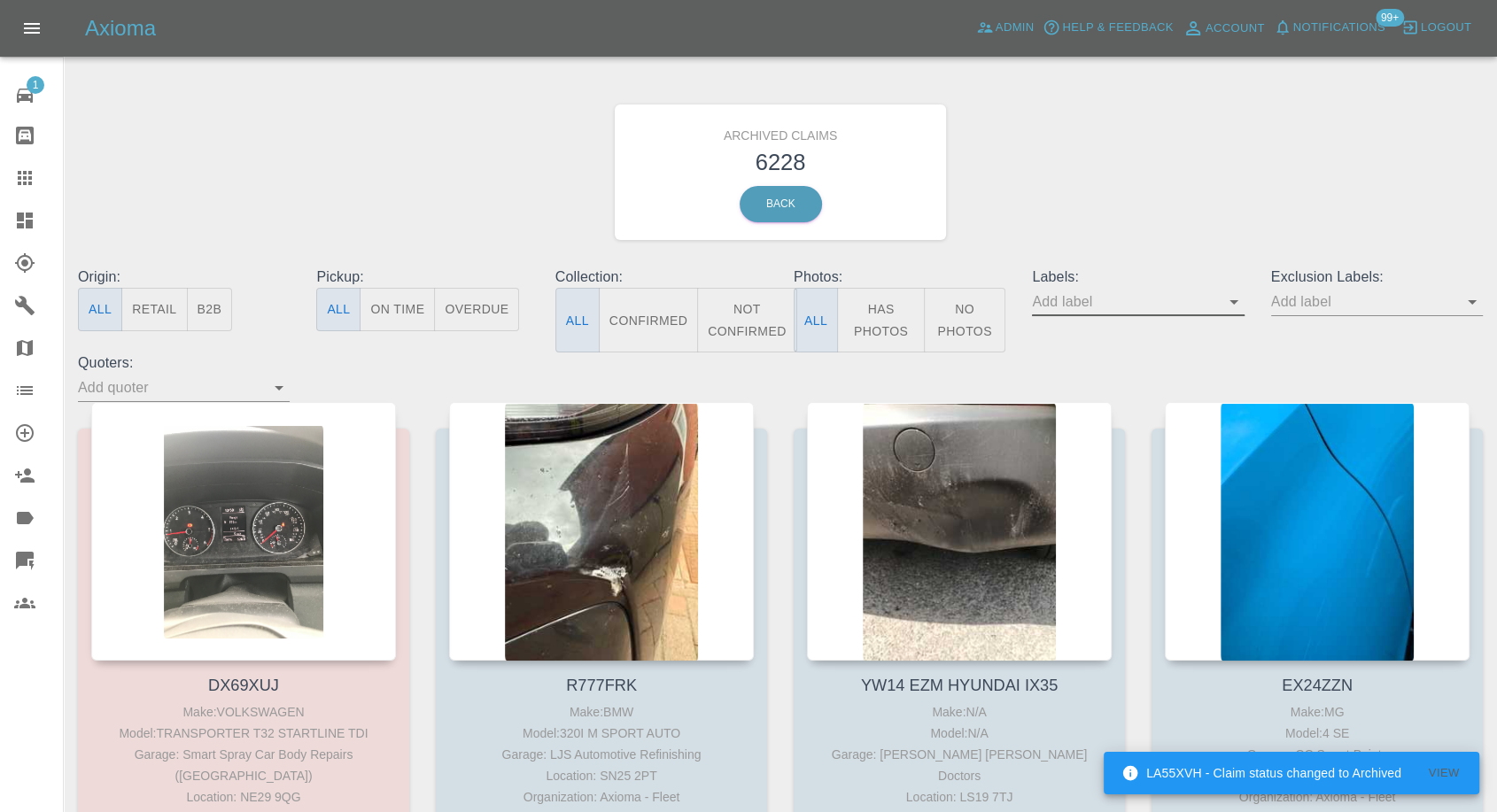
click at [1105, 297] on input "text" at bounding box center [1125, 302] width 185 height 27
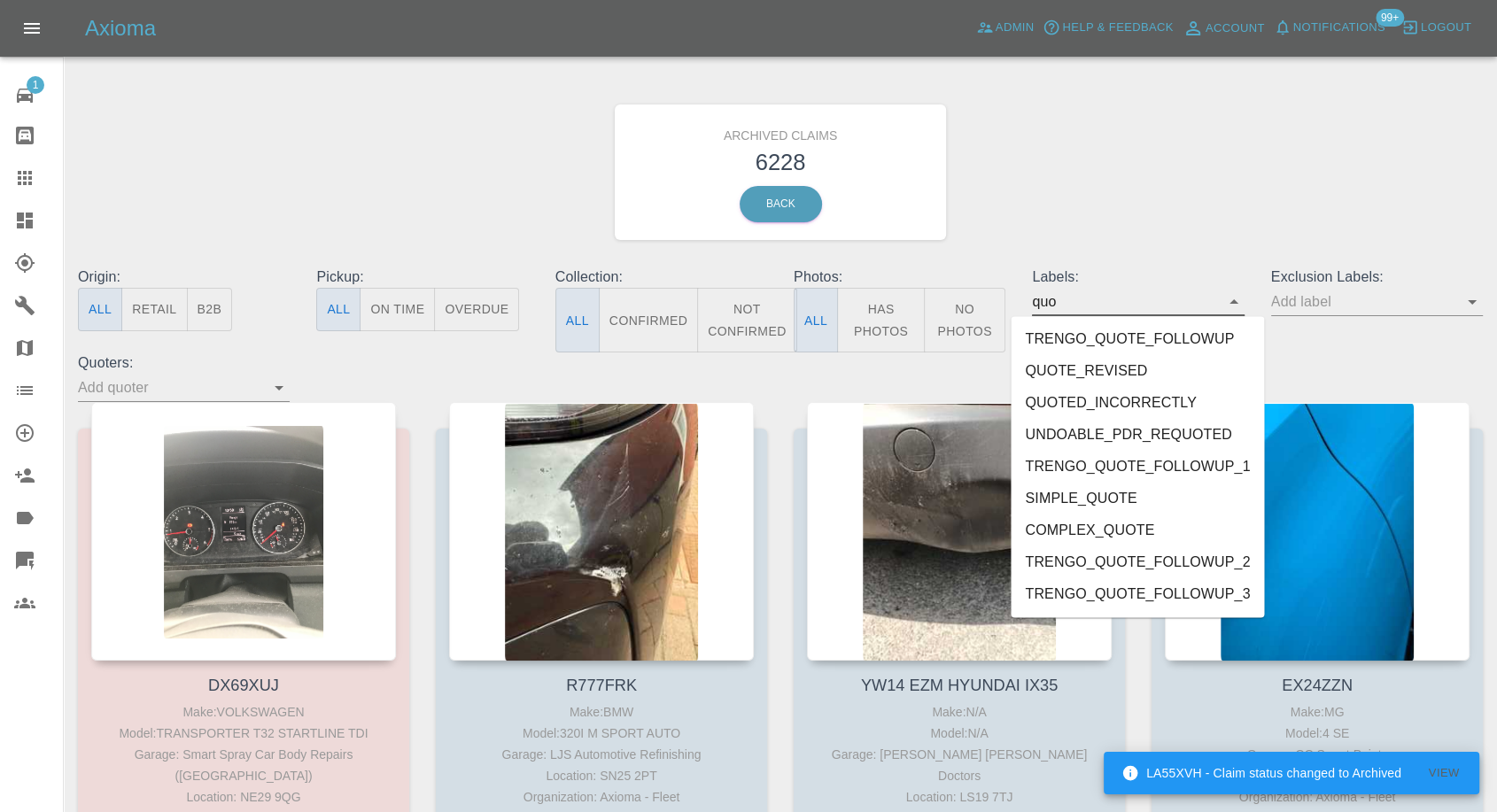
type input "quot"
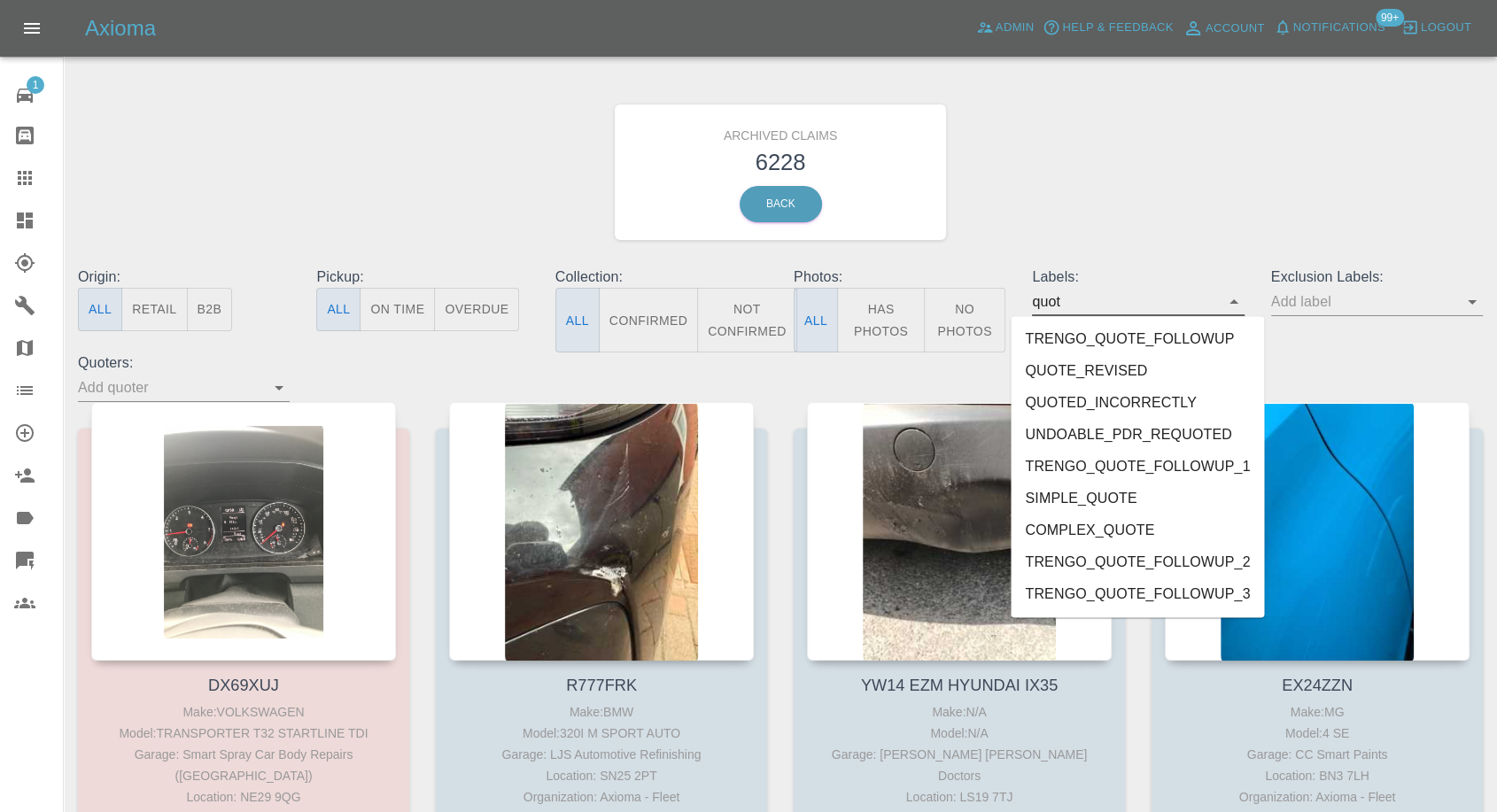
click at [1092, 406] on li "QUOTED_INCORRECTLY" at bounding box center [1138, 403] width 253 height 32
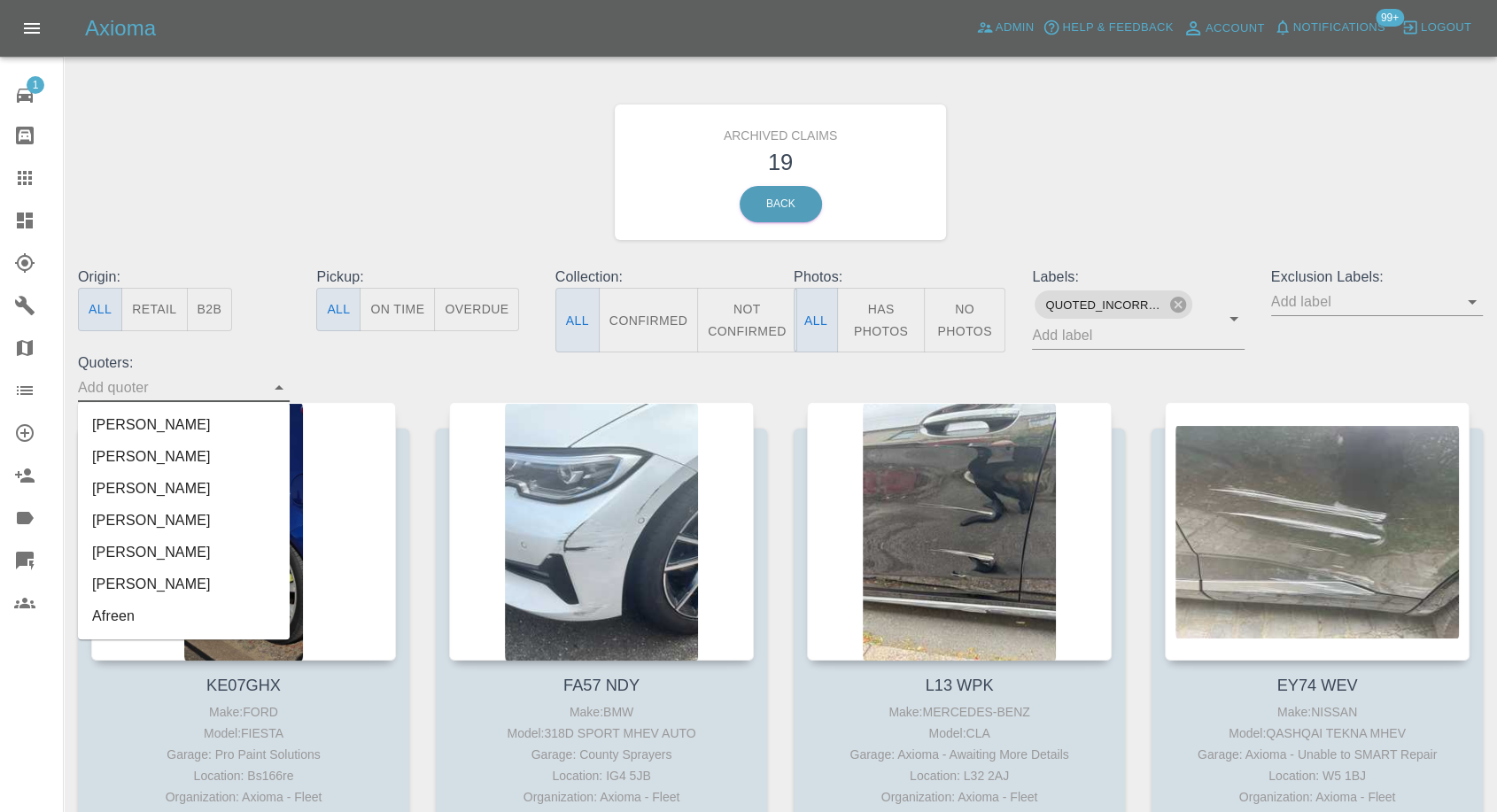
click at [134, 387] on input "text" at bounding box center [170, 387] width 185 height 27
type input "an"
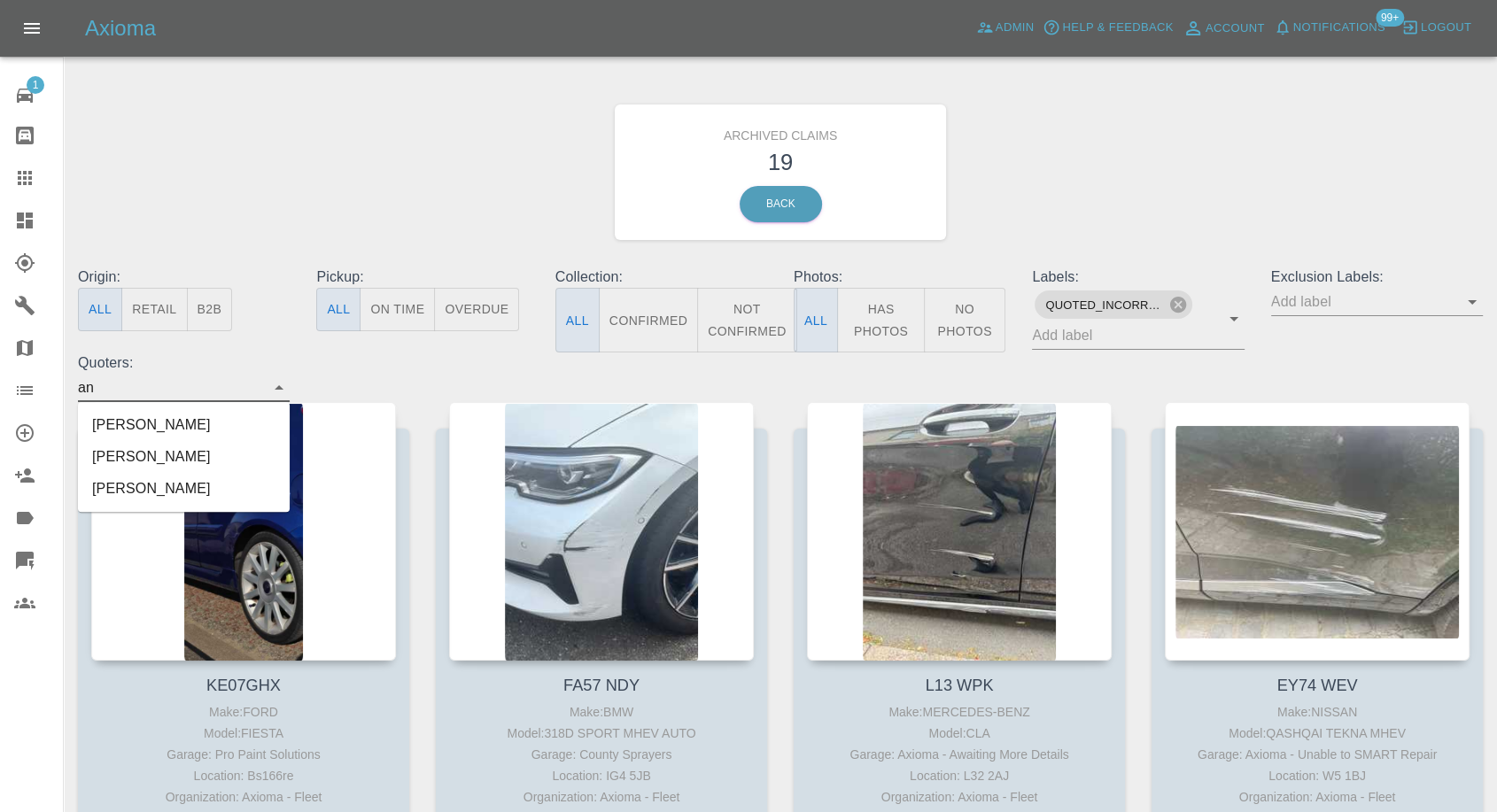
click at [140, 448] on li "[PERSON_NAME]" at bounding box center [183, 458] width 212 height 32
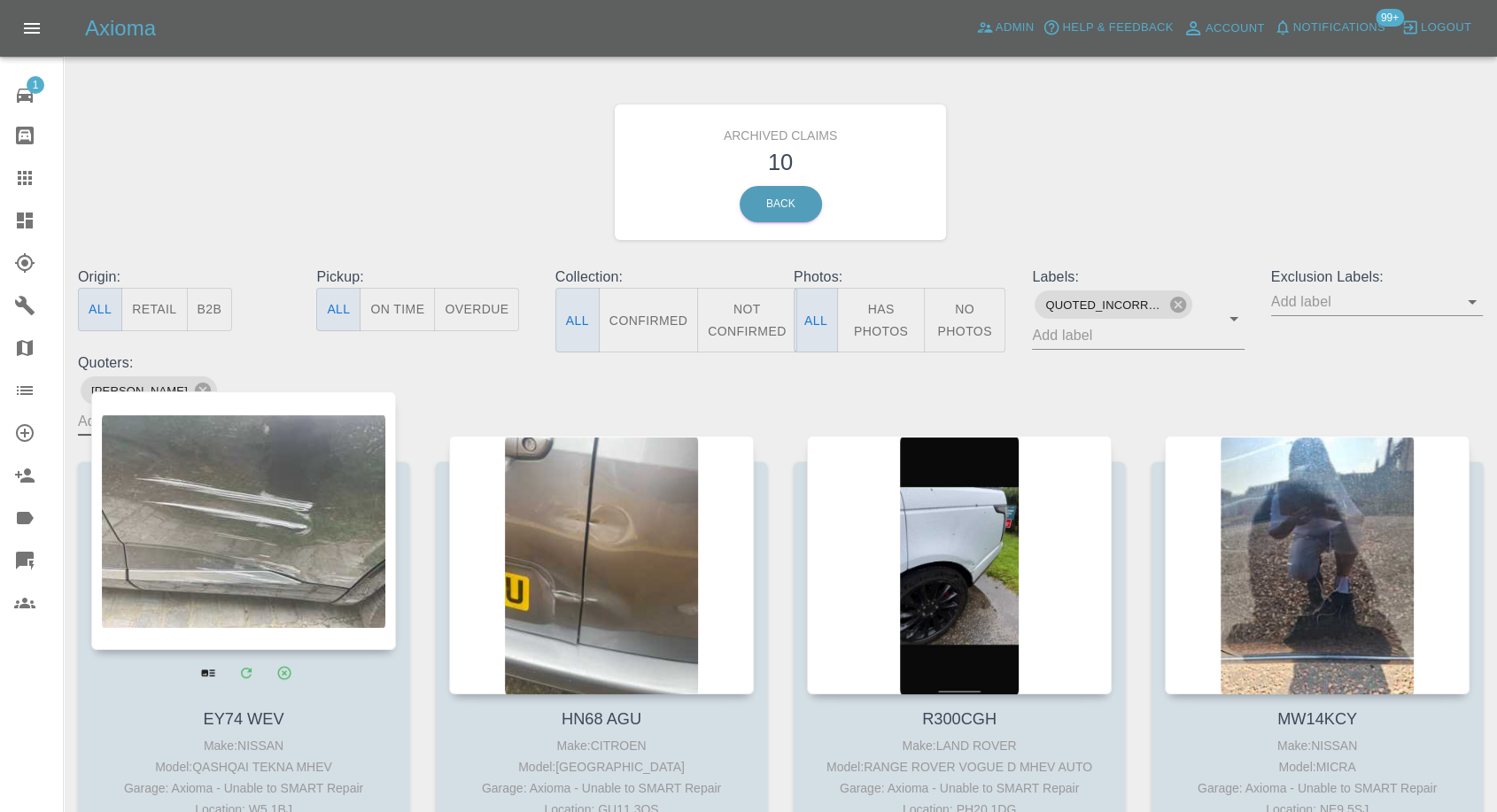
click at [266, 710] on link "EY74 WEV" at bounding box center [243, 718] width 80 height 18
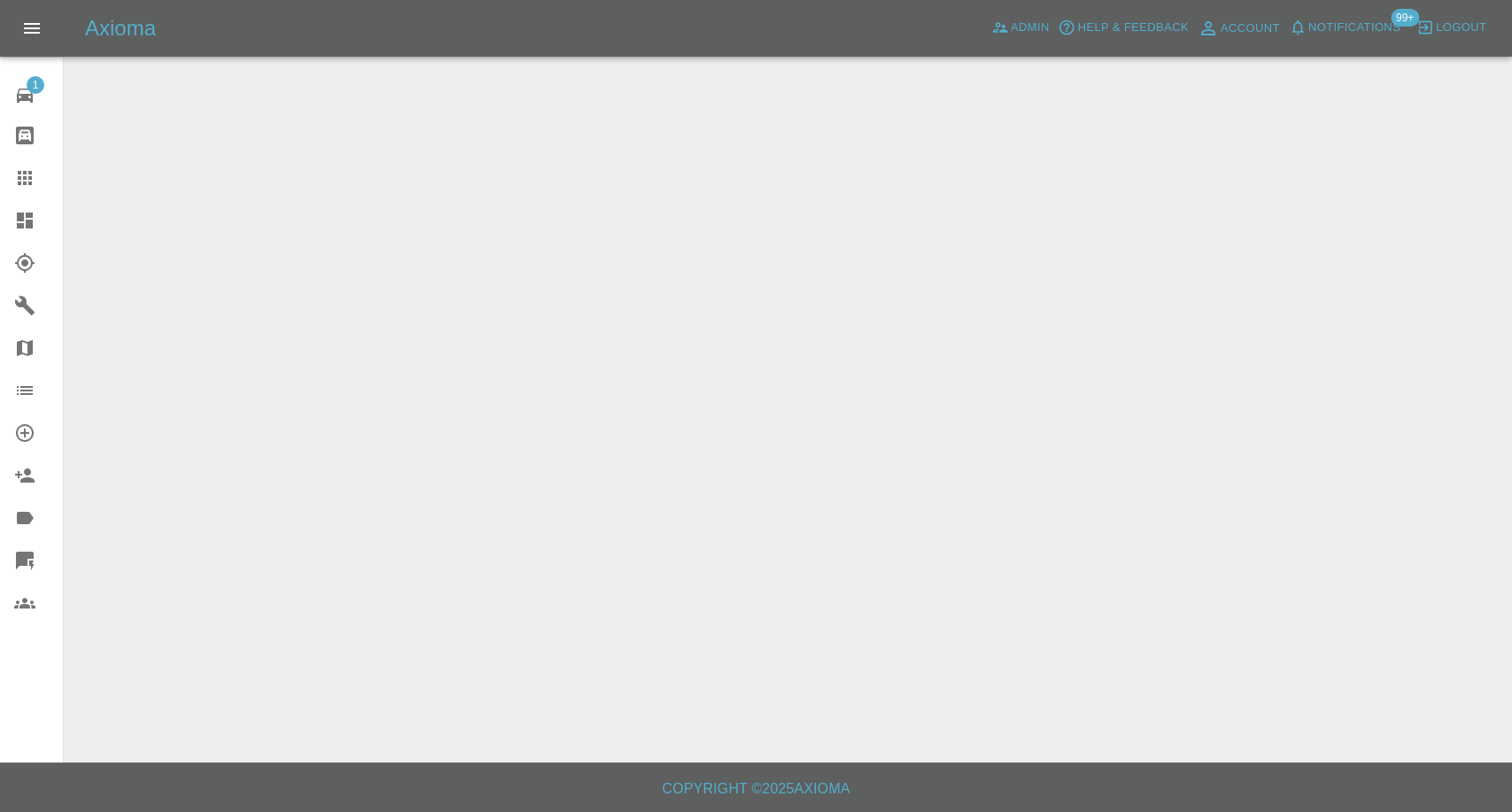
click at [27, 170] on icon at bounding box center [25, 178] width 21 height 21
click at [23, 176] on icon at bounding box center [25, 178] width 21 height 21
click at [21, 181] on icon at bounding box center [25, 178] width 21 height 21
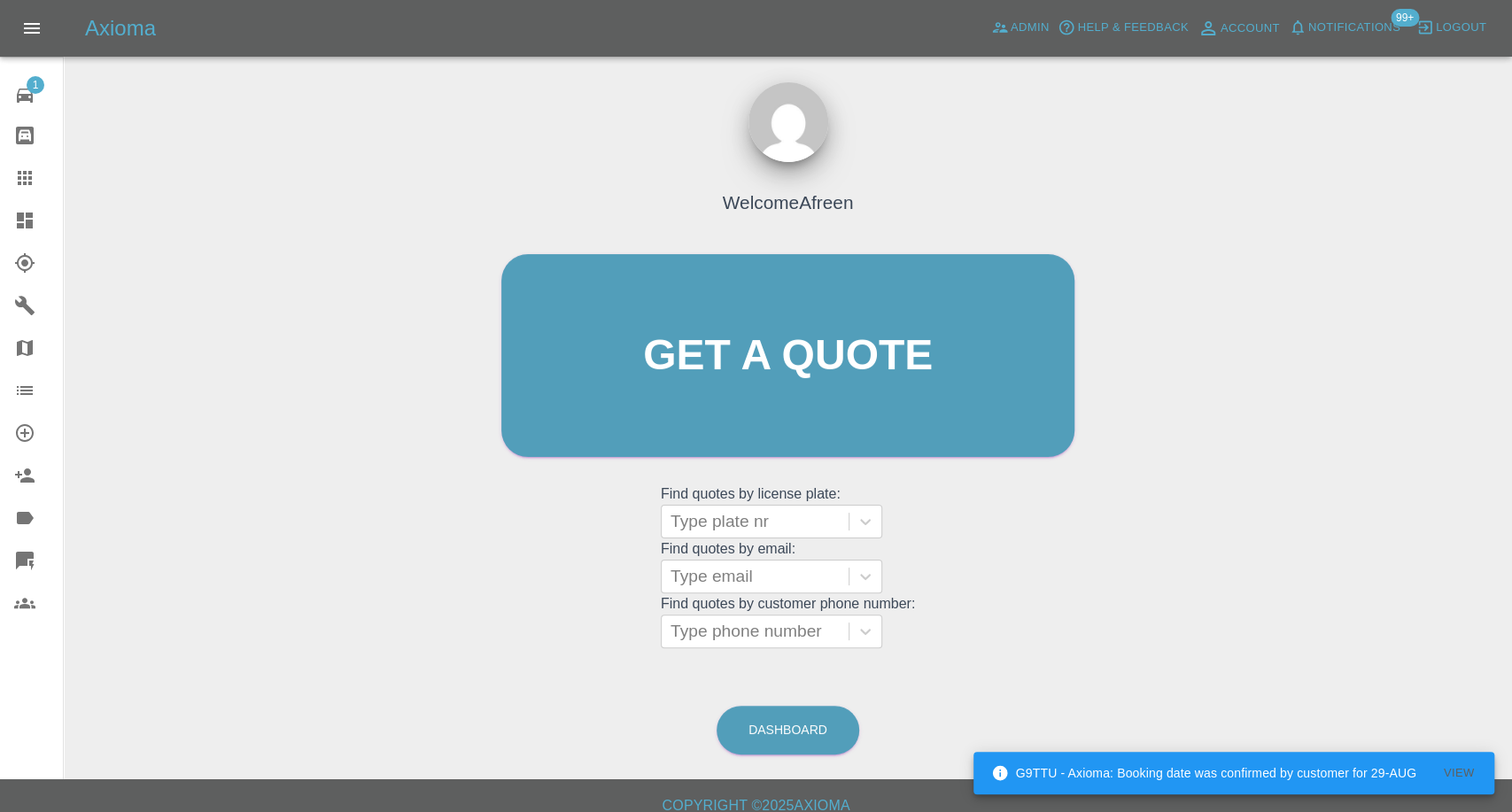
click at [21, 178] on icon at bounding box center [25, 178] width 14 height 14
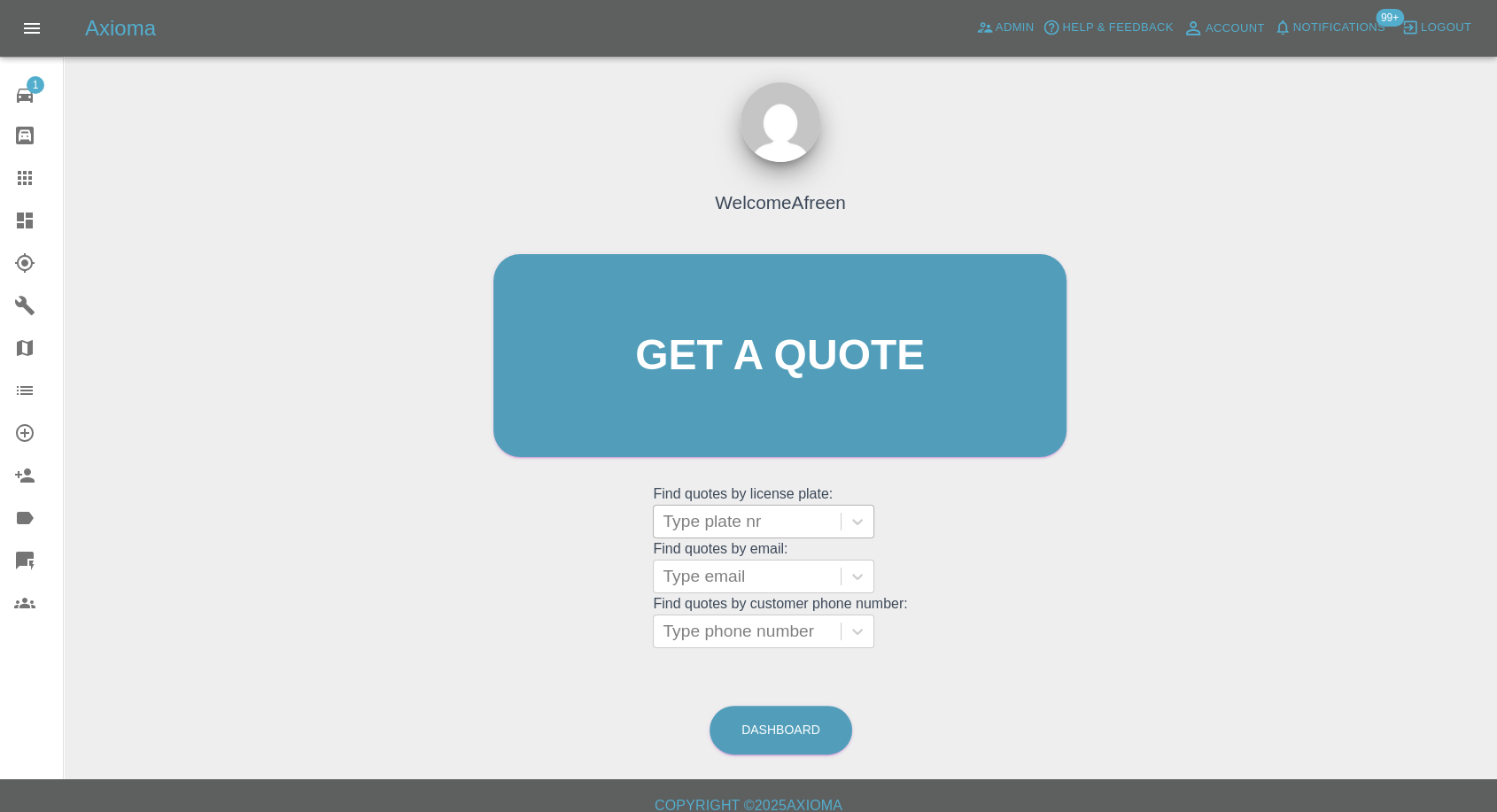
click at [776, 527] on div at bounding box center [747, 522] width 169 height 25
paste input "EY74 WEV"
type input "EY74 WEV"
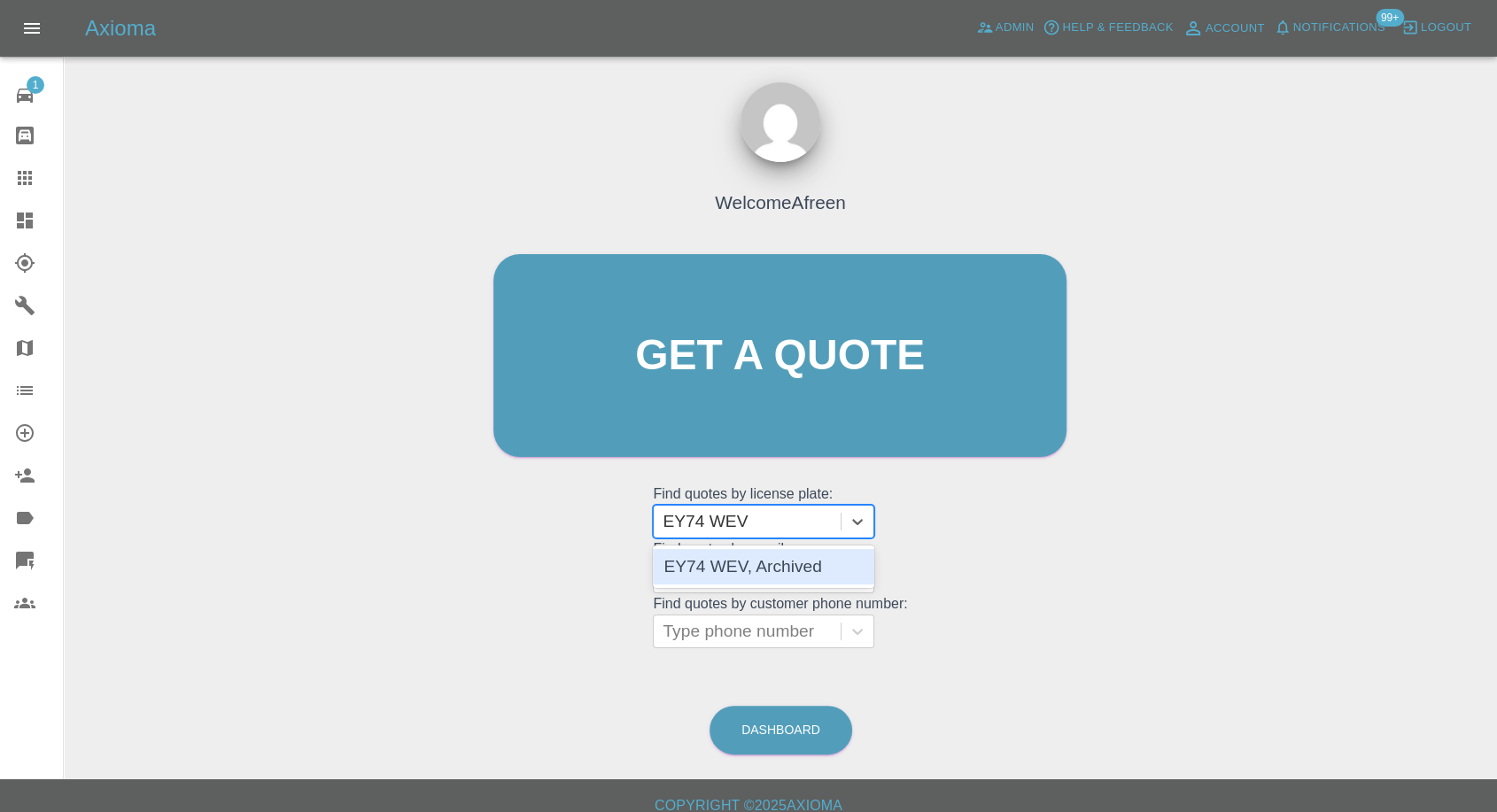
drag, startPoint x: 754, startPoint y: 561, endPoint x: 754, endPoint y: 493, distance: 68.0
click at [756, 561] on div "EY74 WEV, Archived" at bounding box center [764, 566] width 221 height 35
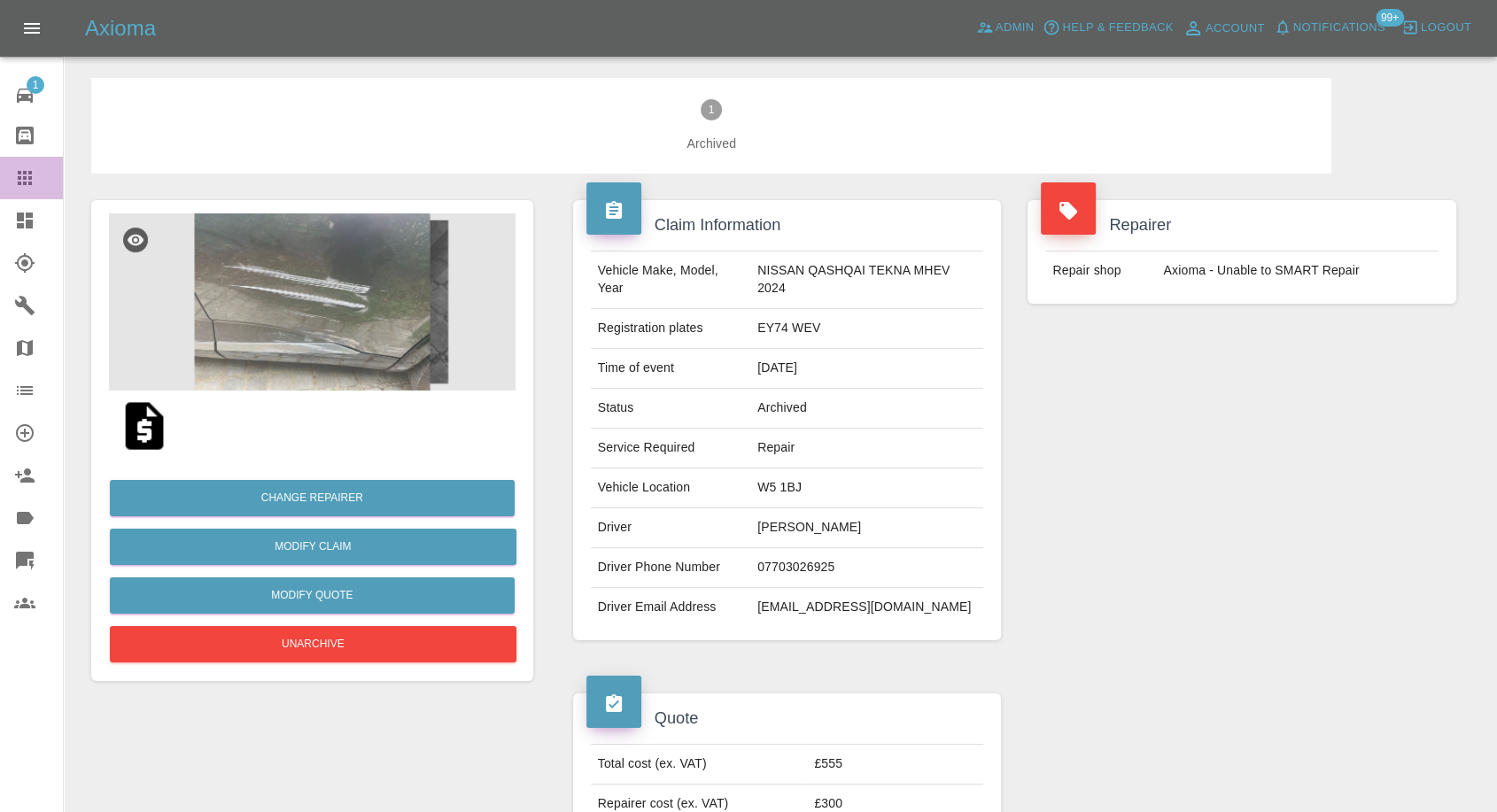
click at [28, 187] on icon at bounding box center [25, 178] width 21 height 21
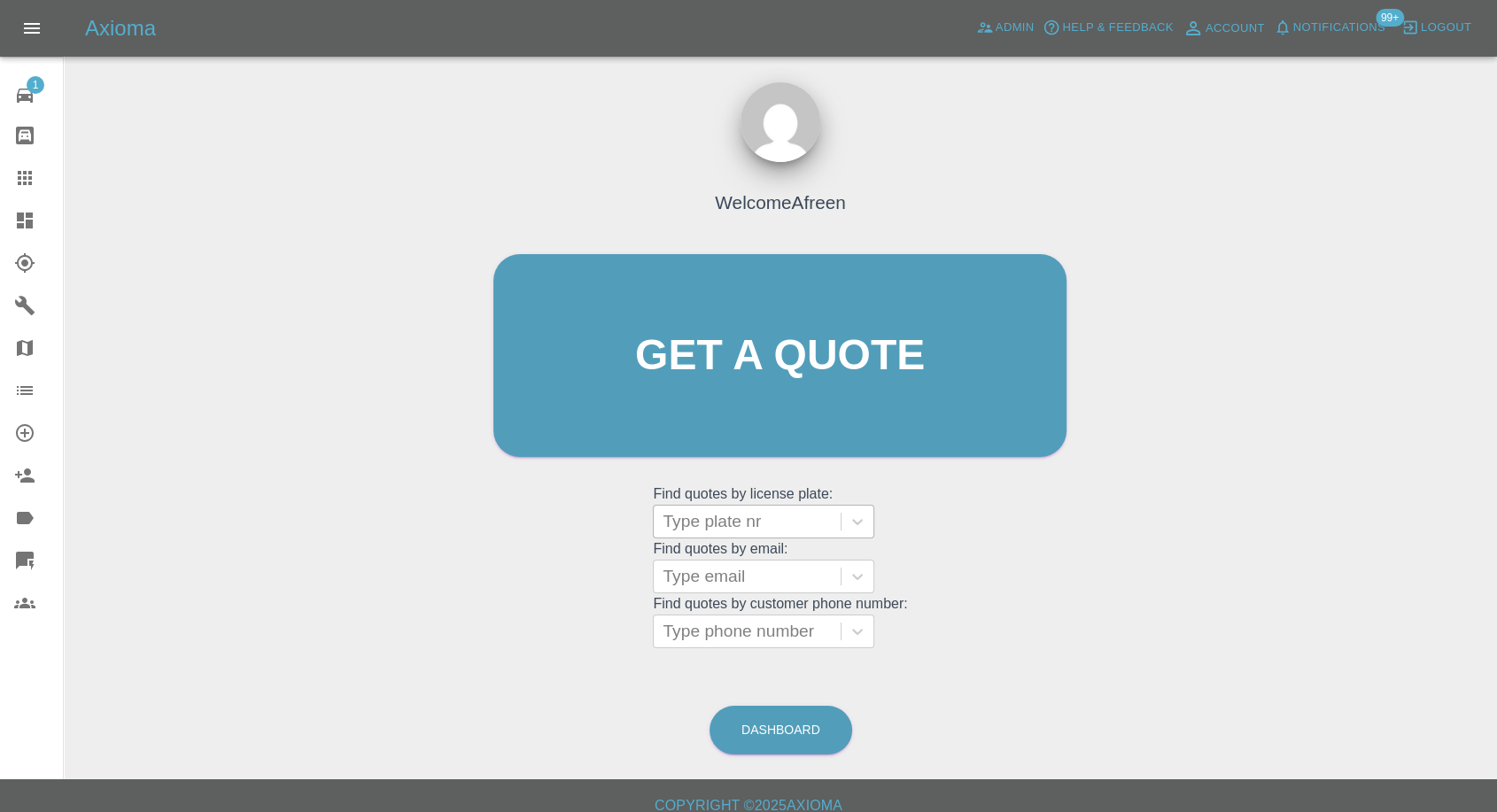
click at [752, 520] on div at bounding box center [747, 522] width 169 height 25
paste input "HN68 AGU"
type input "HN68 AGU"
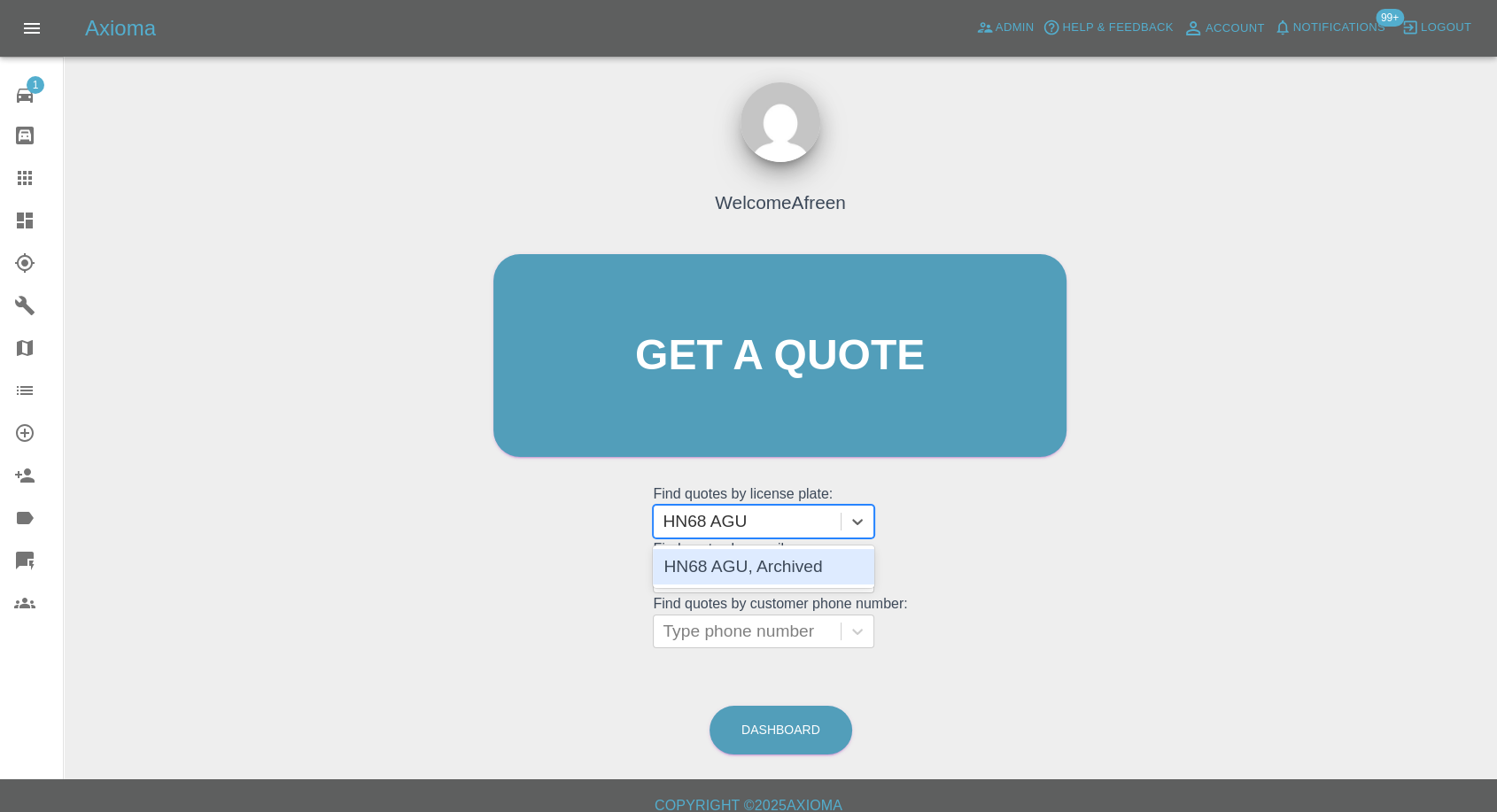
click at [752, 579] on div "HN68 AGU, Archived" at bounding box center [764, 566] width 221 height 35
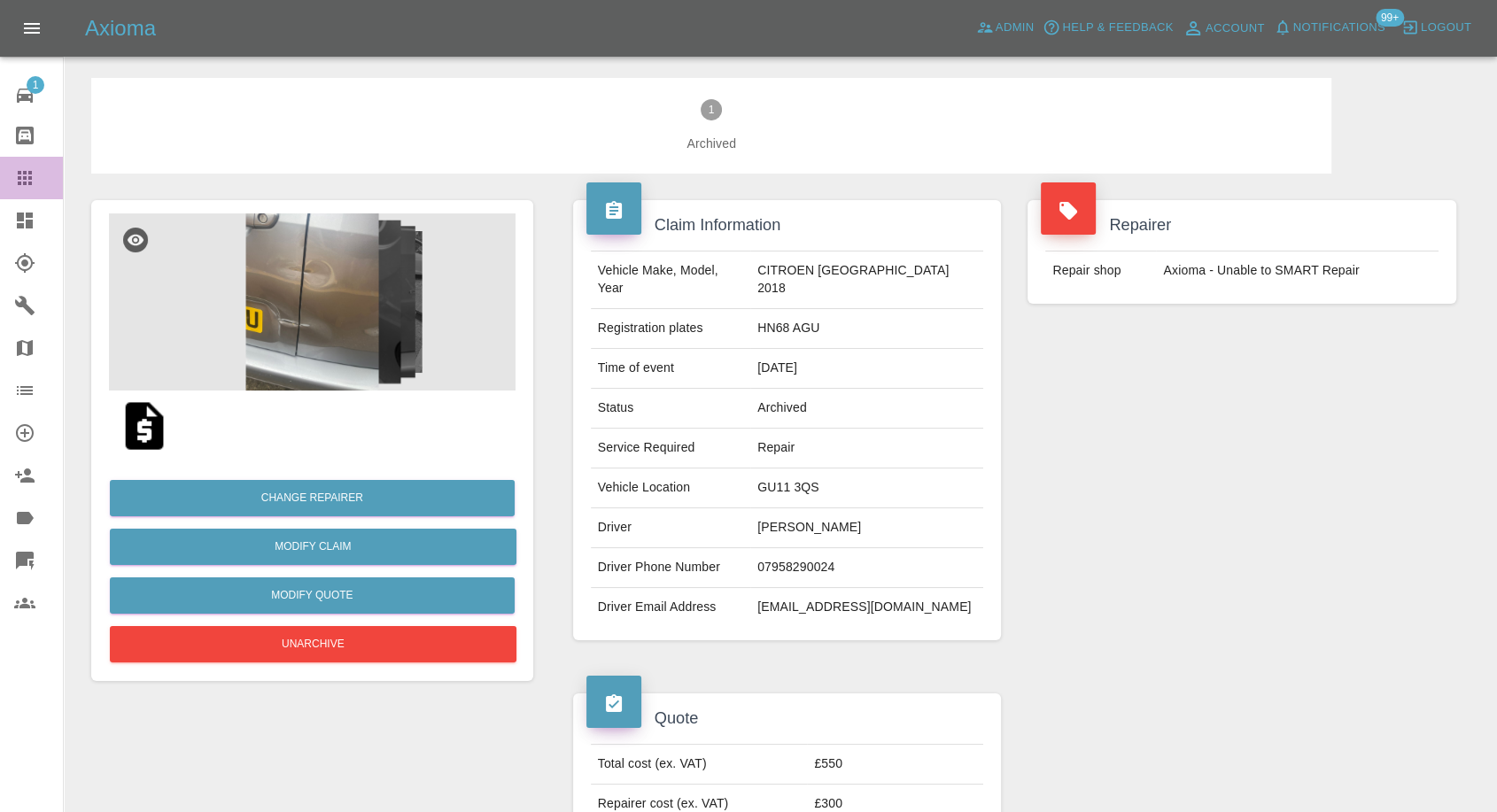
drag, startPoint x: 21, startPoint y: 166, endPoint x: 374, endPoint y: 478, distance: 471.1
click at [24, 168] on link "Claims" at bounding box center [31, 178] width 63 height 43
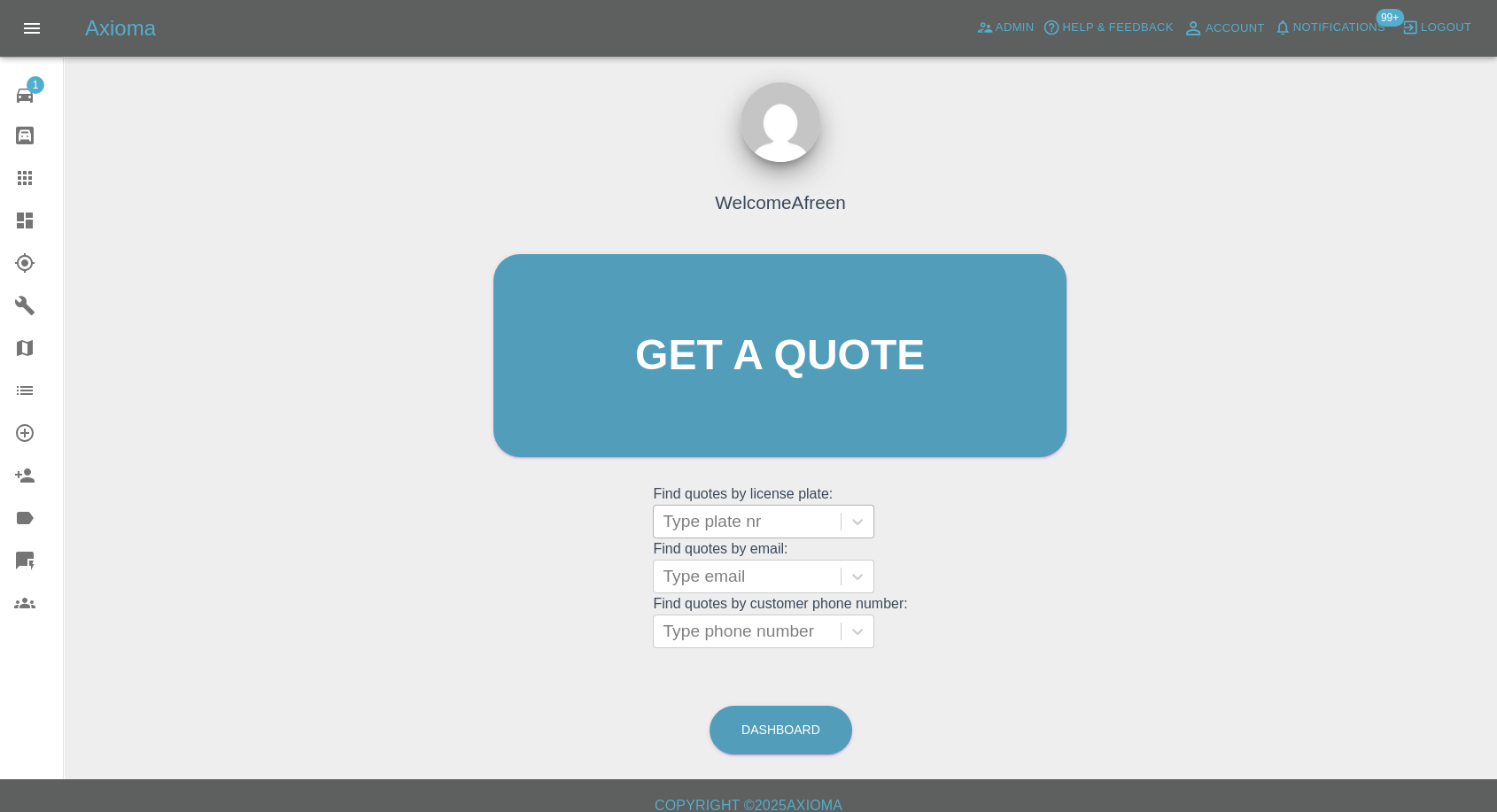
click at [798, 524] on div at bounding box center [747, 522] width 169 height 25
paste input "R300CGH"
type input "R300CGH"
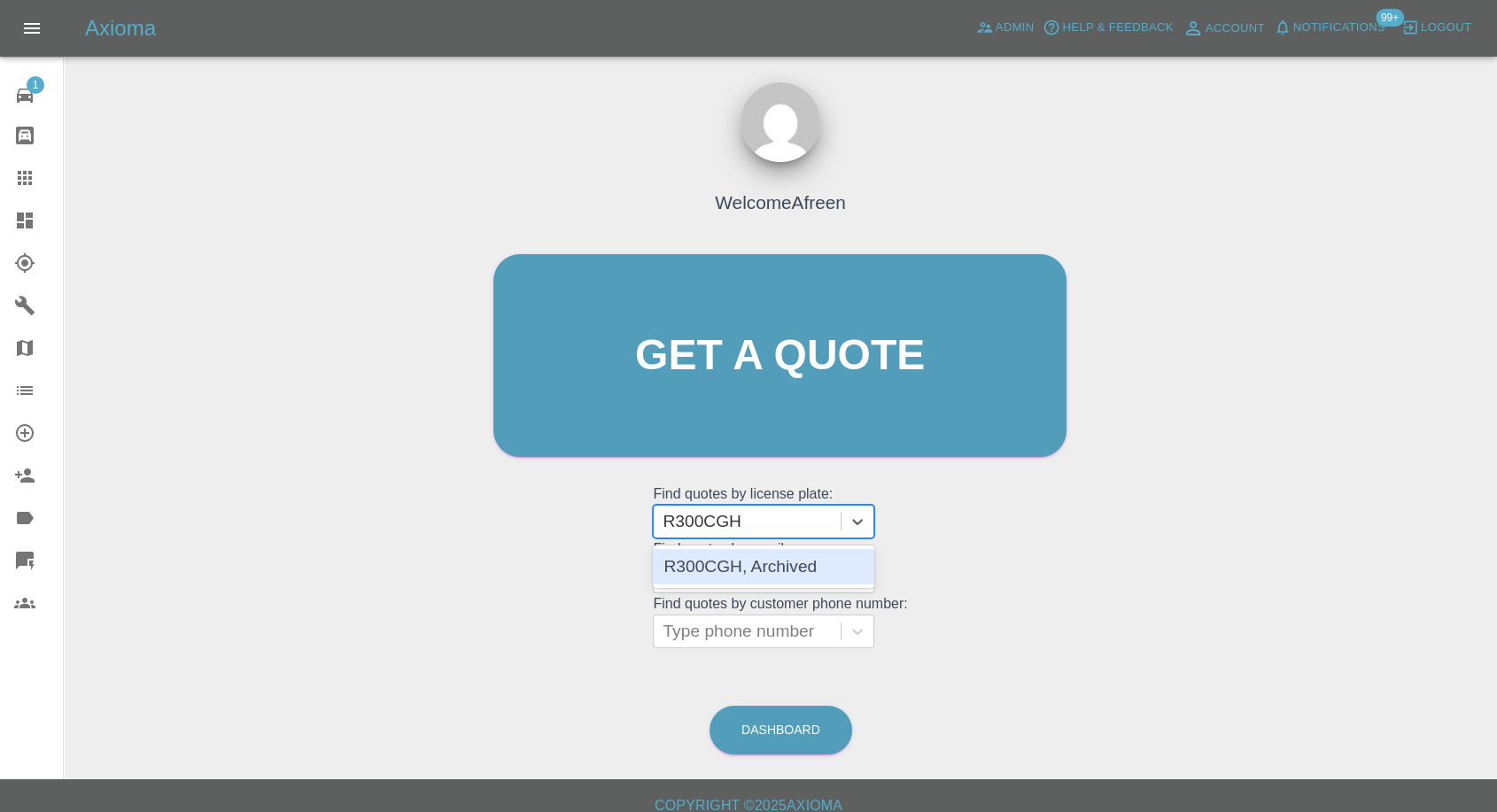
click at [766, 566] on div "R300CGH, Archived" at bounding box center [764, 566] width 221 height 35
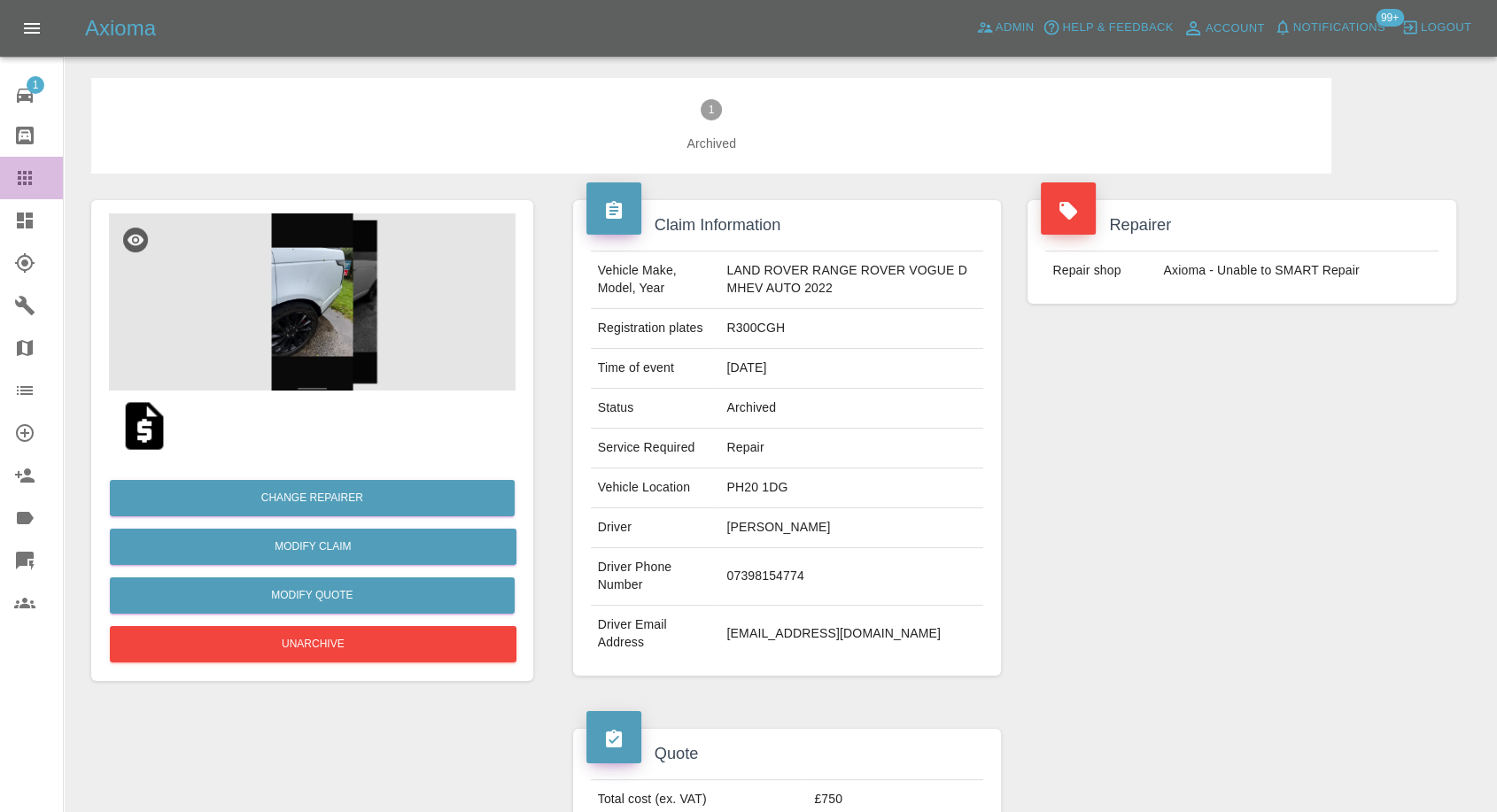
click at [25, 176] on icon at bounding box center [25, 178] width 21 height 21
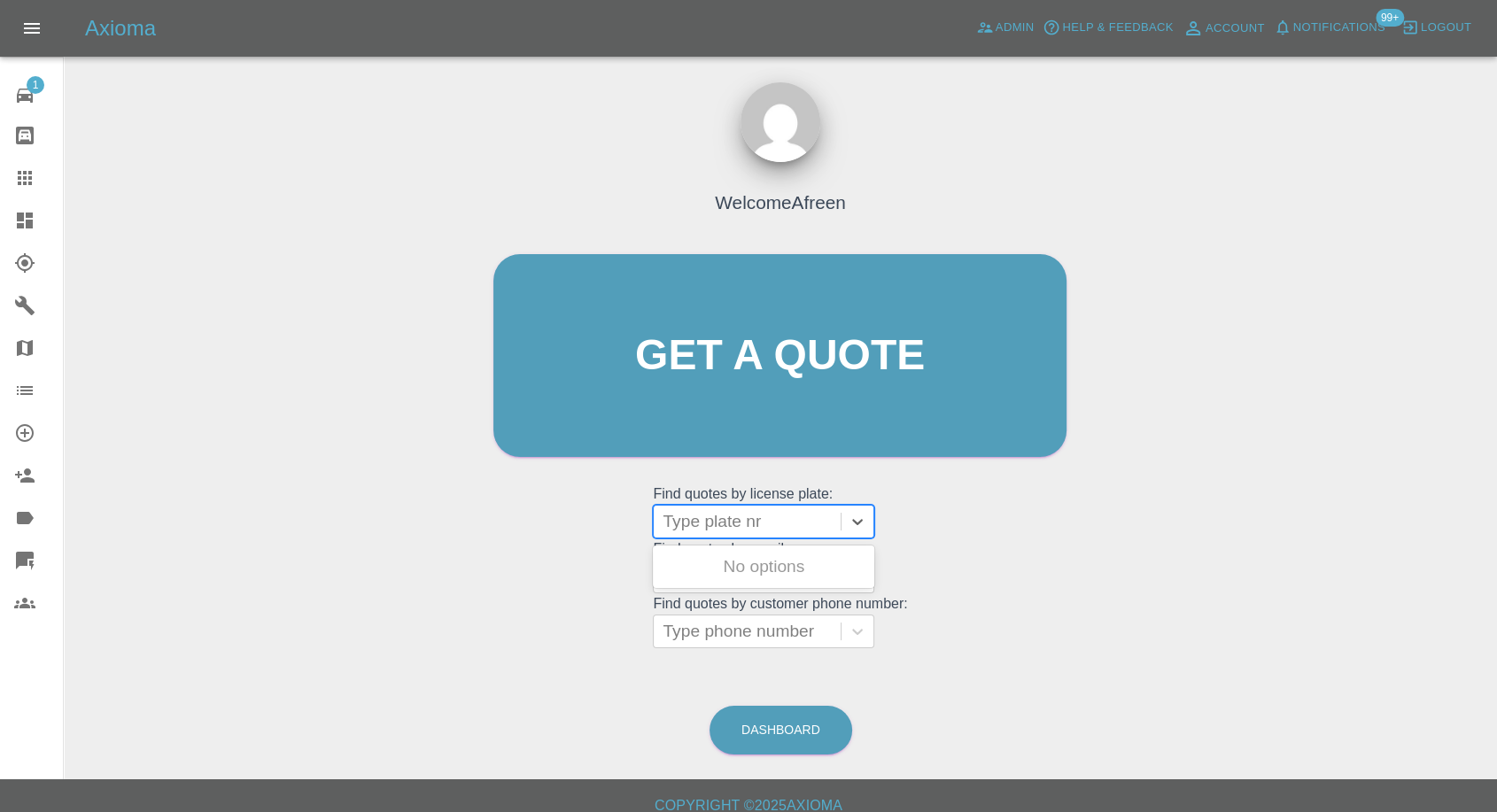
click at [752, 512] on div at bounding box center [747, 522] width 169 height 25
paste input "MW14KCY"
type input "MW14KCY"
click at [752, 572] on div "MW14KCY, Archived" at bounding box center [764, 566] width 221 height 35
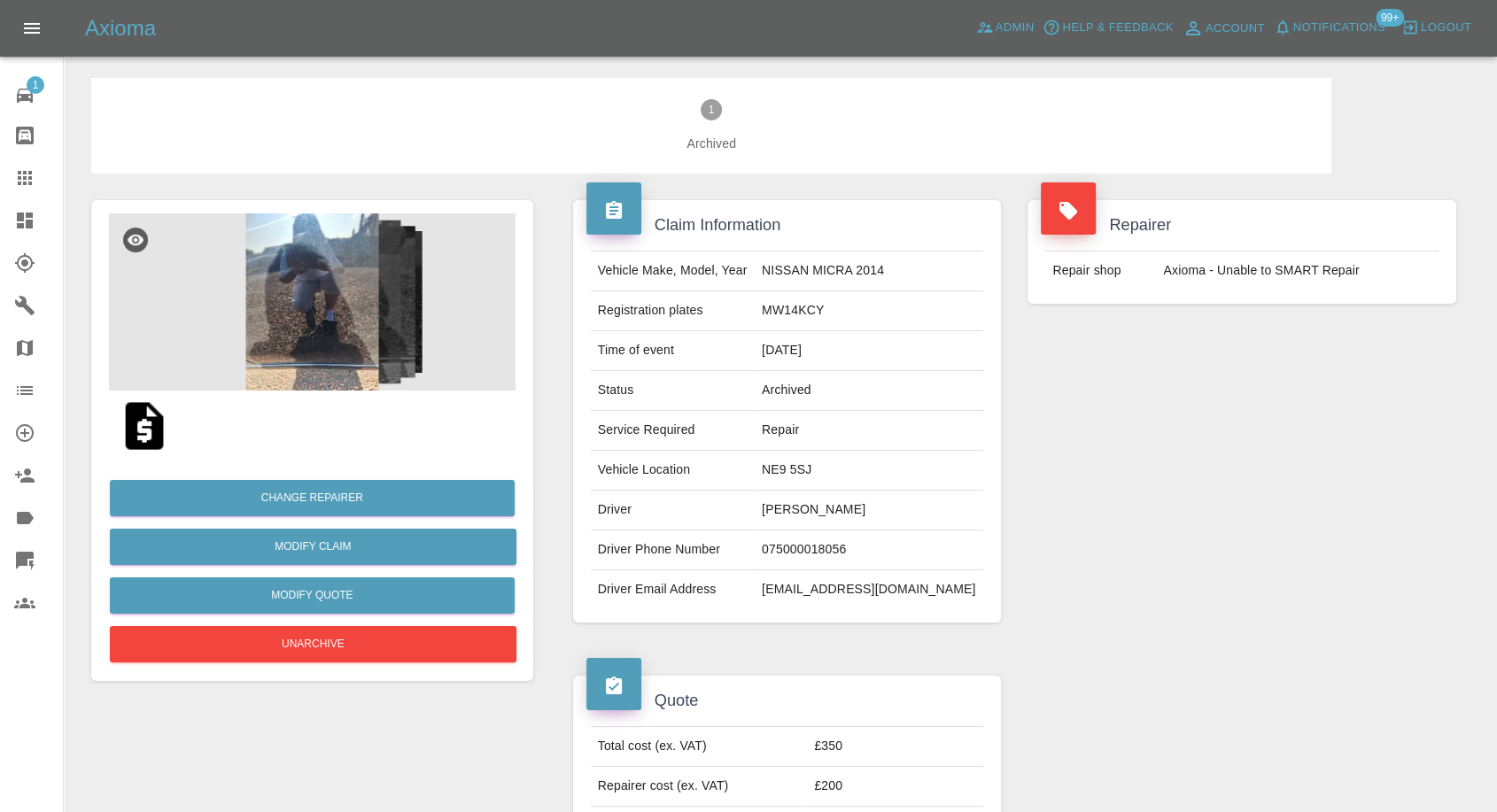
drag, startPoint x: 27, startPoint y: 182, endPoint x: 404, endPoint y: 377, distance: 424.4
click at [27, 181] on icon at bounding box center [25, 178] width 21 height 21
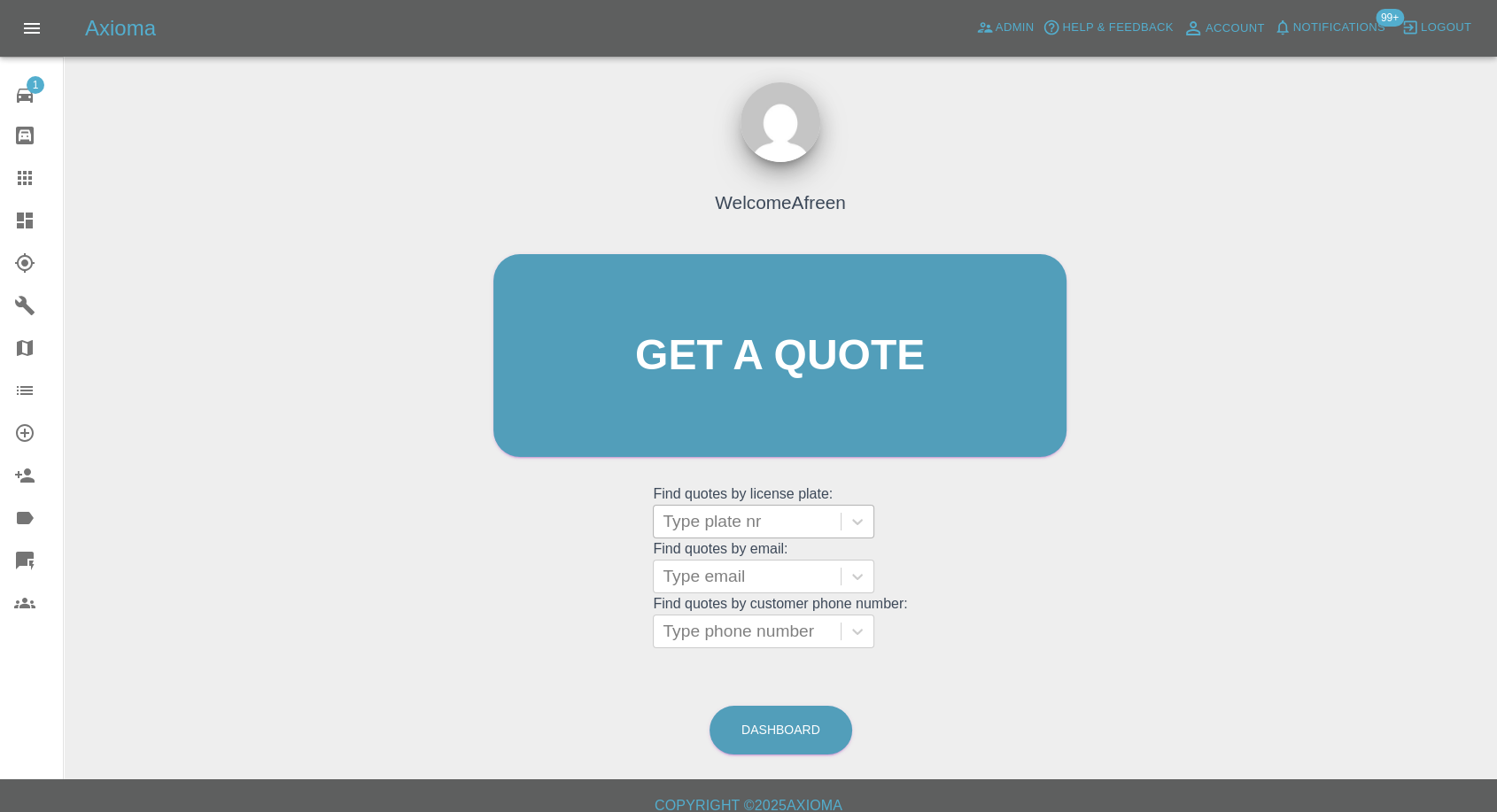
click at [757, 519] on div at bounding box center [747, 522] width 169 height 25
paste input "YH16VUG"
type input "YH16VUG"
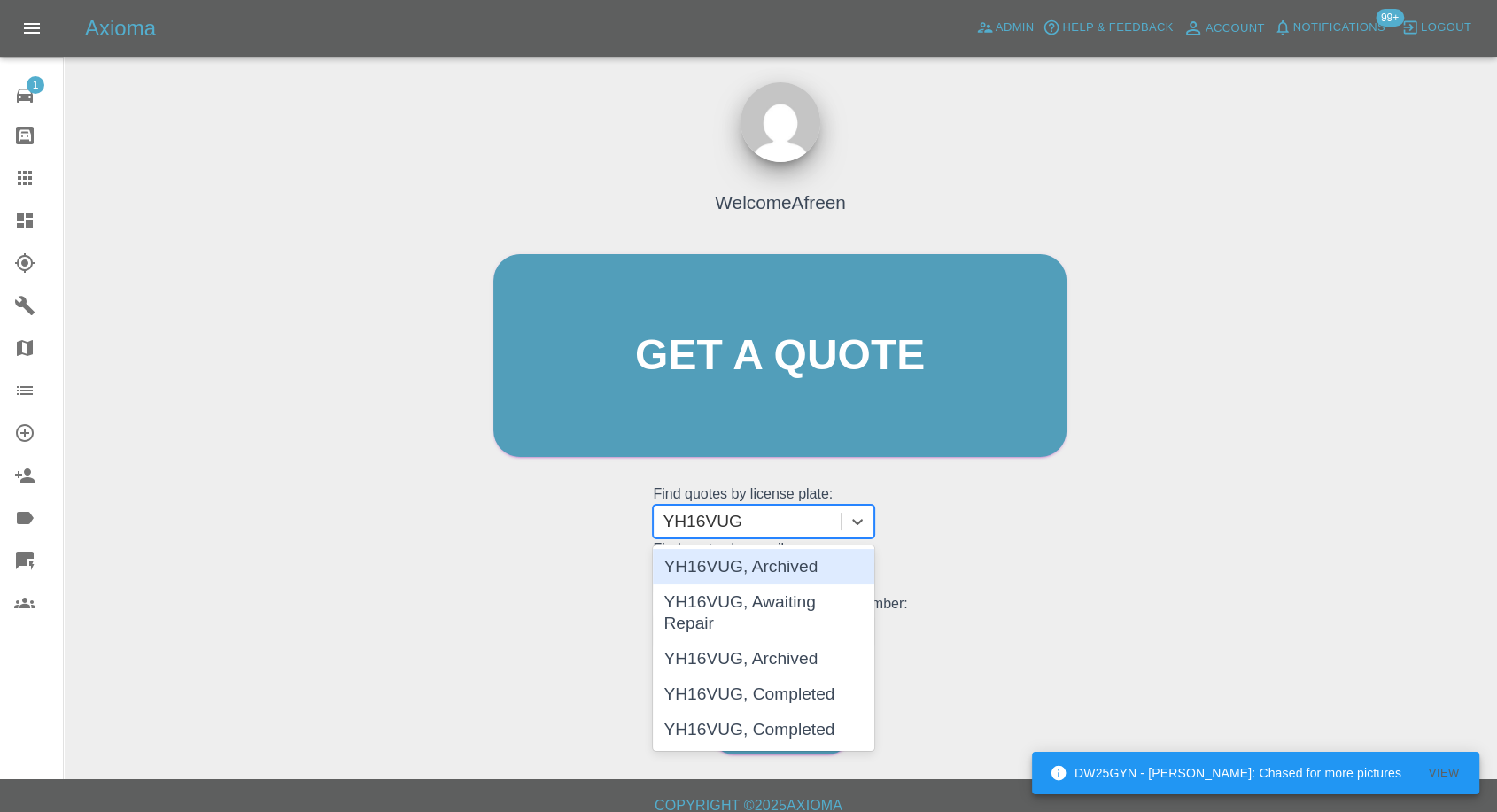
click at [766, 567] on div "YH16VUG, Archived" at bounding box center [764, 566] width 221 height 35
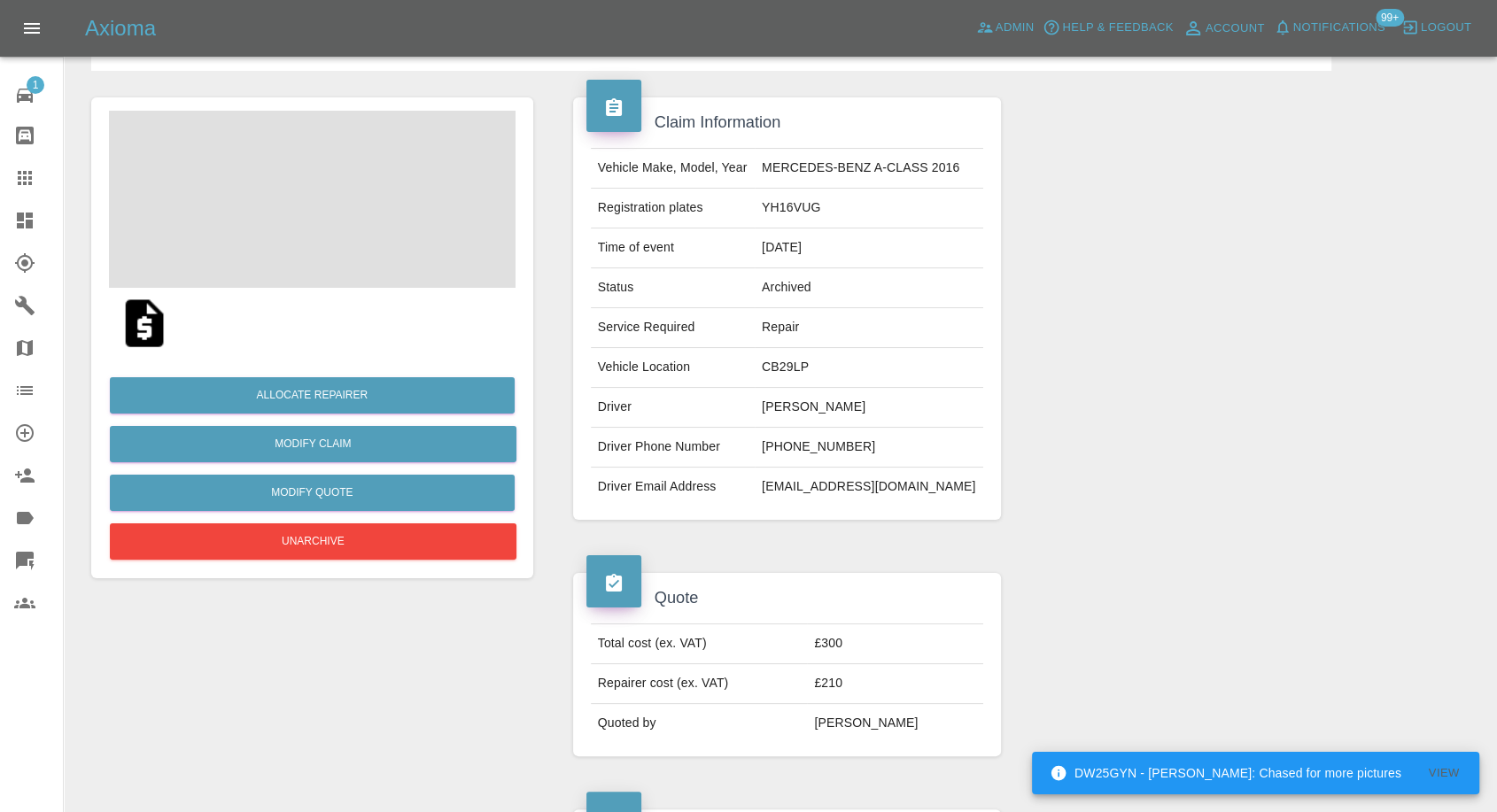
scroll to position [393, 0]
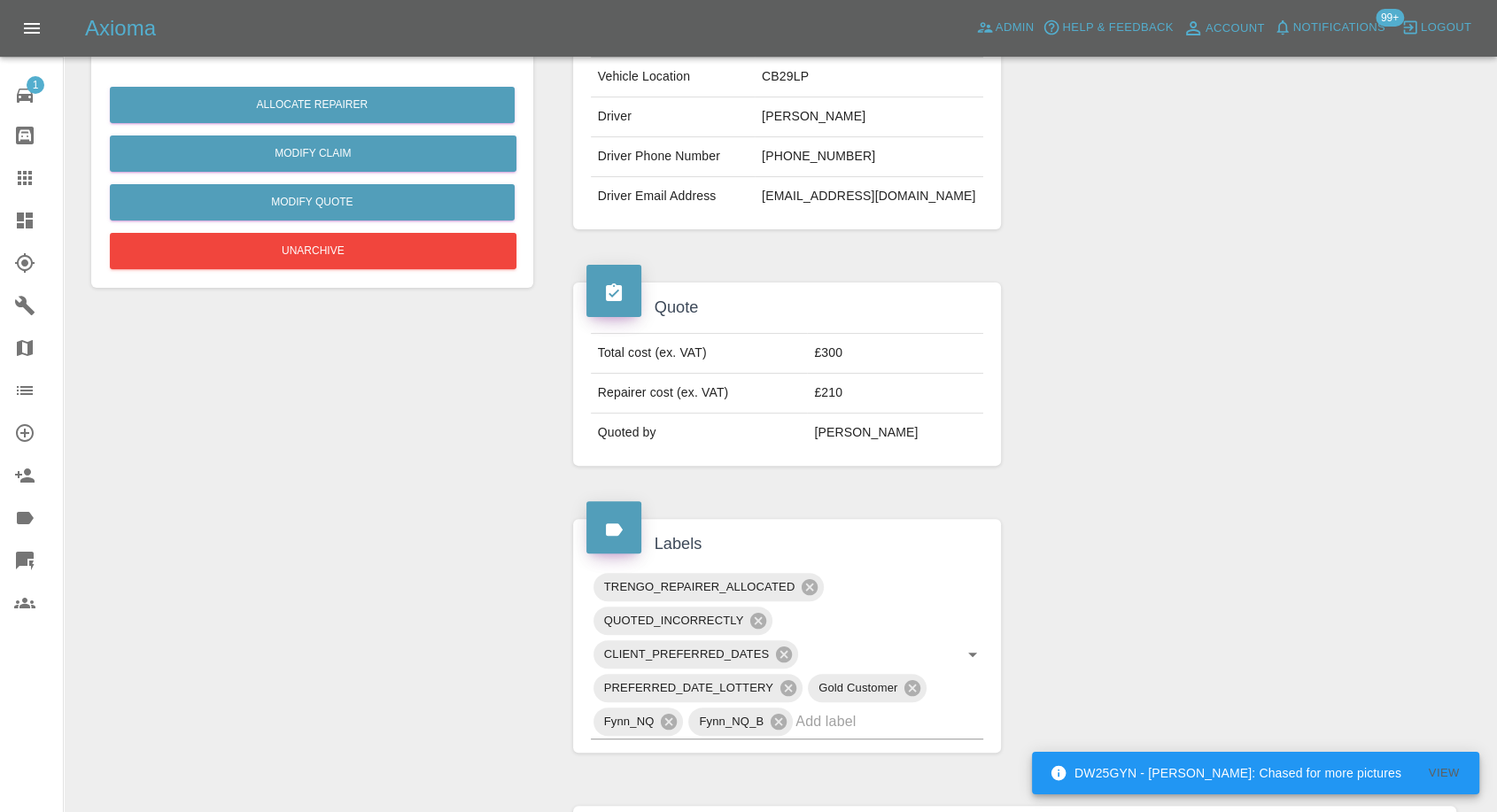
click at [21, 164] on link "Claims" at bounding box center [31, 178] width 63 height 43
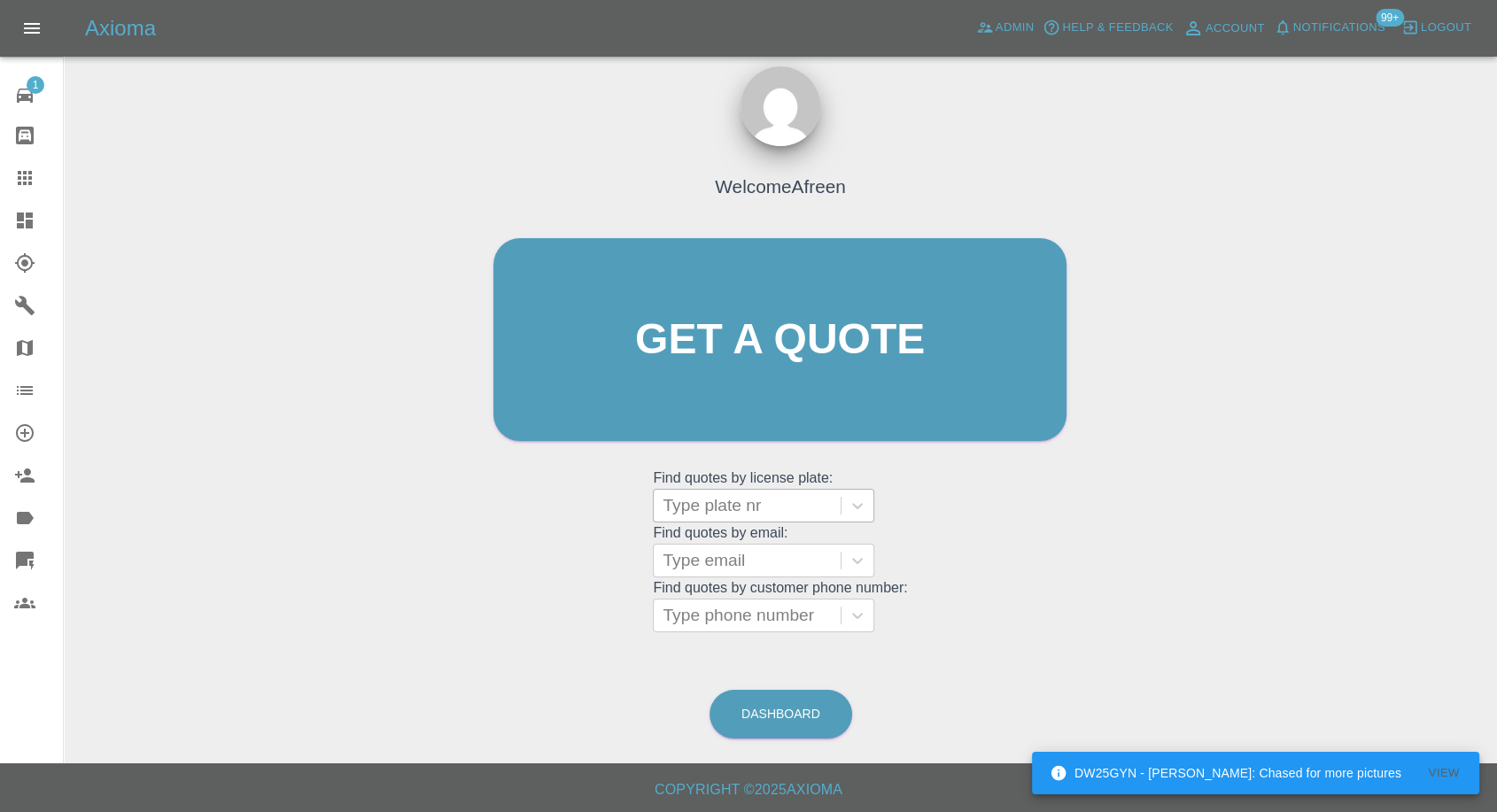
click at [705, 494] on div at bounding box center [747, 506] width 169 height 25
paste input "NA20 MWU"
type input "NA20 MWU"
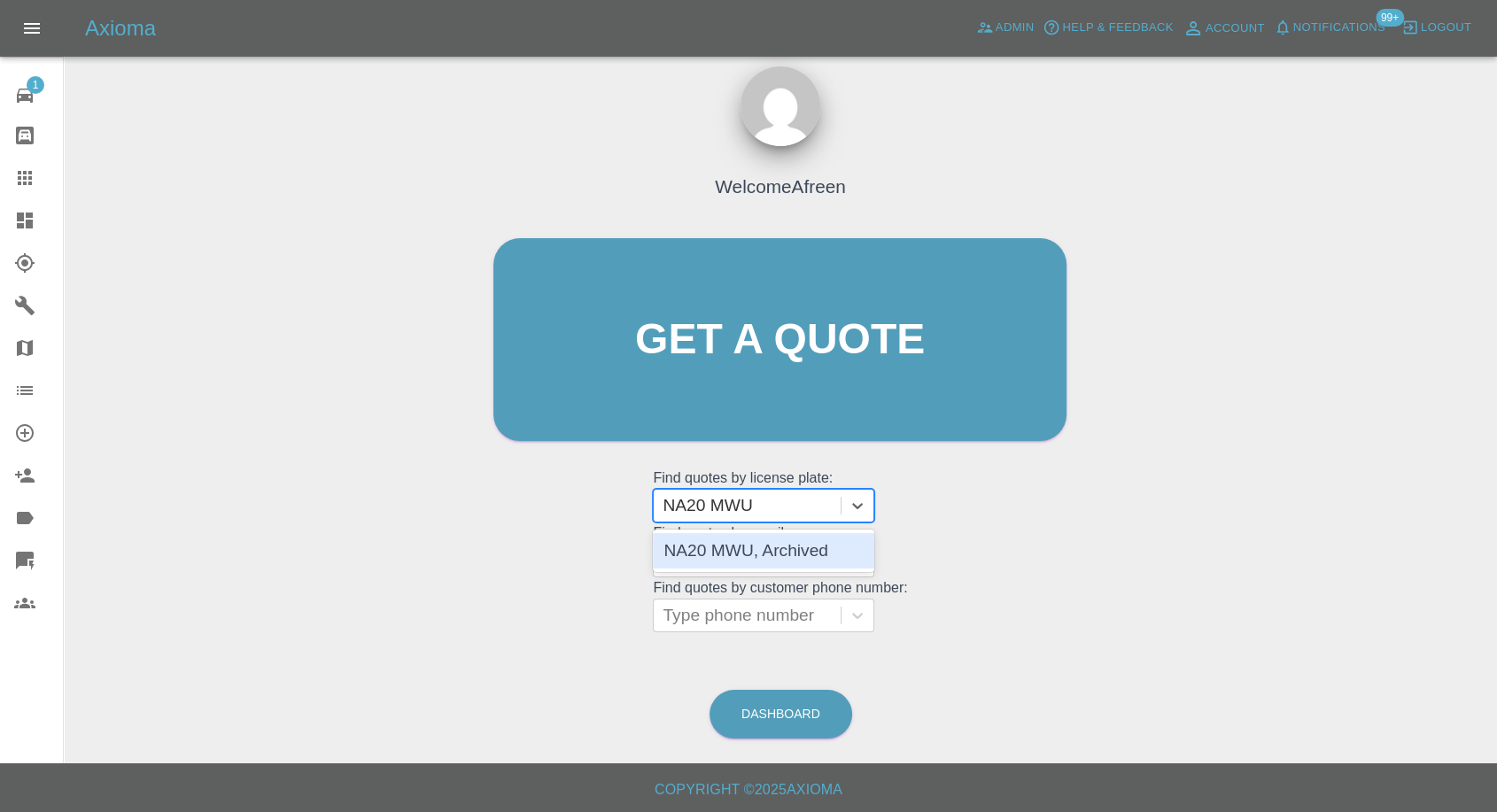
drag, startPoint x: 739, startPoint y: 541, endPoint x: 752, endPoint y: 523, distance: 22.2
click at [740, 541] on div "NA20 MWU, Archived" at bounding box center [764, 550] width 221 height 35
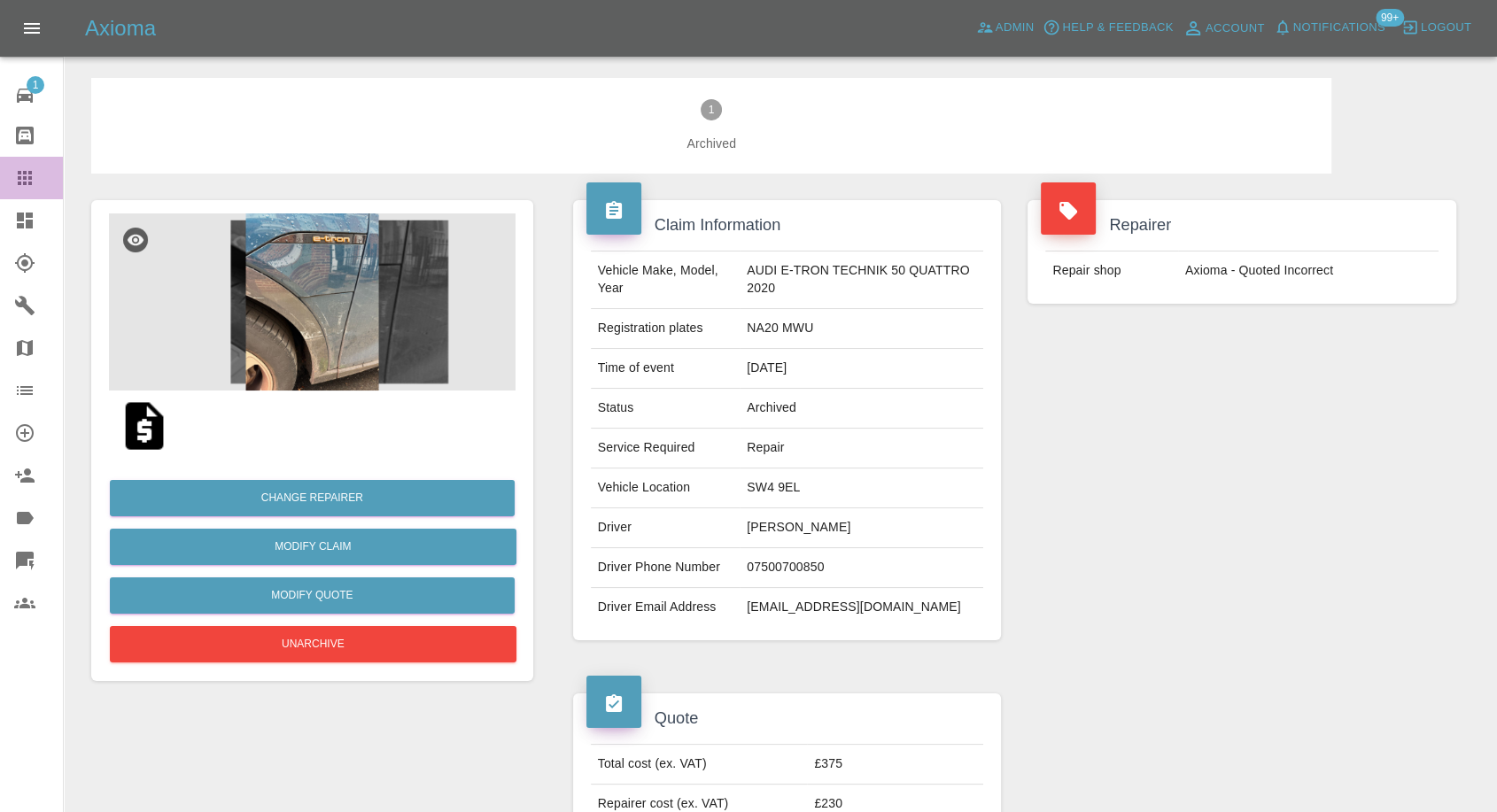
click at [14, 189] on link "Claims" at bounding box center [31, 178] width 63 height 43
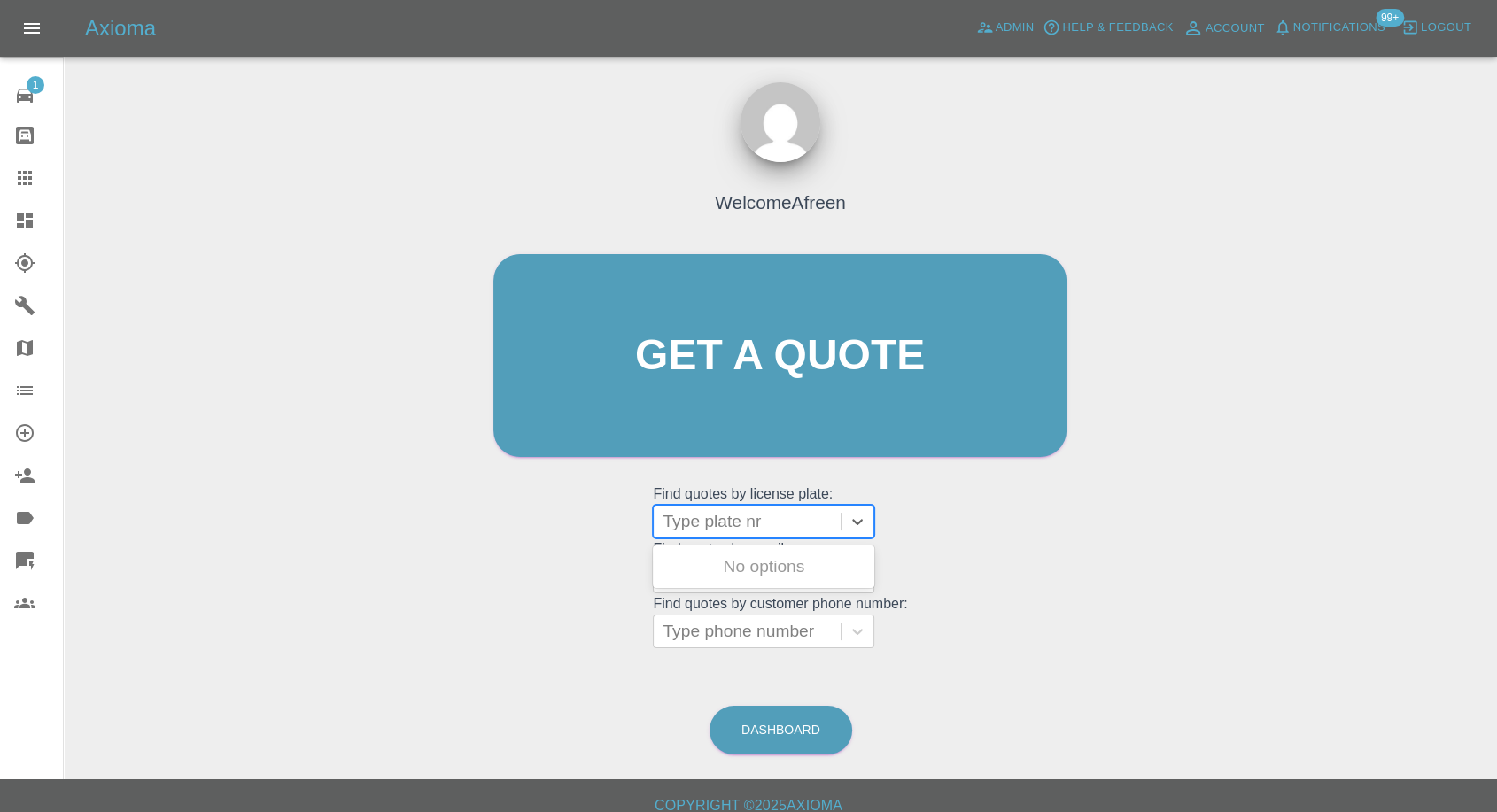
click at [779, 531] on div at bounding box center [747, 522] width 169 height 25
paste input "CP16DVJ"
type input "CP16DVJ"
click at [755, 562] on div "CP16DVJ, Archived" at bounding box center [764, 566] width 221 height 35
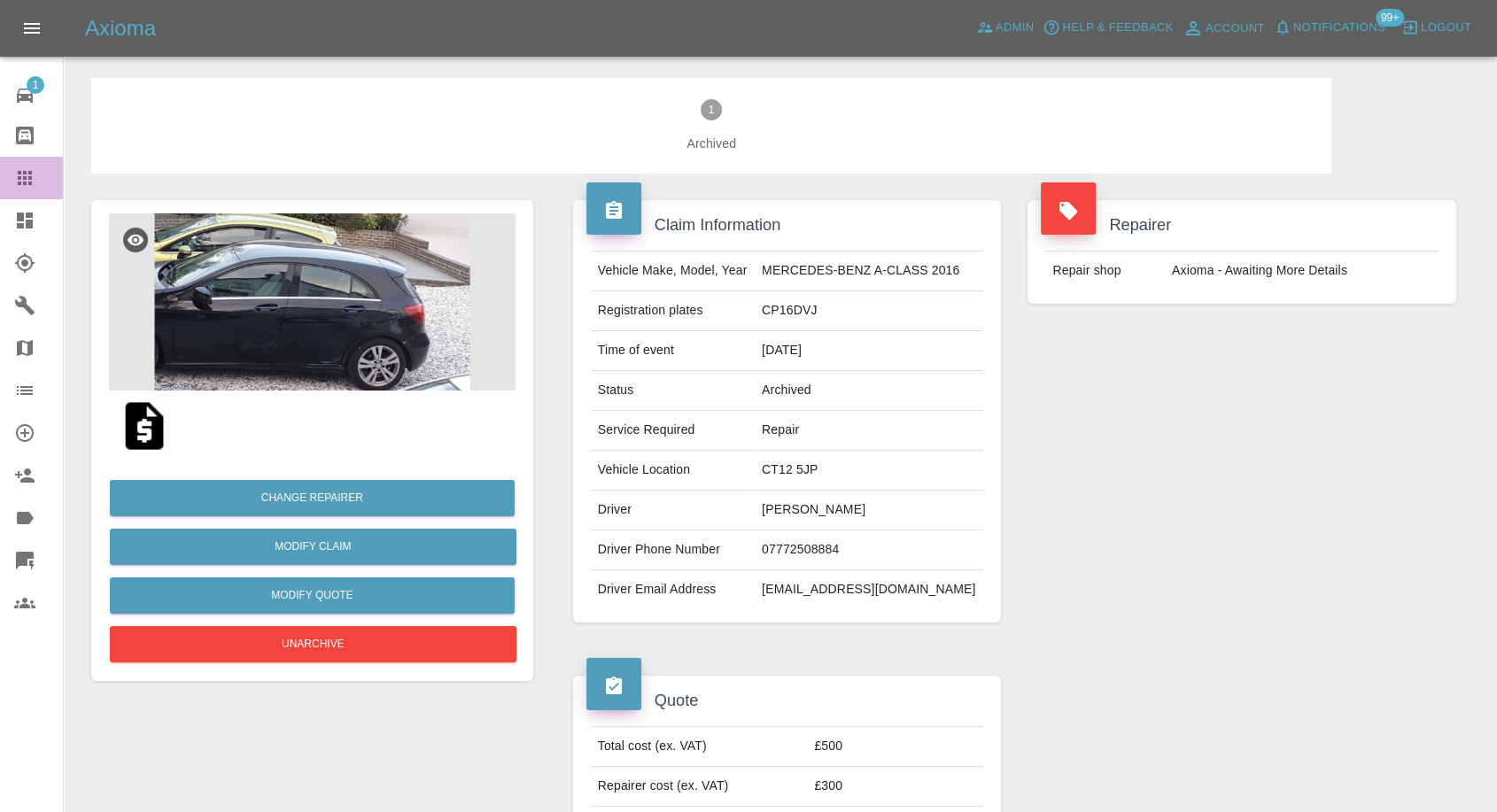
drag, startPoint x: 31, startPoint y: 173, endPoint x: 518, endPoint y: 571, distance: 628.9
click at [30, 174] on icon at bounding box center [25, 178] width 14 height 14
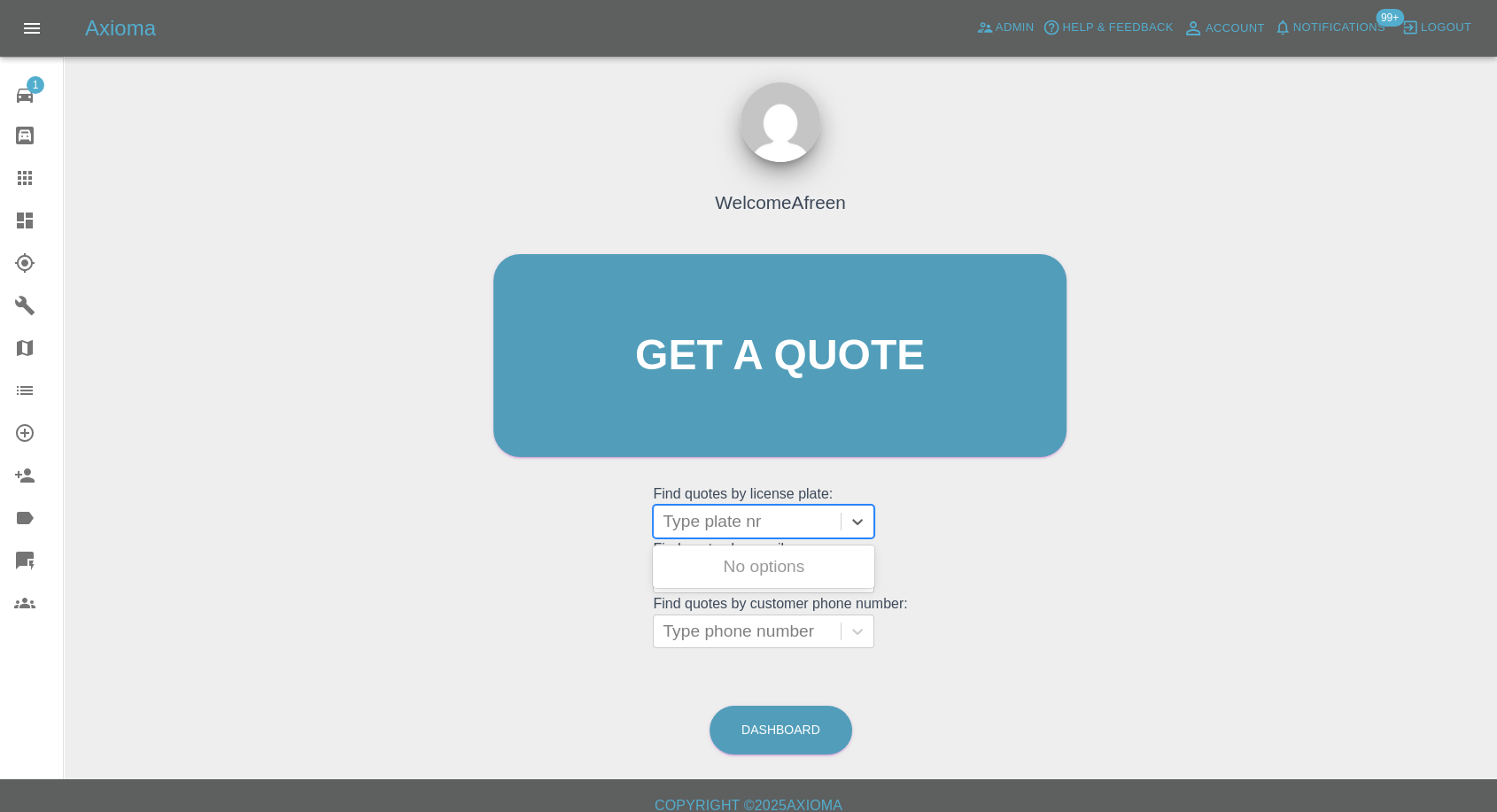
click at [733, 527] on div at bounding box center [747, 522] width 169 height 25
paste input "EX24HSA"
type input "EX24HSA"
click at [751, 568] on div "EX24HSA, Archived" at bounding box center [764, 566] width 221 height 35
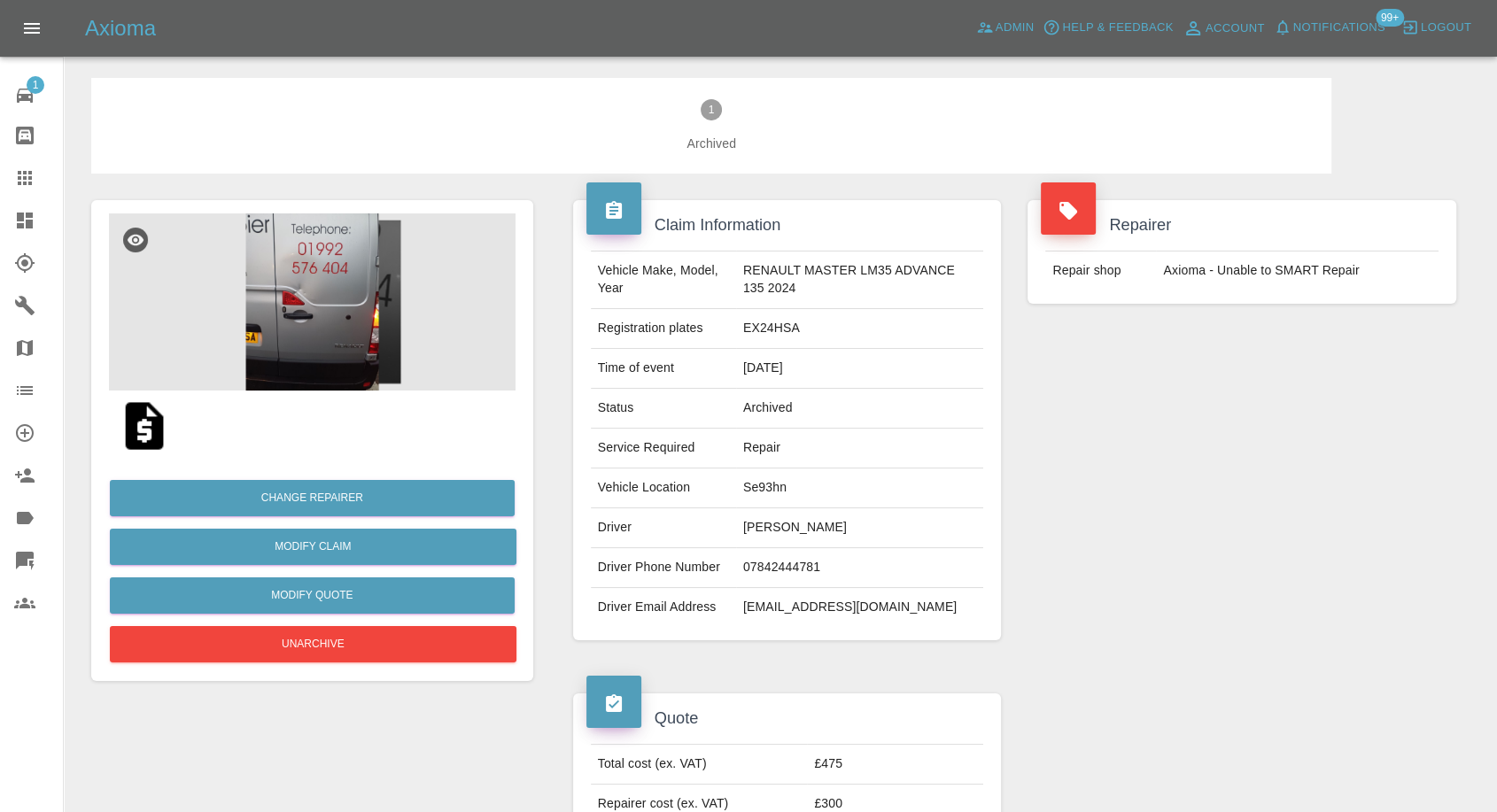
drag, startPoint x: 23, startPoint y: 168, endPoint x: 177, endPoint y: 323, distance: 218.5
click at [23, 171] on icon at bounding box center [25, 178] width 21 height 21
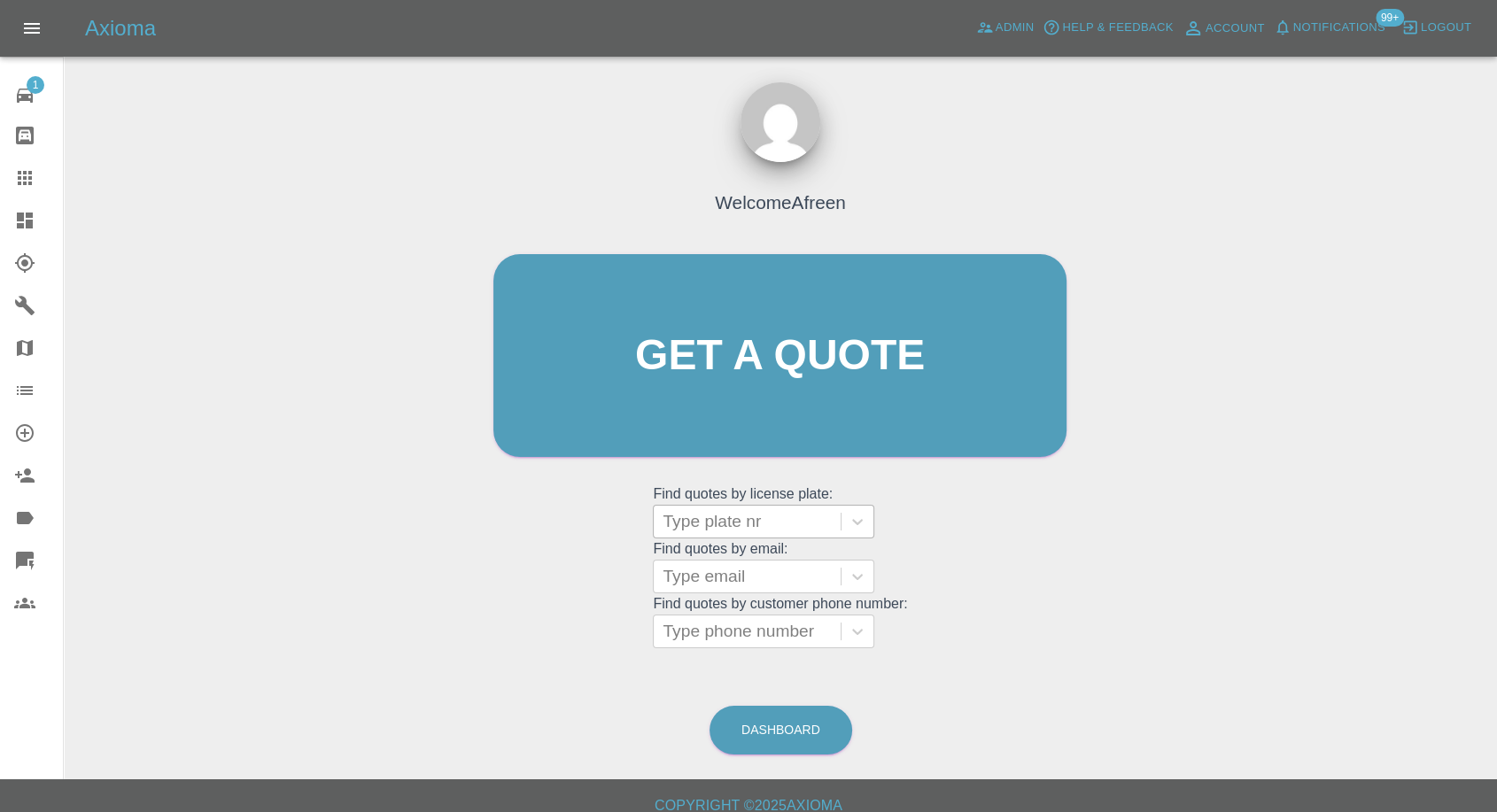
click at [731, 517] on div at bounding box center [747, 522] width 169 height 25
paste input "MP55RUN"
type input "MP55RUN"
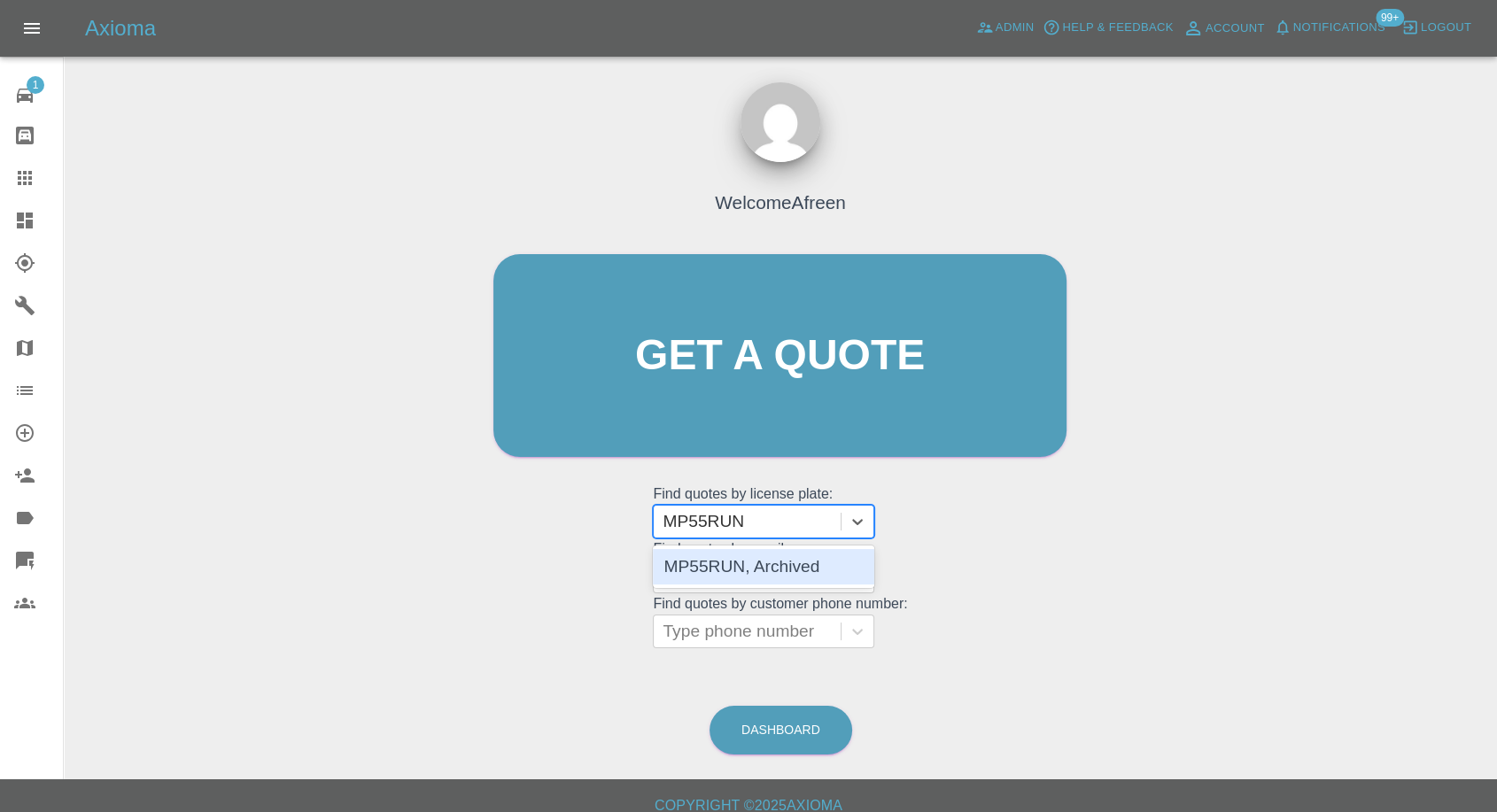
click at [738, 569] on div "MP55RUN, Archived" at bounding box center [764, 566] width 221 height 35
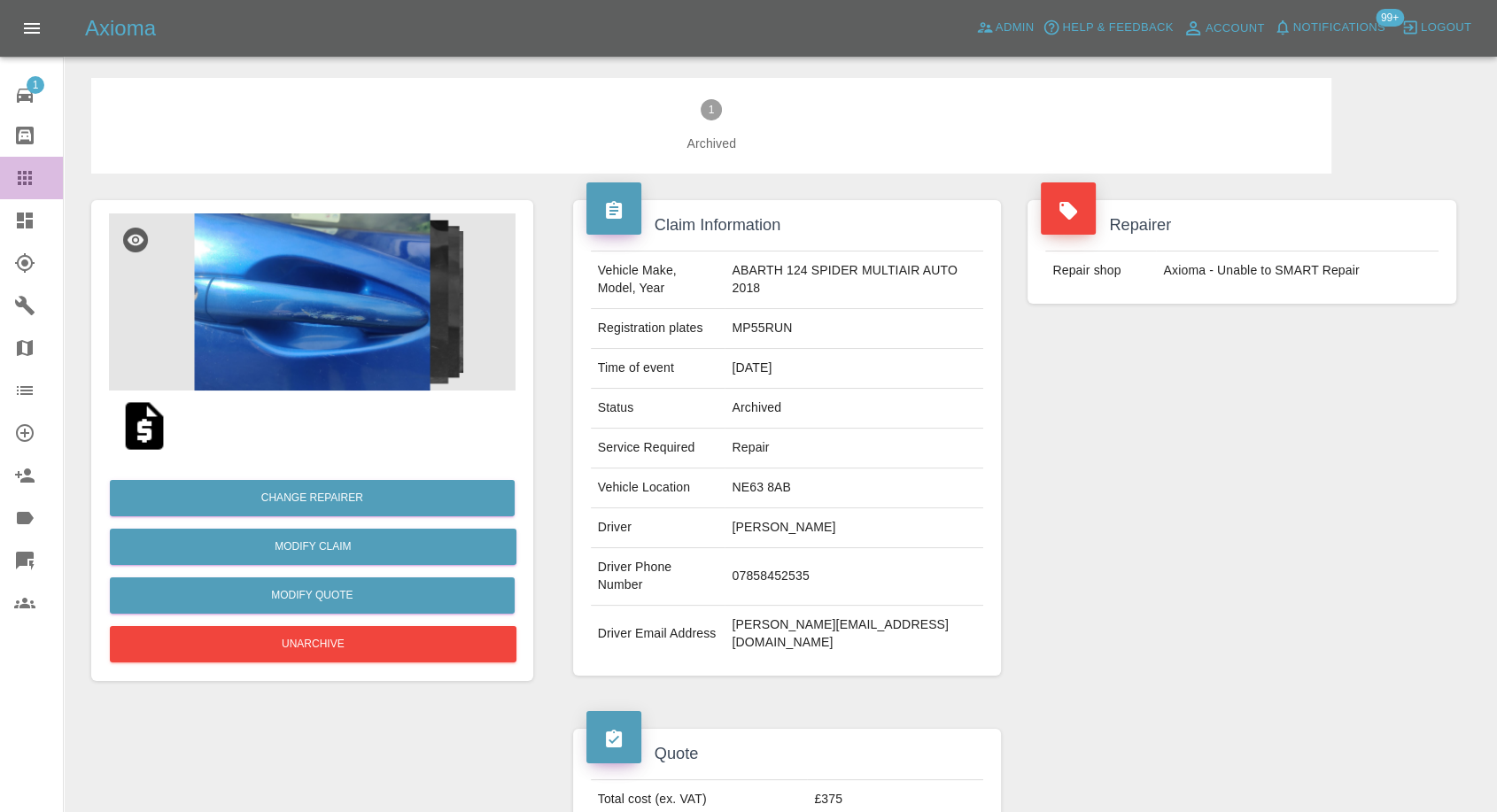
click at [32, 191] on link "Claims" at bounding box center [31, 178] width 63 height 43
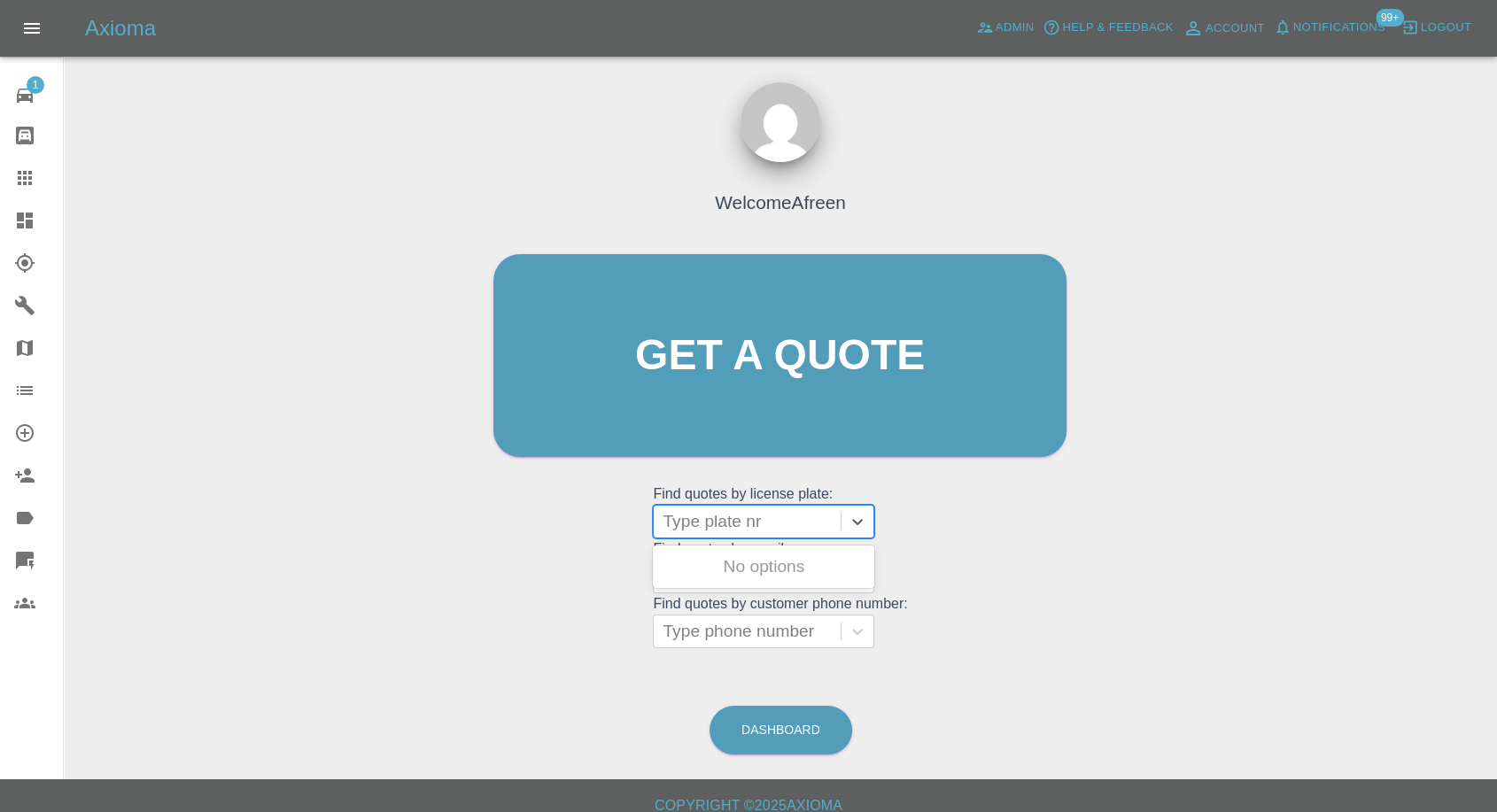
click at [759, 525] on div at bounding box center [747, 522] width 169 height 25
paste input "PEUGEOT 208"
type input "PEUGEOT 208"
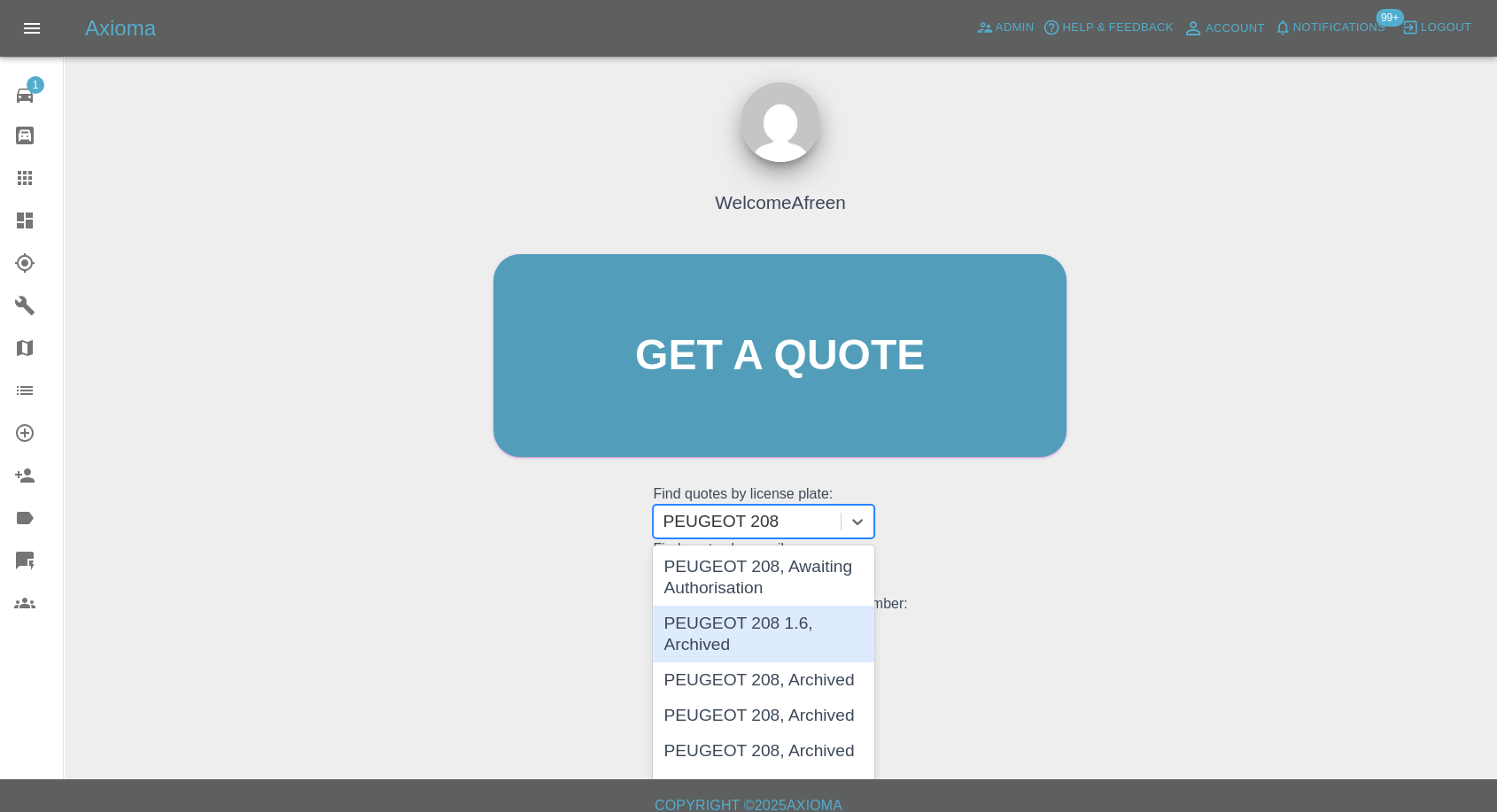
click at [759, 624] on div "PEUGEOT 208 1.6, Archived" at bounding box center [764, 634] width 221 height 57
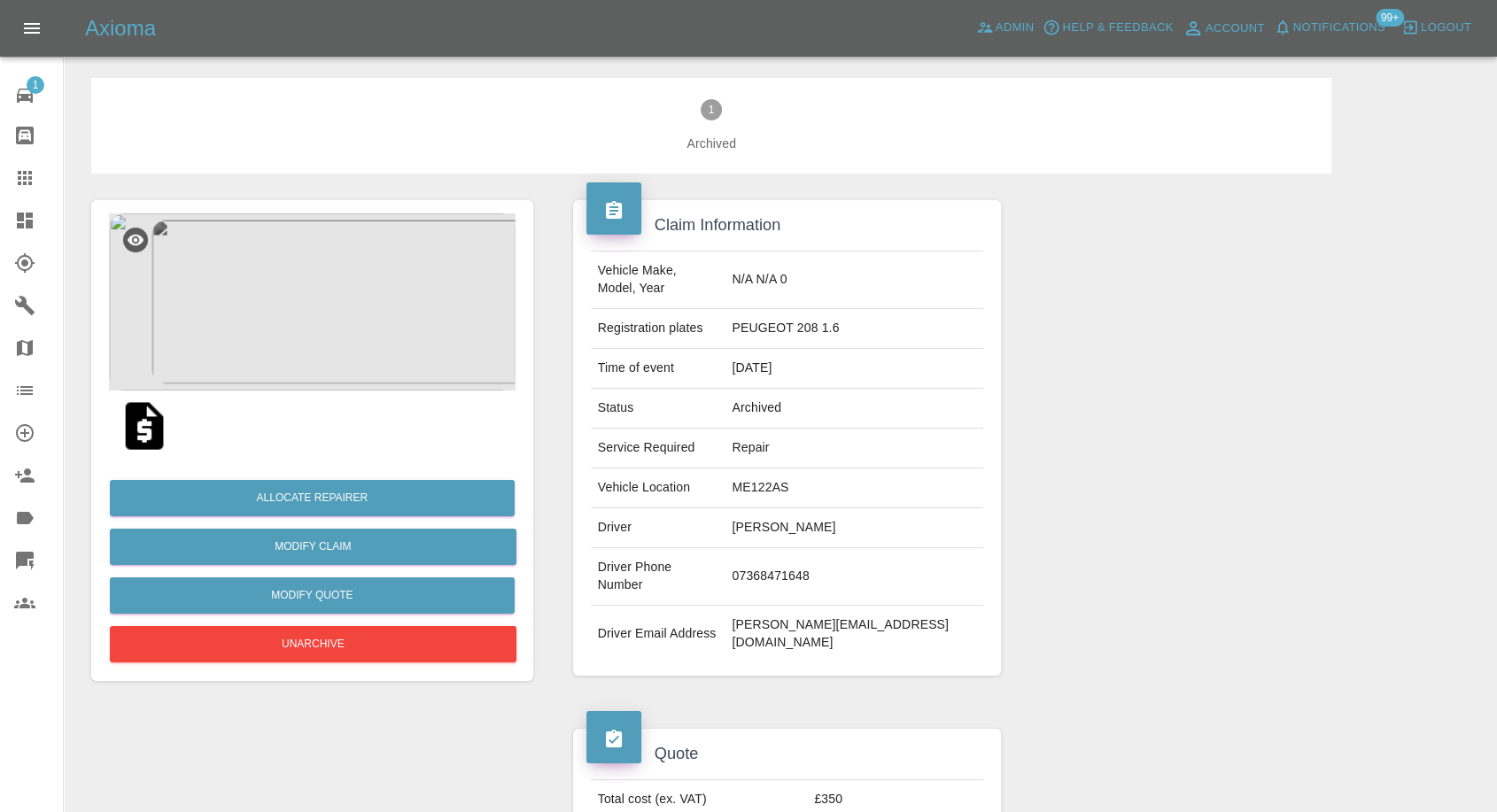
drag, startPoint x: 33, startPoint y: 177, endPoint x: 51, endPoint y: 196, distance: 26.2
click at [33, 177] on icon at bounding box center [25, 178] width 21 height 21
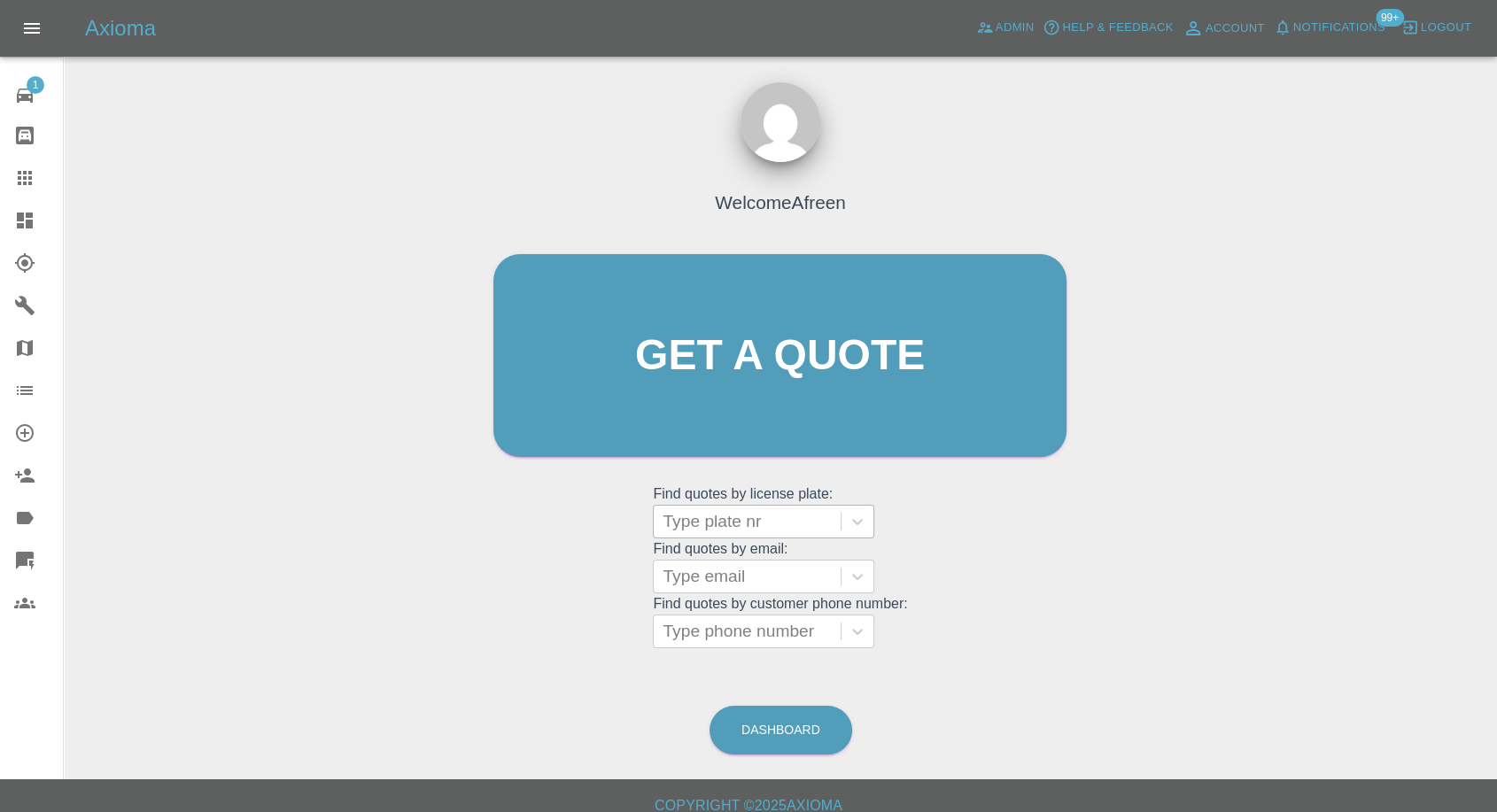
click at [732, 512] on div at bounding box center [747, 522] width 169 height 25
paste input "PEUGEOT 208"
type input "PEUGEOT 208"
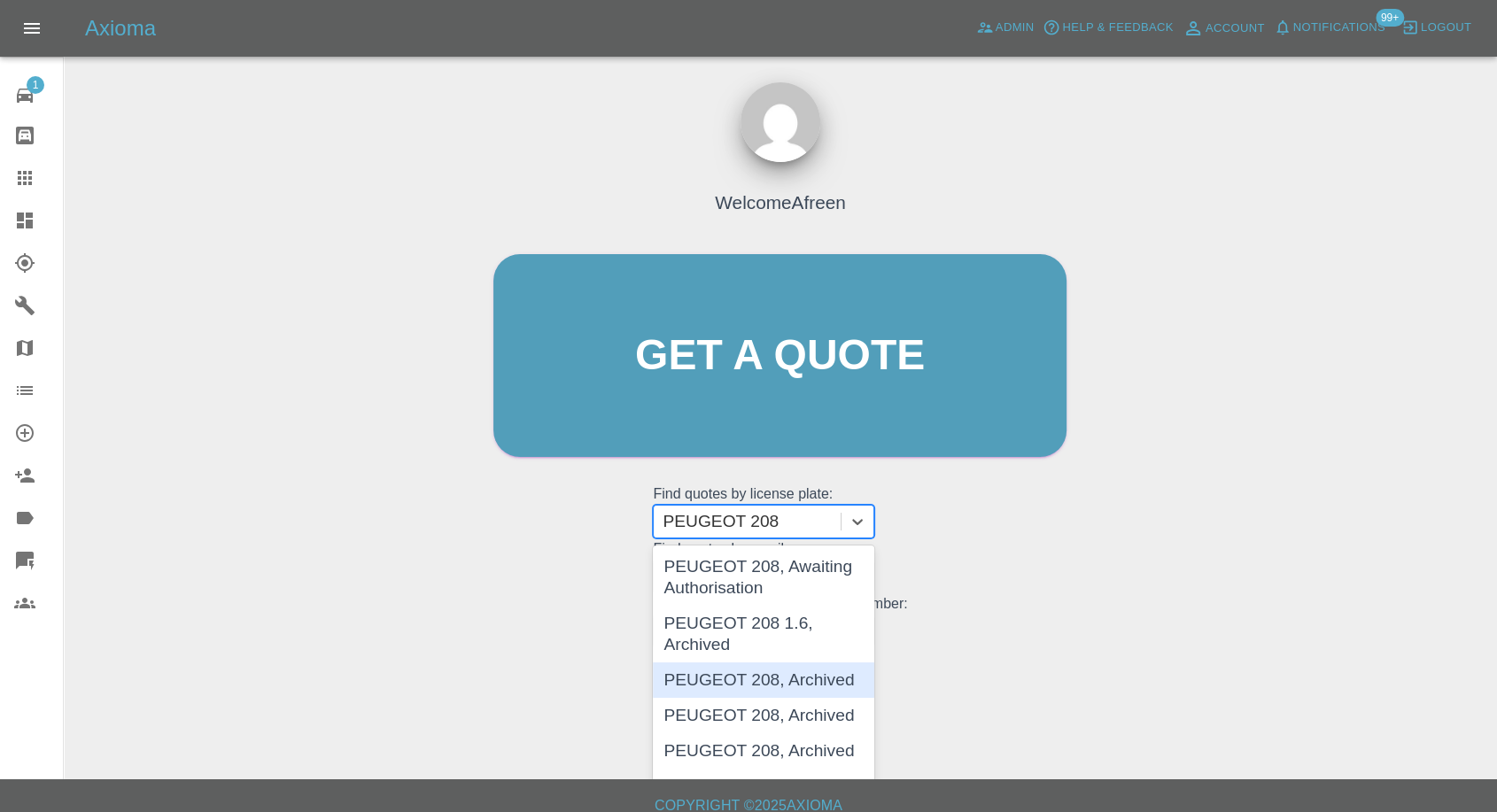
click at [786, 687] on div "PEUGEOT 208, Archived" at bounding box center [764, 680] width 221 height 35
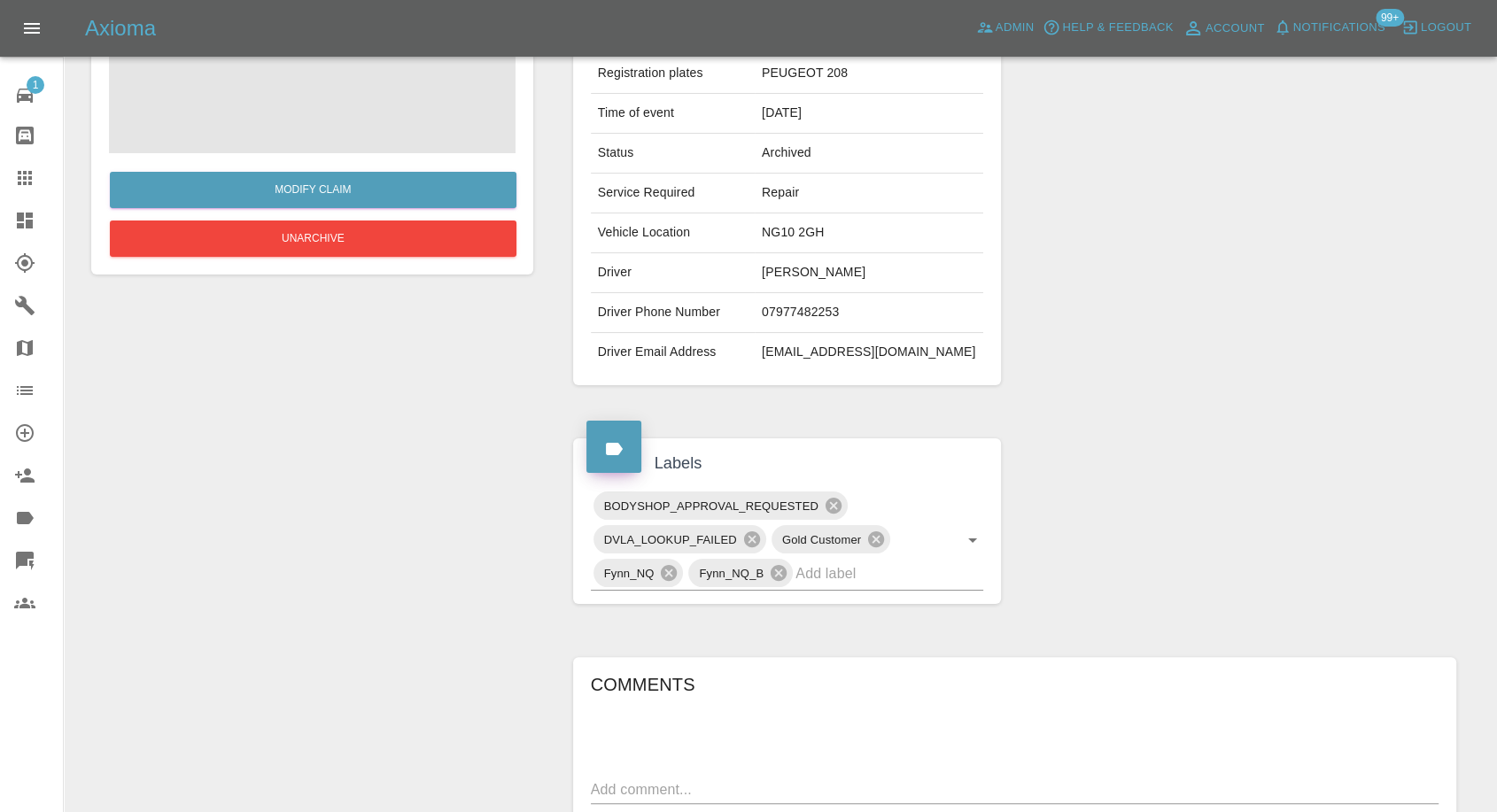
scroll to position [197, 0]
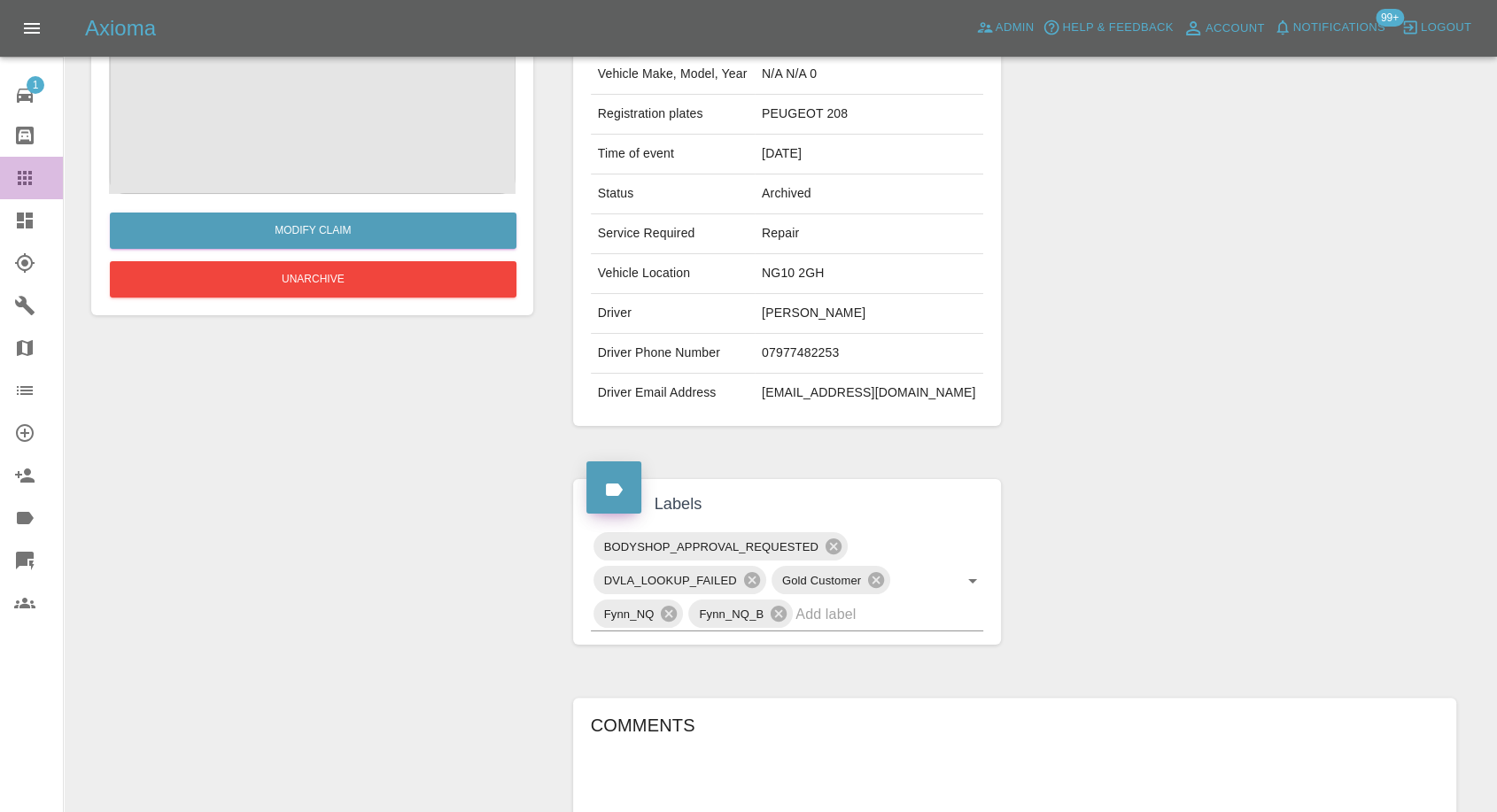
click at [27, 175] on icon at bounding box center [25, 178] width 21 height 21
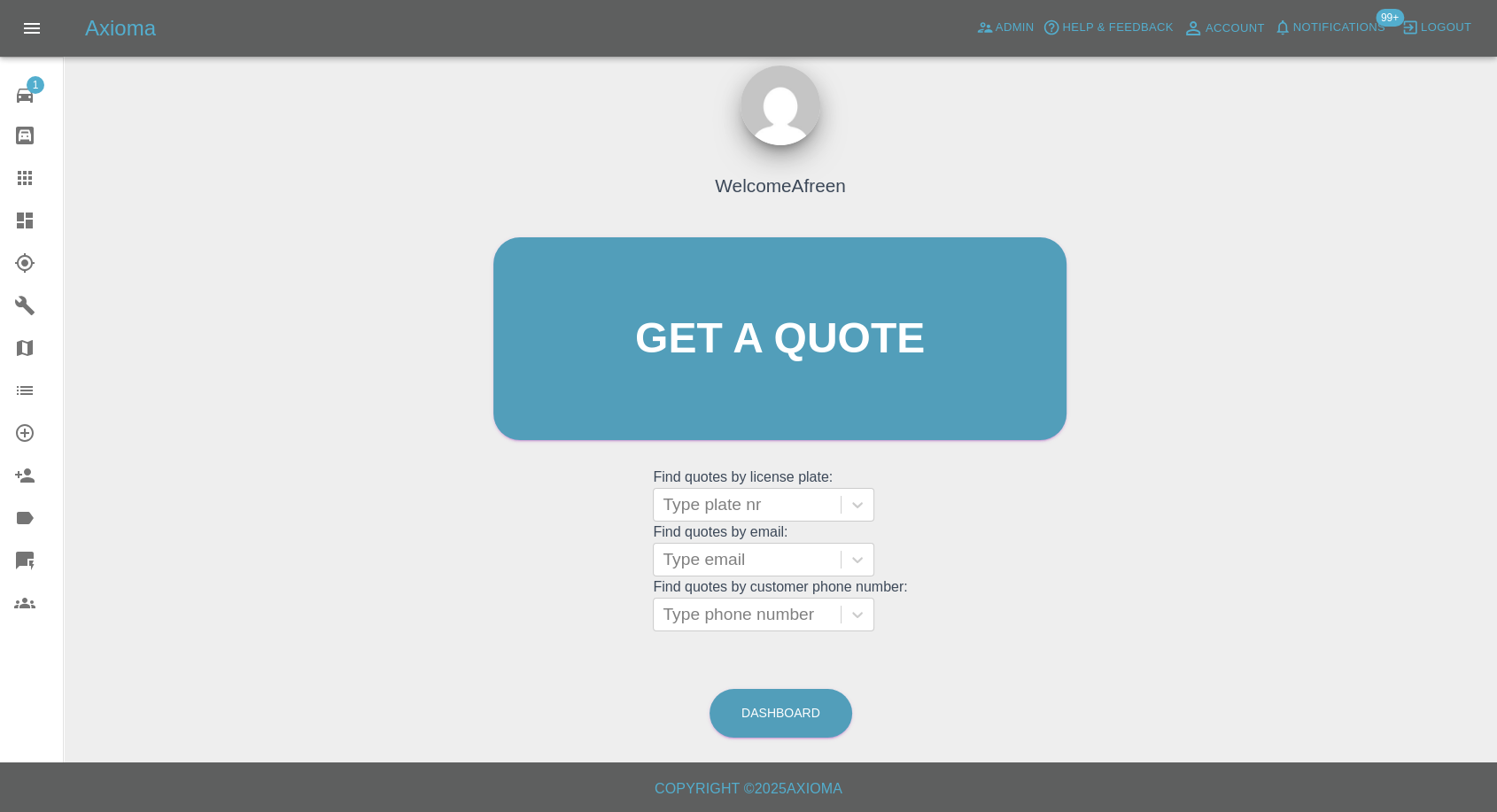
scroll to position [16, 0]
click at [754, 505] on div at bounding box center [747, 506] width 169 height 25
paste input "PEUGEOT 208"
type input "PEUGEOT 208"
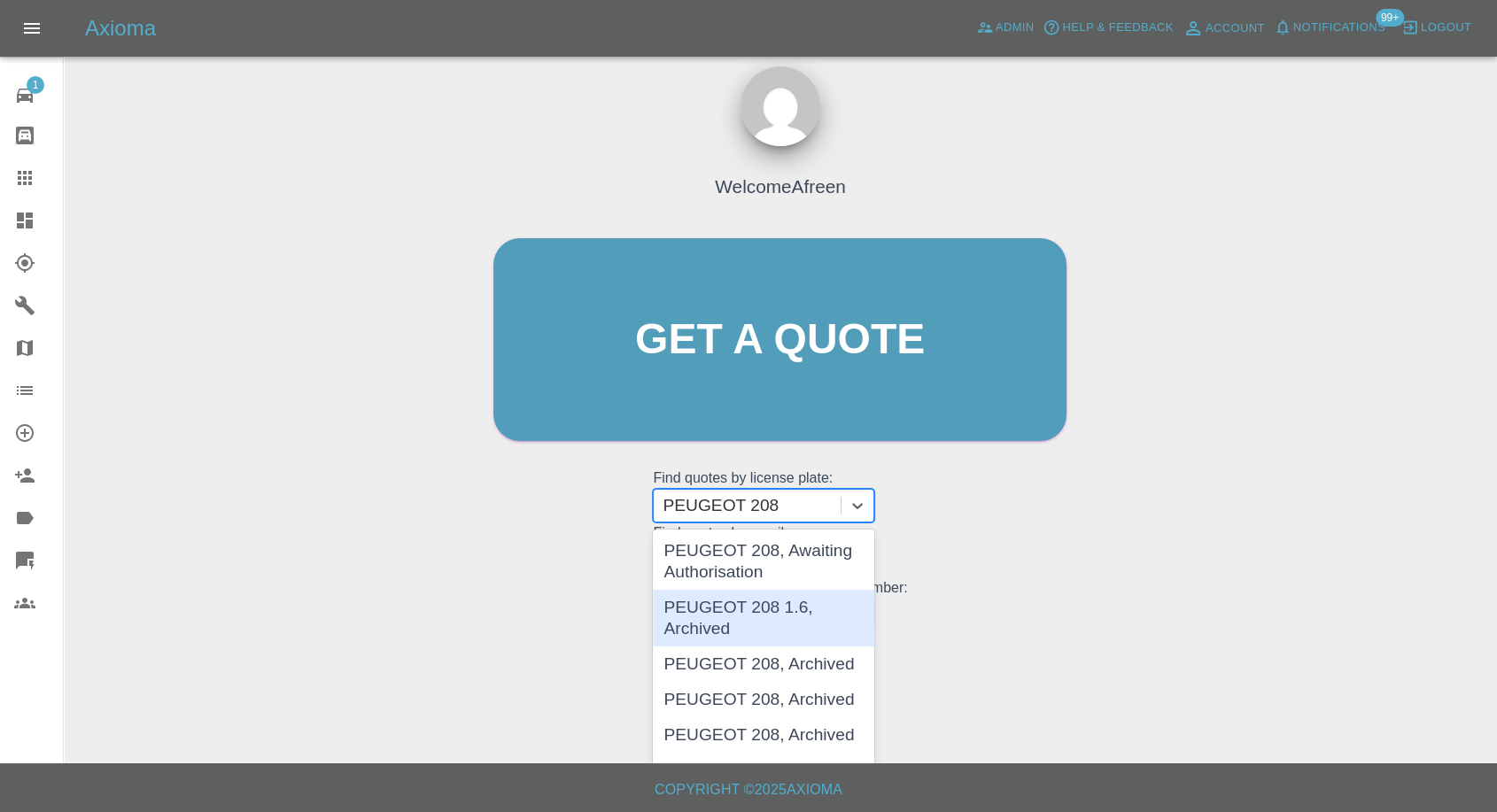
scroll to position [98, 0]
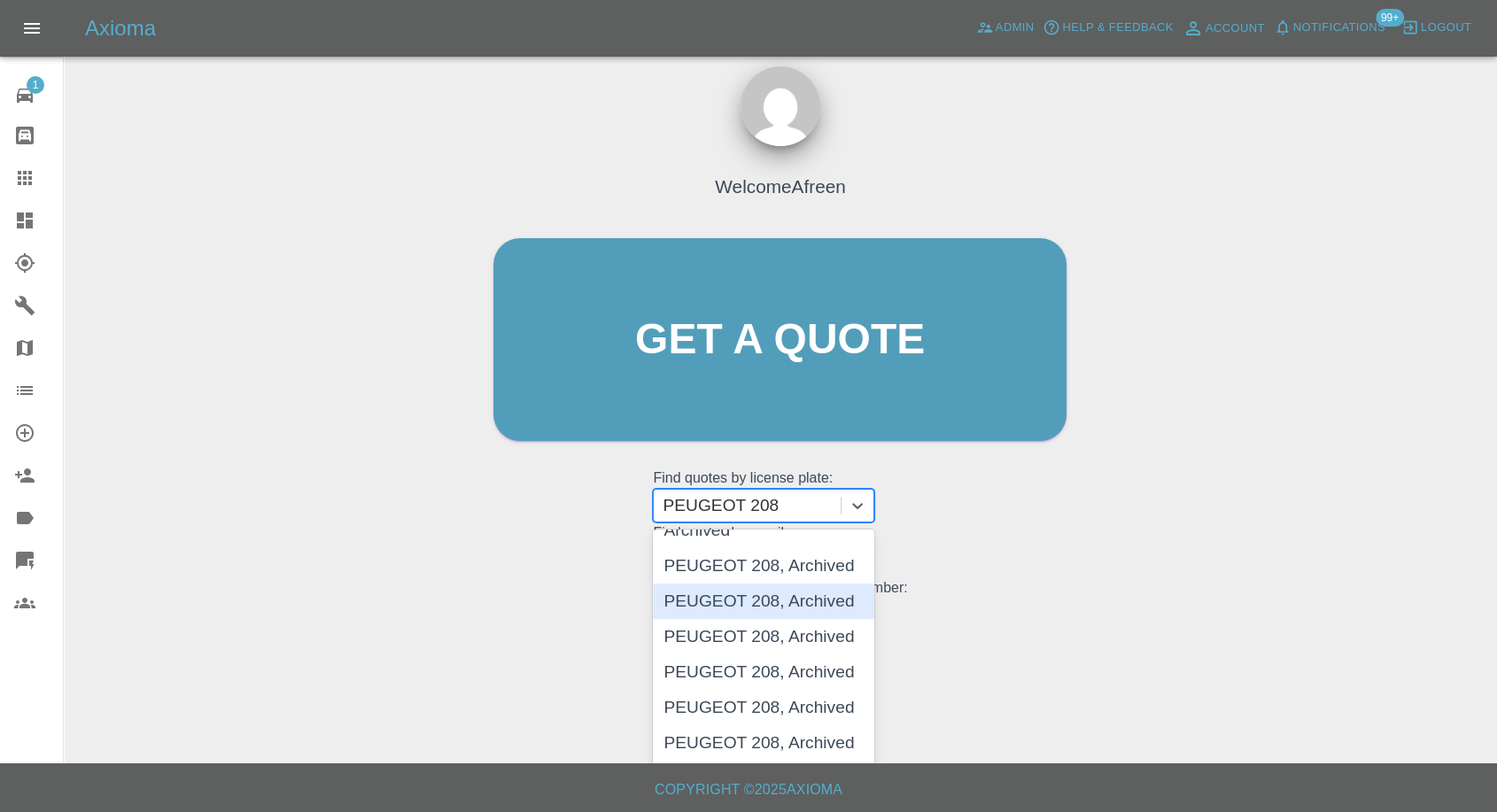
click at [785, 598] on div "PEUGEOT 208, Archived" at bounding box center [764, 600] width 221 height 35
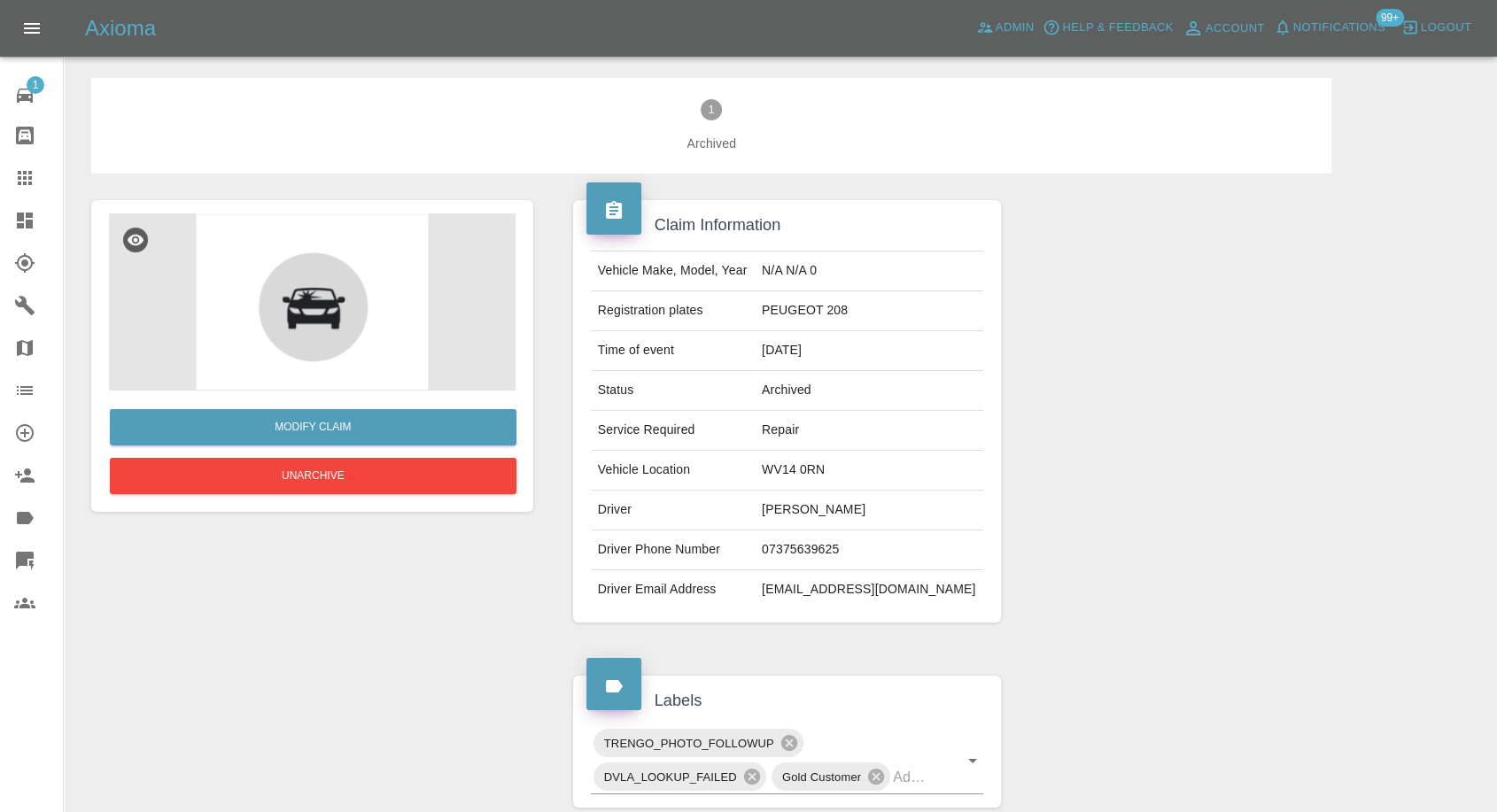
click at [34, 178] on icon at bounding box center [25, 178] width 21 height 21
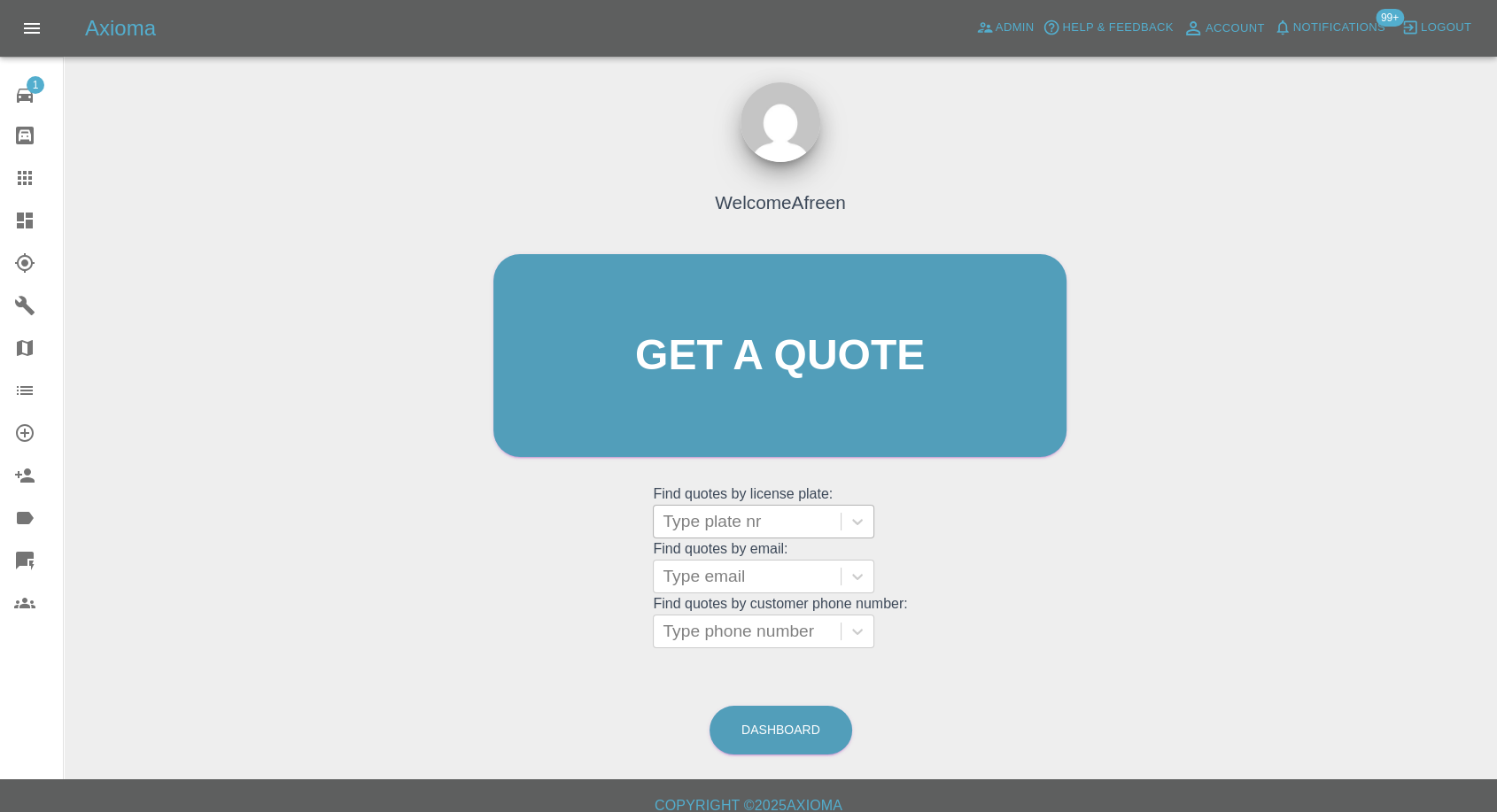
click at [764, 514] on div at bounding box center [747, 522] width 169 height 25
paste input "PEUGEOT 208"
type input "PEUGEOT 208"
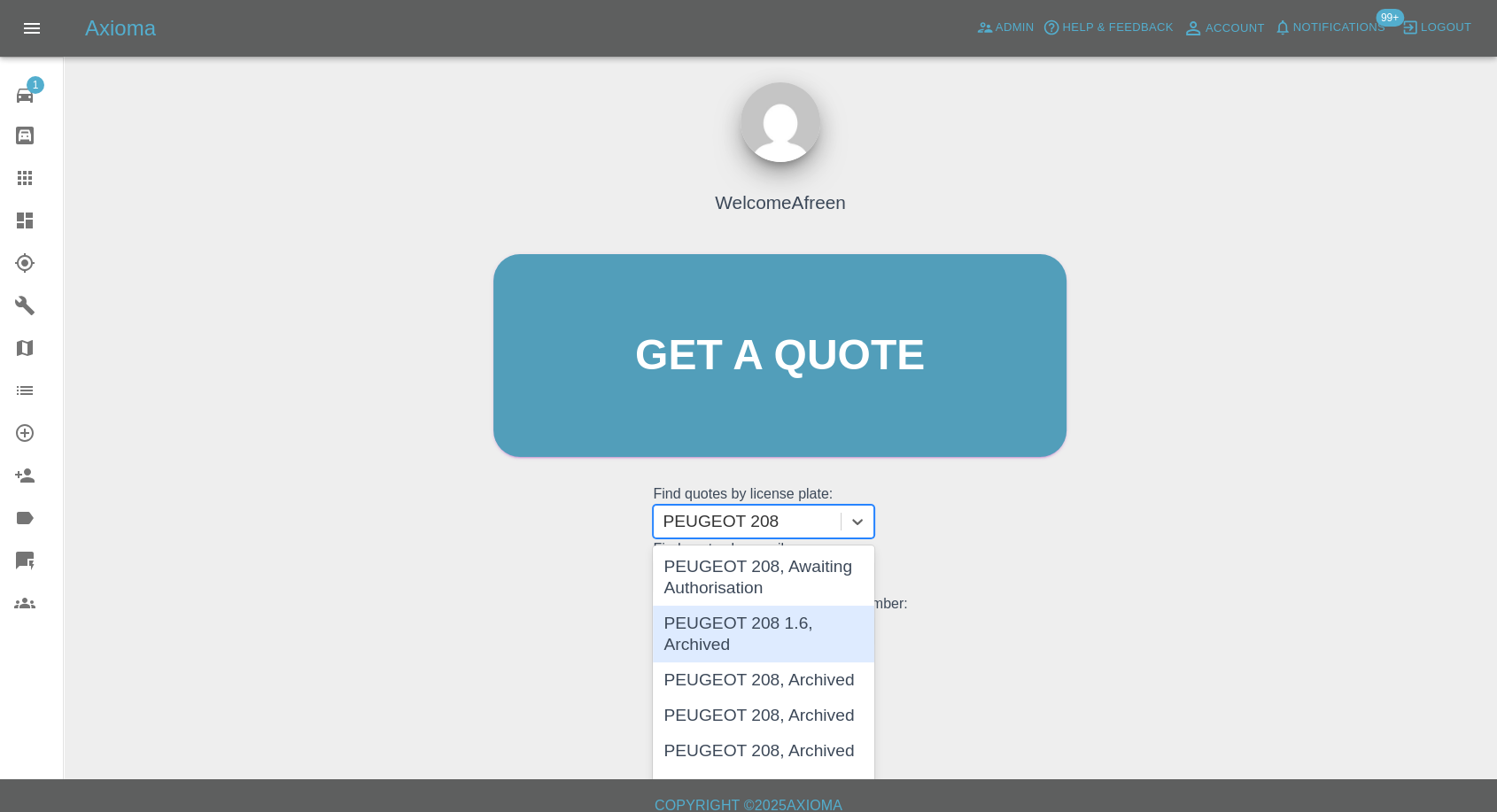
scroll to position [98, 0]
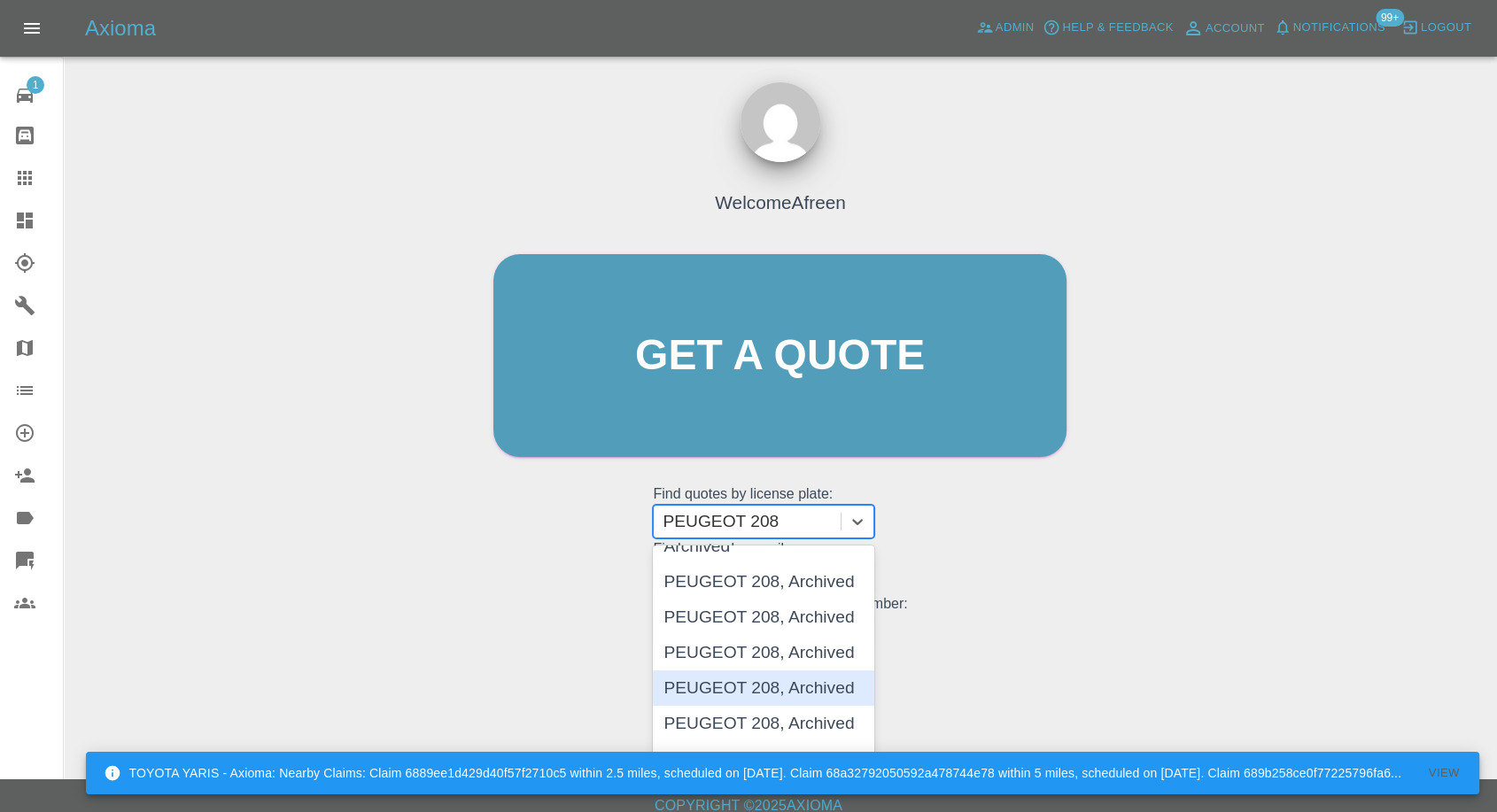
click at [766, 682] on div "PEUGEOT 208, Archived" at bounding box center [764, 687] width 221 height 35
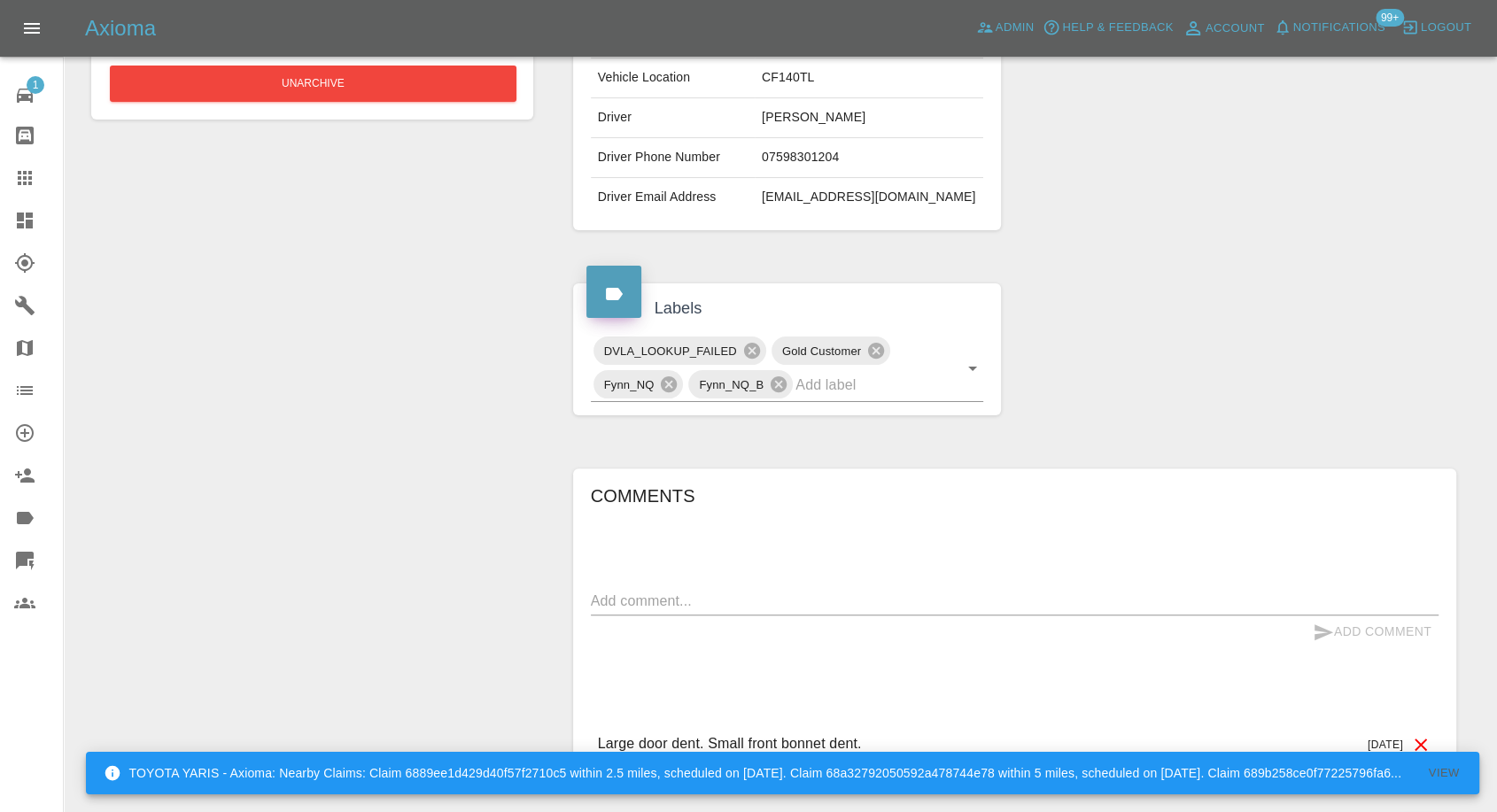
scroll to position [393, 0]
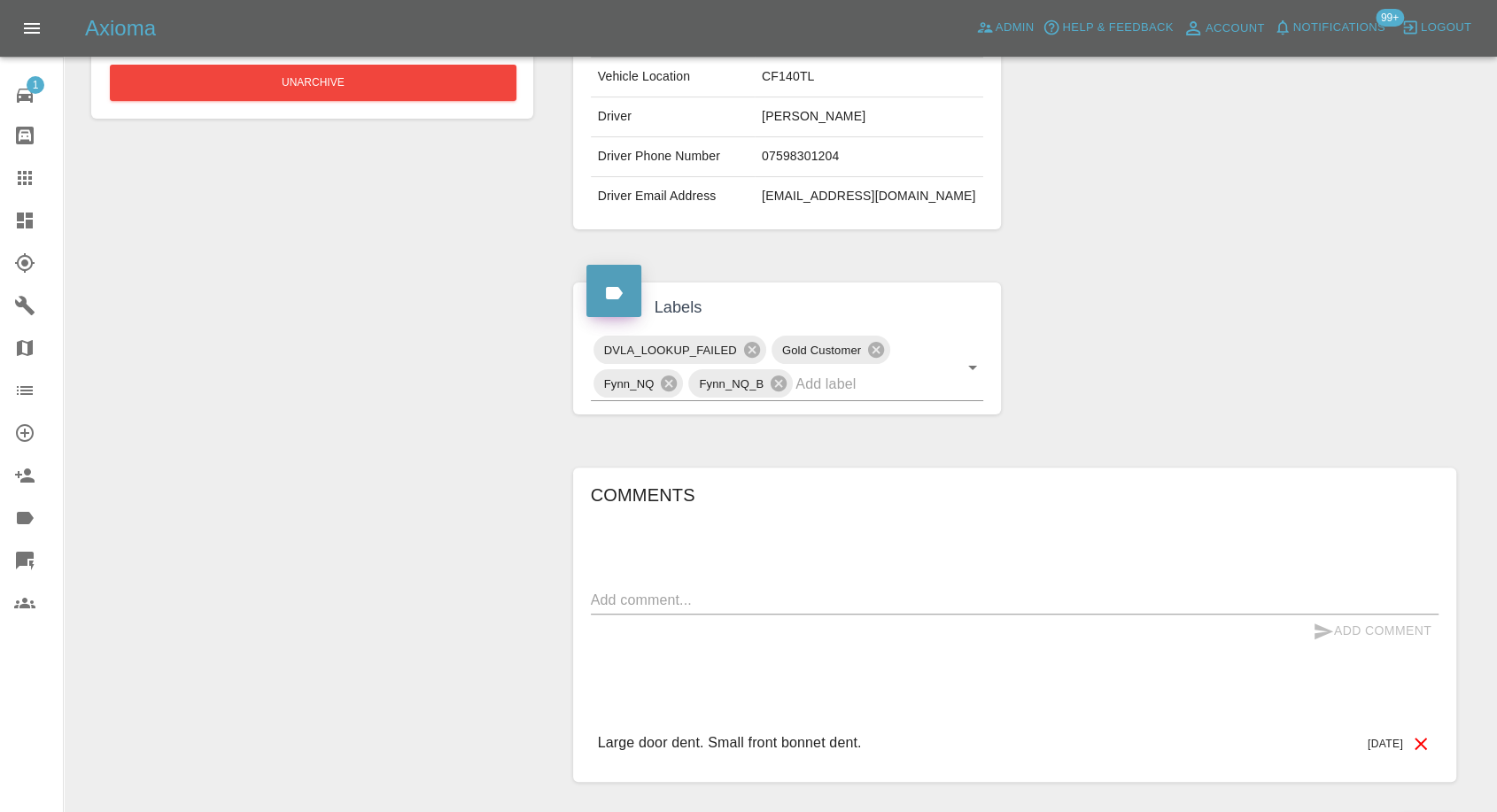
click at [21, 160] on link "Claims" at bounding box center [31, 178] width 63 height 43
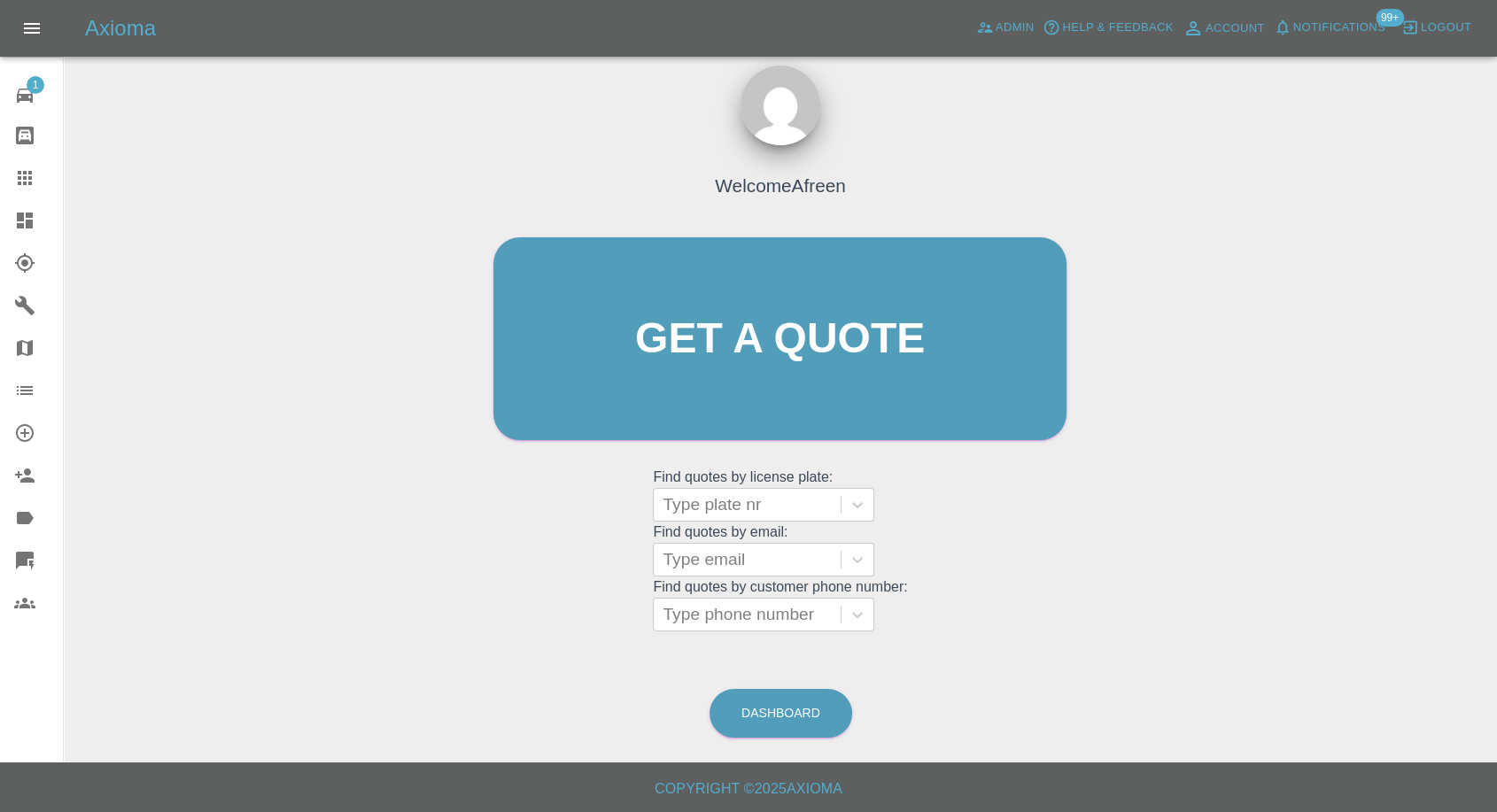
scroll to position [16, 0]
click at [772, 493] on div at bounding box center [747, 506] width 169 height 25
paste input "PEUGEOT 208"
type input "PEUGEOT 208"
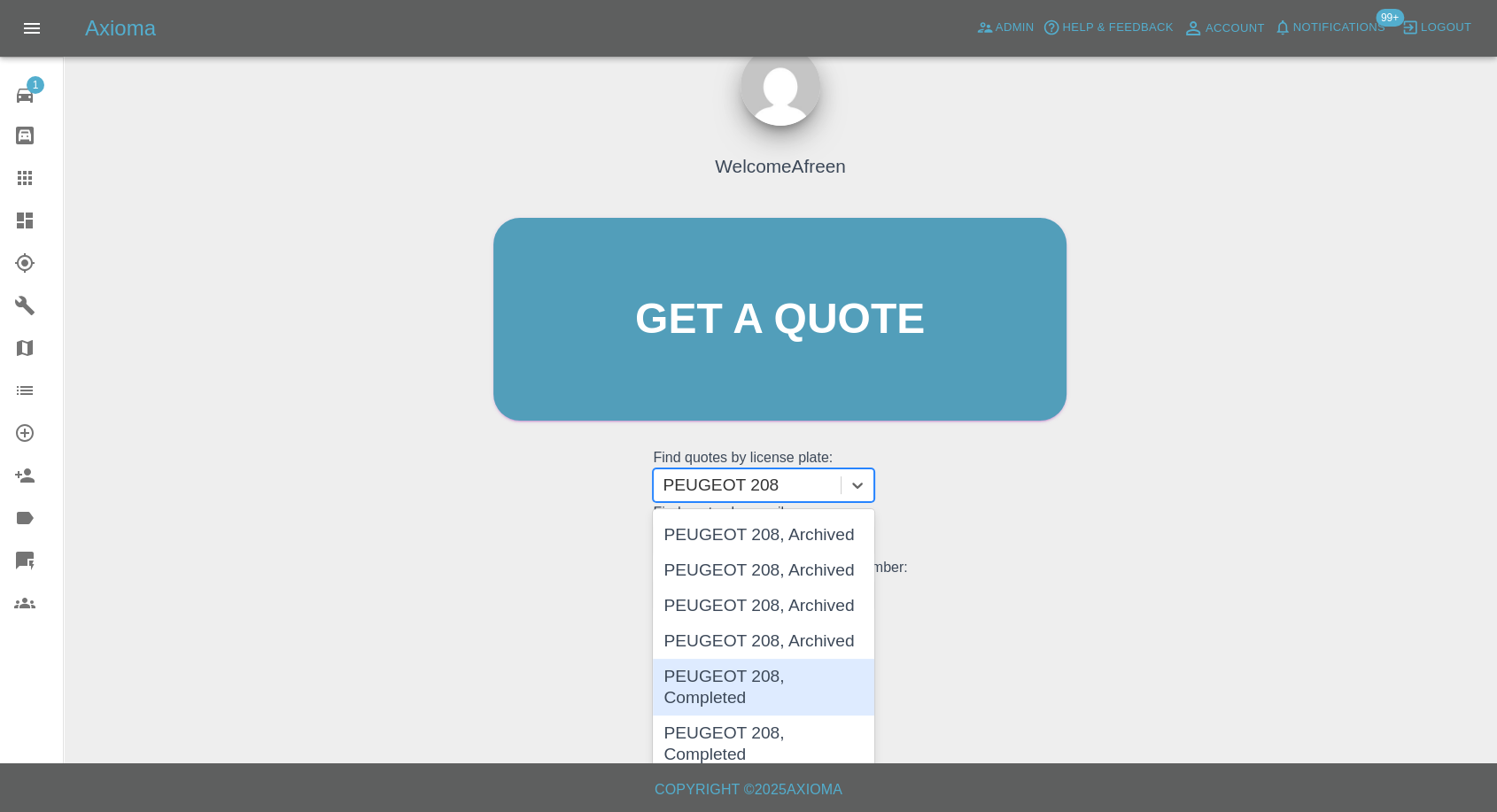
scroll to position [31, 0]
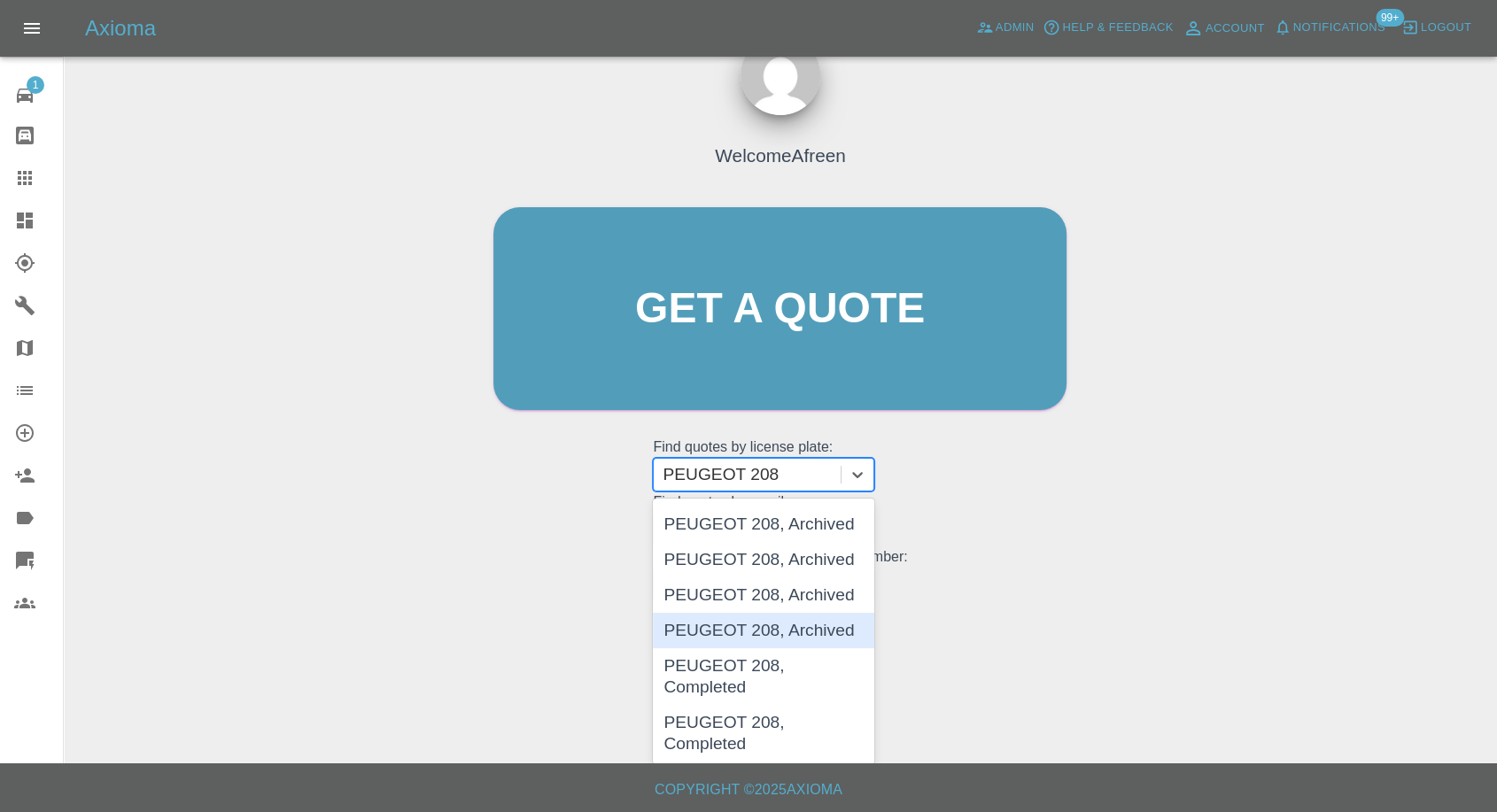
click at [792, 632] on div "PEUGEOT 208, Archived" at bounding box center [764, 630] width 221 height 35
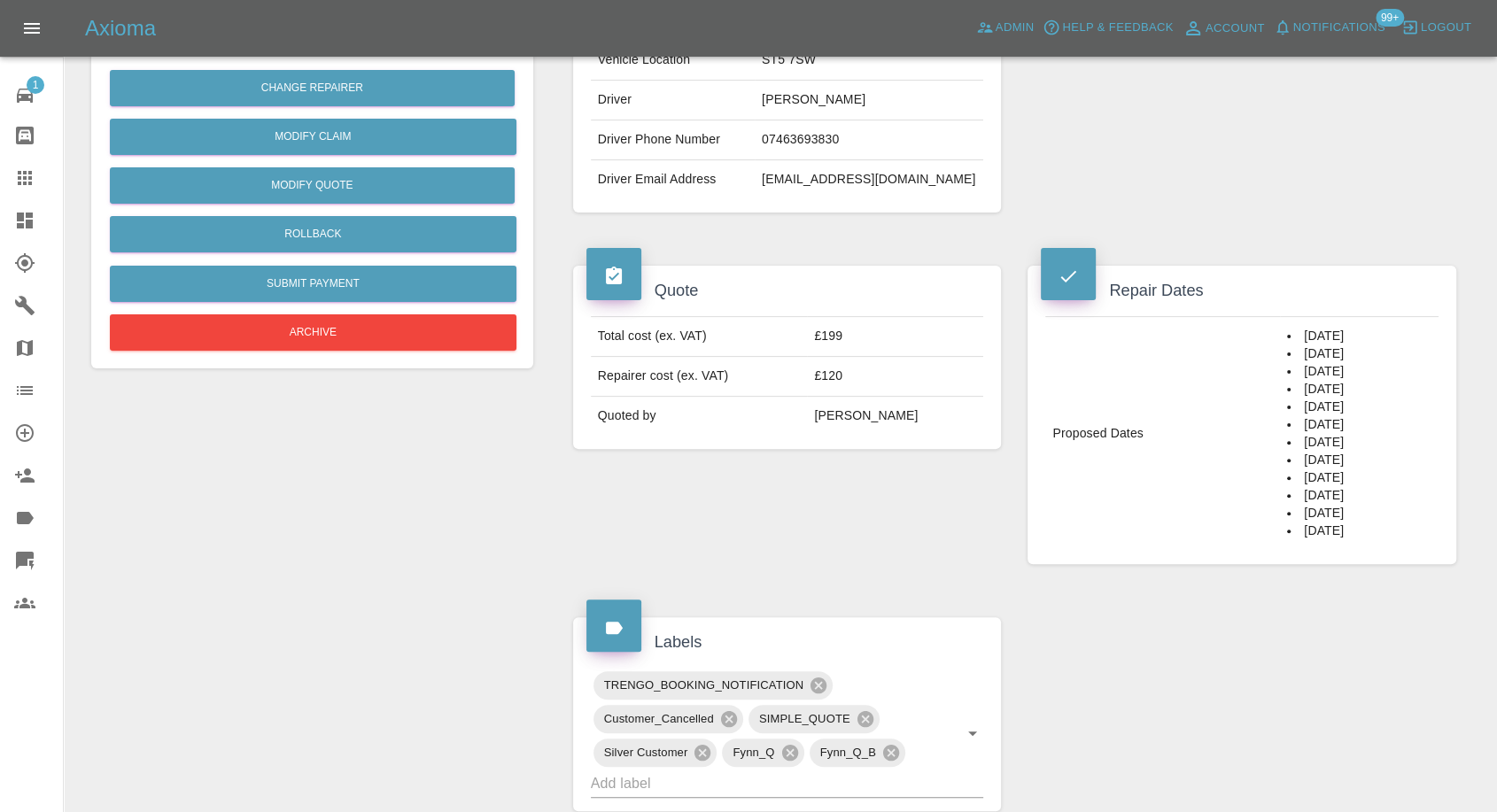
scroll to position [590, 0]
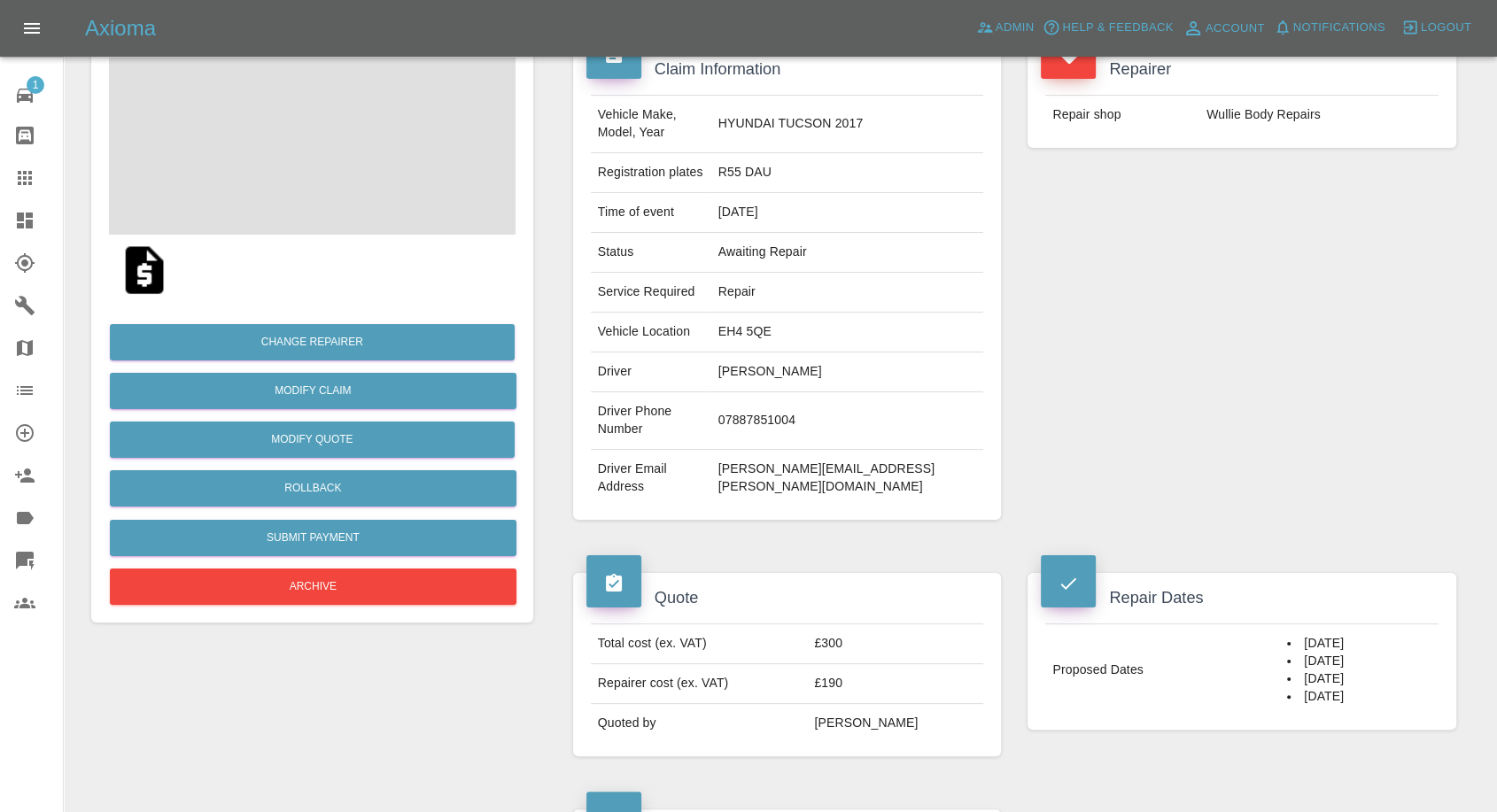
scroll to position [492, 0]
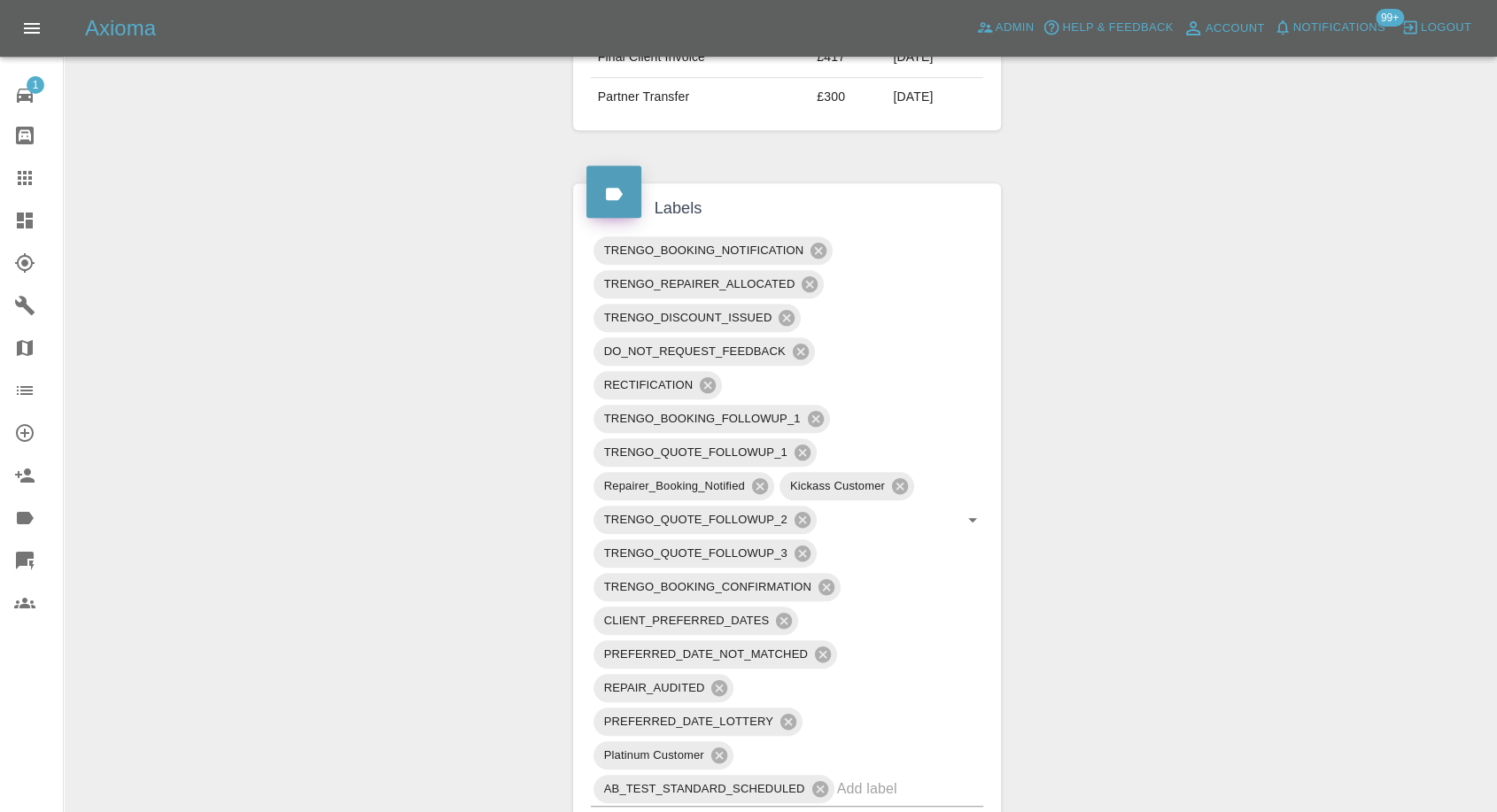
scroll to position [590, 0]
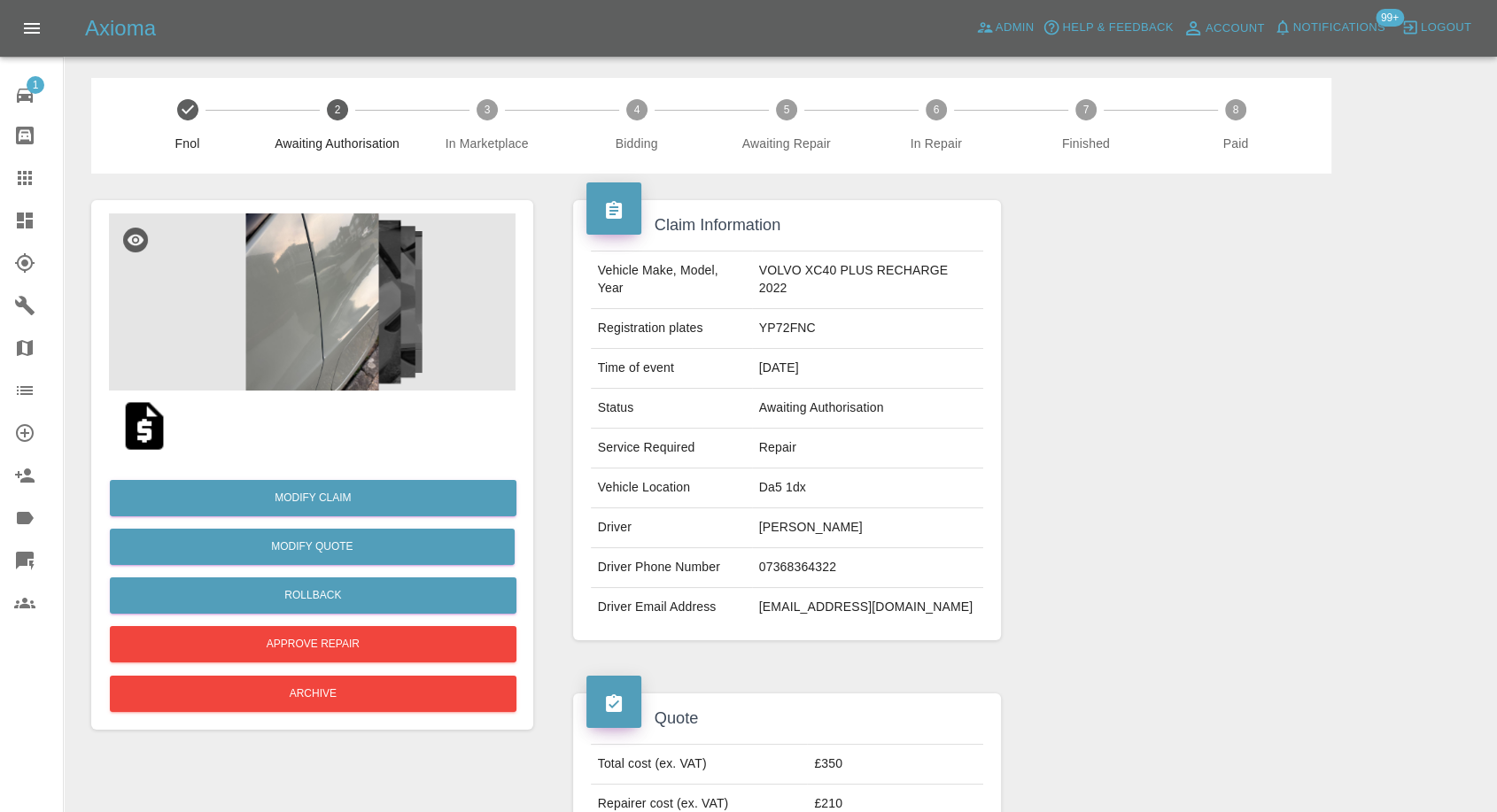
click at [253, 298] on img at bounding box center [312, 302] width 407 height 177
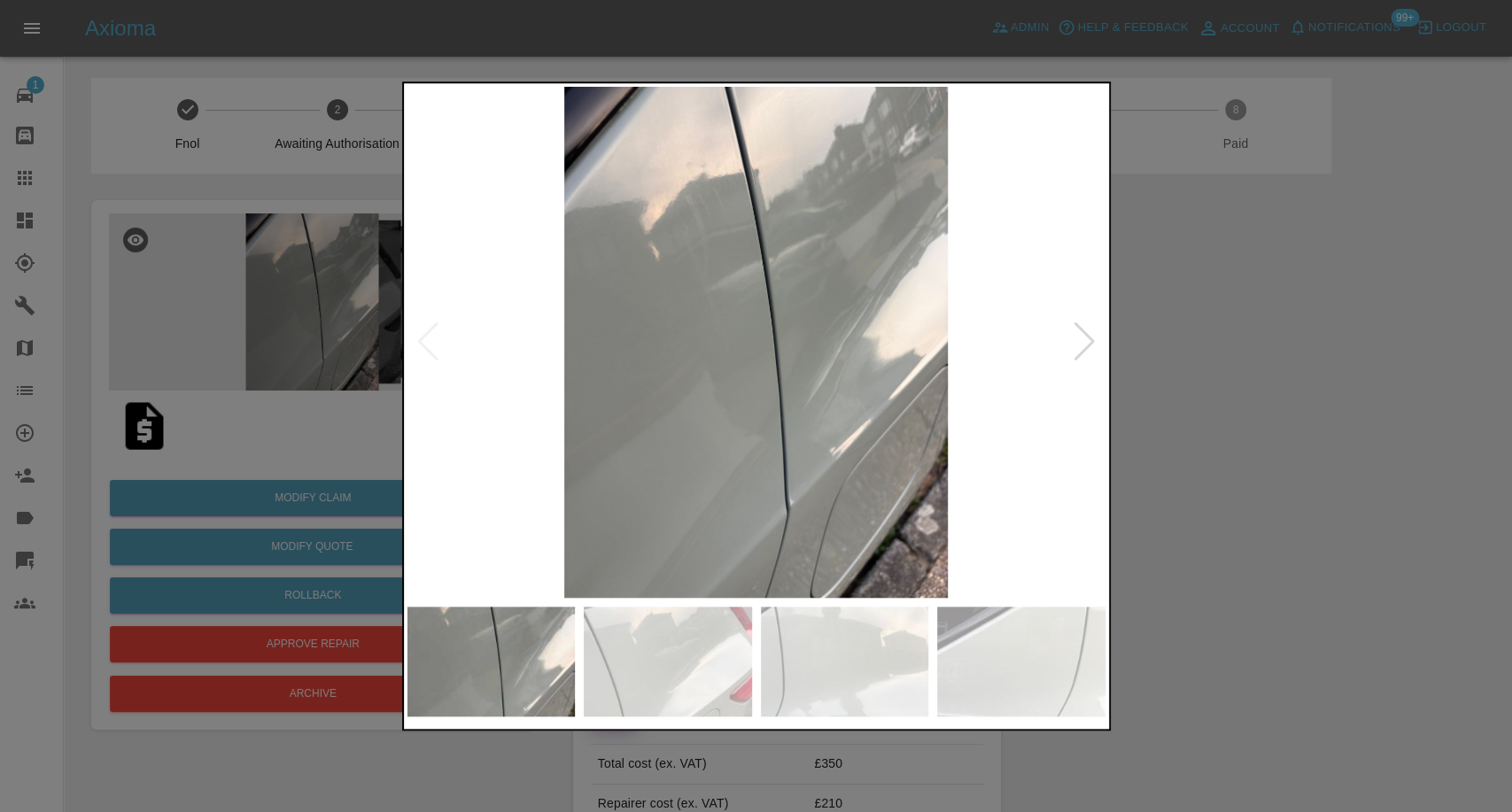
click at [644, 654] on img at bounding box center [668, 662] width 168 height 110
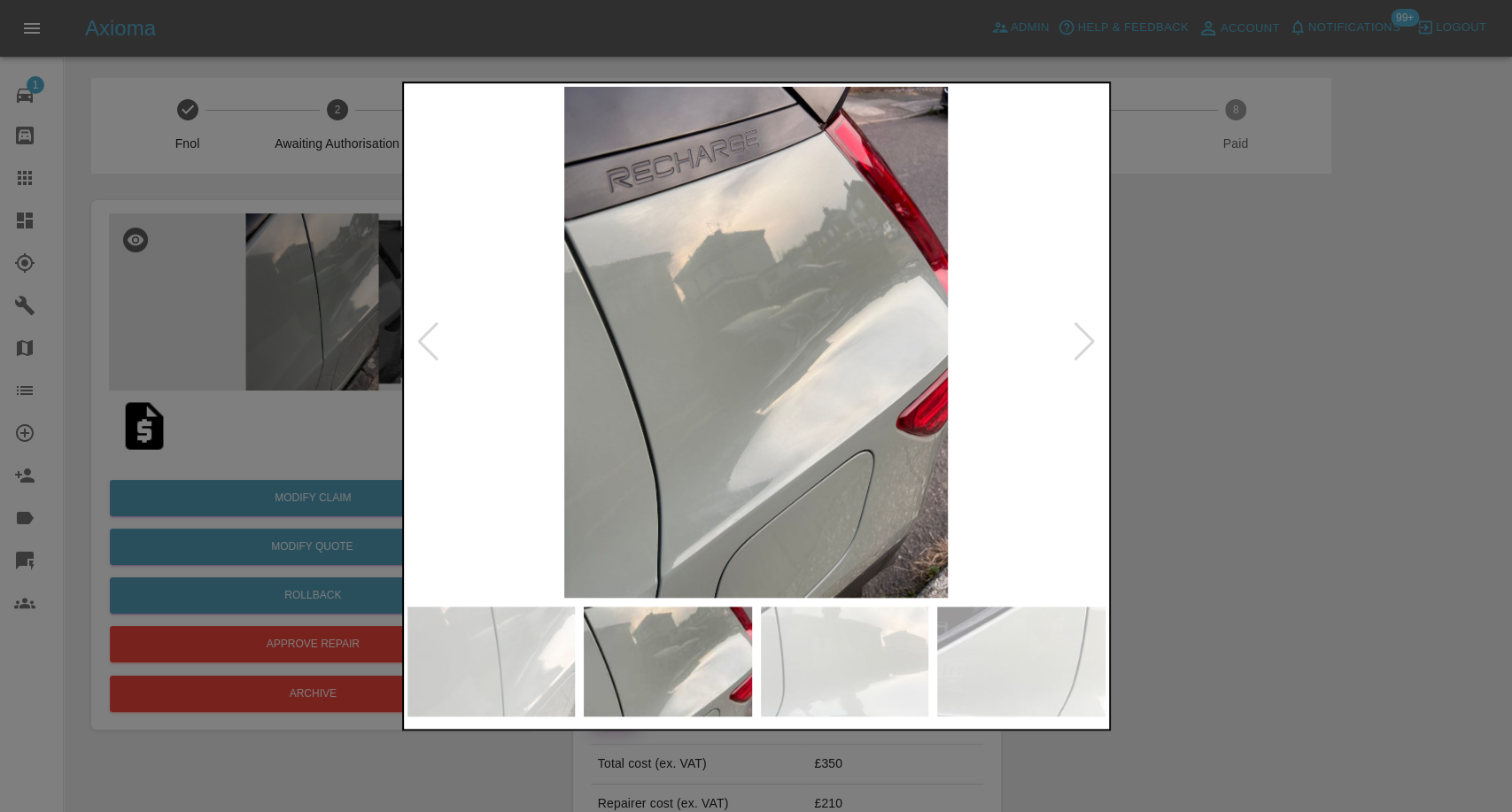
click at [878, 664] on img at bounding box center [845, 662] width 168 height 110
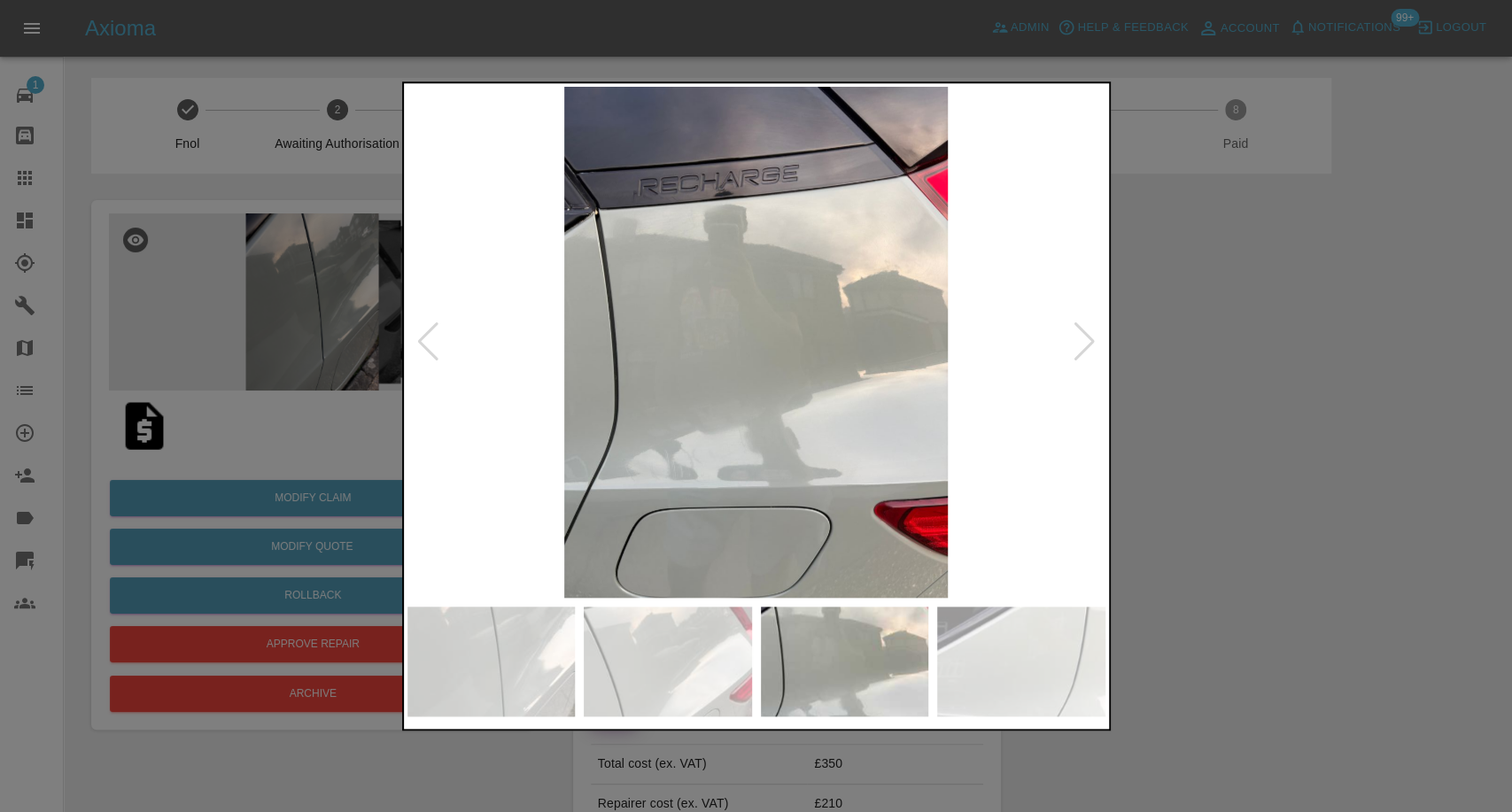
click at [1017, 652] on img at bounding box center [1021, 662] width 168 height 110
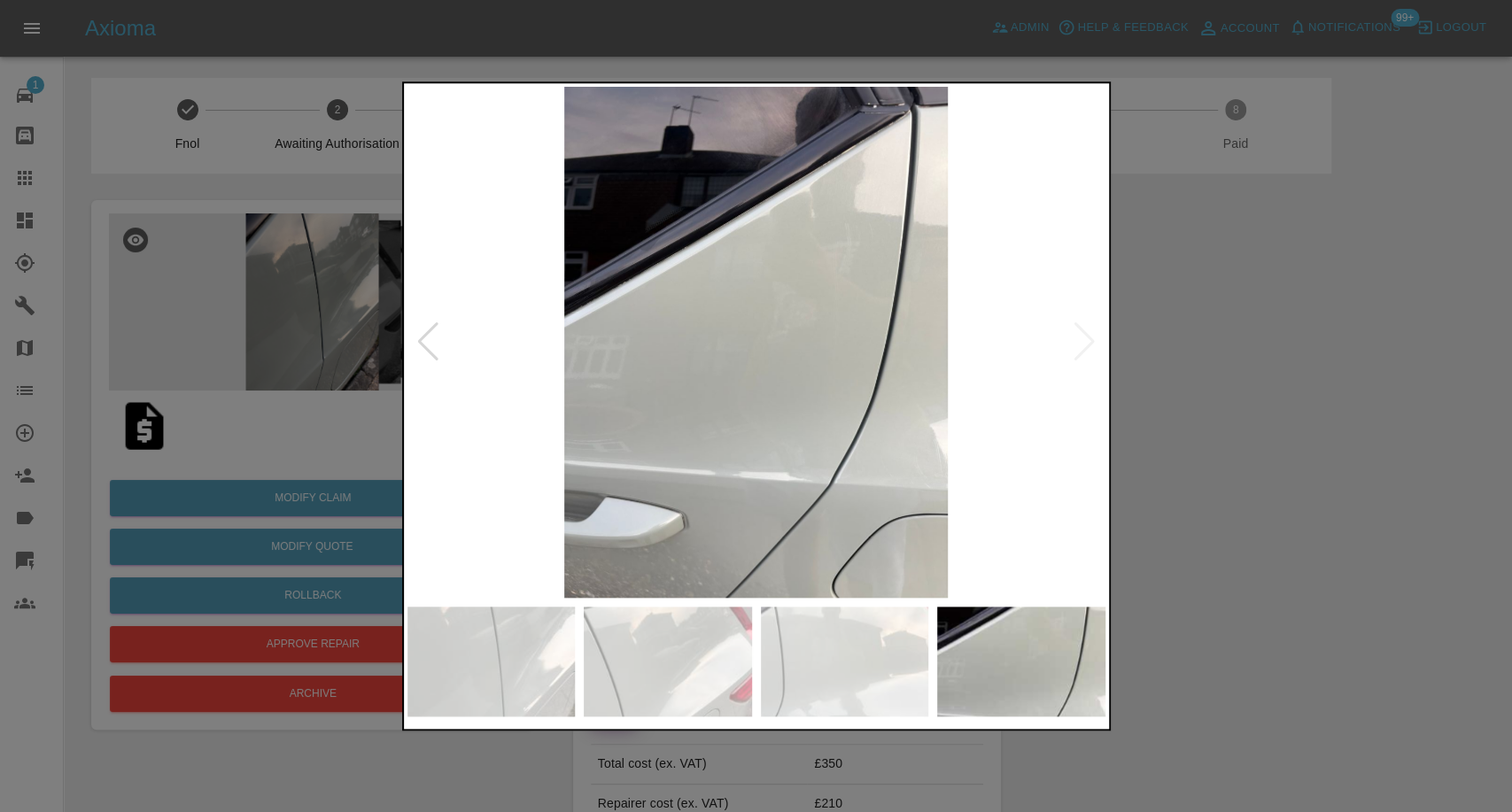
click at [1082, 357] on img at bounding box center [756, 342] width 698 height 511
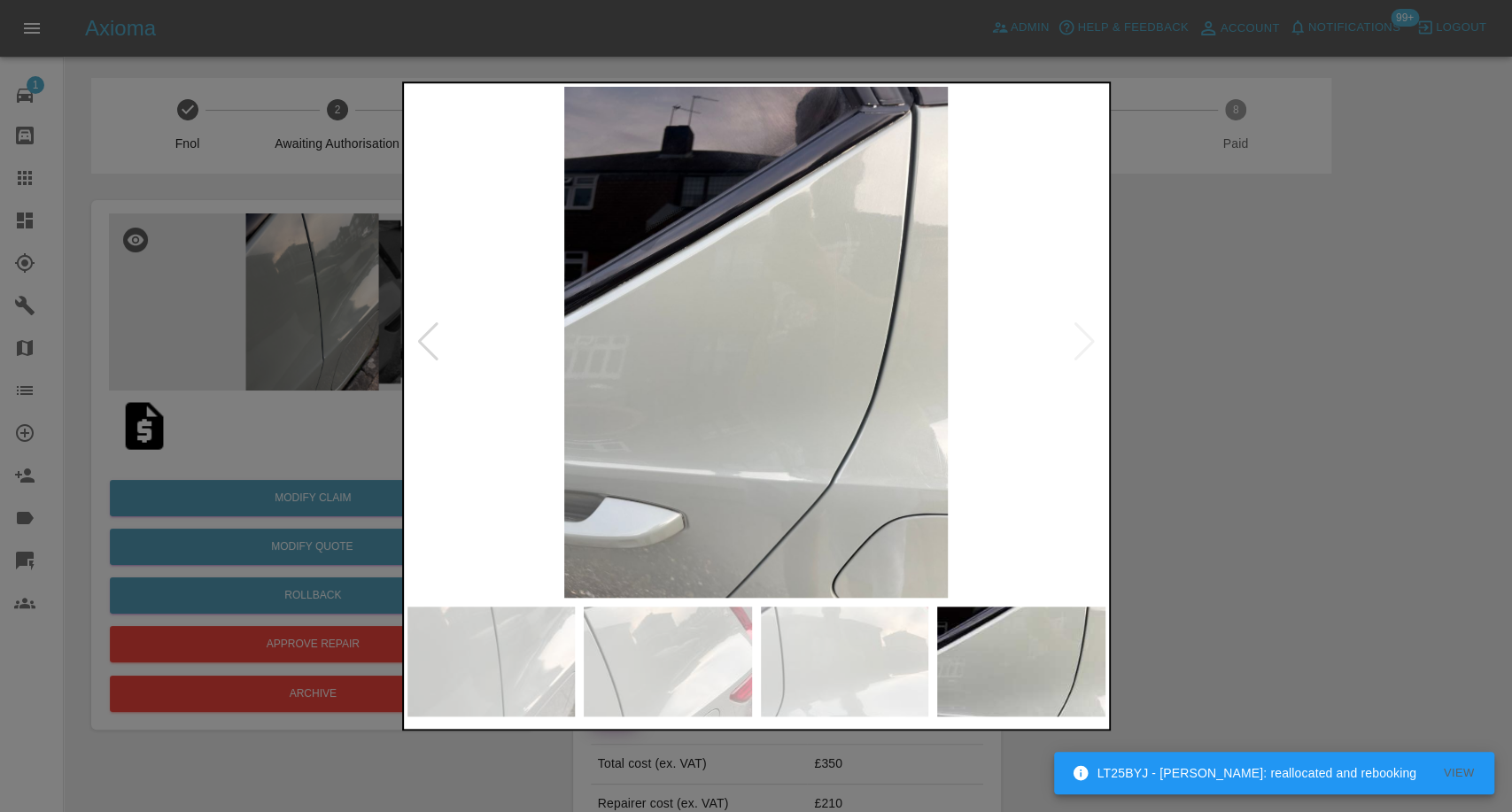
click at [624, 651] on img at bounding box center [668, 662] width 168 height 110
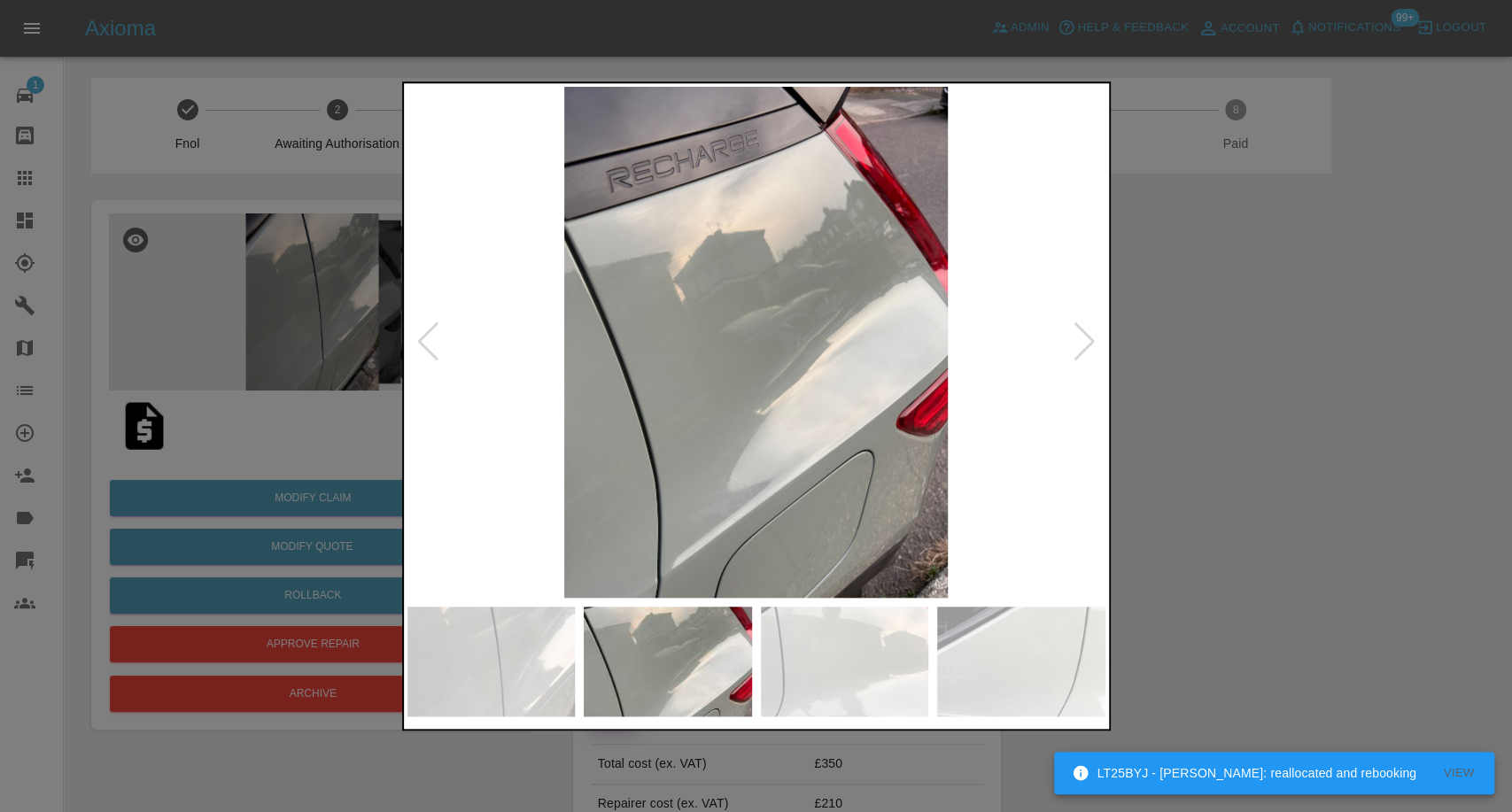
drag, startPoint x: 1318, startPoint y: 590, endPoint x: 1264, endPoint y: 551, distance: 66.6
click at [1316, 585] on div at bounding box center [756, 406] width 1512 height 812
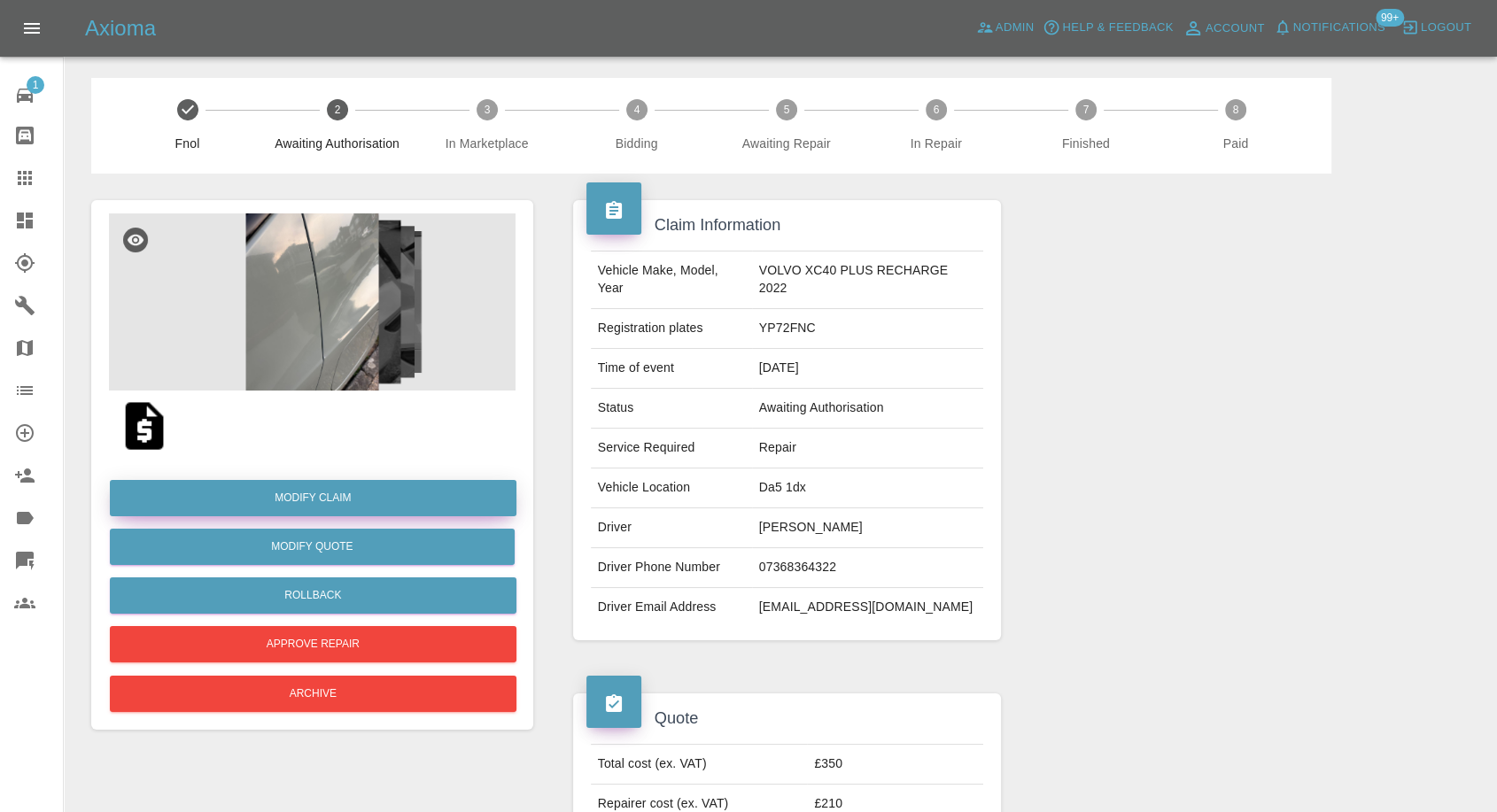
drag, startPoint x: 289, startPoint y: 498, endPoint x: 673, endPoint y: 546, distance: 387.0
click at [288, 498] on link "Modify Claim" at bounding box center [313, 498] width 407 height 36
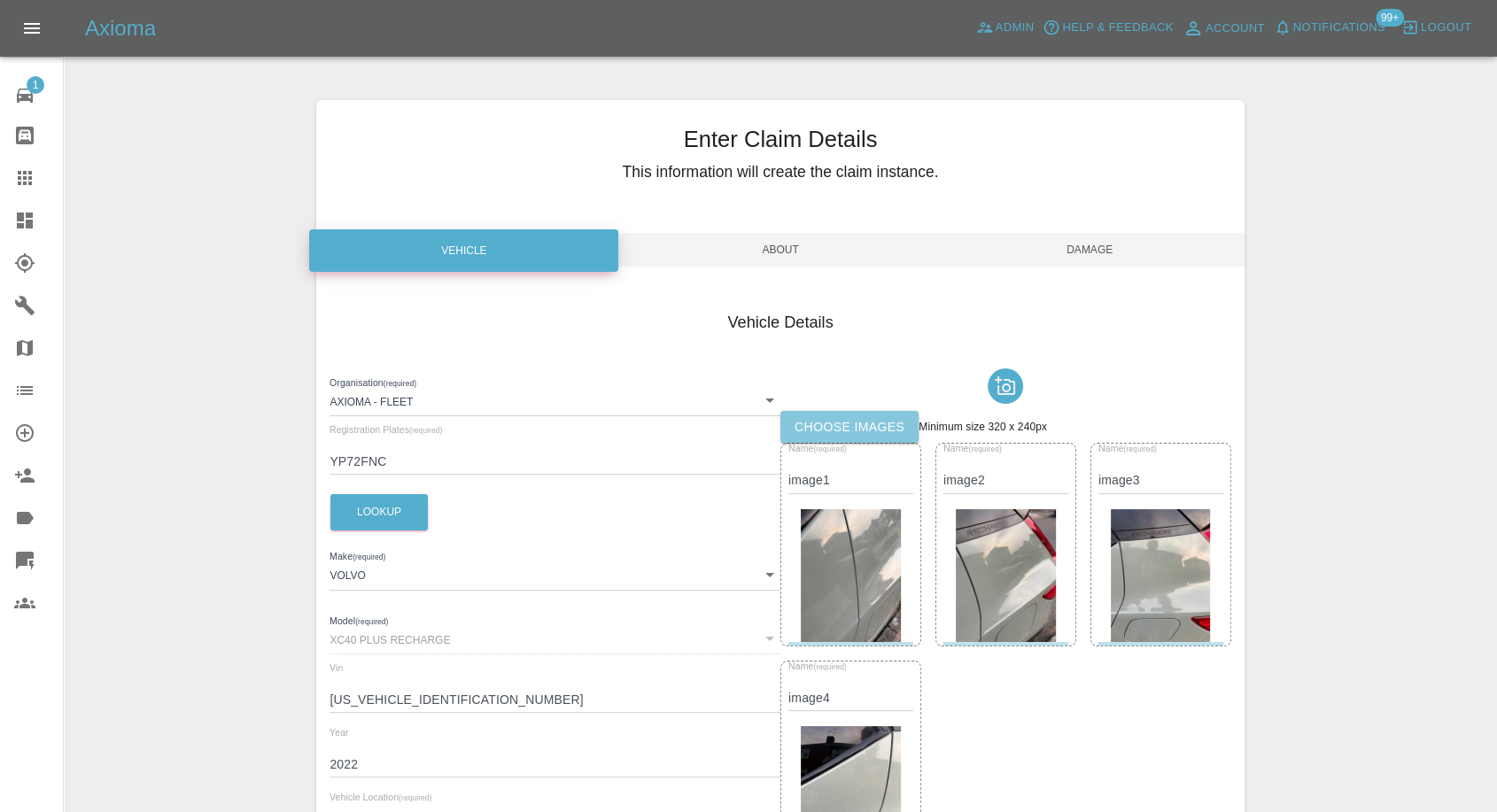
click at [843, 413] on label "Choose images" at bounding box center [849, 427] width 138 height 33
click at [0, 0] on input "Choose images" at bounding box center [0, 0] width 0 height 0
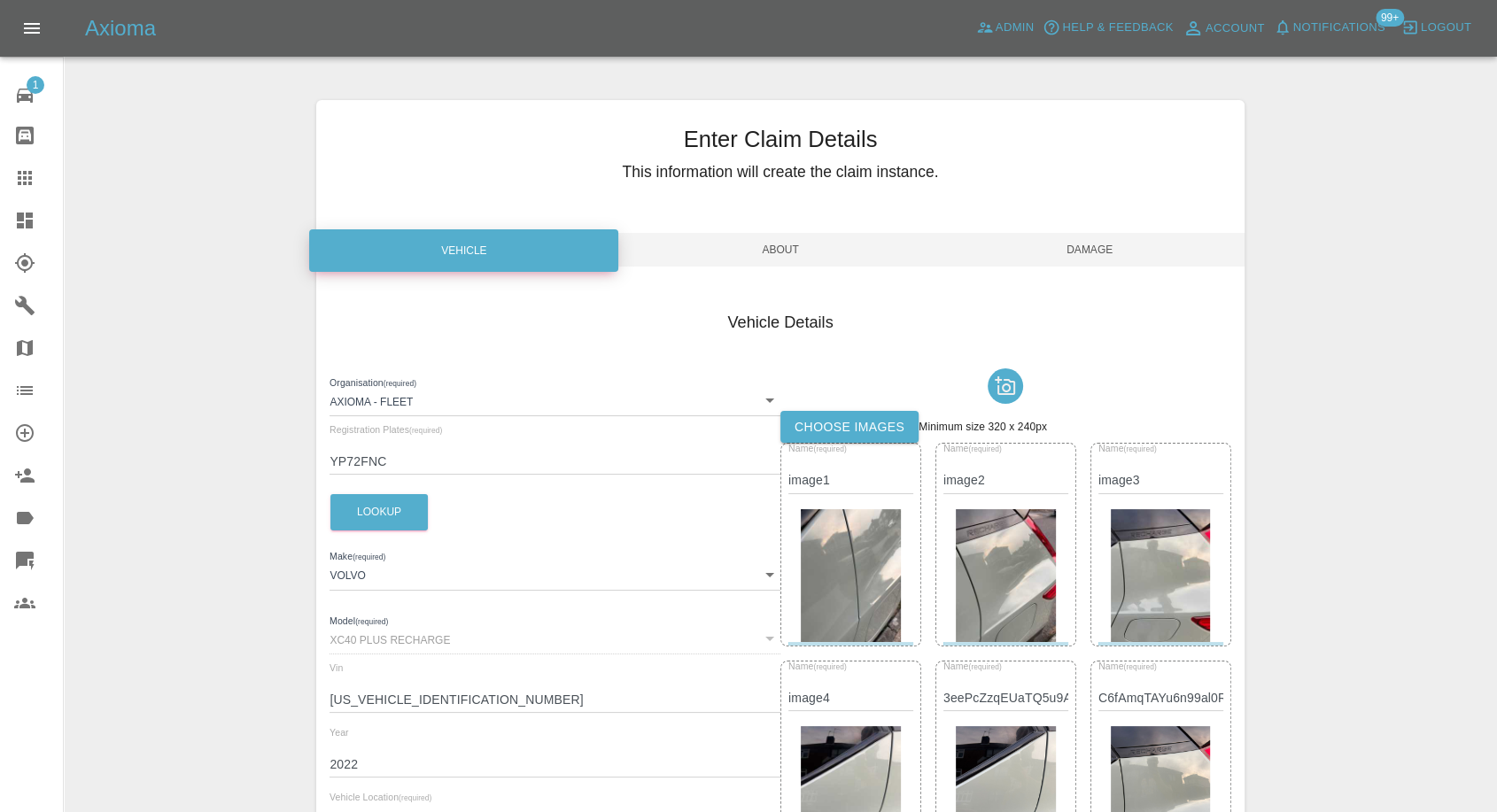
click at [1131, 258] on span "Damage" at bounding box center [1089, 250] width 309 height 34
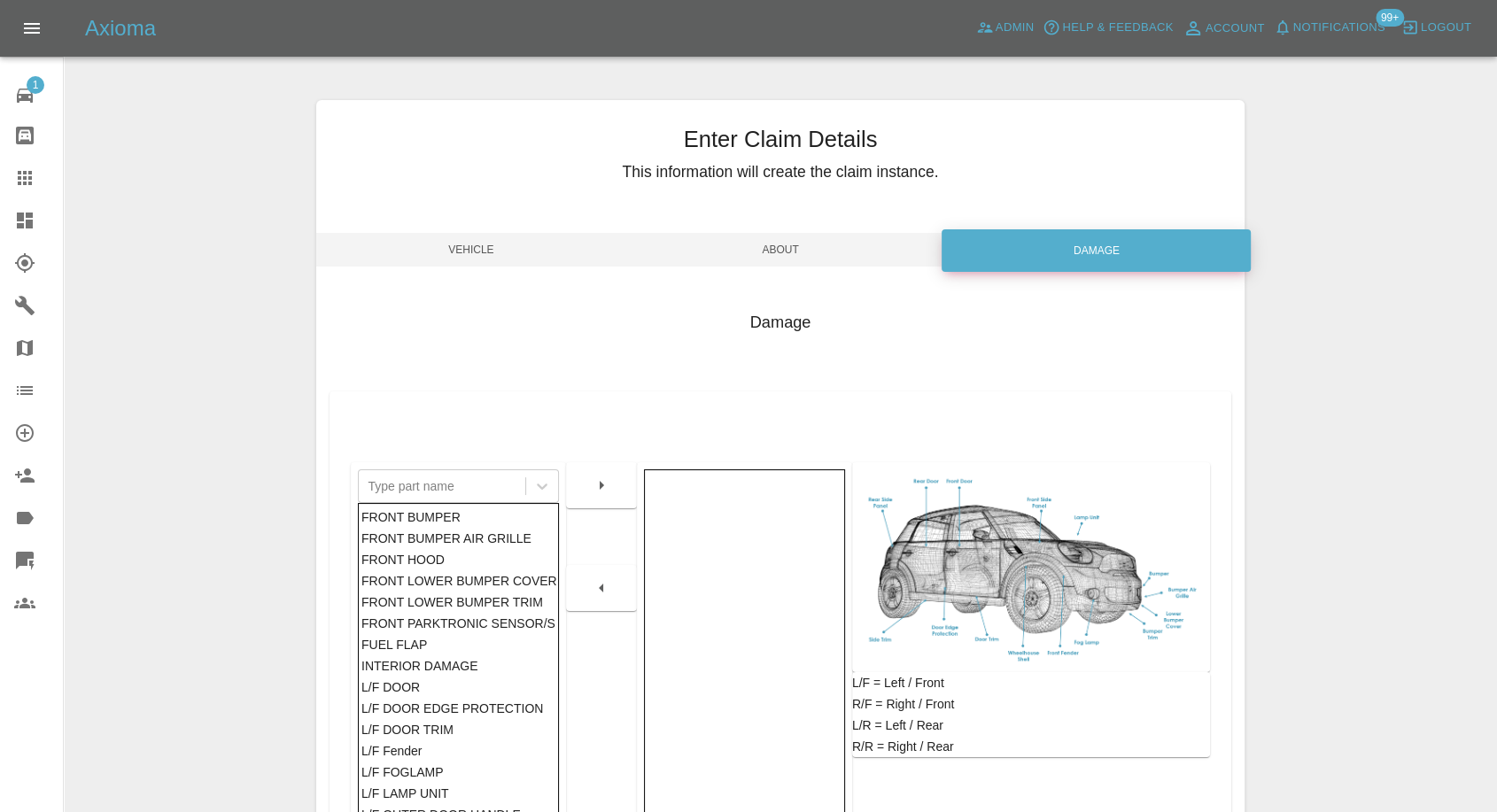
scroll to position [284, 0]
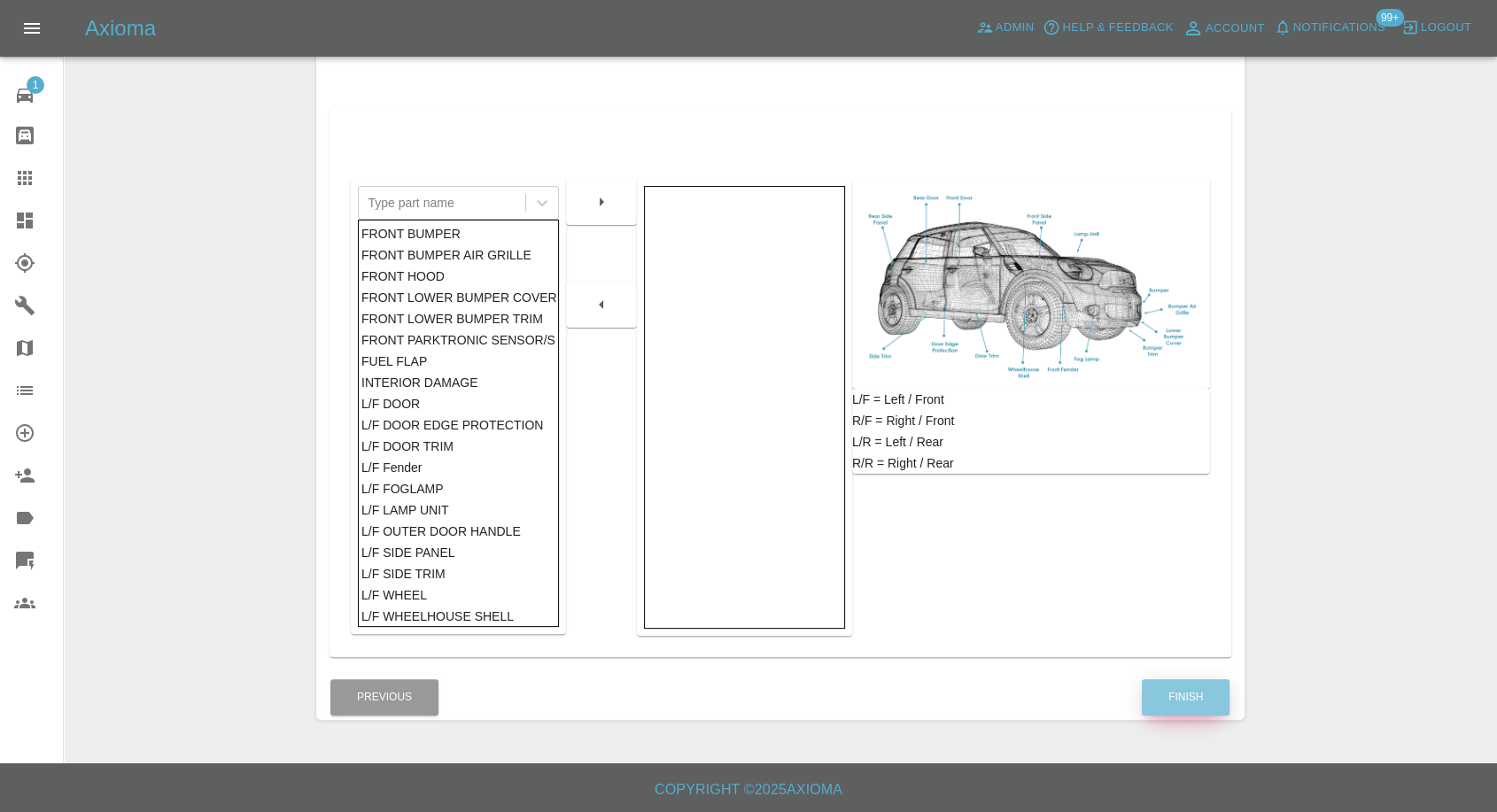
click at [1165, 687] on button "Finish" at bounding box center [1186, 698] width 88 height 36
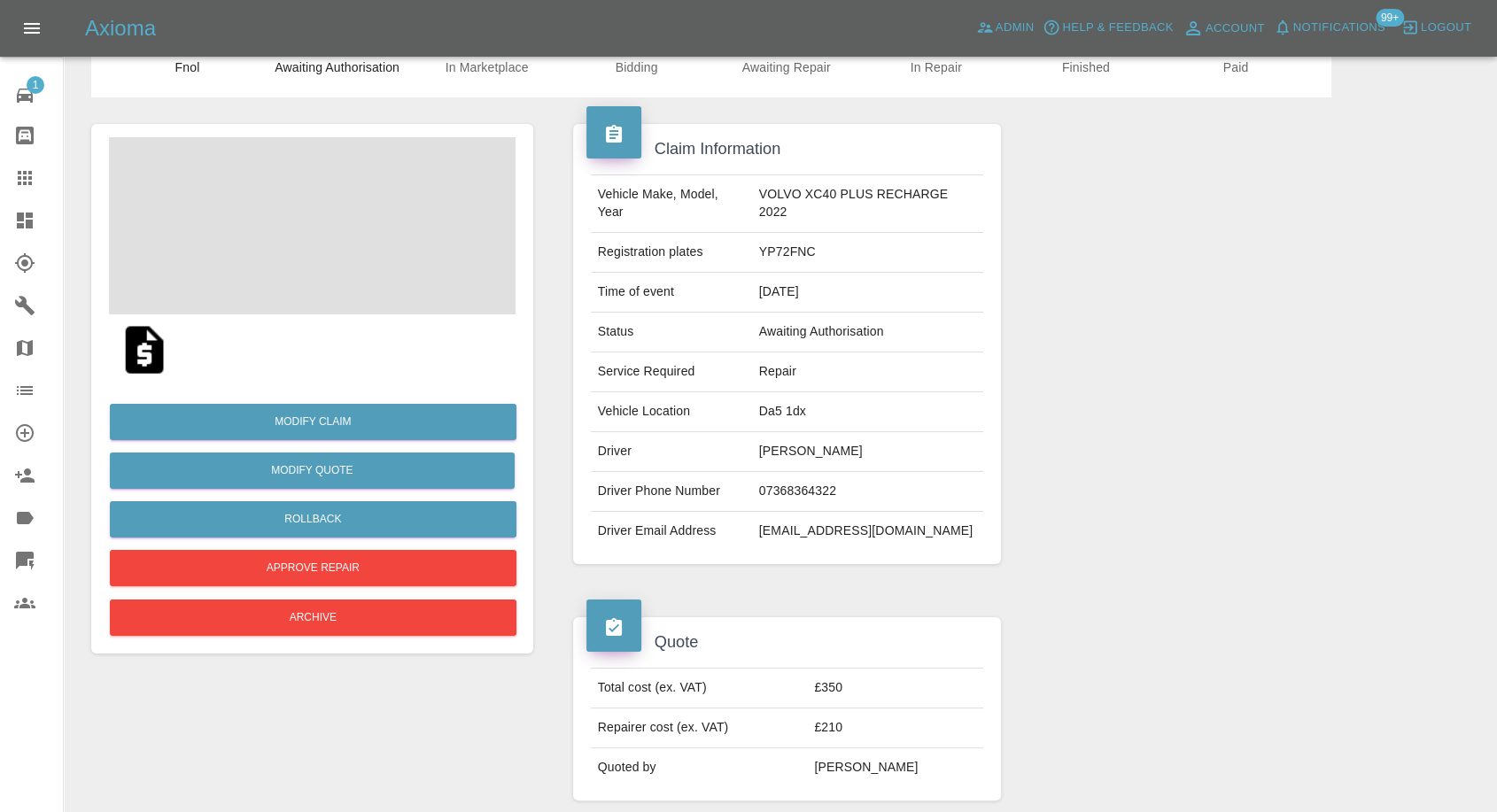
scroll to position [295, 0]
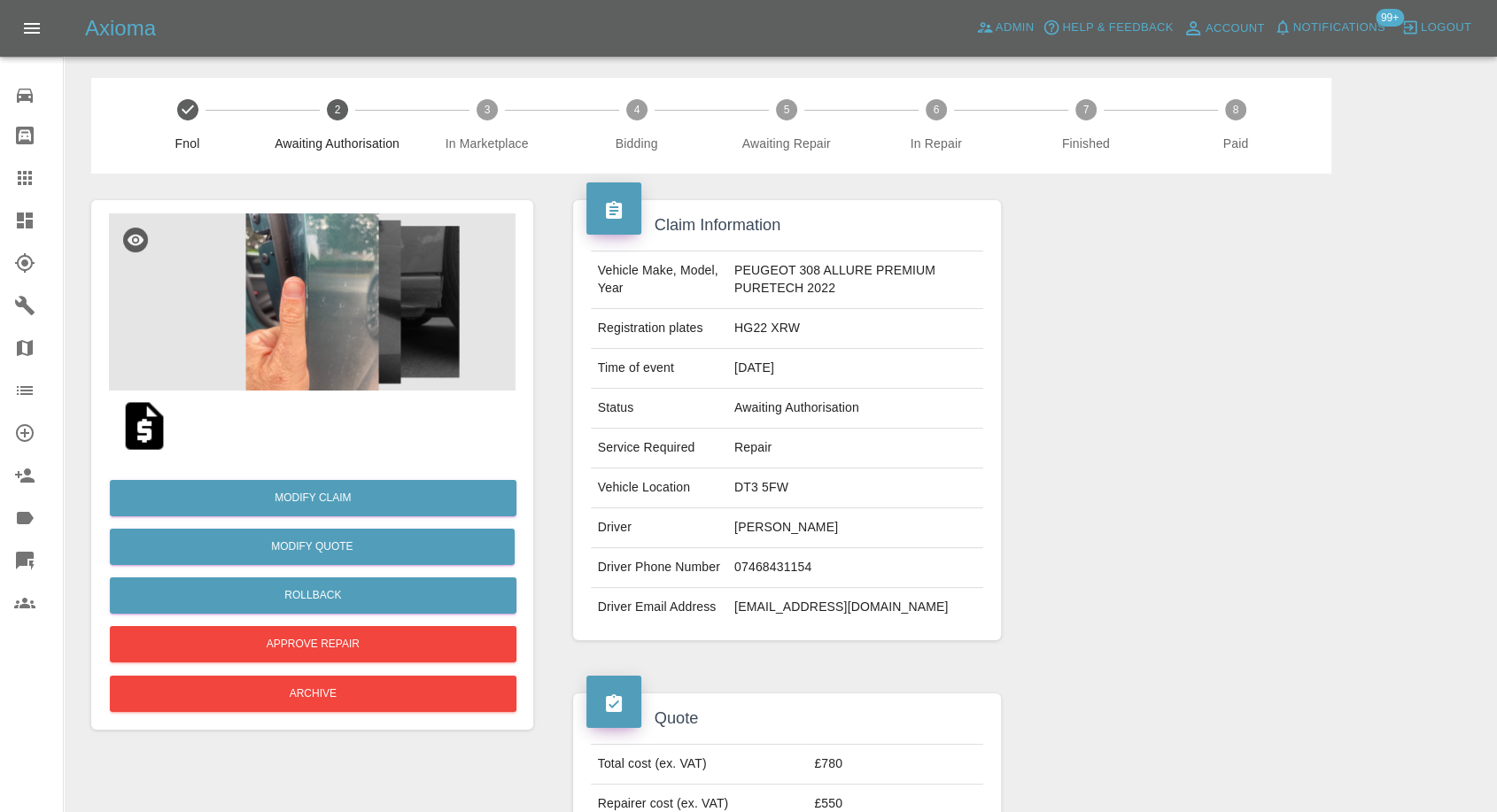
click at [150, 430] on img at bounding box center [145, 426] width 57 height 57
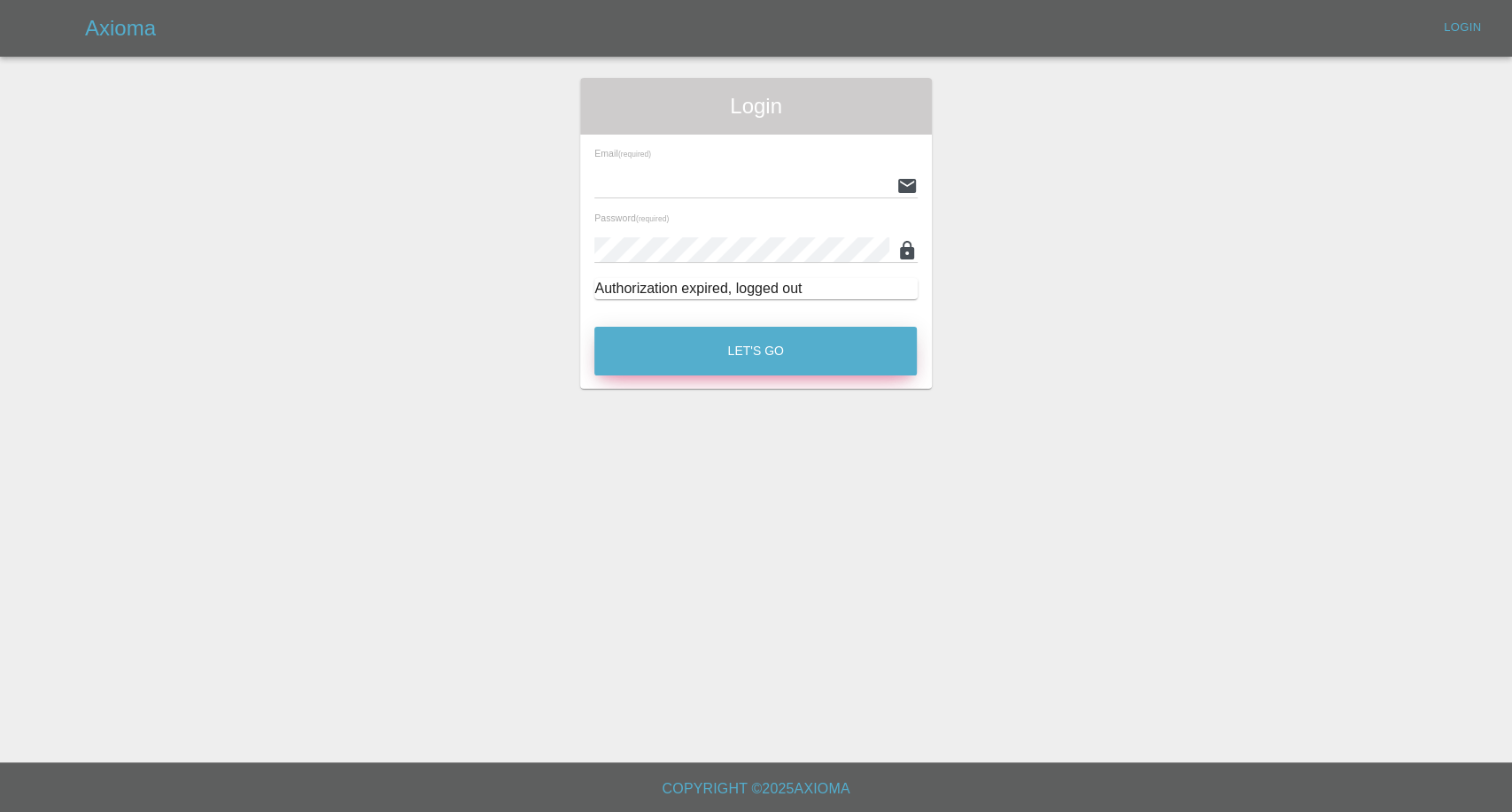
type input "[EMAIL_ADDRESS][DOMAIN_NAME]"
click at [745, 367] on button "Let's Go" at bounding box center [756, 352] width 322 height 49
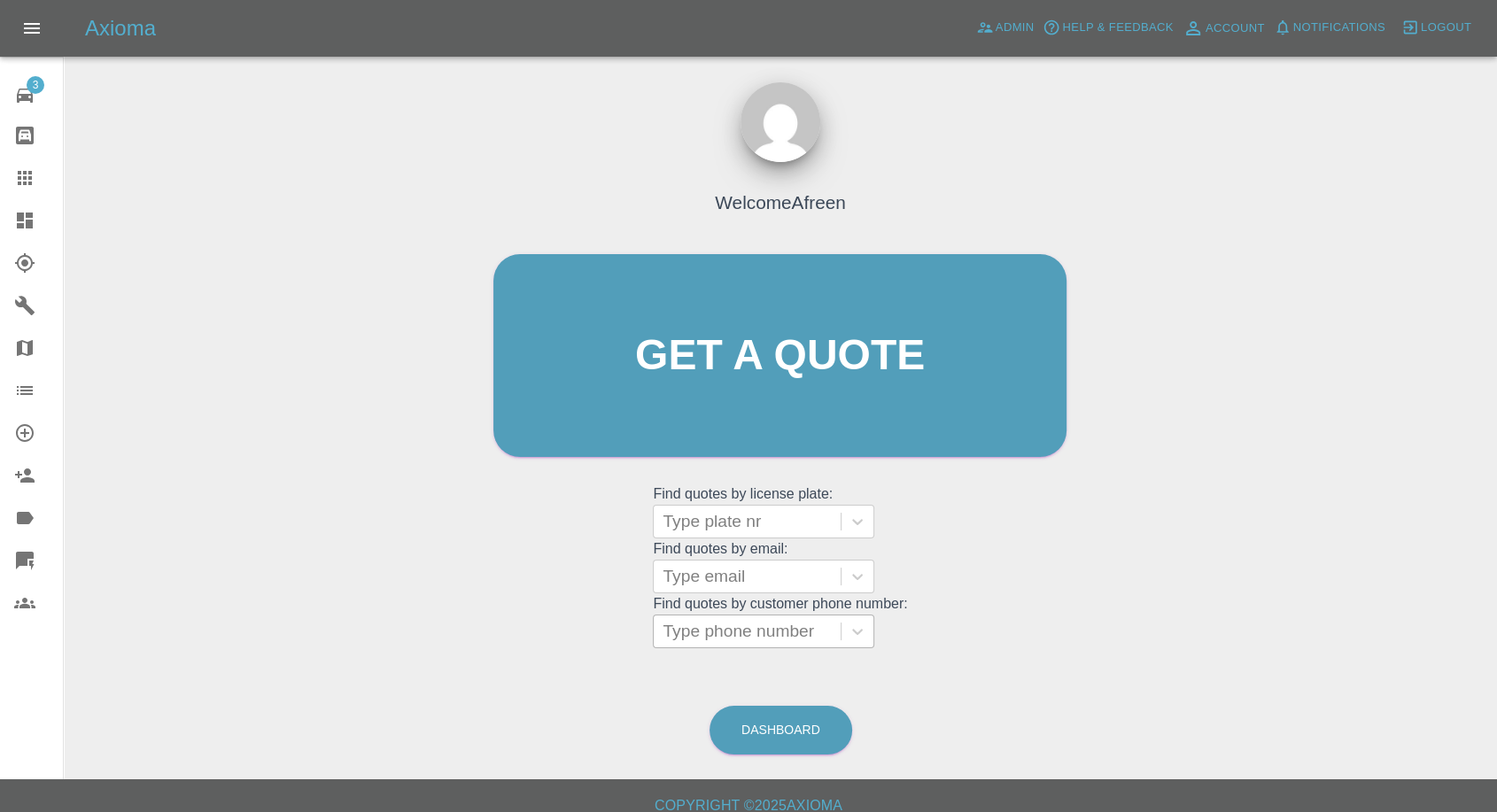
click at [760, 647] on div "Type phone number" at bounding box center [747, 631] width 187 height 32
paste input "+447718484050"
drag, startPoint x: 695, startPoint y: 631, endPoint x: 401, endPoint y: 626, distance: 294.0
click at [387, 631] on div "Welcome Afreen Get a quote Get a quote Find quotes by license plate: Type plate…" at bounding box center [780, 440] width 1405 height 636
type input "7718484050"
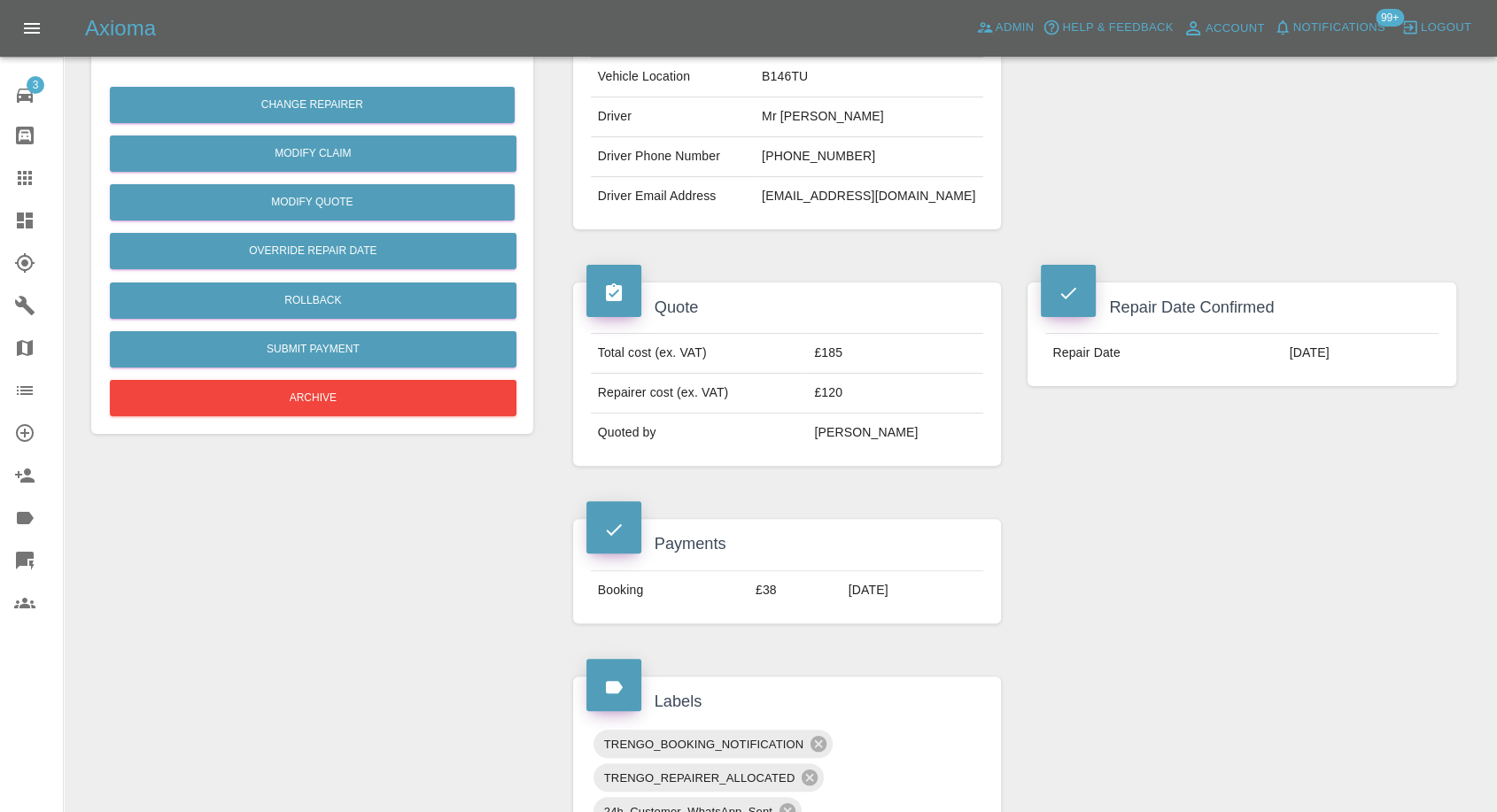
scroll to position [98, 0]
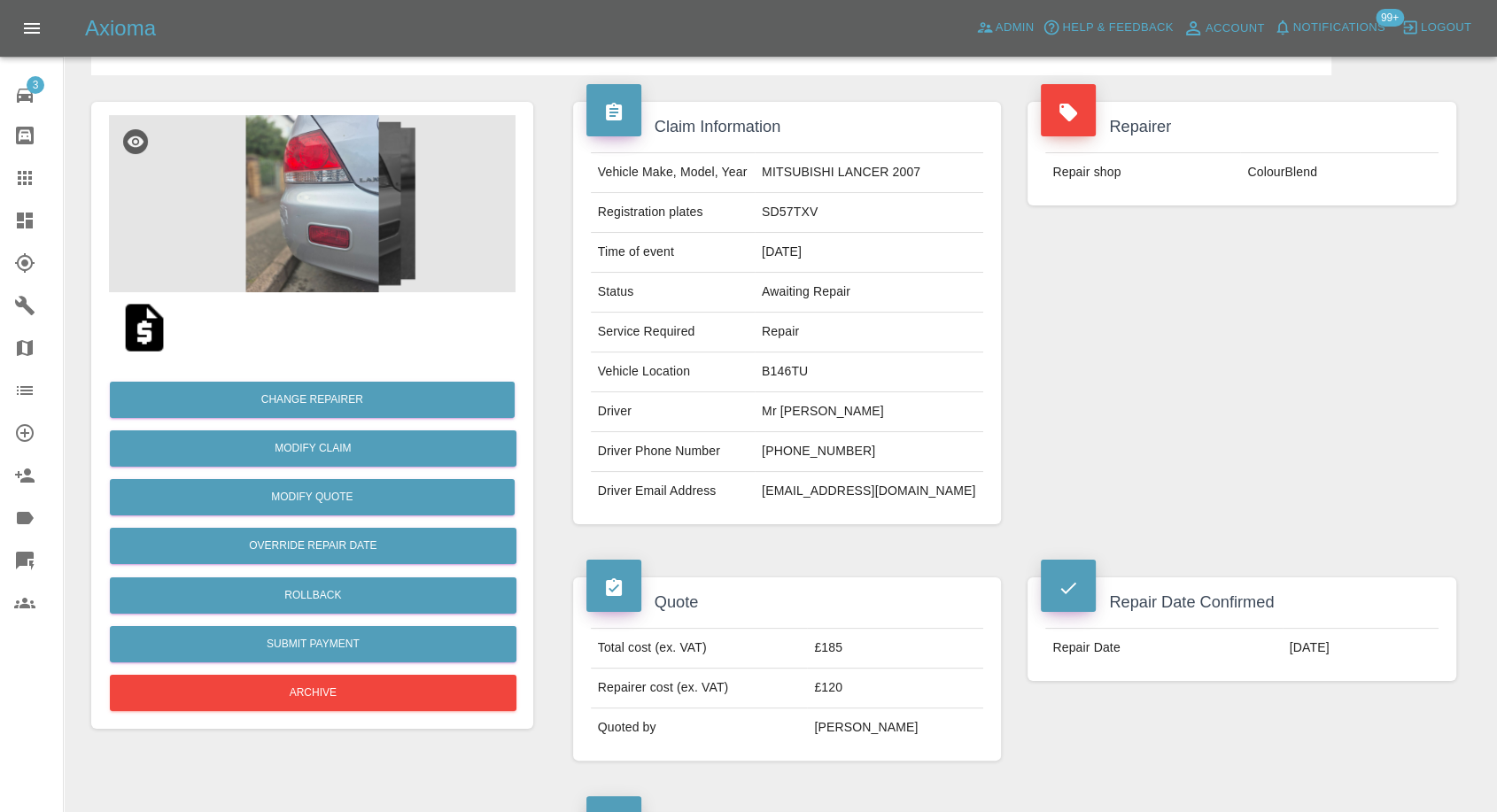
click at [849, 491] on td "[EMAIL_ADDRESS][DOMAIN_NAME]" at bounding box center [869, 491] width 229 height 39
copy div "[EMAIL_ADDRESS][DOMAIN_NAME]"
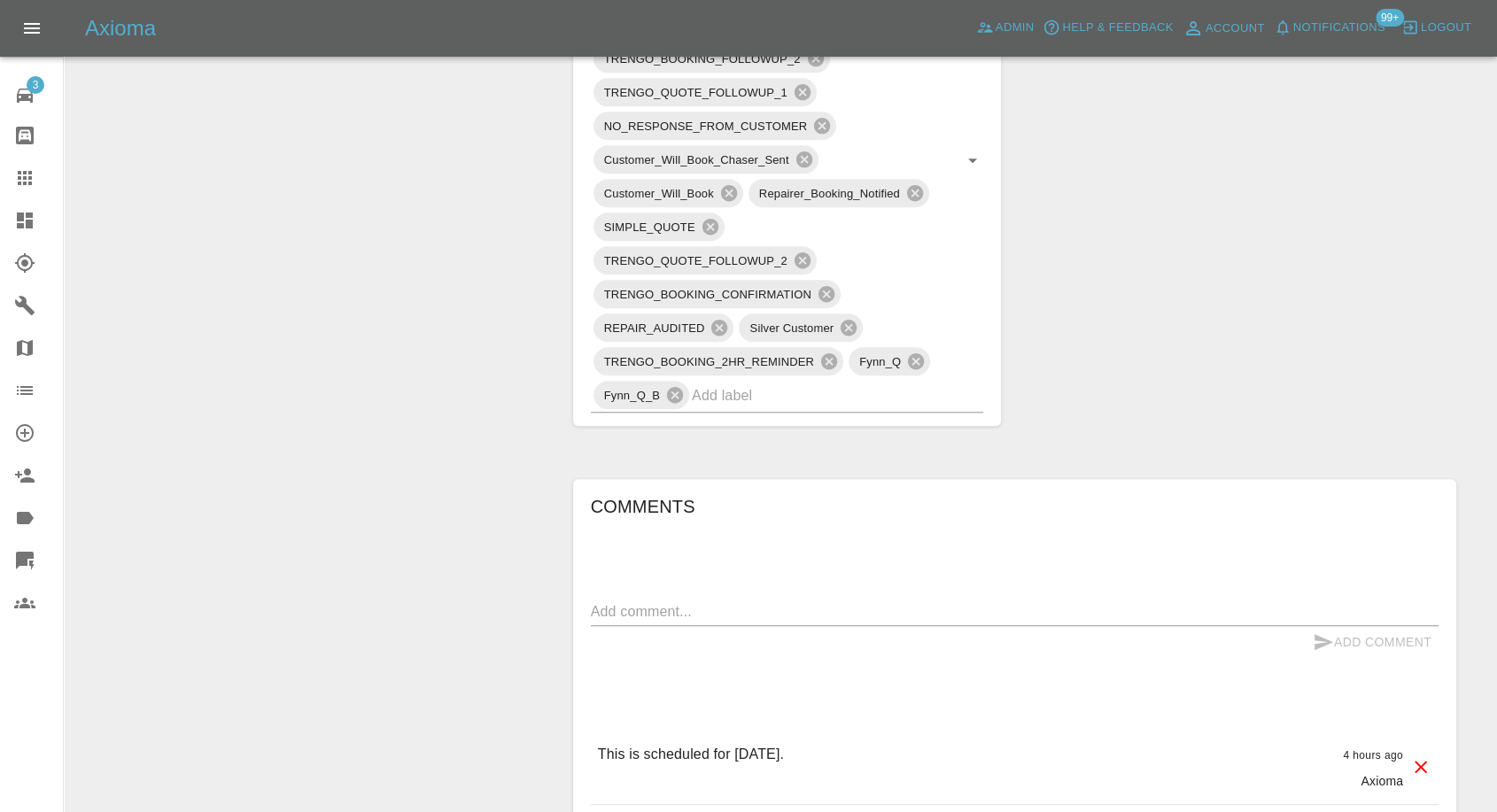
scroll to position [1181, 0]
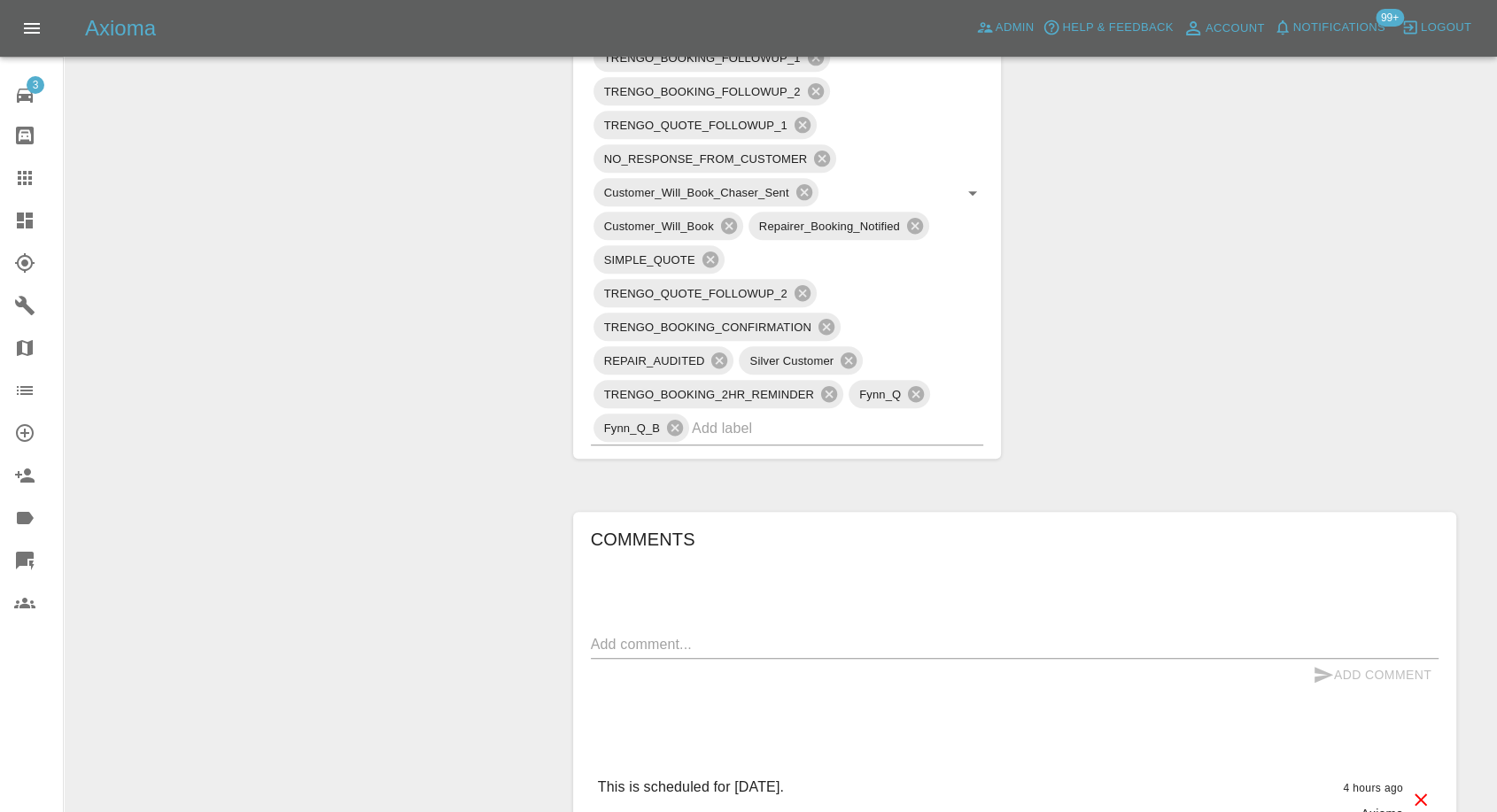
click at [790, 644] on textarea at bounding box center [1015, 645] width 848 height 21
paste textarea "[EMAIL_ADDRESS][DOMAIN_NAME]"
type textarea "Third party covering the cost. [EMAIL_ADDRESS][DOMAIN_NAME]"
click at [1319, 667] on icon "submit" at bounding box center [1324, 675] width 21 height 21
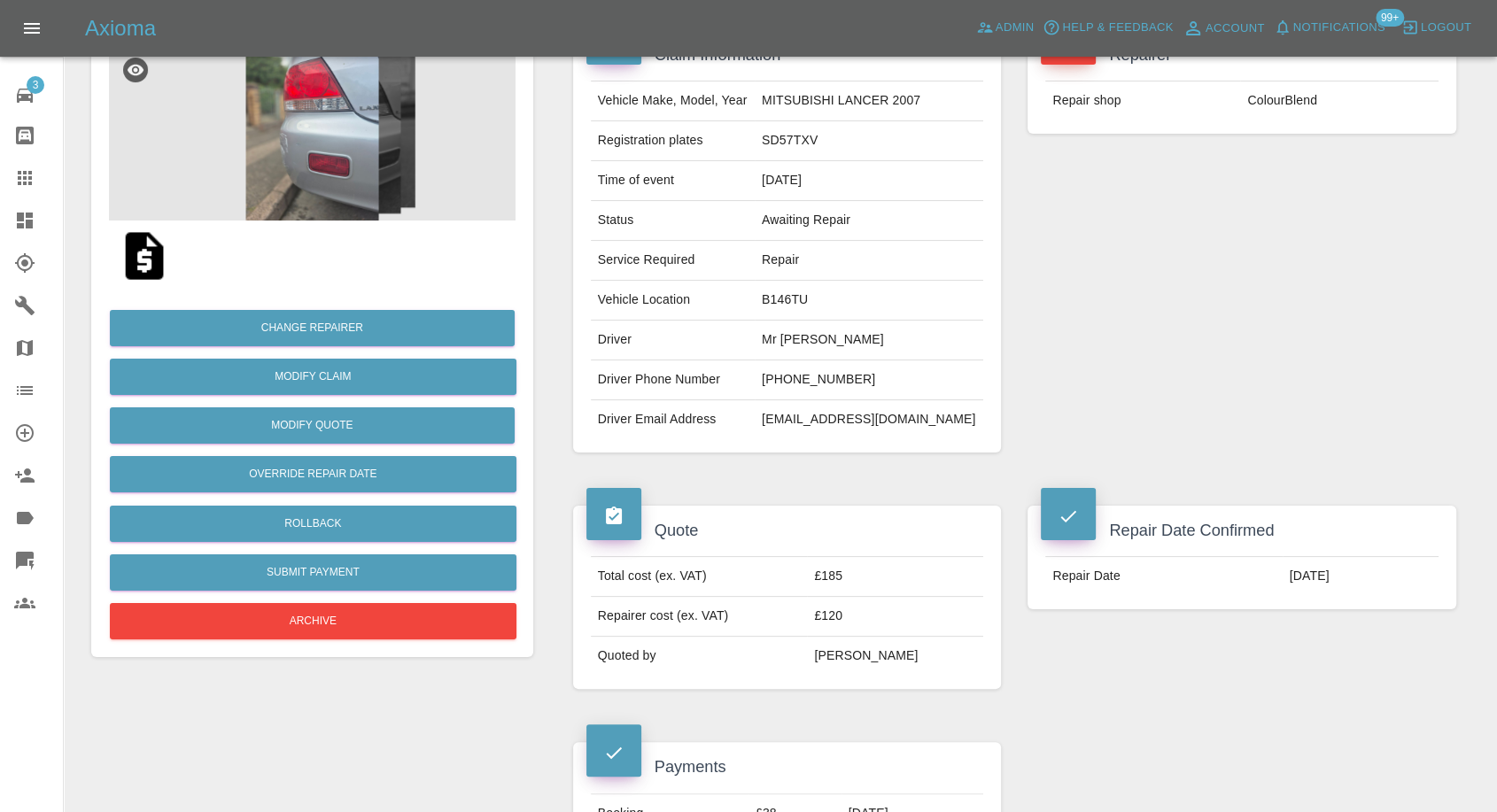
scroll to position [0, 0]
